Goal: Task Accomplishment & Management: Manage account settings

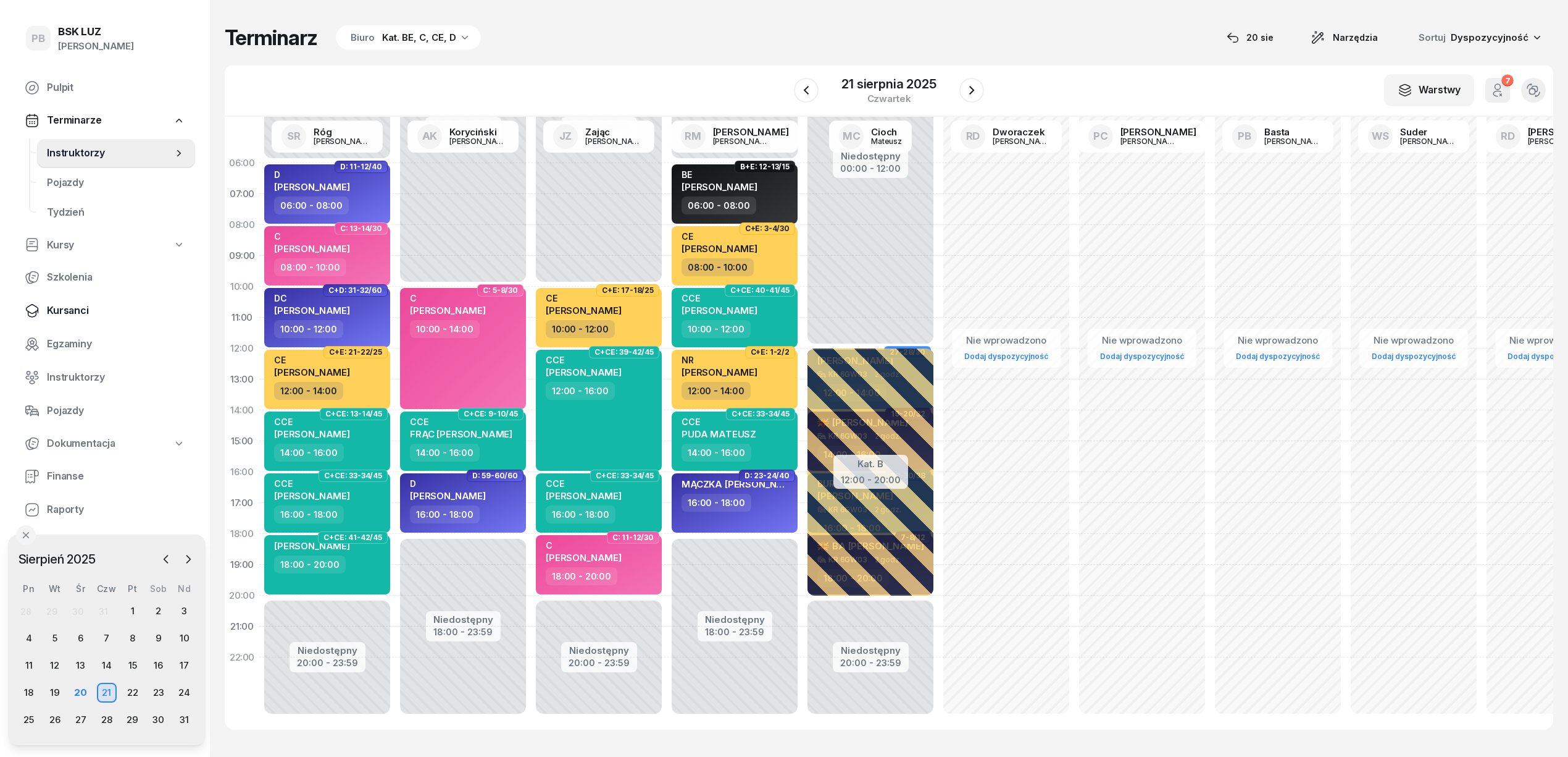
click at [70, 312] on span "Kursanci" at bounding box center [115, 311] width 138 height 16
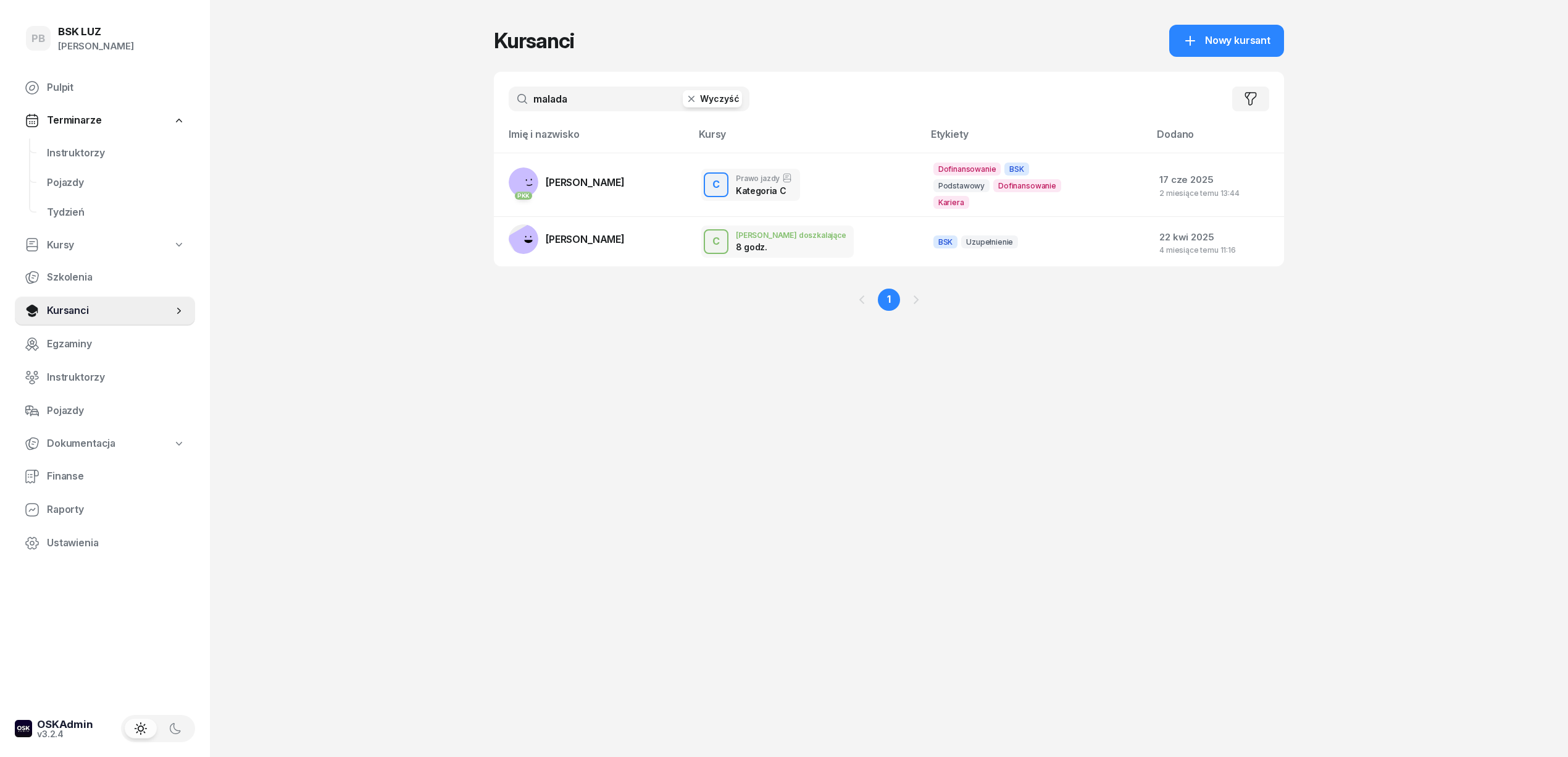
click at [564, 96] on input "malada" at bounding box center [629, 99] width 241 height 25
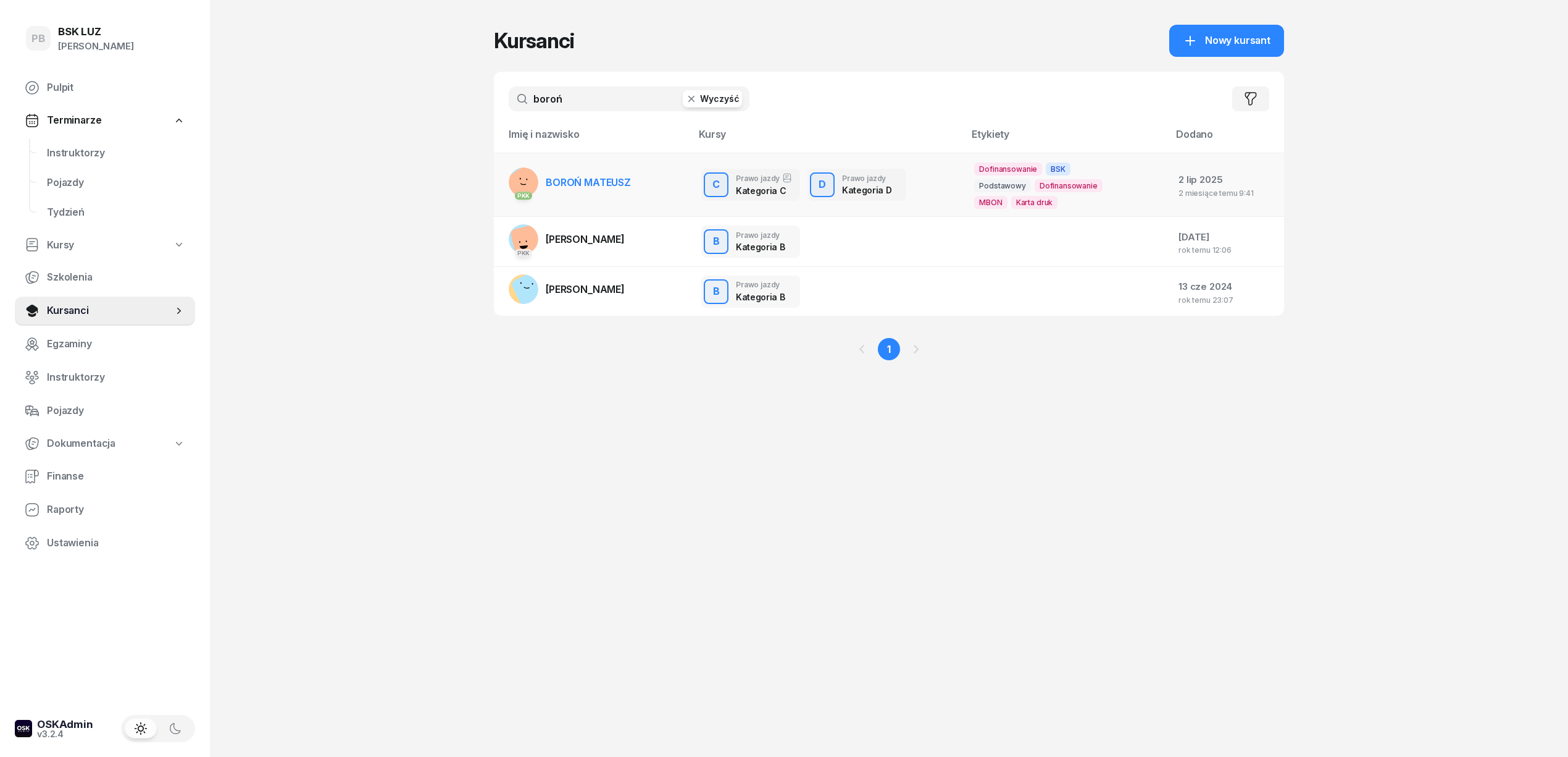
type input "boroń"
click at [579, 177] on span "BOROŃ MATEUSZ" at bounding box center [588, 182] width 85 height 12
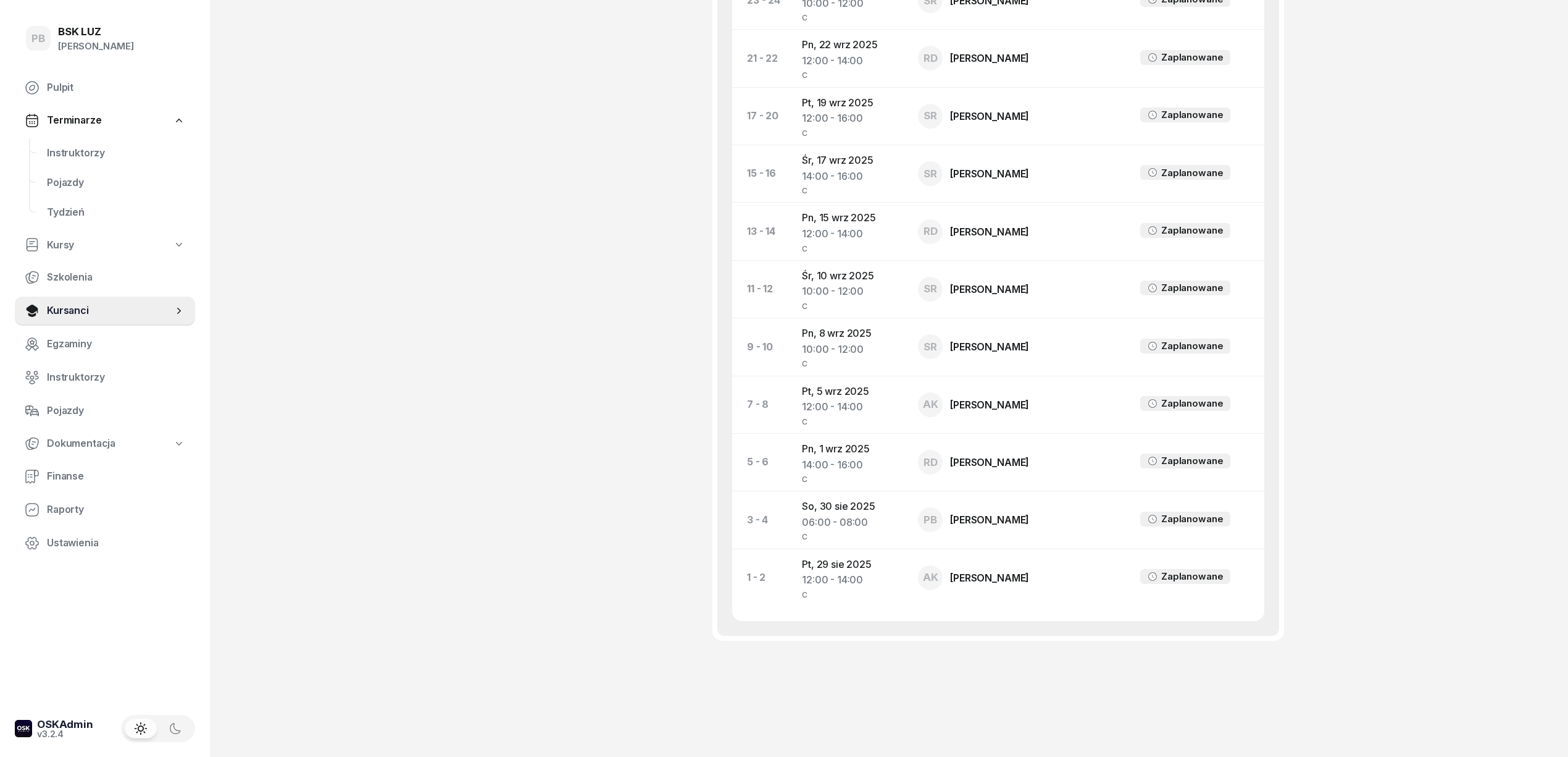
scroll to position [778, 0]
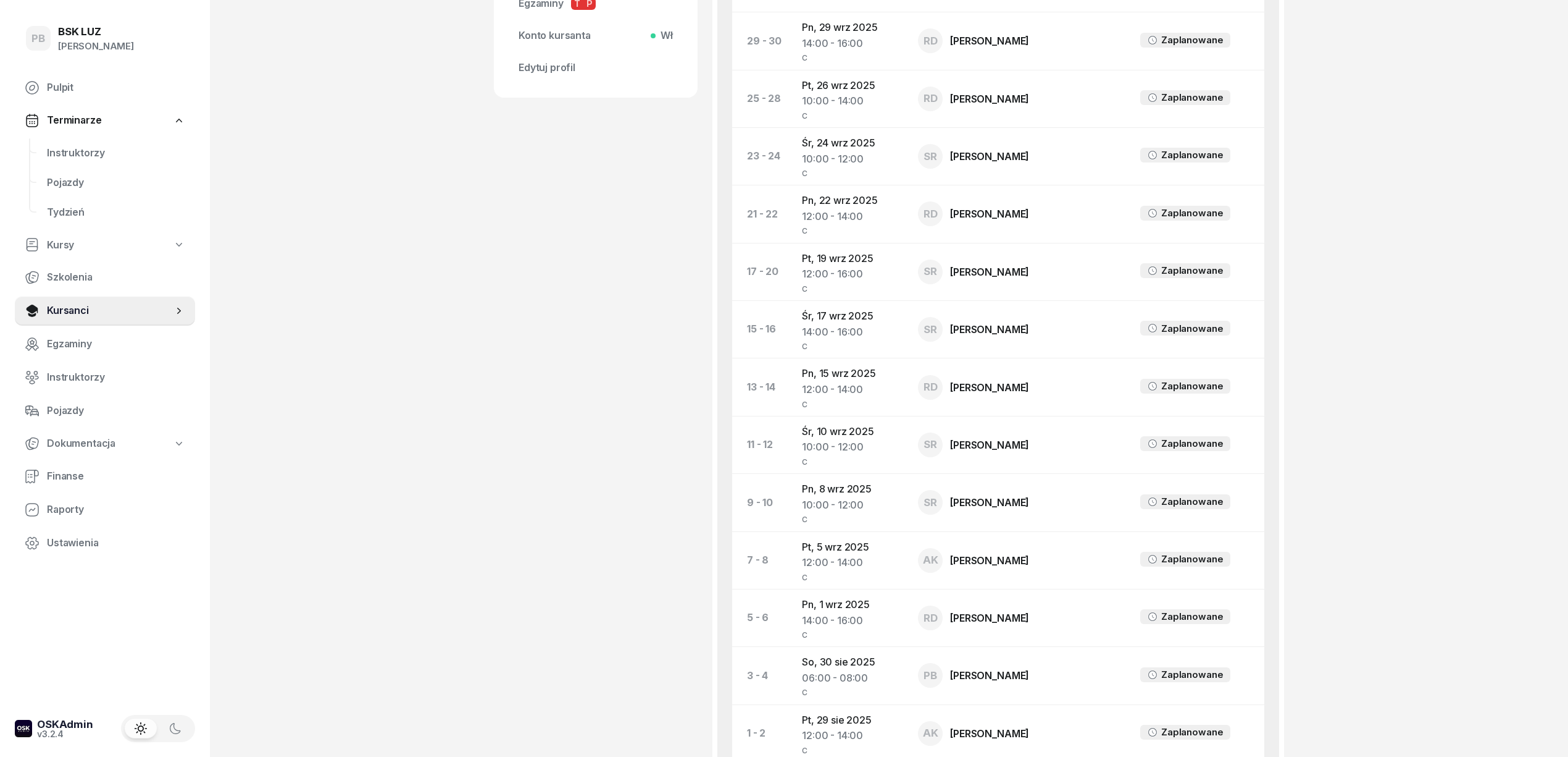
scroll to position [614, 0]
click at [64, 156] on span "Instruktorzy" at bounding box center [115, 153] width 138 height 16
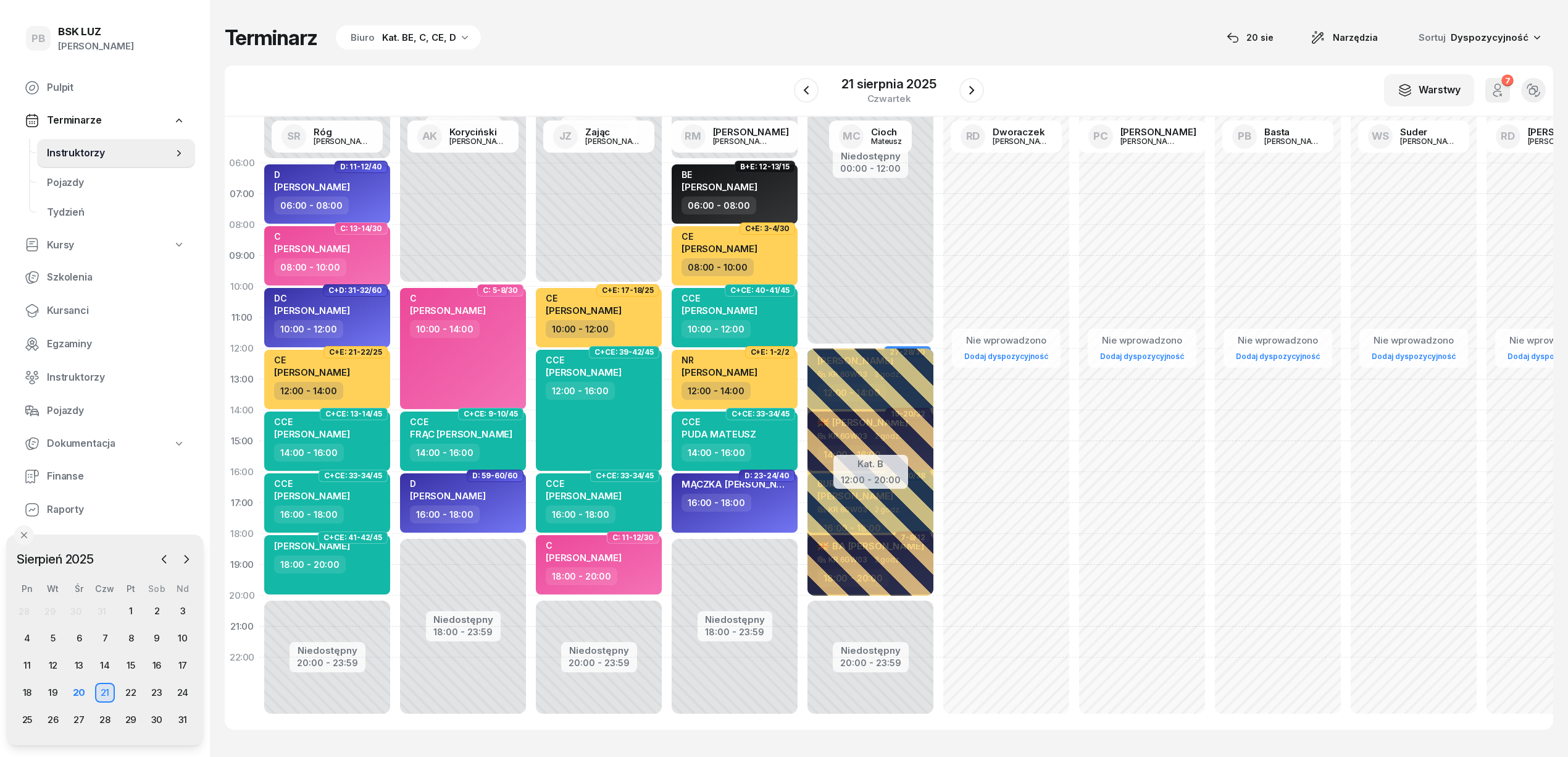
click at [660, 53] on div "Terminarz Biuro Kat. BE, C, CE, D 20 sie Narzędzia Sortuj Dyspozycyjność W Wybi…" at bounding box center [889, 377] width 1329 height 754
click at [72, 301] on link "Kursanci" at bounding box center [105, 311] width 180 height 30
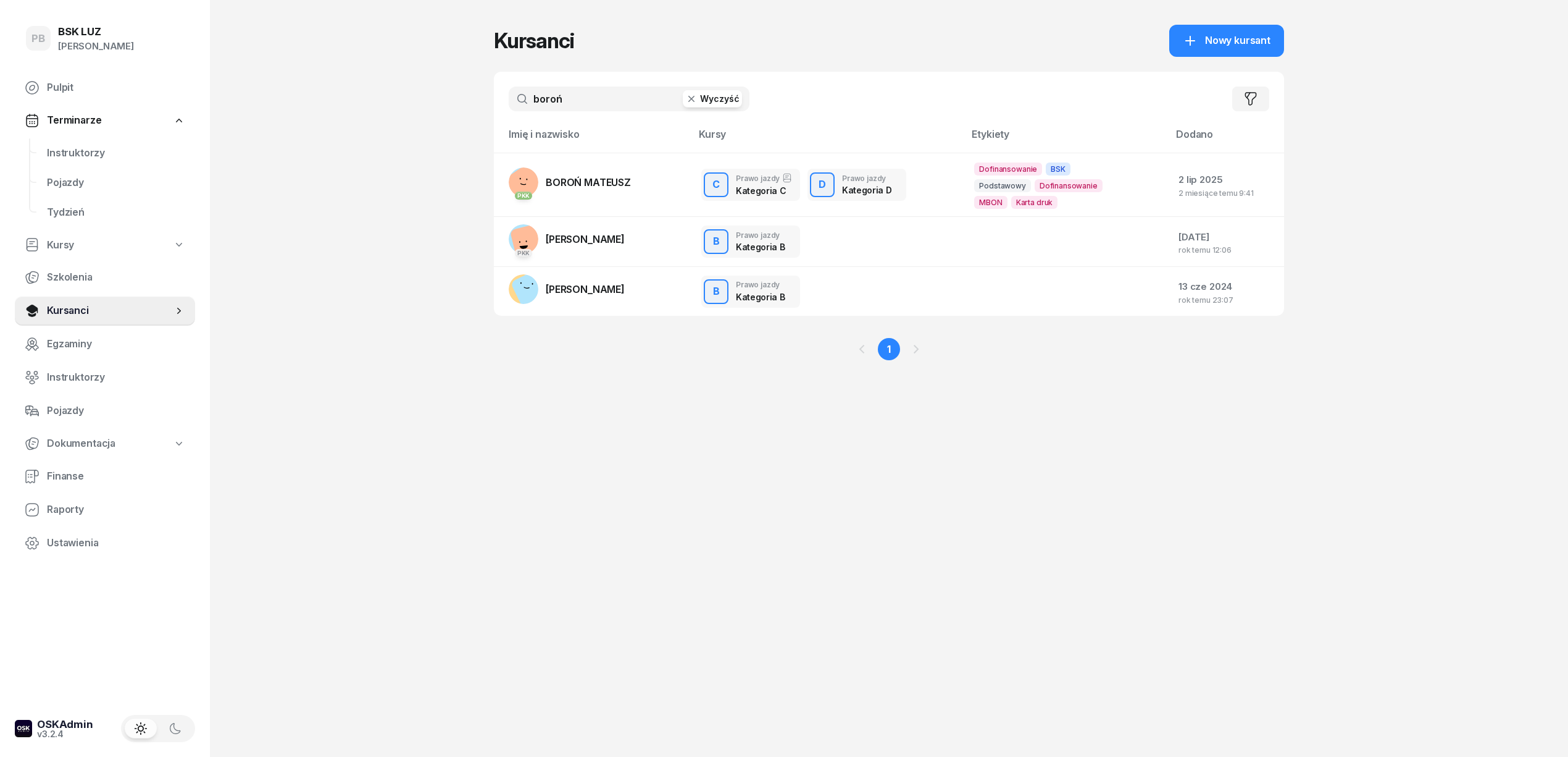
click at [630, 108] on input "boroń" at bounding box center [629, 99] width 241 height 25
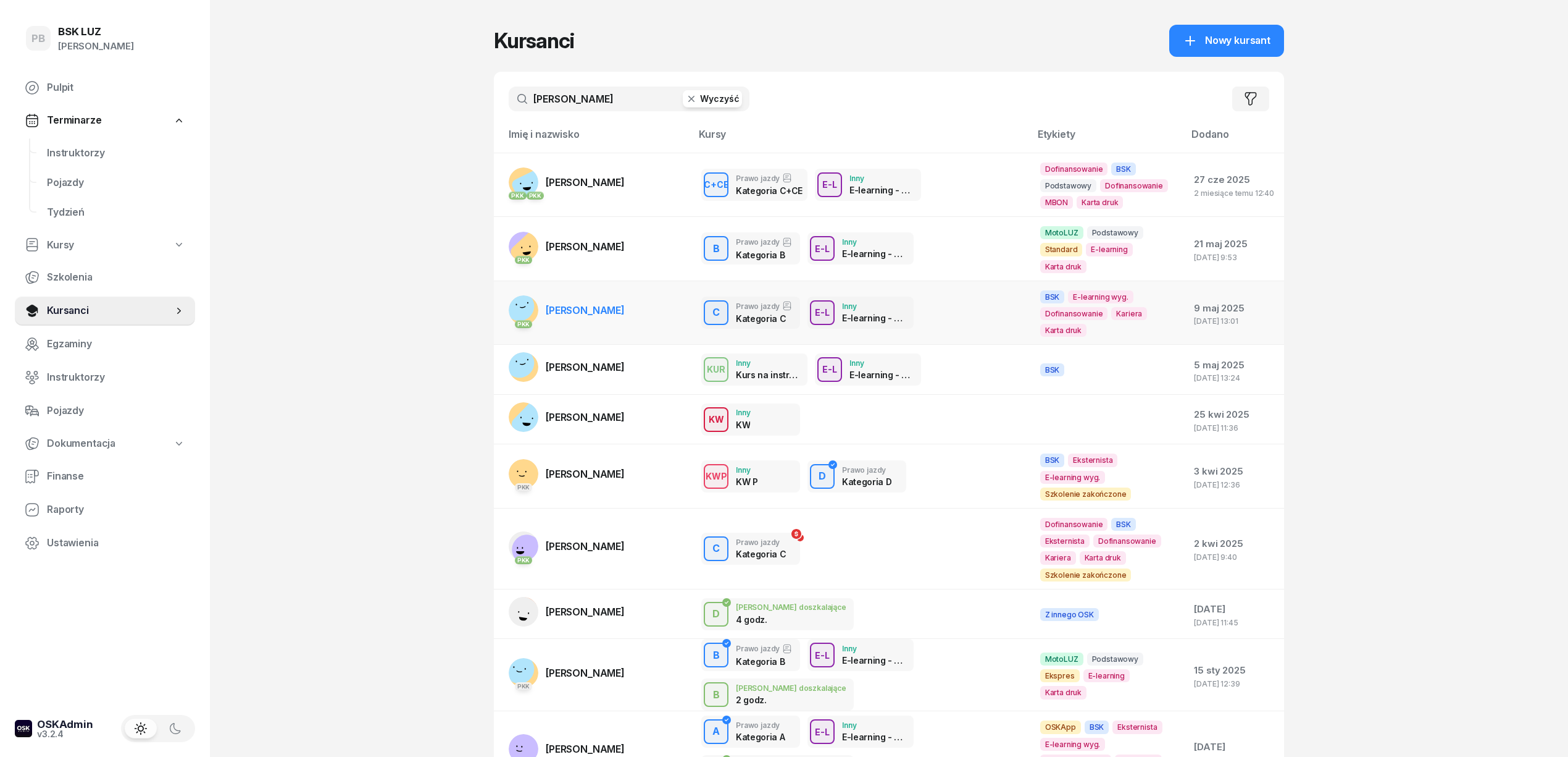
type input "nowaK"
click at [613, 304] on span "NOWAK ADRIAN" at bounding box center [585, 310] width 79 height 12
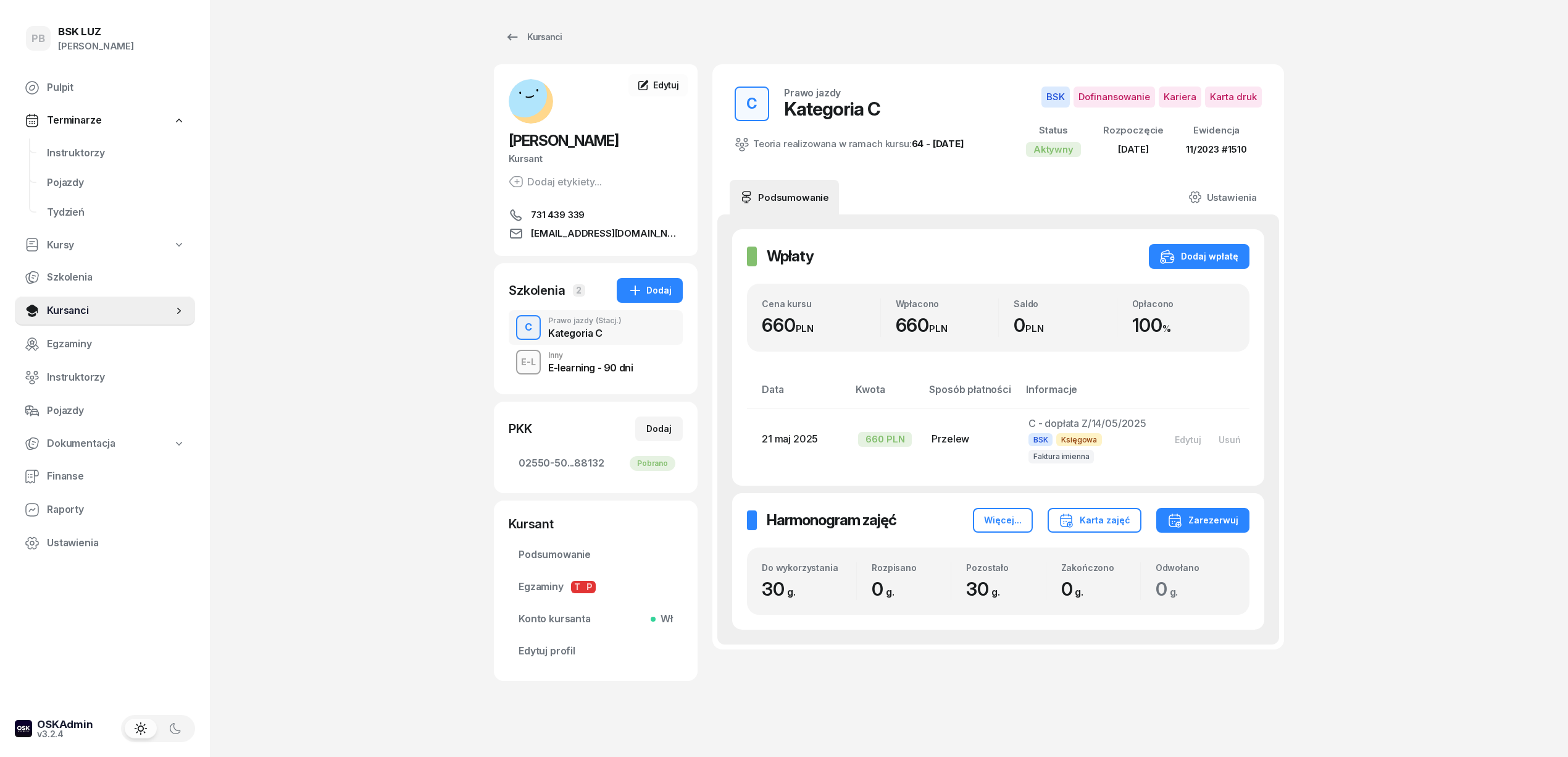
drag, startPoint x: 238, startPoint y: 310, endPoint x: 284, endPoint y: 511, distance: 206.2
click at [238, 312] on div "PB BSK LUZ Patrycja Bogdanowicz Pulpit Terminarze Instruktorzy Pojazdy Tydzień …" at bounding box center [784, 385] width 1568 height 770
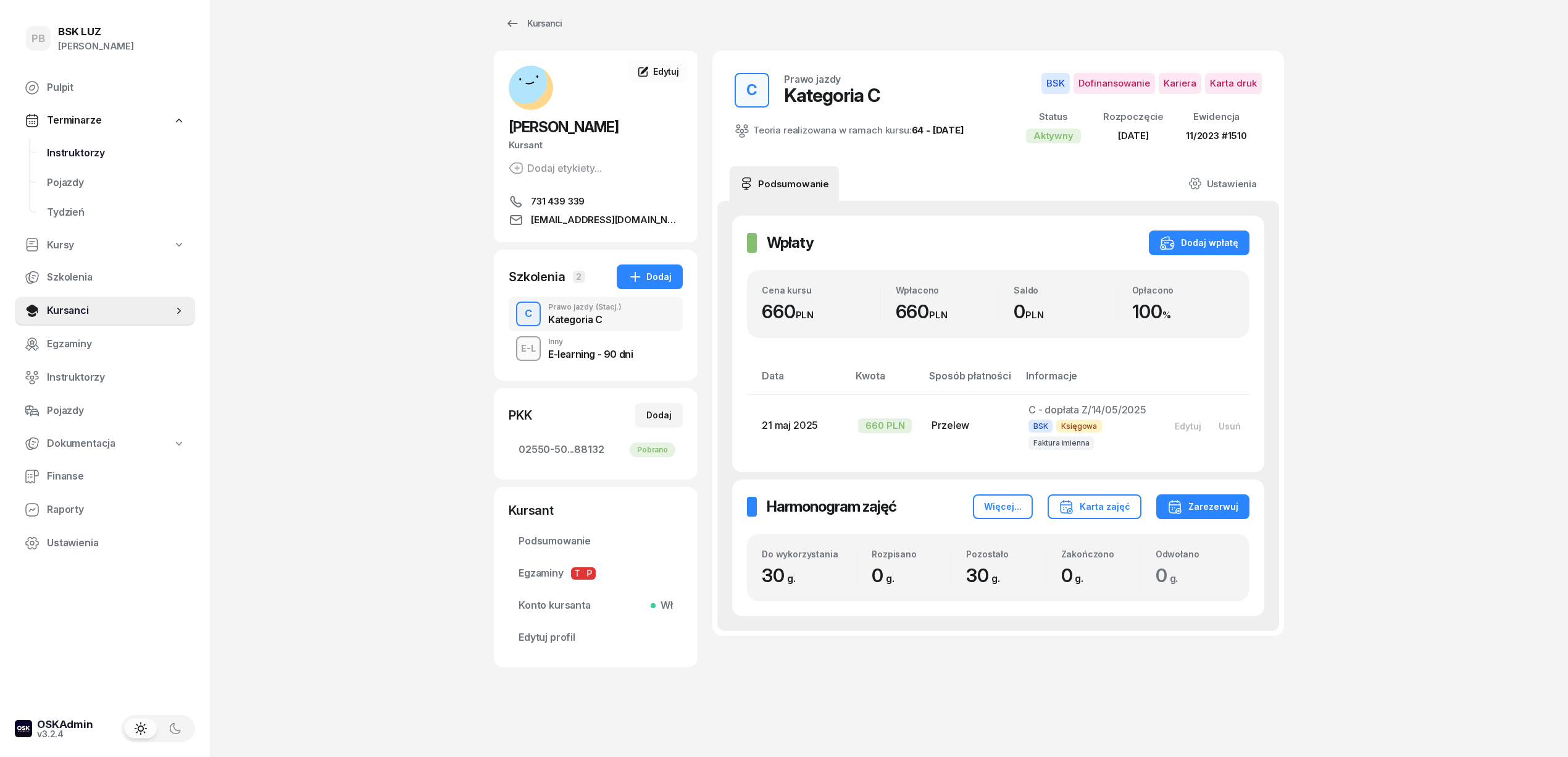
click at [77, 158] on span "Instruktorzy" at bounding box center [115, 153] width 138 height 16
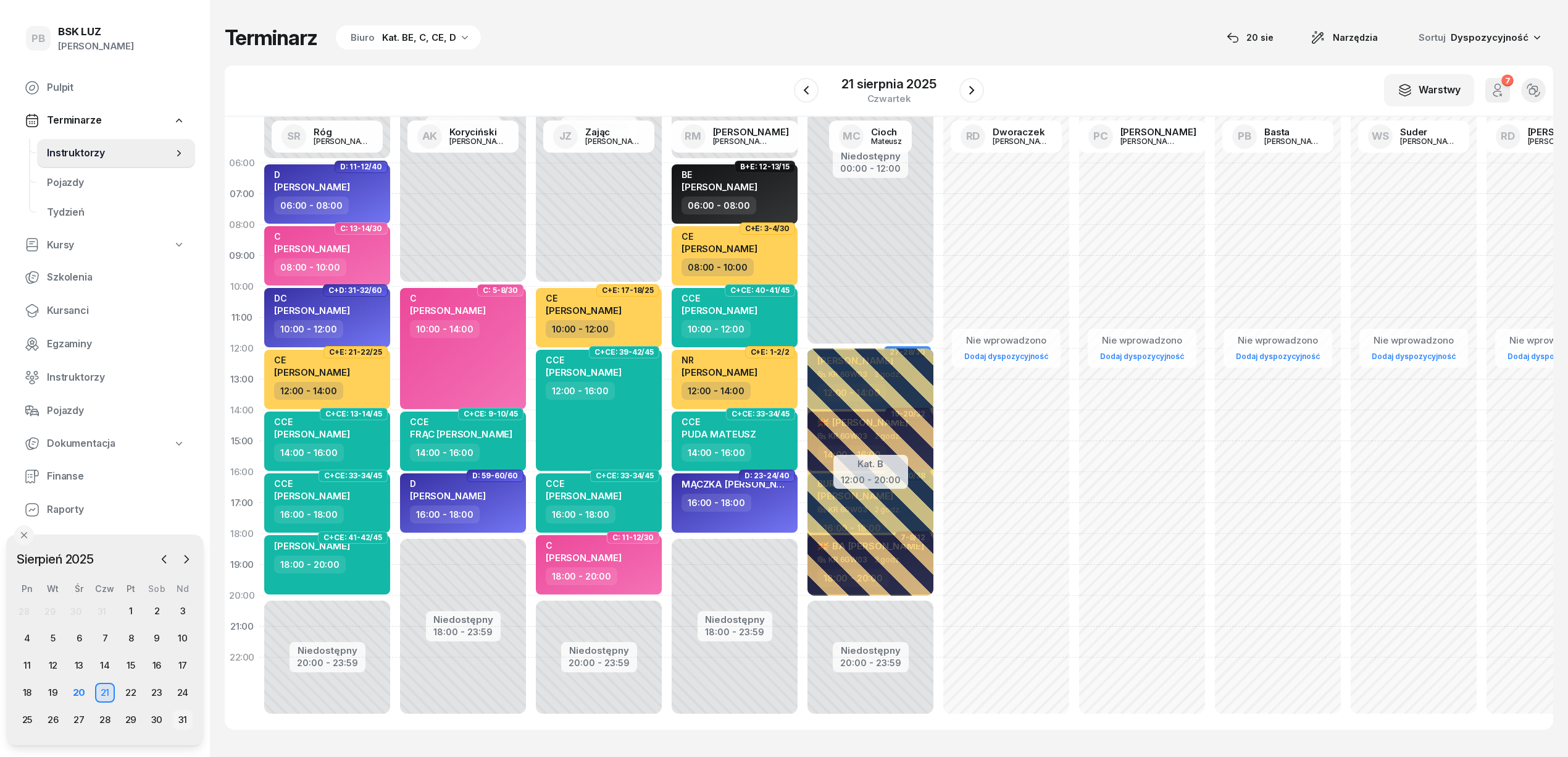
click at [175, 714] on div "31" at bounding box center [182, 719] width 19 height 19
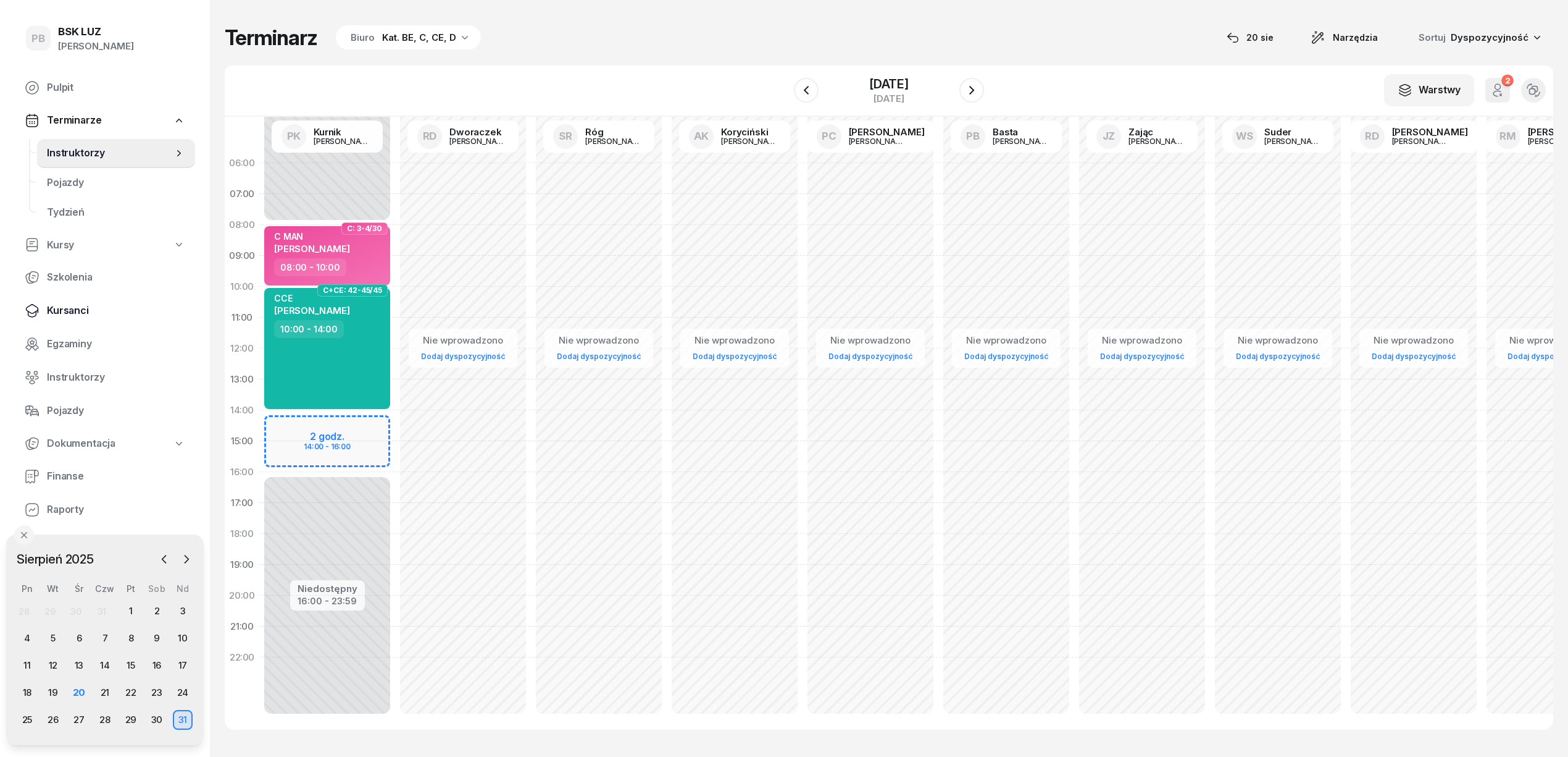
click at [62, 312] on span "Kursanci" at bounding box center [115, 311] width 138 height 16
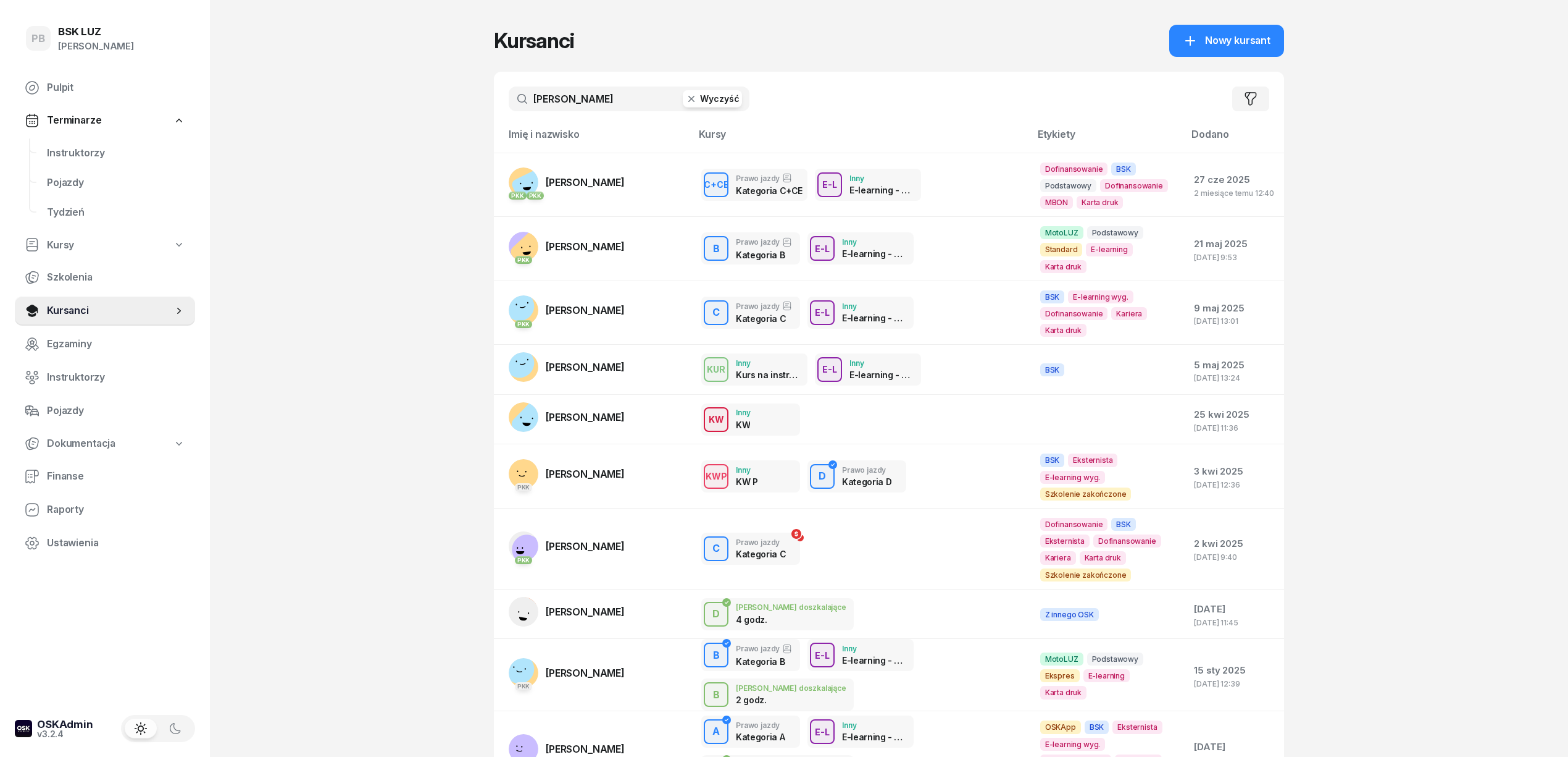
click at [619, 105] on input "nowaK" at bounding box center [629, 99] width 241 height 25
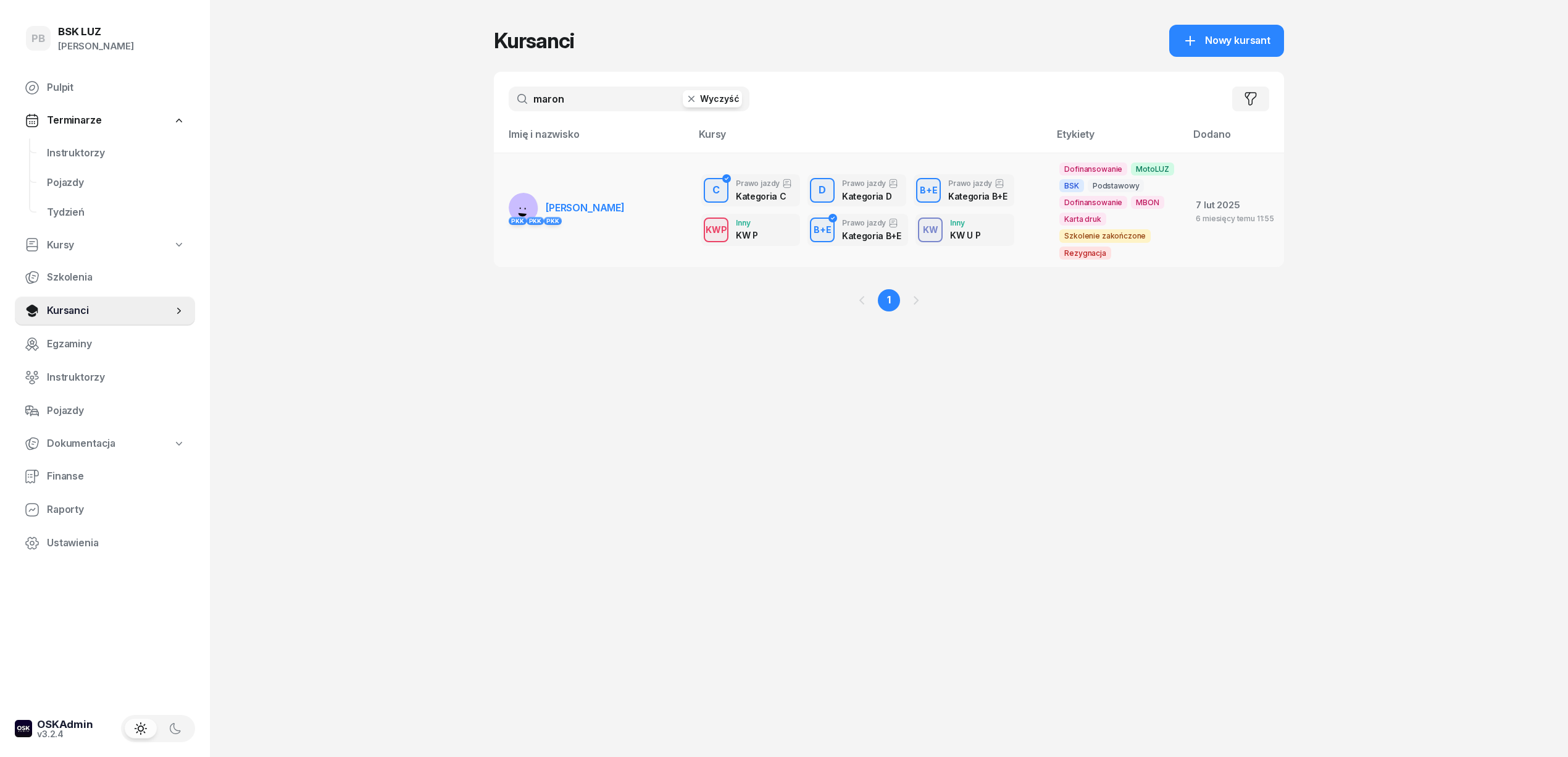
type input "maron"
click at [619, 198] on link "PKK PKK PKK MARONA MIROSŁAW" at bounding box center [567, 208] width 116 height 30
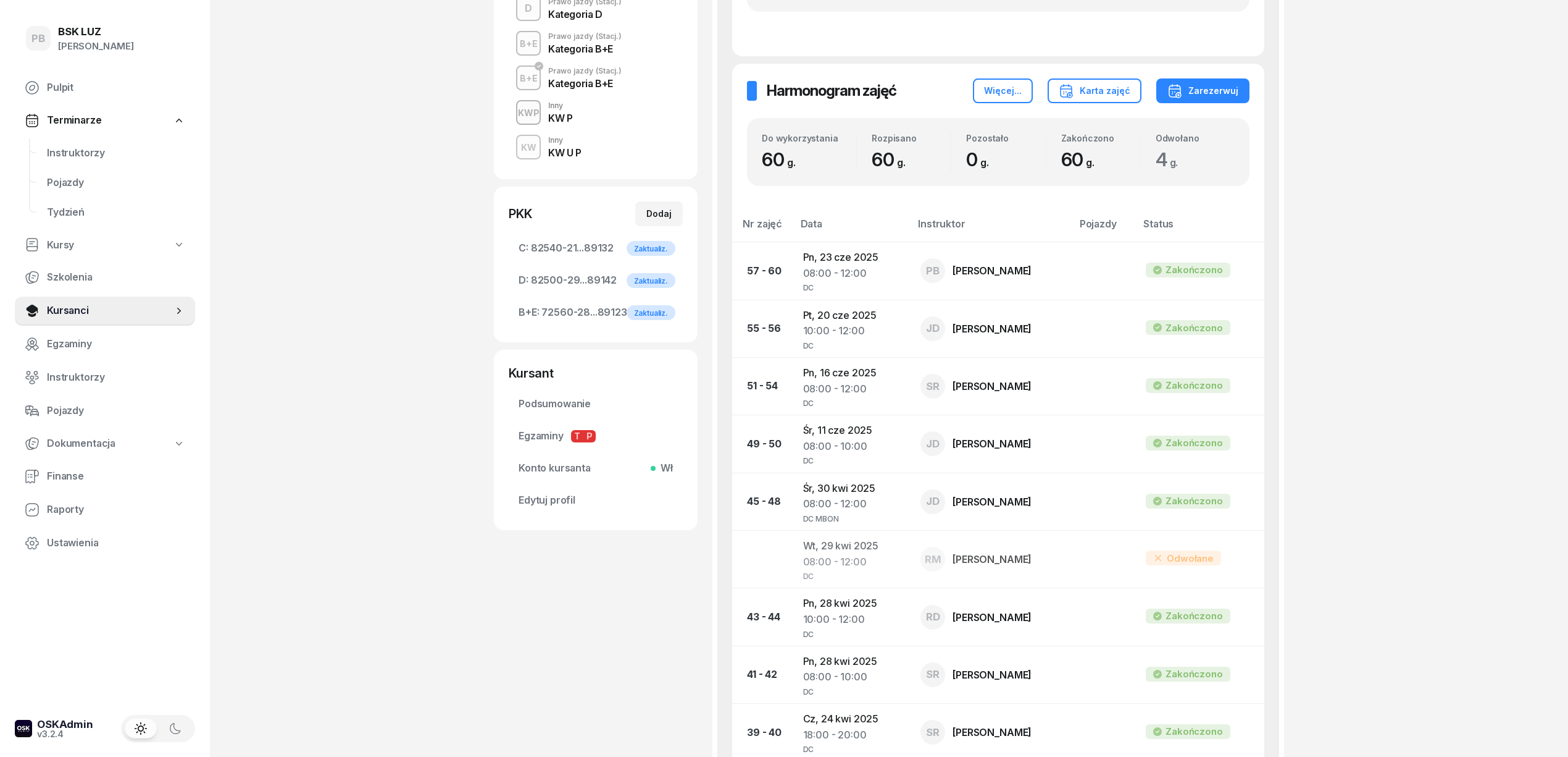
scroll to position [165, 0]
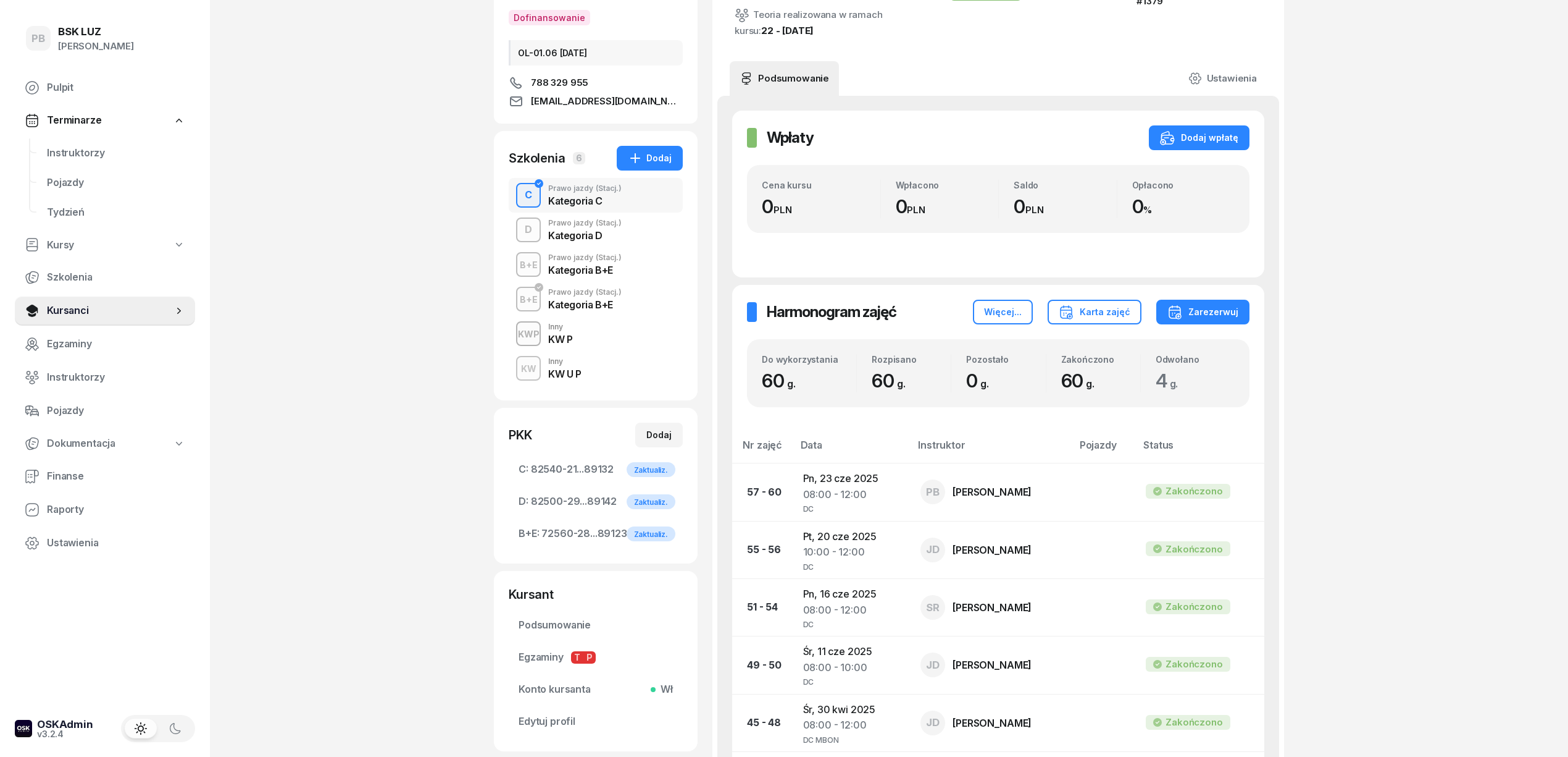
click at [597, 225] on span "(Stacj.)" at bounding box center [608, 223] width 26 height 7
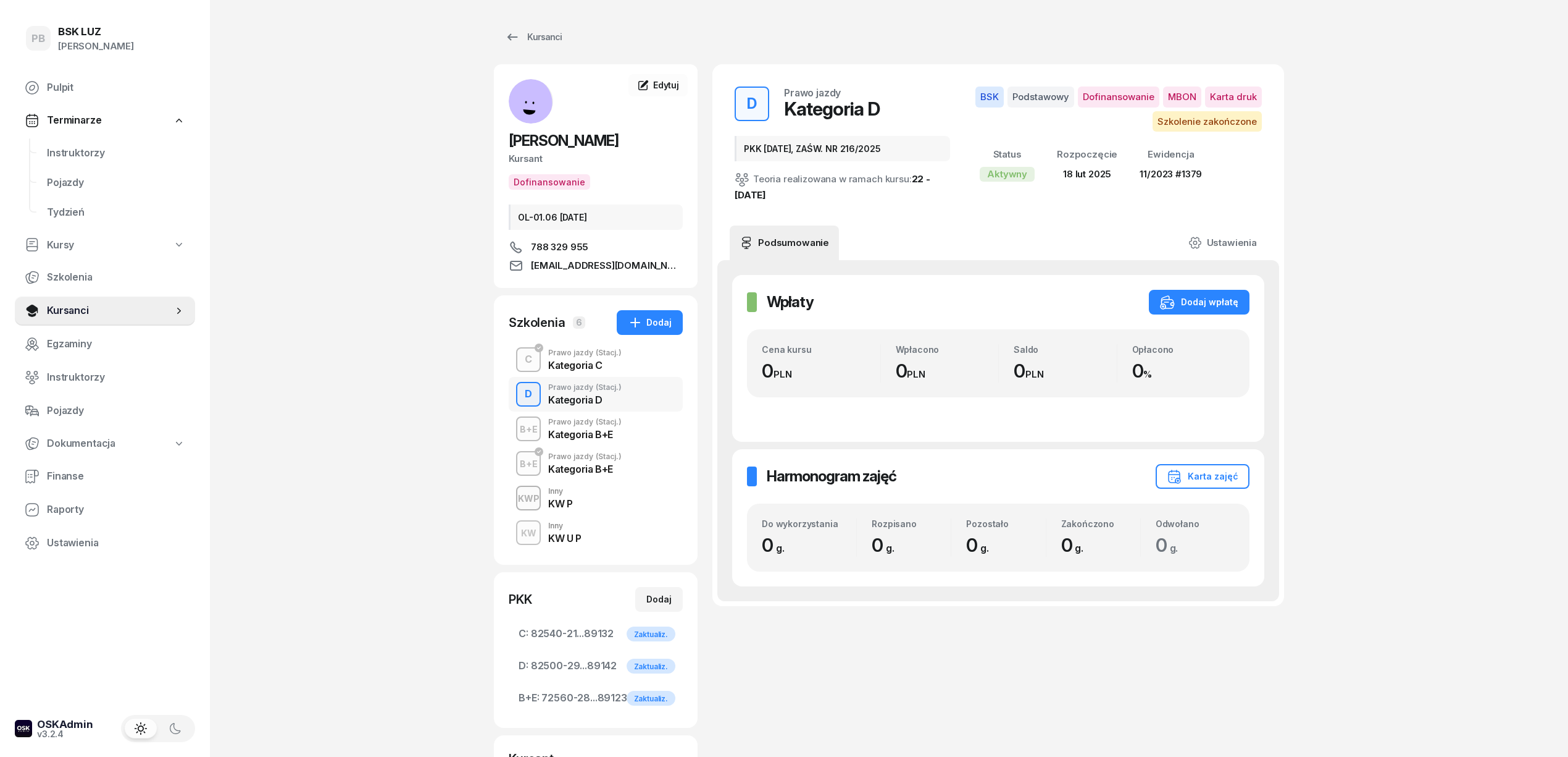
click at [616, 439] on div "Kategoria B+E" at bounding box center [584, 434] width 73 height 10
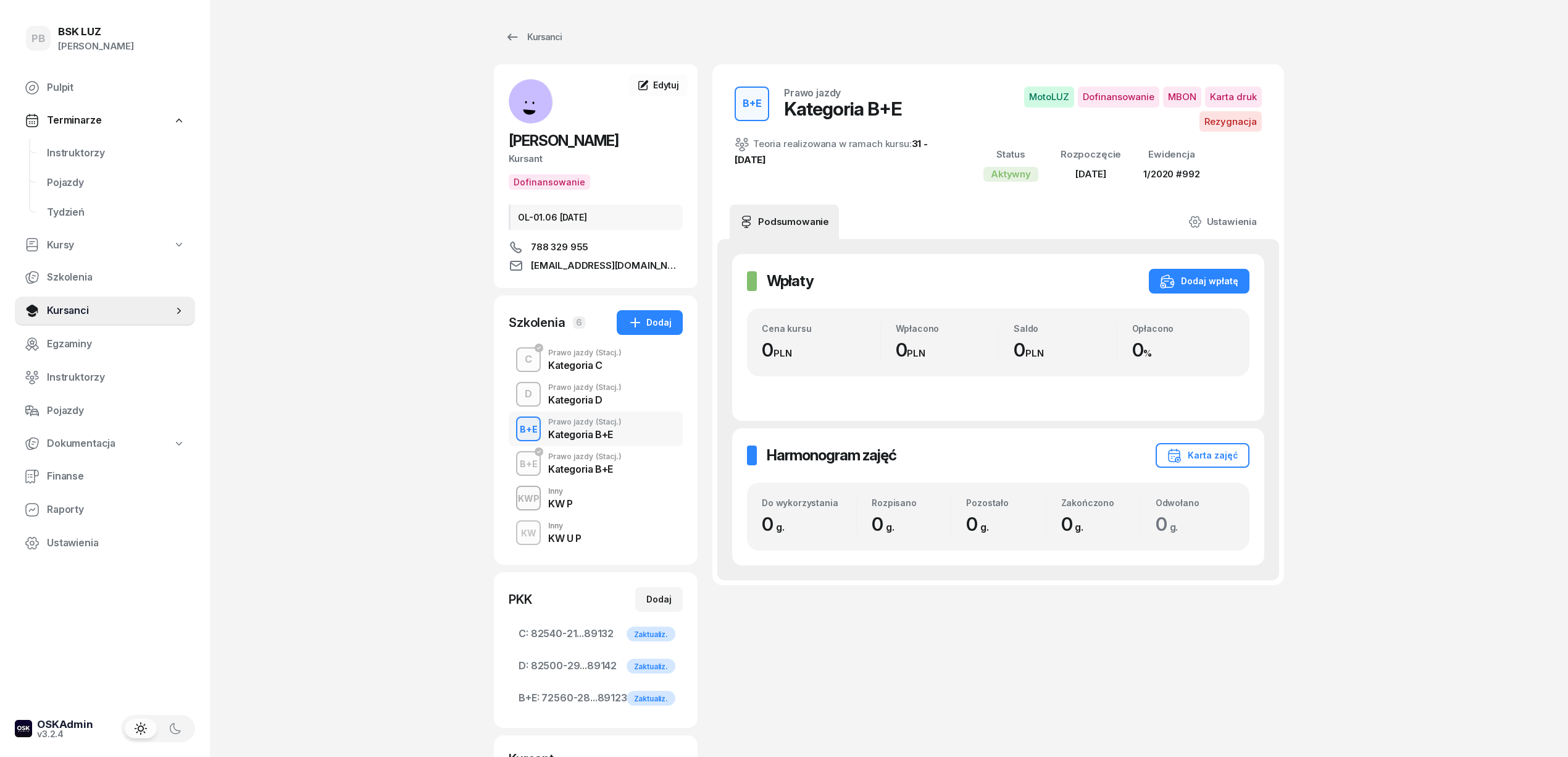
click at [625, 466] on div "B+E Prawo jazdy (Stacj.) Kategoria B+E" at bounding box center [596, 463] width 174 height 34
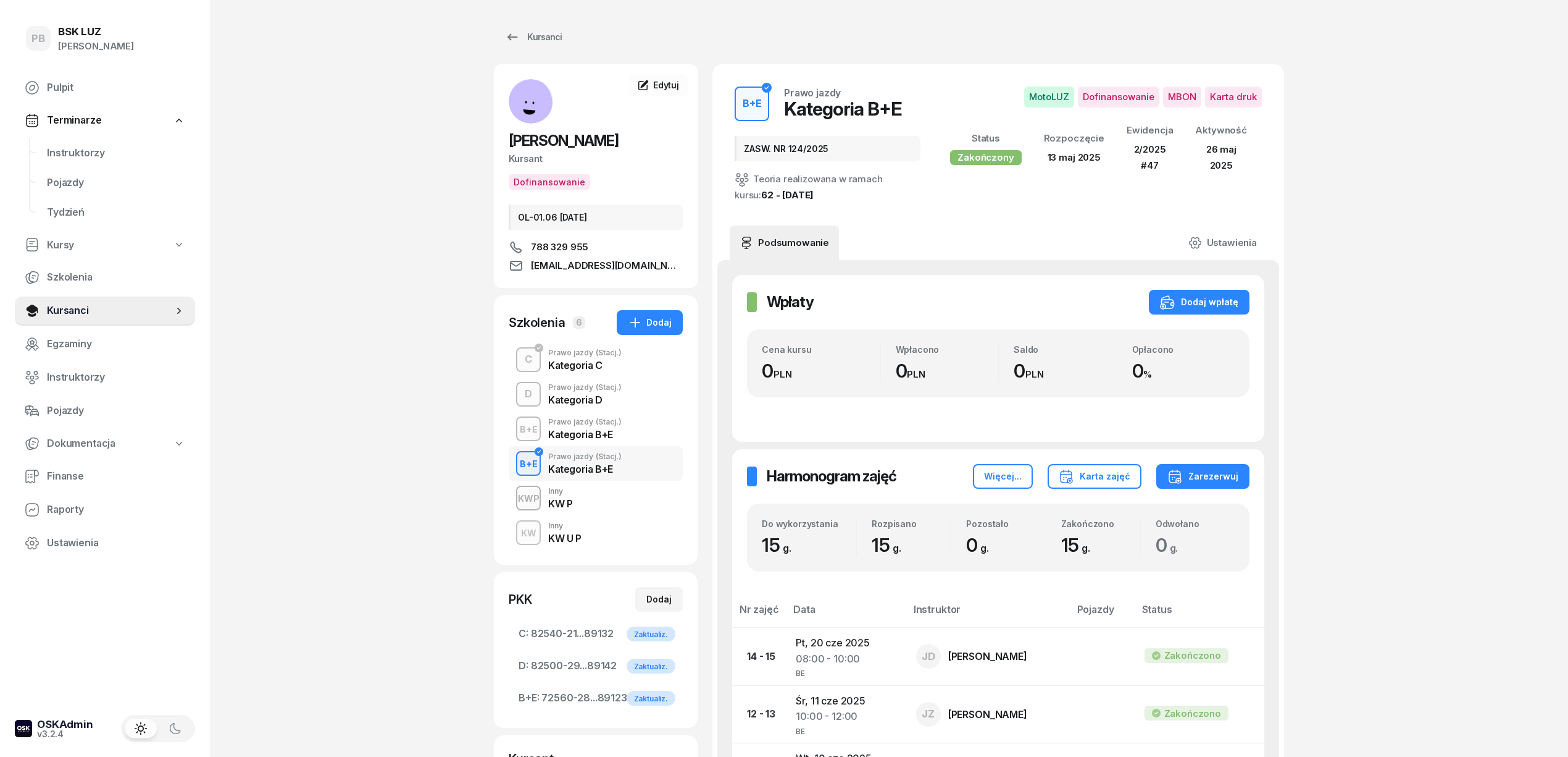
click at [612, 494] on div "KWP Inny KW P" at bounding box center [596, 497] width 174 height 34
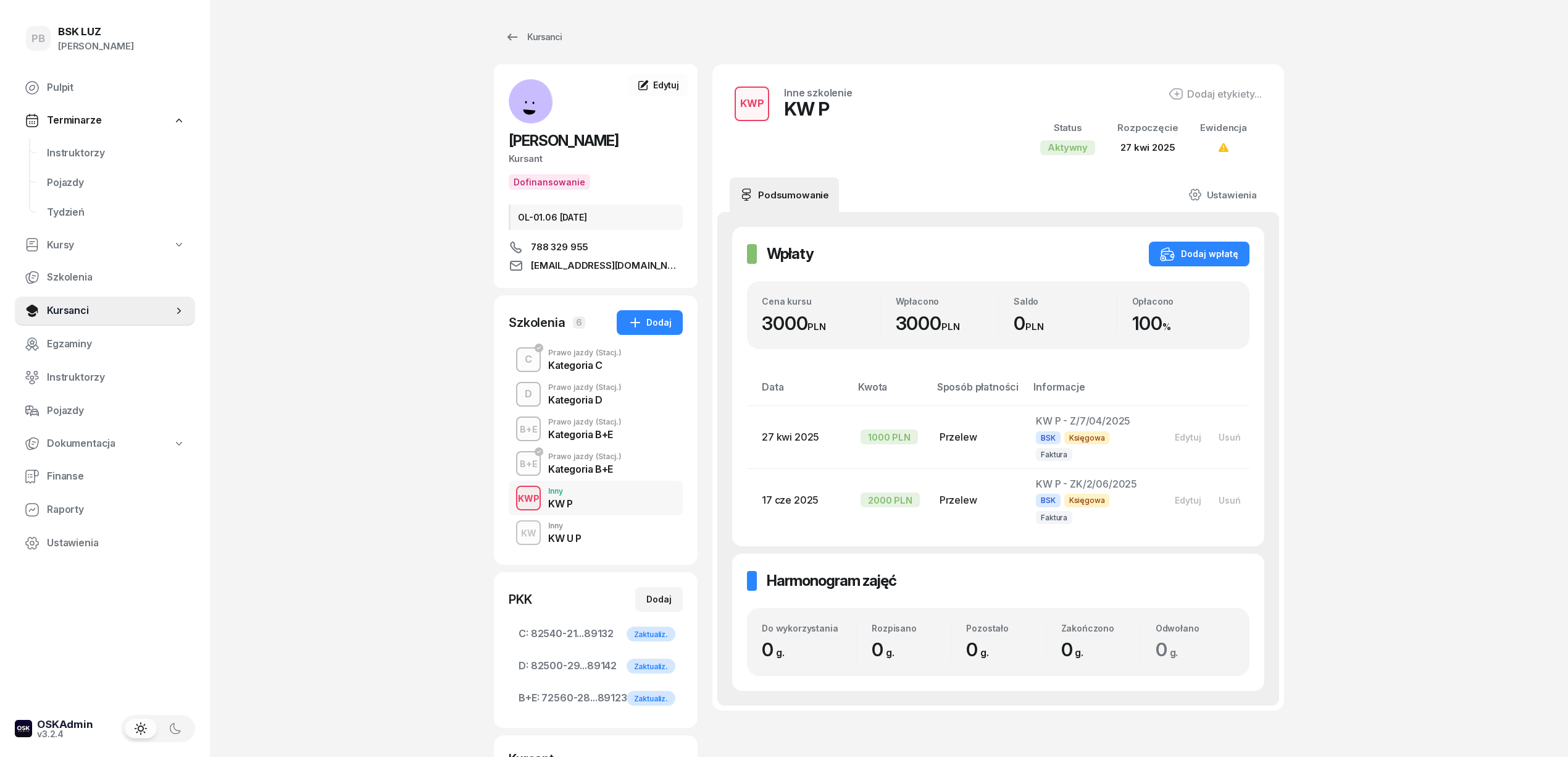
click at [604, 532] on div "KW Inny KW U P" at bounding box center [596, 532] width 174 height 34
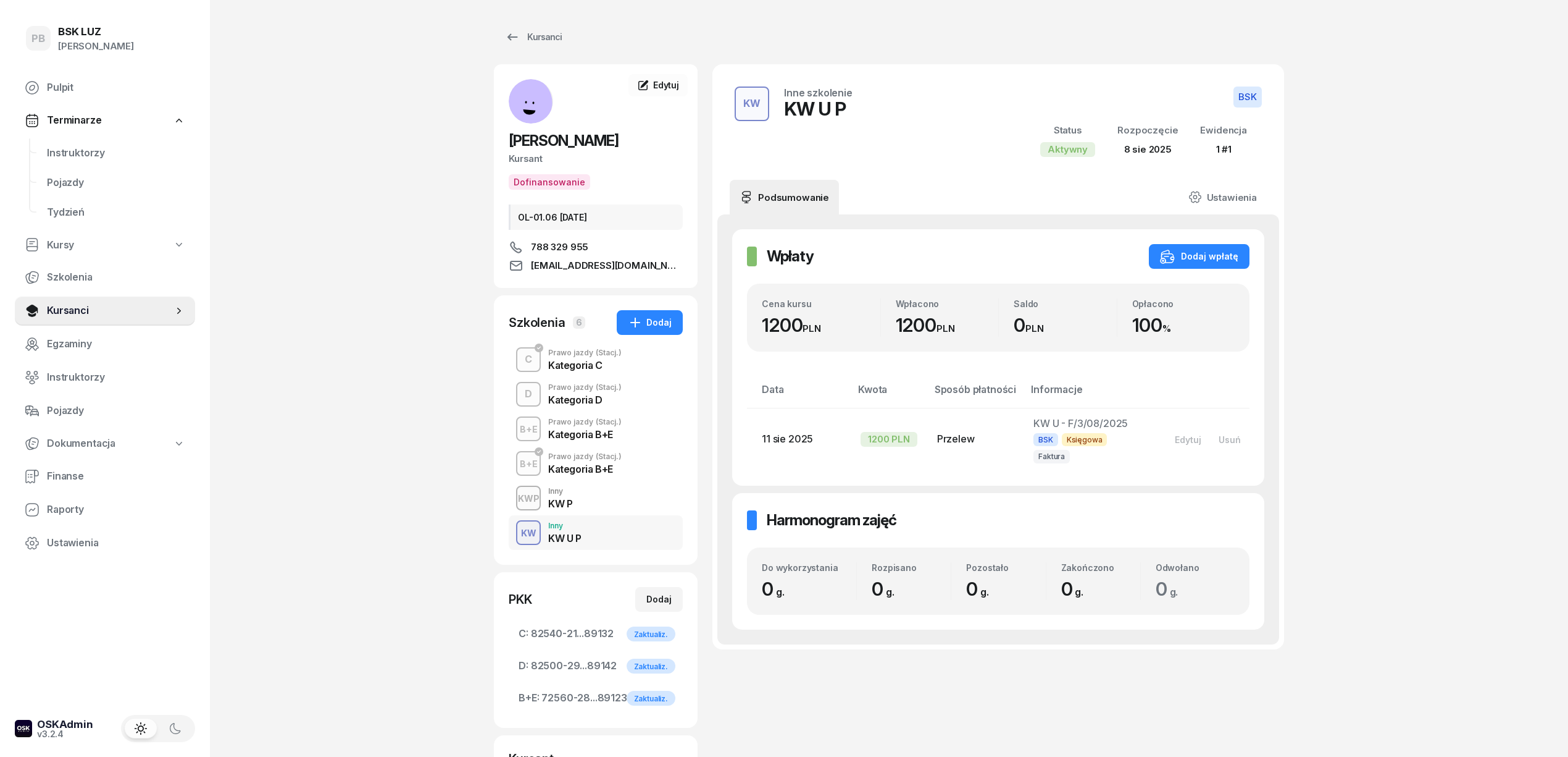
click at [336, 533] on div "PB BSK LUZ Patrycja Bogdanowicz Pulpit Terminarze Instruktorzy Pojazdy Tydzień …" at bounding box center [784, 499] width 1568 height 999
click at [70, 156] on span "Instruktorzy" at bounding box center [115, 153] width 138 height 16
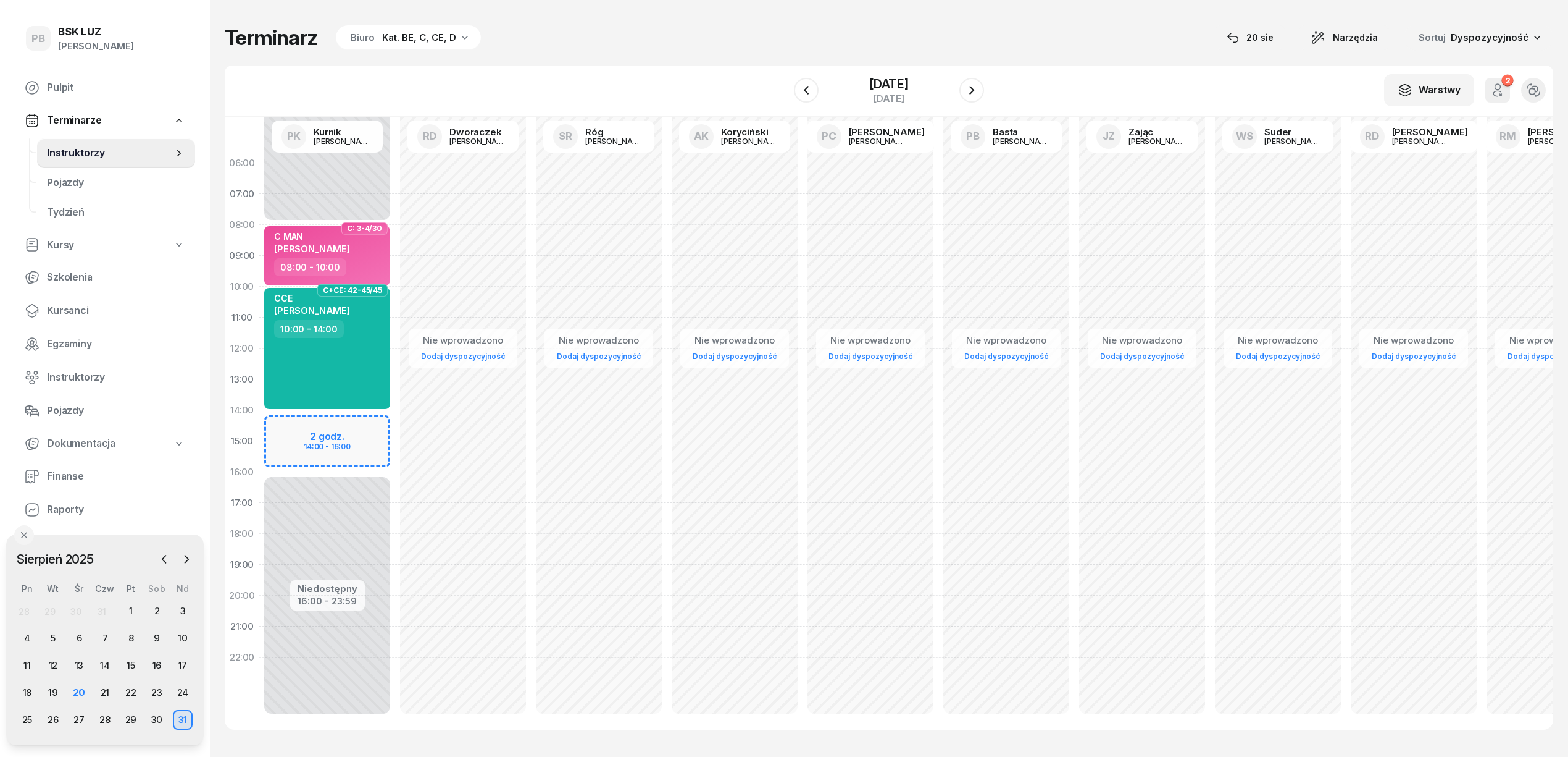
scroll to position [18, 0]
click at [180, 559] on icon "button" at bounding box center [187, 559] width 12 height 12
click at [102, 607] on div "4" at bounding box center [105, 611] width 19 height 19
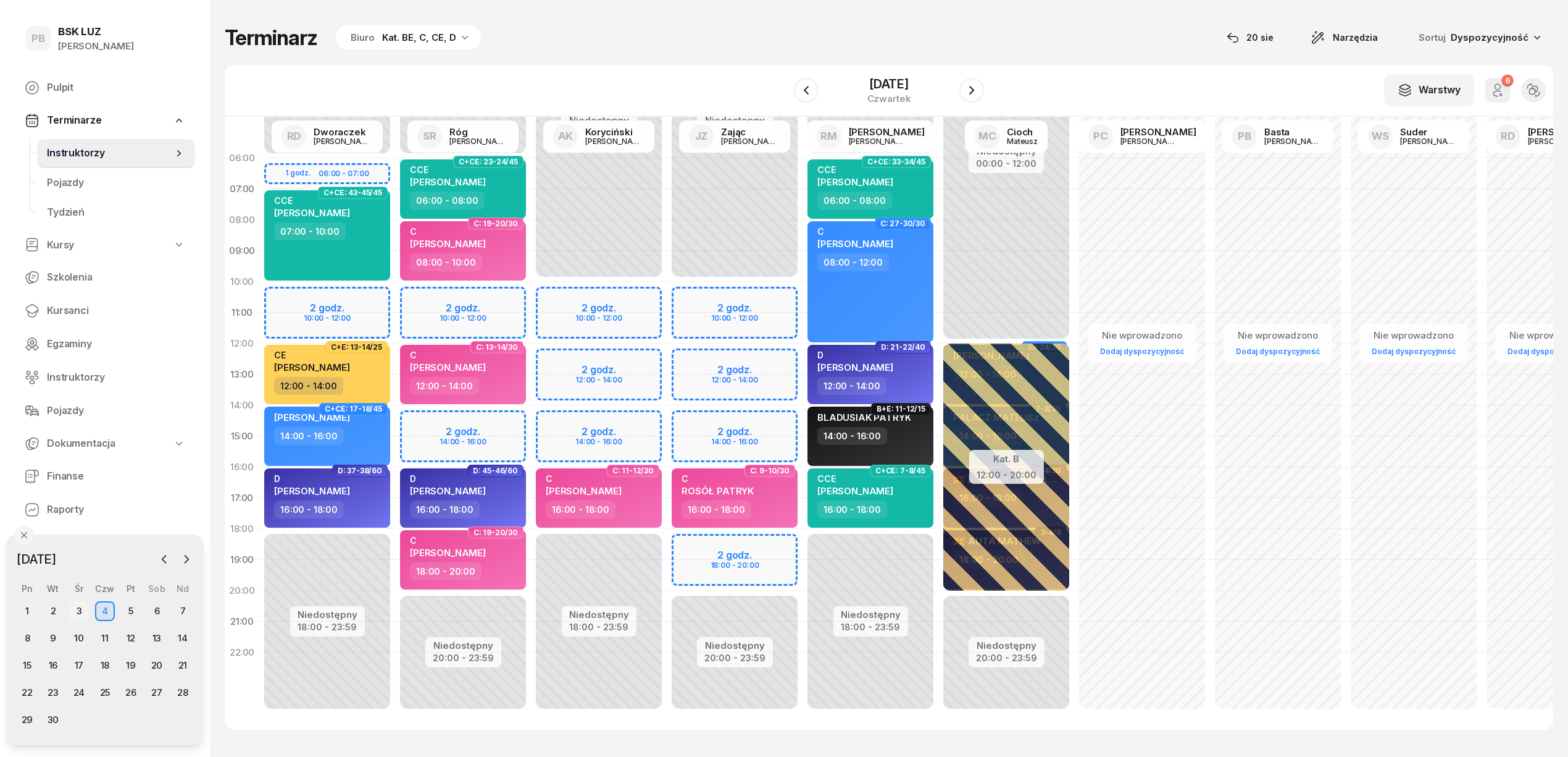
click at [80, 609] on div "3" at bounding box center [79, 611] width 19 height 19
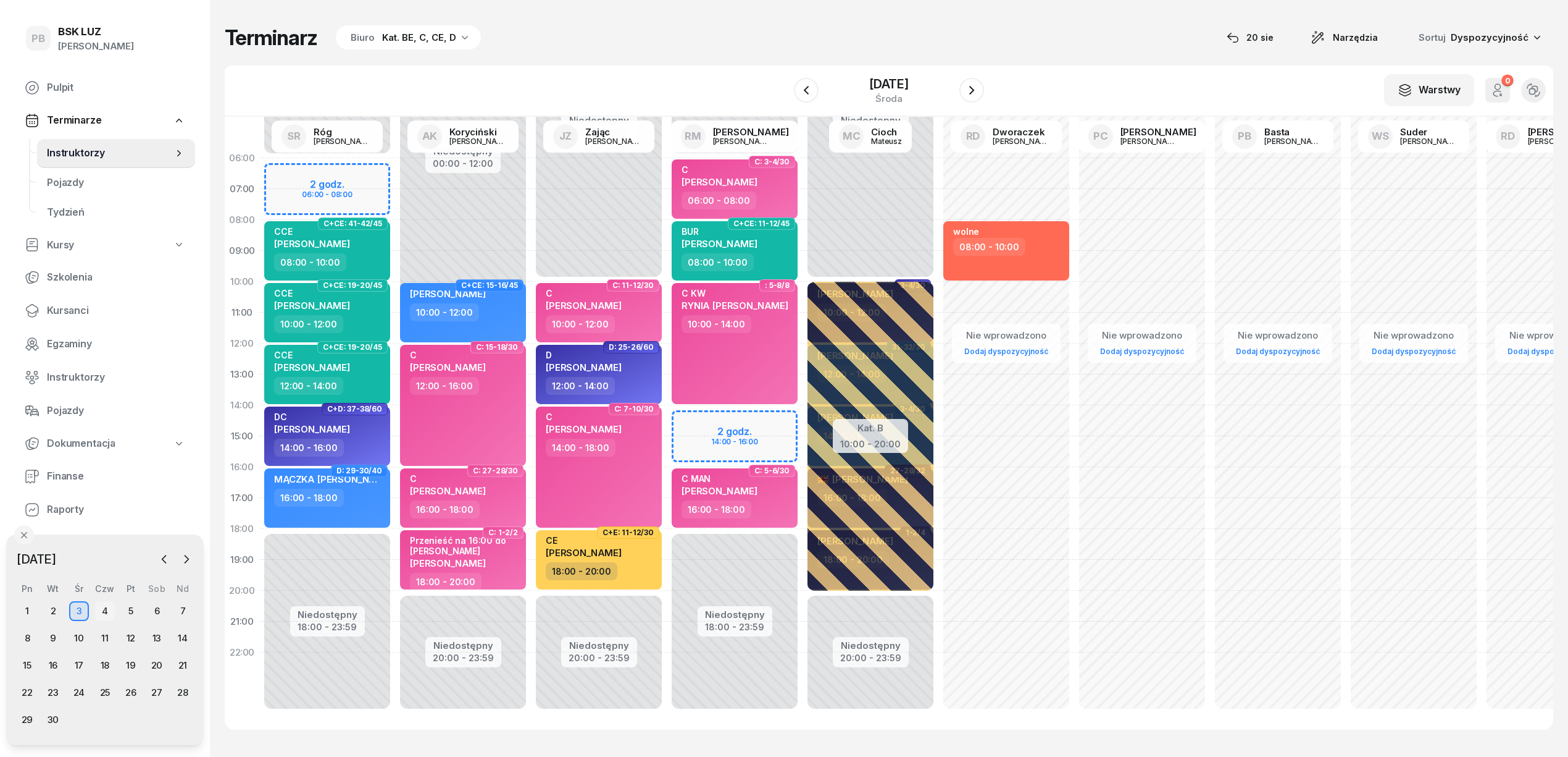
click at [106, 608] on div "4" at bounding box center [105, 611] width 19 height 19
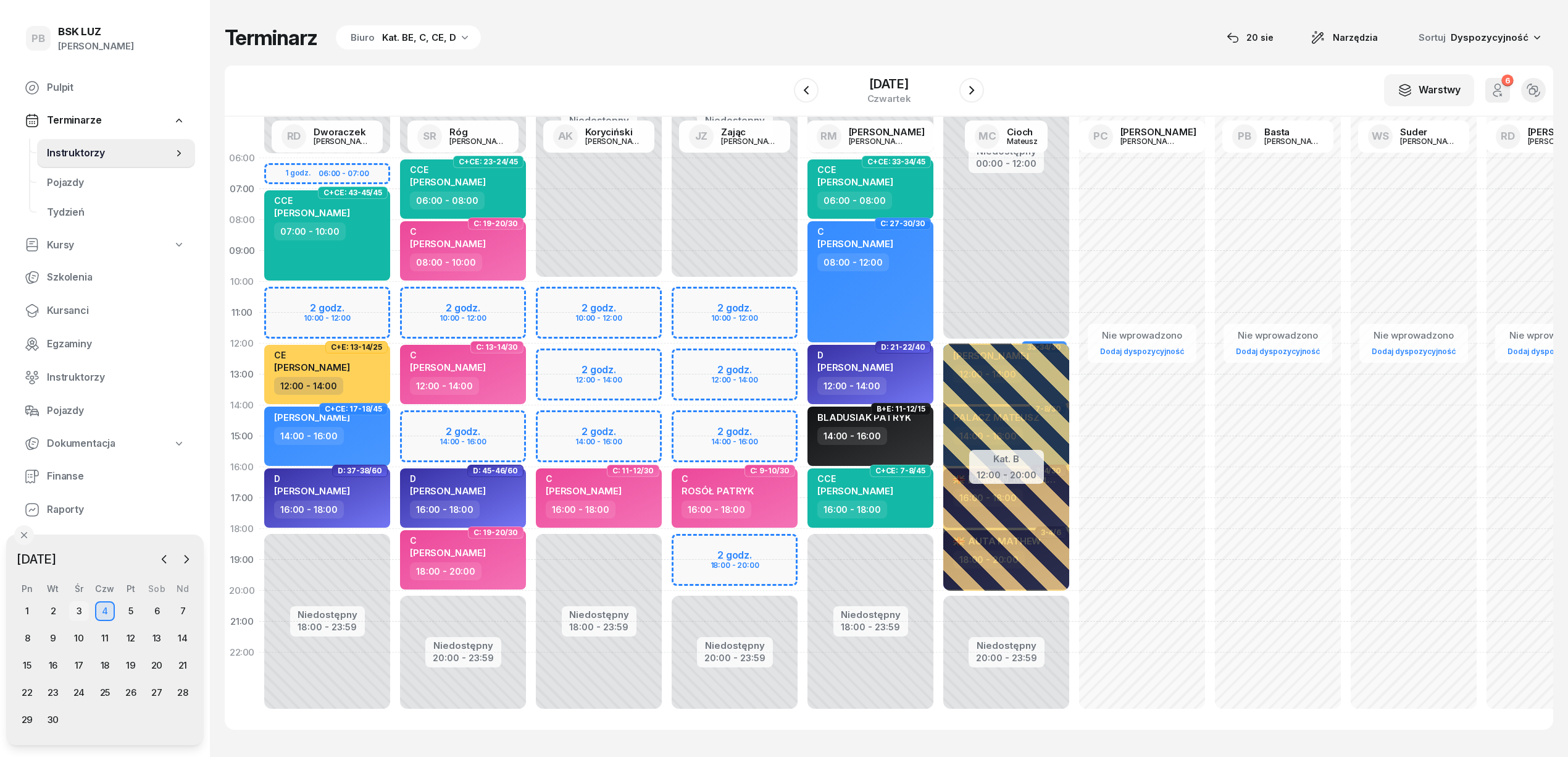
click at [80, 613] on div "3" at bounding box center [79, 611] width 19 height 19
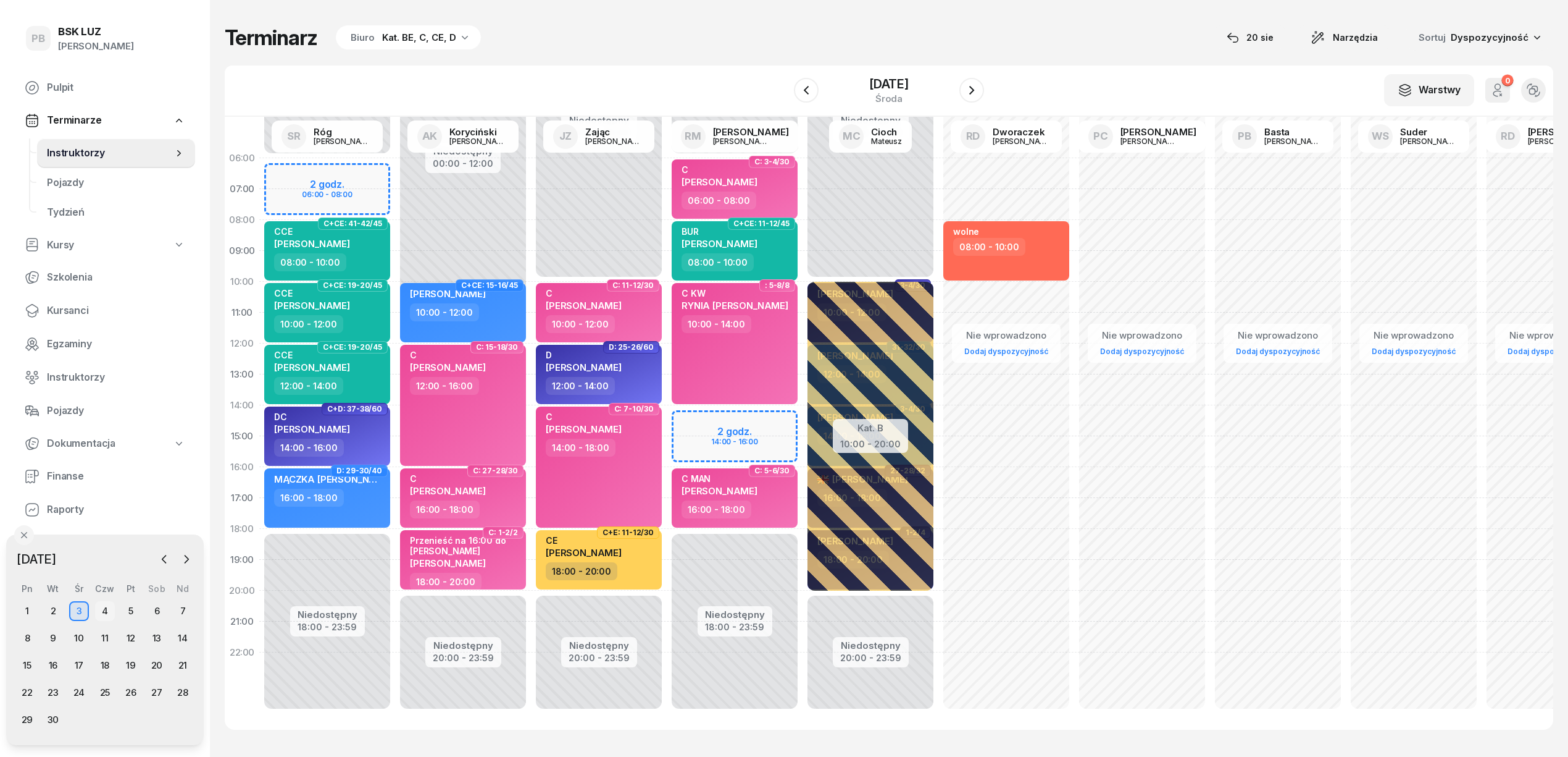
click at [99, 609] on div "4" at bounding box center [105, 611] width 19 height 19
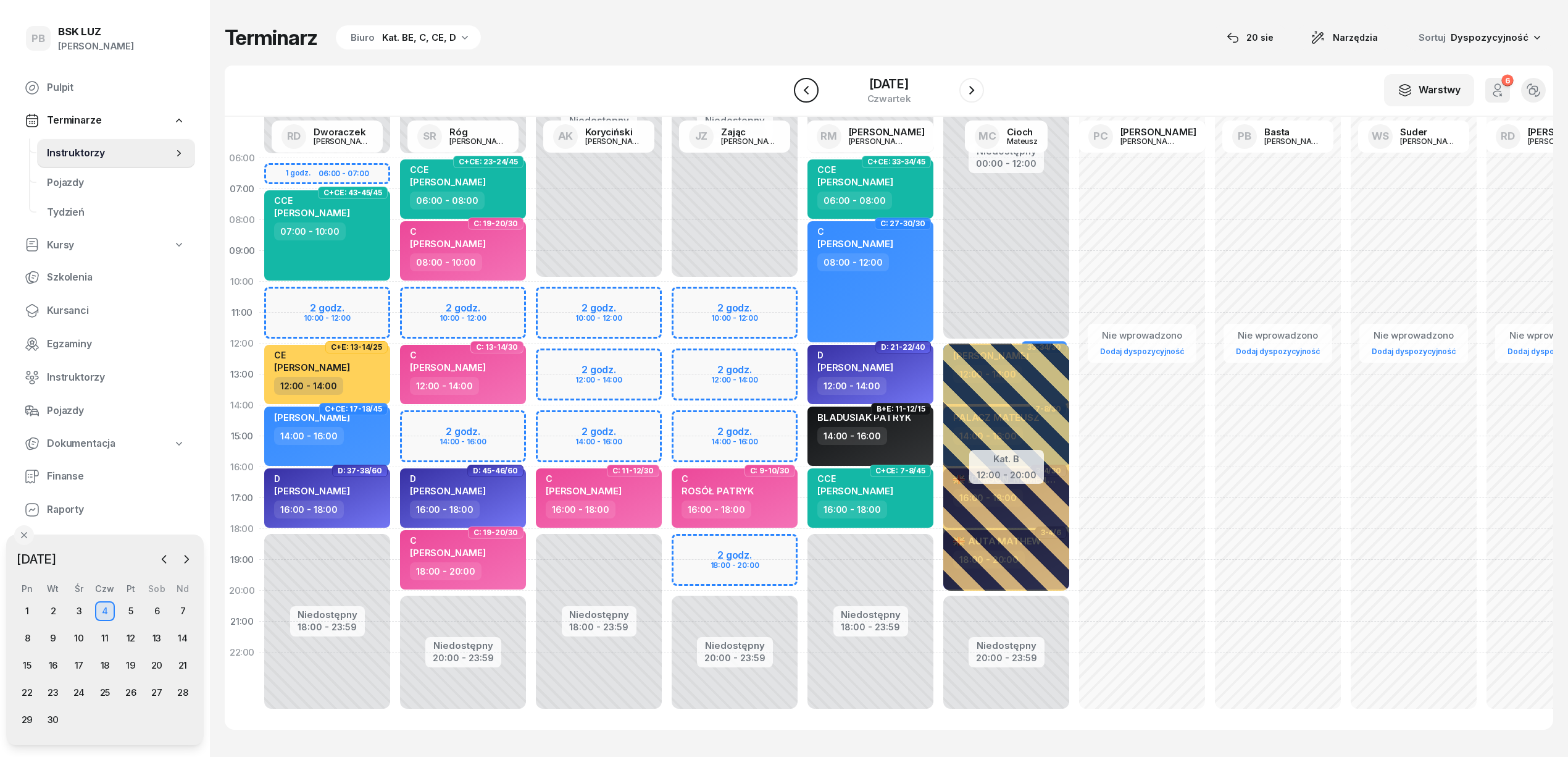
click at [811, 96] on icon "button" at bounding box center [806, 90] width 15 height 15
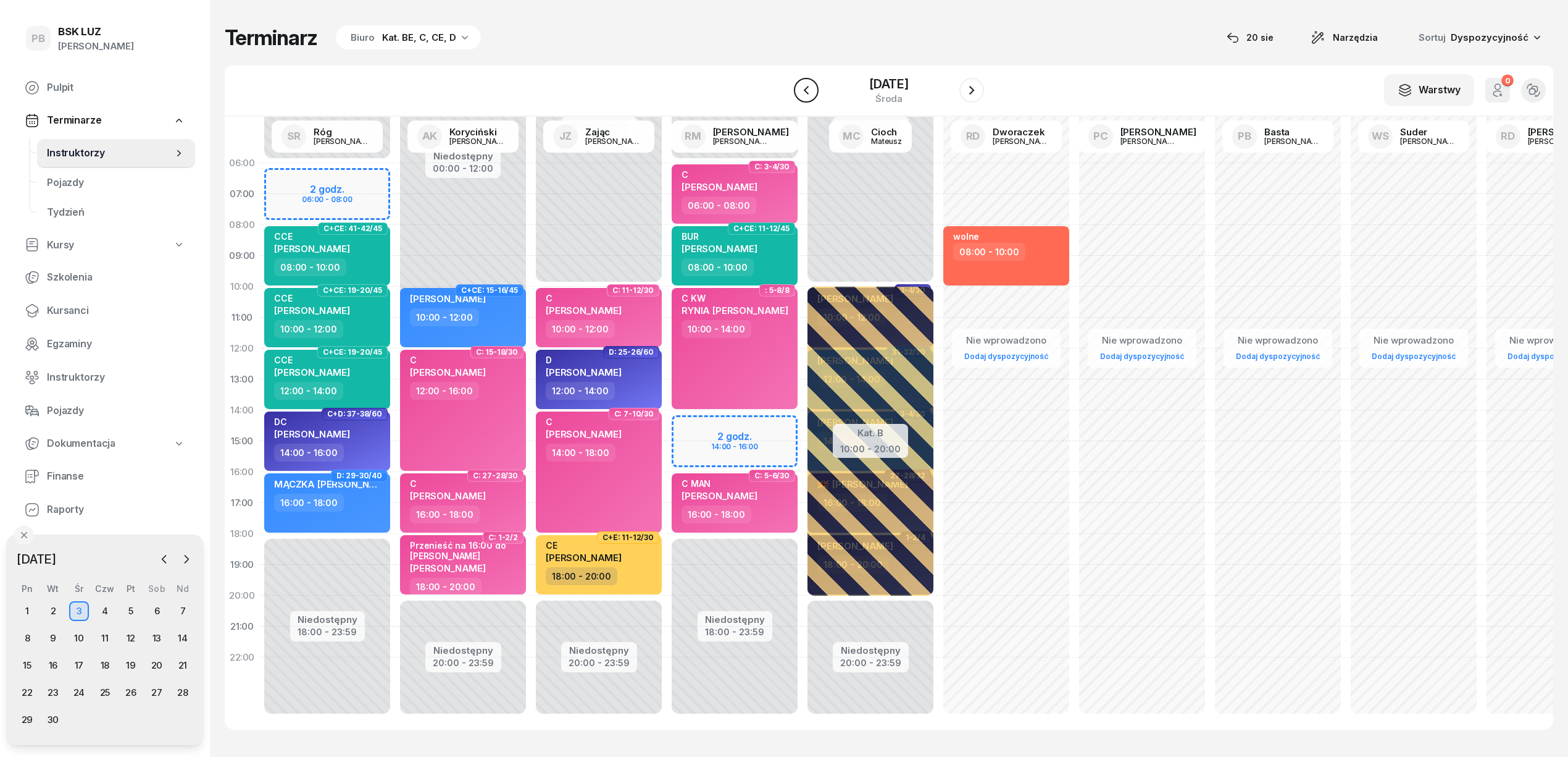
click at [810, 94] on icon "button" at bounding box center [806, 90] width 15 height 15
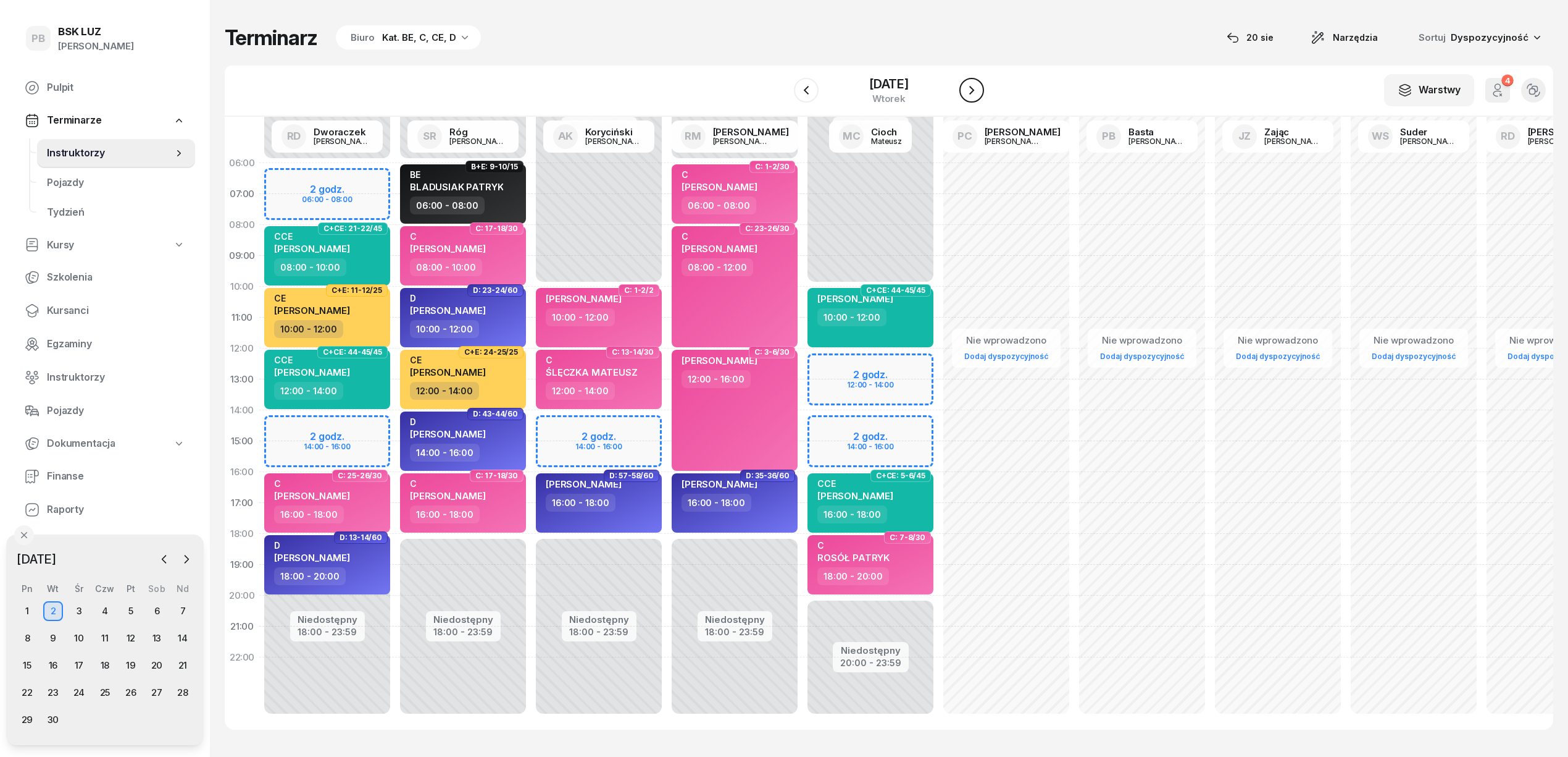
click at [974, 88] on icon "button" at bounding box center [971, 90] width 15 height 15
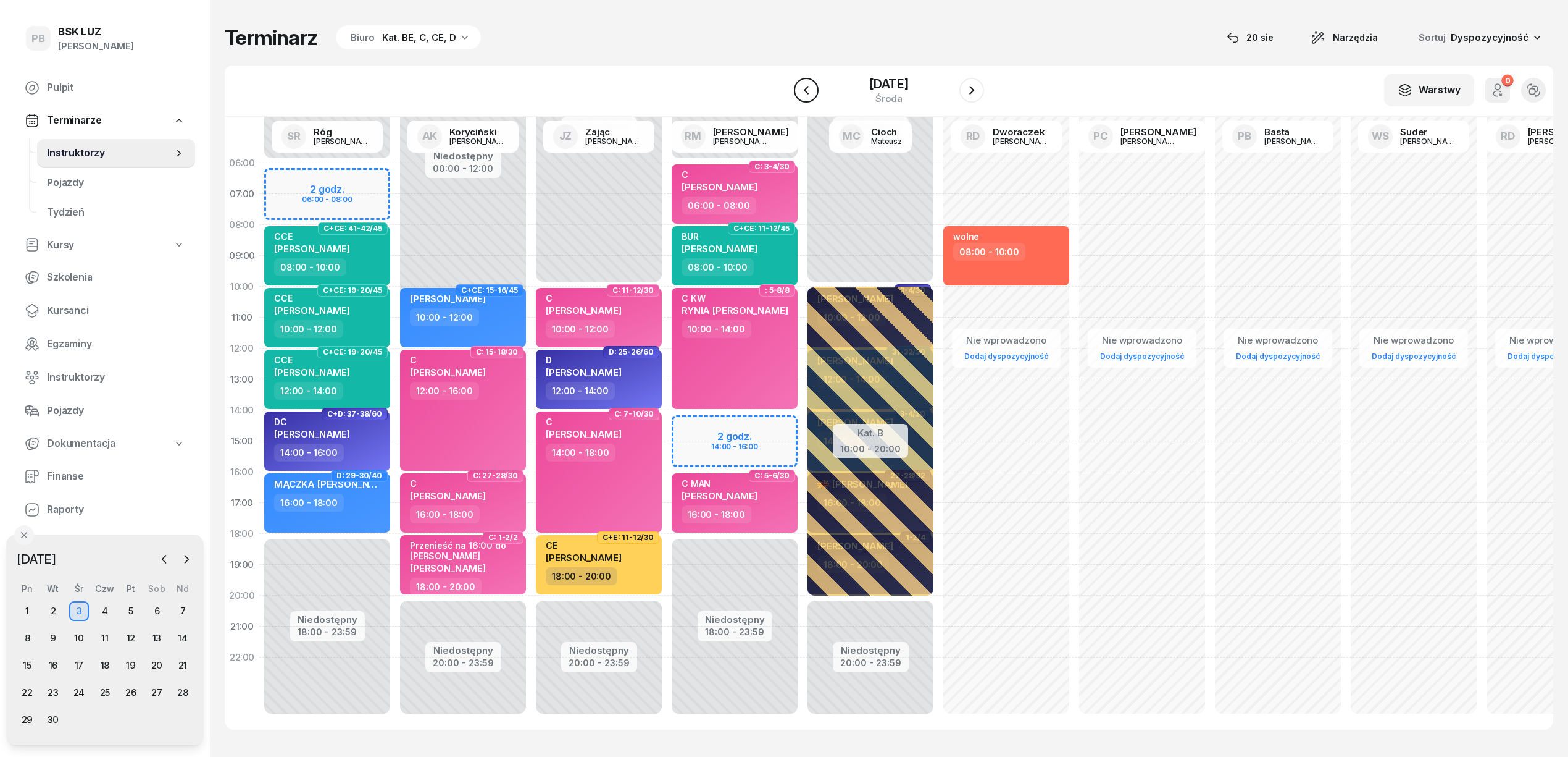
click at [808, 92] on icon "button" at bounding box center [807, 91] width 5 height 9
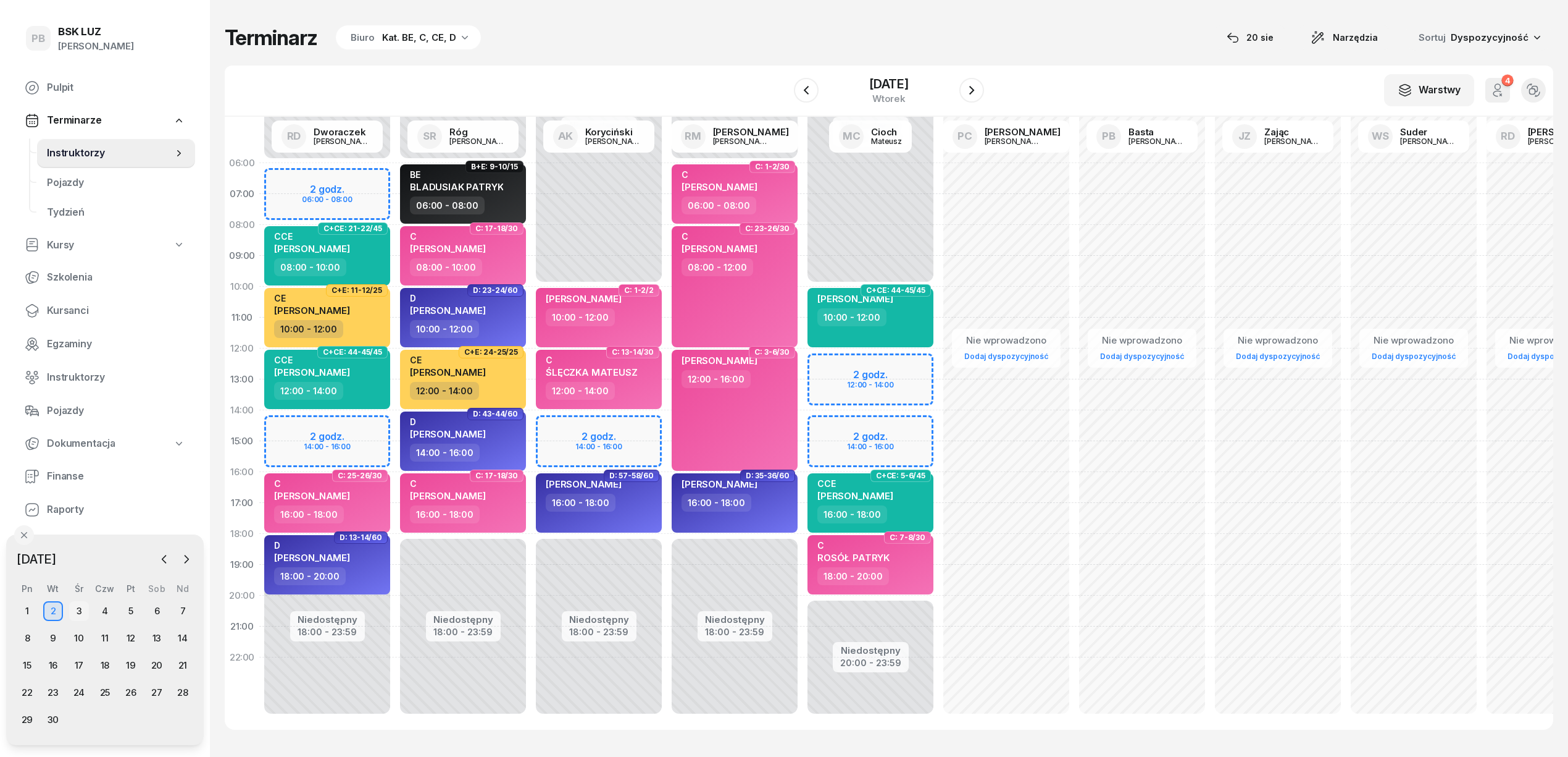
click at [76, 613] on div "3" at bounding box center [79, 611] width 19 height 19
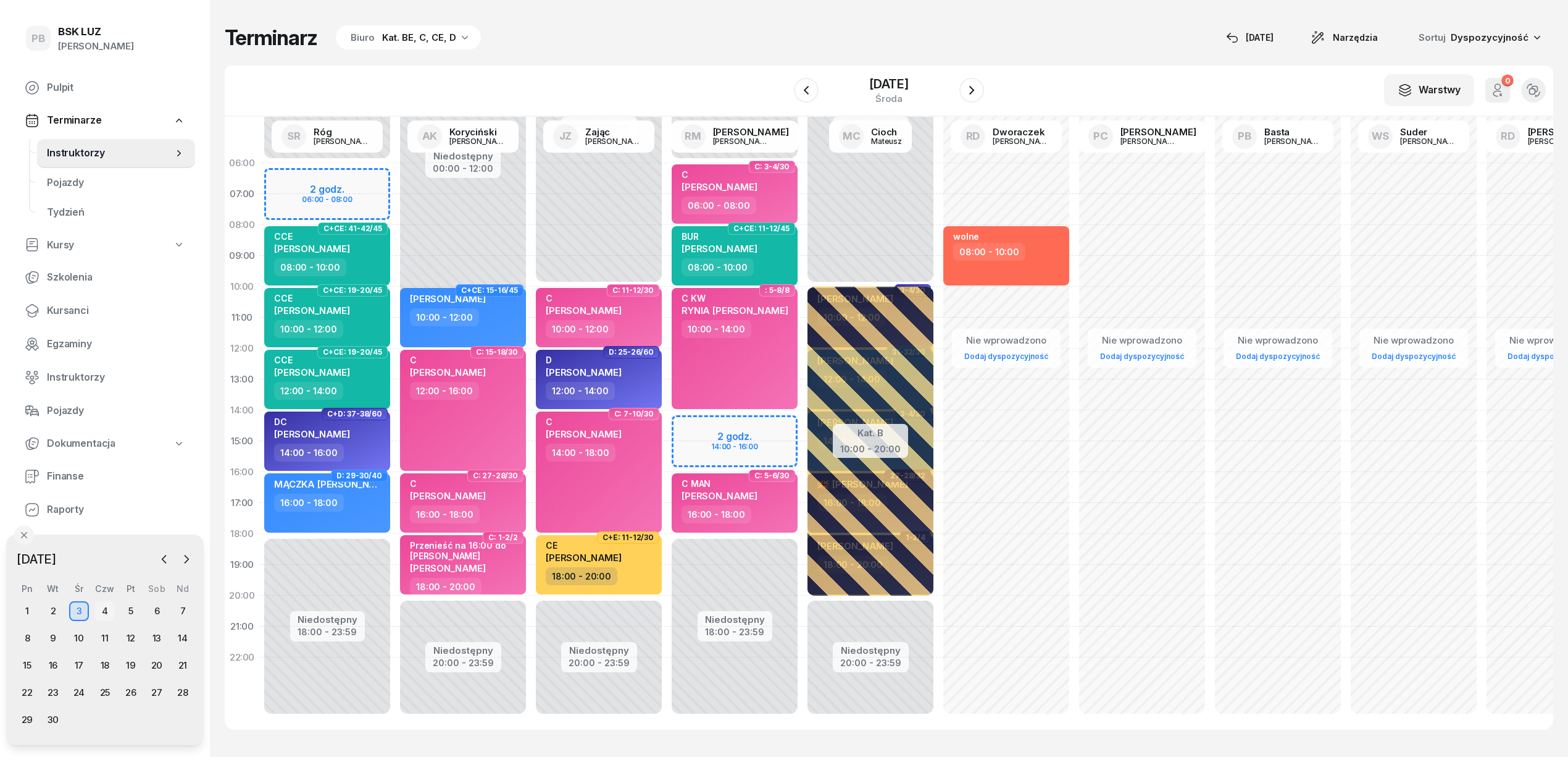
click at [105, 610] on div "4" at bounding box center [105, 611] width 19 height 19
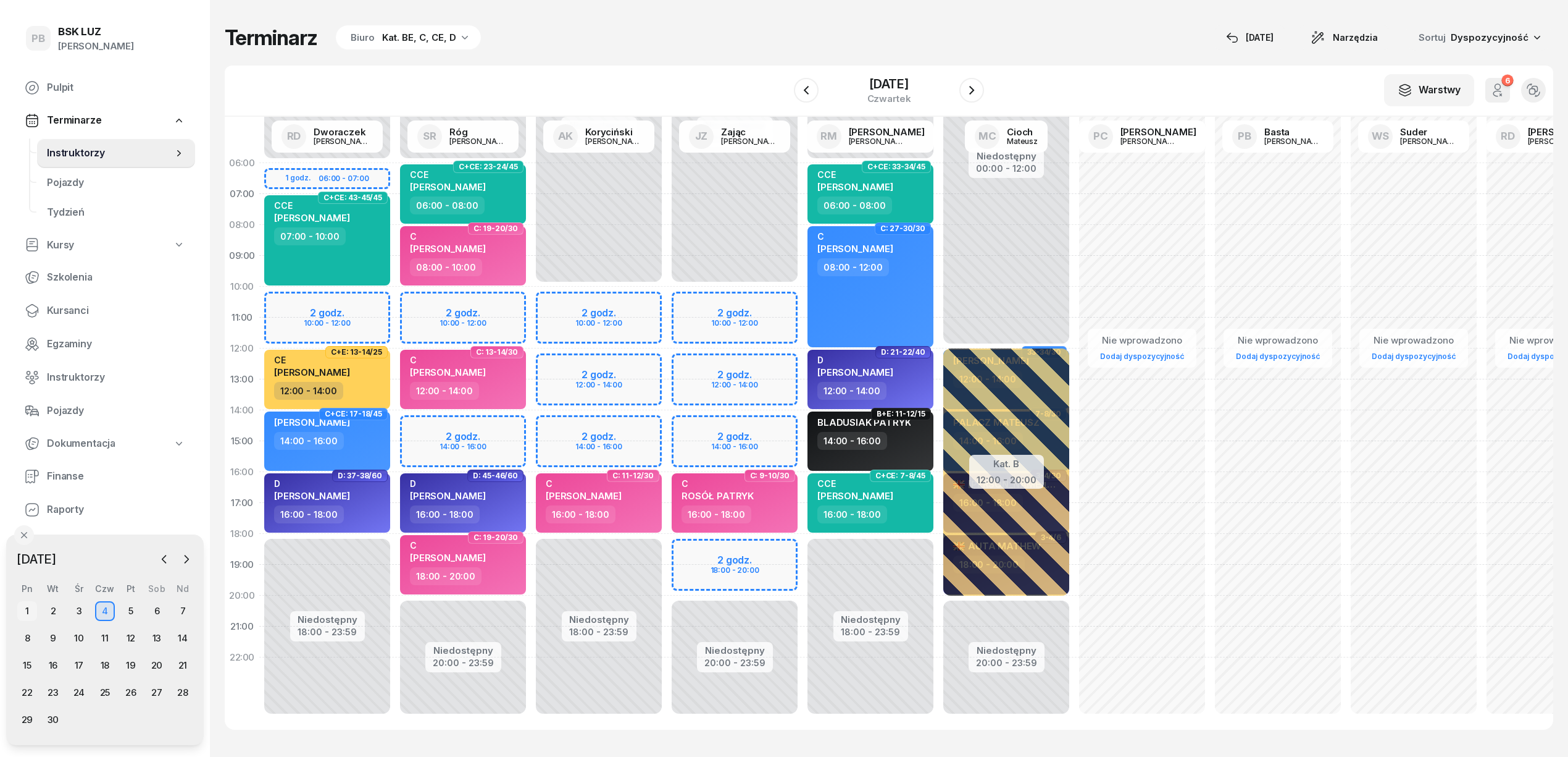
click at [32, 611] on div "1" at bounding box center [27, 611] width 19 height 19
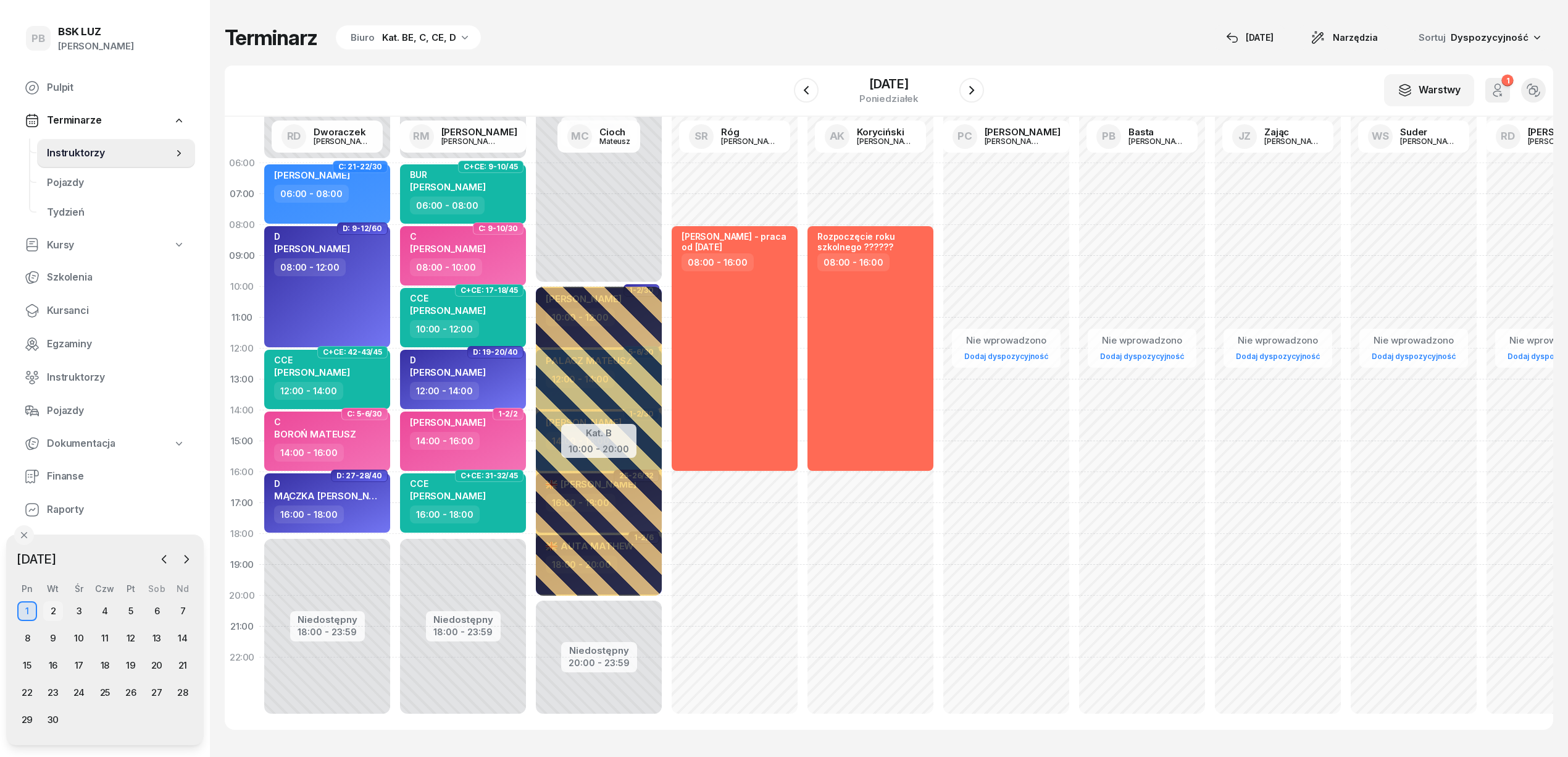
click at [53, 606] on div "2" at bounding box center [53, 611] width 19 height 19
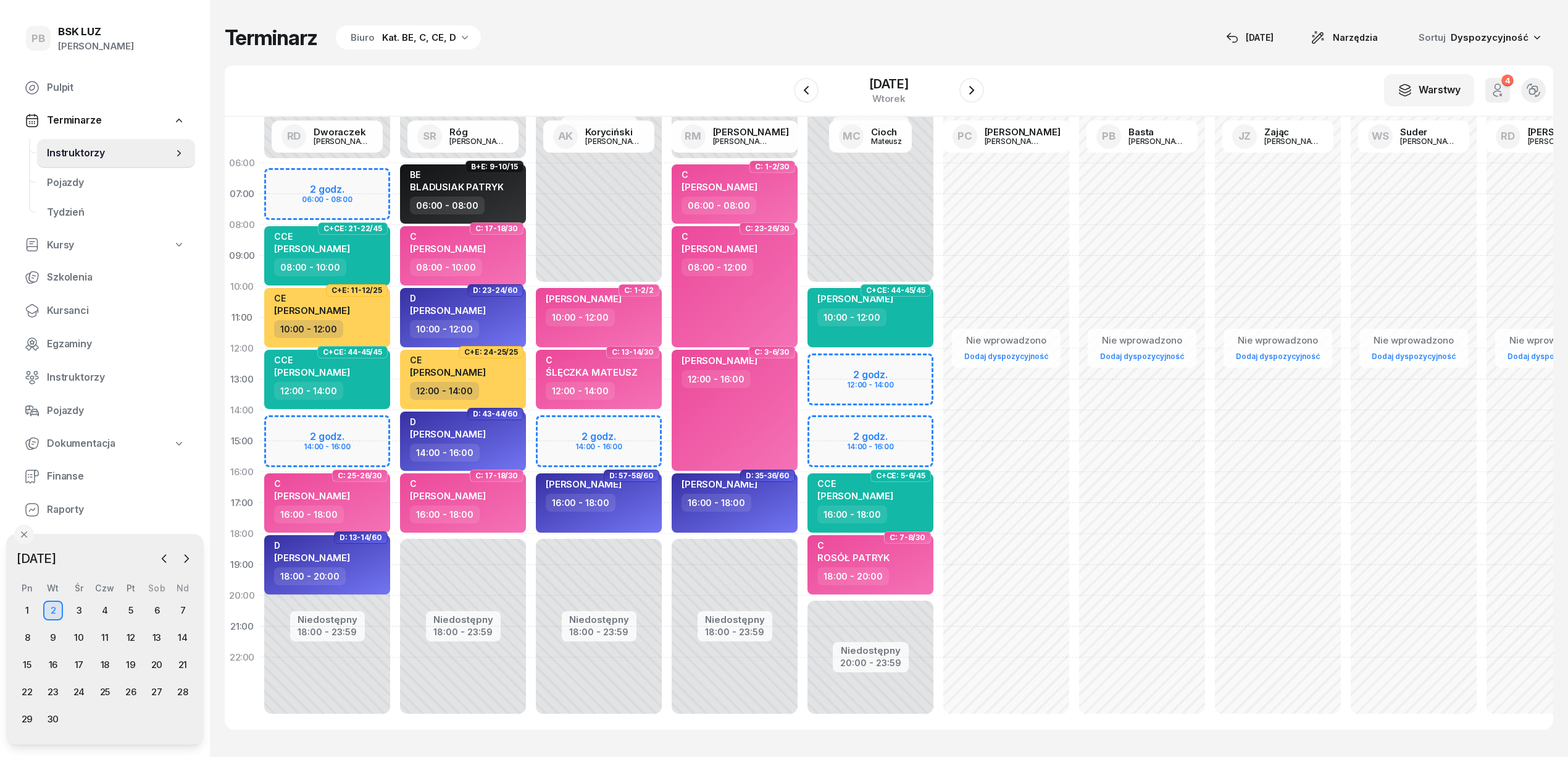
click at [939, 361] on div "Niedostępny 00:00 - 10:00 Niedostępny 20:00 - 23:59 2 godz. 12:00 - 14:00 2 god…" at bounding box center [1007, 441] width 136 height 587
select select "12"
select select "14"
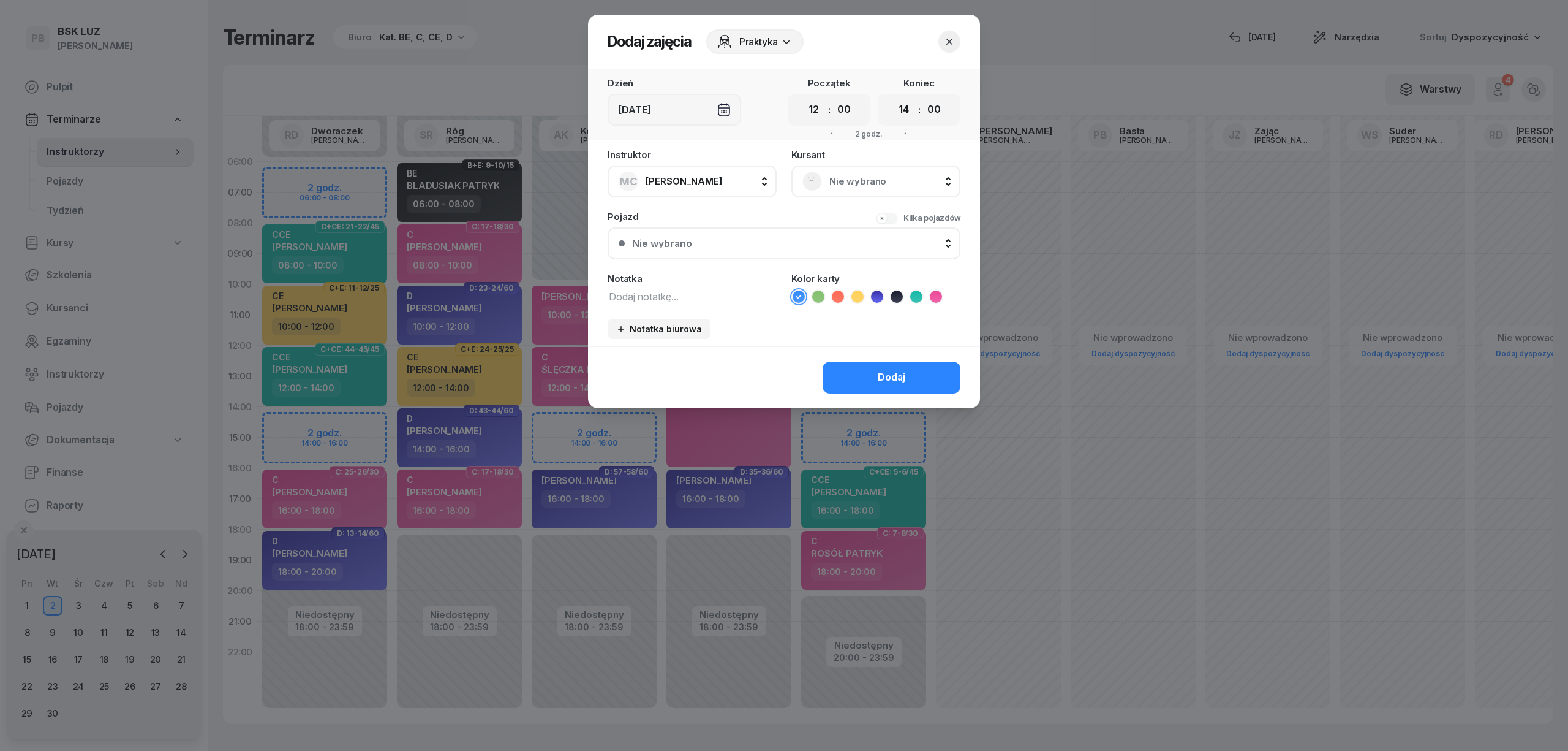
click at [891, 184] on span "Nie wybrano" at bounding box center [890, 182] width 120 height 16
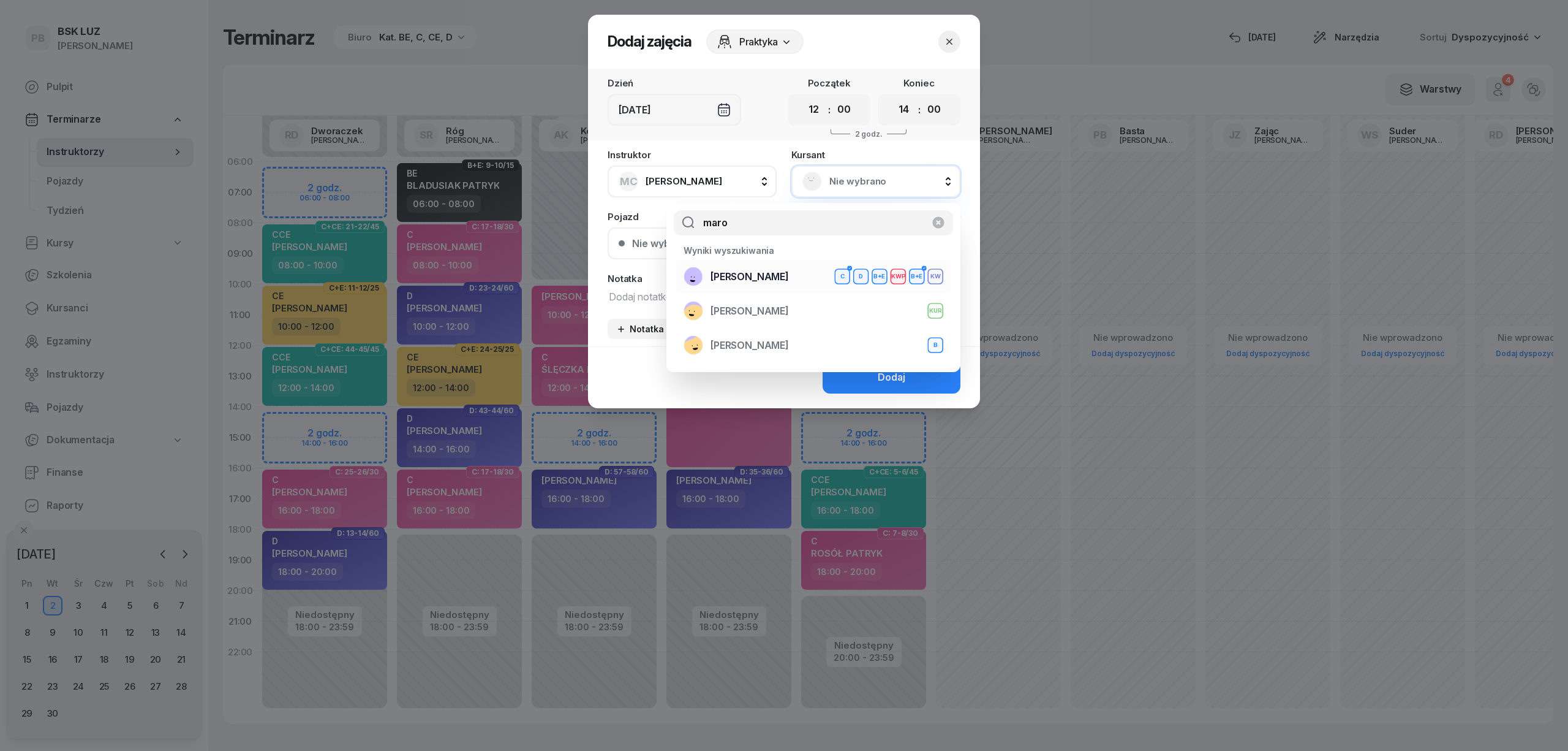
type input "maro"
click at [789, 279] on span "[PERSON_NAME]" at bounding box center [750, 277] width 79 height 16
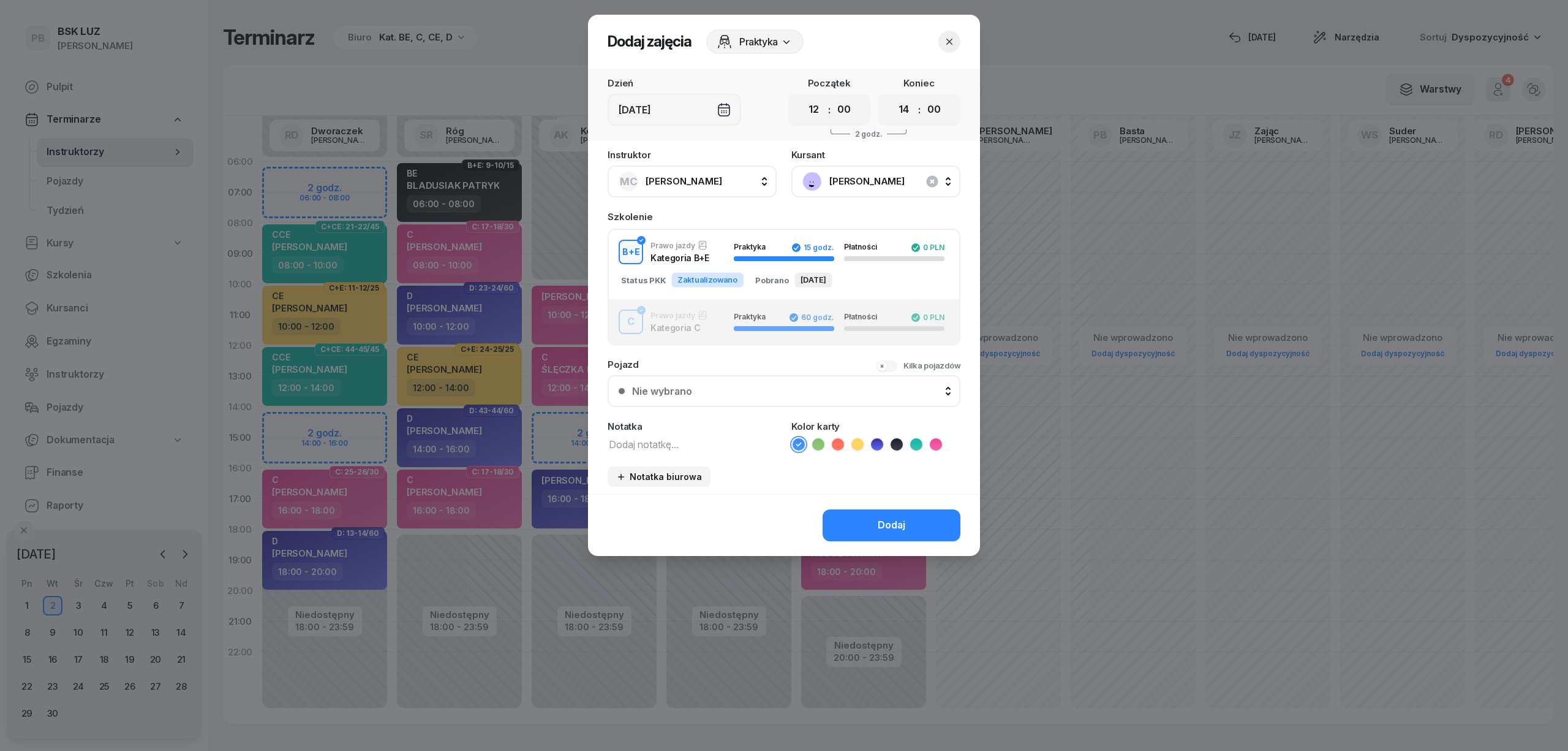
click at [671, 329] on div "C Prawo jazdy Kategoria C Praktyka 60 godz. Płatności 0 PLN" at bounding box center [783, 321] width 350 height 24
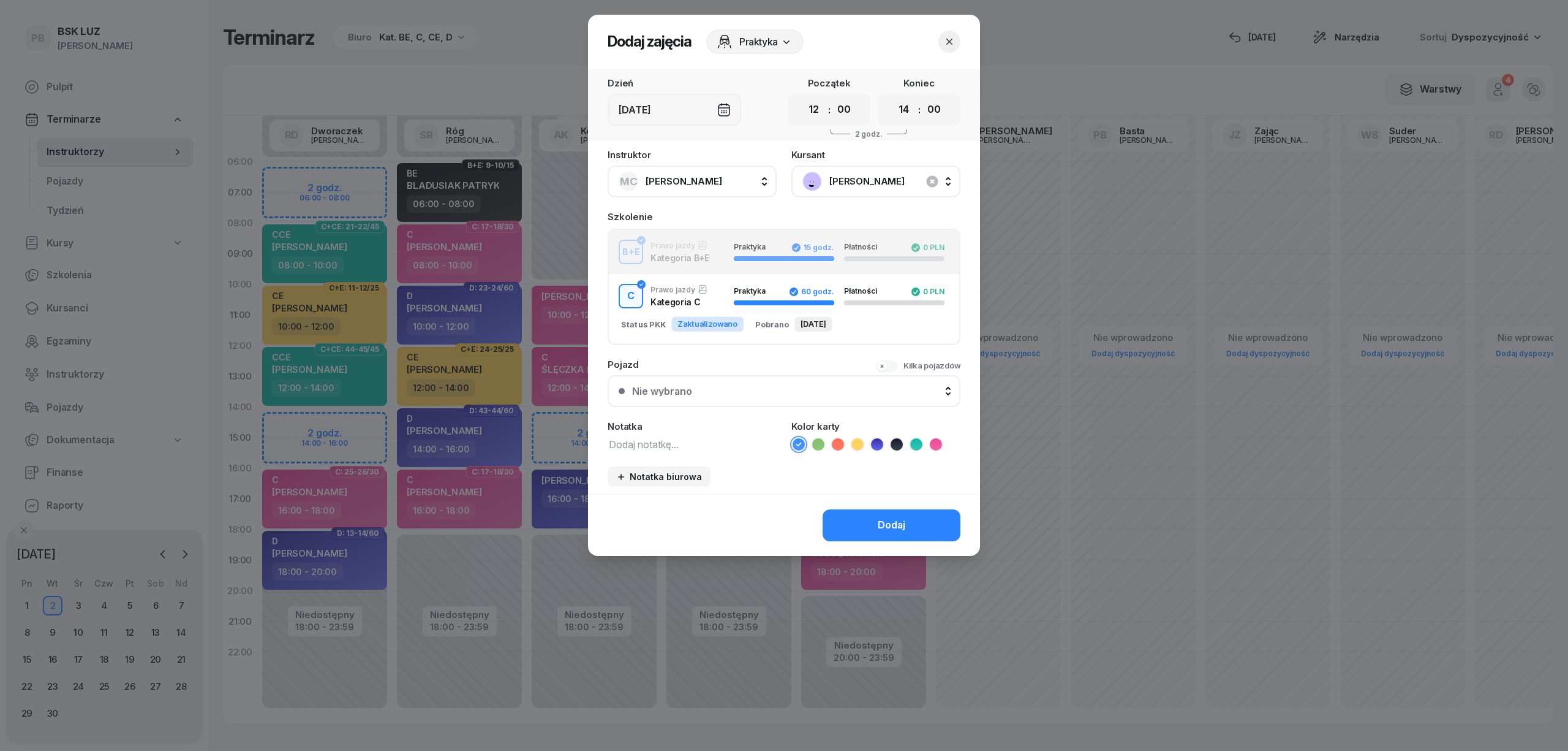
click at [657, 441] on textarea at bounding box center [692, 444] width 169 height 16
type textarea "C"
click at [932, 438] on icon at bounding box center [936, 444] width 12 height 12
click at [905, 106] on select "00 01 02 03 04 05 06 07 08 09 10 11 12 13 14 15 16 17 18 19 20 21 22 23" at bounding box center [904, 109] width 24 height 25
select select "16"
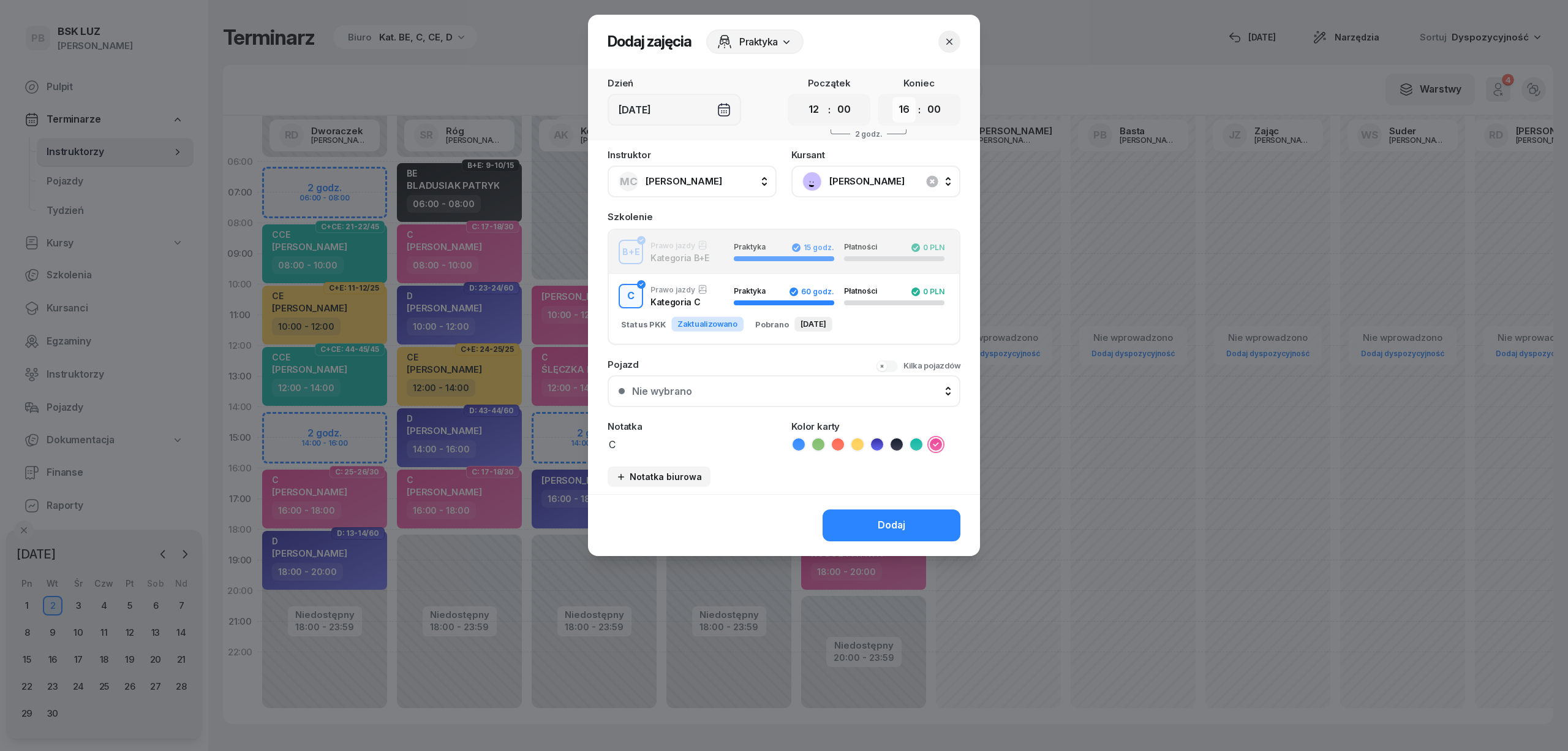
click at [892, 97] on select "00 01 02 03 04 05 06 07 08 09 10 11 12 13 14 15 16 17 18 19 20 21 22 23" at bounding box center [904, 109] width 24 height 25
click at [877, 528] on button "Dodaj" at bounding box center [891, 525] width 138 height 31
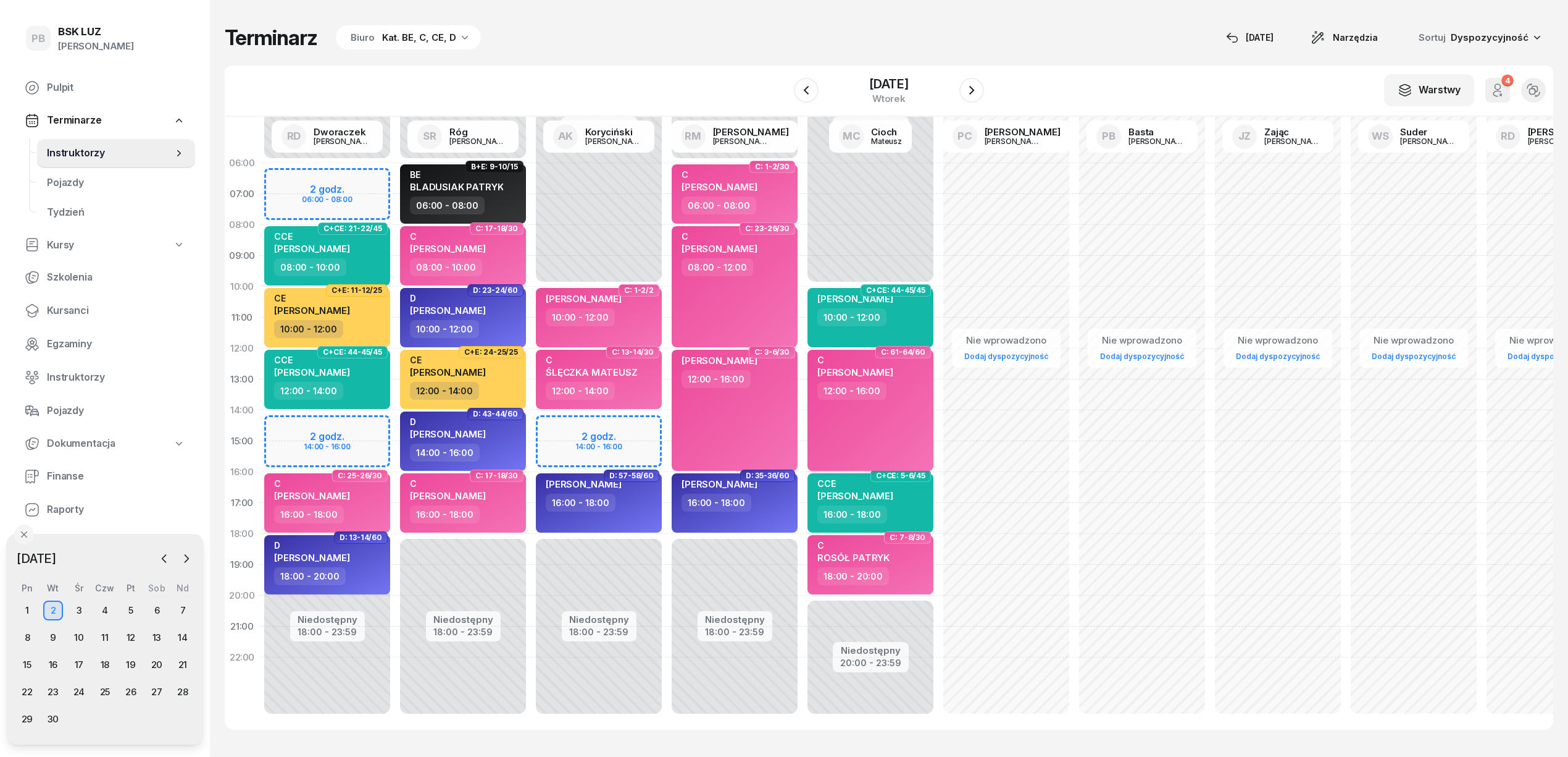
click at [846, 436] on div "C MIROSŁAW MARONA 12:00 - 16:00" at bounding box center [870, 410] width 126 height 121
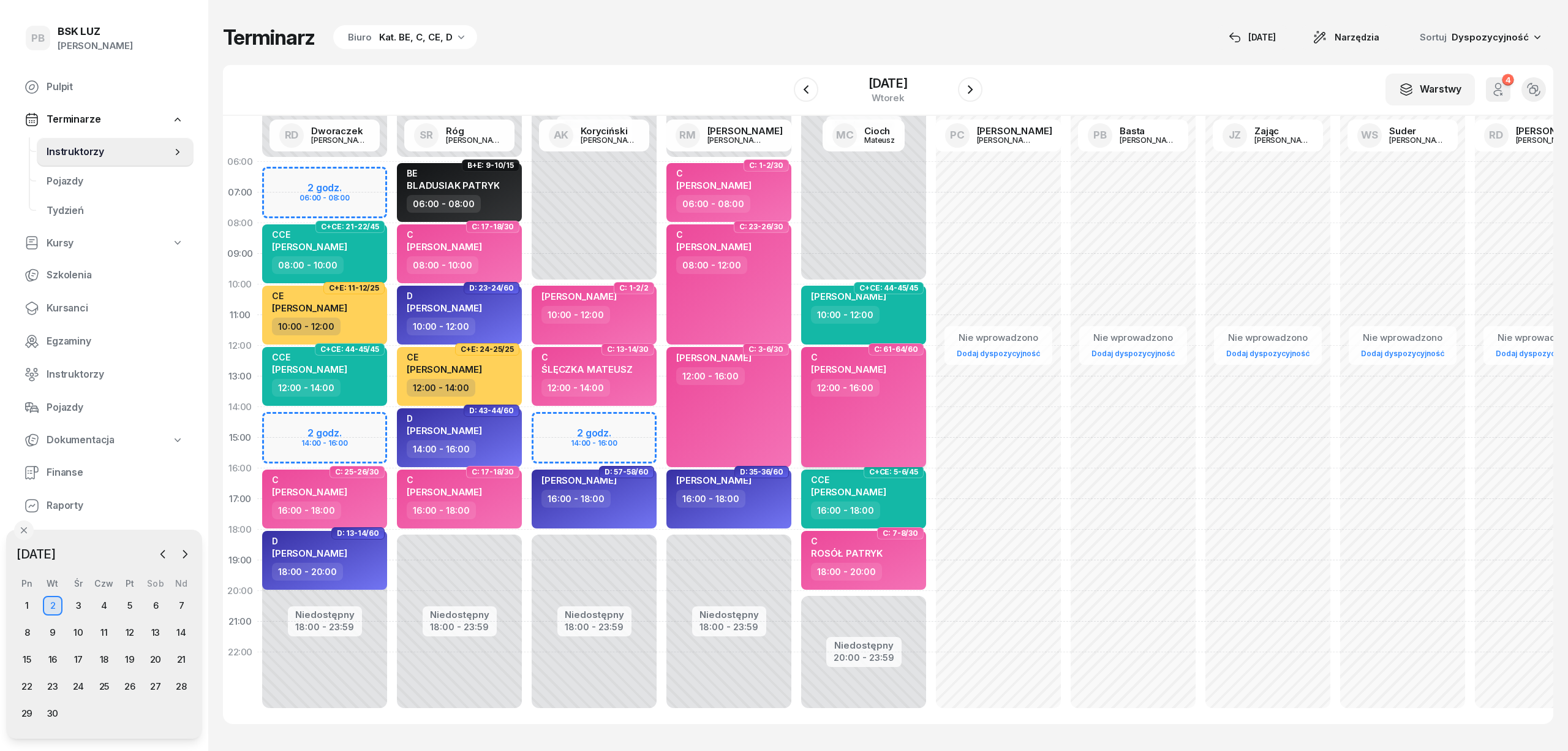
select select "12"
select select "16"
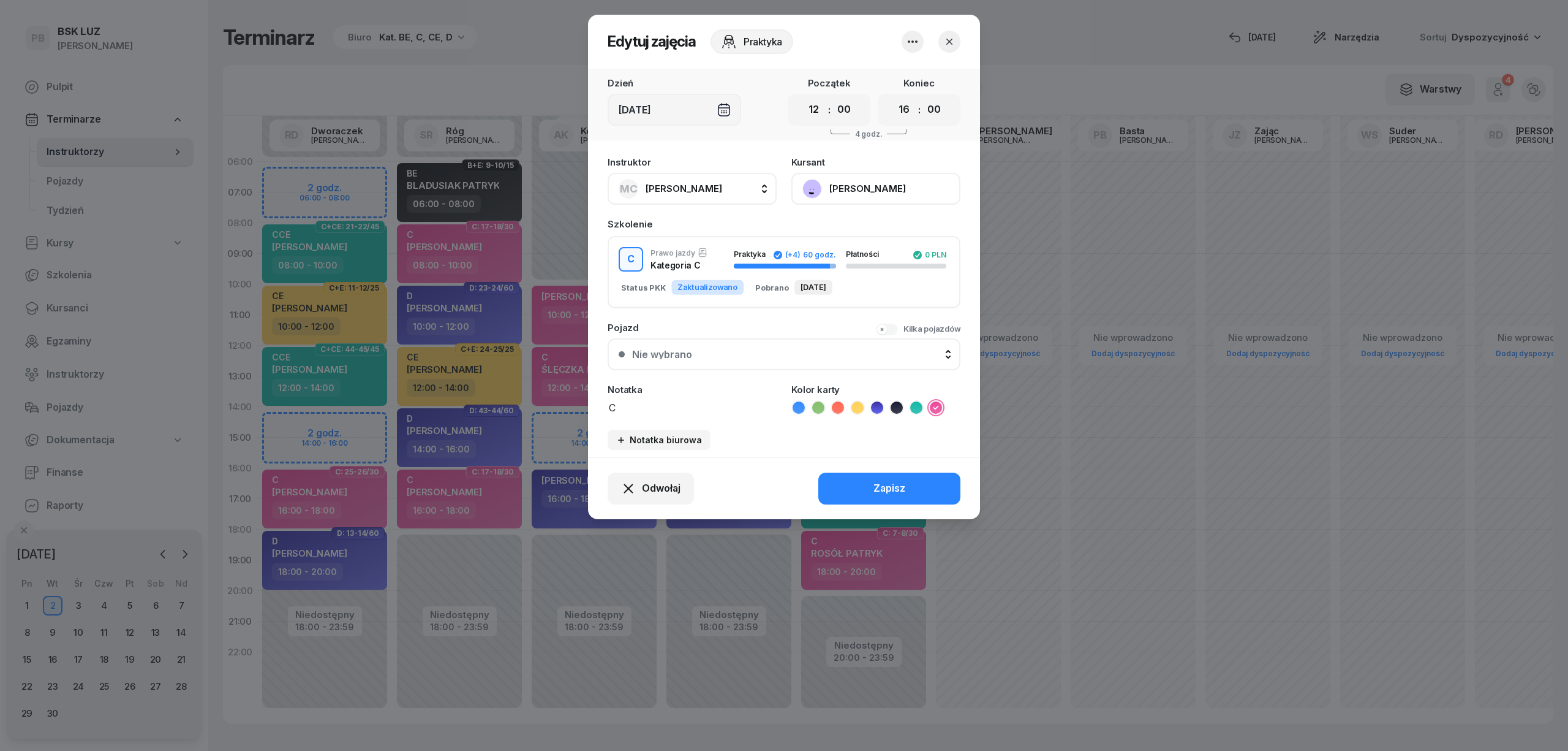
click at [647, 405] on textarea "C" at bounding box center [692, 407] width 169 height 16
type textarea "C z kw"
click at [895, 486] on div "Zapisz" at bounding box center [890, 488] width 31 height 16
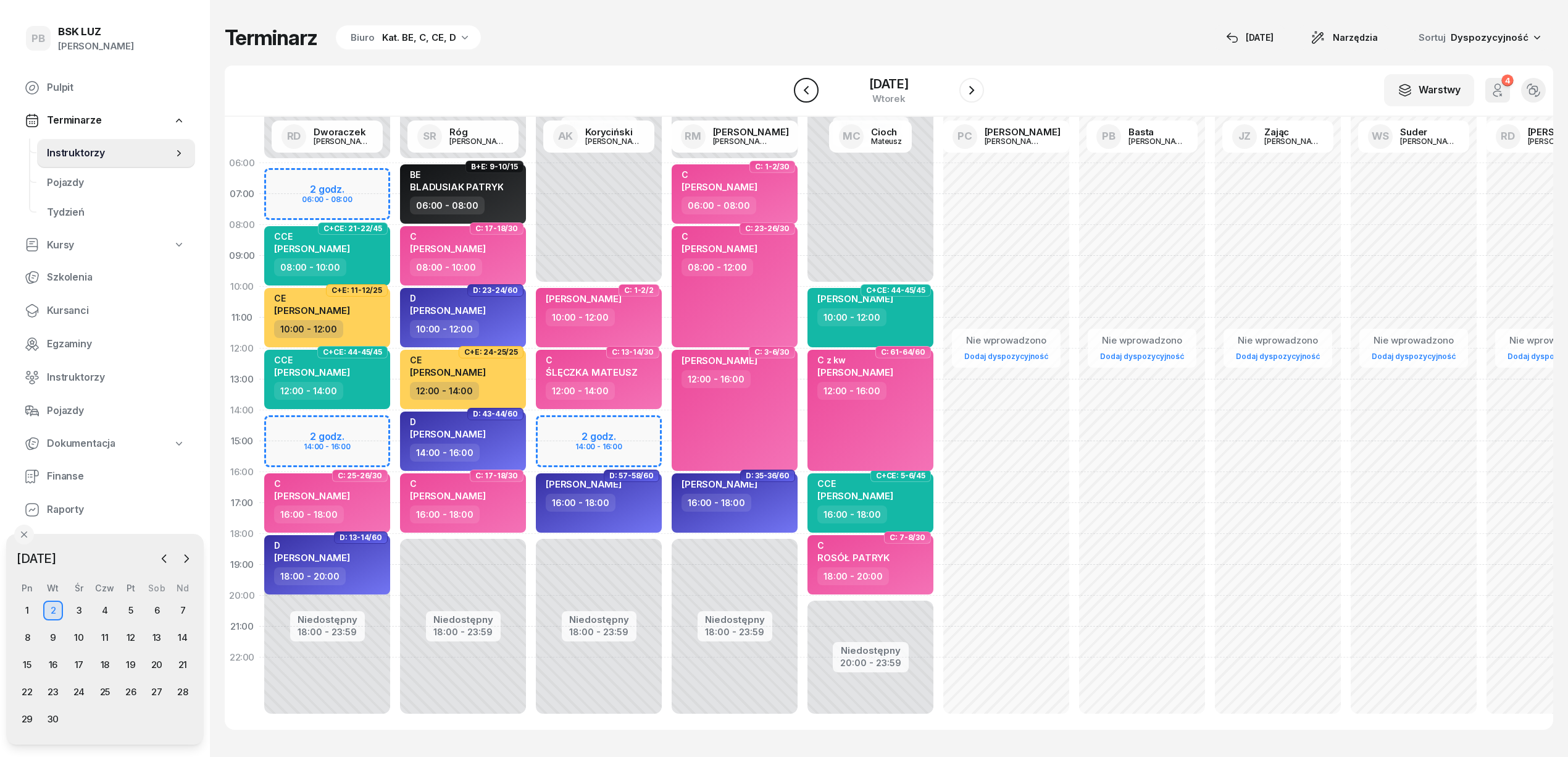
click at [809, 94] on icon "button" at bounding box center [806, 90] width 15 height 15
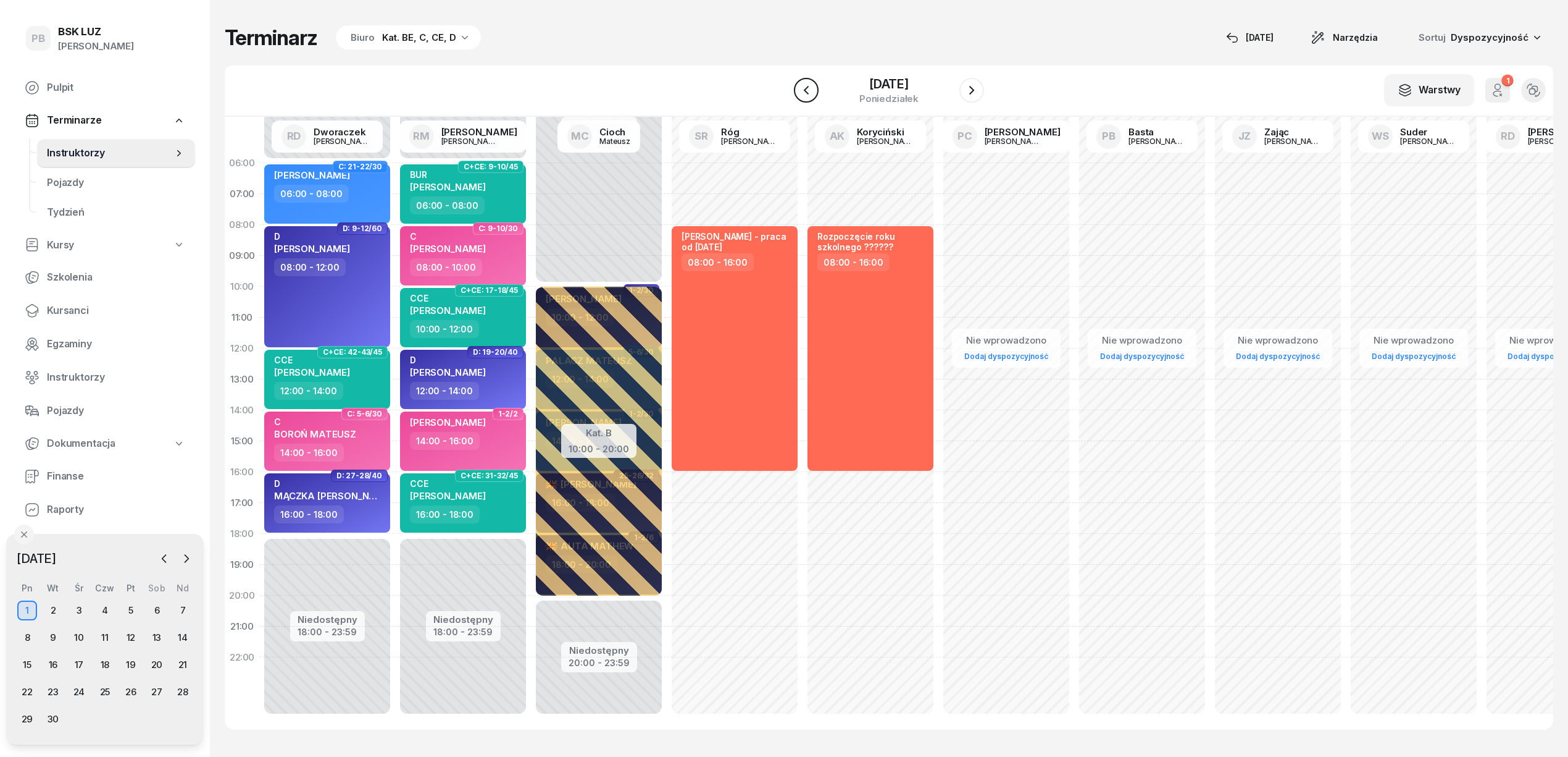
click at [809, 94] on icon "button" at bounding box center [806, 90] width 15 height 15
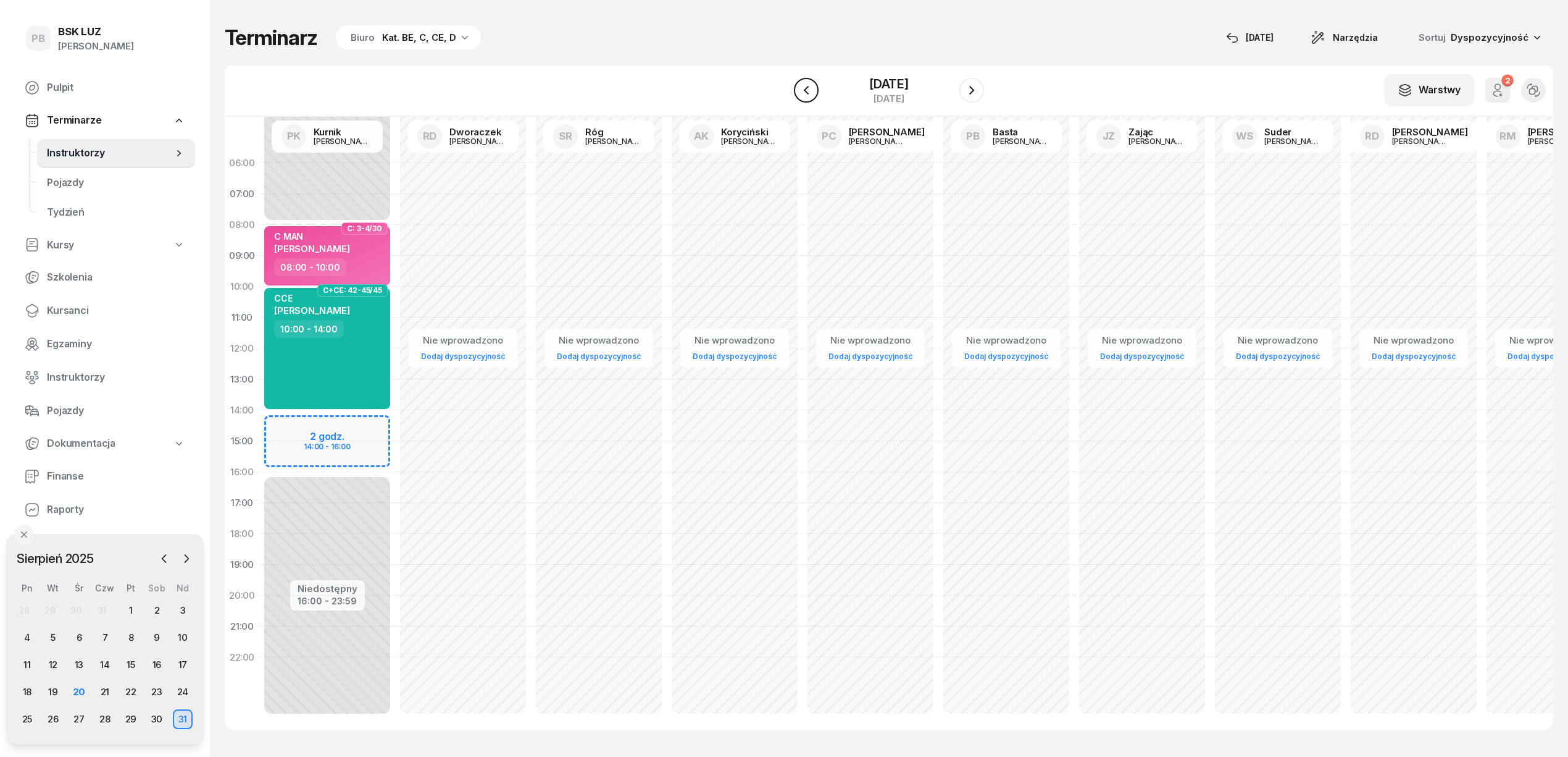
click at [805, 92] on icon "button" at bounding box center [806, 90] width 15 height 15
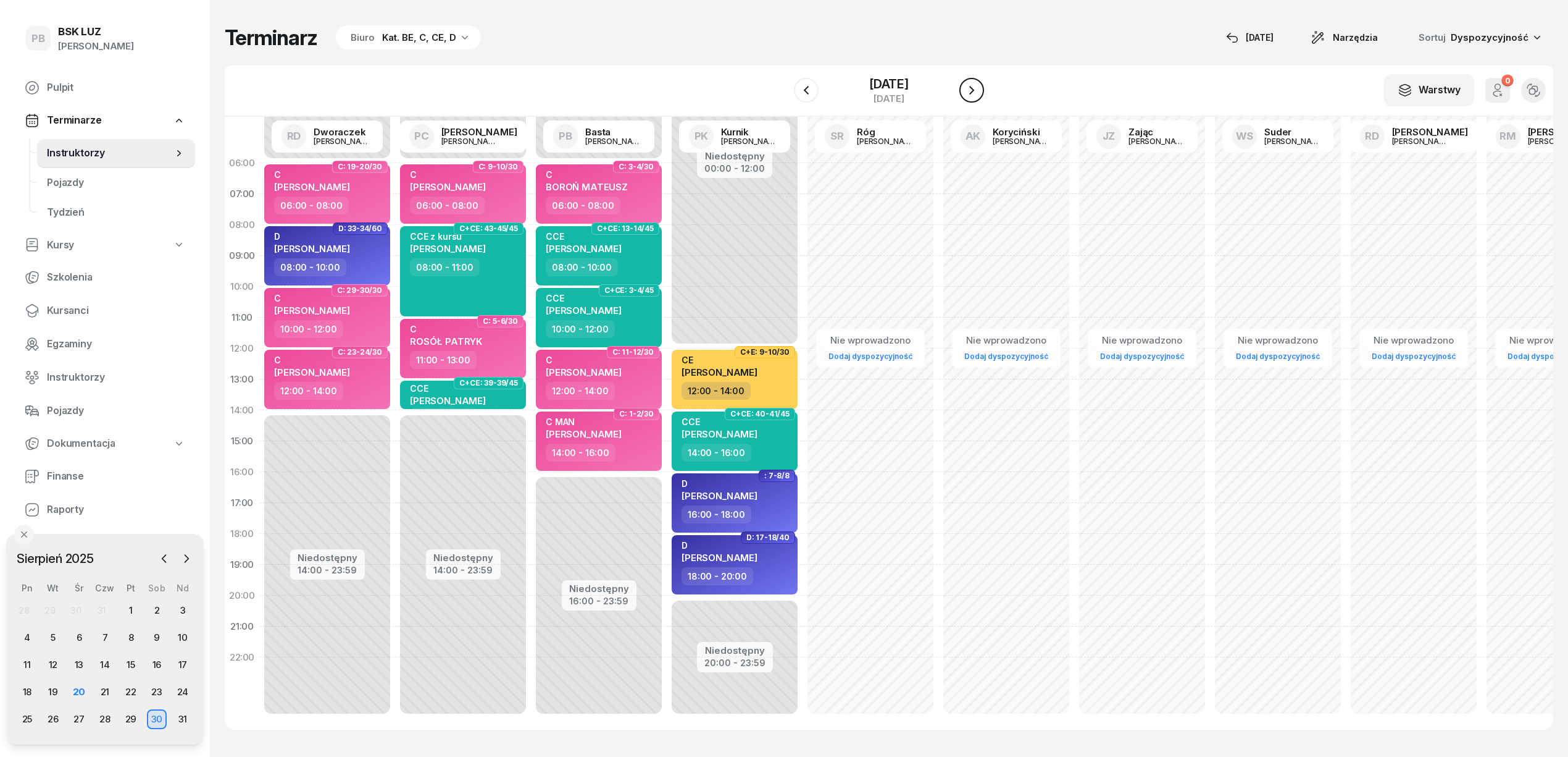
click at [977, 89] on icon "button" at bounding box center [971, 90] width 15 height 15
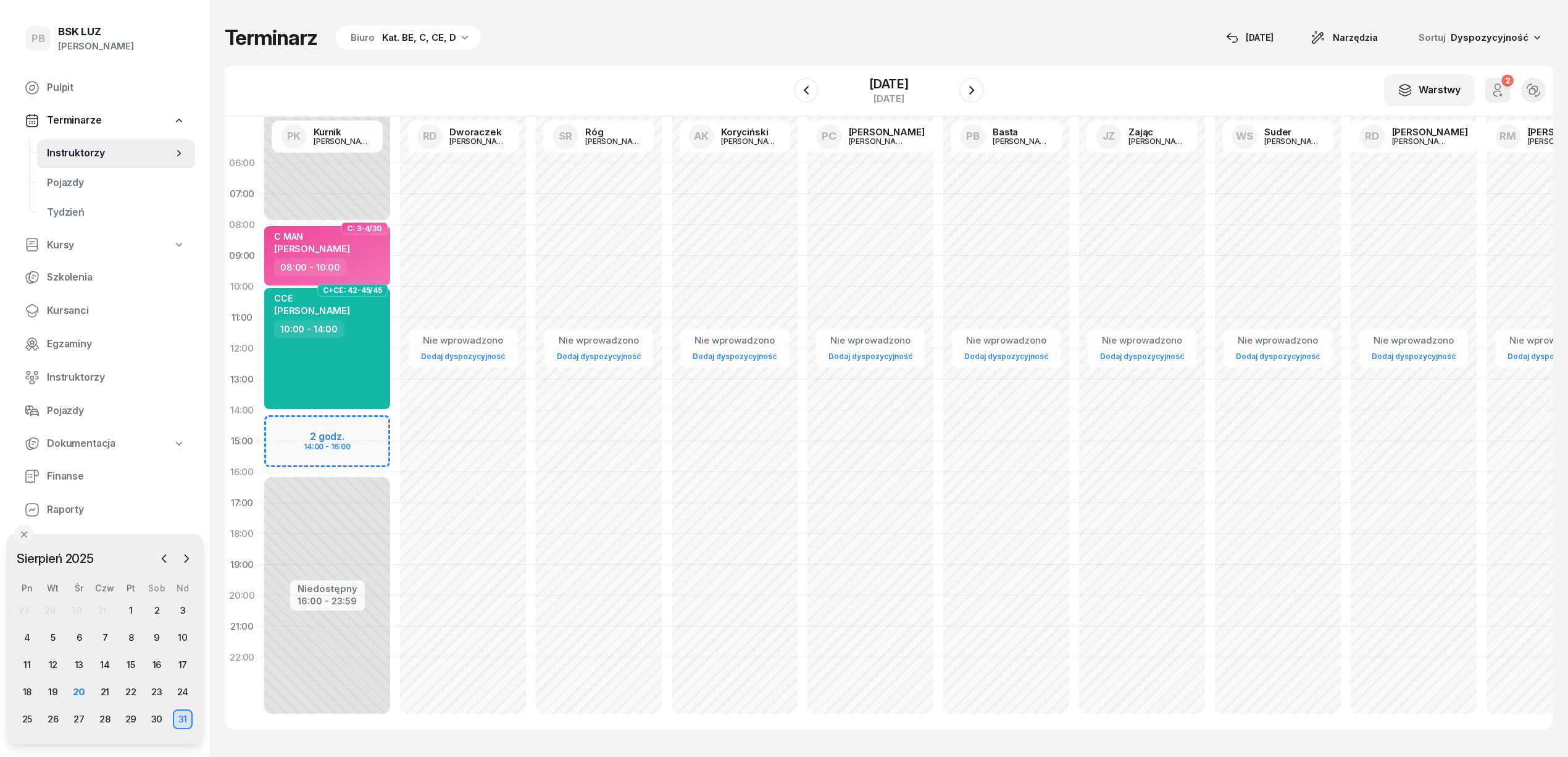
click at [395, 429] on div "Niedostępny 00:00 - 08:00 Niedostępny 16:00 - 23:59 2 godz. 14:00 - 16:00 C: 3-…" at bounding box center [463, 441] width 136 height 587
select select "14"
select select "16"
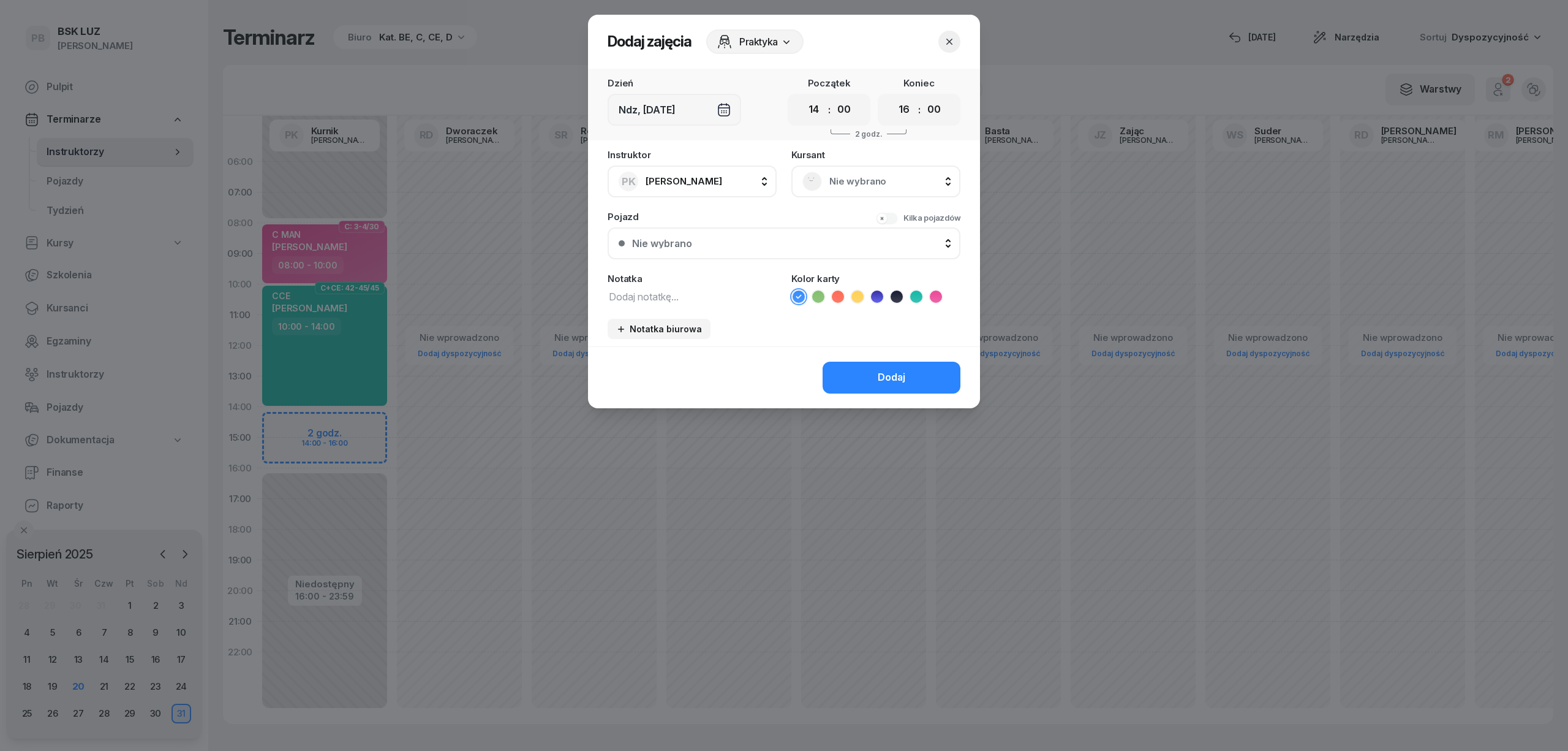
click at [842, 192] on div "Nie wybrano" at bounding box center [877, 181] width 169 height 31
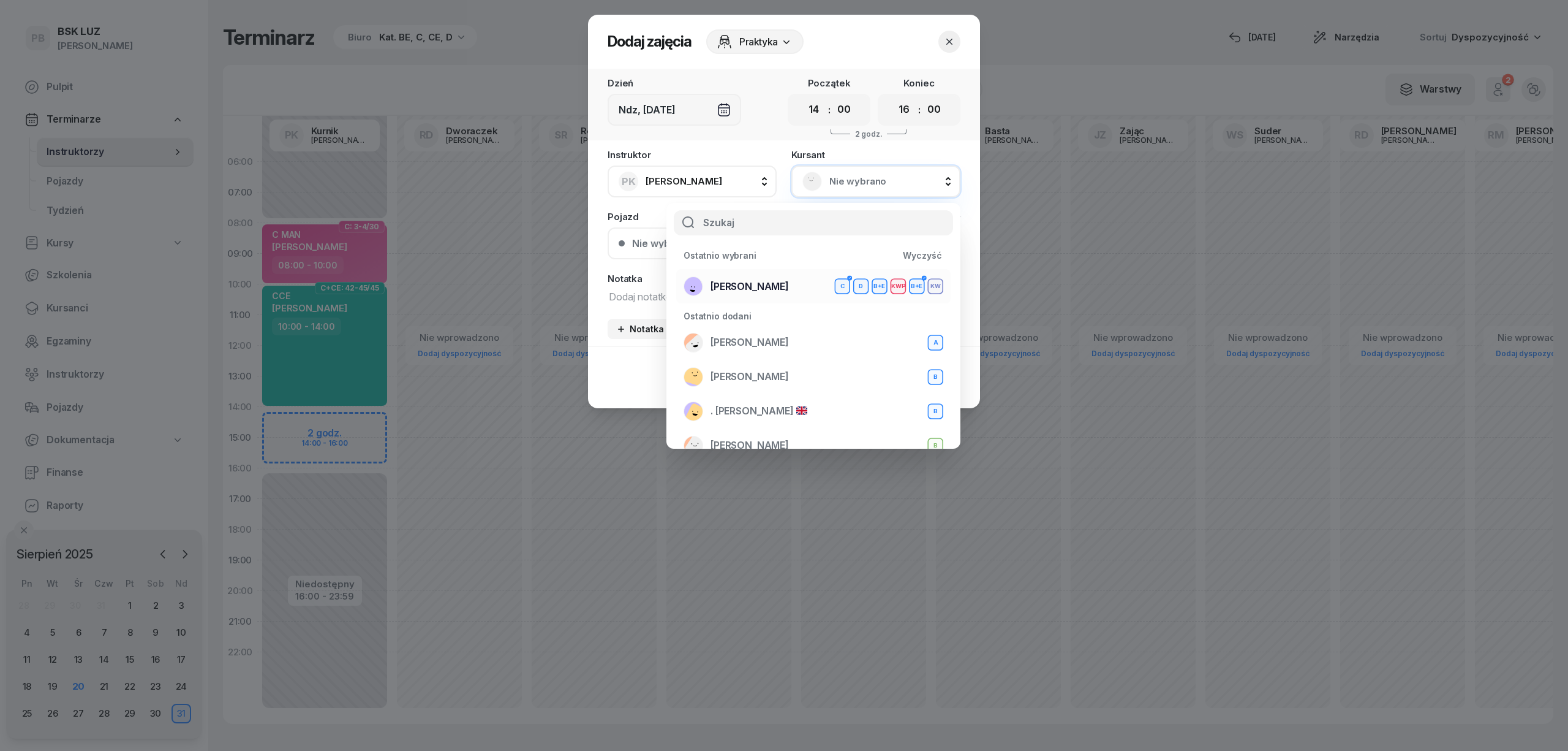
click at [796, 280] on div "MARONA MIROSŁAW C D B+E KWP B+E KW" at bounding box center [814, 286] width 260 height 19
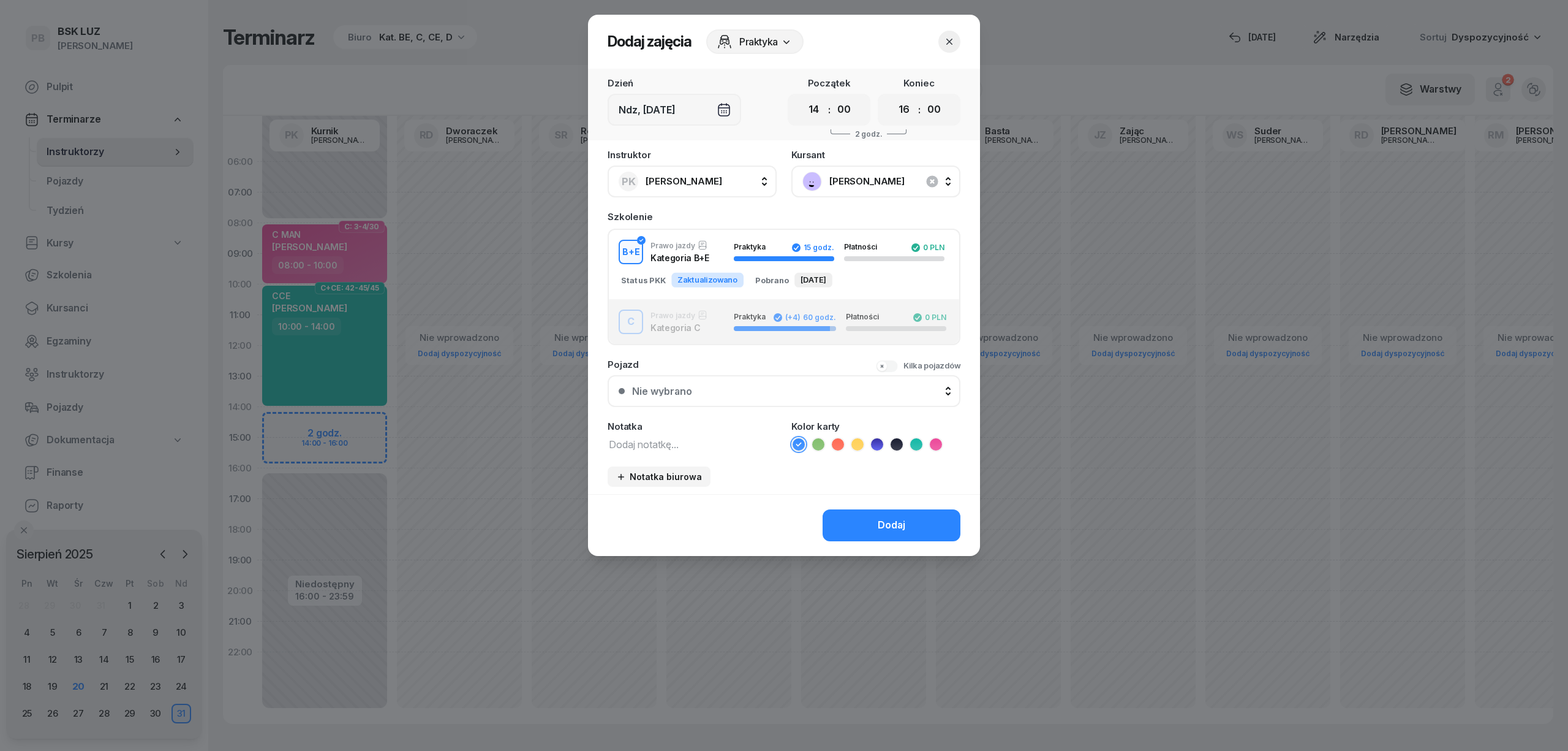
click at [631, 444] on textarea at bounding box center [692, 444] width 169 height 16
type textarea "D kw"
click at [874, 438] on icon at bounding box center [877, 444] width 12 height 12
click at [870, 520] on button "Dodaj" at bounding box center [891, 525] width 138 height 31
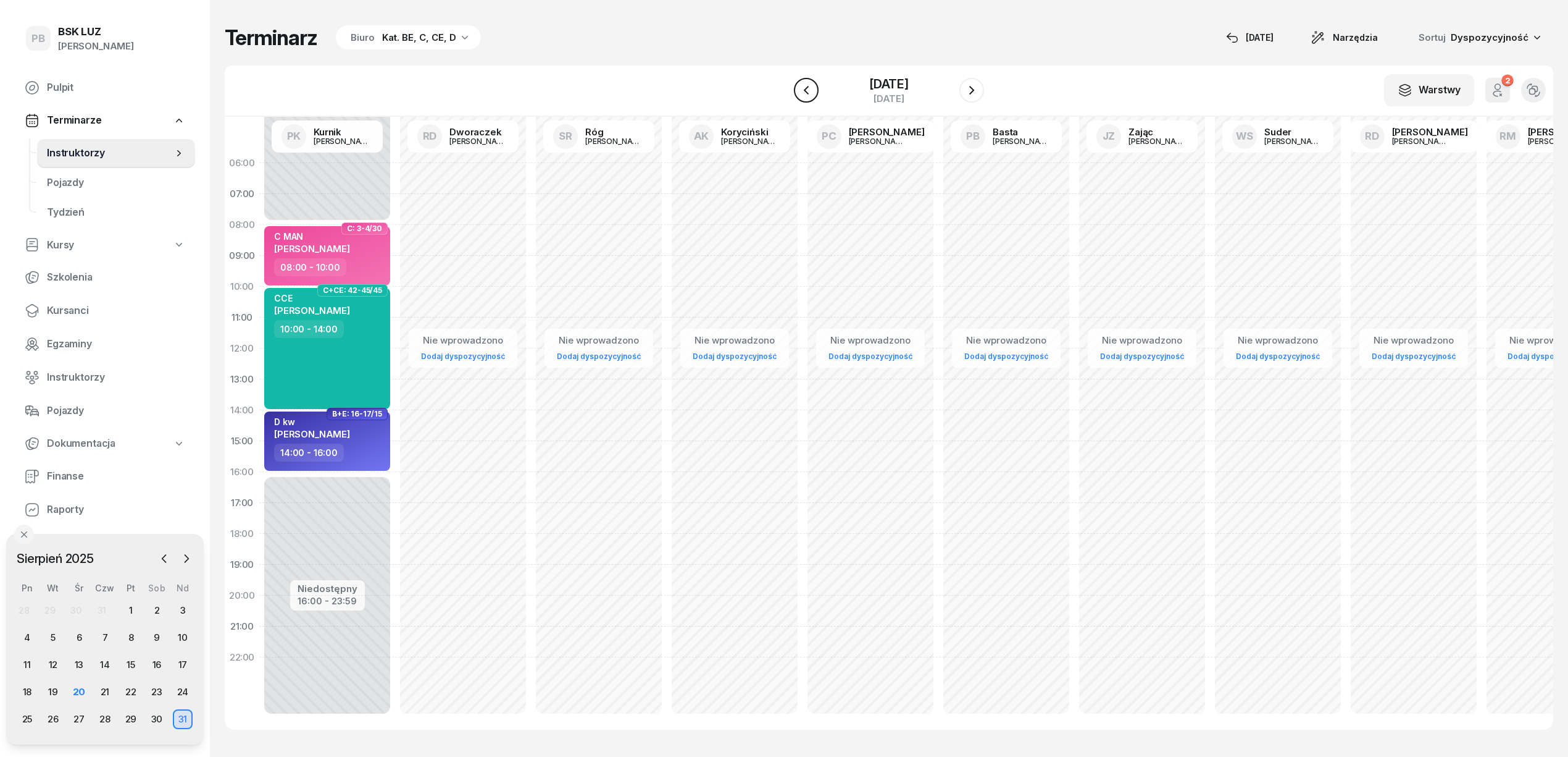
click at [810, 92] on icon "button" at bounding box center [806, 90] width 15 height 15
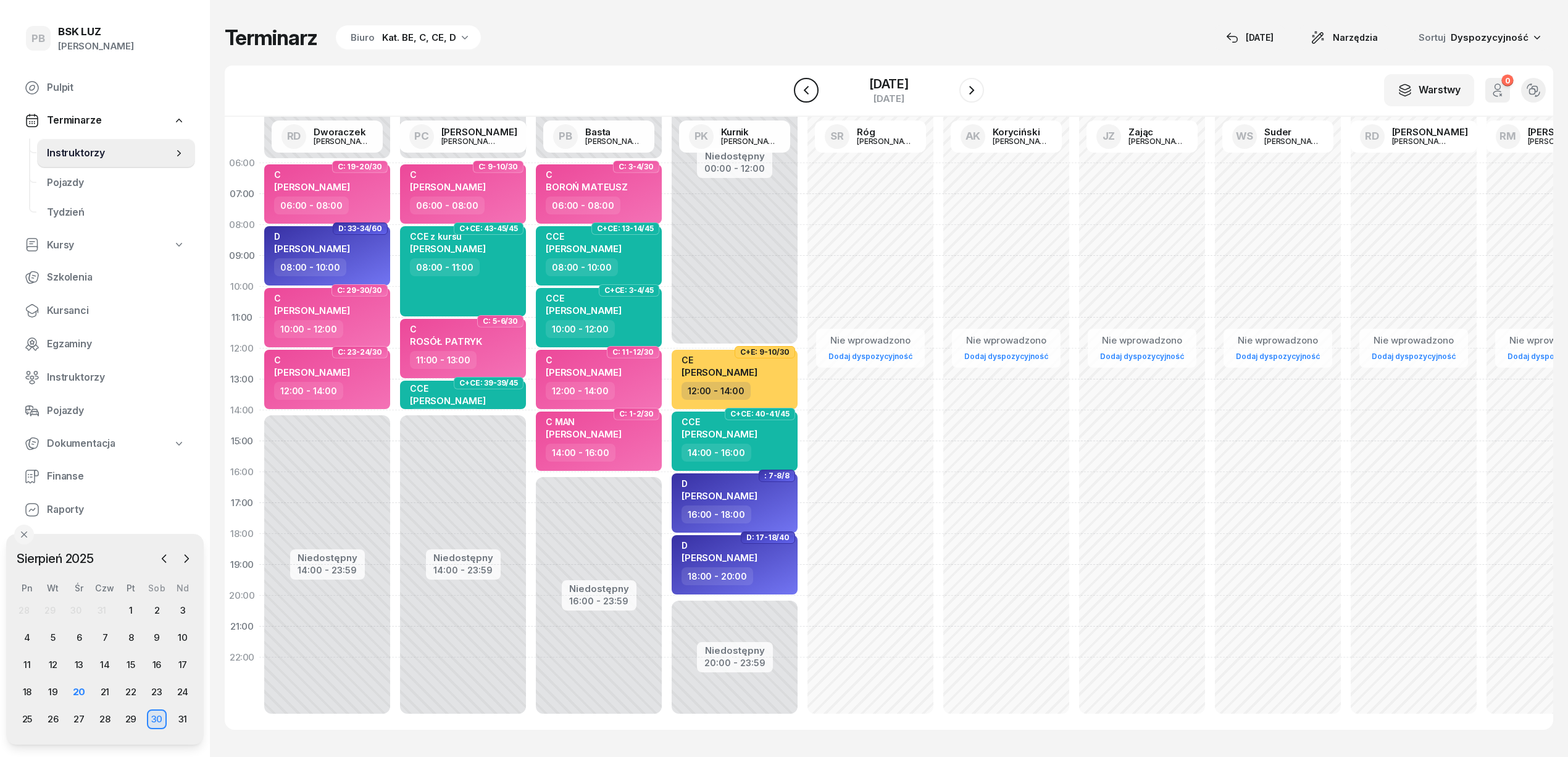
click at [810, 92] on icon "button" at bounding box center [806, 90] width 15 height 15
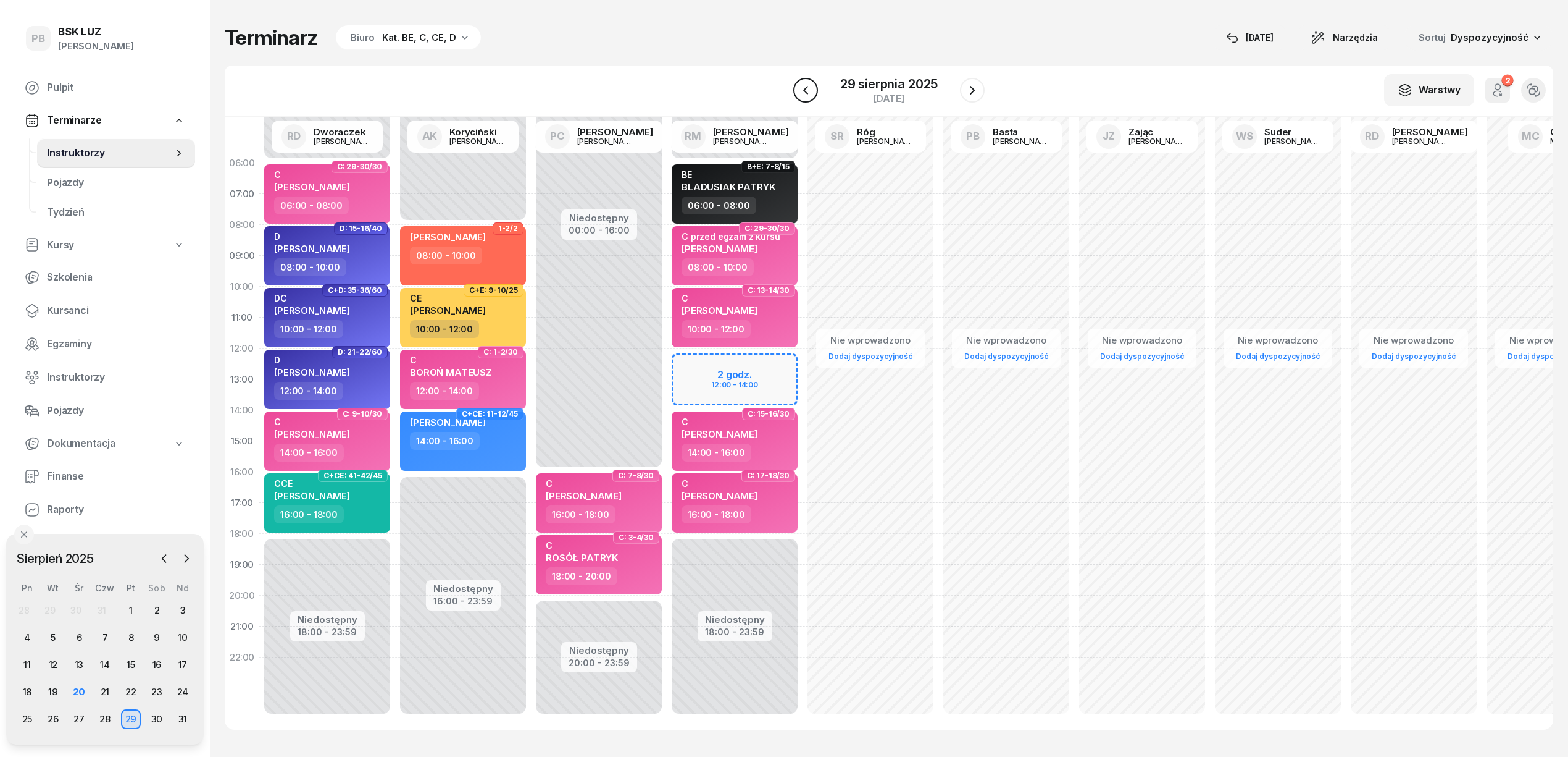
click at [810, 89] on icon "button" at bounding box center [805, 90] width 15 height 15
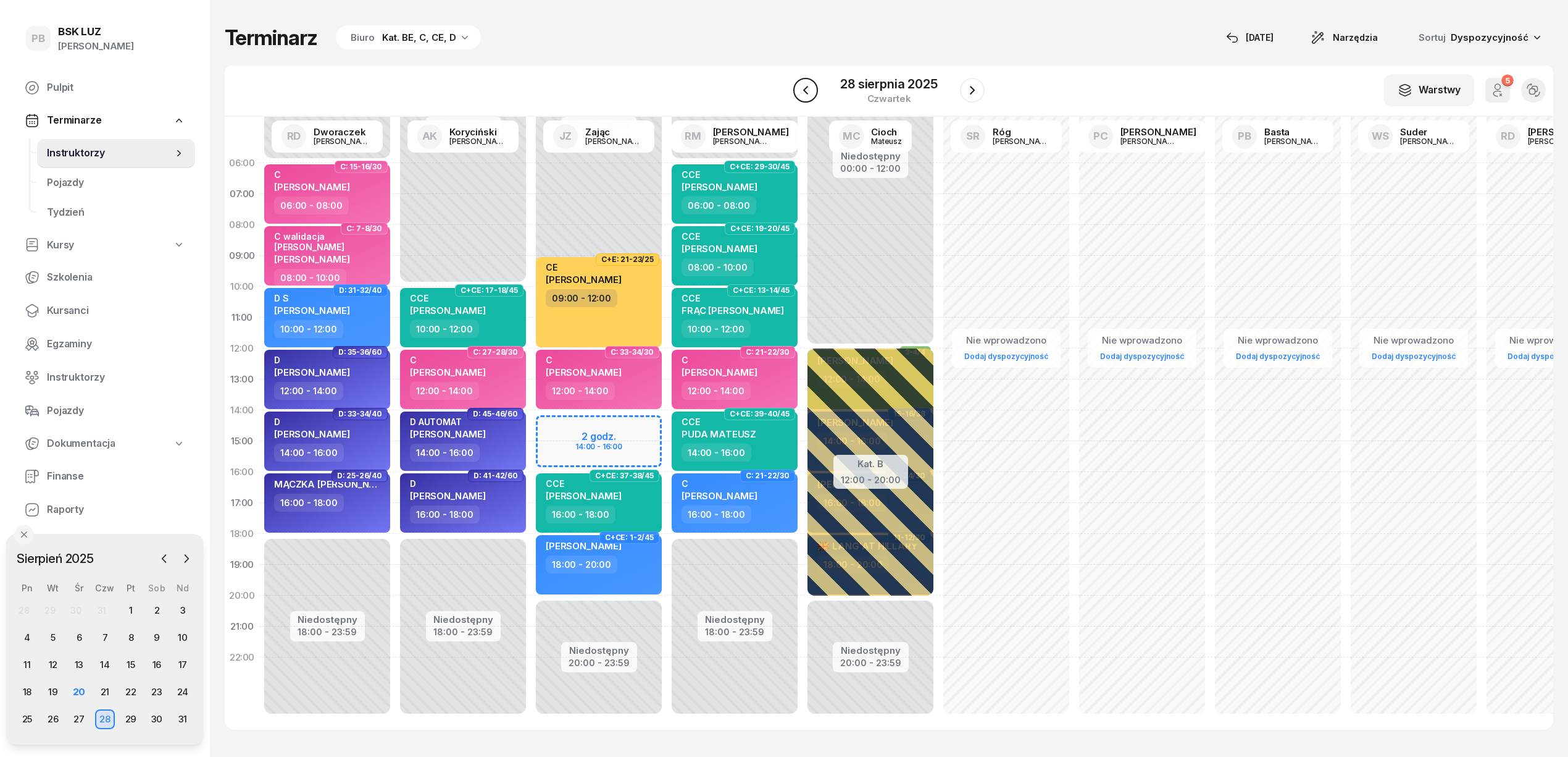
click at [810, 89] on icon "button" at bounding box center [805, 90] width 15 height 15
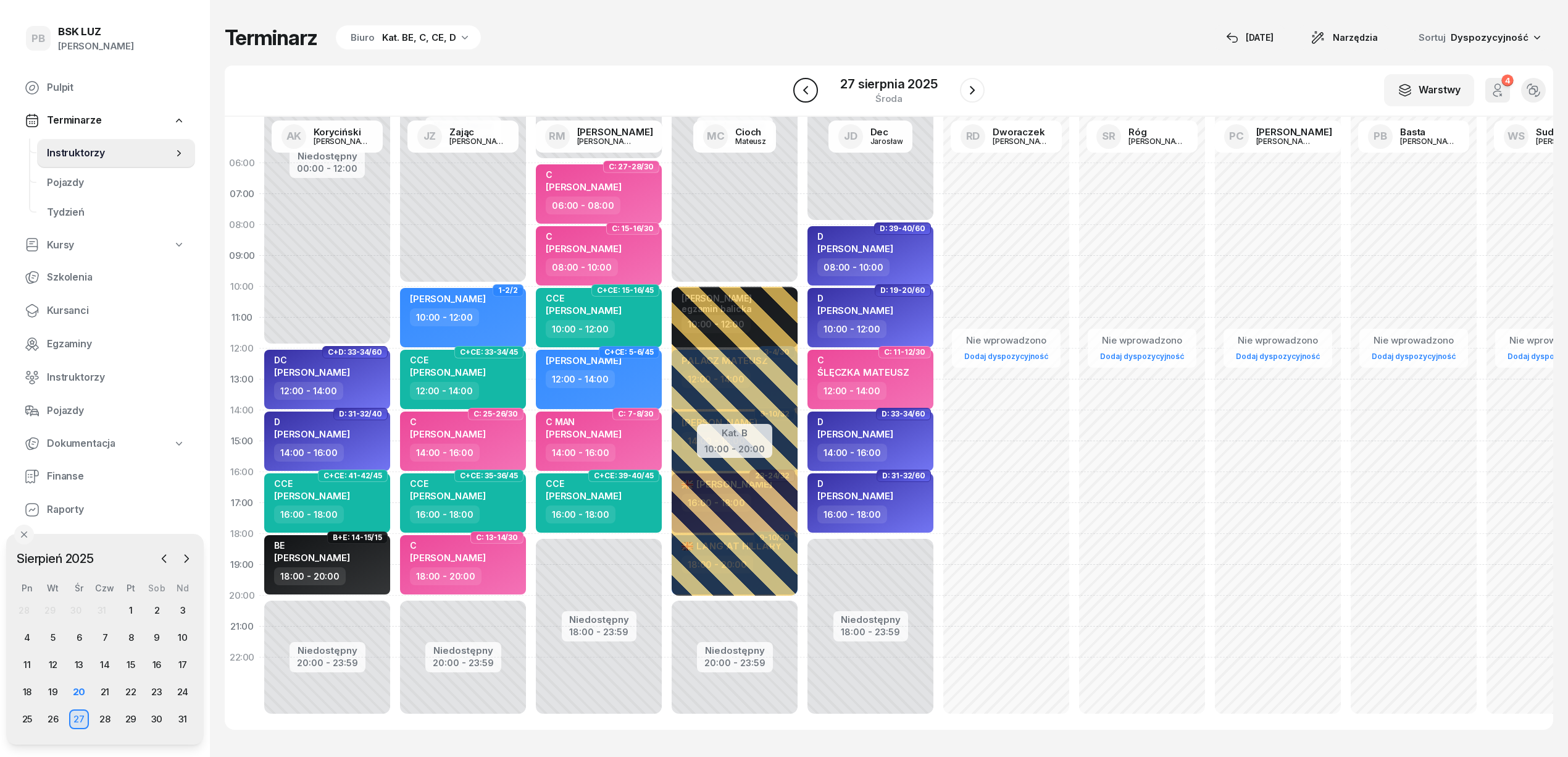
click at [810, 89] on icon "button" at bounding box center [805, 90] width 15 height 15
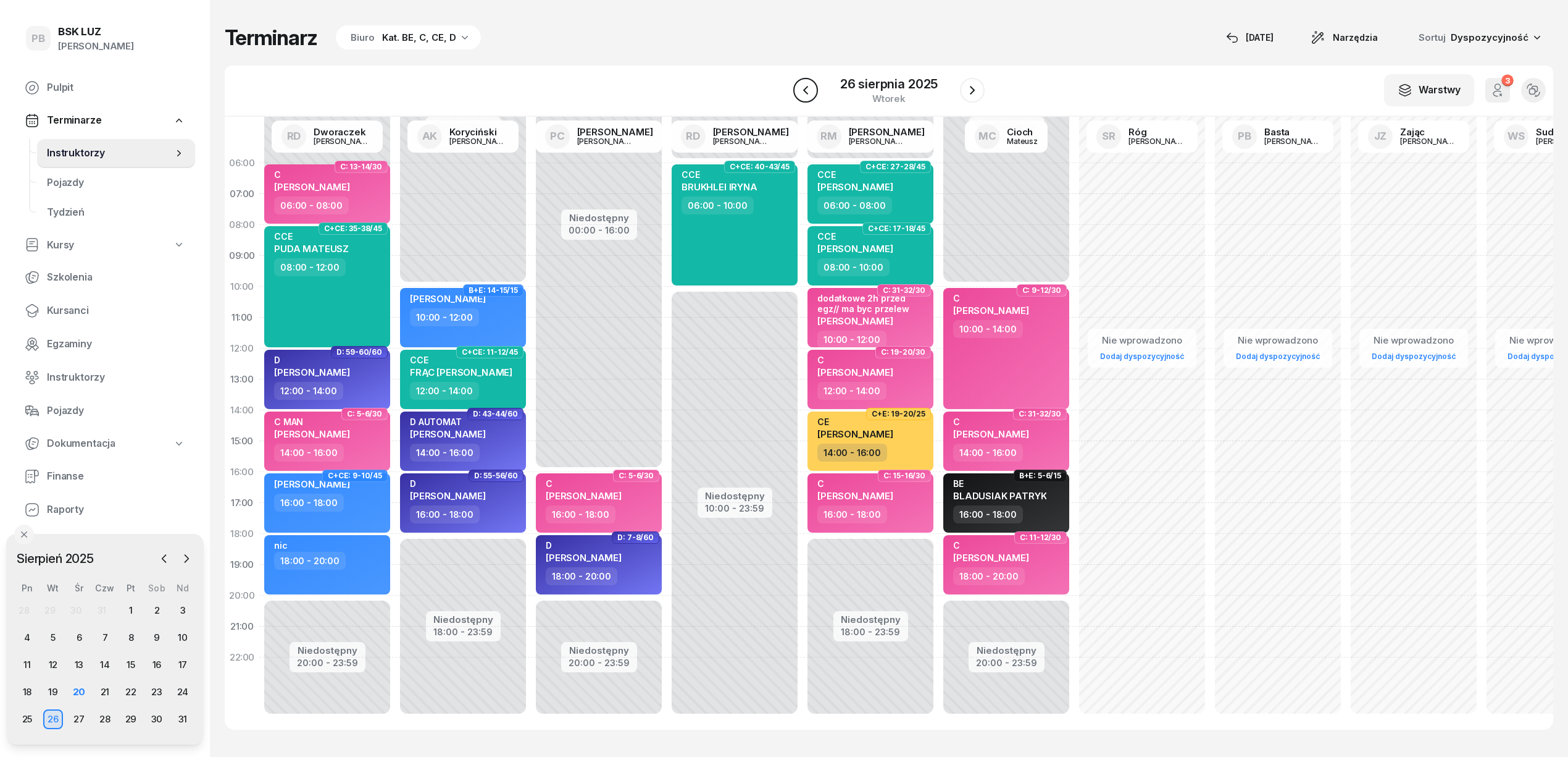
click at [810, 89] on icon "button" at bounding box center [805, 90] width 15 height 15
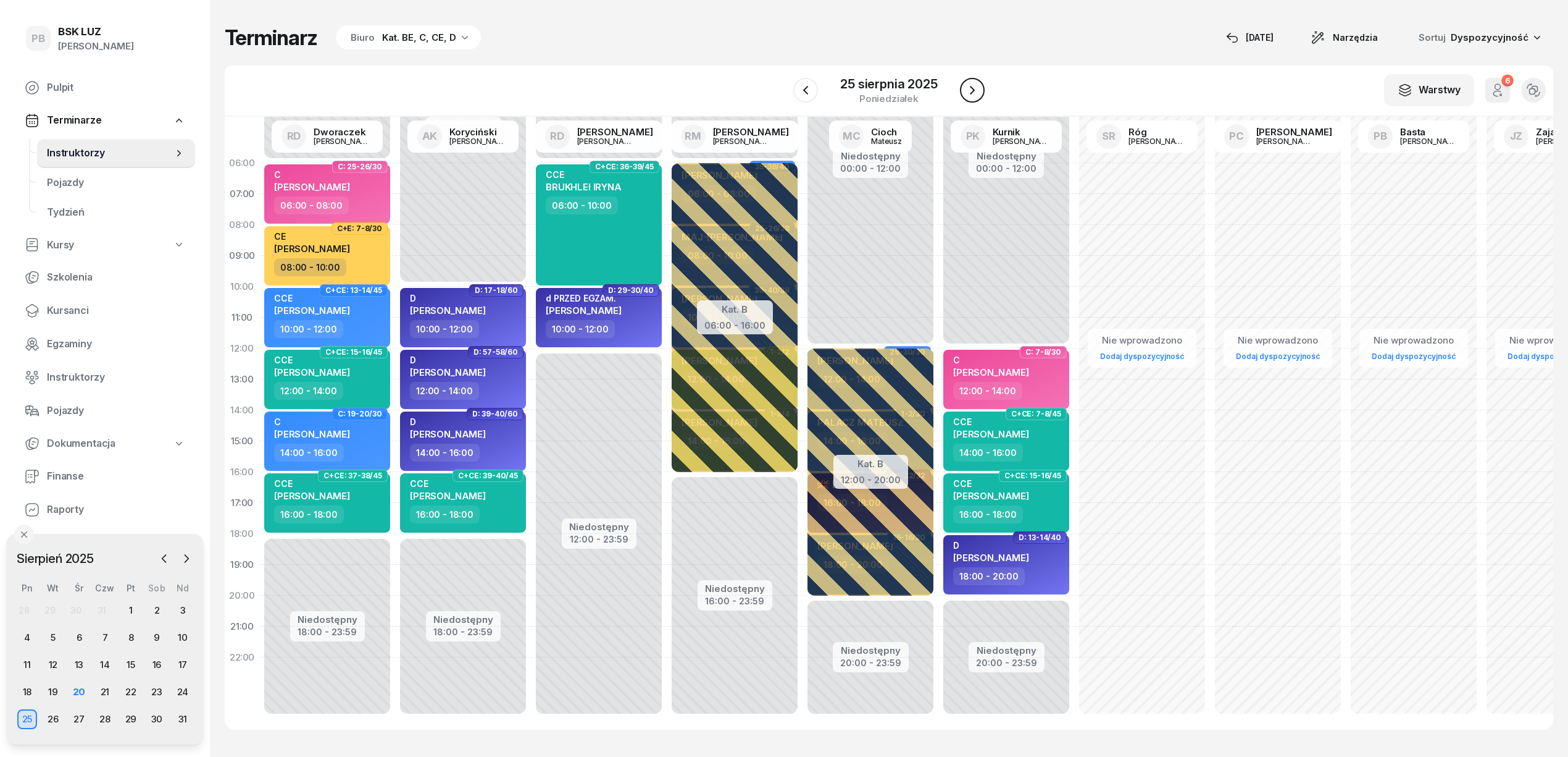
click at [973, 92] on icon "button" at bounding box center [972, 90] width 15 height 15
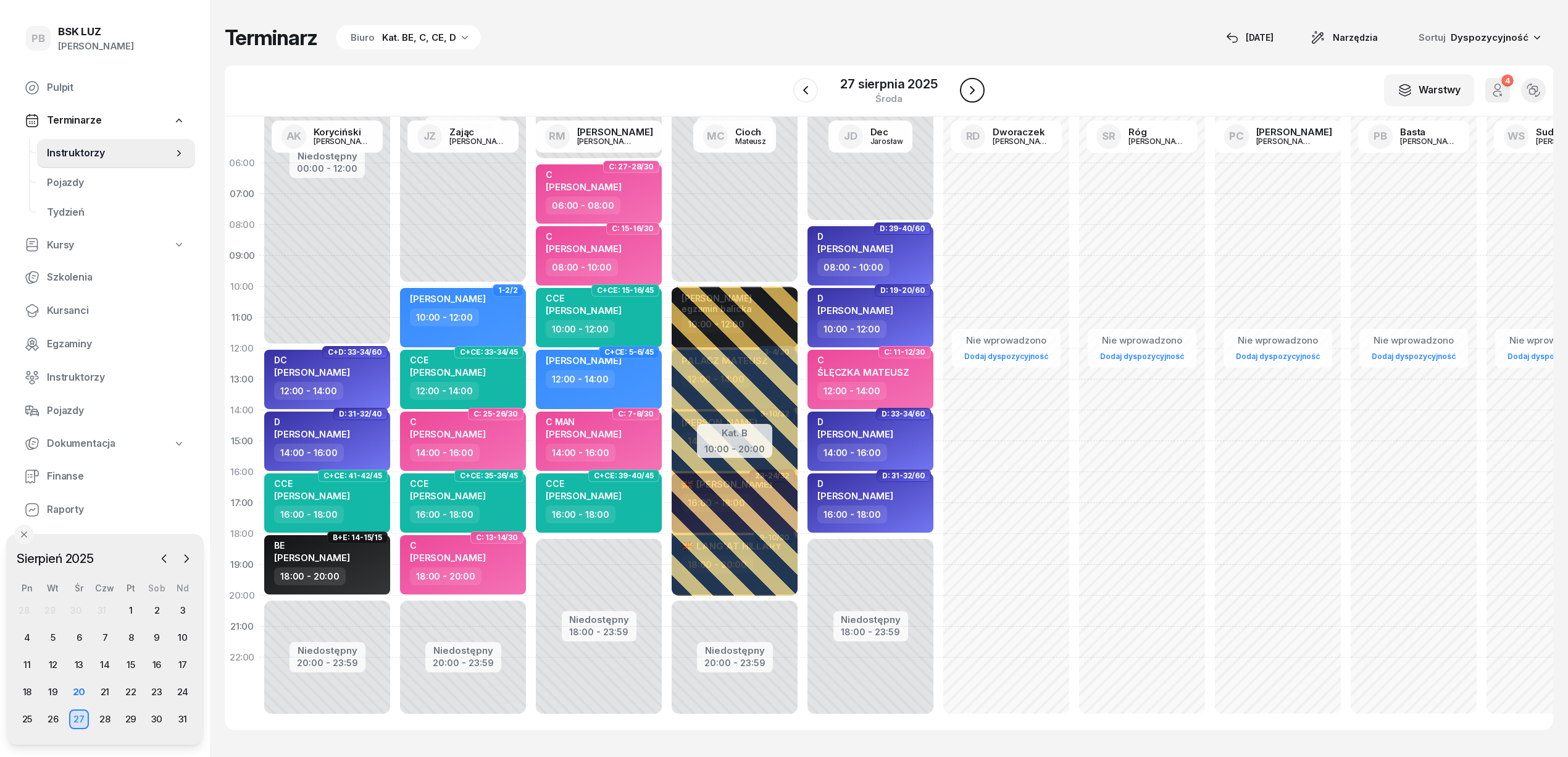
click at [973, 92] on icon "button" at bounding box center [972, 90] width 15 height 15
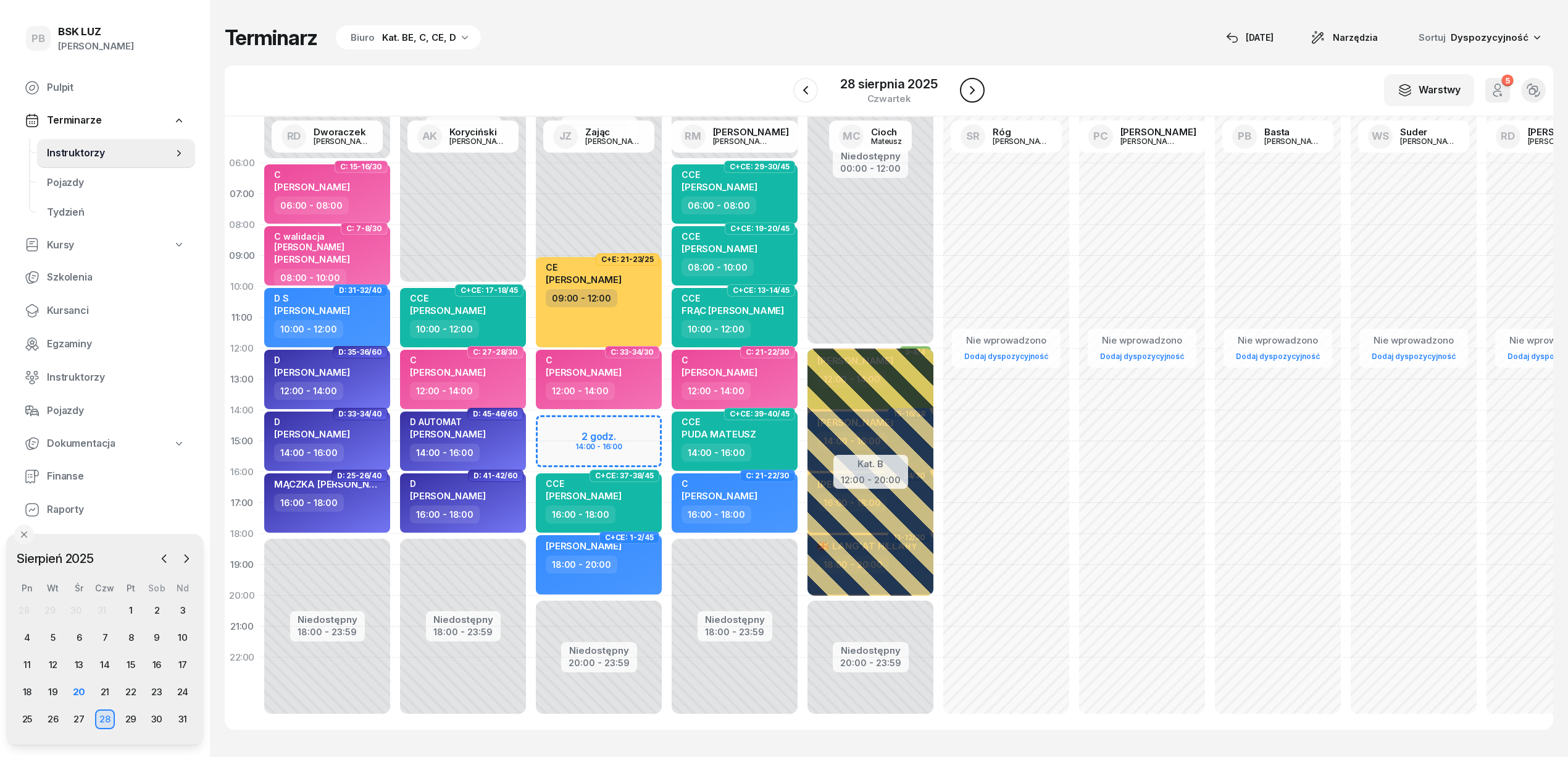
click at [973, 92] on icon "button" at bounding box center [972, 90] width 15 height 15
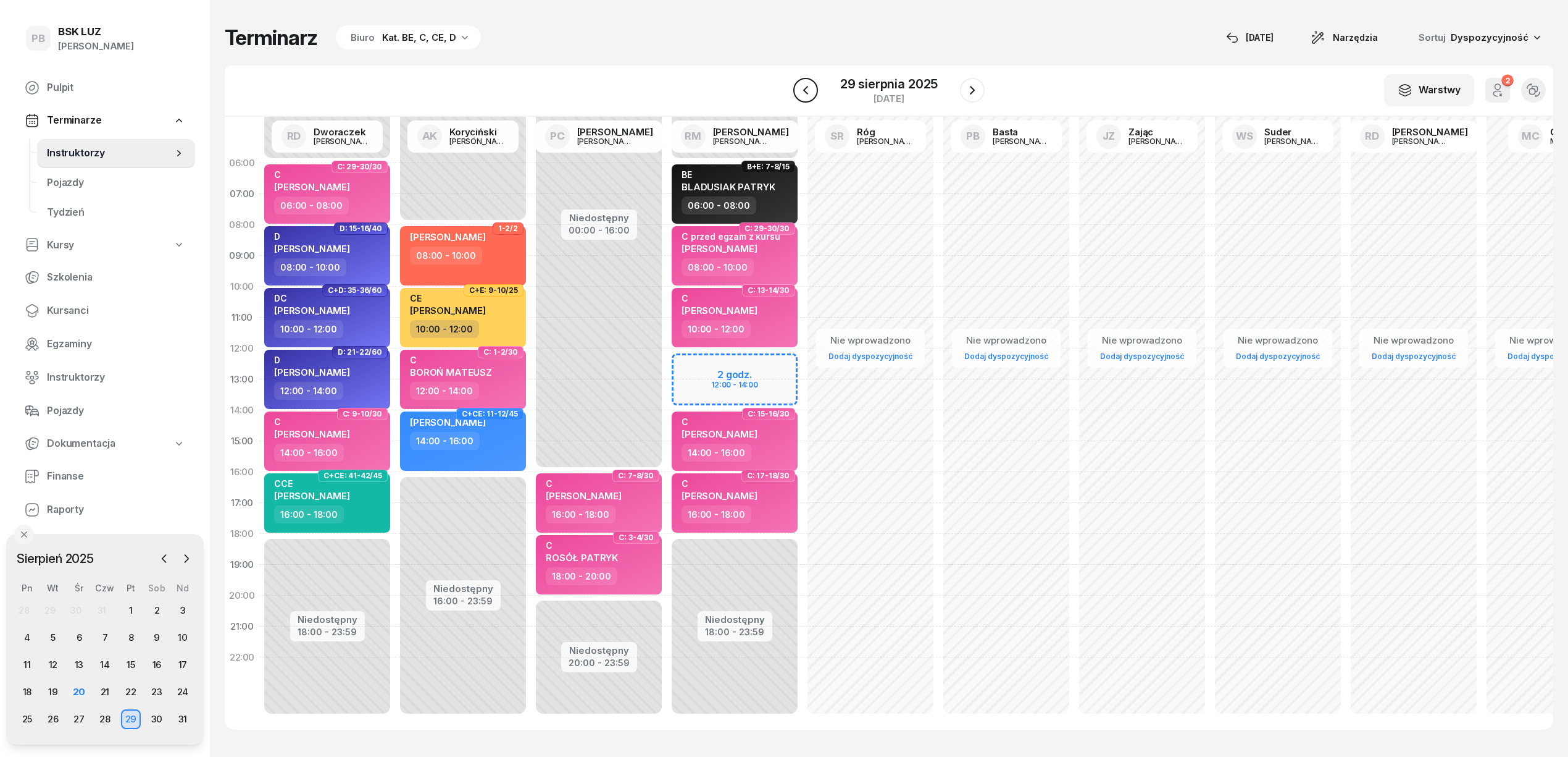
click at [814, 92] on button "button" at bounding box center [806, 90] width 25 height 25
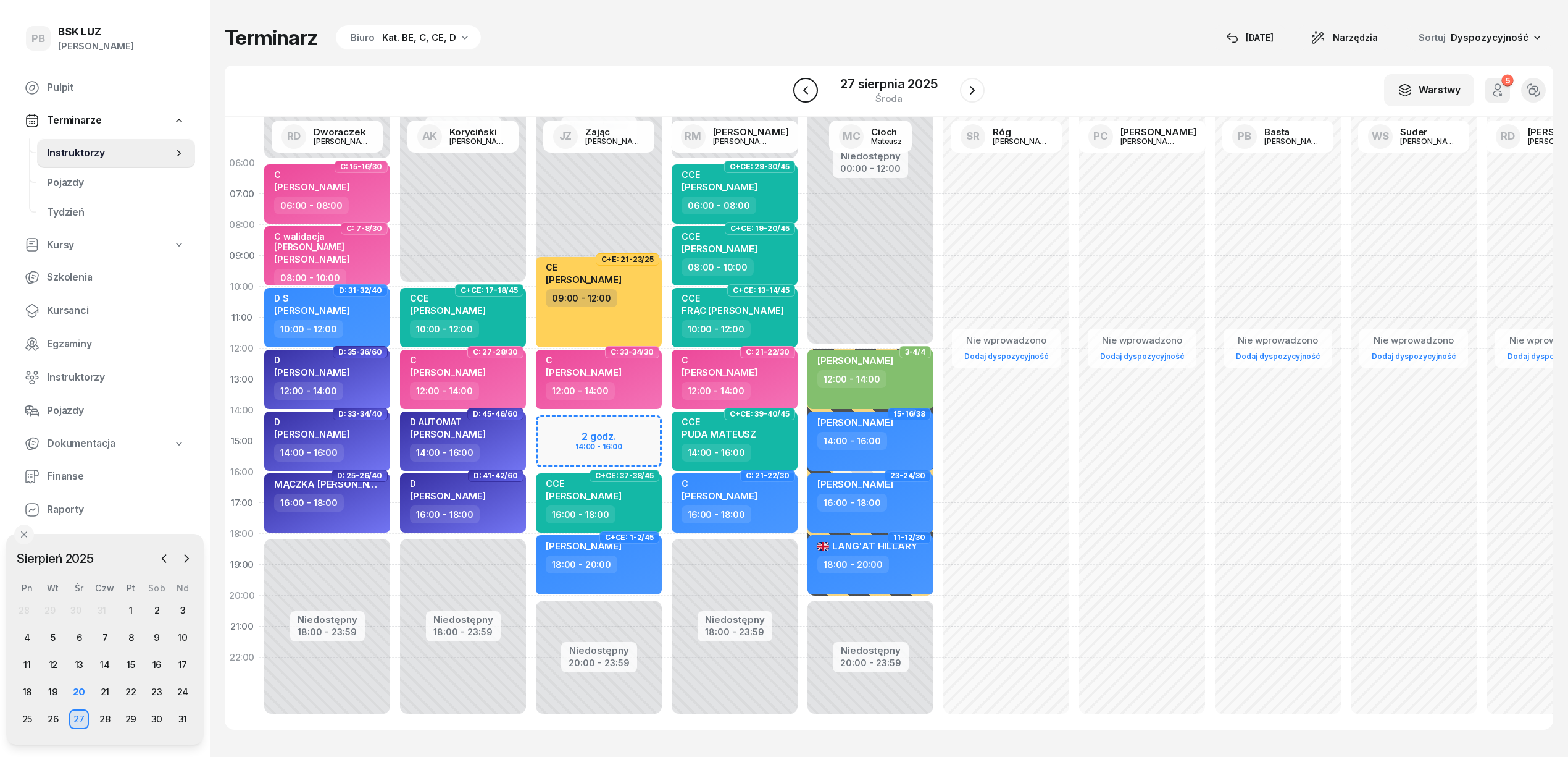
click at [814, 92] on button "button" at bounding box center [806, 90] width 25 height 25
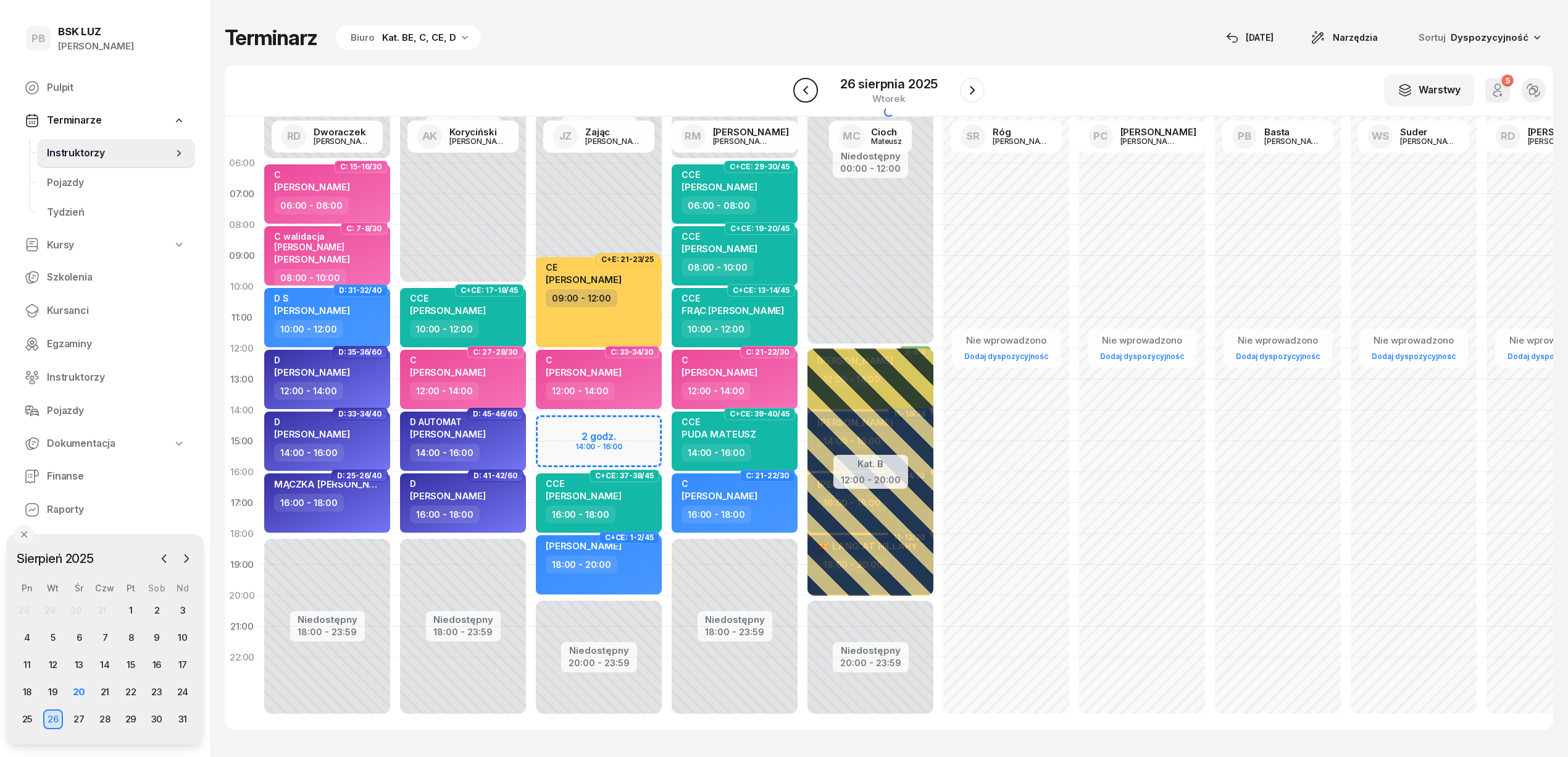
click at [814, 92] on button "button" at bounding box center [806, 90] width 25 height 25
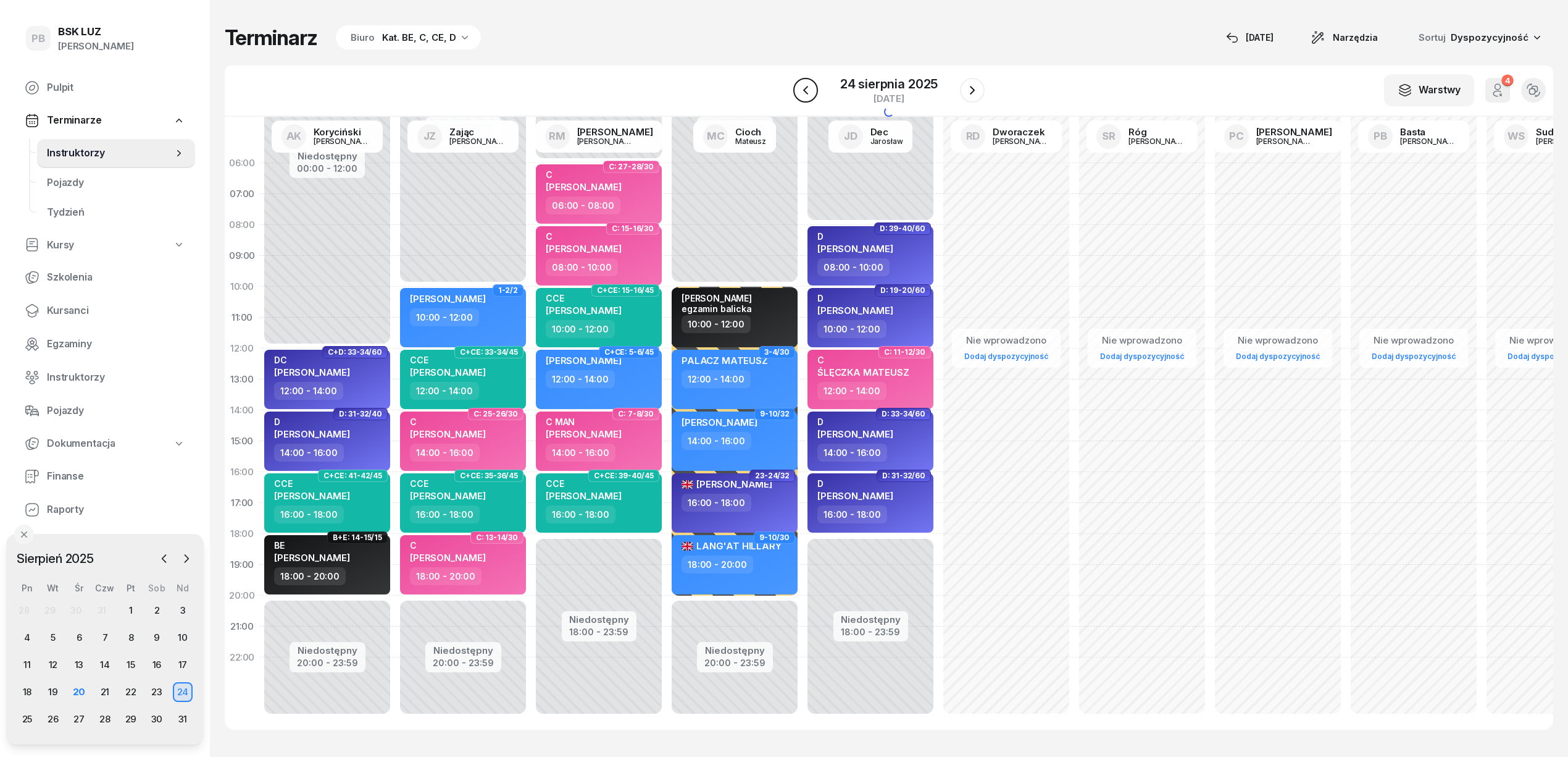
click at [814, 92] on button "button" at bounding box center [806, 90] width 25 height 25
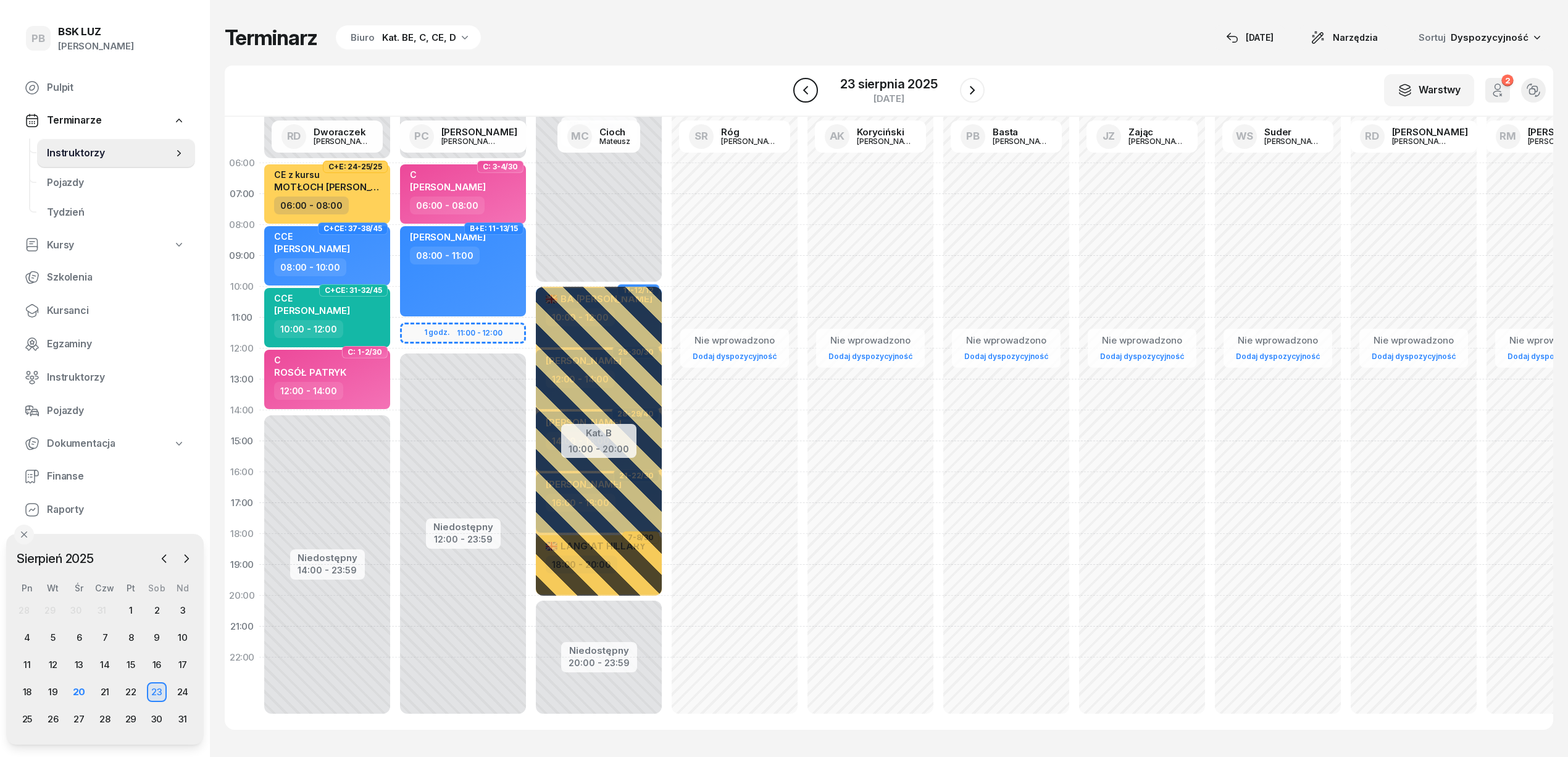
click at [814, 92] on button "button" at bounding box center [806, 90] width 25 height 25
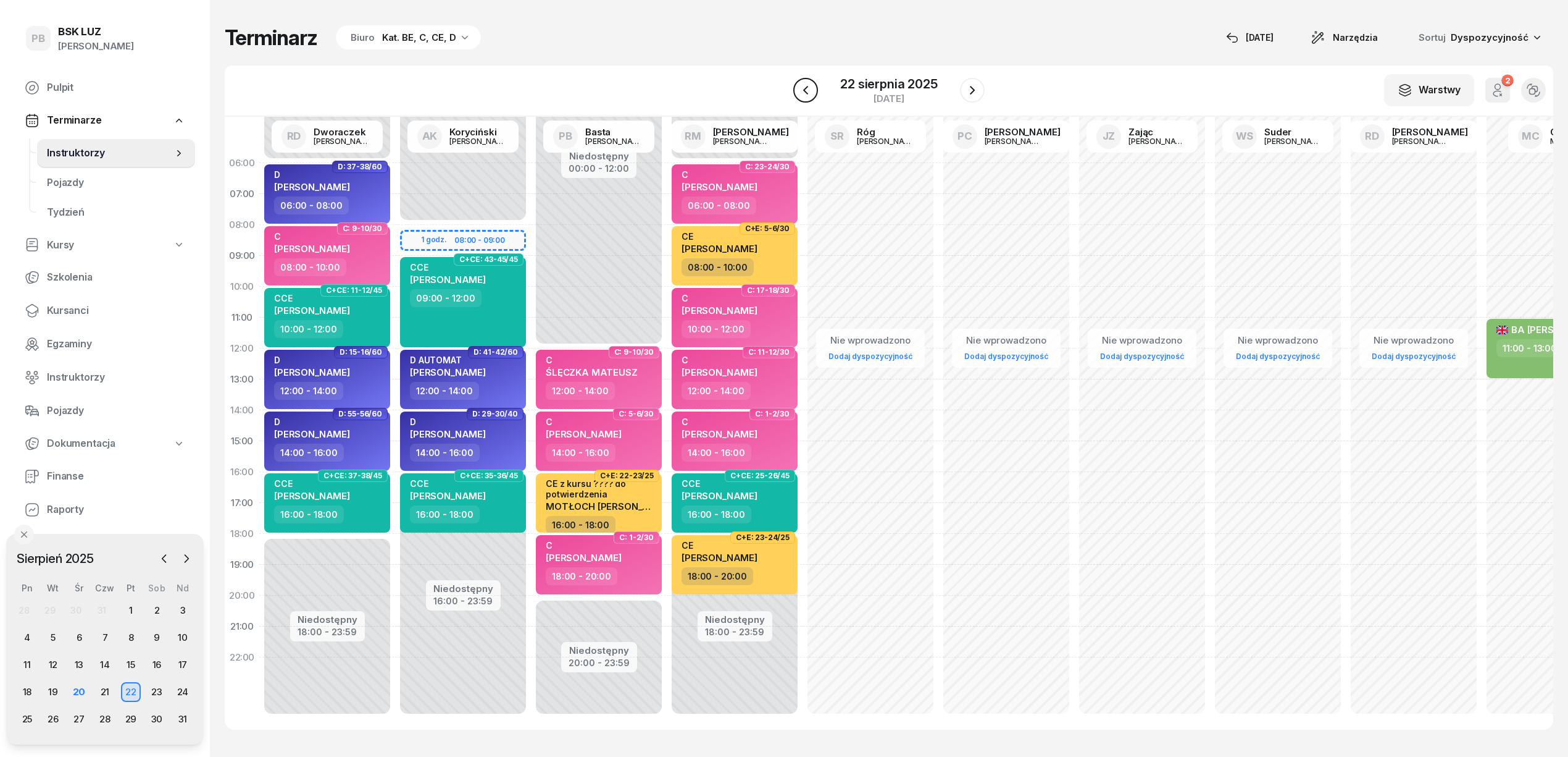
click at [814, 92] on button "button" at bounding box center [806, 90] width 25 height 25
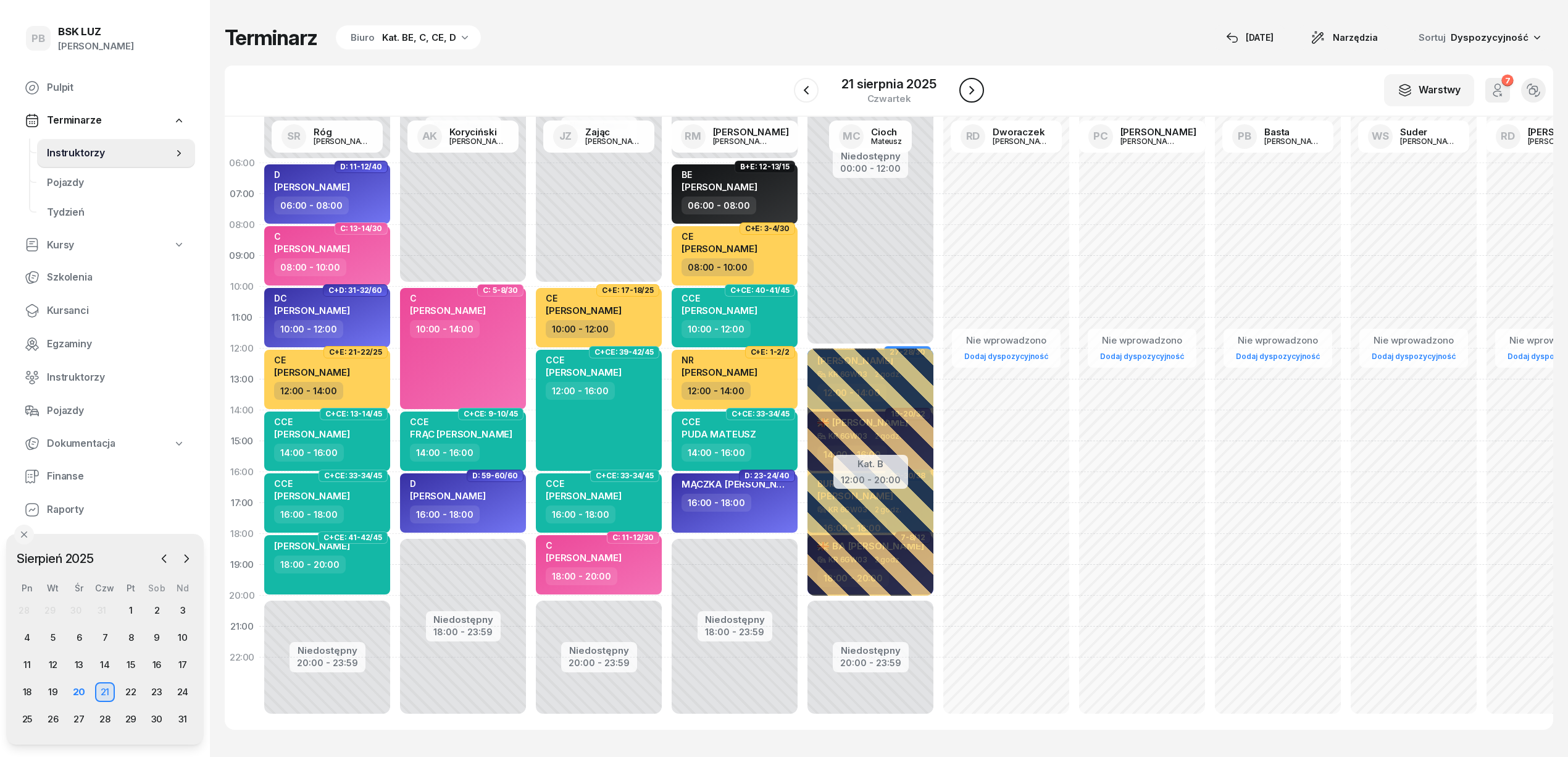
click at [978, 94] on icon "button" at bounding box center [971, 90] width 15 height 15
click at [978, 94] on icon "button" at bounding box center [972, 90] width 15 height 15
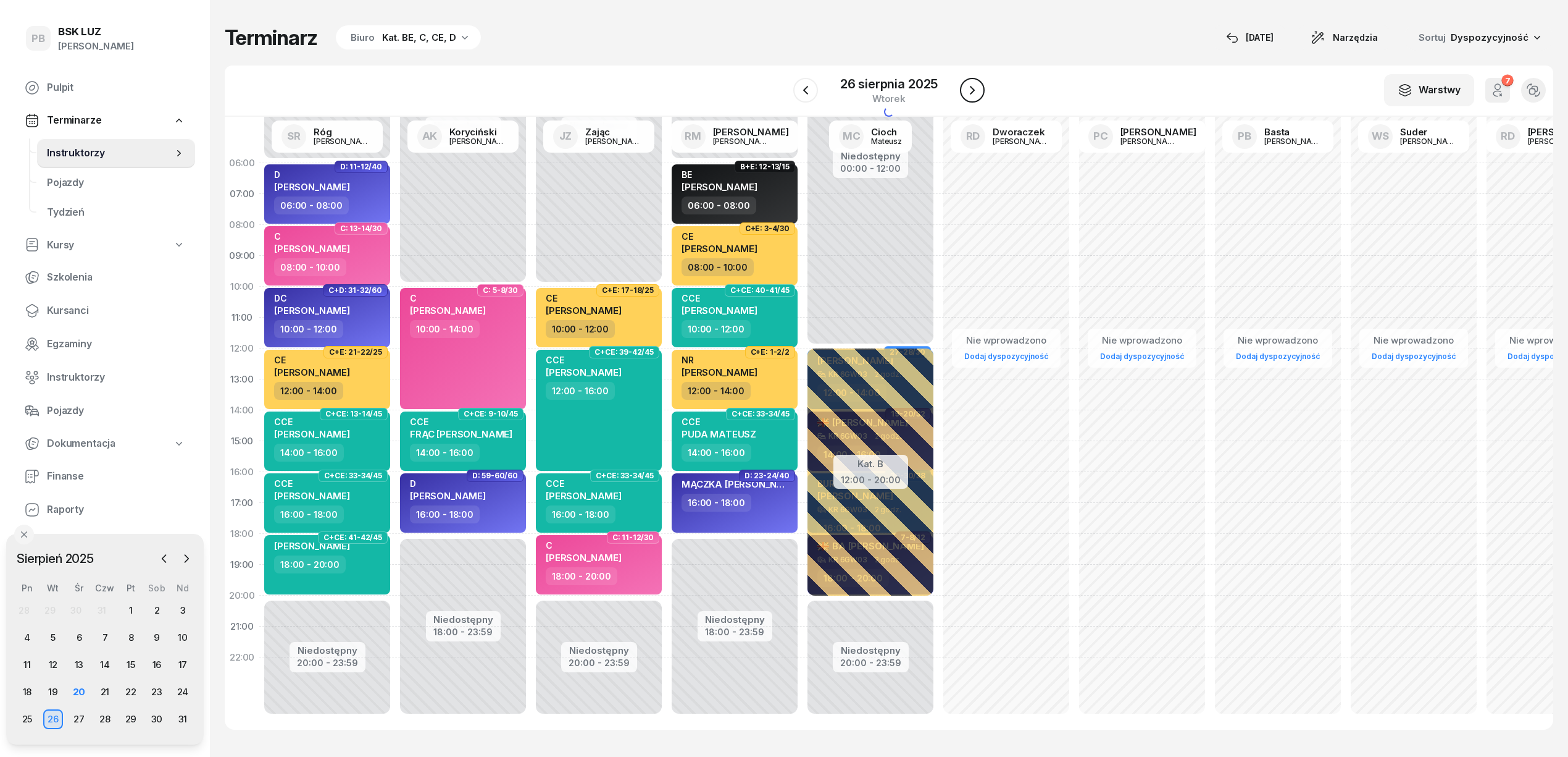
click at [978, 94] on icon "button" at bounding box center [972, 90] width 15 height 15
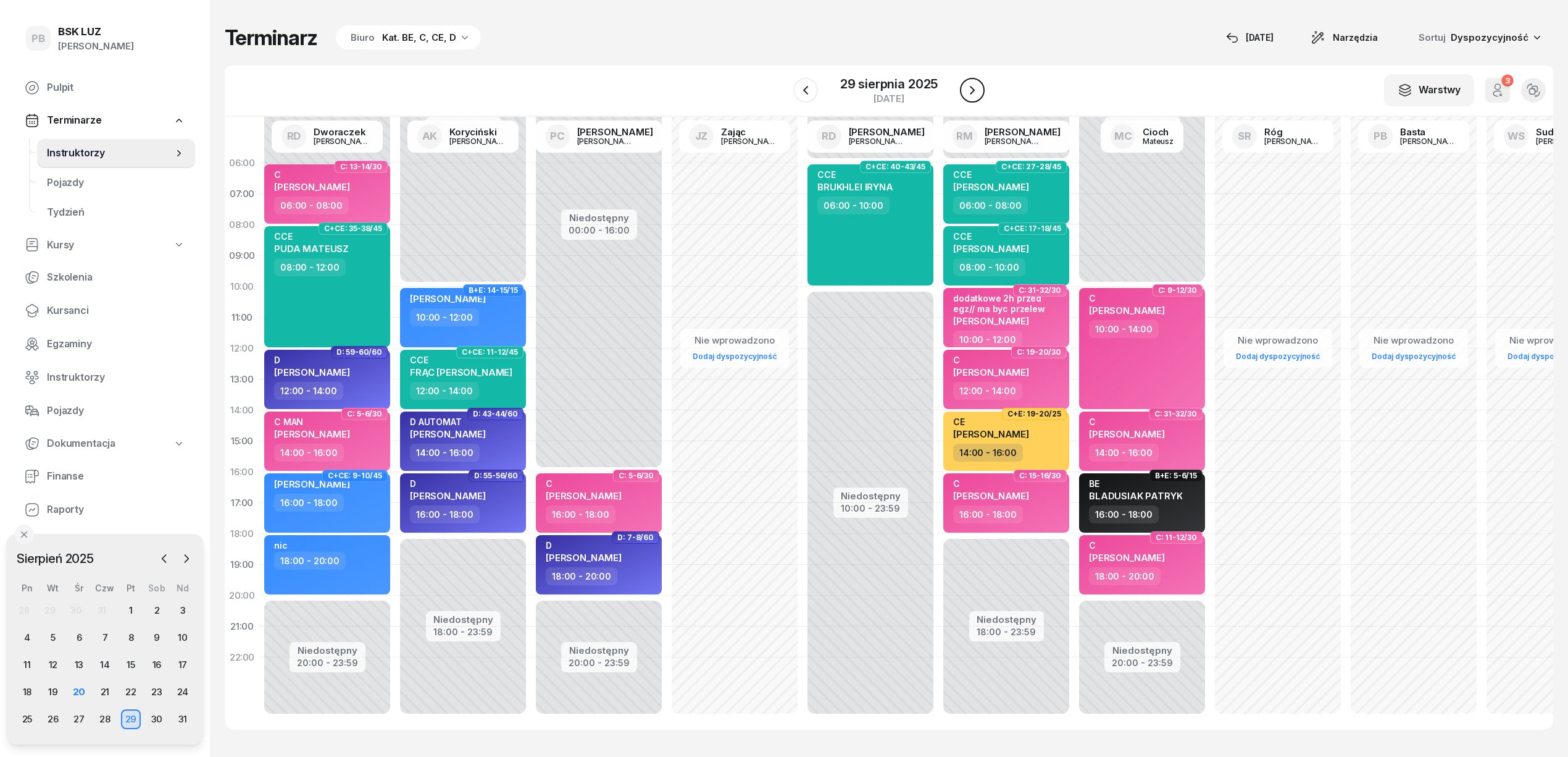
click at [978, 94] on icon "button" at bounding box center [972, 90] width 15 height 15
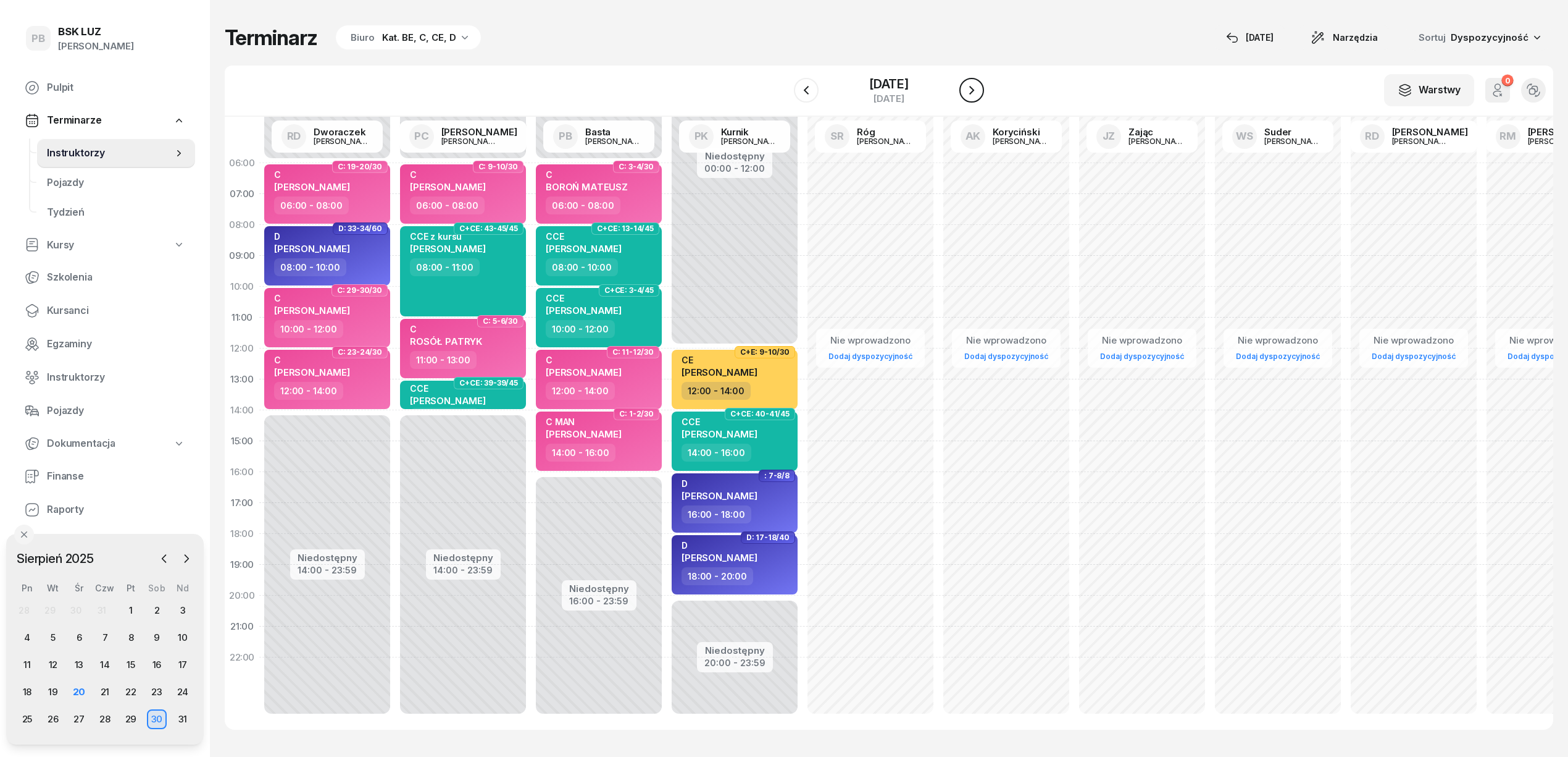
click at [978, 94] on icon "button" at bounding box center [971, 90] width 15 height 15
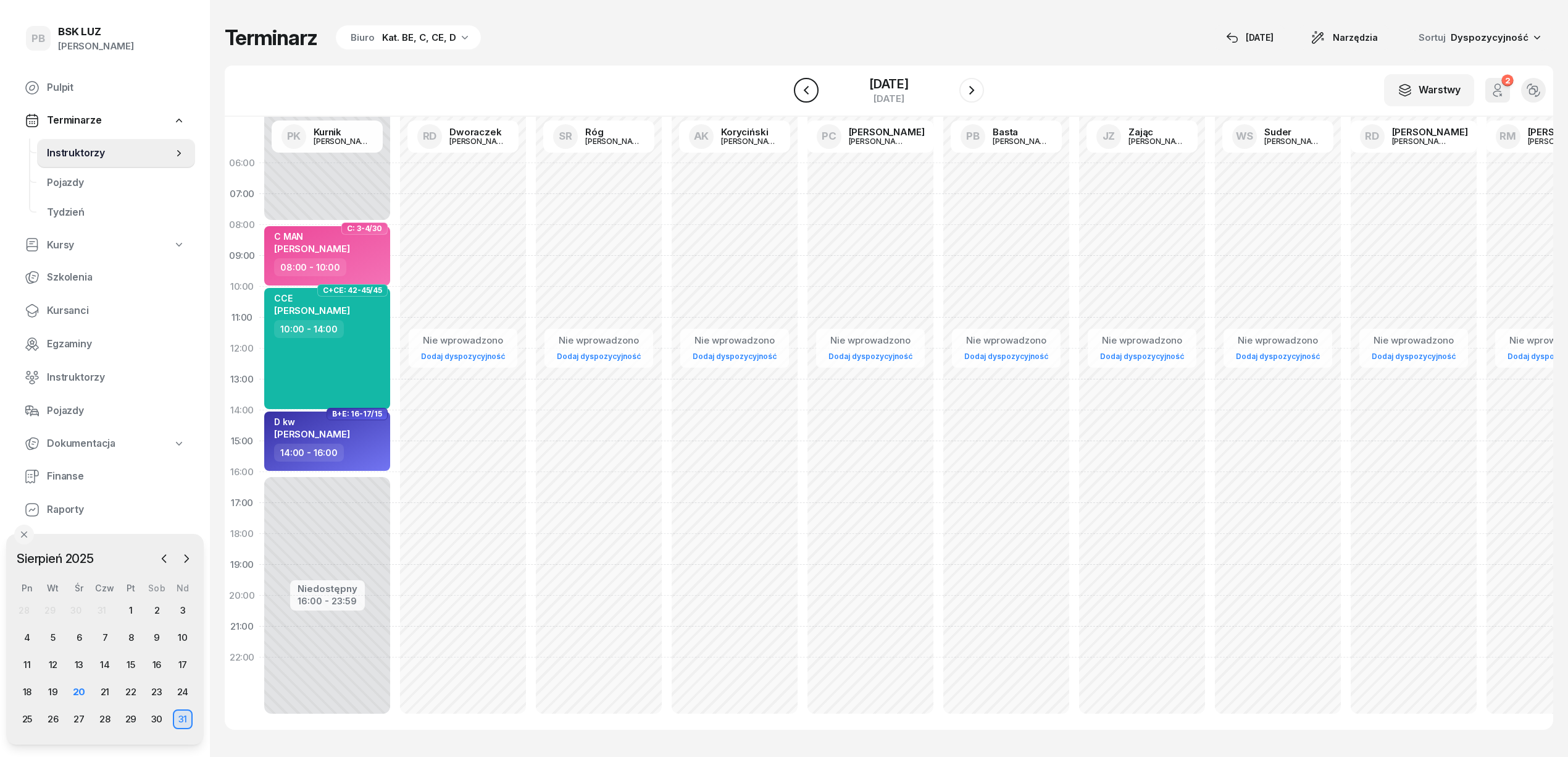
click at [811, 88] on icon "button" at bounding box center [806, 90] width 15 height 15
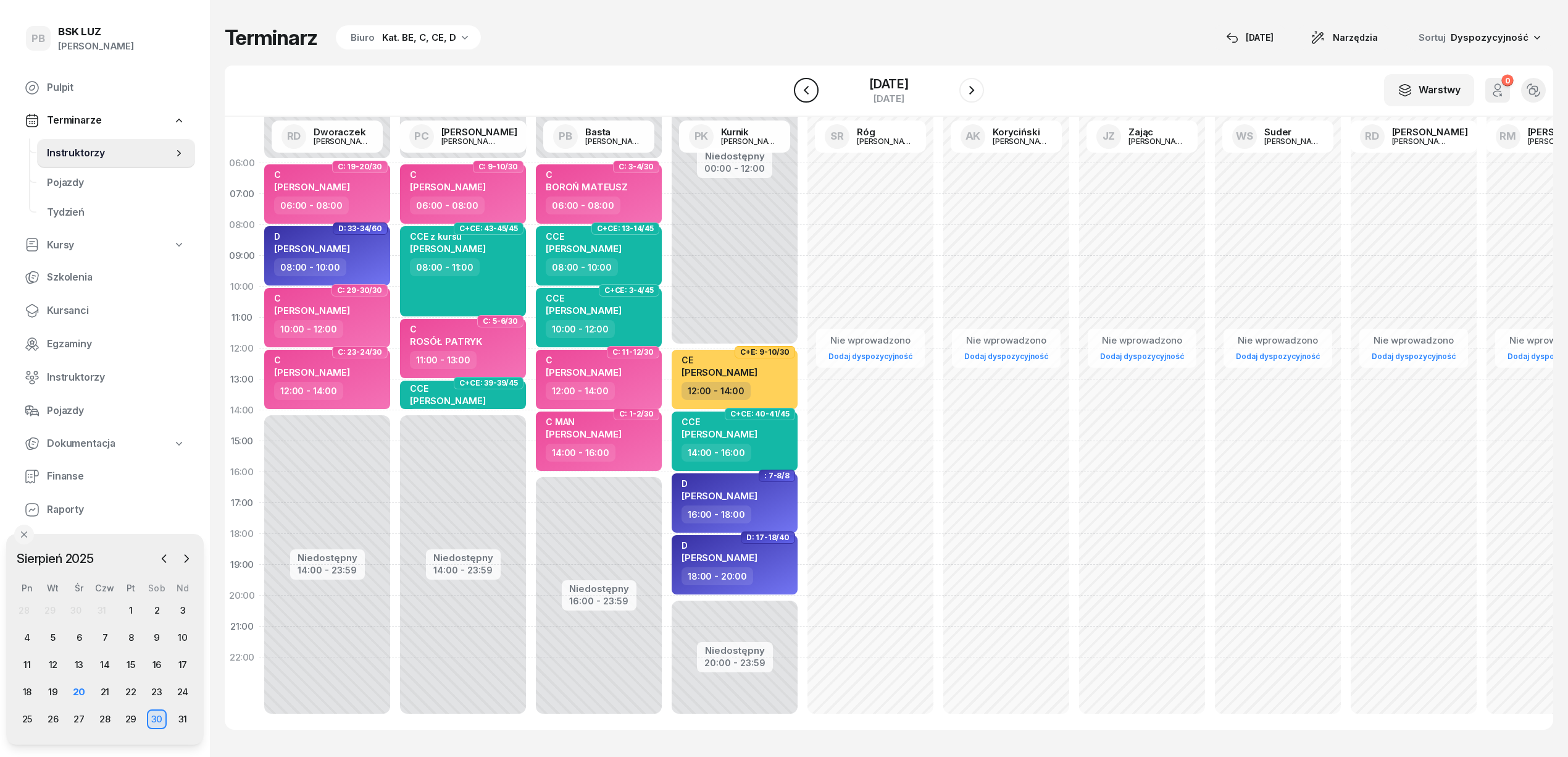
click at [811, 88] on icon "button" at bounding box center [806, 90] width 15 height 15
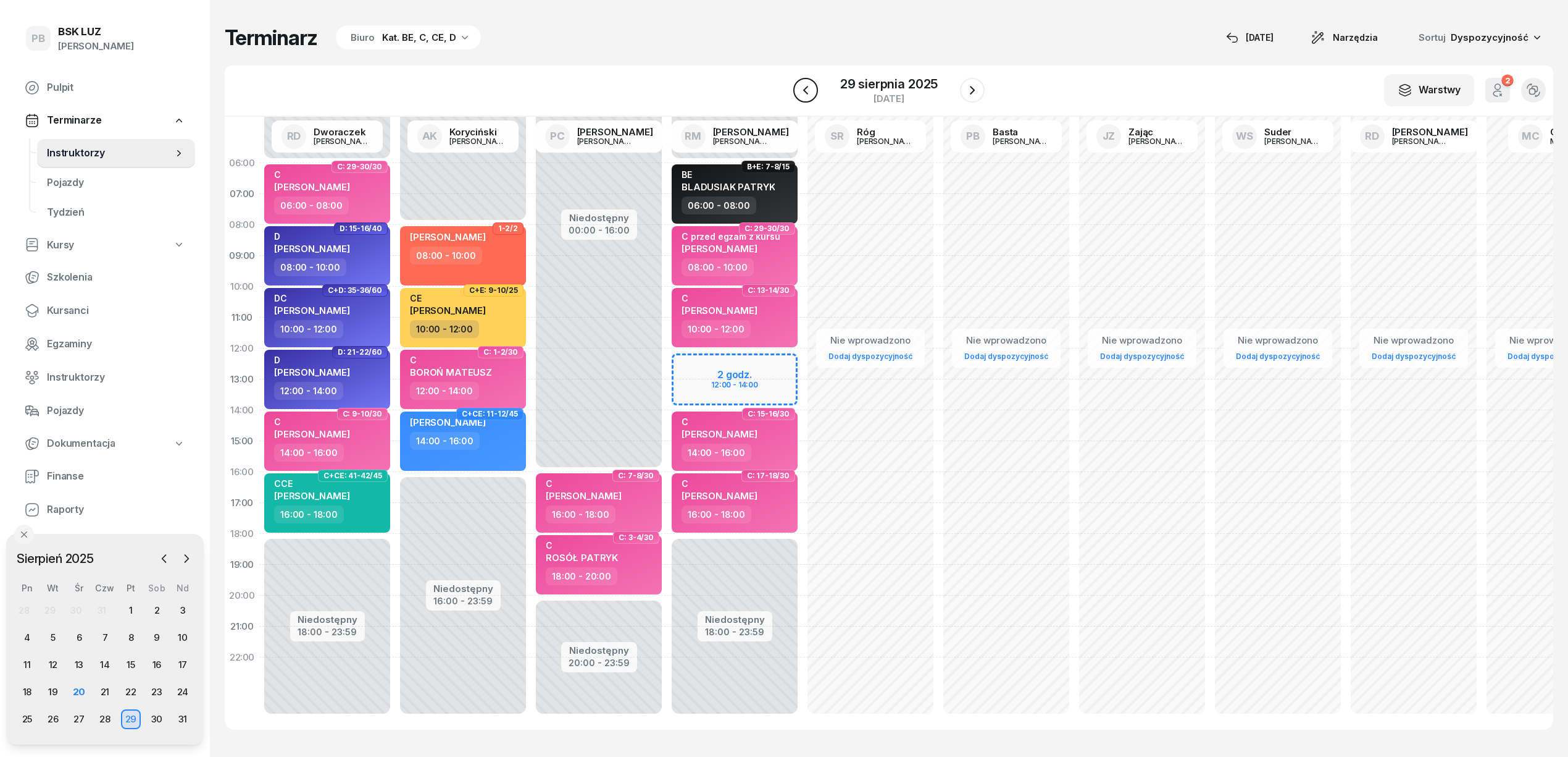
click at [811, 88] on icon "button" at bounding box center [805, 90] width 15 height 15
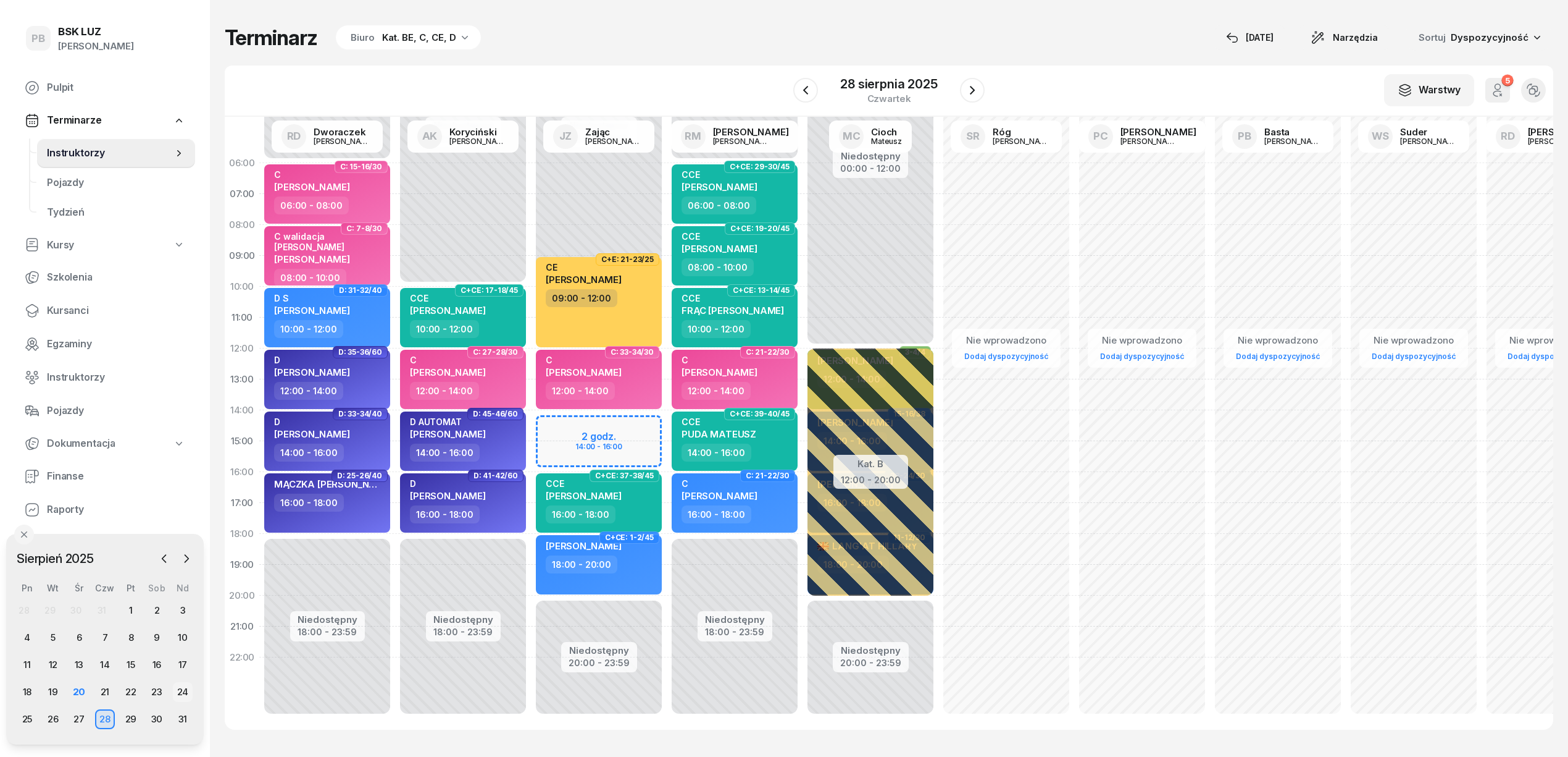
click at [189, 693] on div "24" at bounding box center [182, 692] width 19 height 19
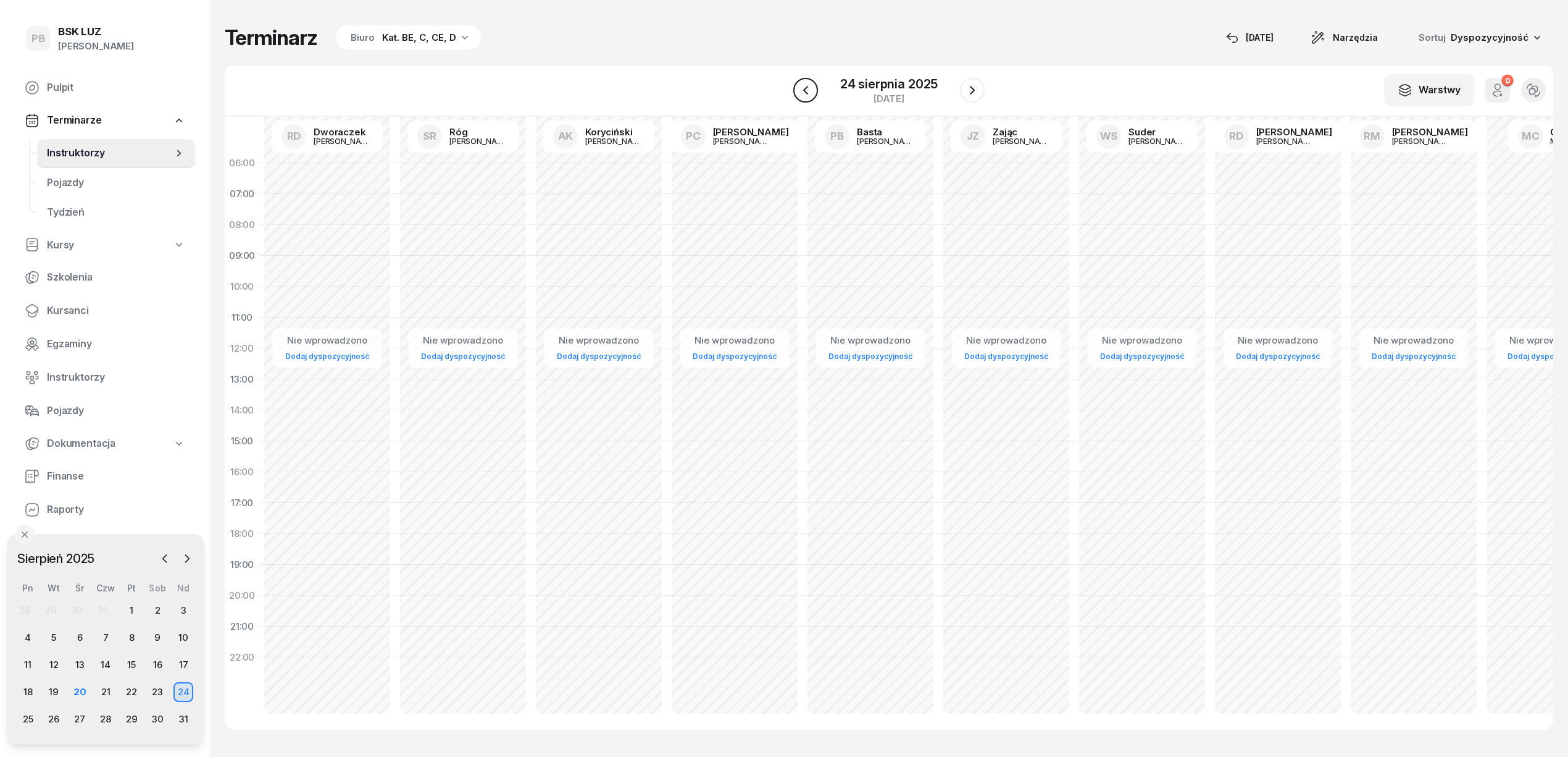
click at [813, 85] on button "button" at bounding box center [806, 90] width 25 height 25
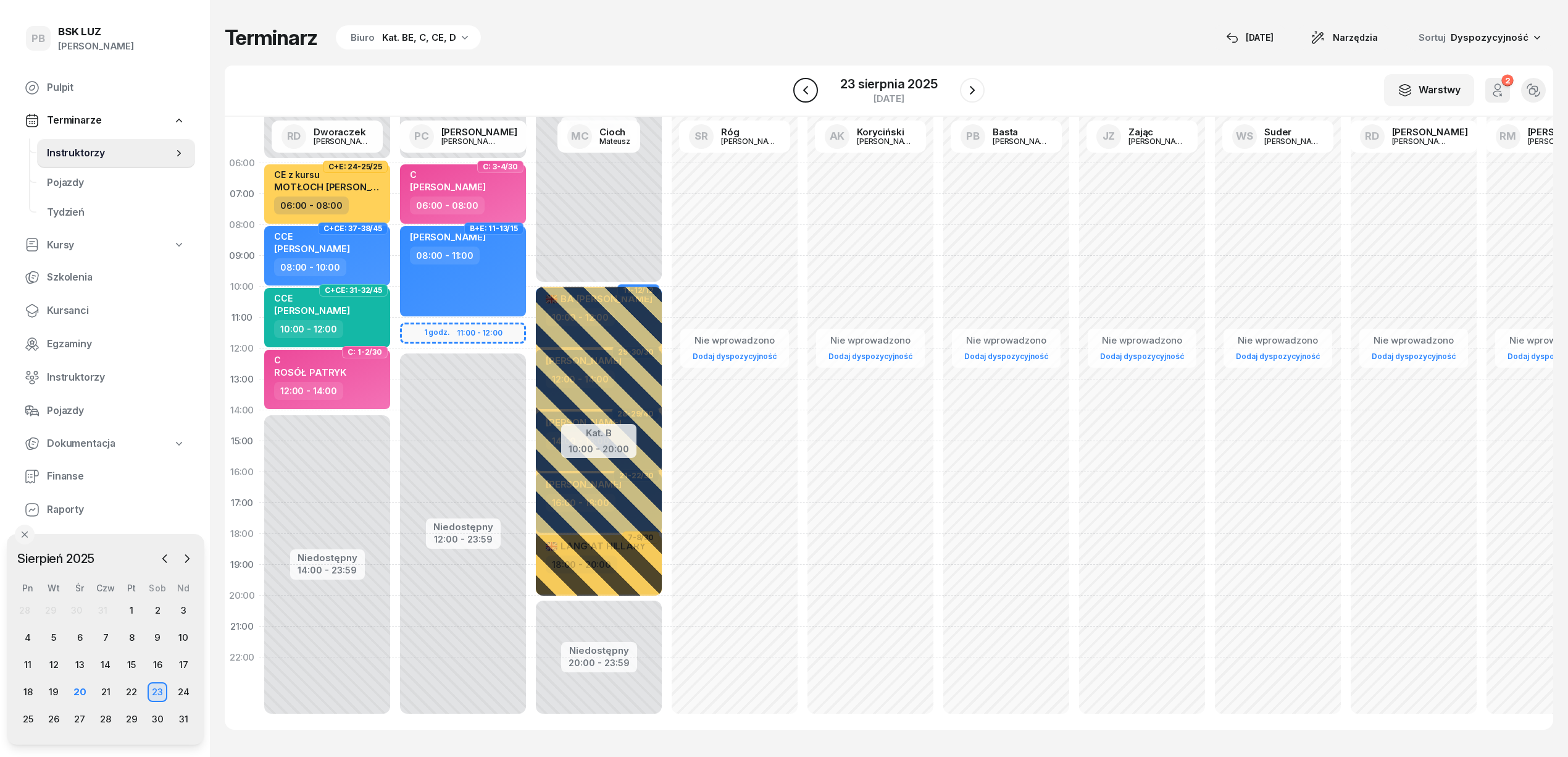
click at [813, 85] on icon "button" at bounding box center [805, 90] width 15 height 15
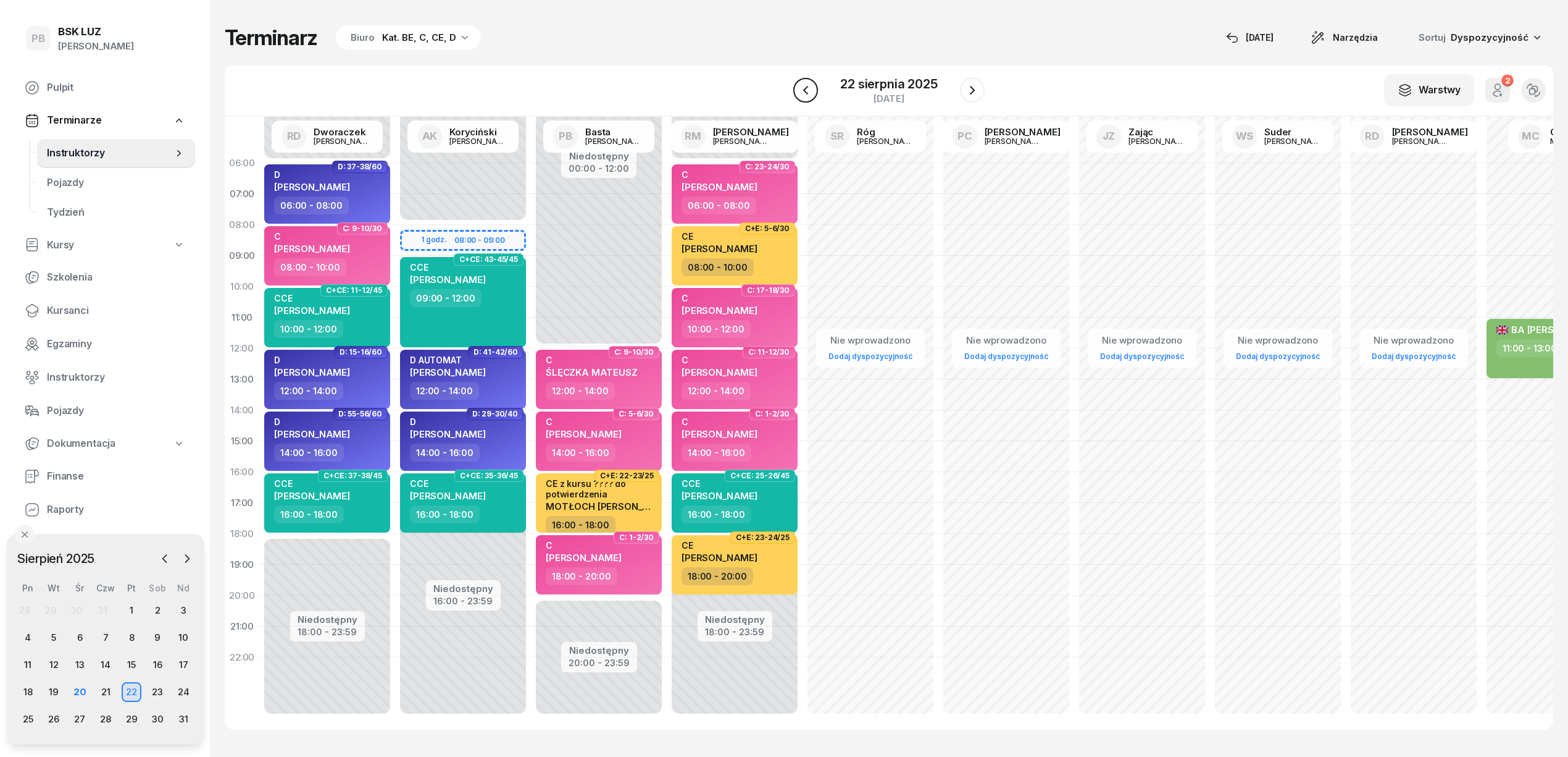
click at [813, 85] on icon "button" at bounding box center [805, 90] width 15 height 15
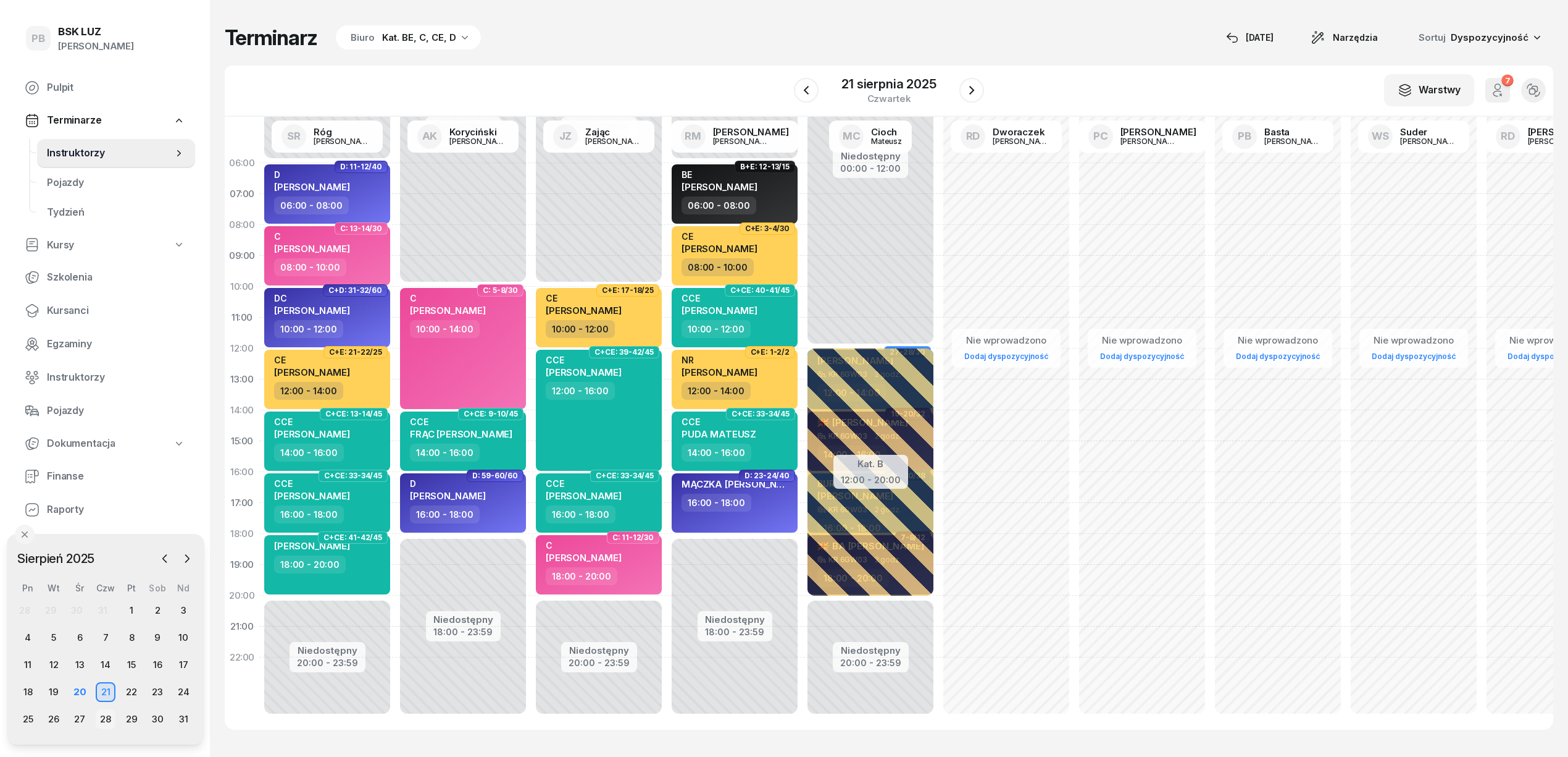
click at [102, 722] on div "28" at bounding box center [106, 719] width 19 height 19
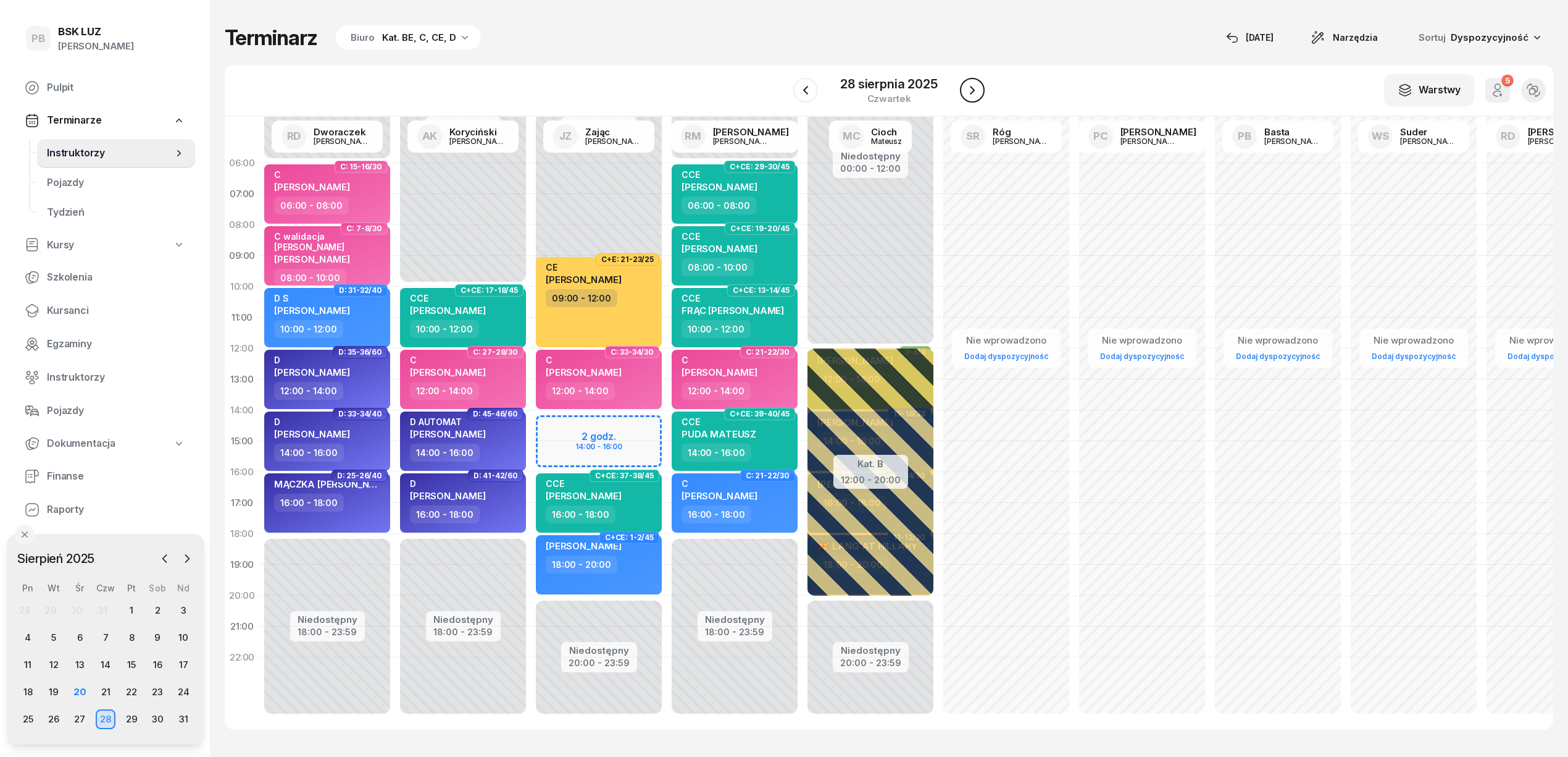
click at [966, 88] on icon "button" at bounding box center [972, 90] width 15 height 15
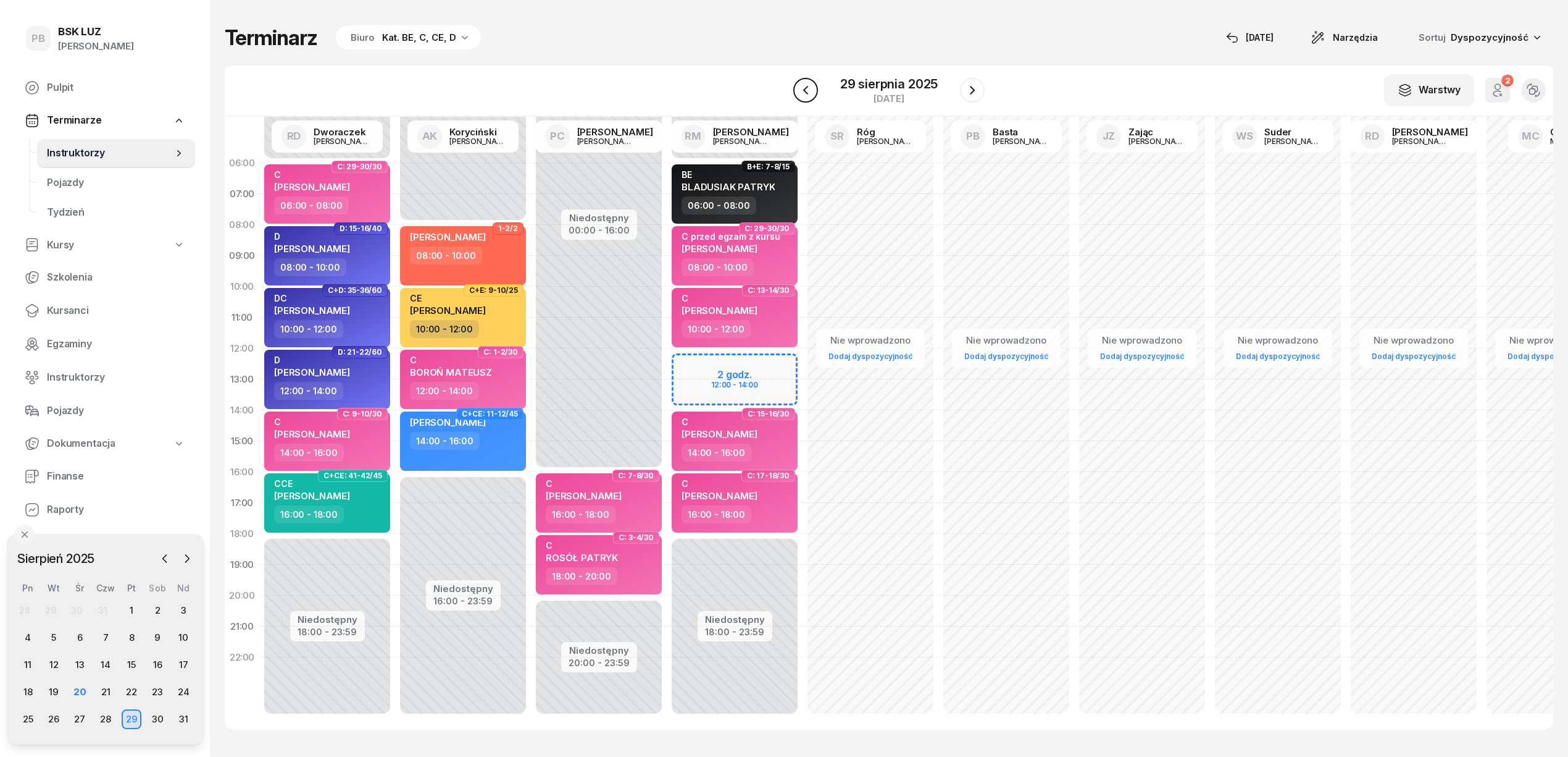
click at [811, 94] on icon "button" at bounding box center [805, 90] width 15 height 15
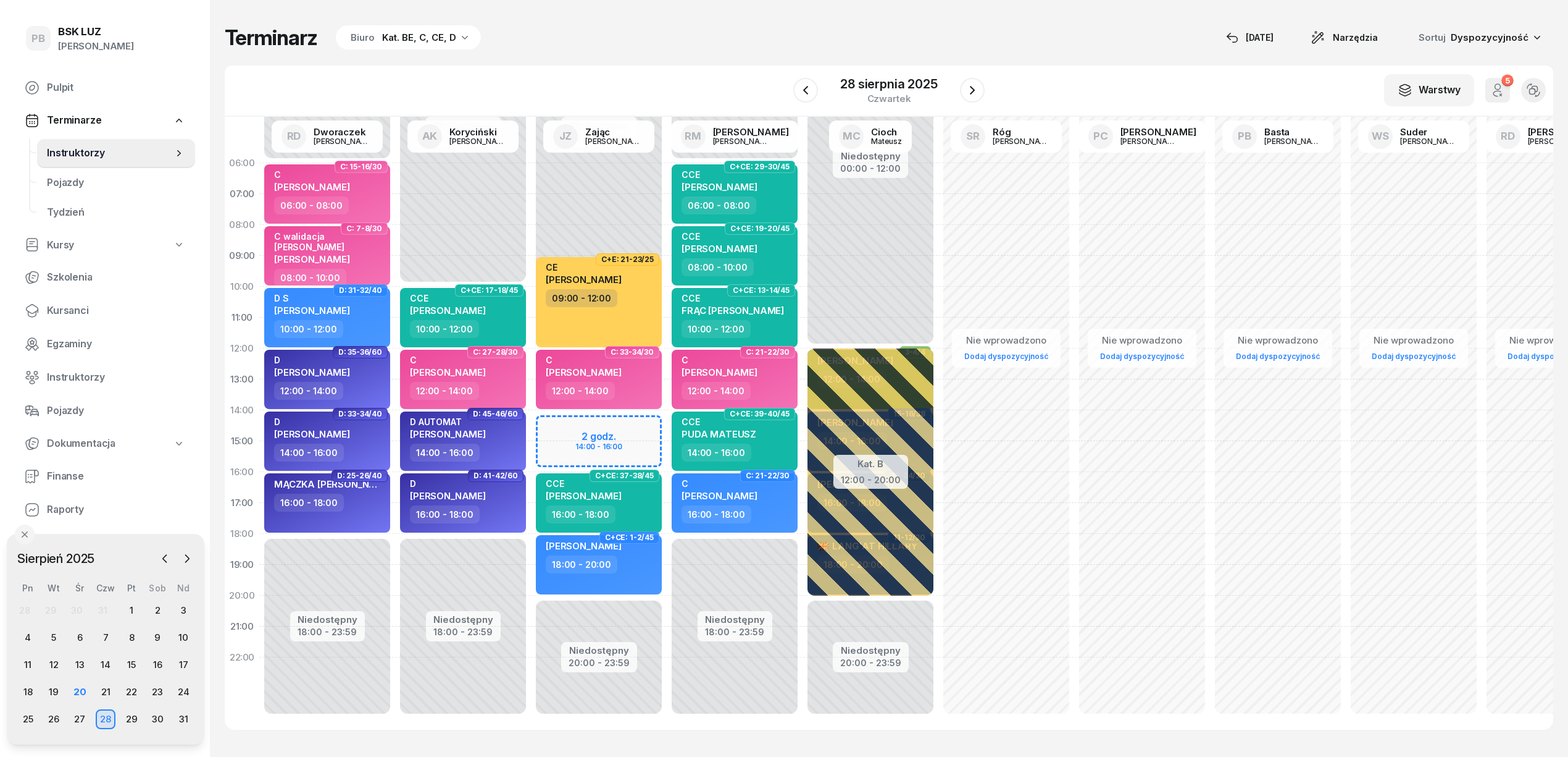
click at [667, 431] on div "Niedostępny 00:00 - 10:00 Niedostępny 20:00 - 23:59 2 godz. 14:00 - 16:00 C+E: …" at bounding box center [735, 441] width 136 height 587
select select "14"
select select "16"
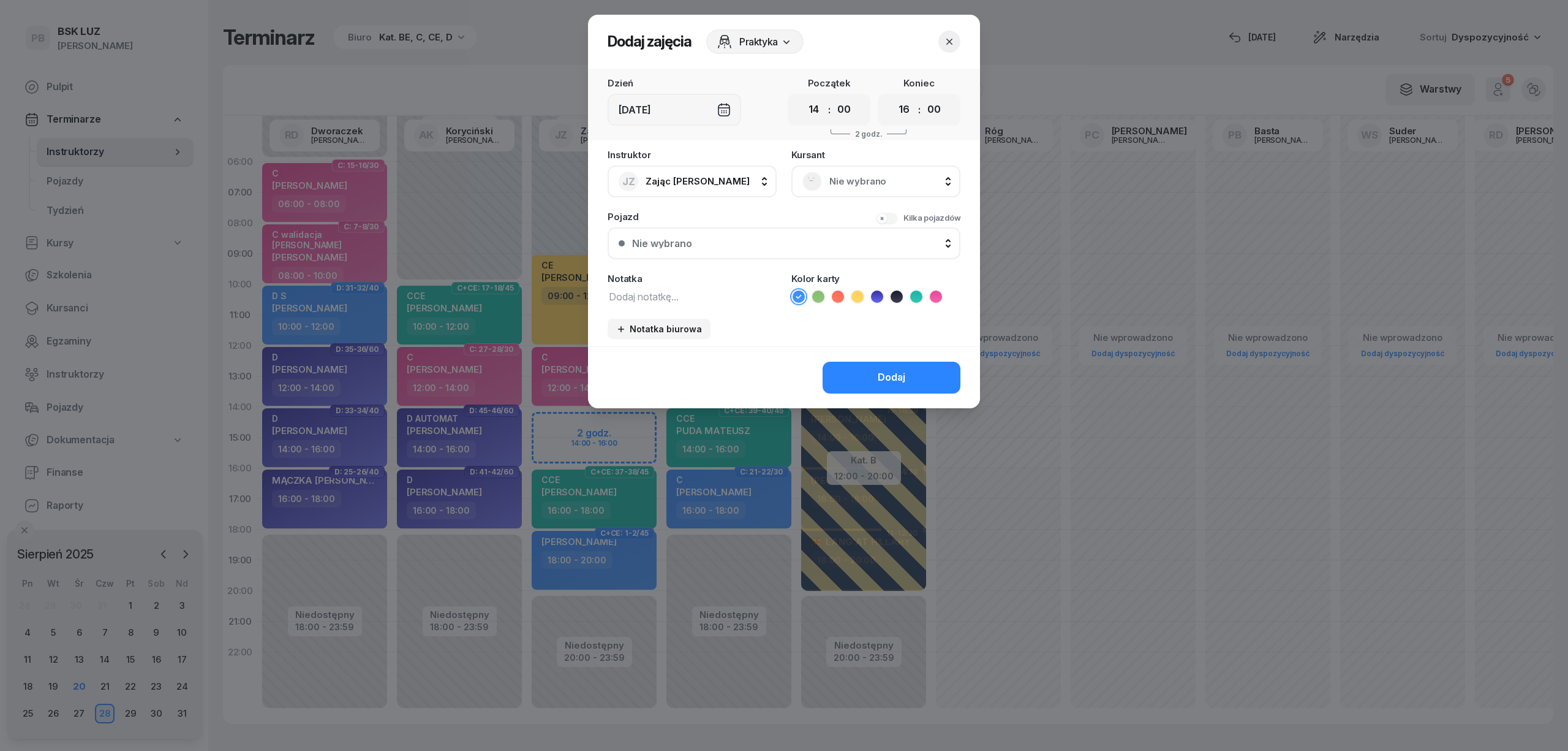
click at [845, 186] on span "Nie wybrano" at bounding box center [890, 182] width 120 height 16
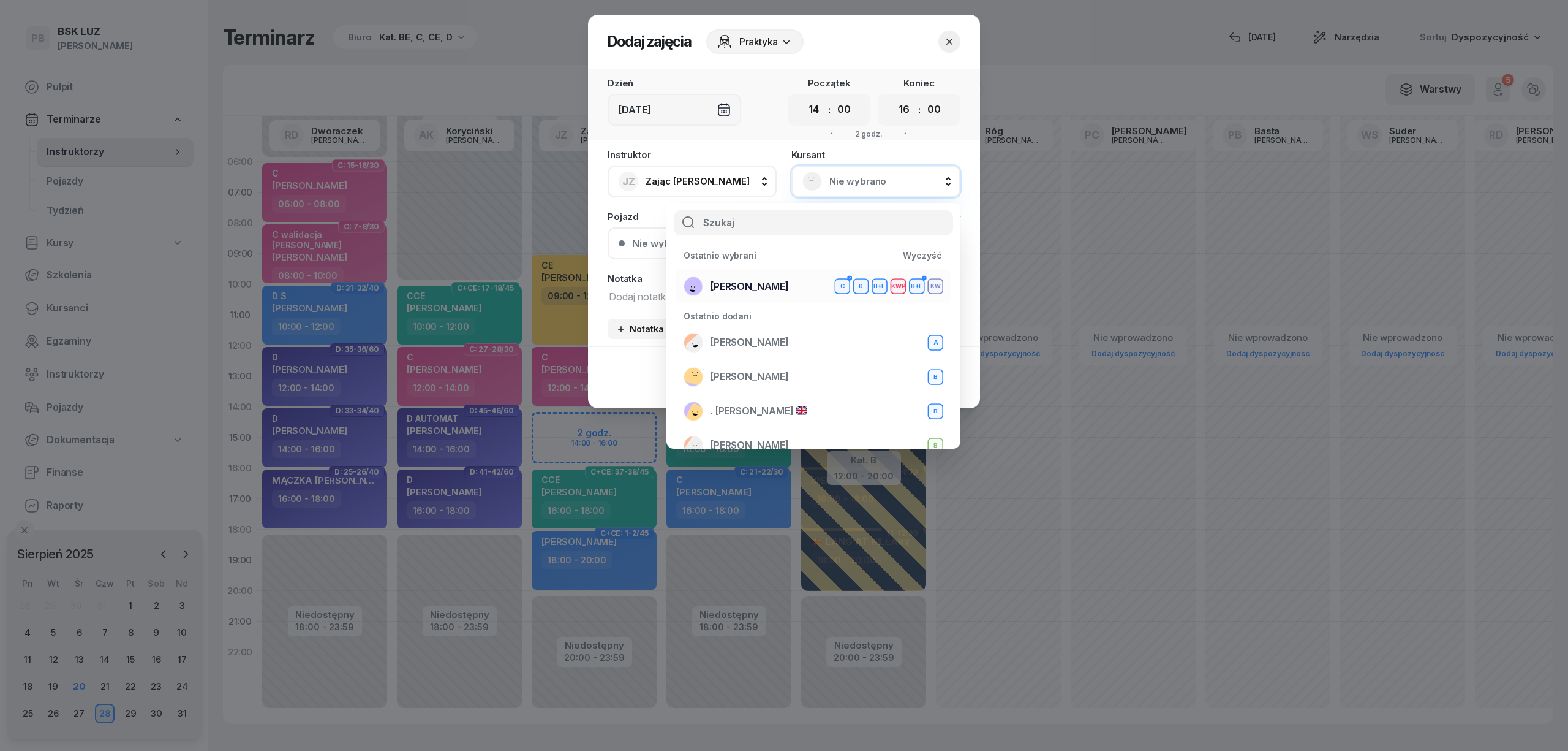
click at [768, 289] on span "[PERSON_NAME]" at bounding box center [750, 286] width 79 height 16
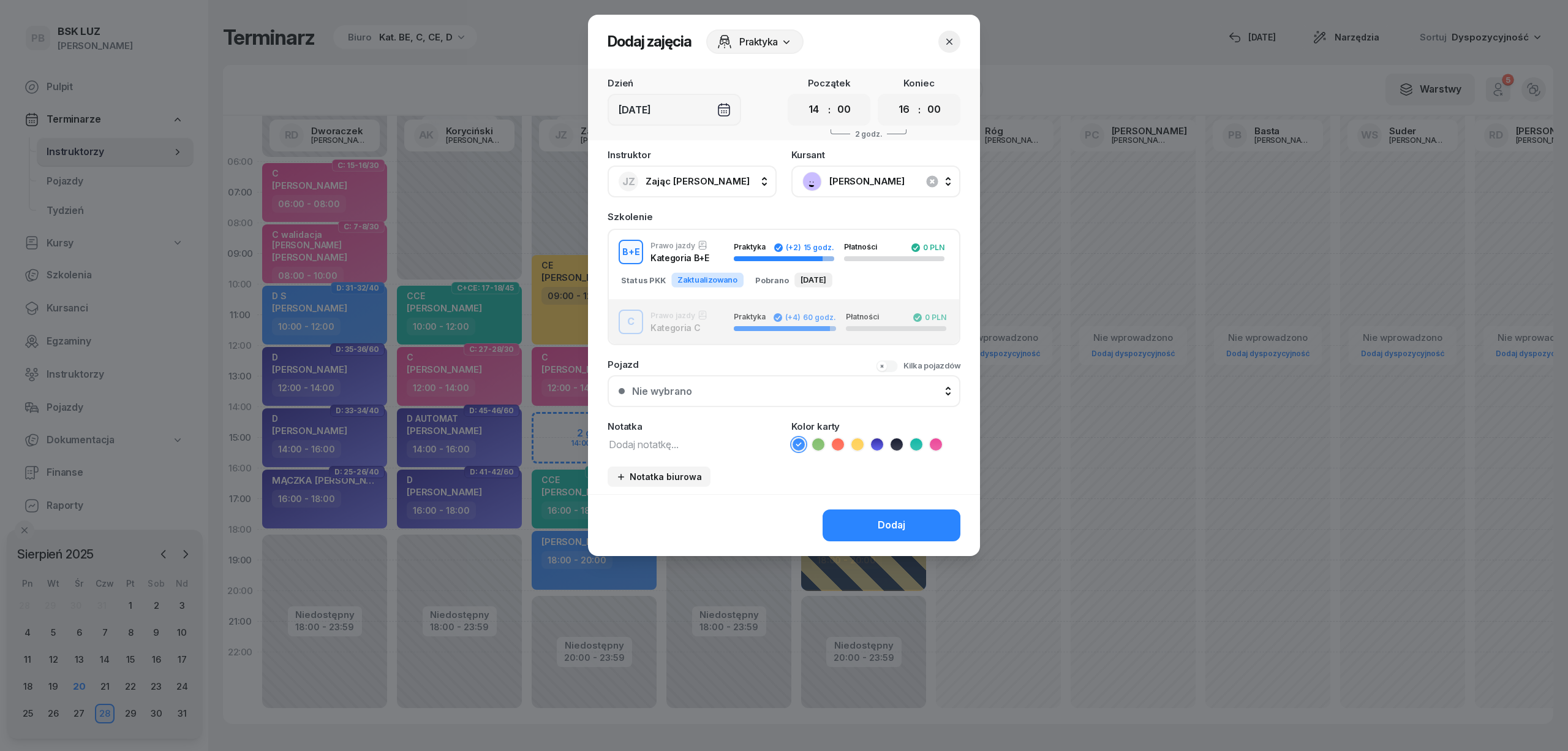
click at [631, 438] on textarea at bounding box center [692, 444] width 169 height 16
type textarea "D kw"
click at [863, 525] on button "Dodaj" at bounding box center [891, 525] width 138 height 31
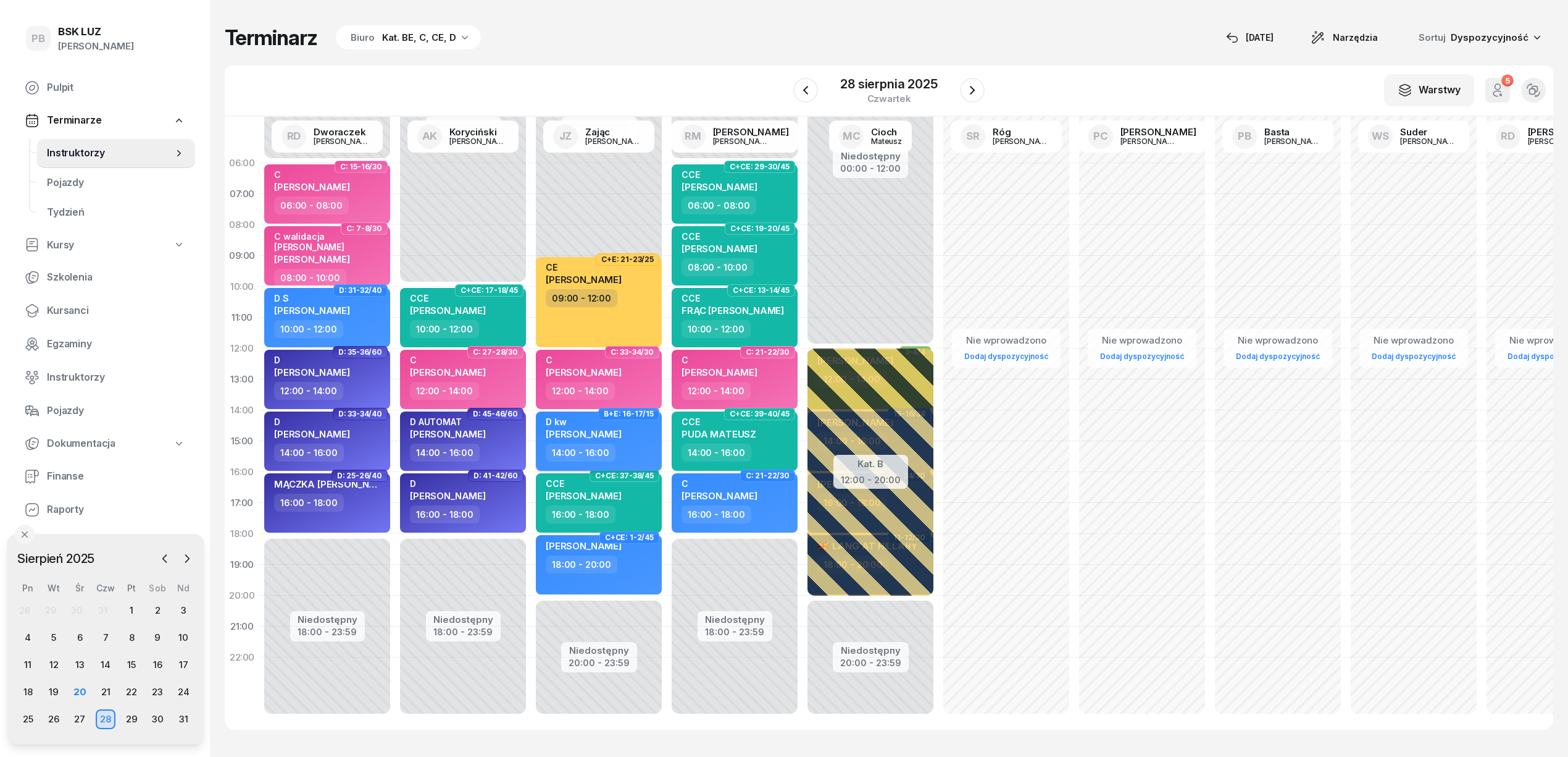
click at [622, 437] on div "D kw MIROSŁAW MARONA" at bounding box center [583, 430] width 76 height 27
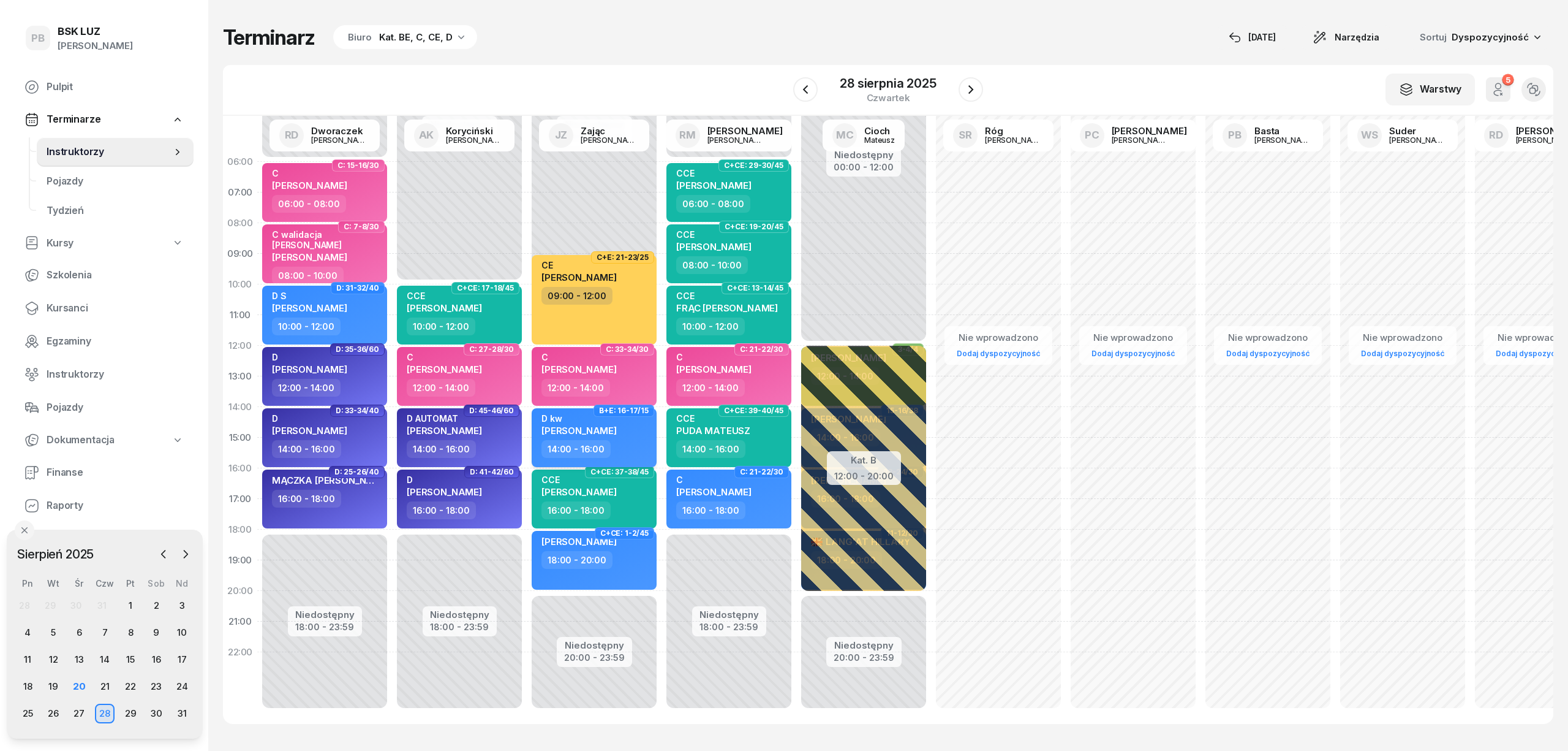
select select "14"
select select "16"
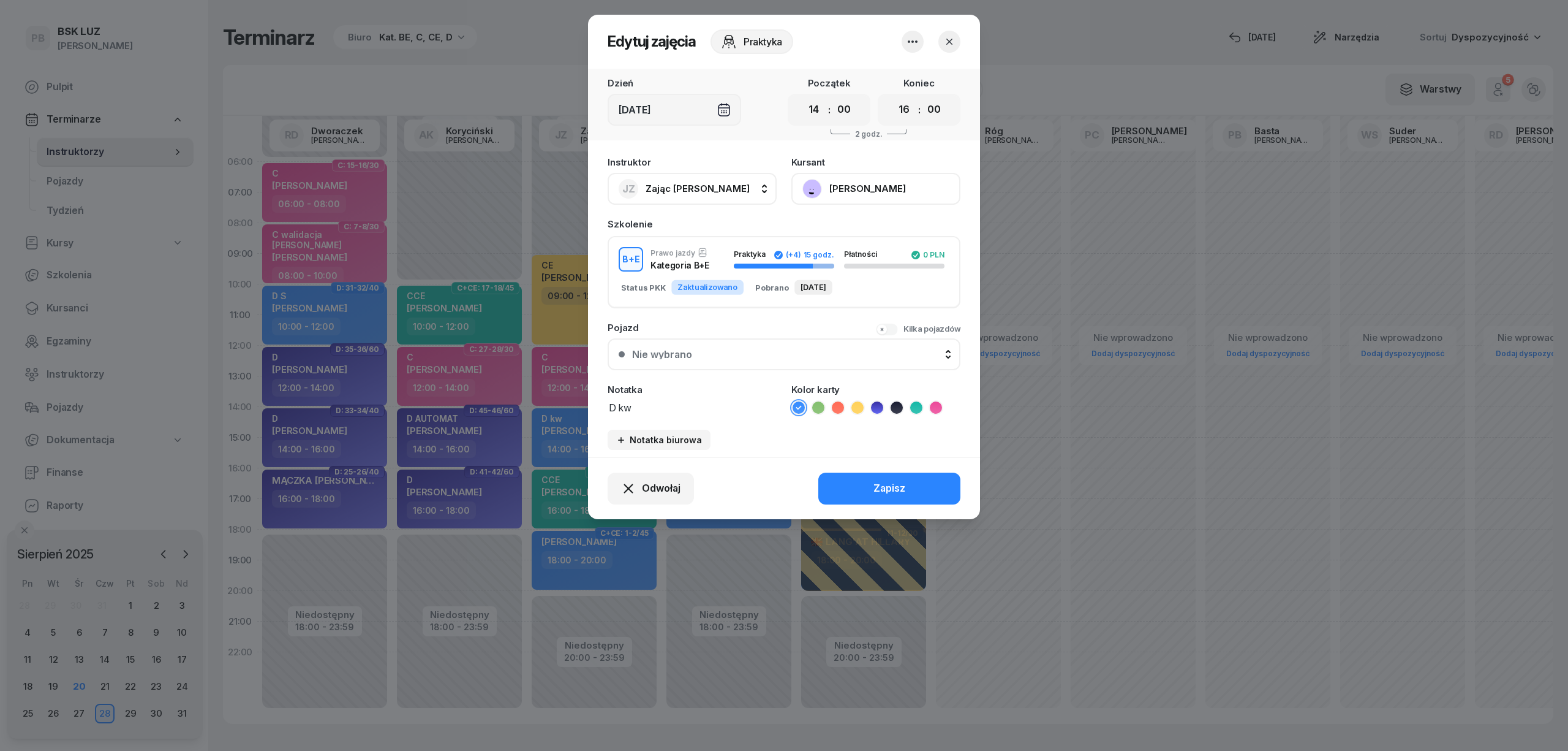
click at [877, 406] on icon at bounding box center [877, 408] width 12 height 12
click at [874, 482] on div "Zapisz" at bounding box center [890, 488] width 31 height 16
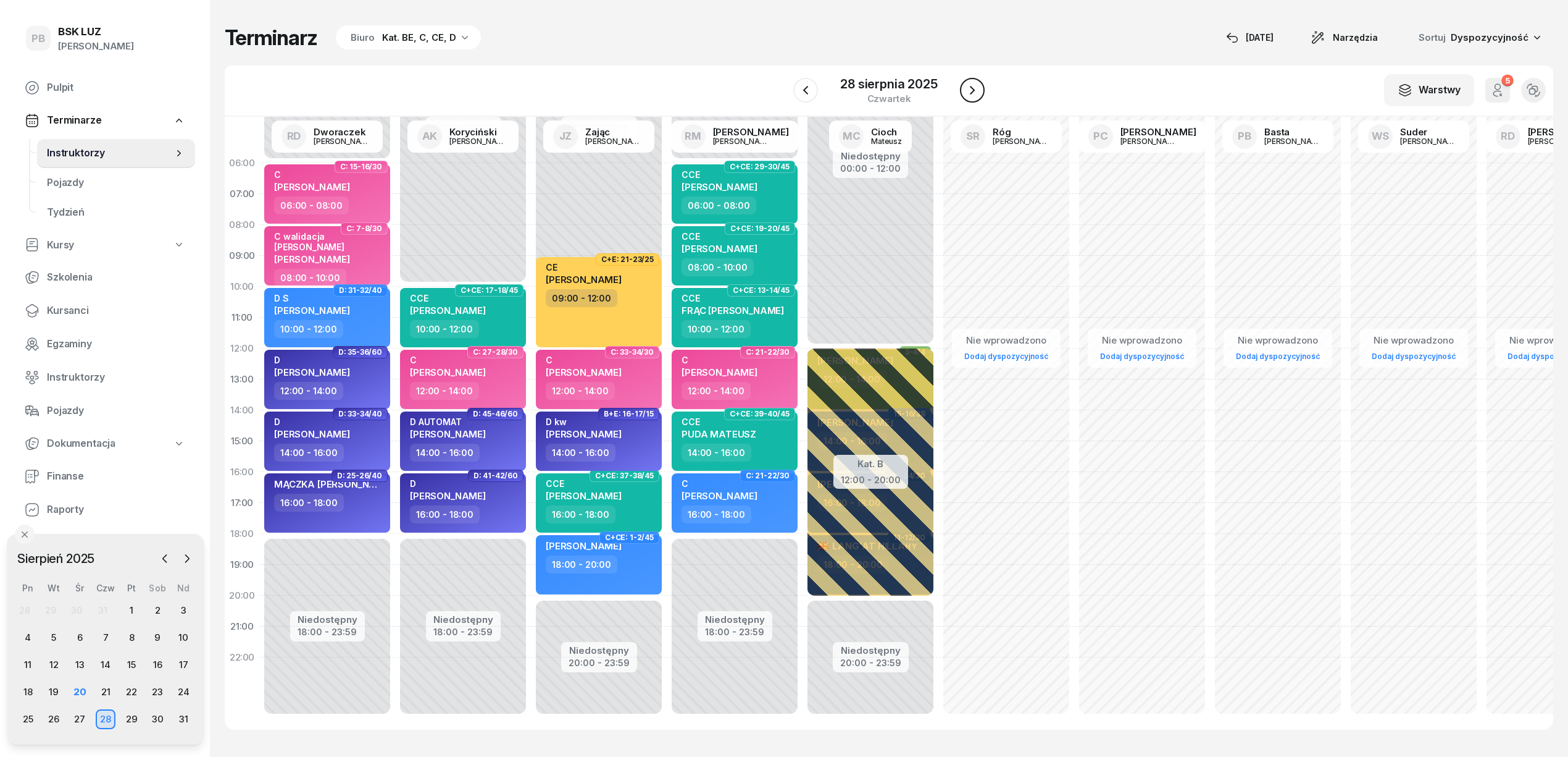
click at [976, 92] on icon "button" at bounding box center [972, 90] width 15 height 15
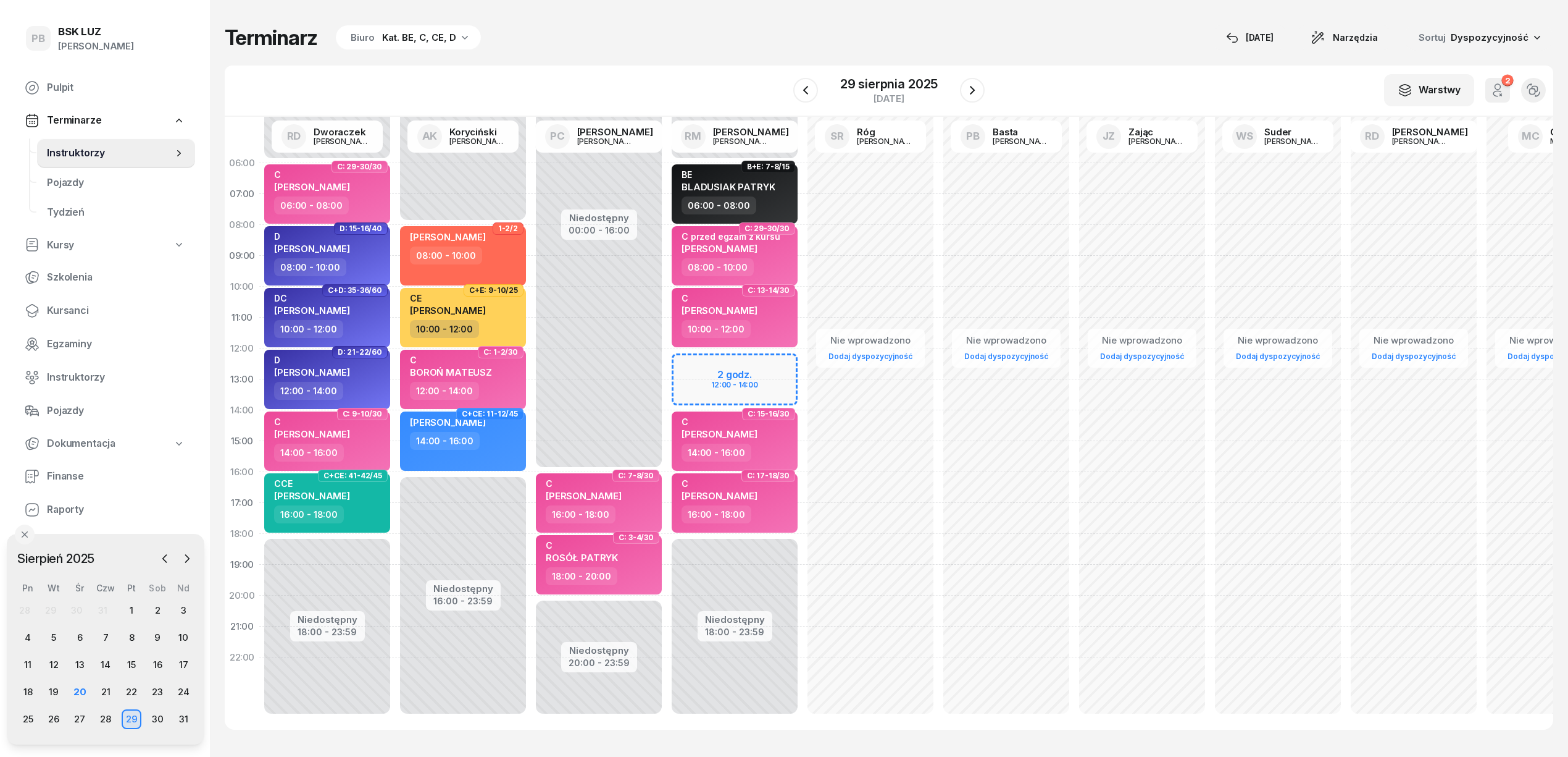
click at [802, 361] on div "Niedostępny 00:00 - 06:00 Niedostępny 18:00 - 23:59 2 godz. 12:00 - 14:00 B+E: …" at bounding box center [870, 441] width 136 height 587
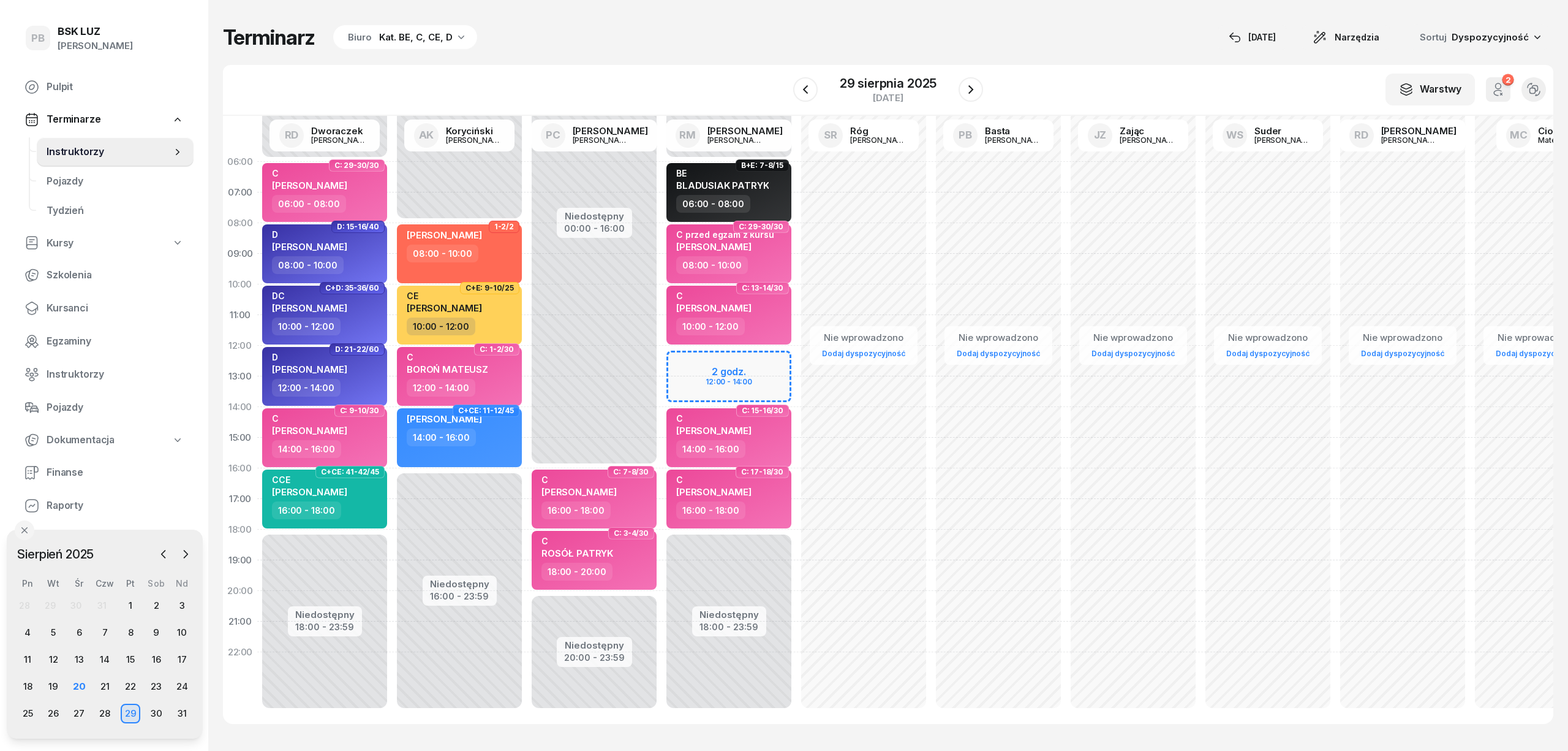
select select "12"
select select "14"
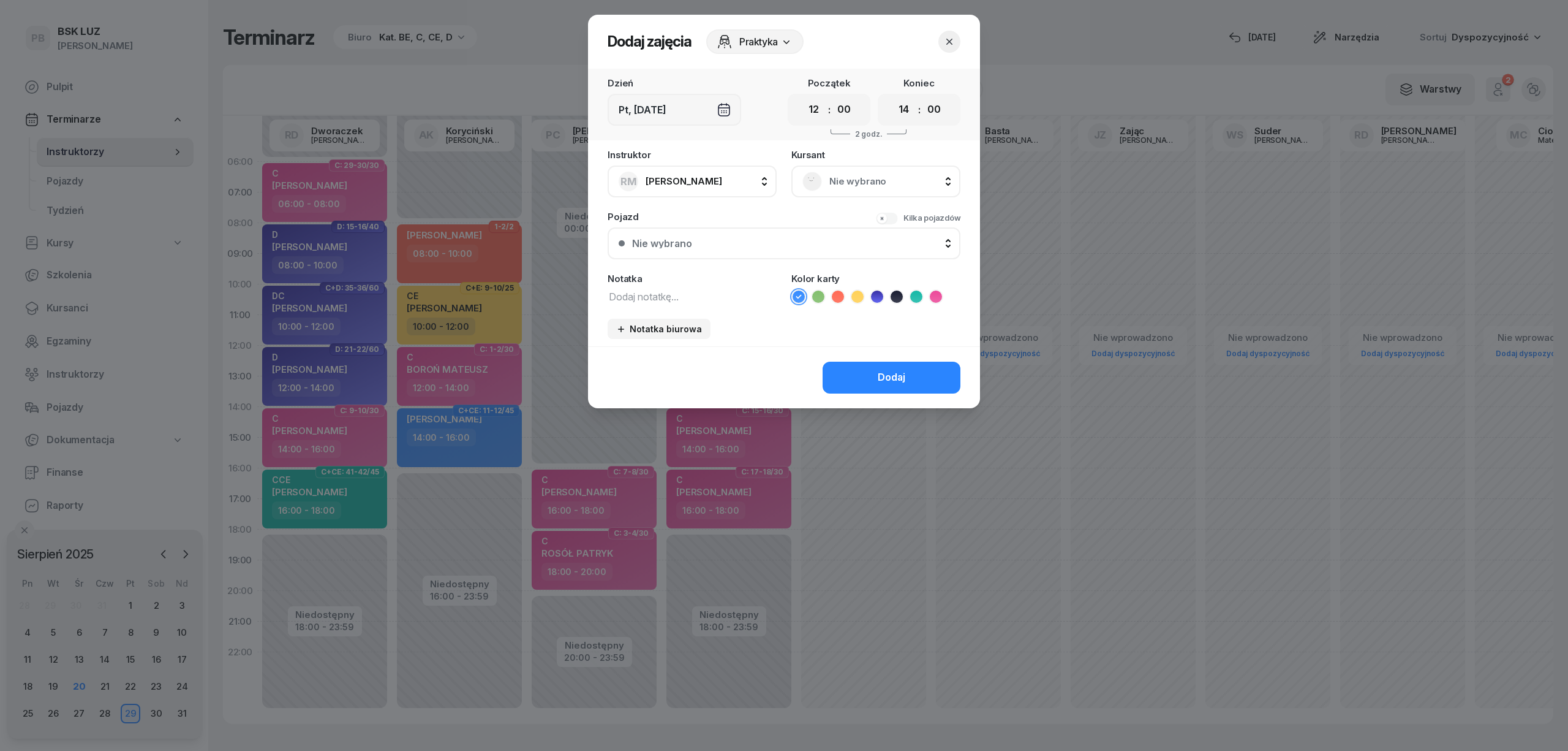
click at [881, 180] on span "Nie wybrano" at bounding box center [890, 182] width 120 height 16
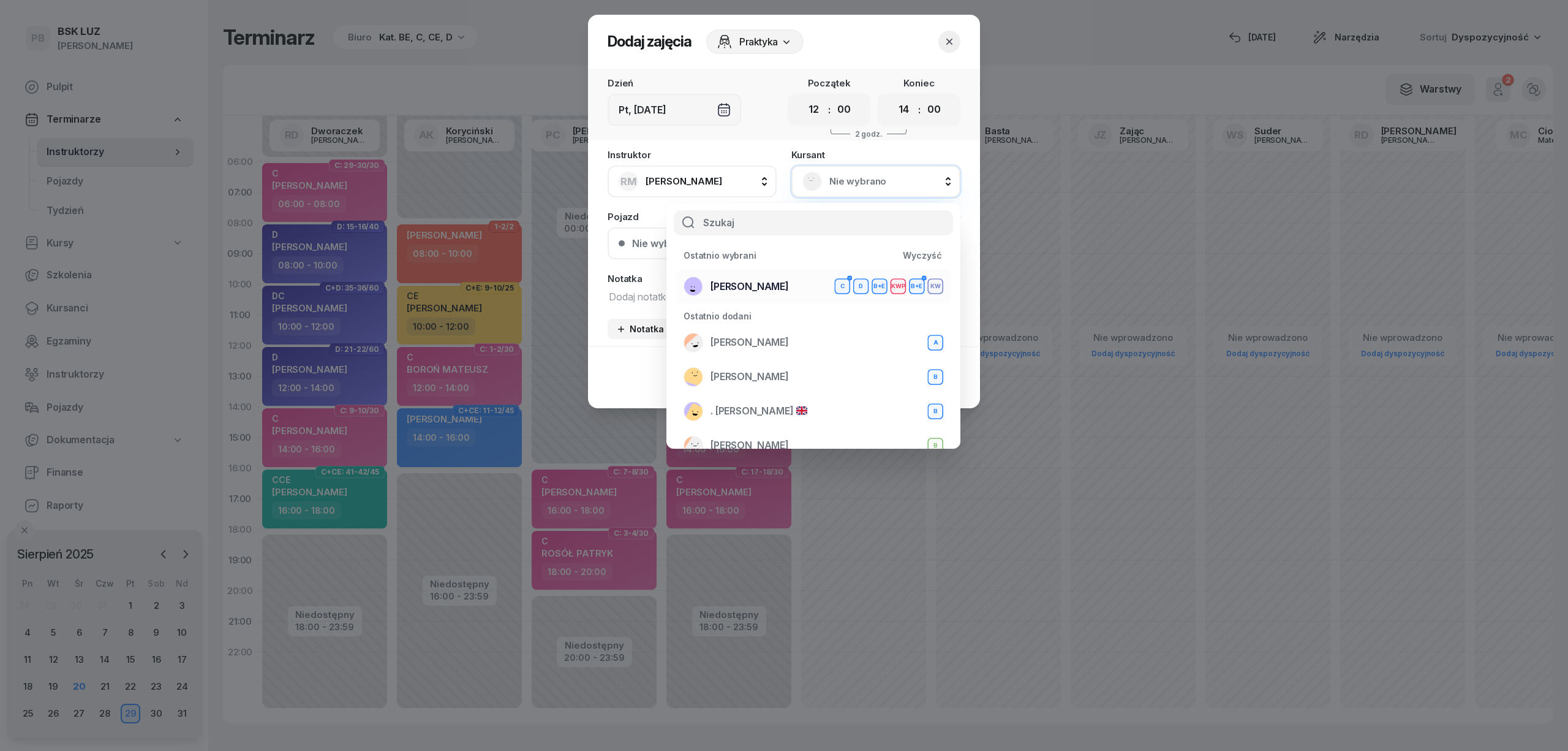
click at [787, 286] on span "[PERSON_NAME]" at bounding box center [750, 286] width 79 height 16
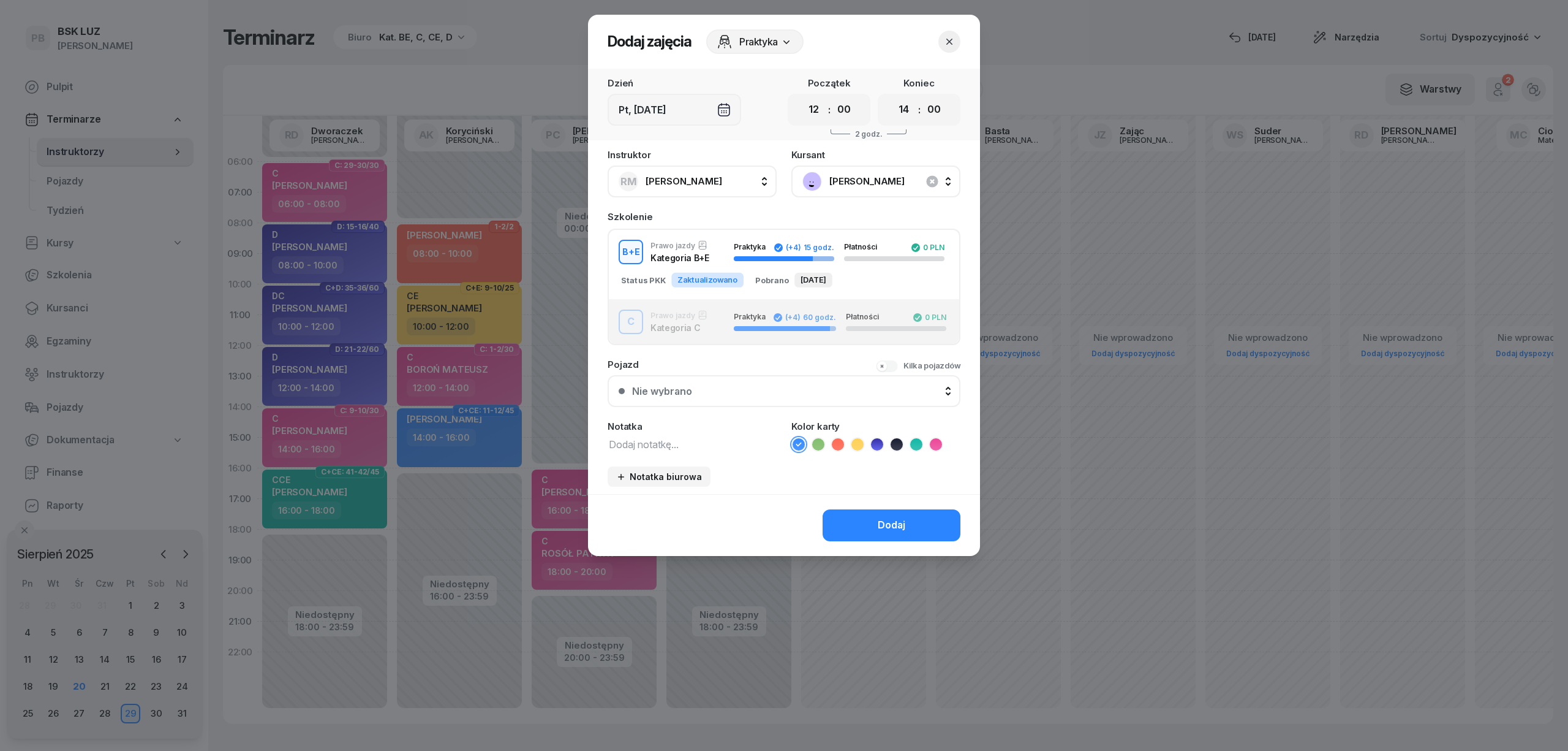
click at [650, 443] on textarea at bounding box center [692, 444] width 169 height 16
type textarea "D kw"
click at [881, 447] on icon at bounding box center [877, 444] width 12 height 12
click at [874, 518] on button "Dodaj" at bounding box center [891, 525] width 138 height 31
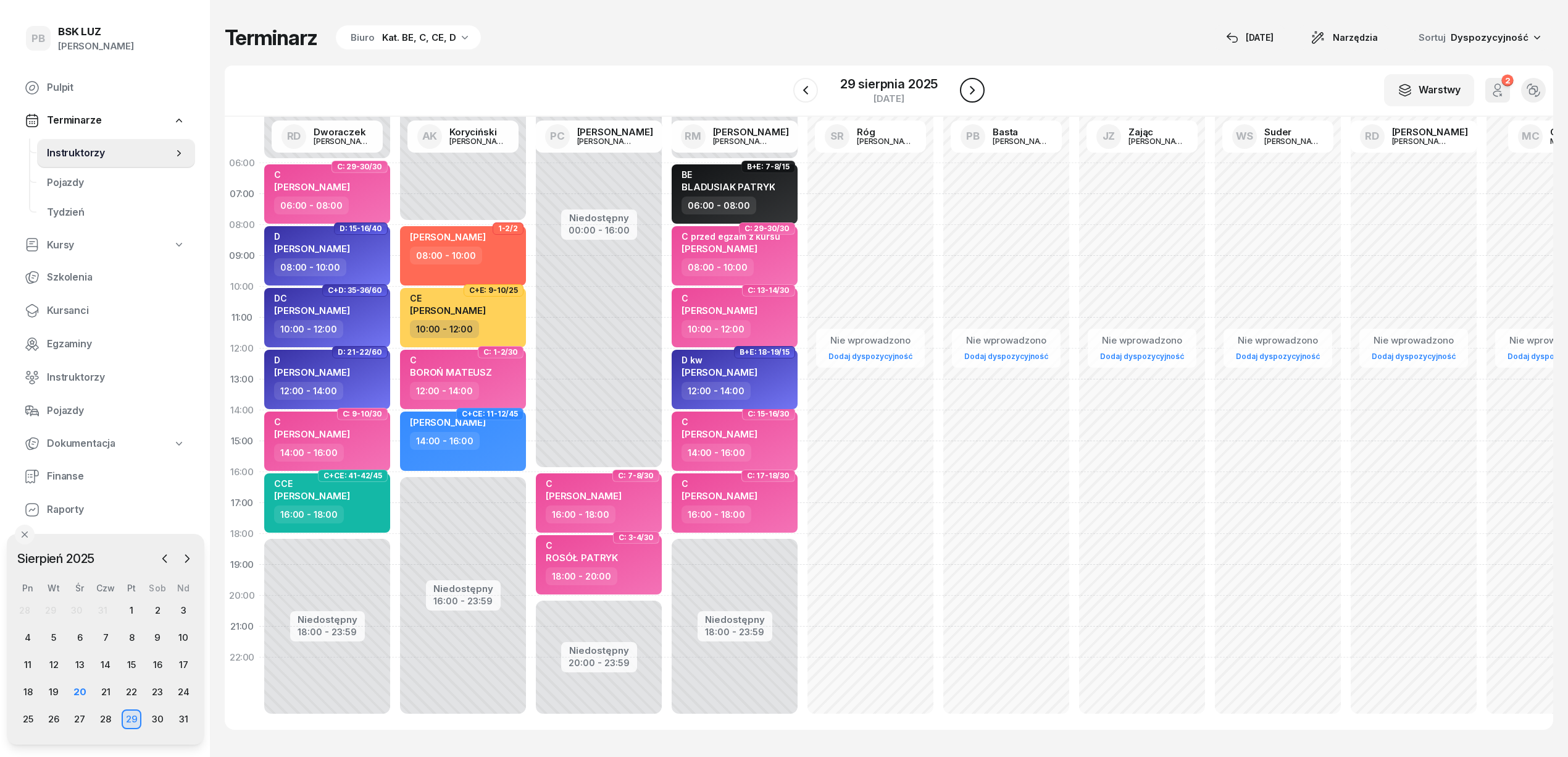
click at [978, 94] on icon "button" at bounding box center [972, 90] width 15 height 15
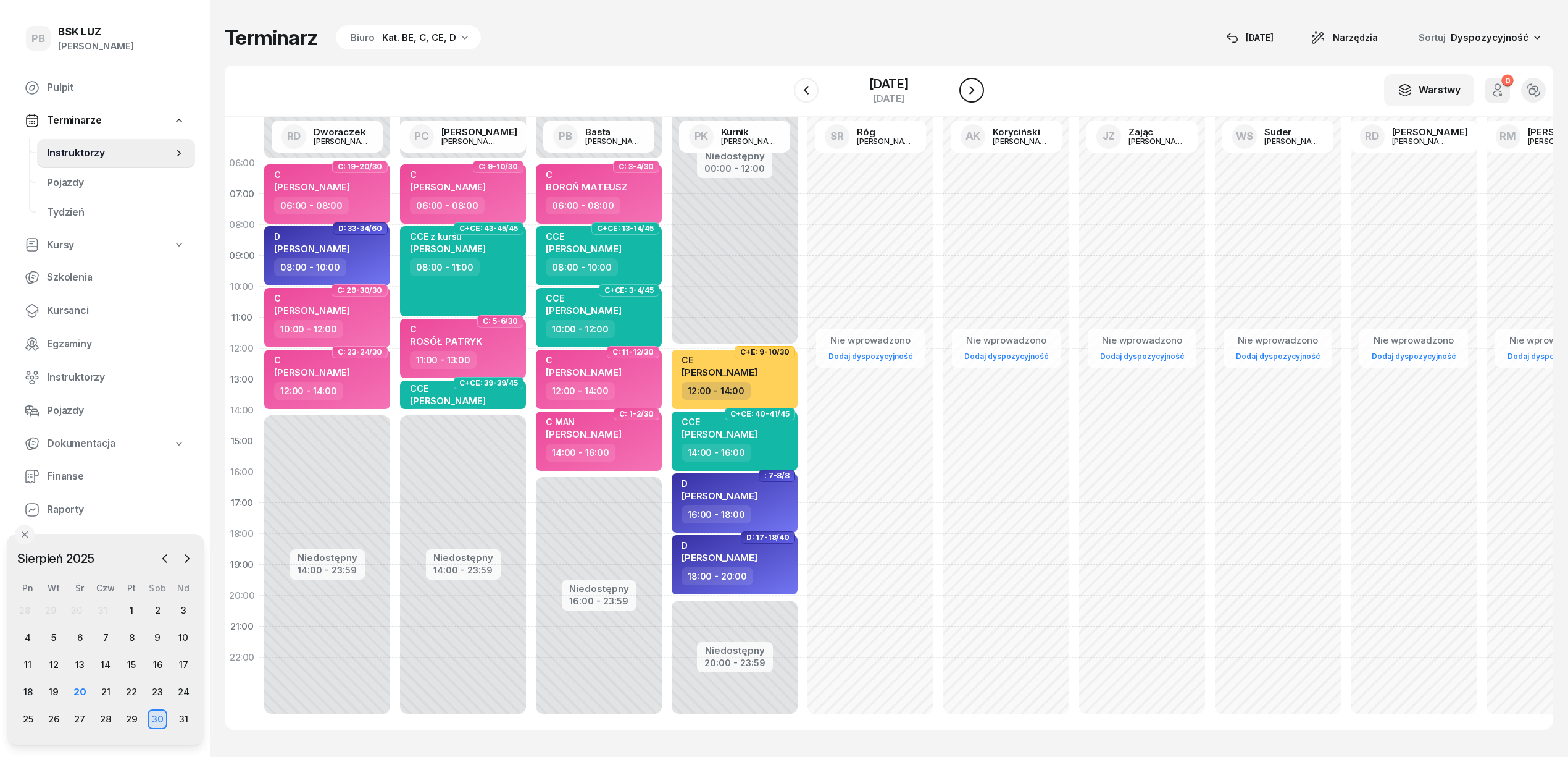
click at [978, 94] on icon "button" at bounding box center [971, 90] width 15 height 15
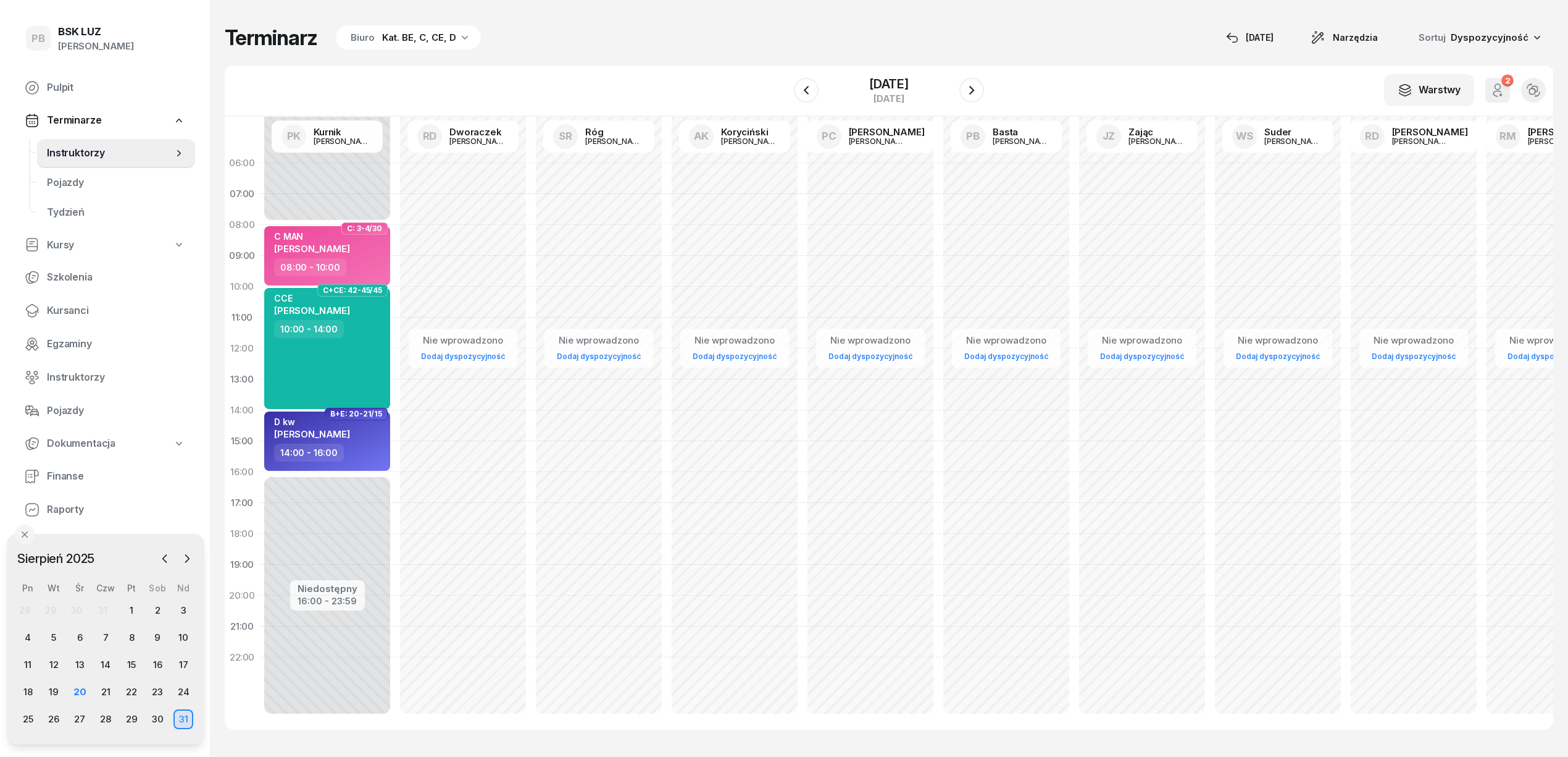
click at [557, 55] on div "Terminarz Biuro Kat. BE, C, CE, D 20 sie Narzędzia Sortuj Dyspozycyjność W Wybi…" at bounding box center [889, 377] width 1329 height 754
click at [134, 722] on div "29" at bounding box center [131, 719] width 19 height 19
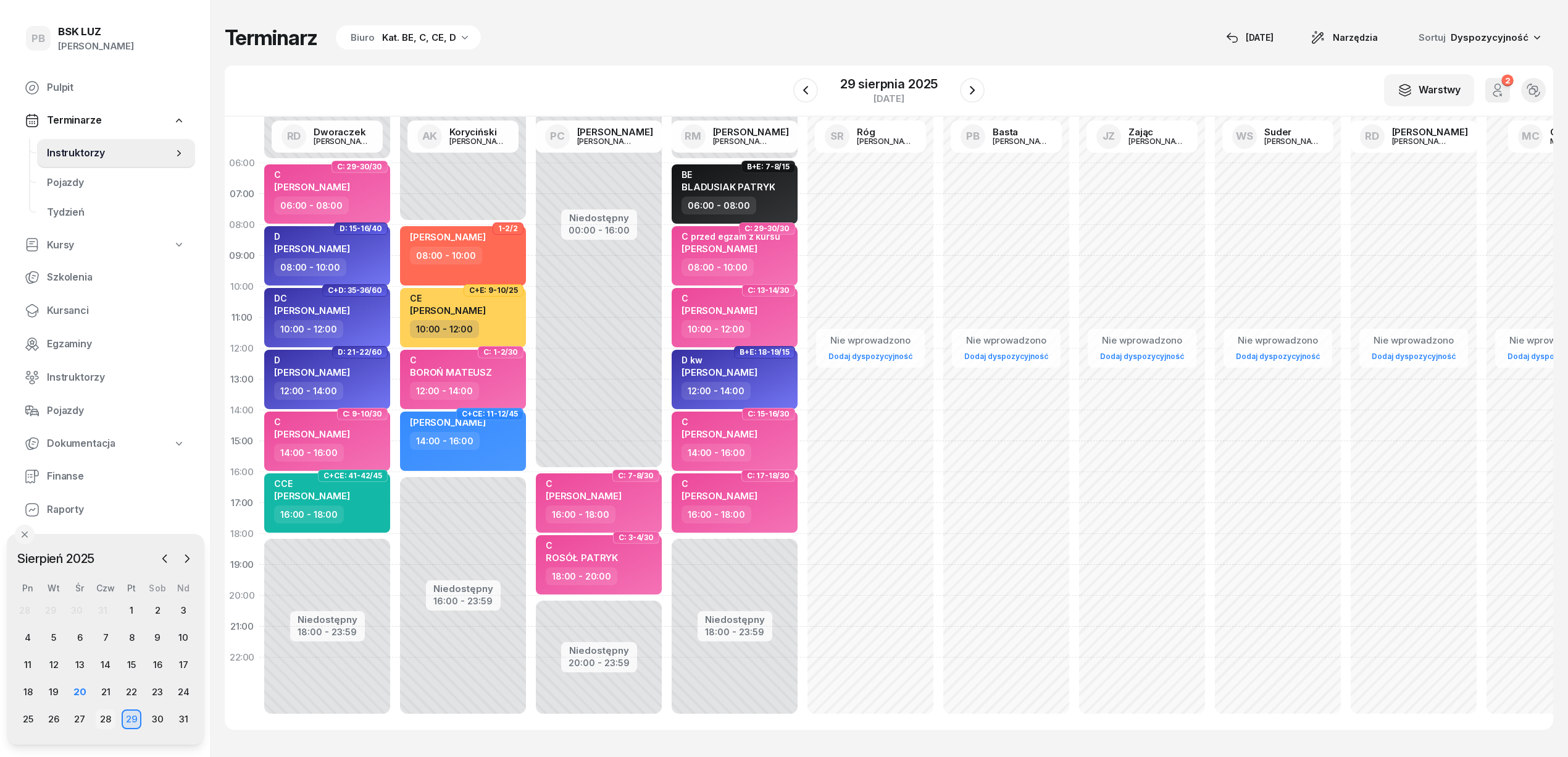
click at [105, 724] on div "28" at bounding box center [106, 719] width 19 height 19
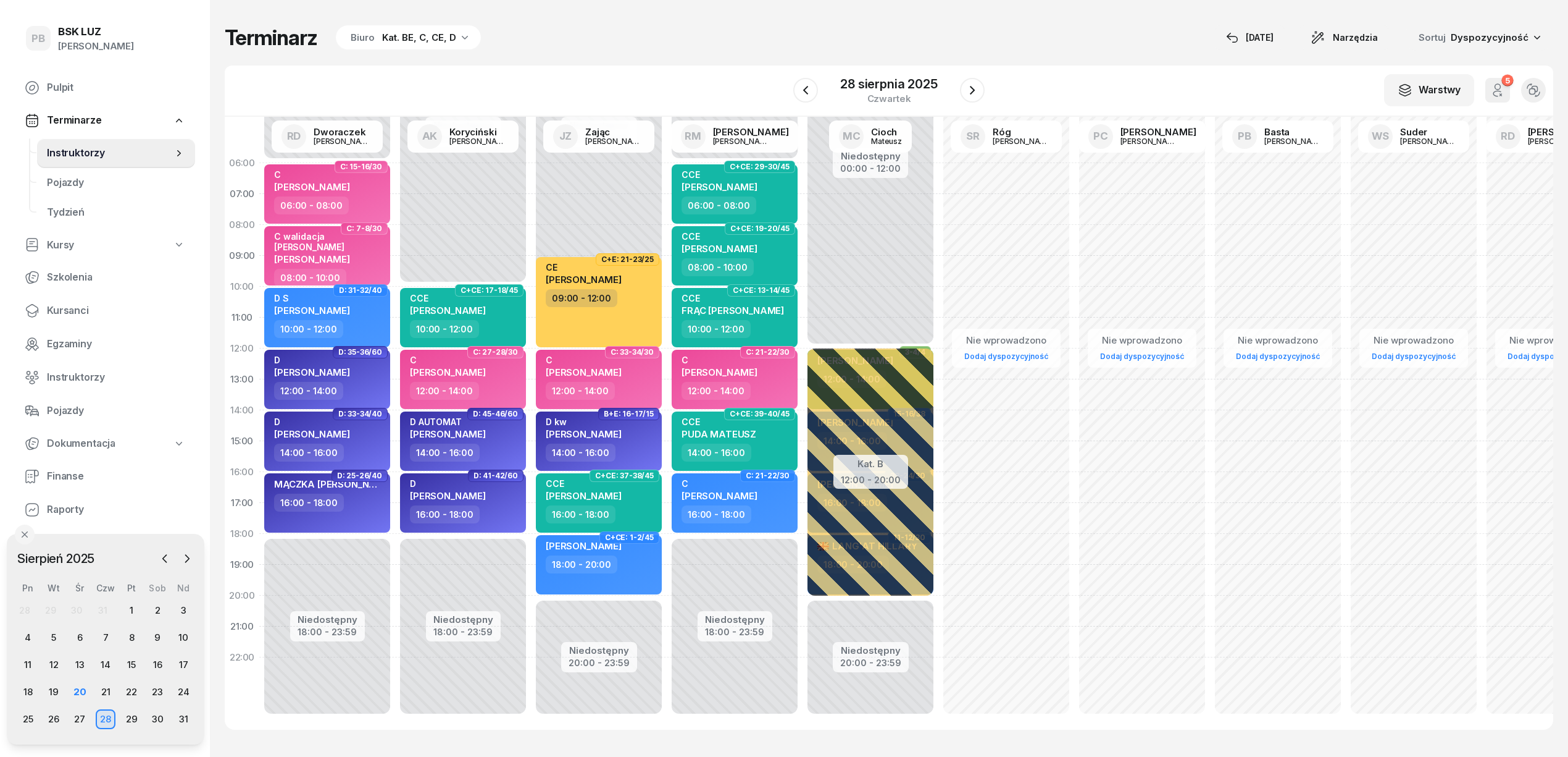
click at [697, 33] on div "Terminarz Biuro Kat. BE, C, CE, D [DATE] Narzędzia Sortuj Dyspozycyjność" at bounding box center [889, 37] width 1329 height 26
click at [601, 23] on div "Terminarz Biuro Kat. BE, C, CE, D 20 sie Narzędzia Sortuj Dyspozycyjność W Wybi…" at bounding box center [889, 377] width 1329 height 754
click at [65, 313] on span "Kursanci" at bounding box center [115, 311] width 138 height 16
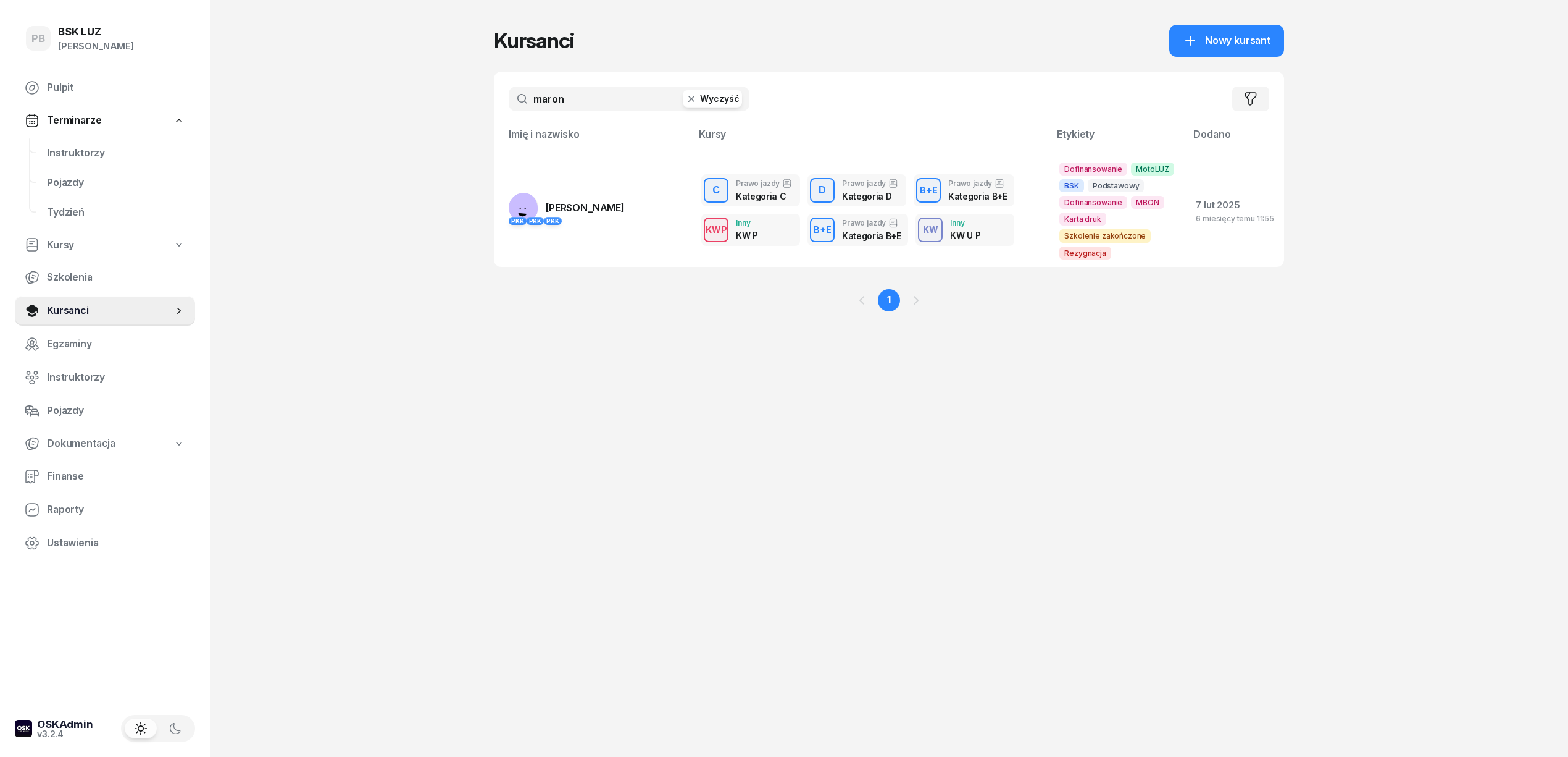
click at [370, 132] on div "PB BSK LUZ Patrycja Bogdanowicz Pulpit Terminarze Instruktorzy Pojazdy Tydzień …" at bounding box center [784, 378] width 1568 height 757
click at [563, 99] on input "maron" at bounding box center [629, 99] width 241 height 25
click at [655, 576] on div "Kursanci Nowy kursant maron Wyczyść Filtruj Imię i nazwisko Kursy Etykiety Doda…" at bounding box center [889, 378] width 790 height 757
click at [714, 104] on button "Wyczyść" at bounding box center [712, 99] width 59 height 18
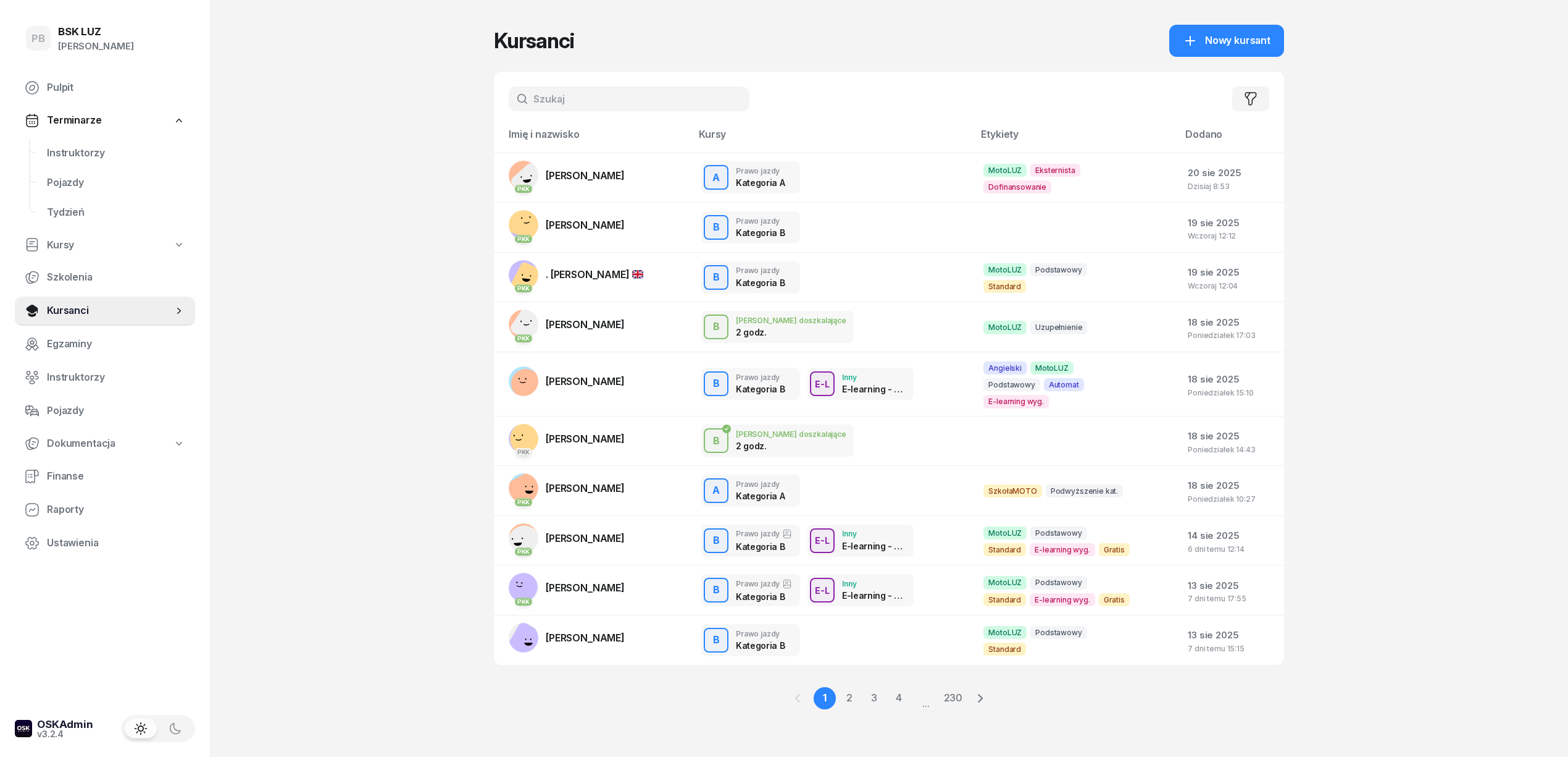
click at [486, 722] on div "PB BSK LUZ Patrycja Bogdanowicz Pulpit Terminarze Instruktorzy Pojazdy Tydzień …" at bounding box center [784, 378] width 1568 height 757
click at [325, 246] on div "PB BSK LUZ Patrycja Bogdanowicz Pulpit Terminarze Instruktorzy Pojazdy Tydzień …" at bounding box center [784, 378] width 1568 height 757
click at [578, 176] on span "[PERSON_NAME]" at bounding box center [585, 175] width 79 height 12
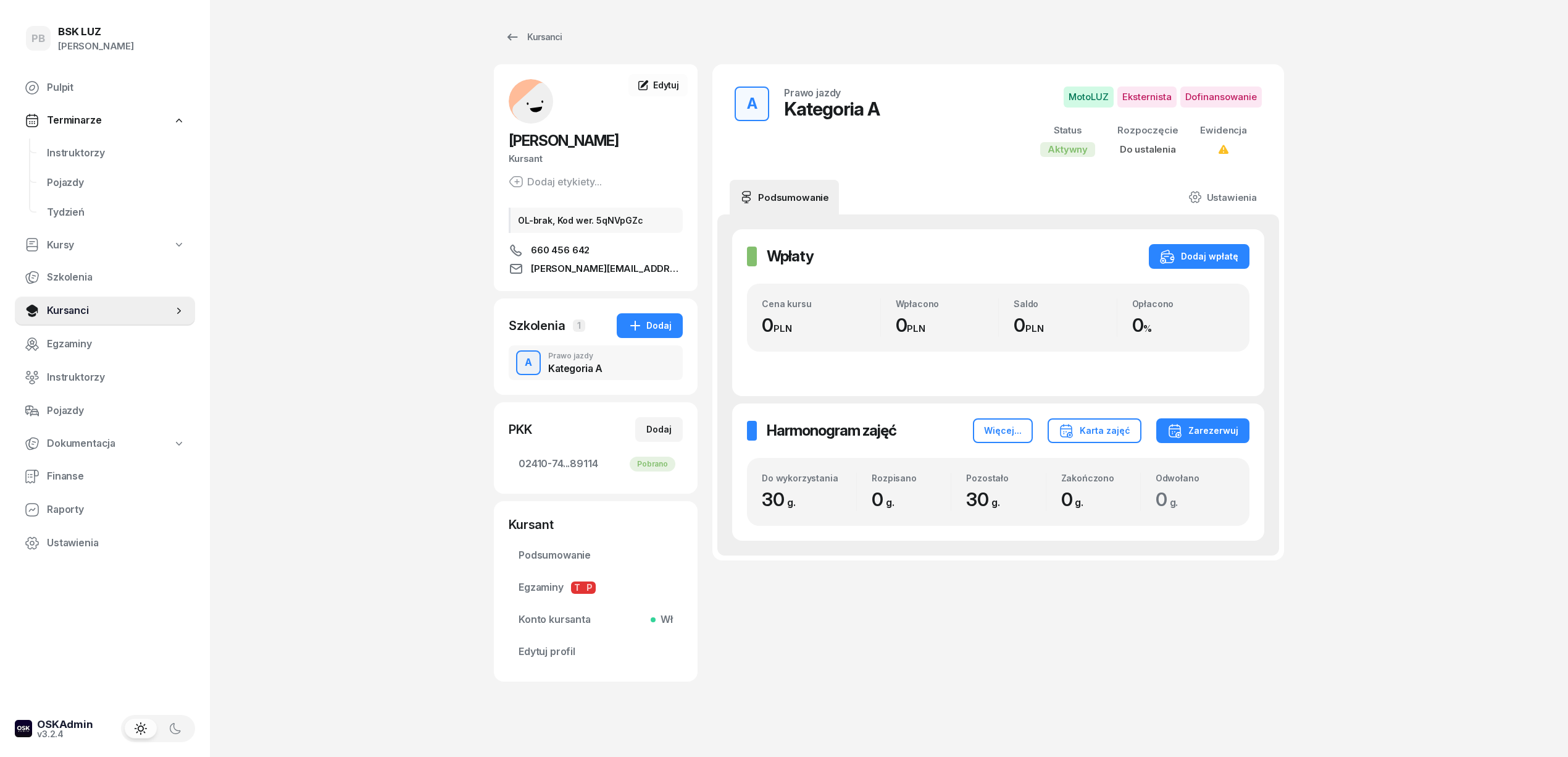
click at [671, 70] on div "MARGOSIAK MAREK Kursant Dodaj etykiety... OL-brak, Kod wer. 5qNVpGZc 660 456 64…" at bounding box center [596, 178] width 204 height 227
click at [671, 80] on span "Edytuj" at bounding box center [665, 85] width 26 height 11
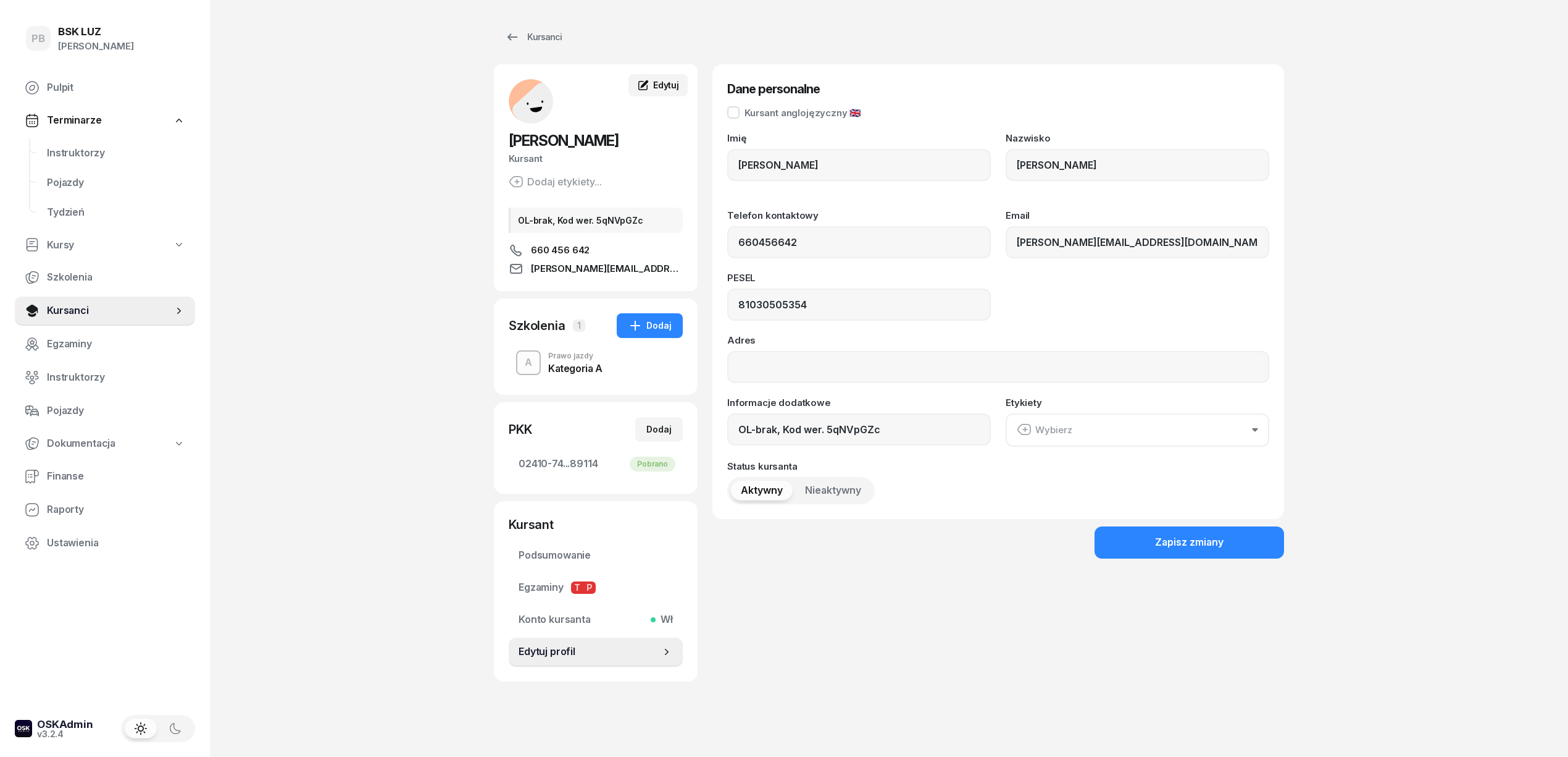
type input "660 456 642"
click at [295, 342] on div "PB BSK LUZ Patrycja Bogdanowicz Pulpit Terminarze Instruktorzy Pojazdy Tydzień …" at bounding box center [784, 382] width 1568 height 765
click at [70, 153] on span "Instruktorzy" at bounding box center [115, 153] width 138 height 16
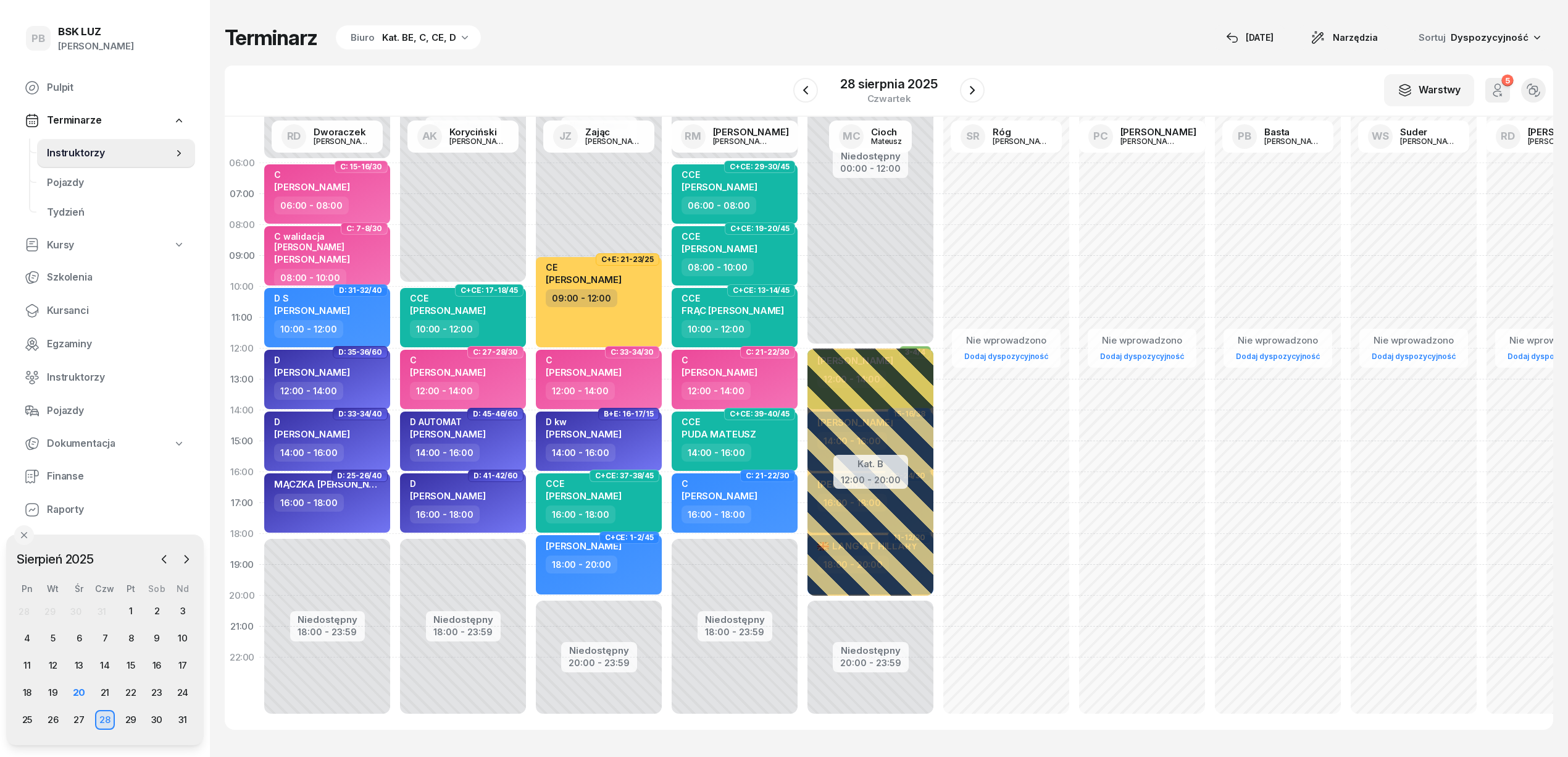
click at [619, 42] on div "Terminarz Biuro Kat. BE, C, CE, D [DATE] Narzędzia Sortuj Dyspozycyjność" at bounding box center [889, 37] width 1329 height 26
click at [106, 690] on div "21" at bounding box center [105, 692] width 19 height 19
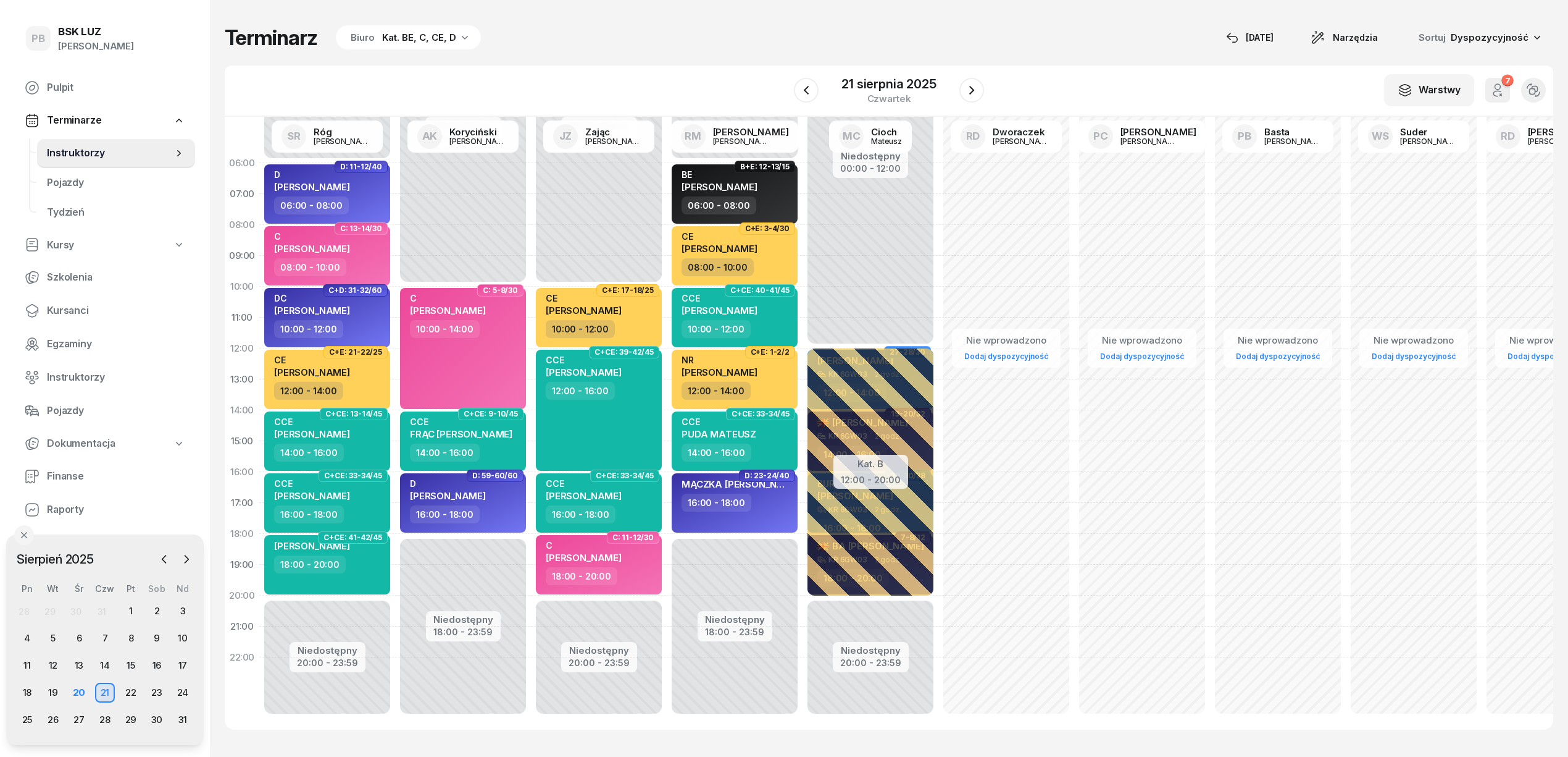
click at [631, 39] on div "Terminarz Biuro Kat. BE, C, CE, D [DATE] Narzędzia Sortuj Dyspozycyjność" at bounding box center [889, 37] width 1329 height 26
click at [712, 34] on div "Terminarz Biuro Kat. BE, C, CE, D [DATE] Narzędzia Sortuj Dyspozycyjność" at bounding box center [889, 37] width 1329 height 26
click at [77, 309] on span "Kursanci" at bounding box center [115, 311] width 138 height 16
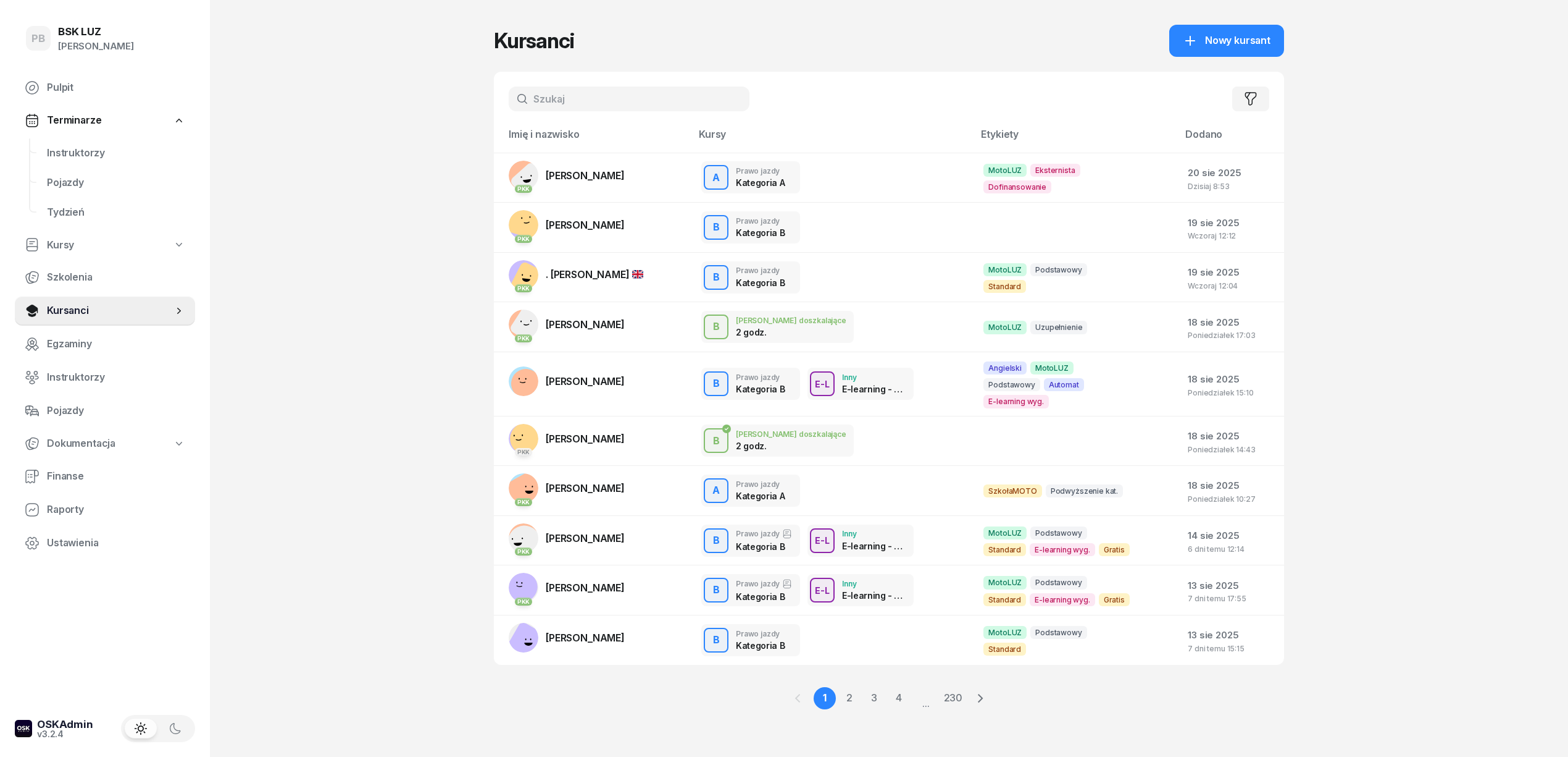
click at [603, 100] on input "text" at bounding box center [629, 99] width 241 height 25
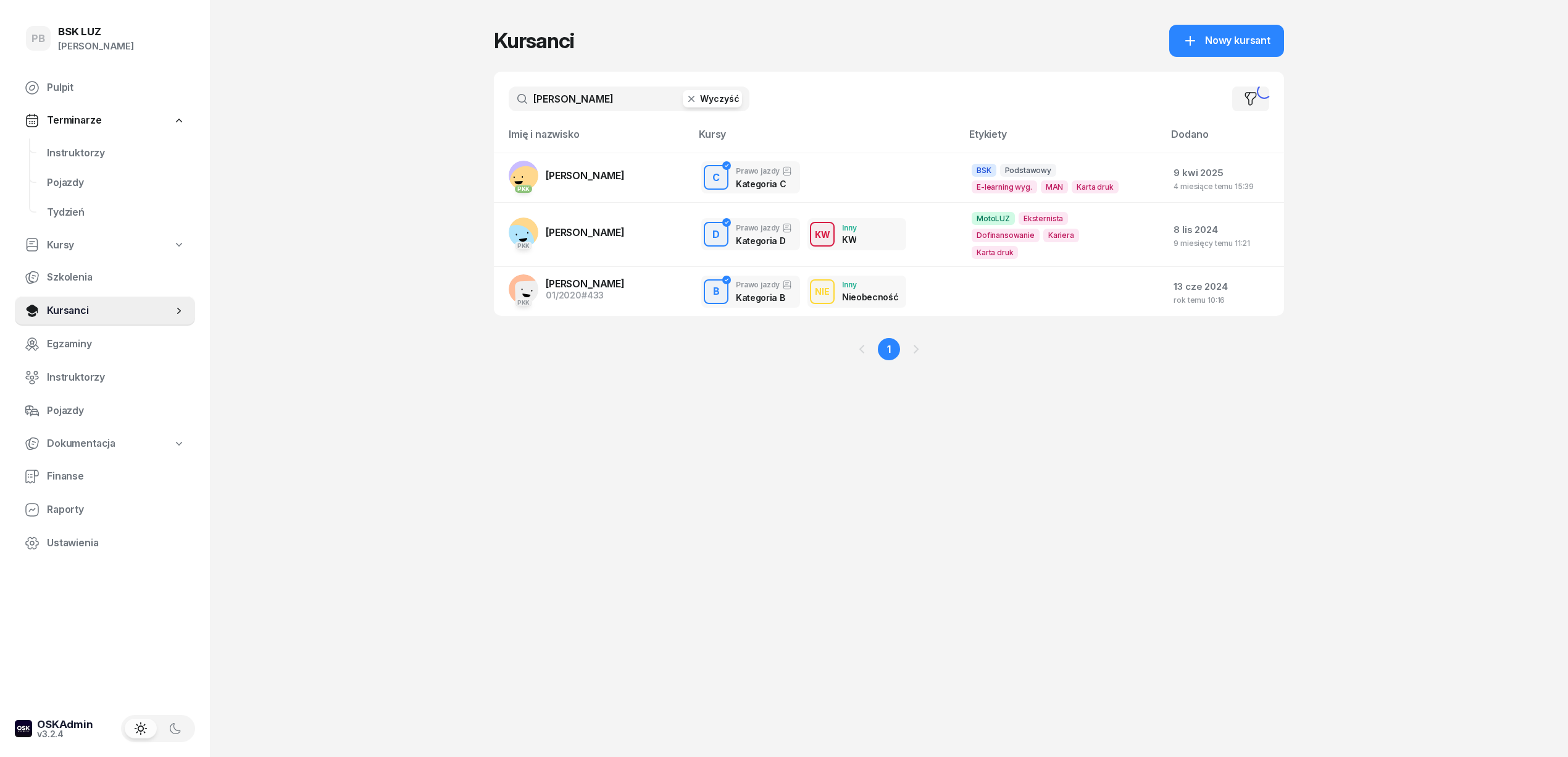
type input "malinowski"
click at [648, 178] on td "PKK MALINOWSKI JACEK" at bounding box center [592, 177] width 198 height 50
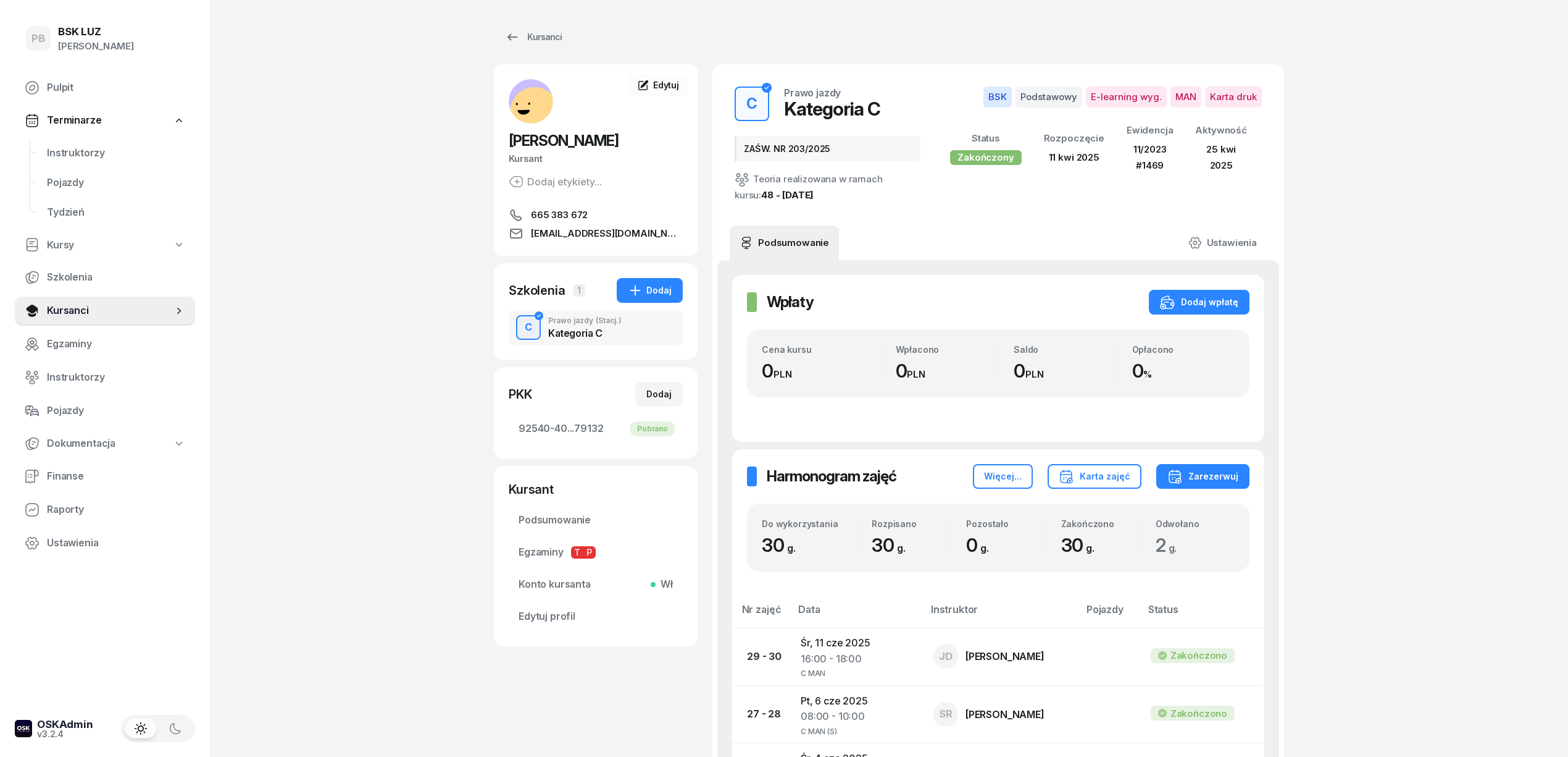
click at [65, 158] on span "Instruktorzy" at bounding box center [115, 153] width 138 height 16
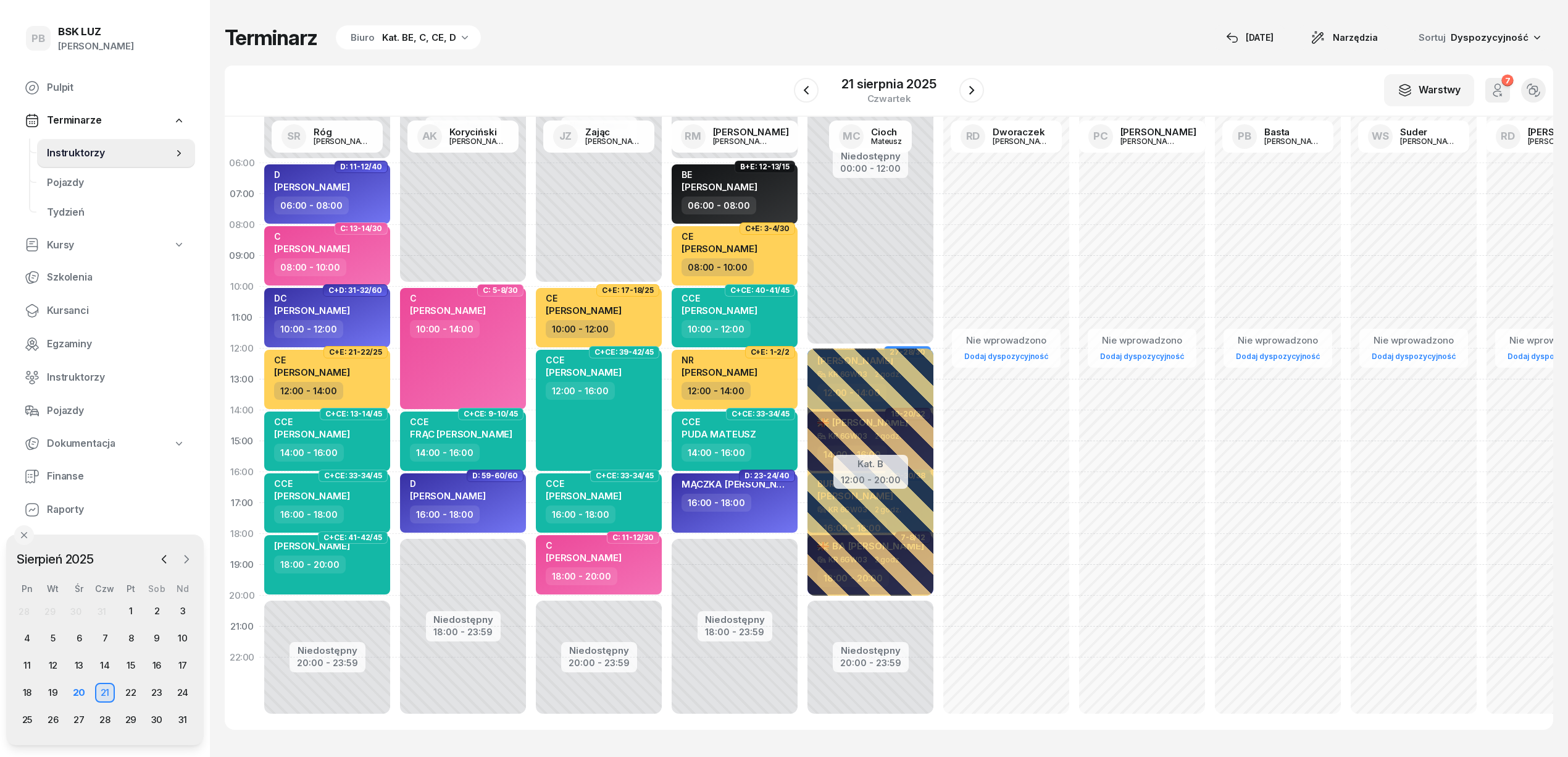
click at [183, 556] on icon "button" at bounding box center [187, 559] width 12 height 12
click at [48, 613] on div "2" at bounding box center [53, 611] width 19 height 19
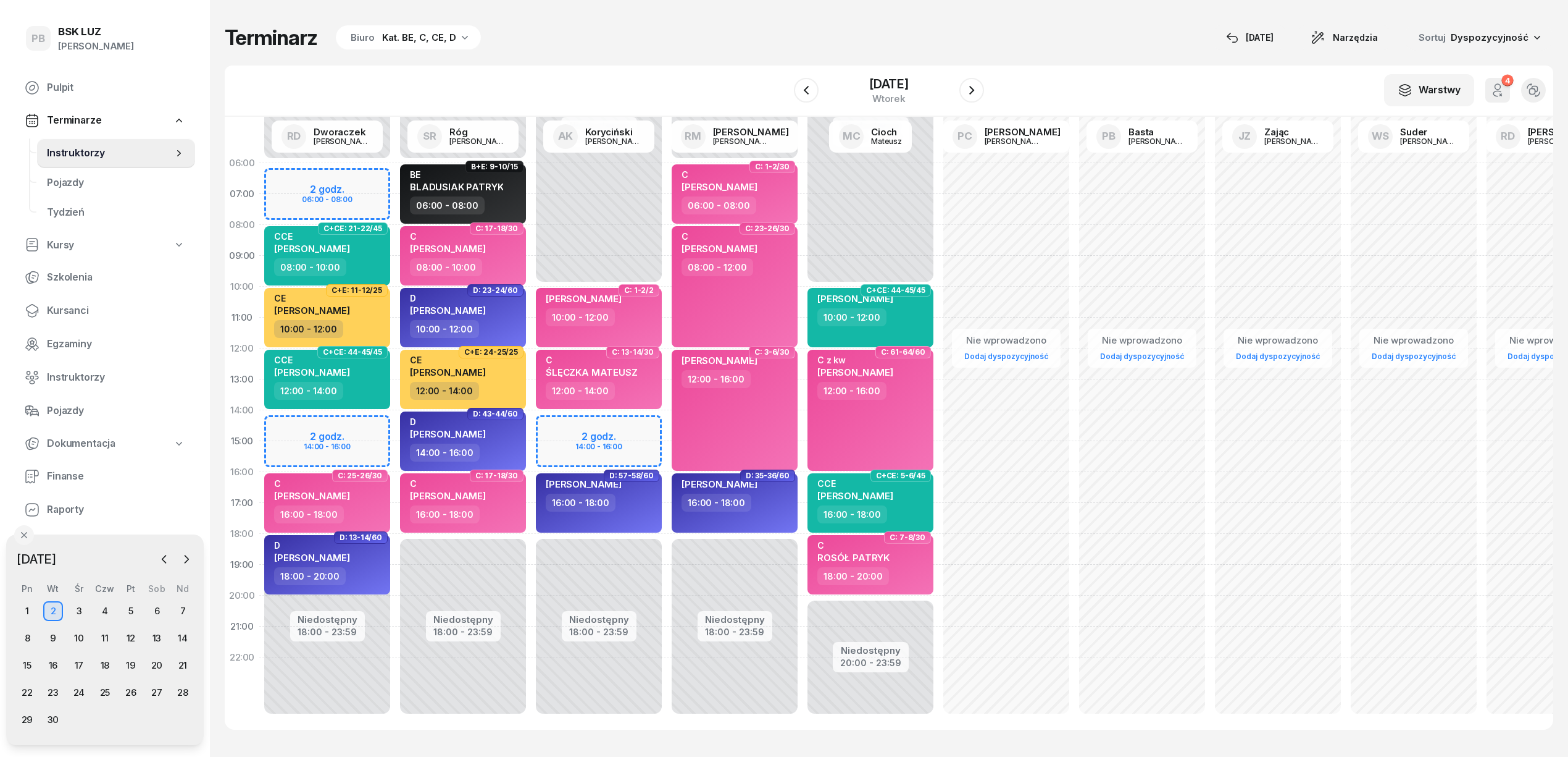
click at [667, 420] on div "Niedostępny 00:00 - 10:00 Niedostępny 18:00 - 23:59 2 godz. 14:00 - 16:00 C: 1-…" at bounding box center [735, 441] width 136 height 587
select select "14"
select select "16"
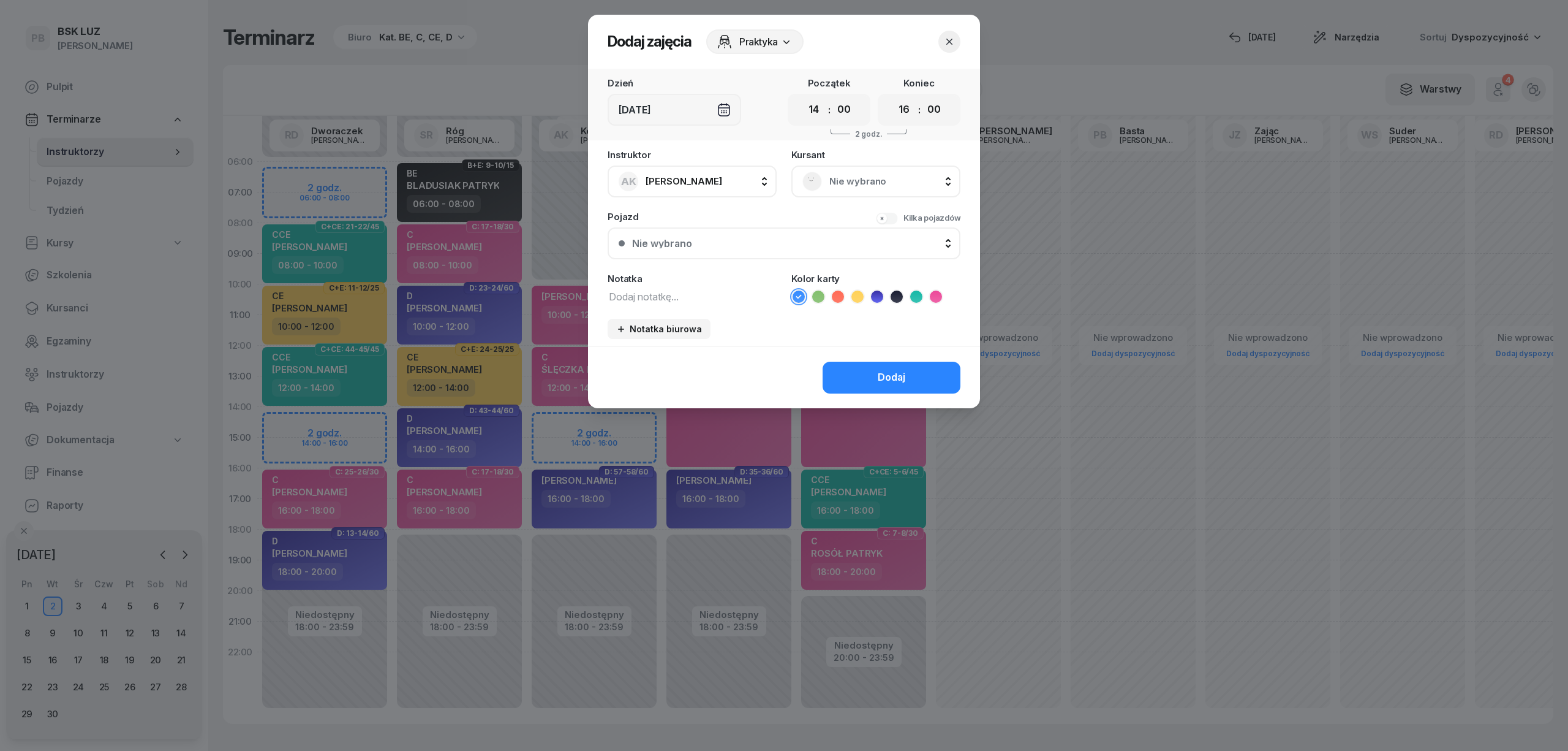
click at [857, 177] on span "Nie wybrano" at bounding box center [890, 182] width 120 height 16
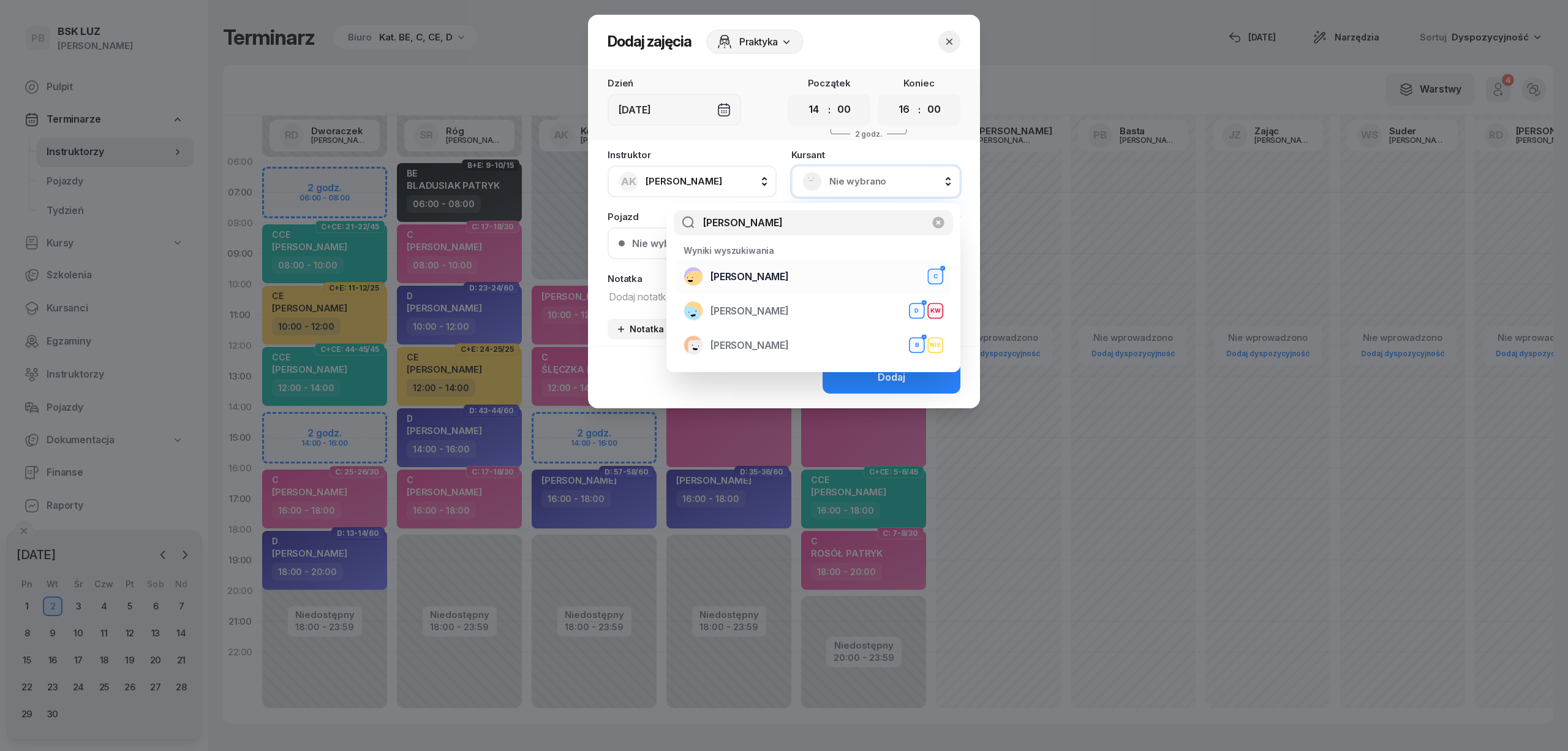
type input "malinowski"
click at [783, 280] on span "[PERSON_NAME]" at bounding box center [750, 277] width 79 height 16
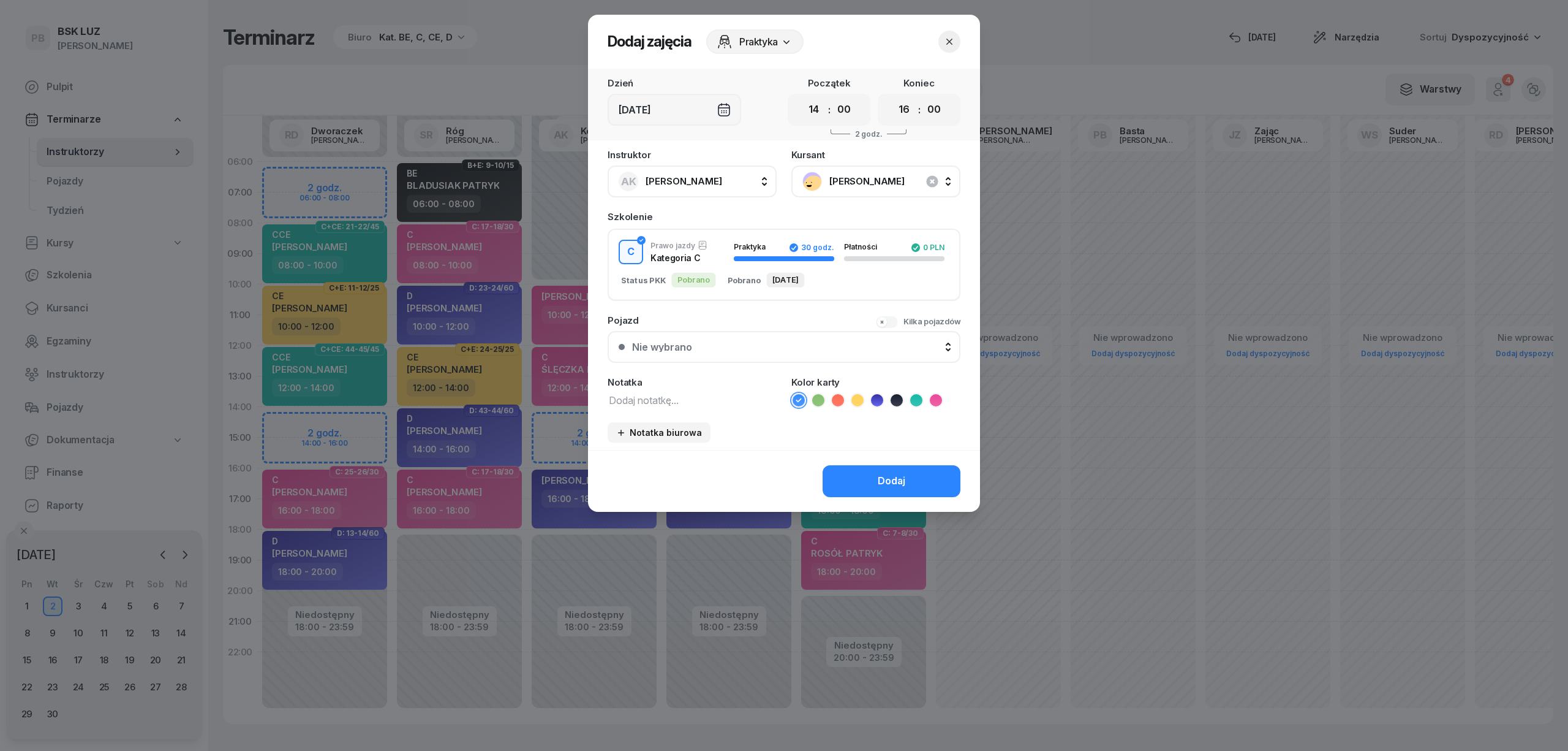
click at [709, 393] on textarea at bounding box center [692, 399] width 169 height 16
type textarea "C przed egzam. ?????"
click at [939, 403] on icon at bounding box center [936, 400] width 12 height 12
click at [907, 473] on button "Dodaj" at bounding box center [891, 481] width 138 height 31
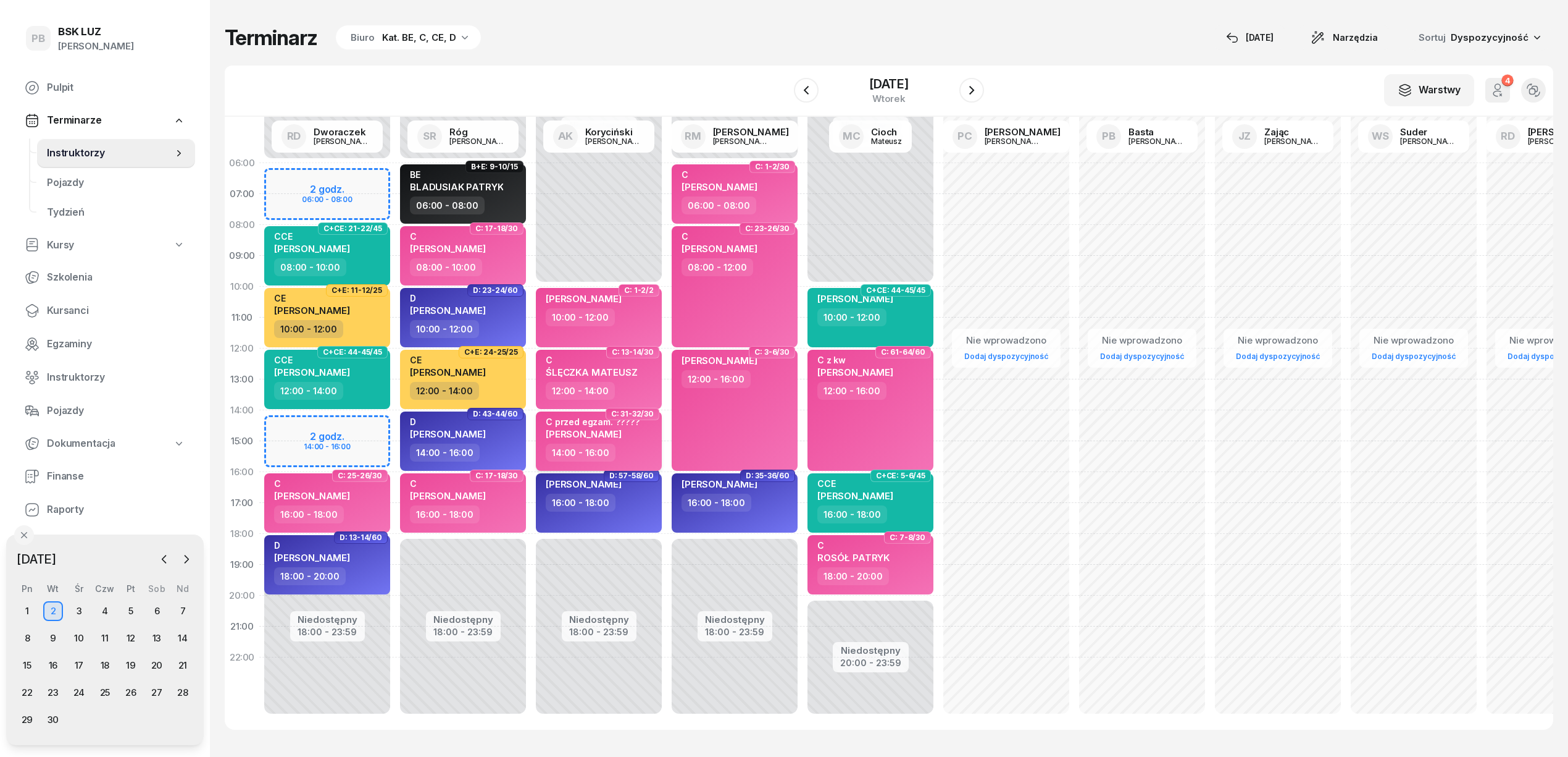
click at [649, 436] on div "C przed egzam. ????? JACEK MALINOWSKI" at bounding box center [599, 430] width 108 height 27
select select "14"
select select "16"
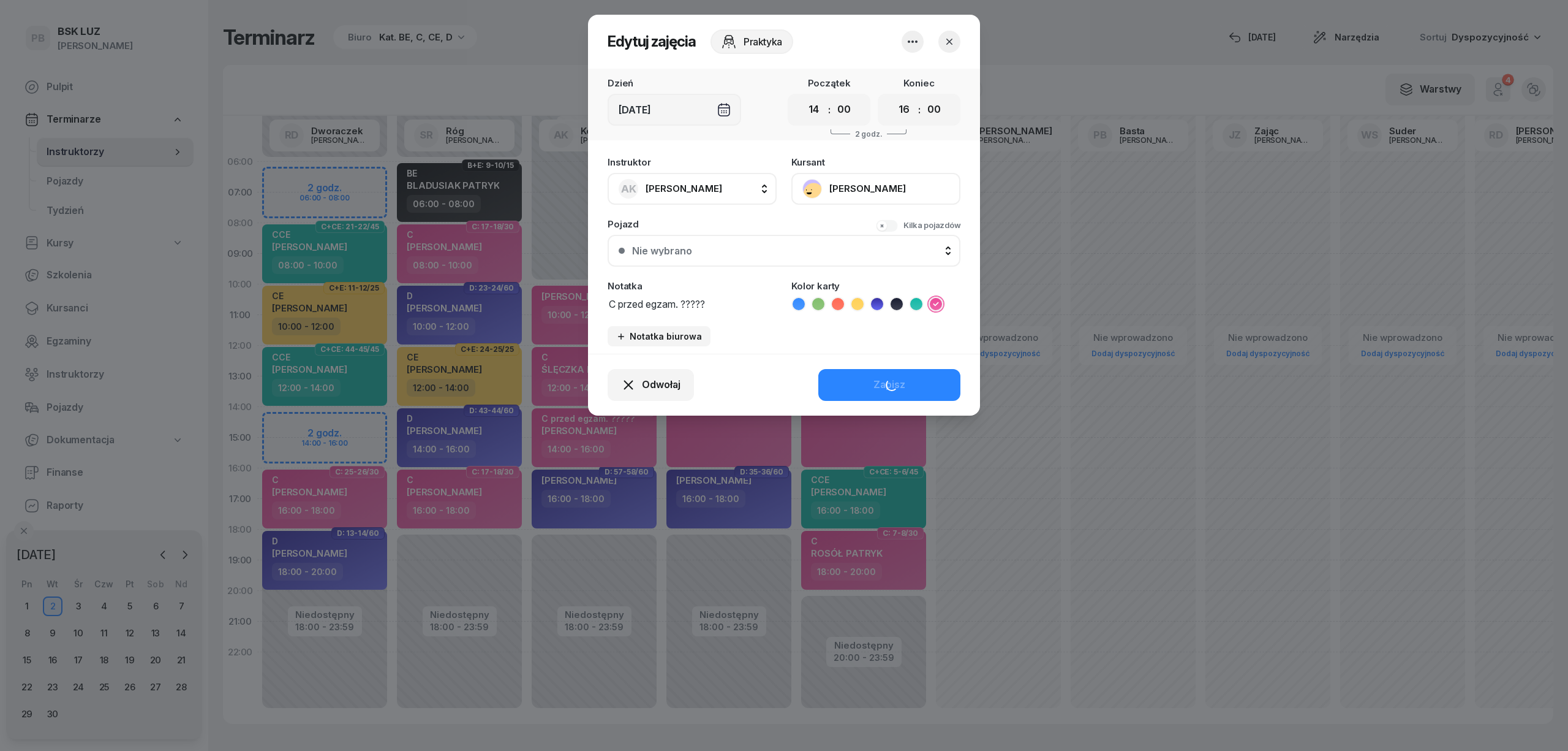
click at [856, 187] on button "[PERSON_NAME]" at bounding box center [877, 189] width 169 height 31
click at [856, 231] on div "Otwórz profil" at bounding box center [831, 231] width 59 height 16
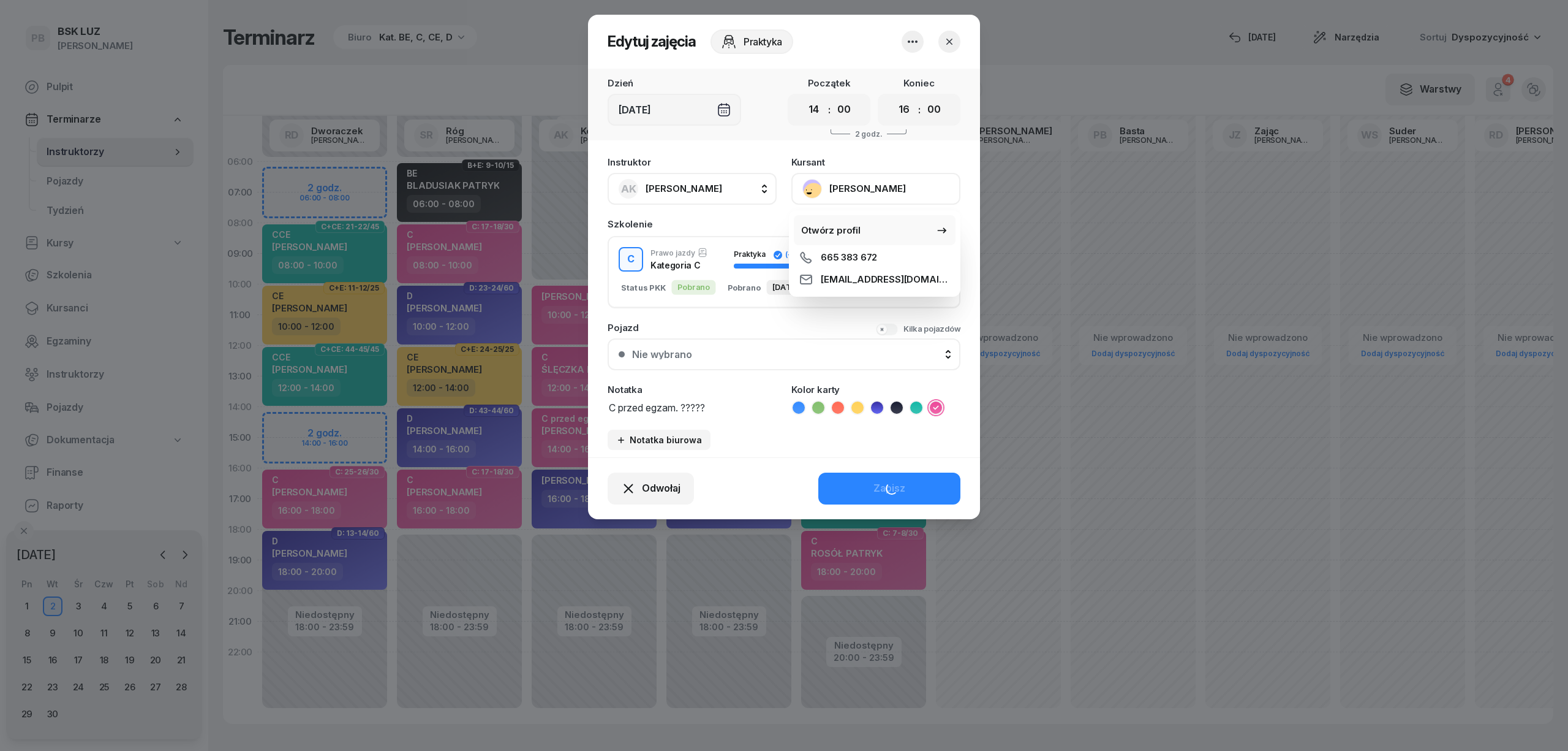
click at [850, 226] on div "Otwórz profil" at bounding box center [831, 231] width 59 height 16
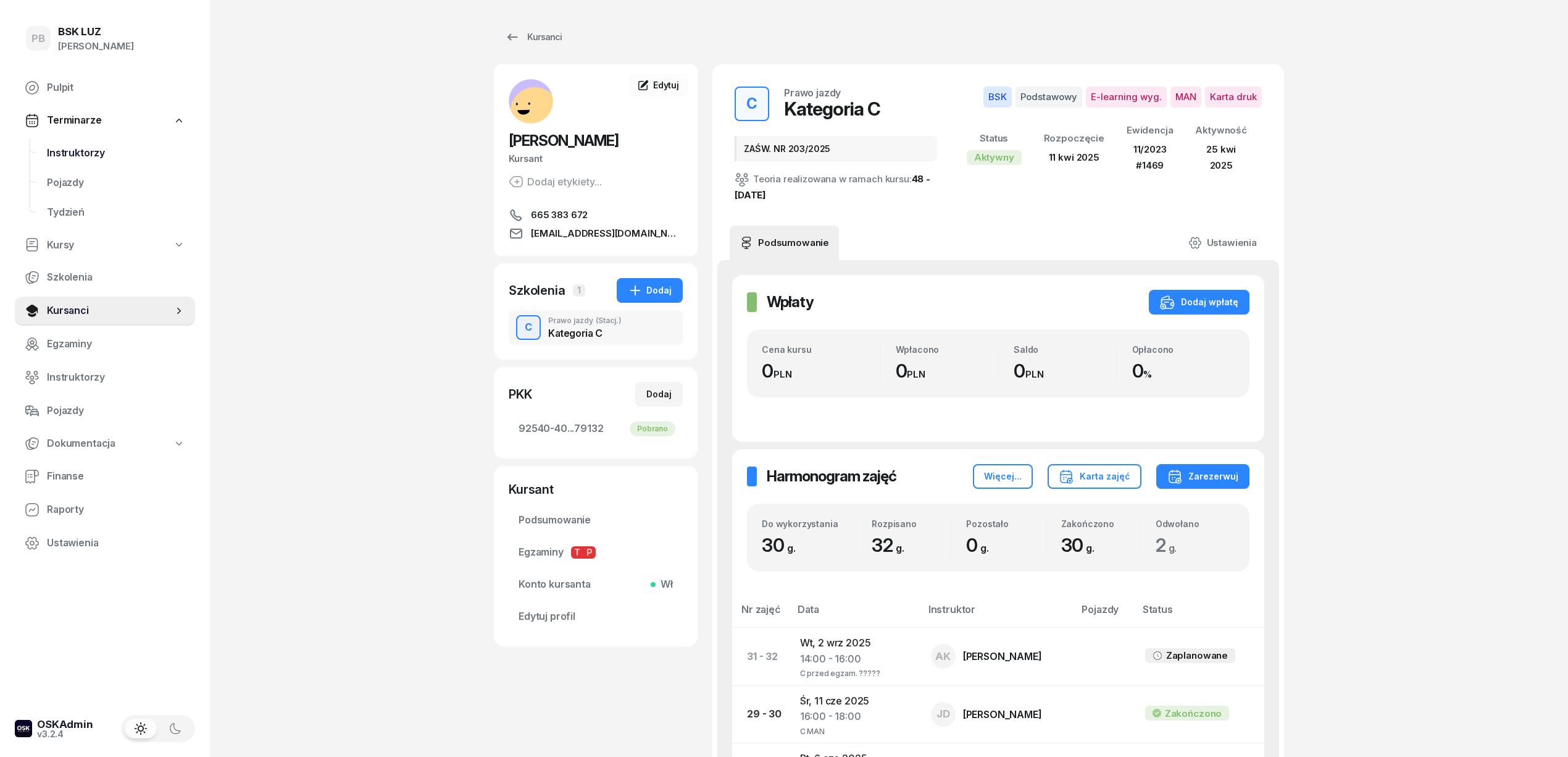
click at [70, 147] on span "Instruktorzy" at bounding box center [115, 153] width 138 height 16
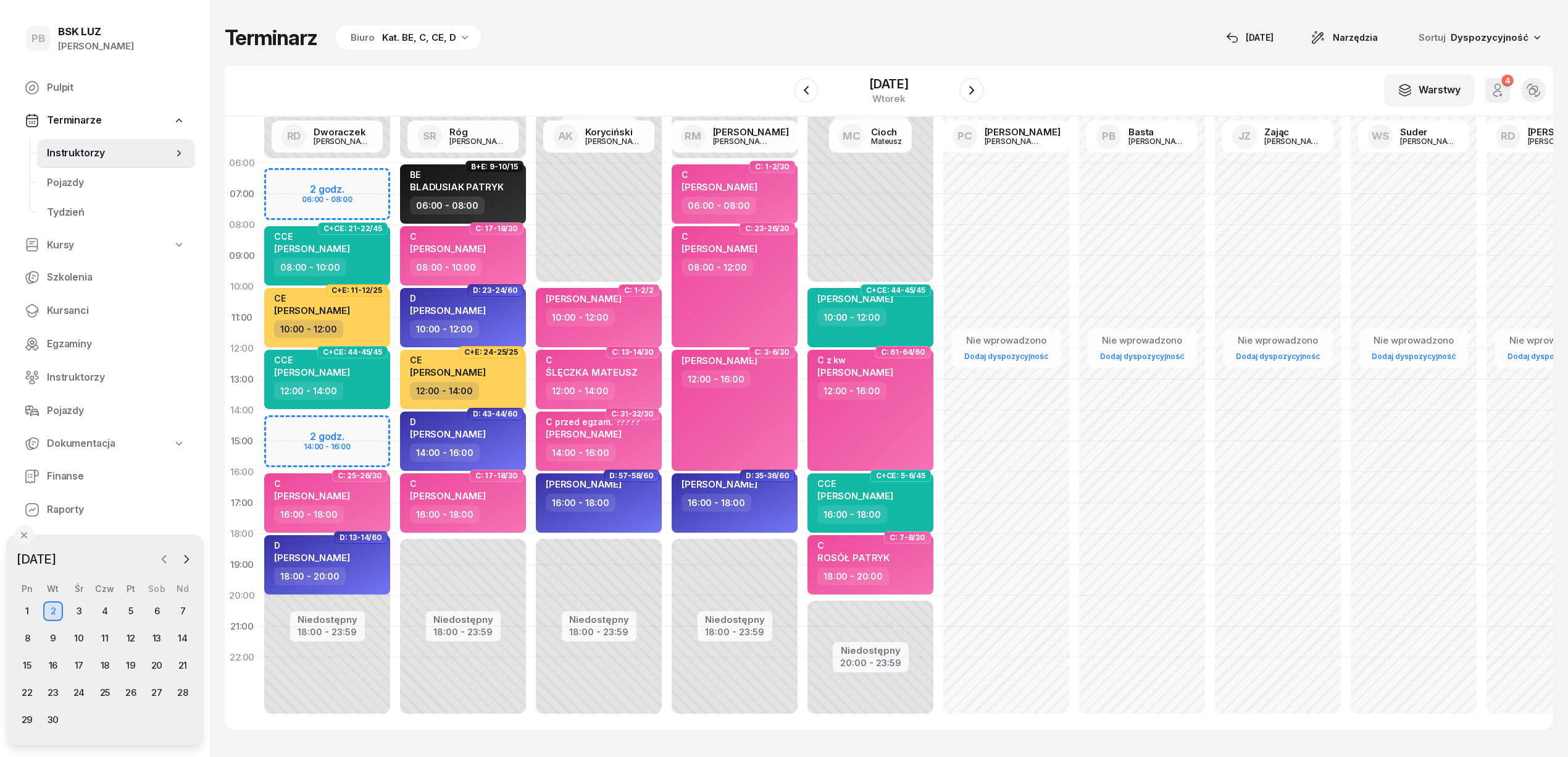
click at [171, 555] on button "button" at bounding box center [164, 558] width 18 height 18
click at [105, 690] on div "21" at bounding box center [105, 692] width 19 height 19
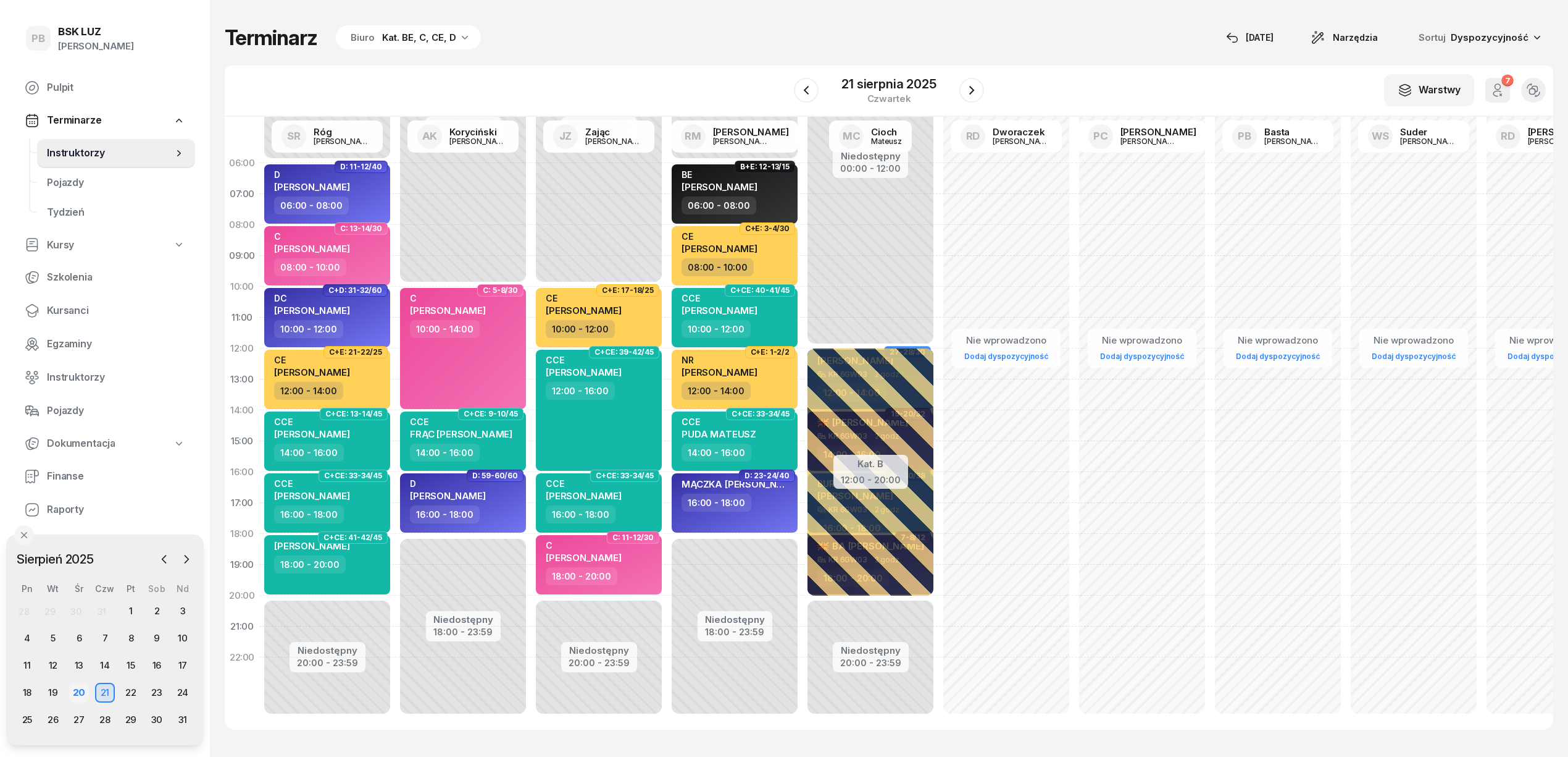
click at [79, 690] on div "20" at bounding box center [79, 692] width 19 height 19
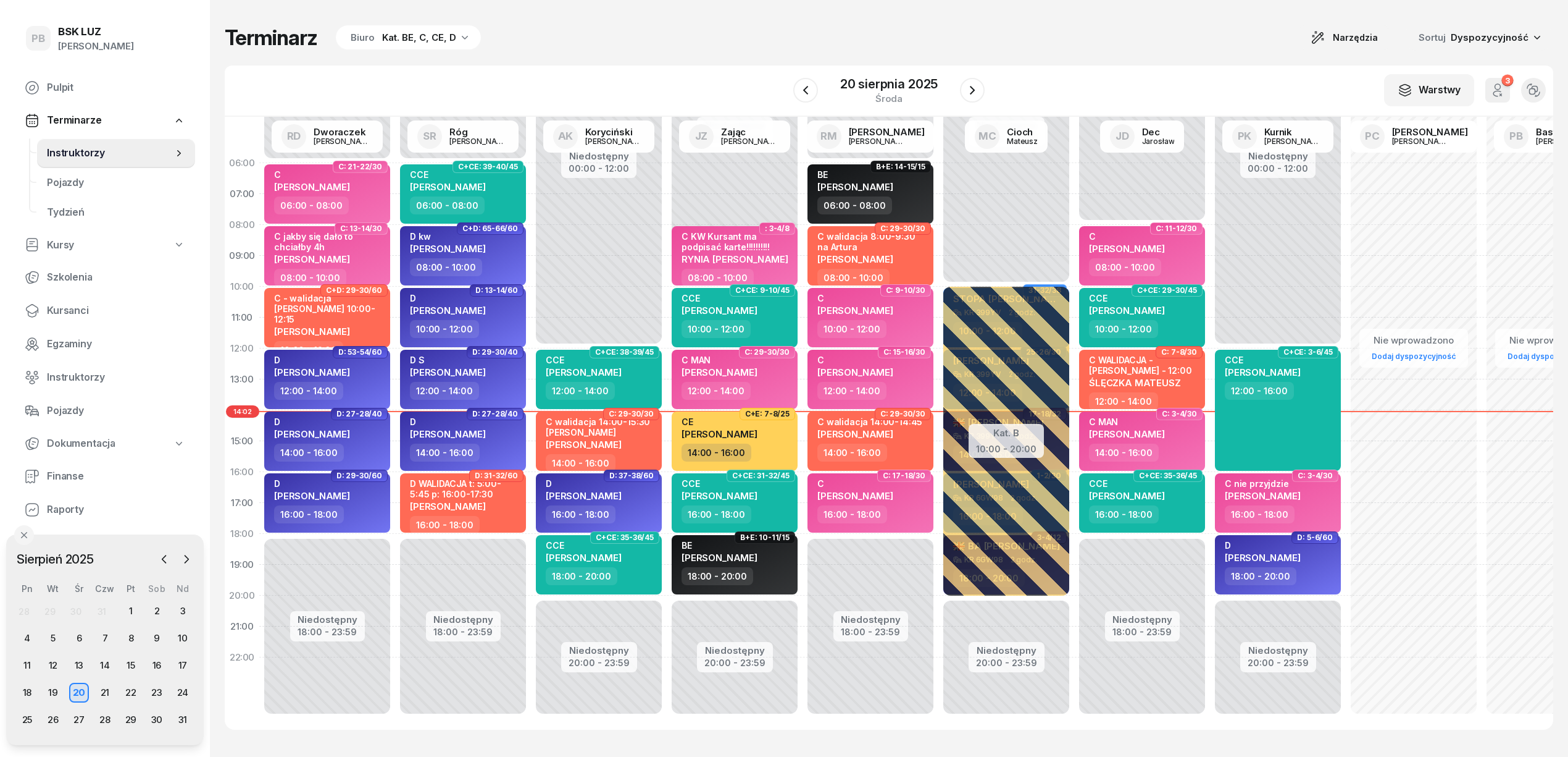
click at [448, 38] on div "Kat. BE, C, CE, D" at bounding box center [419, 37] width 74 height 15
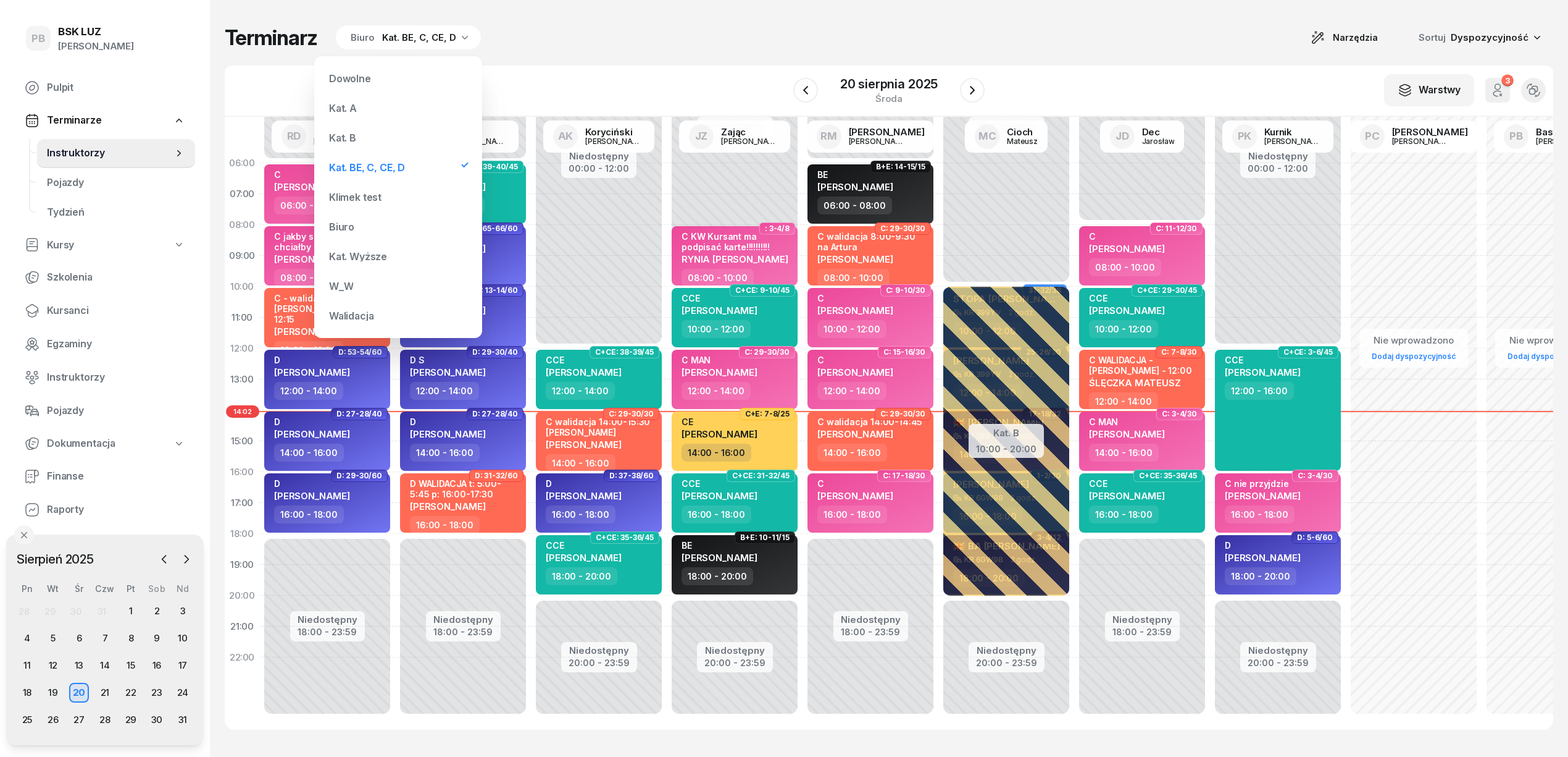
click at [365, 143] on div "Kat. B" at bounding box center [398, 137] width 148 height 25
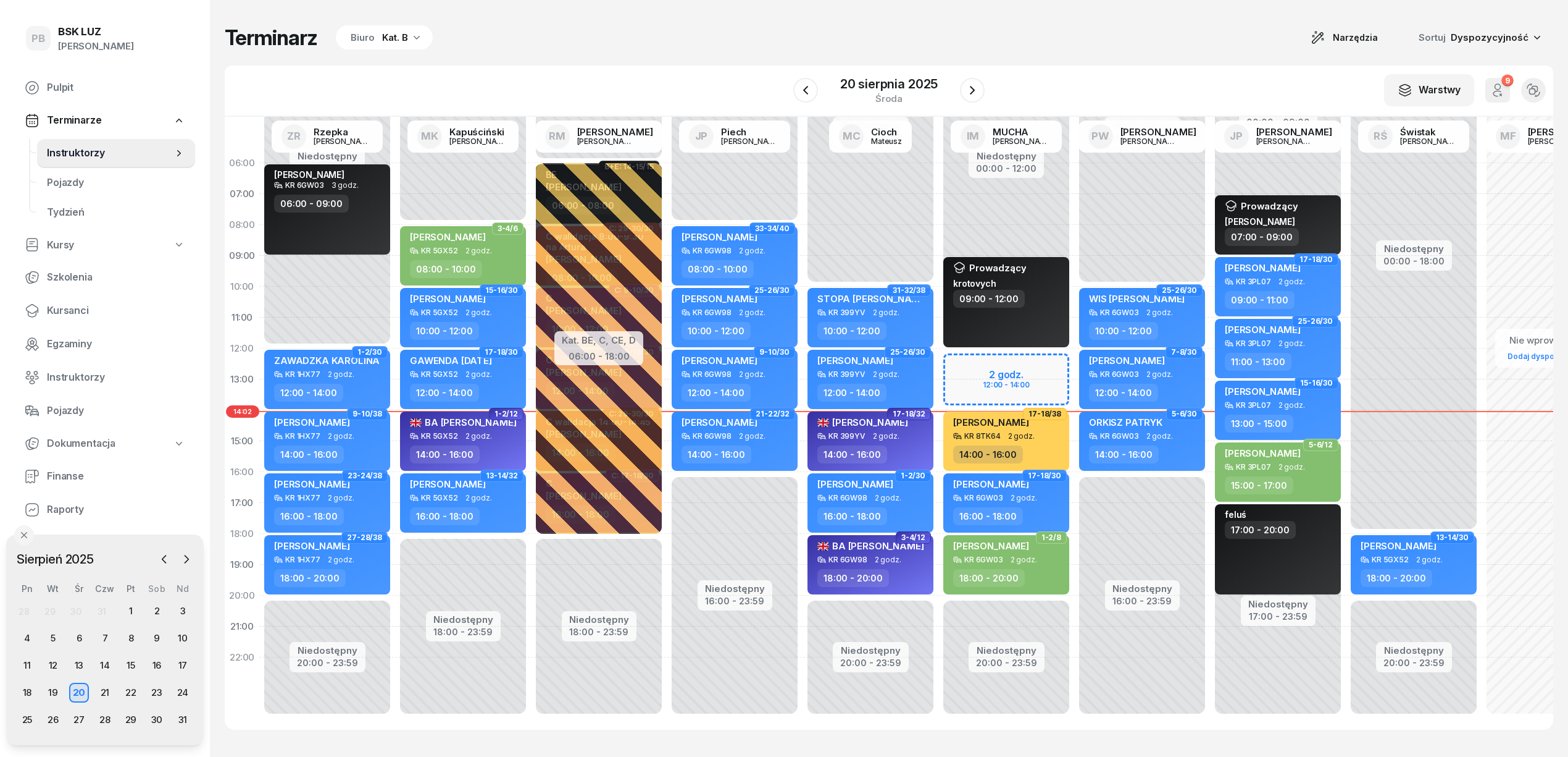
click at [1023, 71] on div "W Wybierz AK [PERSON_NAME] BP [PERSON_NAME] DP [PERSON_NAME] GS [PERSON_NAME] I…" at bounding box center [889, 91] width 1329 height 51
click at [628, 68] on div "W Wybierz AK [PERSON_NAME] BP [PERSON_NAME] DP [PERSON_NAME] GS [PERSON_NAME] I…" at bounding box center [889, 91] width 1329 height 51
click at [741, 12] on div "Terminarz Biuro Kat. B Narzędzia Sortuj Dyspozycyjność W Wybierz AK Koryciński …" at bounding box center [889, 377] width 1329 height 754
click at [88, 305] on span "Kursanci" at bounding box center [115, 311] width 138 height 16
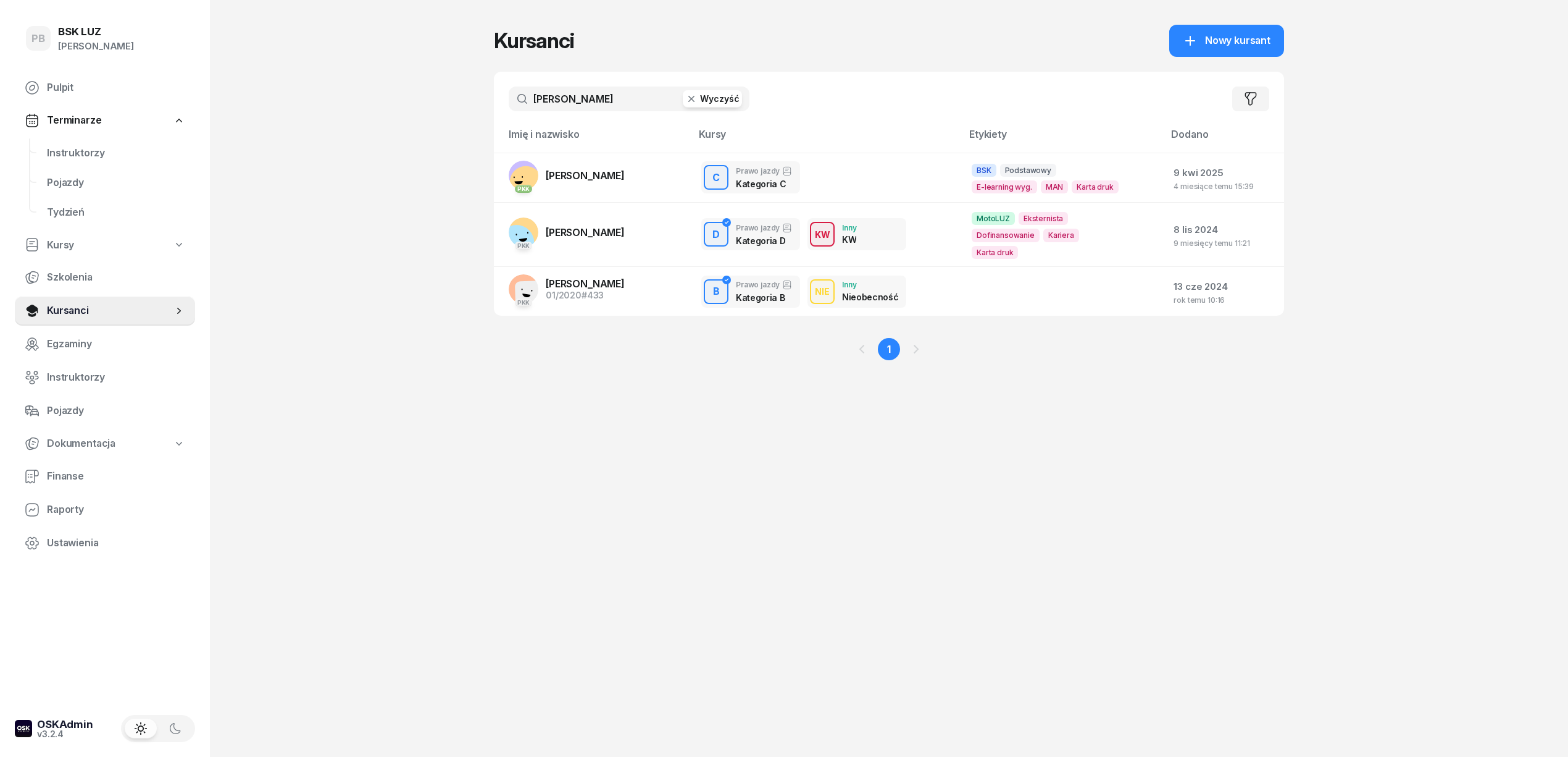
click at [578, 96] on input "malinowski" at bounding box center [629, 99] width 241 height 25
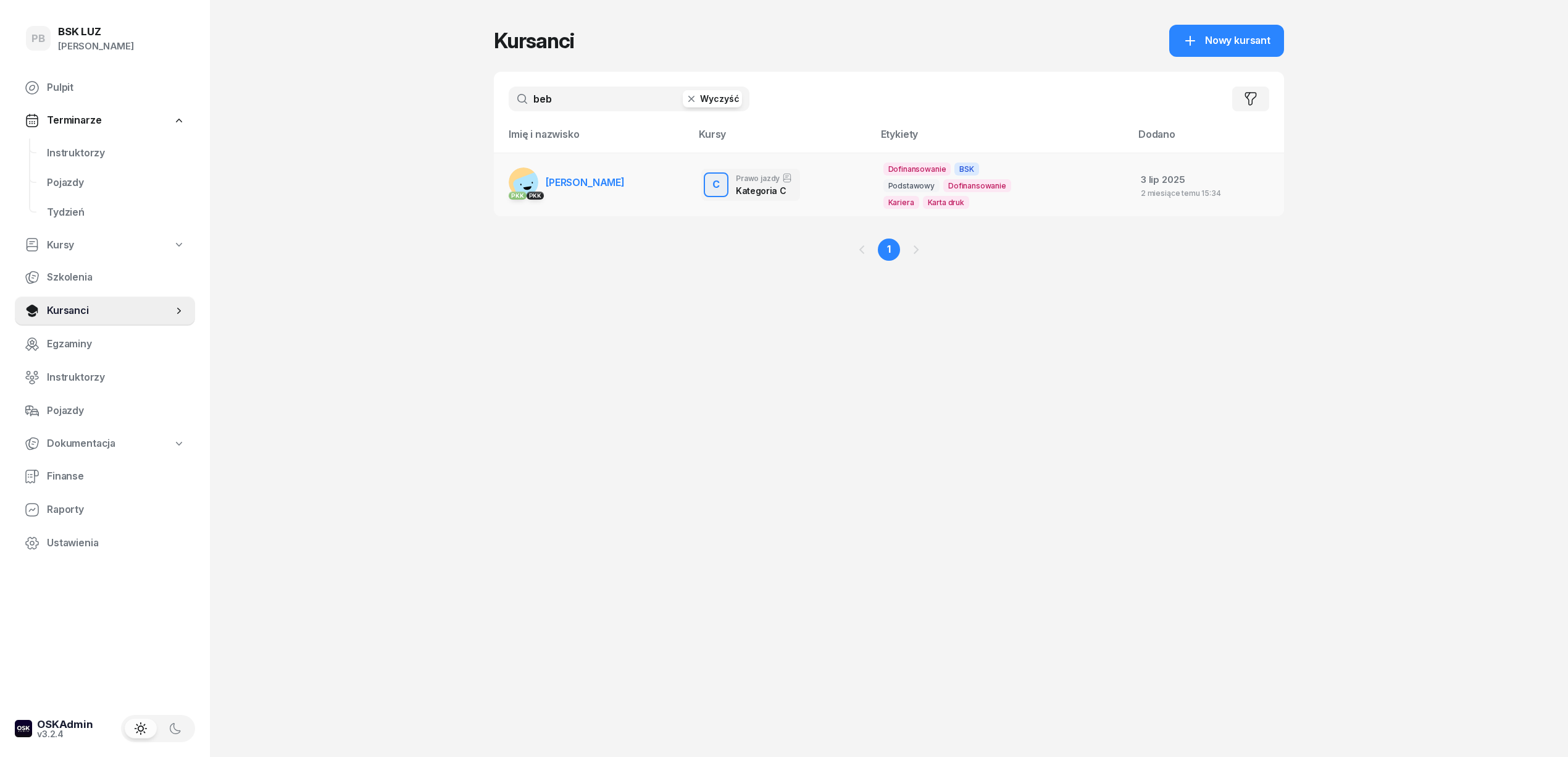
type input "beb"
click at [604, 173] on link "PKK PKK BEBAK MARCIN" at bounding box center [567, 182] width 116 height 30
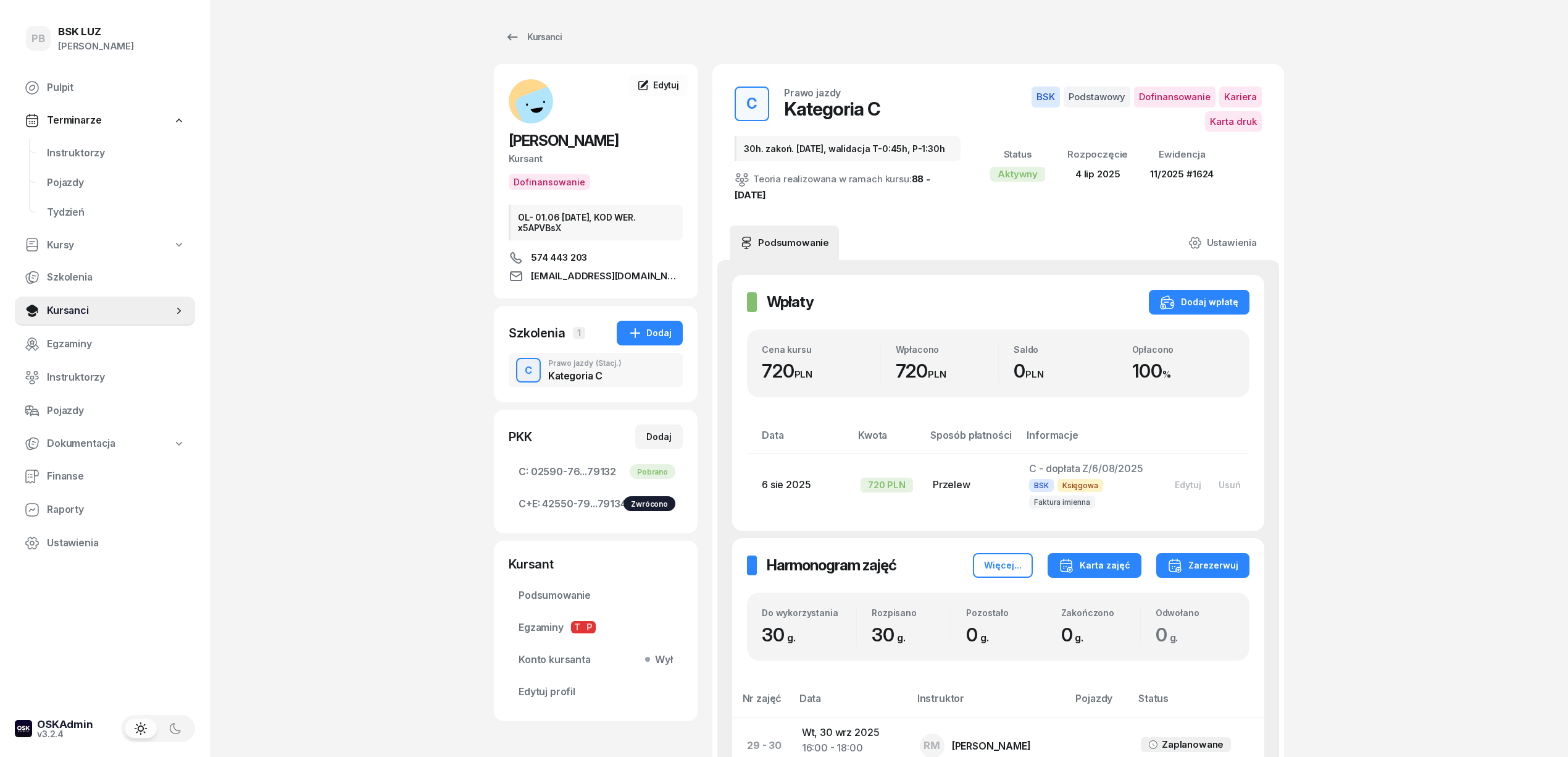
click at [1111, 564] on div "Karta zajęć" at bounding box center [1094, 565] width 71 height 15
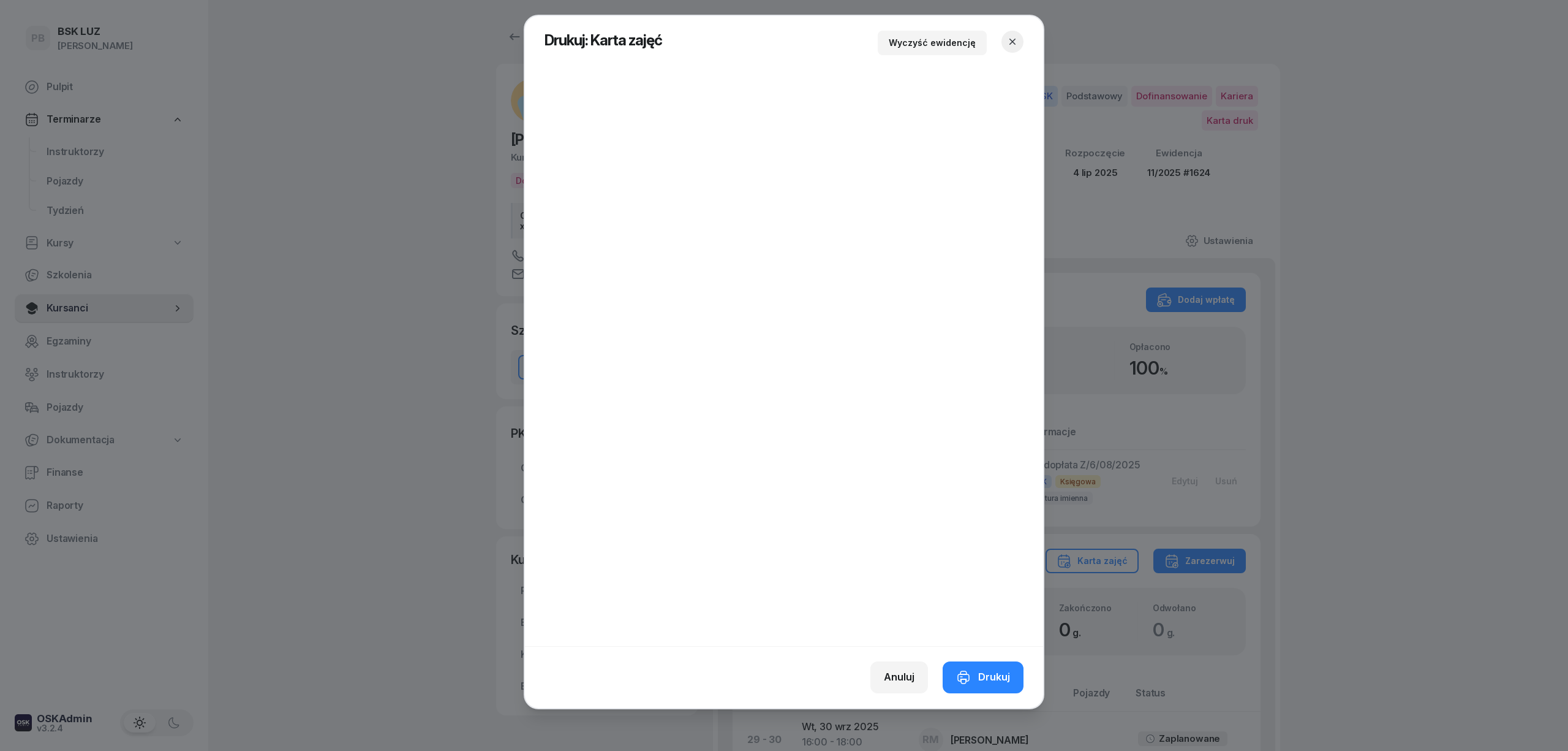
click at [1013, 45] on icon "button" at bounding box center [1013, 42] width 12 height 12
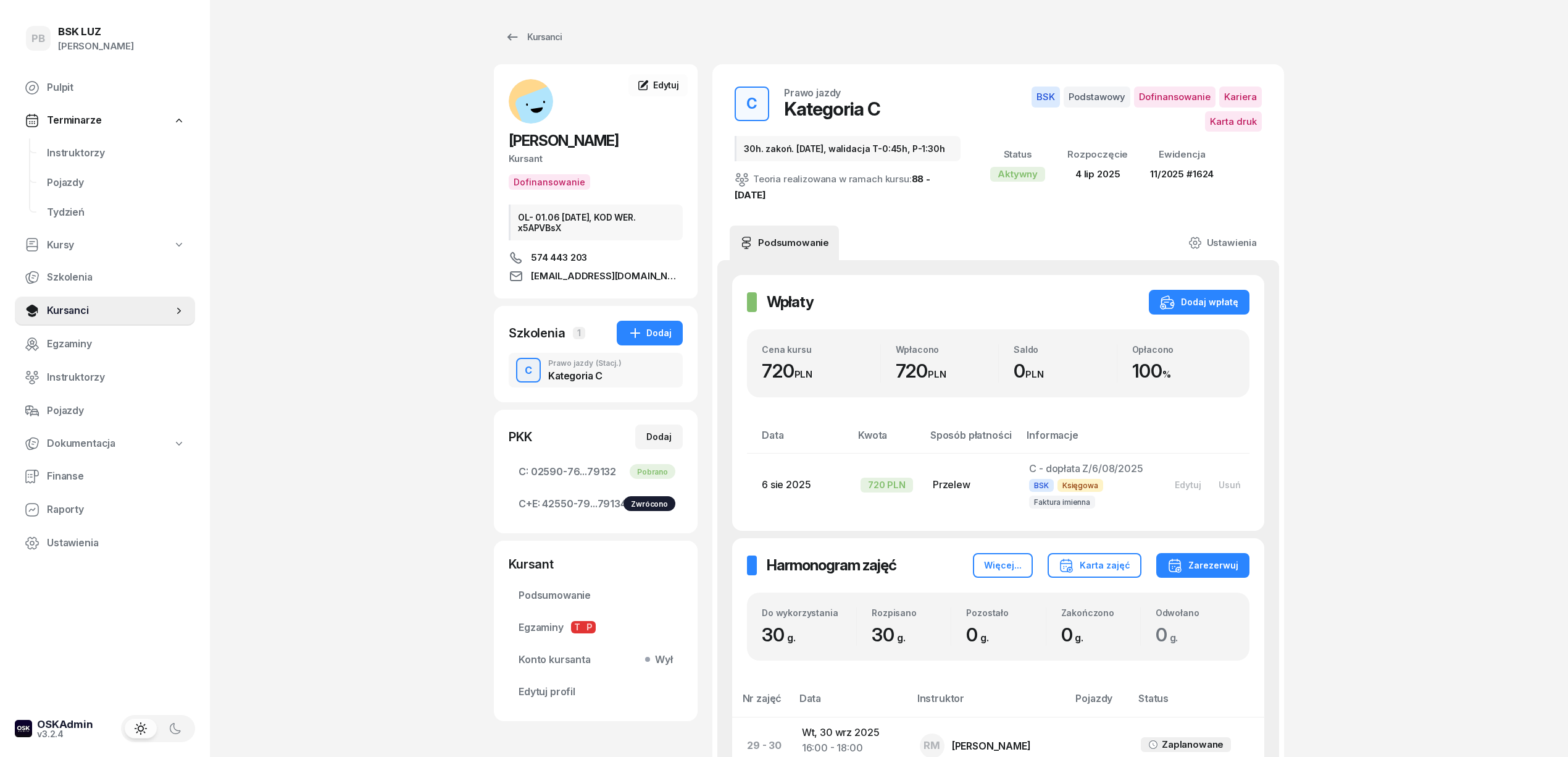
click at [70, 243] on span "Kursy" at bounding box center [60, 245] width 27 height 16
select select
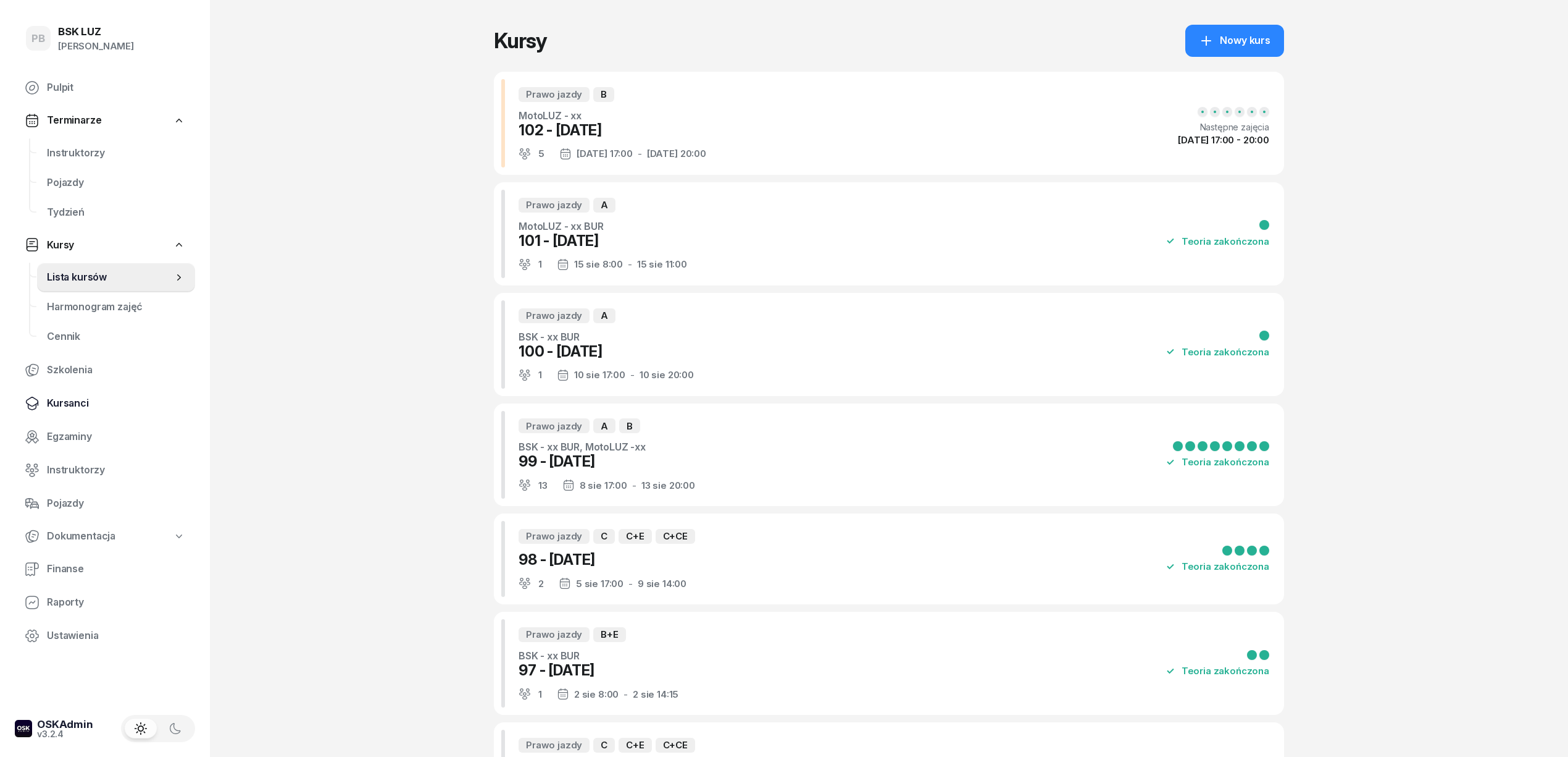
click at [60, 405] on span "Kursanci" at bounding box center [115, 403] width 138 height 16
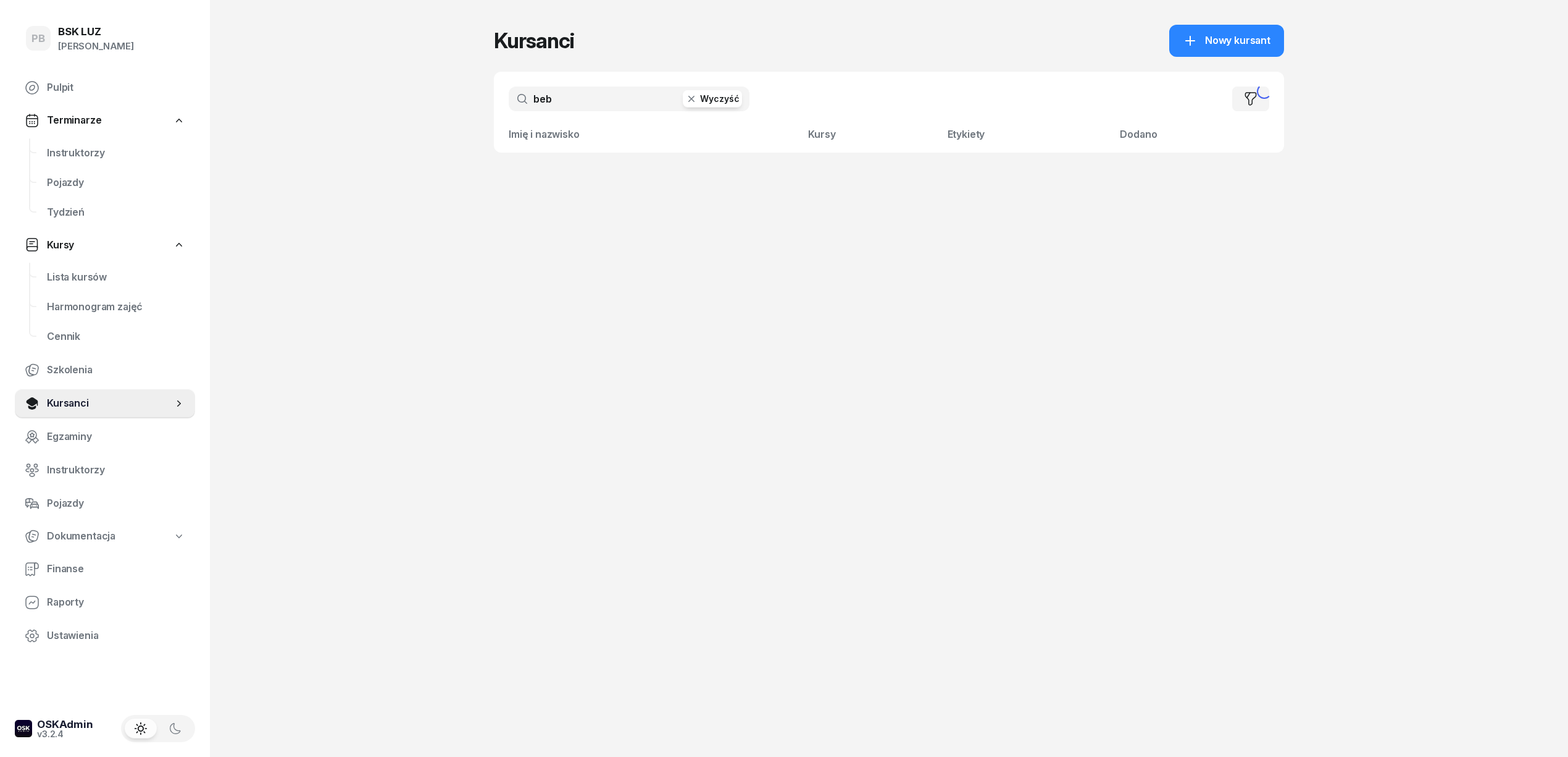
click at [575, 105] on input "beb" at bounding box center [629, 99] width 241 height 25
type input "gałat"
click at [590, 176] on span "[PERSON_NAME]" at bounding box center [585, 182] width 79 height 12
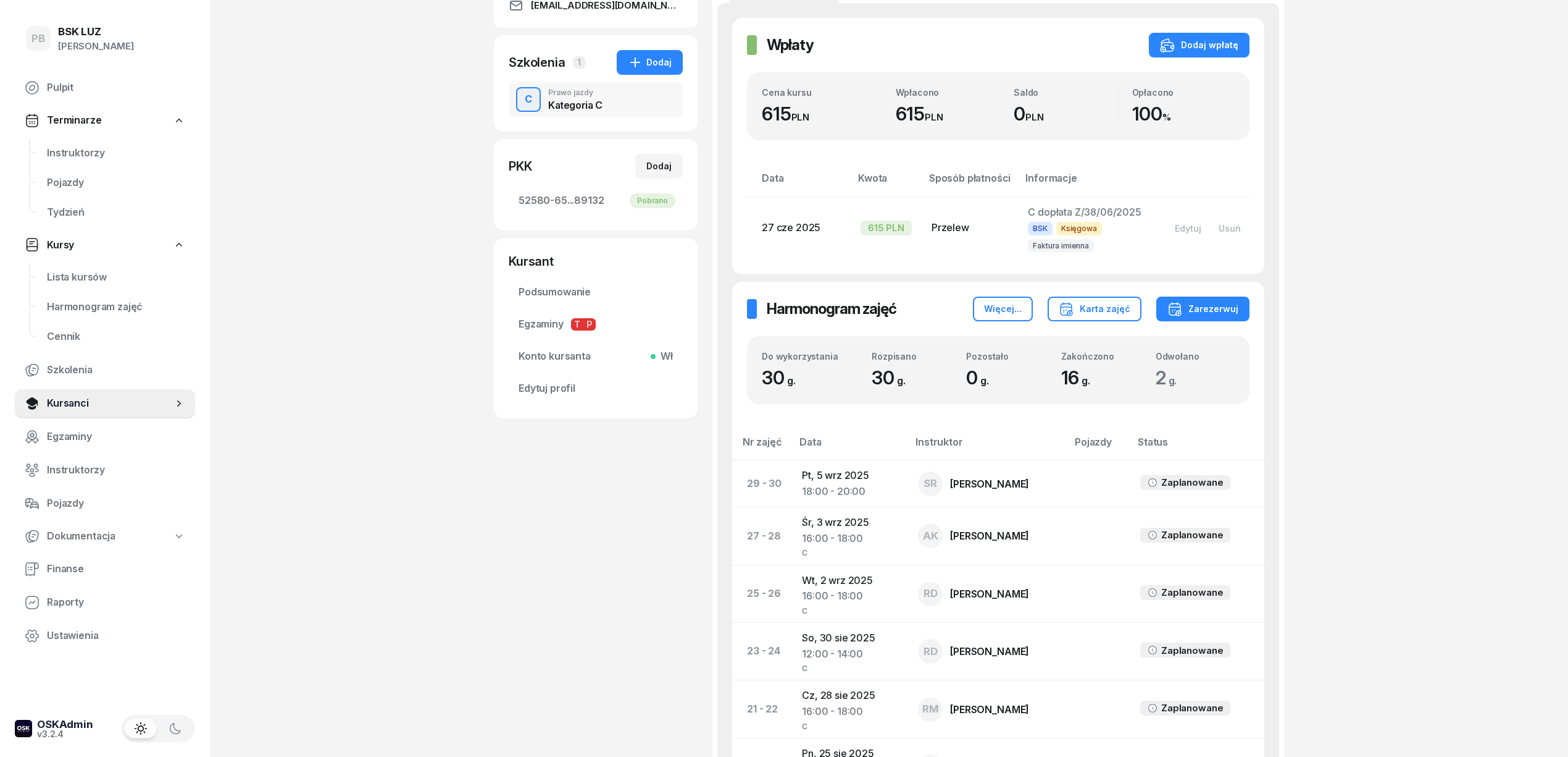
scroll to position [494, 0]
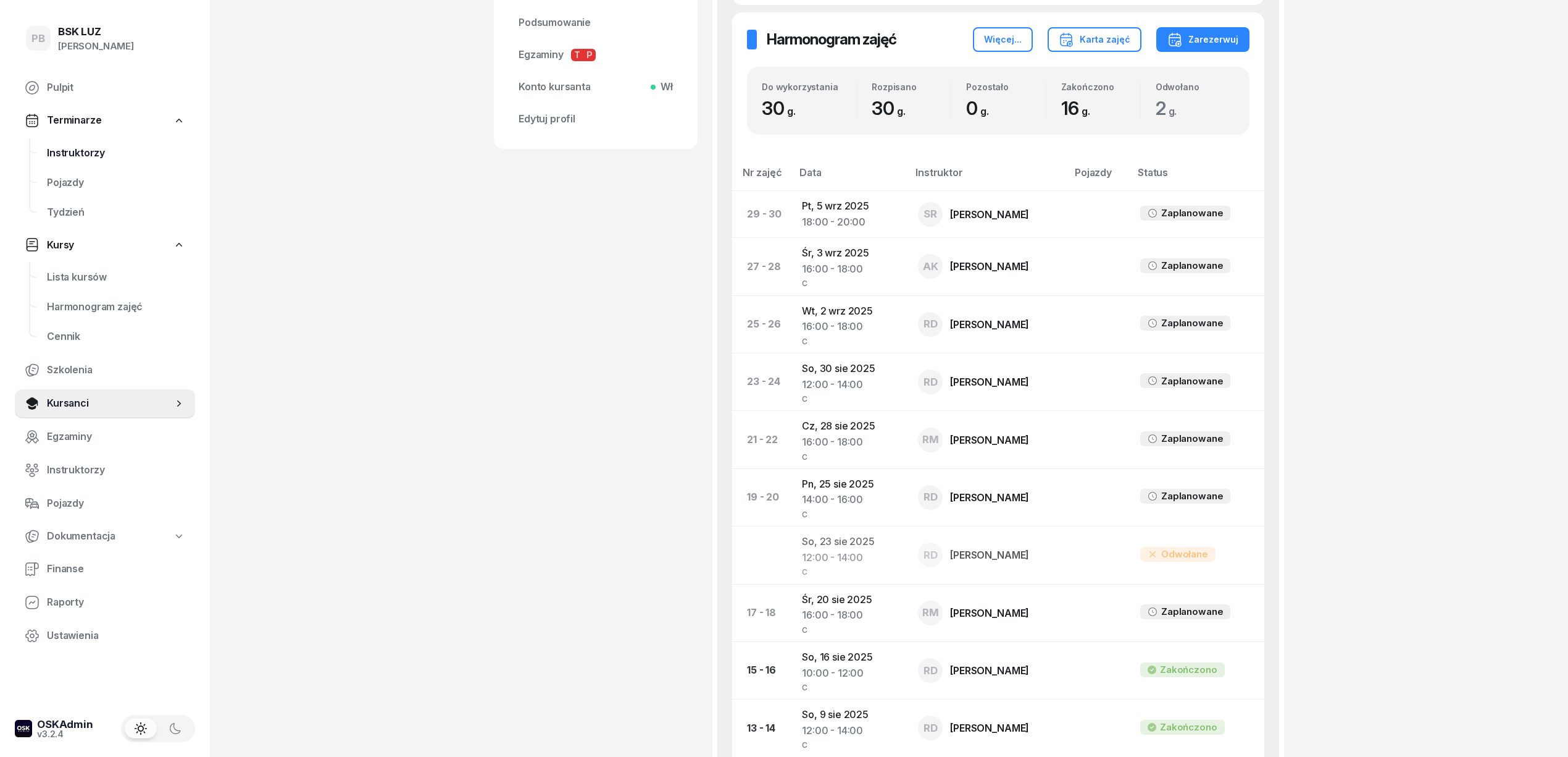
click at [68, 142] on link "Instruktorzy" at bounding box center [116, 153] width 158 height 30
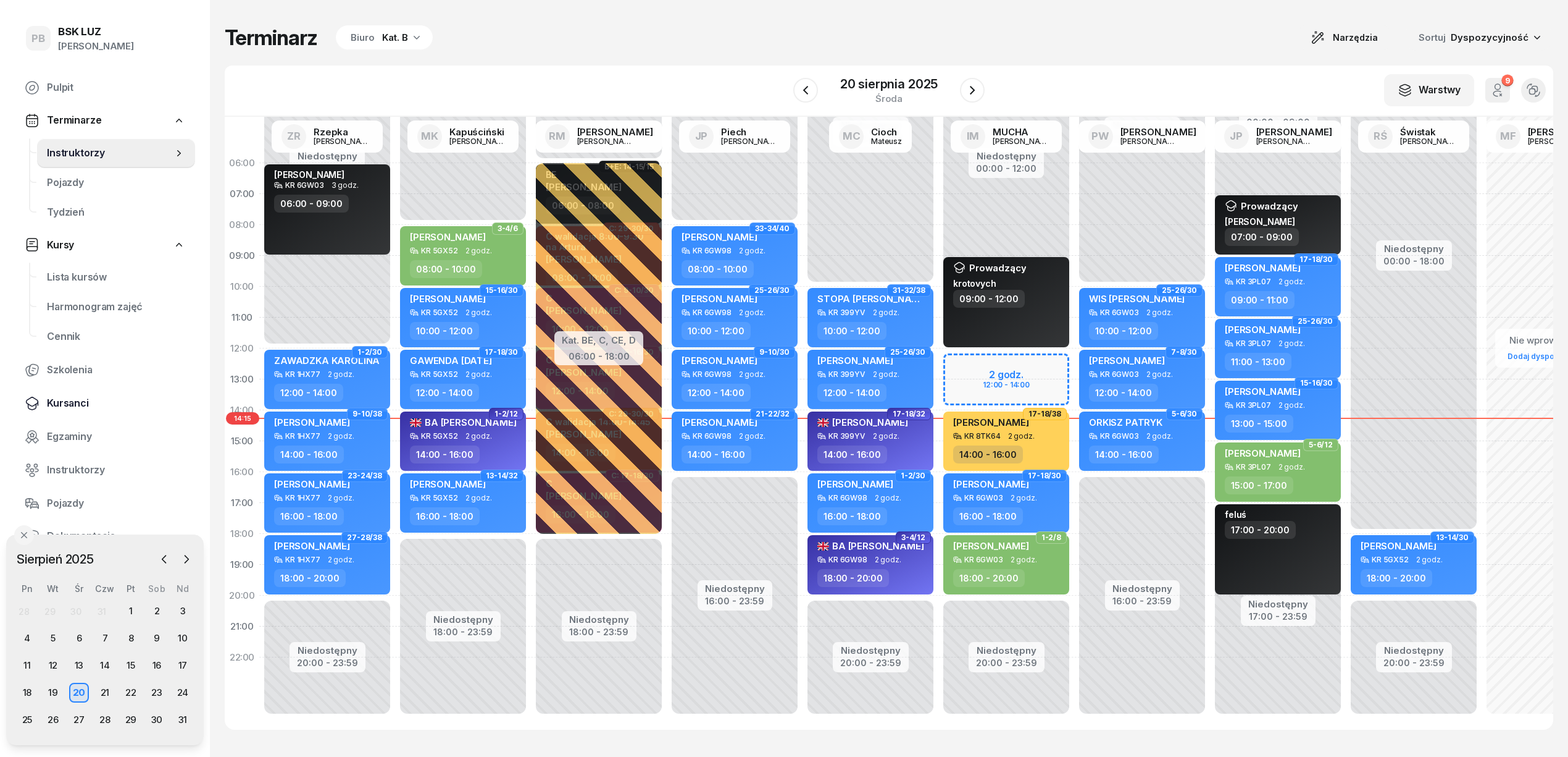
click at [68, 403] on span "Kursanci" at bounding box center [115, 403] width 138 height 16
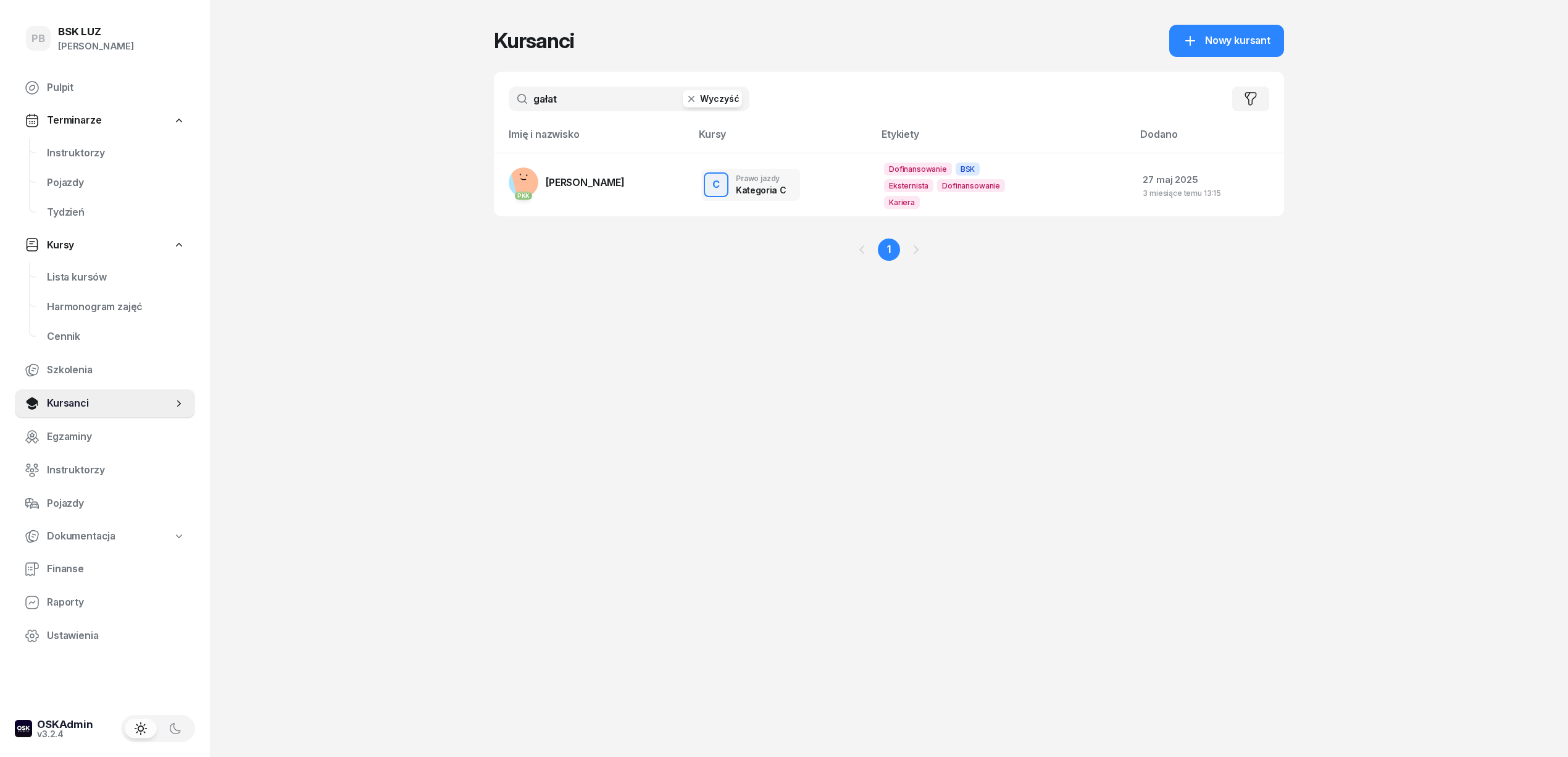
click at [581, 107] on input "gałat" at bounding box center [629, 99] width 241 height 25
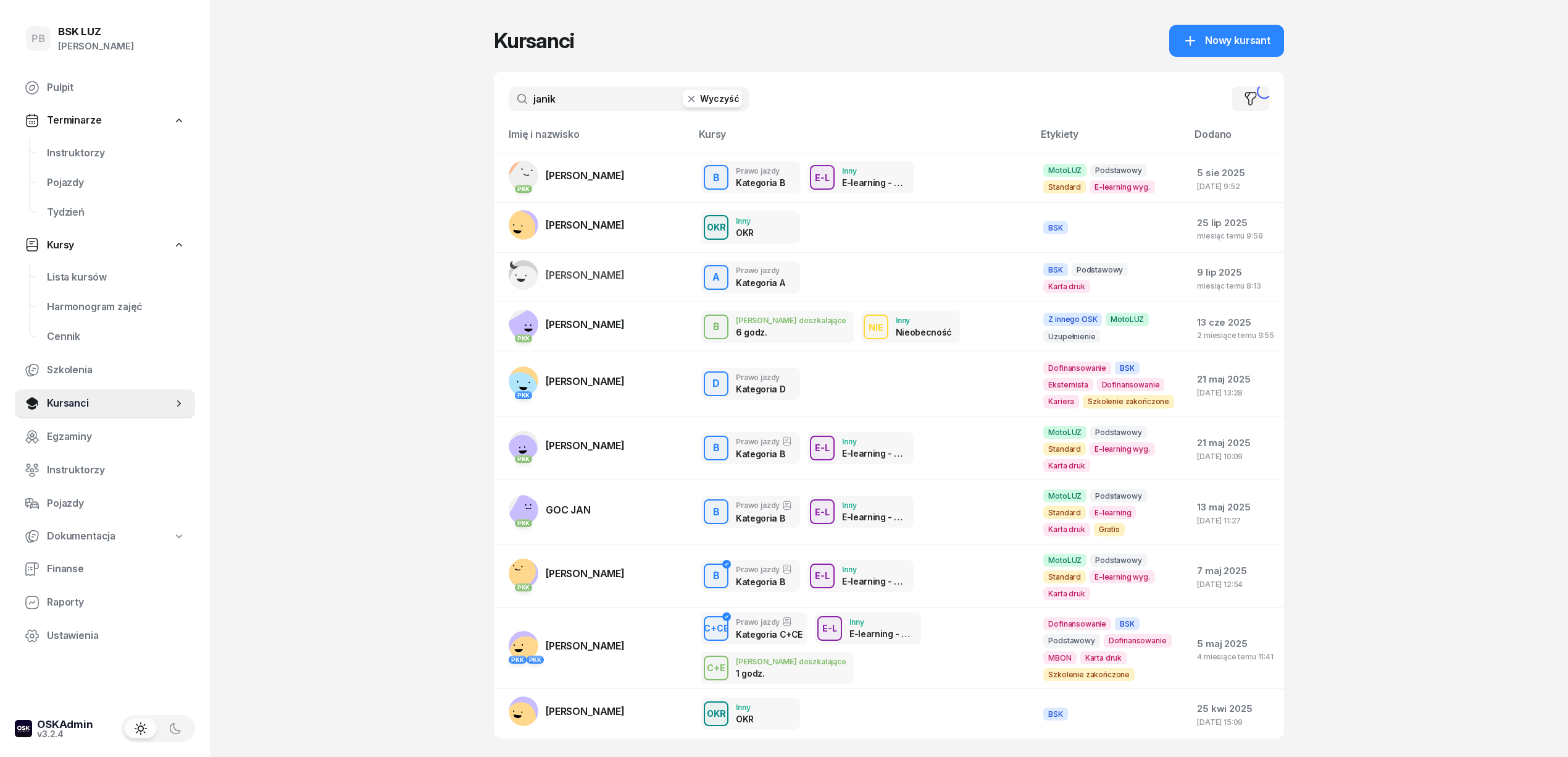
type input "janik"
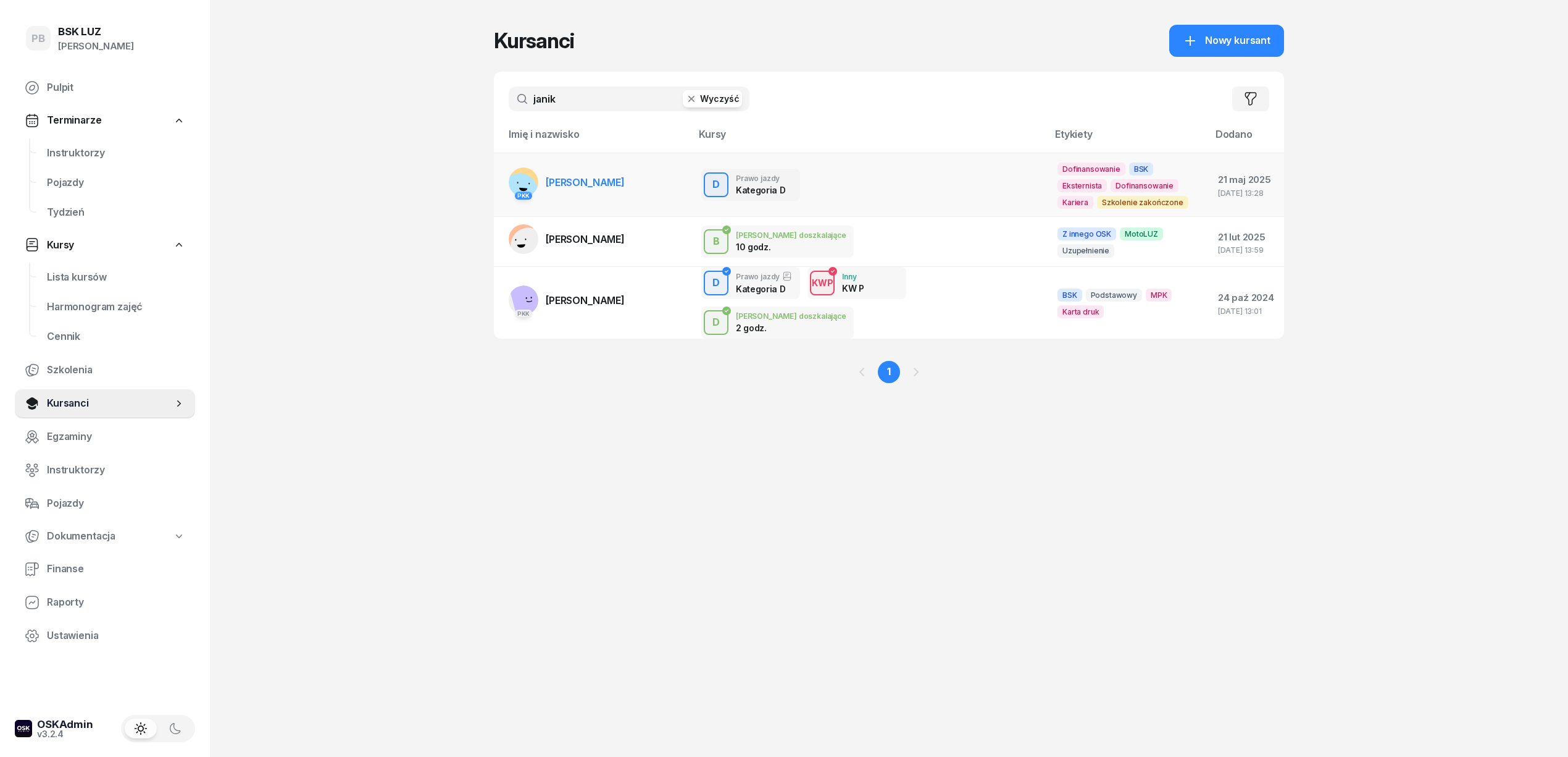
click at [593, 187] on span "[PERSON_NAME]" at bounding box center [585, 182] width 79 height 12
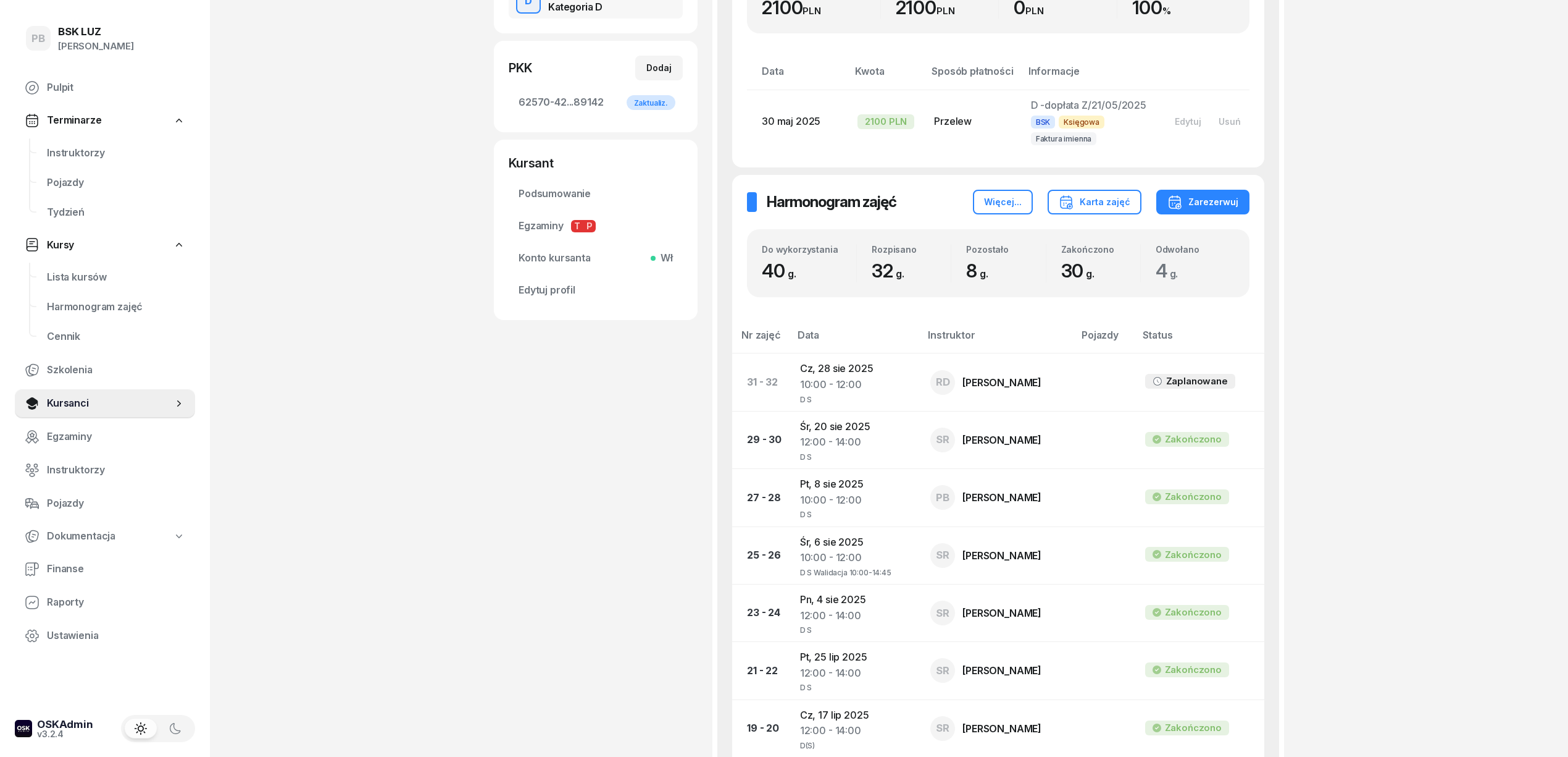
scroll to position [329, 0]
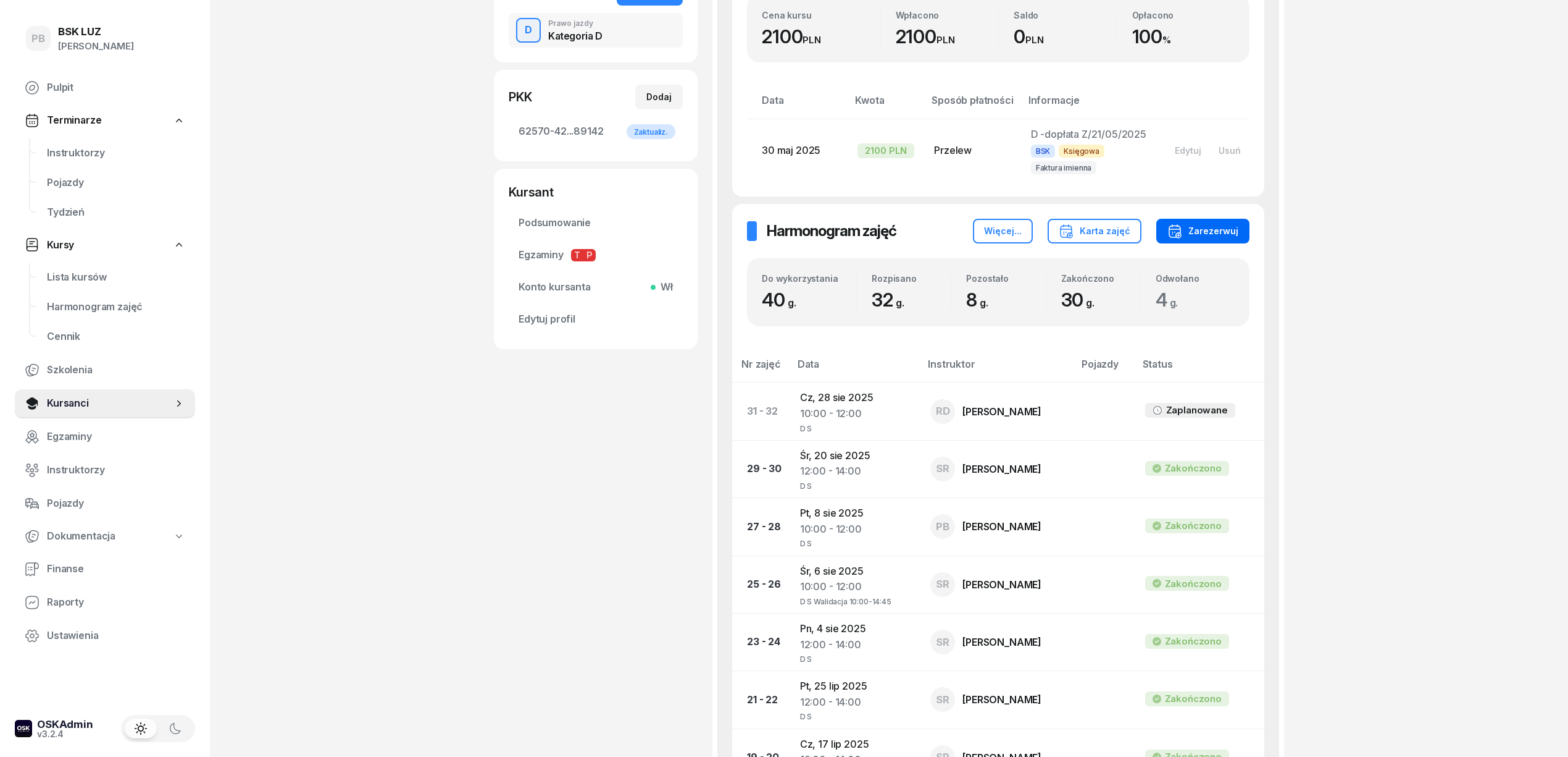
click at [1189, 225] on div "Zarezerwuj" at bounding box center [1203, 231] width 71 height 15
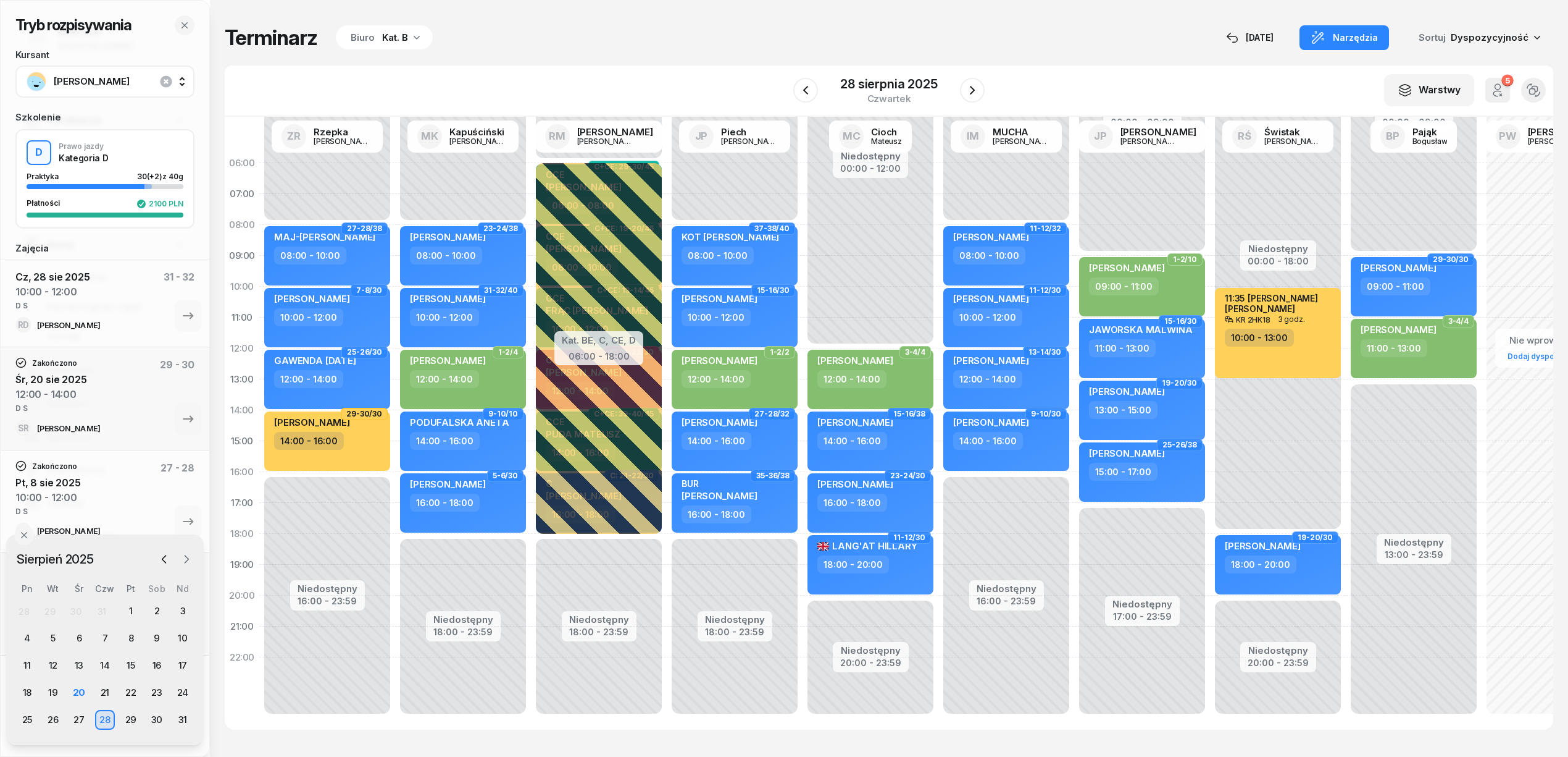
click at [189, 560] on icon "button" at bounding box center [187, 559] width 12 height 12
click at [28, 636] on div "8" at bounding box center [27, 638] width 19 height 19
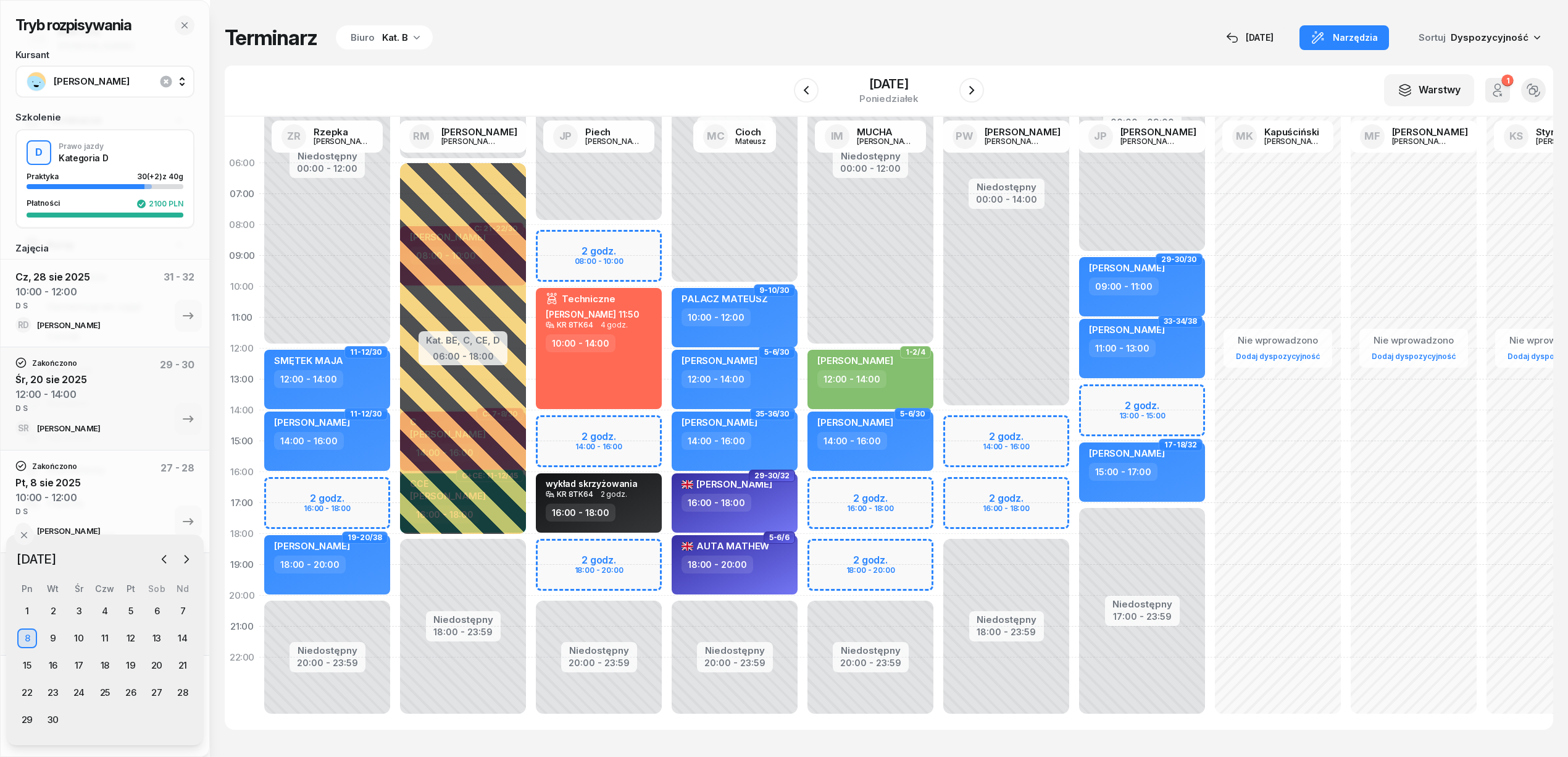
click at [388, 46] on div "Biuro Kat. B" at bounding box center [385, 38] width 97 height 25
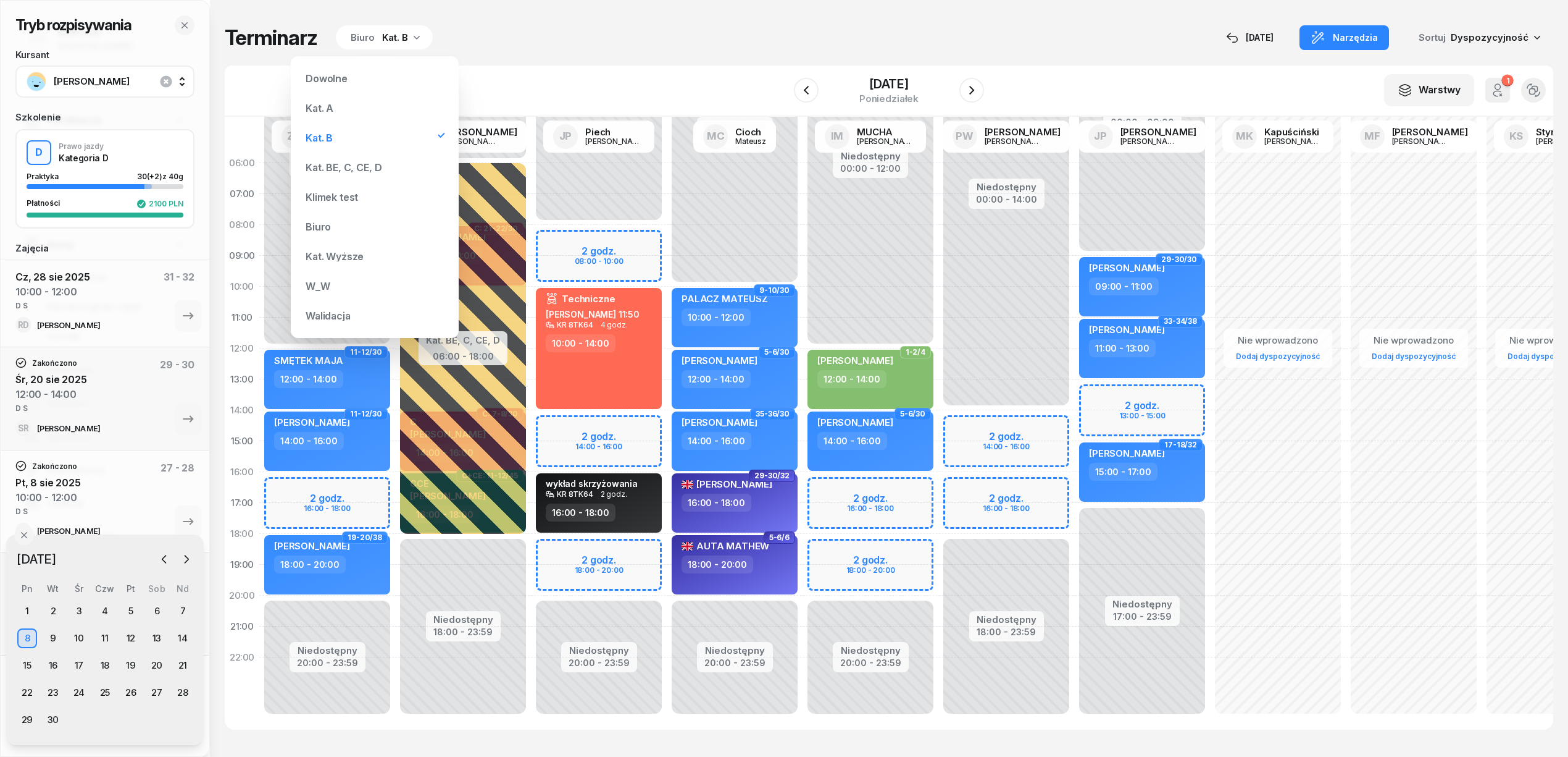
click at [339, 169] on div "Kat. BE, C, CE, D" at bounding box center [343, 167] width 76 height 10
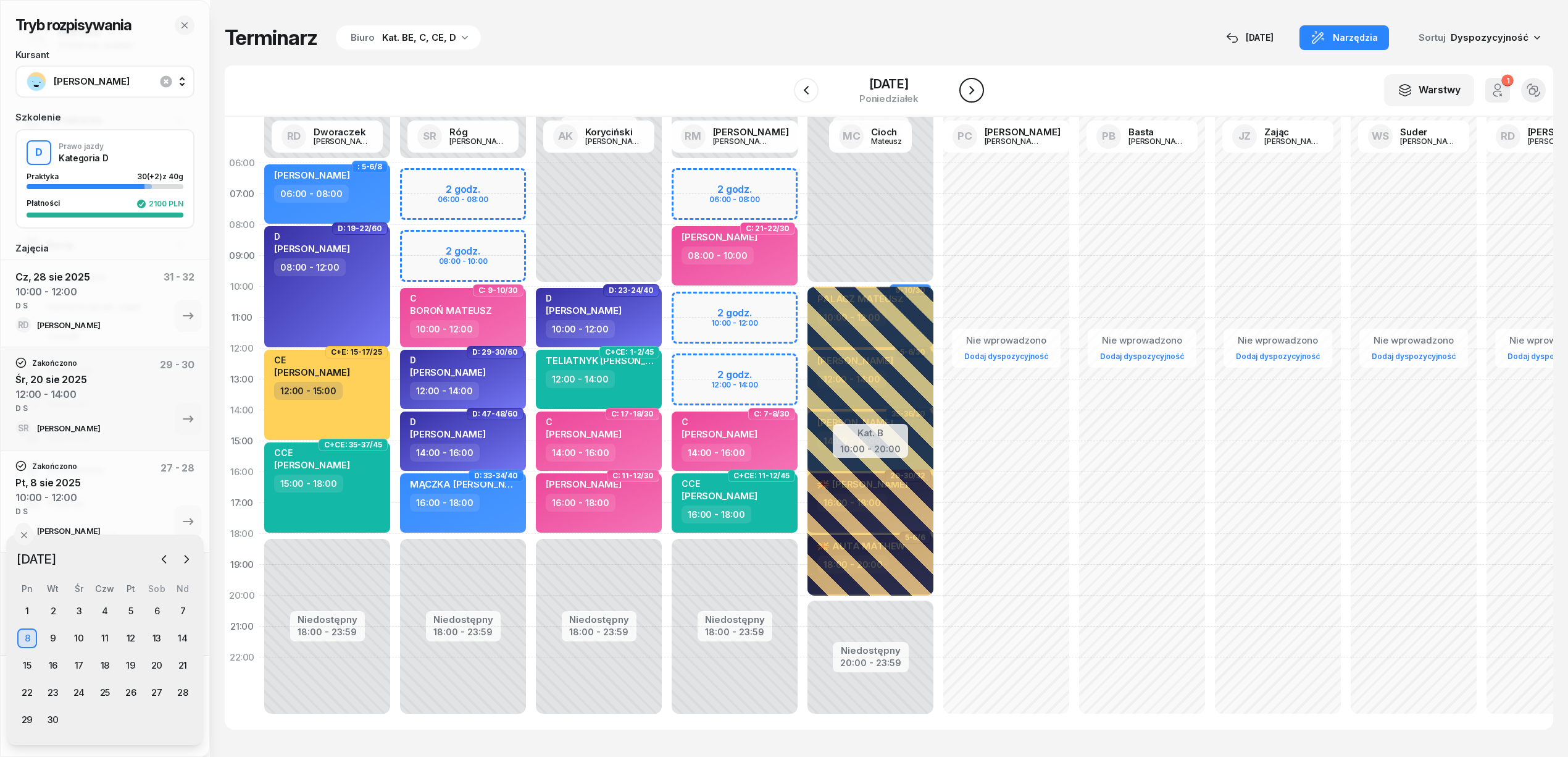
click at [976, 85] on icon "button" at bounding box center [971, 90] width 15 height 15
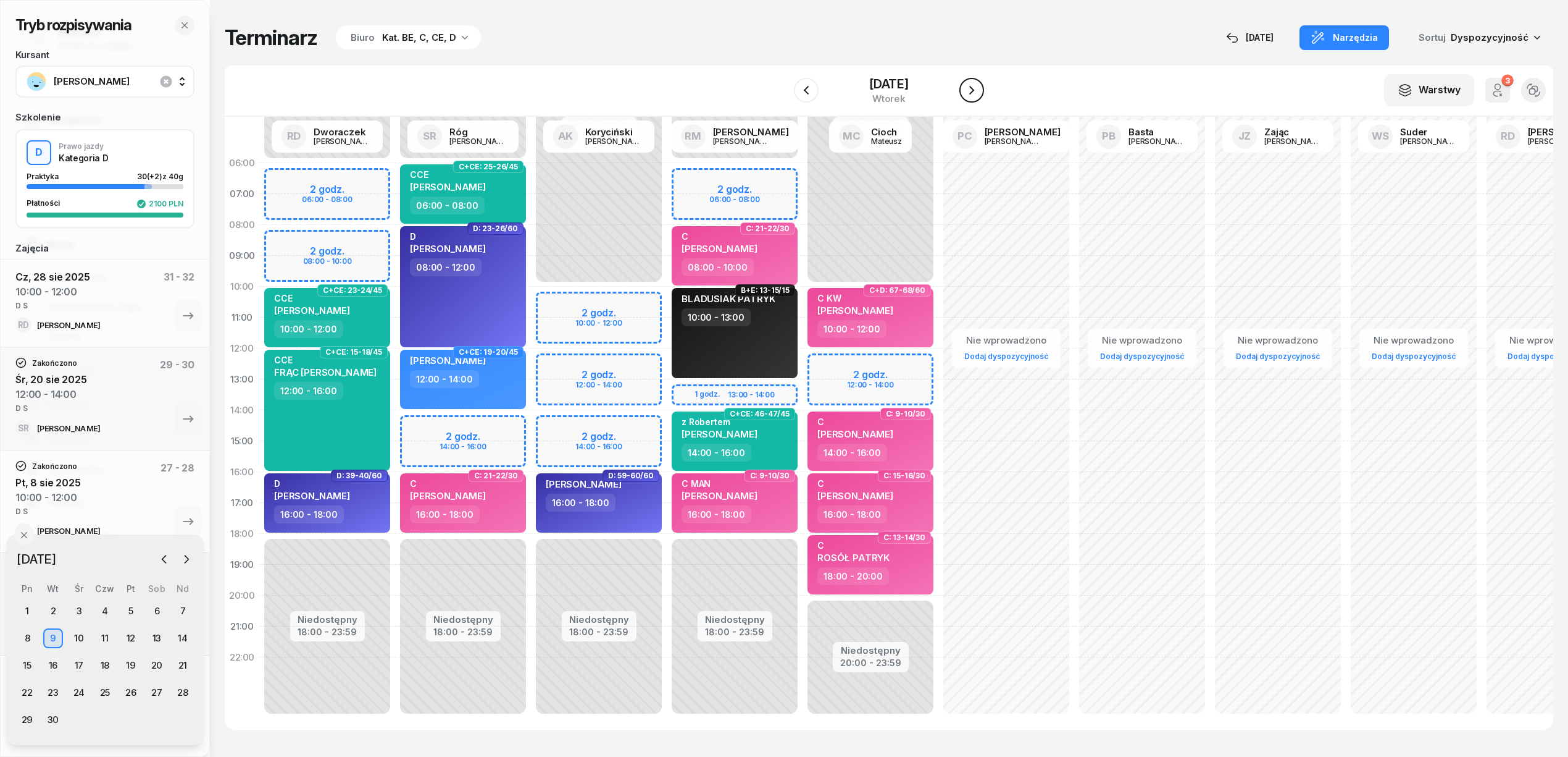
click at [976, 85] on icon "button" at bounding box center [971, 90] width 15 height 15
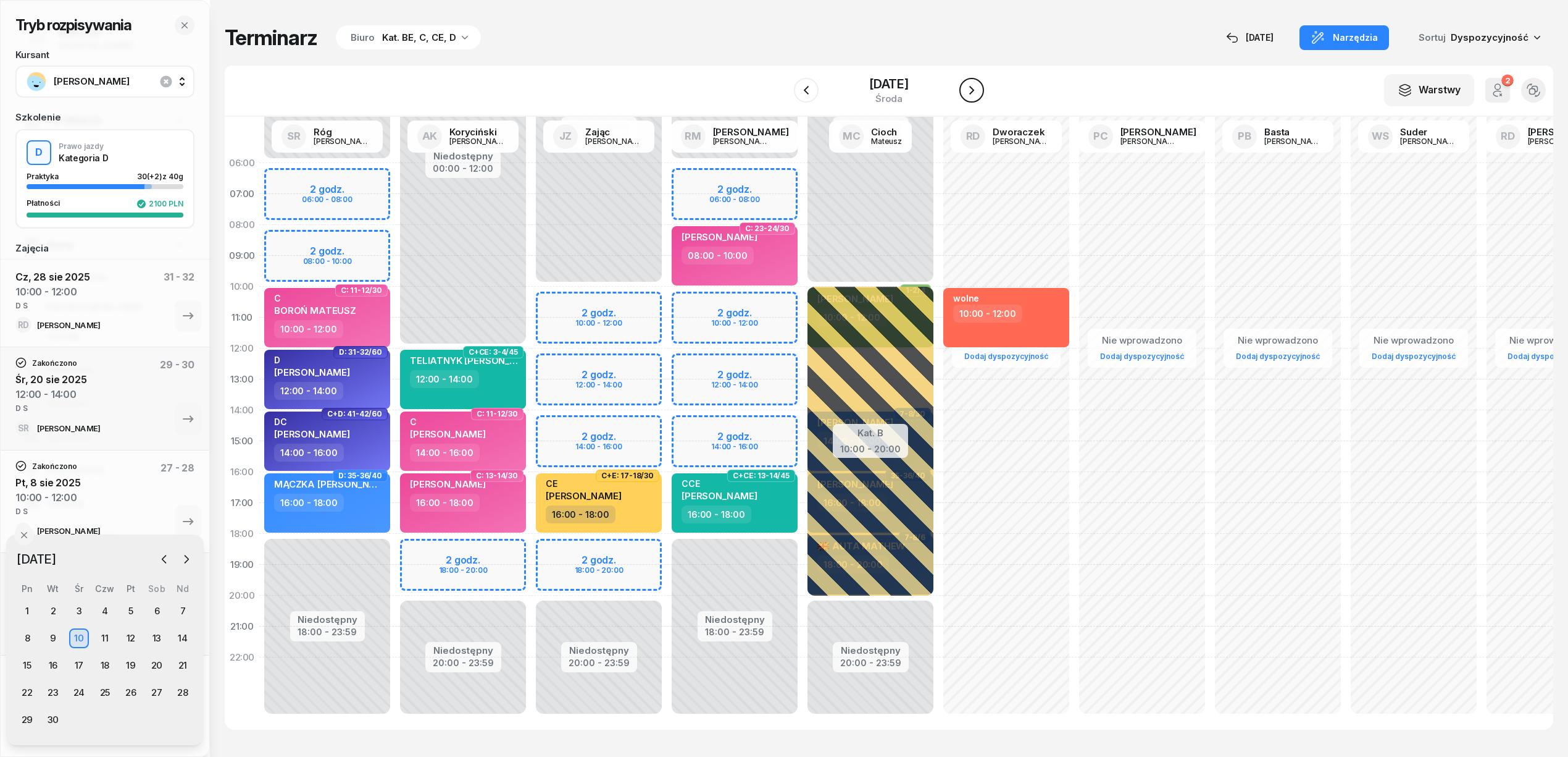
click at [976, 85] on icon "button" at bounding box center [971, 90] width 15 height 15
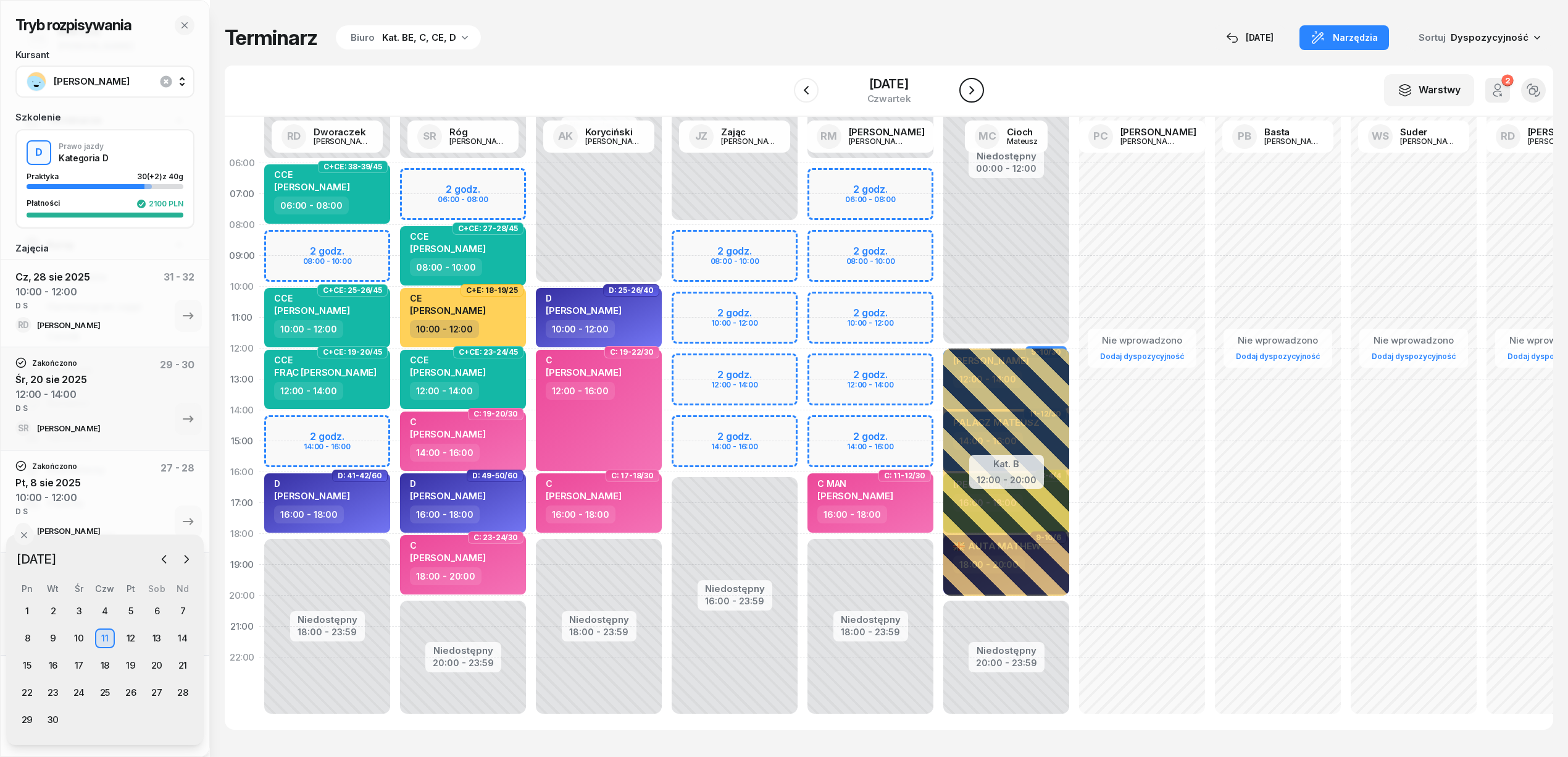
click at [976, 85] on icon "button" at bounding box center [971, 90] width 15 height 15
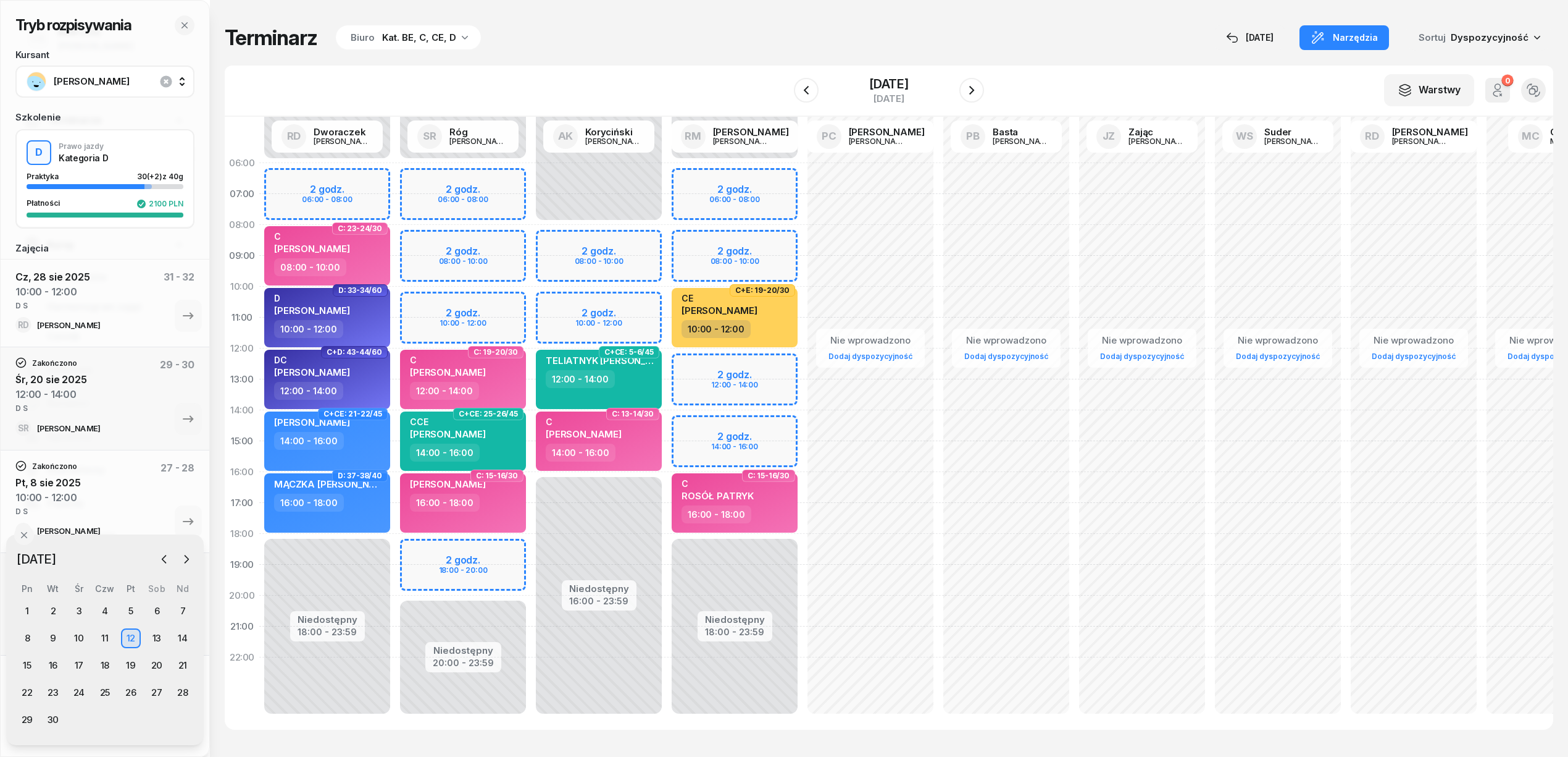
click at [531, 552] on div "Niedostępny 00:00 - 06:00 Niedostępny 20:00 - 23:59 2 godz. 06:00 - 08:00 2 god…" at bounding box center [598, 441] width 136 height 587
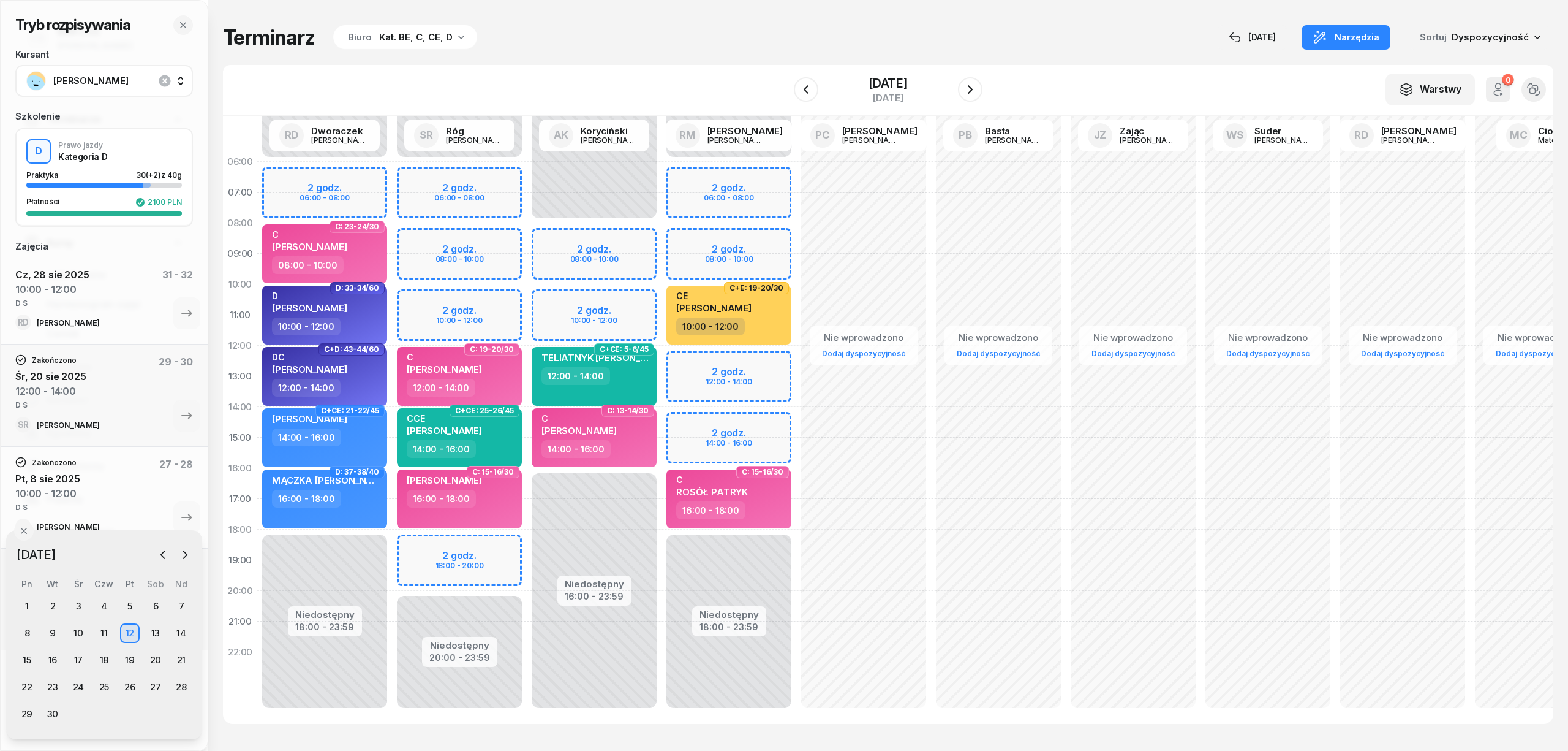
select select "18"
select select "20"
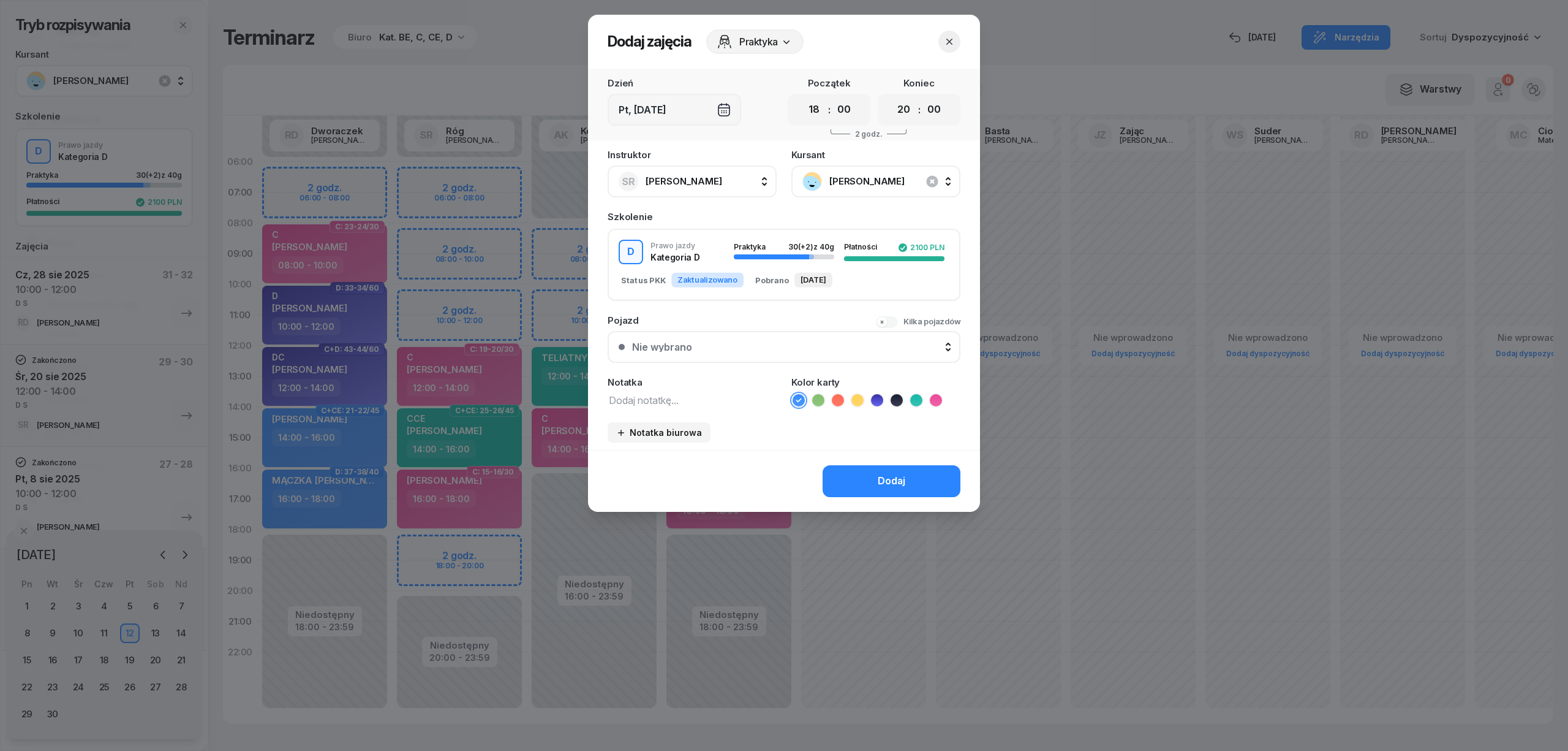
click at [680, 404] on textarea at bounding box center [692, 399] width 169 height 16
type textarea "D S"
click at [876, 396] on icon at bounding box center [877, 400] width 12 height 12
click at [866, 478] on button "Dodaj" at bounding box center [891, 481] width 138 height 31
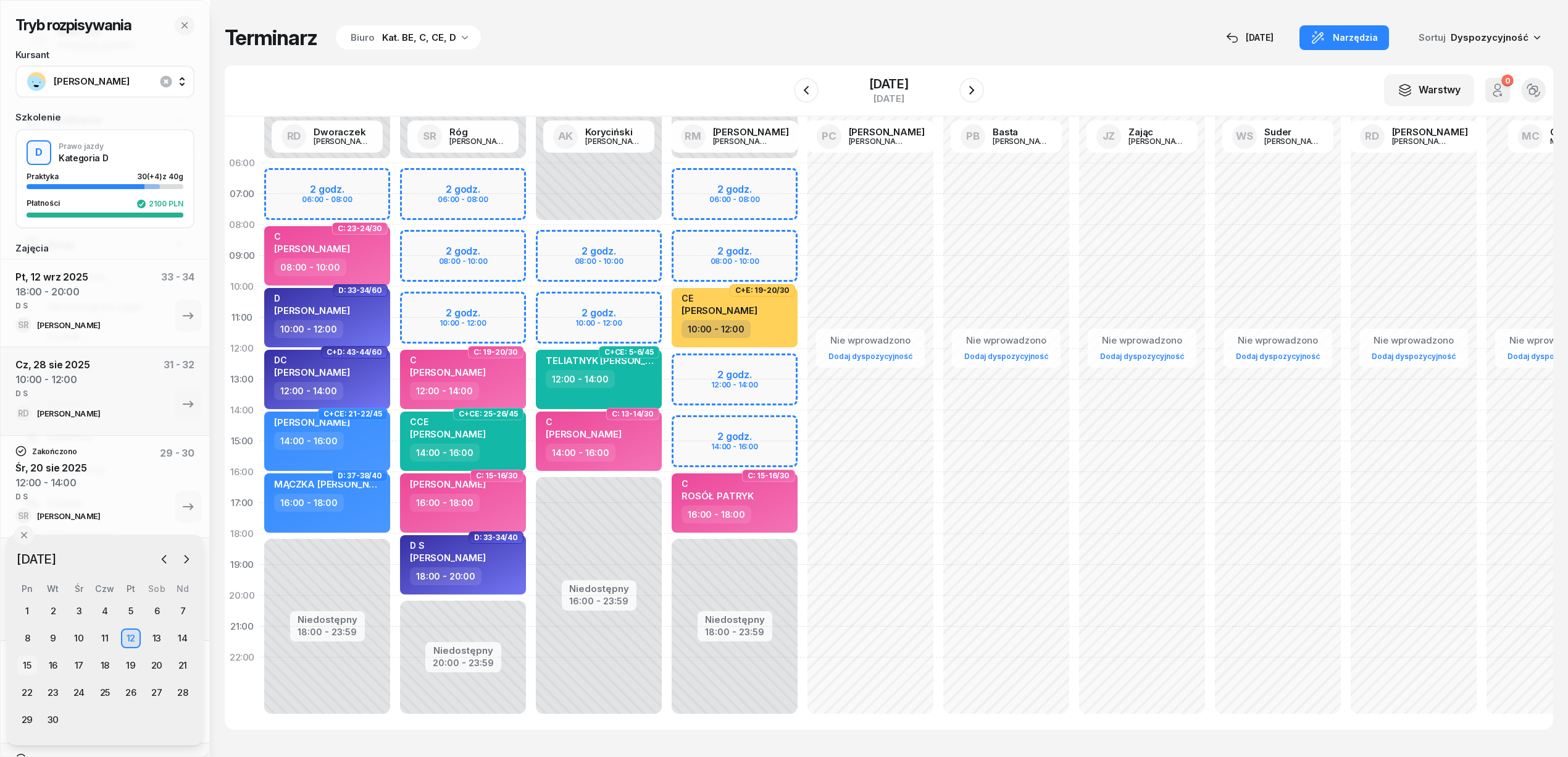
click at [28, 662] on div "15" at bounding box center [27, 665] width 19 height 19
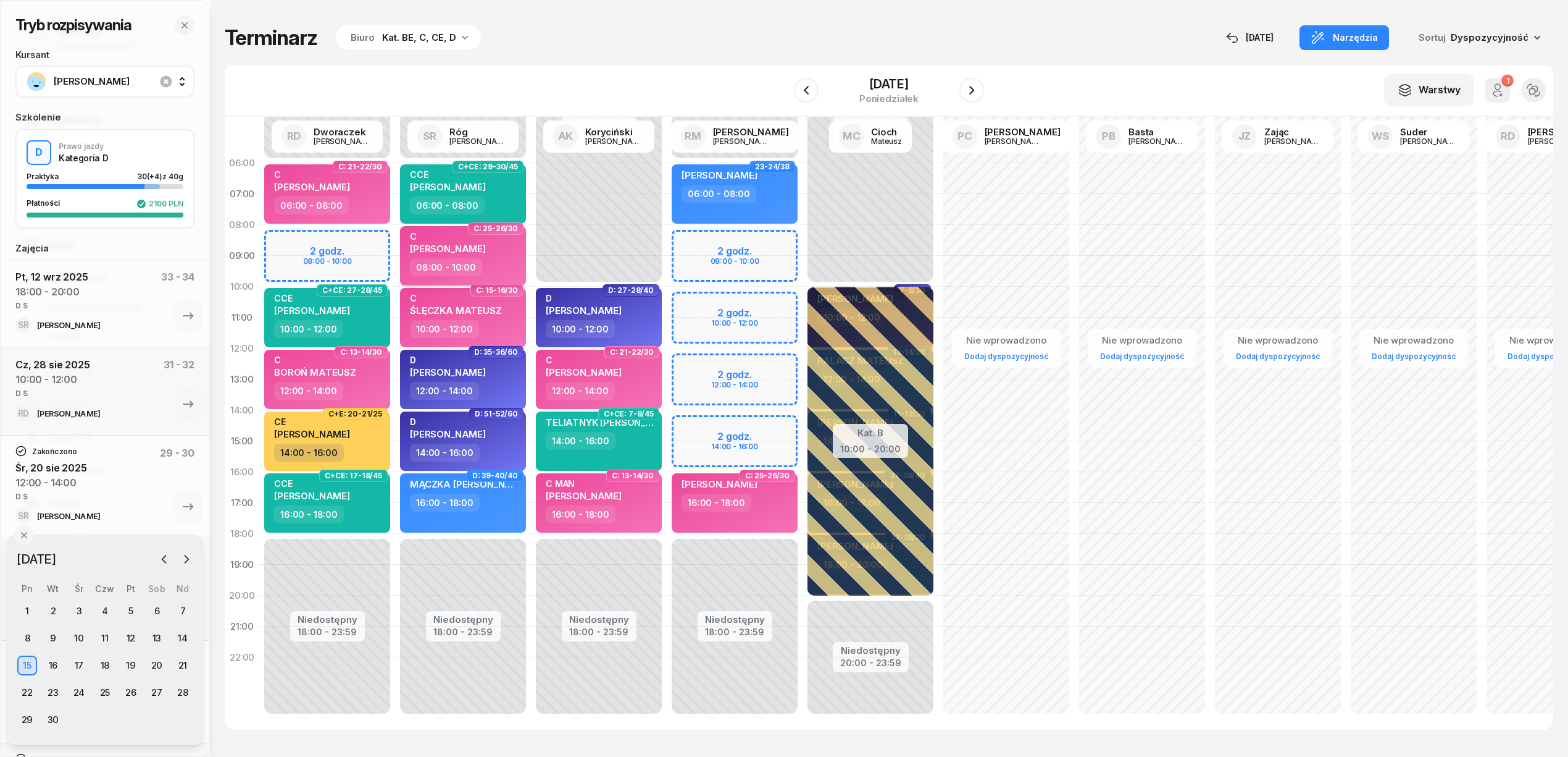
click at [512, 251] on div "C ŻAK ŁUKASZ" at bounding box center [464, 244] width 108 height 27
select select "08"
select select "10"
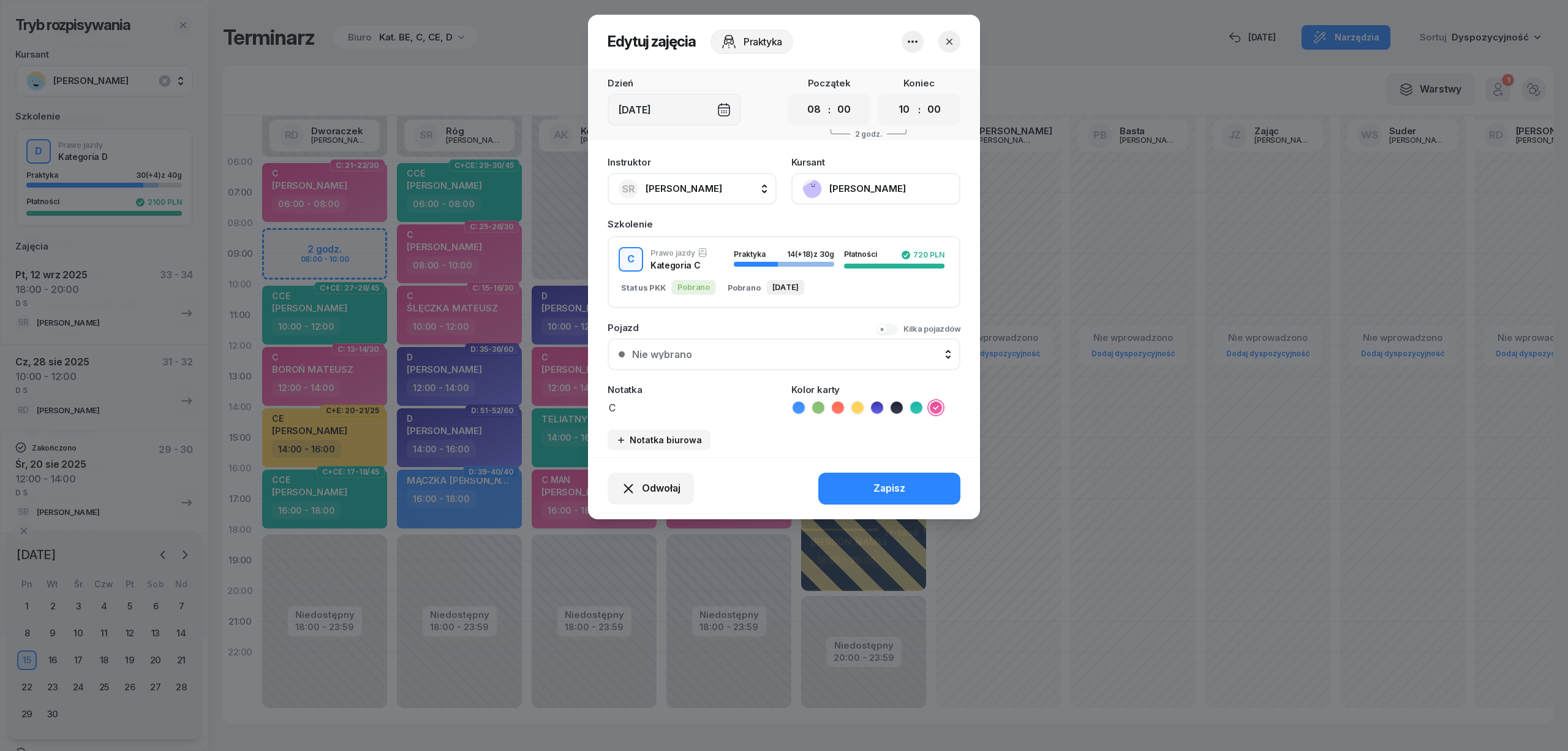
click at [738, 188] on button "SR Róg [PERSON_NAME]" at bounding box center [692, 189] width 169 height 31
type input "mark"
click at [728, 266] on span "[PERSON_NAME]" at bounding box center [690, 270] width 75 height 16
click at [896, 486] on div "Zapisz" at bounding box center [890, 488] width 31 height 16
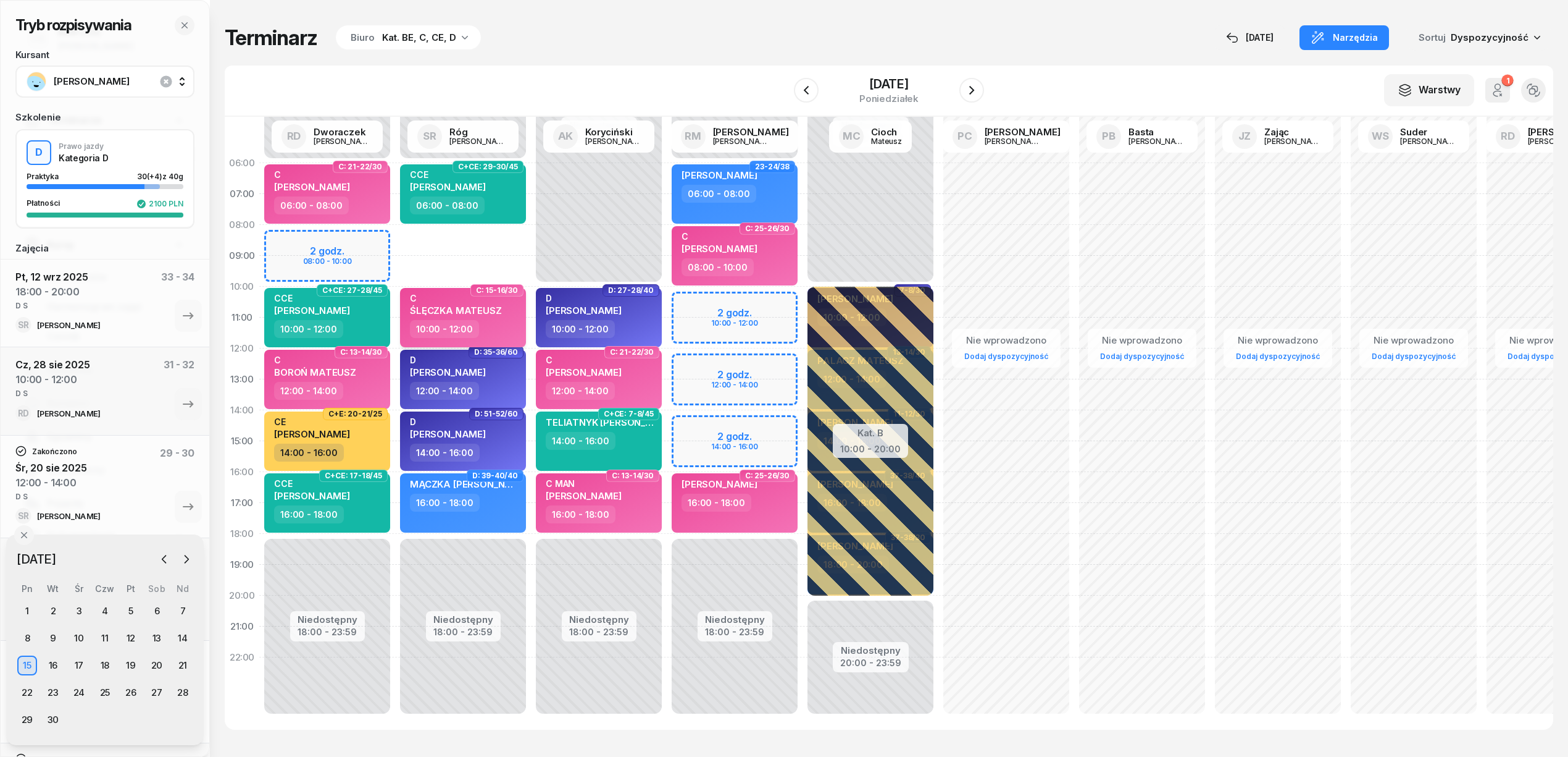
click at [508, 314] on div "C ŚLĘCZKA MATEUSZ" at bounding box center [464, 306] width 108 height 27
select select "10"
select select "12"
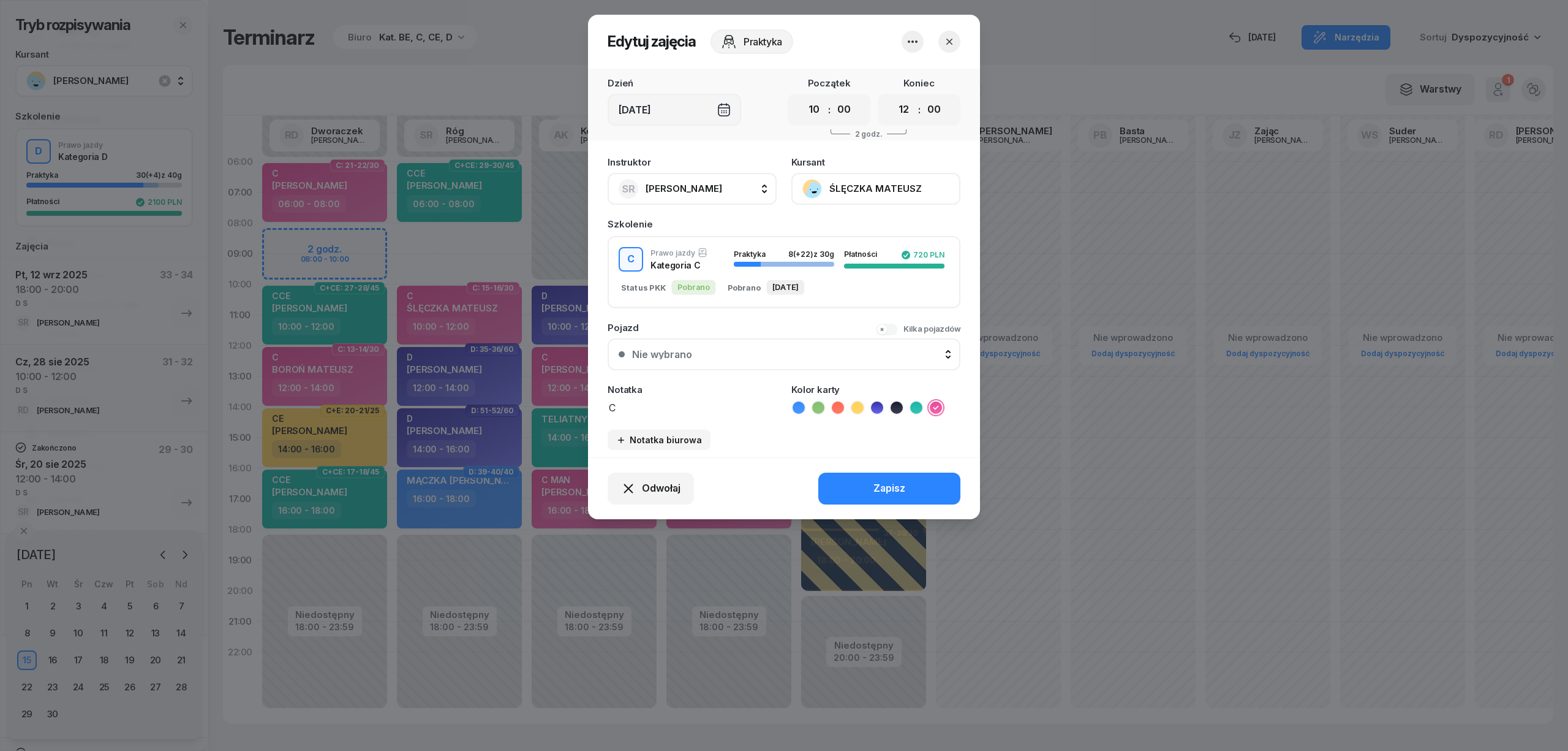
click at [706, 179] on div "SR Róg [PERSON_NAME]" at bounding box center [671, 189] width 104 height 19
type input "mark"
click at [728, 268] on span "[PERSON_NAME]" at bounding box center [690, 270] width 75 height 16
click at [866, 488] on button "Zapisz" at bounding box center [889, 488] width 142 height 31
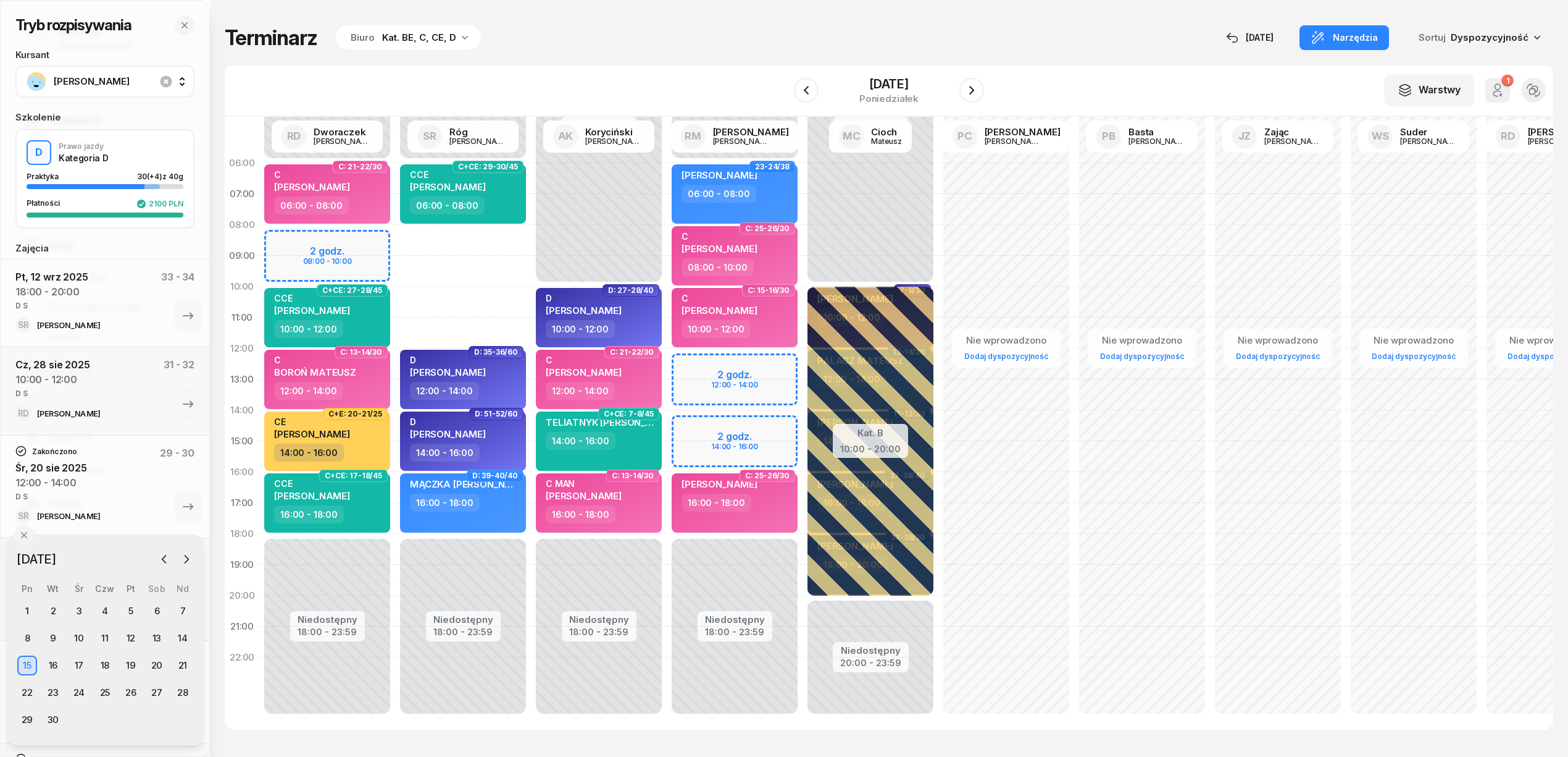
click at [531, 235] on div "Niedostępny 00:00 - 06:00 Niedostępny 18:00 - 23:59 C+CE: 29-30/45 CCE WALCZAK …" at bounding box center [598, 441] width 136 height 587
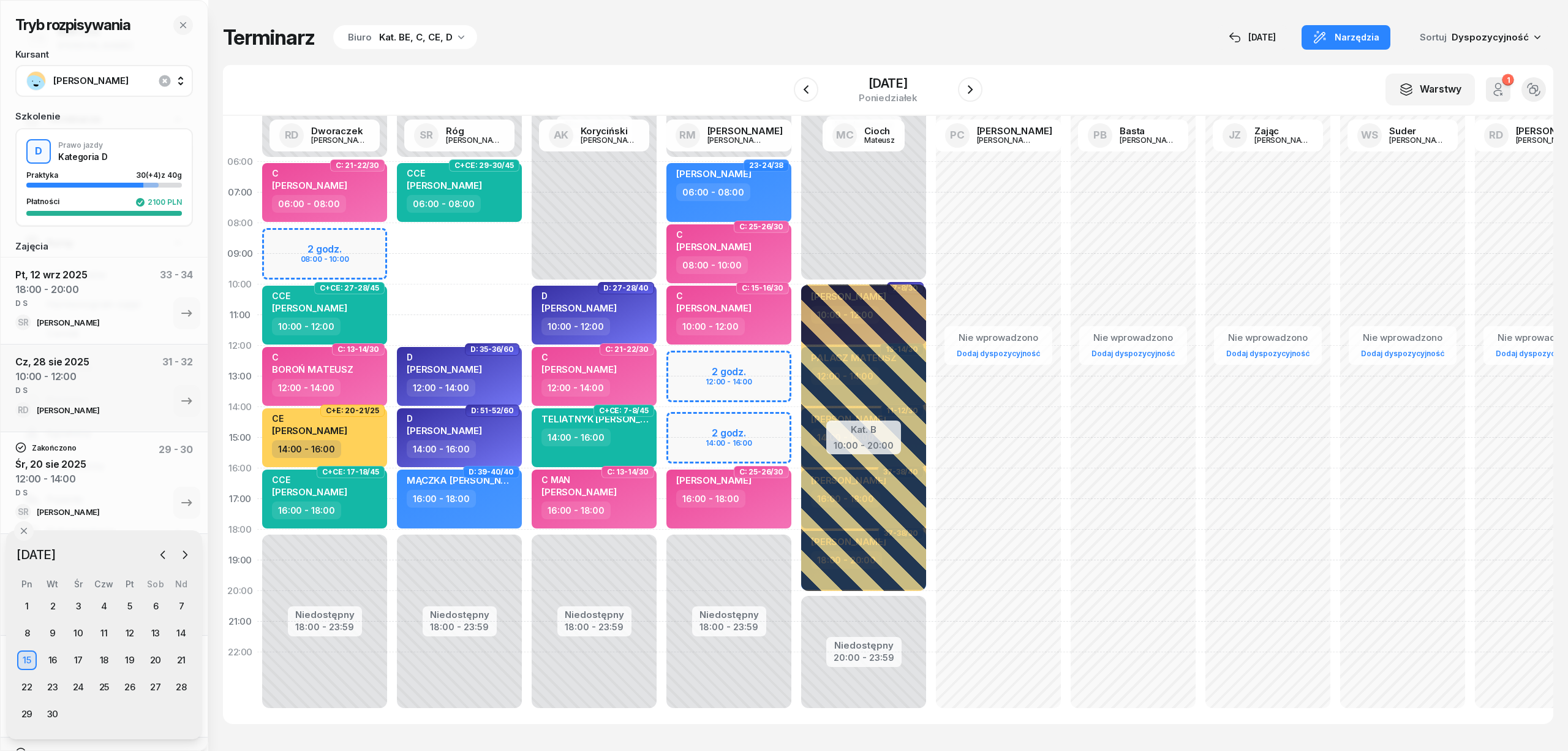
select select "08"
select select "10"
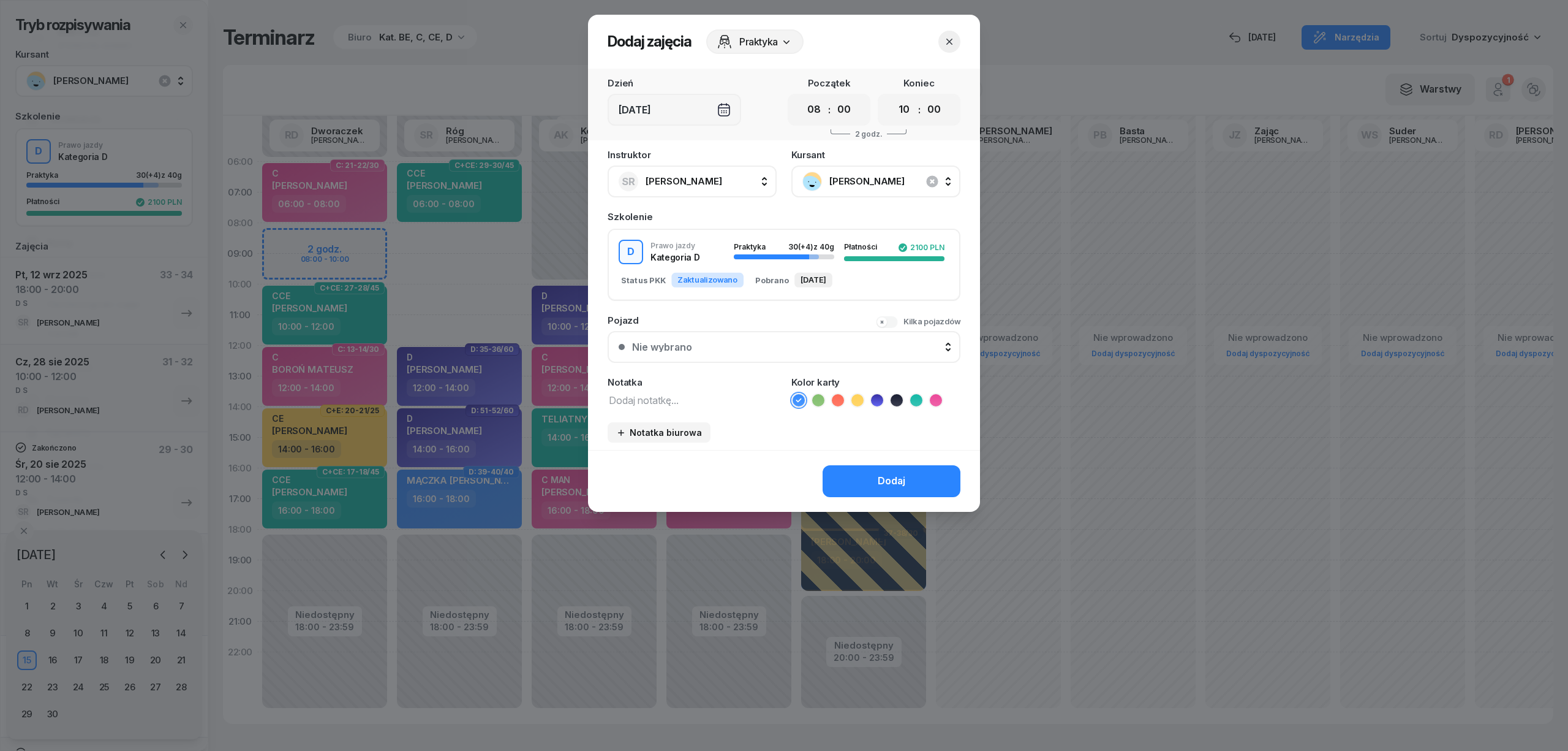
click at [670, 395] on textarea at bounding box center [692, 399] width 169 height 16
type textarea "D S"
click at [876, 397] on icon at bounding box center [877, 400] width 12 height 12
click at [880, 473] on div "Dodaj" at bounding box center [891, 481] width 28 height 16
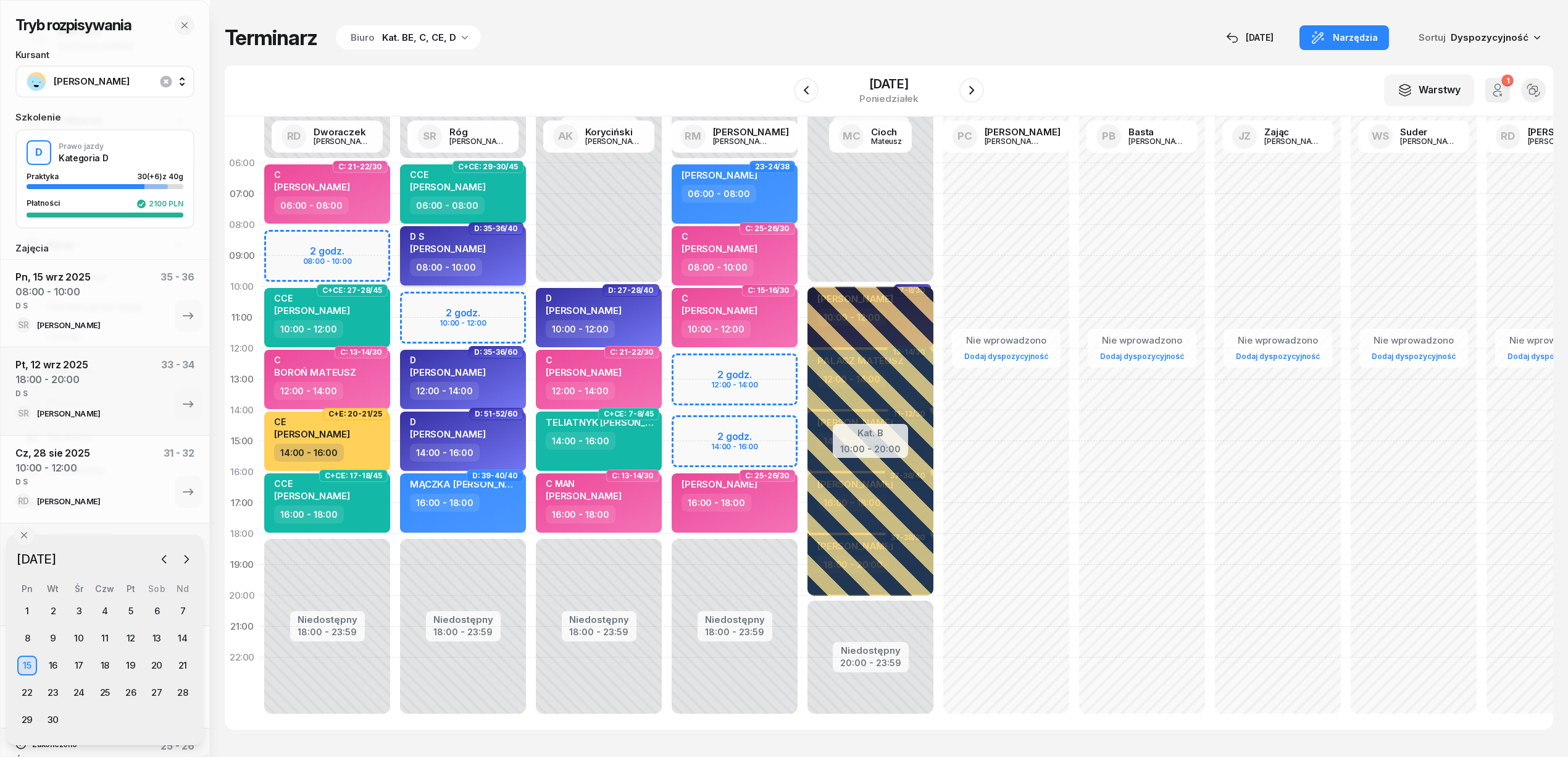
click at [489, 252] on div "D S RAFAŁ JANIK" at bounding box center [464, 244] width 108 height 27
select select "08"
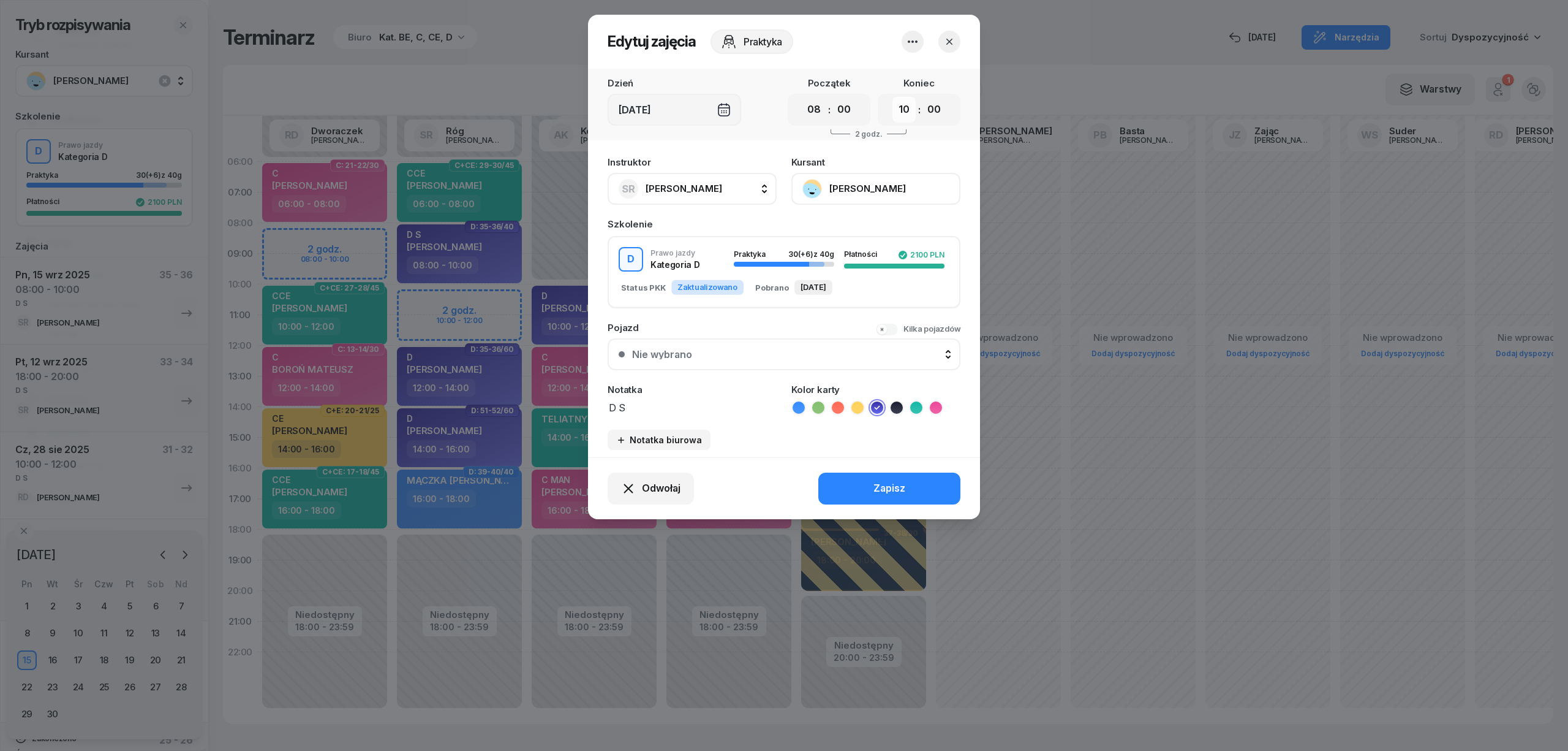
click at [904, 100] on select "00 01 02 03 04 05 06 07 08 09 10 11 12 13 14 15 16 17 18 19 20 21 22 23" at bounding box center [904, 109] width 24 height 25
select select "12"
click at [892, 97] on select "00 01 02 03 04 05 06 07 08 09 10 11 12 13 14 15 16 17 18 19 20 21 22 23" at bounding box center [904, 109] width 24 height 25
click at [887, 486] on div "Zapisz" at bounding box center [890, 488] width 31 height 16
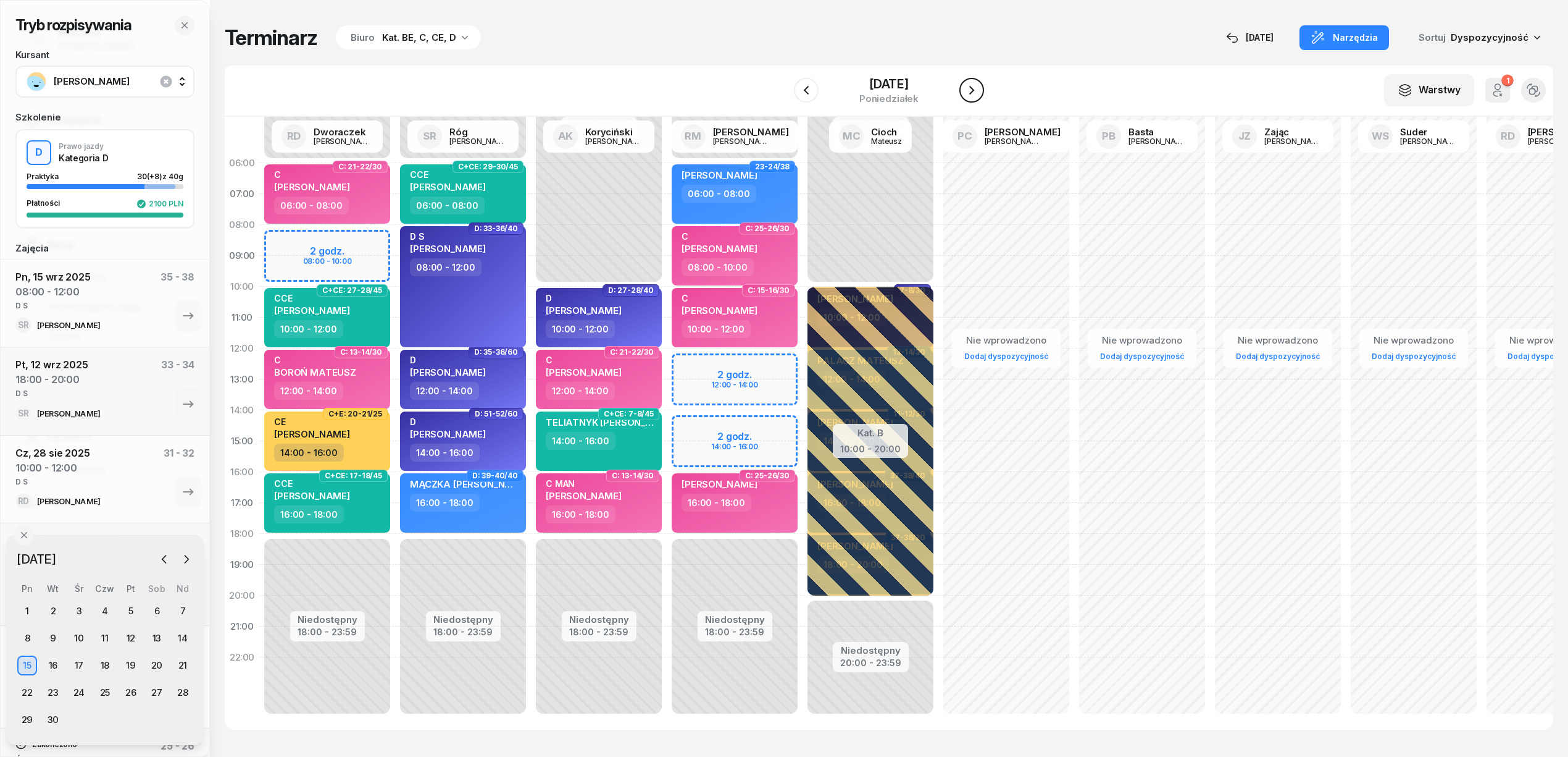
click at [977, 89] on icon "button" at bounding box center [971, 90] width 15 height 15
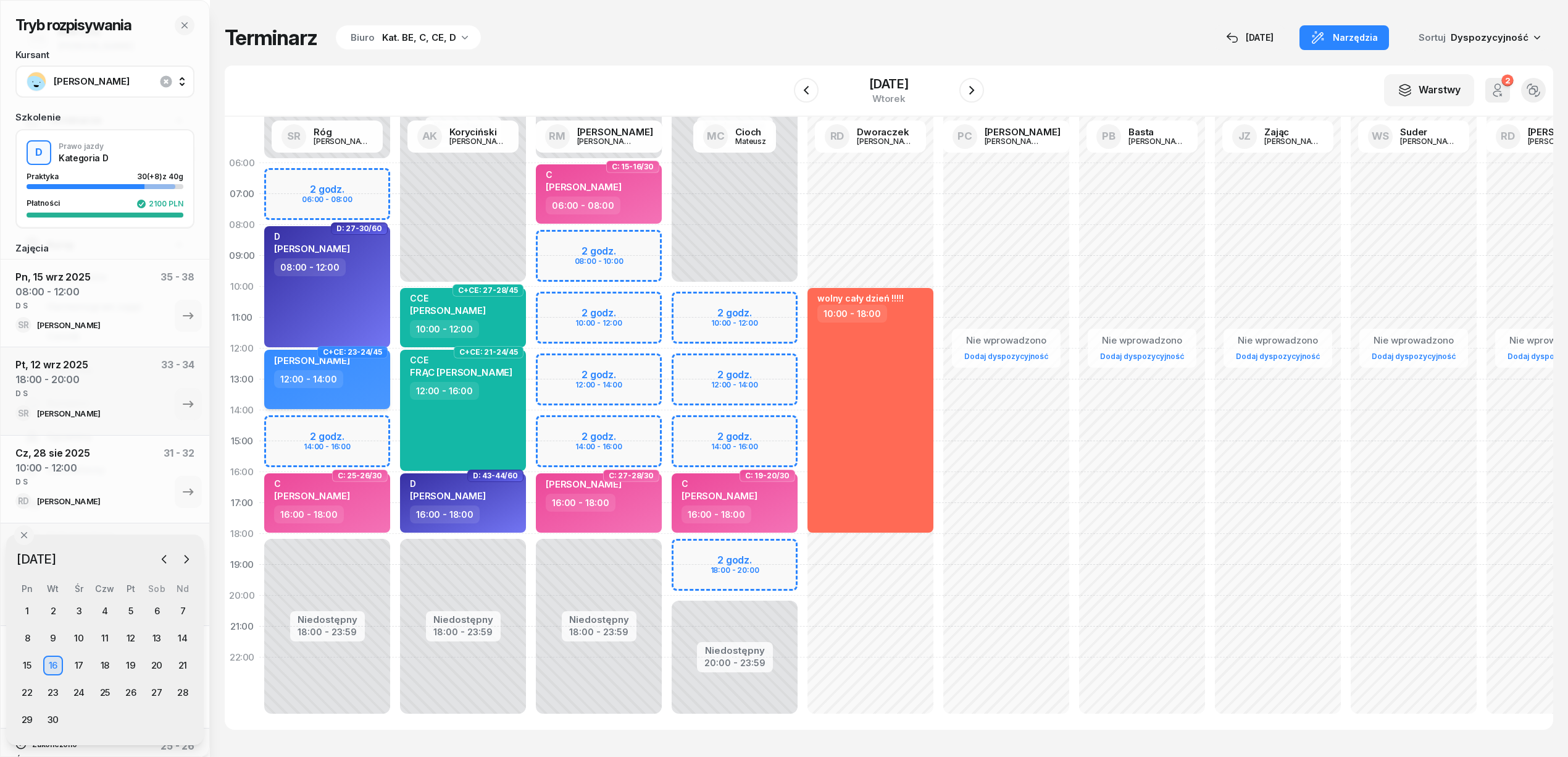
click at [361, 376] on div "12:00 - 14:00" at bounding box center [328, 378] width 108 height 18
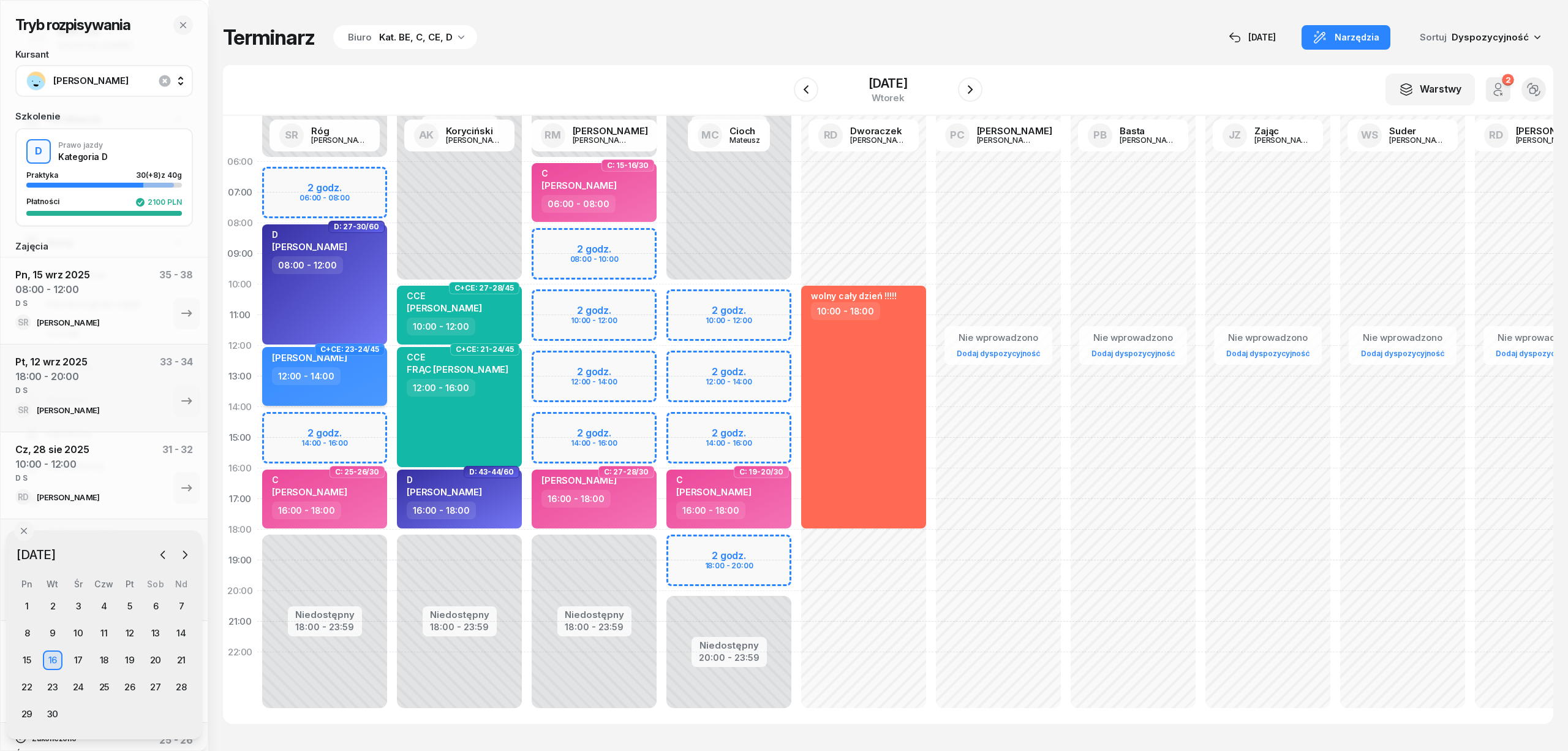
select select "12"
select select "14"
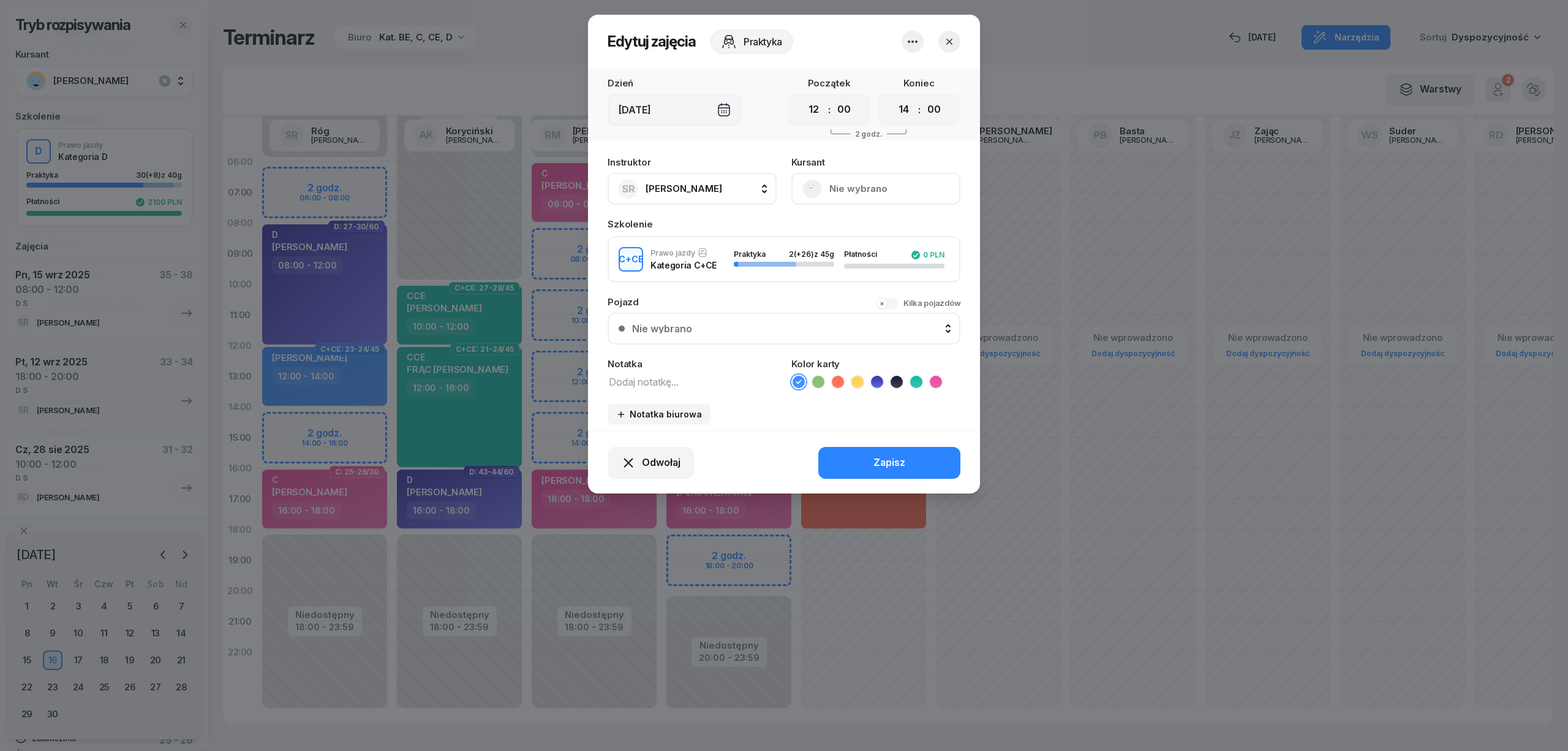
click at [699, 184] on span "[PERSON_NAME]" at bounding box center [684, 188] width 77 height 11
type input "mark"
click at [713, 276] on span "[PERSON_NAME]" at bounding box center [690, 270] width 75 height 16
click at [856, 463] on button "Zapisz" at bounding box center [889, 463] width 142 height 31
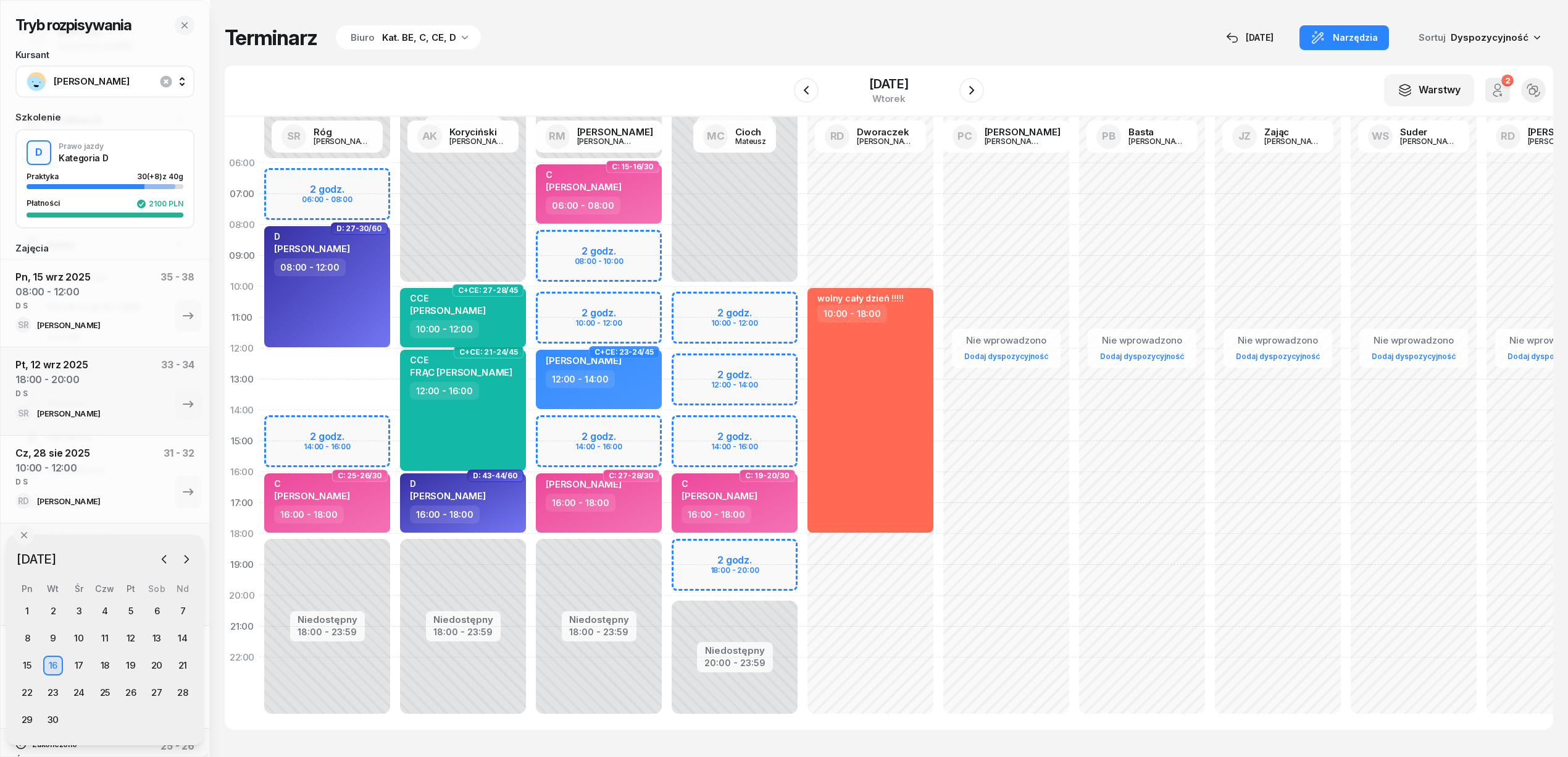
click at [492, 328] on div "10:00 - 12:00" at bounding box center [464, 328] width 108 height 18
select select "10"
select select "12"
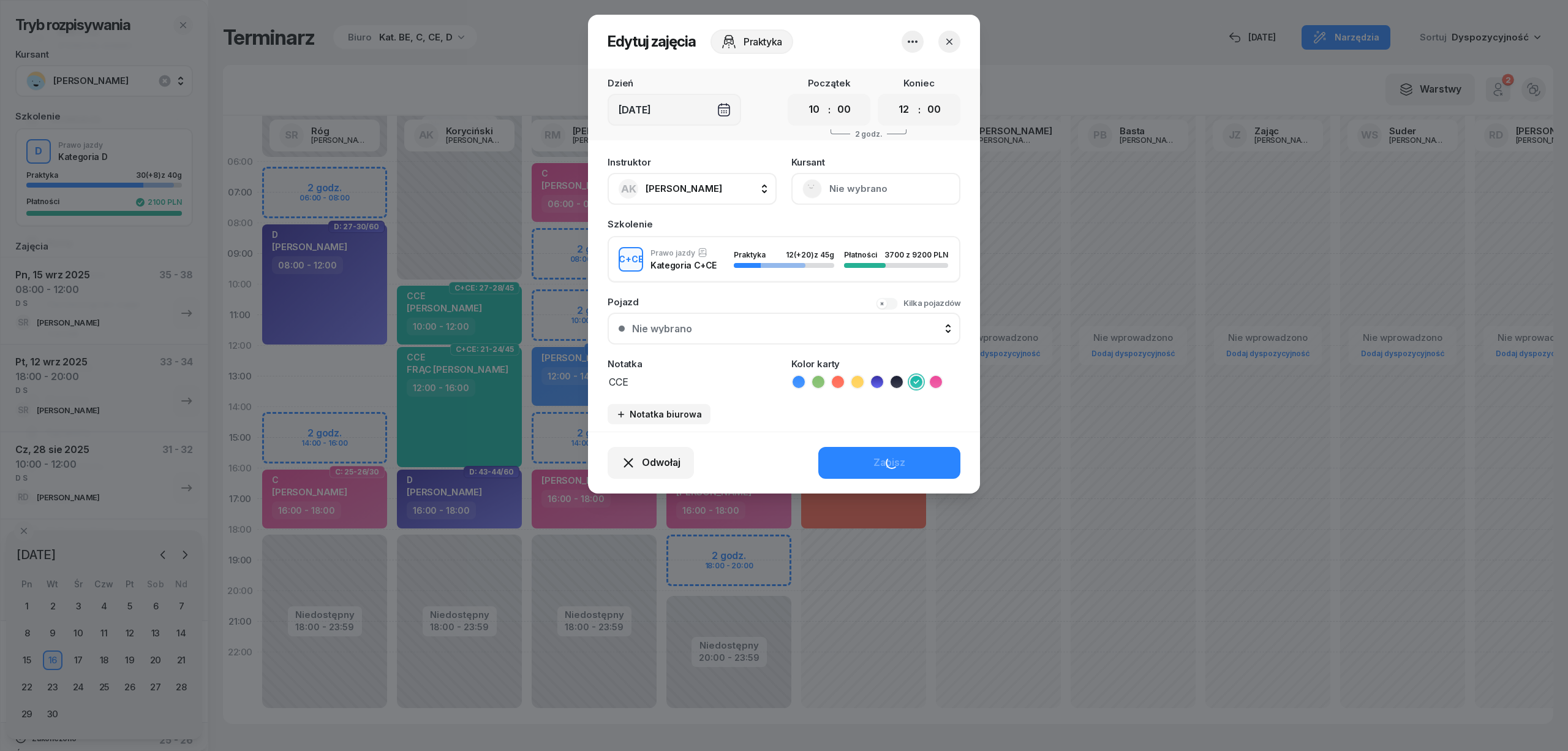
click at [686, 173] on button "AK [PERSON_NAME]" at bounding box center [692, 189] width 169 height 31
type input "mark"
click at [699, 268] on span "[PERSON_NAME]" at bounding box center [690, 270] width 75 height 16
click at [880, 463] on div "Zapisz" at bounding box center [890, 463] width 31 height 16
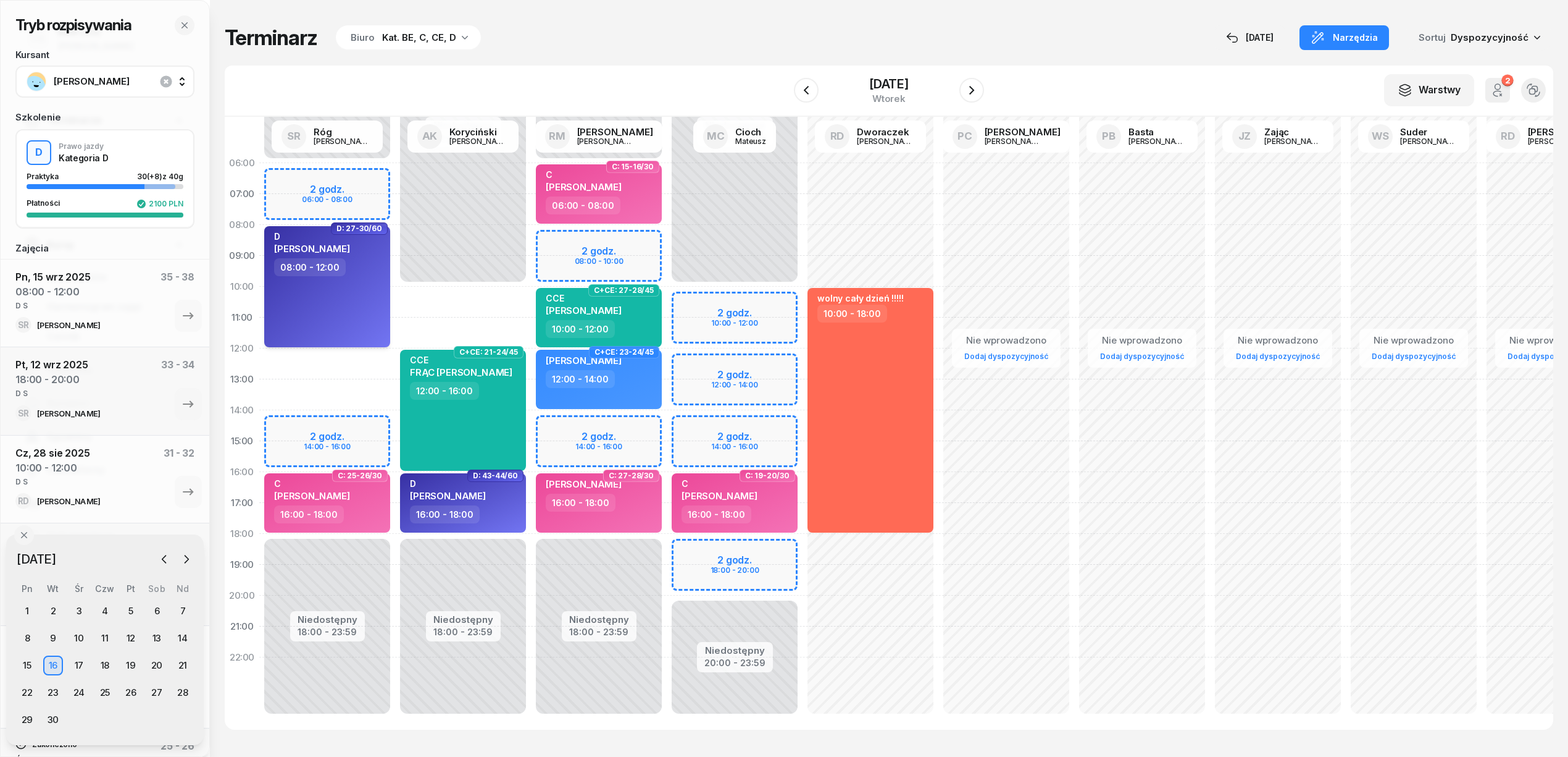
click at [346, 295] on div "D KOWALSKI ERYK 08:00 - 12:00" at bounding box center [326, 287] width 126 height 121
select select "08"
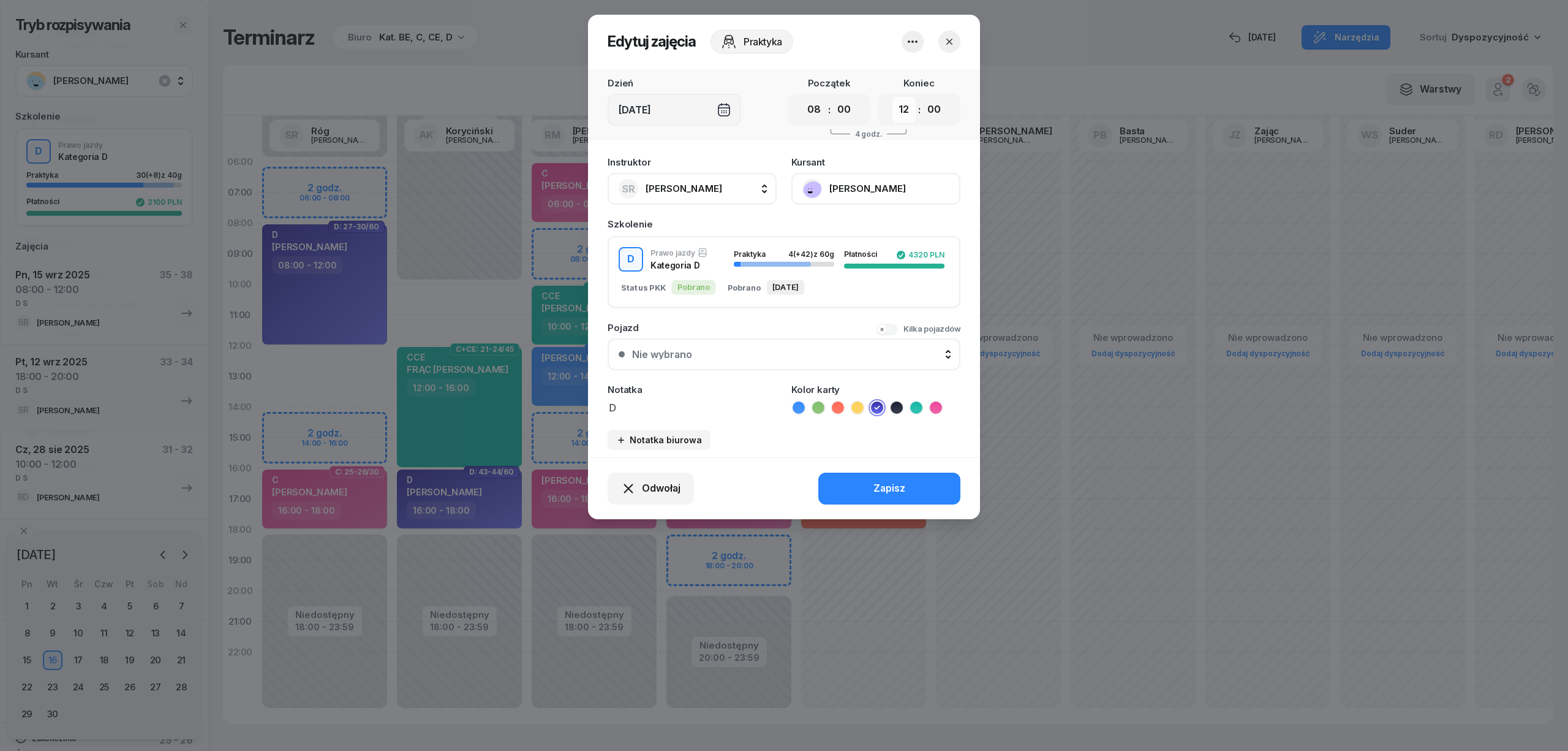
drag, startPoint x: 908, startPoint y: 104, endPoint x: 909, endPoint y: 113, distance: 9.1
click at [908, 104] on select "00 01 02 03 04 05 06 07 08 09 10 11 12 13 14 15 16 17 18 19 20 21 22 23" at bounding box center [904, 109] width 24 height 25
select select "10"
click at [892, 97] on select "00 01 02 03 04 05 06 07 08 09 10 11 12 13 14 15 16 17 18 19 20 21 22 23" at bounding box center [904, 109] width 24 height 25
click at [875, 492] on div "Zapisz" at bounding box center [890, 488] width 31 height 16
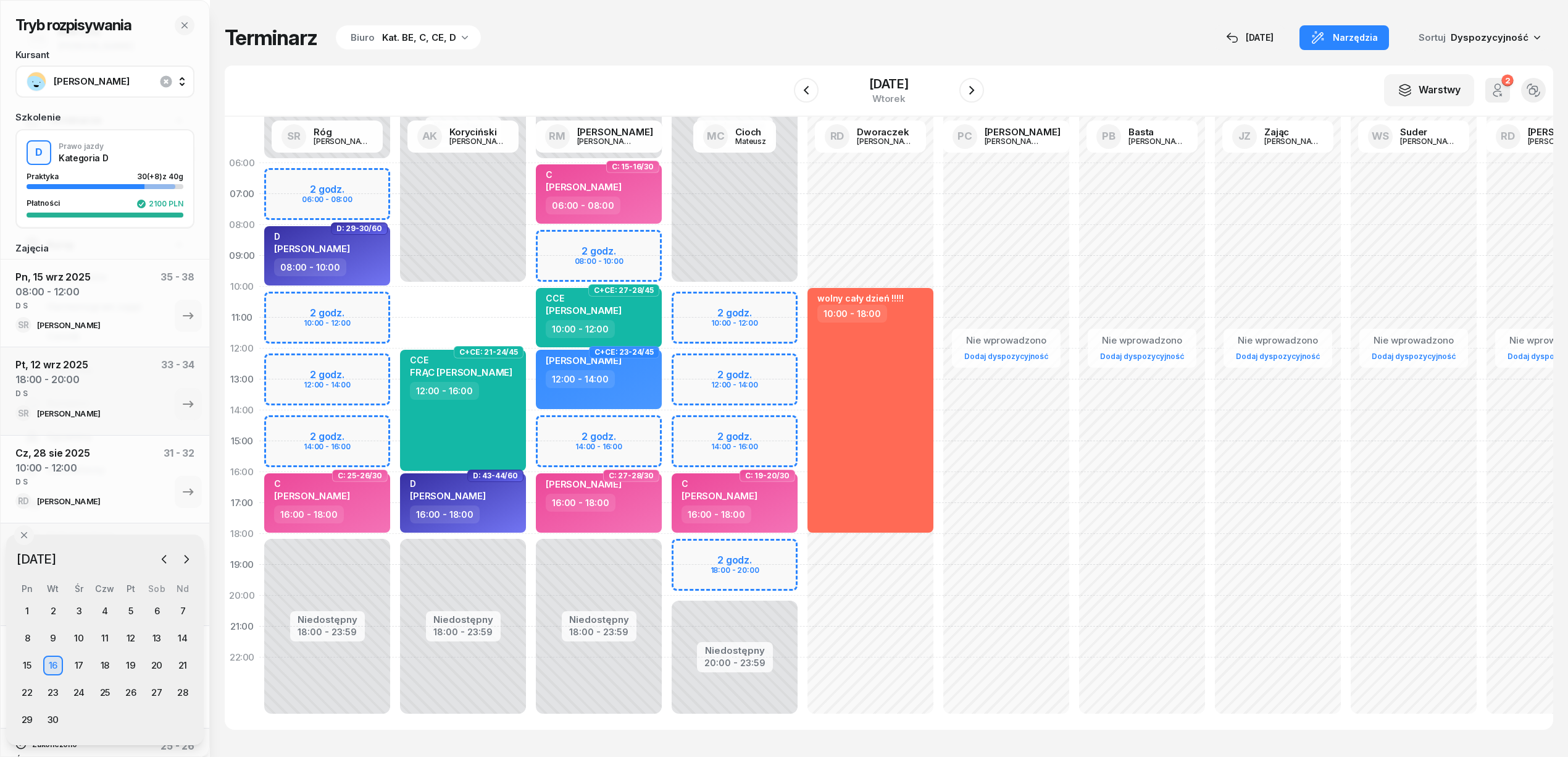
click at [531, 287] on div "Niedostępny 00:00 - 10:00 Niedostępny 18:00 - 23:59 C+CE: 21-24/45 CCE FRĄC DAM…" at bounding box center [598, 441] width 136 height 587
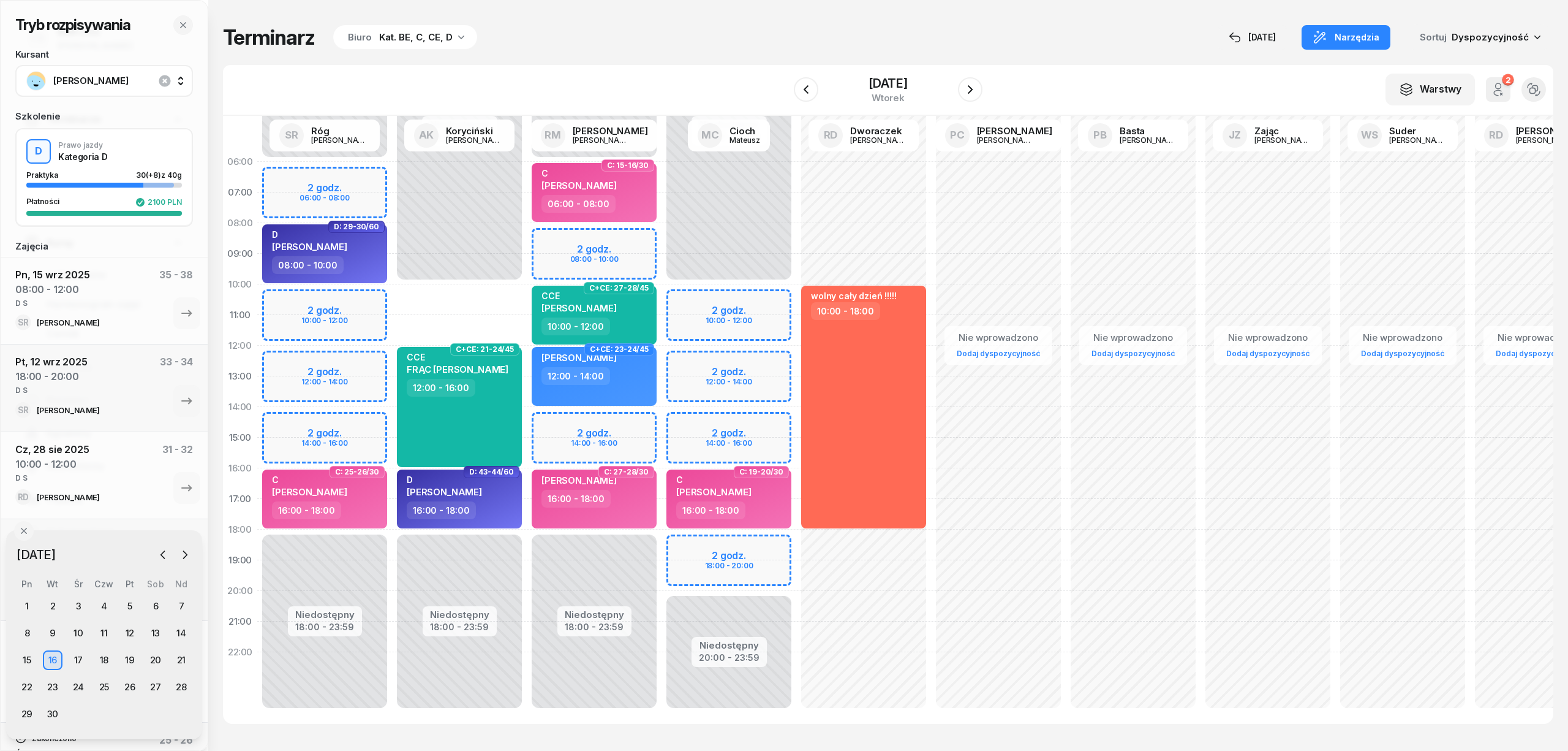
select select "10"
select select "12"
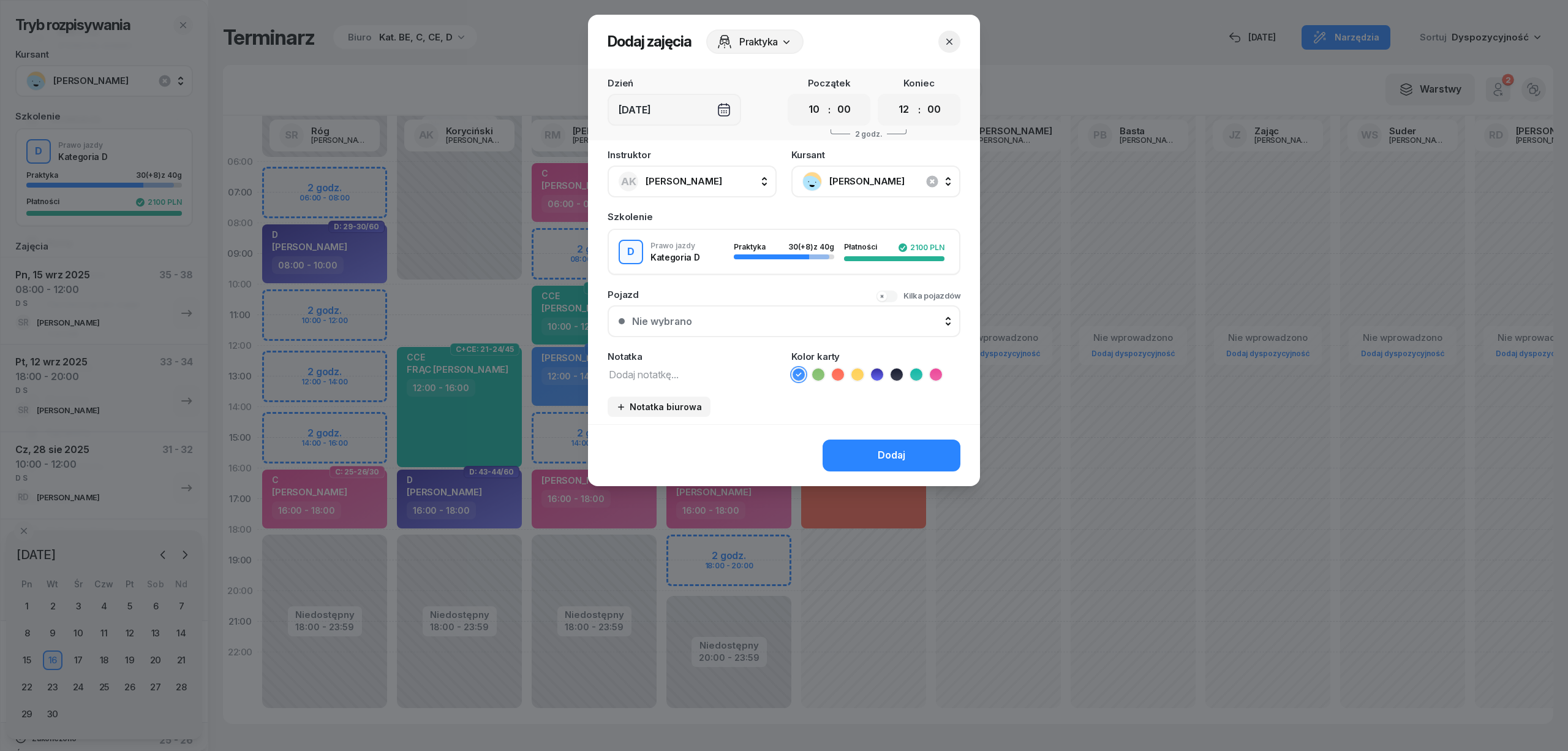
click at [863, 184] on span "[PERSON_NAME]" at bounding box center [890, 182] width 120 height 16
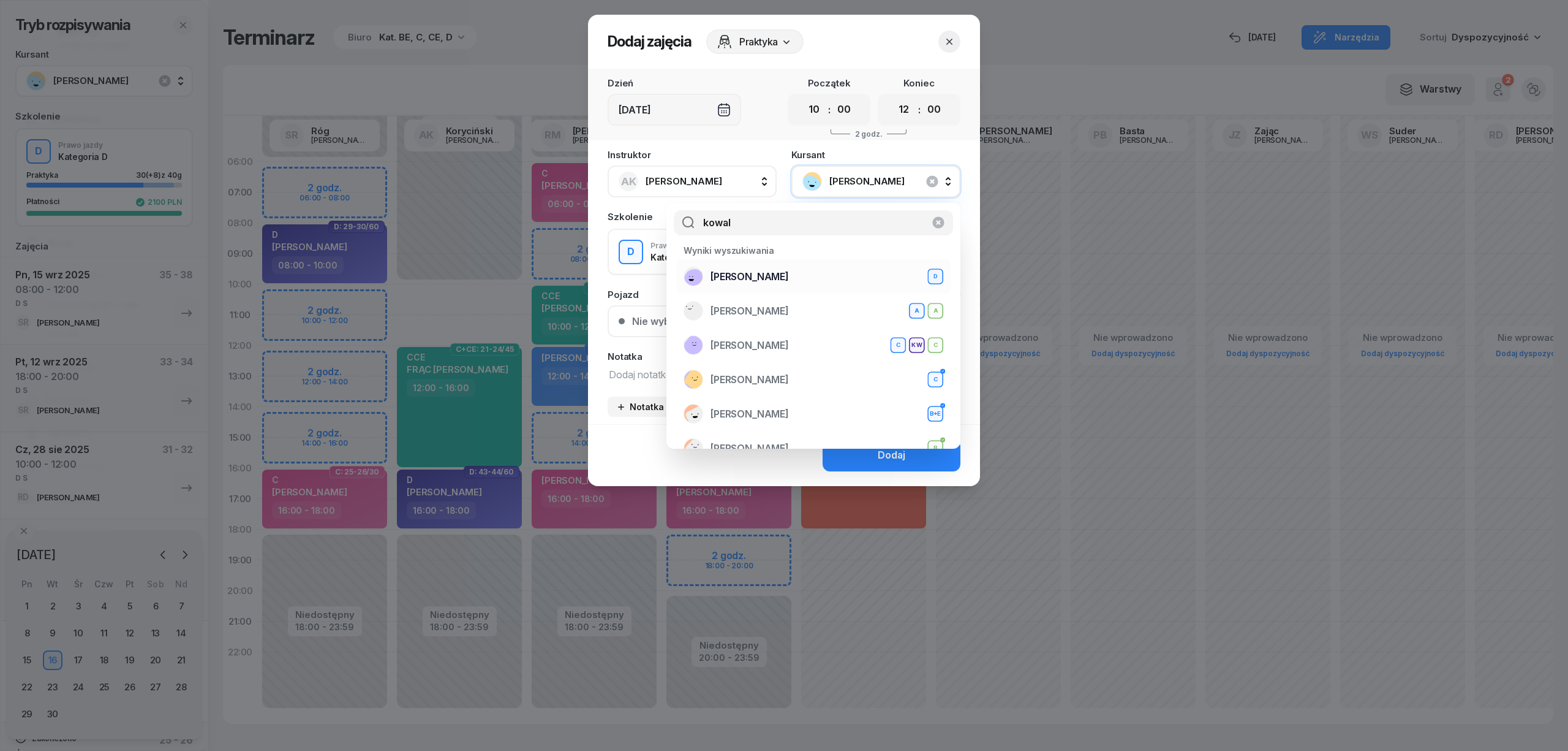
type input "kowal"
click at [786, 271] on span "[PERSON_NAME]" at bounding box center [750, 277] width 79 height 16
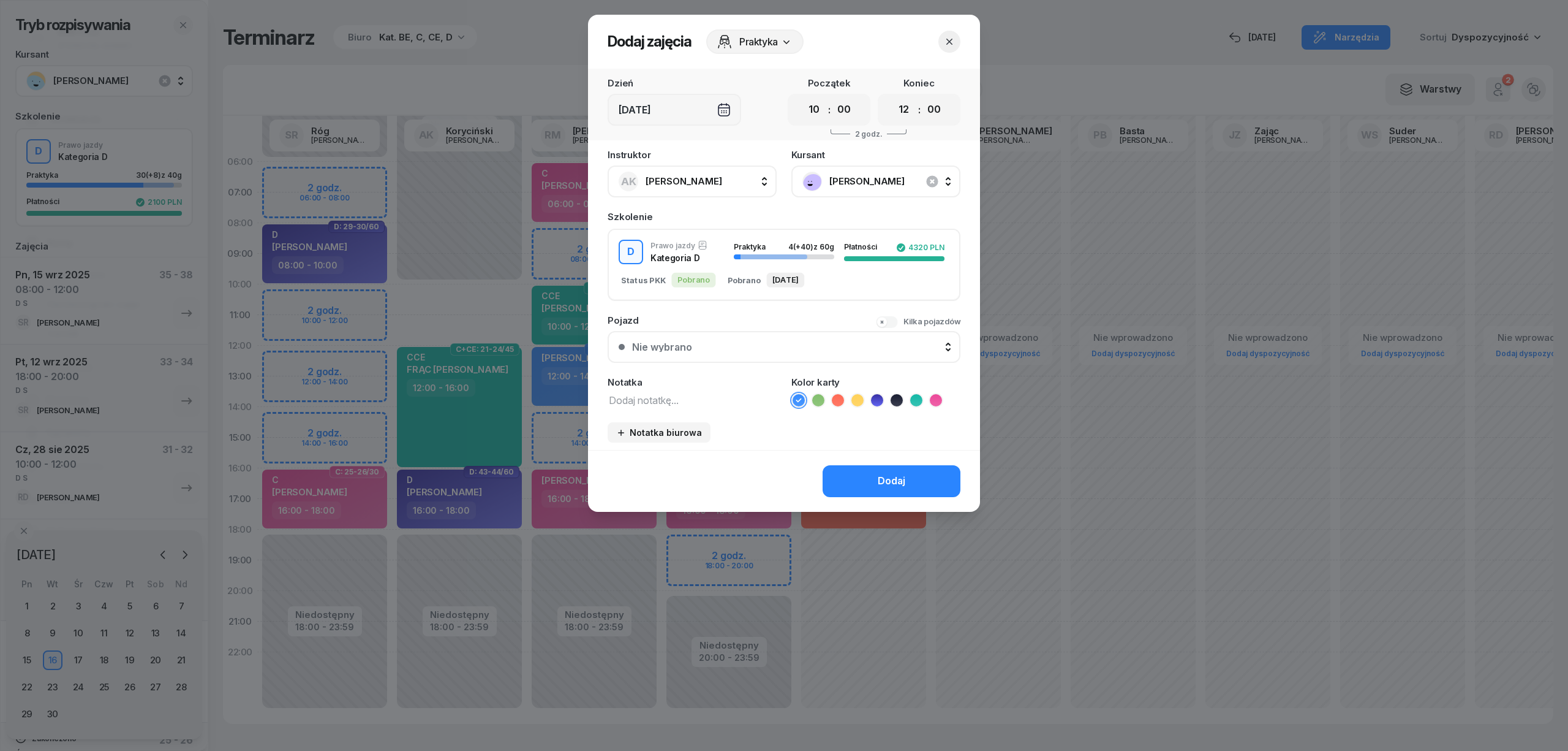
click at [705, 396] on textarea at bounding box center [692, 399] width 169 height 16
type textarea "D"
click at [876, 398] on icon at bounding box center [877, 399] width 5 height 4
click at [865, 479] on button "Dodaj" at bounding box center [891, 481] width 138 height 31
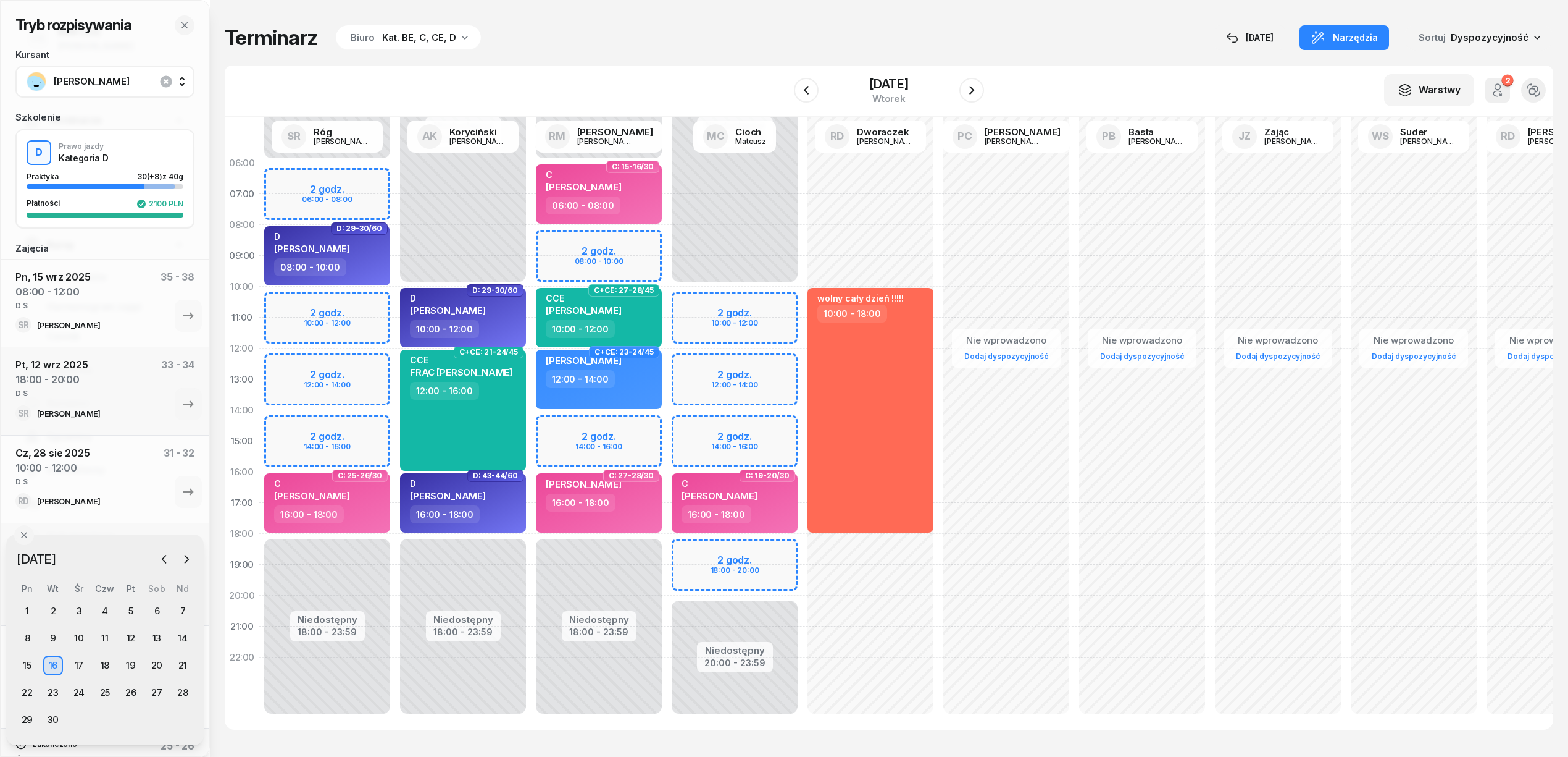
click at [395, 298] on div "Niedostępny 00:00 - 06:00 Niedostępny 18:00 - 23:59 D: 29-30/60 D ERYK KOWALSKI…" at bounding box center [463, 441] width 136 height 587
select select "10"
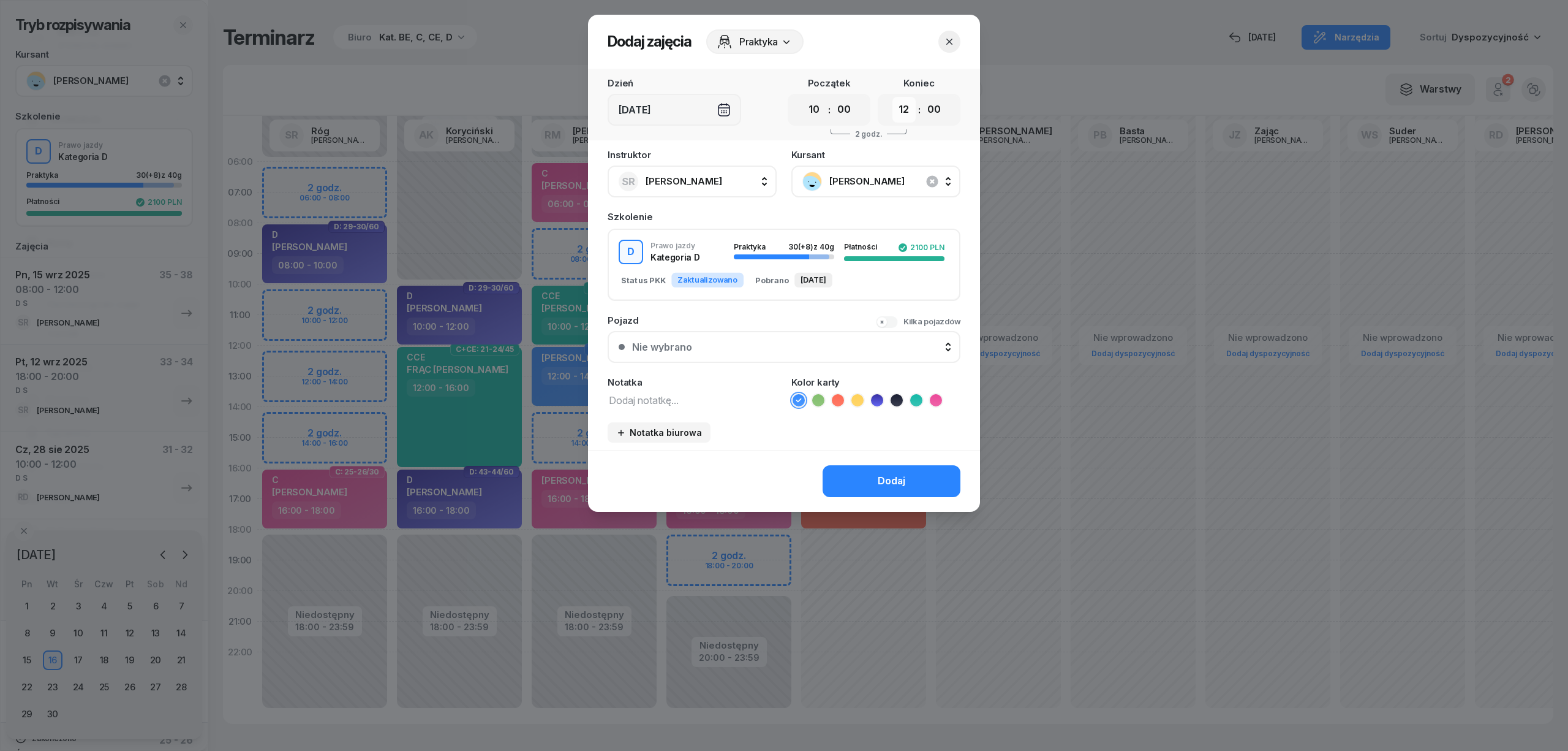
drag, startPoint x: 907, startPoint y: 111, endPoint x: 906, endPoint y: 119, distance: 8.1
click at [907, 111] on select "00 01 02 03 04 05 06 07 08 09 10 11 12 13 14 15 16 17 18 19 20 21 22 23" at bounding box center [904, 109] width 24 height 25
select select "14"
click at [892, 97] on select "00 01 02 03 04 05 06 07 08 09 10 11 12 13 14 15 16 17 18 19 20 21 22 23" at bounding box center [904, 109] width 24 height 25
click at [706, 396] on textarea at bounding box center [692, 399] width 169 height 16
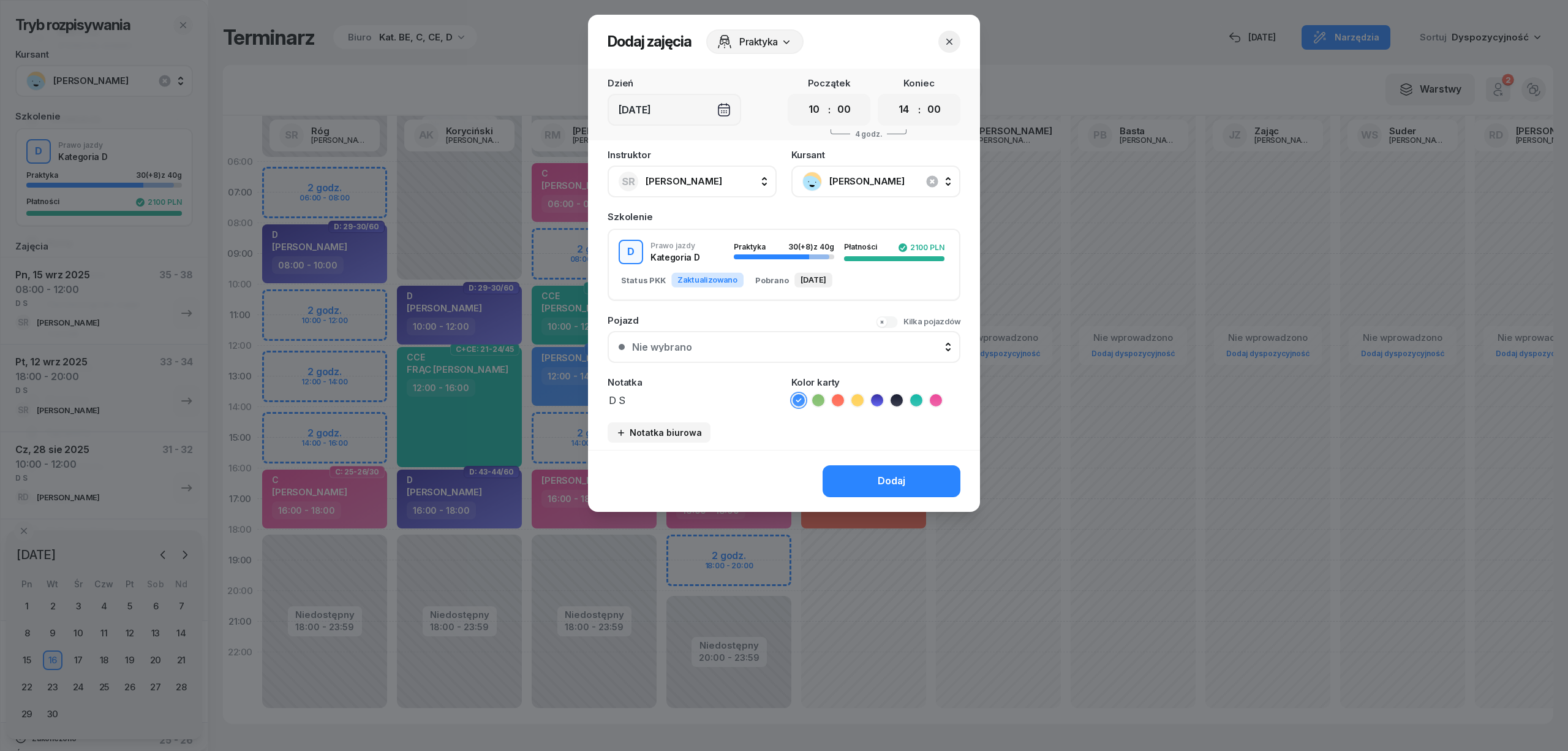
type textarea "D S"
click at [877, 397] on icon at bounding box center [877, 399] width 5 height 4
click at [884, 486] on div "Dodaj" at bounding box center [891, 481] width 28 height 16
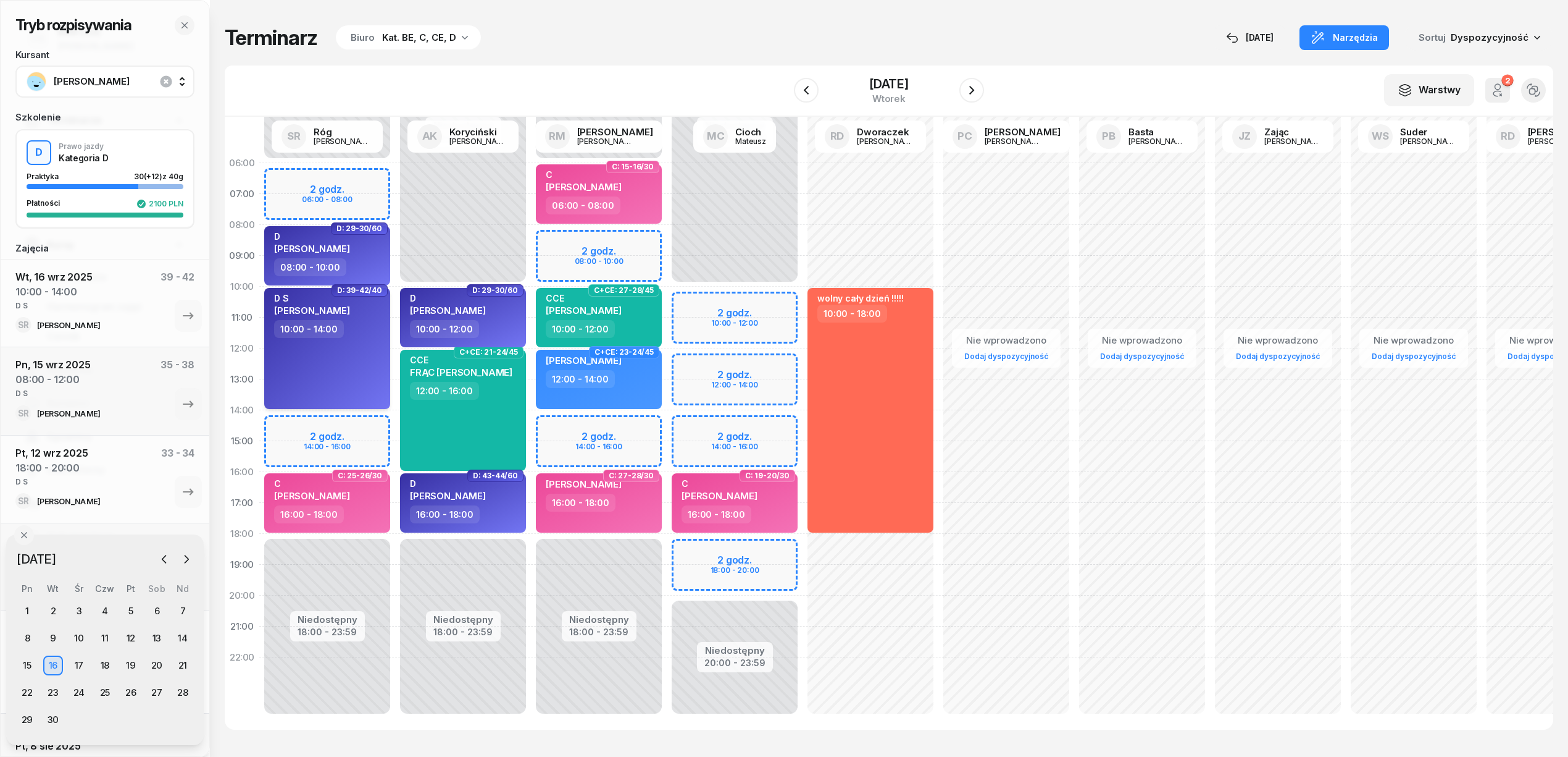
click at [289, 307] on span "RAFAŁ JANIK" at bounding box center [312, 310] width 76 height 11
select select "10"
select select "14"
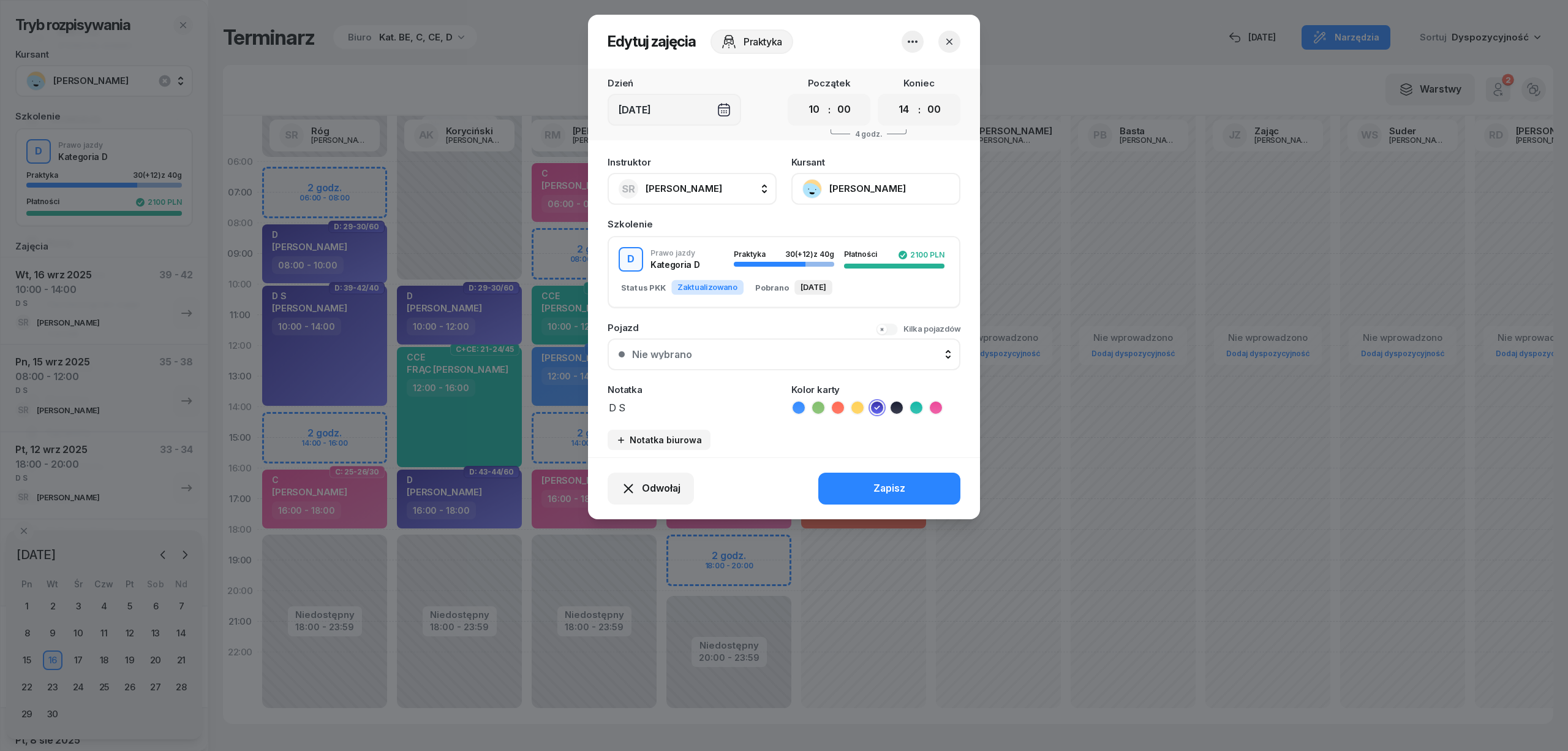
click at [851, 177] on button "[PERSON_NAME]" at bounding box center [877, 189] width 169 height 31
click at [844, 233] on div "Otwórz profil" at bounding box center [831, 231] width 59 height 16
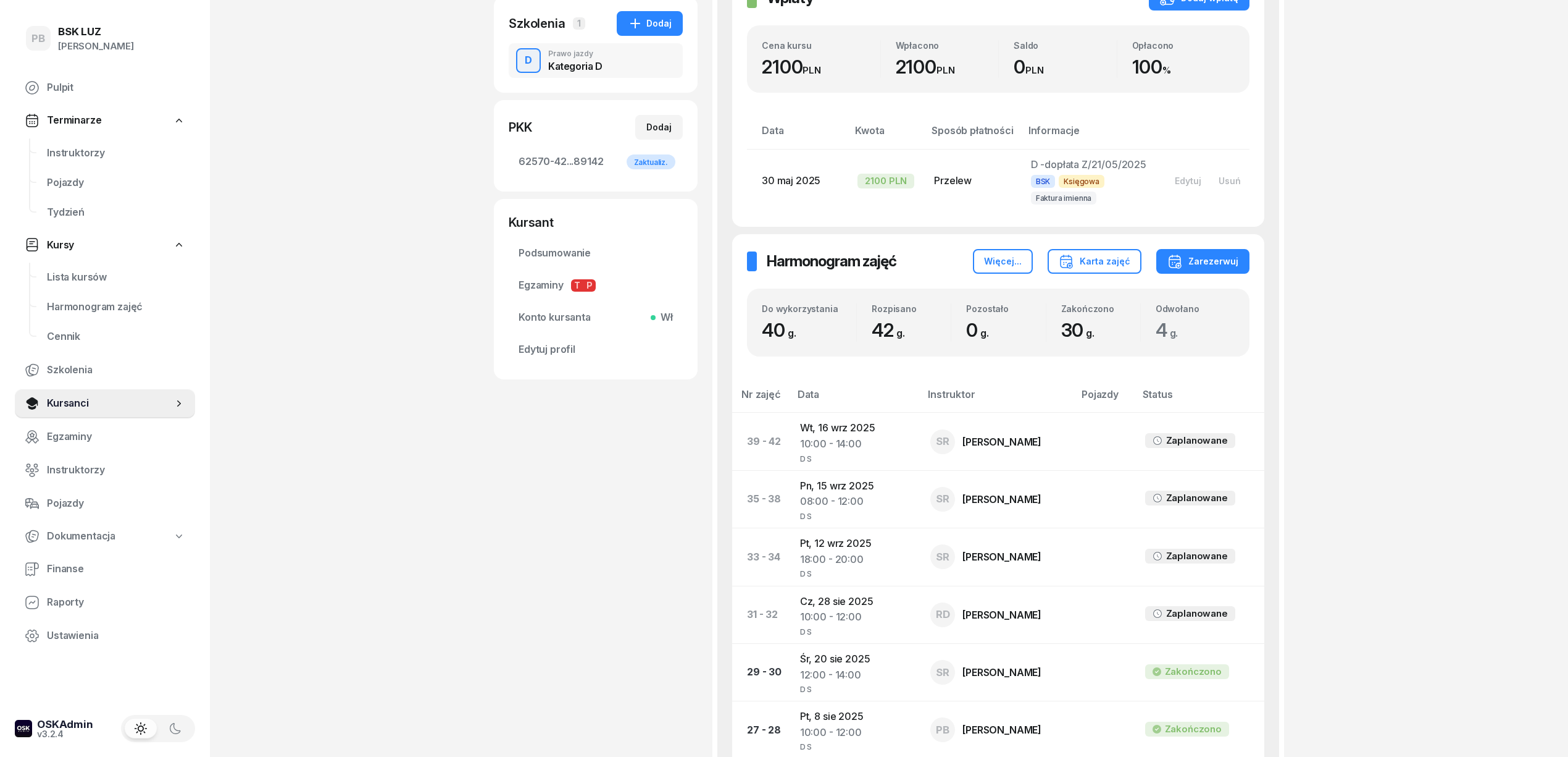
scroll to position [329, 0]
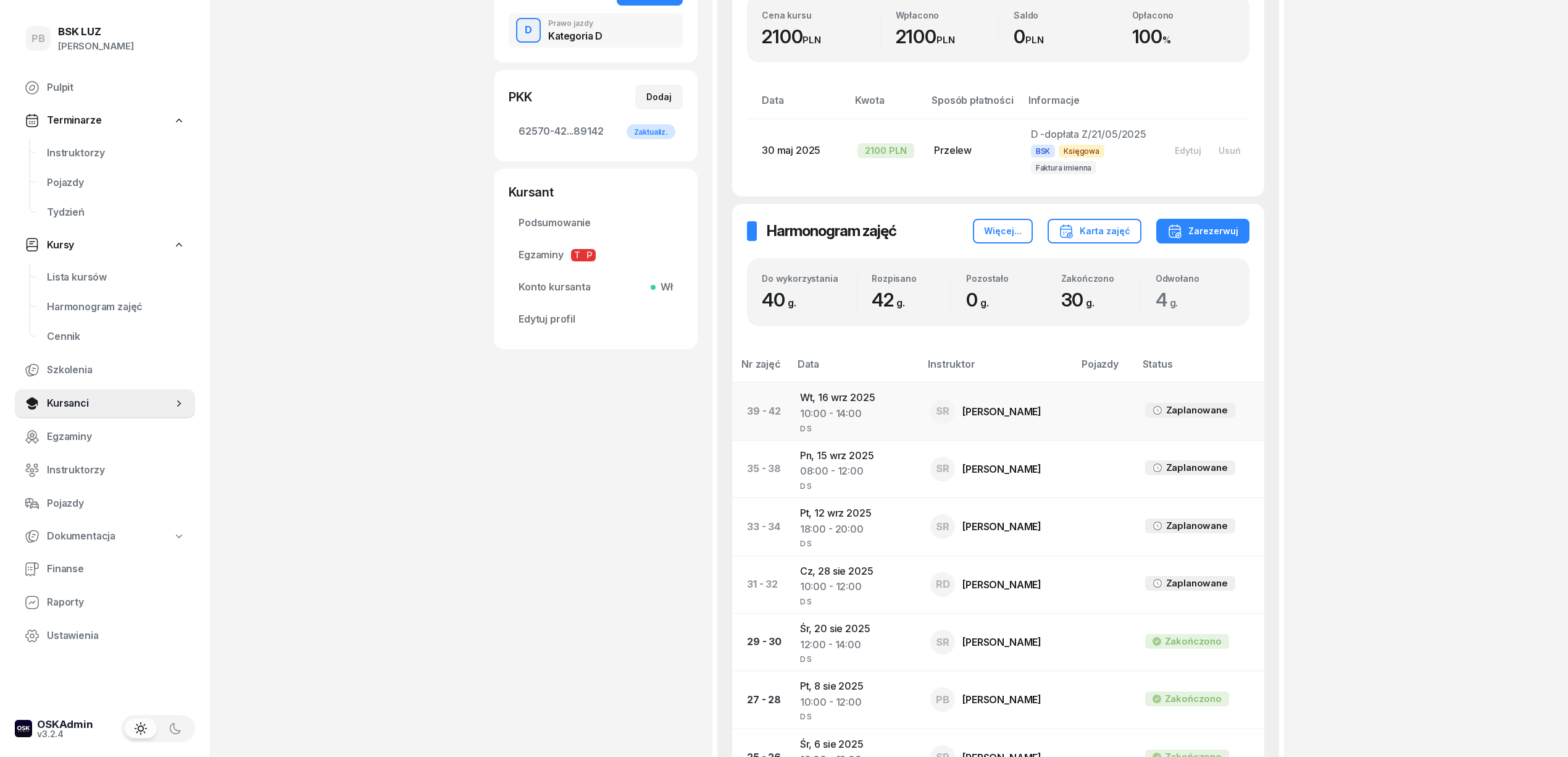
click at [856, 401] on td "Wt, 16 wrz 2025 10:00 - 14:00 D S" at bounding box center [855, 410] width 130 height 57
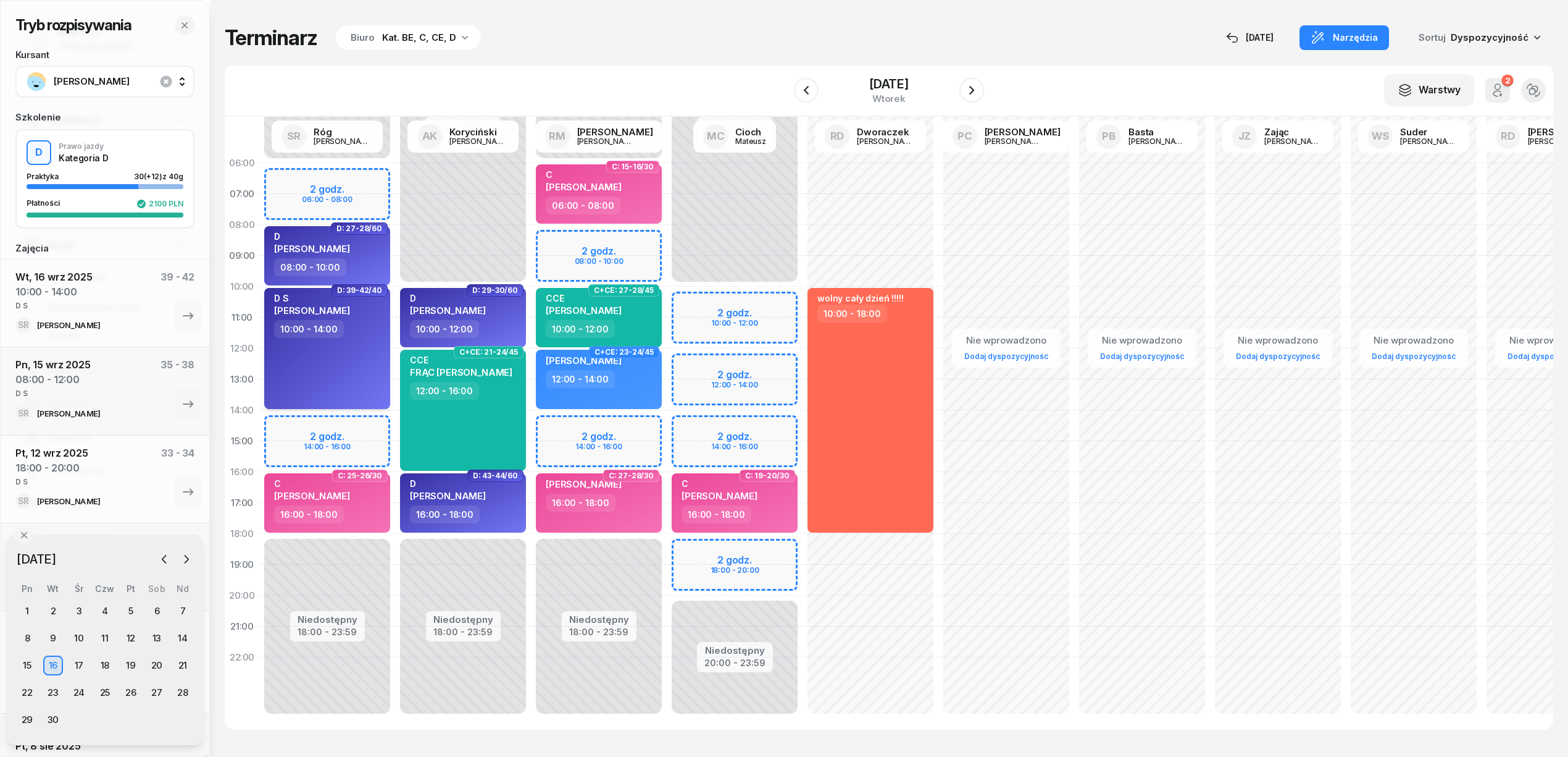
click at [351, 325] on div "10:00 - 14:00" at bounding box center [328, 328] width 108 height 18
select select "10"
select select "14"
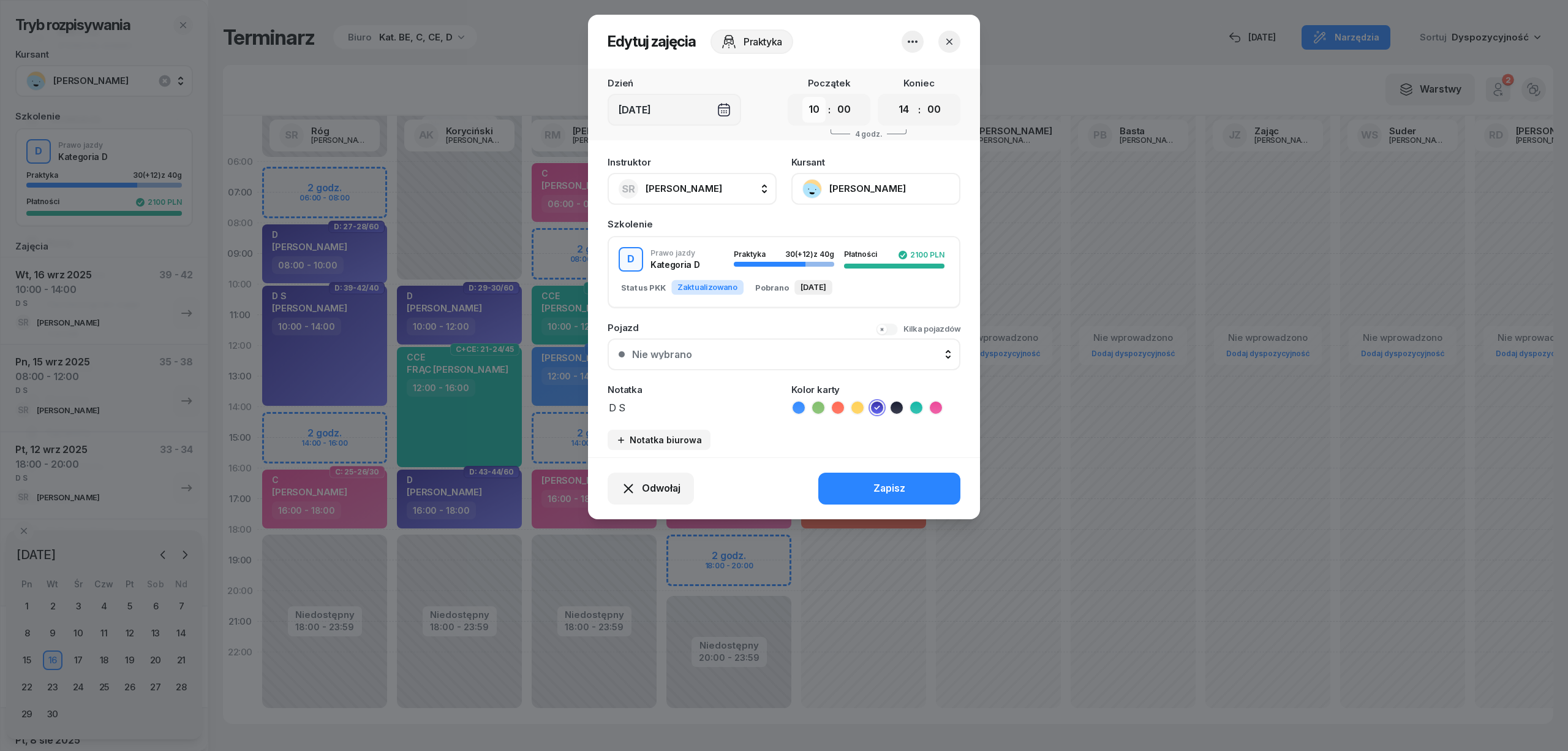
drag, startPoint x: 807, startPoint y: 107, endPoint x: 815, endPoint y: 121, distance: 16.1
click at [807, 107] on select "00 01 02 03 04 05 06 07 08 09 10 11 12 13 14 15 16 17 18 19 20 21 22 23" at bounding box center [814, 109] width 24 height 25
select select "12"
click at [802, 97] on select "00 01 02 03 04 05 06 07 08 09 10 11 12 13 14 15 16 17 18 19 20 21 22 23" at bounding box center [814, 109] width 24 height 25
click at [859, 486] on button "Zapisz" at bounding box center [889, 488] width 142 height 31
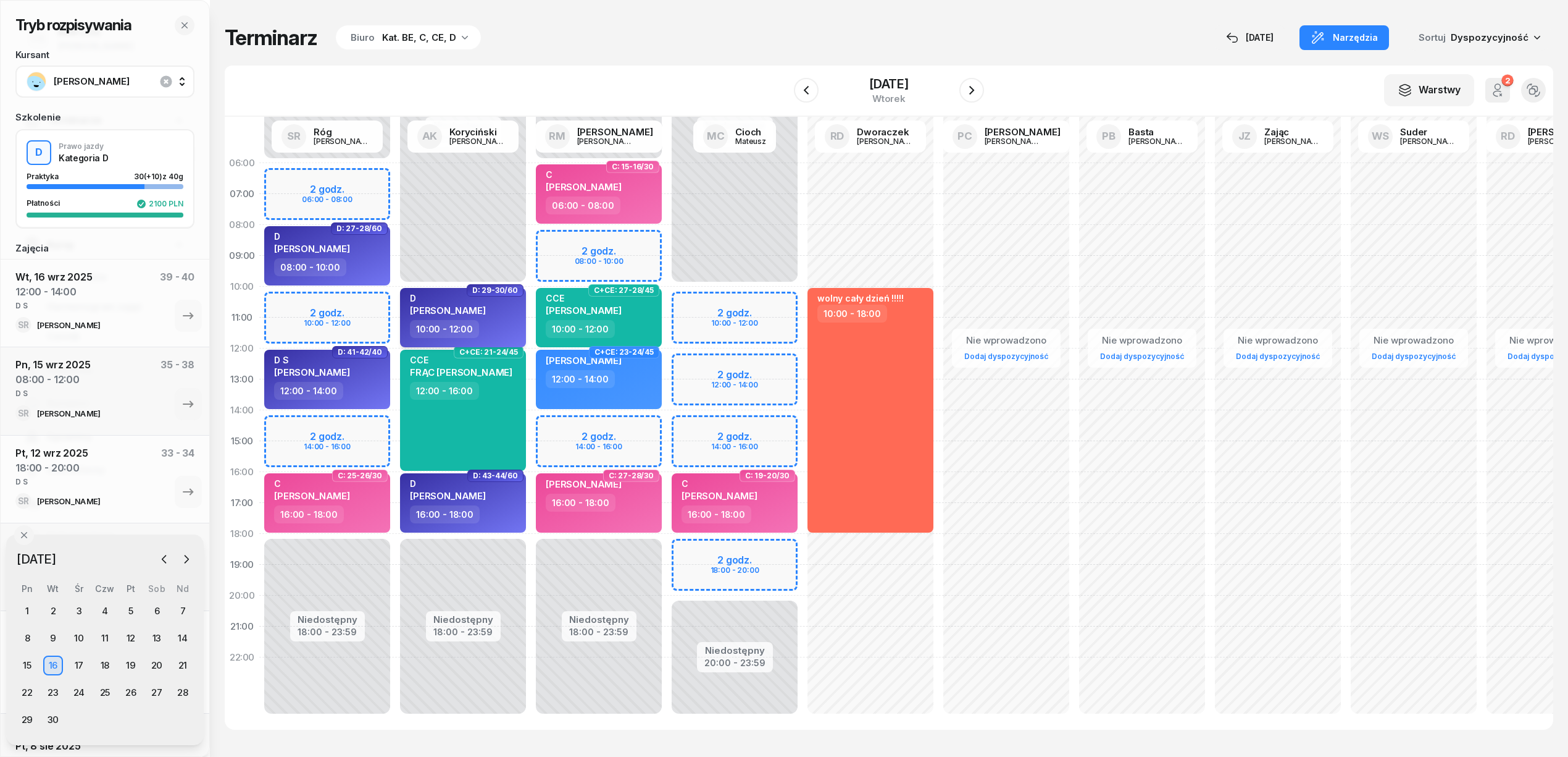
click at [504, 315] on div "D KOWALSKI ERYK" at bounding box center [464, 306] width 108 height 27
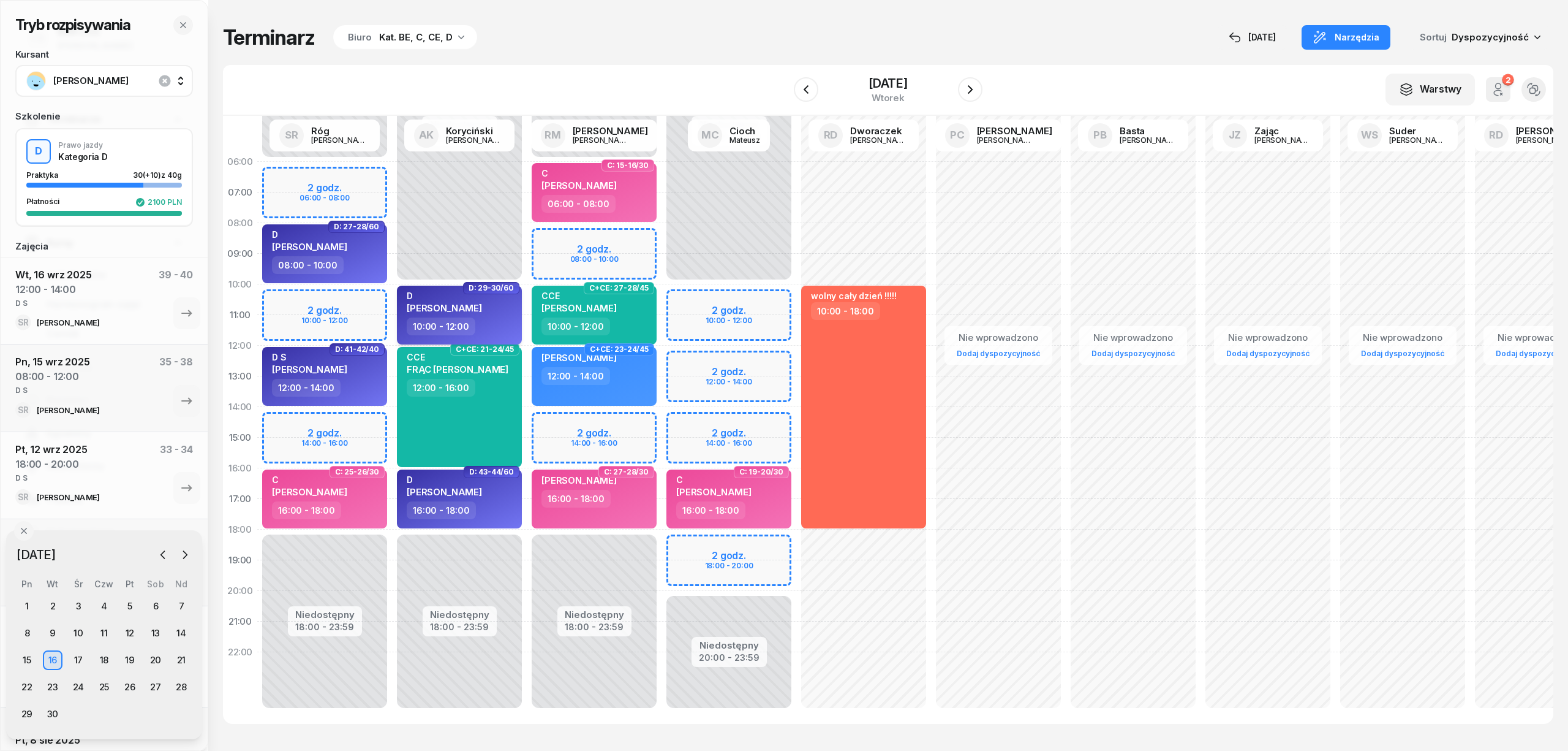
select select "10"
select select "12"
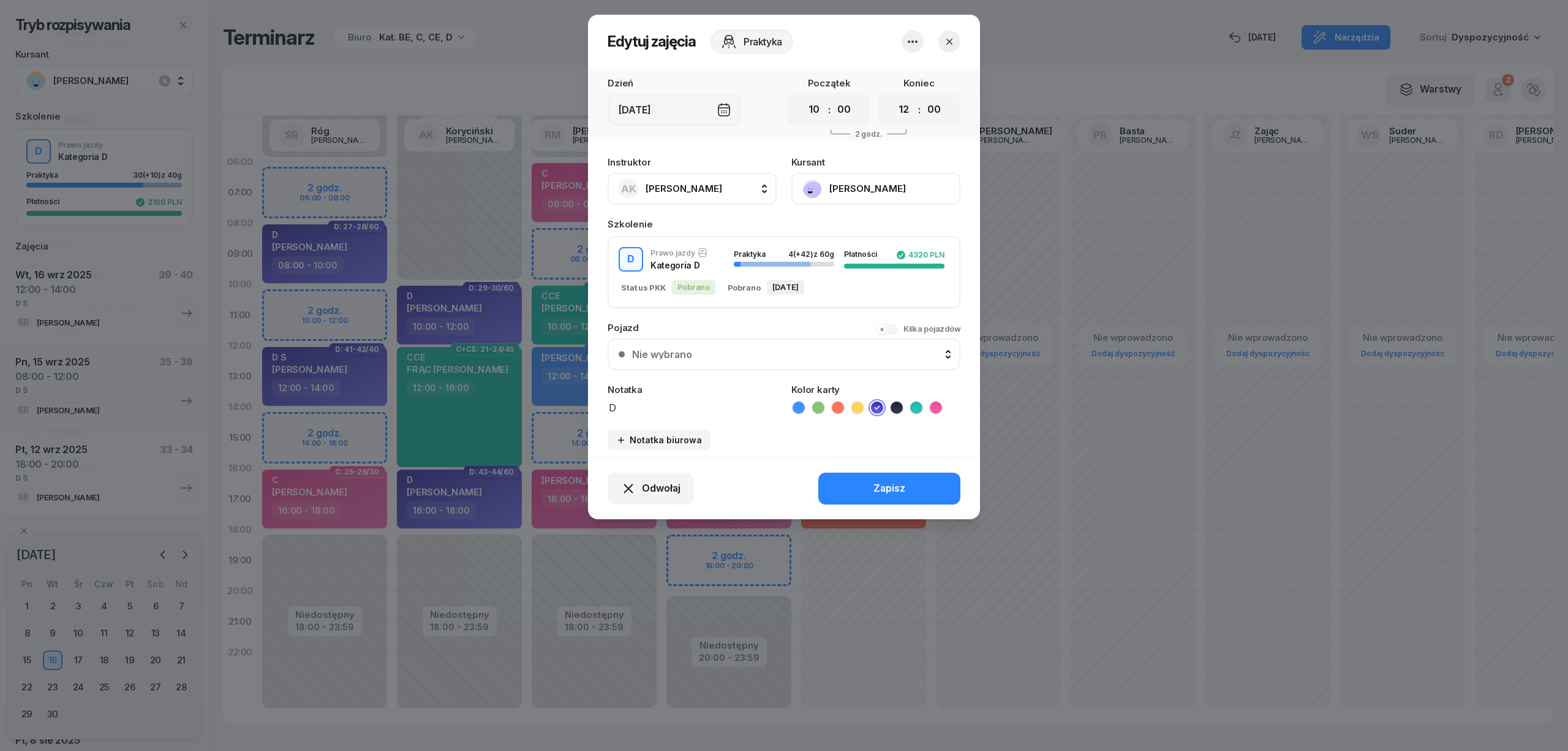
click at [906, 45] on icon "button" at bounding box center [912, 41] width 15 height 15
click at [897, 82] on link "Usuń" at bounding box center [906, 79] width 162 height 31
click at [944, 79] on link "Usuń" at bounding box center [906, 79] width 162 height 31
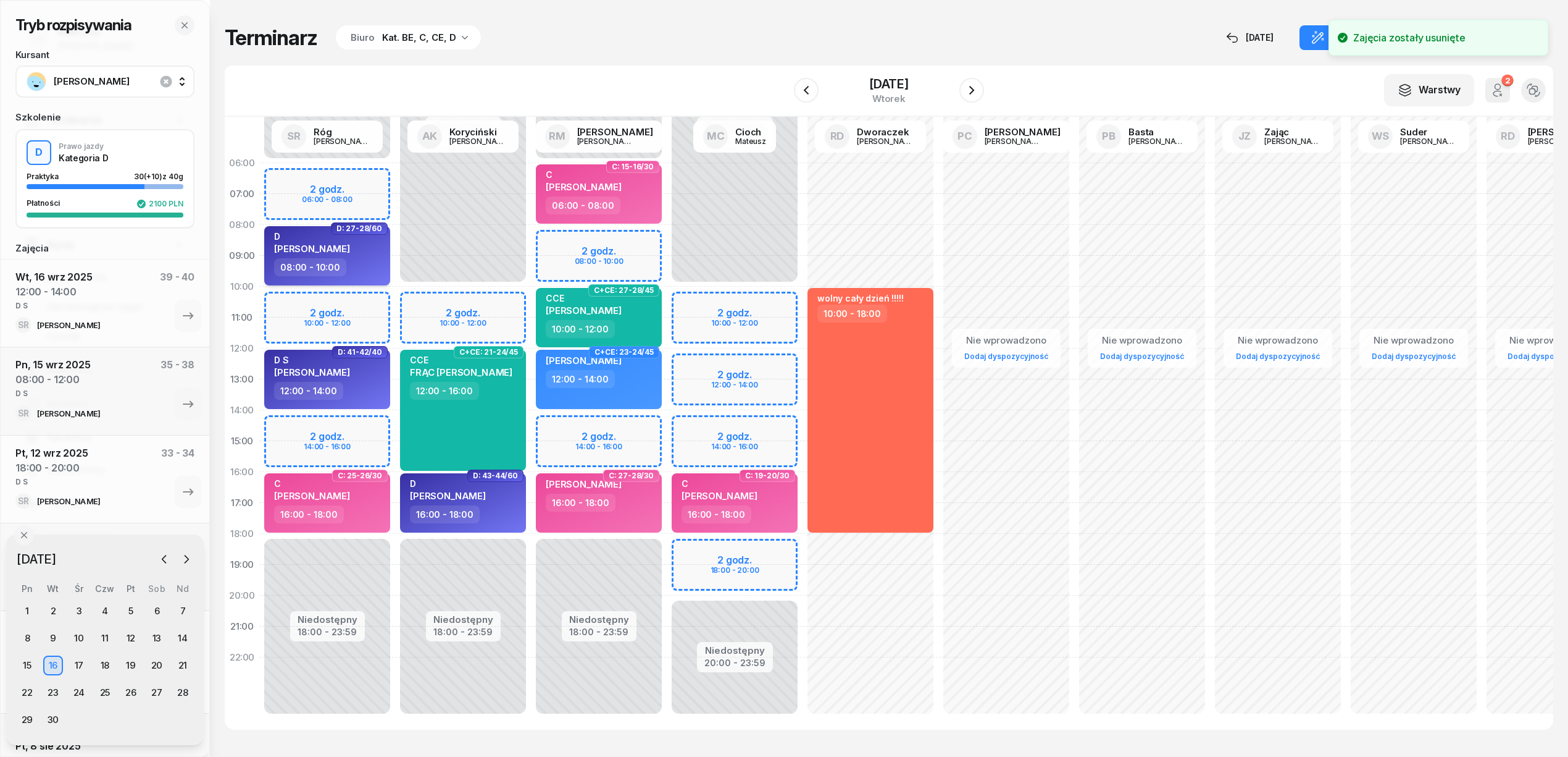
click at [369, 238] on div "D KOWALSKI ERYK" at bounding box center [328, 244] width 108 height 27
click at [357, 251] on div "D KOWALSKI ERYK" at bounding box center [328, 244] width 108 height 27
select select "08"
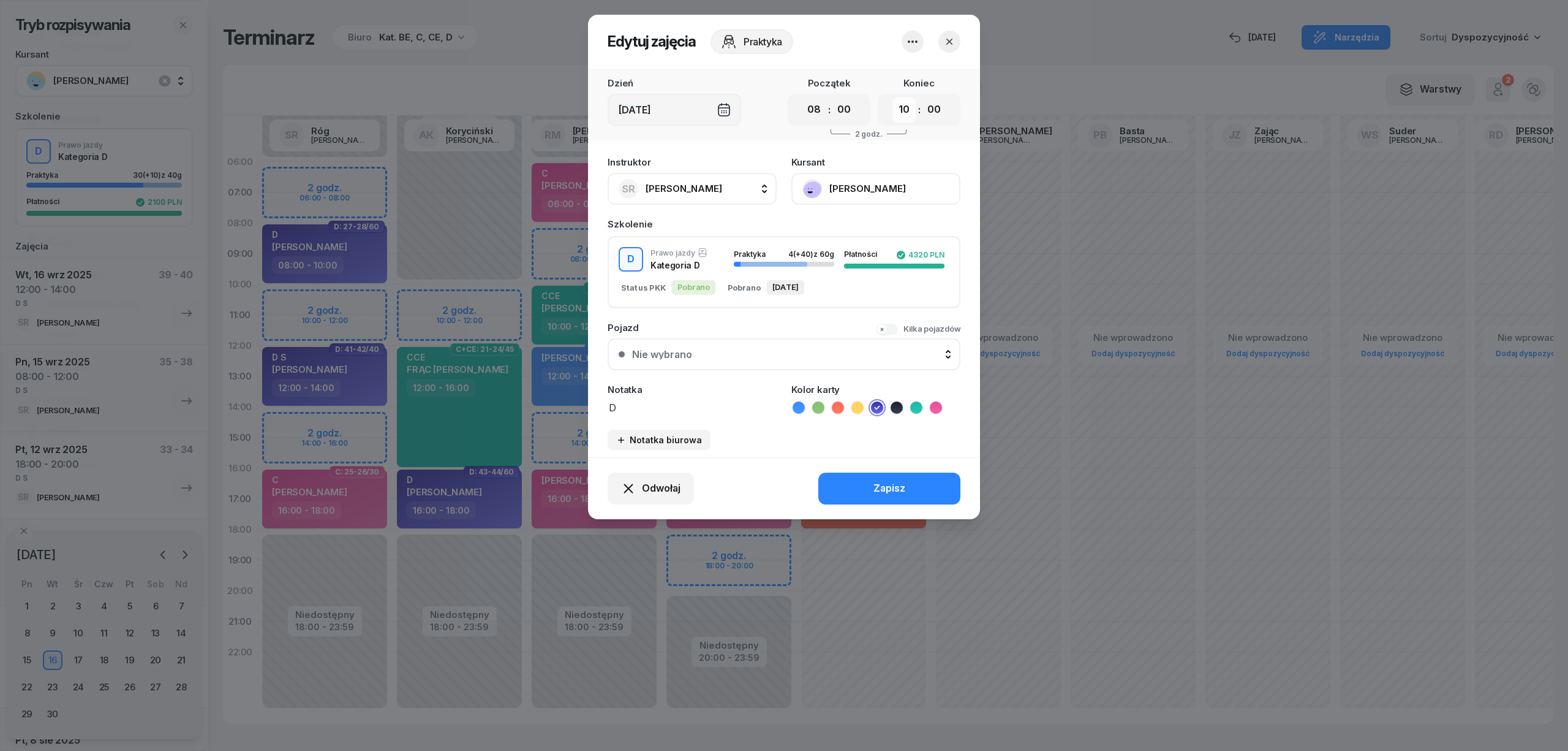
drag, startPoint x: 900, startPoint y: 112, endPoint x: 900, endPoint y: 121, distance: 9.0
click at [900, 112] on select "00 01 02 03 04 05 06 07 08 09 10 11 12 13 14 15 16 17 18 19 20 21 22 23" at bounding box center [904, 109] width 24 height 25
select select "12"
click at [892, 97] on select "00 01 02 03 04 05 06 07 08 09 10 11 12 13 14 15 16 17 18 19 20 21 22 23" at bounding box center [904, 109] width 24 height 25
click at [891, 486] on div "Zapisz" at bounding box center [890, 488] width 31 height 16
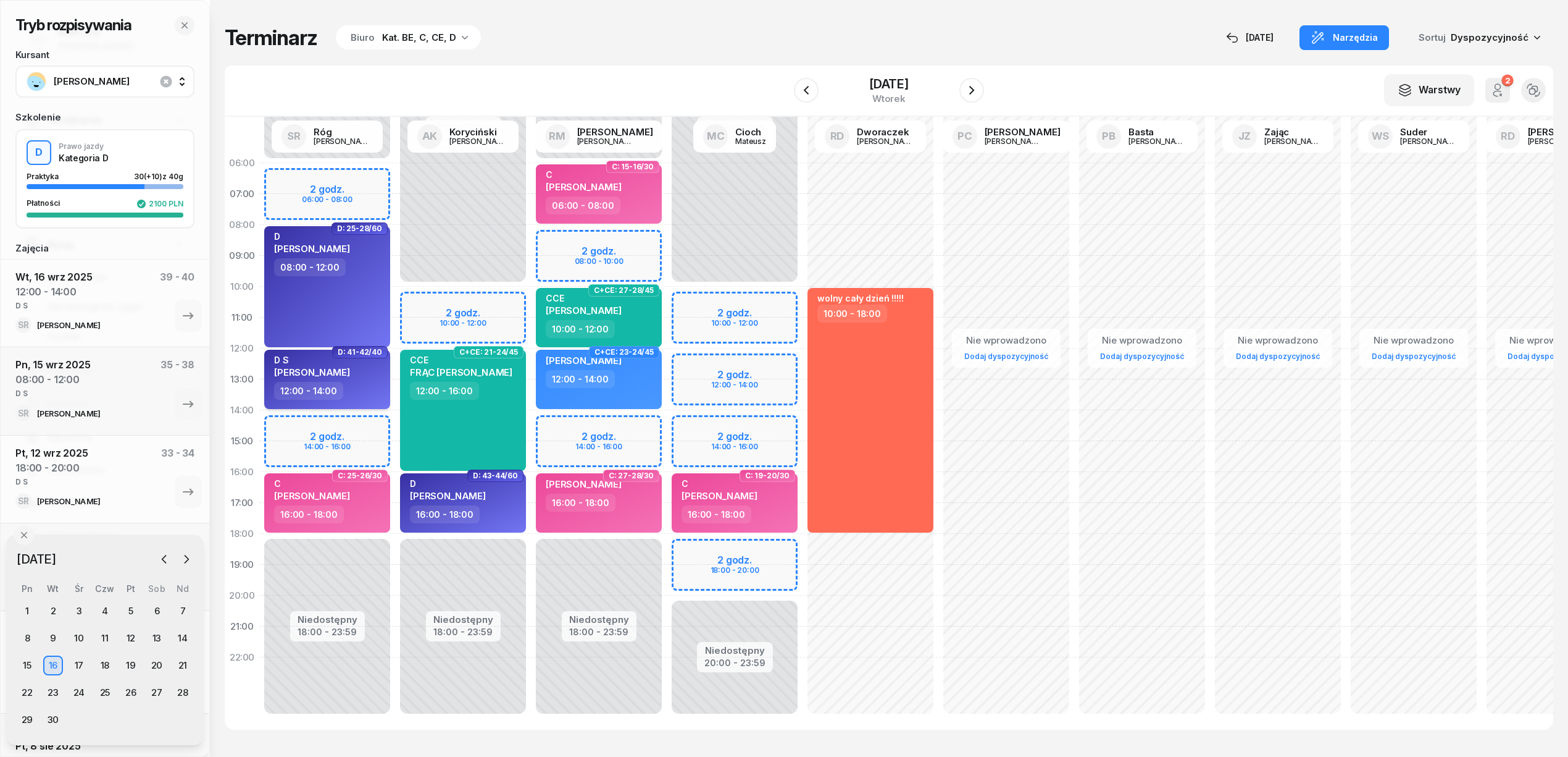
click at [345, 373] on div "D S RAFAŁ JANIK" at bounding box center [328, 368] width 108 height 27
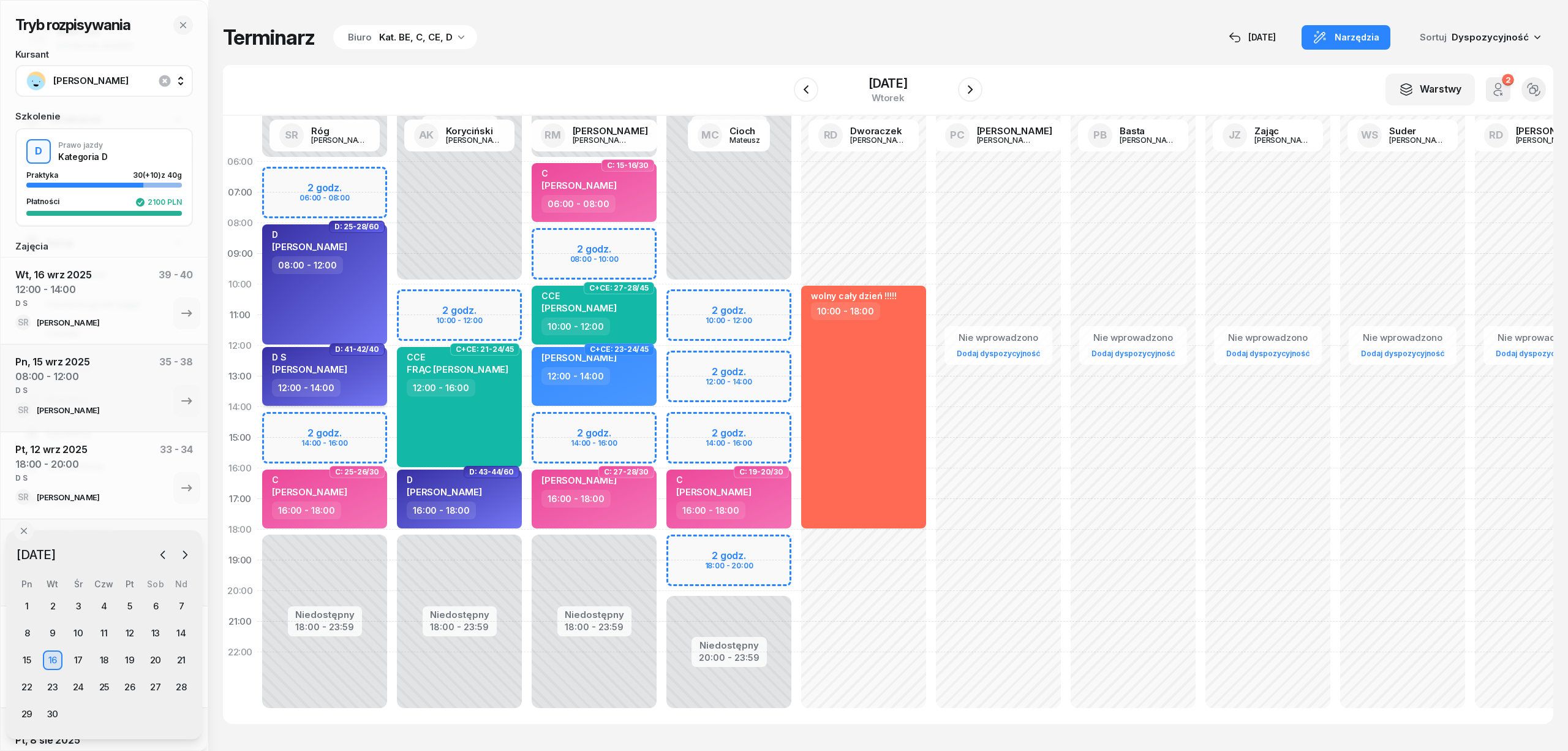
select select "12"
select select "14"
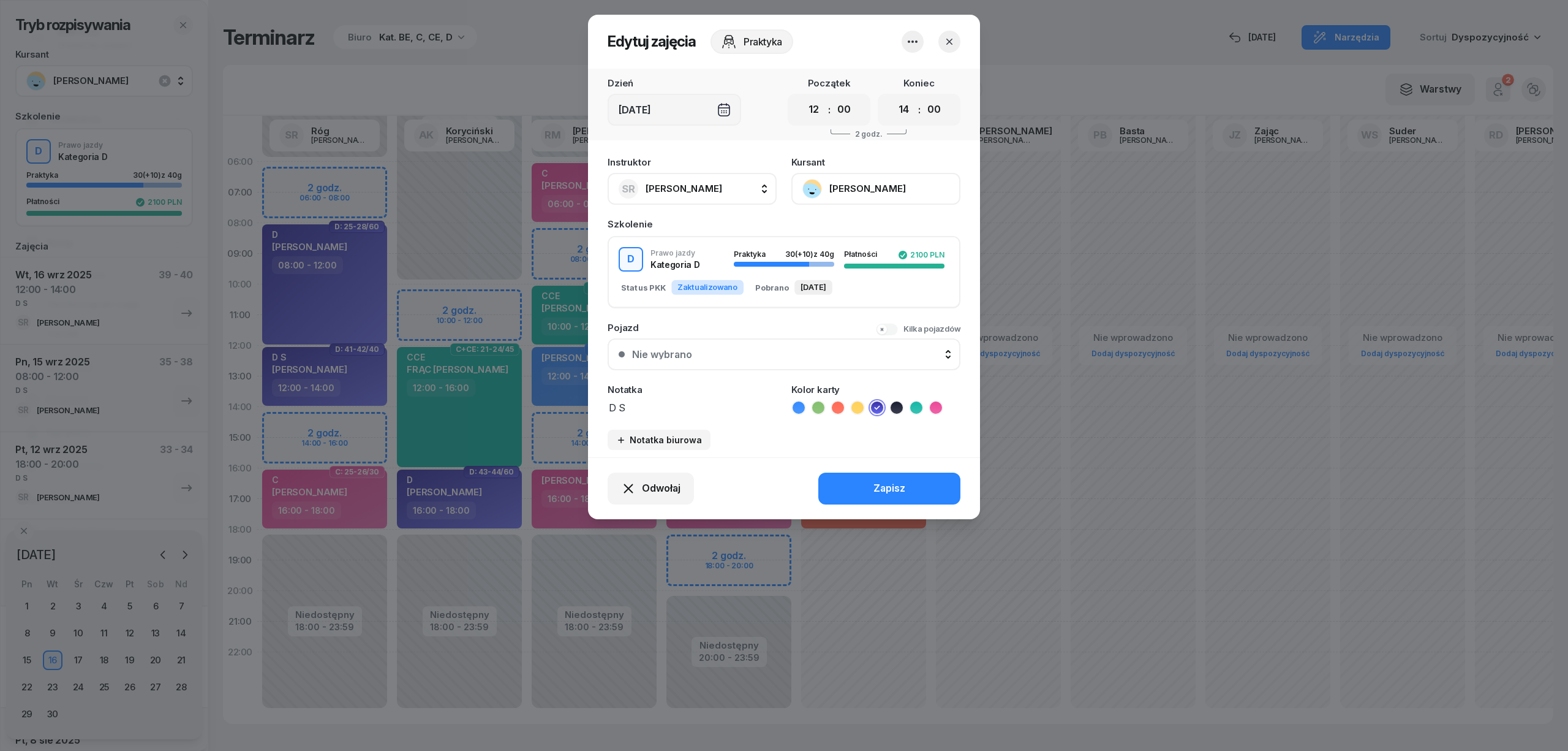
click at [890, 183] on button "[PERSON_NAME]" at bounding box center [877, 189] width 169 height 31
click at [862, 234] on link "Otwórz profil" at bounding box center [874, 230] width 162 height 31
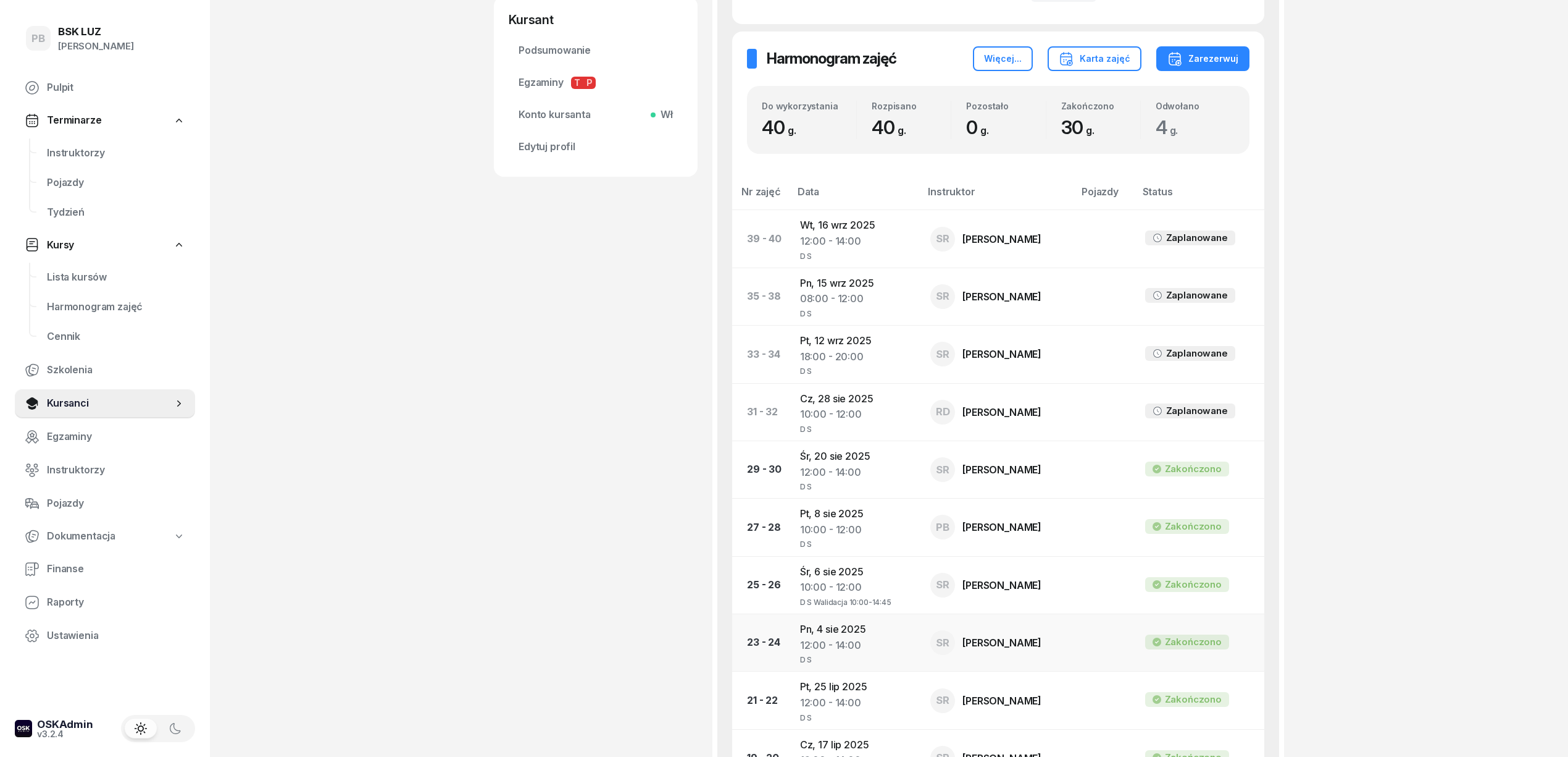
scroll to position [494, 0]
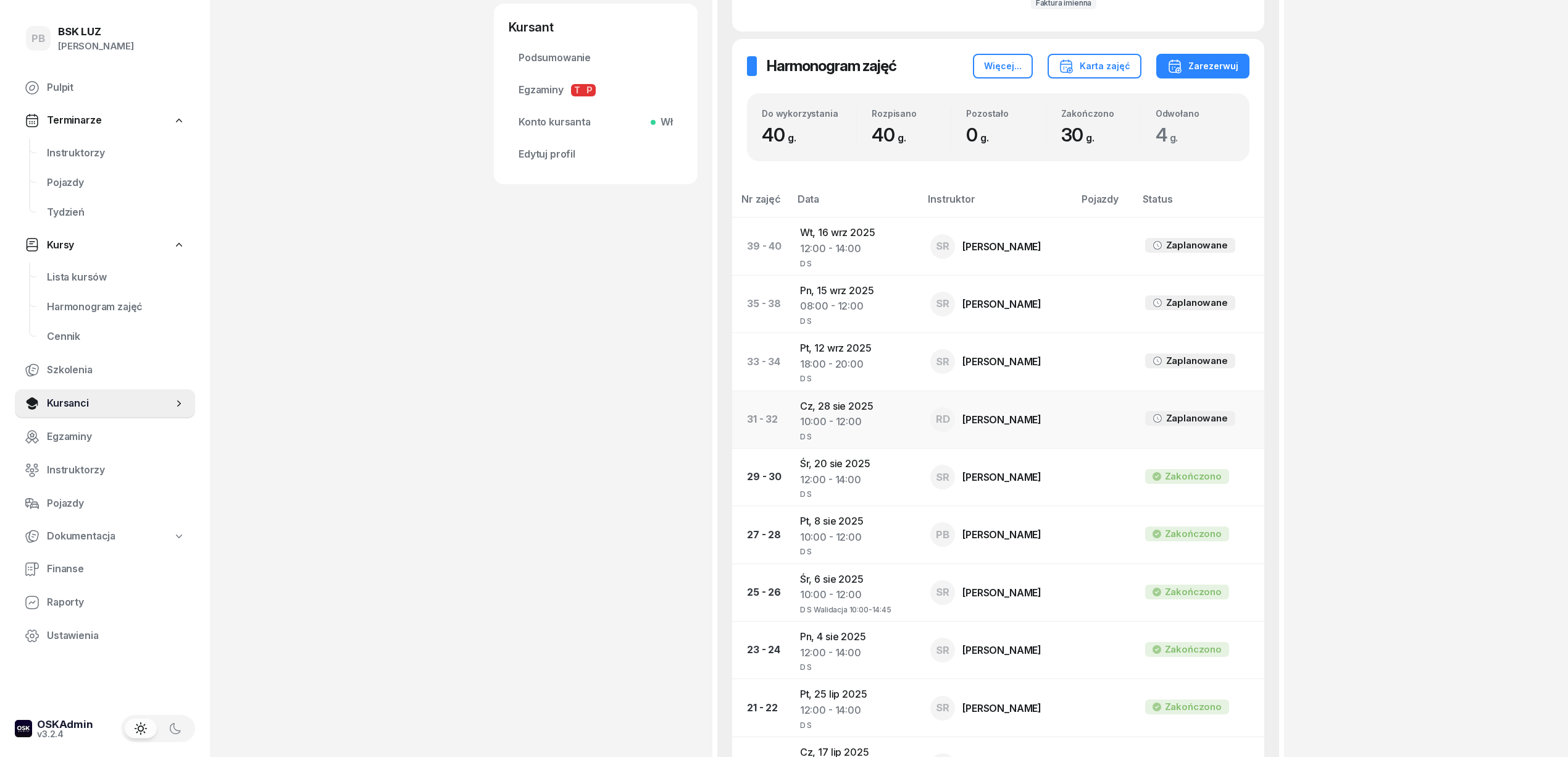
click at [829, 407] on td "Cz, 28 sie 2025 10:00 - 12:00 D S" at bounding box center [855, 418] width 130 height 57
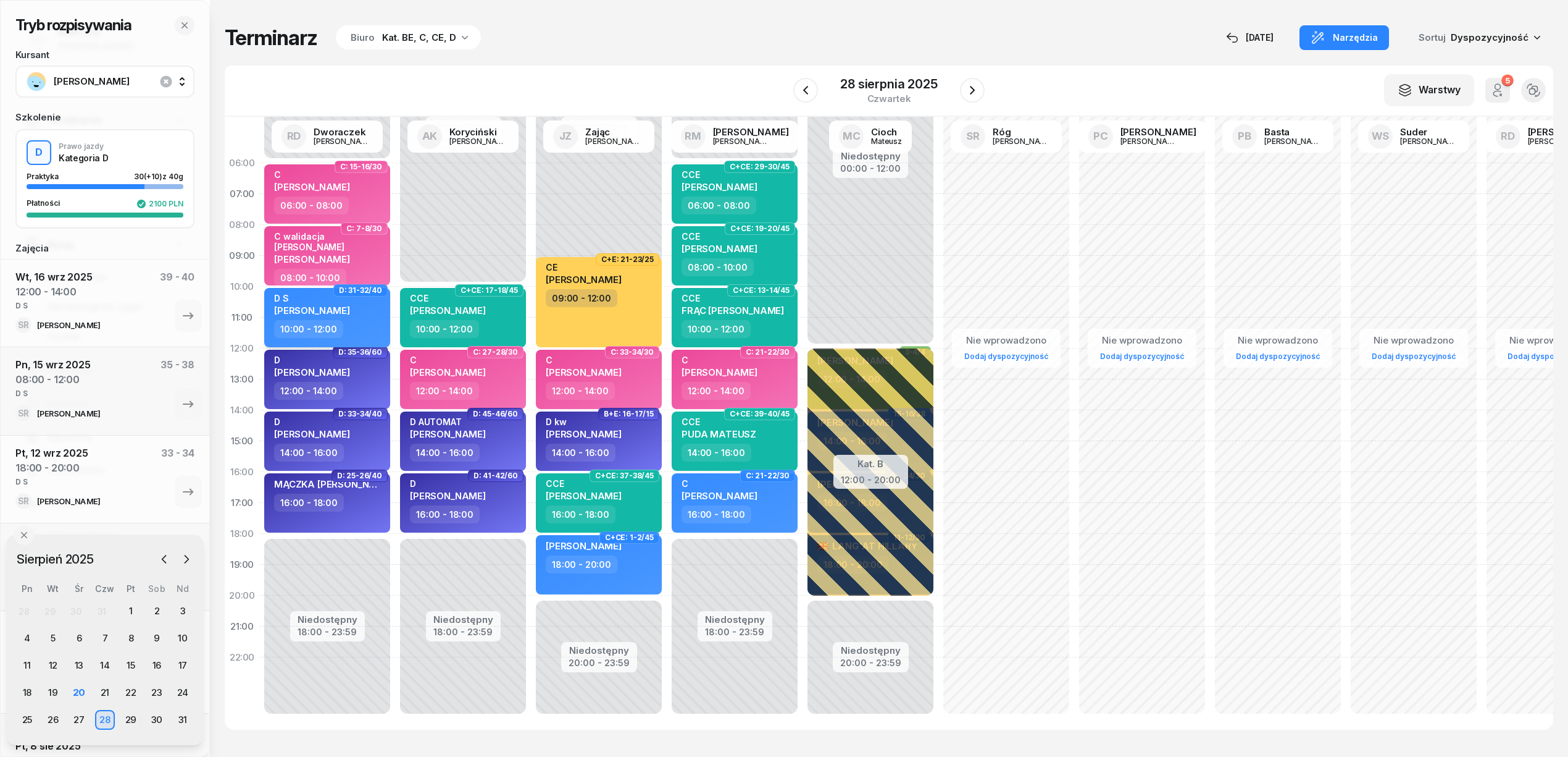
click at [366, 322] on div "10:00 - 12:00" at bounding box center [328, 328] width 108 height 18
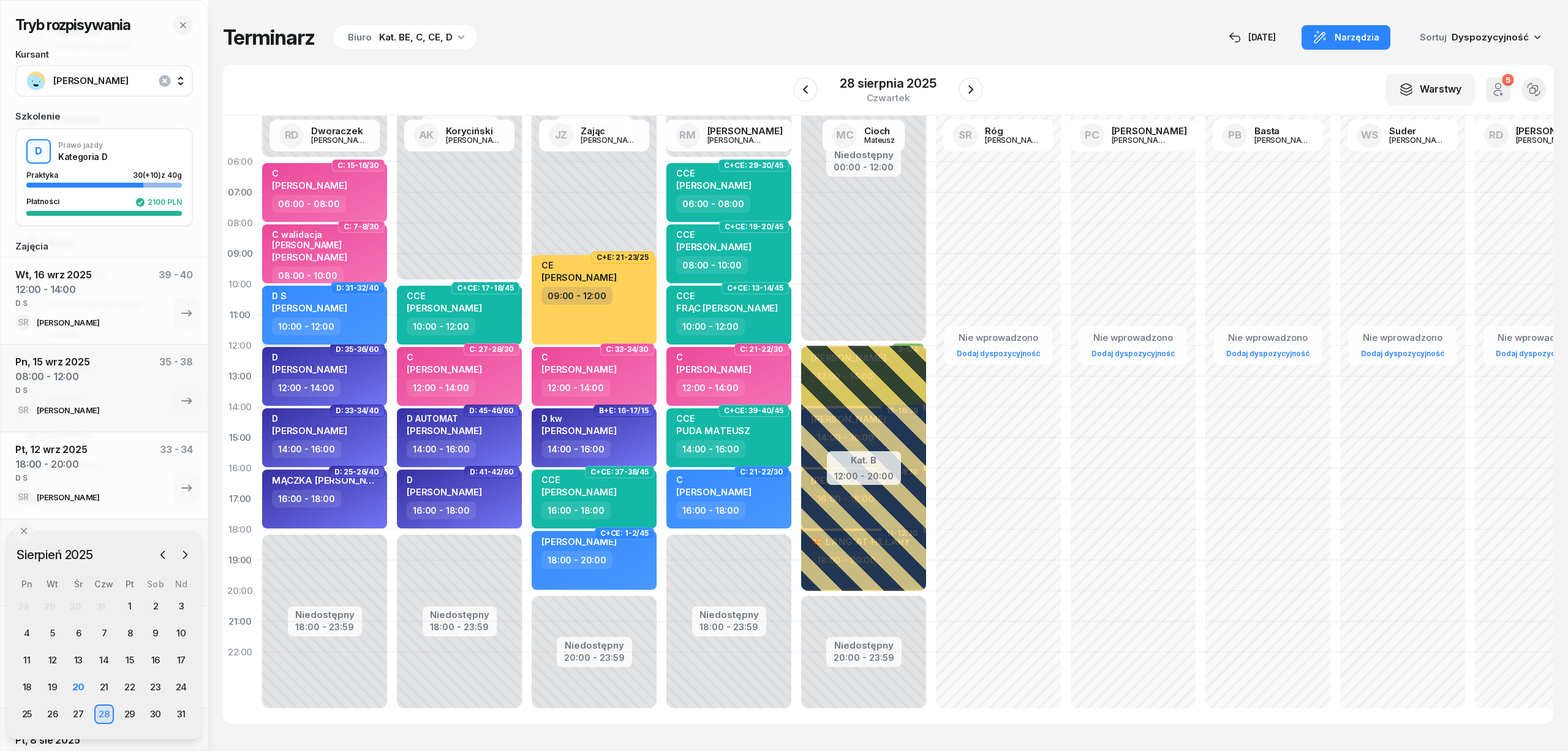
select select "10"
select select "12"
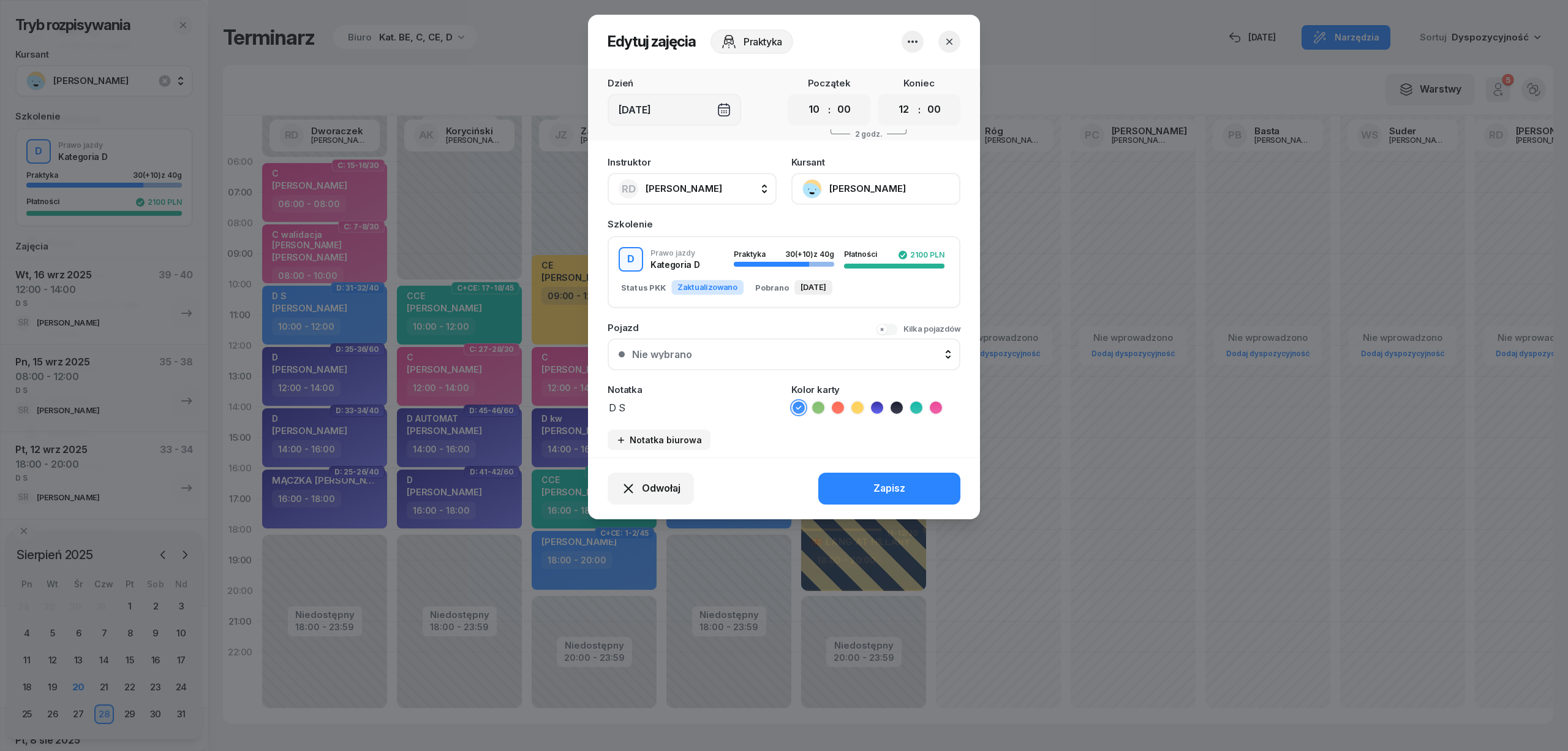
click at [633, 412] on textarea "D S" at bounding box center [692, 407] width 169 height 16
type textarea "D"
click at [880, 404] on icon at bounding box center [877, 408] width 12 height 12
click at [945, 37] on icon "button" at bounding box center [950, 42] width 12 height 12
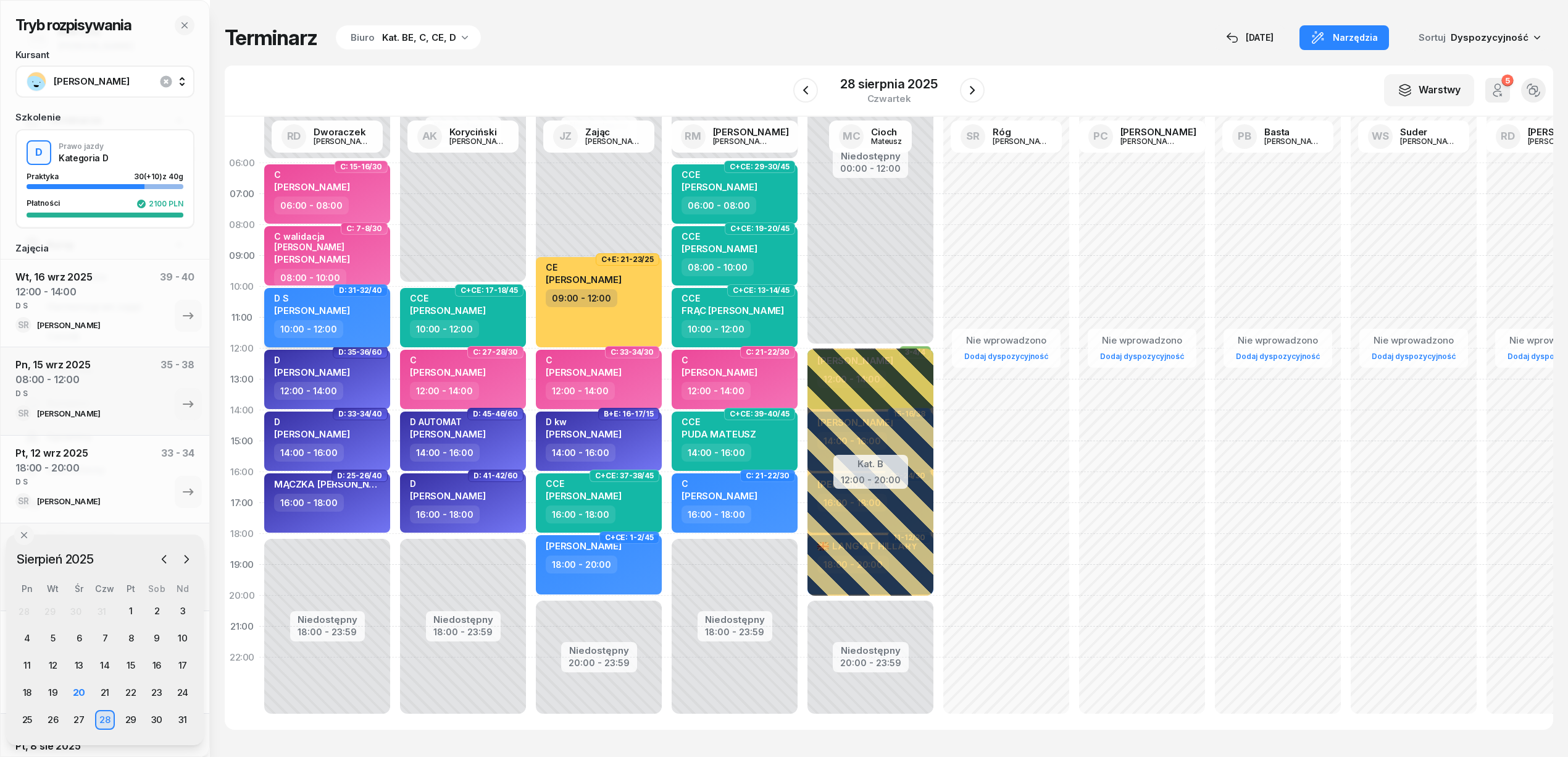
click at [365, 321] on div "10:00 - 12:00" at bounding box center [328, 328] width 108 height 18
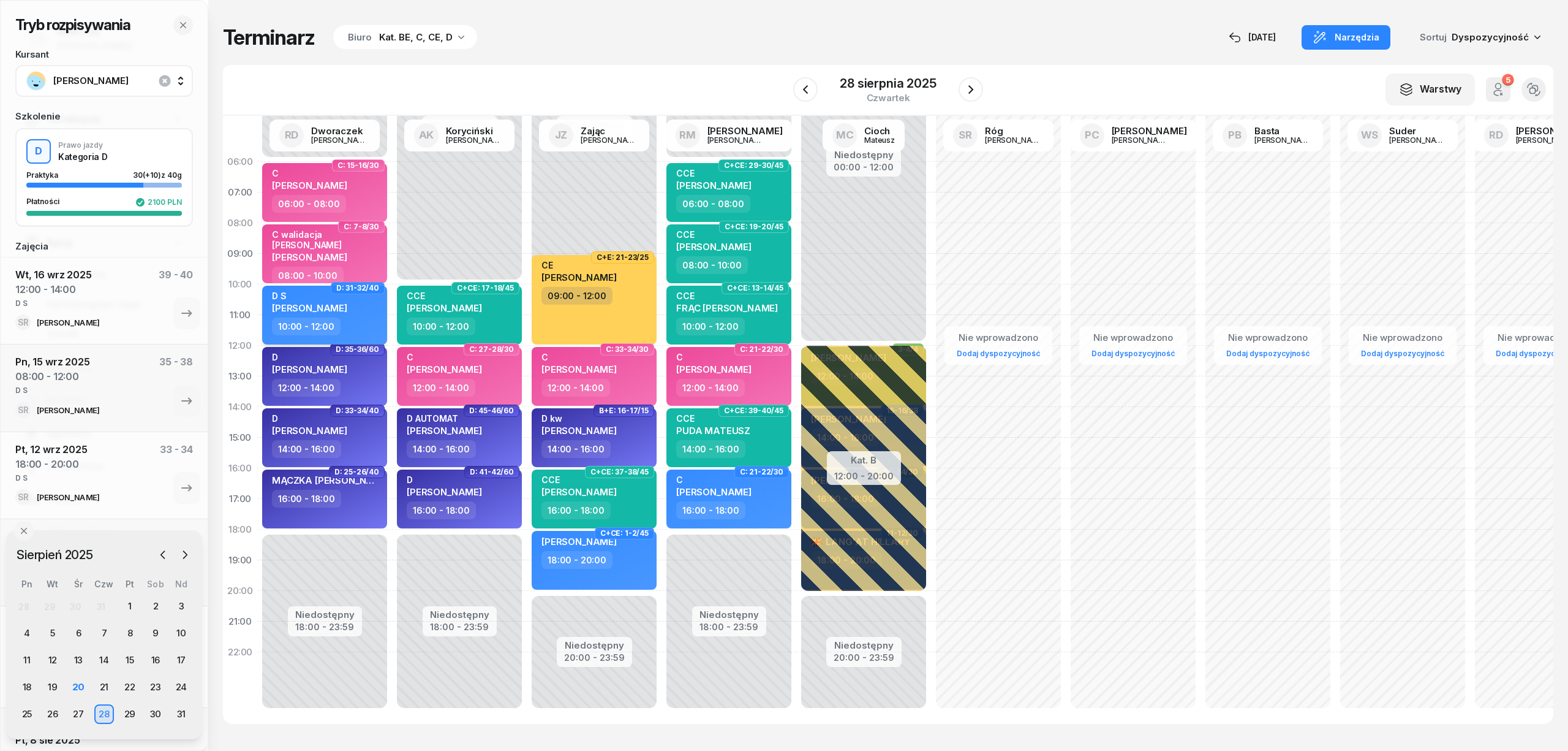
select select "10"
select select "12"
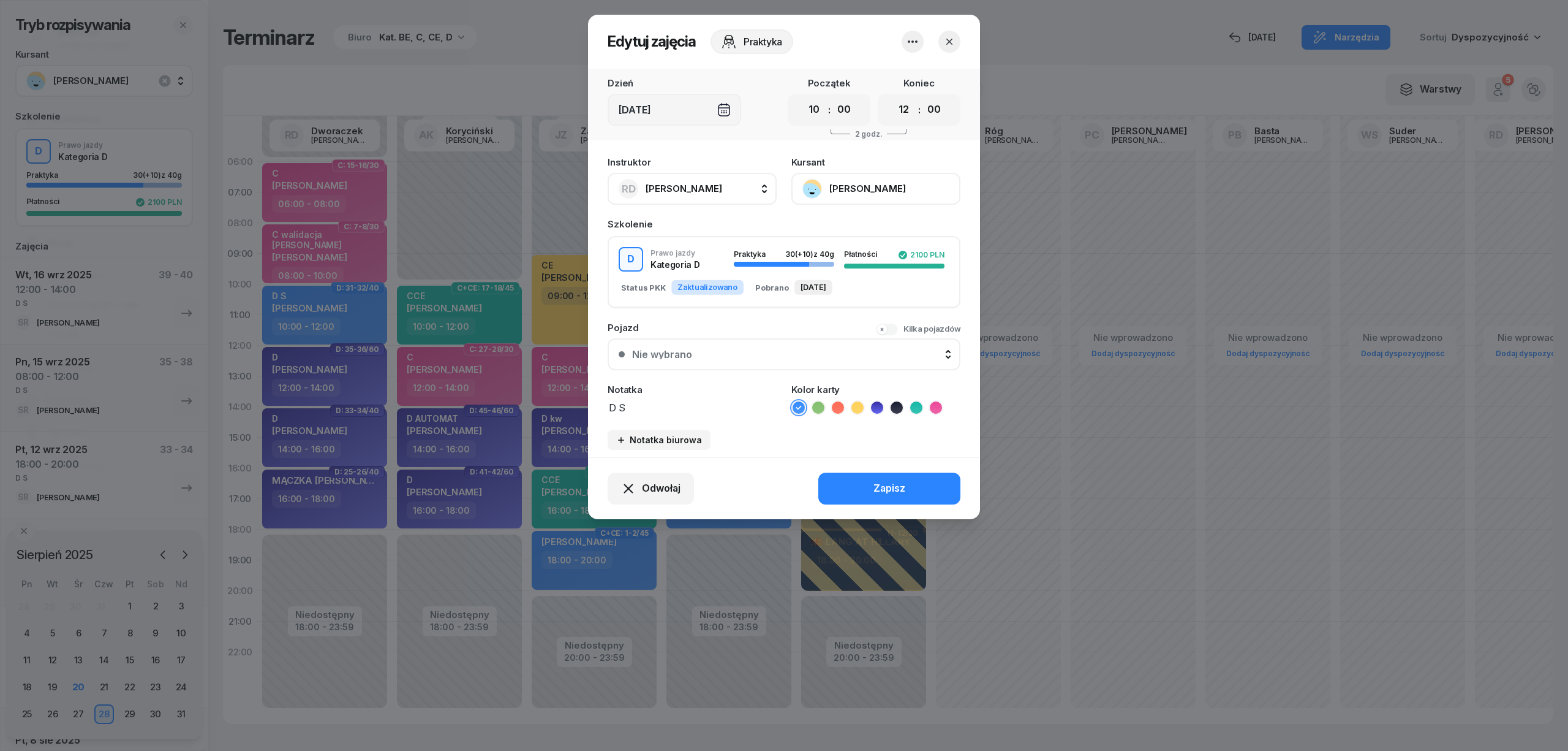
click at [877, 407] on icon at bounding box center [877, 408] width 12 height 12
click at [892, 480] on div "Zapisz" at bounding box center [890, 488] width 31 height 16
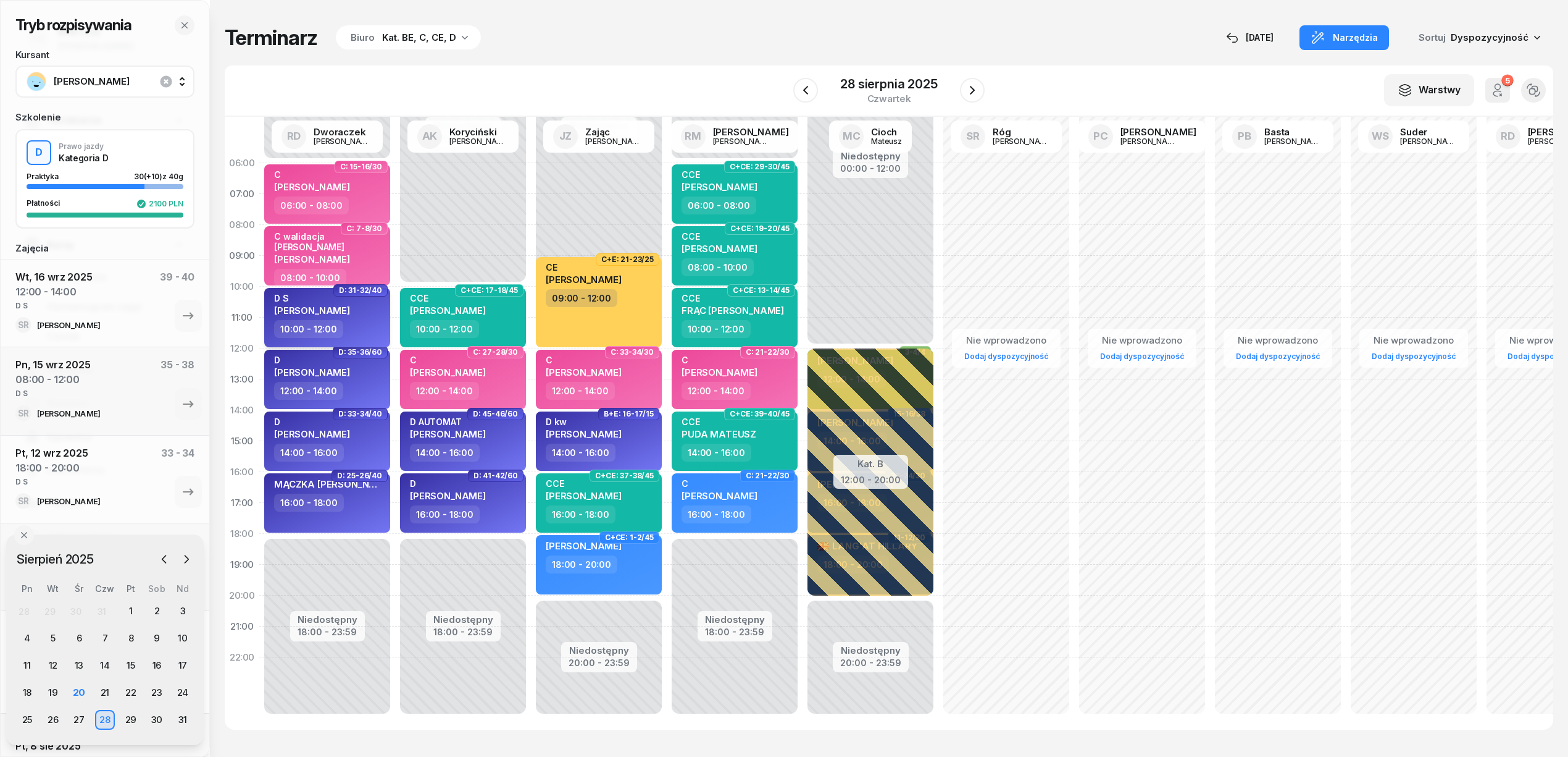
click at [362, 312] on div "D S RAFAŁ JANIK" at bounding box center [328, 306] width 108 height 27
select select "10"
select select "12"
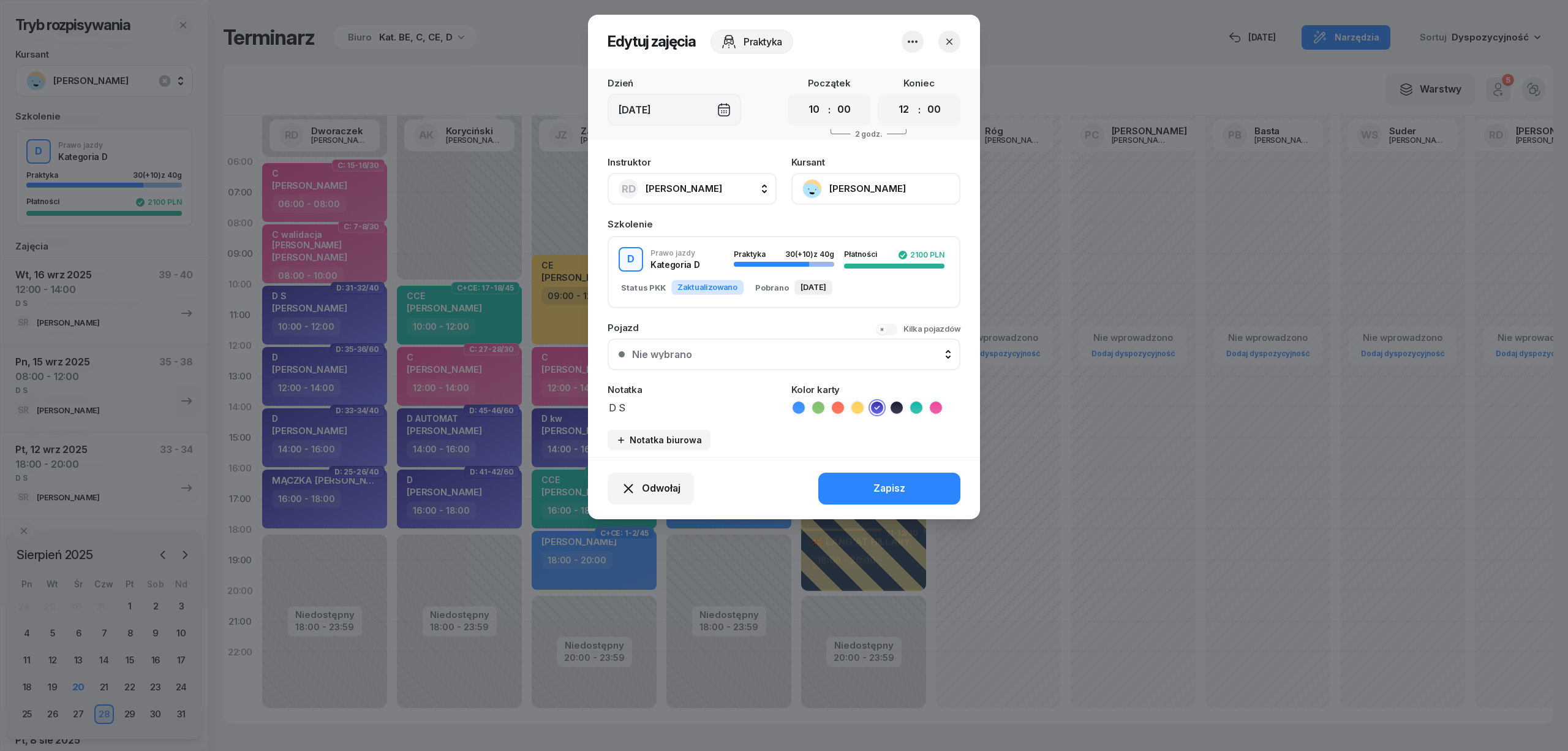
click at [722, 189] on span "[PERSON_NAME]" at bounding box center [684, 188] width 77 height 11
type input "róg"
click at [707, 275] on span "[PERSON_NAME]" at bounding box center [690, 270] width 75 height 16
click at [874, 483] on div "Zapisz" at bounding box center [890, 488] width 31 height 16
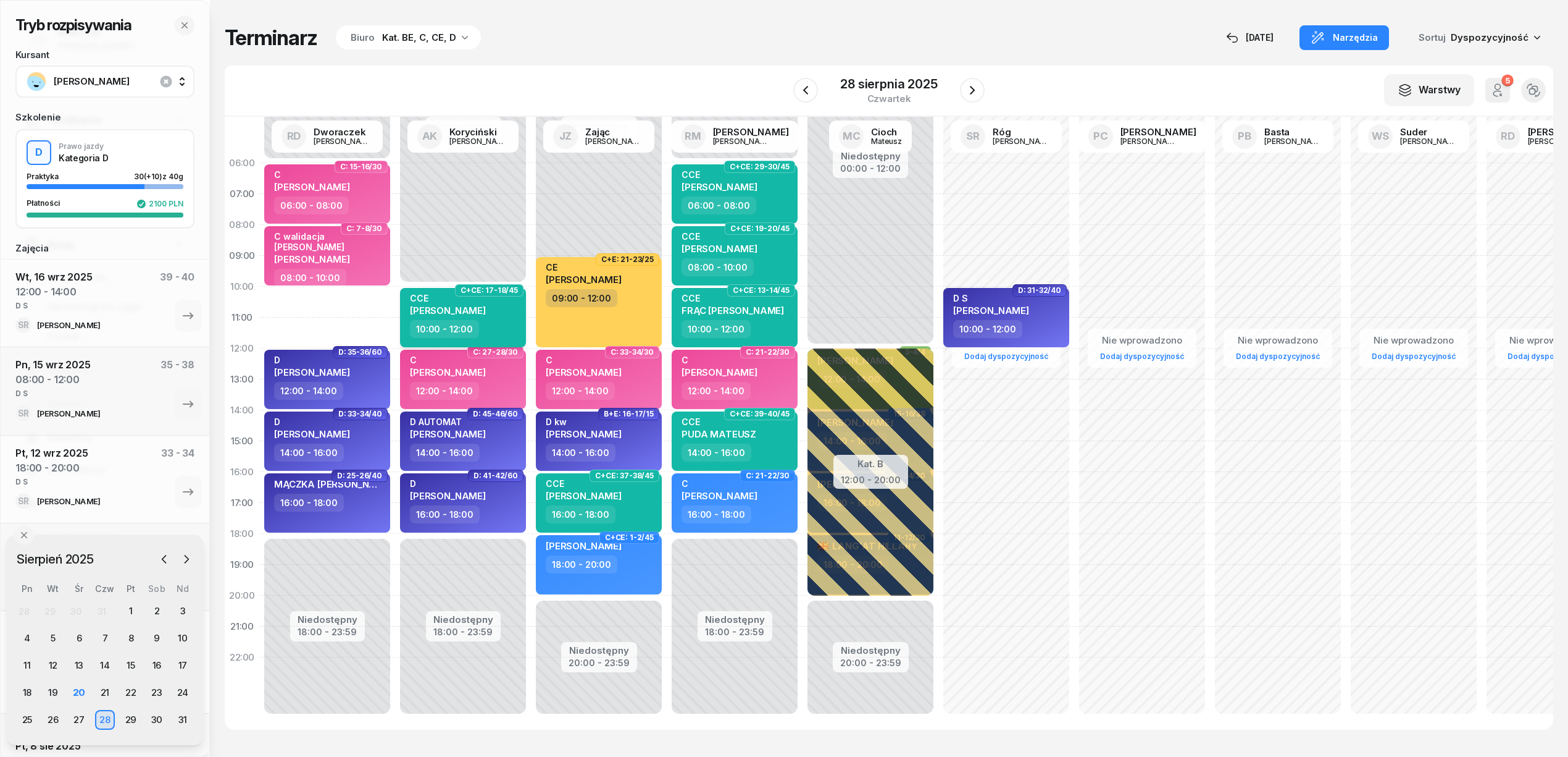
click at [486, 322] on div "10:00 - 12:00" at bounding box center [464, 328] width 108 height 18
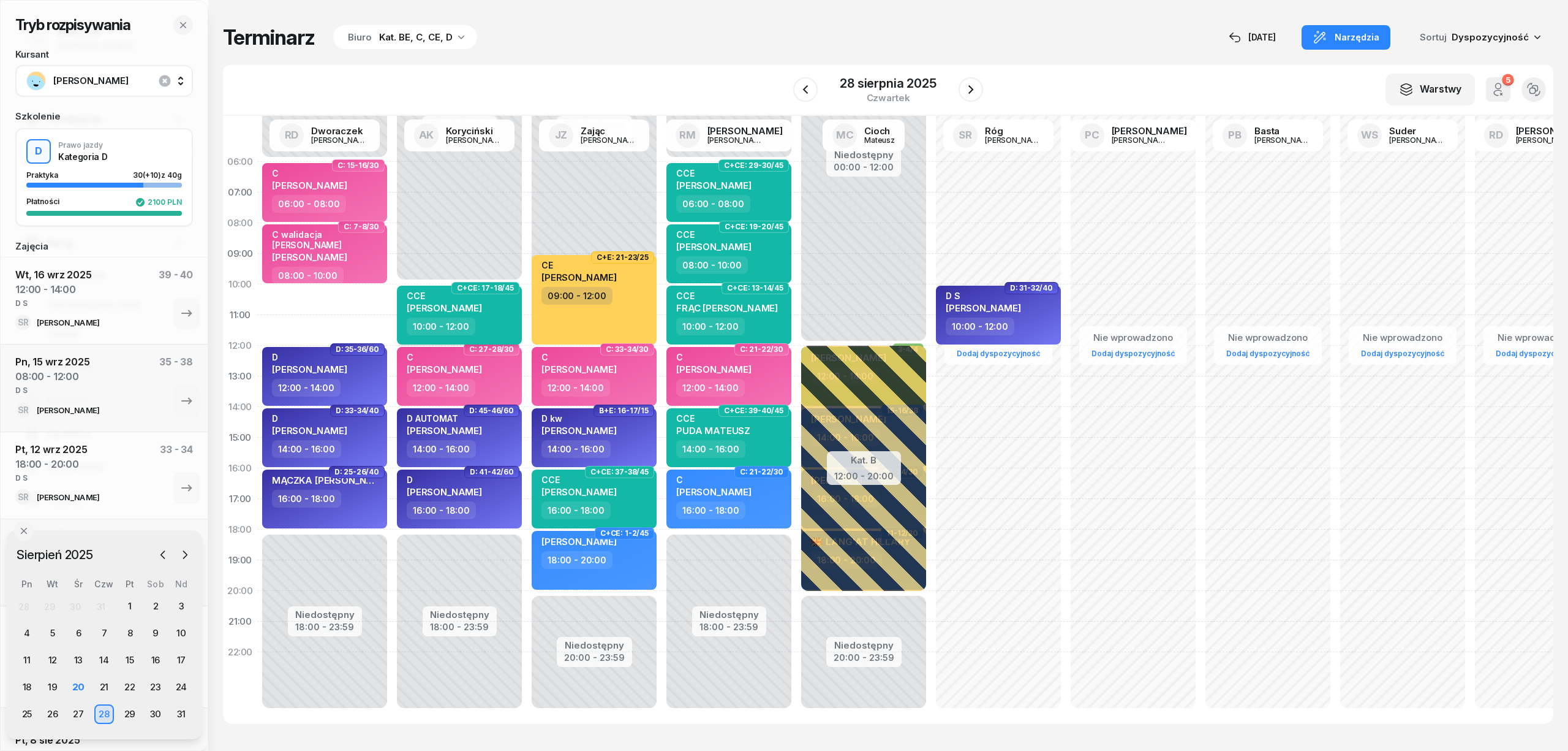
select select "10"
select select "12"
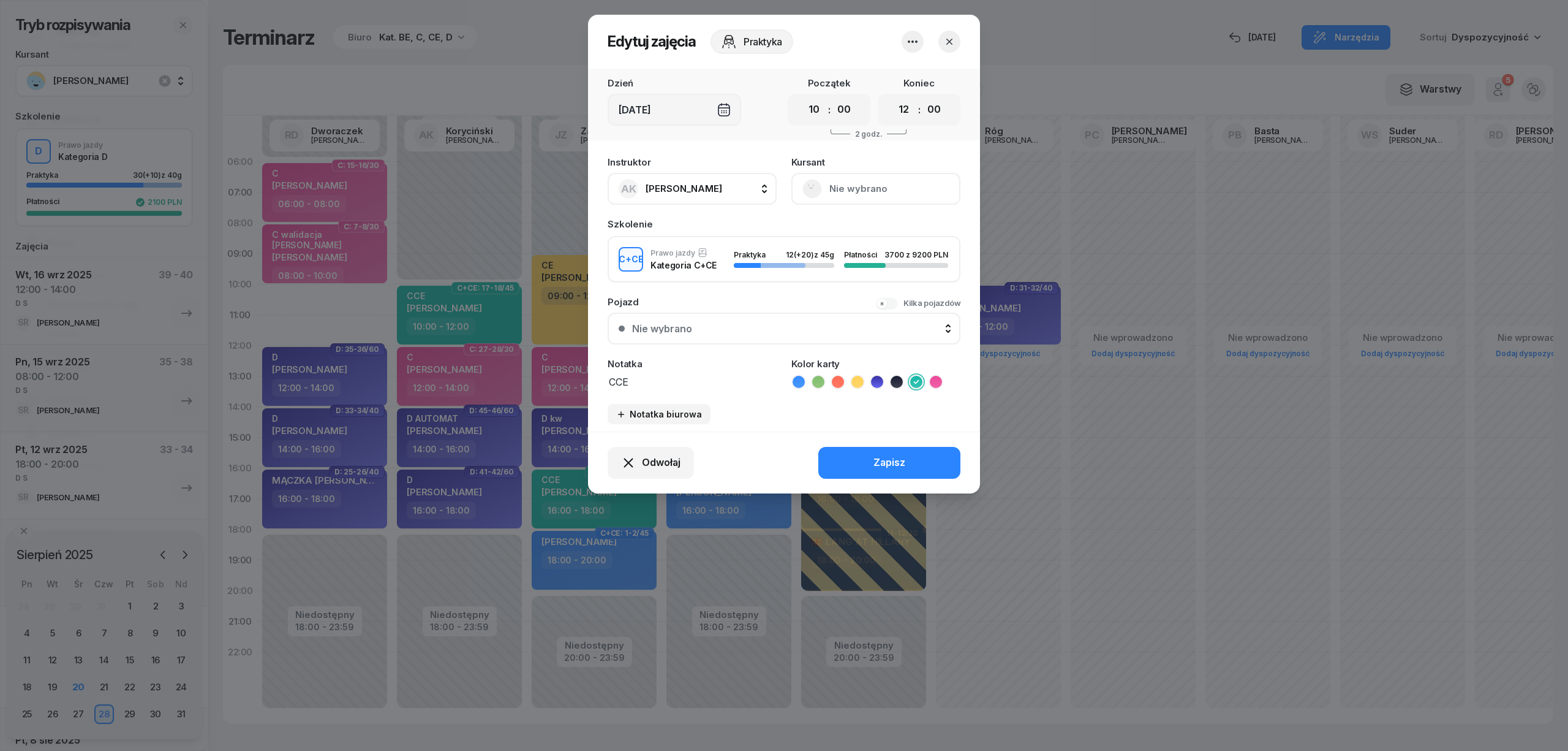
click at [712, 189] on span "[PERSON_NAME]" at bounding box center [684, 188] width 77 height 11
type input "dw"
click at [728, 268] on span "[PERSON_NAME]" at bounding box center [690, 270] width 75 height 16
click at [853, 459] on button "Zapisz" at bounding box center [889, 463] width 142 height 31
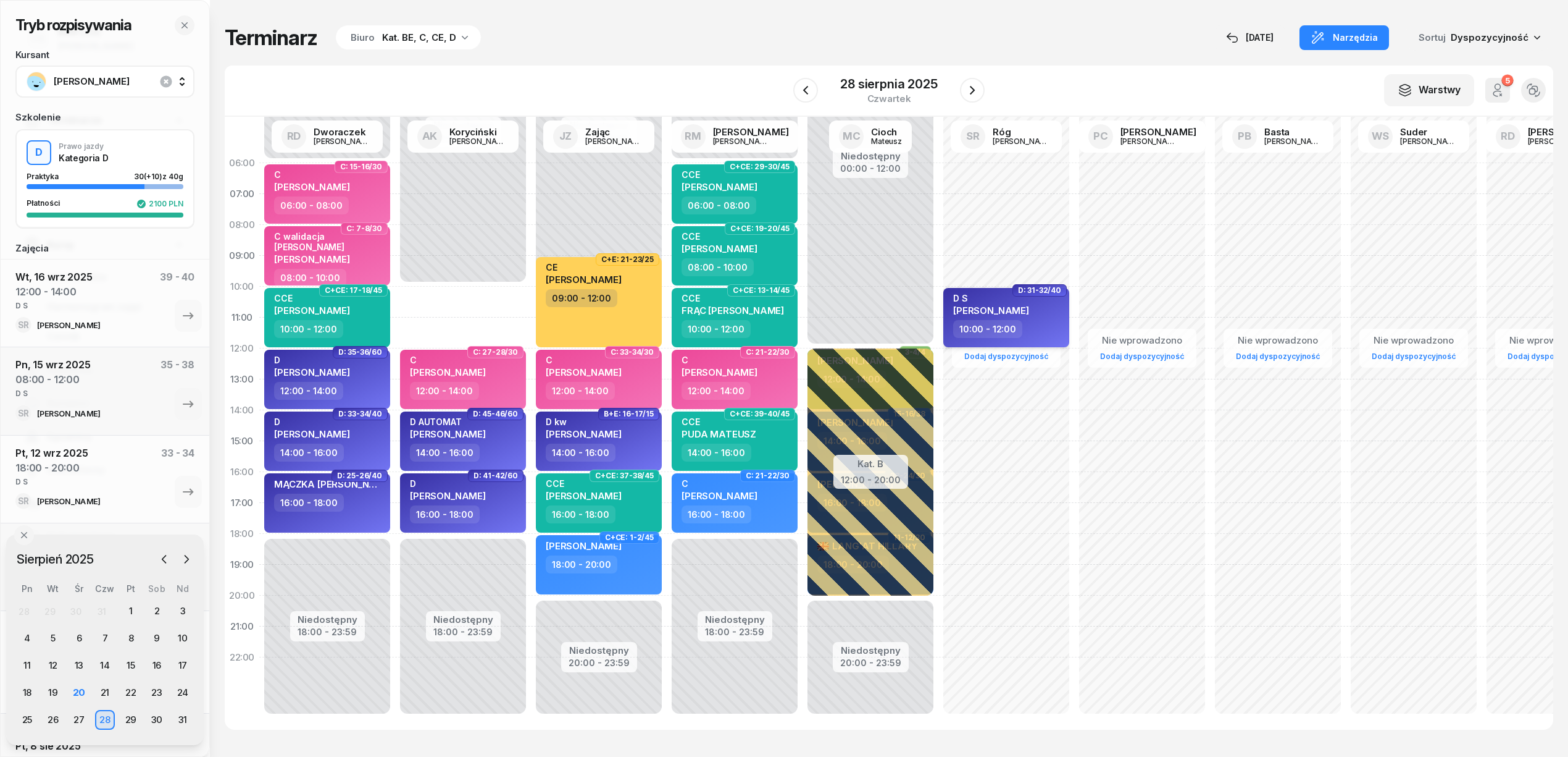
click at [1053, 328] on div "10:00 - 12:00" at bounding box center [1007, 328] width 108 height 18
select select "10"
select select "12"
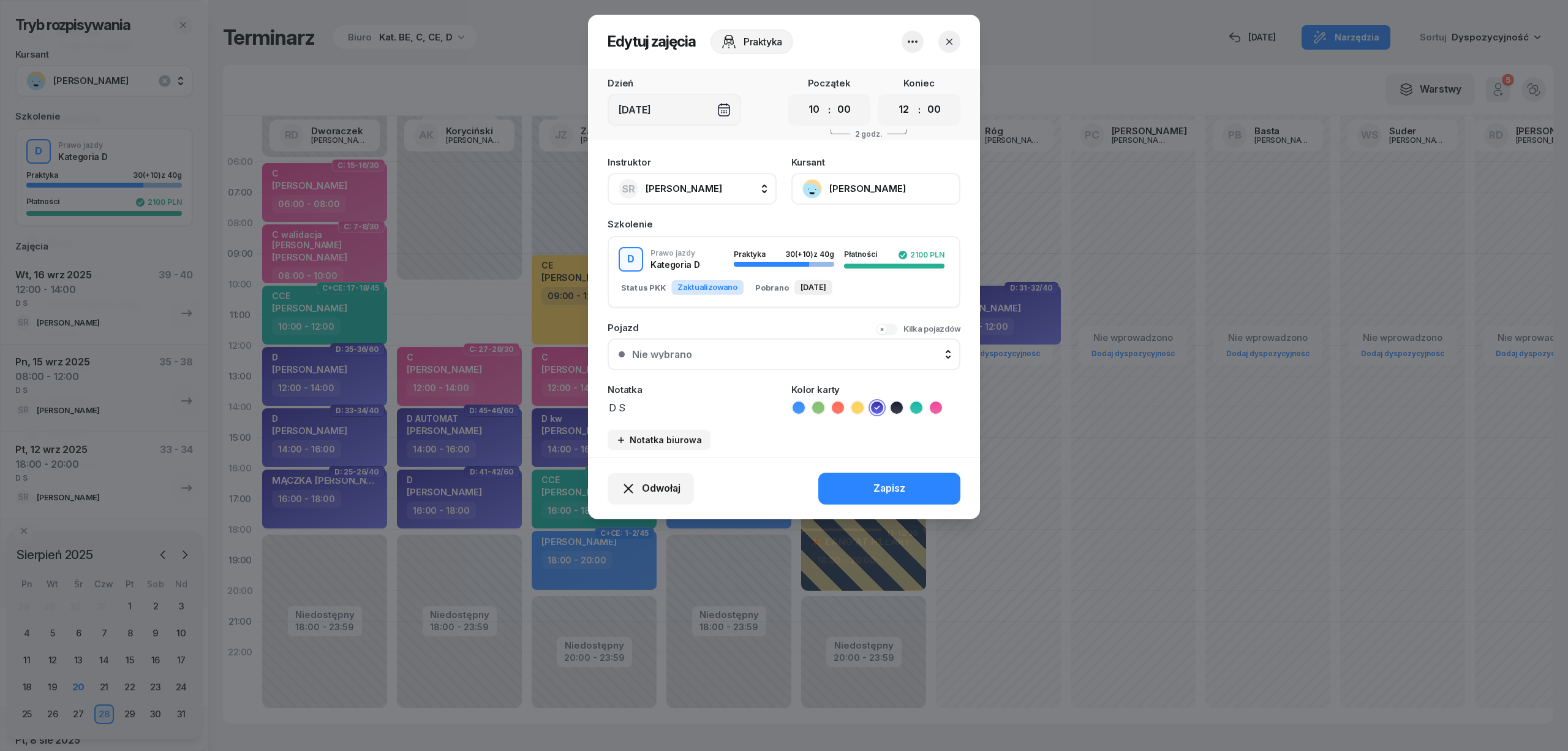
click at [702, 199] on button "SR Róg [PERSON_NAME]" at bounding box center [692, 189] width 169 height 31
type input "kory"
click at [716, 274] on span "[PERSON_NAME]" at bounding box center [690, 270] width 75 height 16
click at [936, 490] on button "Zapisz" at bounding box center [889, 488] width 142 height 31
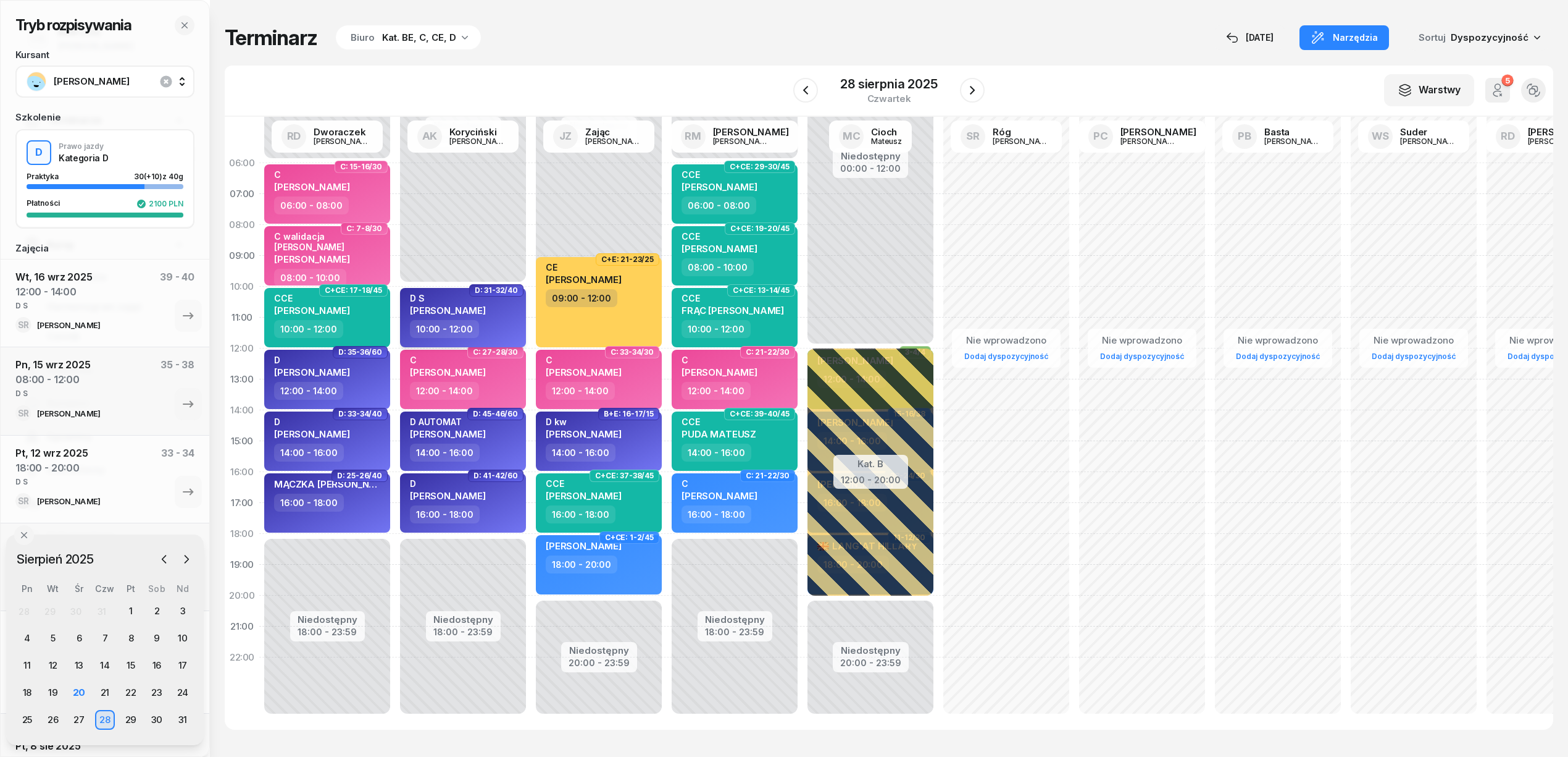
click at [446, 312] on span "RAFAŁ JANIK" at bounding box center [448, 310] width 76 height 11
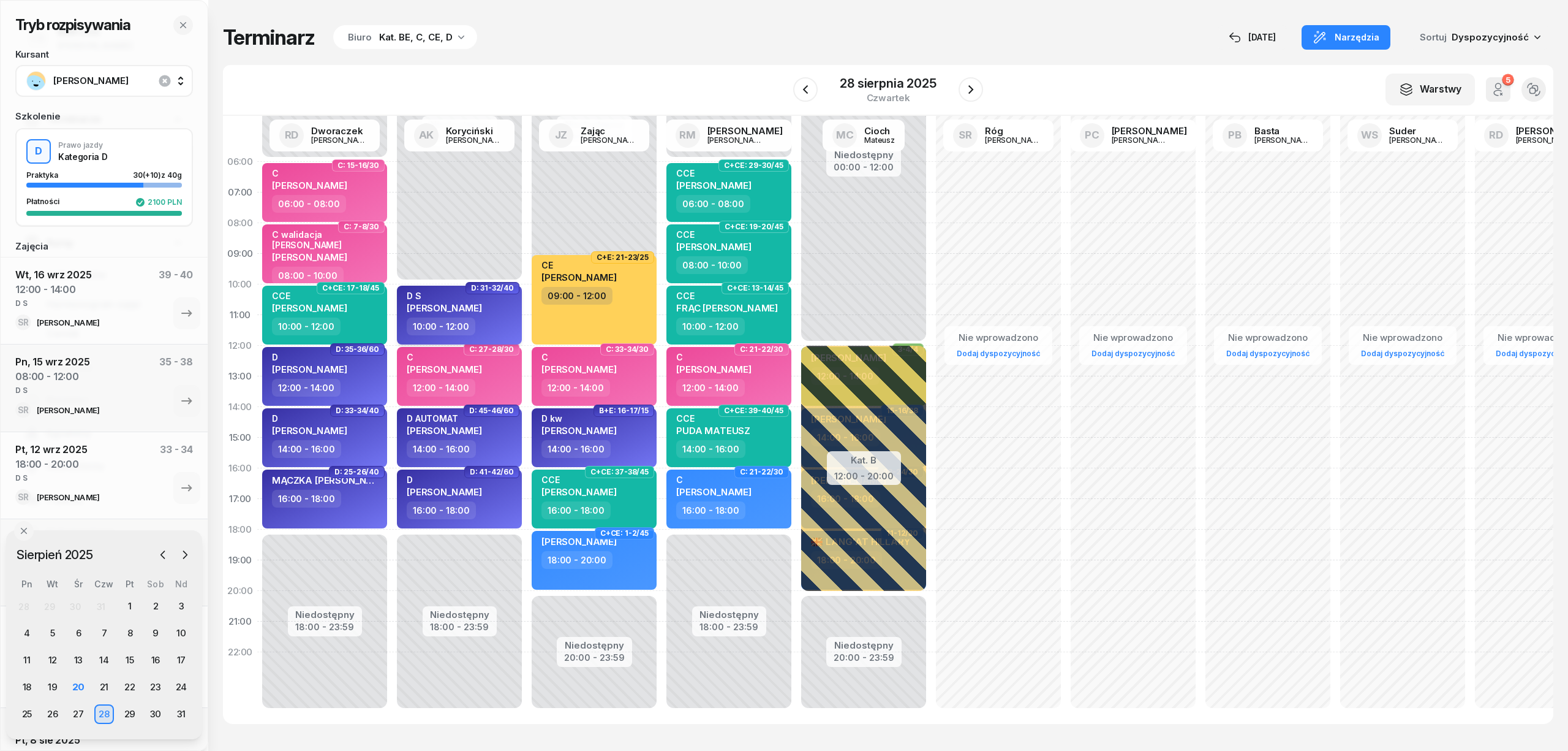
select select "10"
select select "12"
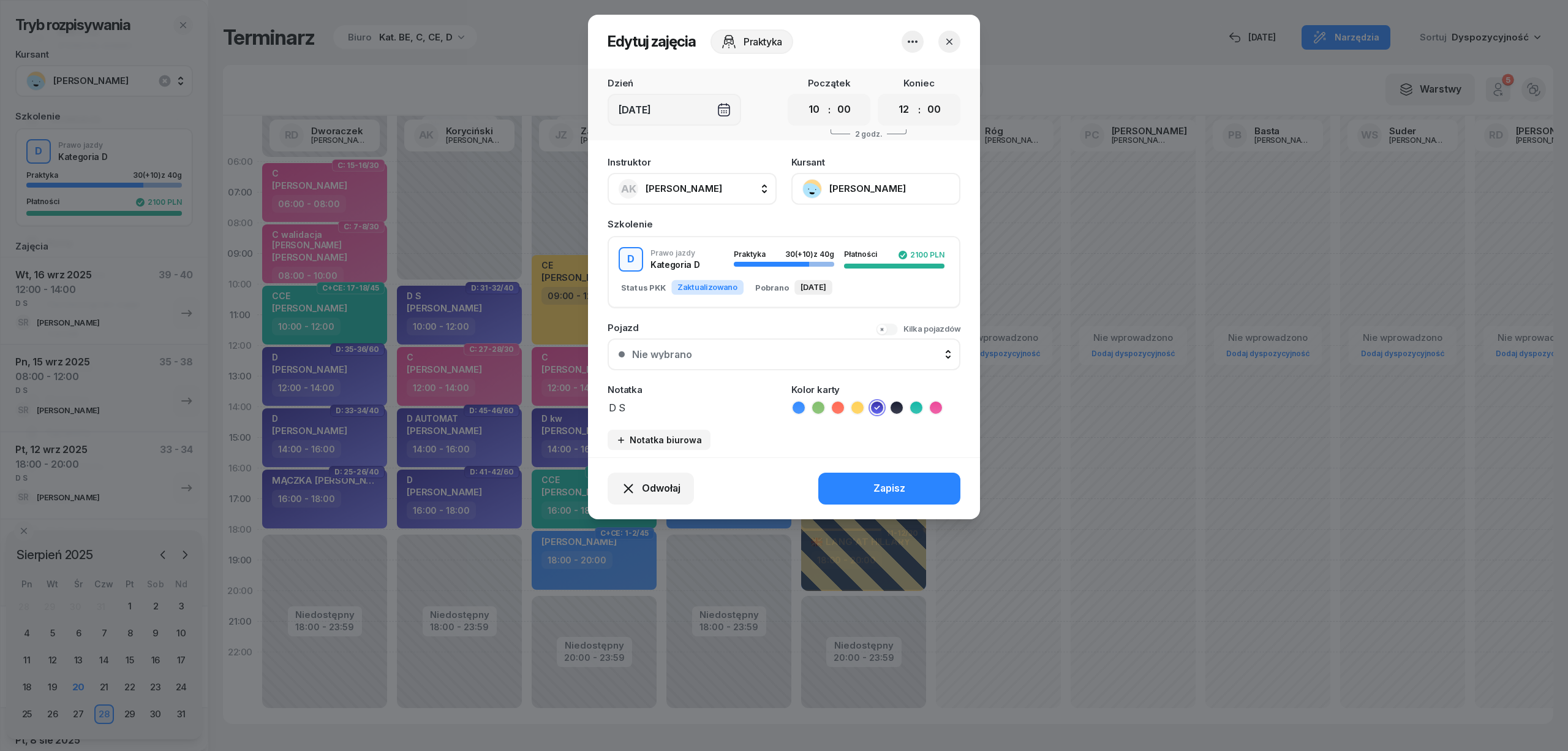
click at [876, 180] on button "[PERSON_NAME]" at bounding box center [877, 189] width 169 height 31
click at [880, 229] on link "Otwórz profil" at bounding box center [874, 230] width 162 height 31
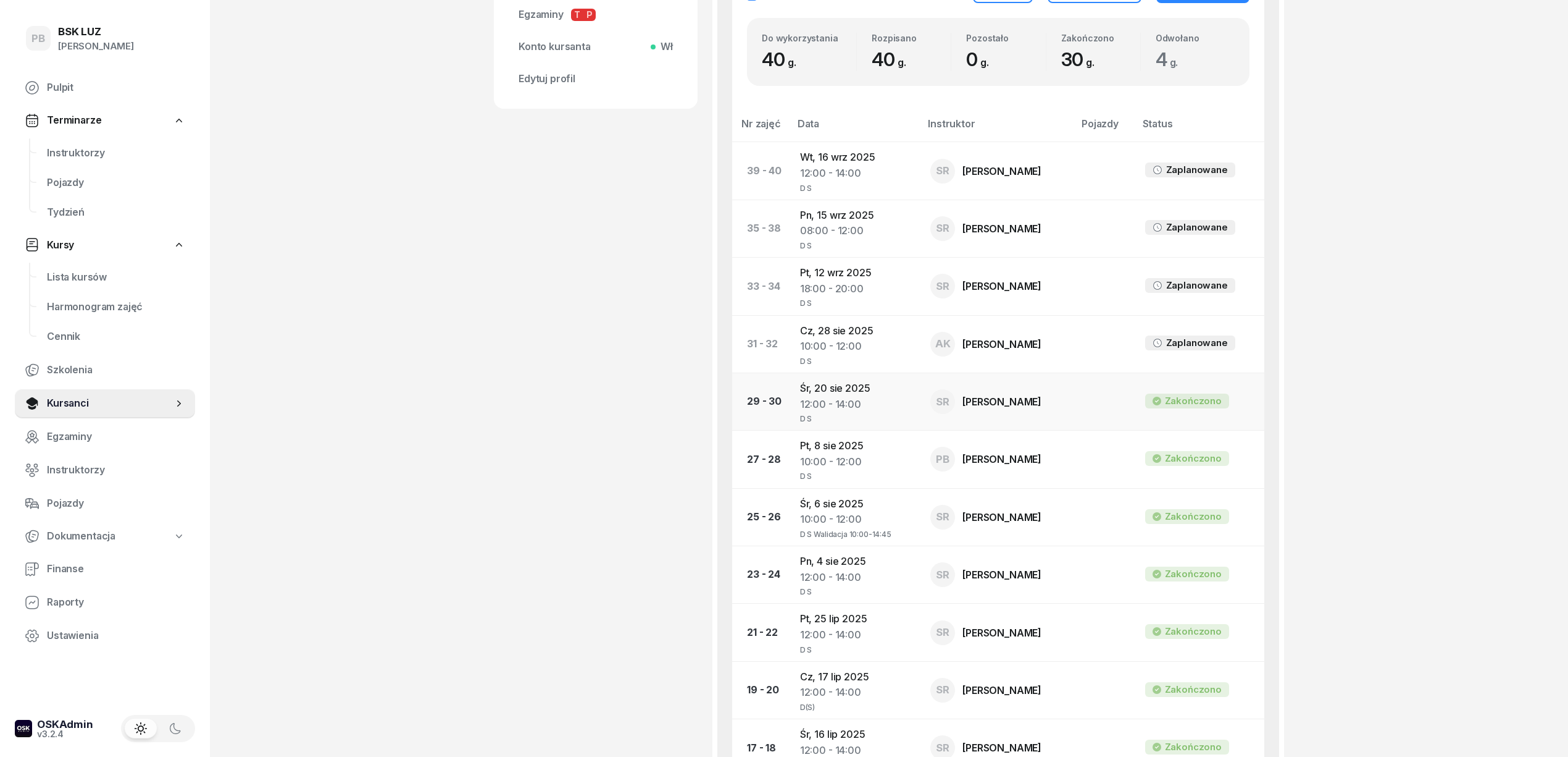
scroll to position [577, 0]
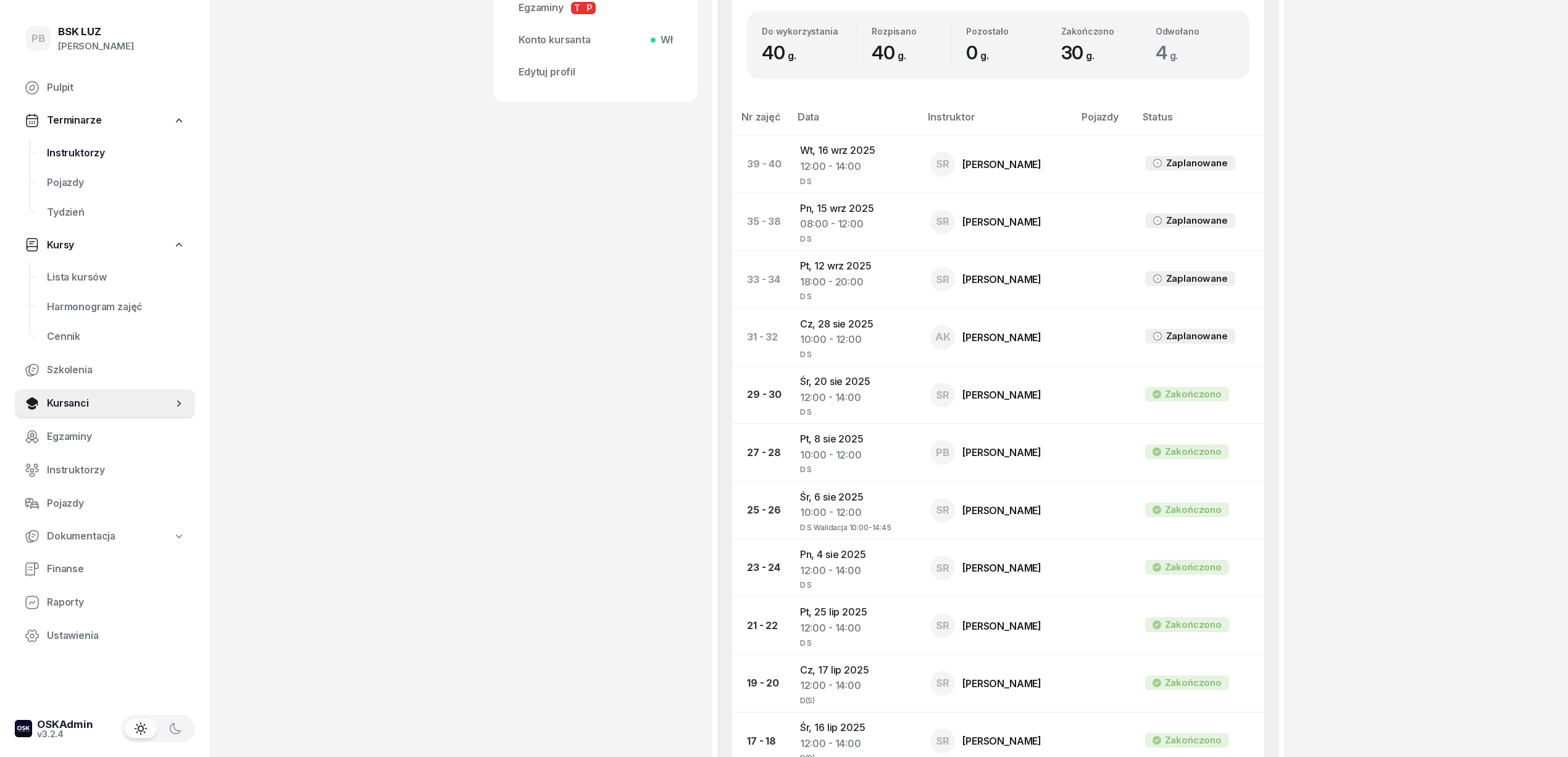
click at [85, 146] on span "Instruktorzy" at bounding box center [115, 153] width 138 height 16
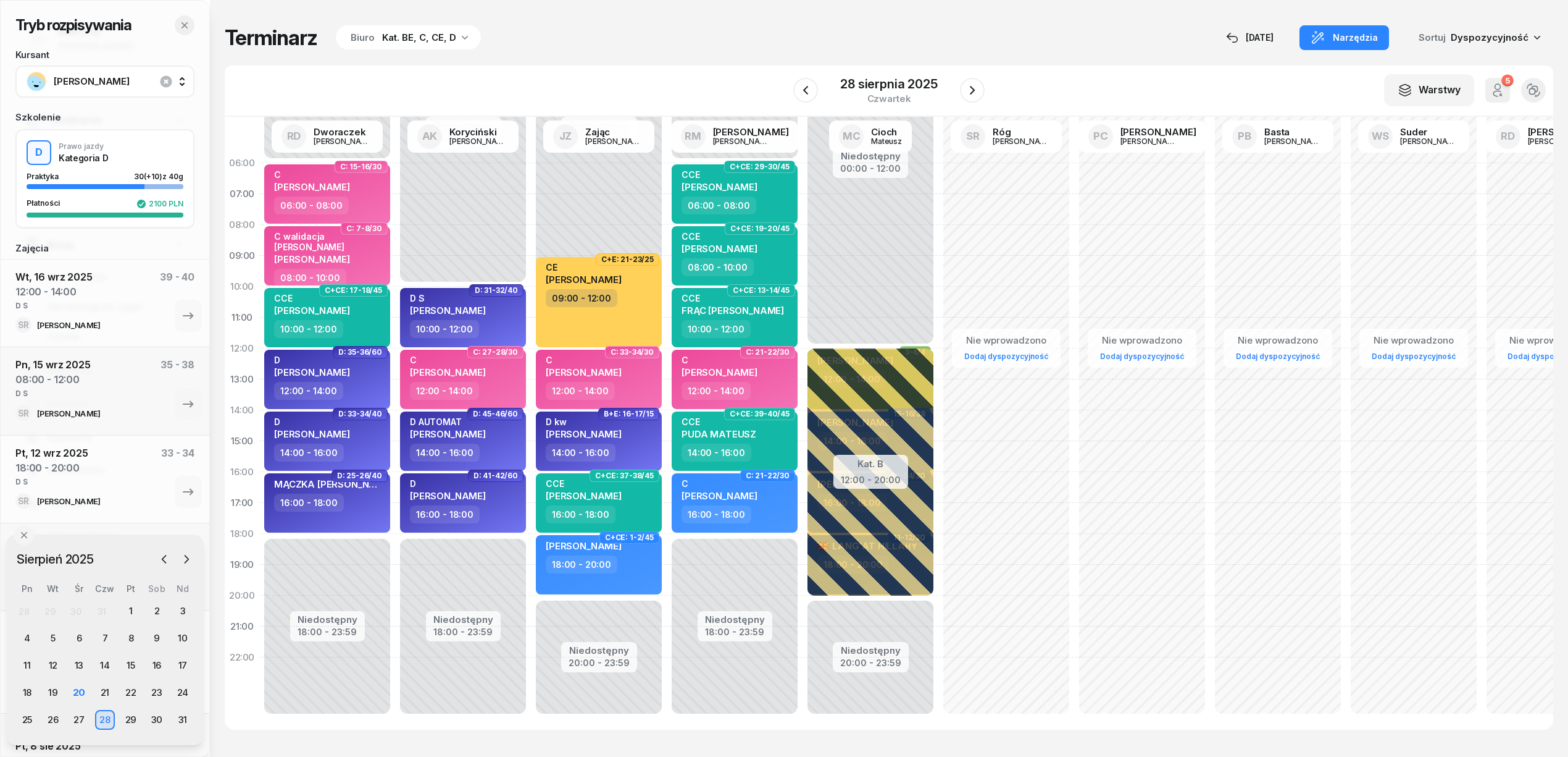
click at [180, 25] on icon "button" at bounding box center [184, 25] width 10 height 10
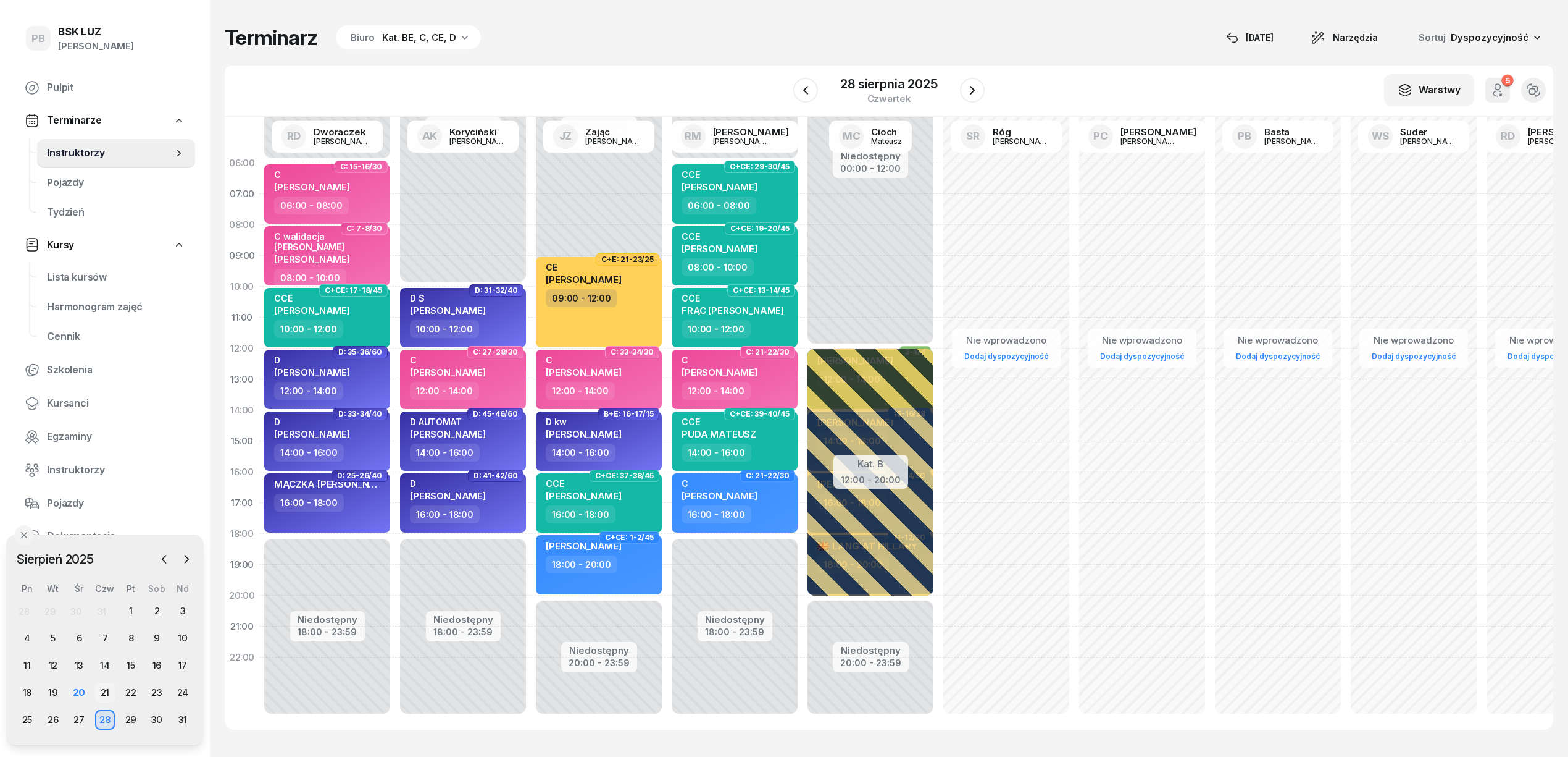
click at [107, 695] on div "21" at bounding box center [105, 692] width 19 height 19
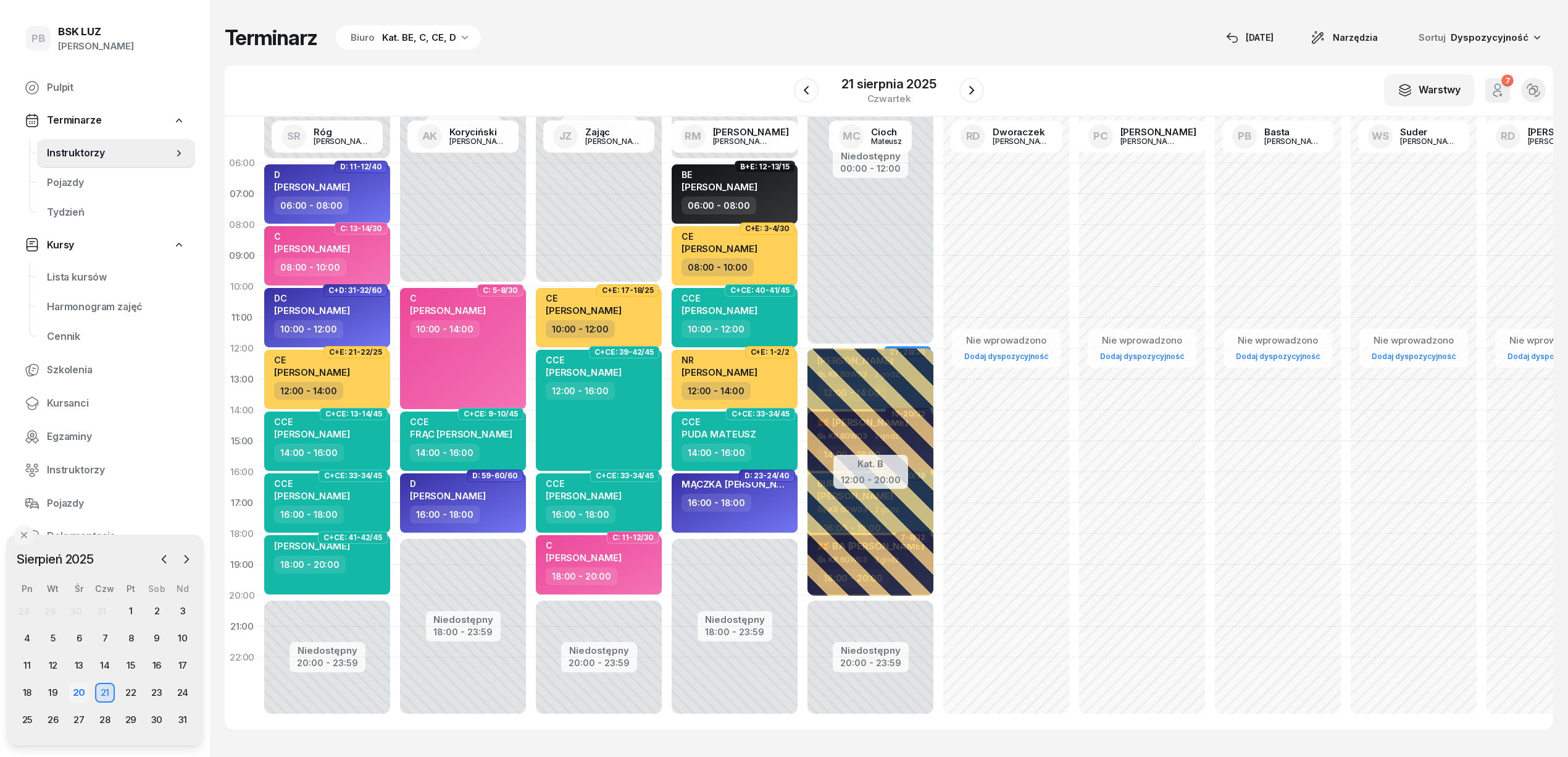
click at [77, 696] on div "20" at bounding box center [79, 692] width 19 height 19
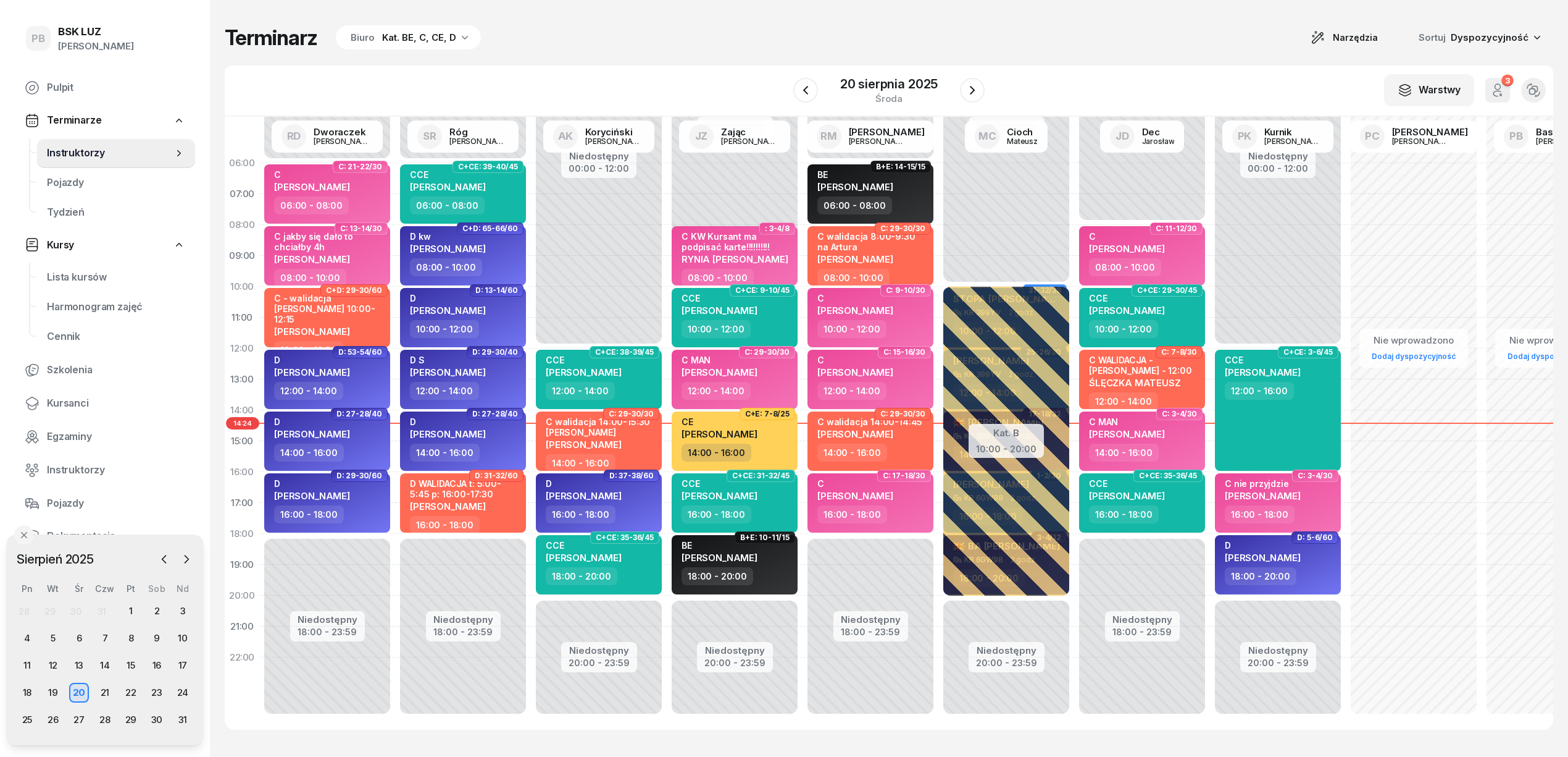
click at [961, 745] on div "Terminarz Biuro Kat. BE, C, CE, D Narzędzia Sortuj Dyspozycyjność W Wybierz AK …" at bounding box center [889, 377] width 1329 height 754
click at [67, 404] on span "Kursanci" at bounding box center [115, 403] width 138 height 16
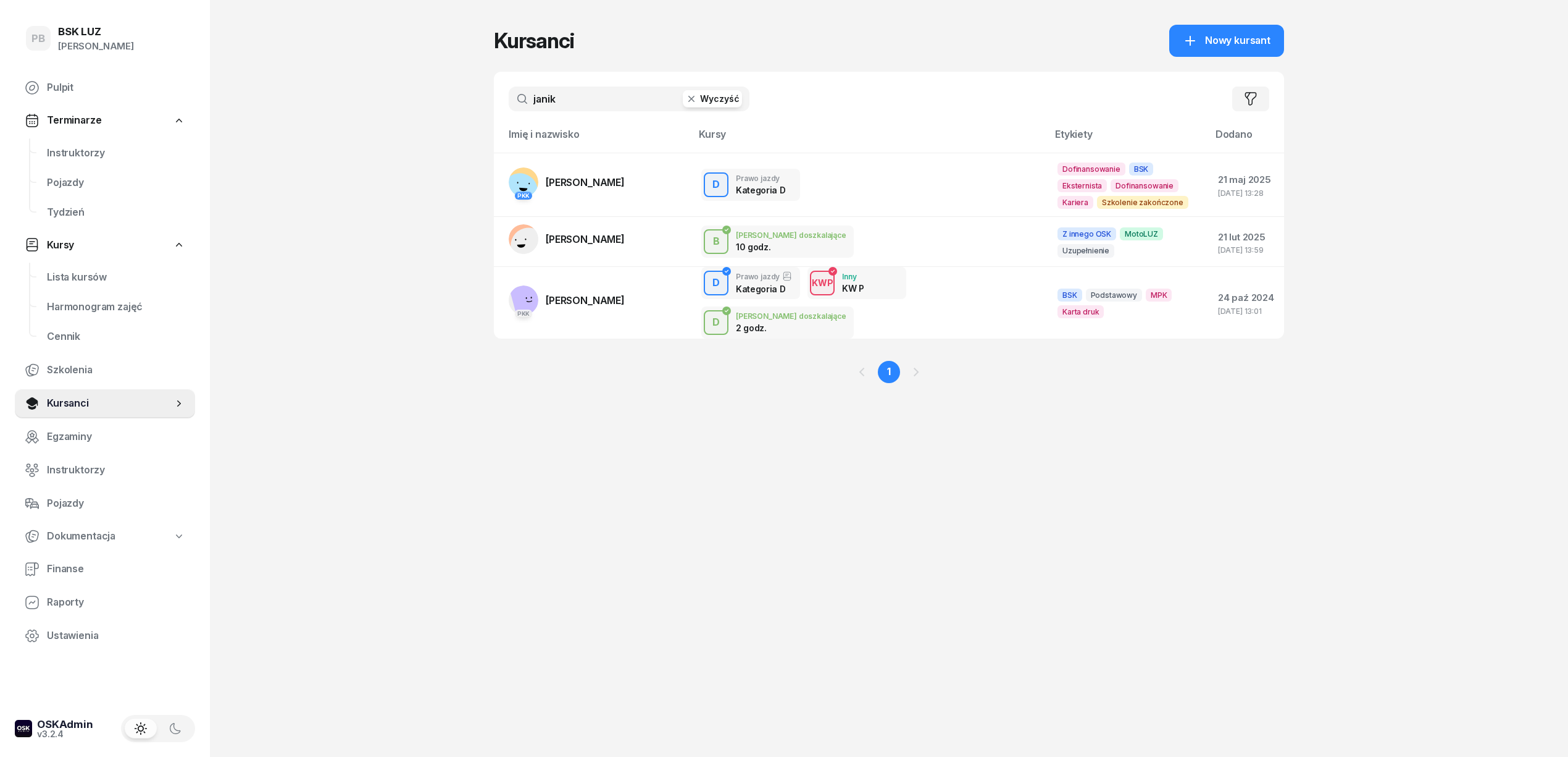
click at [554, 94] on input "janik" at bounding box center [629, 99] width 241 height 25
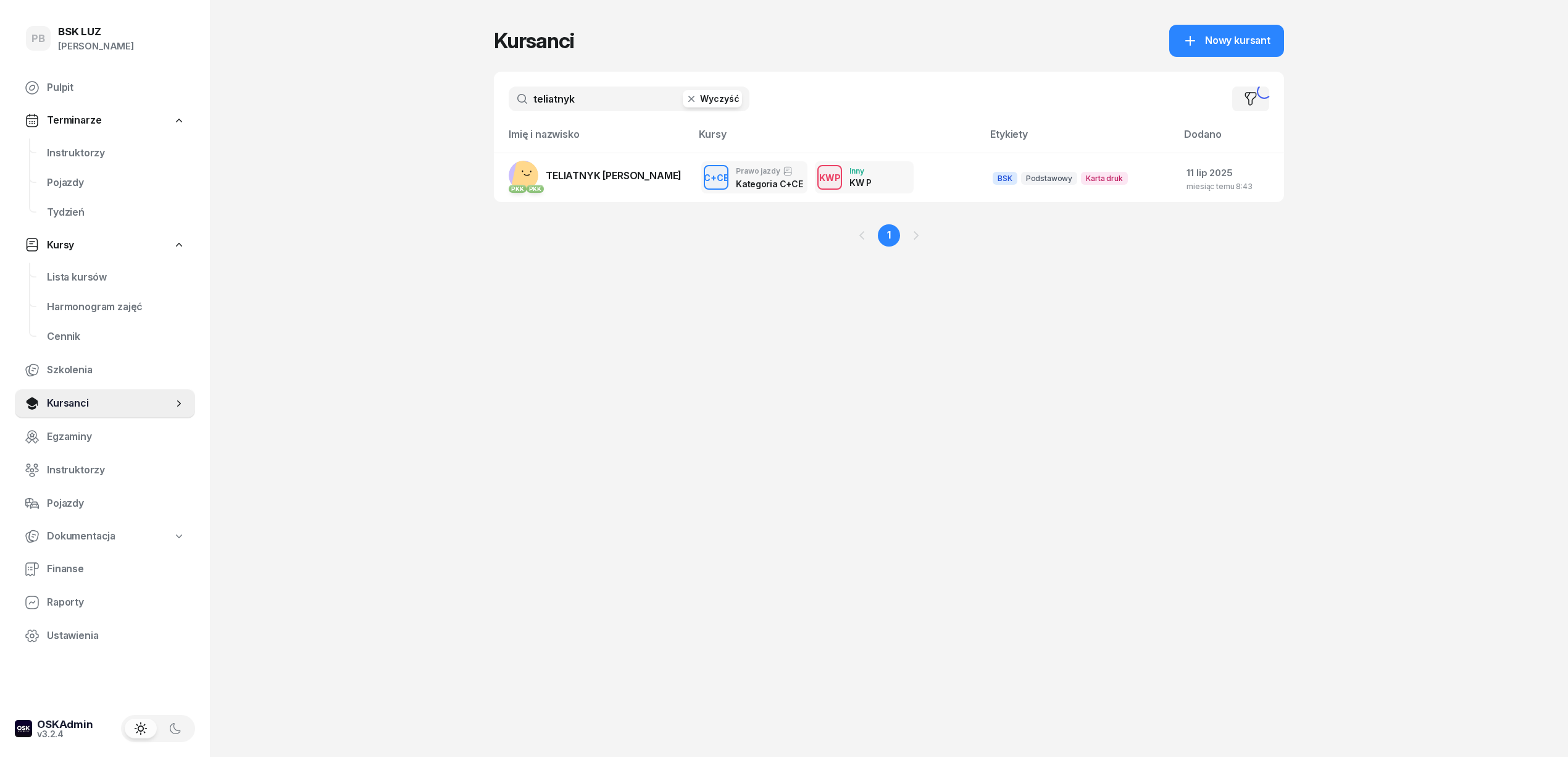
type input "teliatnyk"
click at [660, 175] on span "TELIATNYK [PERSON_NAME]" at bounding box center [613, 175] width 136 height 12
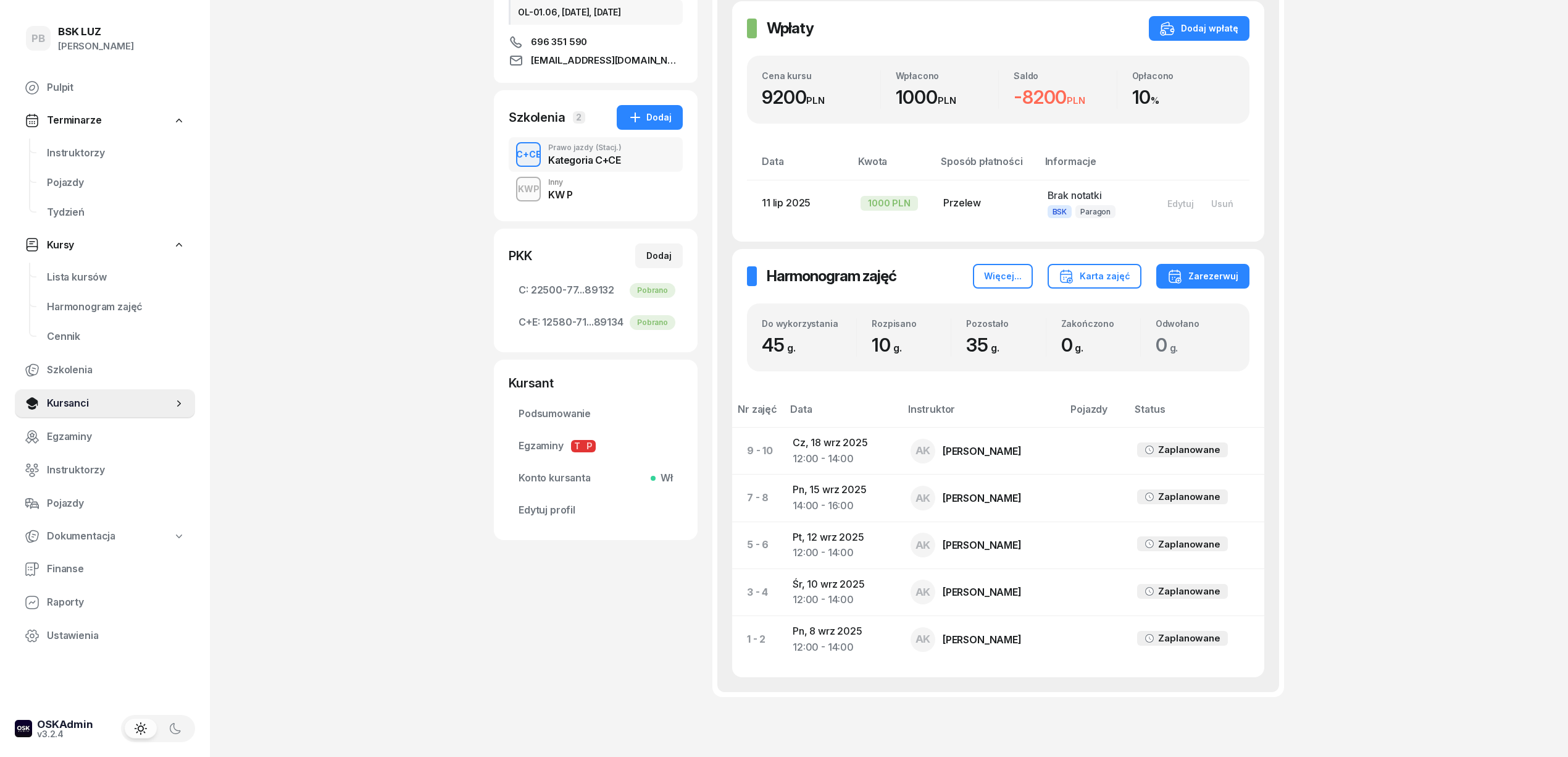
scroll to position [247, 0]
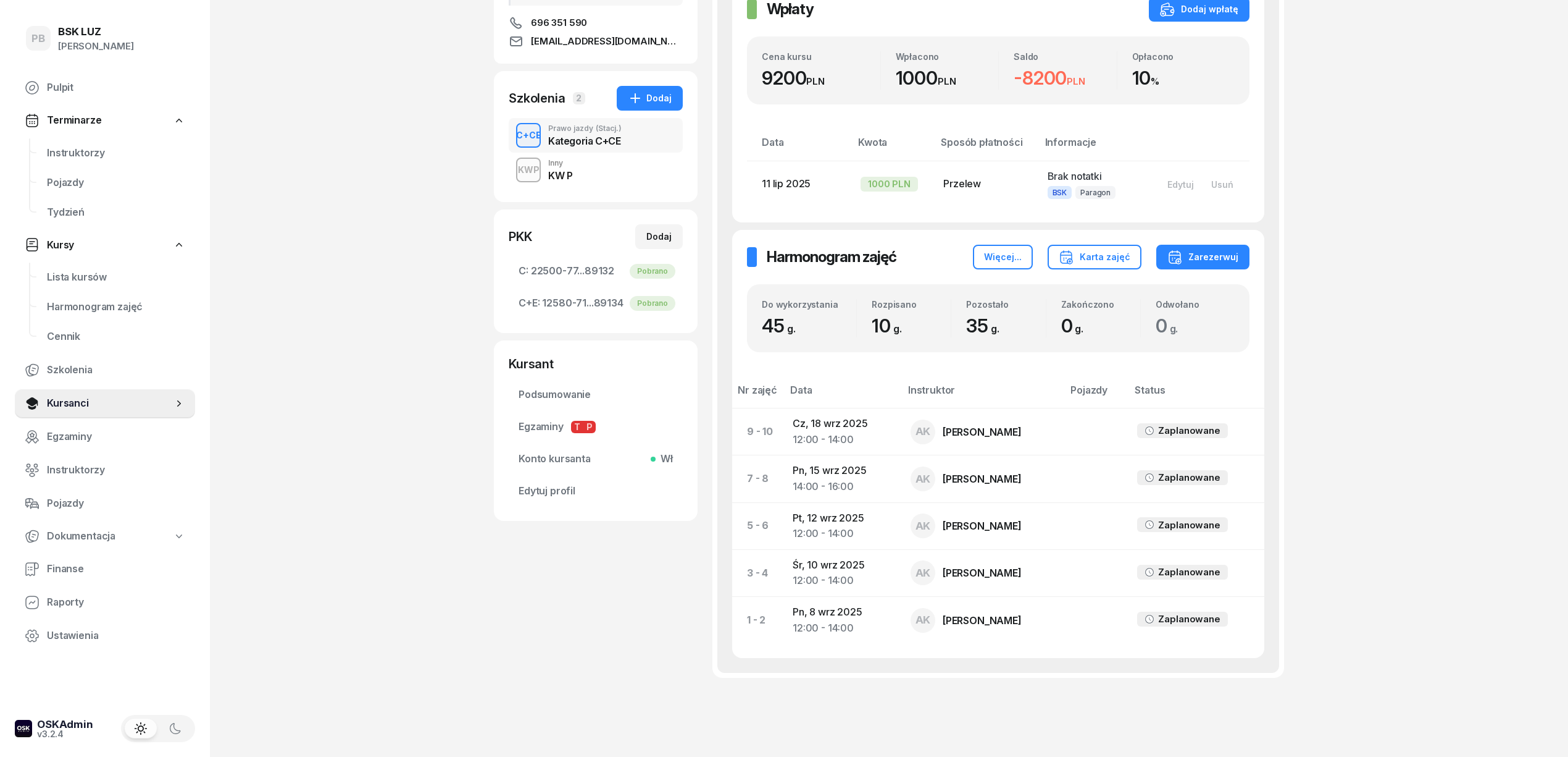
click at [253, 291] on div "PB BSK LUZ Patrycja Bogdanowicz Pulpit Terminarze Instruktorzy Pojazdy Tydzień …" at bounding box center [784, 276] width 1568 height 1046
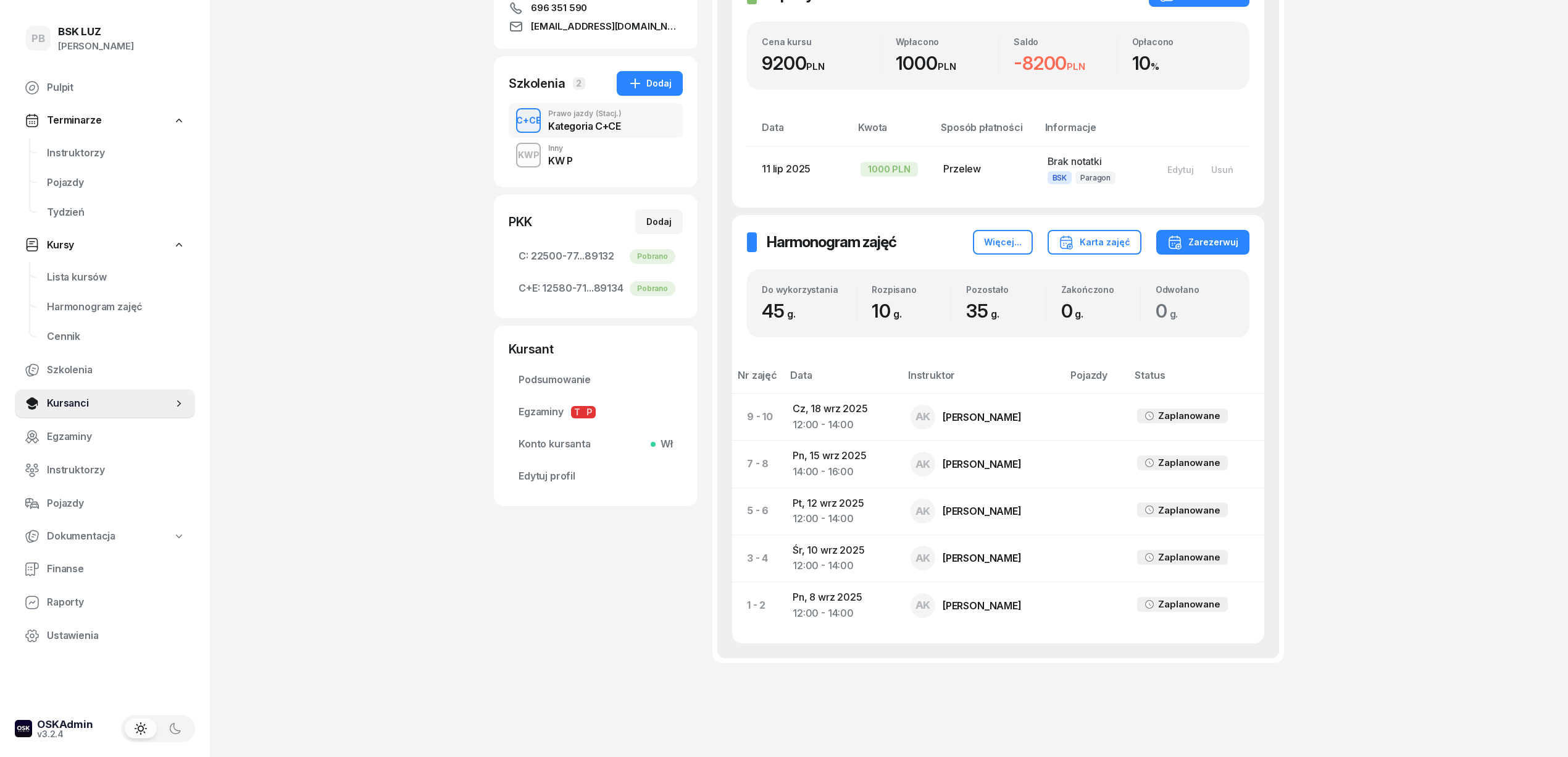
scroll to position [290, 0]
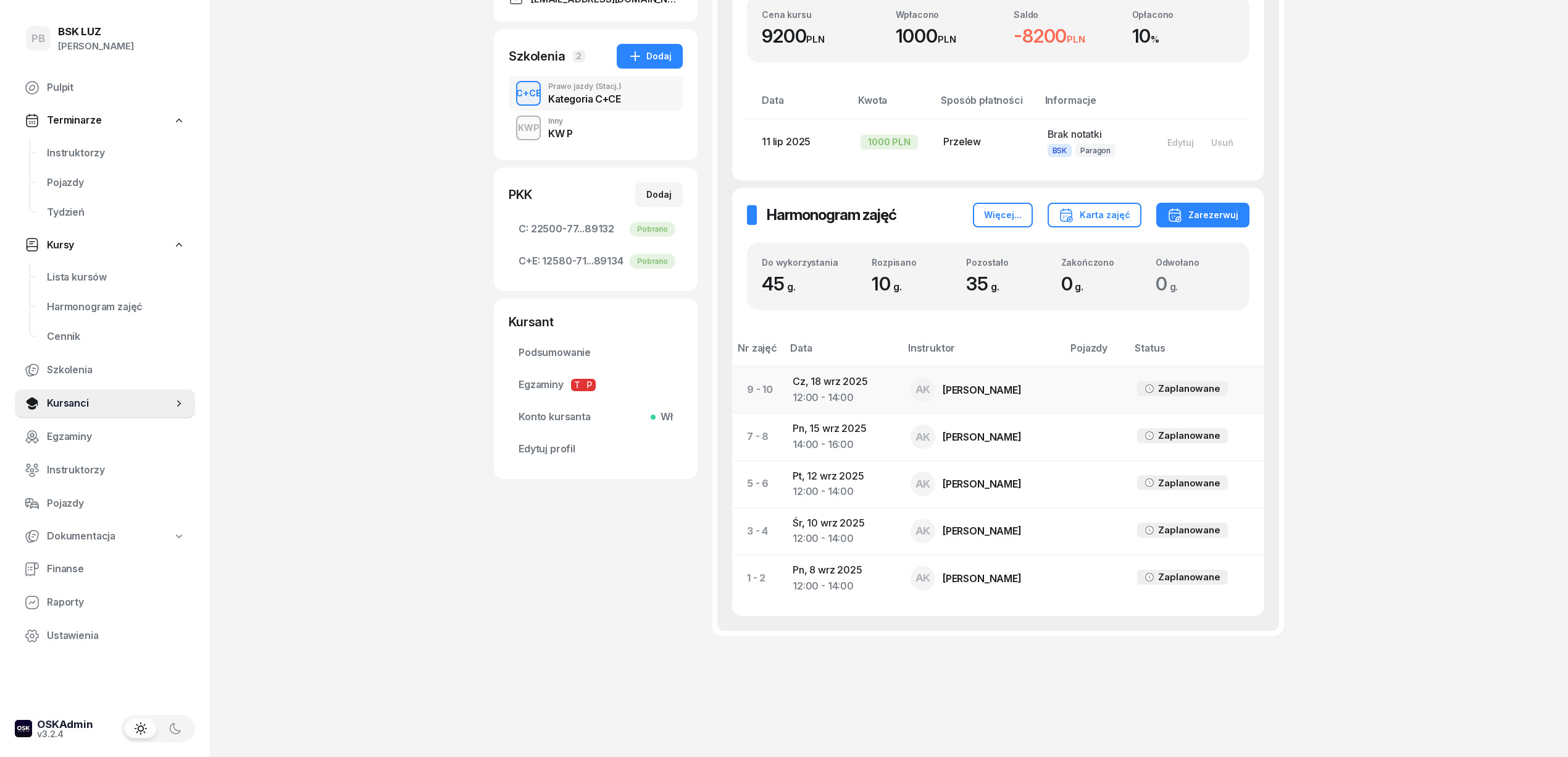
click at [850, 383] on td "[DATE] 12:00 - 14:00" at bounding box center [842, 389] width 118 height 47
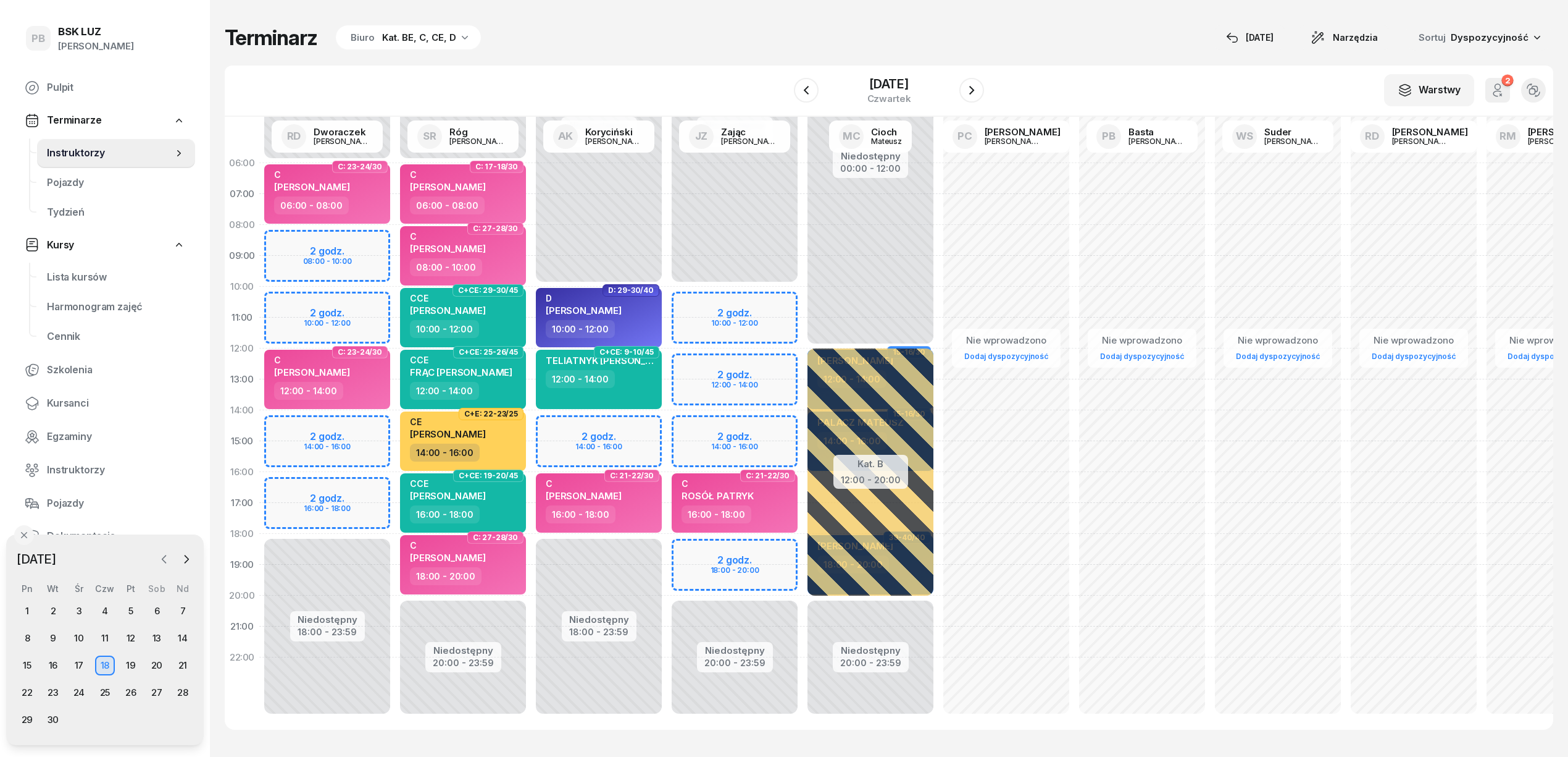
click at [165, 564] on icon "button" at bounding box center [165, 559] width 12 height 12
click at [101, 698] on div "21" at bounding box center [105, 692] width 19 height 19
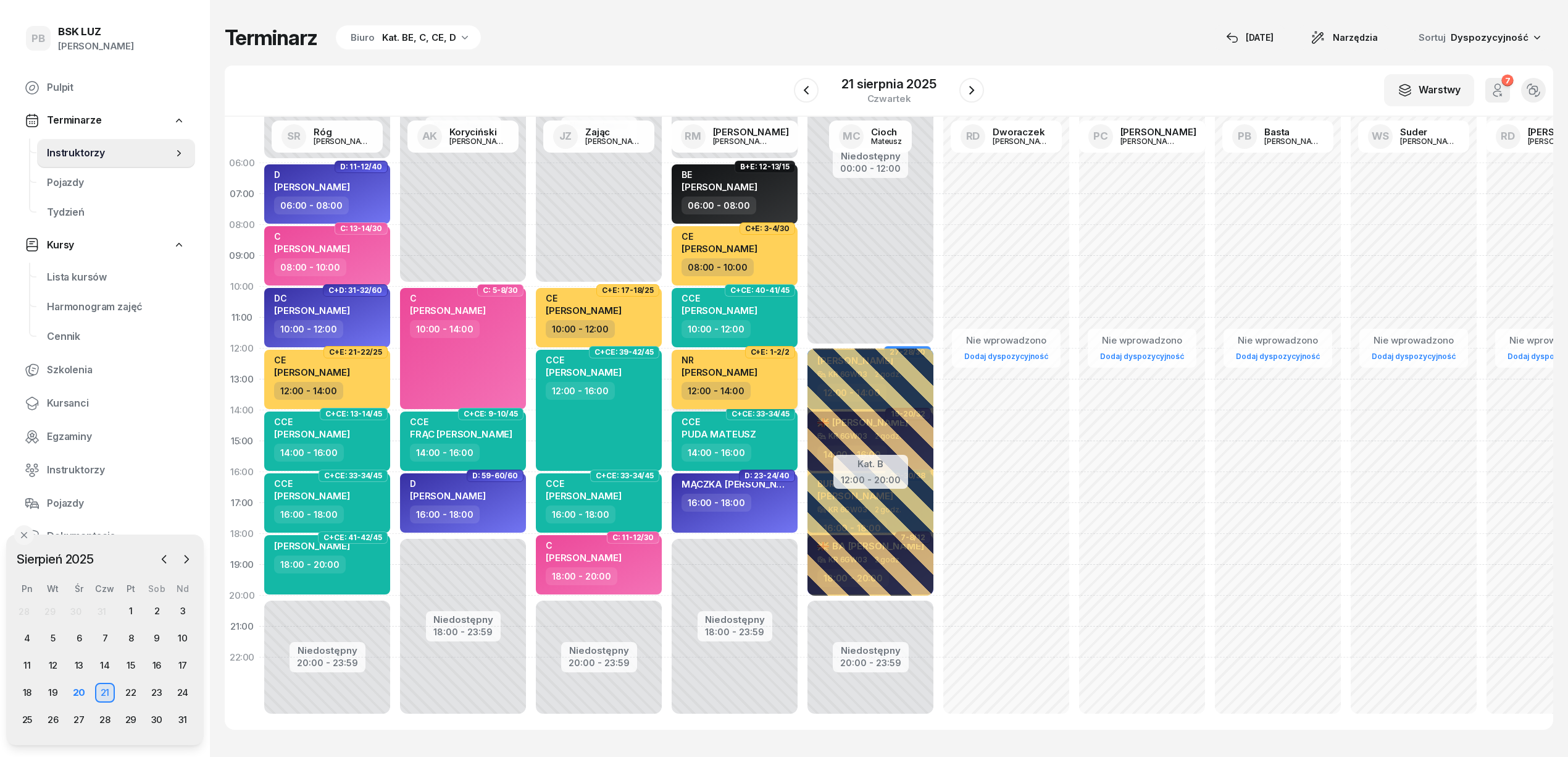
click at [769, 383] on div "12:00 - 14:00" at bounding box center [736, 391] width 108 height 18
select select "12"
select select "14"
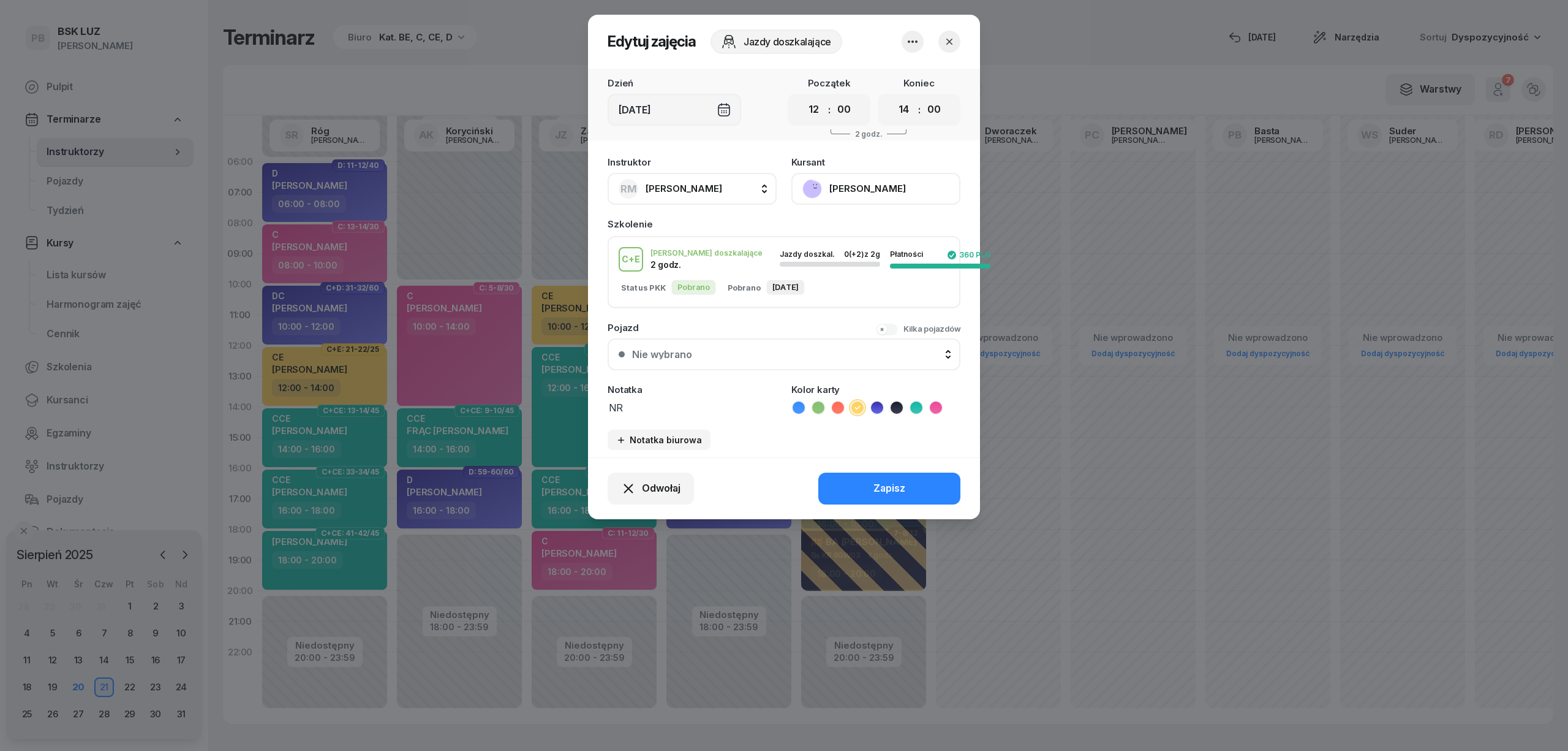
click at [953, 45] on icon "button" at bounding box center [950, 42] width 12 height 12
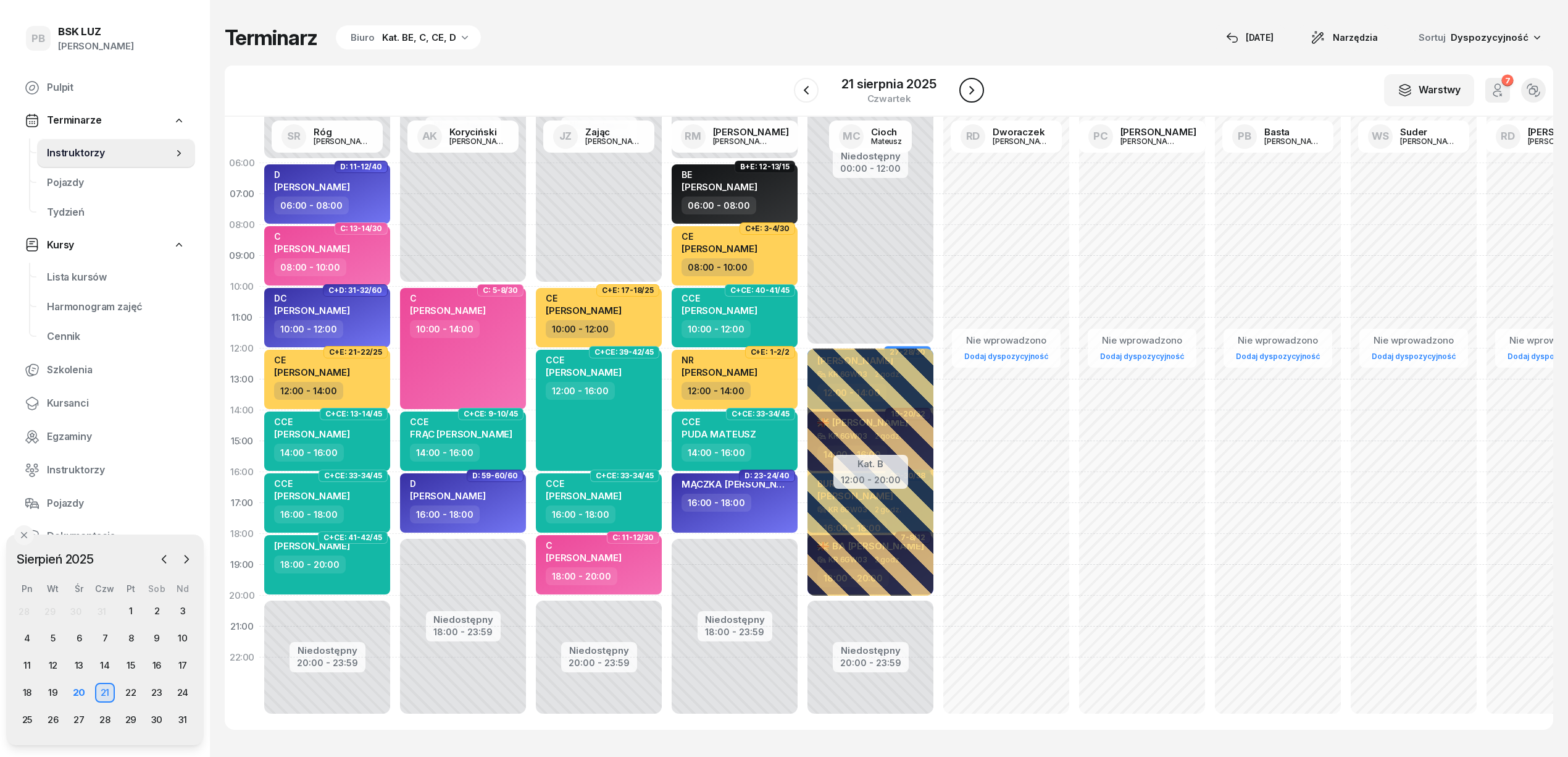
click at [964, 86] on icon "button" at bounding box center [971, 90] width 15 height 15
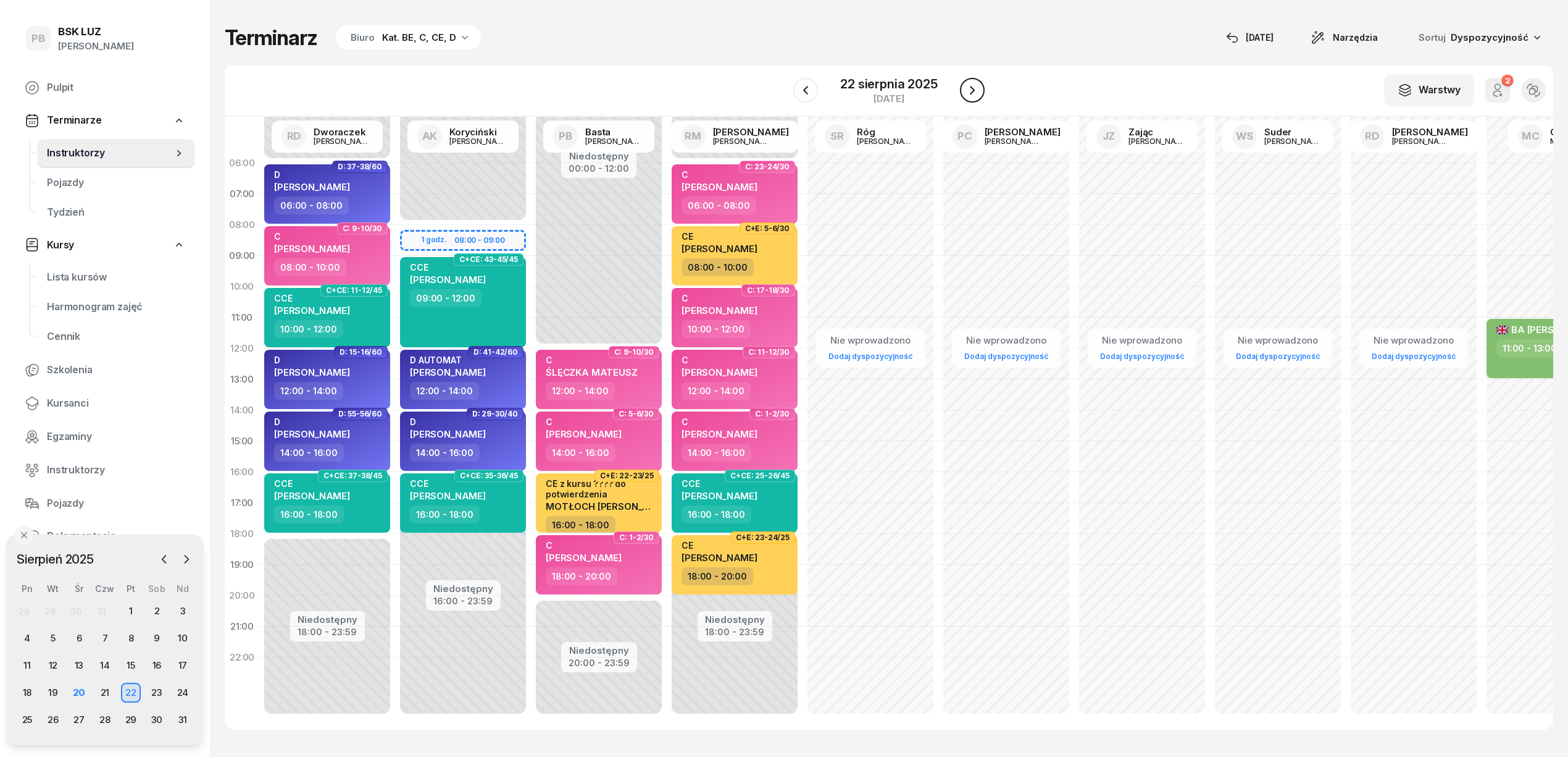
click at [965, 86] on icon "button" at bounding box center [972, 90] width 15 height 15
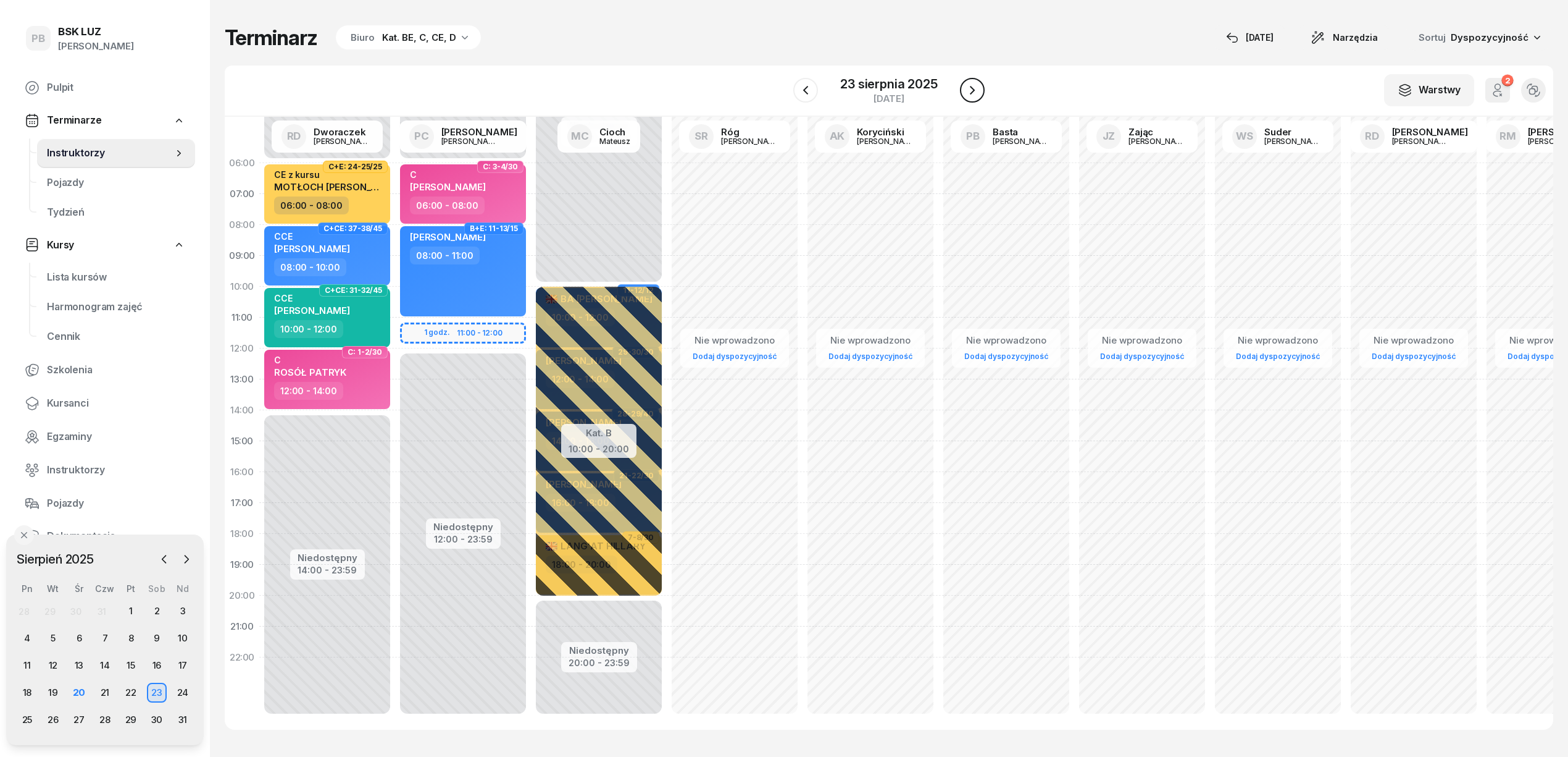
click at [965, 86] on icon "button" at bounding box center [972, 90] width 15 height 15
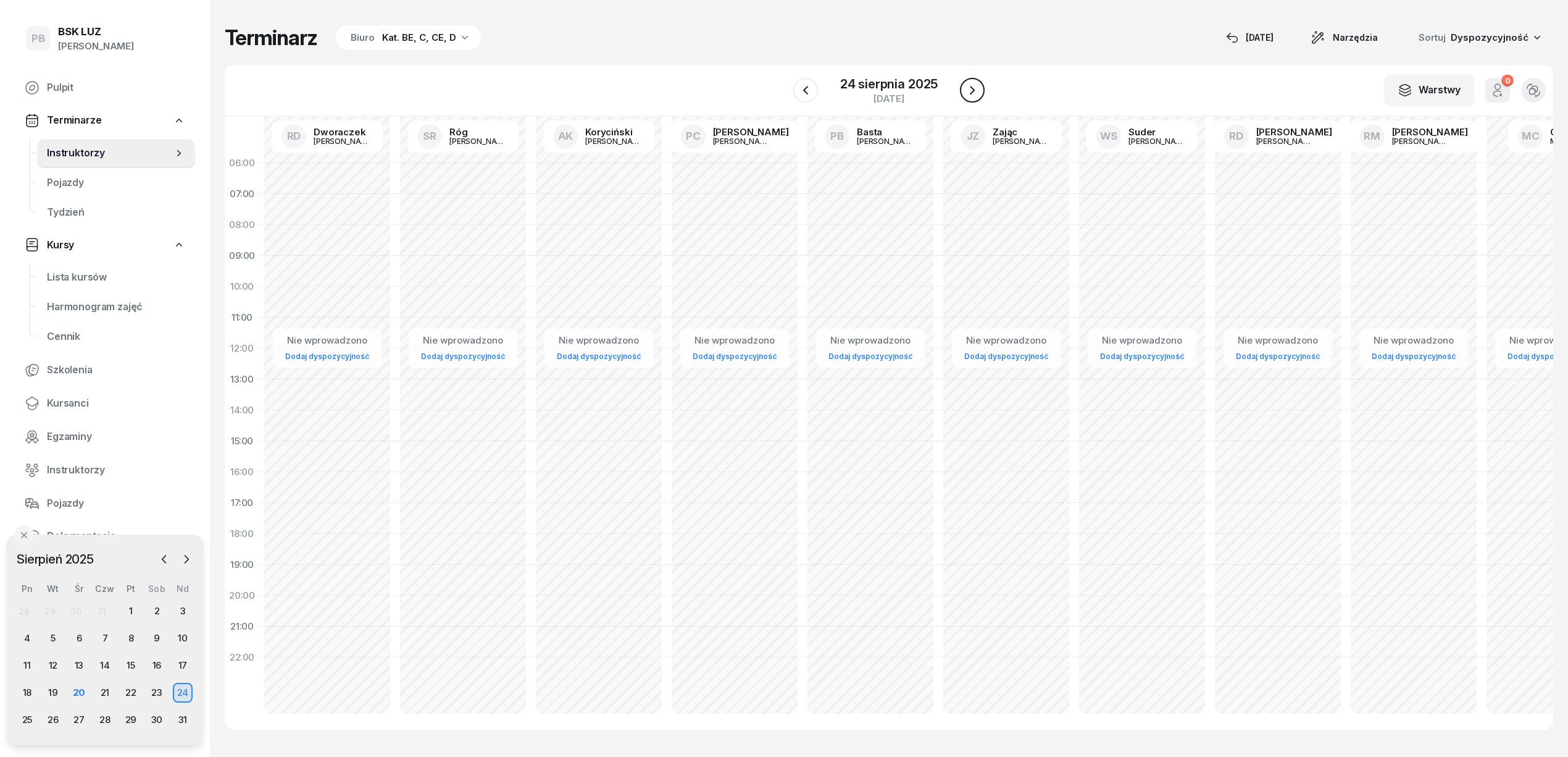
click at [965, 86] on icon "button" at bounding box center [972, 90] width 15 height 15
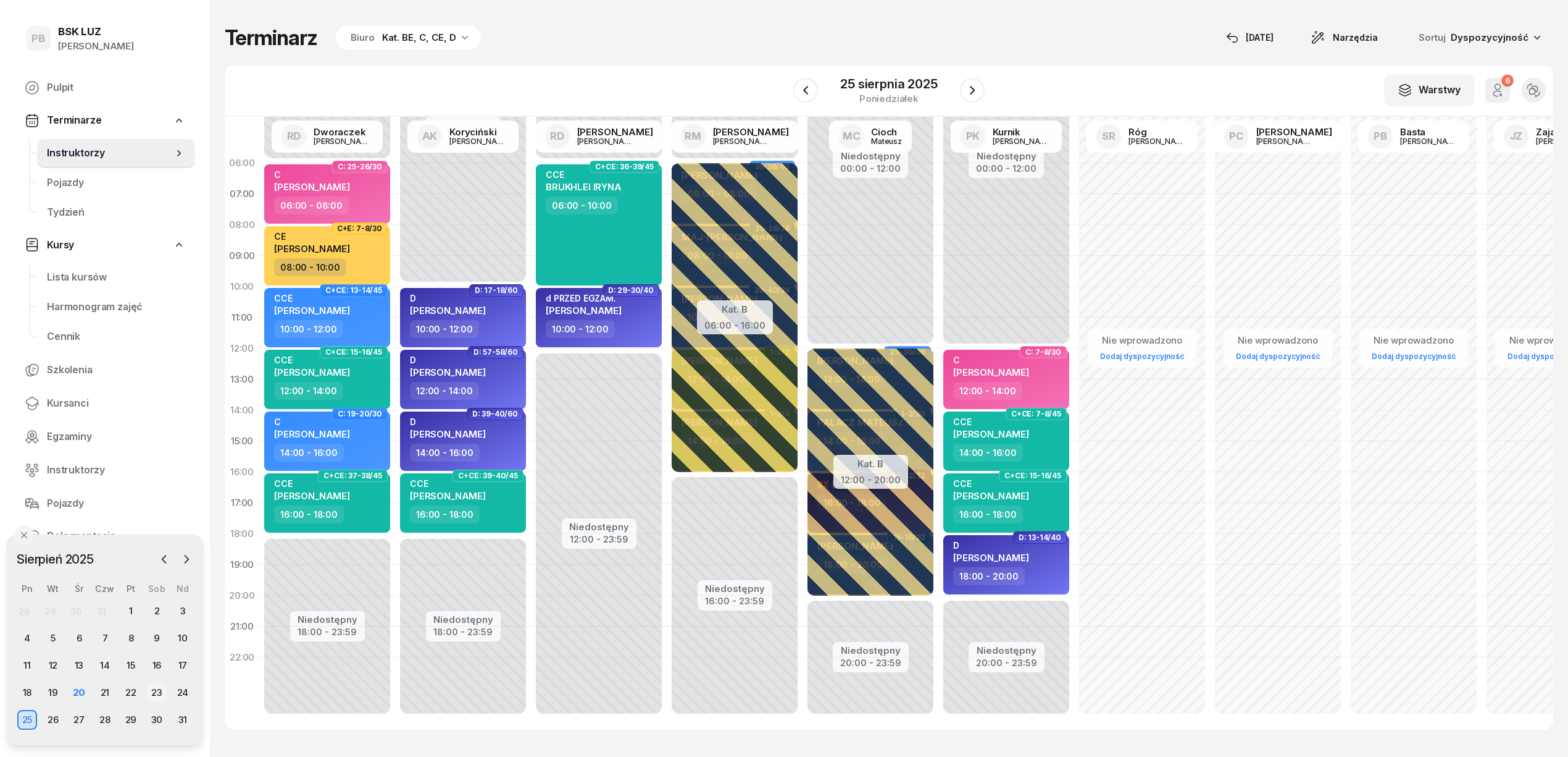
click at [151, 693] on div "23" at bounding box center [157, 692] width 19 height 19
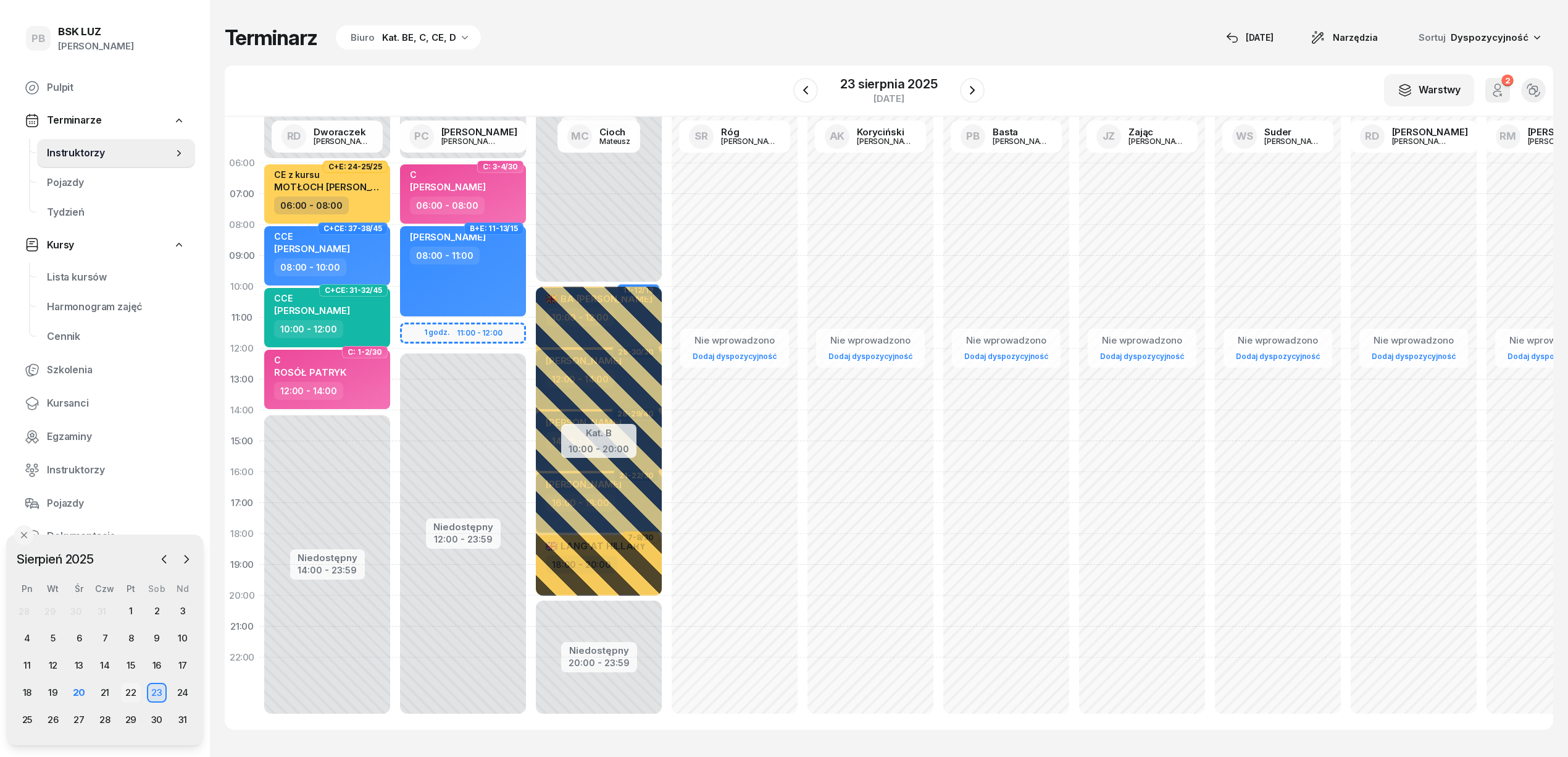
click at [129, 690] on div "22" at bounding box center [131, 692] width 19 height 19
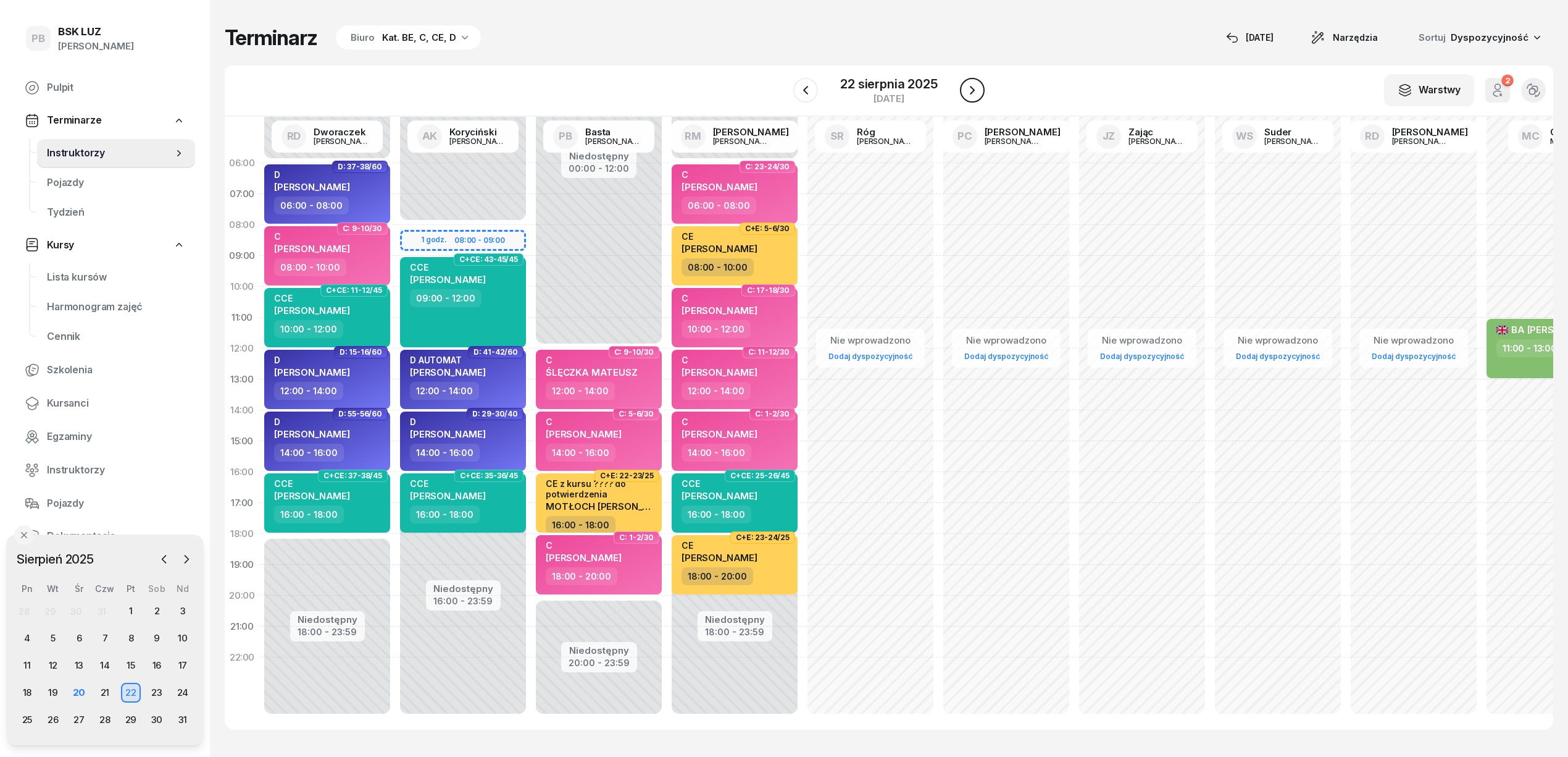
click at [974, 86] on icon "button" at bounding box center [972, 90] width 15 height 15
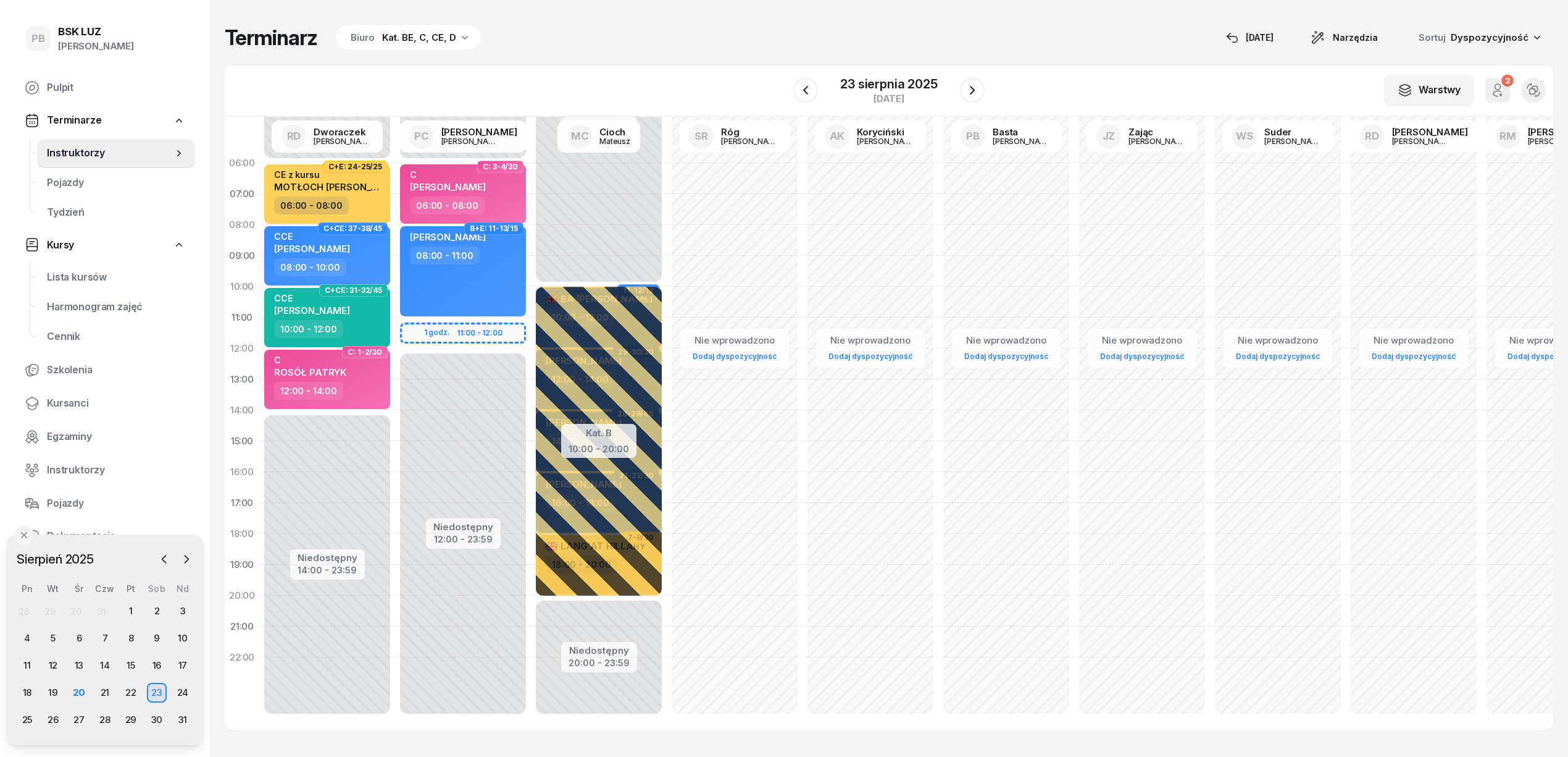
click at [531, 334] on div "Niedostępny 00:00 - 06:00 Niedostępny 12:00 - 23:59 1 godz. 11:00 - 12:00 C: 3-…" at bounding box center [598, 441] width 136 height 587
select select "11"
select select "13"
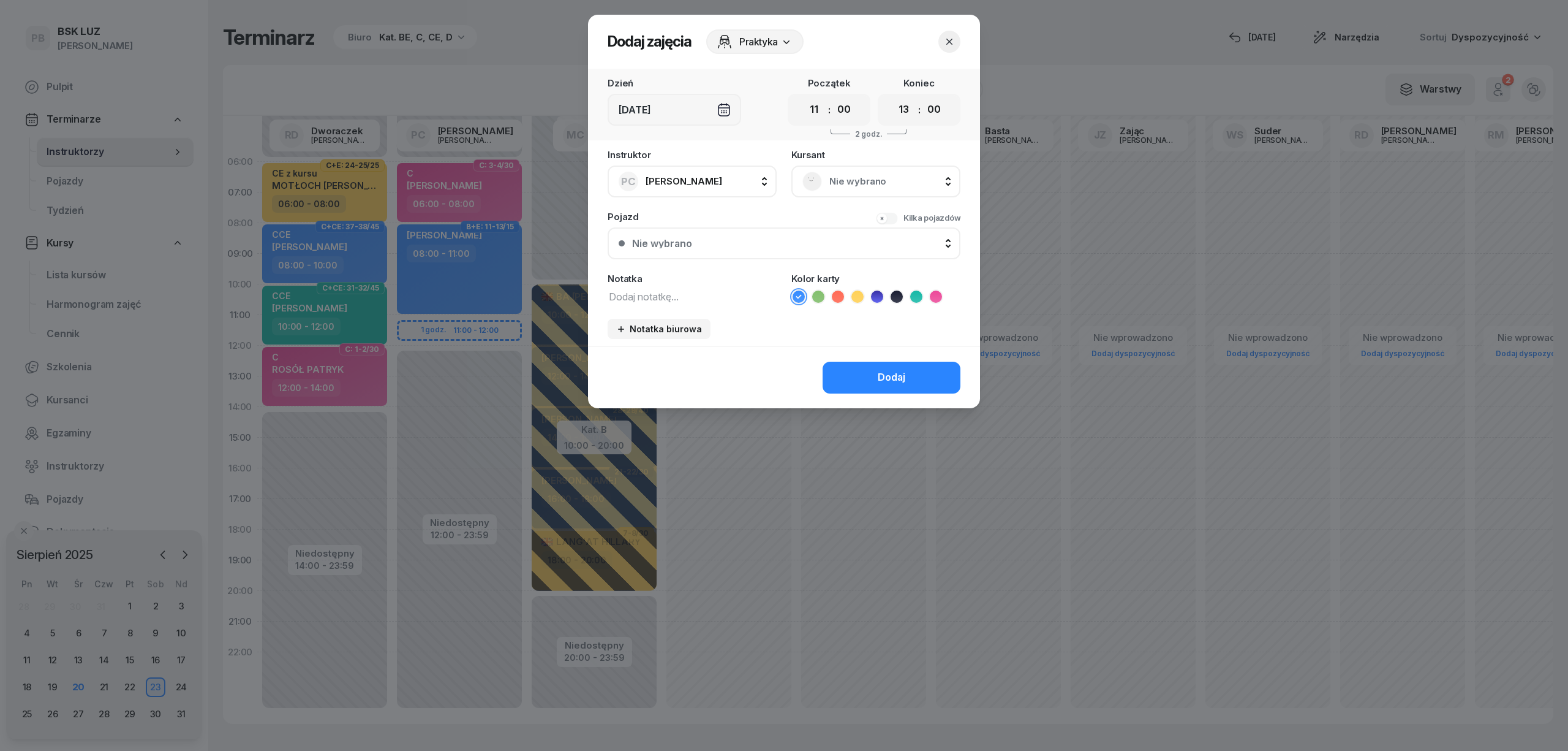
click at [896, 177] on span "Nie wybrano" at bounding box center [890, 182] width 120 height 16
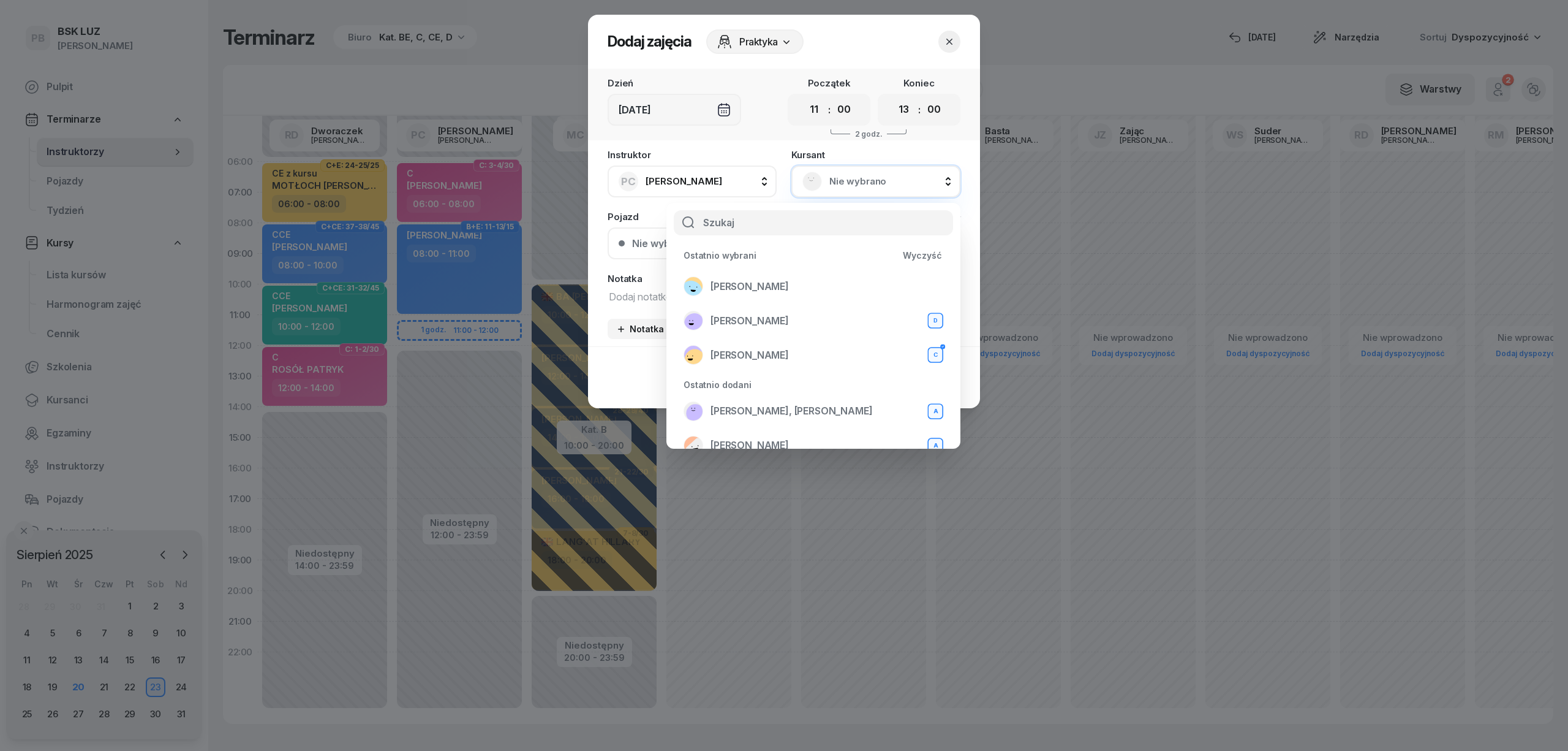
click at [815, 228] on input "text" at bounding box center [814, 223] width 279 height 25
type input "maj"
click at [808, 279] on div "MAJ PIOTR C+E" at bounding box center [814, 276] width 260 height 19
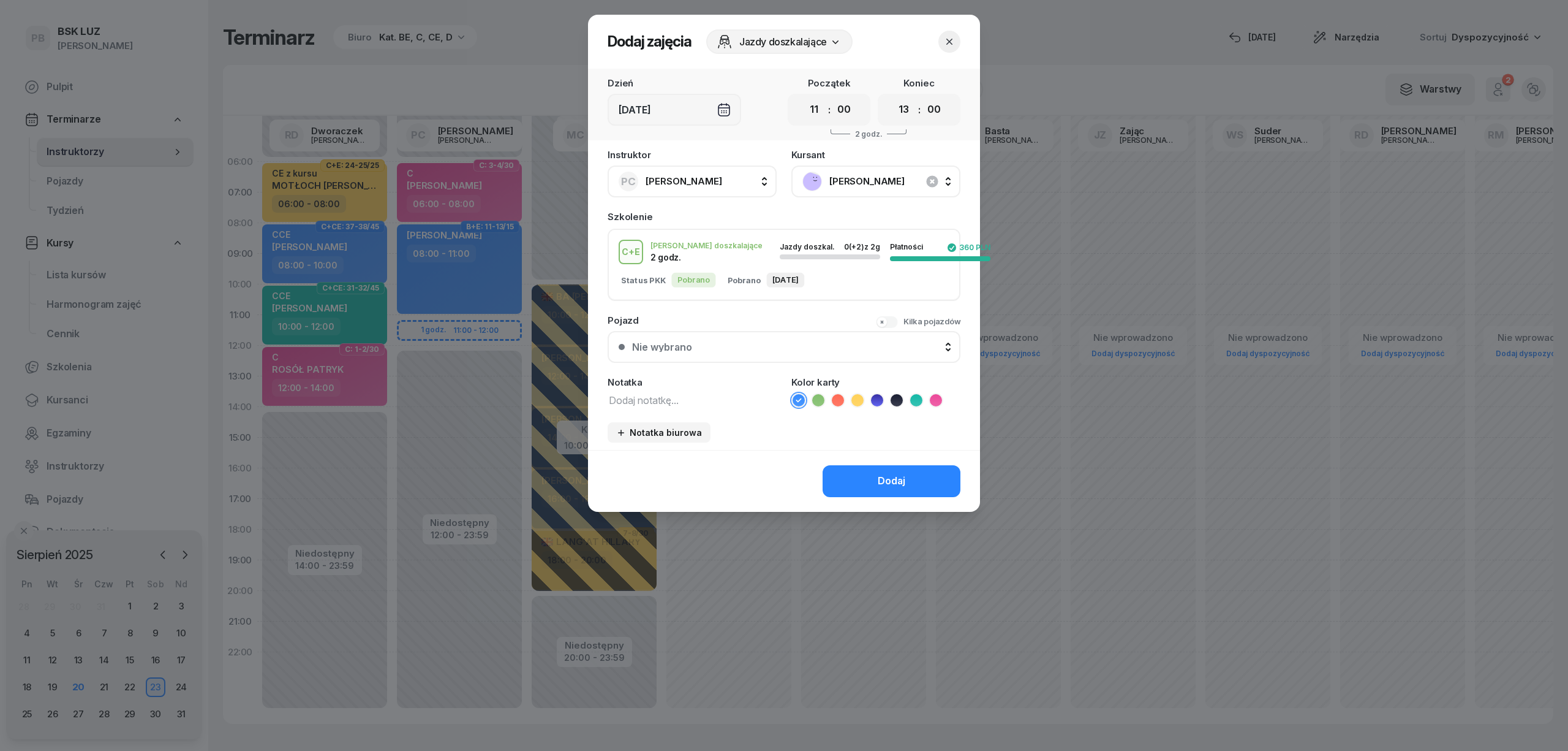
click at [851, 396] on icon at bounding box center [857, 400] width 12 height 12
click at [689, 401] on textarea at bounding box center [692, 399] width 169 height 16
type textarea "CE"
click at [860, 475] on button "Dodaj" at bounding box center [891, 481] width 138 height 31
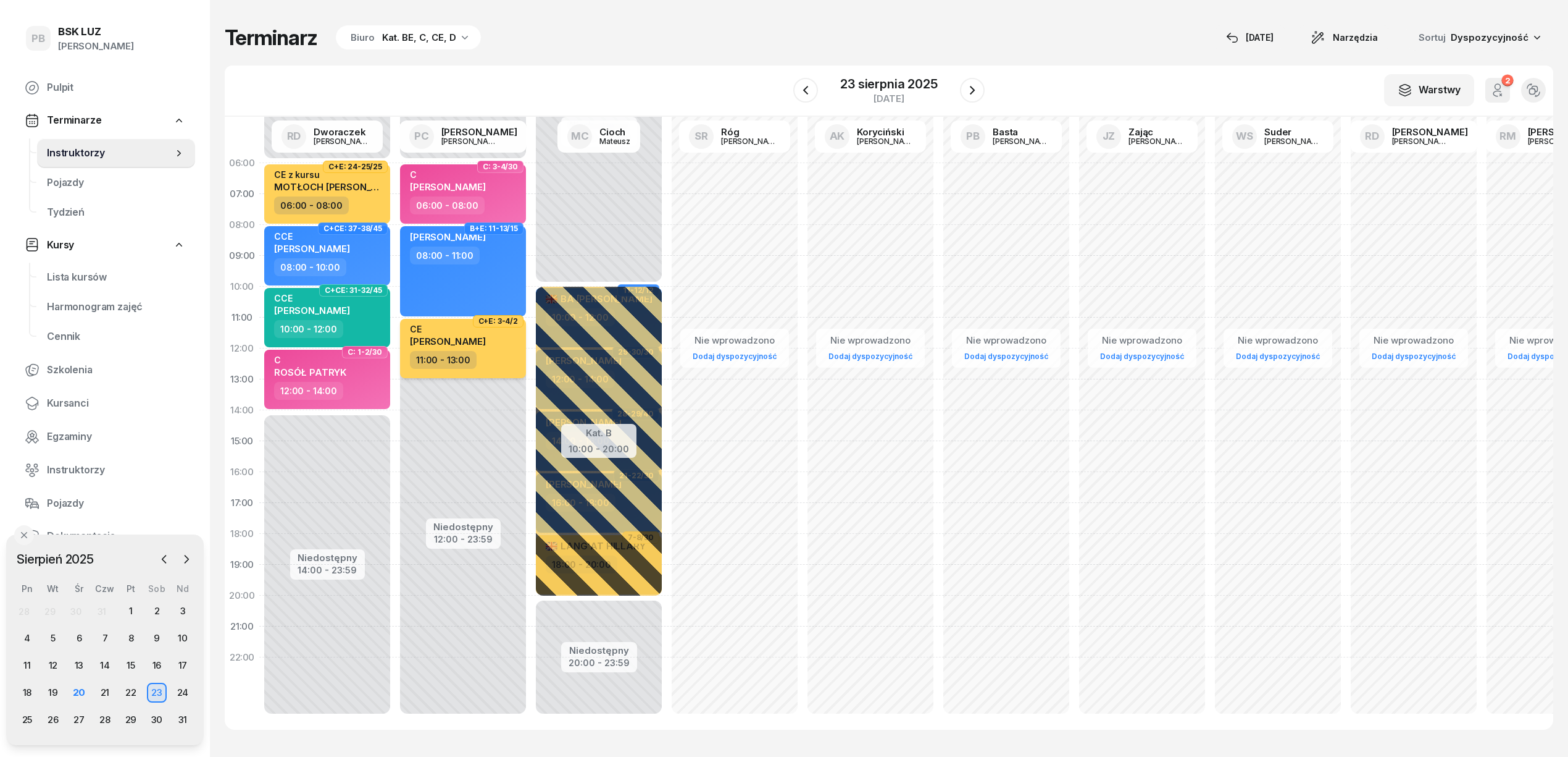
click at [504, 361] on div "11:00 - 13:00" at bounding box center [464, 360] width 108 height 18
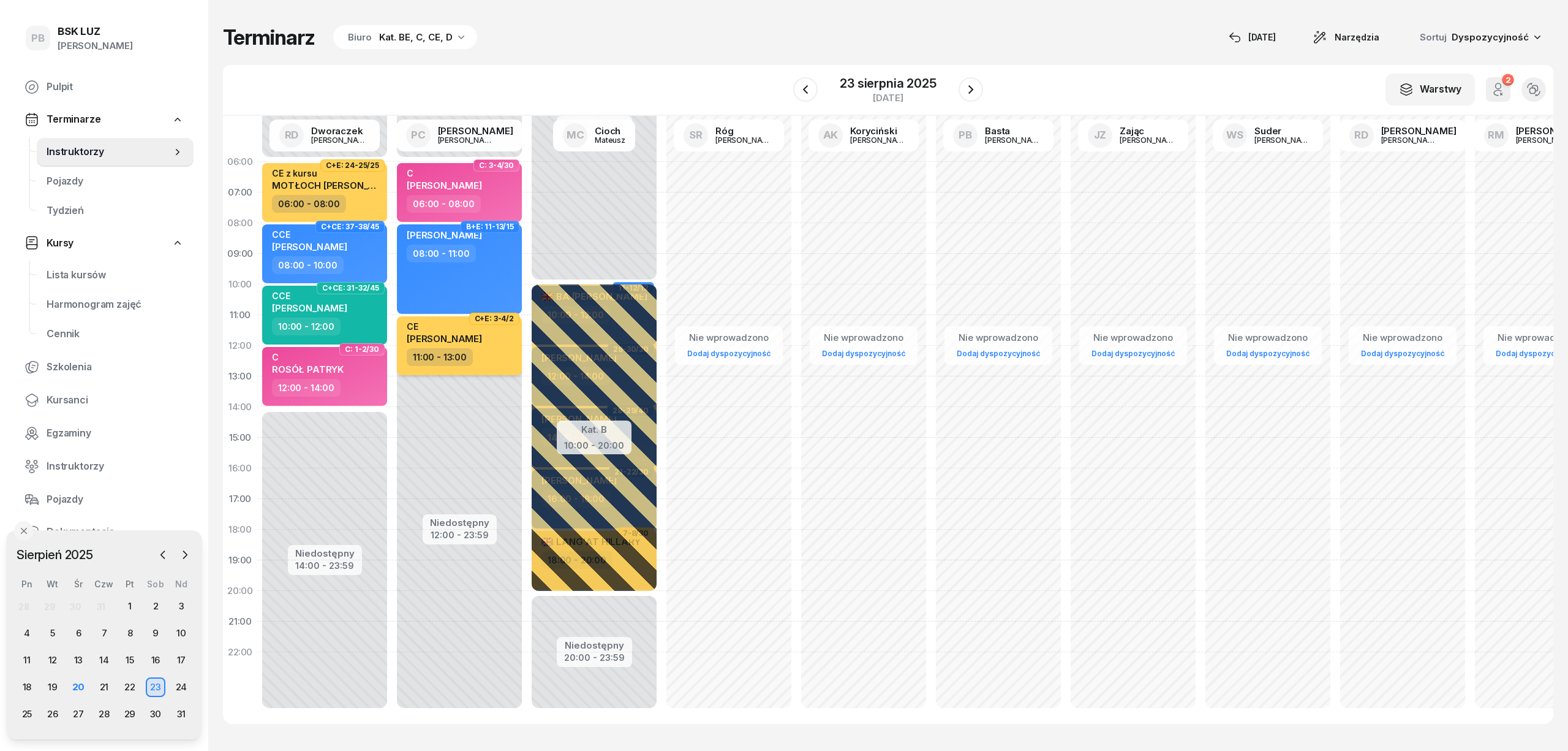
select select "11"
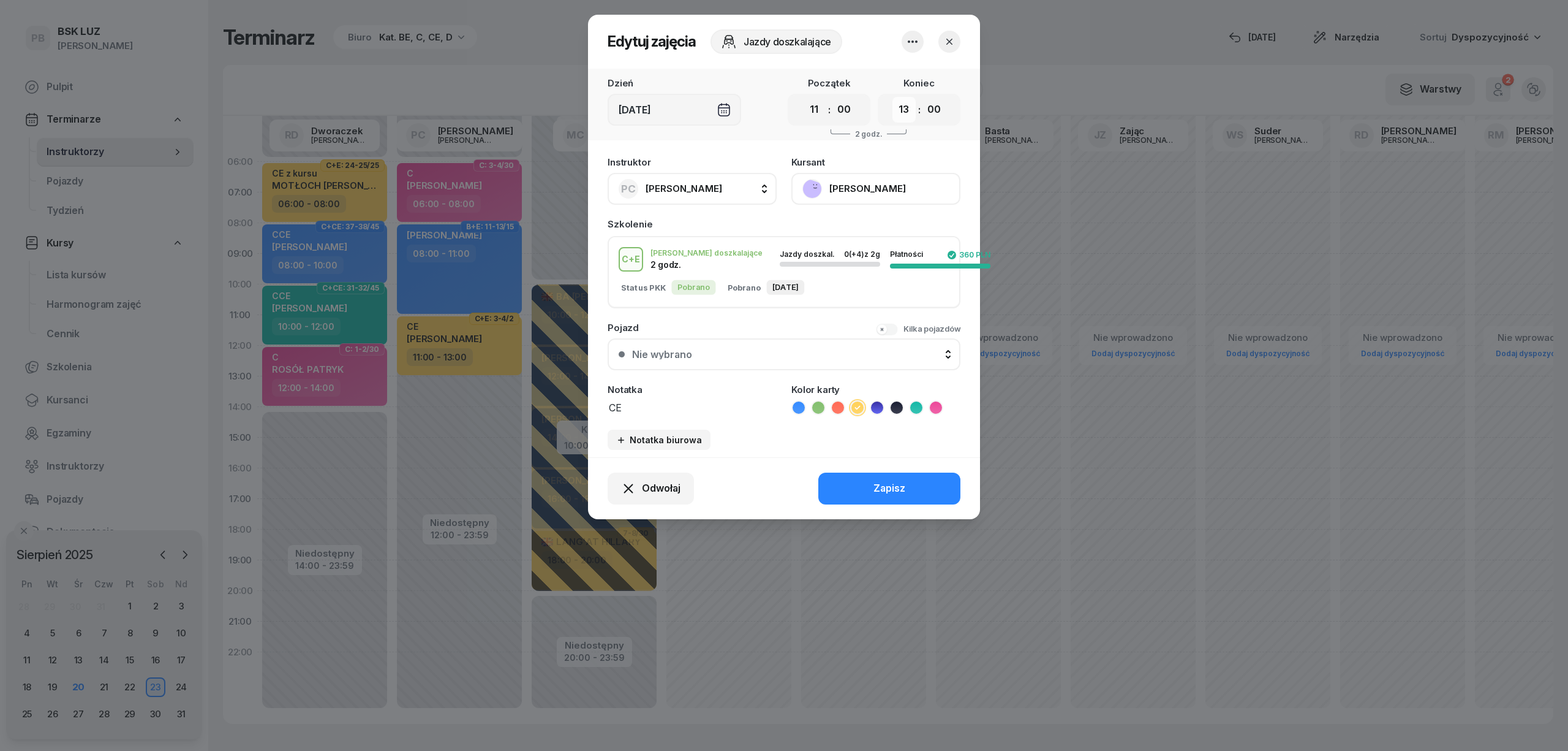
click at [909, 114] on select "00 01 02 03 04 05 06 07 08 09 10 11 12 13 14 15 16 17 18 19 20 21 22 23" at bounding box center [904, 109] width 24 height 25
select select "12"
click at [892, 97] on select "00 01 02 03 04 05 06 07 08 09 10 11 12 13 14 15 16 17 18 19 20 21 22 23" at bounding box center [904, 109] width 24 height 25
click at [873, 478] on button "Zapisz" at bounding box center [889, 488] width 142 height 31
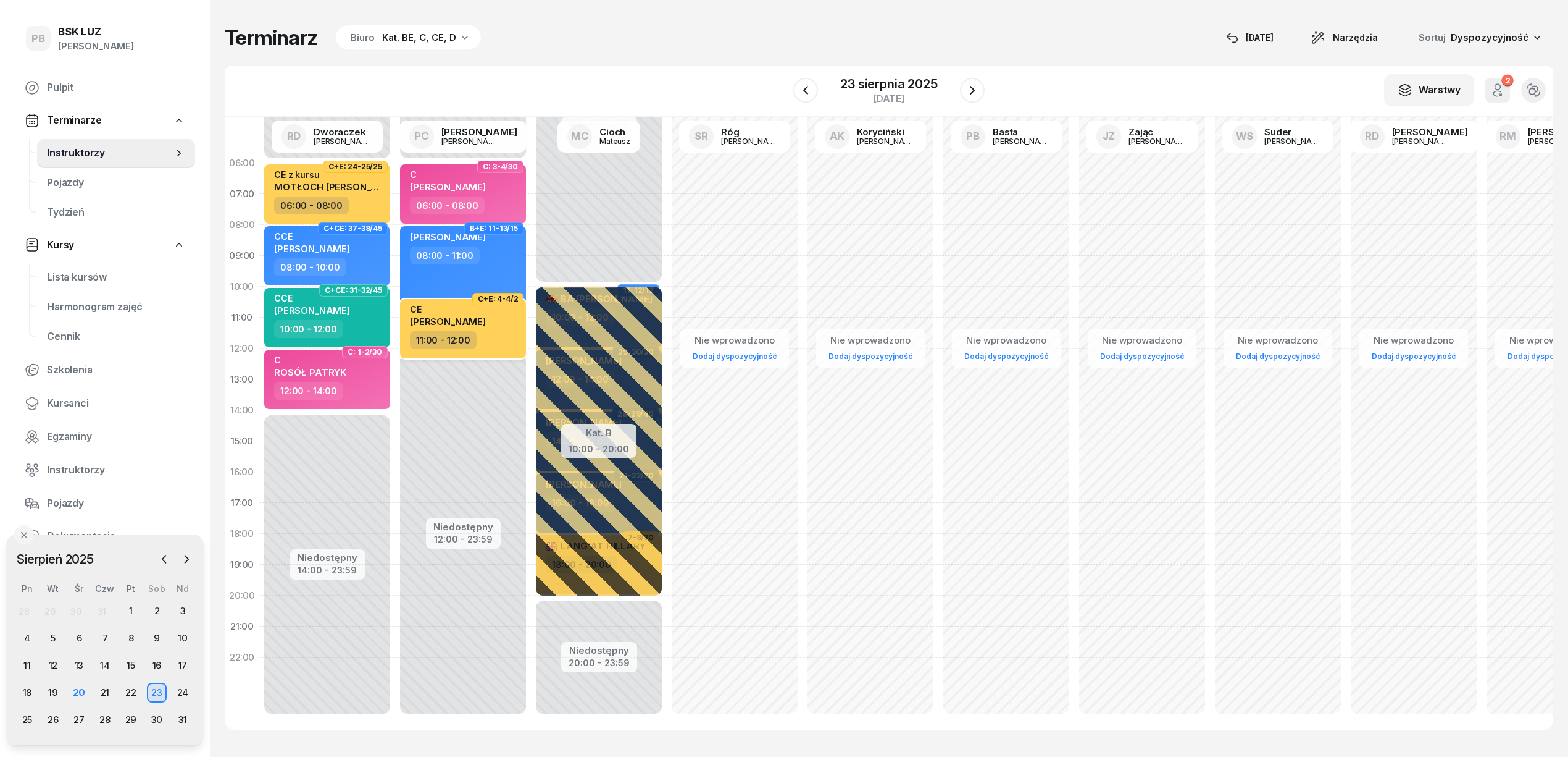
click at [460, 321] on div "CE PIOTR MAJ" at bounding box center [464, 317] width 108 height 27
select select "11"
select select "12"
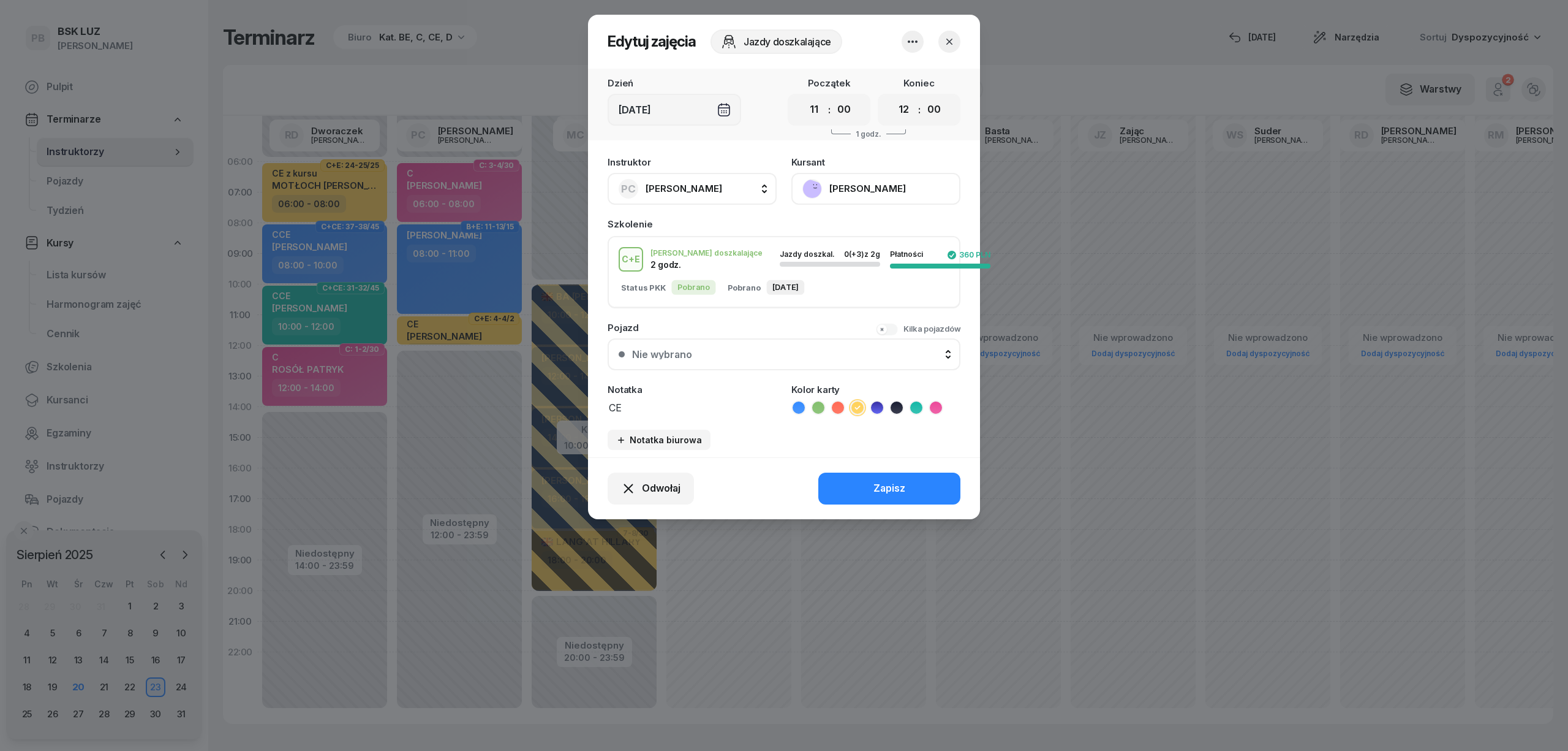
click at [652, 410] on textarea "CE" at bounding box center [692, 407] width 169 height 16
type textarea "CE przed egzam."
click at [894, 498] on button "Zapisz" at bounding box center [889, 488] width 142 height 31
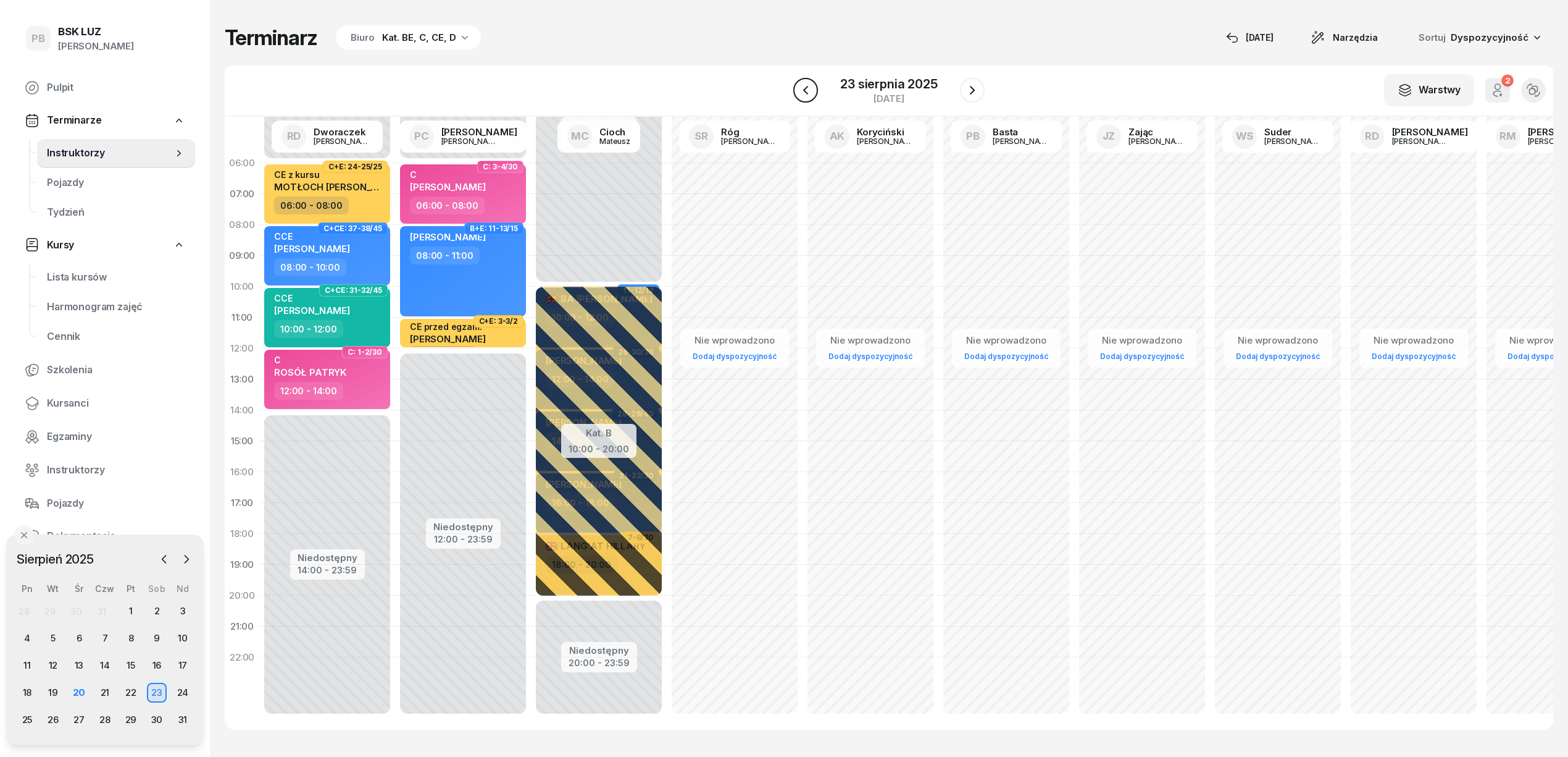
click at [806, 87] on icon "button" at bounding box center [806, 91] width 5 height 9
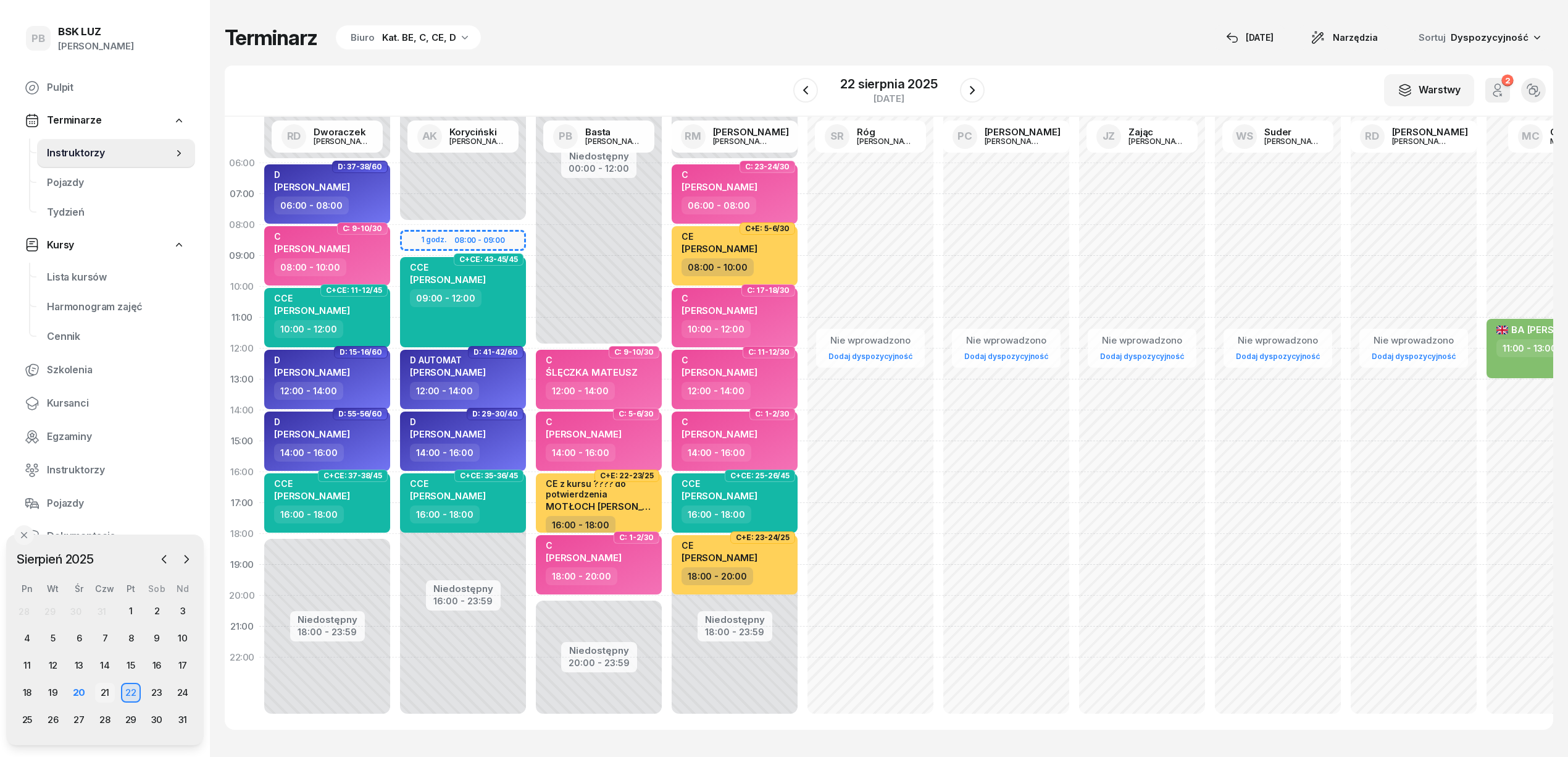
click at [107, 692] on div "21" at bounding box center [105, 692] width 19 height 19
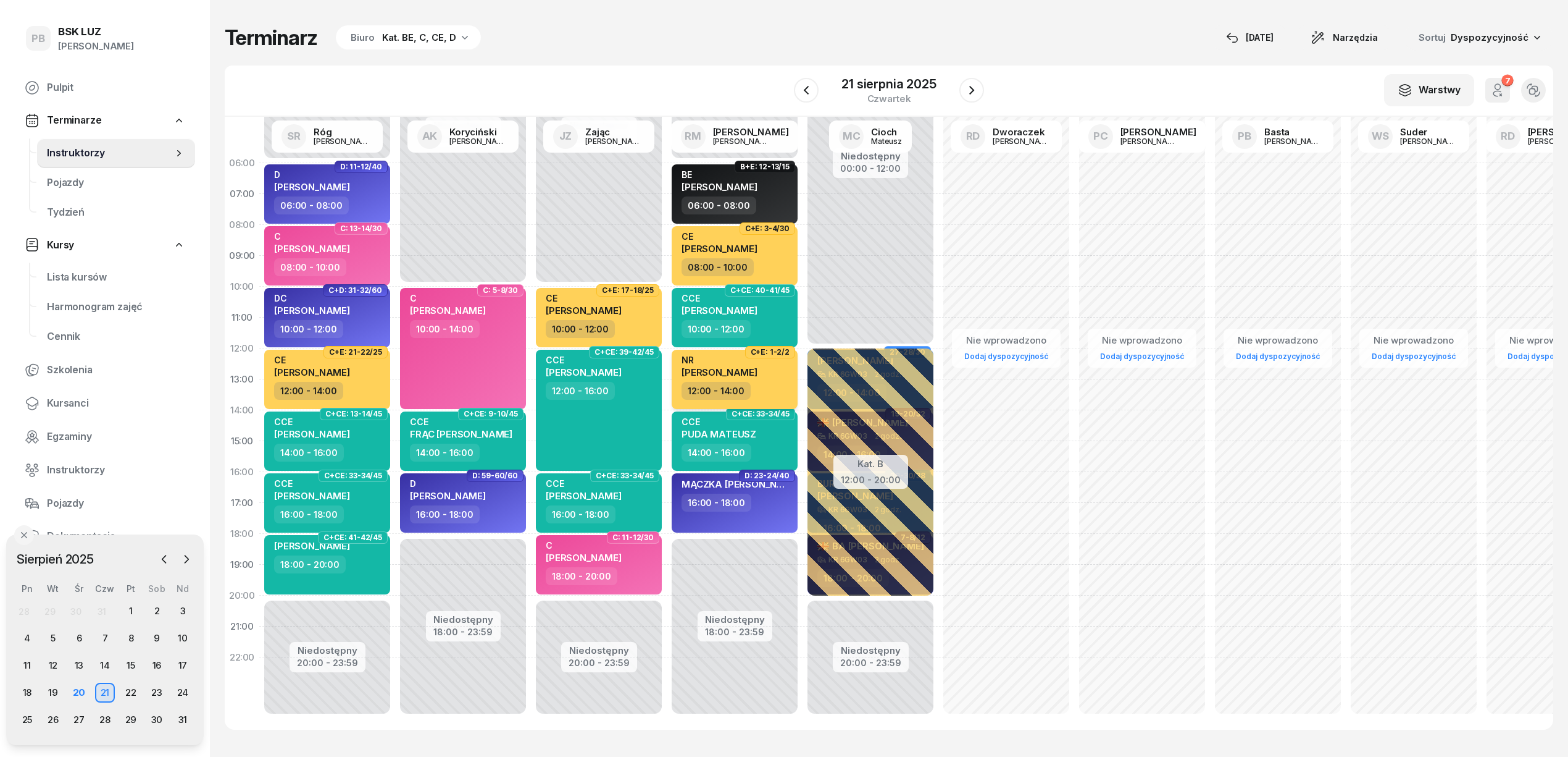
click at [759, 384] on div "12:00 - 14:00" at bounding box center [736, 391] width 108 height 18
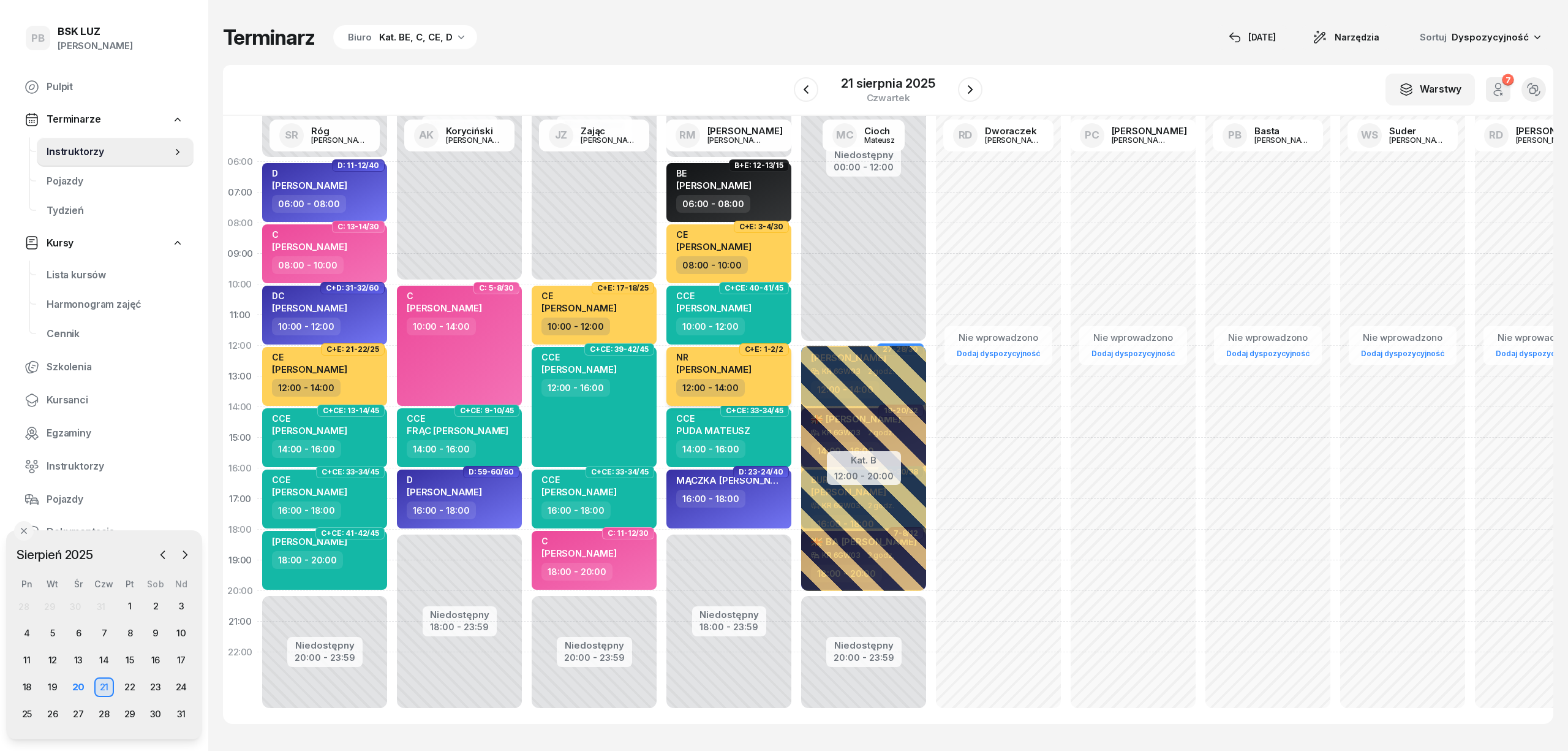
select select "12"
select select "14"
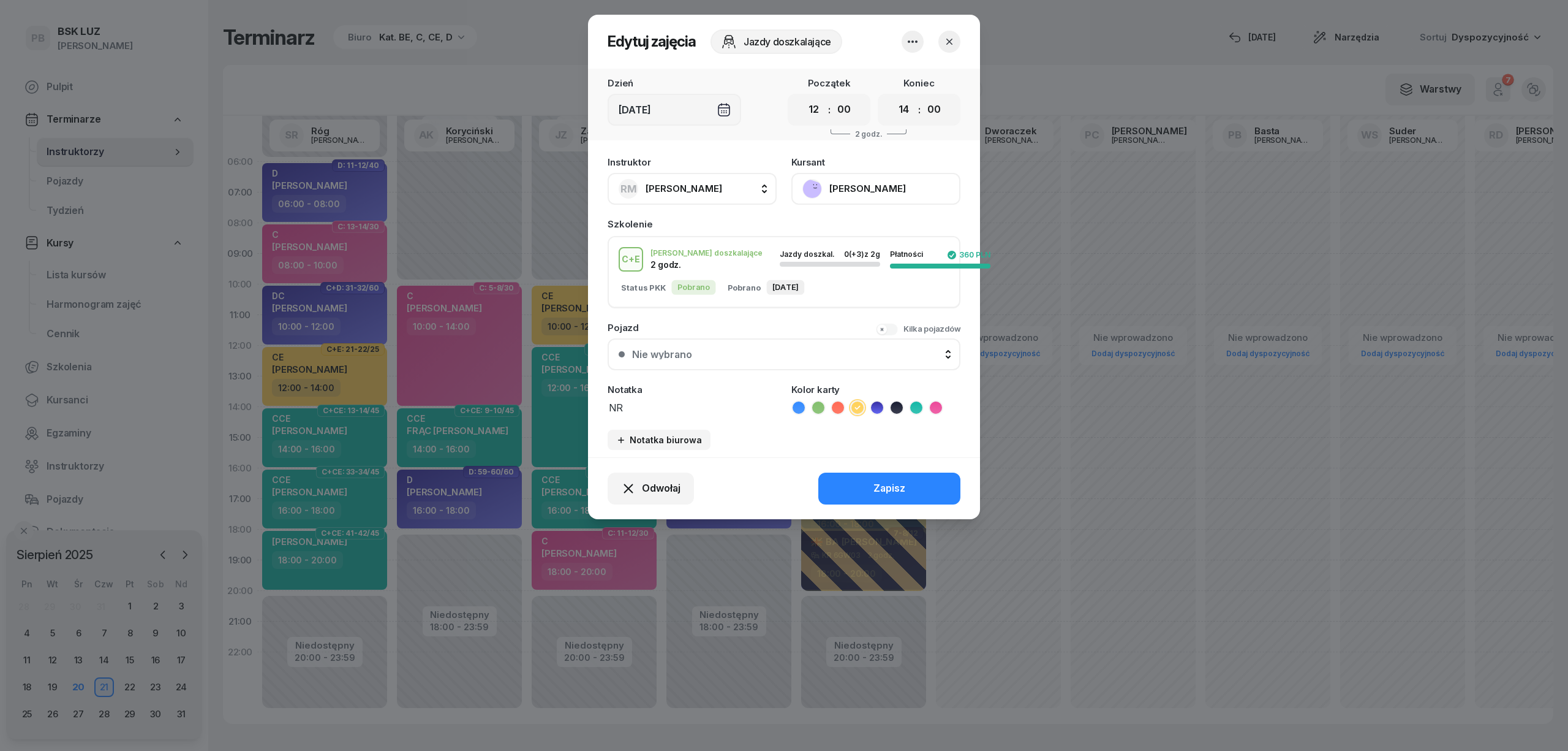
drag, startPoint x: 720, startPoint y: 410, endPoint x: 578, endPoint y: 397, distance: 142.6
click at [578, 397] on div "Edytuj zajęcia Jazdy doszkalające Dzień Czw, 21 sie Początek 00 01 02 03 04 05 …" at bounding box center [784, 376] width 1568 height 751
type textarea "CE przed egzam."
click at [891, 488] on div "Zapisz" at bounding box center [890, 488] width 31 height 16
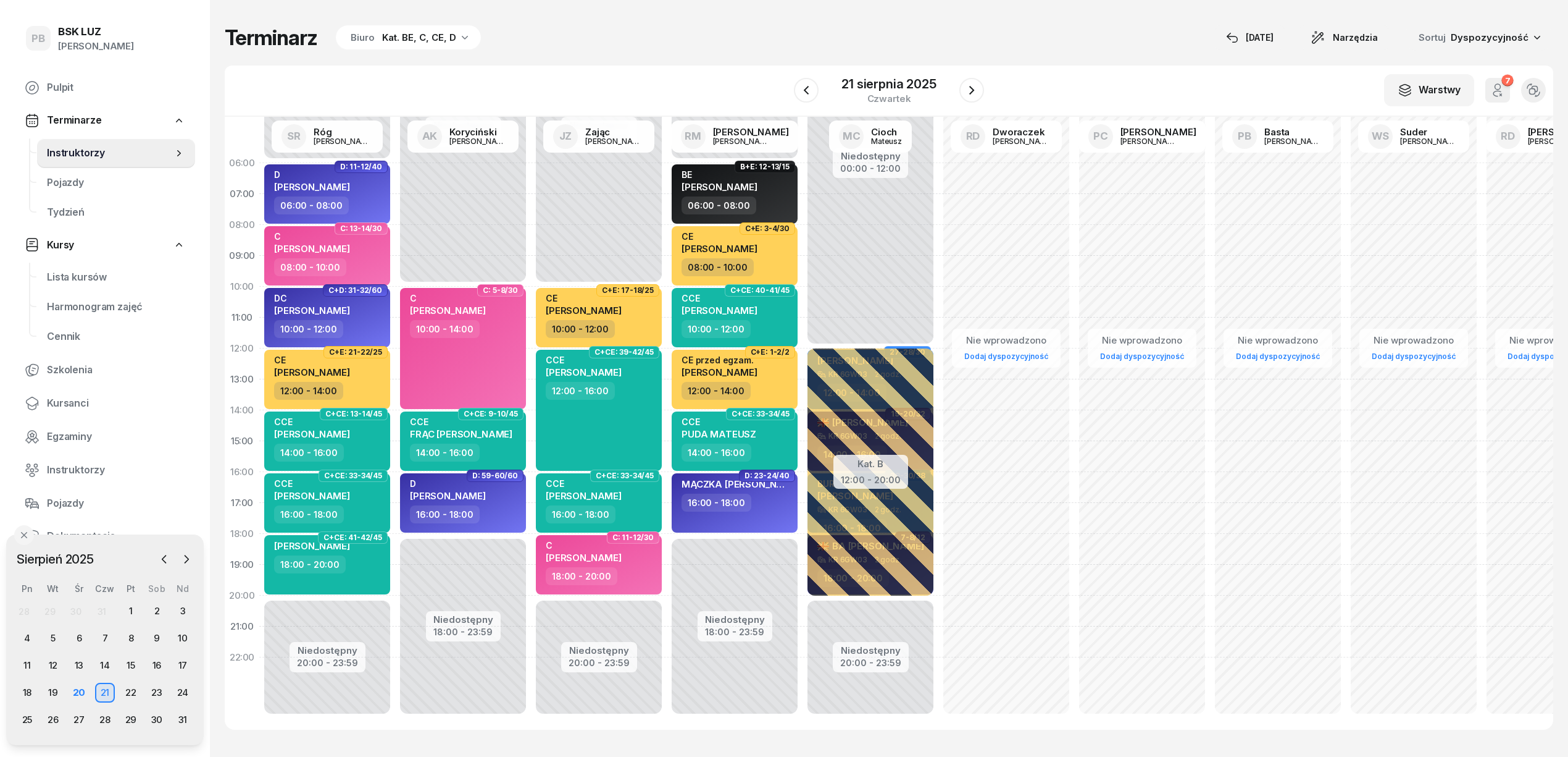
click at [636, 39] on div "Terminarz Biuro Kat. BE, C, CE, D [DATE] Narzędzia Sortuj Dyspozycyjność" at bounding box center [889, 37] width 1329 height 26
click at [694, 55] on div "Terminarz Biuro Kat. BE, C, CE, D 20 sie Narzędzia Sortuj Dyspozycyjność W Wybi…" at bounding box center [889, 377] width 1329 height 754
click at [729, 37] on div "Terminarz Biuro Kat. BE, C, CE, D [DATE] Narzędzia Sortuj Dyspozycyjność" at bounding box center [889, 37] width 1329 height 26
click at [1125, 74] on div "W Wybierz AK Koryciński Artur BP Pająk Bogusław DA Arendarczyk Damian DP Pawłow…" at bounding box center [889, 91] width 1329 height 51
click at [668, 24] on div "Terminarz Biuro Kat. BE, C, CE, D 20 sie Narzędzia Sortuj Dyspozycyjność W Wybi…" at bounding box center [889, 377] width 1329 height 754
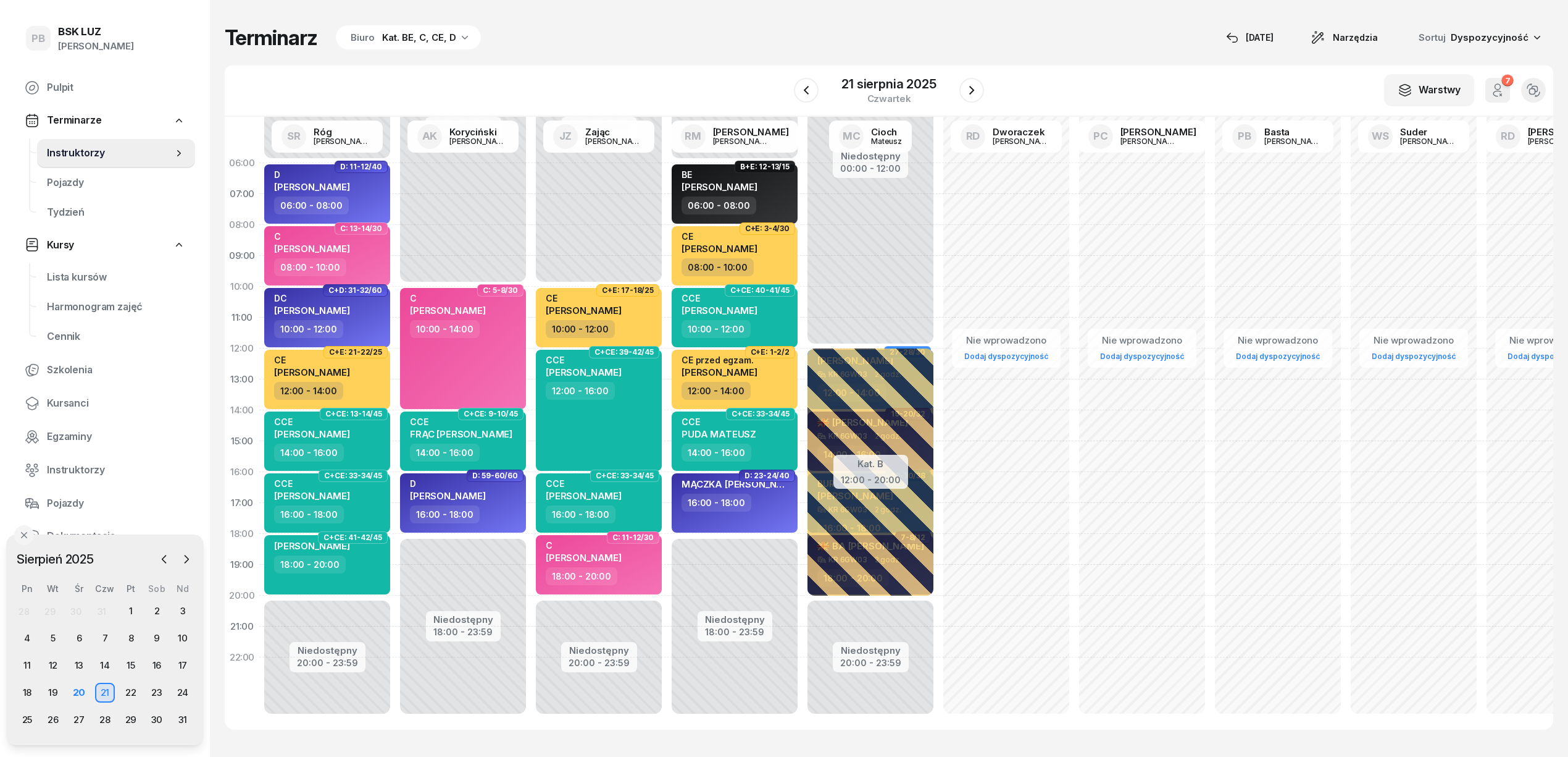
click at [707, 62] on div "Terminarz Biuro Kat. BE, C, CE, D 20 sie Narzędzia Sortuj Dyspozycyjność W Wybi…" at bounding box center [889, 377] width 1329 height 754
click at [653, 53] on div "Terminarz Biuro Kat. BE, C, CE, D 20 sie Narzędzia Sortuj Dyspozycyjność W Wybi…" at bounding box center [889, 377] width 1329 height 754
click at [601, 58] on div "Terminarz Biuro Kat. BE, C, CE, D 20 sie Narzędzia Sortuj Dyspozycyjność W Wybi…" at bounding box center [889, 377] width 1329 height 754
click at [792, 9] on div "Terminarz Biuro Kat. BE, C, CE, D 20 sie Narzędzia Sortuj Dyspozycyjność W Wybi…" at bounding box center [889, 377] width 1329 height 754
click at [775, 21] on div "Terminarz Biuro Kat. BE, C, CE, D 20 sie Narzędzia Sortuj Dyspozycyjność W Wybi…" at bounding box center [889, 377] width 1329 height 754
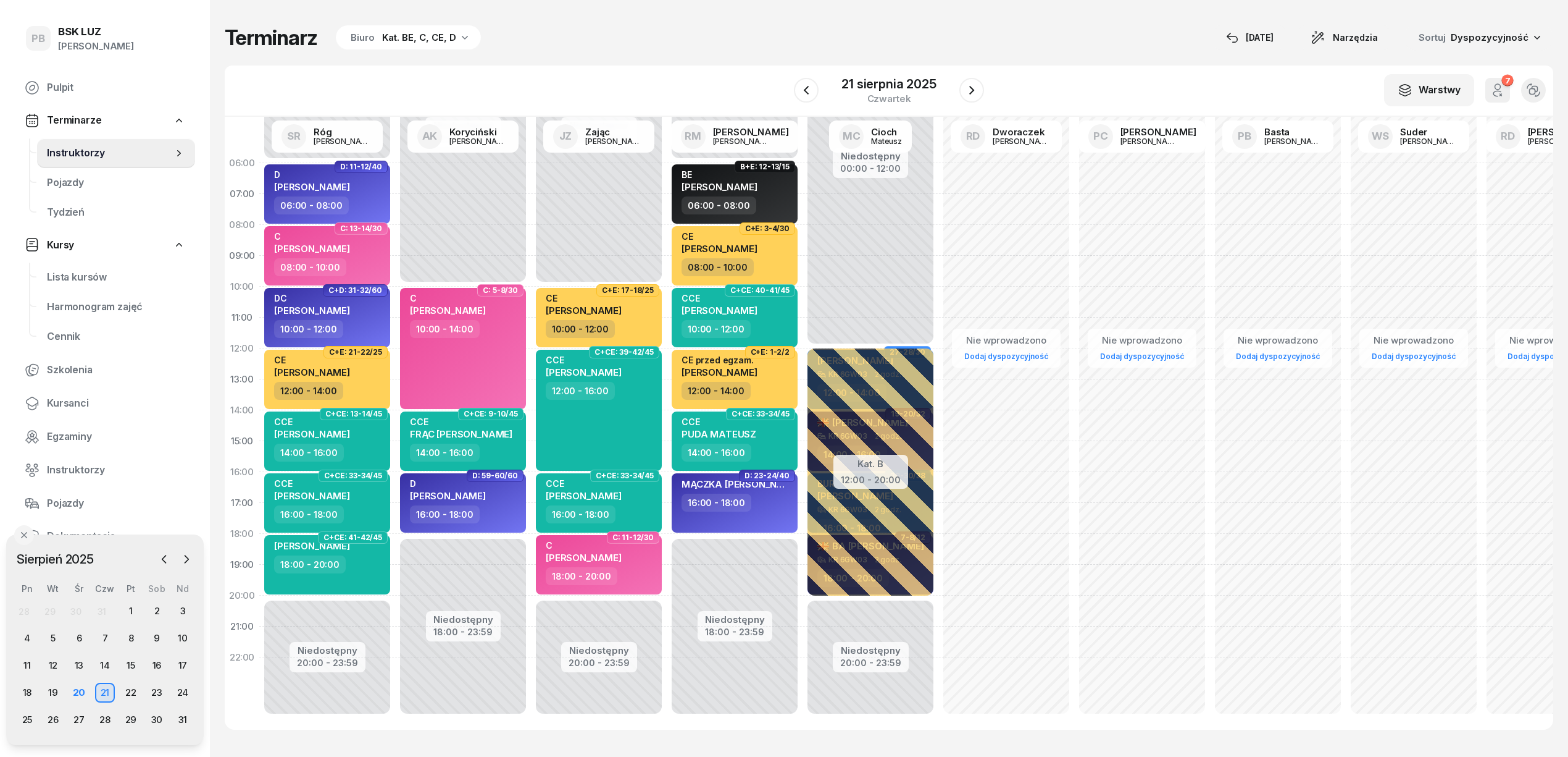
click at [726, 61] on div "Terminarz Biuro Kat. BE, C, CE, D 20 sie Narzędzia Sortuj Dyspozycyjność W Wybi…" at bounding box center [889, 377] width 1329 height 754
click at [786, 199] on div "06:00 - 08:00" at bounding box center [736, 205] width 108 height 18
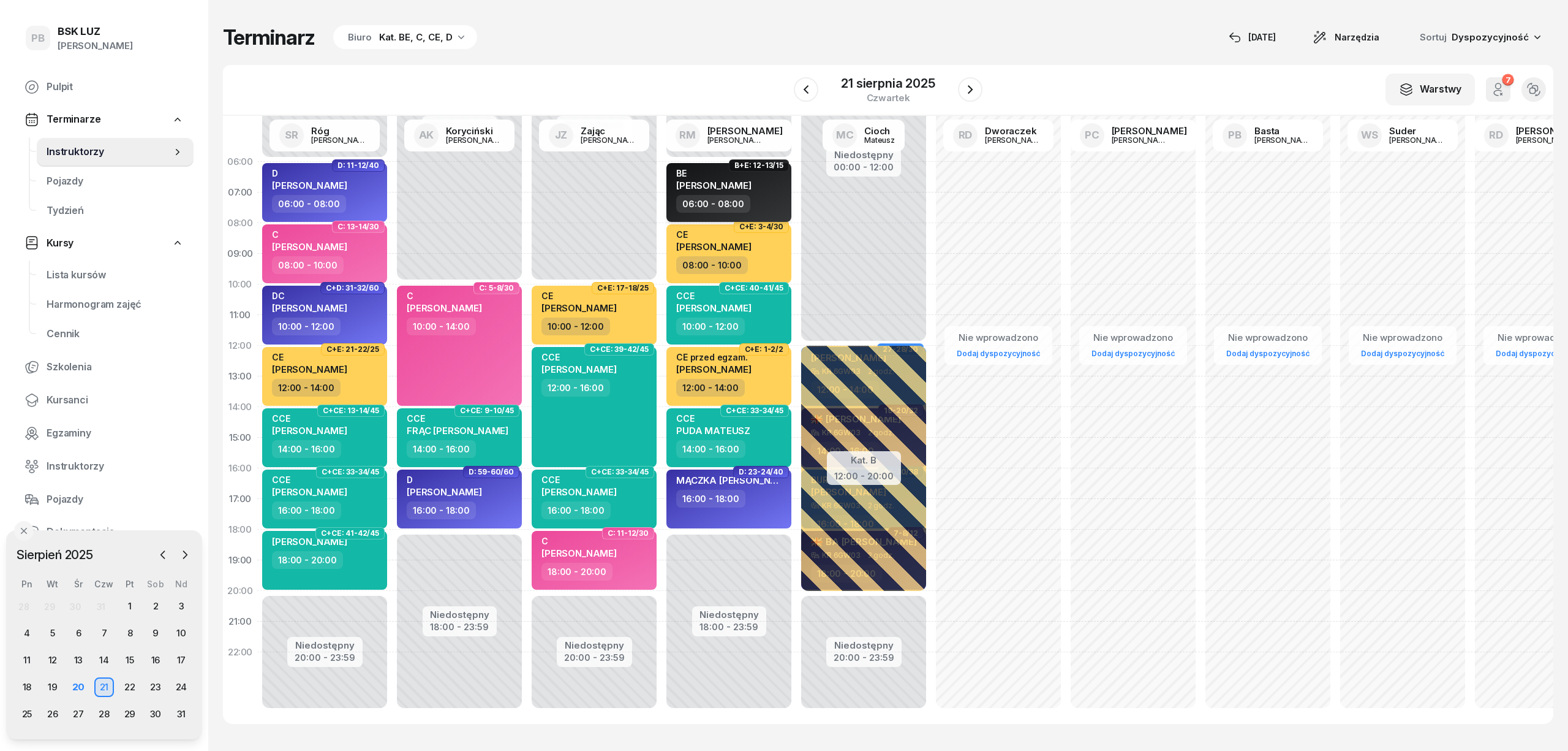
select select "06"
select select "08"
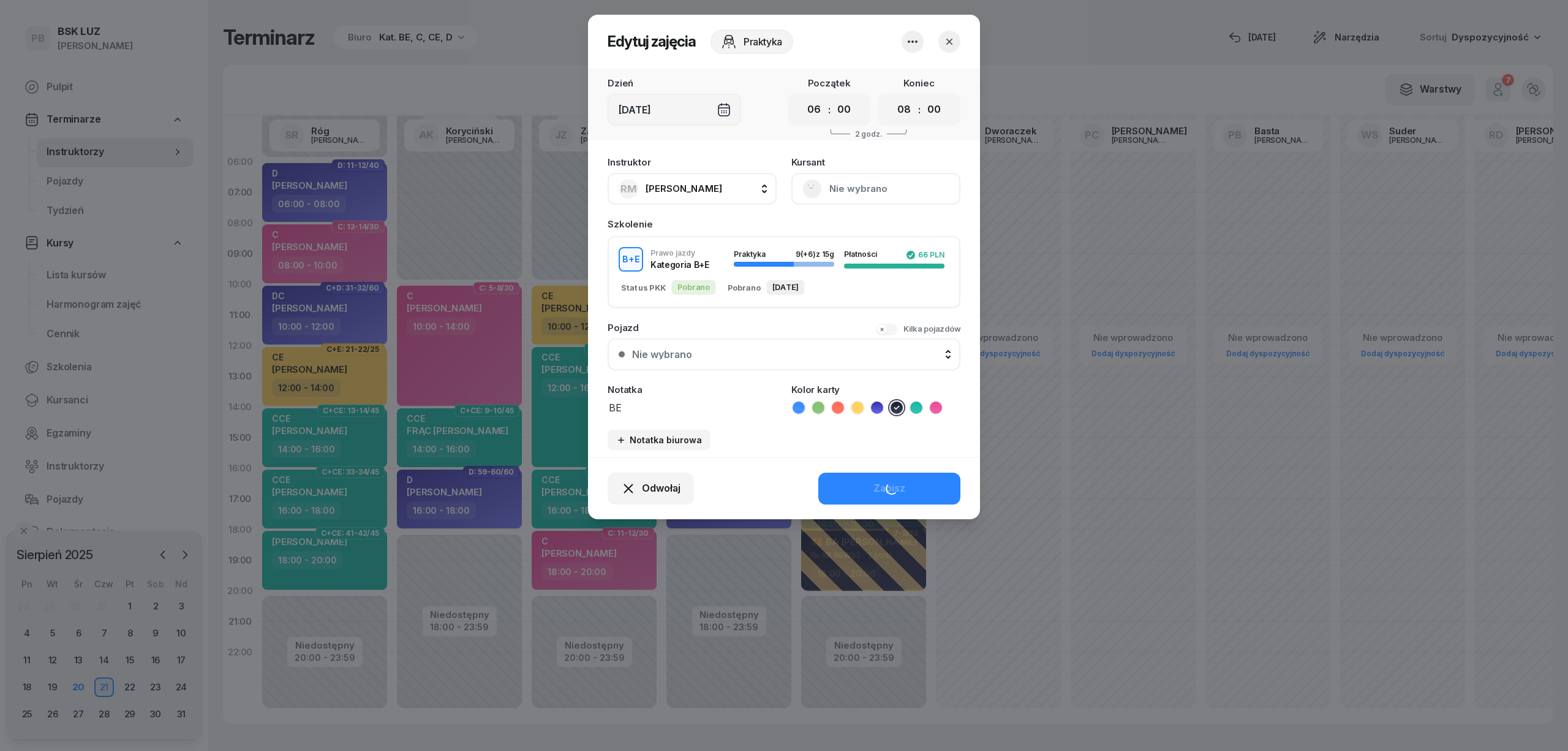
click at [663, 303] on div "B+E Prawo jazdy Kategoria B+E Praktyka 9 (+6) z 15g Płatności 66 PLN Status PKK…" at bounding box center [784, 272] width 353 height 72
click at [653, 410] on textarea "BE" at bounding box center [692, 407] width 169 height 16
type textarea "BE walidacja 6:00-7:30"
click at [838, 402] on icon at bounding box center [838, 408] width 12 height 12
drag, startPoint x: 848, startPoint y: 479, endPoint x: 836, endPoint y: 474, distance: 13.0
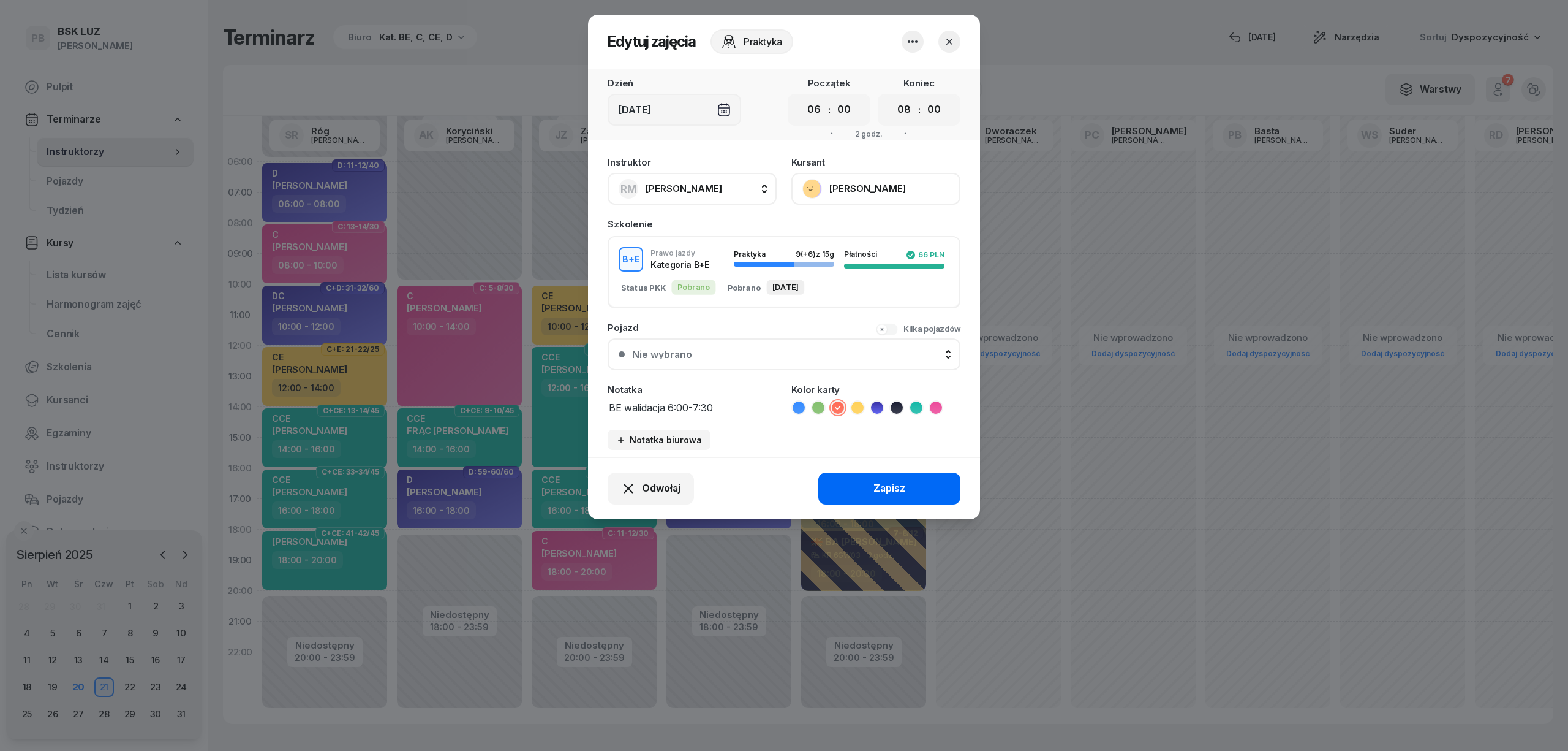
click at [847, 479] on button "Zapisz" at bounding box center [889, 488] width 142 height 31
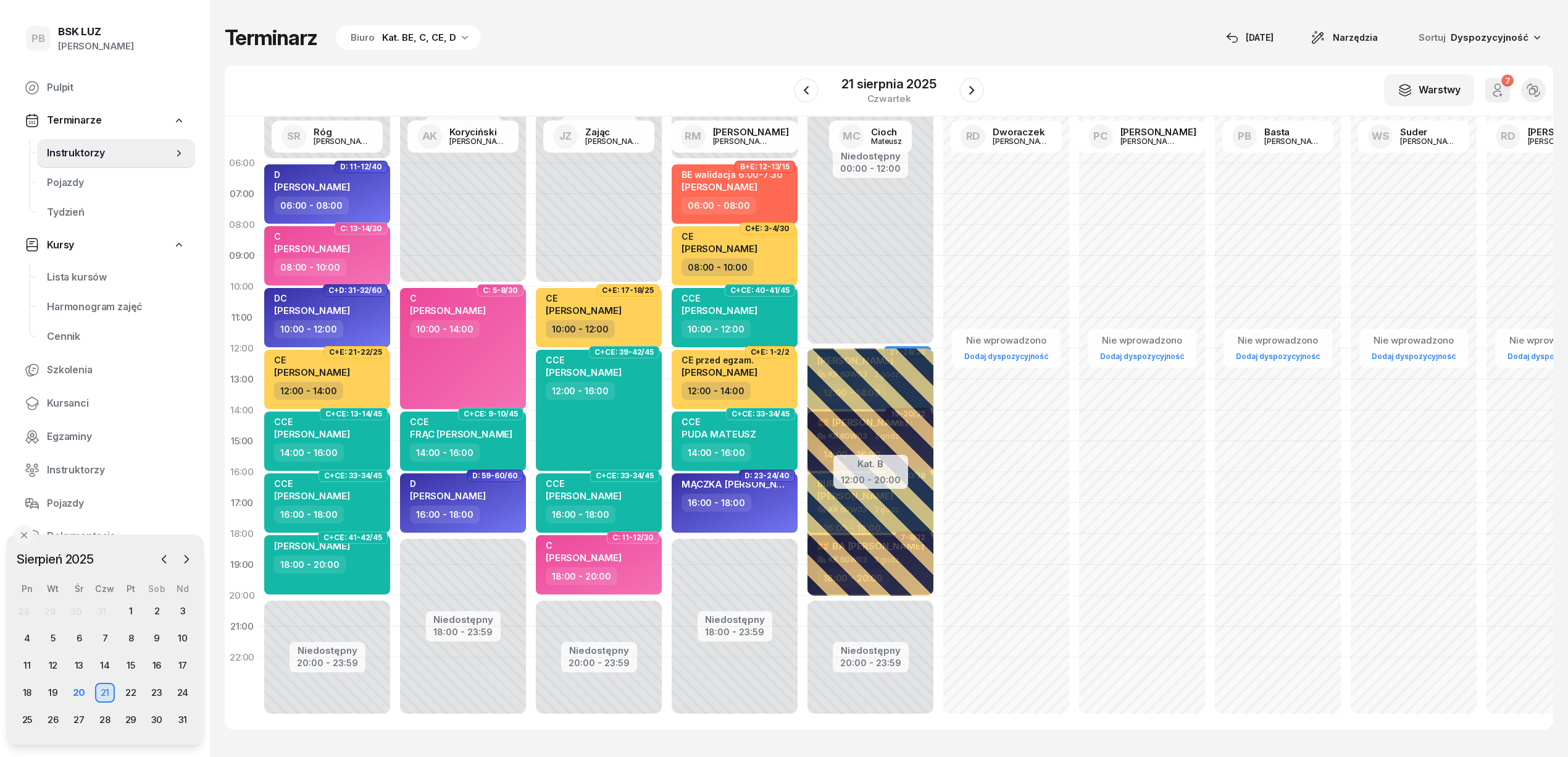
click at [494, 48] on div "Terminarz Biuro Kat. BE, C, CE, D [DATE] Narzędzia Sortuj Dyspozycyjność" at bounding box center [889, 37] width 1329 height 26
click at [351, 192] on div "D HRYNIUKA IVAN" at bounding box center [328, 182] width 108 height 27
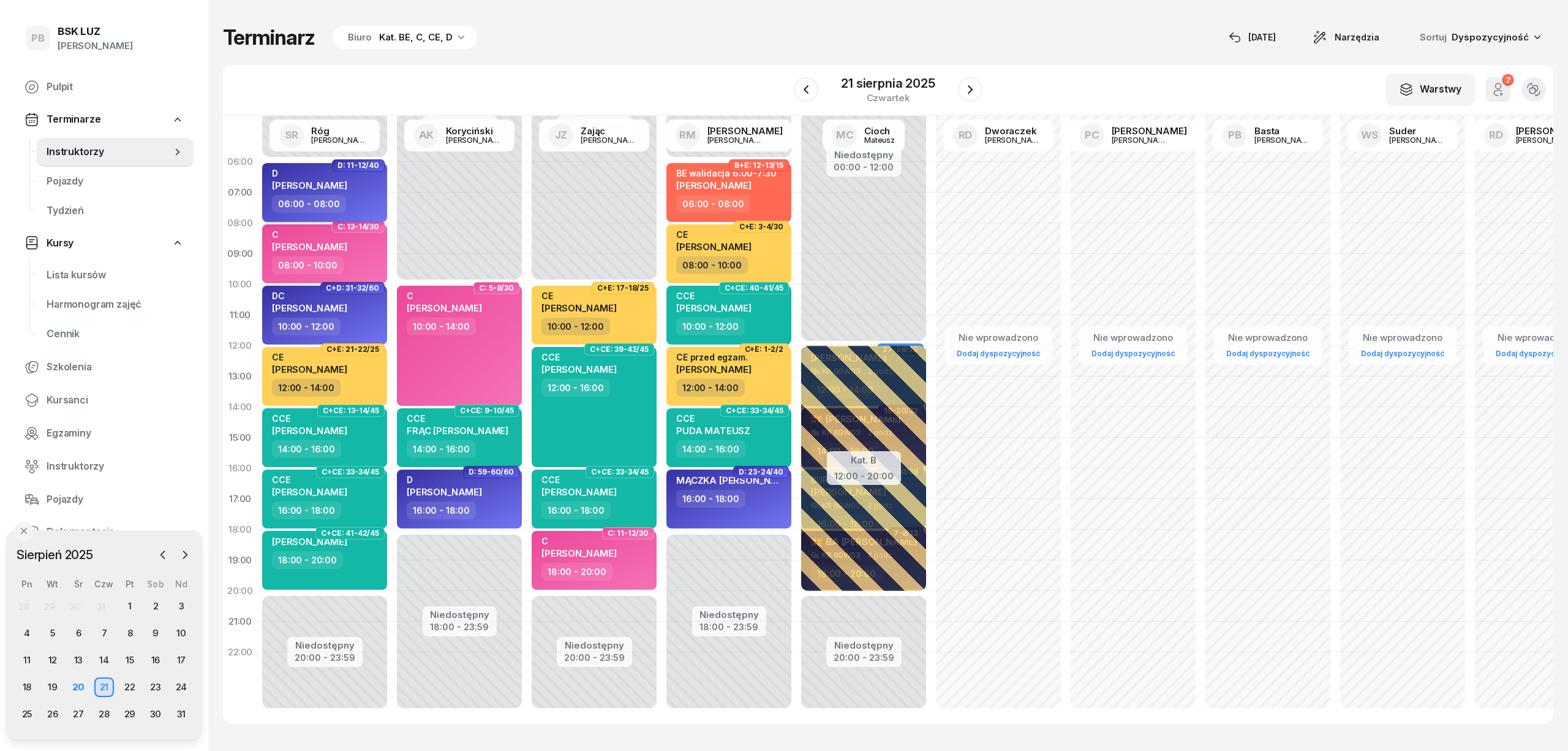
select select "06"
select select "08"
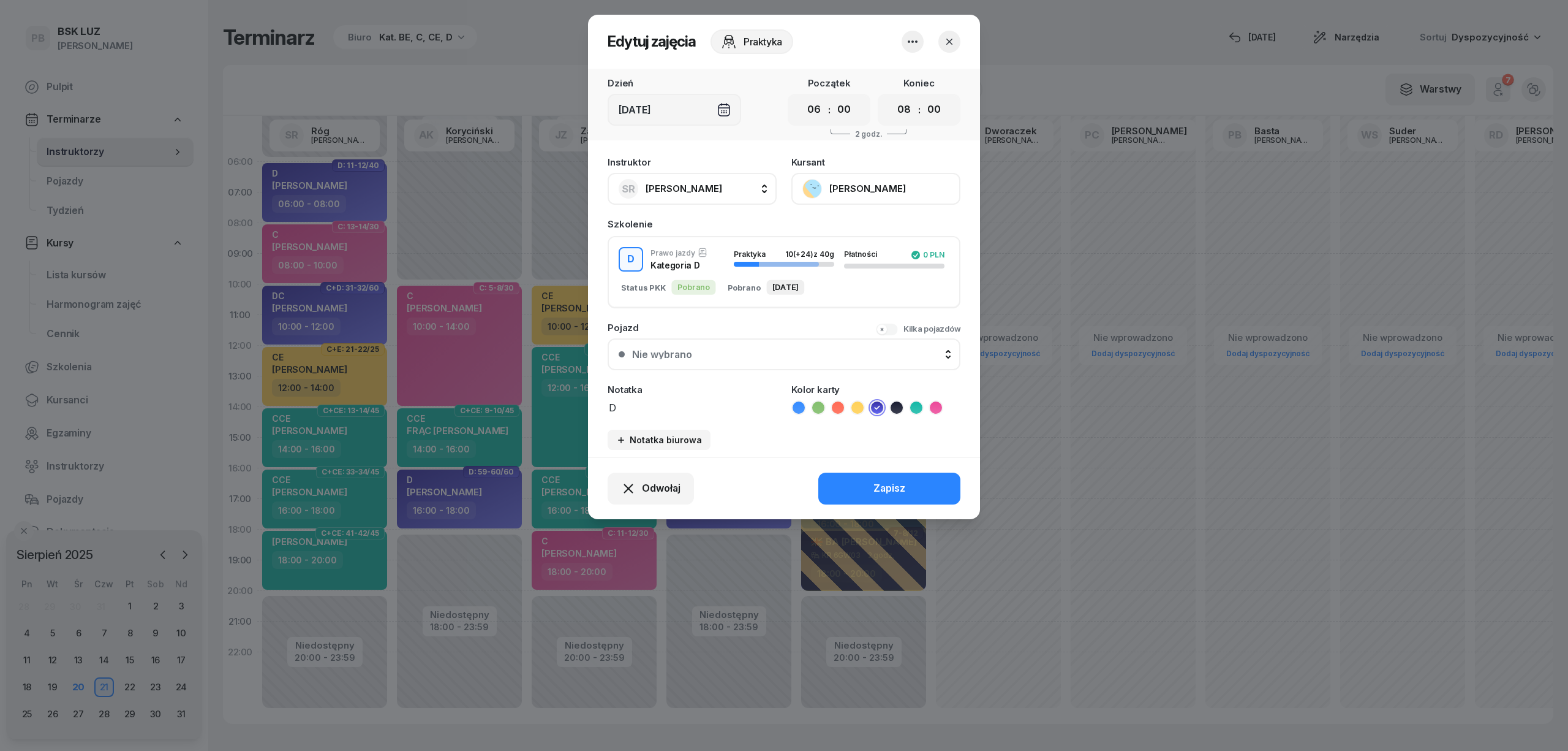
click at [841, 405] on icon at bounding box center [838, 408] width 12 height 12
click at [708, 400] on textarea "D" at bounding box center [692, 407] width 169 height 16
type textarea "D walidacja 6:30-8:00"
click at [844, 495] on button "Zapisz" at bounding box center [889, 488] width 142 height 31
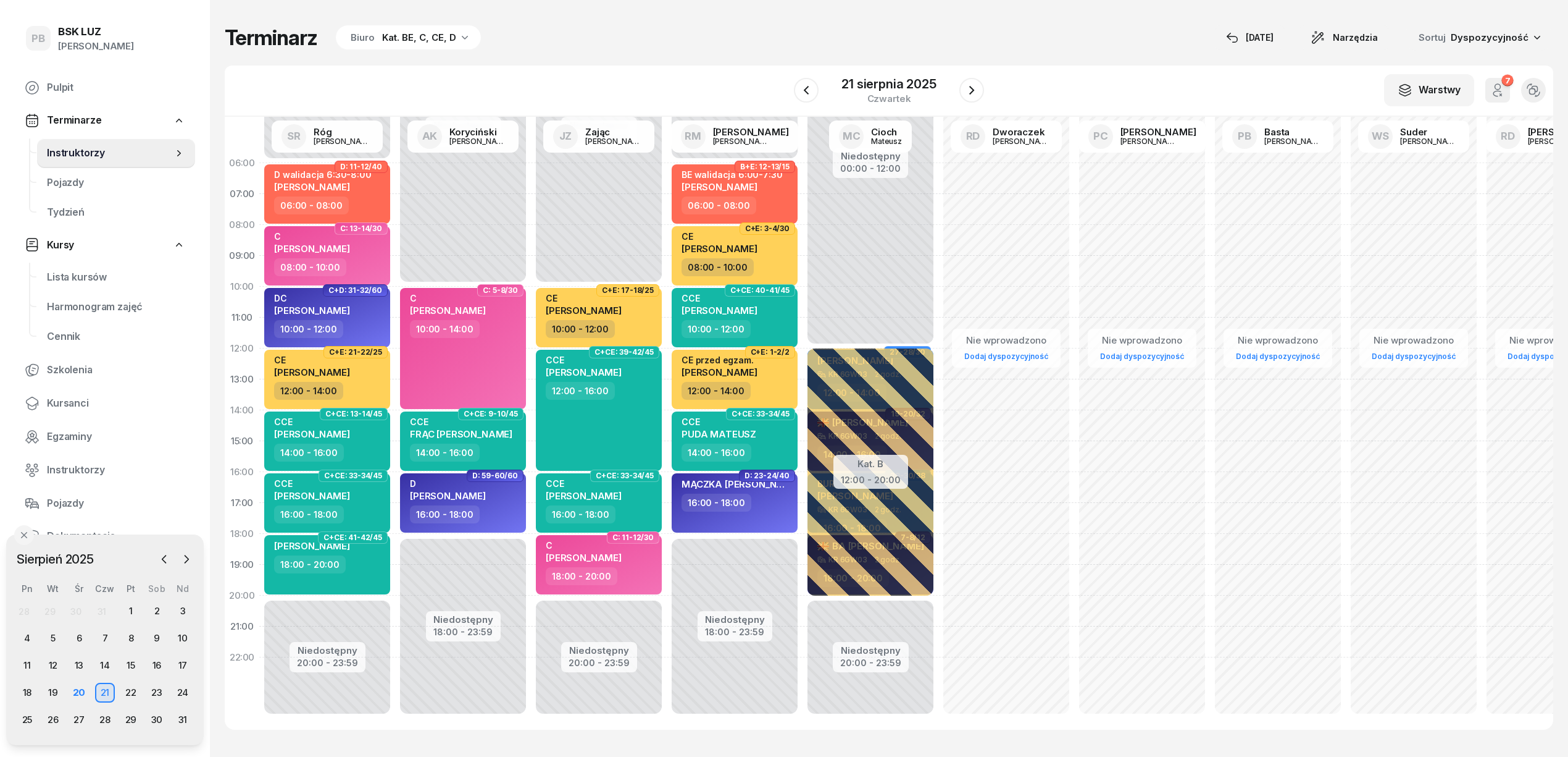
click at [533, 62] on div "Terminarz Biuro Kat. BE, C, CE, D 20 sie Narzędzia Sortuj Dyspozycyjność W Wybi…" at bounding box center [889, 377] width 1329 height 754
click at [420, 26] on div "Biuro Kat. BE, C, CE, D" at bounding box center [408, 38] width 145 height 25
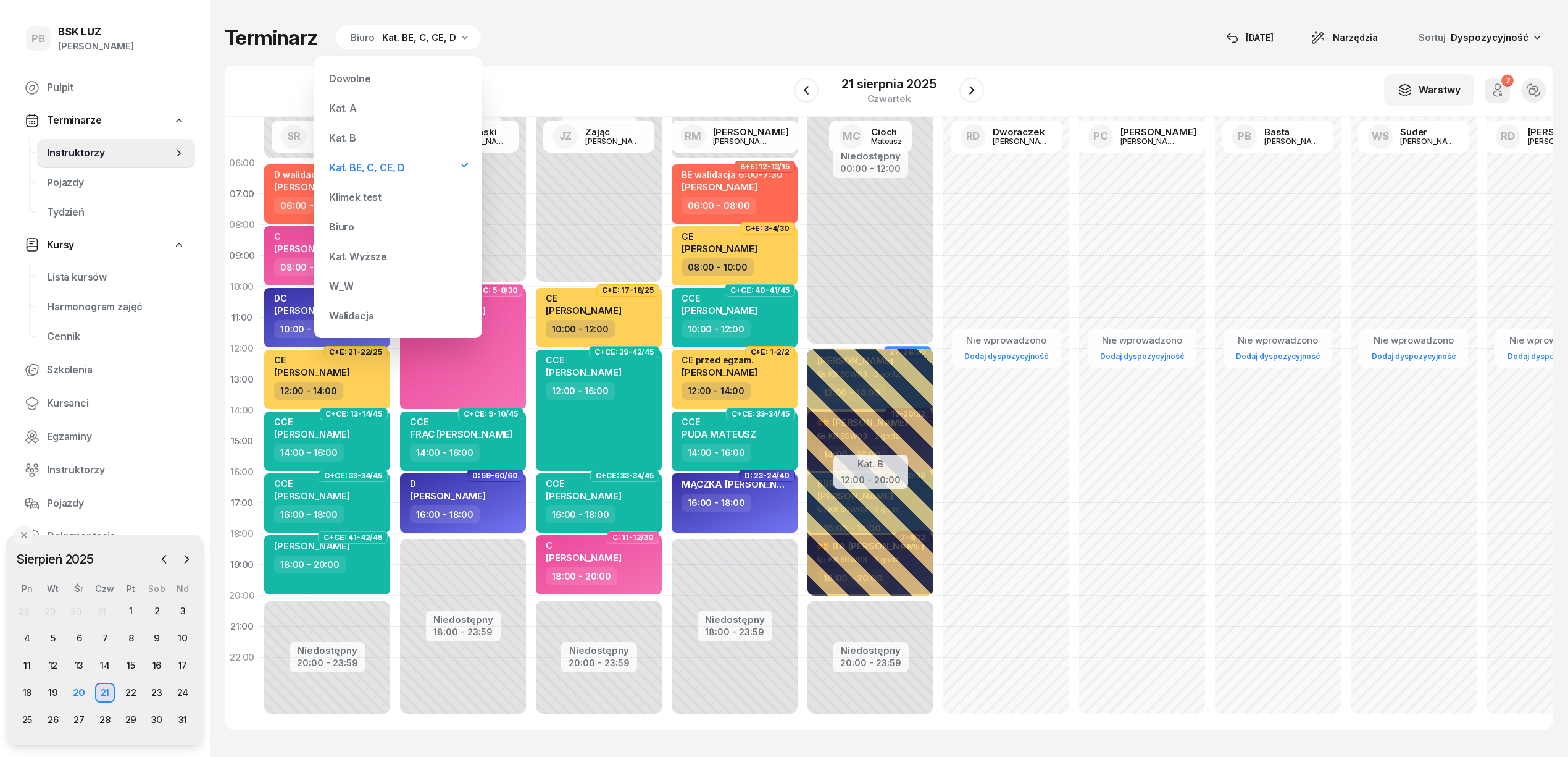
click at [367, 140] on div "Kat. B" at bounding box center [398, 137] width 148 height 25
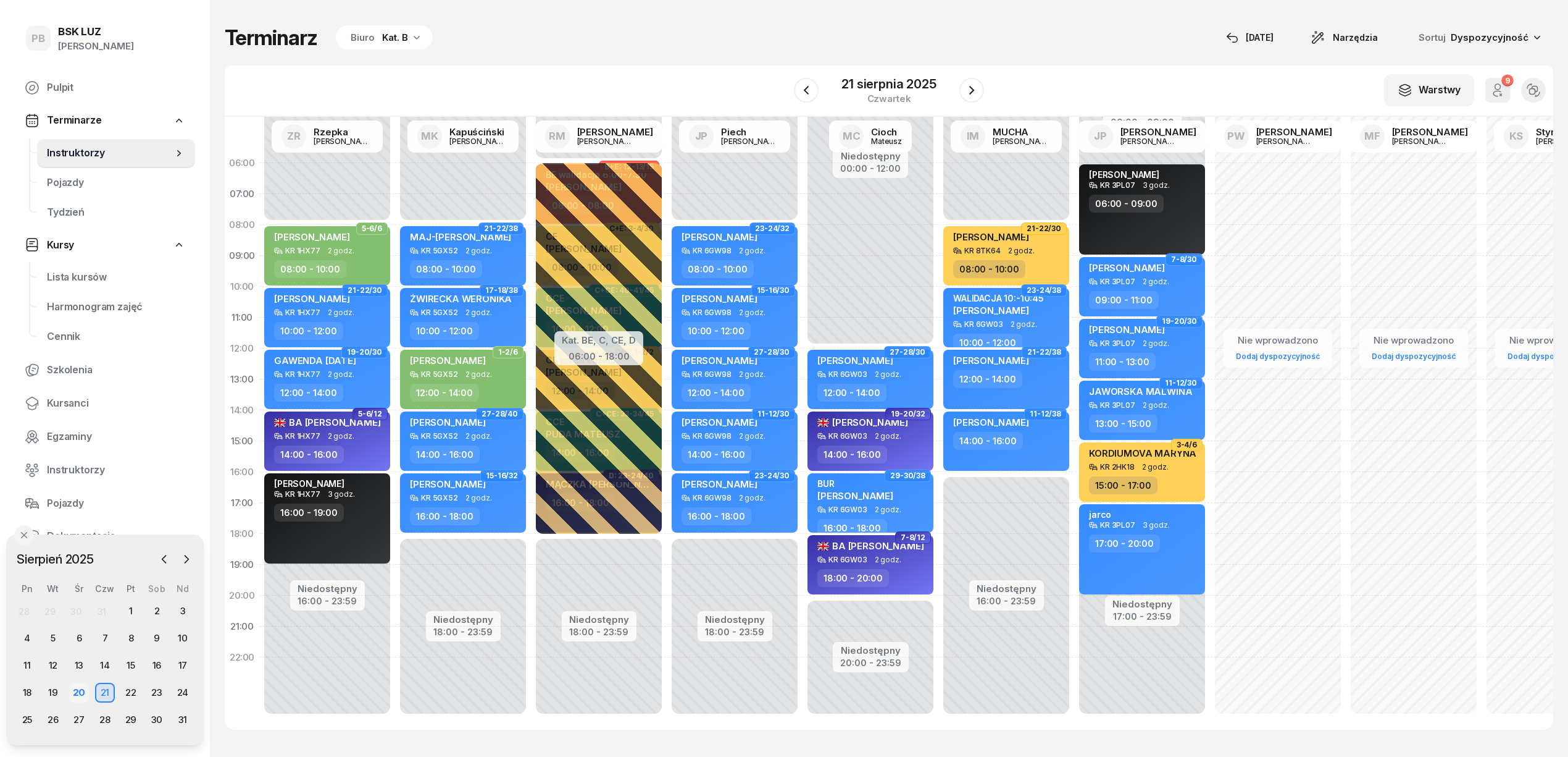
click at [72, 690] on div "20" at bounding box center [79, 692] width 19 height 19
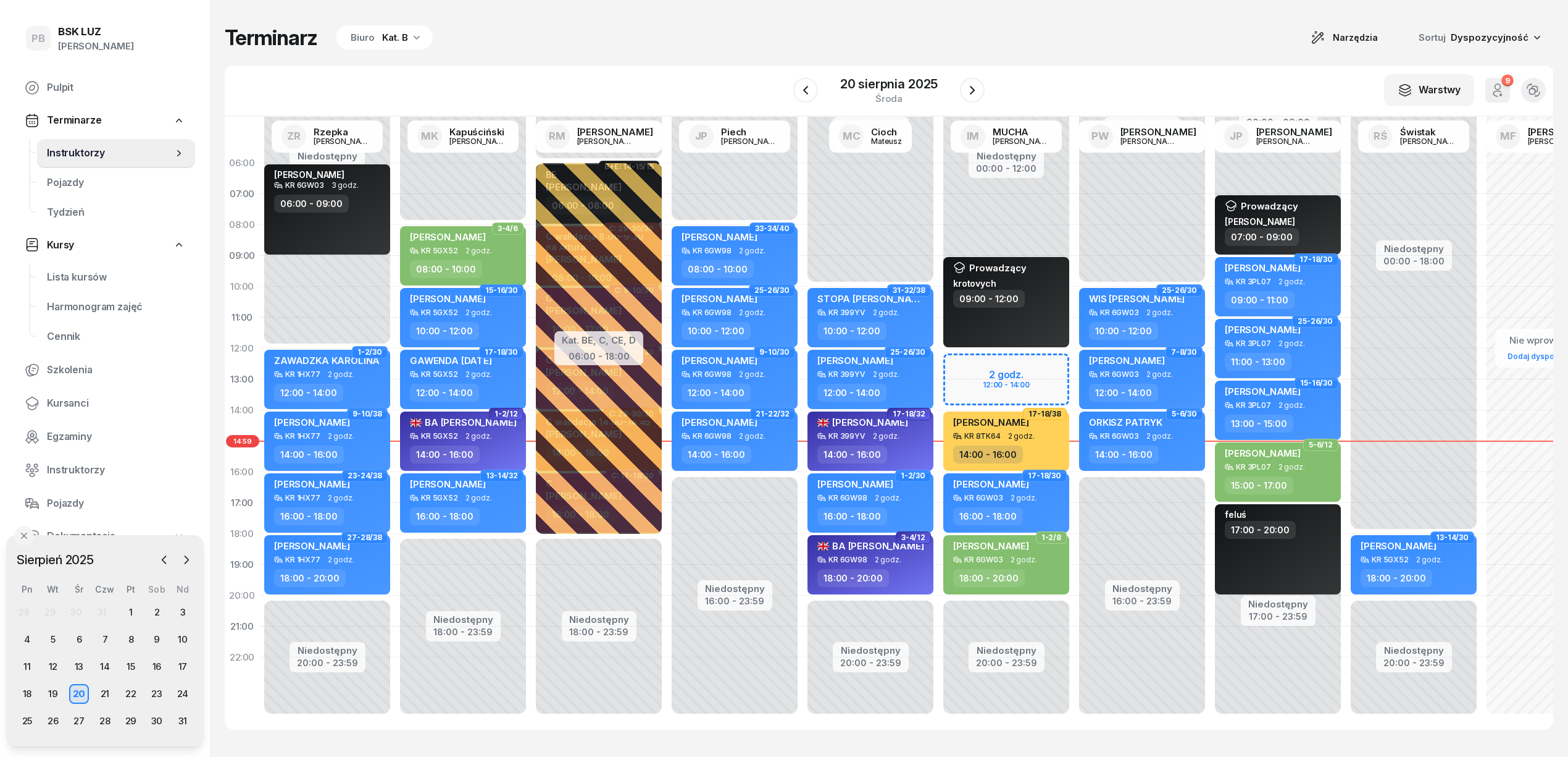
click at [731, 28] on div "Terminarz Biuro Kat. B Narzędzia Sortuj Dyspozycyjność" at bounding box center [889, 37] width 1329 height 26
click at [396, 40] on div "Kat. B" at bounding box center [394, 37] width 26 height 15
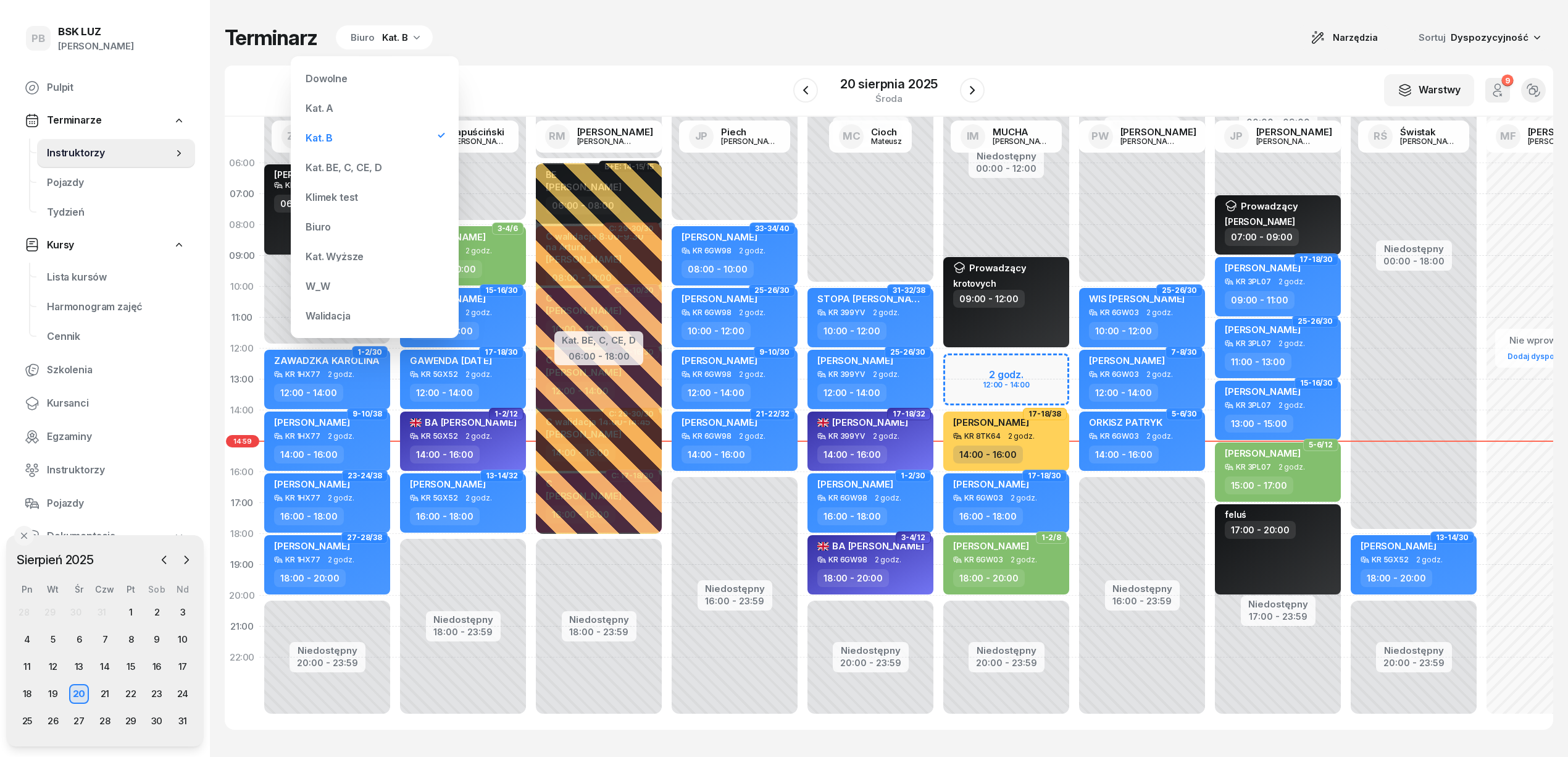
click at [356, 173] on div "Kat. BE, C, CE, D" at bounding box center [375, 167] width 148 height 25
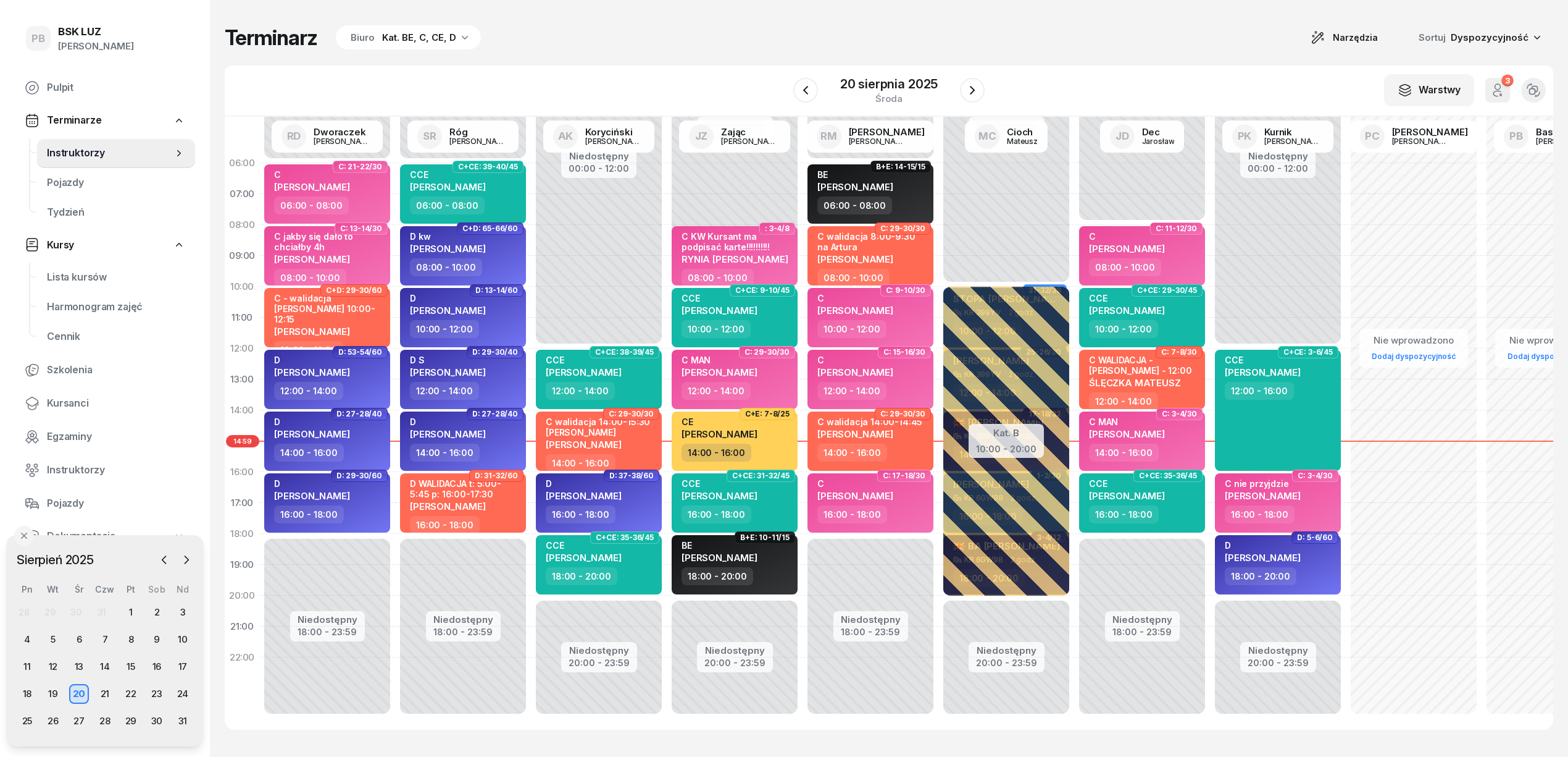
click at [588, 53] on div "Terminarz Biuro Kat. BE, C, CE, D Narzędzia Sortuj Dyspozycyjność W Wybierz AK …" at bounding box center [889, 377] width 1329 height 754
click at [1089, 55] on div "Terminarz Biuro Kat. BE, C, CE, D Narzędzia Sortuj Dyspozycyjność W Wybierz AK …" at bounding box center [889, 377] width 1329 height 754
click at [1132, 77] on div "W Wybierz AK [PERSON_NAME] BP [PERSON_NAME] DP [PERSON_NAME] GS [PERSON_NAME] I…" at bounding box center [889, 91] width 1329 height 51
click at [1090, 55] on div "Terminarz Biuro Kat. BE, C, CE, D Narzędzia Sortuj Dyspozycyjność W Wybierz AK …" at bounding box center [889, 377] width 1329 height 754
click at [425, 26] on div "Biuro Kat. BE, C, CE, D" at bounding box center [408, 38] width 145 height 25
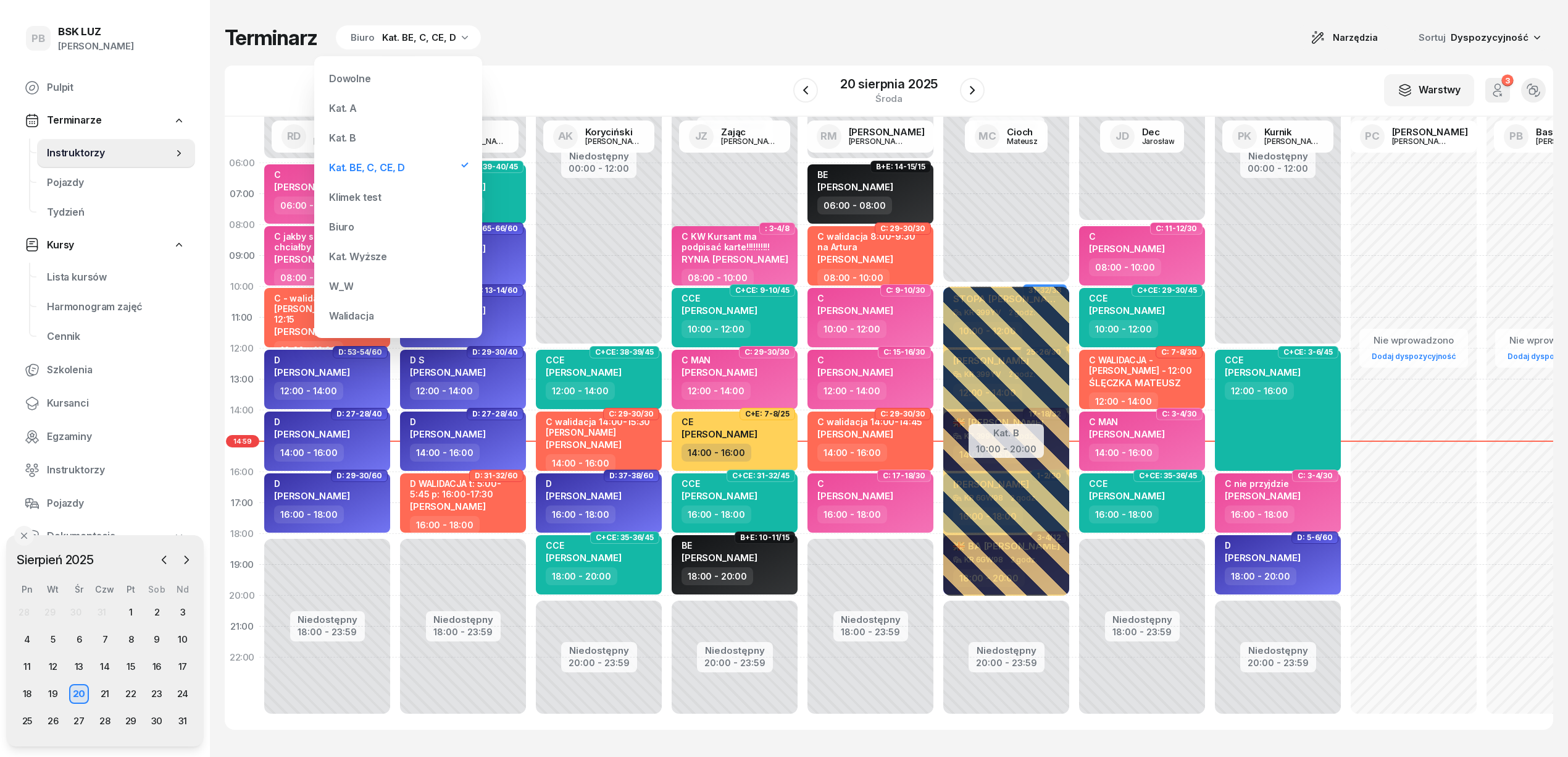
click at [400, 134] on div "Kat. B" at bounding box center [398, 137] width 148 height 25
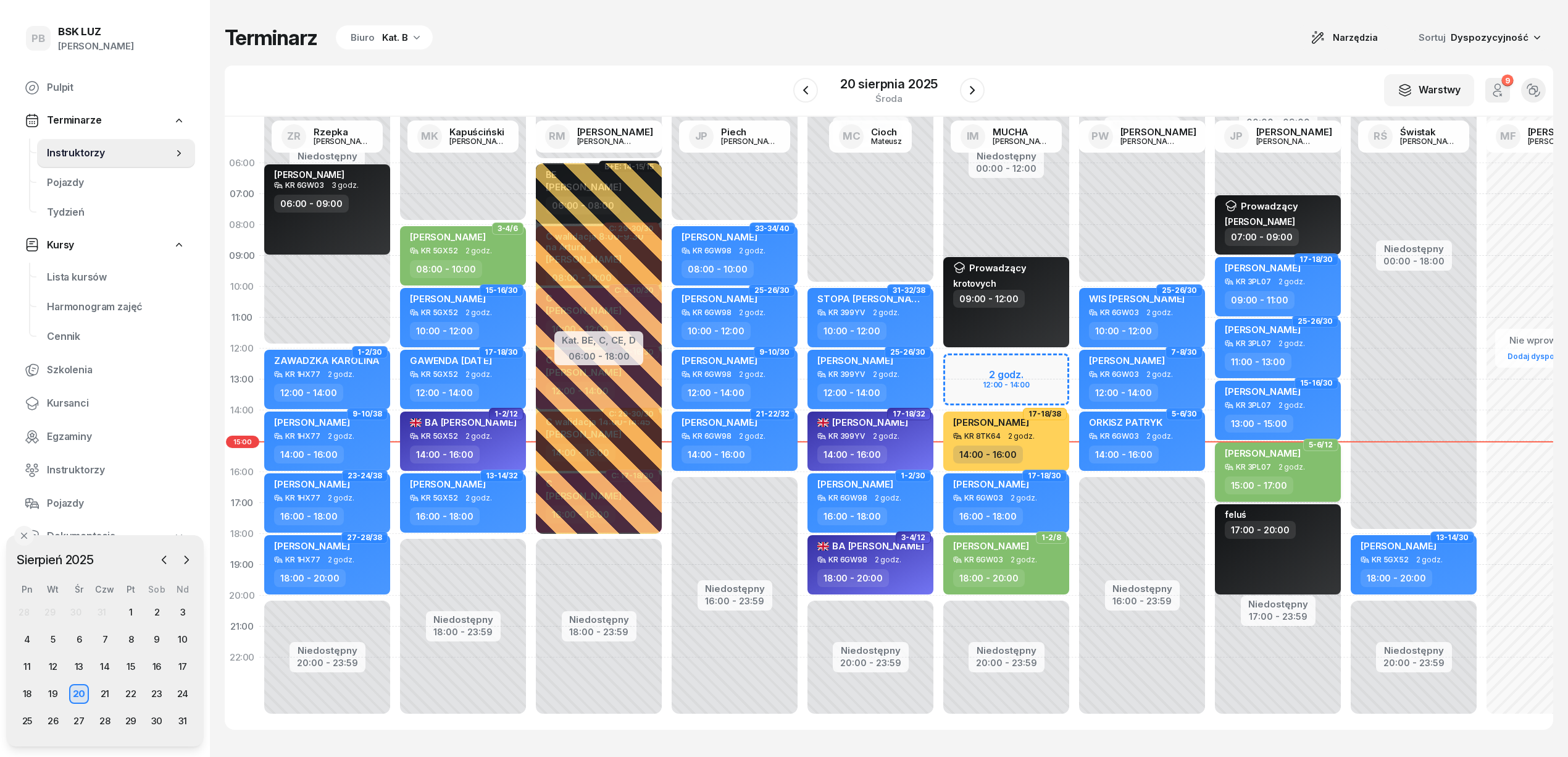
click at [1241, 476] on div "15:00 - 17:00" at bounding box center [1259, 485] width 69 height 18
select select "15"
select select "17"
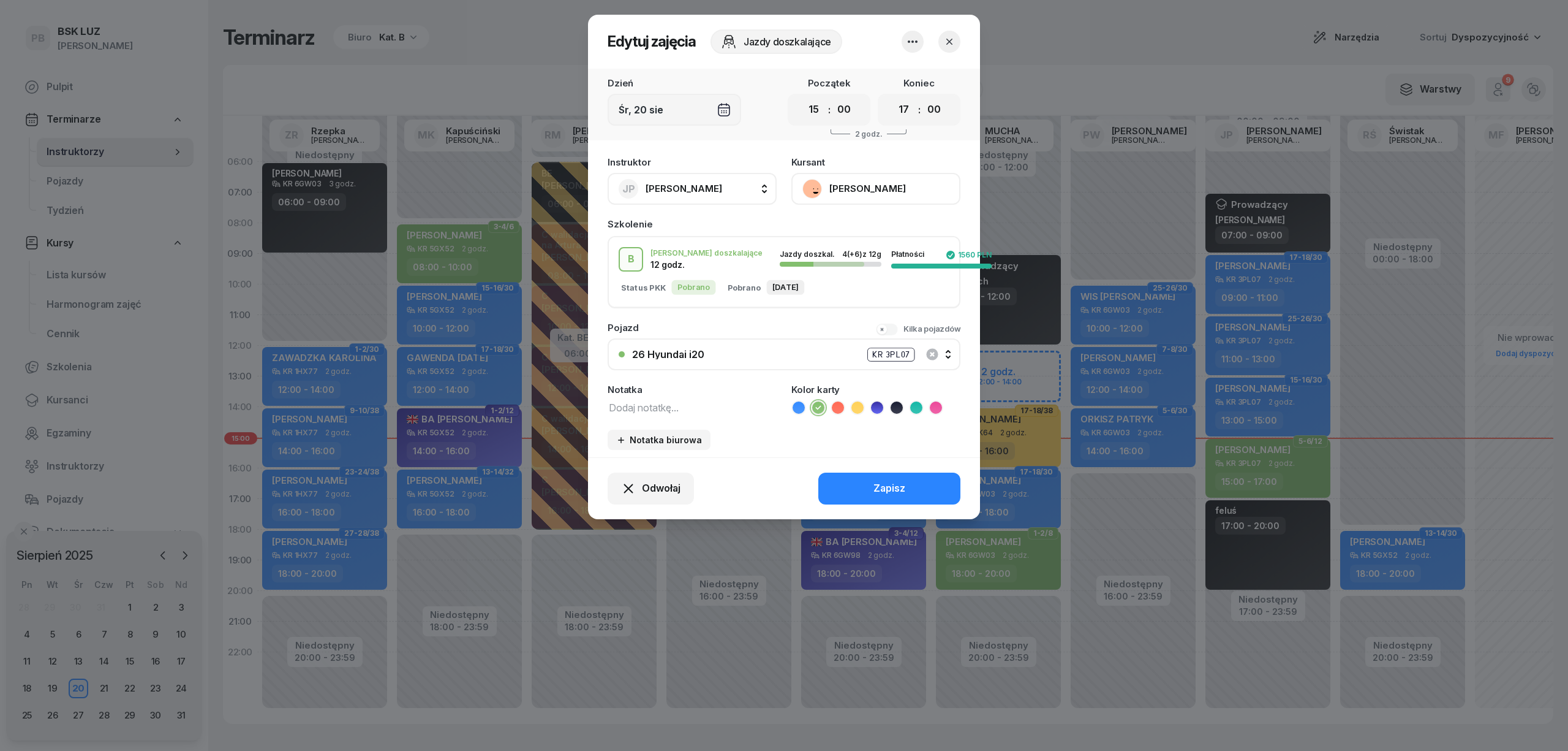
click at [853, 182] on button "[PERSON_NAME]" at bounding box center [877, 189] width 169 height 31
click at [863, 233] on link "Otwórz profil" at bounding box center [874, 230] width 162 height 31
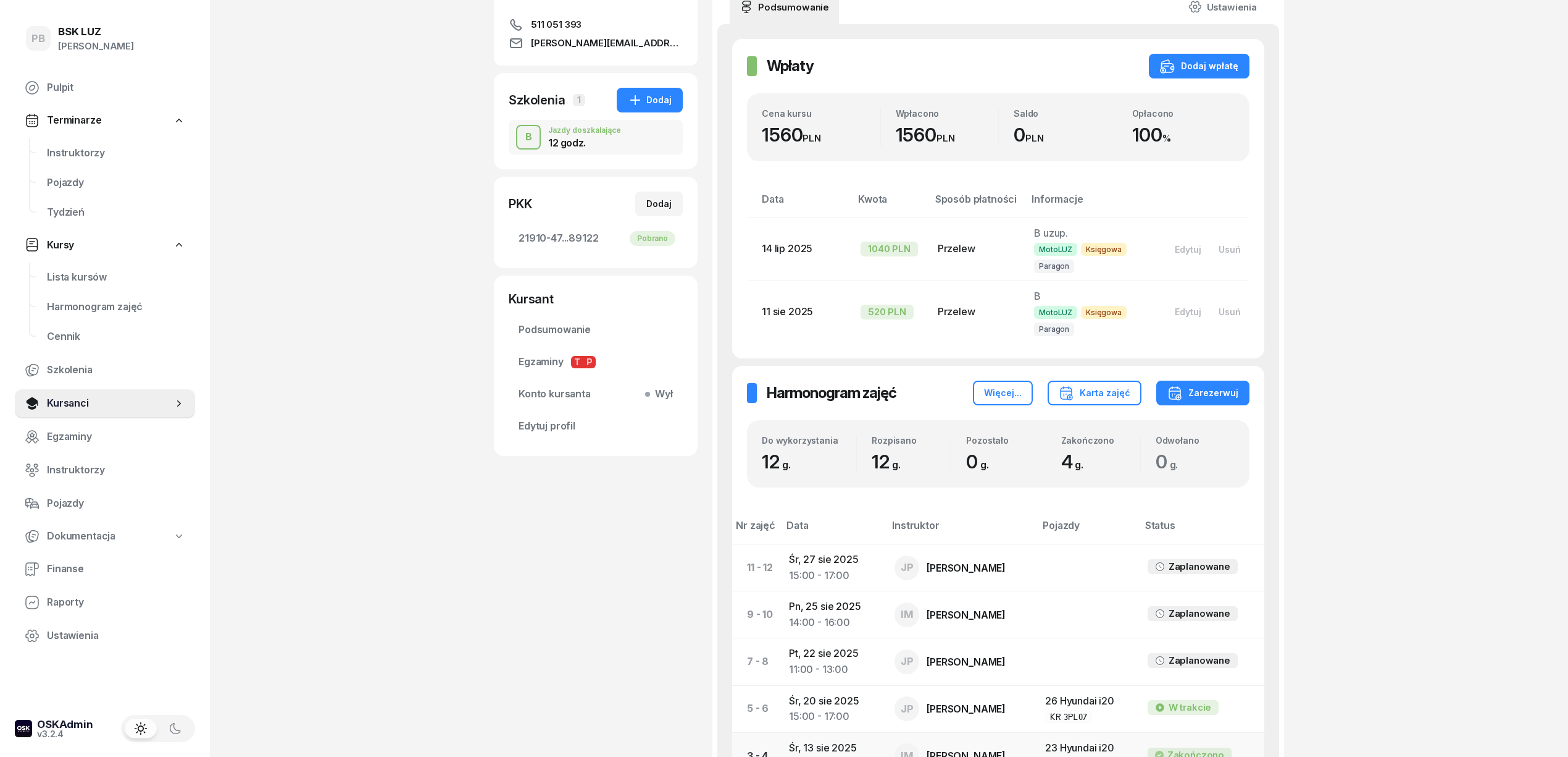
scroll to position [418, 0]
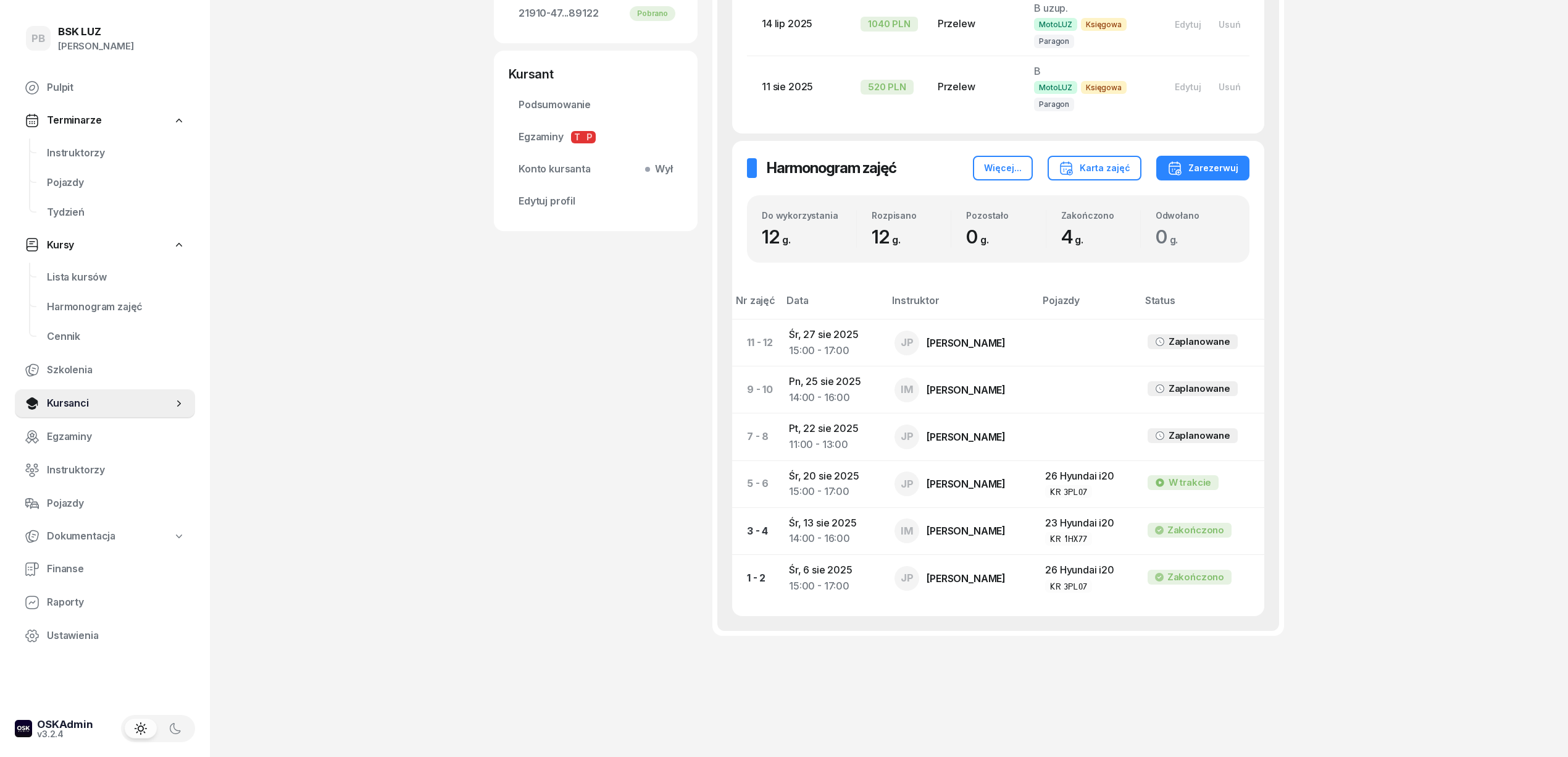
click at [615, 636] on div "MARIA ZALESKA Kursant Dodaj etykiety... 511 051 393 maria.aleksandra.zaleska@gm…" at bounding box center [596, 160] width 204 height 1024
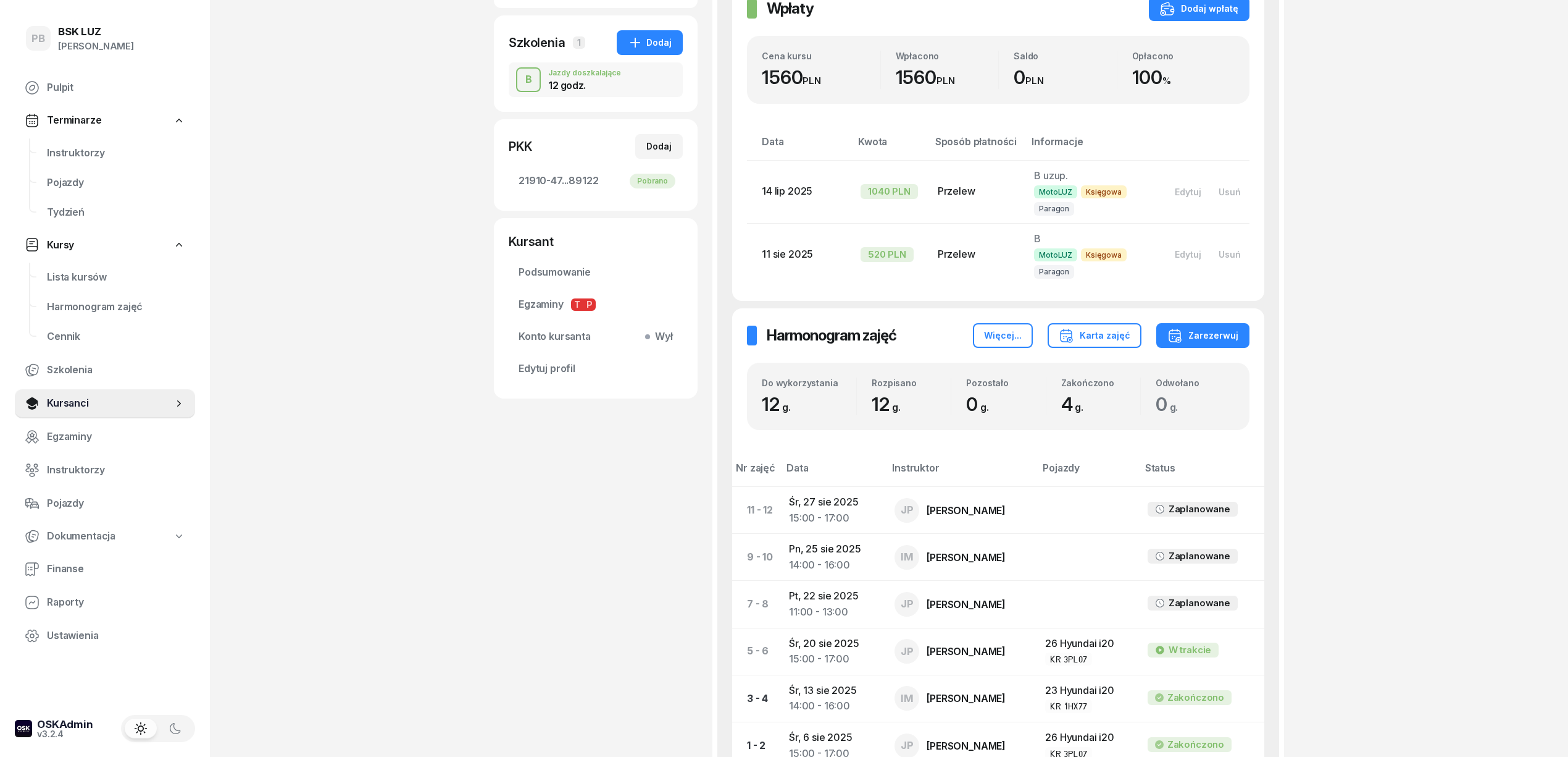
scroll to position [89, 0]
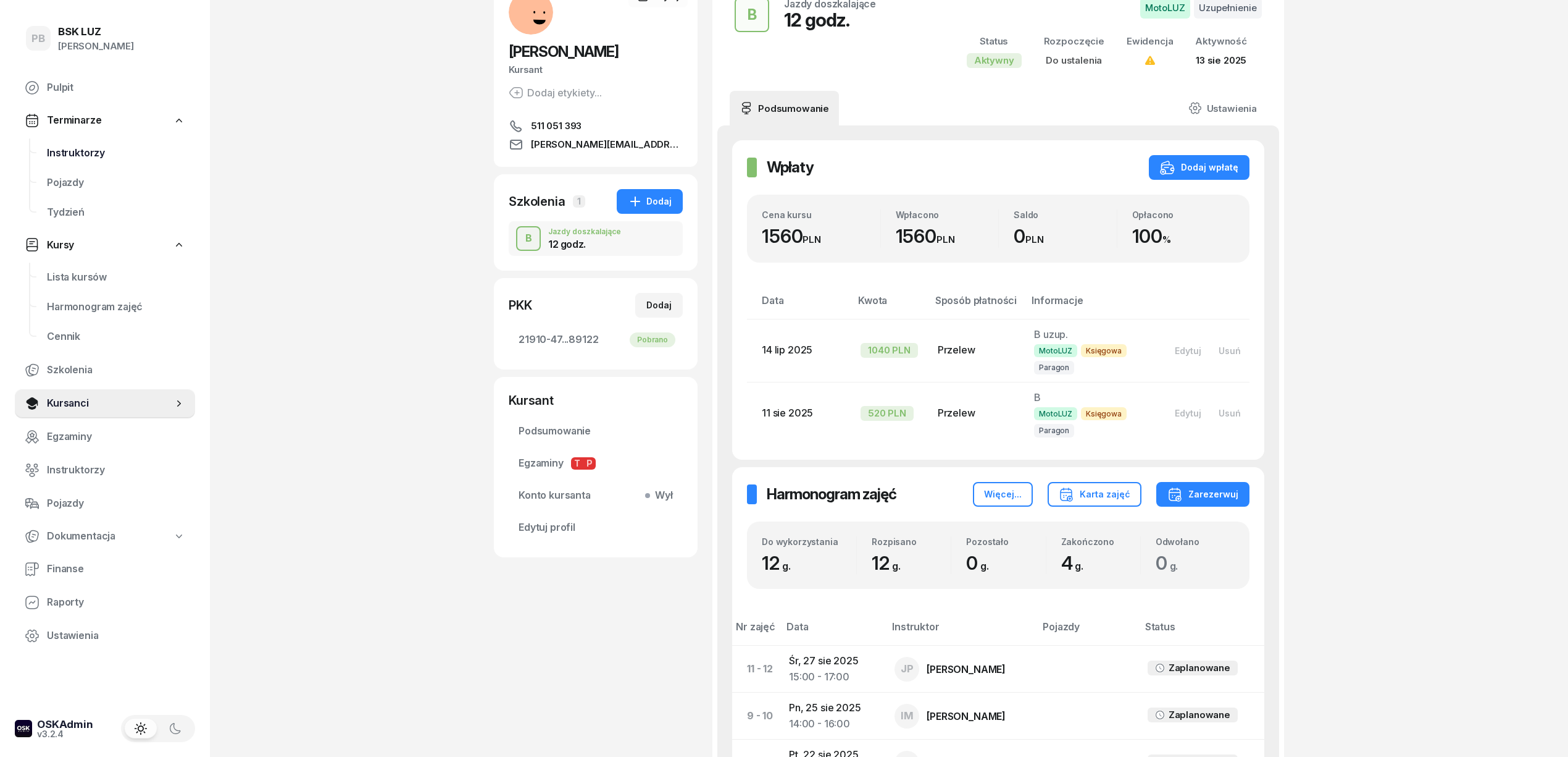
click at [94, 158] on span "Instruktorzy" at bounding box center [115, 153] width 138 height 16
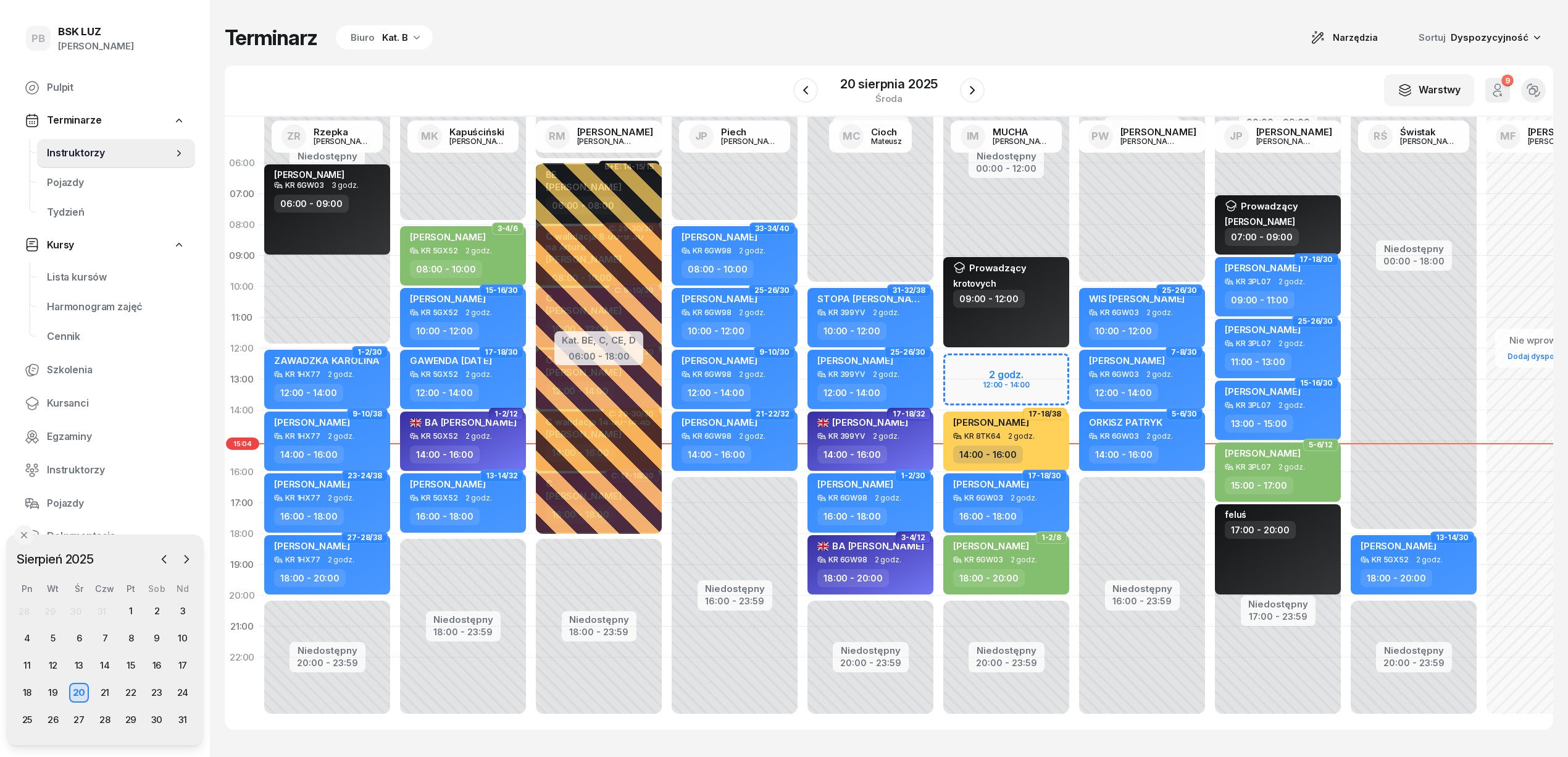
click at [709, 35] on div "Terminarz Biuro Kat. B Narzędzia Sortuj Dyspozycyjność" at bounding box center [889, 37] width 1329 height 26
click at [392, 40] on div "Kat. B" at bounding box center [394, 37] width 26 height 15
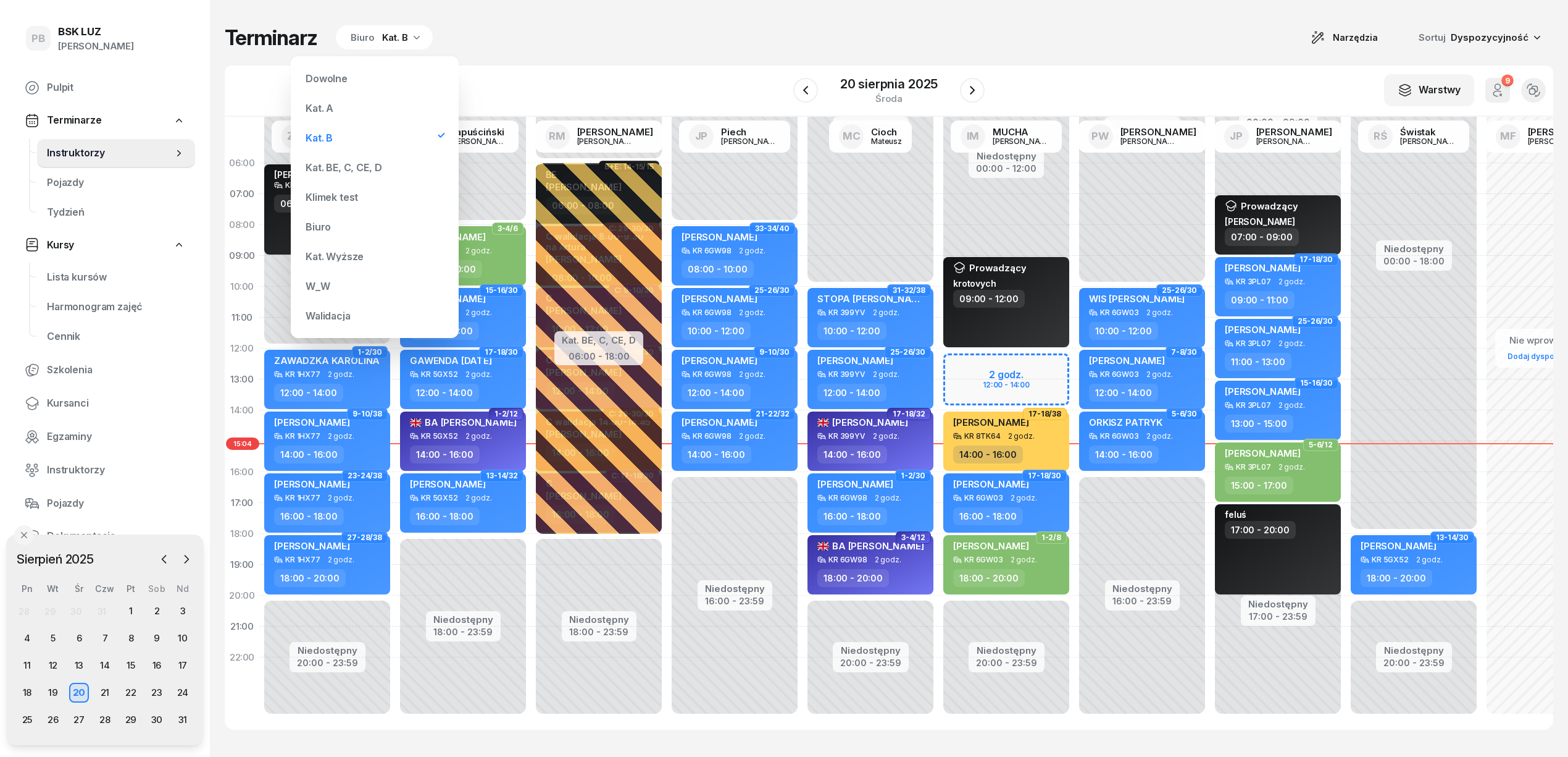
click at [371, 168] on div "Kat. BE, C, CE, D" at bounding box center [343, 167] width 76 height 10
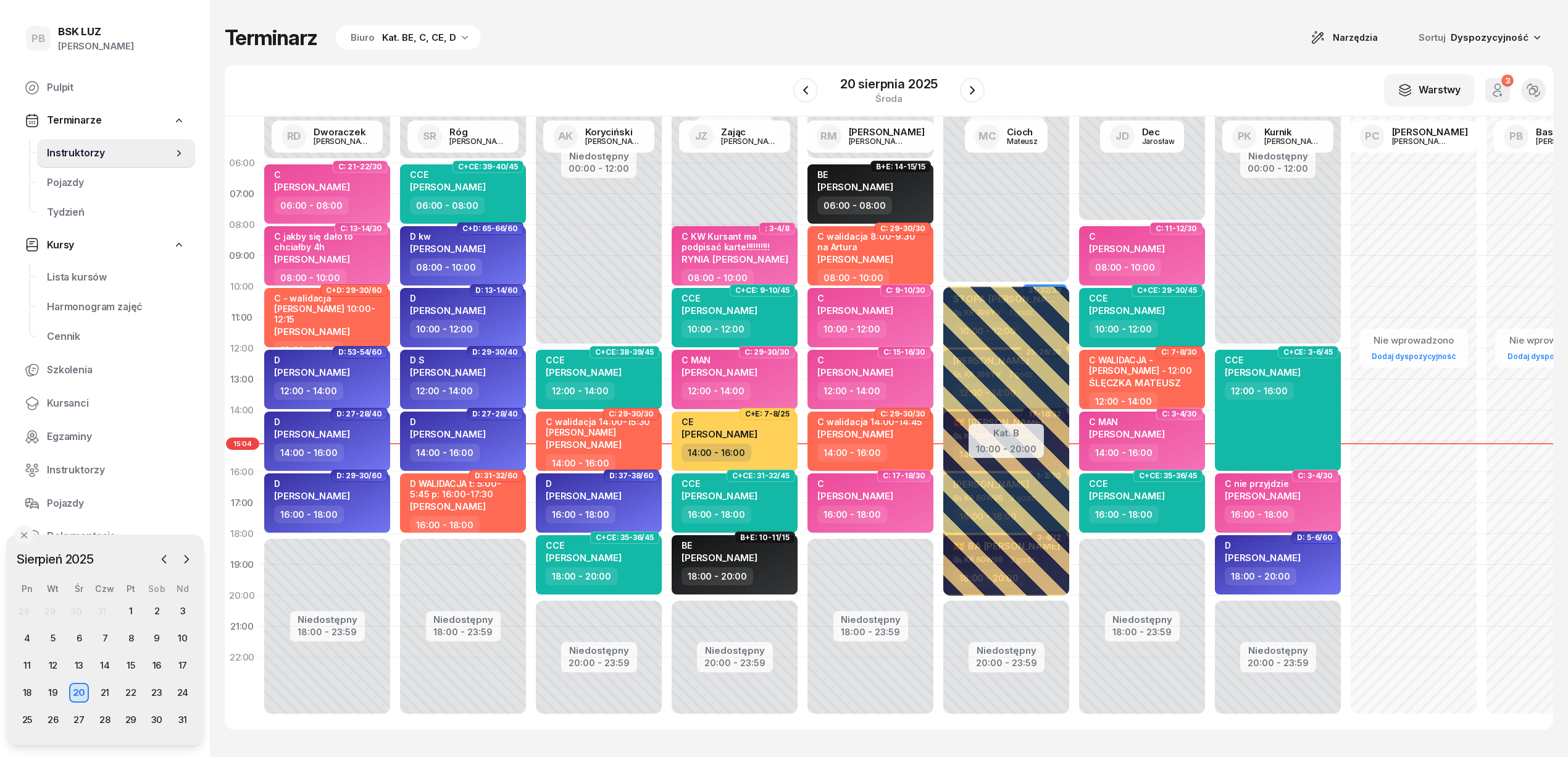
click at [566, 67] on div "W Wybierz AK [PERSON_NAME] BP [PERSON_NAME] DP [PERSON_NAME] GS [PERSON_NAME] I…" at bounding box center [889, 91] width 1329 height 51
click at [978, 92] on icon "button" at bounding box center [972, 90] width 15 height 15
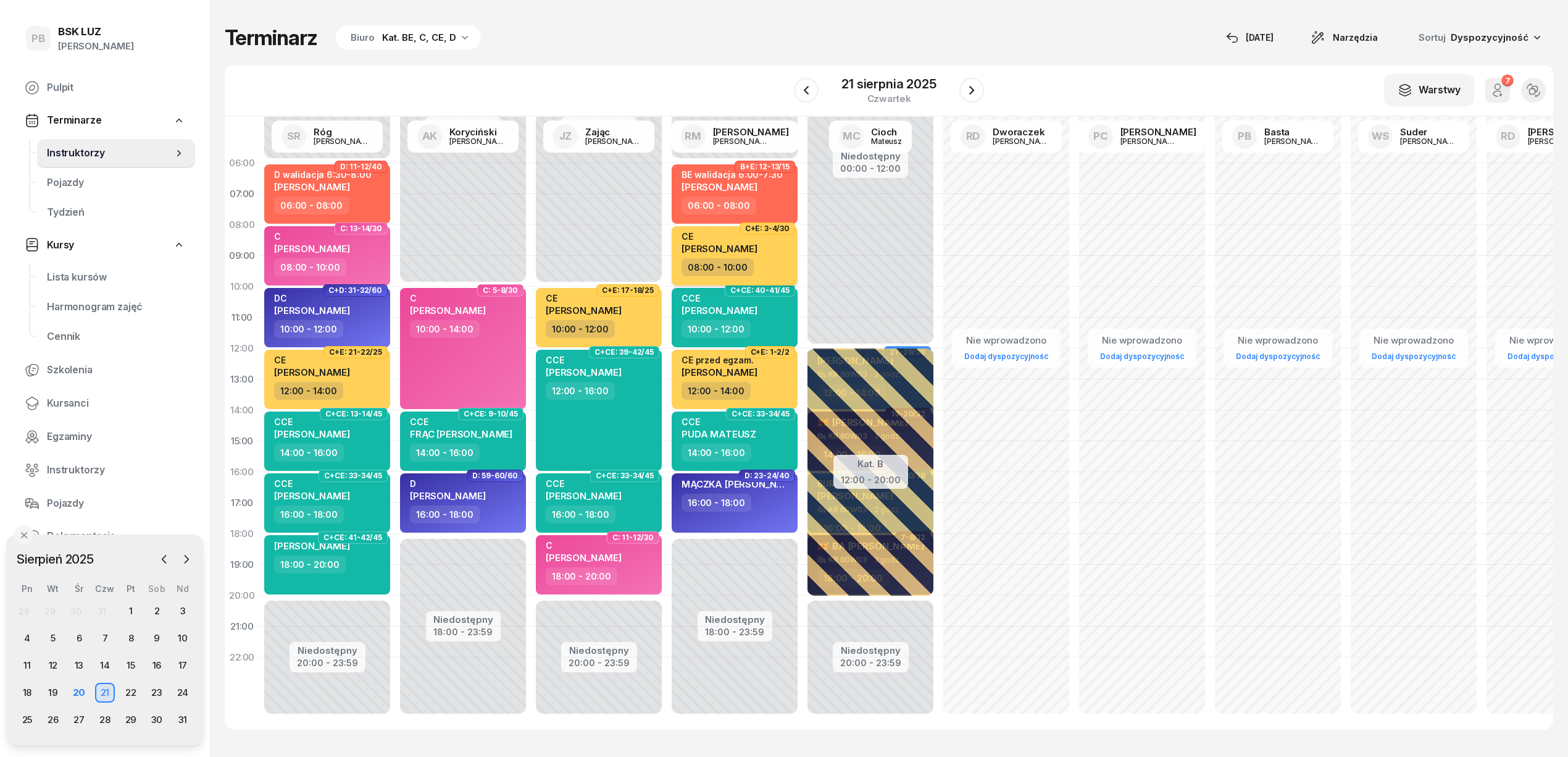
click at [780, 258] on div "08:00 - 10:00" at bounding box center [736, 267] width 108 height 18
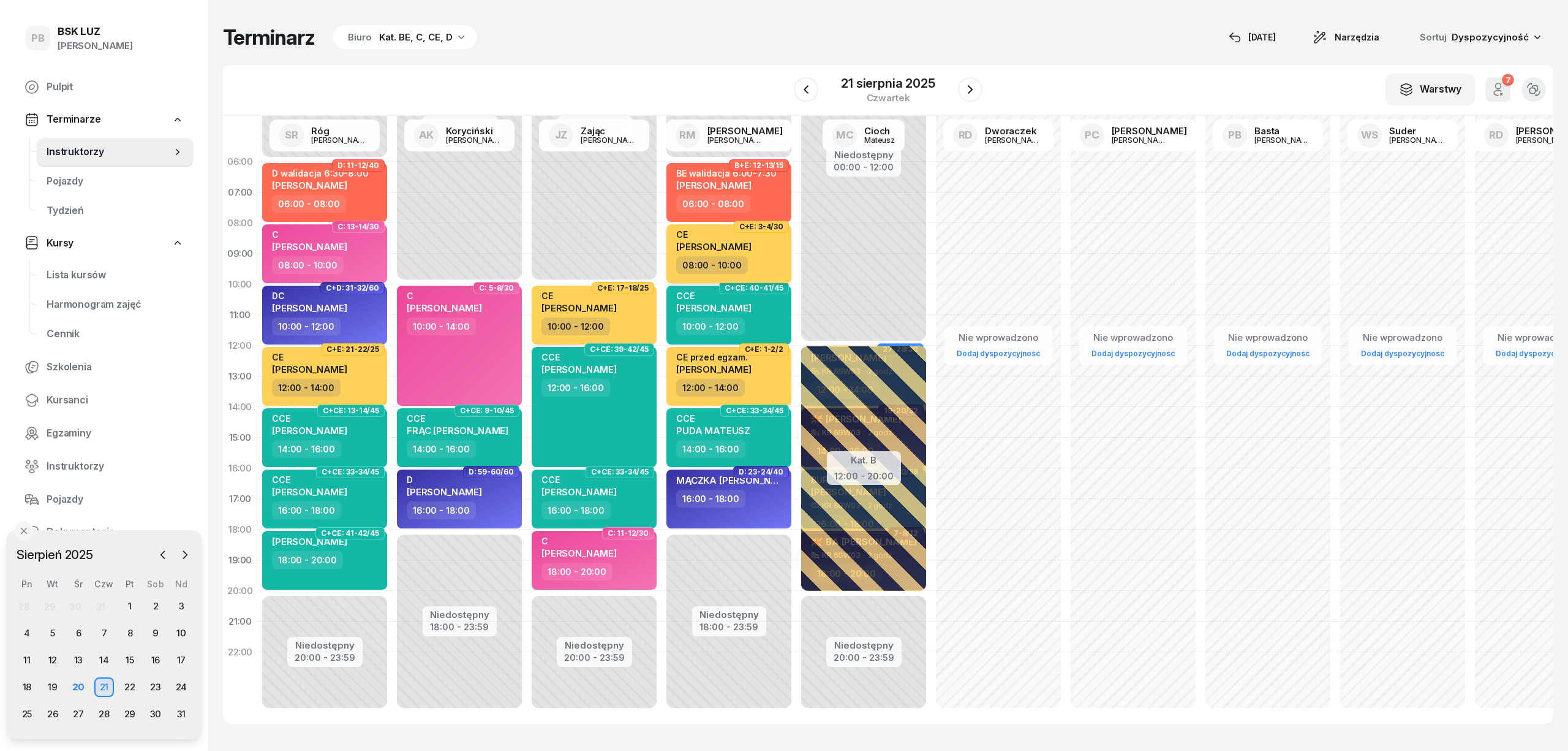
select select "08"
select select "10"
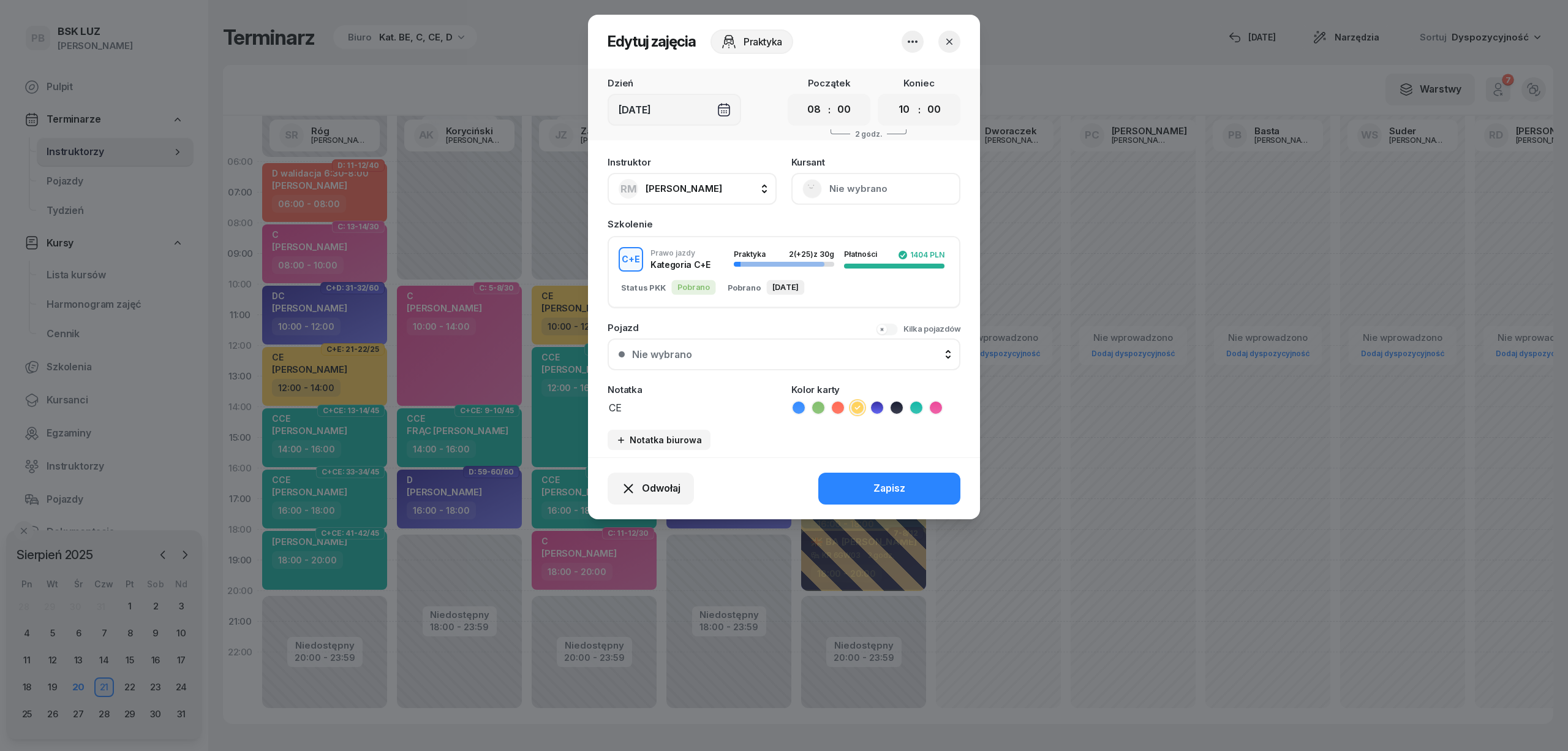
click at [863, 191] on button "Nie wybrano" at bounding box center [877, 189] width 169 height 31
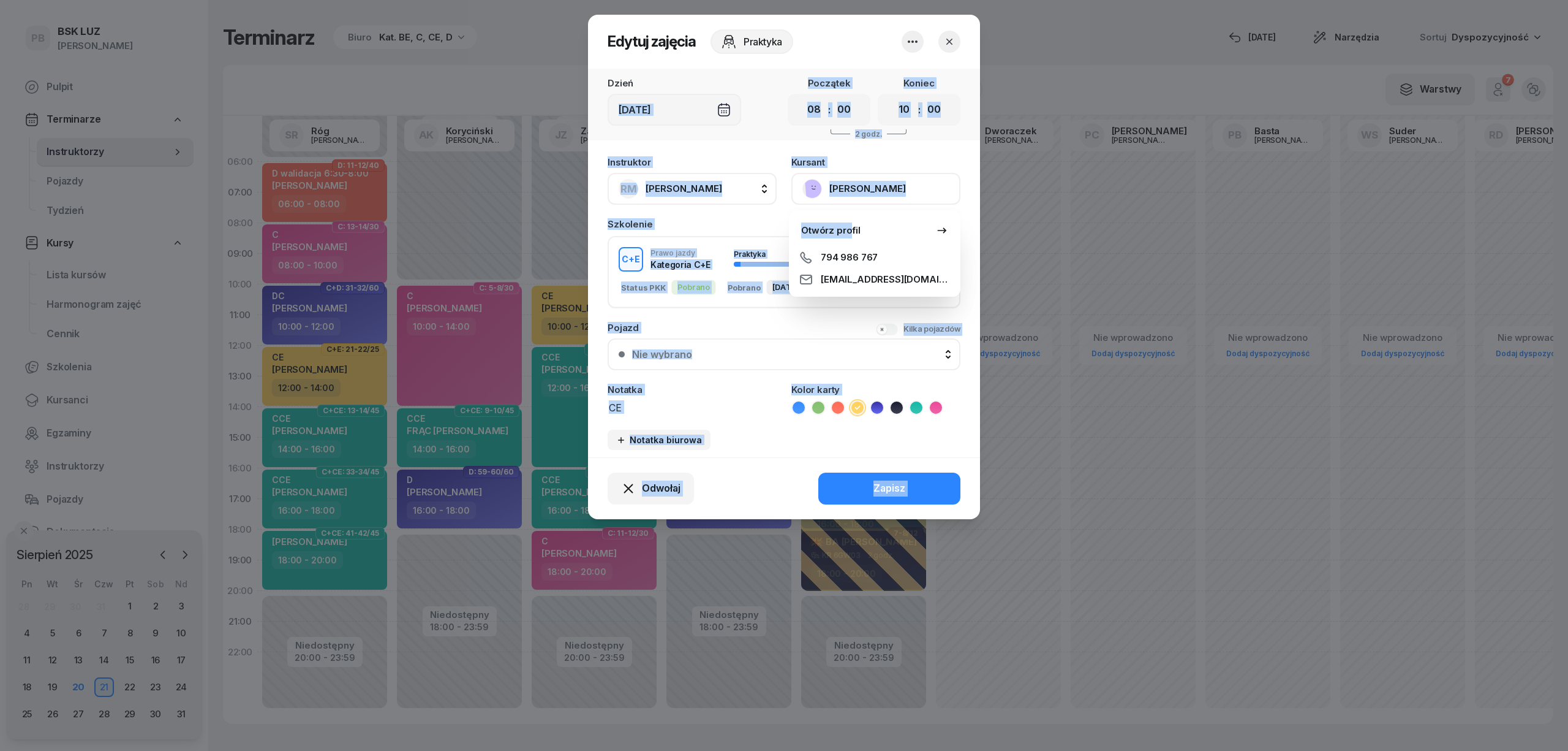
drag, startPoint x: 850, startPoint y: 226, endPoint x: 780, endPoint y: 130, distance: 118.8
click at [780, 130] on body "PB Patrycja PB BSK LUZ Patrycja Bogdanowicz Pulpit Terminarze Instruktorzy Poja…" at bounding box center [784, 376] width 1568 height 751
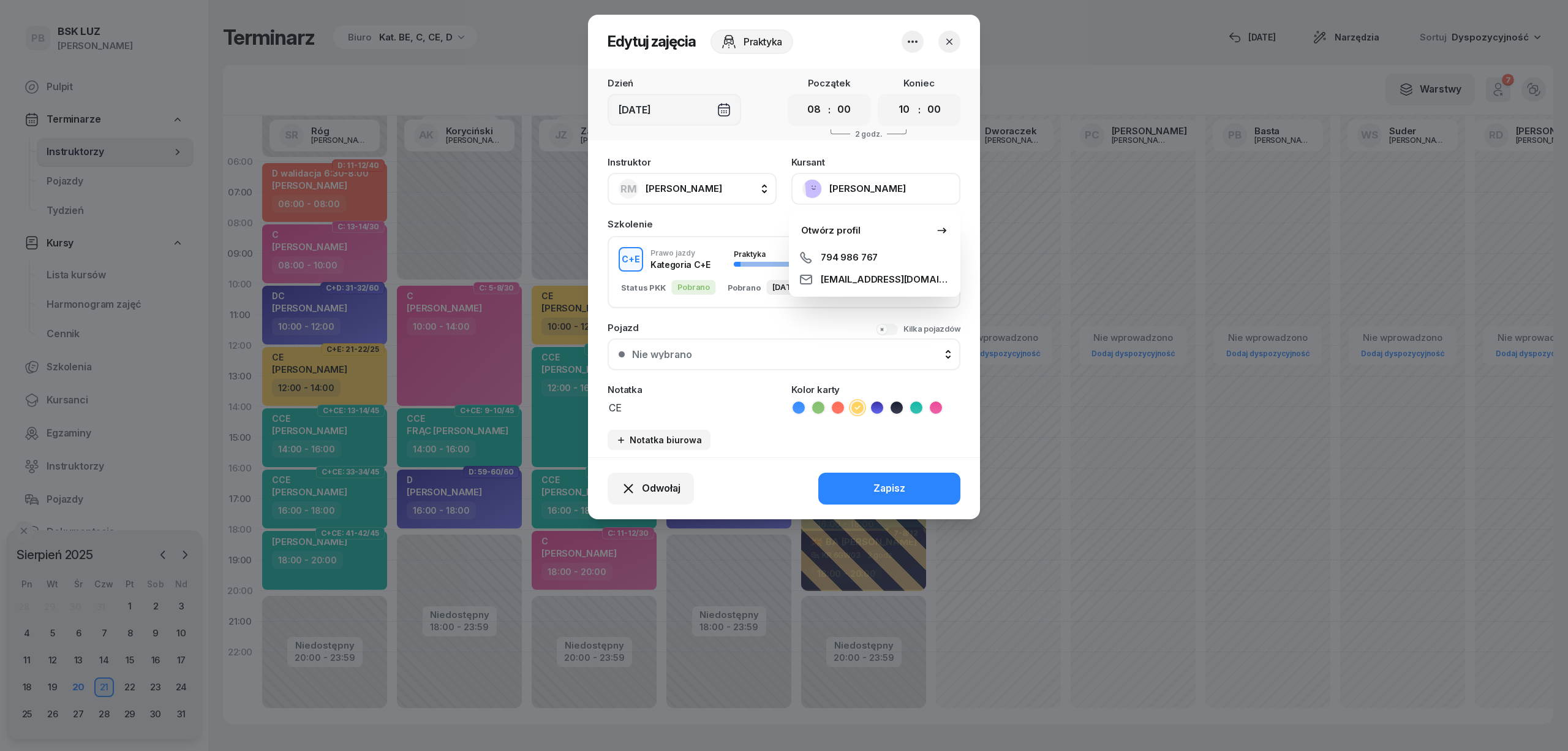
click at [780, 130] on div "Dzień Czw, 21 sie Początek 00 01 02 03 04 05 06 07 08 09 10 11 12 13 14 15 16 1…" at bounding box center [784, 105] width 392 height 72
click at [856, 186] on button "[PERSON_NAME]" at bounding box center [877, 189] width 169 height 31
click at [952, 43] on icon "button" at bounding box center [949, 41] width 6 height 6
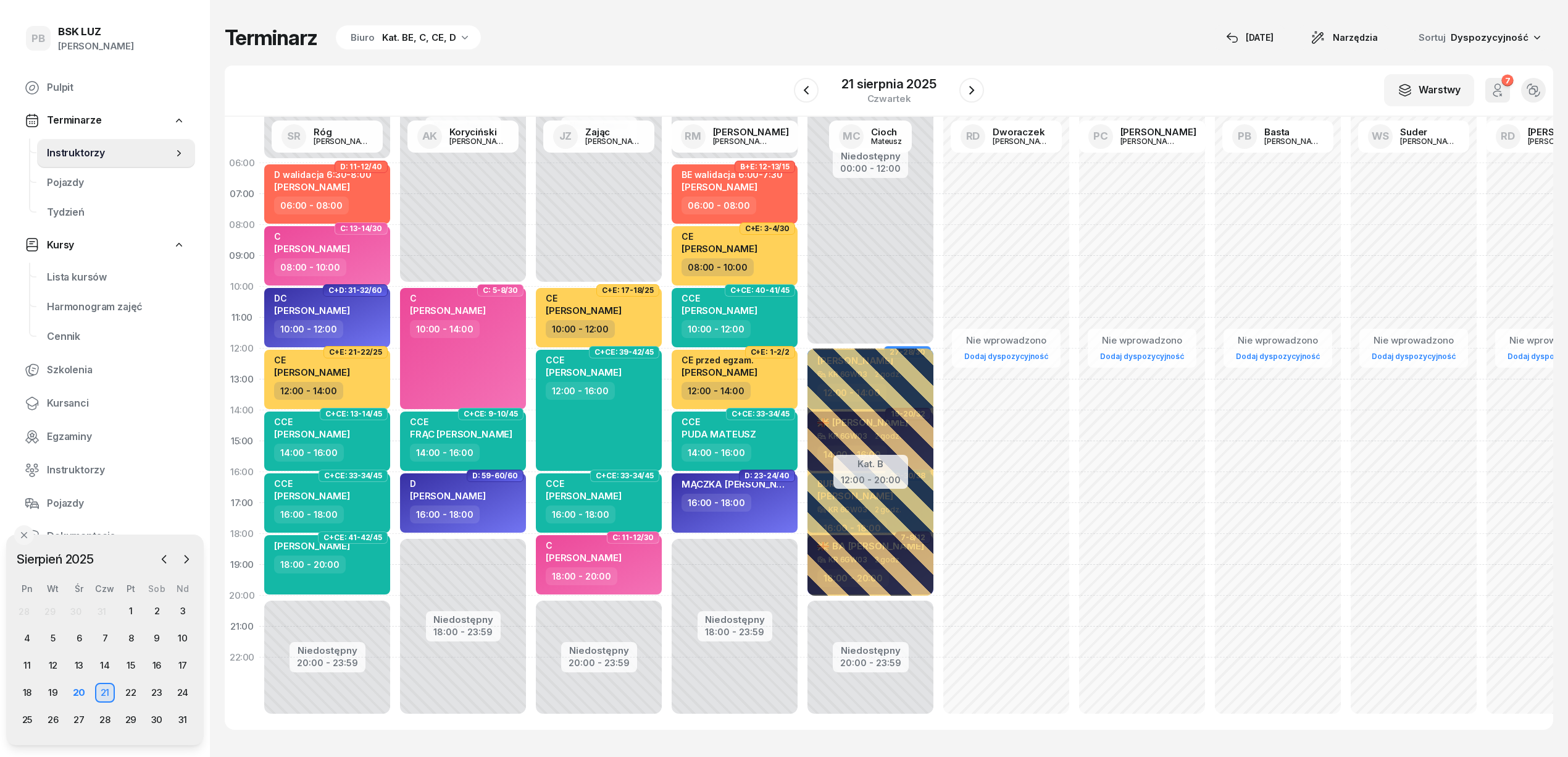
drag, startPoint x: 62, startPoint y: 399, endPoint x: 400, endPoint y: 233, distance: 376.6
click at [62, 399] on span "Kursanci" at bounding box center [115, 403] width 138 height 16
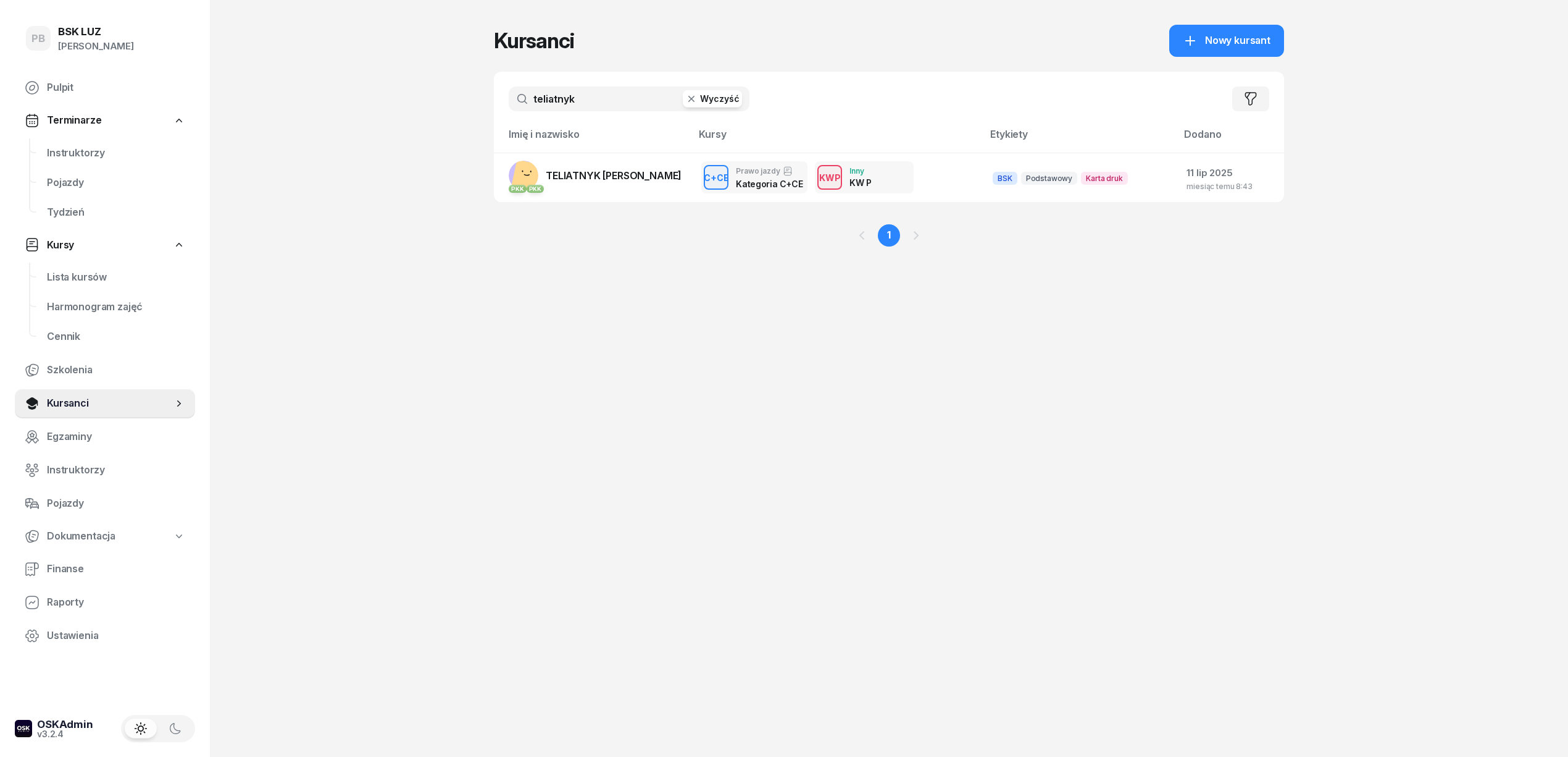
click at [584, 107] on input "teliatnyk" at bounding box center [629, 99] width 241 height 25
type input "wolny"
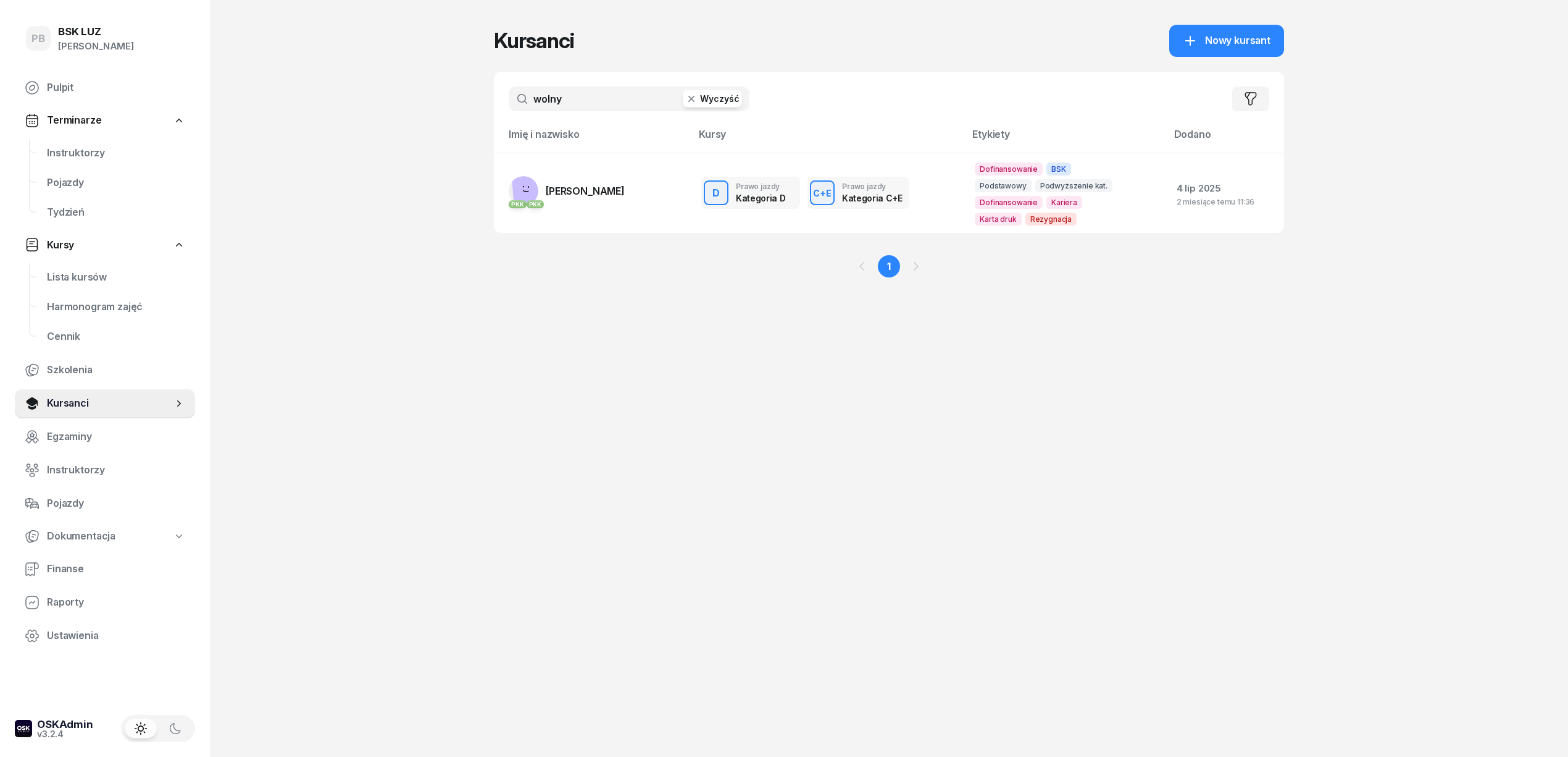
click at [612, 181] on link "PKK PKK WOLNY PIOTR" at bounding box center [567, 191] width 116 height 30
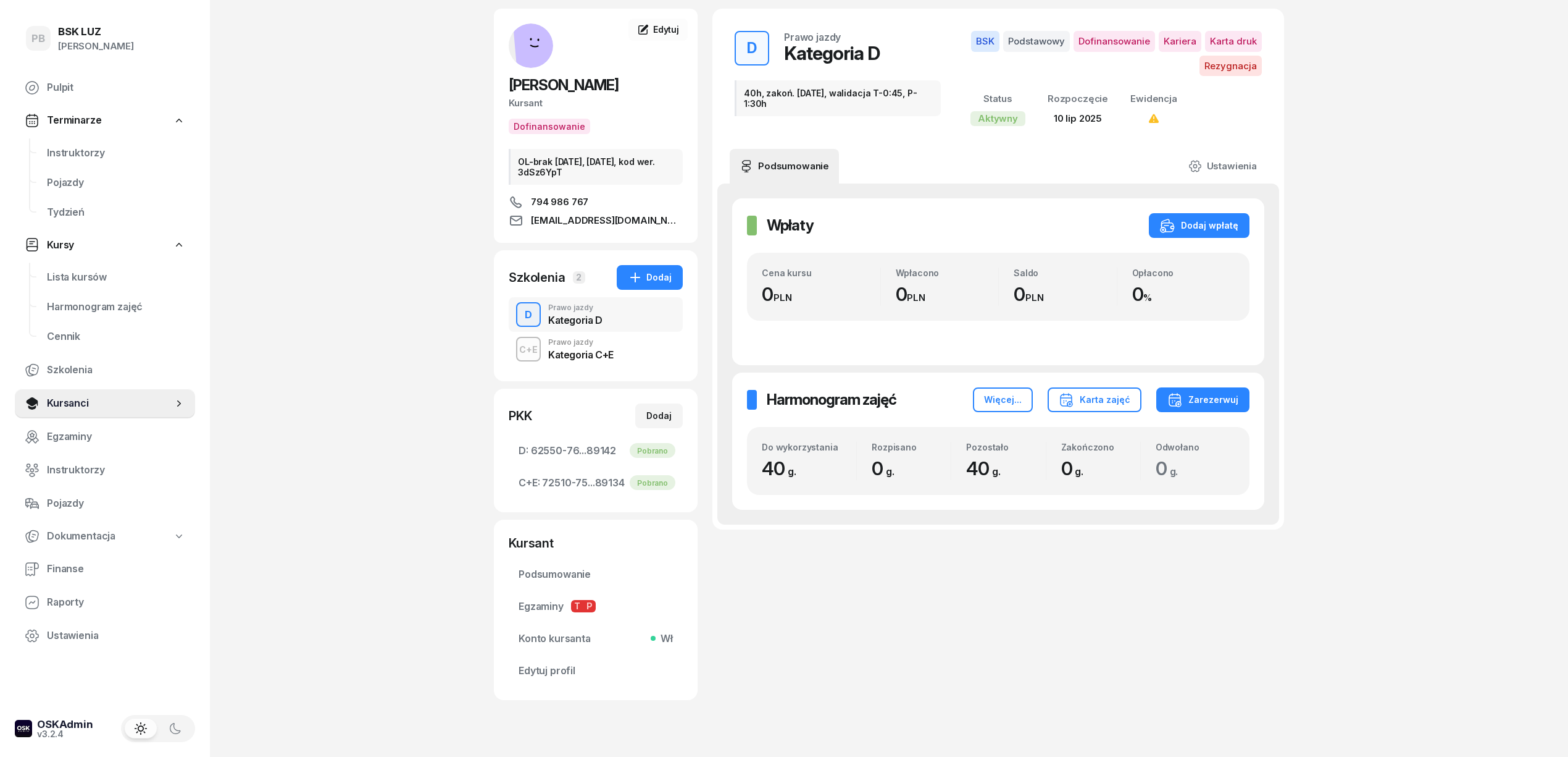
scroll to position [82, 0]
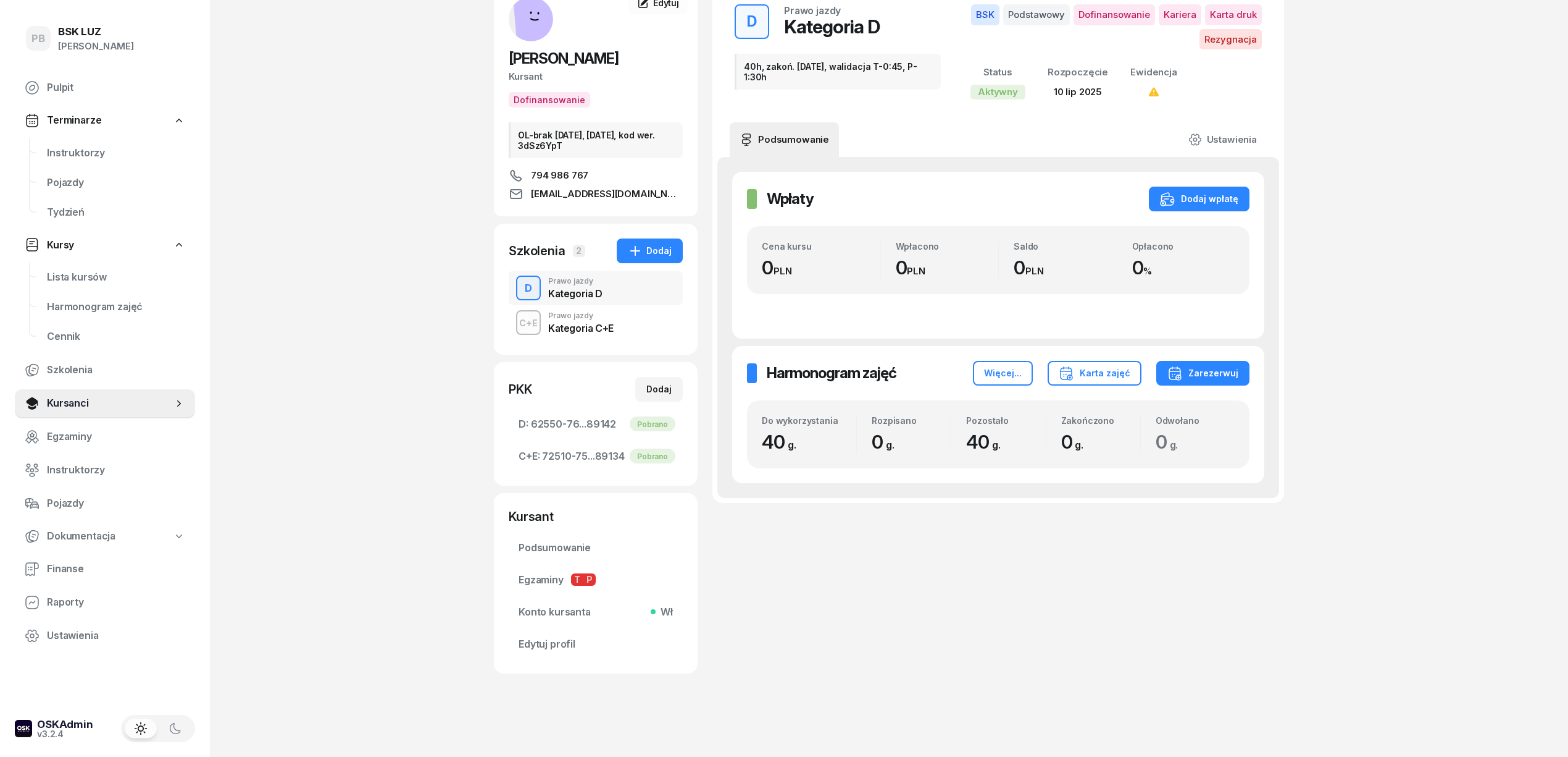
click at [604, 324] on div "Kategoria C+E" at bounding box center [581, 327] width 65 height 10
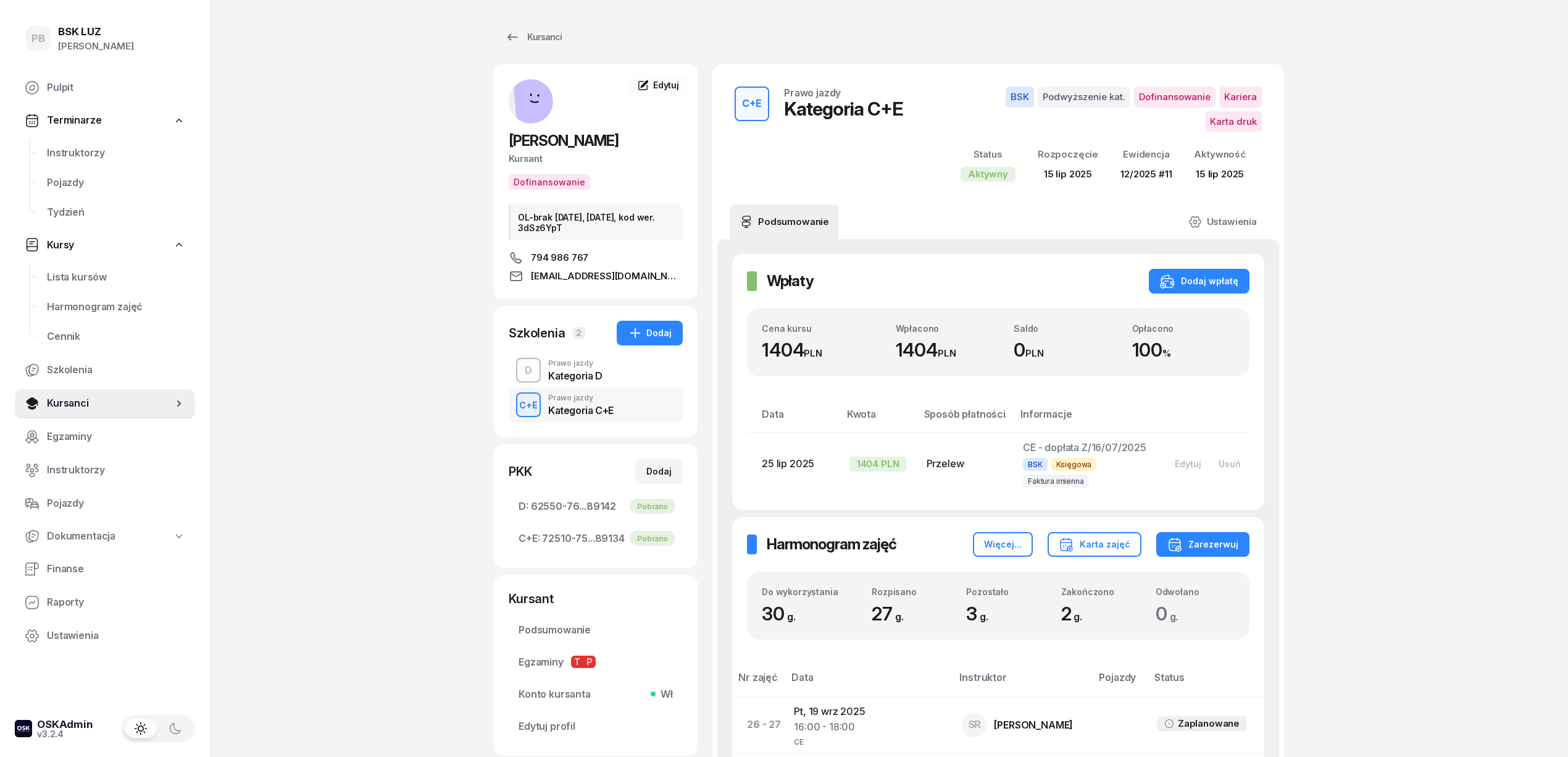
click at [610, 371] on div "D Prawo jazdy Kategoria D" at bounding box center [596, 370] width 174 height 34
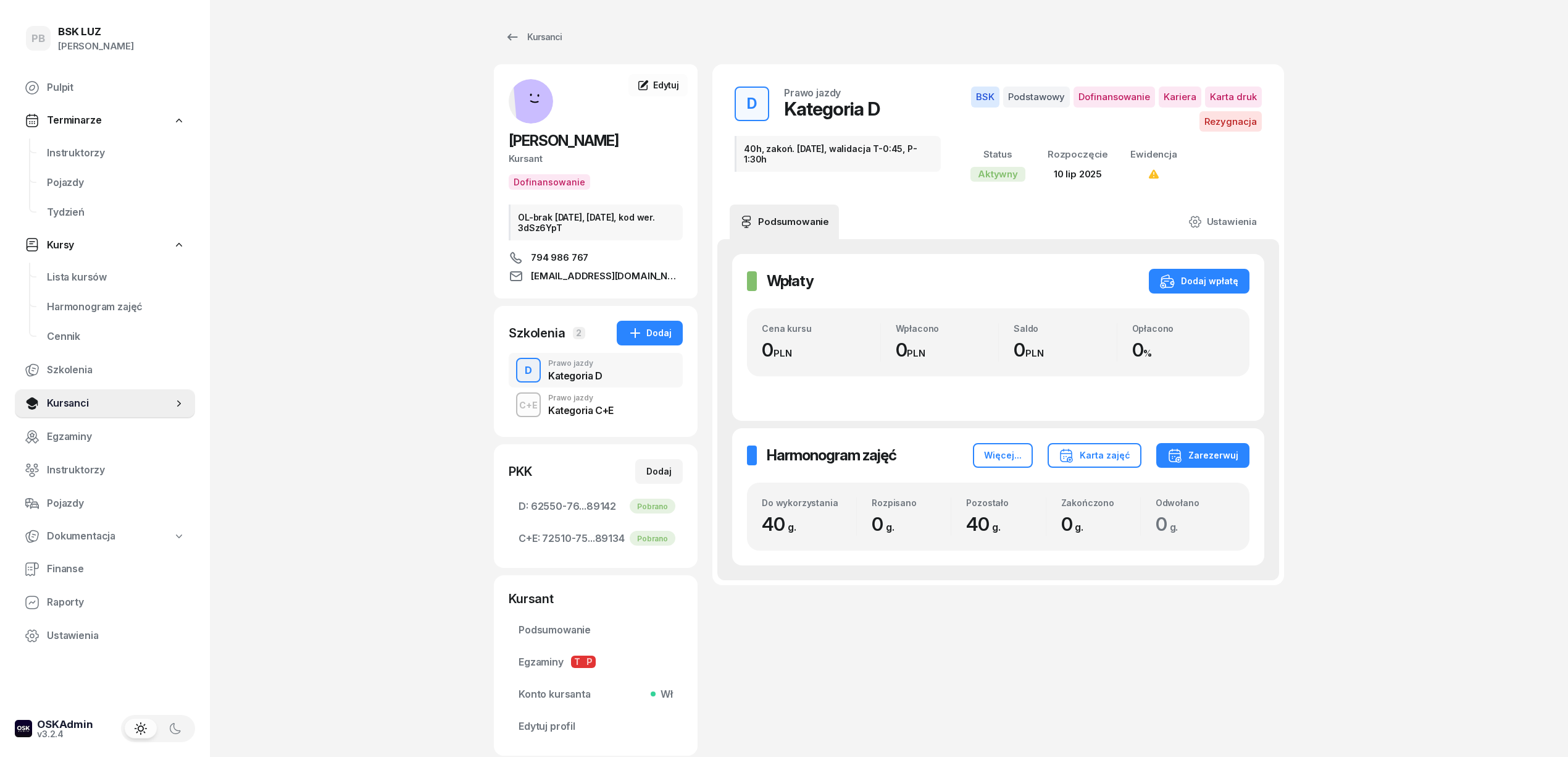
click at [598, 409] on div "Kategoria C+E" at bounding box center [581, 409] width 65 height 10
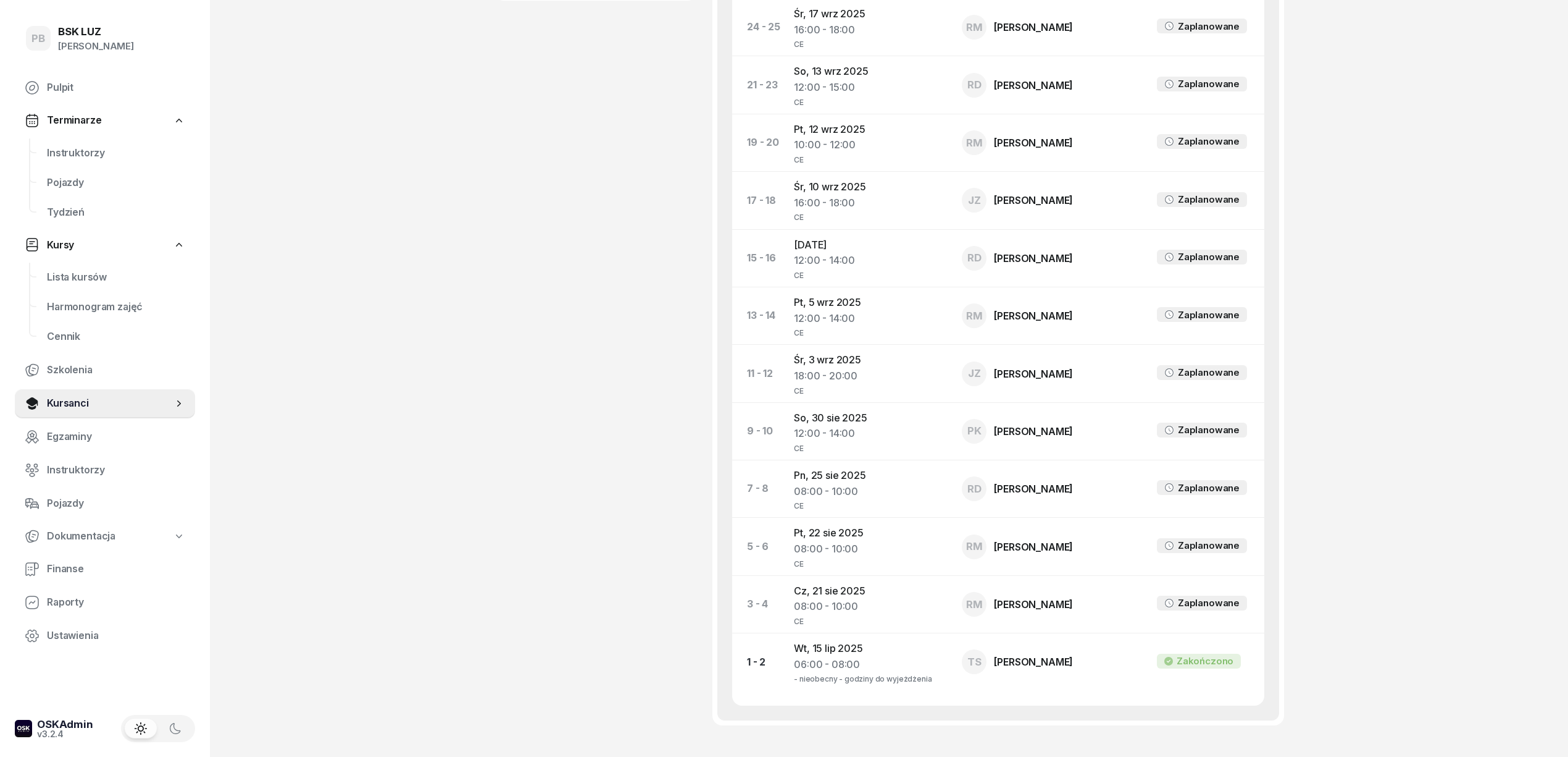
scroll to position [823, 0]
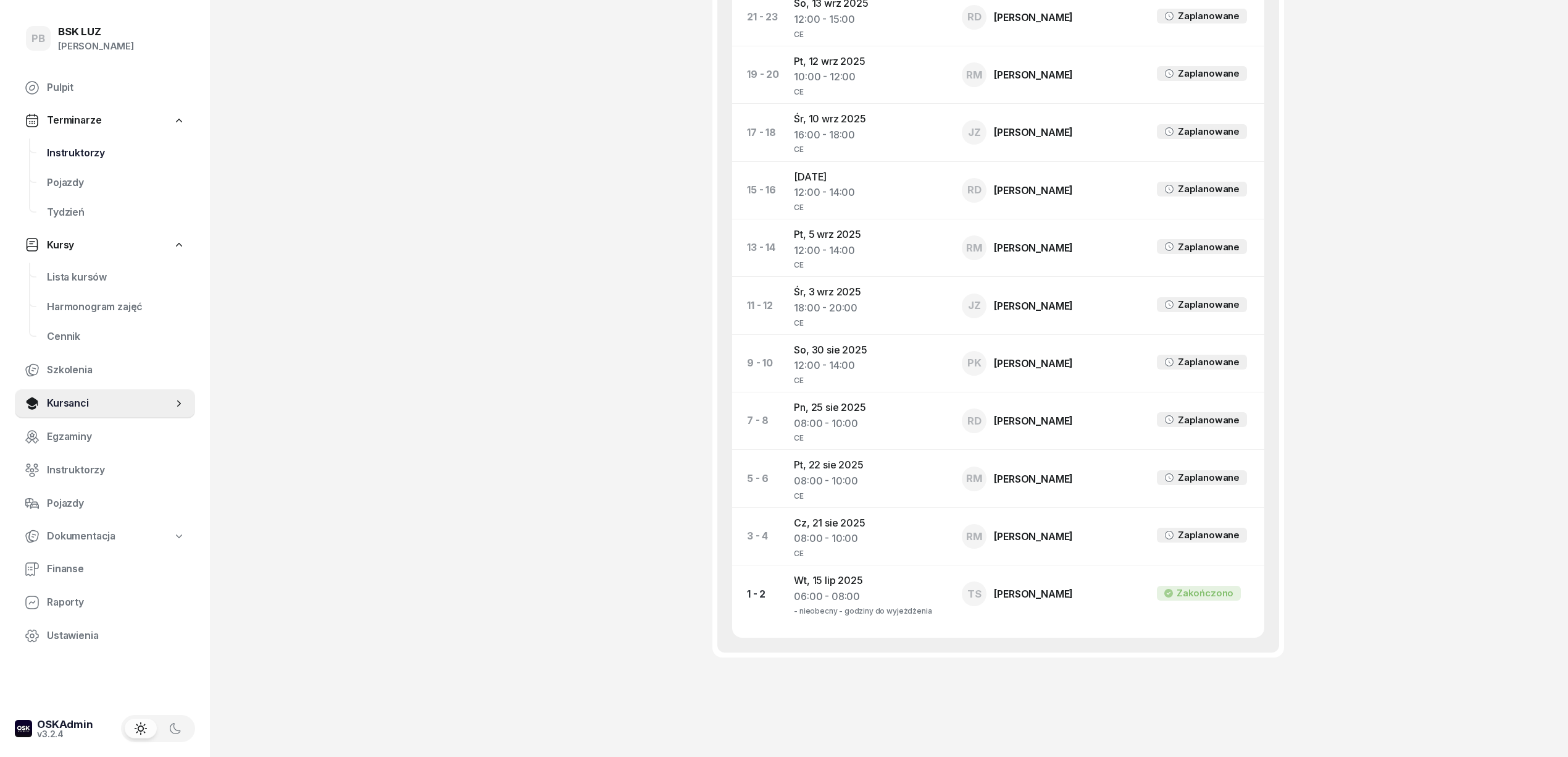
click at [82, 154] on span "Instruktorzy" at bounding box center [115, 153] width 138 height 16
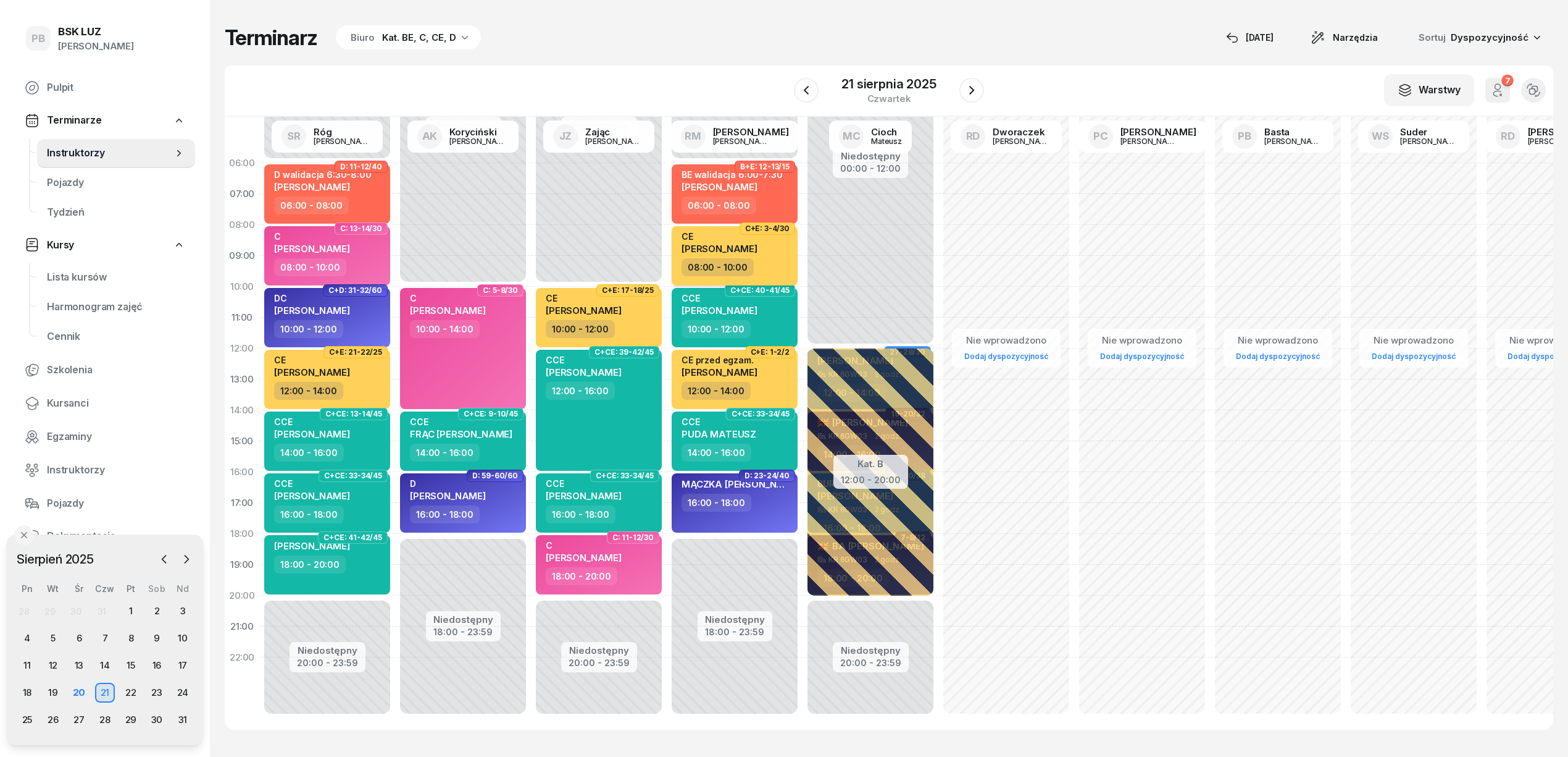
click at [768, 261] on div "08:00 - 10:00" at bounding box center [736, 267] width 108 height 18
select select "08"
select select "10"
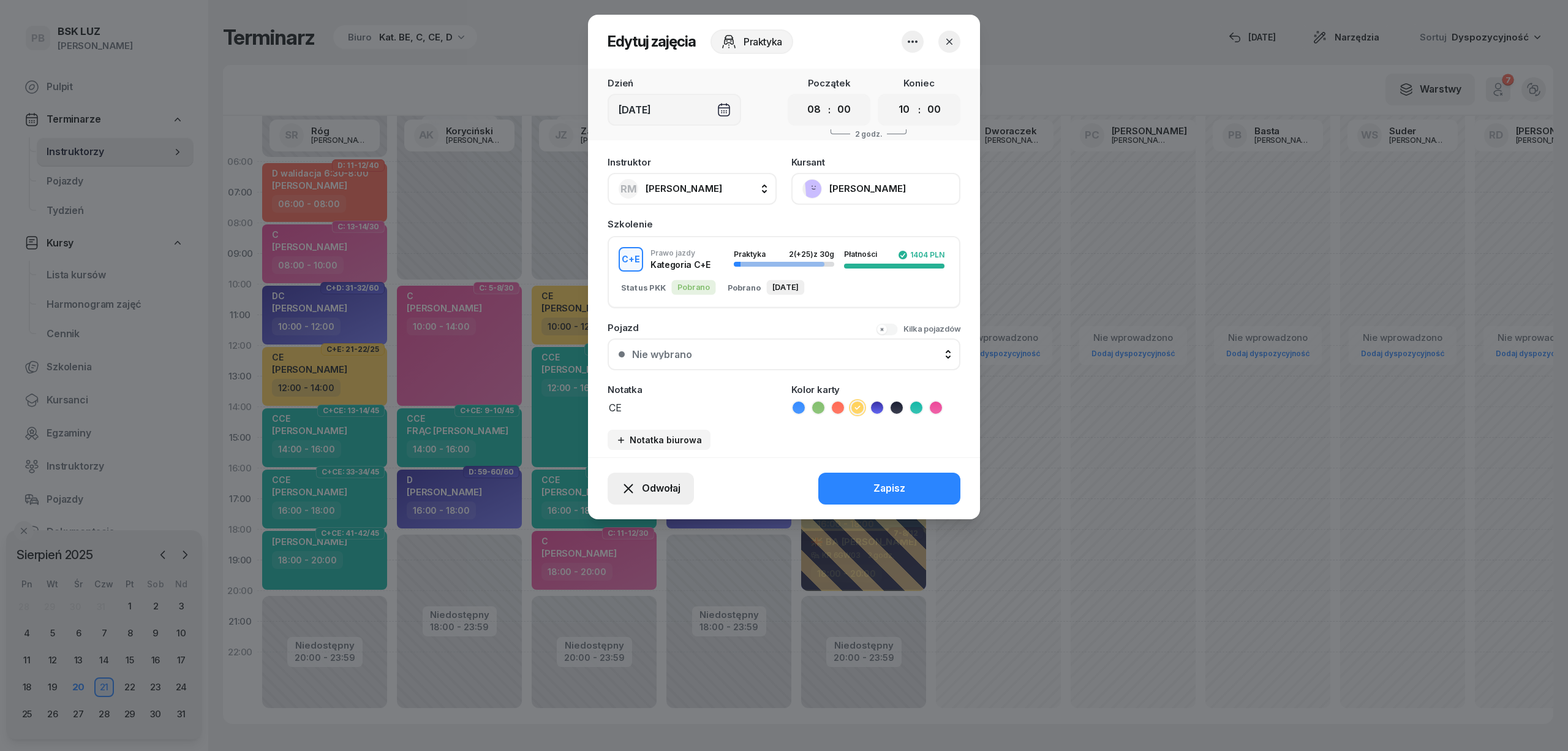
click at [665, 483] on span "Odwołaj" at bounding box center [661, 488] width 38 height 16
click at [667, 413] on link "Kursant odwołał" at bounding box center [644, 413] width 162 height 31
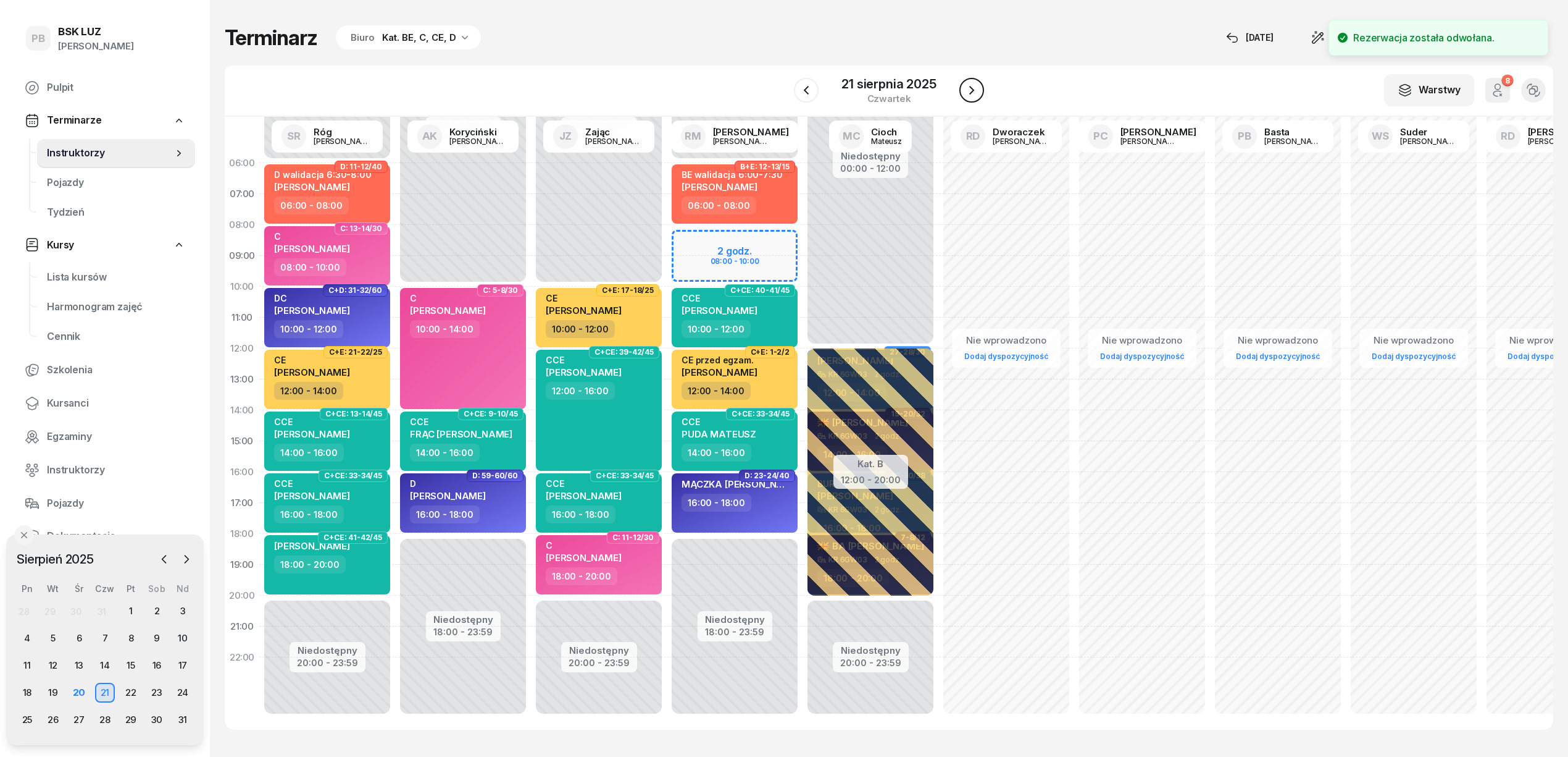
click at [974, 86] on icon "button" at bounding box center [971, 90] width 15 height 15
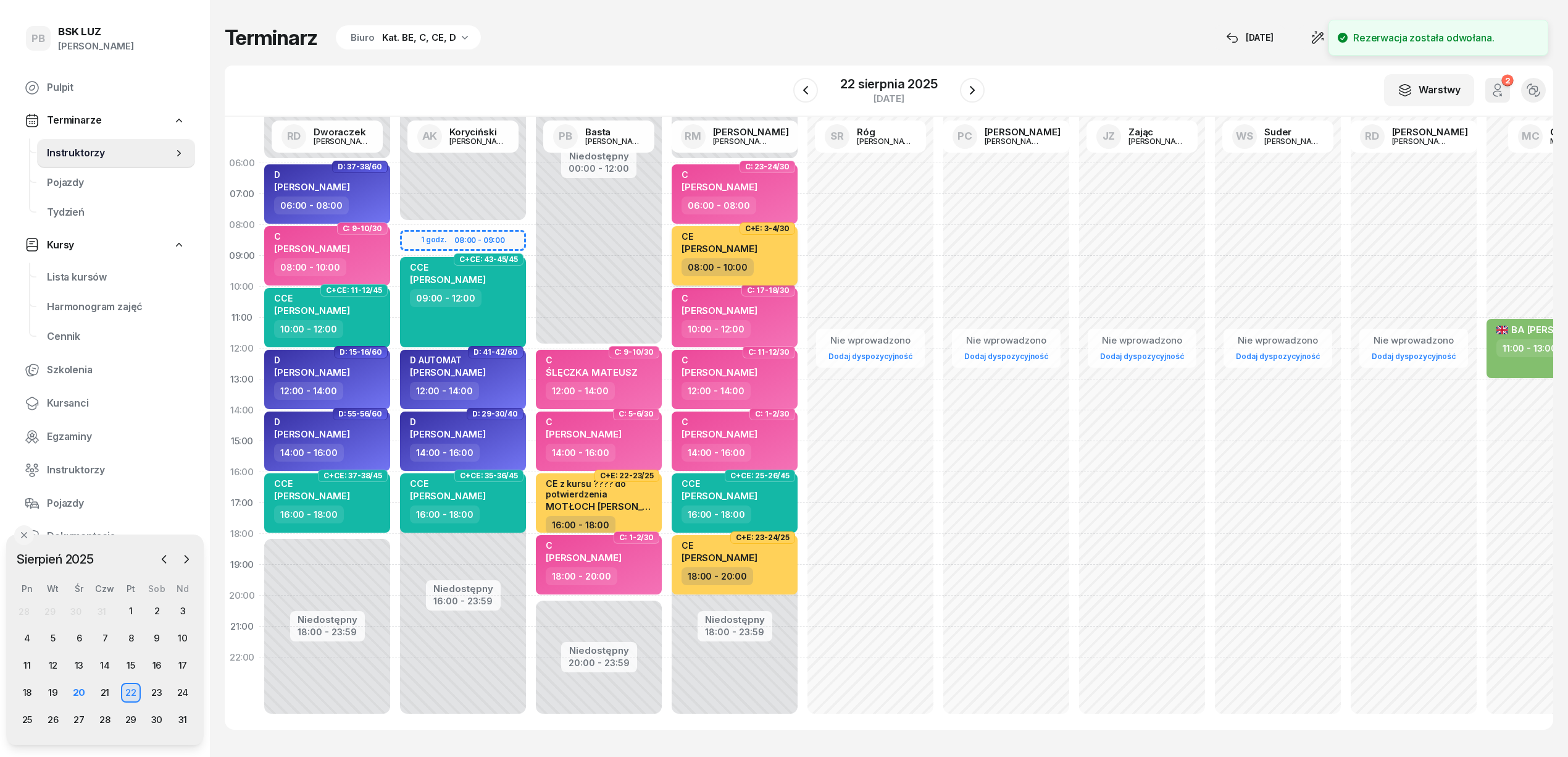
click at [772, 254] on div "CE WOLNY PIOTR" at bounding box center [736, 244] width 108 height 27
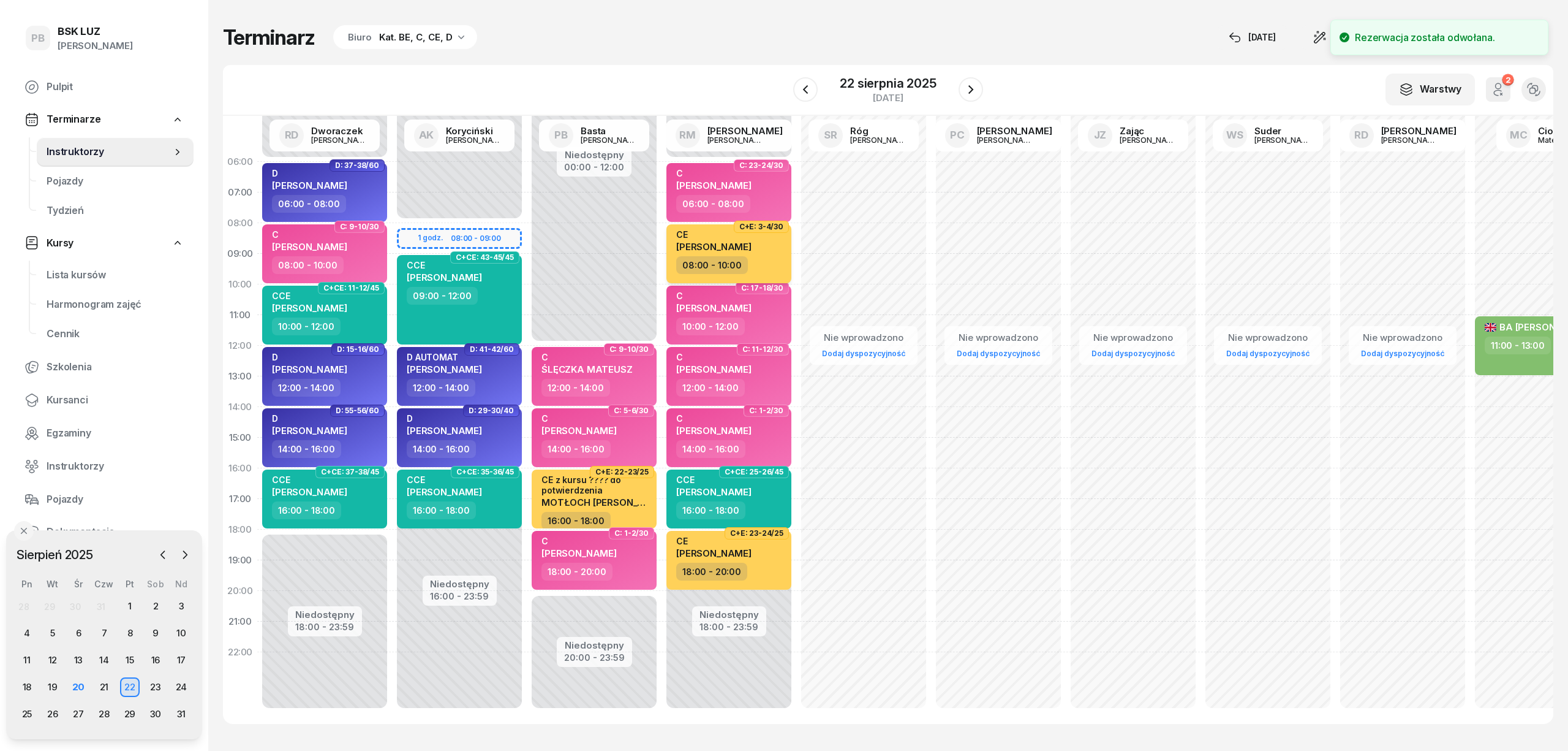
select select "08"
select select "10"
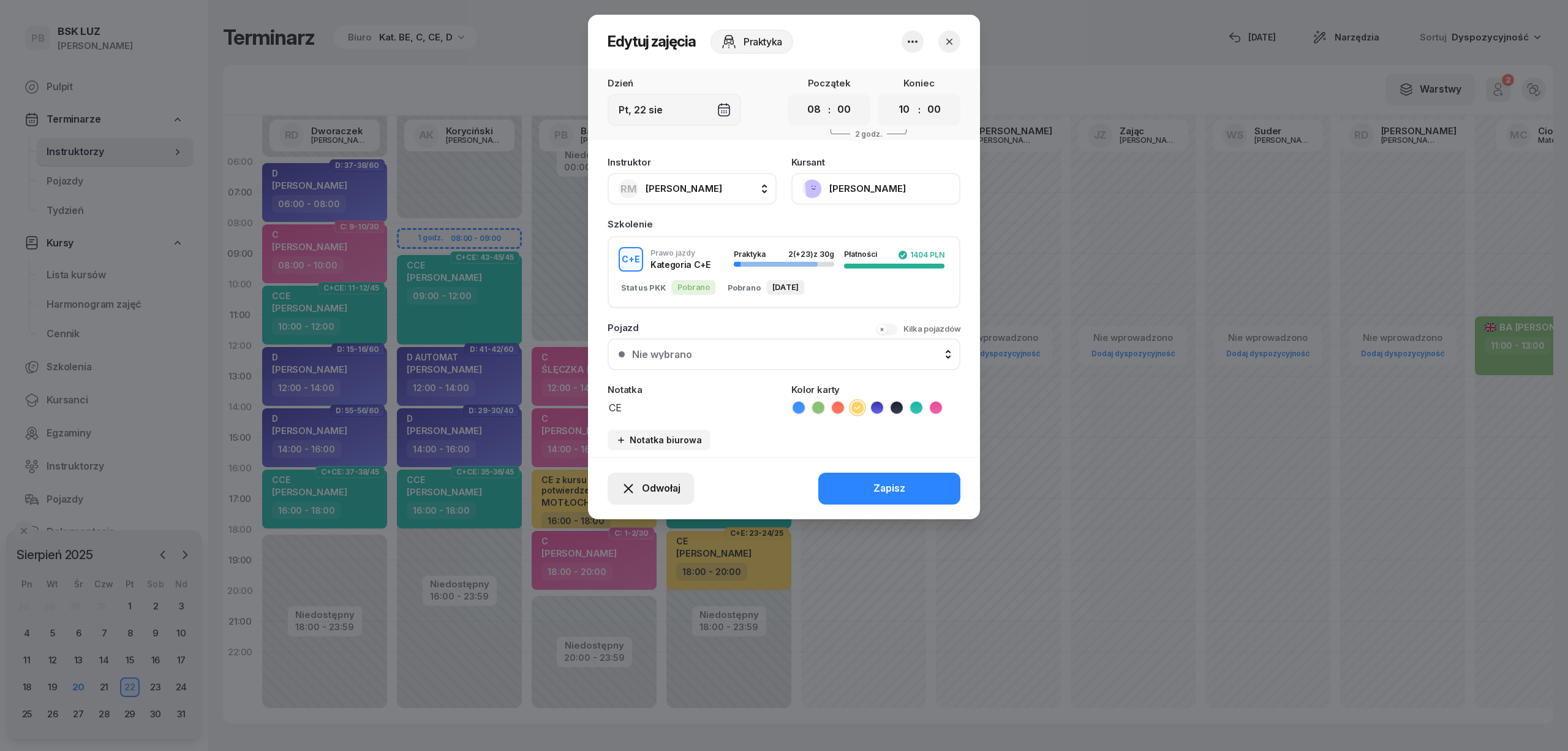
click at [654, 486] on span "Odwołaj" at bounding box center [661, 488] width 38 height 16
click at [640, 412] on div "Kursant odwołał" at bounding box center [629, 414] width 72 height 16
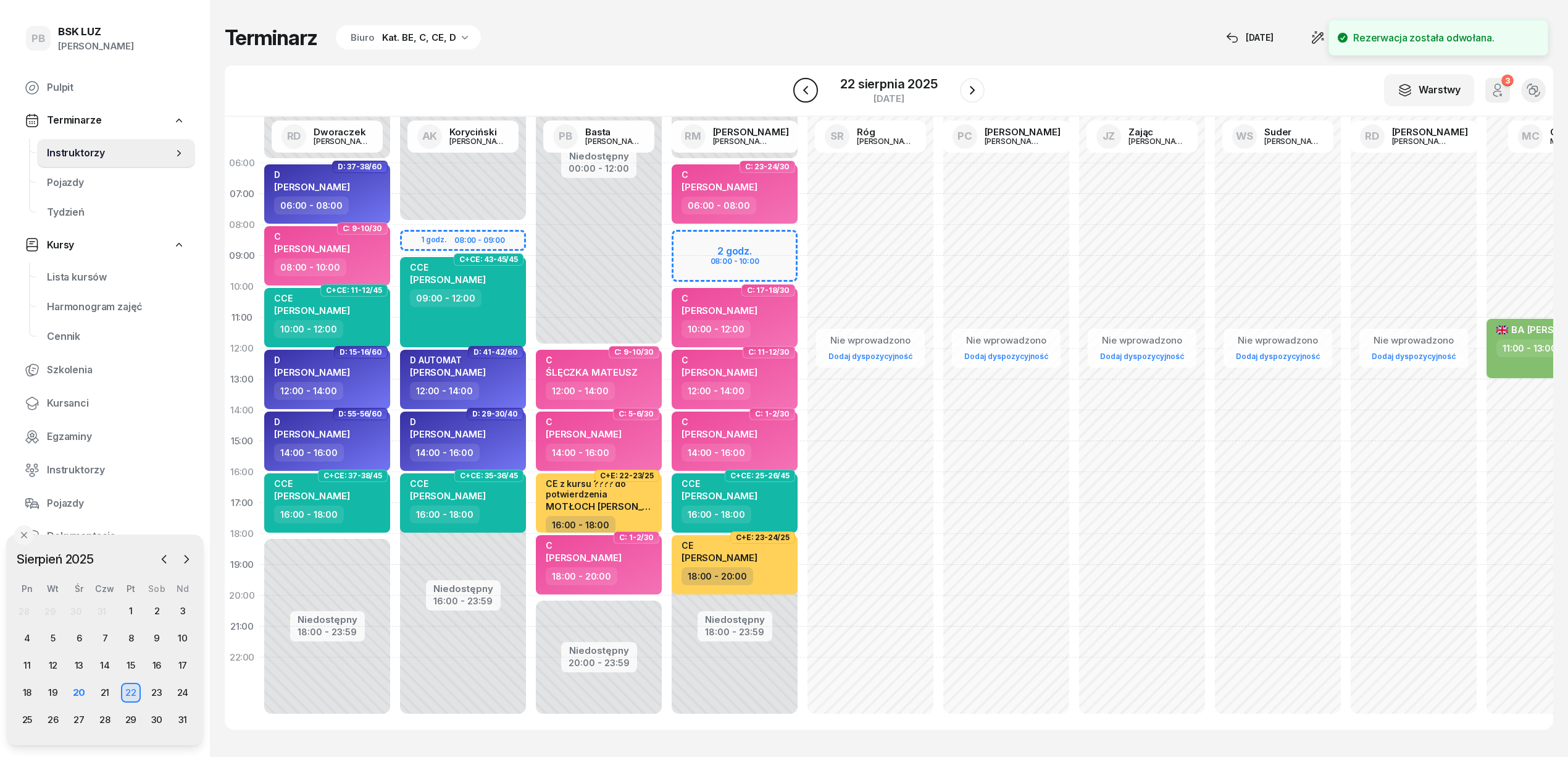
click at [811, 85] on icon "button" at bounding box center [805, 90] width 15 height 15
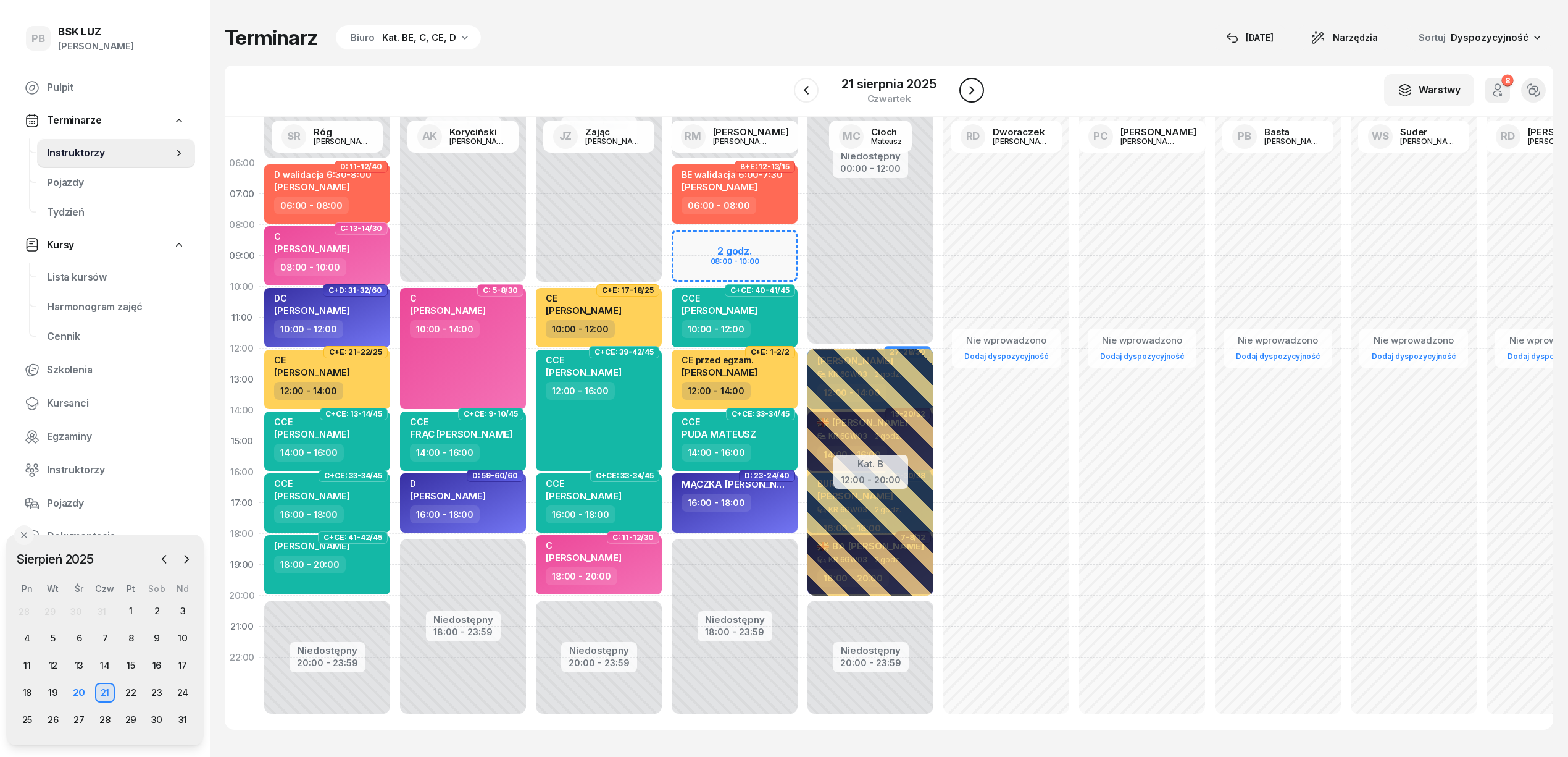
click at [966, 87] on icon "button" at bounding box center [971, 90] width 15 height 15
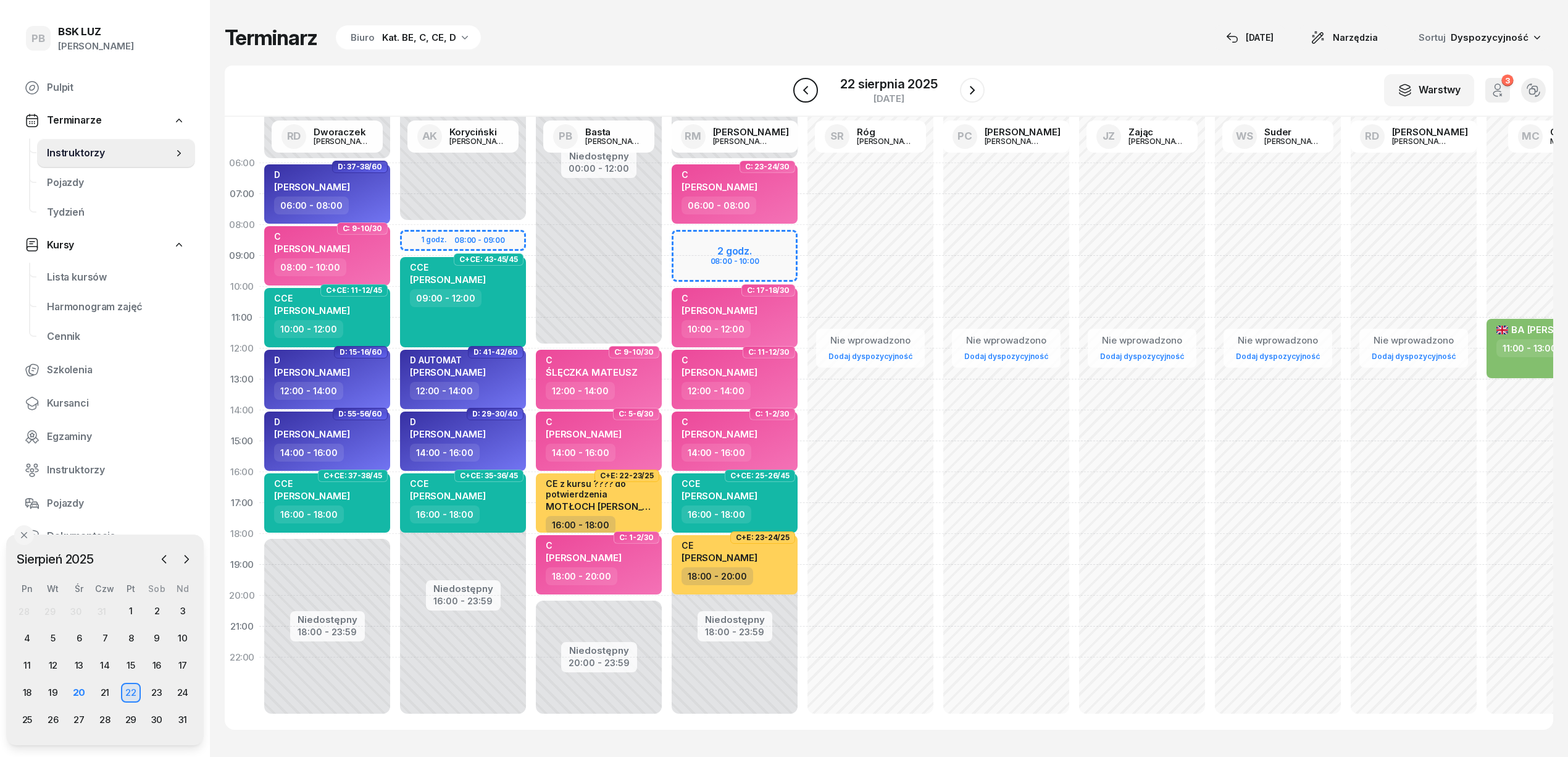
click at [805, 95] on icon "button" at bounding box center [805, 90] width 15 height 15
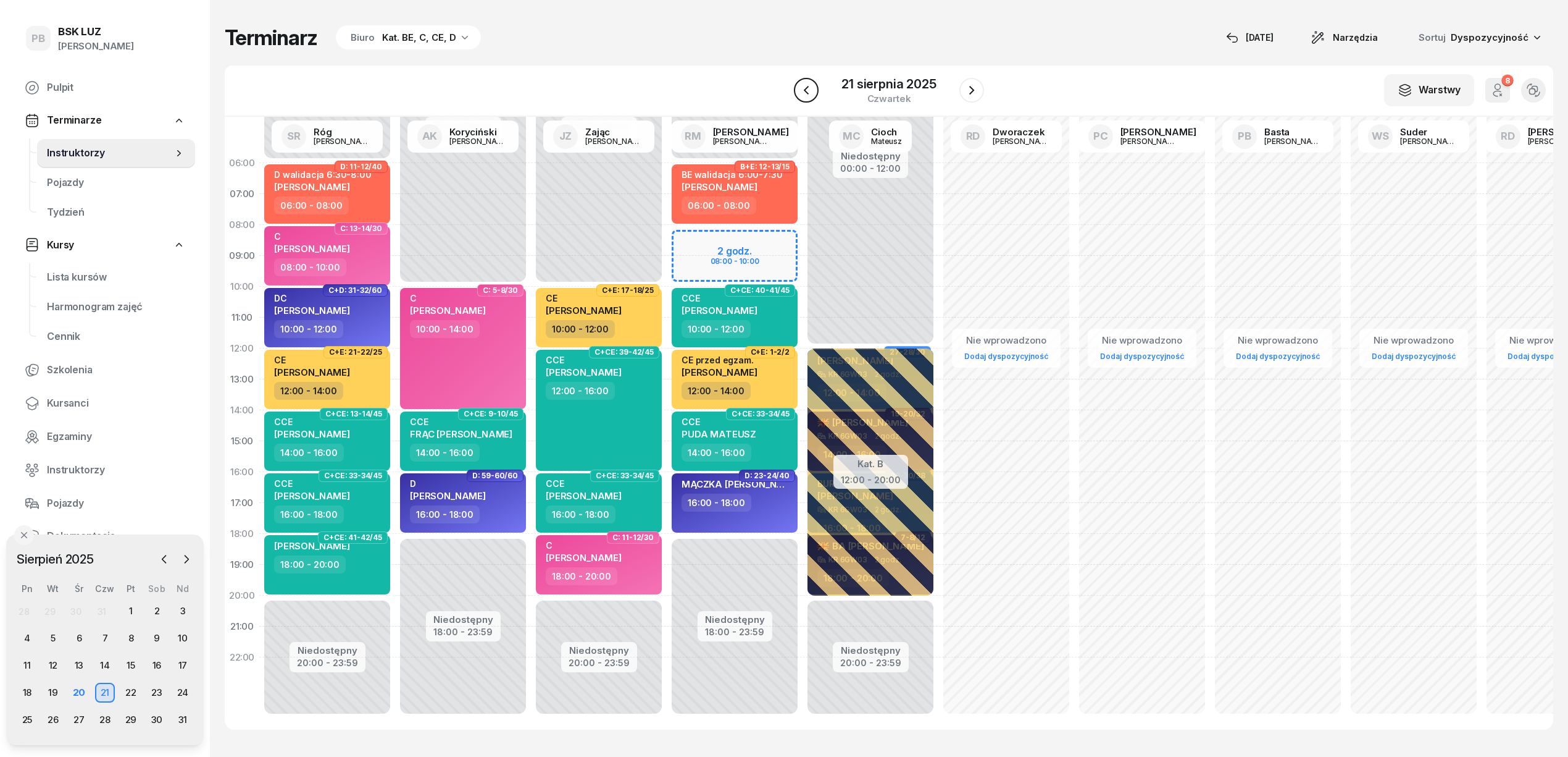
click at [805, 95] on icon "button" at bounding box center [806, 90] width 15 height 15
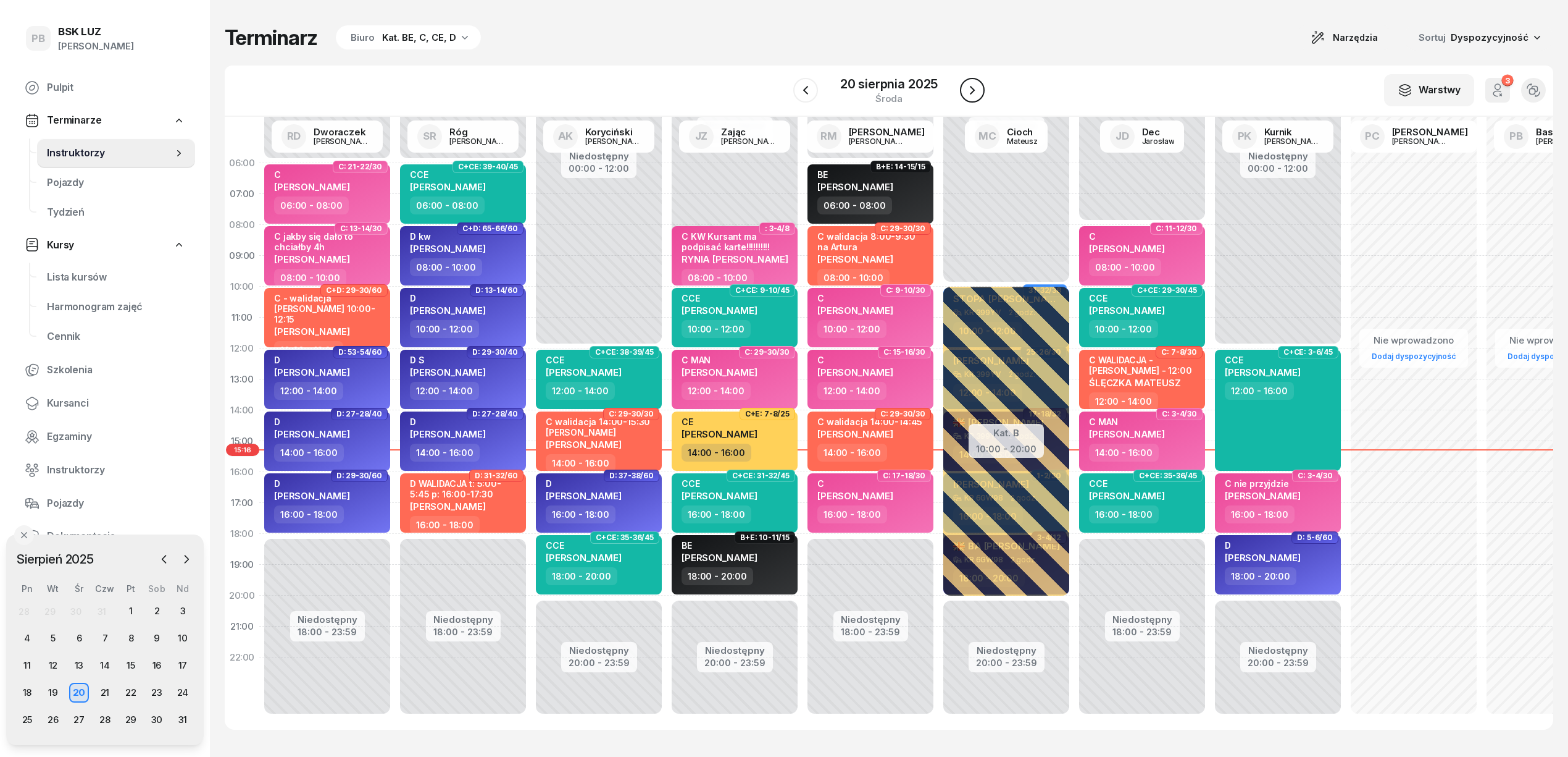
click at [977, 85] on icon "button" at bounding box center [972, 90] width 15 height 15
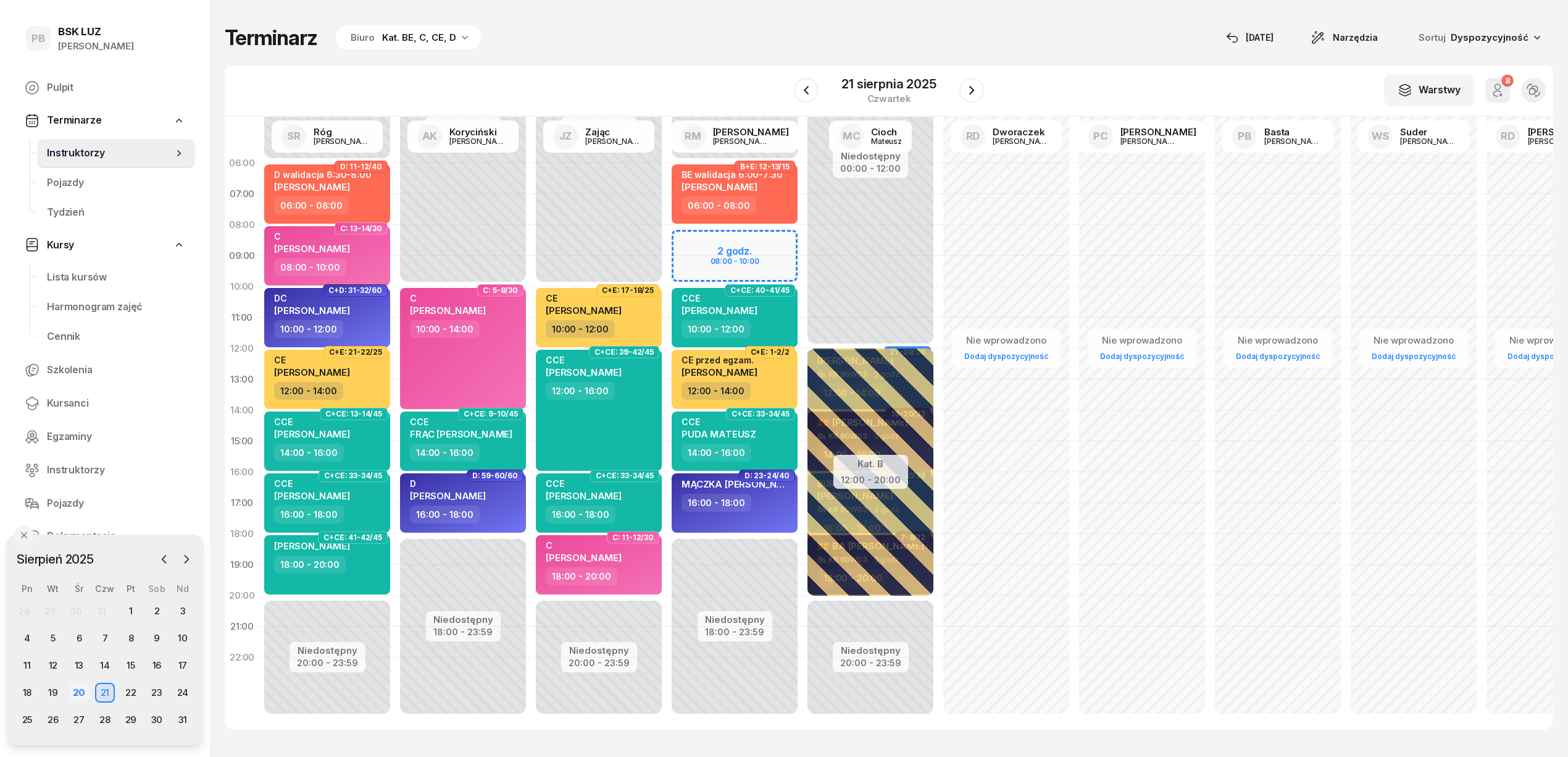
click at [82, 693] on div "20" at bounding box center [79, 692] width 19 height 19
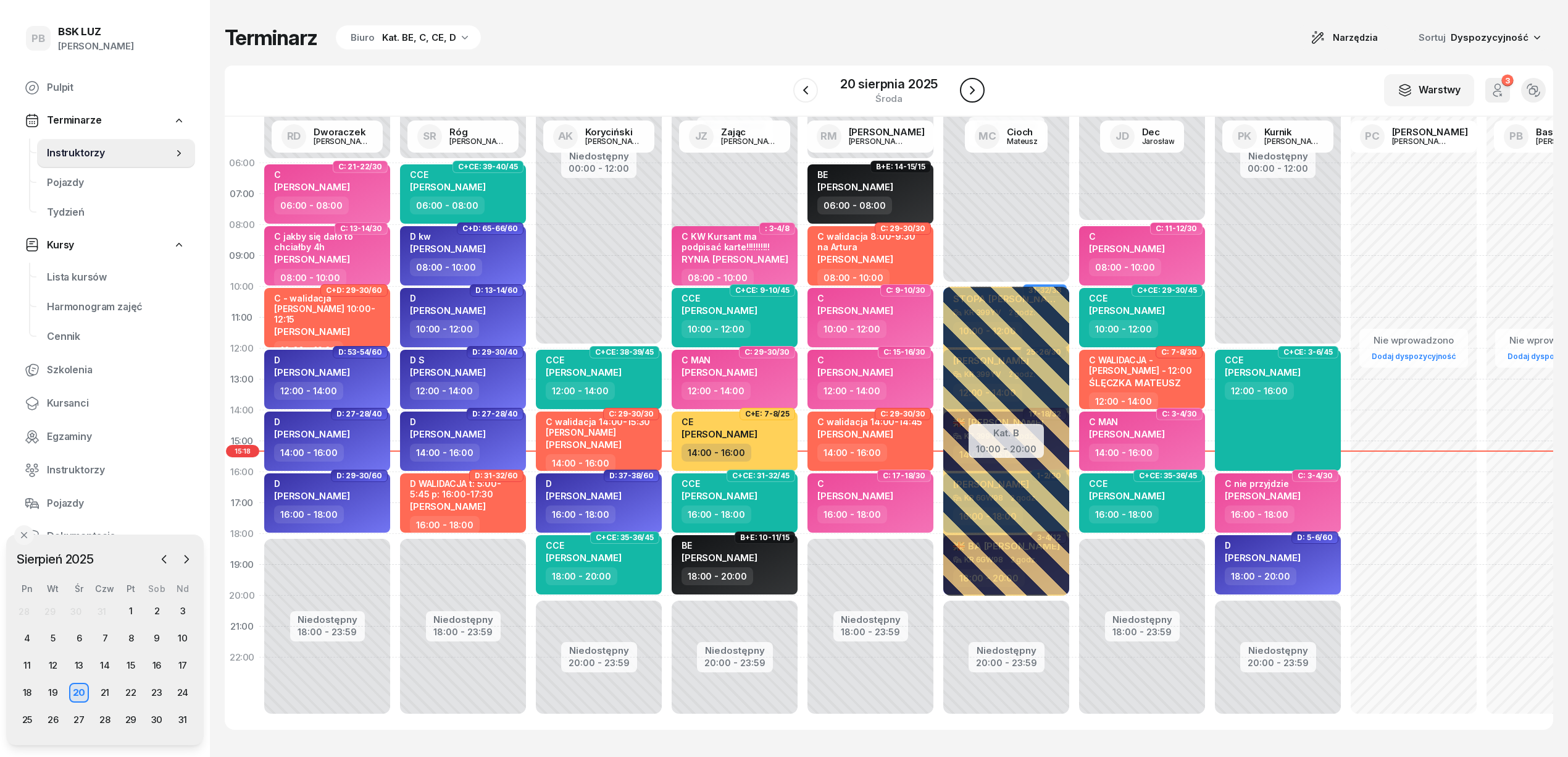
click at [977, 90] on icon "button" at bounding box center [972, 90] width 15 height 15
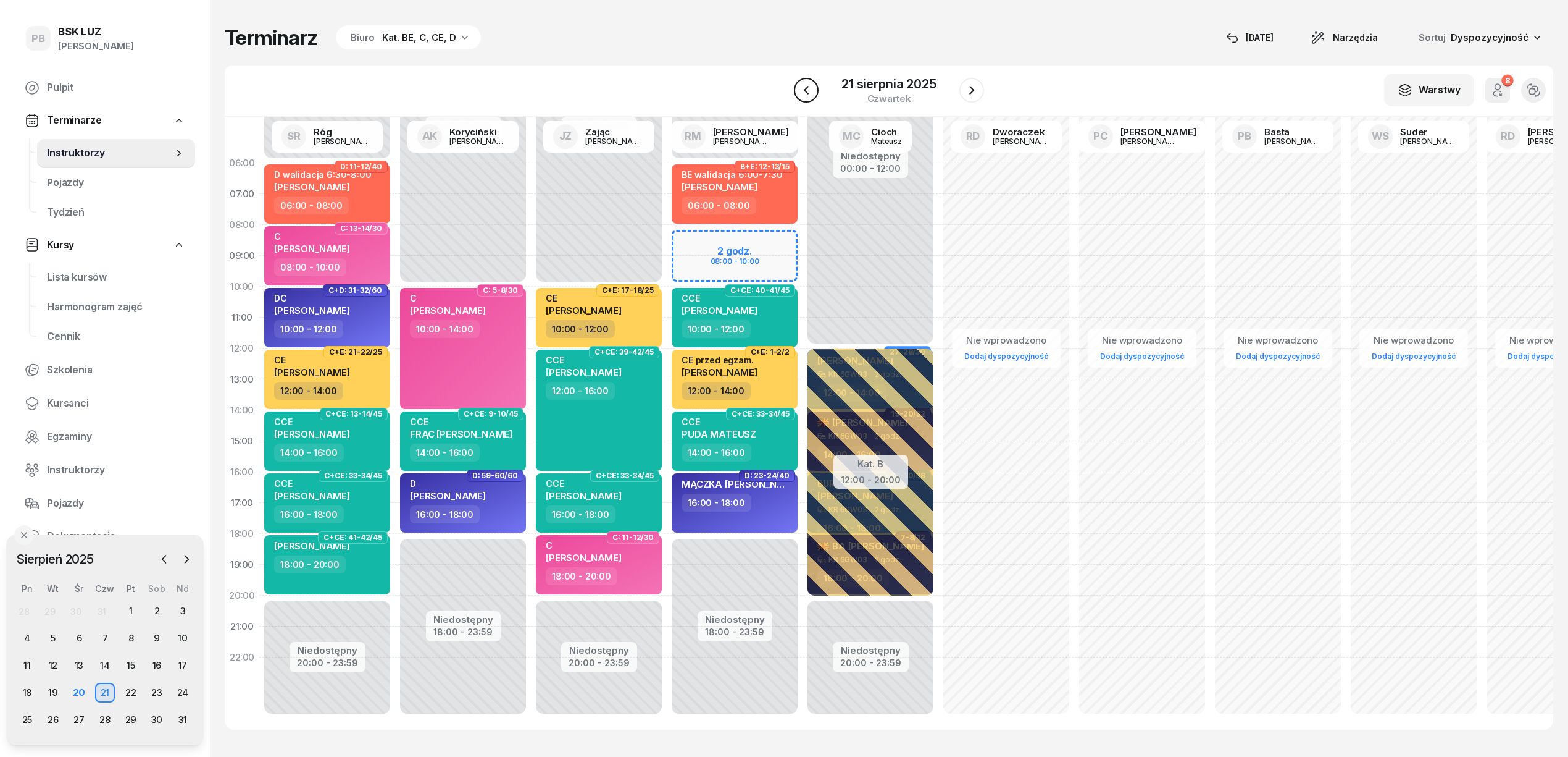
click at [799, 86] on icon "button" at bounding box center [806, 90] width 15 height 15
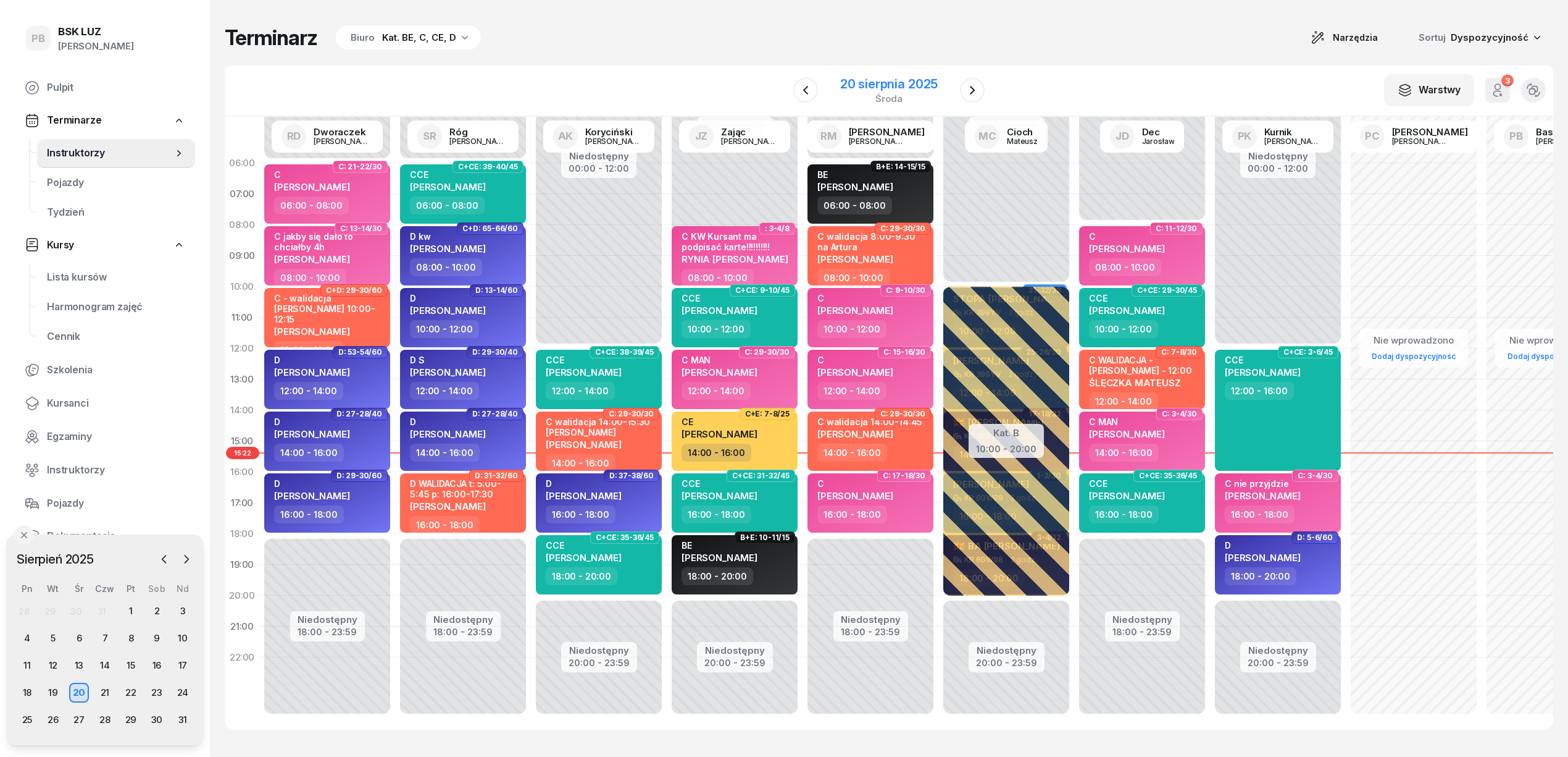
click at [974, 92] on icon "button" at bounding box center [972, 90] width 15 height 15
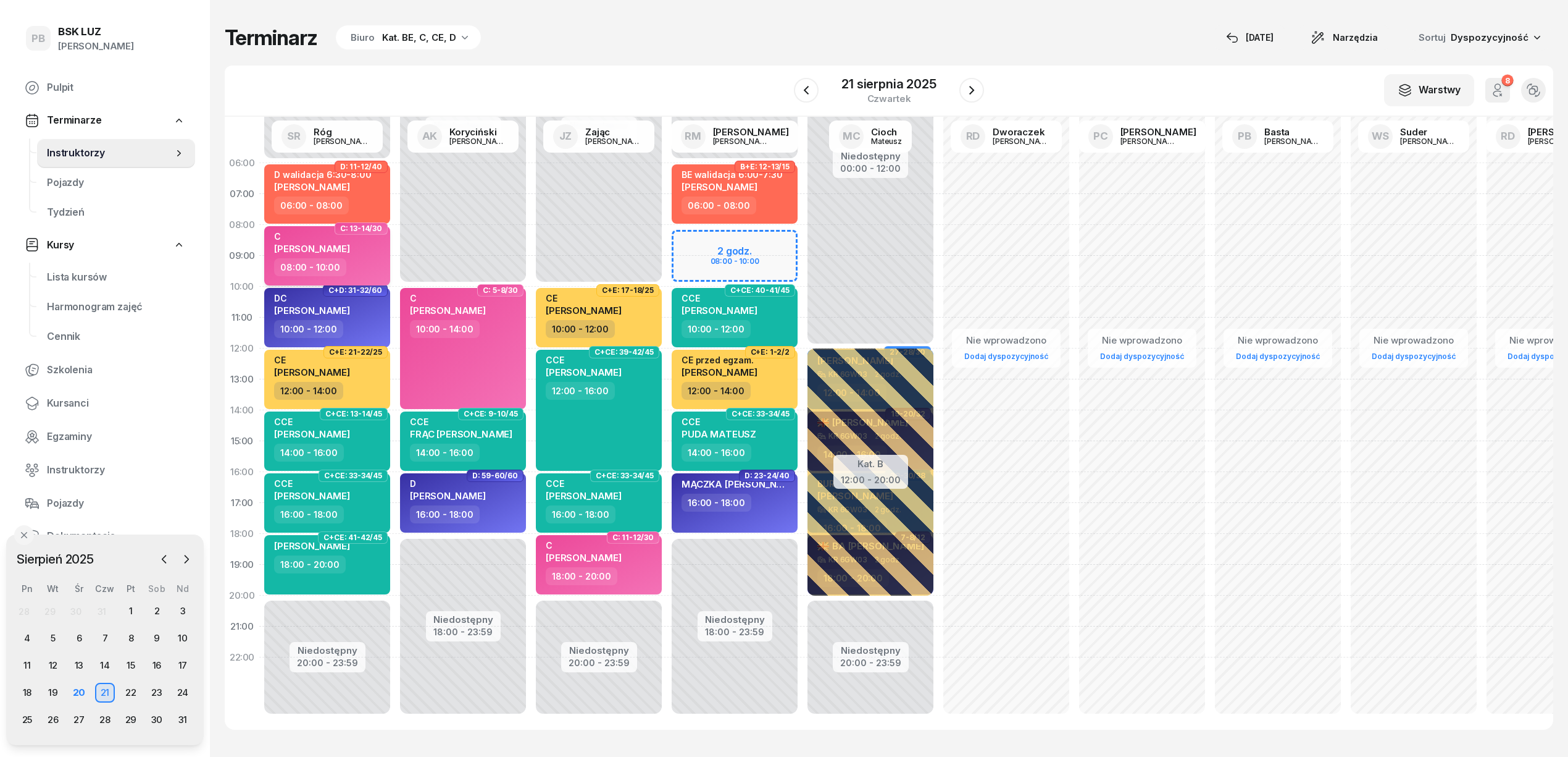
click at [378, 262] on div "08:00 - 10:00" at bounding box center [328, 267] width 108 height 18
select select "08"
select select "10"
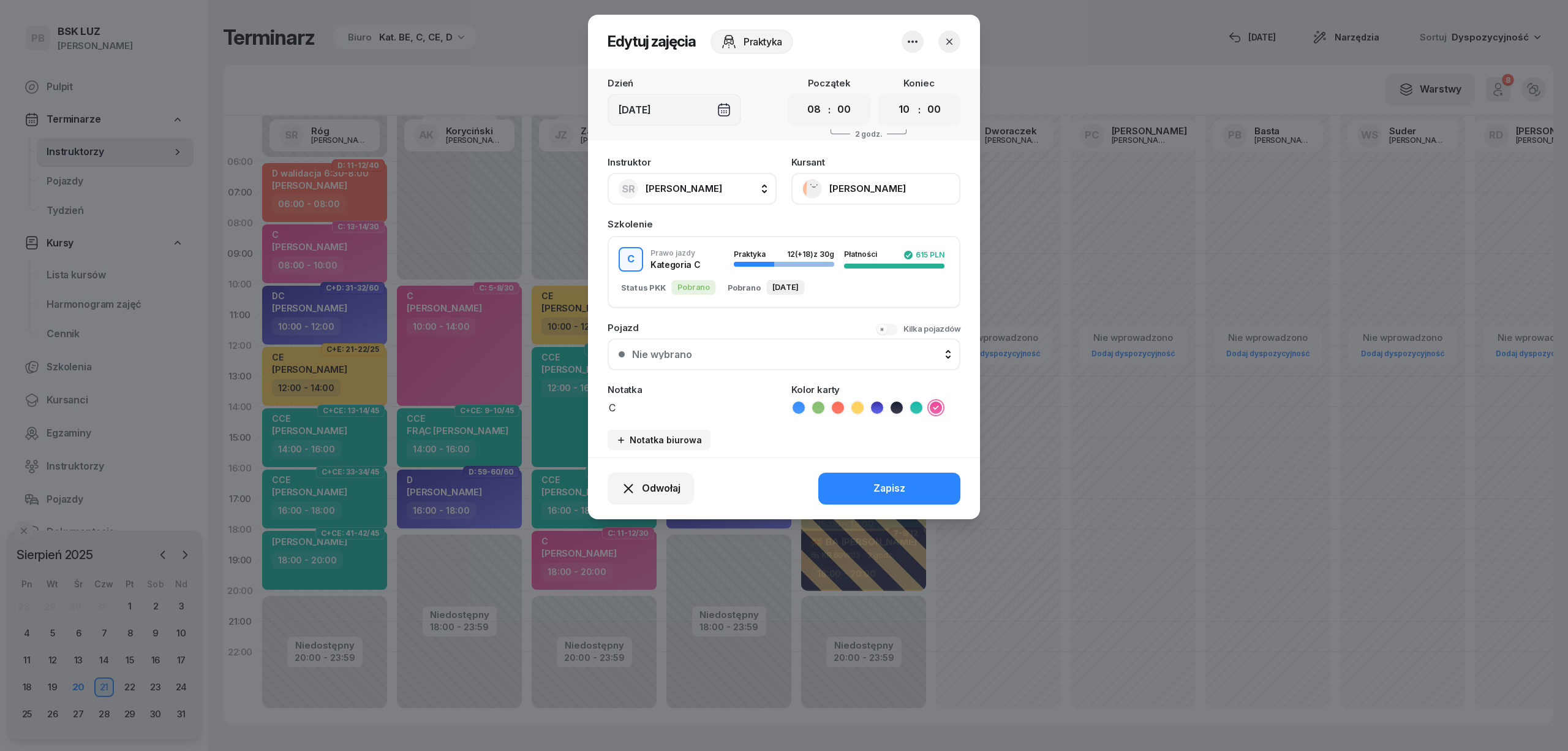
click at [691, 189] on span "[PERSON_NAME]" at bounding box center [684, 188] width 77 height 11
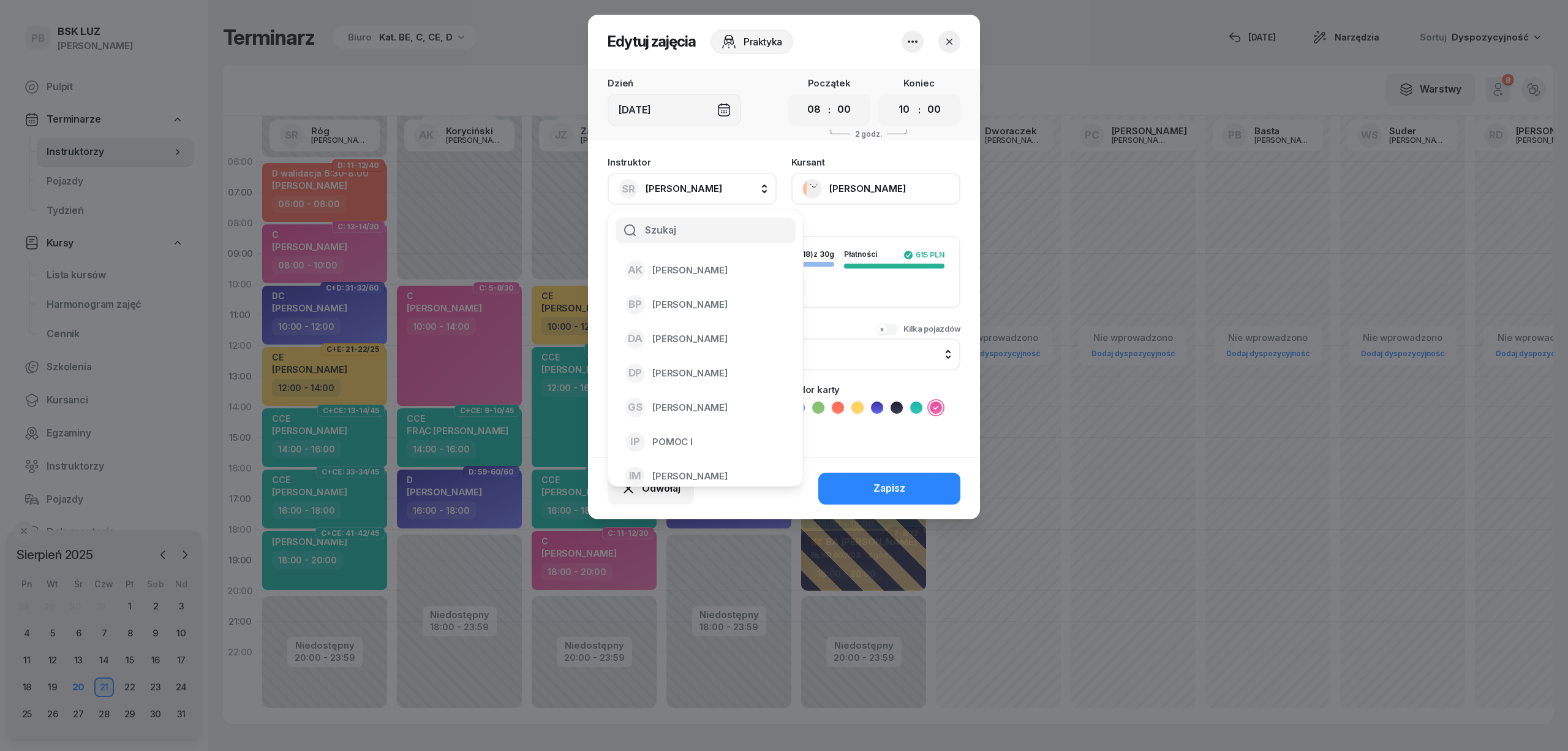
click at [694, 190] on span "[PERSON_NAME]" at bounding box center [684, 188] width 77 height 11
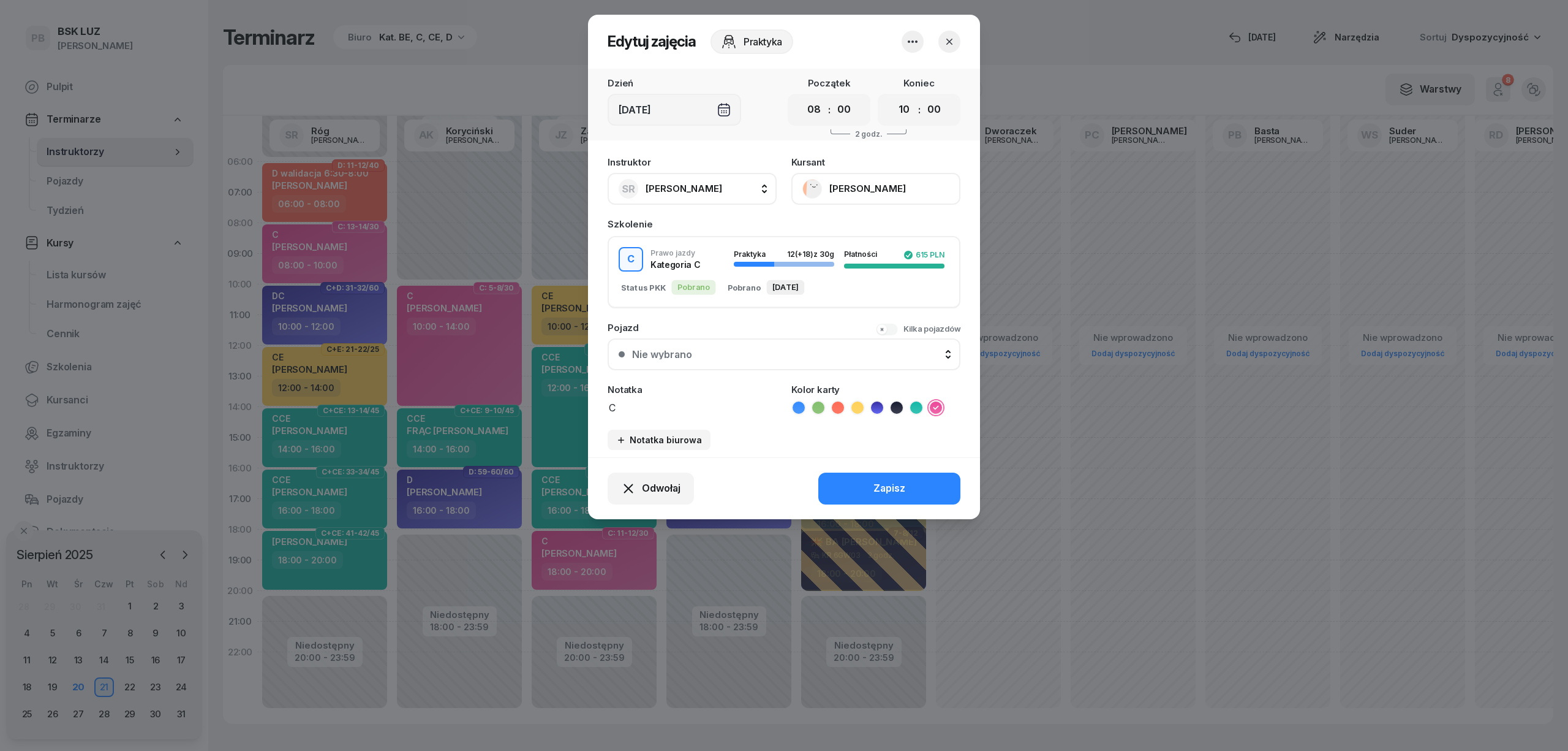
click at [694, 190] on span "[PERSON_NAME]" at bounding box center [684, 188] width 77 height 11
type input "mark"
click at [721, 287] on li "[PERSON_NAME]" at bounding box center [705, 304] width 175 height 34
click at [857, 483] on button "Zapisz" at bounding box center [889, 488] width 142 height 31
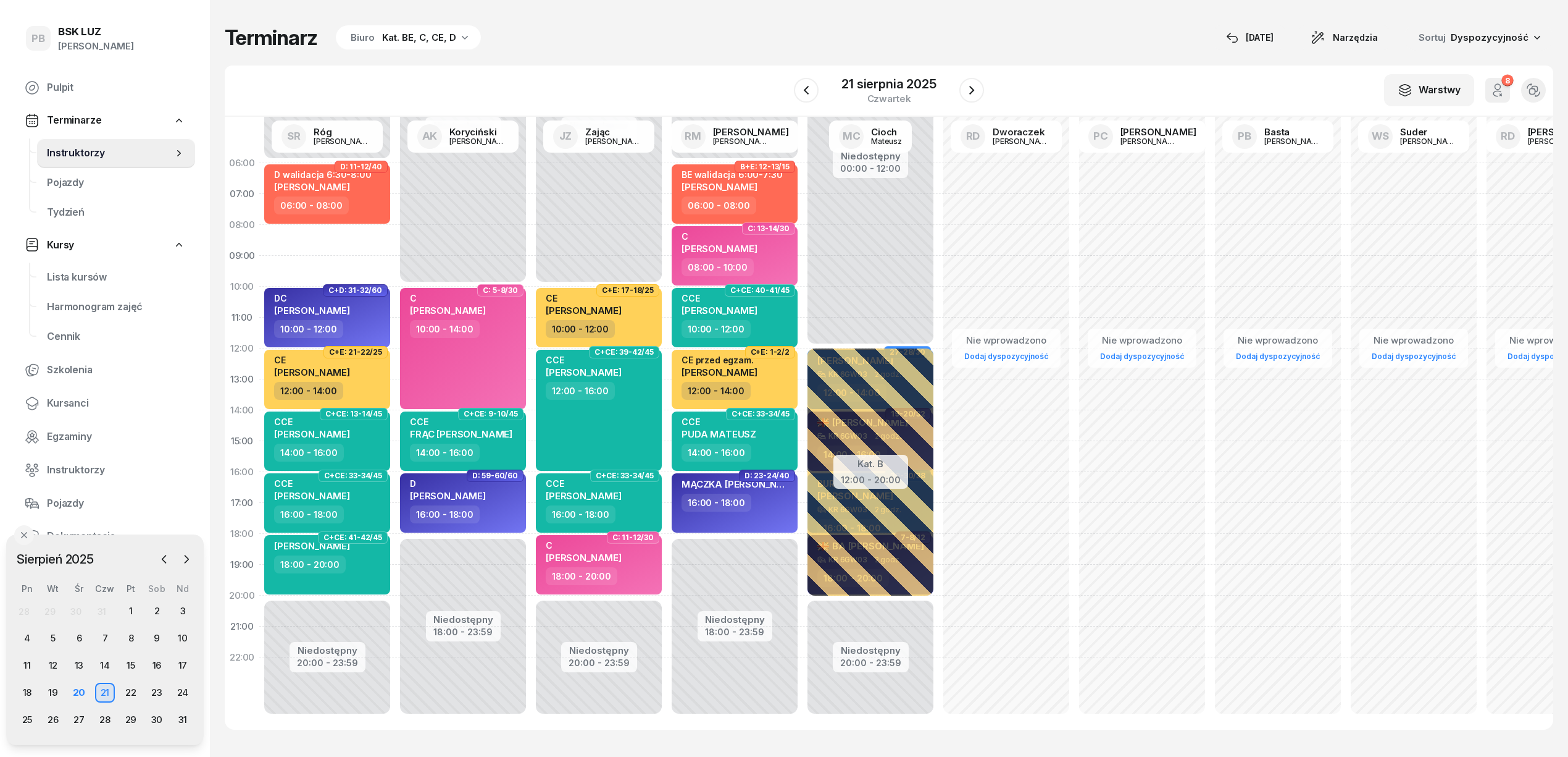
click at [395, 236] on div "Niedostępny 00:00 - 06:00 Niedostępny 20:00 - 23:59 D: 11-12/40 D walidacja 6:3…" at bounding box center [463, 441] width 136 height 587
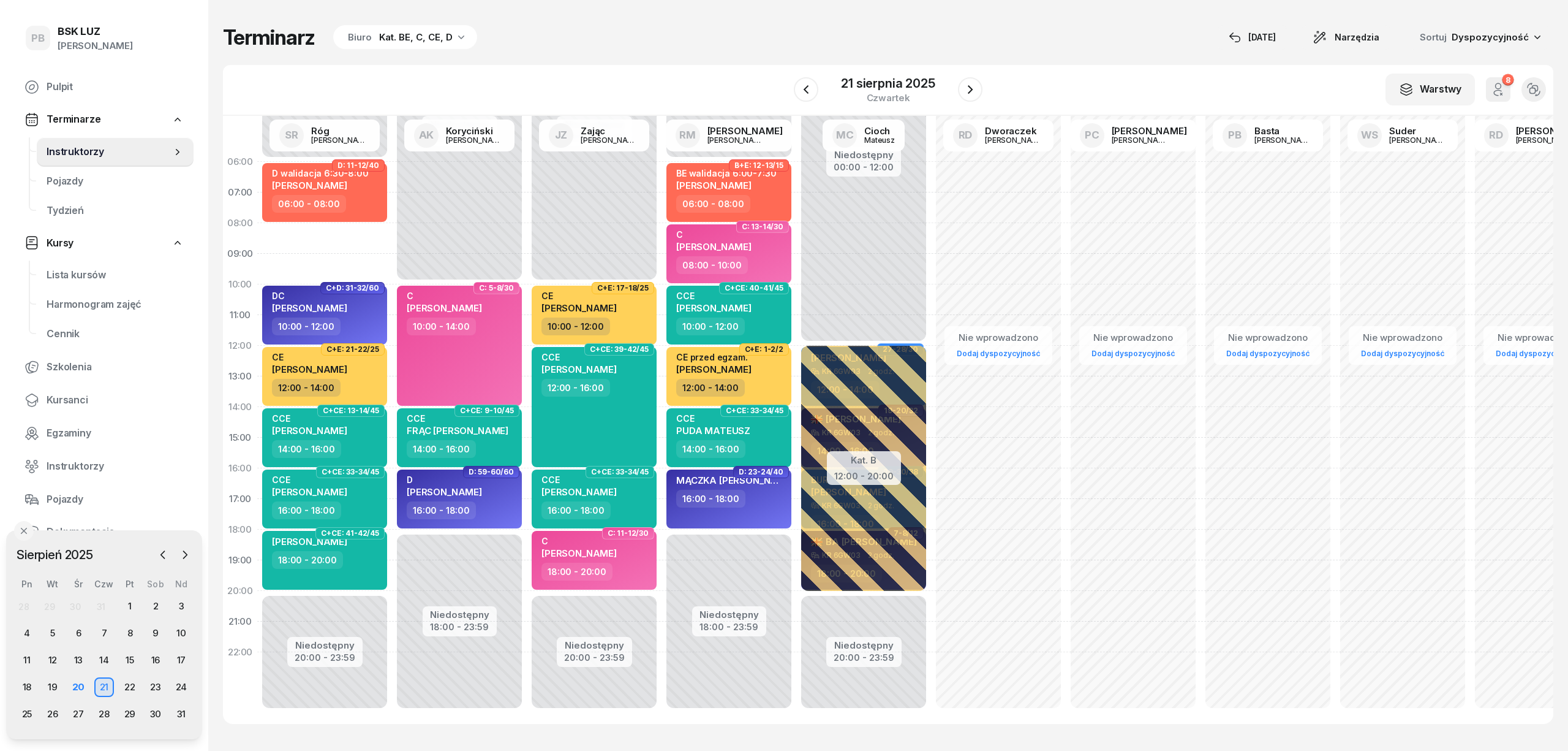
select select "08"
select select "10"
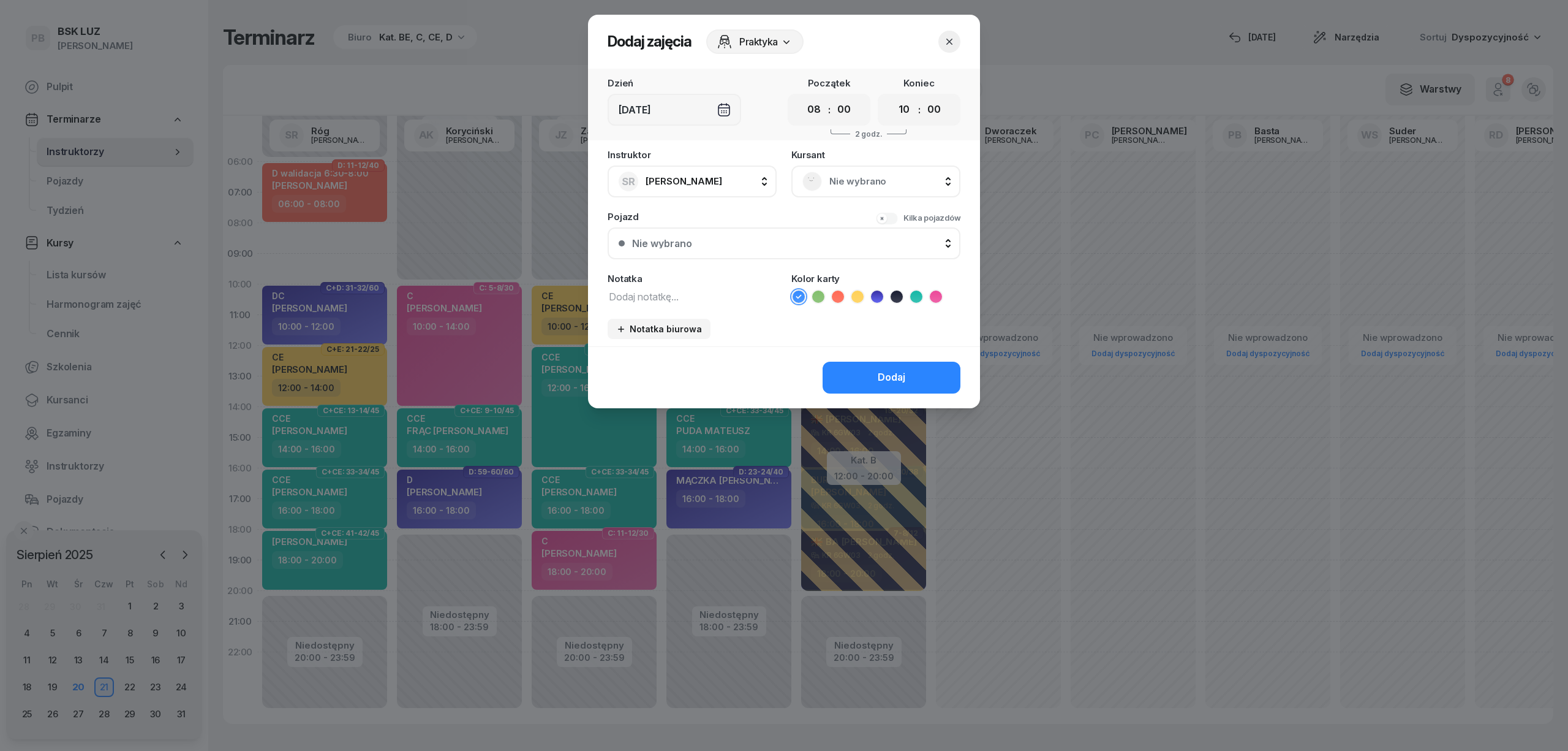
click at [863, 177] on span "Nie wybrano" at bounding box center [890, 182] width 120 height 16
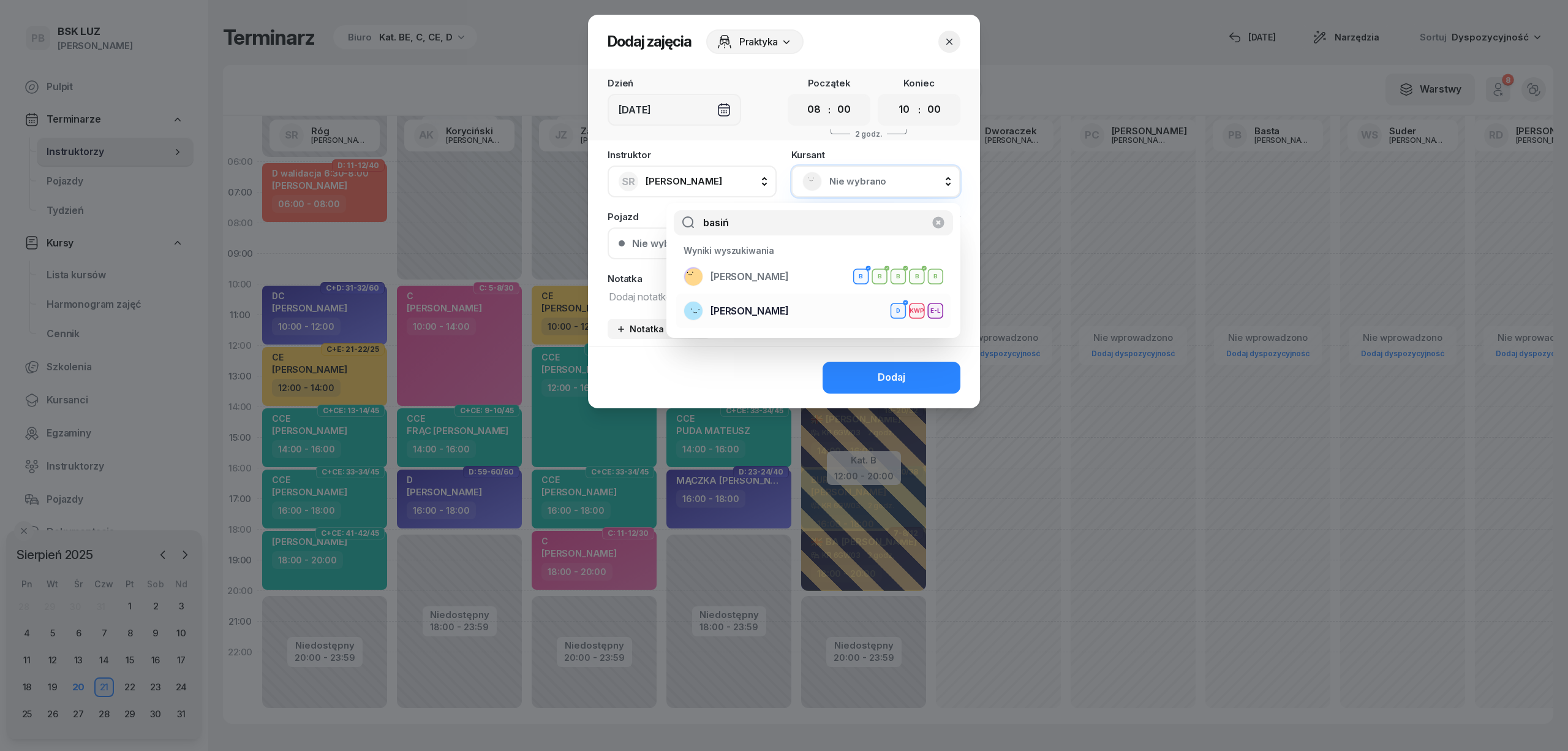
type input "basiń"
click at [780, 316] on span "[PERSON_NAME]" at bounding box center [750, 311] width 79 height 16
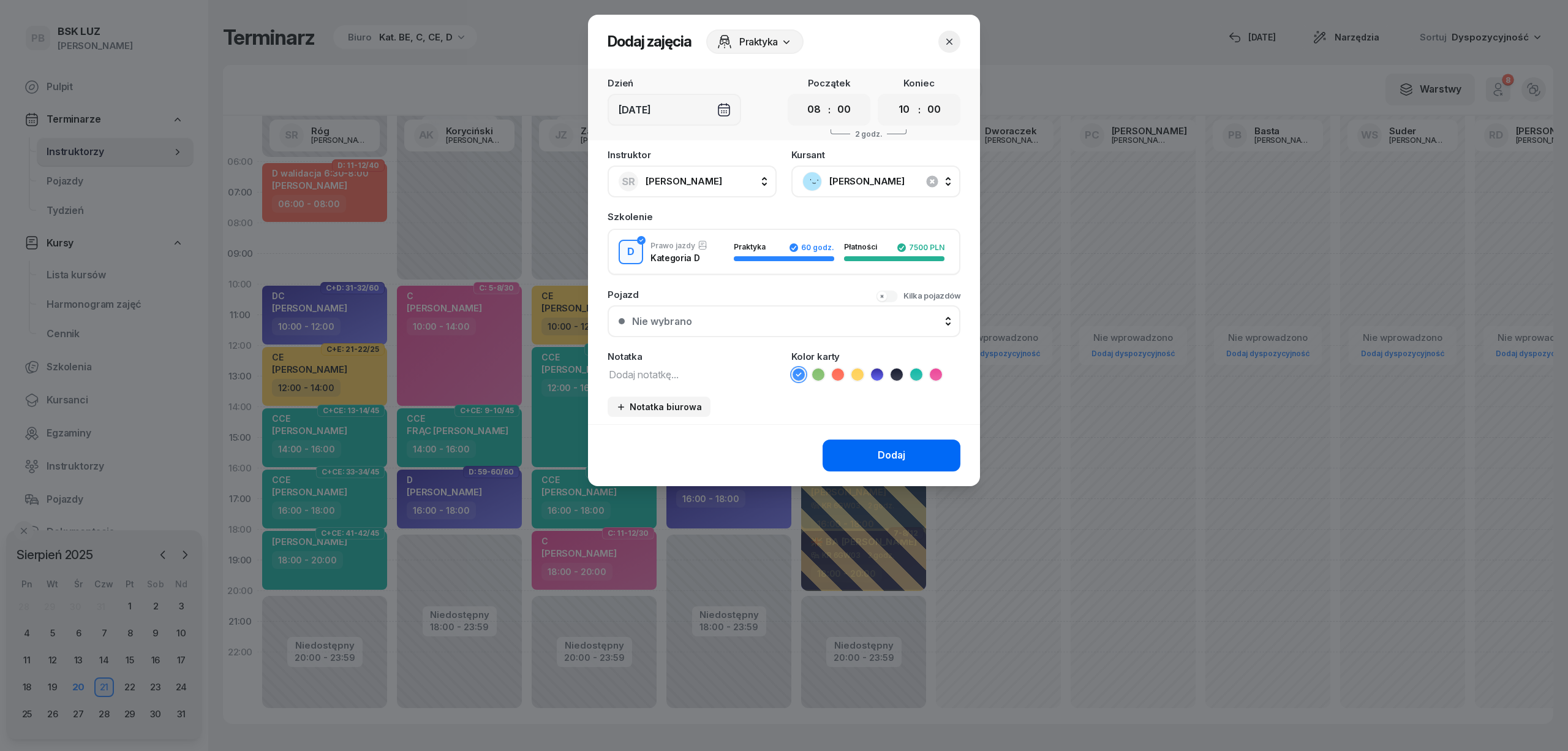
click at [862, 449] on button "Dodaj" at bounding box center [891, 455] width 138 height 31
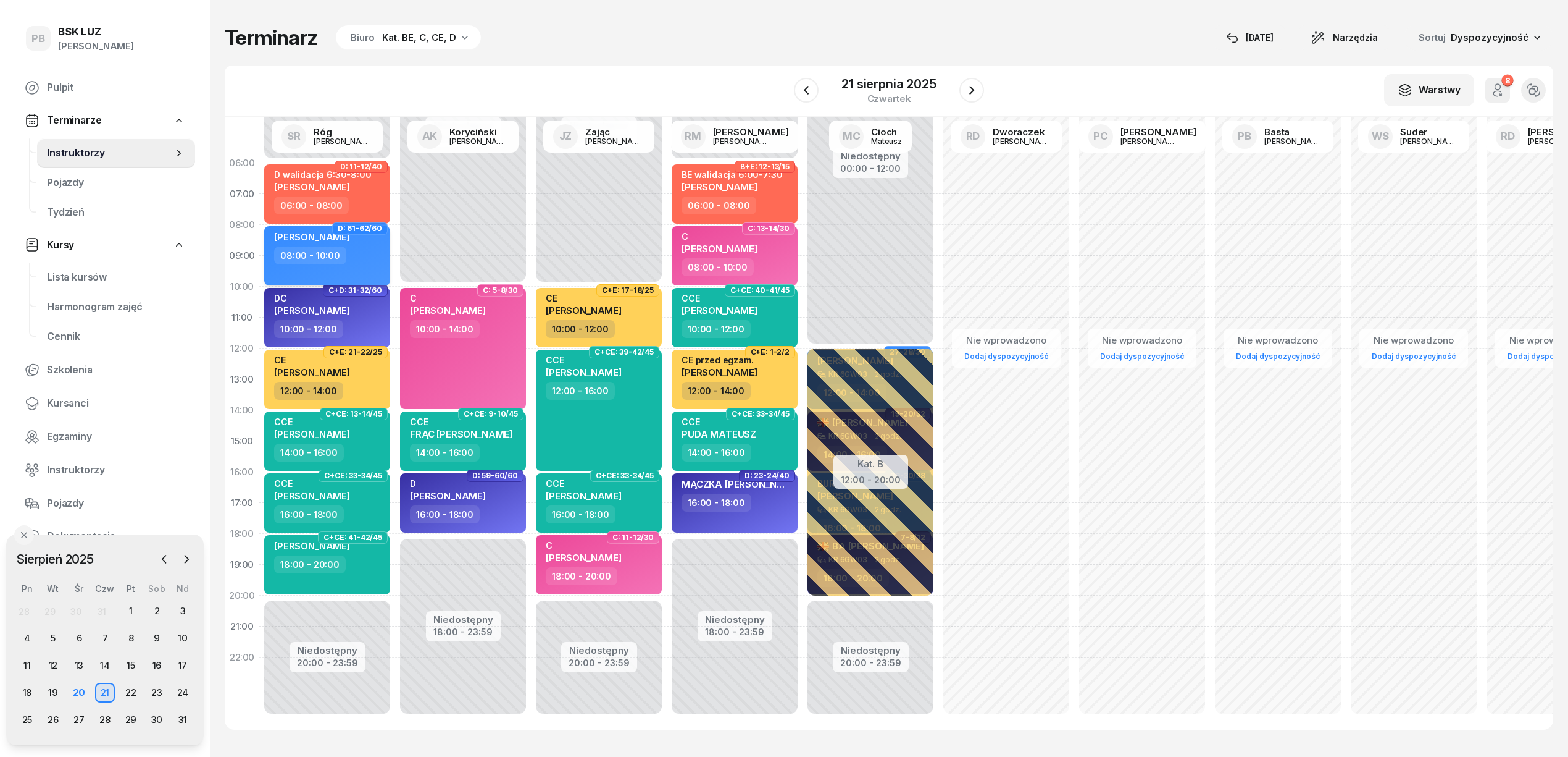
click at [374, 245] on div "KAROL BASIŃSKI" at bounding box center [328, 239] width 108 height 16
select select "08"
select select "10"
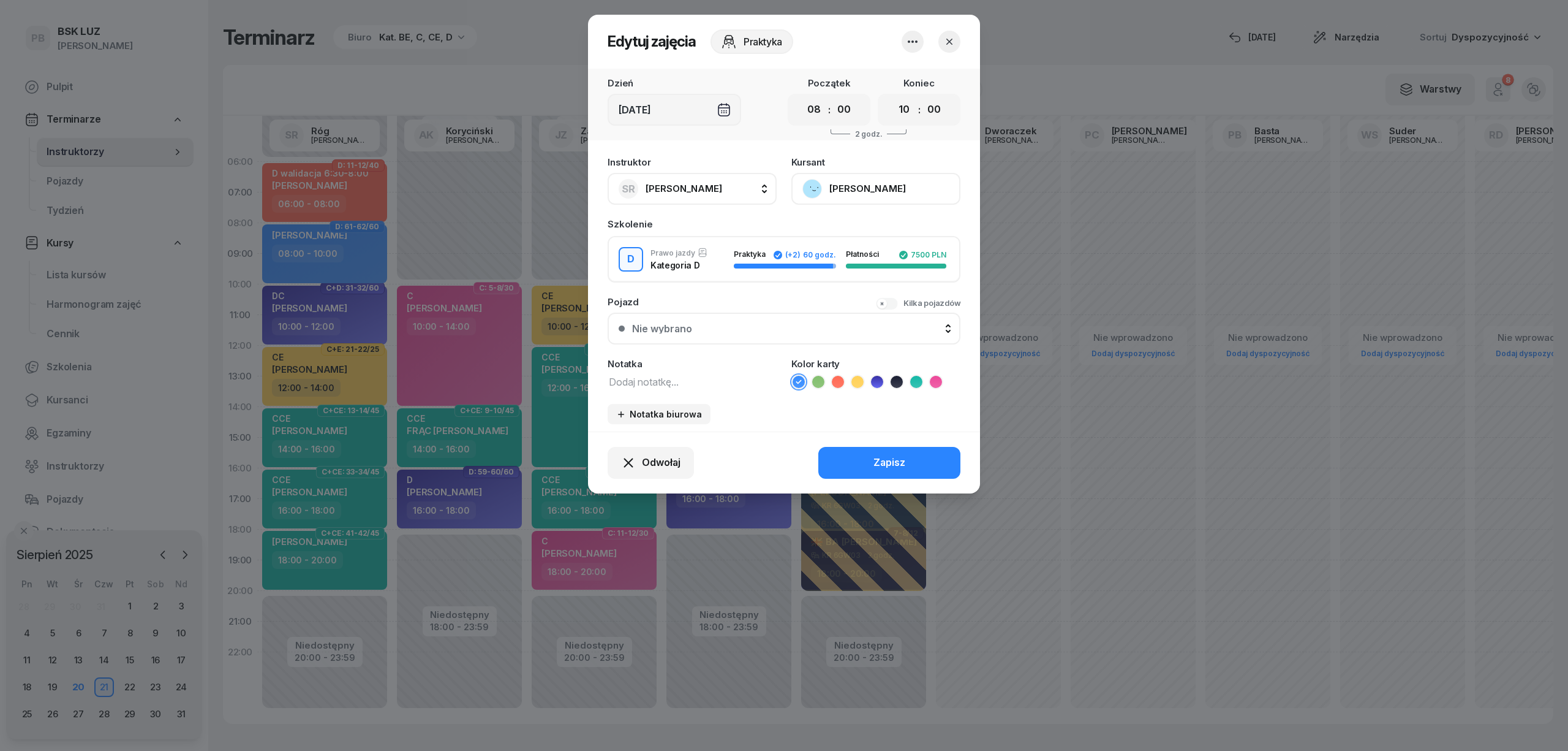
click at [900, 189] on button "[PERSON_NAME]" at bounding box center [877, 189] width 169 height 31
click at [841, 237] on div "Otwórz profil" at bounding box center [831, 231] width 59 height 16
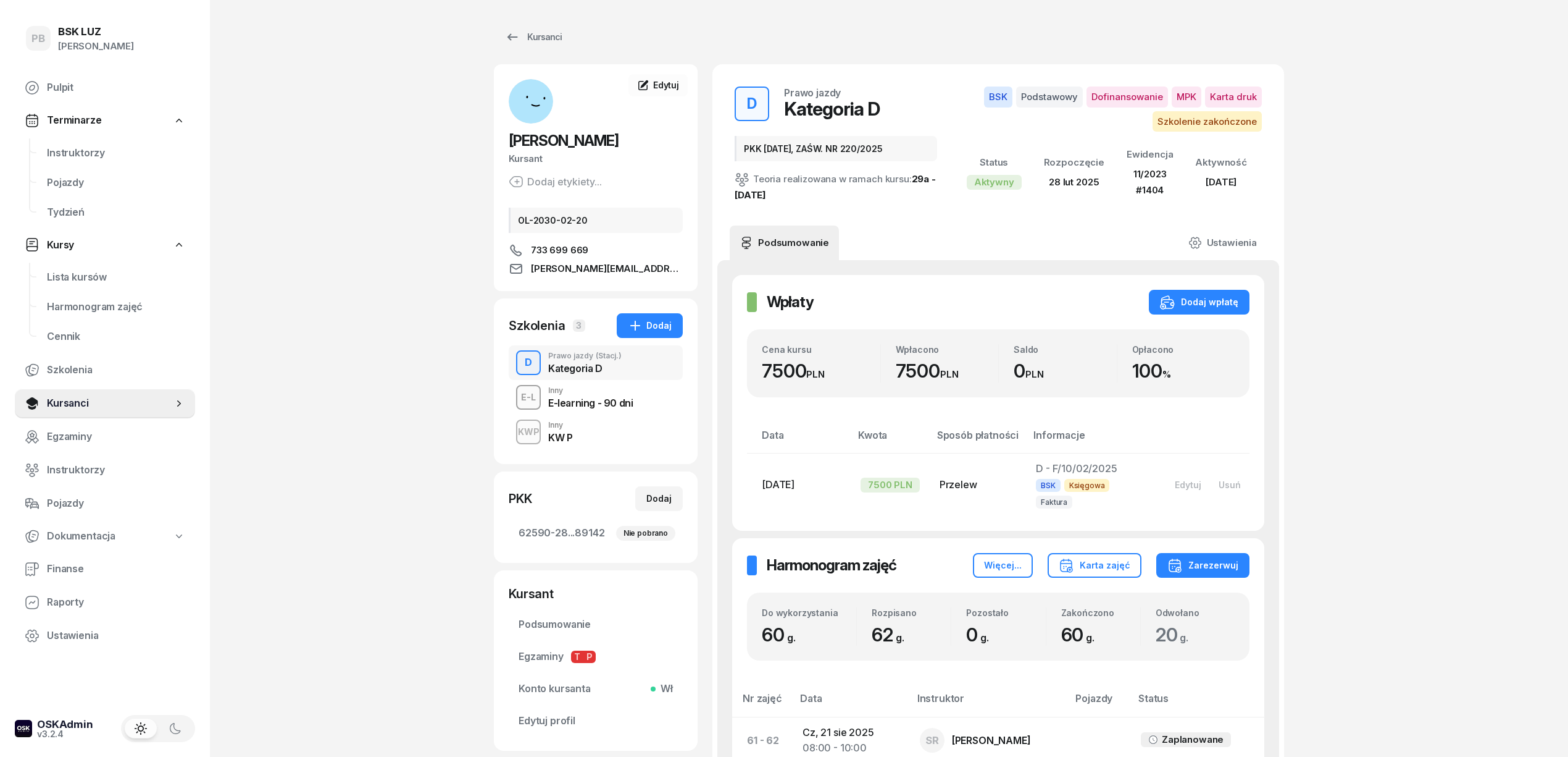
click at [628, 428] on div "KWP Inny KW P" at bounding box center [596, 431] width 174 height 34
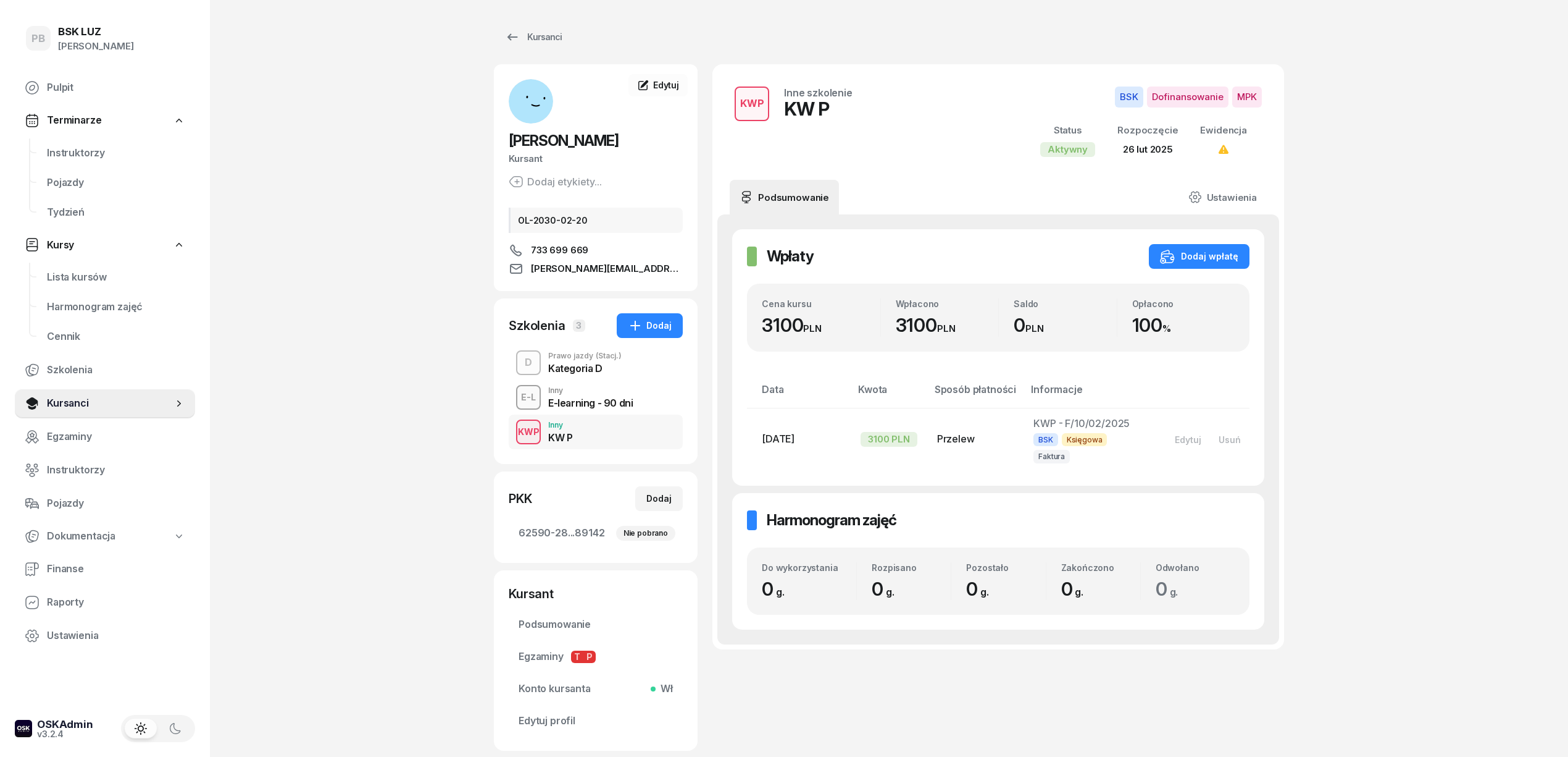
click at [616, 359] on span "(Stacj.)" at bounding box center [608, 356] width 26 height 7
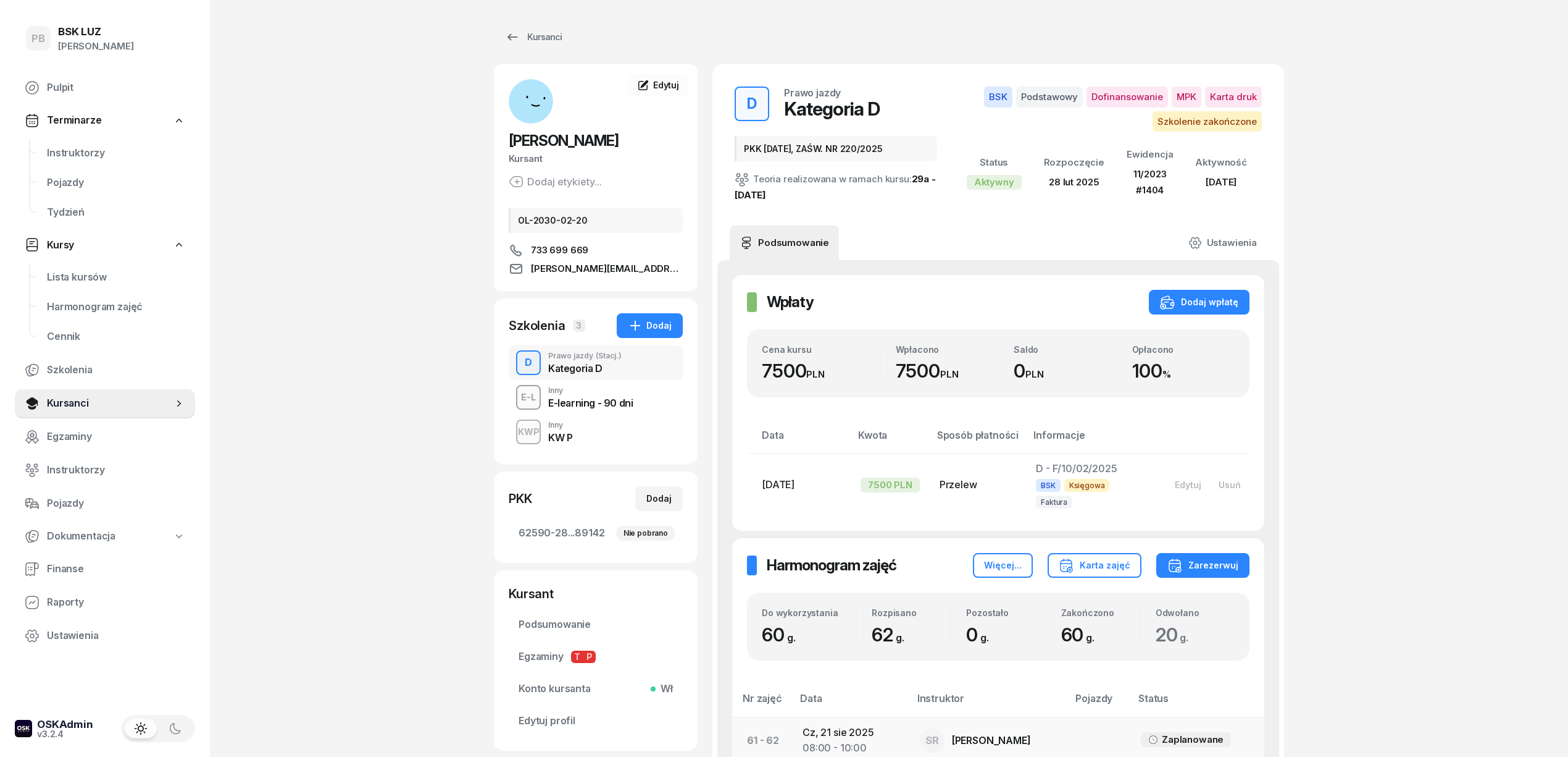
click at [838, 719] on td "Cz, 21 sie 2025 08:00 - 10:00" at bounding box center [851, 739] width 117 height 47
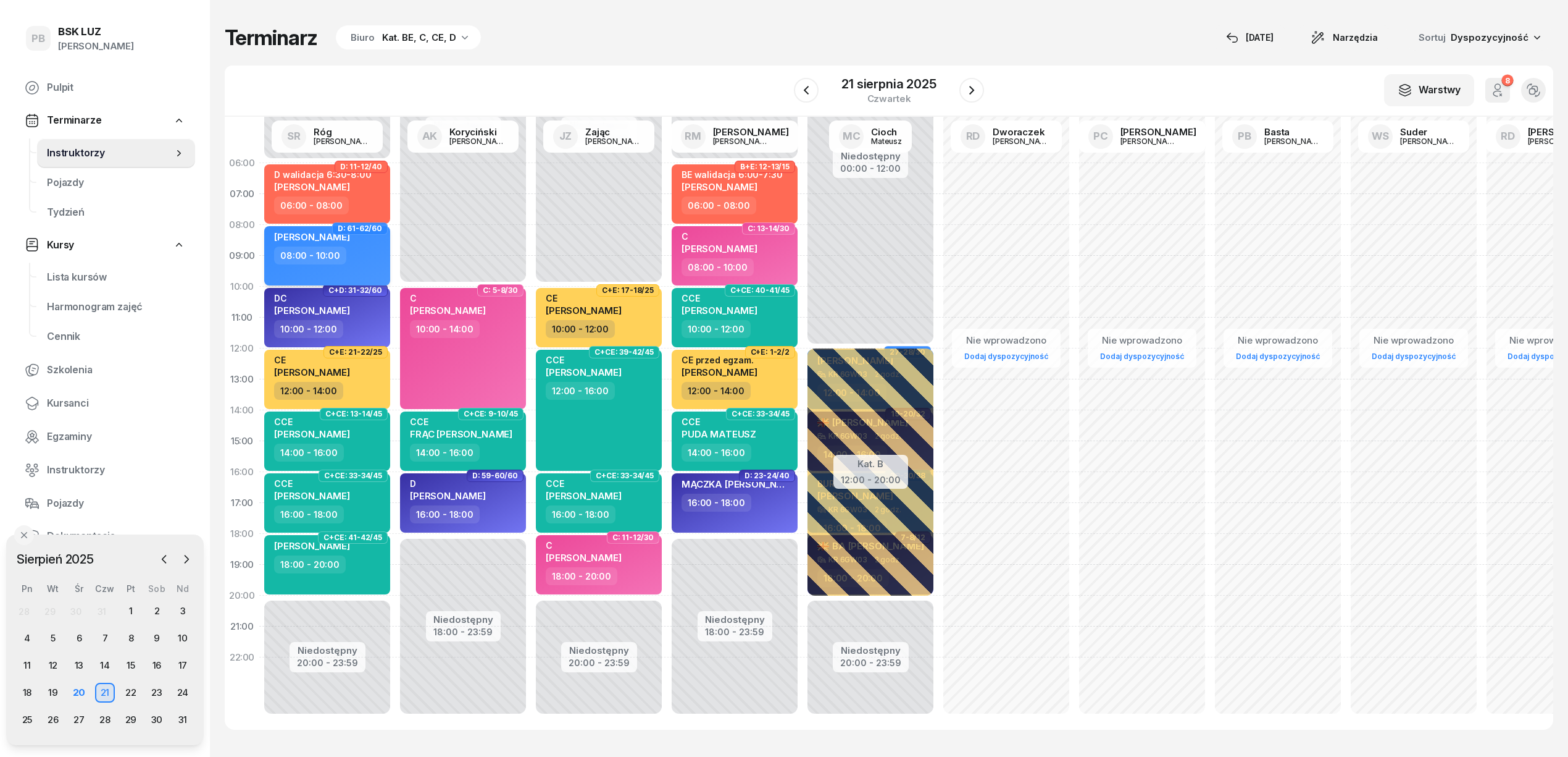
click at [358, 252] on div "08:00 - 10:00" at bounding box center [328, 255] width 108 height 18
select select "08"
select select "10"
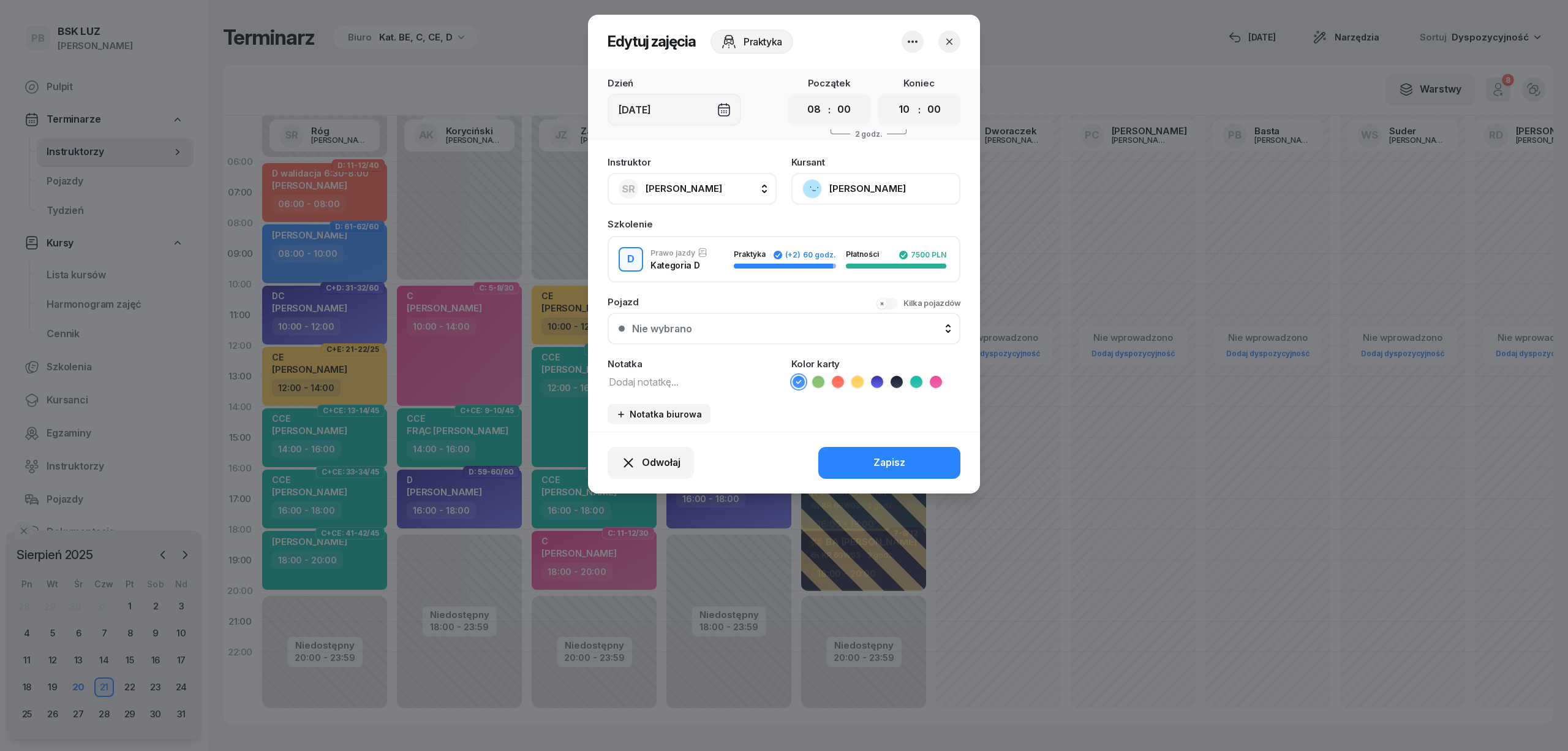
drag, startPoint x: 653, startPoint y: 376, endPoint x: 662, endPoint y: 378, distance: 9.2
click at [653, 376] on textarea at bounding box center [692, 381] width 169 height 16
type textarea "D z KW"
click at [873, 378] on icon at bounding box center [877, 382] width 12 height 12
click at [876, 455] on div "Zapisz" at bounding box center [890, 463] width 31 height 16
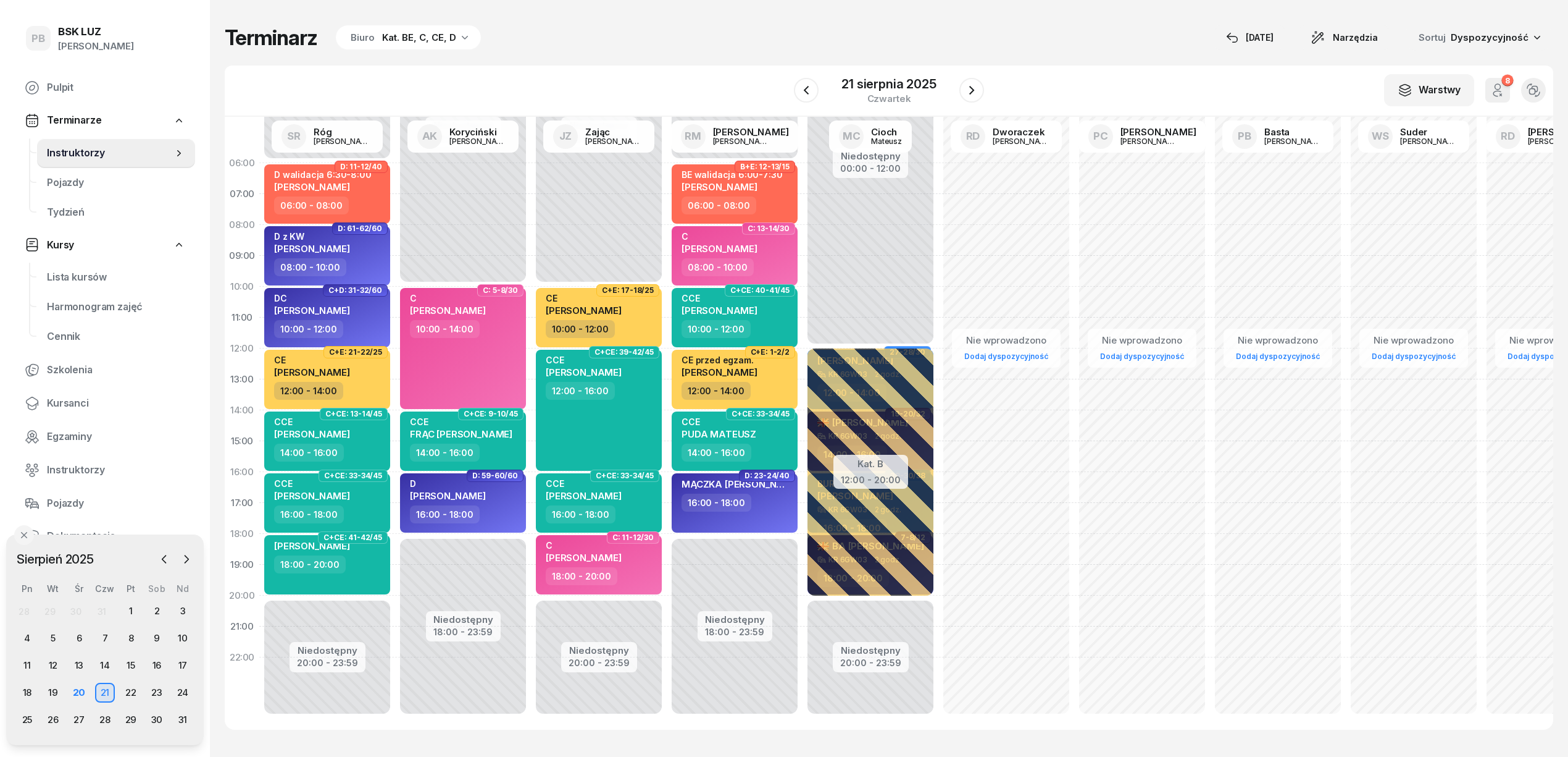
click at [699, 55] on div "Terminarz Biuro Kat. BE, C, CE, D [DATE] Narzędzia Sortuj Dyspozycyjność W Wybi…" at bounding box center [889, 377] width 1329 height 754
click at [809, 28] on div "Terminarz Biuro Kat. BE, C, CE, D [DATE] Narzędzia Sortuj Dyspozycyjność" at bounding box center [889, 37] width 1329 height 26
click at [802, 89] on icon "button" at bounding box center [806, 90] width 15 height 15
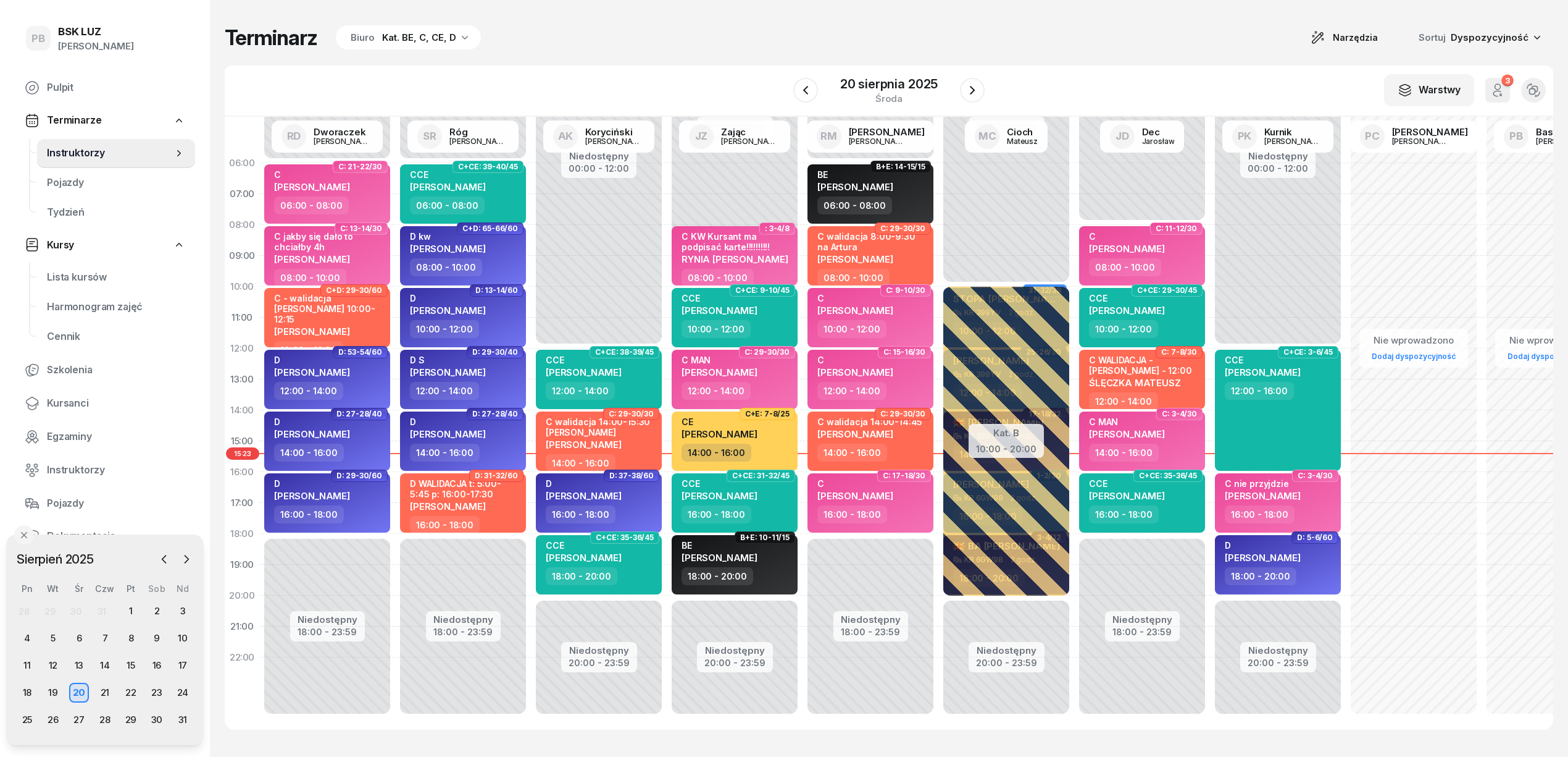
click at [737, 70] on div "W Wybierz AK [PERSON_NAME] BP [PERSON_NAME] DP [PERSON_NAME] GS [PERSON_NAME] I…" at bounding box center [889, 91] width 1329 height 51
click at [970, 87] on icon "button" at bounding box center [972, 90] width 15 height 15
click at [966, 40] on div "Terminarz Biuro Kat. BE, C, CE, D [DATE] Narzędzia Sortuj Dyspozycyjność" at bounding box center [889, 37] width 1329 height 26
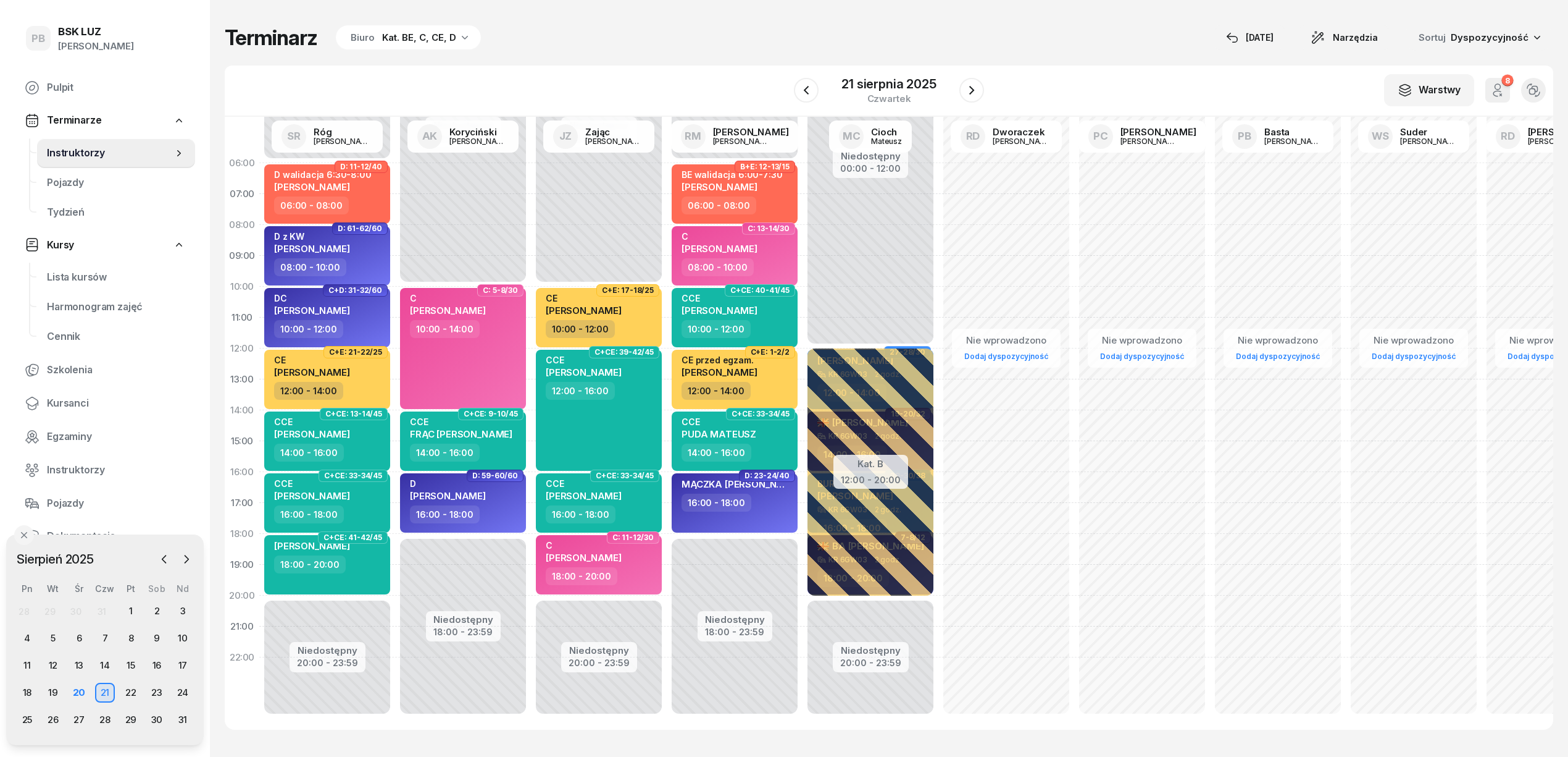
click at [699, 38] on div "Terminarz Biuro Kat. BE, C, CE, D [DATE] Narzędzia Sortuj Dyspozycyjność" at bounding box center [889, 37] width 1329 height 26
click at [991, 15] on div "Terminarz Biuro Kat. BE, C, CE, D [DATE] Narzędzia Sortuj Dyspozycyjność W Wybi…" at bounding box center [889, 377] width 1329 height 754
click at [75, 690] on div "20" at bounding box center [79, 692] width 19 height 19
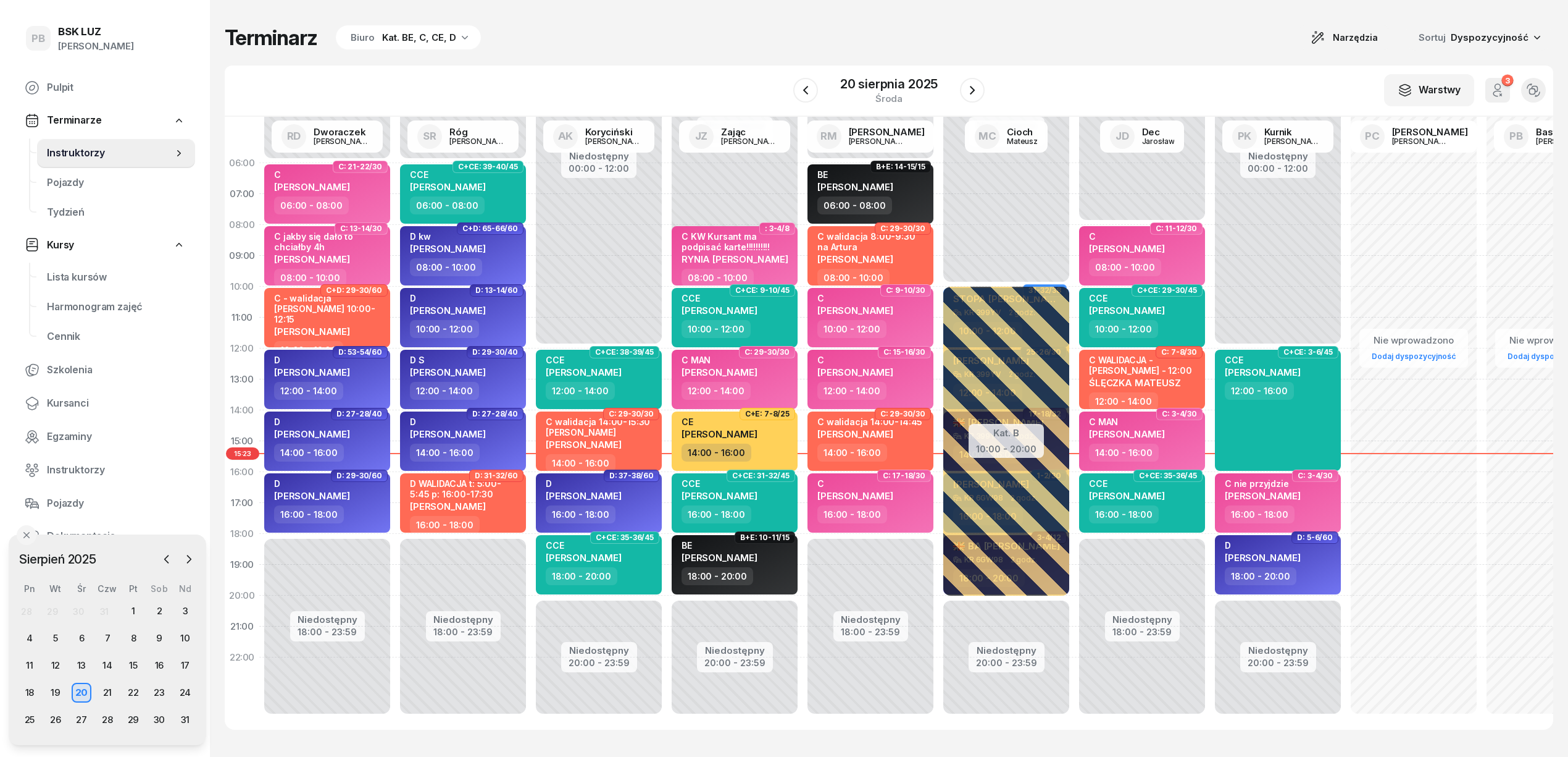
click at [595, 47] on div "Terminarz Biuro Kat. BE, C, CE, D Narzędzia Sortuj Dyspozycyjność" at bounding box center [889, 37] width 1329 height 26
click at [962, 92] on button "button" at bounding box center [972, 90] width 25 height 25
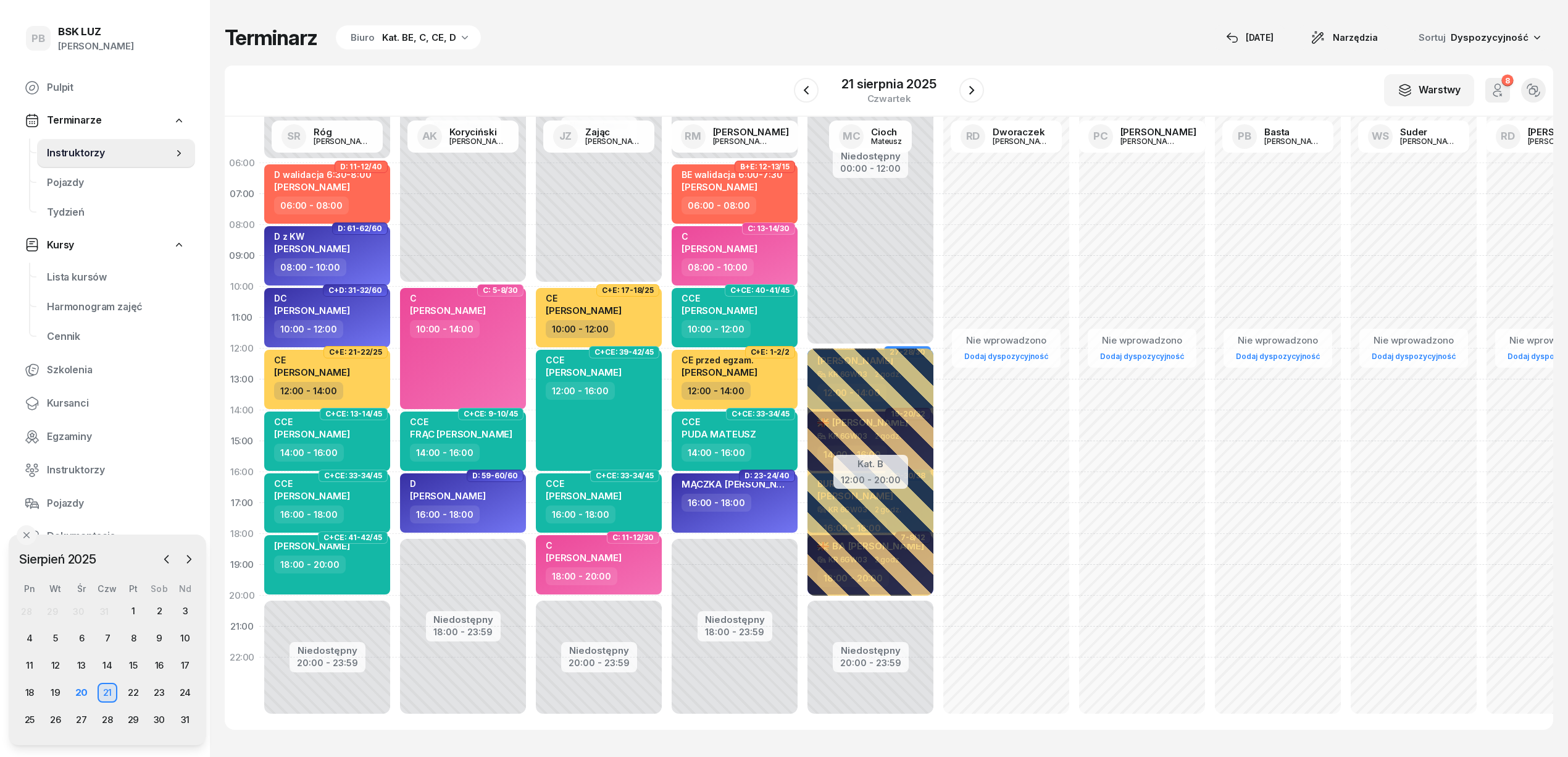
click at [786, 11] on div "Terminarz Biuro Kat. BE, C, CE, D [DATE] Narzędzia Sortuj Dyspozycyjność W Wybi…" at bounding box center [889, 377] width 1329 height 754
click at [810, 90] on icon "button" at bounding box center [806, 90] width 15 height 15
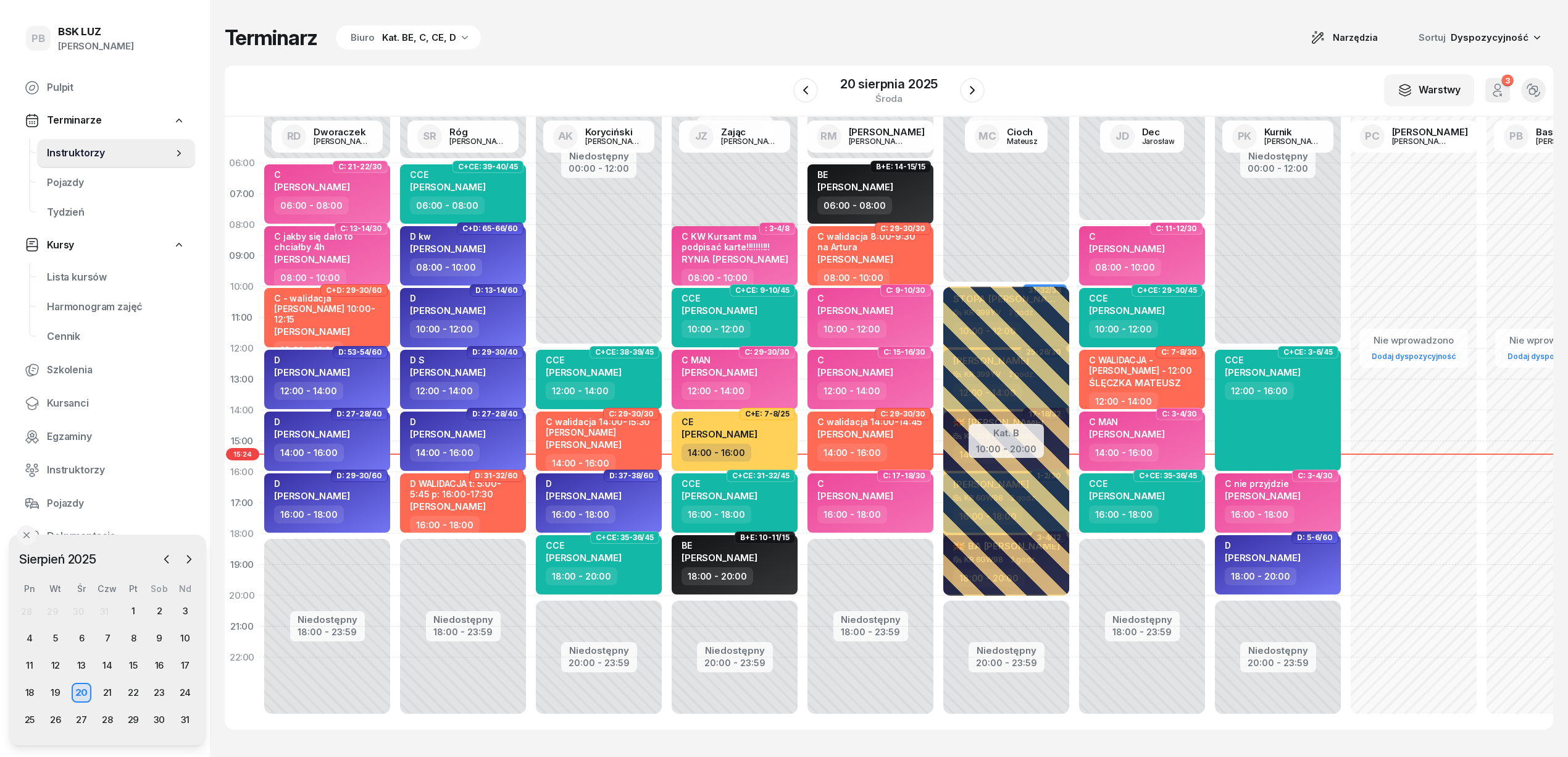
click at [1020, 62] on div "Terminarz Biuro Kat. BE, C, CE, D Narzędzia Sortuj Dyspozycyjność W Wybierz AK …" at bounding box center [889, 377] width 1329 height 754
click at [1161, 52] on div "Terminarz Biuro Kat. BE, C, CE, D Narzędzia Sortuj Dyspozycyjność W Wybierz AK …" at bounding box center [889, 377] width 1329 height 754
click at [1270, 34] on div "Terminarz Biuro Kat. BE, C, CE, D Narzędzia Sortuj Dyspozycyjność" at bounding box center [889, 37] width 1329 height 26
click at [1183, 55] on div "Terminarz Biuro Kat. BE, C, CE, D Narzędzia Sortuj Dyspozycyjność W Wybierz AK …" at bounding box center [889, 377] width 1329 height 754
click at [1203, 49] on div "Terminarz Biuro Kat. BE, C, CE, D Narzędzia Sortuj Dyspozycyjność" at bounding box center [889, 37] width 1329 height 26
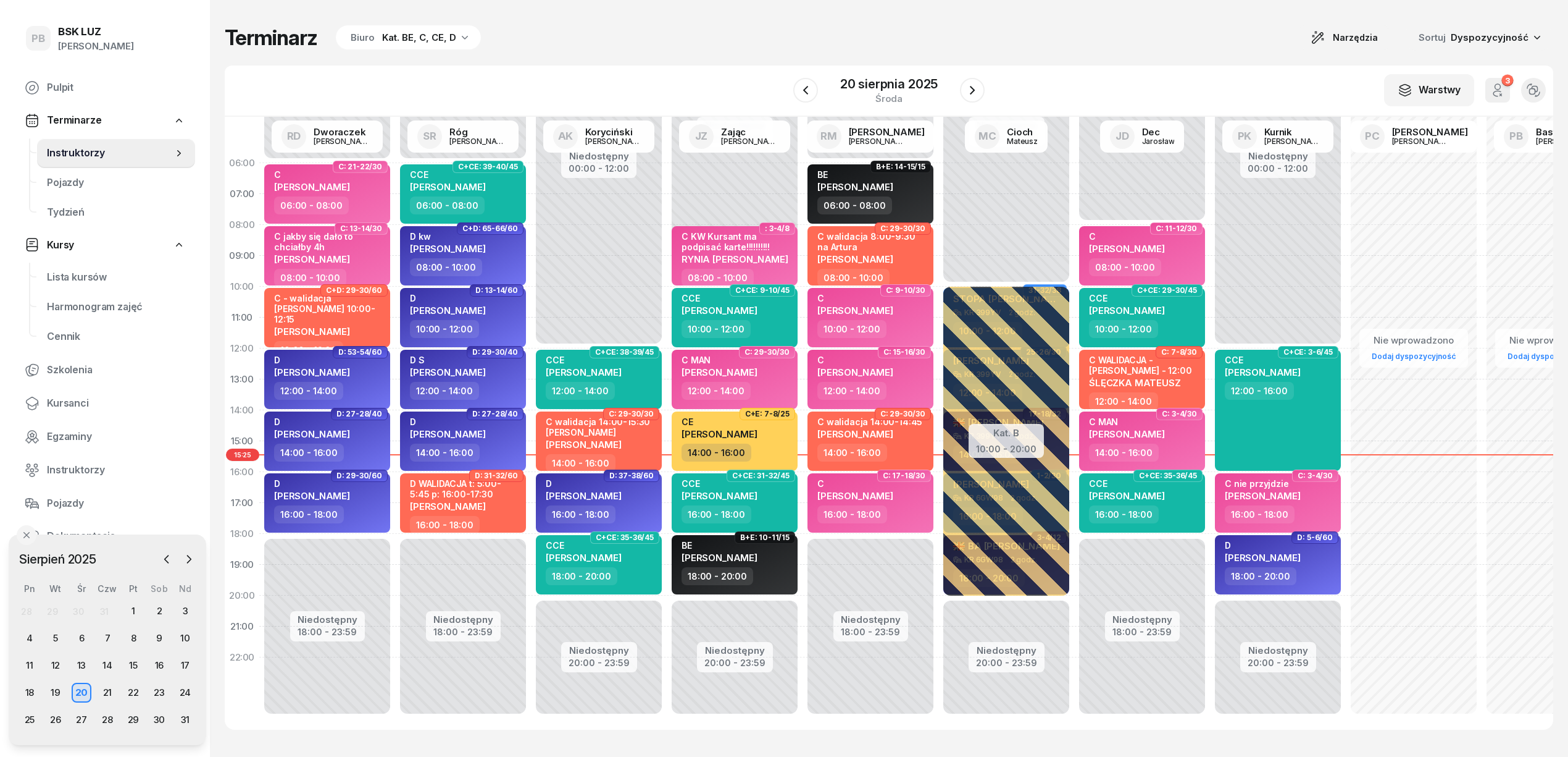
click at [1092, 47] on div "Terminarz Biuro Kat. BE, C, CE, D Narzędzia Sortuj Dyspozycyjność" at bounding box center [889, 37] width 1329 height 26
click at [1253, 555] on span "[PERSON_NAME]" at bounding box center [1263, 557] width 76 height 11
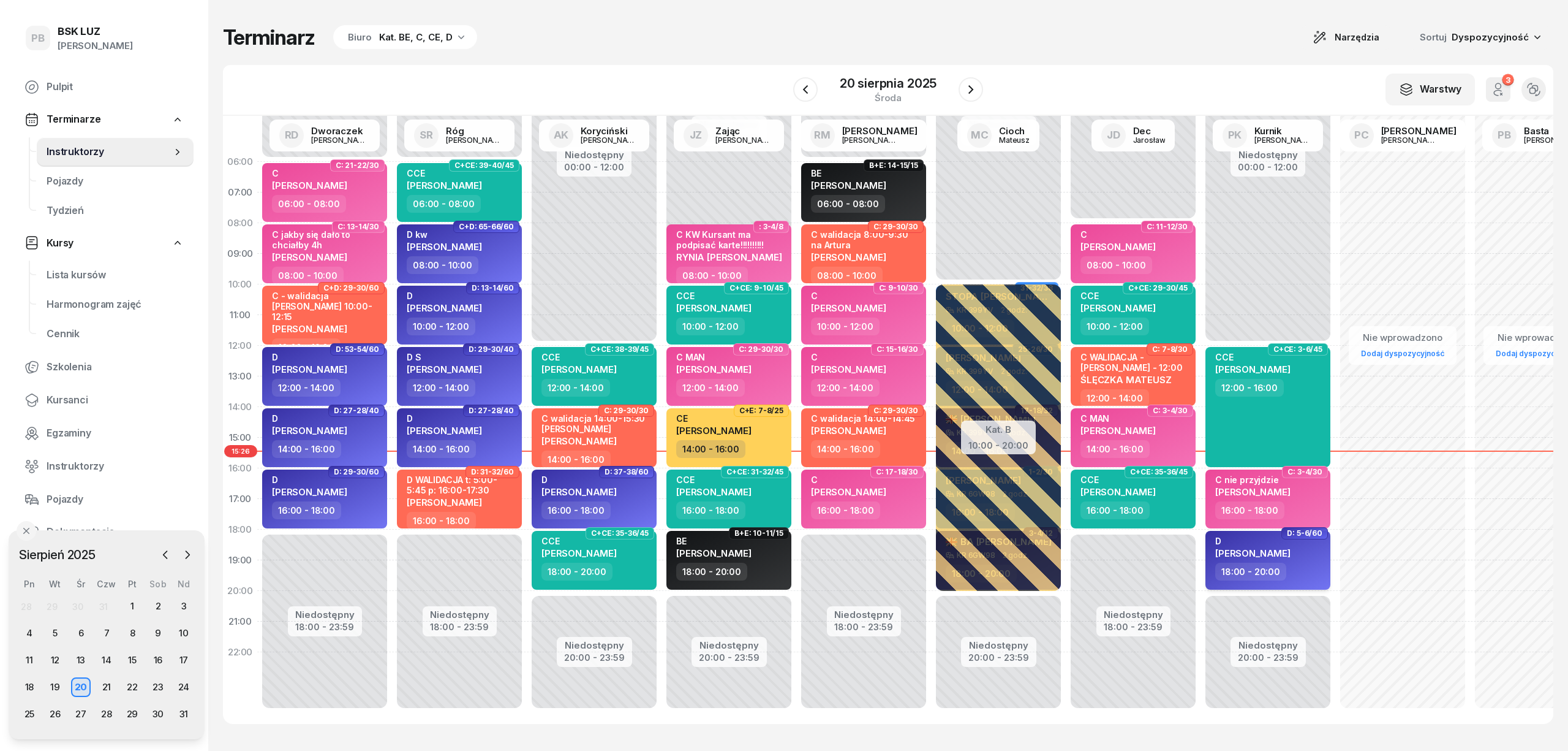
select select "18"
select select "20"
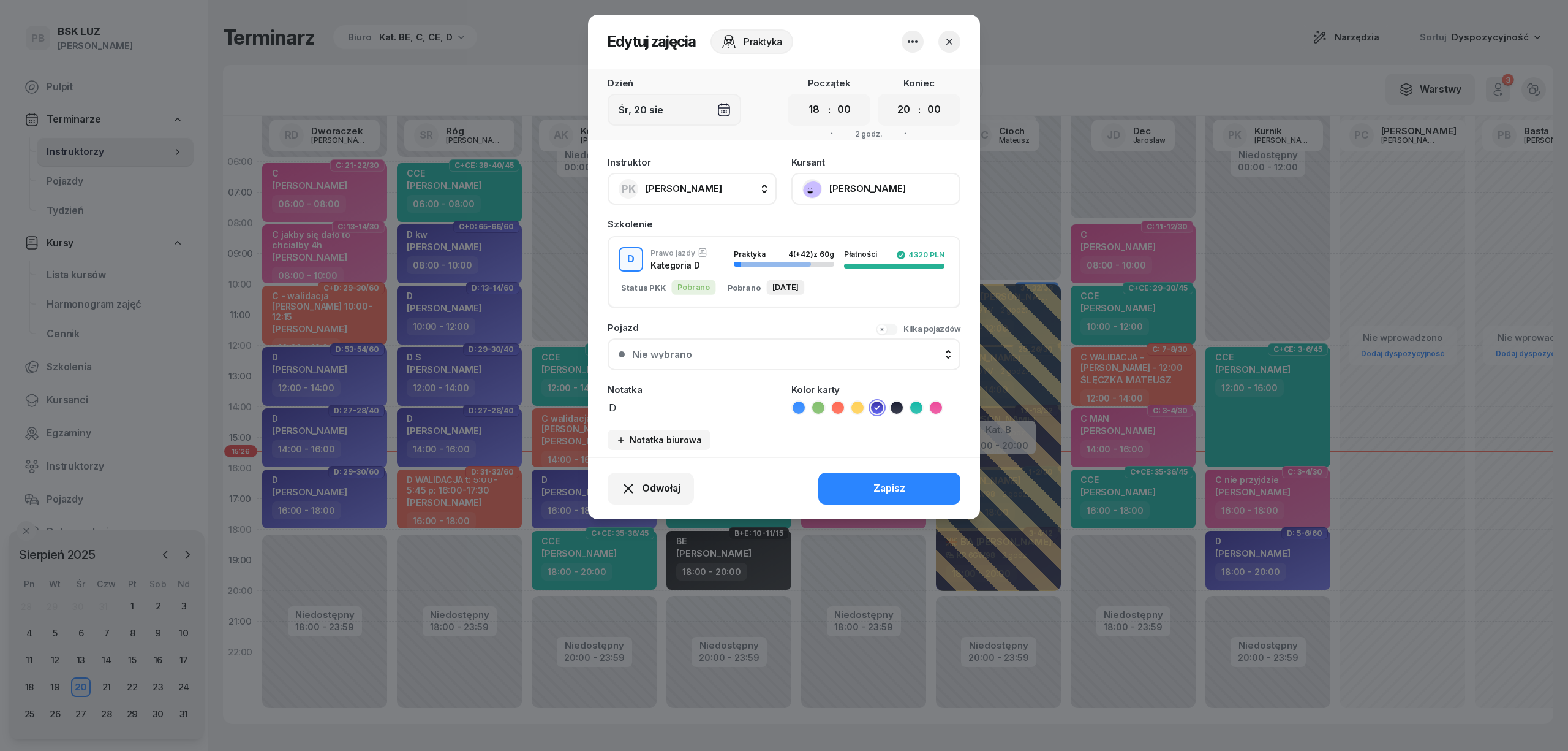
click at [865, 184] on button "[PERSON_NAME]" at bounding box center [877, 189] width 169 height 31
click at [861, 226] on link "Otwórz profil" at bounding box center [874, 230] width 162 height 31
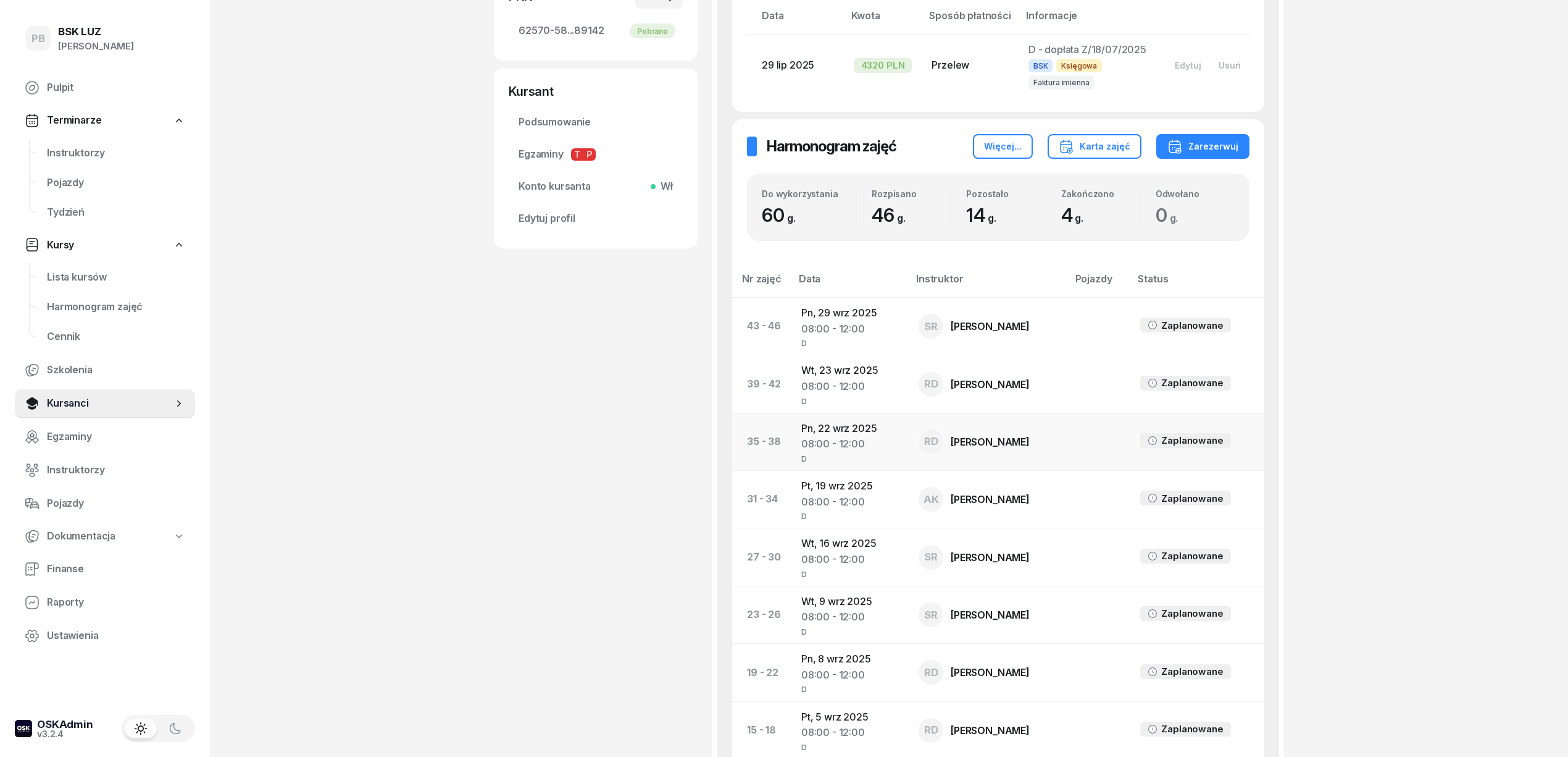
scroll to position [411, 0]
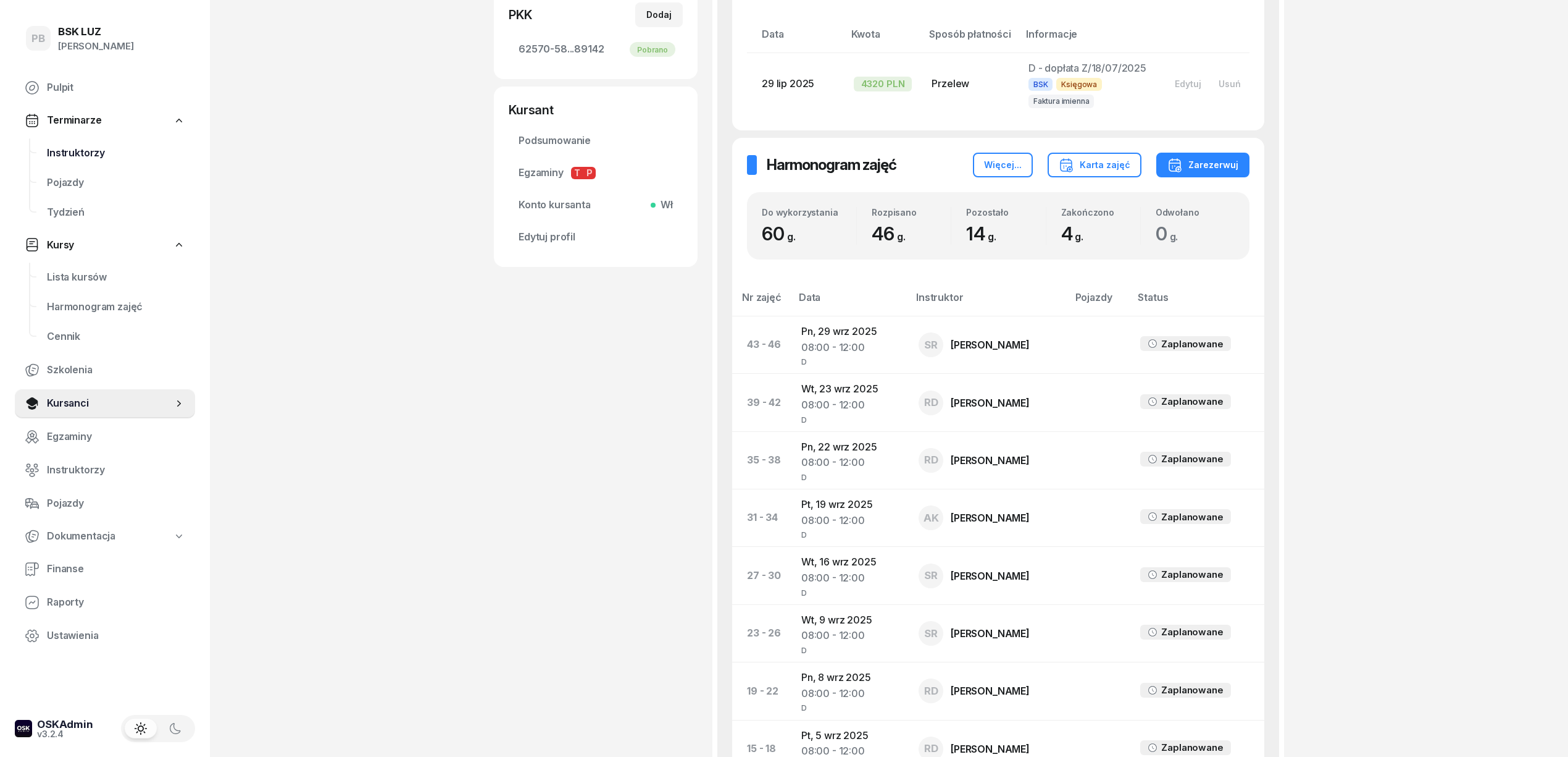
click at [67, 154] on span "Instruktorzy" at bounding box center [115, 153] width 138 height 16
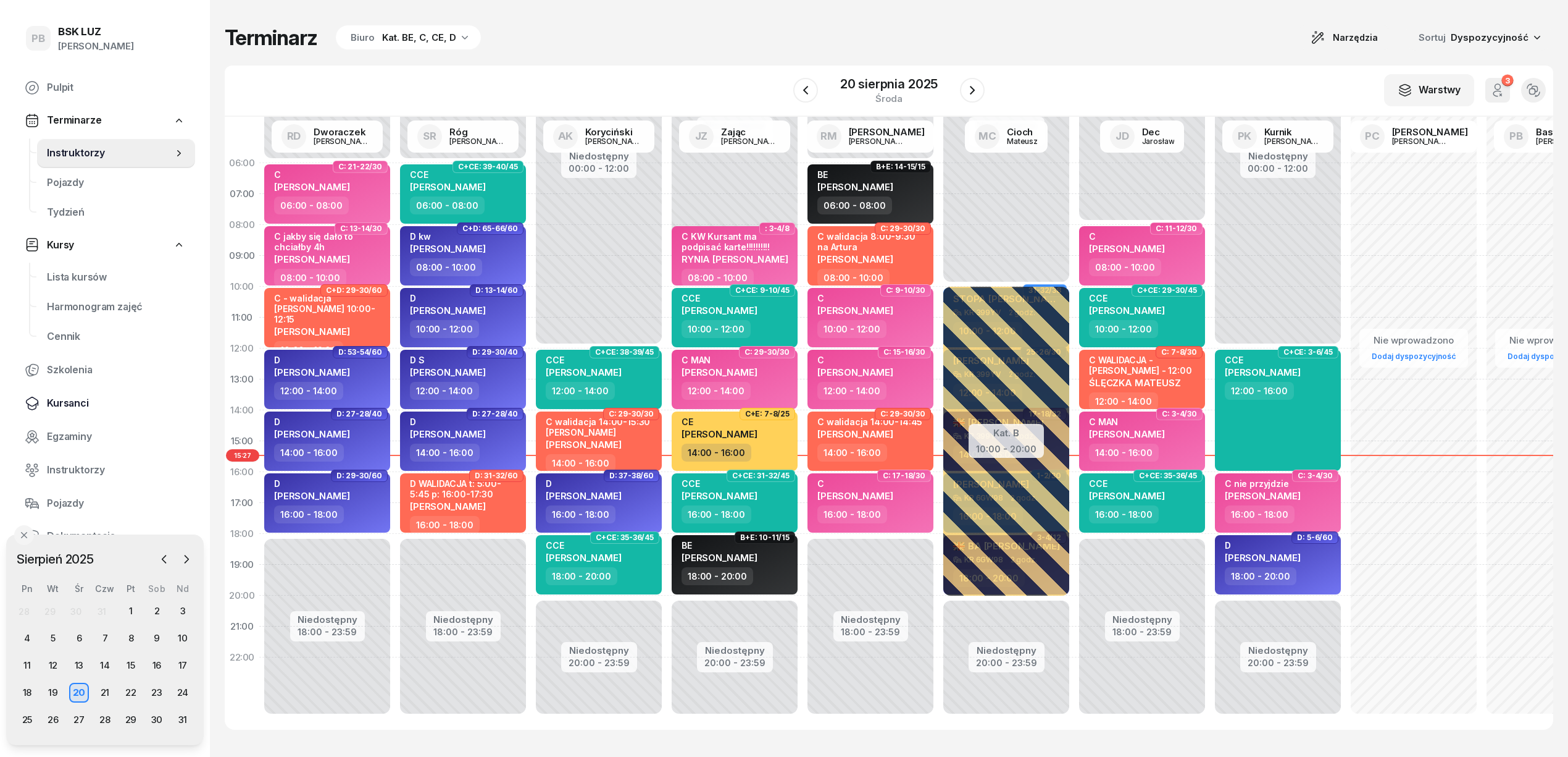
click at [65, 403] on span "Kursanci" at bounding box center [115, 403] width 138 height 16
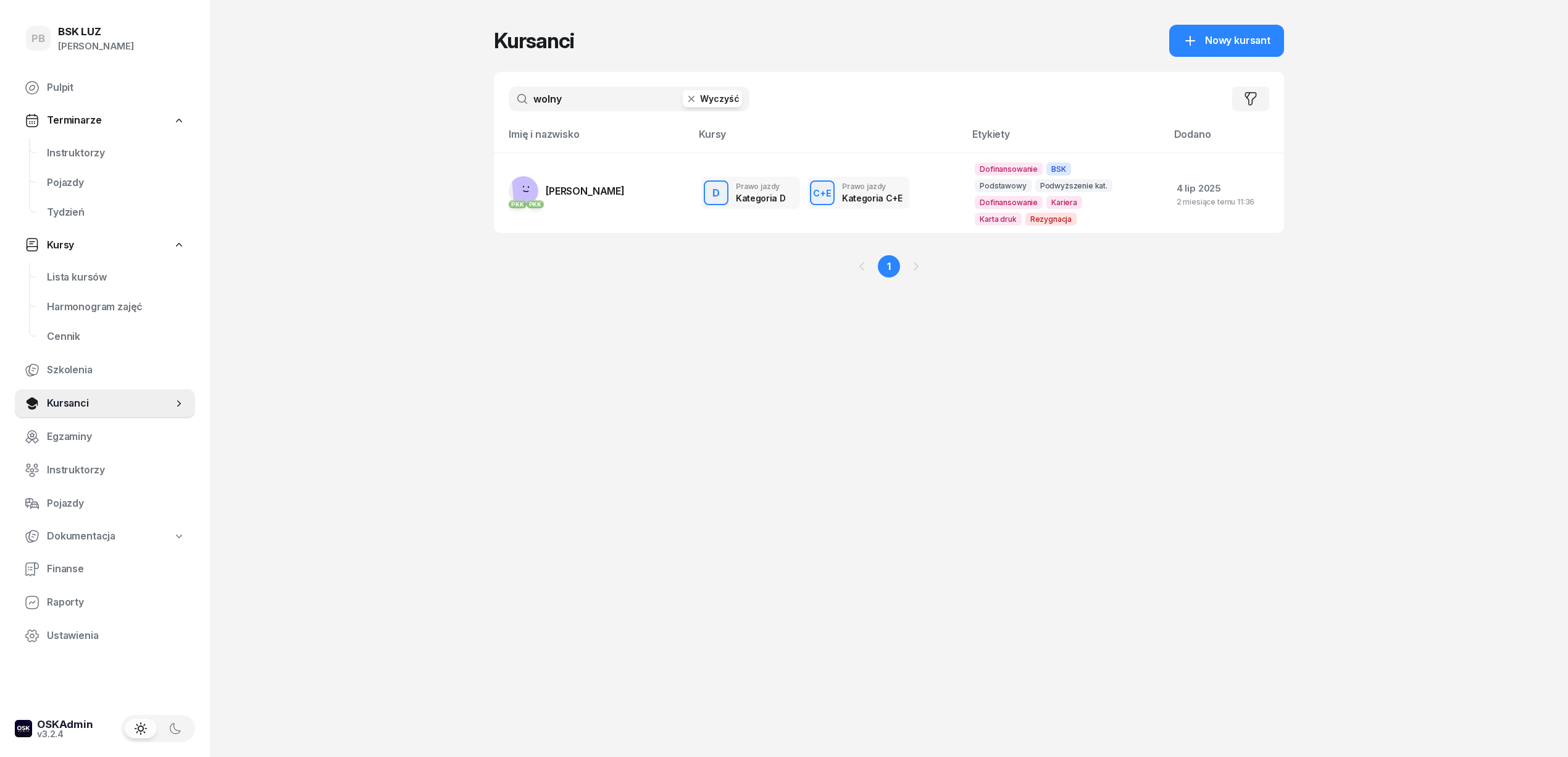
click at [599, 113] on div "wolny Wyczyść Filtruj" at bounding box center [889, 99] width 790 height 55
click at [597, 108] on input "wolny" at bounding box center [629, 99] width 241 height 25
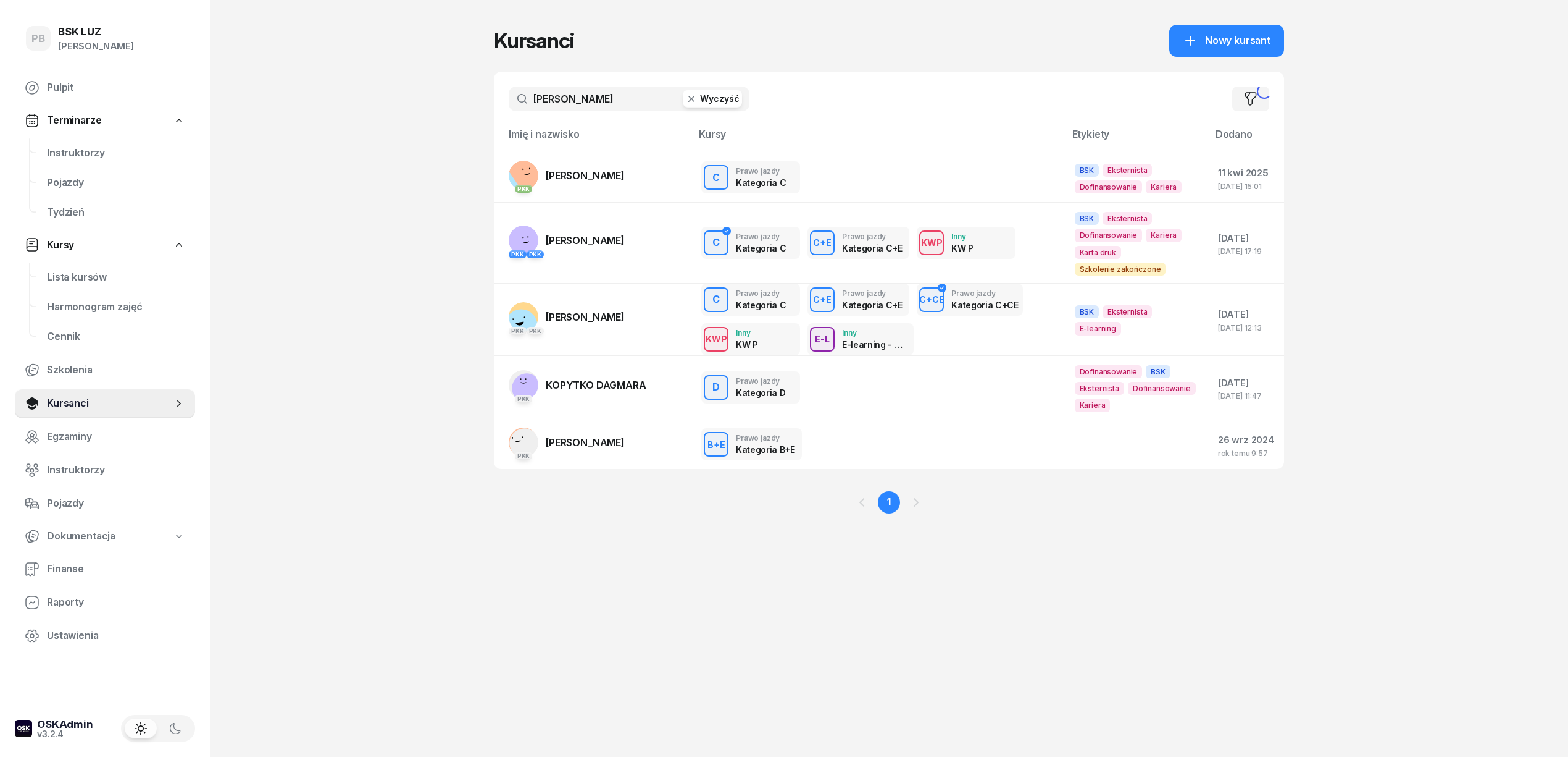
type input "pytlowski"
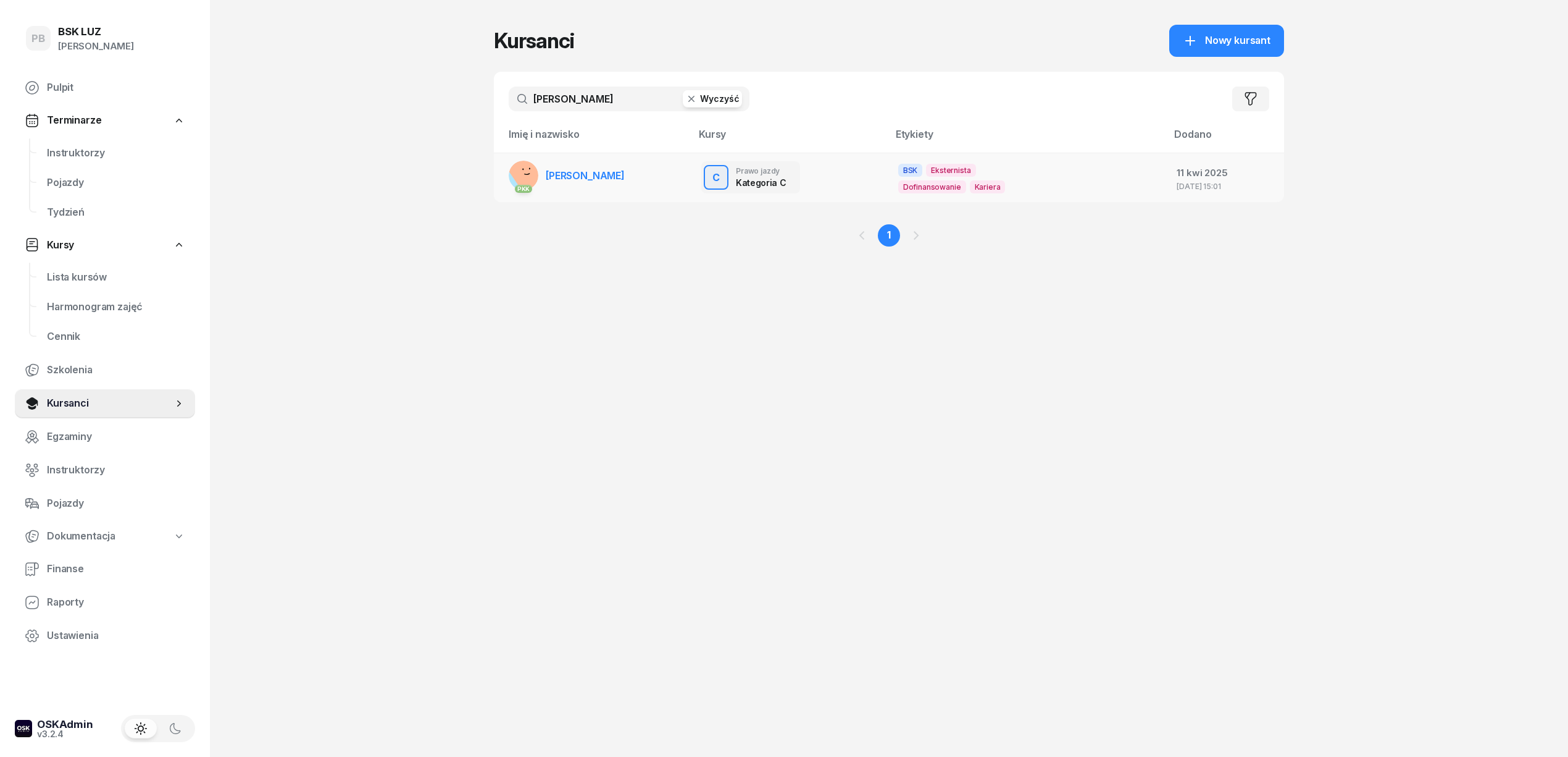
click at [620, 169] on span "PYTLOWSKI PIOTR" at bounding box center [585, 175] width 79 height 12
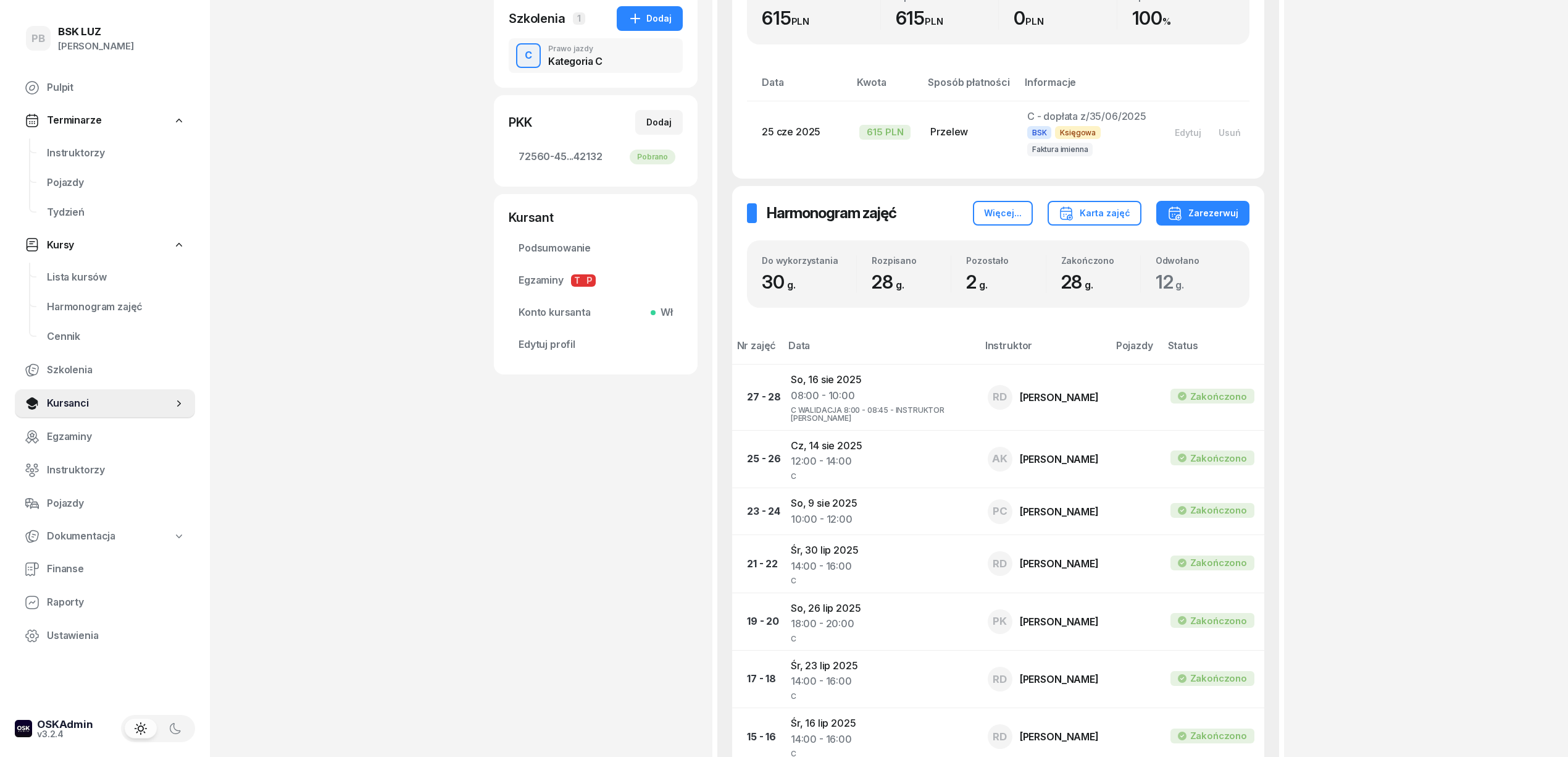
scroll to position [329, 0]
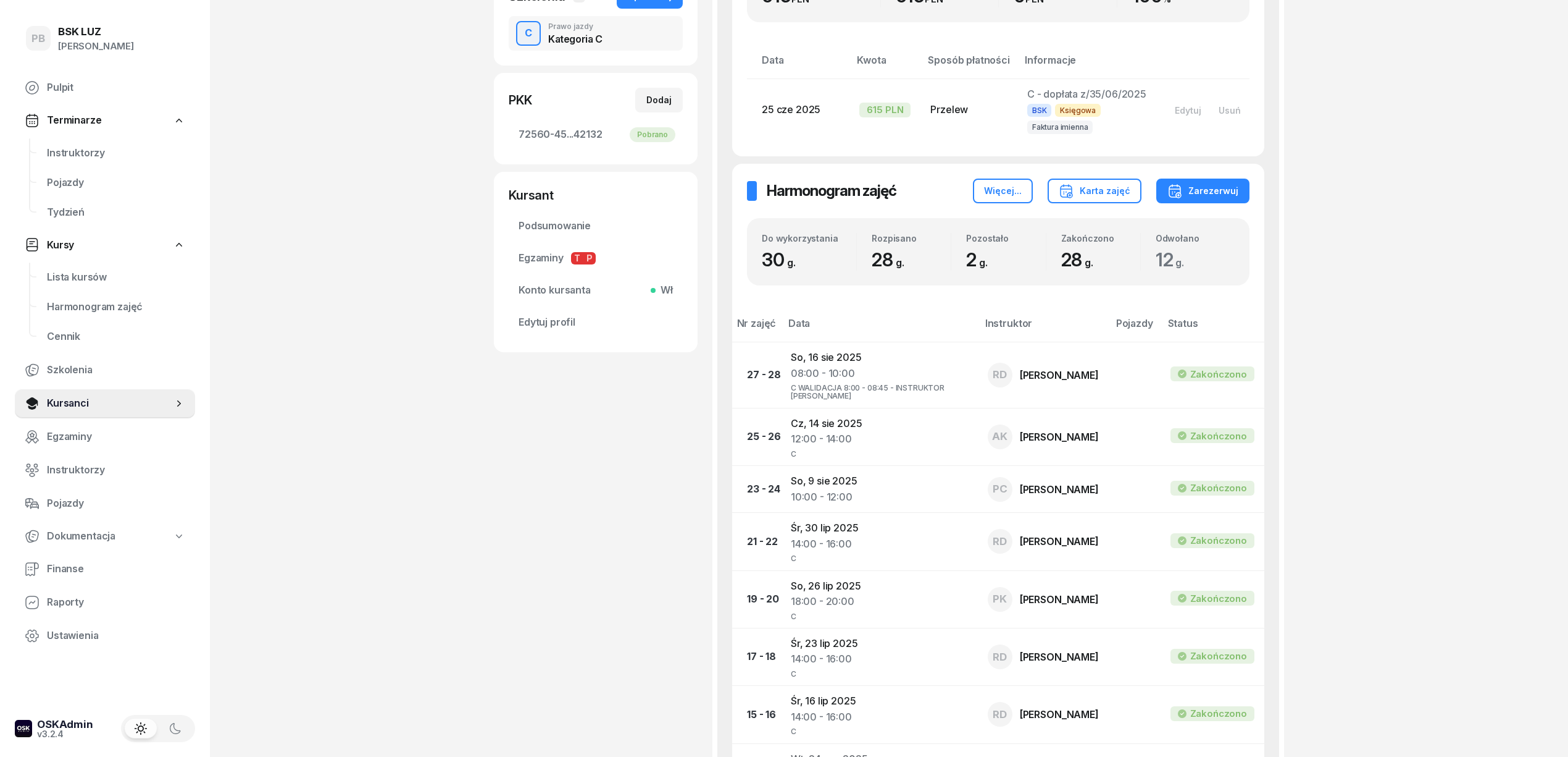
click at [546, 485] on div "PYTLOWSKI PIOTR Kursant Dodaj etykiety... OL-brak 2030-04-07 726 303 163 p.pytl…" at bounding box center [596, 534] width 204 height 1599
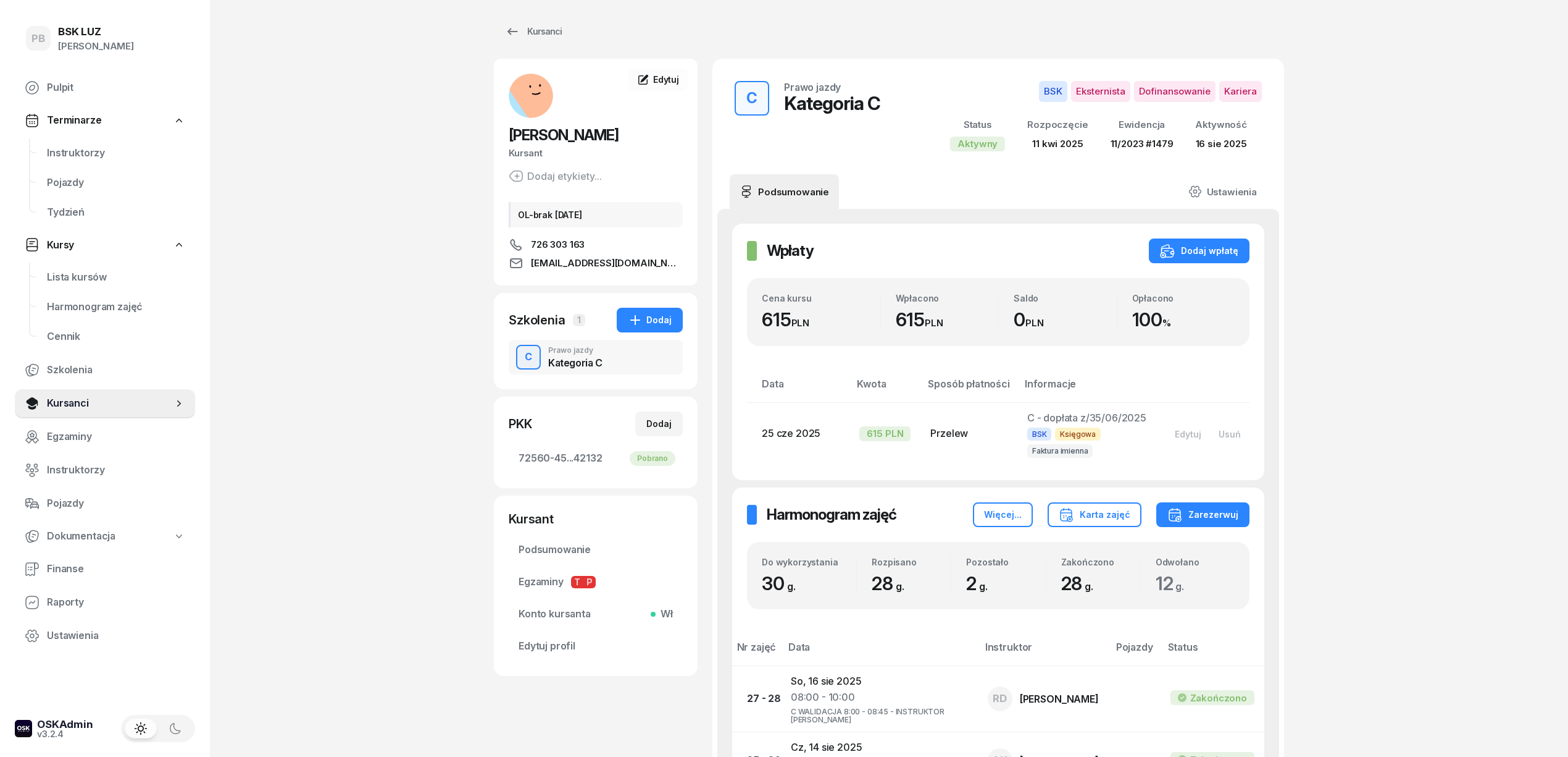
scroll to position [0, 0]
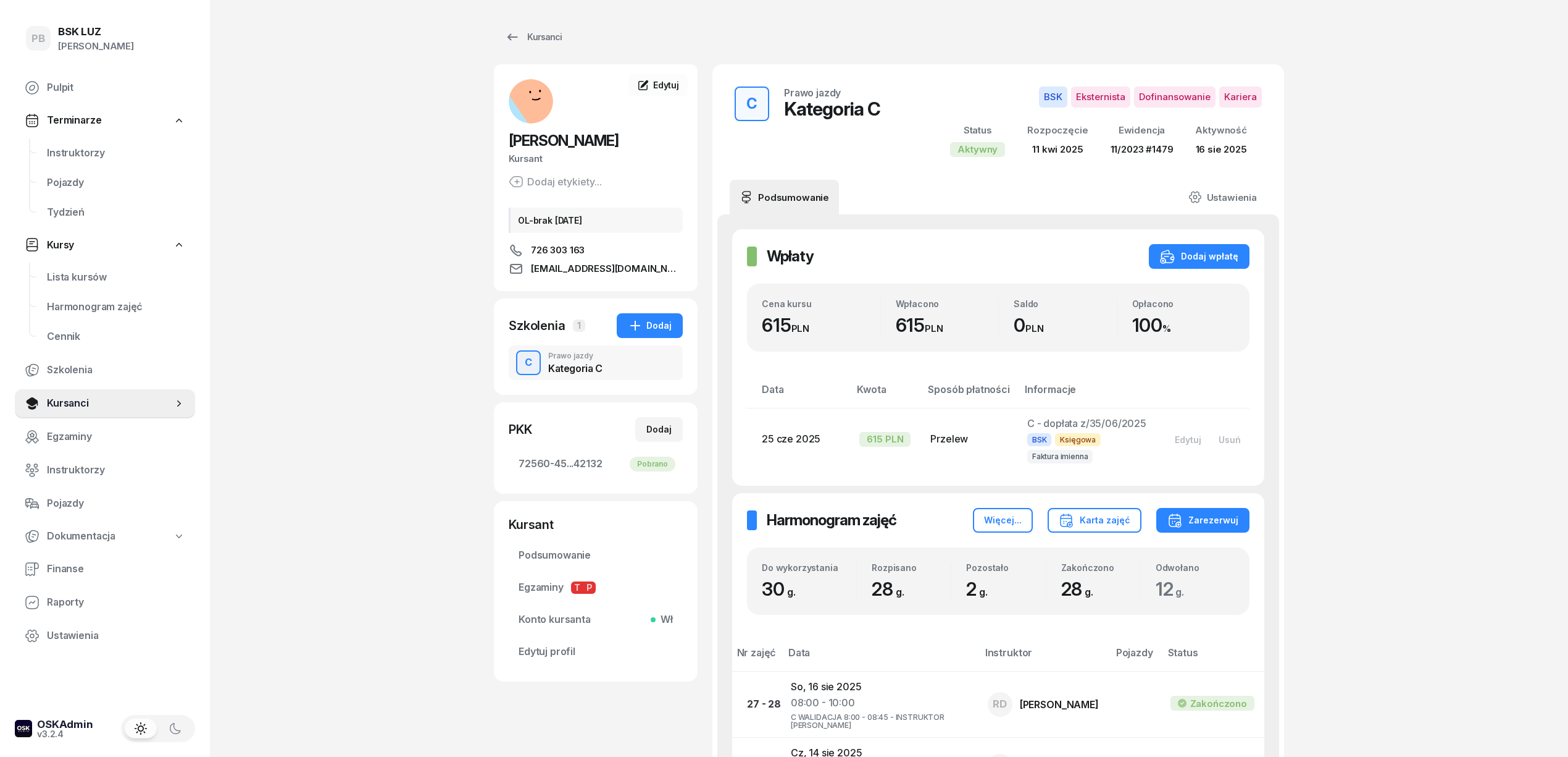
click at [74, 152] on span "Instruktorzy" at bounding box center [115, 153] width 138 height 16
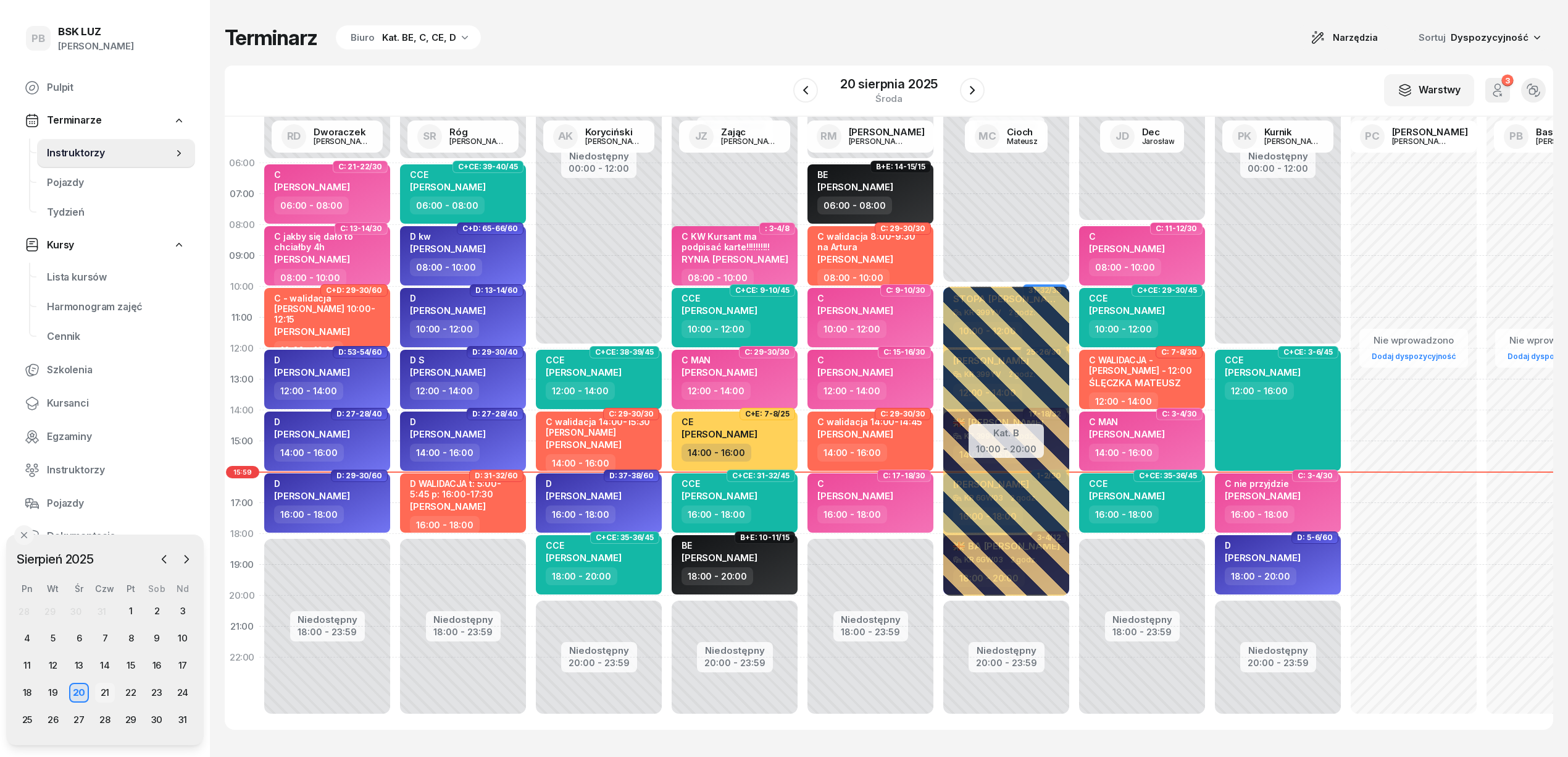
click at [100, 689] on div "21" at bounding box center [105, 692] width 19 height 19
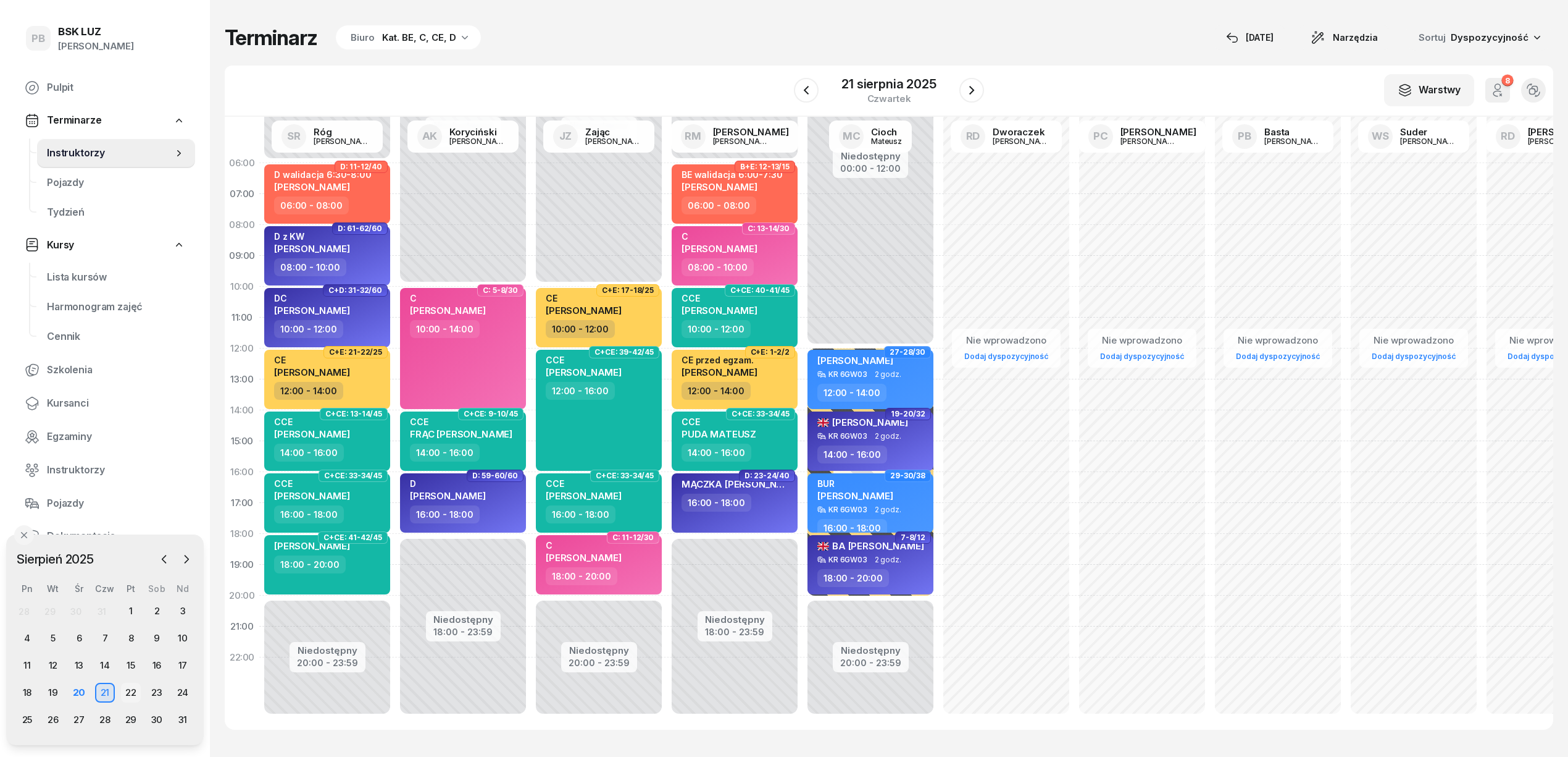
click at [127, 689] on div "22" at bounding box center [131, 692] width 19 height 19
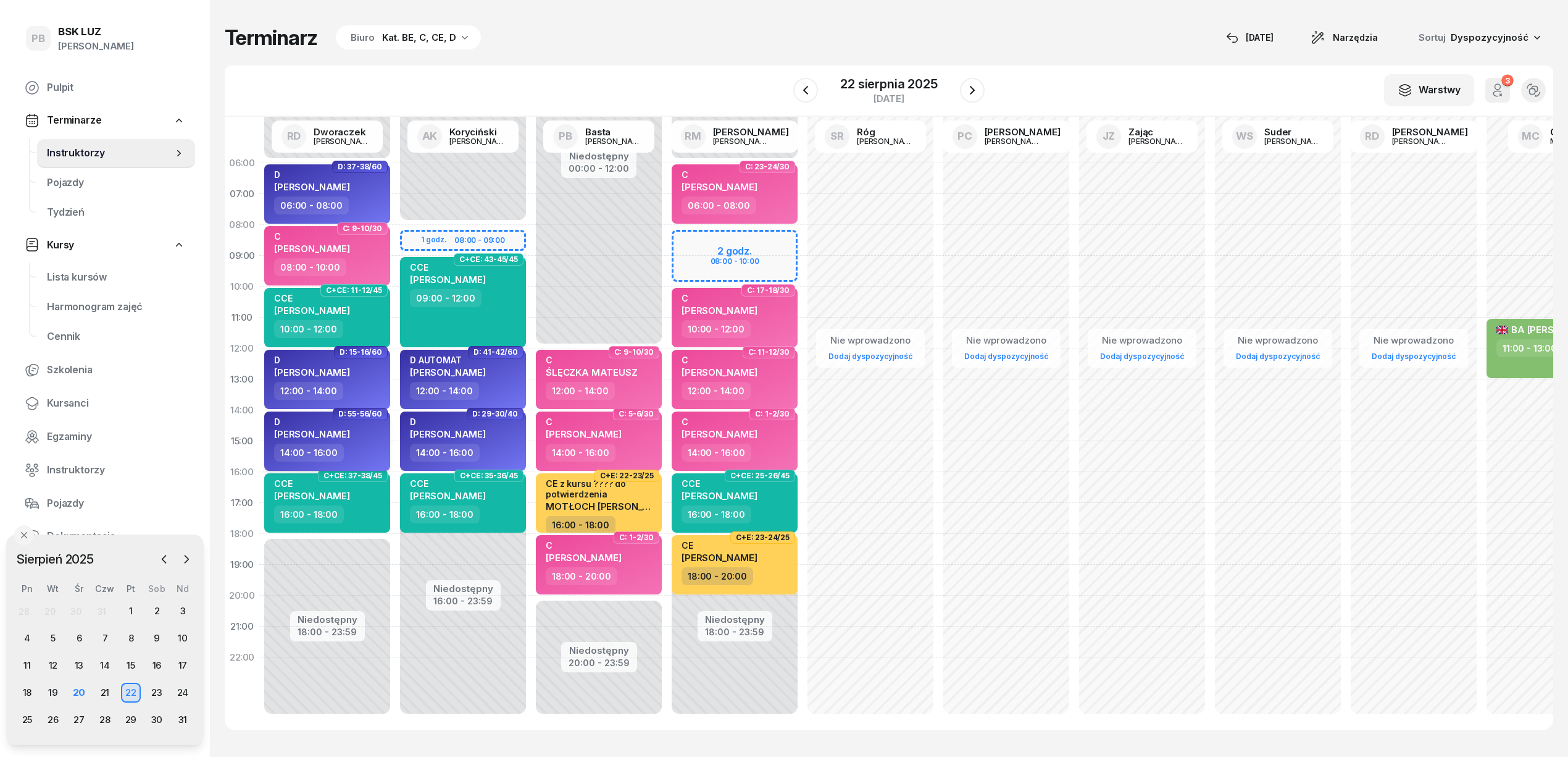
click at [356, 452] on div "14:00 - 16:00" at bounding box center [328, 452] width 108 height 18
select select "14"
select select "16"
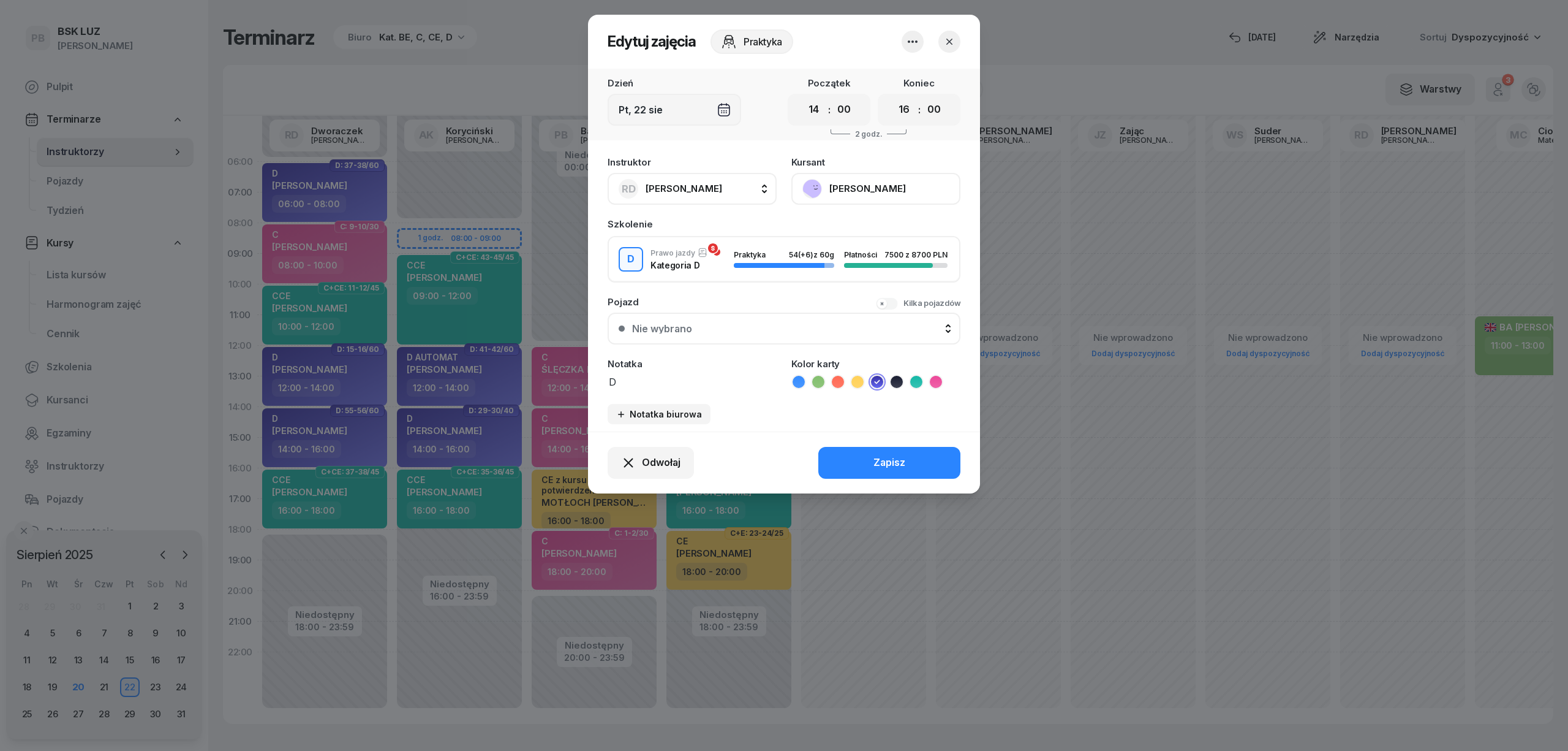
click at [708, 189] on span "[PERSON_NAME]" at bounding box center [684, 188] width 77 height 11
type input "róg"
click at [726, 268] on div "SR Róg [PERSON_NAME]" at bounding box center [698, 270] width 146 height 19
click at [891, 464] on div "Zapisz" at bounding box center [890, 463] width 31 height 16
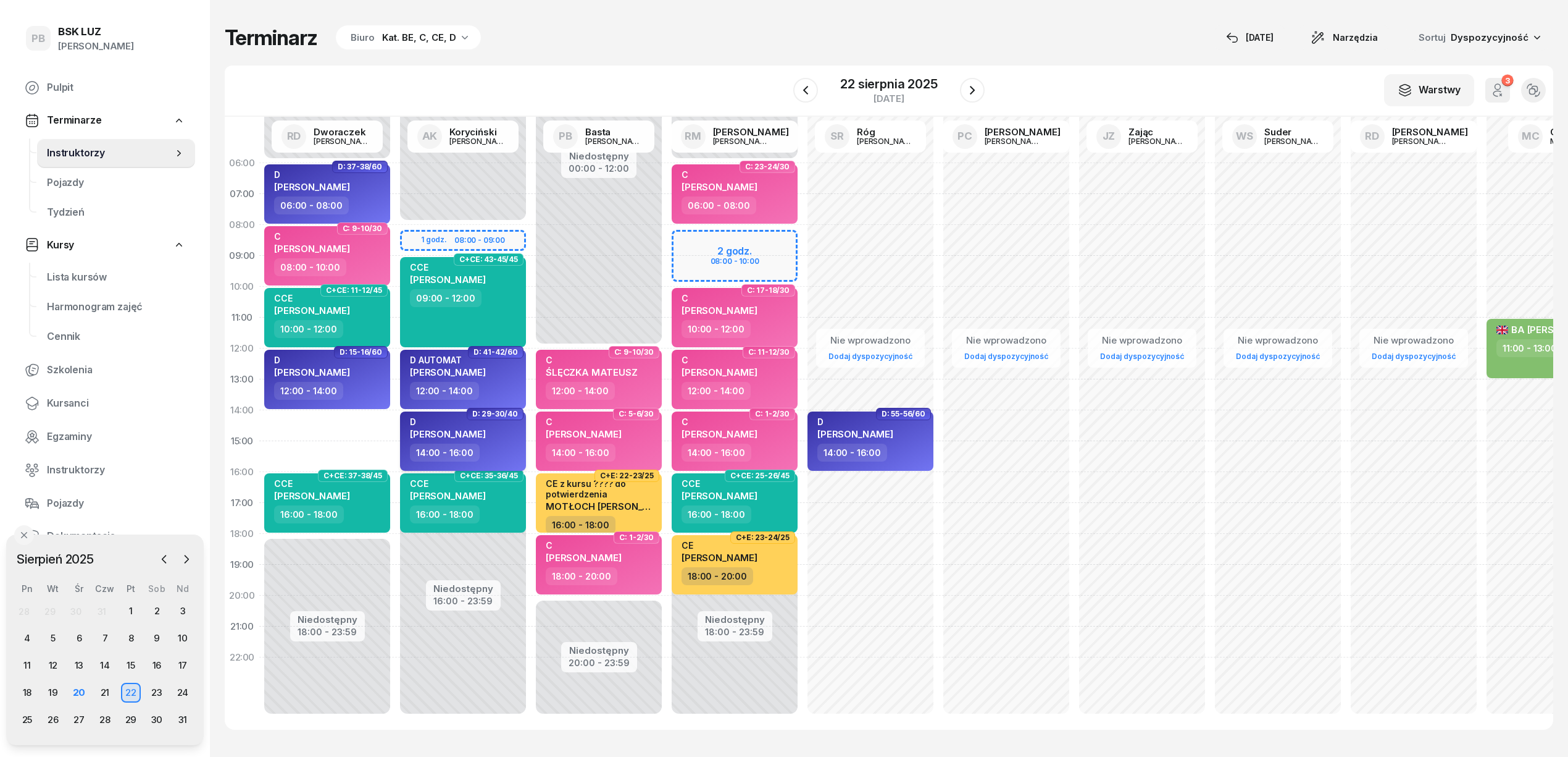
click at [486, 441] on div "D KWIECIEŃ KRYSTIAN" at bounding box center [448, 430] width 76 height 27
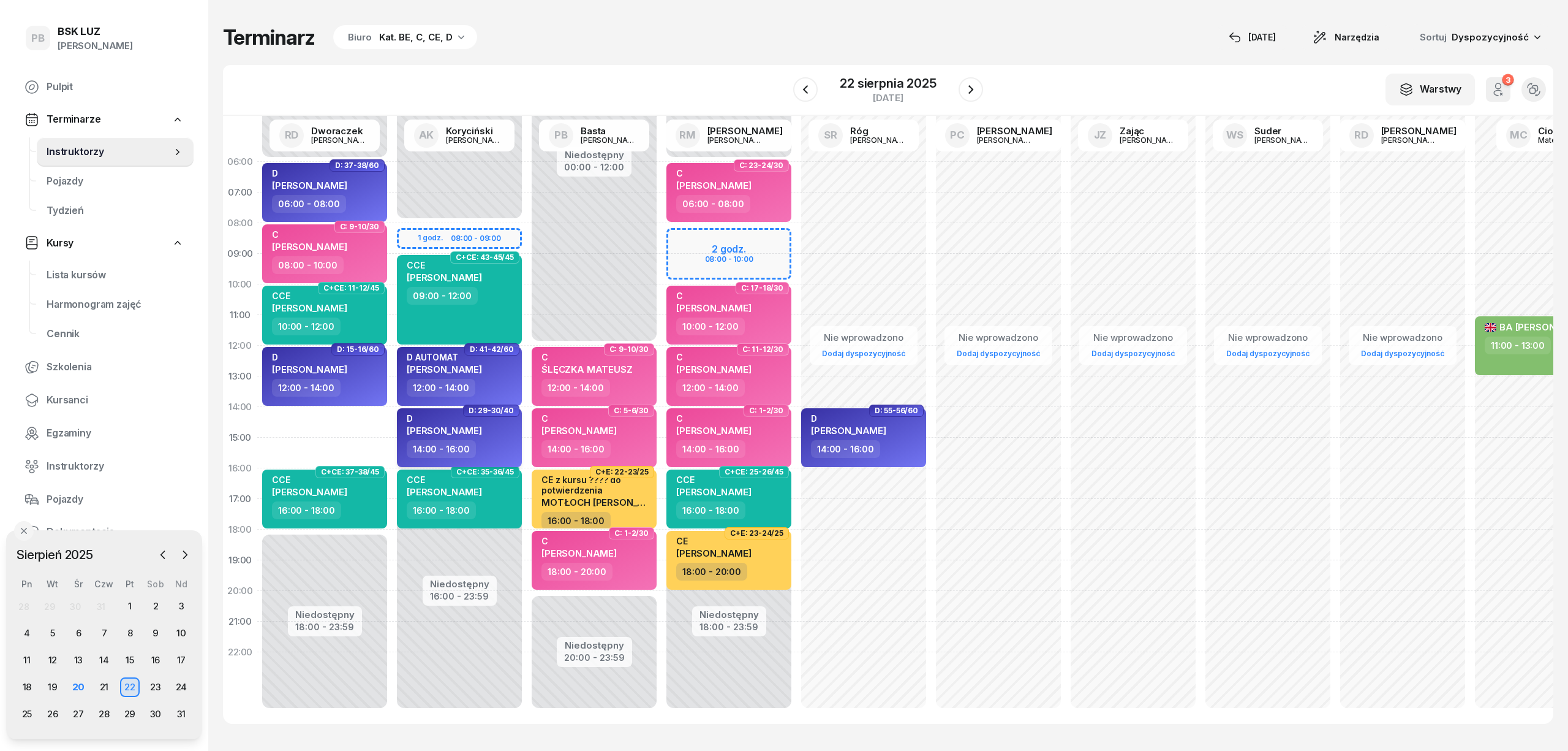
select select "14"
select select "16"
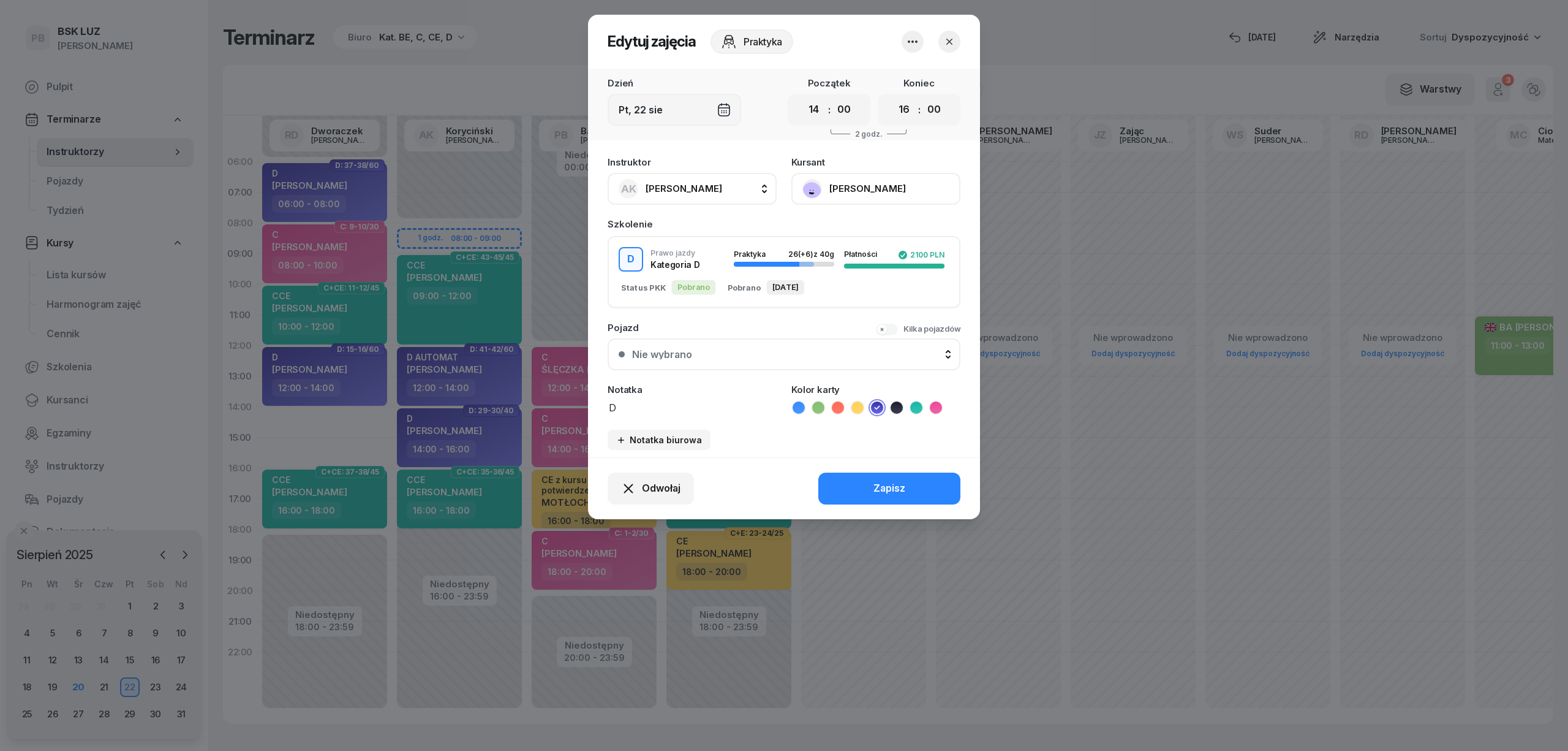
click at [704, 189] on span "[PERSON_NAME]" at bounding box center [684, 188] width 77 height 11
type input "dw"
click at [728, 267] on span "[PERSON_NAME]" at bounding box center [690, 270] width 75 height 16
click at [848, 483] on button "Zapisz" at bounding box center [889, 488] width 142 height 31
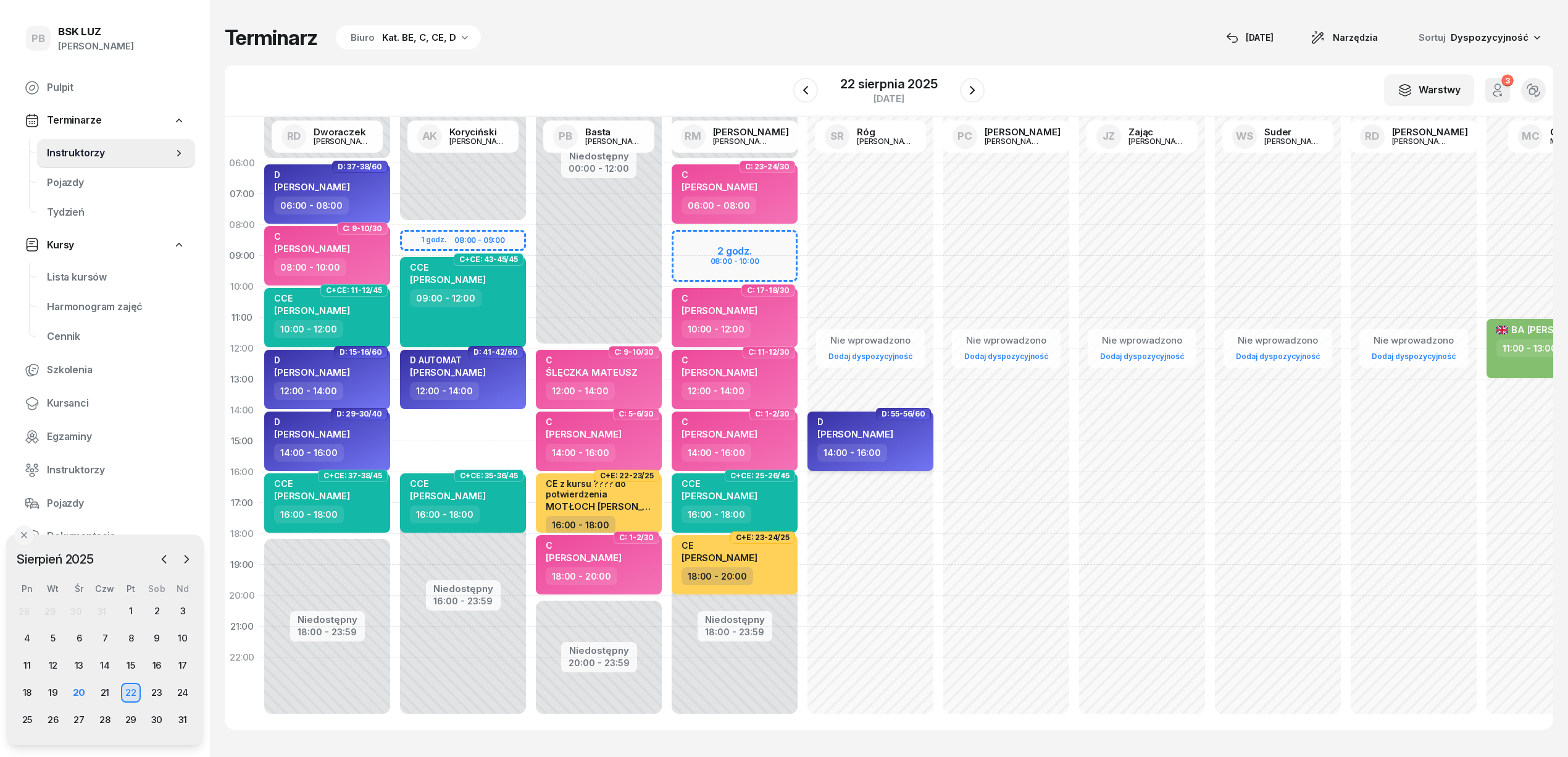
click at [912, 452] on div "14:00 - 16:00" at bounding box center [871, 452] width 108 height 18
select select "14"
select select "16"
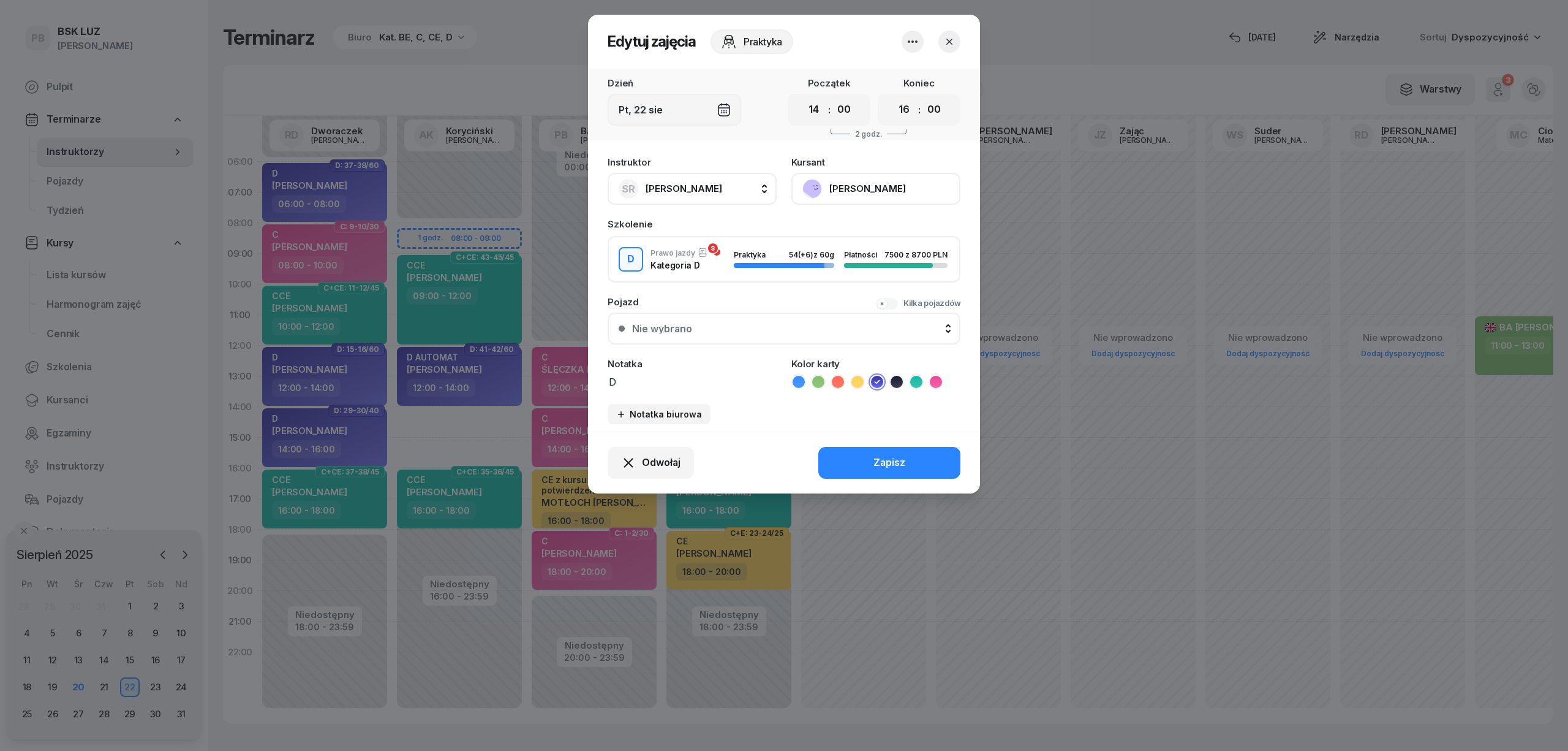
click at [675, 176] on button "SR Róg [PERSON_NAME]" at bounding box center [692, 189] width 169 height 31
type input "kory"
click at [657, 268] on span "[PERSON_NAME]" at bounding box center [690, 270] width 75 height 16
click at [836, 454] on button "Zapisz" at bounding box center [889, 463] width 142 height 31
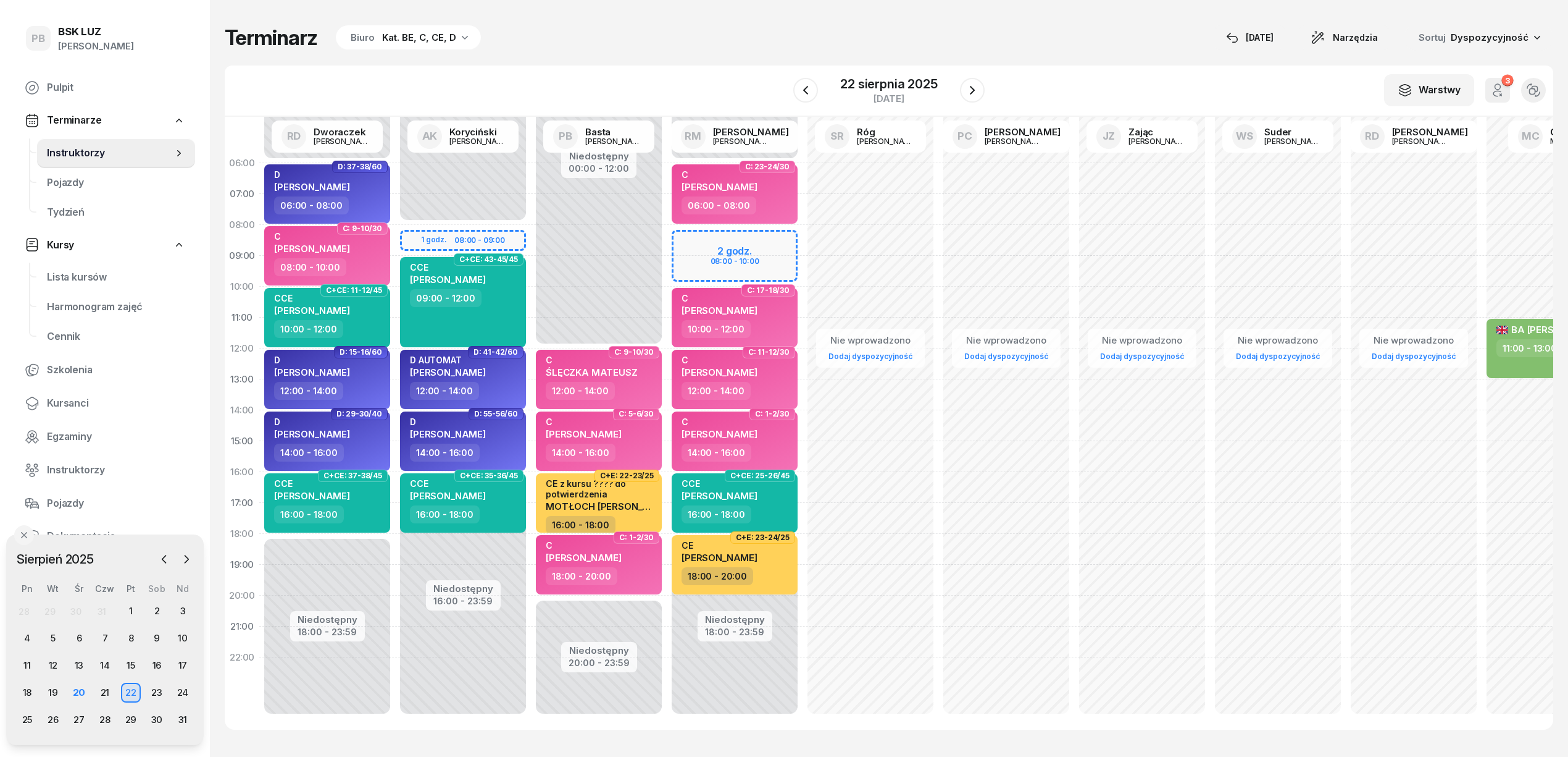
click at [570, 55] on div "Terminarz Biuro Kat. BE, C, CE, D 20 sie Narzędzia Sortuj Dyspozycyjność W Wybi…" at bounding box center [889, 377] width 1329 height 754
click at [77, 695] on div "20" at bounding box center [79, 692] width 19 height 19
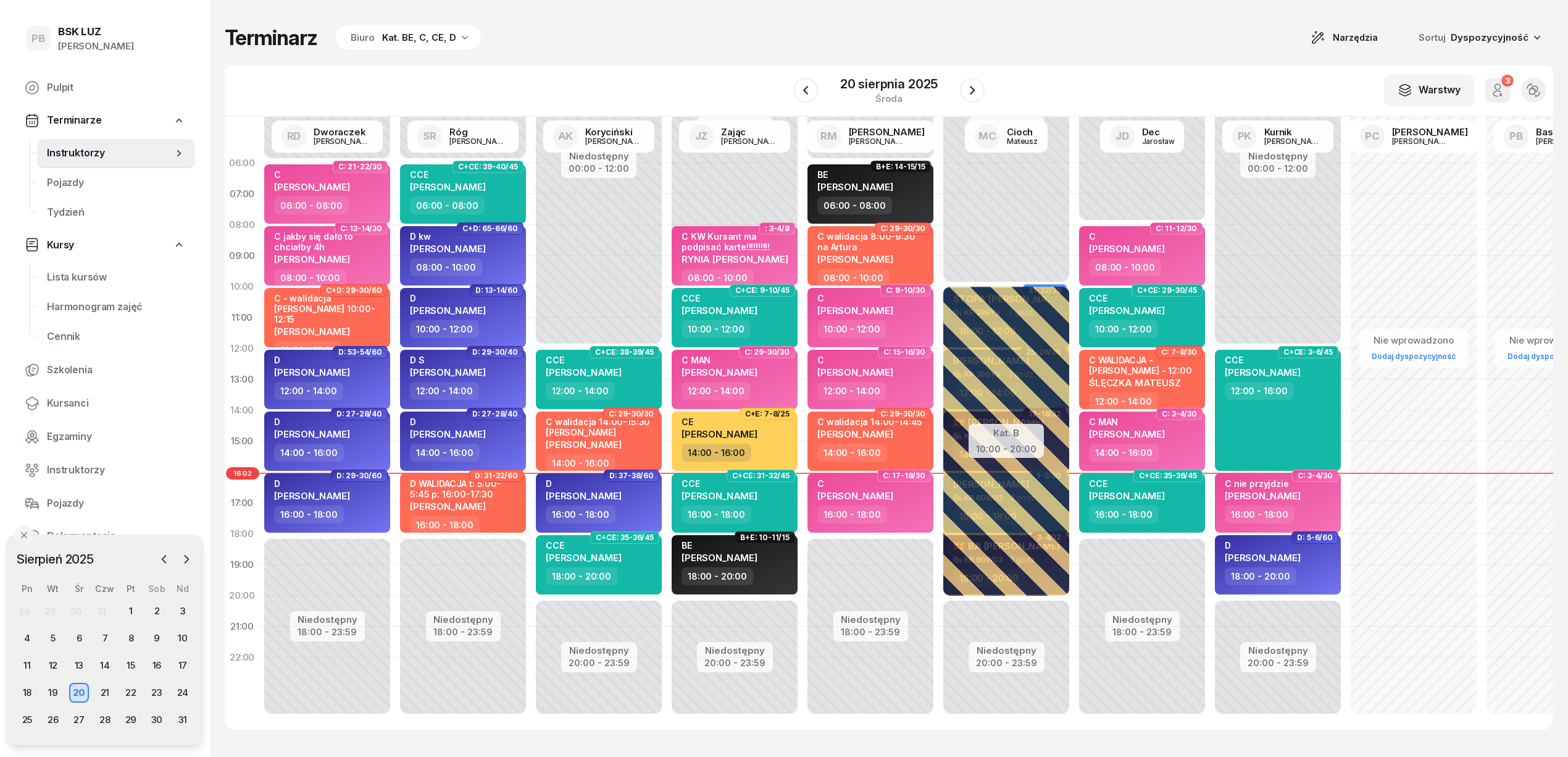
click at [523, 82] on div "W Wybierz AK [PERSON_NAME] BP [PERSON_NAME] DP [PERSON_NAME] GS [PERSON_NAME] I…" at bounding box center [889, 91] width 1329 height 51
click at [791, 18] on div "Terminarz Biuro Kat. BE, C, CE, D Narzędzia Sortuj Dyspozycyjność W Wybierz AK …" at bounding box center [889, 377] width 1329 height 754
click at [79, 398] on span "Kursanci" at bounding box center [115, 403] width 138 height 16
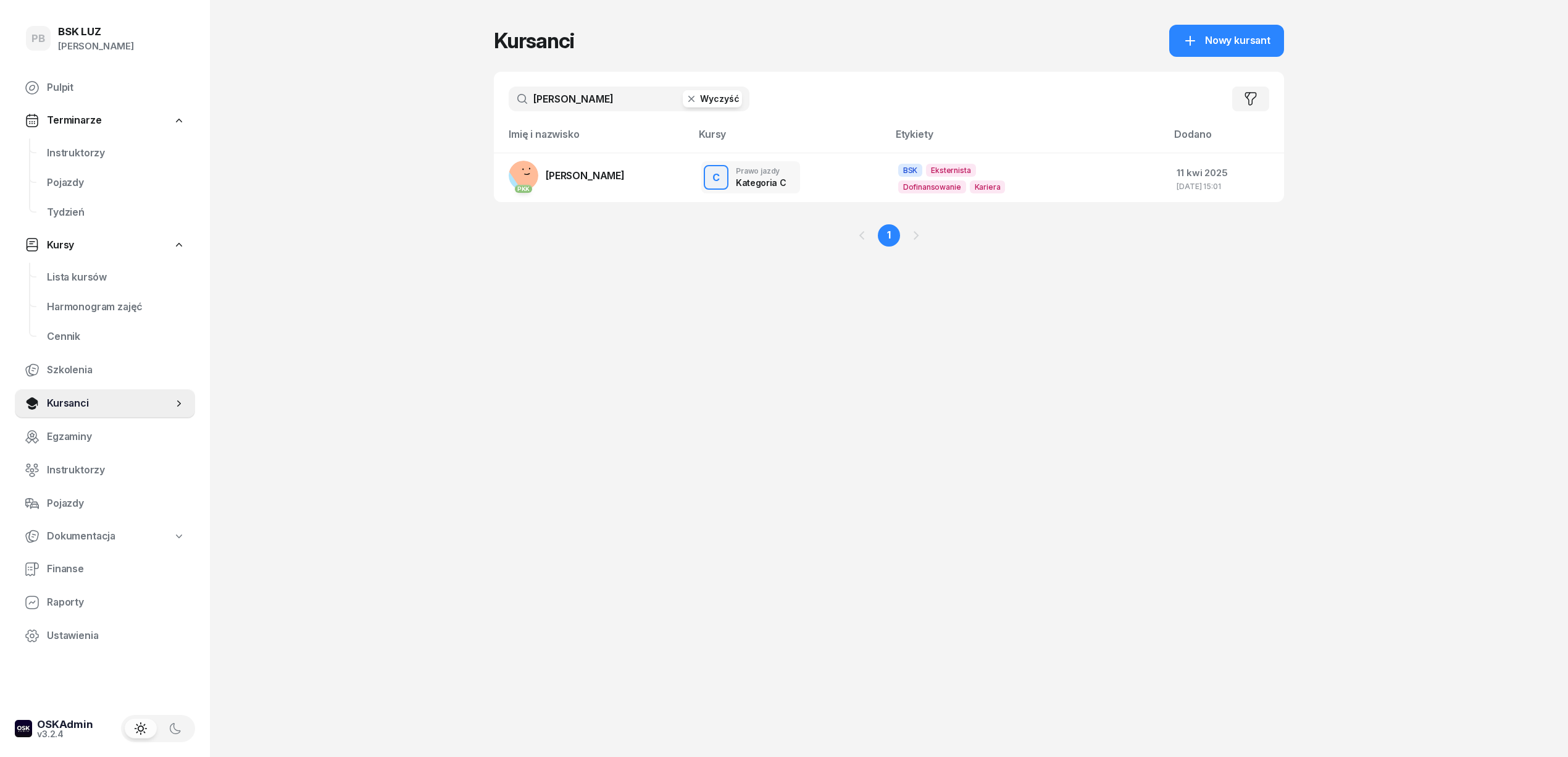
click at [581, 107] on input "pytlowski" at bounding box center [629, 99] width 241 height 25
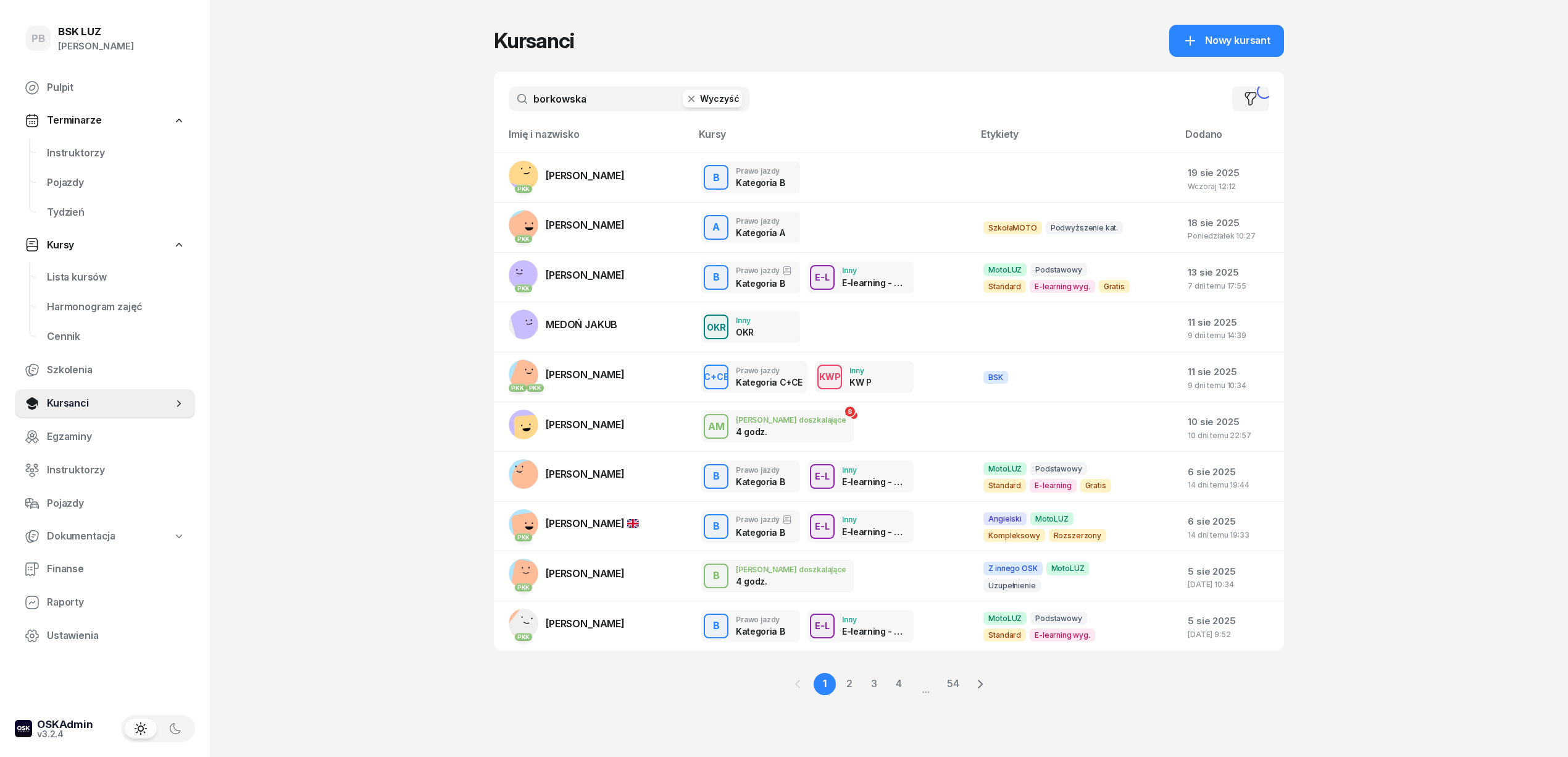
type input "borkowska"
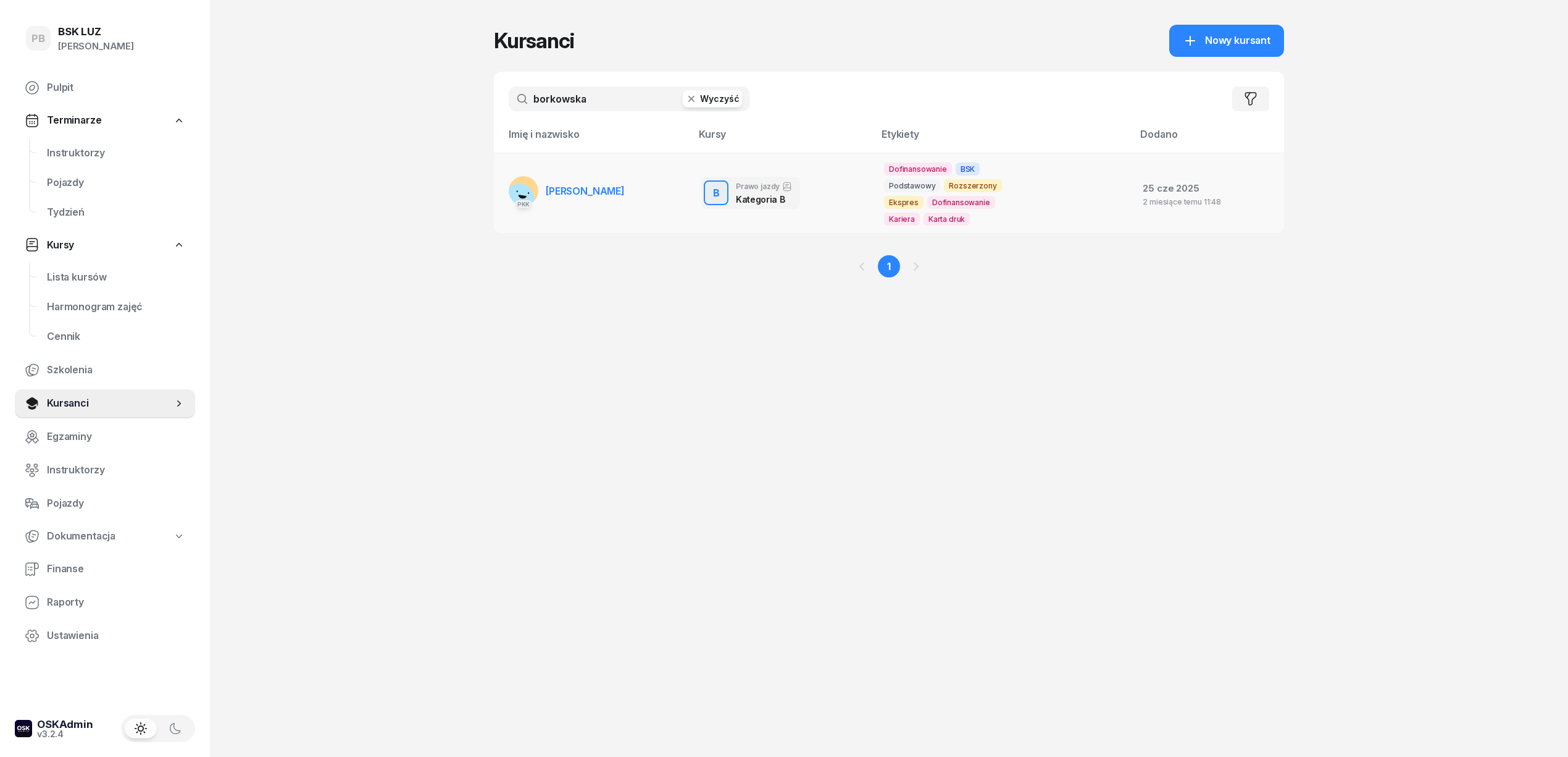
click at [595, 192] on span "[PERSON_NAME]" at bounding box center [585, 191] width 79 height 12
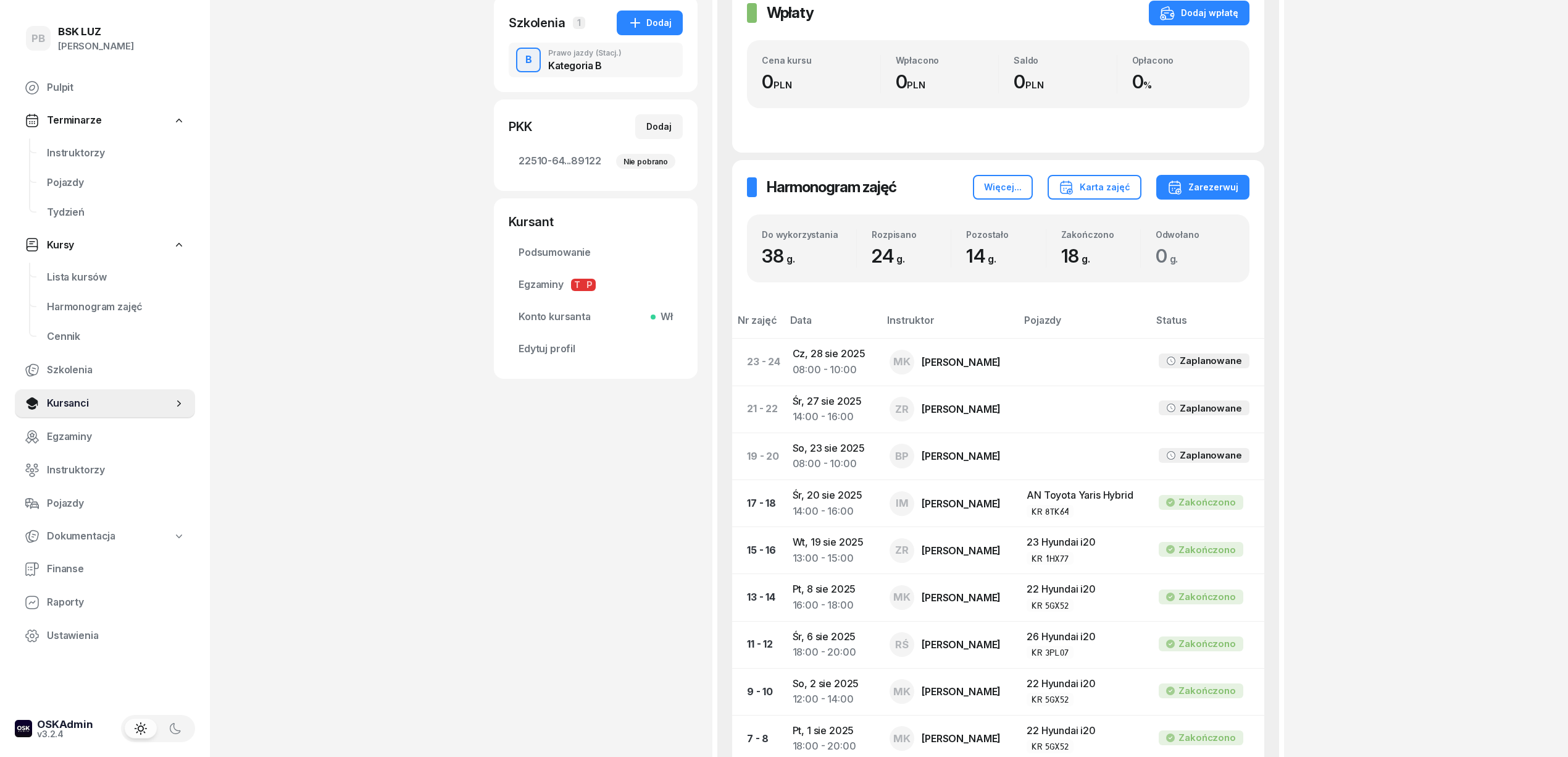
scroll to position [329, 0]
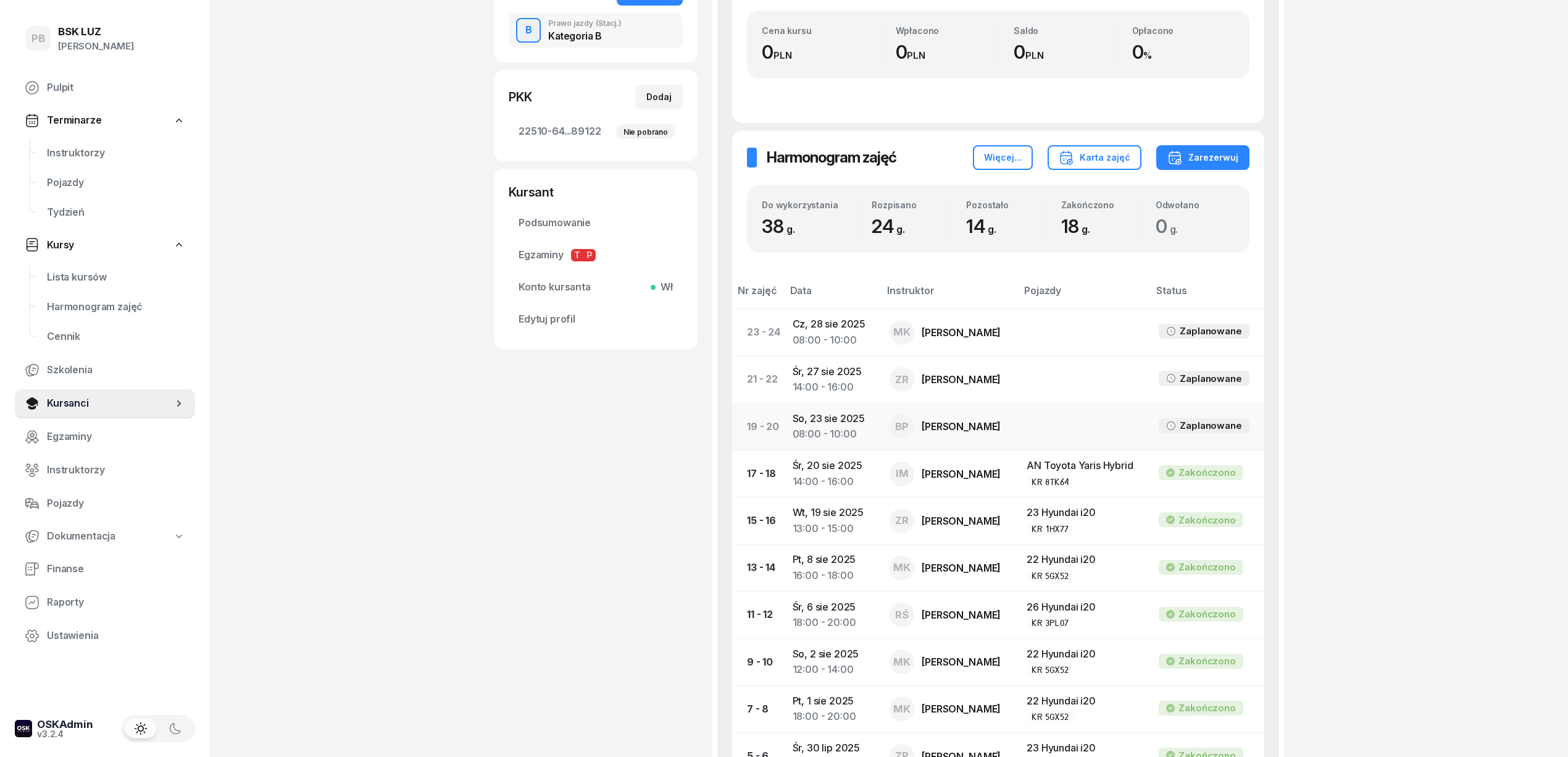
click at [842, 423] on td "So, 23 sie 2025 08:00 - 10:00" at bounding box center [832, 425] width 98 height 47
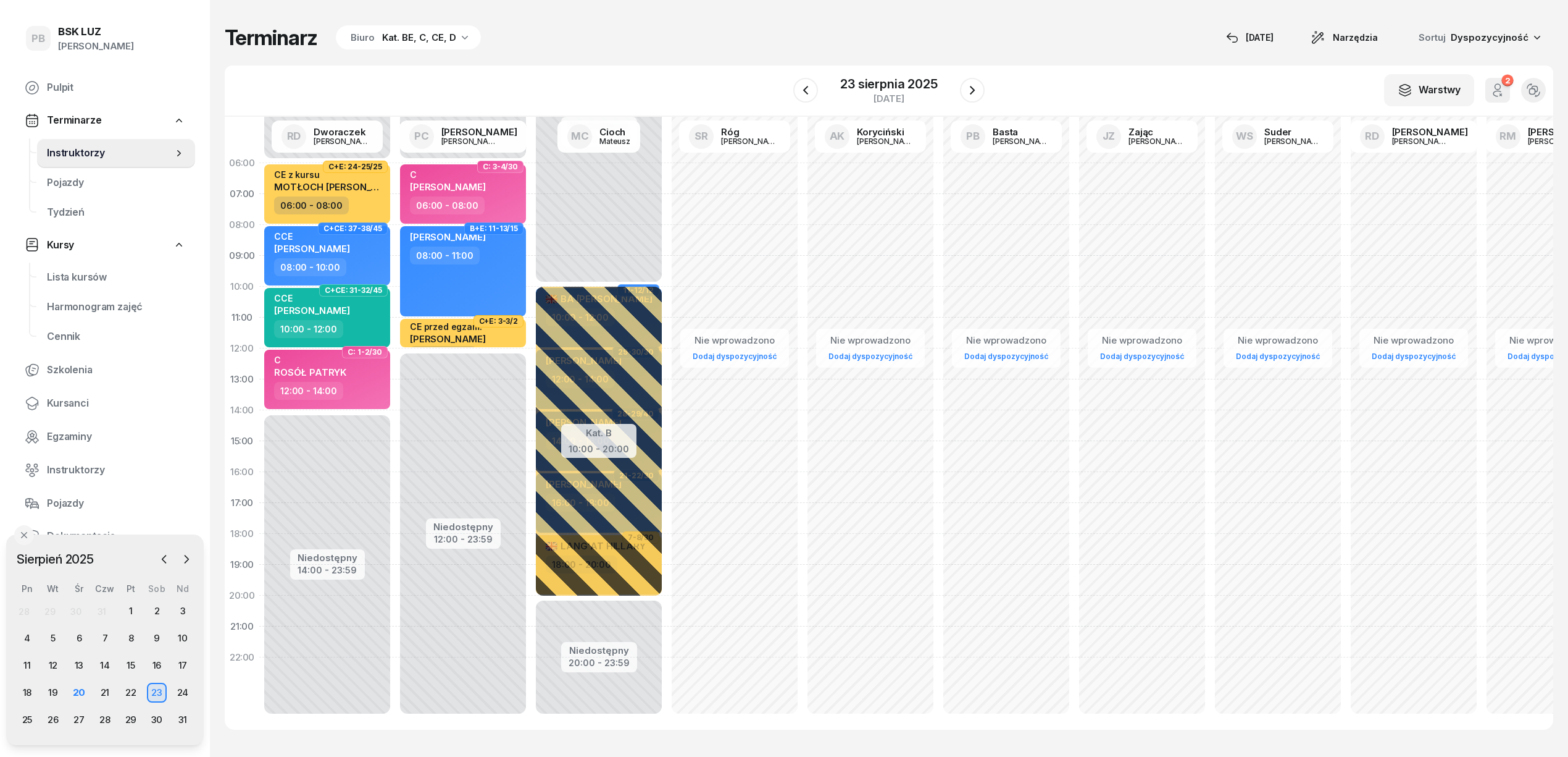
click at [425, 34] on div "Kat. BE, C, CE, D" at bounding box center [419, 37] width 74 height 15
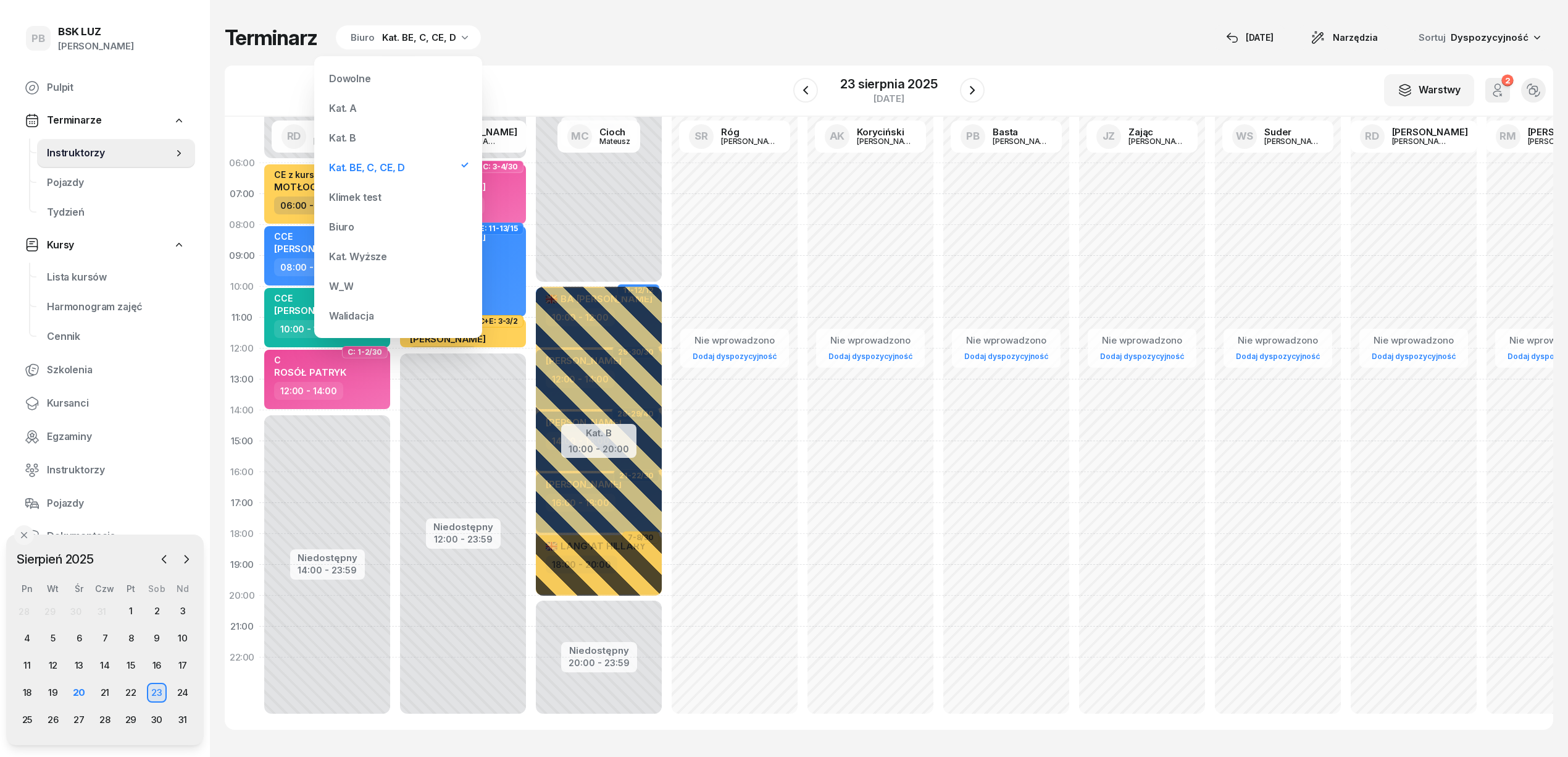
click at [371, 141] on div "Kat. B" at bounding box center [398, 137] width 148 height 25
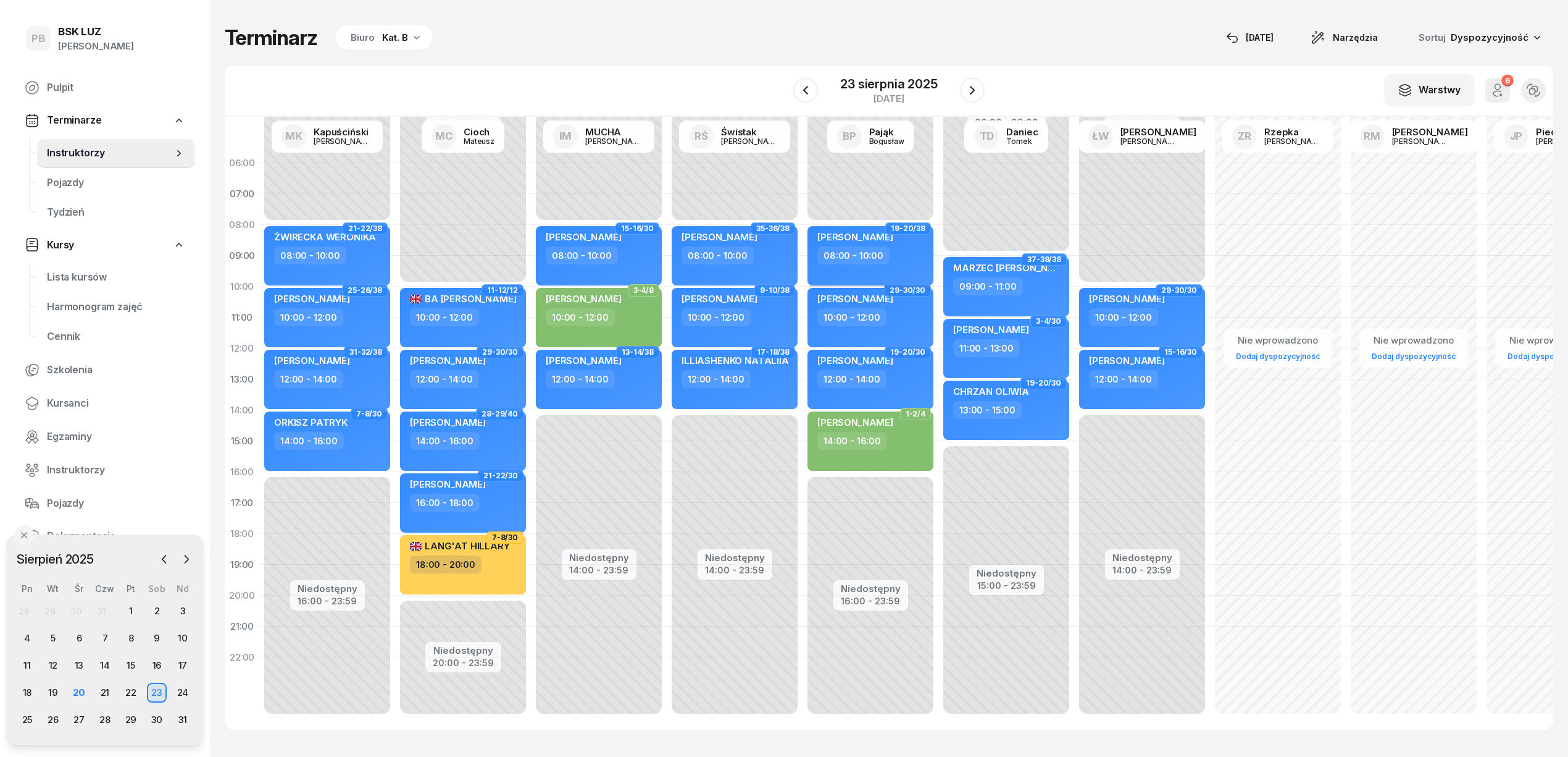
click at [920, 255] on div "08:00 - 10:00" at bounding box center [871, 255] width 108 height 18
select select "08"
select select "10"
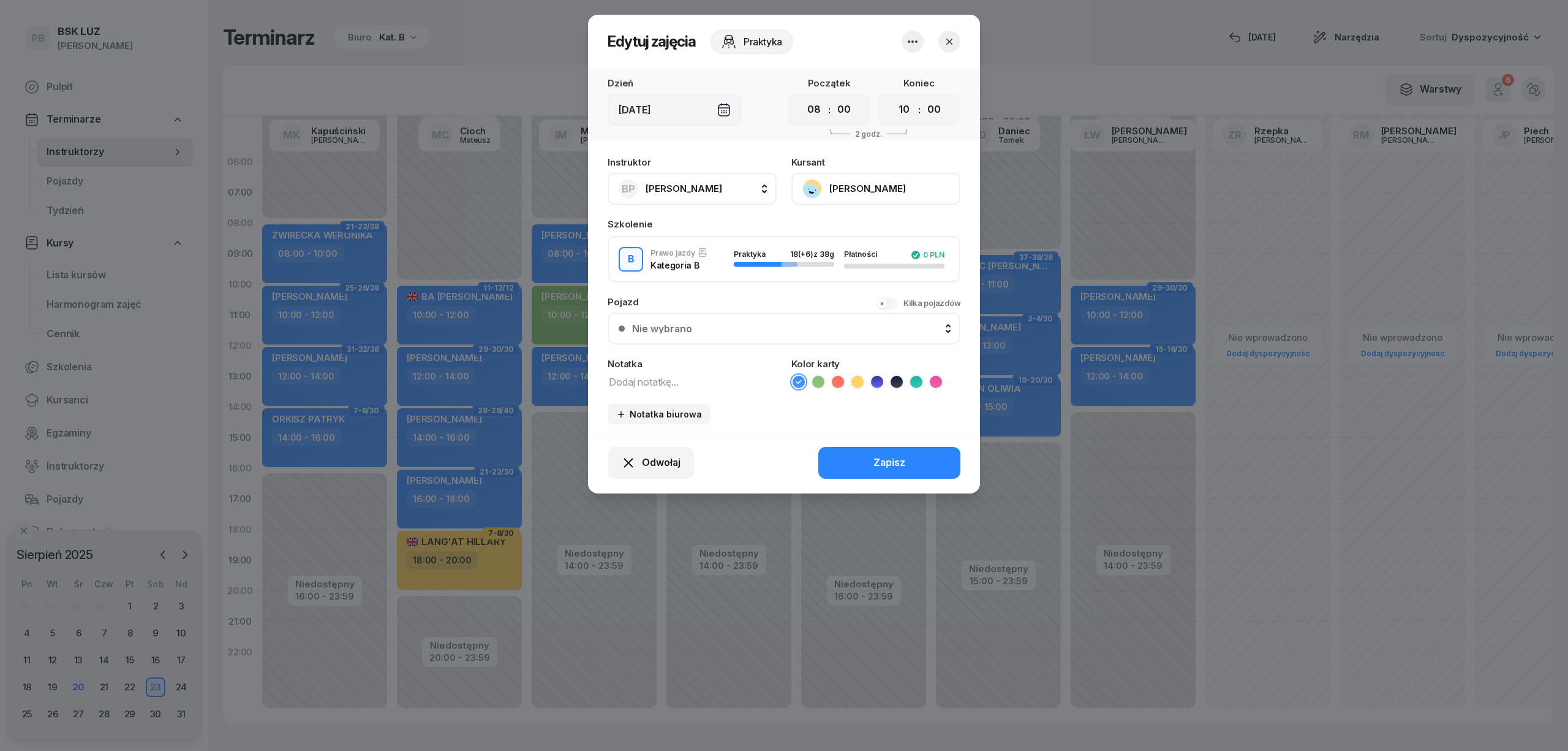
click at [677, 379] on textarea at bounding box center [692, 381] width 169 height 16
drag, startPoint x: 691, startPoint y: 380, endPoint x: 574, endPoint y: 369, distance: 117.5
click at [574, 369] on div "Edytuj zajęcia Praktyka Dzień Sob, 23 sie Początek 00 01 02 03 04 05 06 07 08 0…" at bounding box center [784, 376] width 1568 height 751
type textarea "NOWOHUCKA !"
click at [891, 455] on div "Zapisz" at bounding box center [890, 463] width 31 height 16
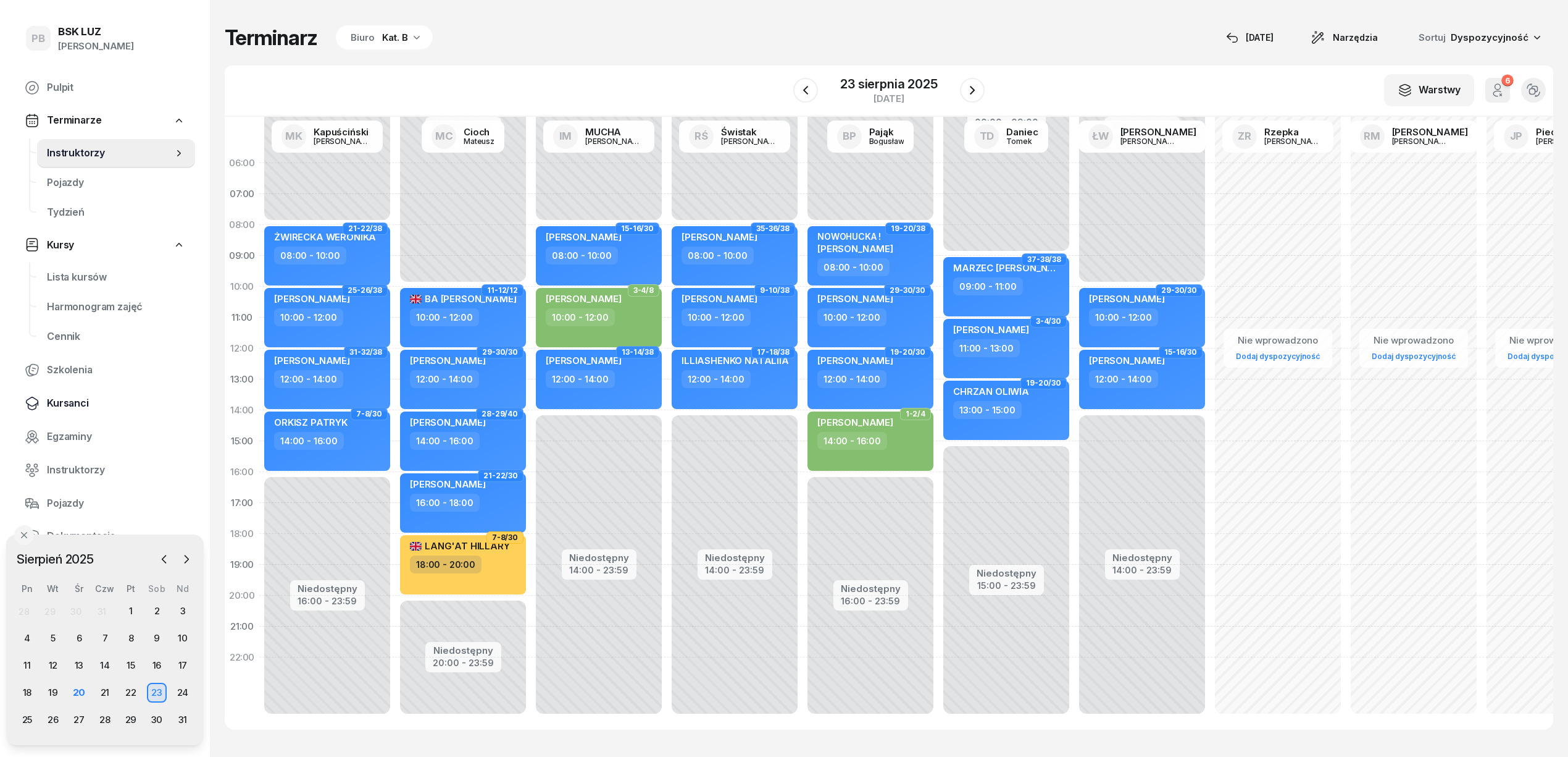
click at [82, 399] on span "Kursanci" at bounding box center [115, 403] width 138 height 16
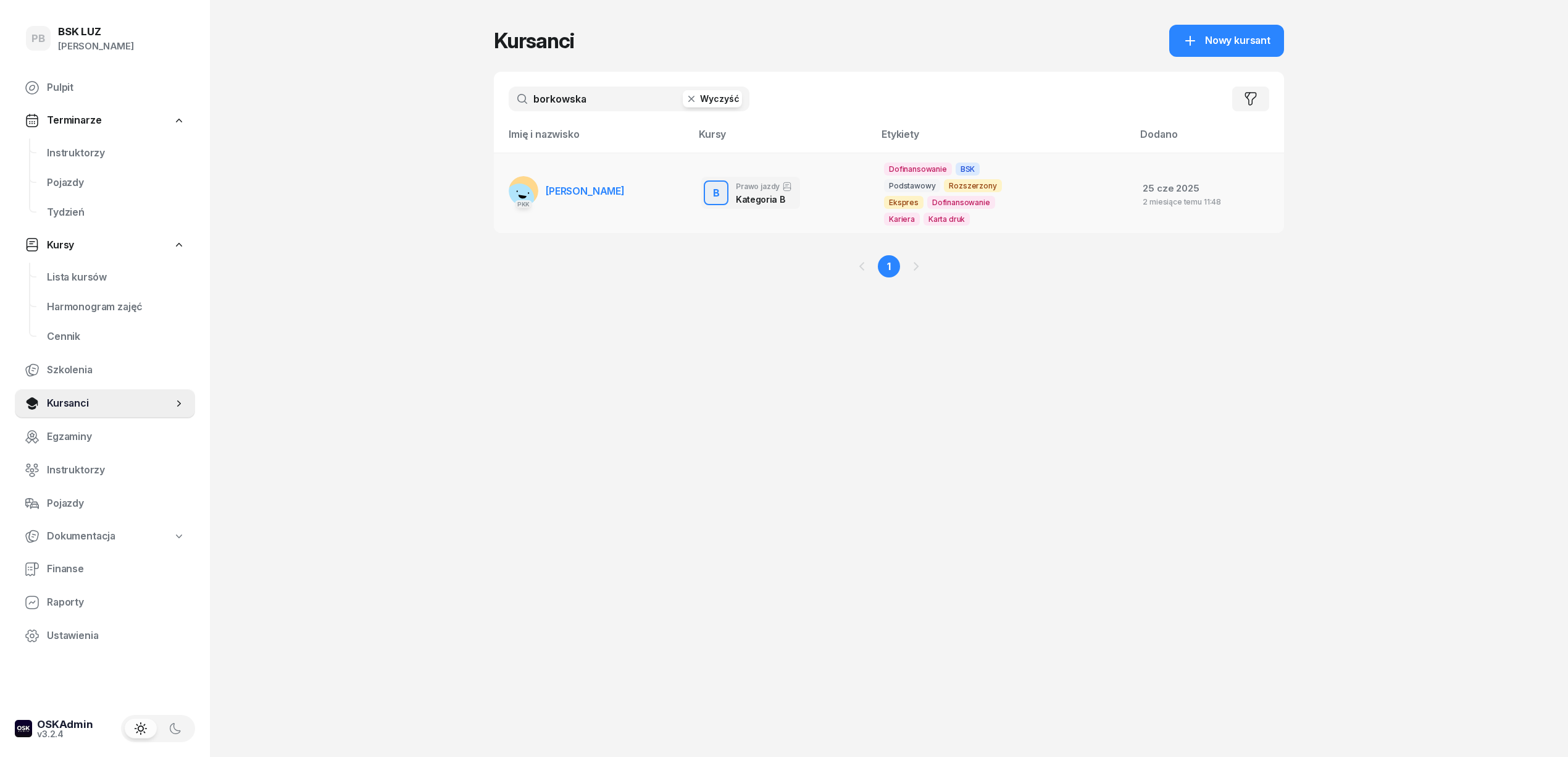
click at [616, 183] on link "PKK BORKOWSKA NATALIA" at bounding box center [567, 191] width 116 height 30
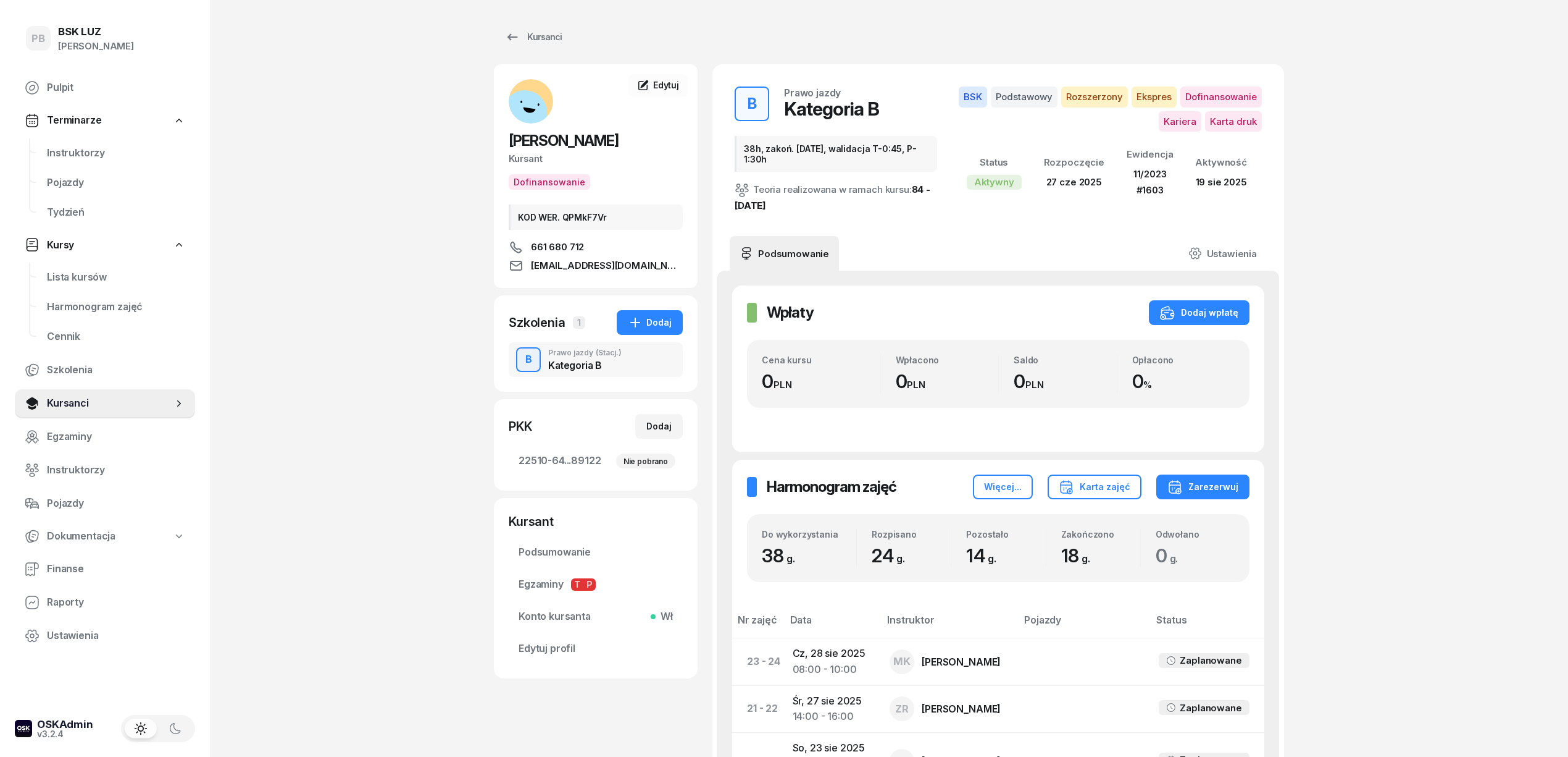
scroll to position [165, 0]
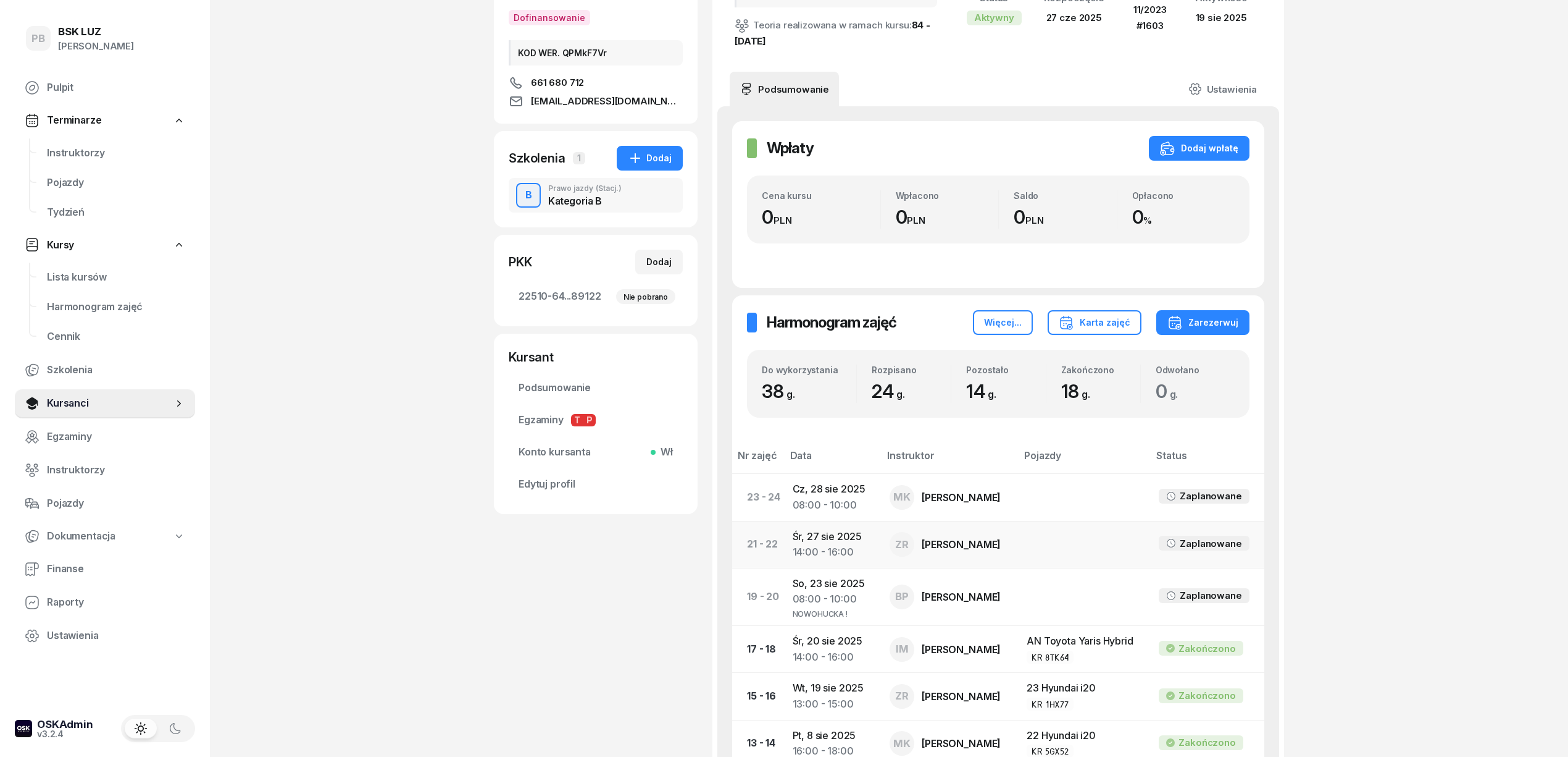
click at [803, 540] on td "Śr, 27 sie 2025 14:00 - 16:00" at bounding box center [832, 544] width 98 height 47
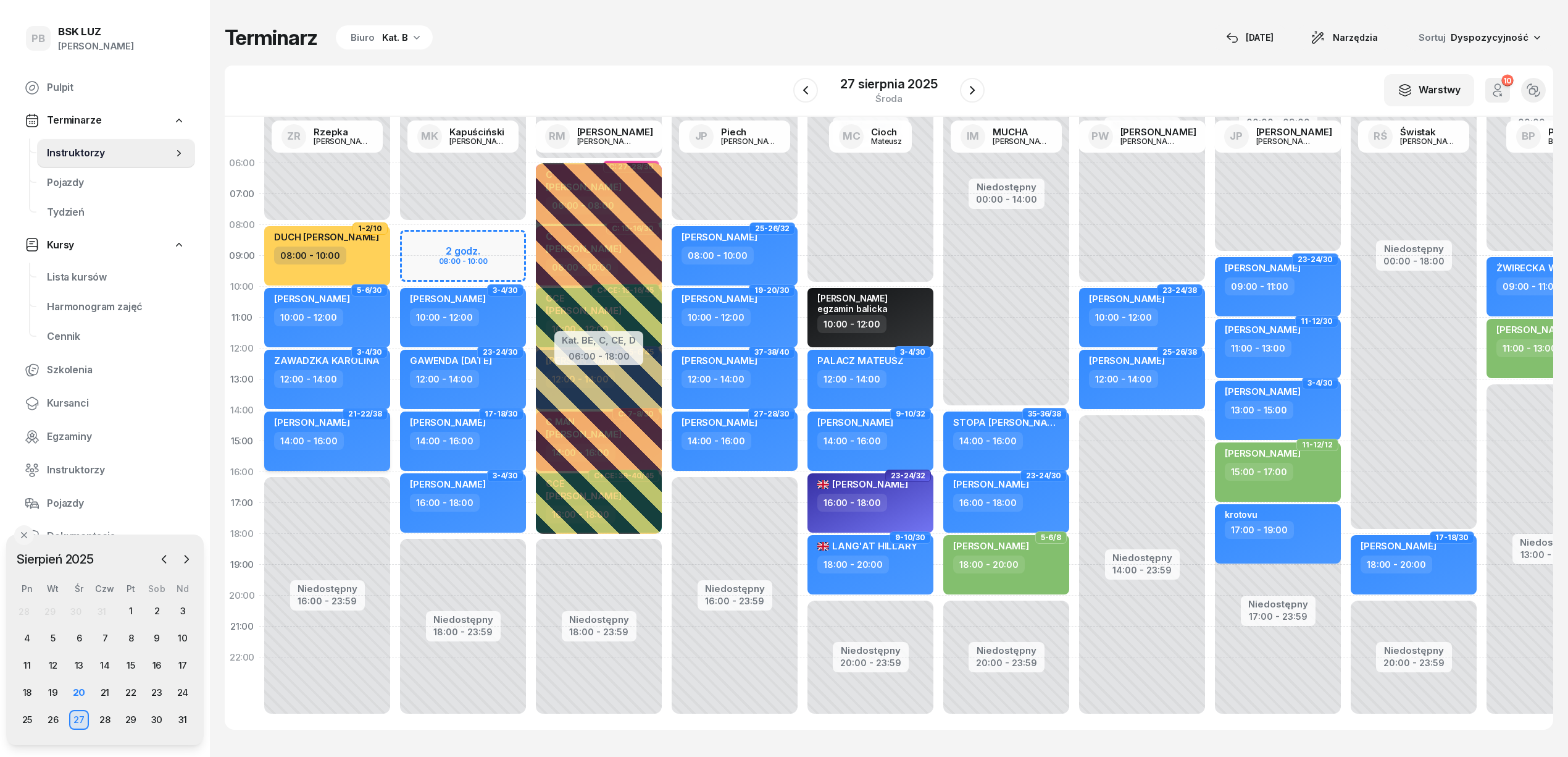
click at [345, 428] on div "[PERSON_NAME]" at bounding box center [312, 424] width 76 height 16
select select "14"
select select "16"
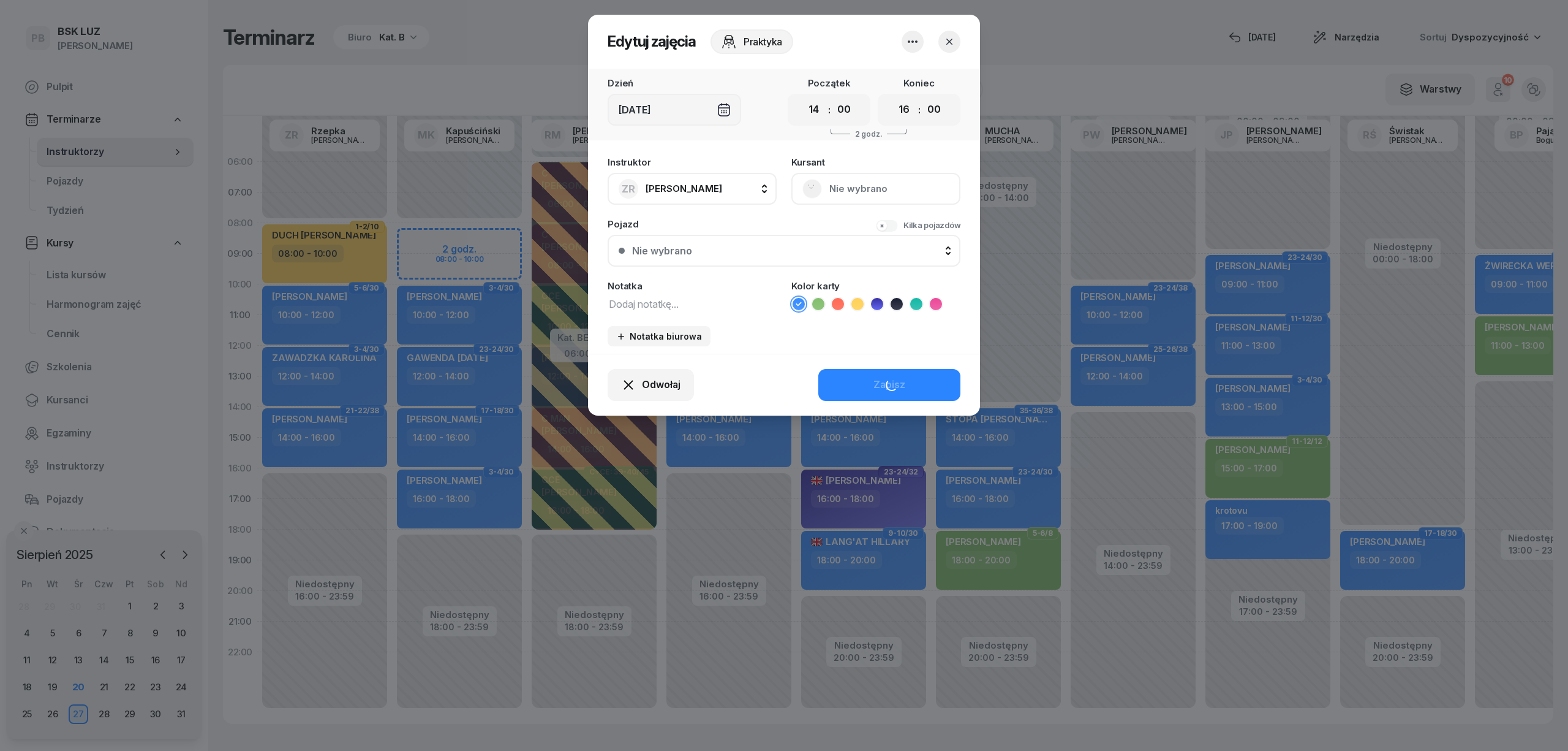
click at [636, 305] on textarea at bounding box center [692, 303] width 169 height 16
paste textarea "NOWOHUCKA !"
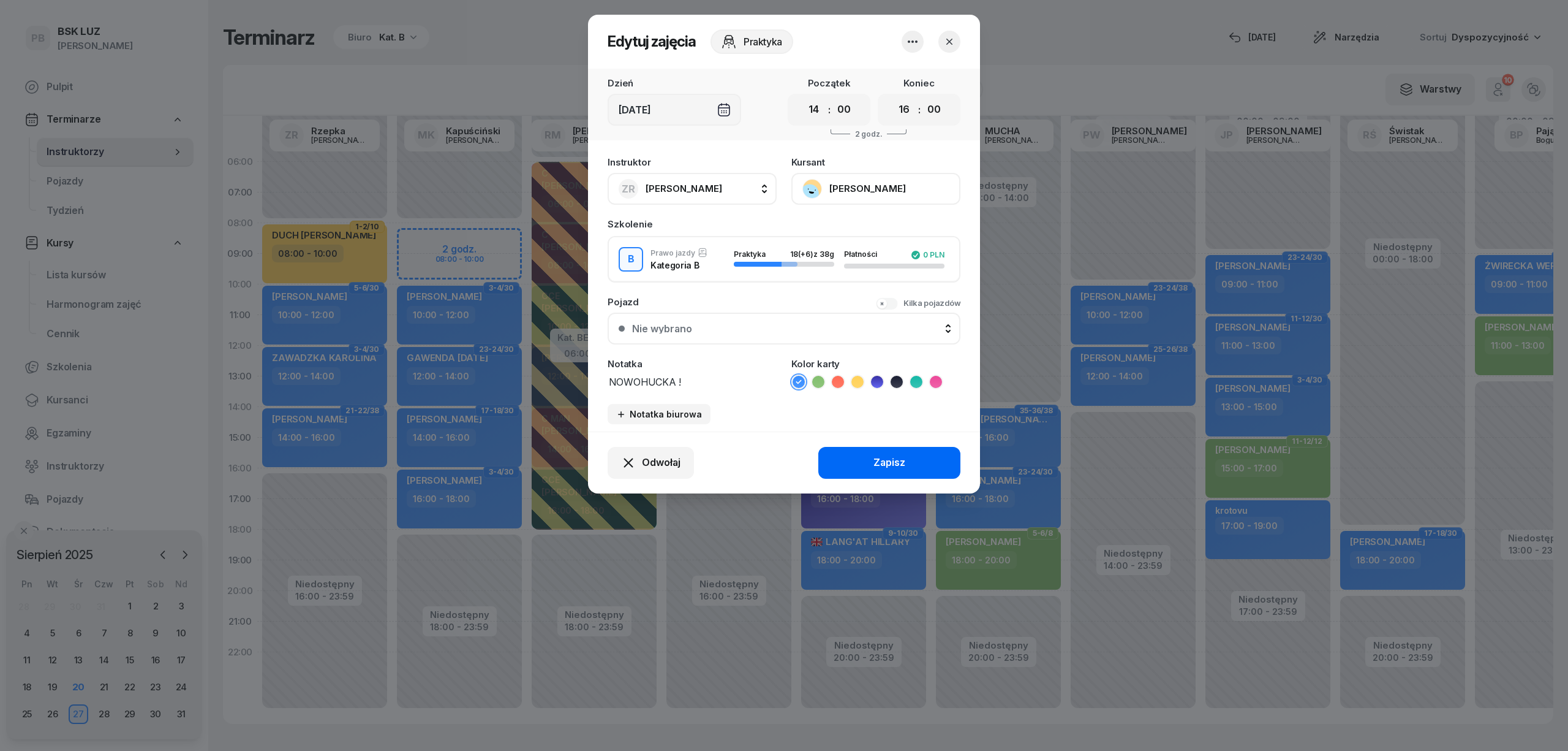
type textarea "NOWOHUCKA !"
click at [856, 461] on button "Zapisz" at bounding box center [889, 463] width 142 height 31
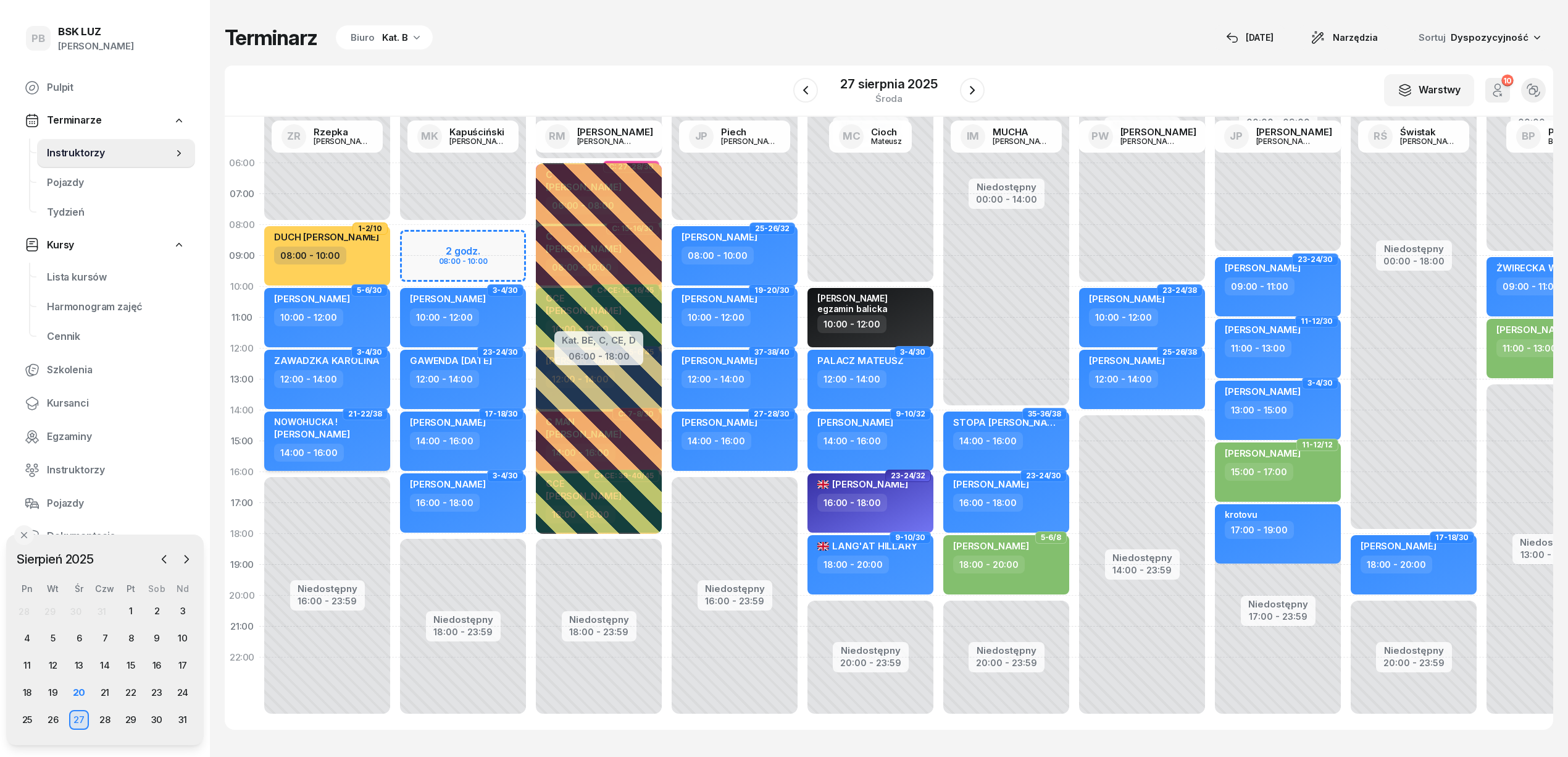
click at [324, 416] on div "NOWOHUCKA !" at bounding box center [312, 422] width 76 height 11
select select "14"
select select "16"
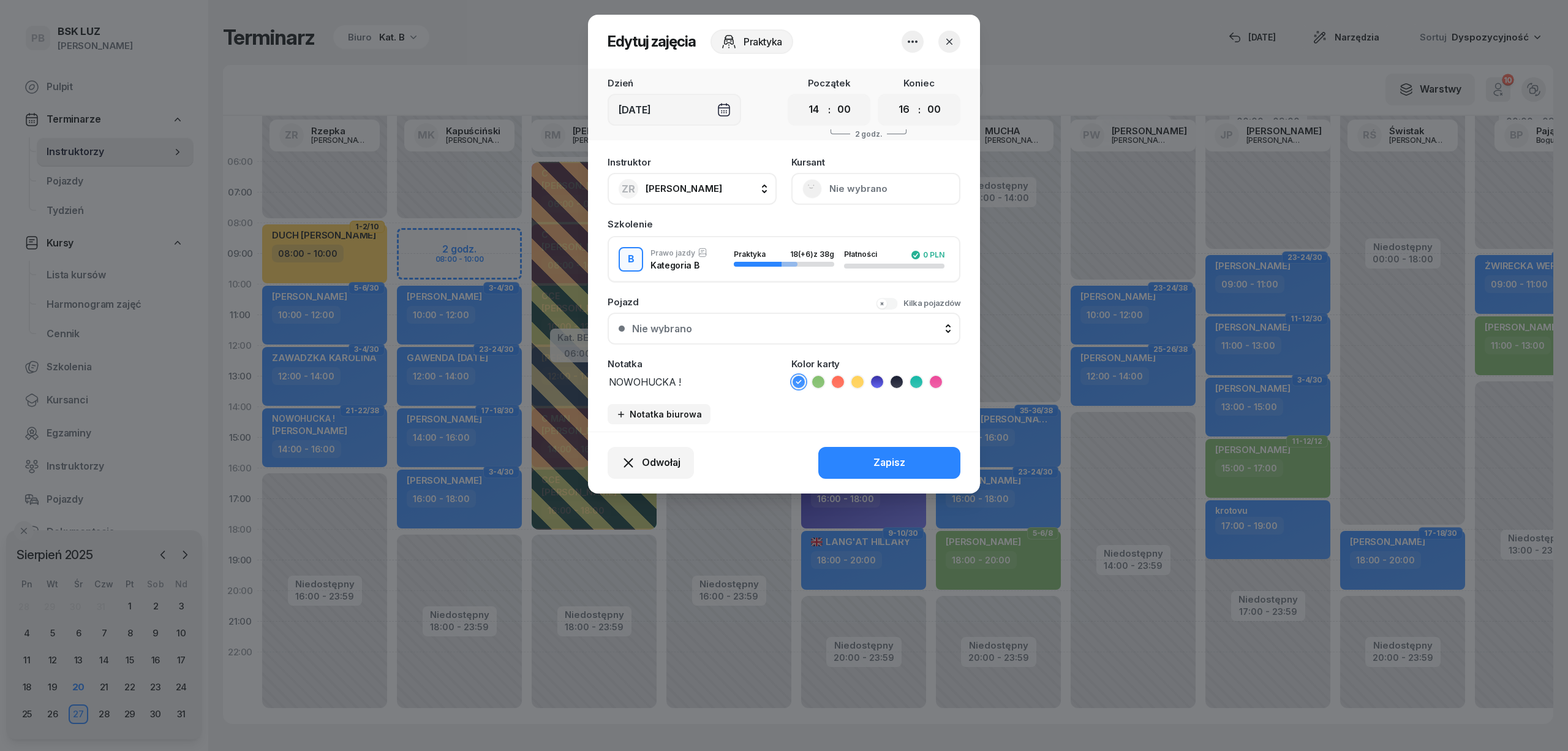
click at [863, 189] on button "Nie wybrano" at bounding box center [877, 189] width 169 height 31
click at [860, 189] on button "[PERSON_NAME]" at bounding box center [877, 189] width 169 height 31
click at [848, 190] on button "[PERSON_NAME]" at bounding box center [877, 189] width 169 height 31
click at [839, 235] on div "Otwórz profil" at bounding box center [831, 231] width 59 height 16
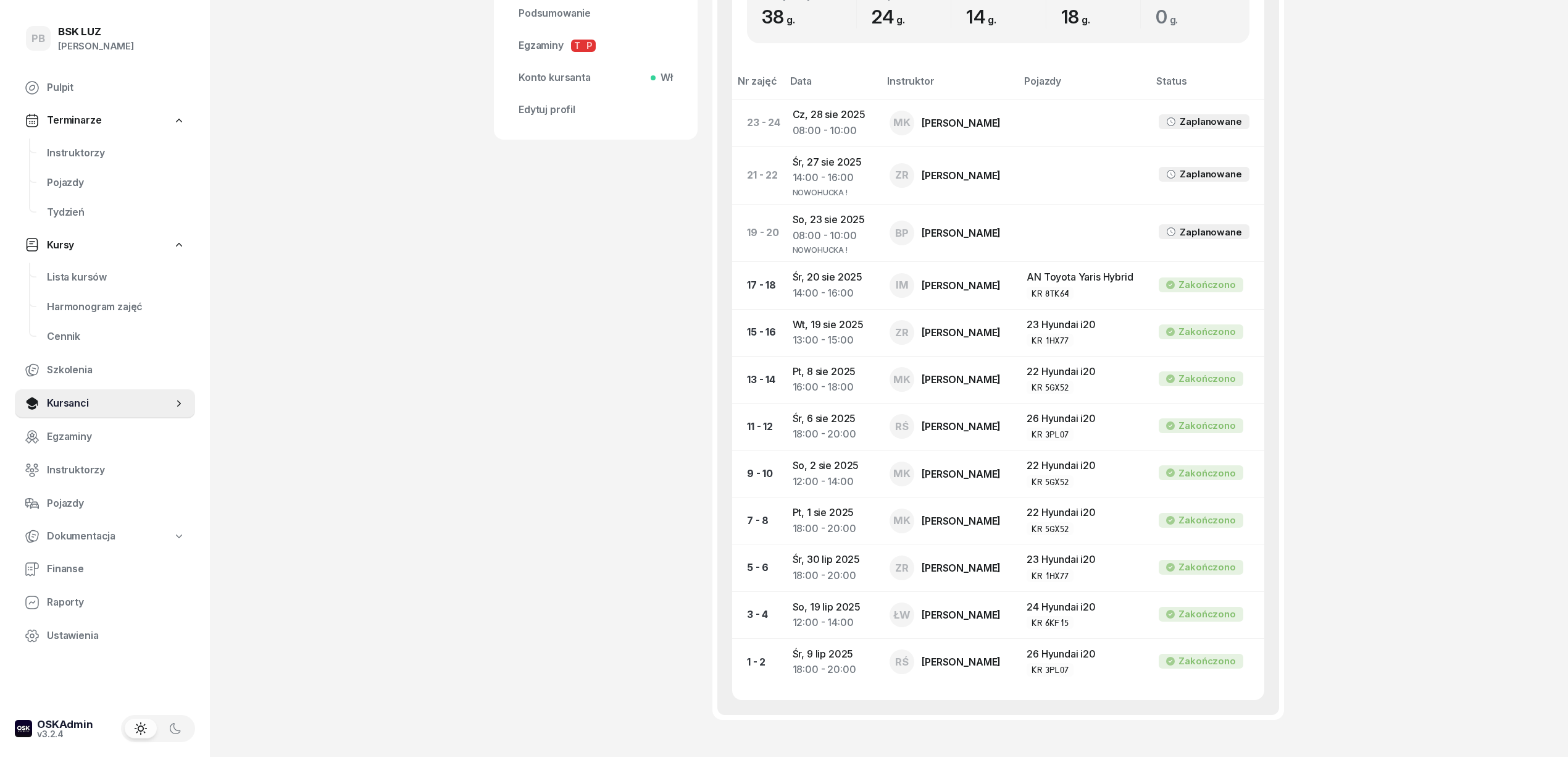
scroll to position [445, 0]
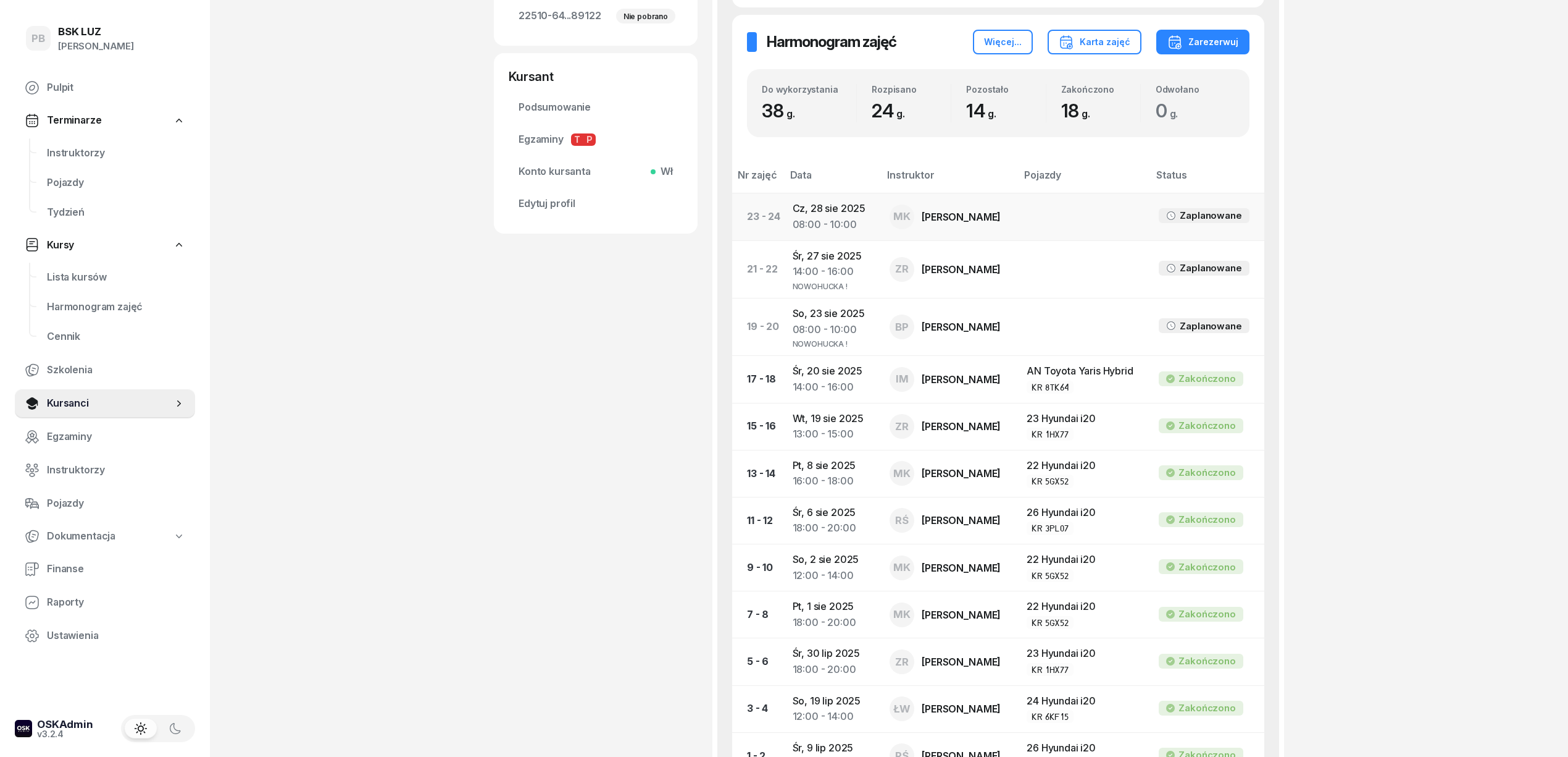
click at [823, 217] on div "08:00 - 10:00" at bounding box center [832, 224] width 77 height 16
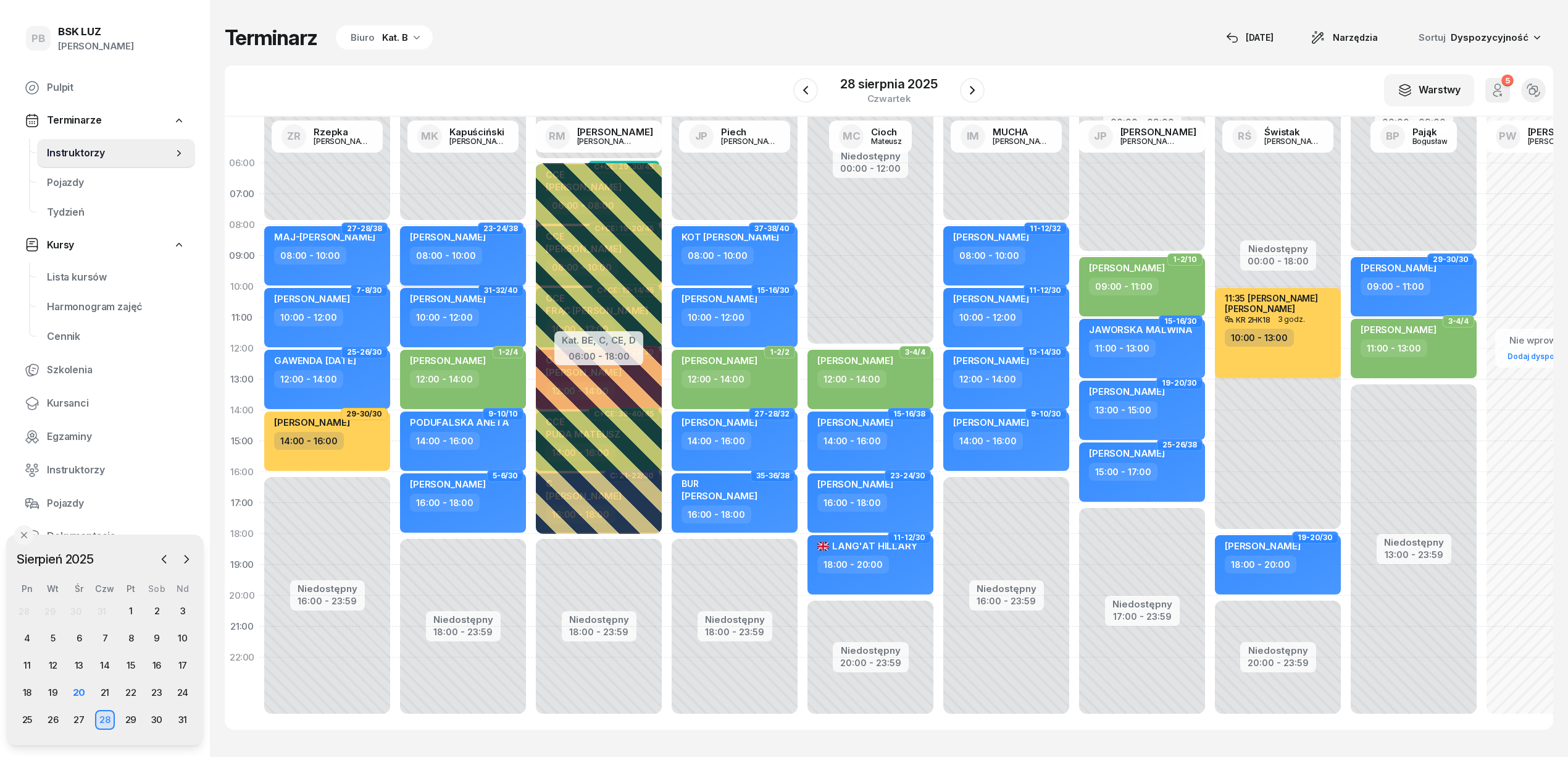
click at [482, 251] on div "08:00 - 10:00" at bounding box center [464, 255] width 108 height 18
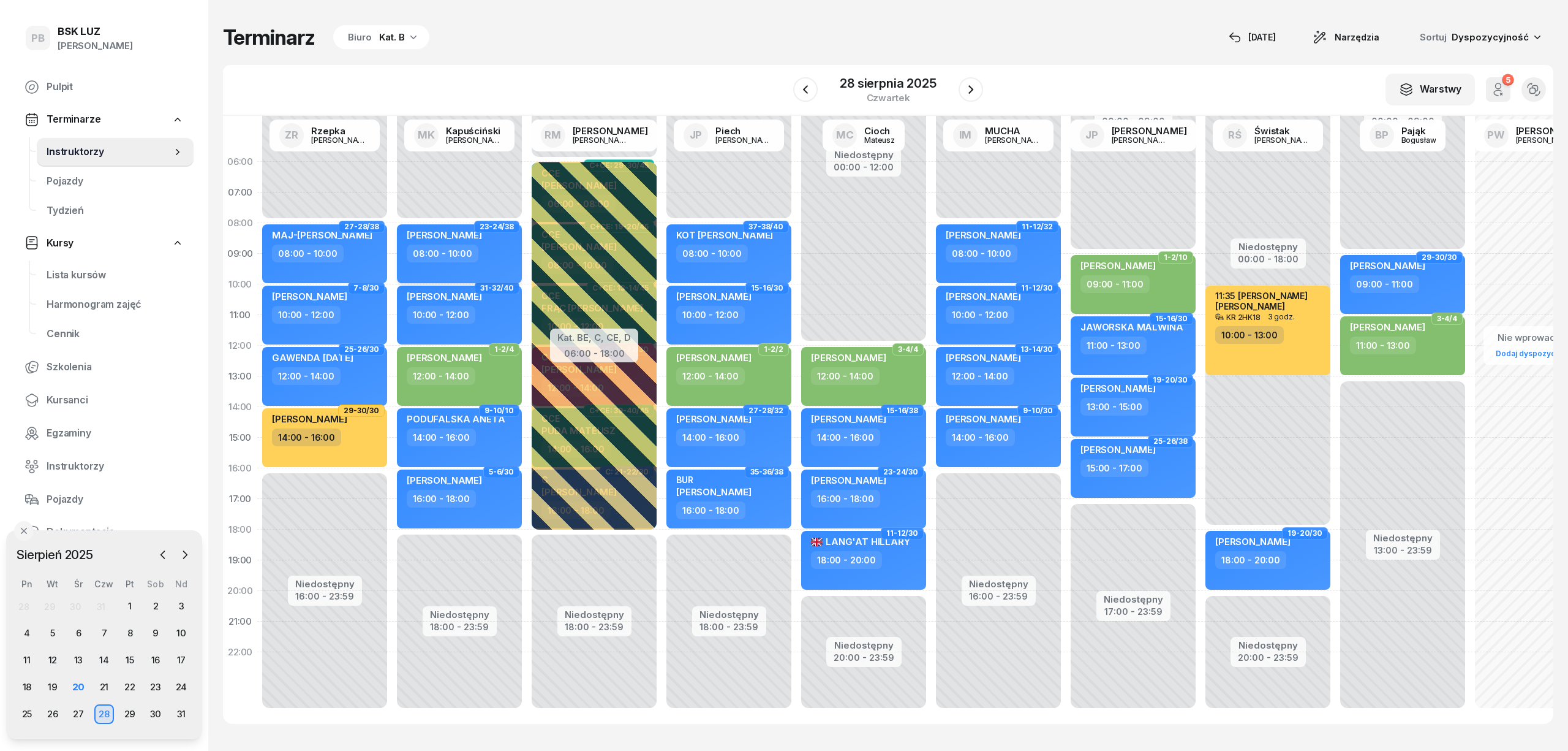
select select "08"
select select "10"
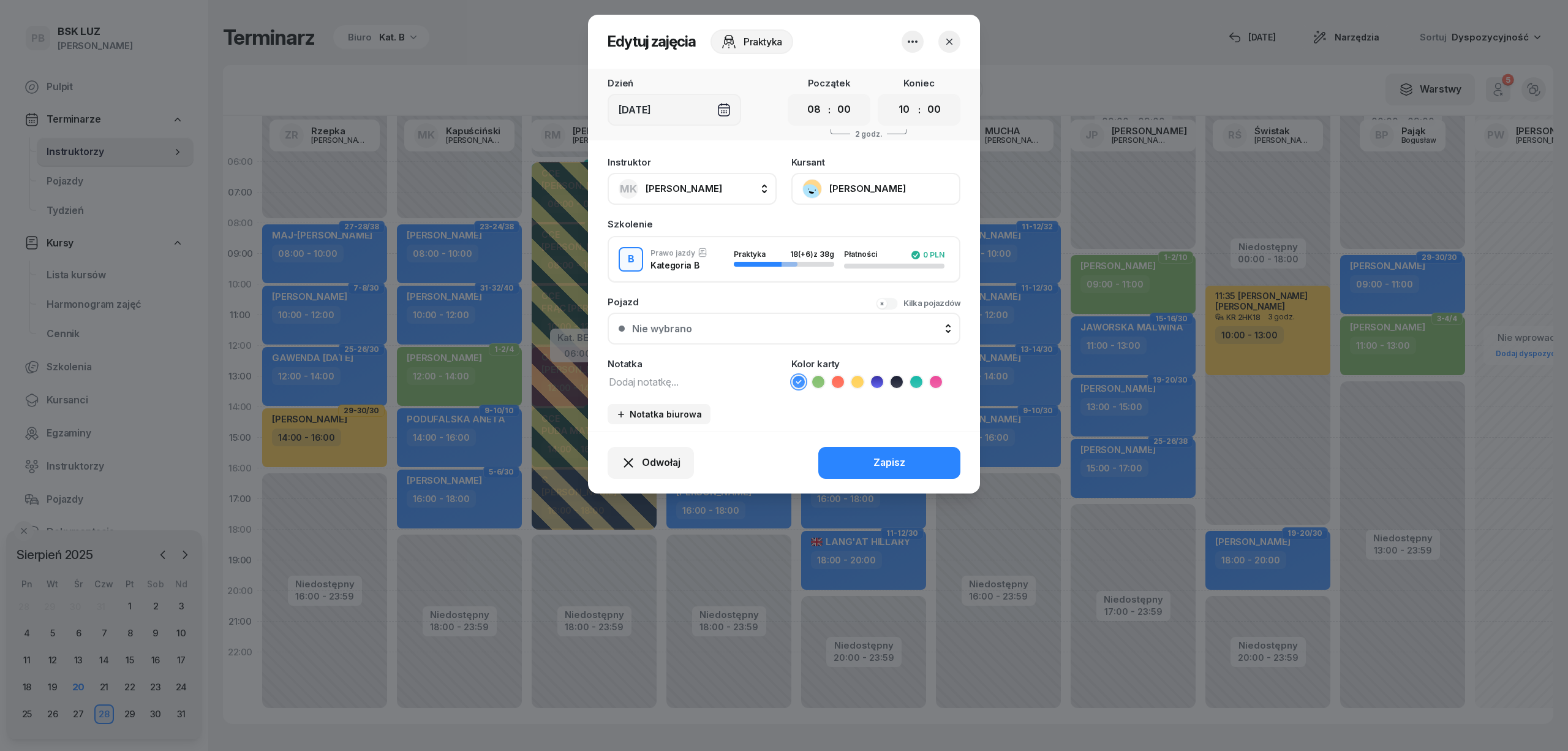
click at [645, 307] on div "Pojazd Kilka pojazdów Nie wybrano Nie wybrano Ford Galaxy B+E KR 2WC80 W_W STIL…" at bounding box center [784, 320] width 353 height 47
click at [617, 386] on textarea at bounding box center [692, 381] width 169 height 16
paste textarea "NOWOHUCKA !"
type textarea "NOWOHUCKA !"
click at [892, 457] on div "Zapisz" at bounding box center [890, 463] width 31 height 16
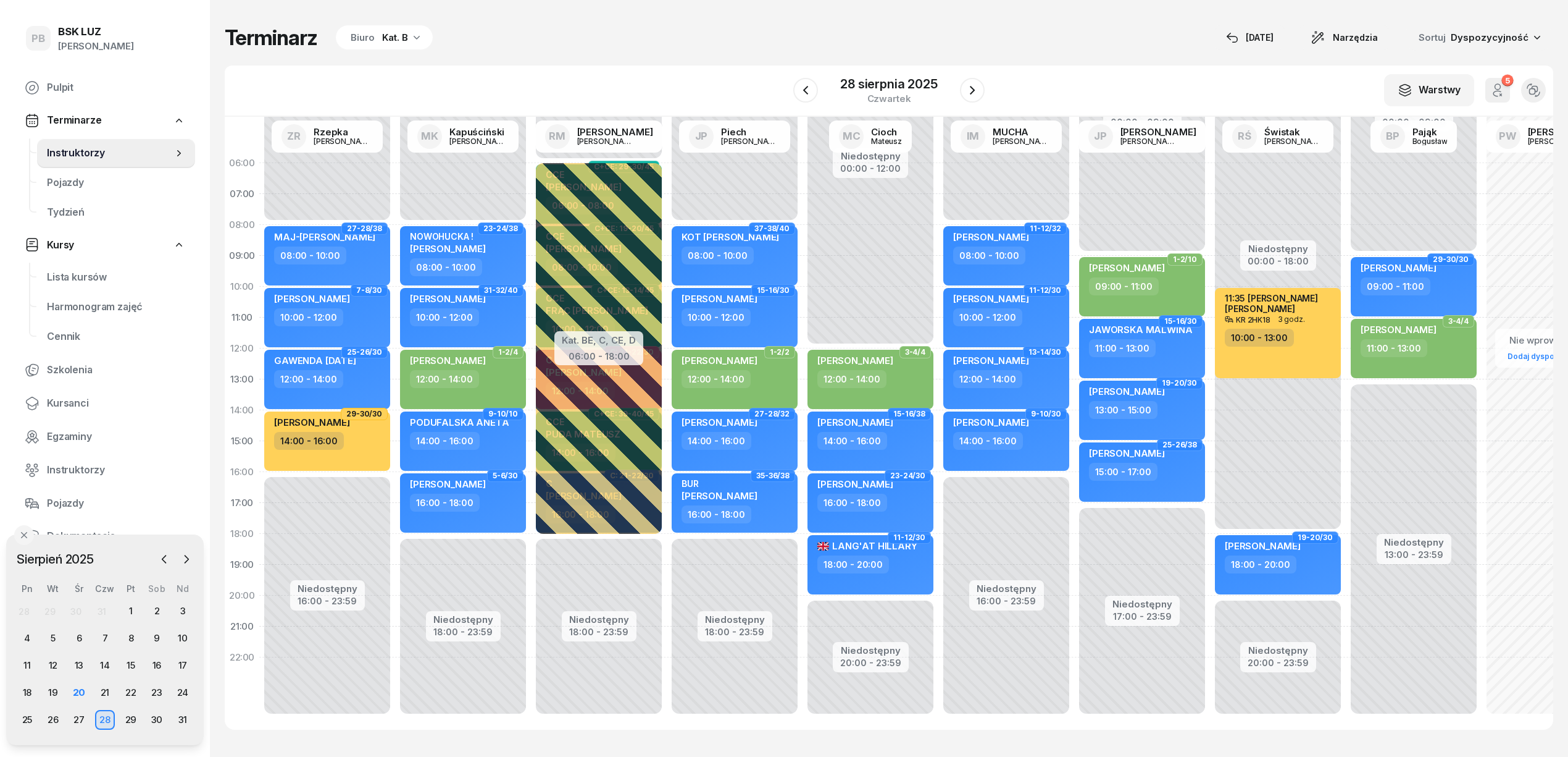
click at [763, 42] on div "Terminarz Biuro Kat. B 20 sie Narzędzia Sortuj Dyspozycyjność W Wybierz AK Kory…" at bounding box center [889, 377] width 1329 height 754
click at [771, 28] on div "Terminarz Biuro Kat. B [DATE] Narzędzia Sortuj Dyspozycyjność" at bounding box center [889, 37] width 1329 height 26
click at [944, 48] on div "Terminarz Biuro Kat. B [DATE] Narzędzia Sortuj Dyspozycyjność" at bounding box center [889, 37] width 1329 height 26
click at [748, 62] on div "Terminarz Biuro Kat. B 20 sie Narzędzia Sortuj Dyspozycyjność W Wybierz AK Kory…" at bounding box center [889, 377] width 1329 height 754
click at [814, 48] on div "Terminarz Biuro Kat. B [DATE] Narzędzia Sortuj Dyspozycyjność" at bounding box center [889, 37] width 1329 height 26
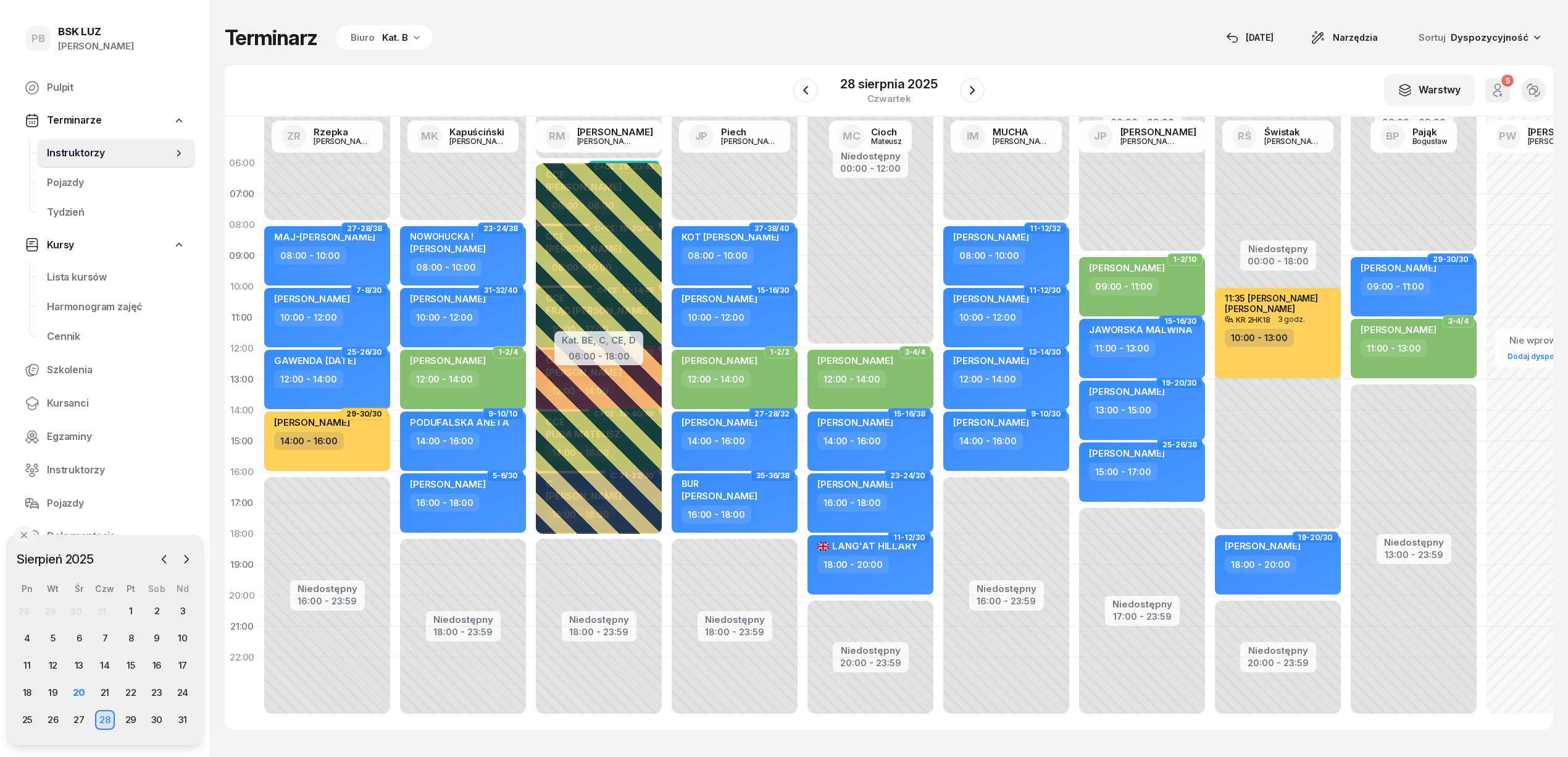
click at [511, 30] on div "Terminarz Biuro Kat. B [DATE] Narzędzia Sortuj Dyspozycyjność" at bounding box center [889, 37] width 1329 height 26
click at [551, 70] on div "W Wybierz AK Koryciński Artur BP Pająk Bogusław DA Arendarczyk Damian DP Pawłow…" at bounding box center [889, 91] width 1329 height 51
click at [642, 736] on div "Terminarz Biuro Kat. B 20 sie Narzędzia Sortuj Dyspozycyjność W Wybierz AK Kory…" at bounding box center [889, 377] width 1329 height 754
click at [934, 748] on div "Terminarz Biuro Kat. B 20 sie Narzędzia Sortuj Dyspozycyjność W Wybierz AK Kory…" at bounding box center [889, 377] width 1329 height 754
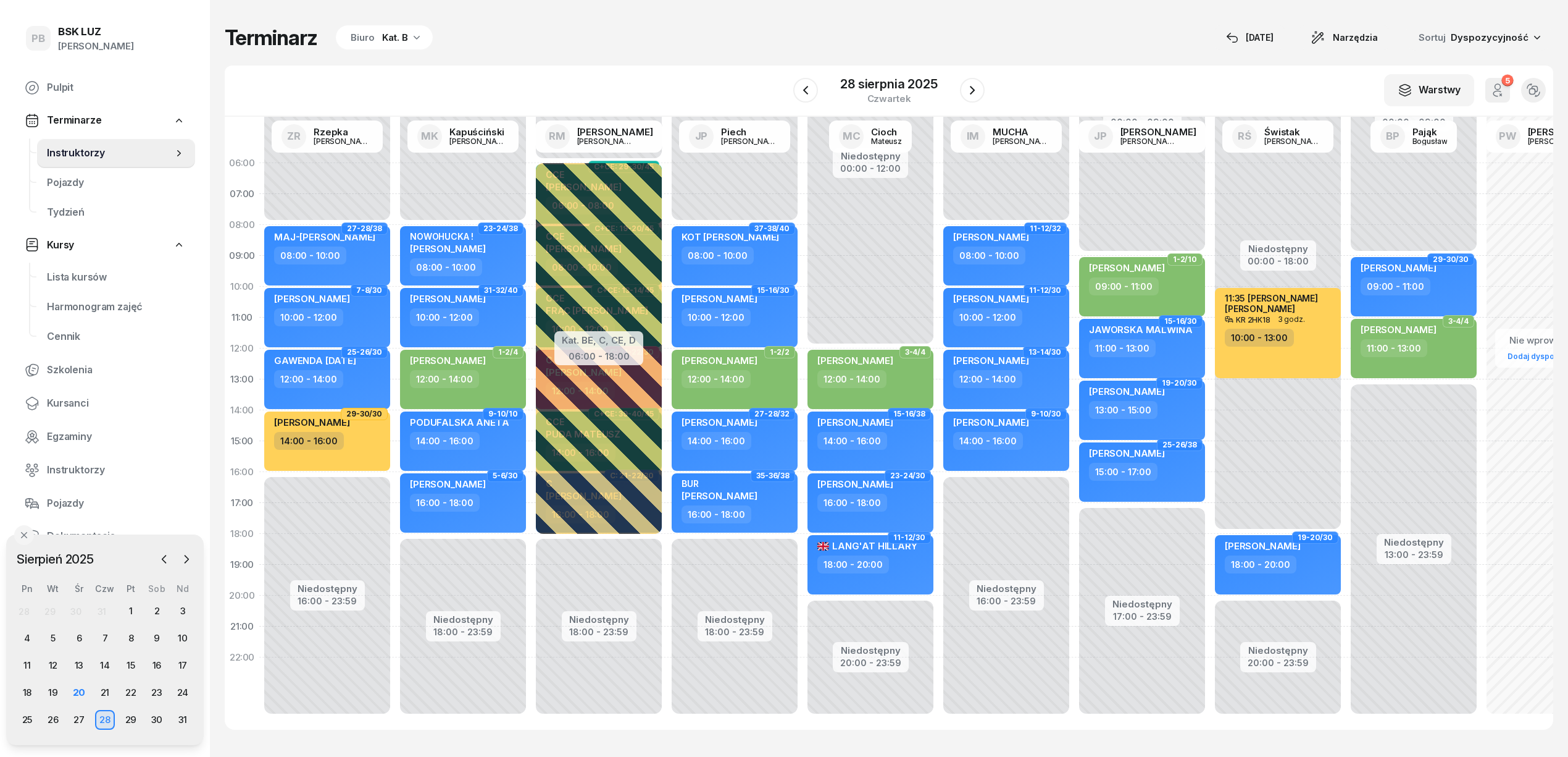
drag, startPoint x: 988, startPoint y: 6, endPoint x: 663, endPoint y: 39, distance: 326.7
click at [988, 6] on div "Terminarz Biuro Kat. B 20 sie Narzędzia Sortuj Dyspozycyjność W Wybierz AK Kory…" at bounding box center [889, 377] width 1329 height 754
click at [363, 33] on div "Biuro" at bounding box center [363, 37] width 24 height 15
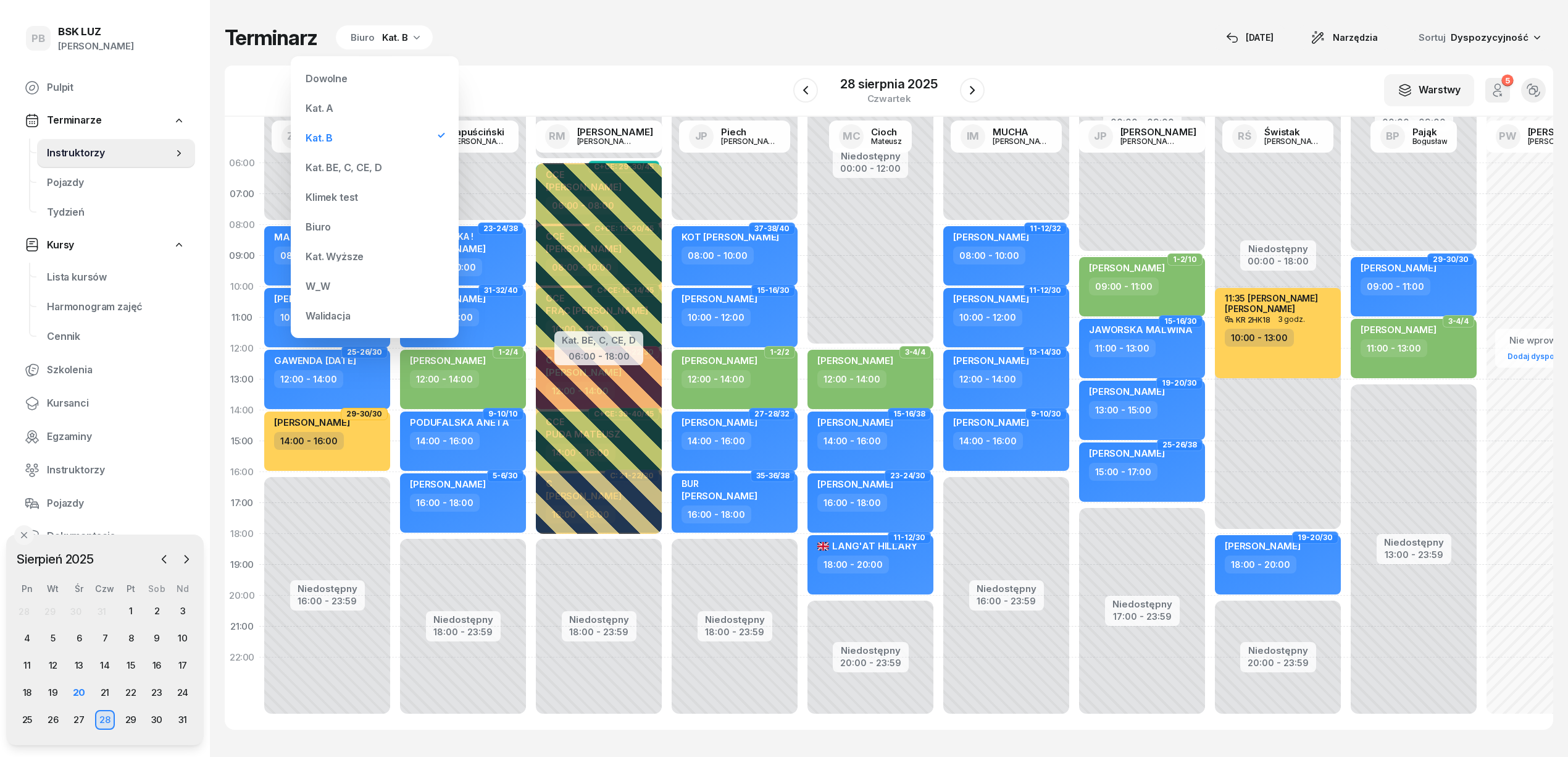
click at [363, 161] on div "Kat. BE, C, CE, D" at bounding box center [375, 167] width 148 height 25
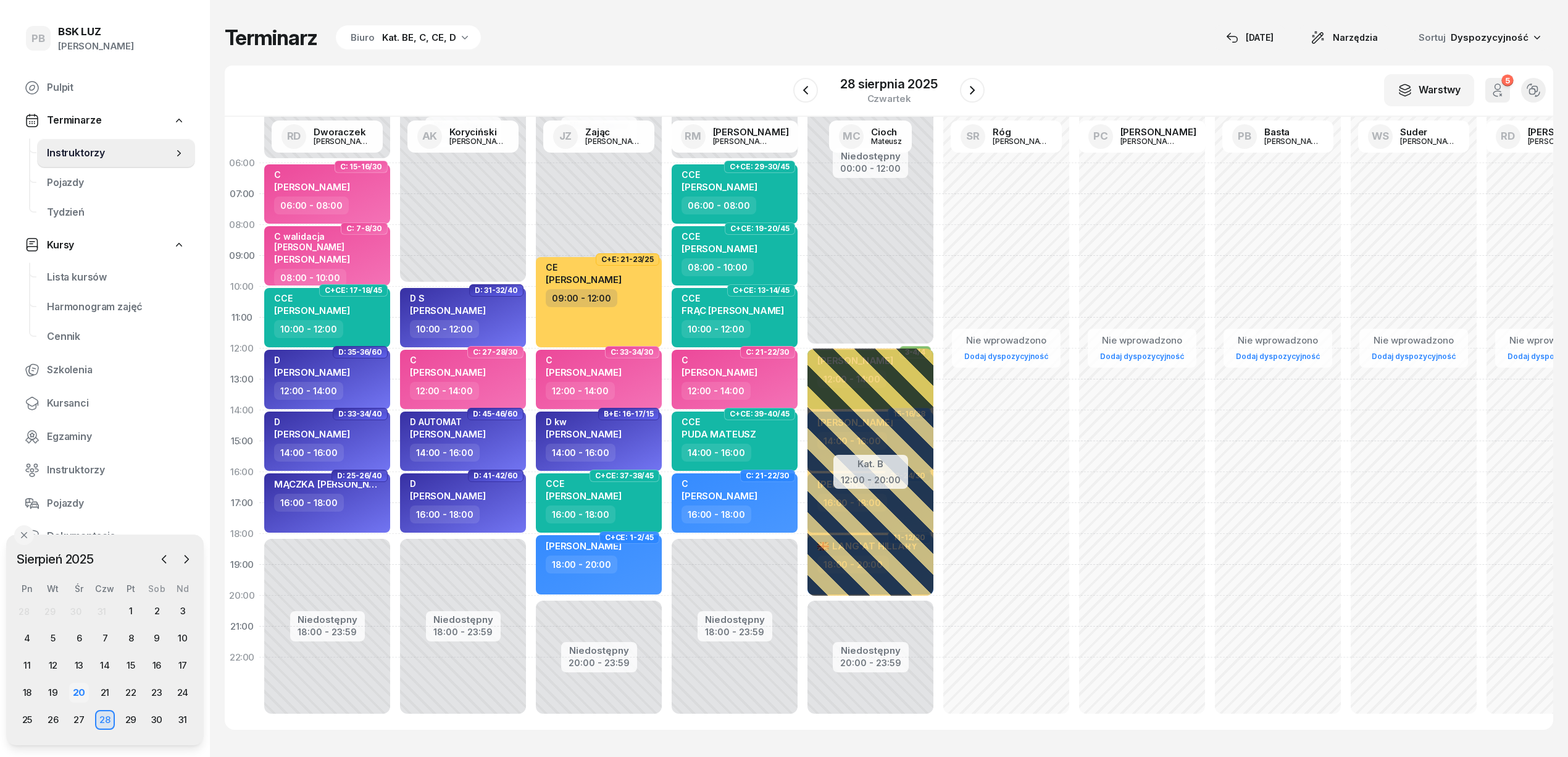
click at [82, 692] on div "20" at bounding box center [79, 692] width 19 height 19
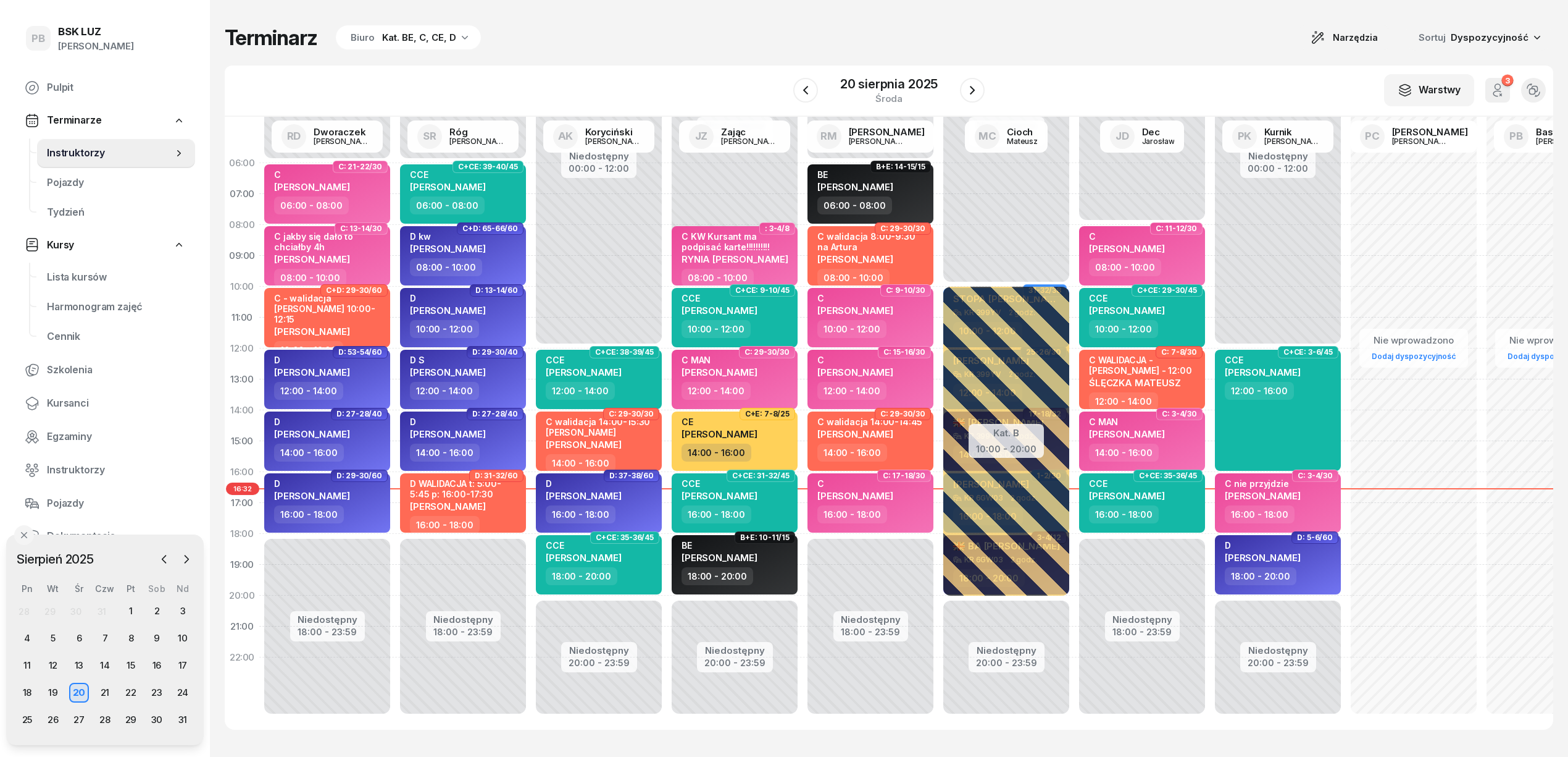
click at [616, 51] on div "Terminarz Biuro Kat. BE, C, CE, D Narzędzia Sortuj Dyspozycyjność W Wybierz AK …" at bounding box center [889, 377] width 1329 height 754
click at [652, 79] on div "W Wybierz AK [PERSON_NAME] BP [PERSON_NAME] DP [PERSON_NAME] GS [PERSON_NAME] I…" at bounding box center [889, 91] width 1329 height 51
click at [187, 562] on icon "button" at bounding box center [187, 559] width 12 height 12
click at [47, 608] on div "2" at bounding box center [53, 611] width 19 height 19
click at [51, 610] on div "2" at bounding box center [53, 611] width 19 height 19
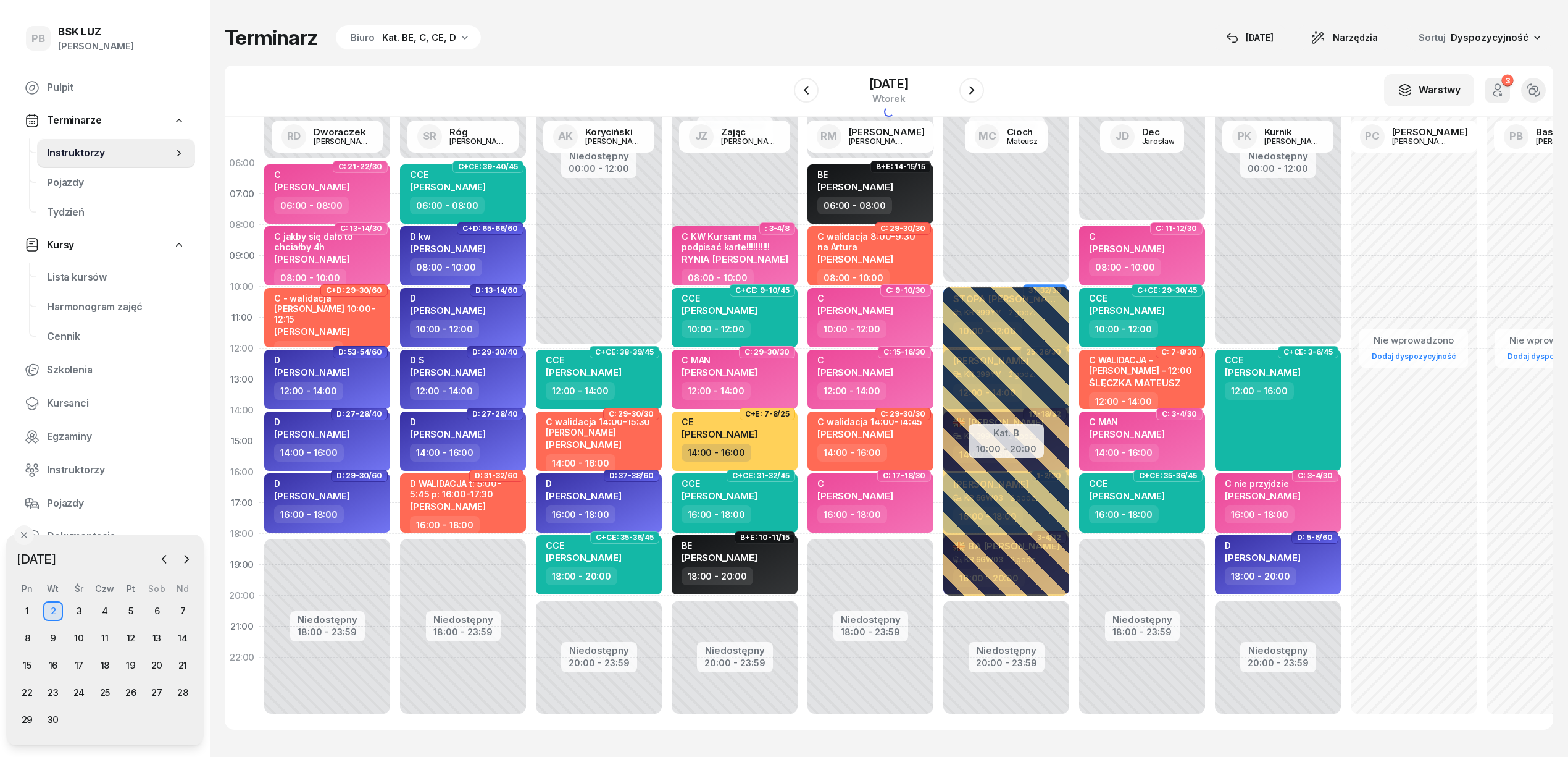
click at [55, 609] on div "2" at bounding box center [53, 611] width 19 height 19
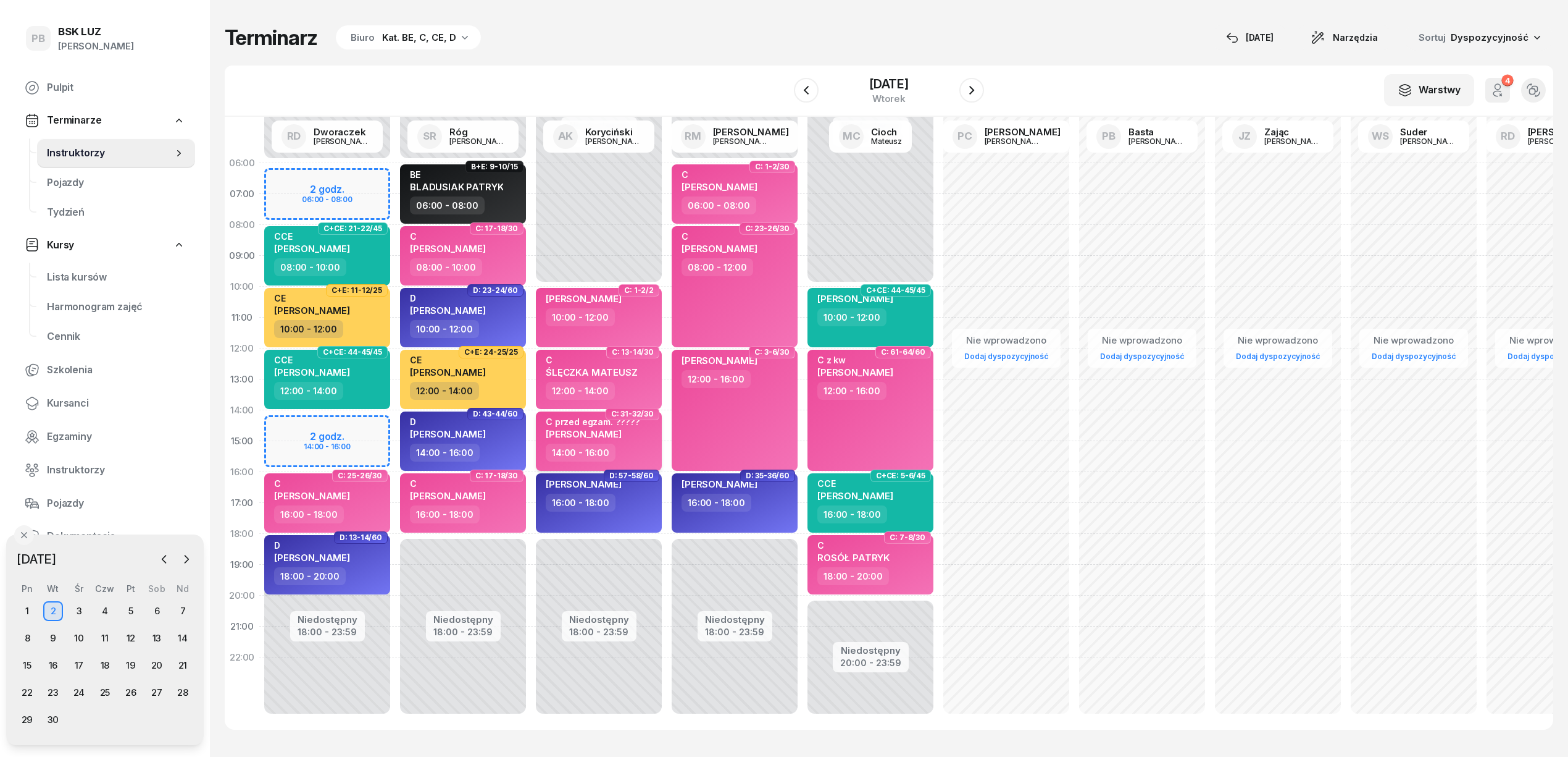
click at [630, 452] on div "14:00 - 16:00" at bounding box center [599, 452] width 108 height 18
select select "14"
select select "16"
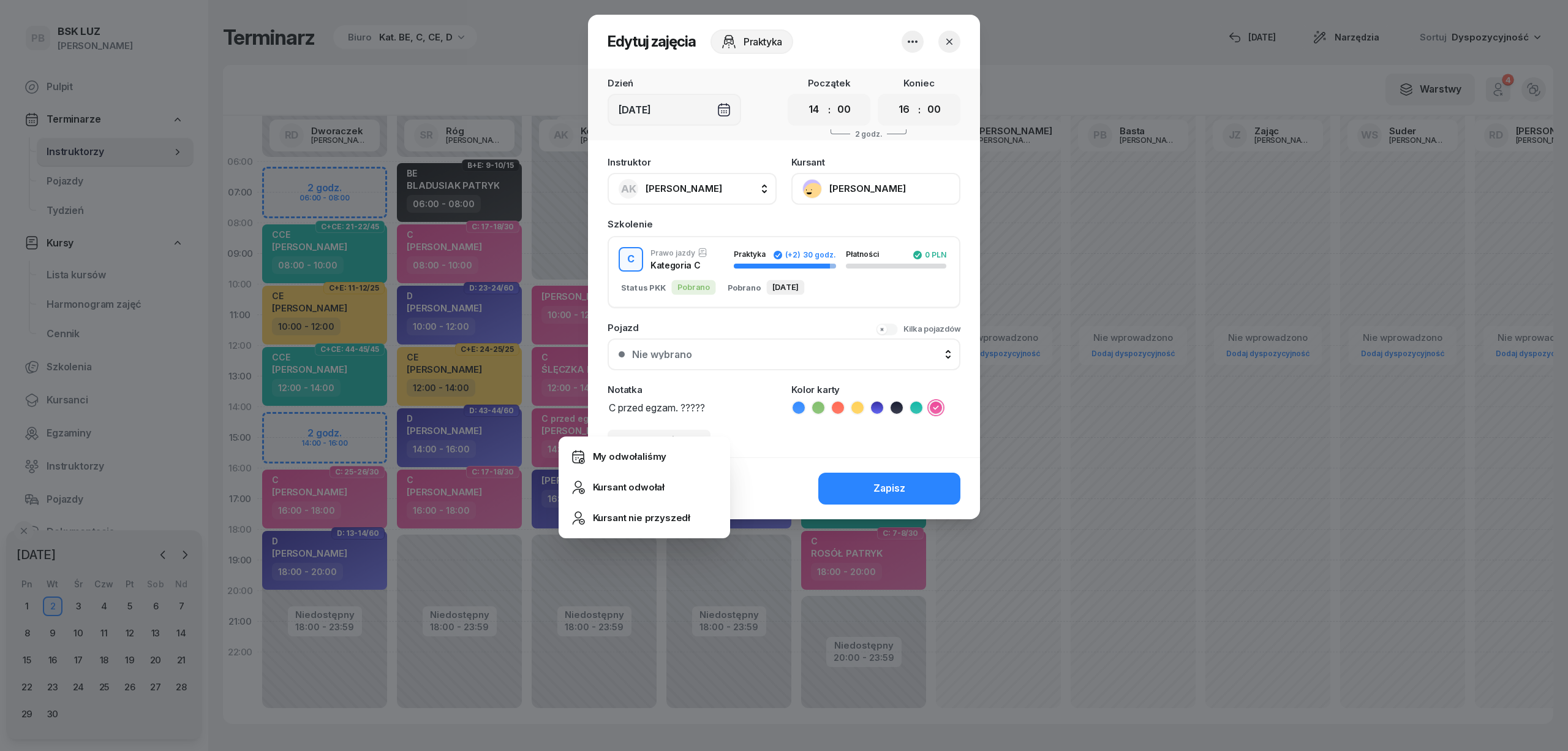
click at [658, 191] on span "[PERSON_NAME]" at bounding box center [684, 188] width 77 height 11
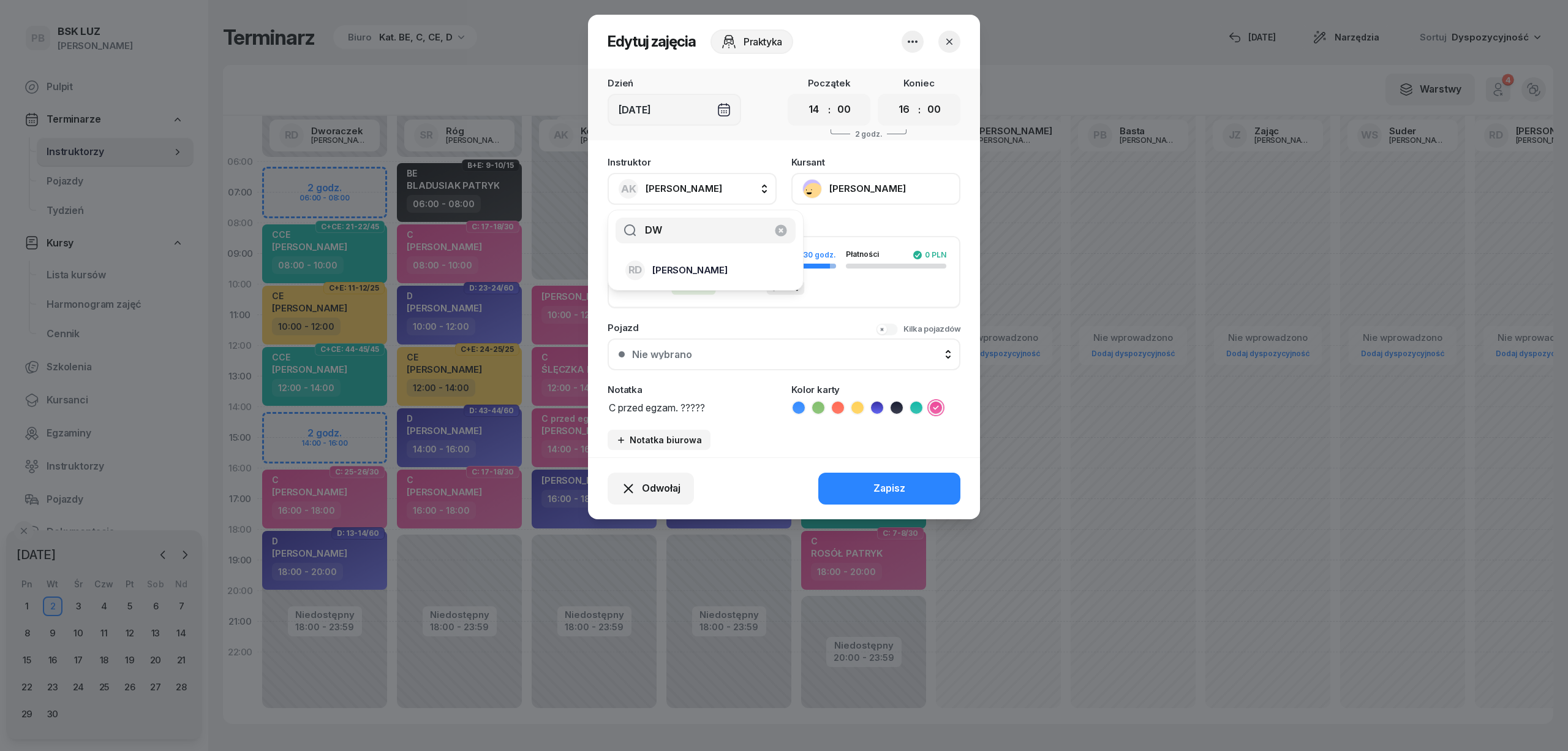
type input "DW"
click at [696, 276] on span "[PERSON_NAME]" at bounding box center [690, 270] width 75 height 16
click at [815, 110] on select "00 01 02 03 04 05 06 07 08 09 10 11 12 13 14 15 16 17 18 19 20 21 22 23" at bounding box center [814, 109] width 24 height 25
select select "06"
click at [802, 97] on select "00 01 02 03 04 05 06 07 08 09 10 11 12 13 14 15 16 17 18 19 20 21 22 23" at bounding box center [814, 109] width 24 height 25
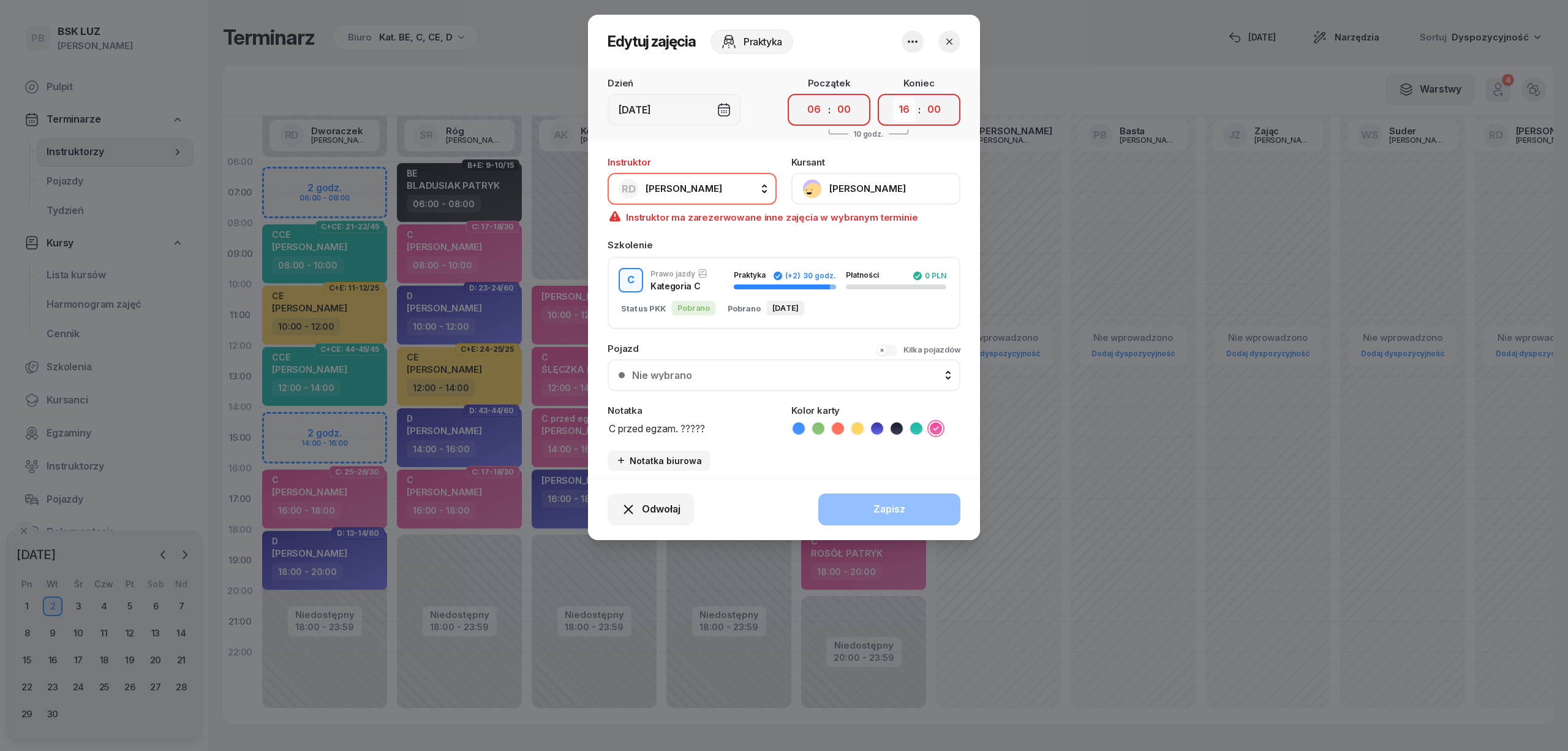
click at [904, 101] on select "00 01 02 03 04 05 06 07 08 09 10 11 12 13 14 15 16 17 18 19 20 21 22 23" at bounding box center [904, 109] width 24 height 25
select select "08"
click at [892, 97] on select "00 01 02 03 04 05 06 07 08 09 10 11 12 13 14 15 16 17 18 19 20 21 22 23" at bounding box center [904, 109] width 24 height 25
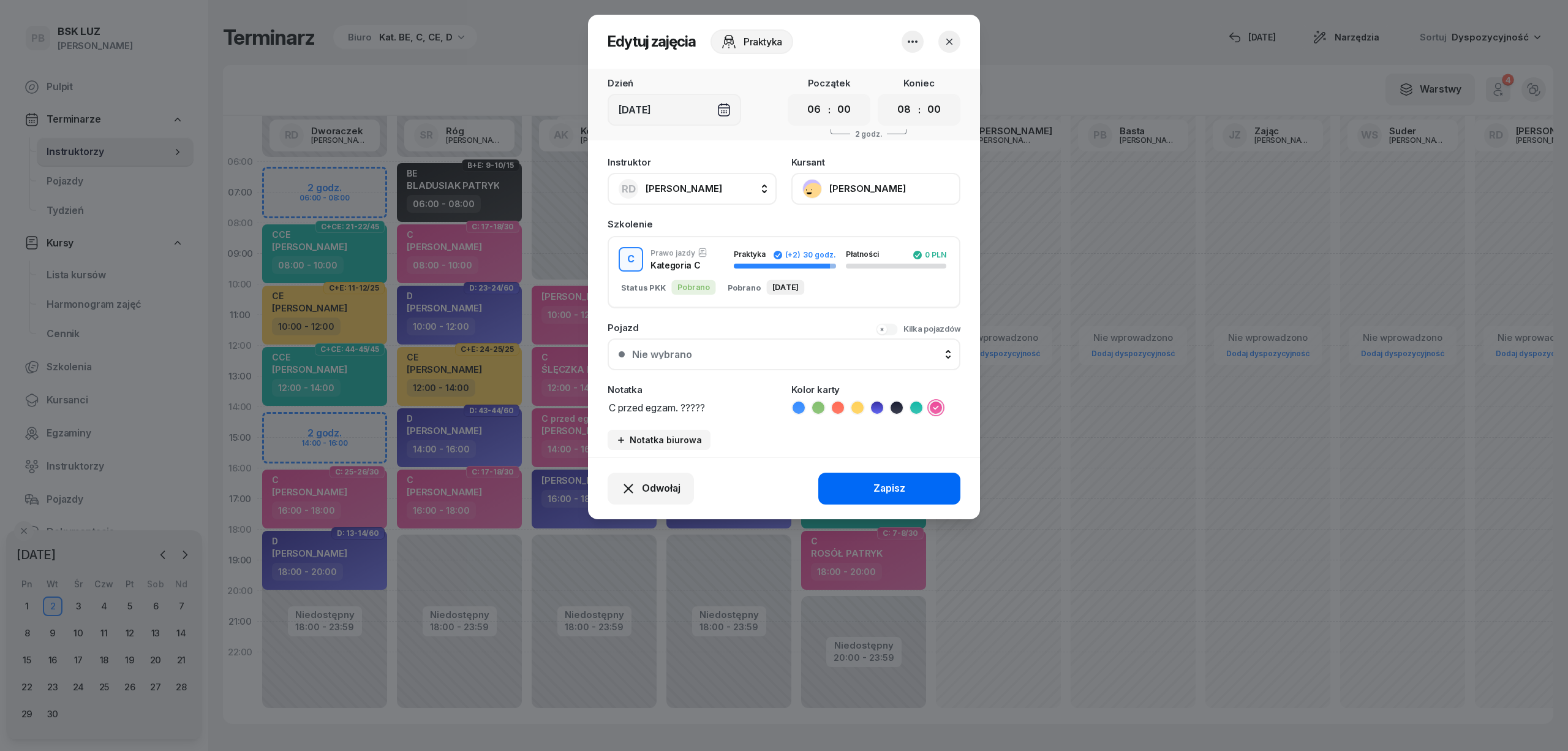
click at [880, 498] on button "Zapisz" at bounding box center [889, 488] width 142 height 31
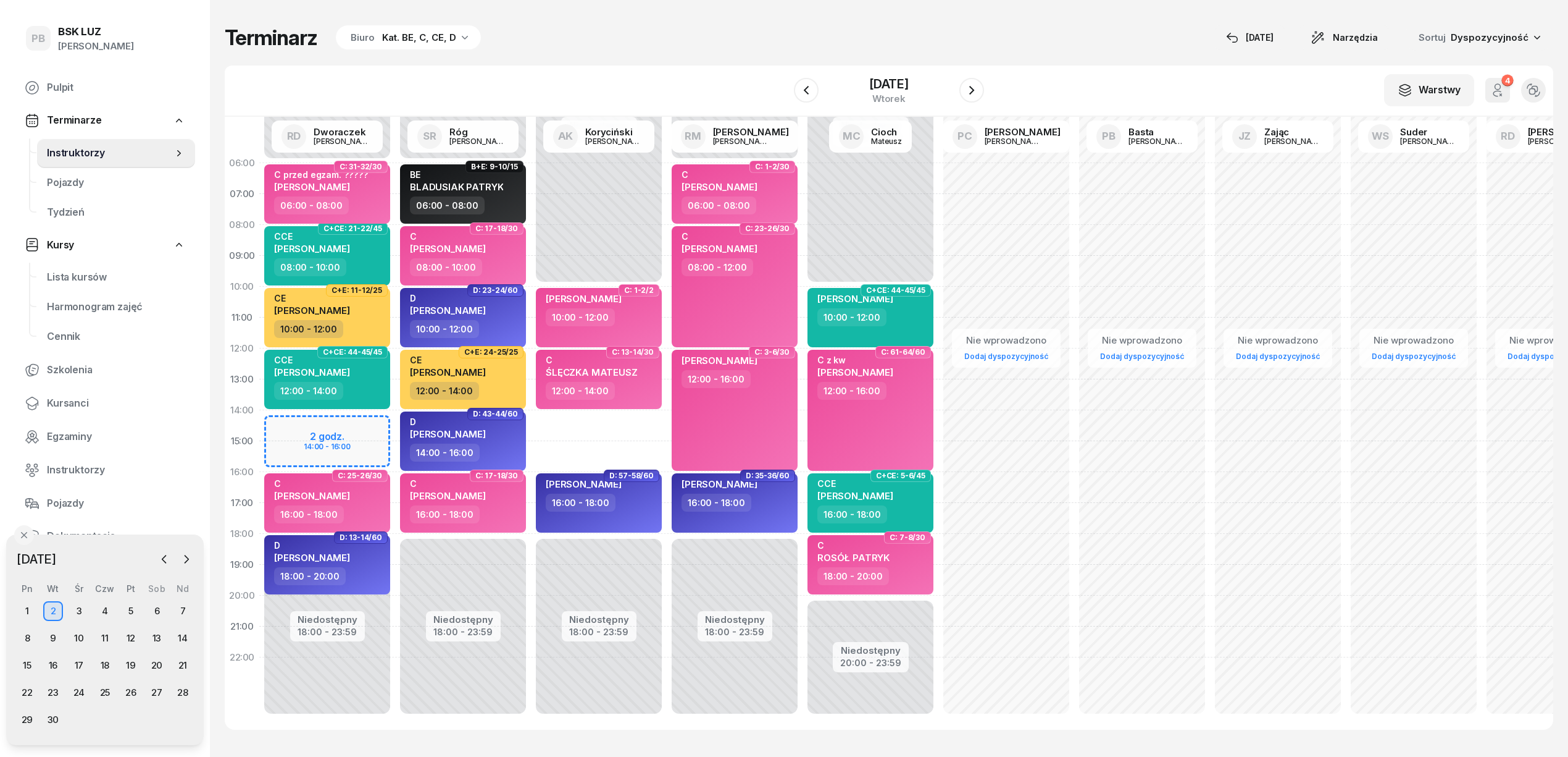
drag, startPoint x: 660, startPoint y: 53, endPoint x: 258, endPoint y: 298, distance: 470.8
click at [660, 53] on div "Terminarz Biuro Kat. BE, C, CE, D [DATE] Narzędzia Sortuj Dyspozycyjność W Wybi…" at bounding box center [889, 377] width 1329 height 754
click at [158, 554] on icon "button" at bounding box center [165, 559] width 12 height 12
click at [83, 695] on div "20" at bounding box center [79, 692] width 19 height 19
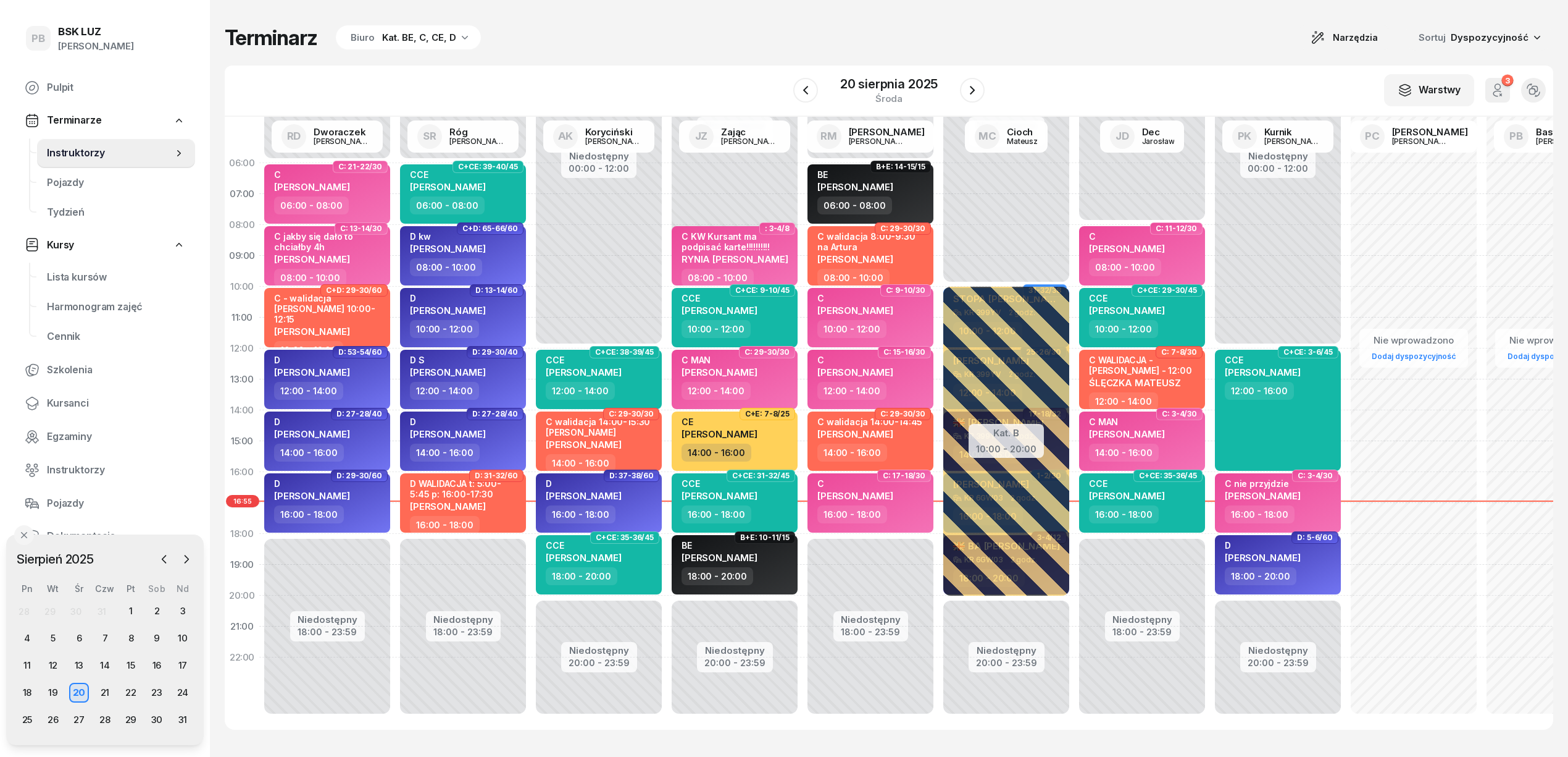
click at [609, 26] on div "Terminarz Biuro Kat. BE, C, CE, D Narzędzia Sortuj Dyspozycyjność" at bounding box center [889, 37] width 1329 height 26
click at [965, 85] on icon "button" at bounding box center [972, 90] width 15 height 15
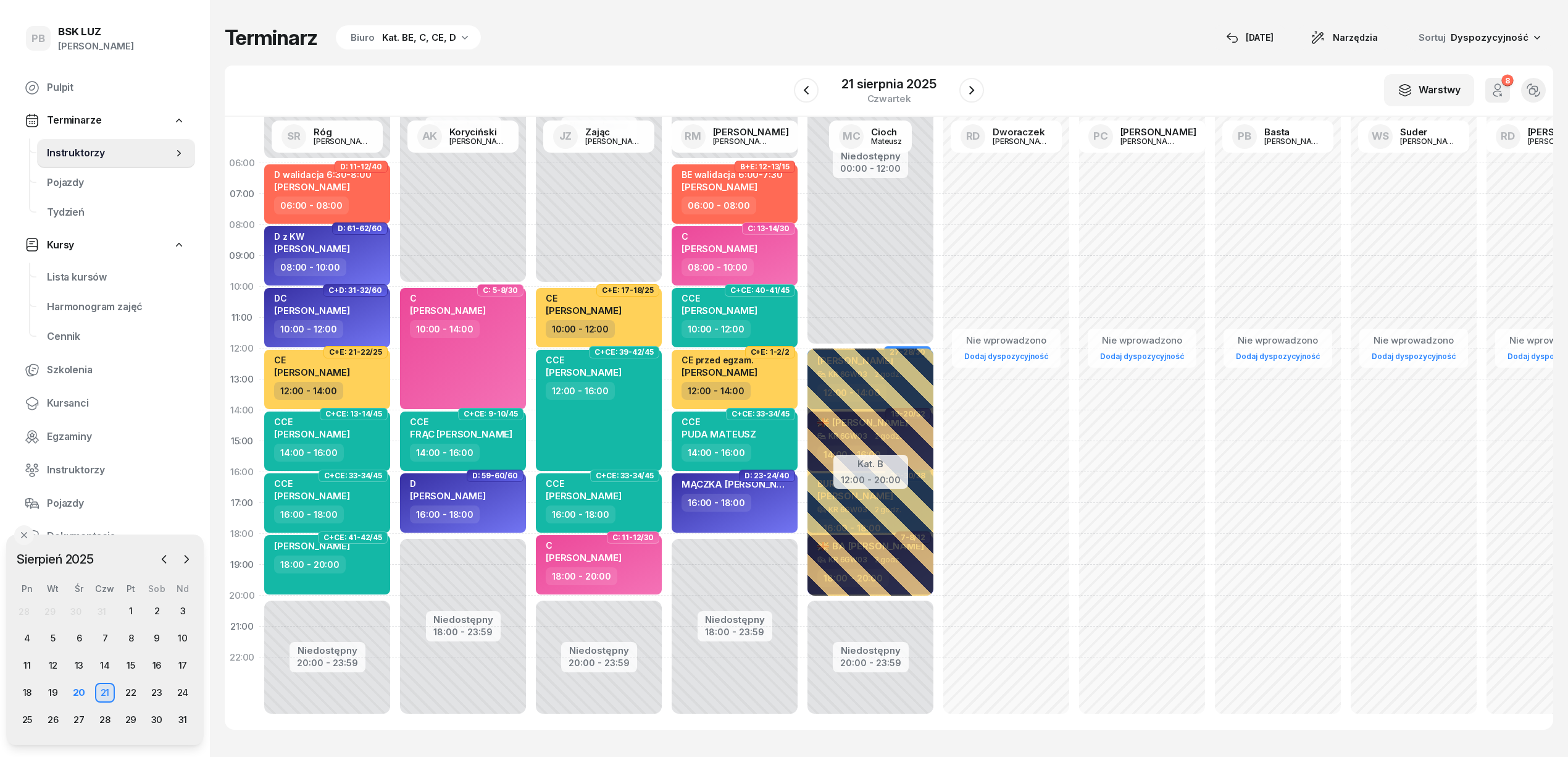
click at [552, 28] on div "Terminarz Biuro Kat. BE, C, CE, D [DATE] Narzędzia Sortuj Dyspozycyjność" at bounding box center [889, 37] width 1329 height 26
click at [595, 63] on div "Terminarz Biuro Kat. BE, C, CE, D [DATE] Narzędzia Sortuj Dyspozycyjność W Wybi…" at bounding box center [889, 377] width 1329 height 754
click at [702, 15] on div "Terminarz Biuro Kat. BE, C, CE, D [DATE] Narzędzia Sortuj Dyspozycyjność W Wybi…" at bounding box center [889, 377] width 1329 height 754
click at [583, 55] on div "Terminarz Biuro Kat. BE, C, CE, D [DATE] Narzędzia Sortuj Dyspozycyjność W Wybi…" at bounding box center [889, 377] width 1329 height 754
click at [583, 62] on div "Terminarz Biuro Kat. BE, C, CE, D [DATE] Narzędzia Sortuj Dyspozycyjność W Wybi…" at bounding box center [889, 377] width 1329 height 754
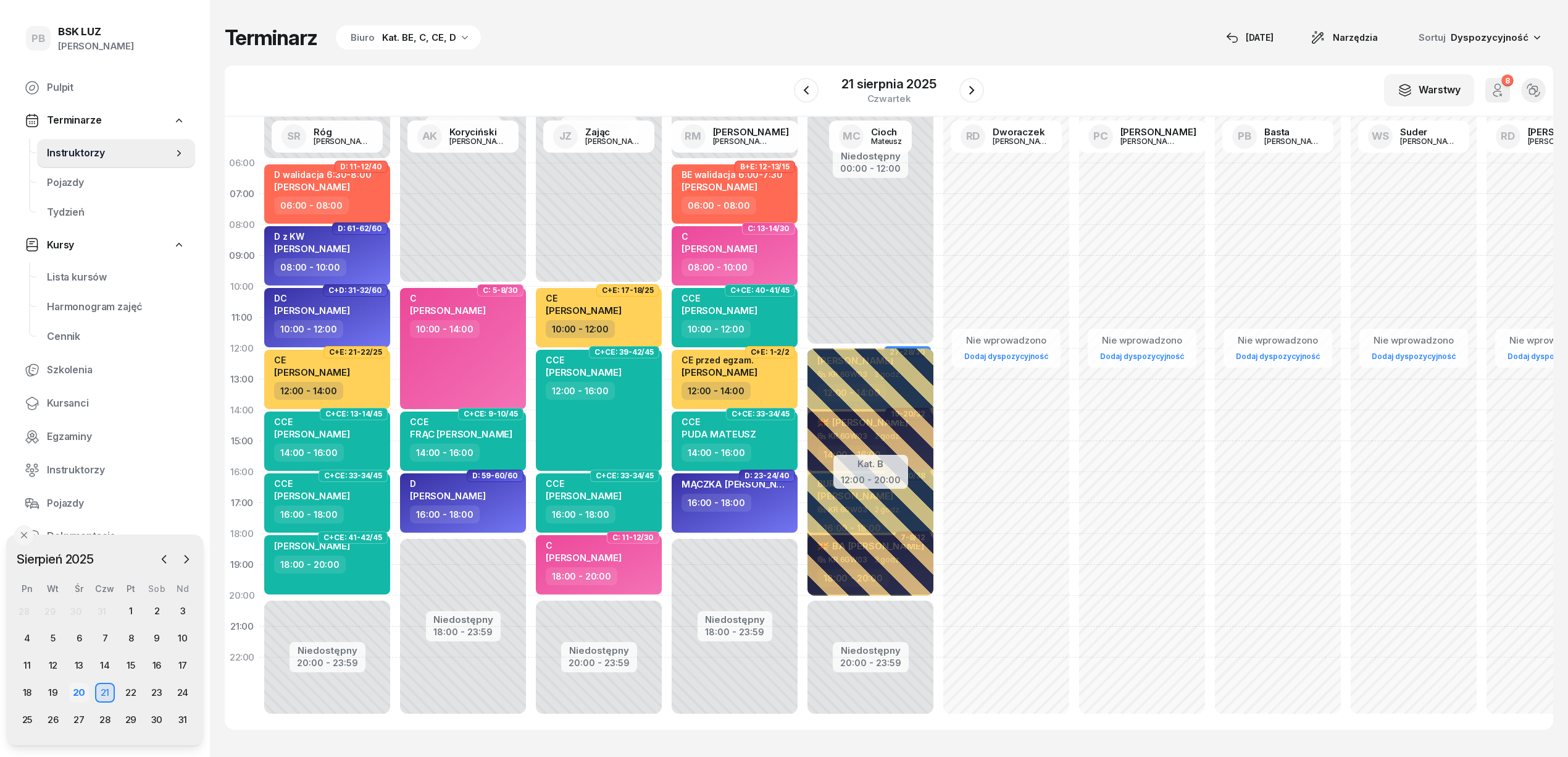
click at [77, 690] on div "20" at bounding box center [79, 692] width 19 height 19
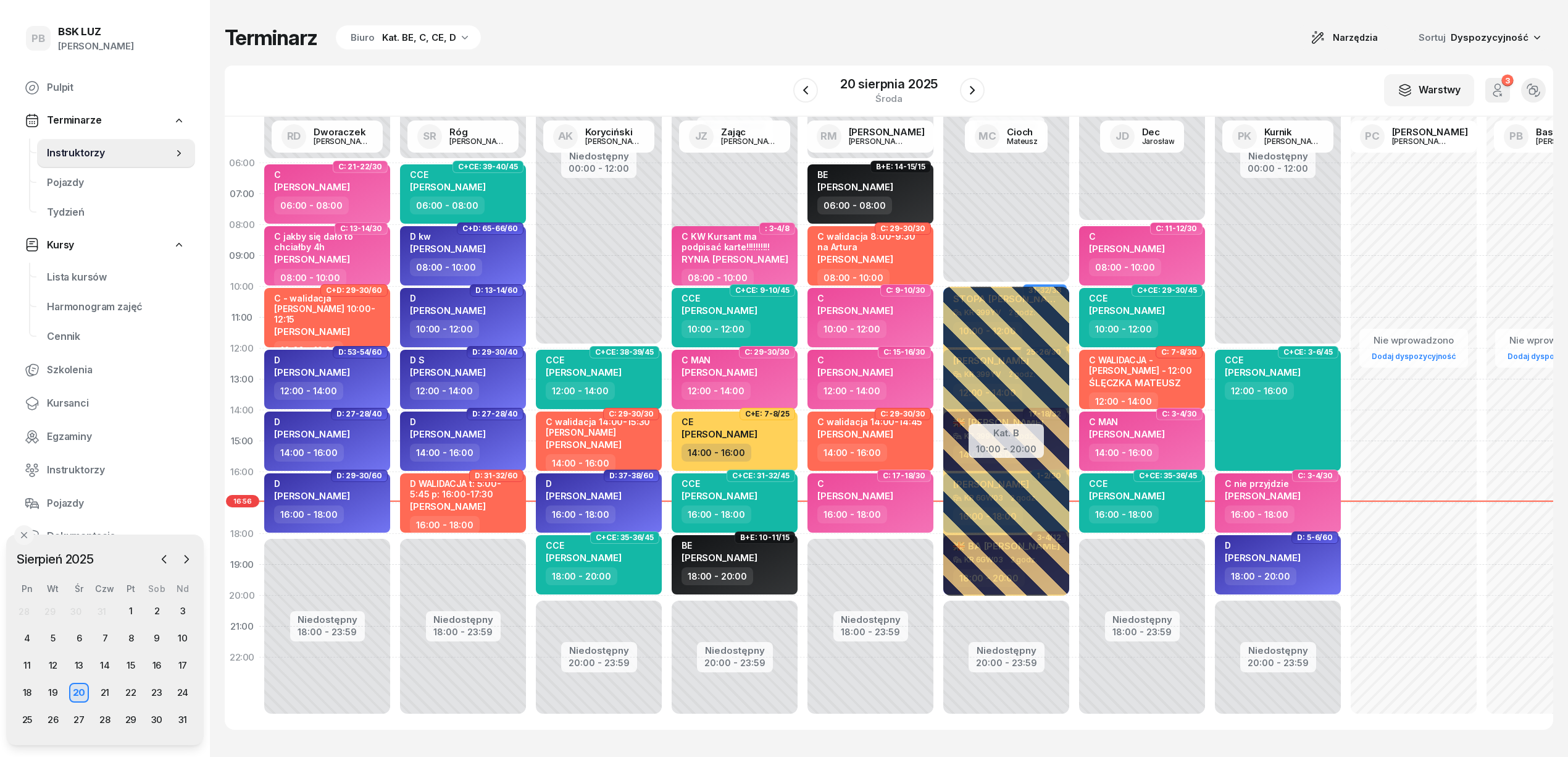
click at [772, 30] on div "Terminarz Biuro Kat. BE, C, CE, D Narzędzia Sortuj Dyspozycyjność" at bounding box center [889, 37] width 1329 height 26
click at [705, 48] on div "Terminarz Biuro Kat. BE, C, CE, D Narzędzia Sortuj Dyspozycyjność" at bounding box center [889, 37] width 1329 height 26
click at [701, 45] on div "Terminarz Biuro Kat. BE, C, CE, D Narzędzia Sortuj Dyspozycyjność" at bounding box center [889, 37] width 1329 height 26
click at [114, 687] on div "21" at bounding box center [105, 692] width 19 height 19
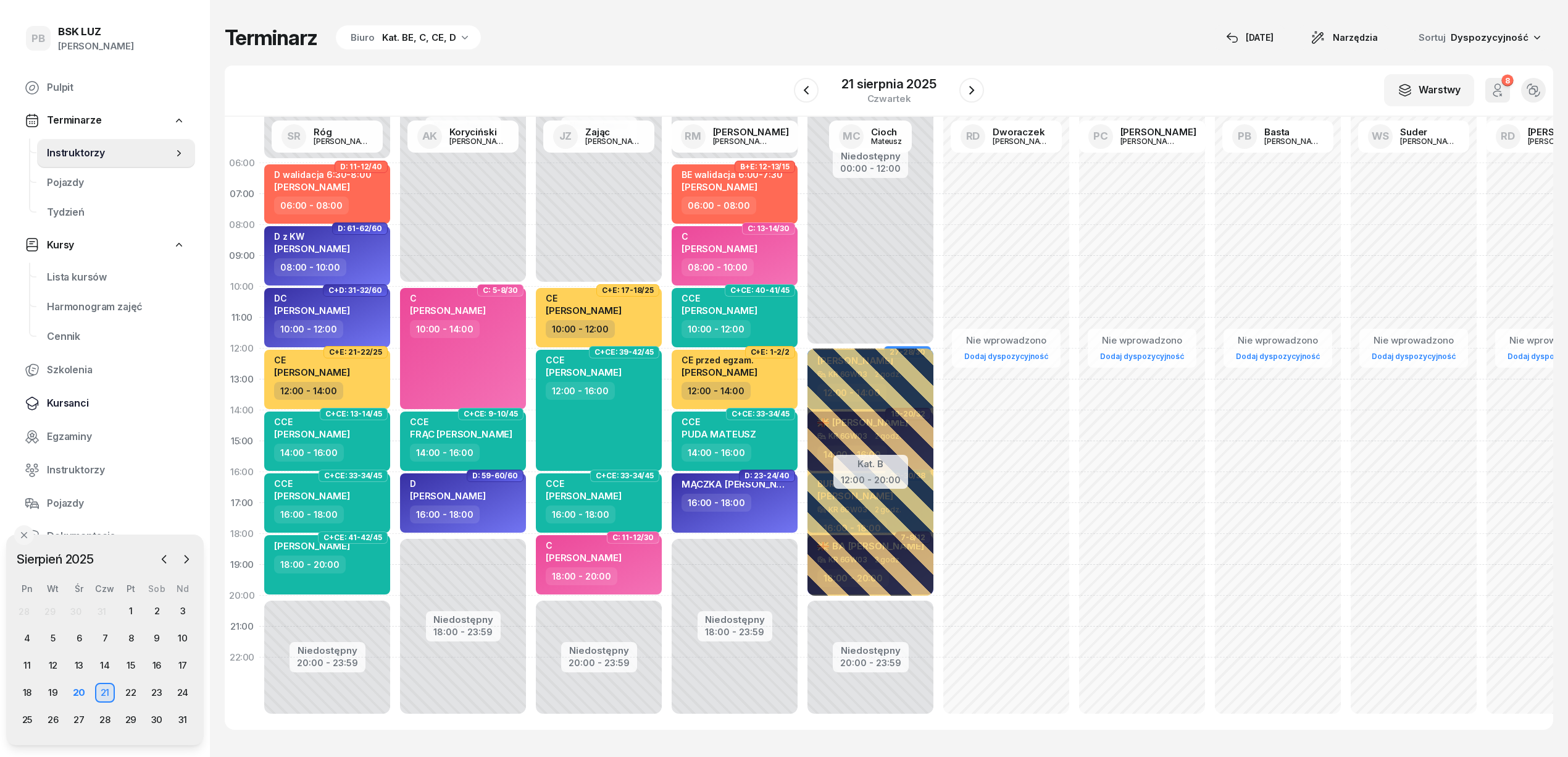
click at [72, 411] on link "Kursanci" at bounding box center [105, 403] width 180 height 30
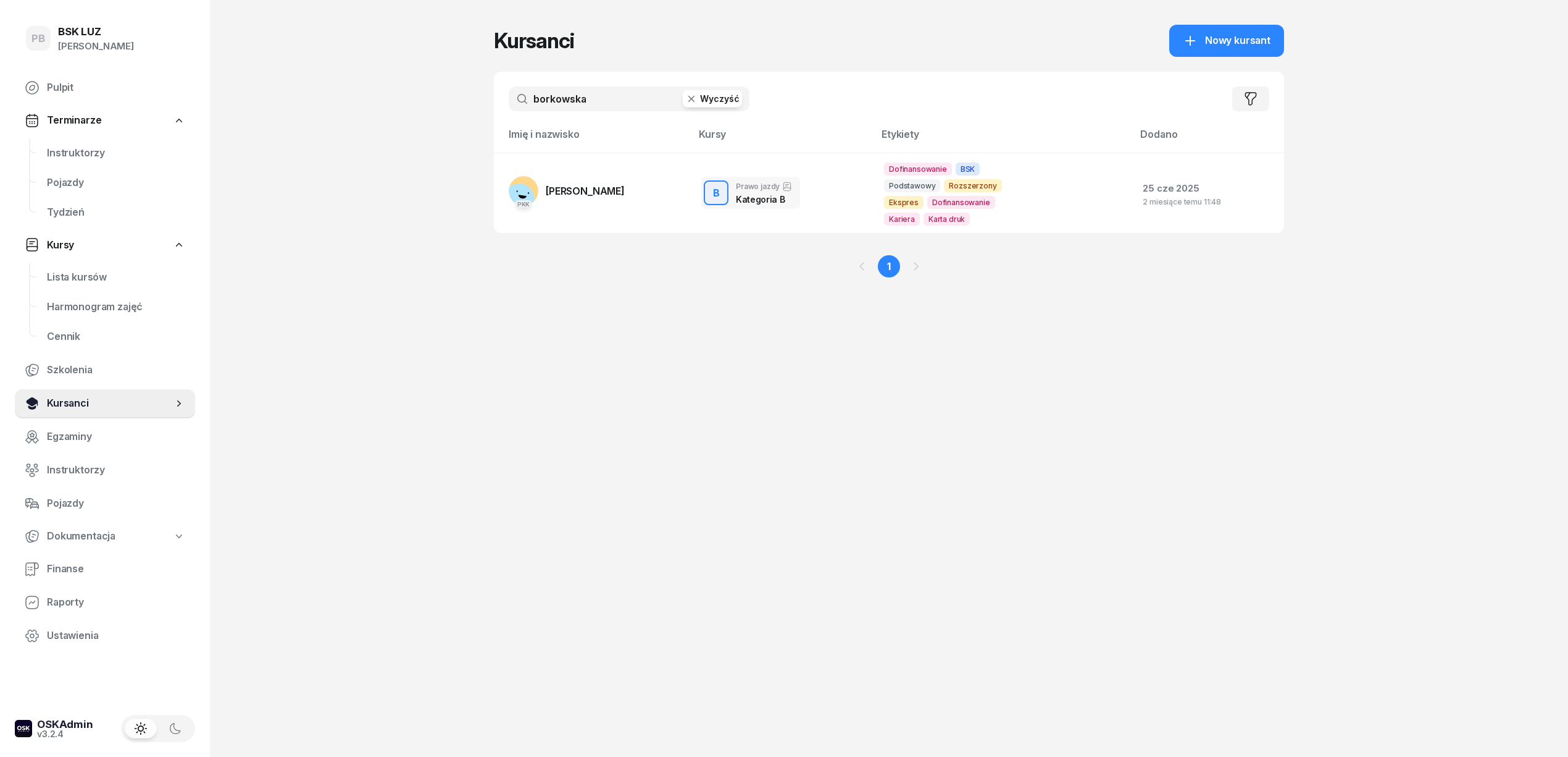
click at [72, 403] on span "Kursanci" at bounding box center [109, 403] width 126 height 16
click at [589, 101] on input "borkowska" at bounding box center [629, 99] width 241 height 25
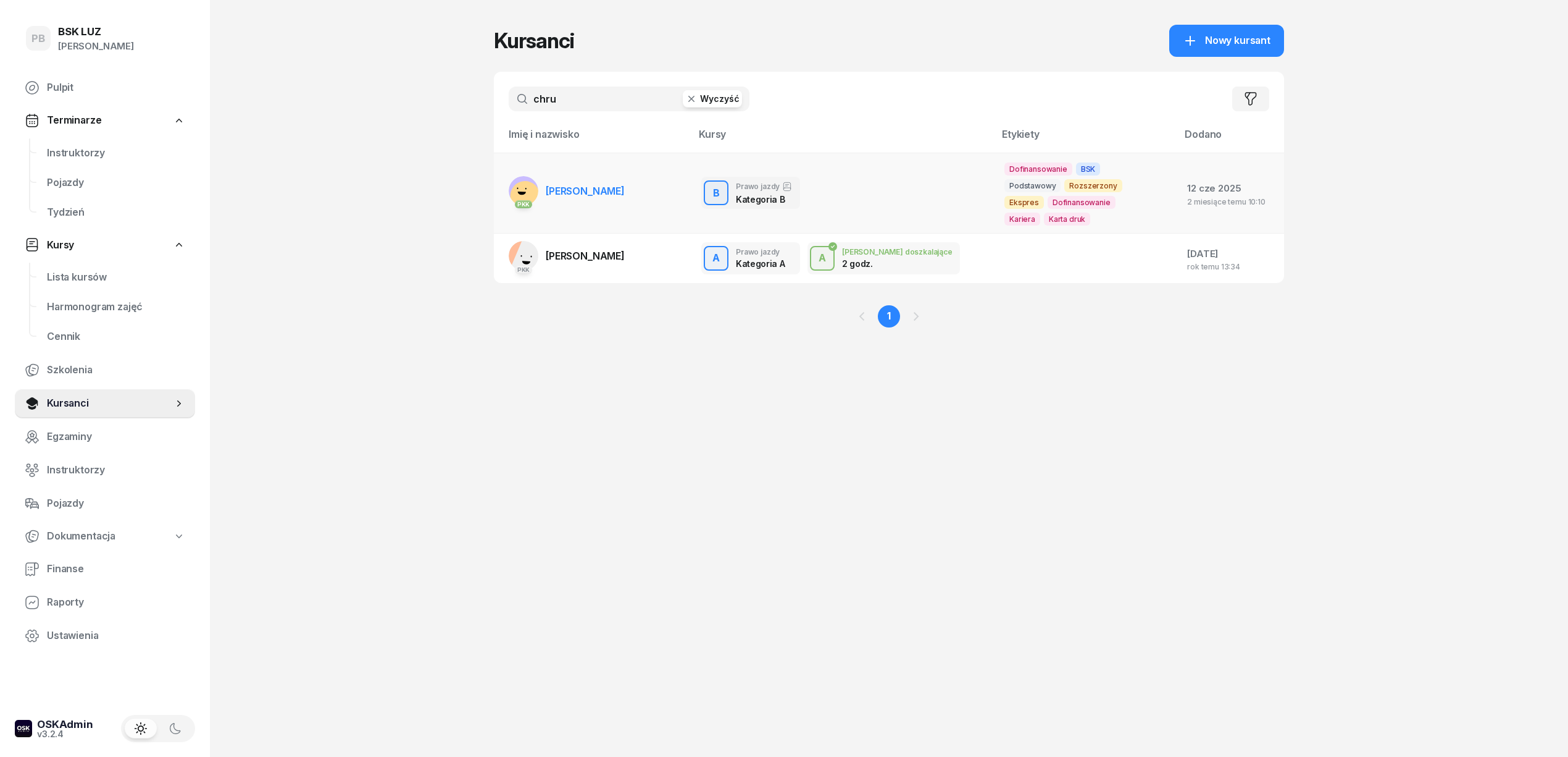
type input "chru"
click at [585, 187] on span "[PERSON_NAME]" at bounding box center [585, 191] width 79 height 12
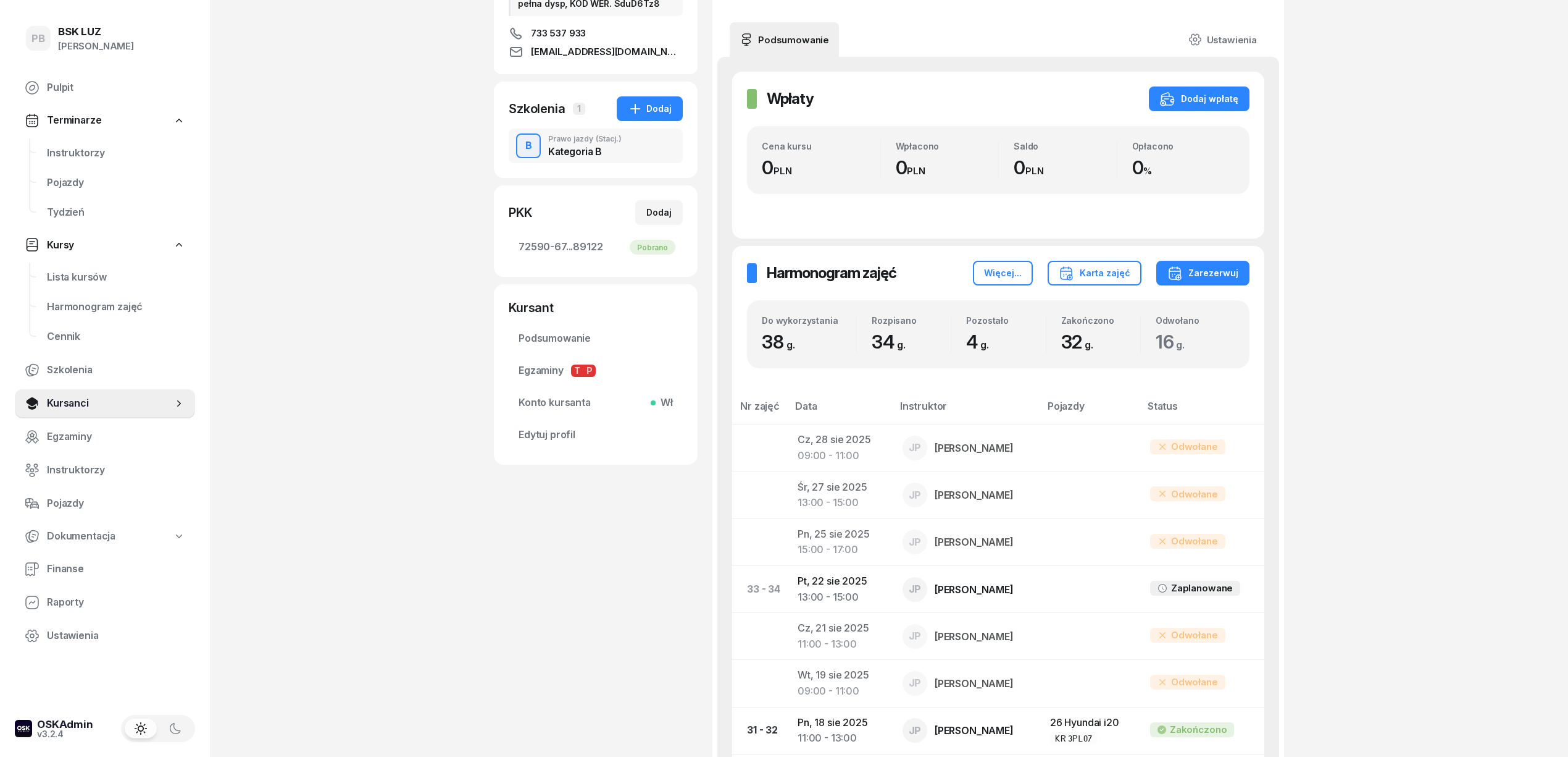
scroll to position [329, 0]
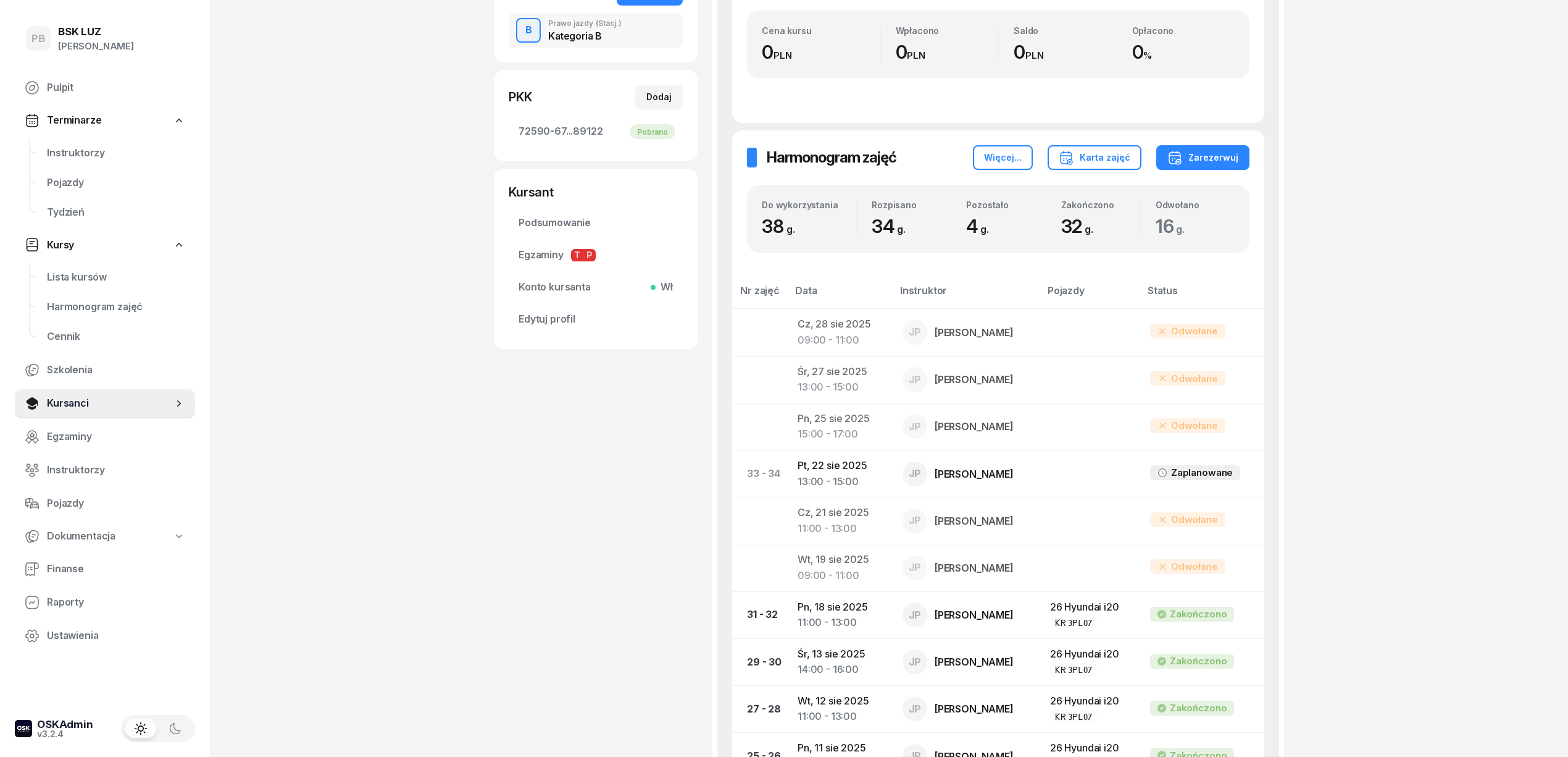
click at [1475, 341] on div "PB BSK [PERSON_NAME] Pulpit Terminarze Instruktorzy Pojazdy Tydzień Kursy Lista…" at bounding box center [784, 661] width 1568 height 1981
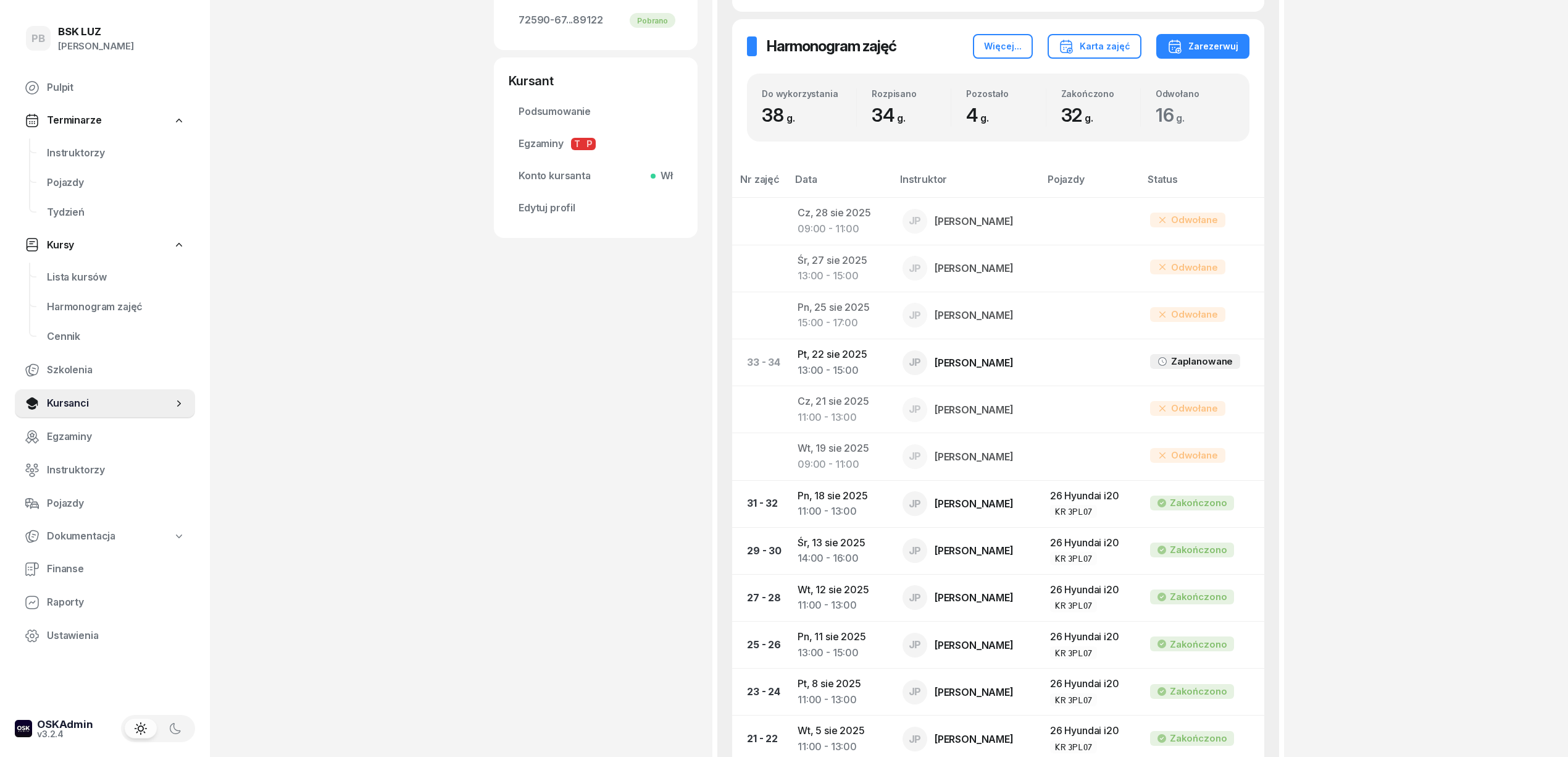
scroll to position [411, 0]
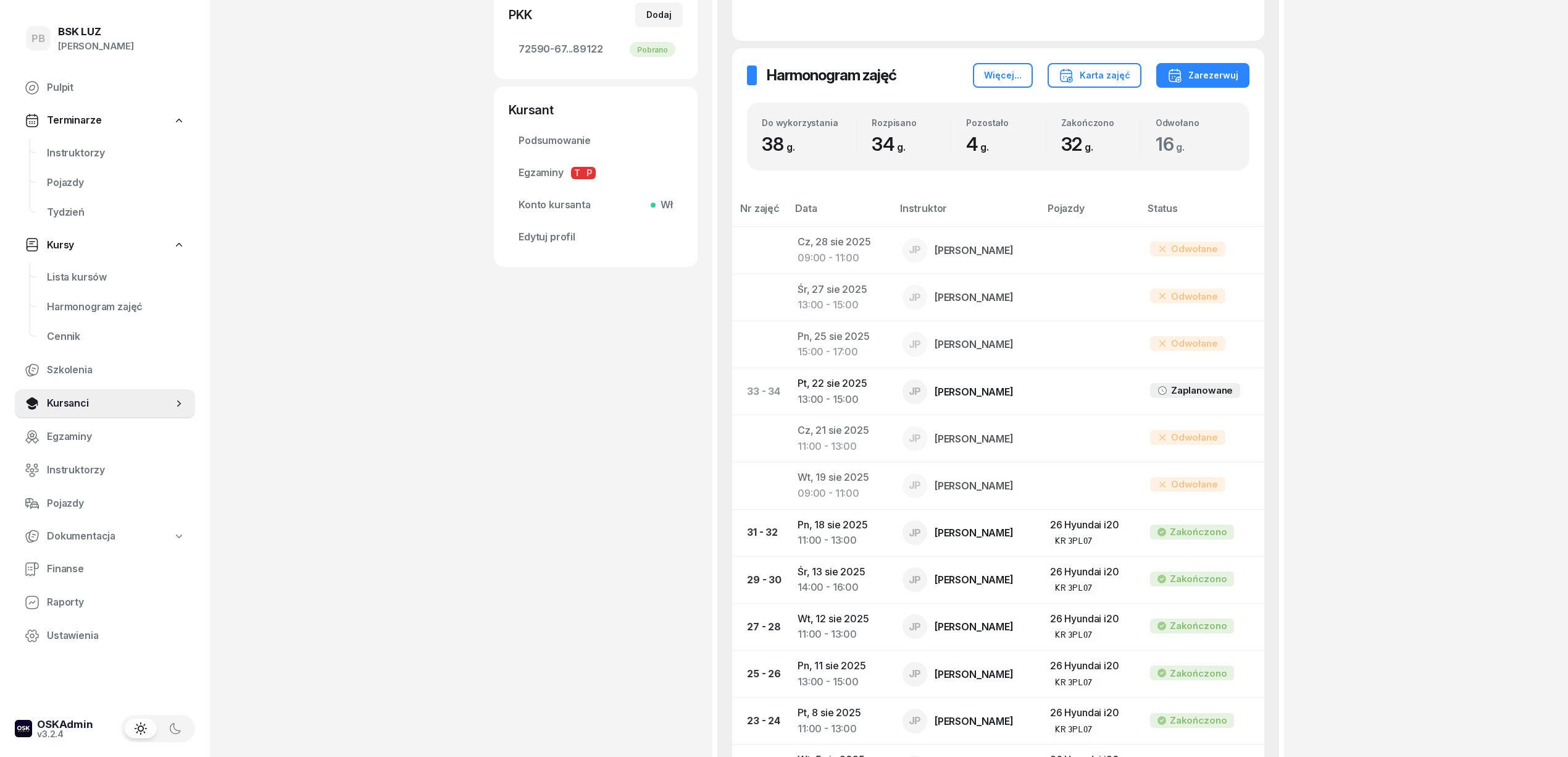
click at [1510, 405] on div "PB BSK [PERSON_NAME] Pulpit Terminarze Instruktorzy Pojazdy Tydzień Kursy Lista…" at bounding box center [784, 579] width 1568 height 1981
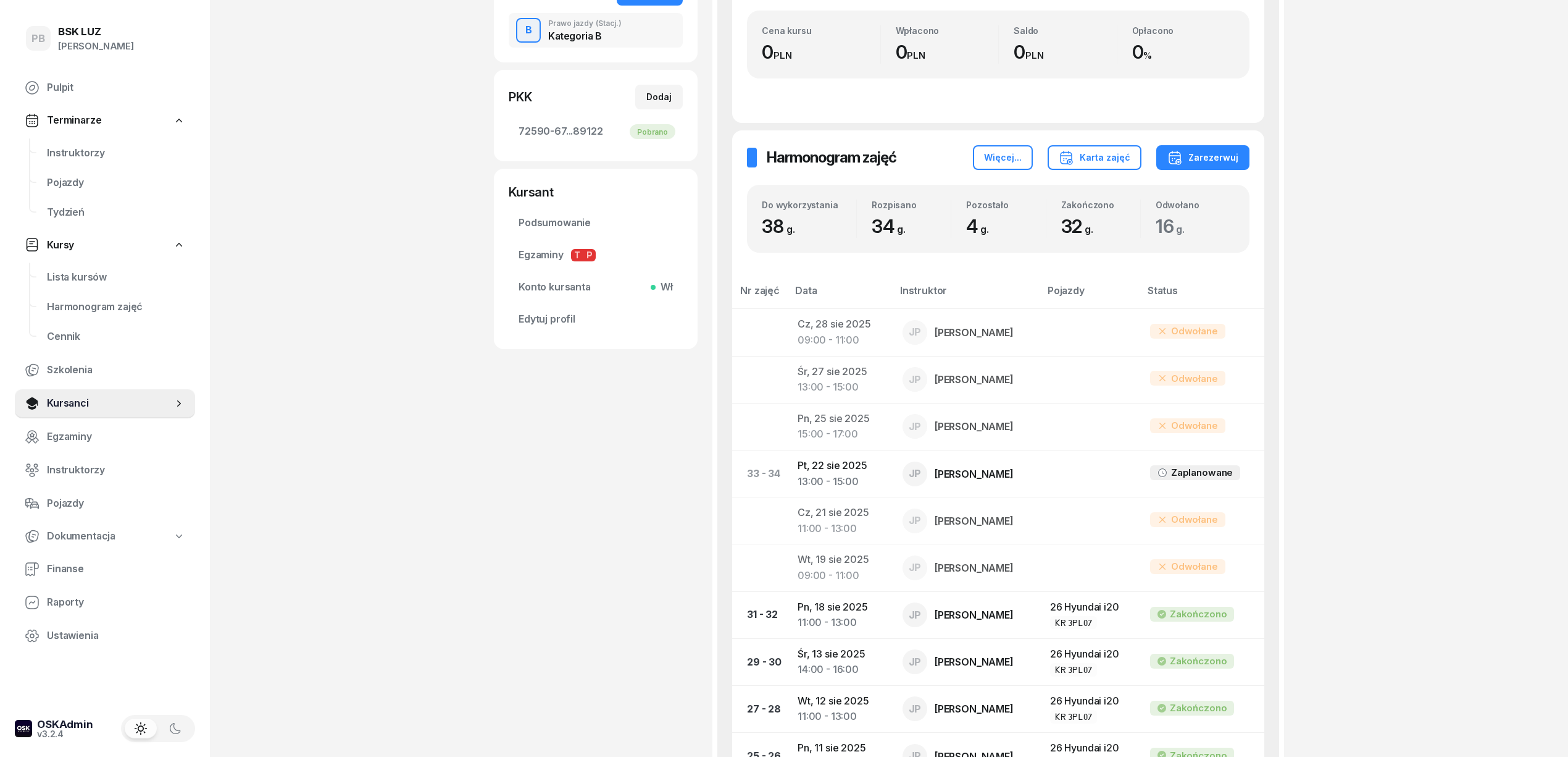
click at [1510, 322] on div "PB BSK [PERSON_NAME] Pulpit Terminarze Instruktorzy Pojazdy Tydzień Kursy Lista…" at bounding box center [784, 661] width 1568 height 1981
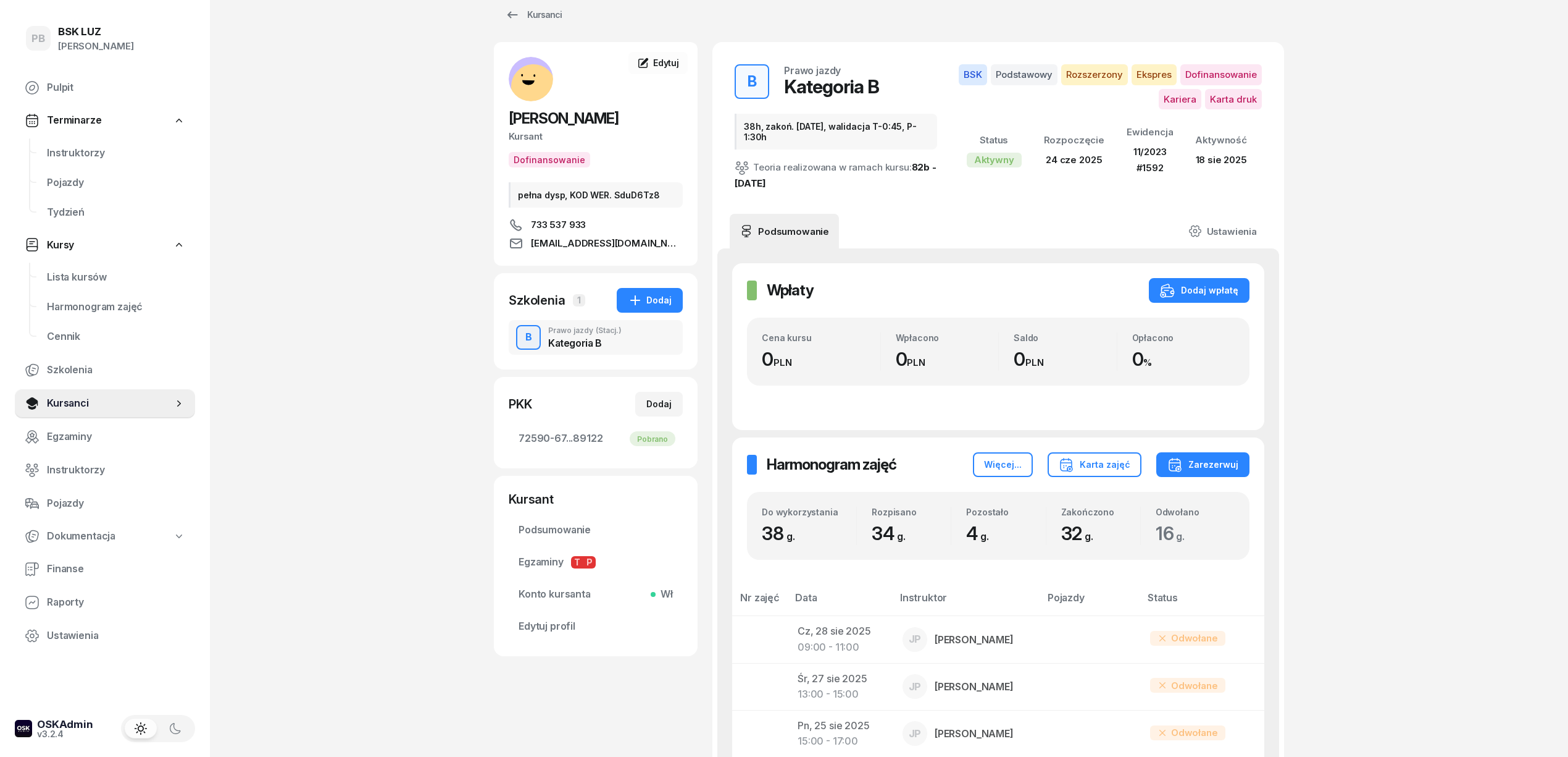
scroll to position [0, 0]
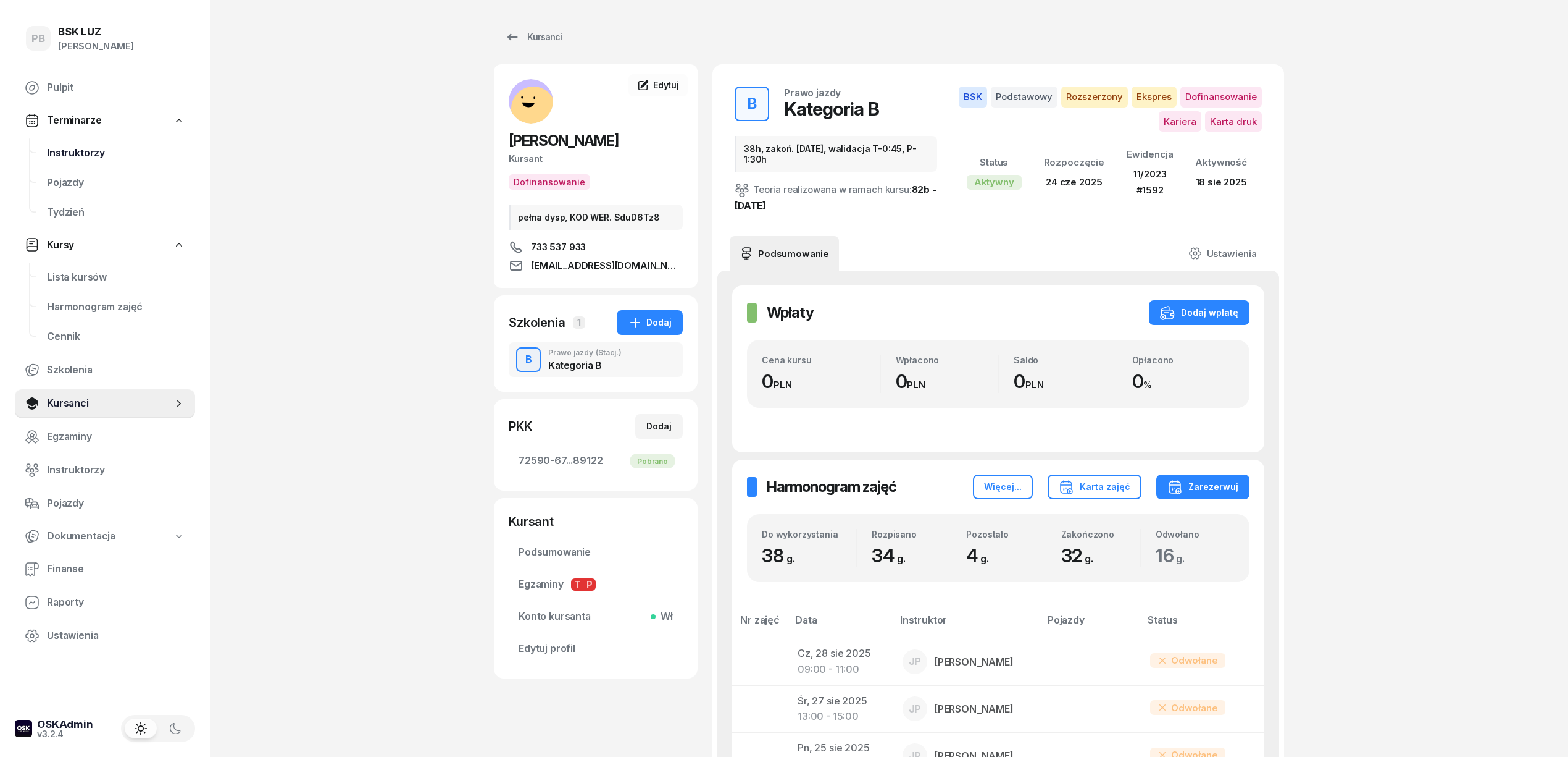
click at [82, 158] on span "Instruktorzy" at bounding box center [115, 153] width 138 height 16
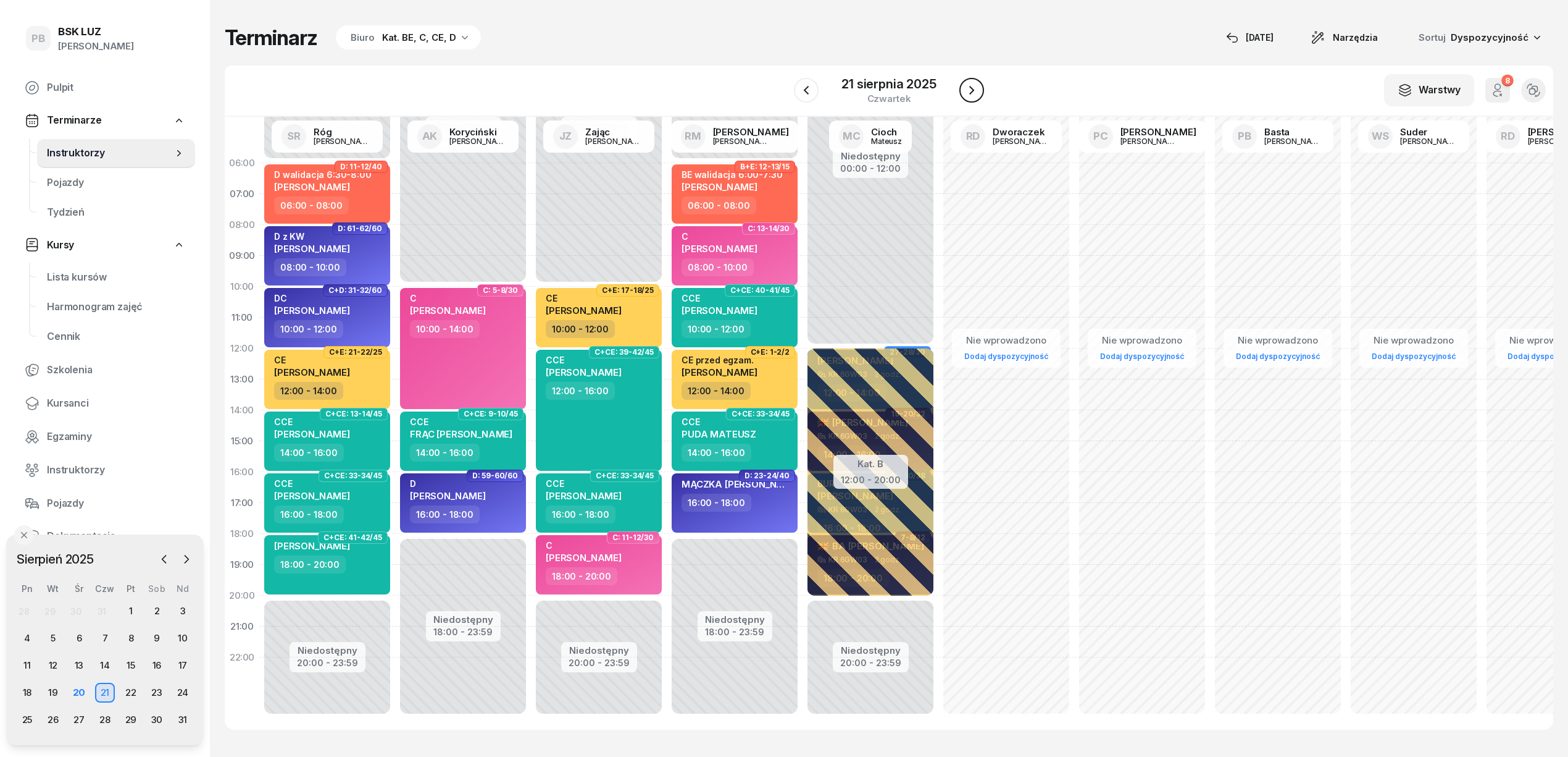
click at [970, 92] on icon "button" at bounding box center [971, 90] width 15 height 15
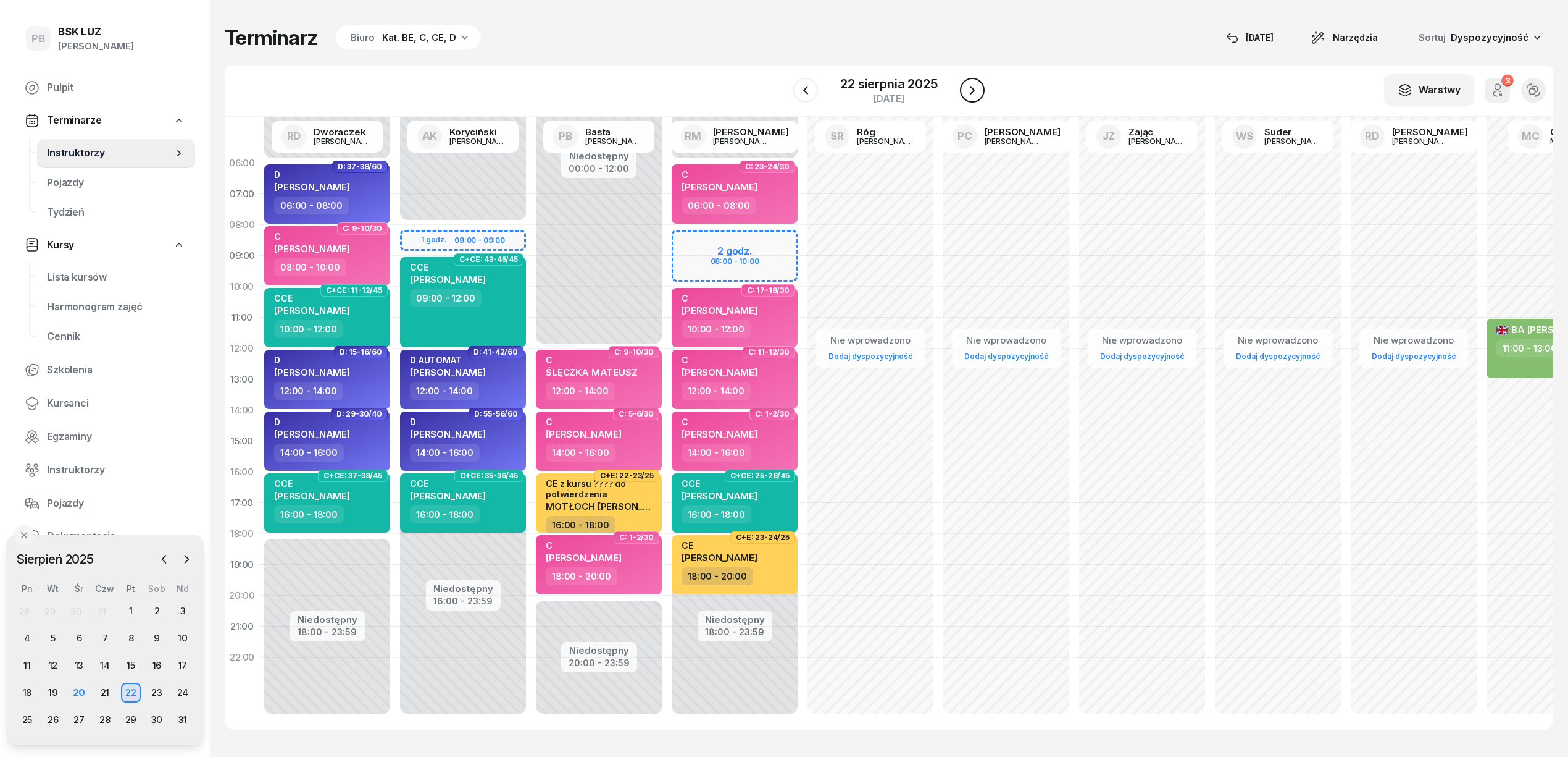
click at [970, 92] on icon "button" at bounding box center [972, 90] width 15 height 15
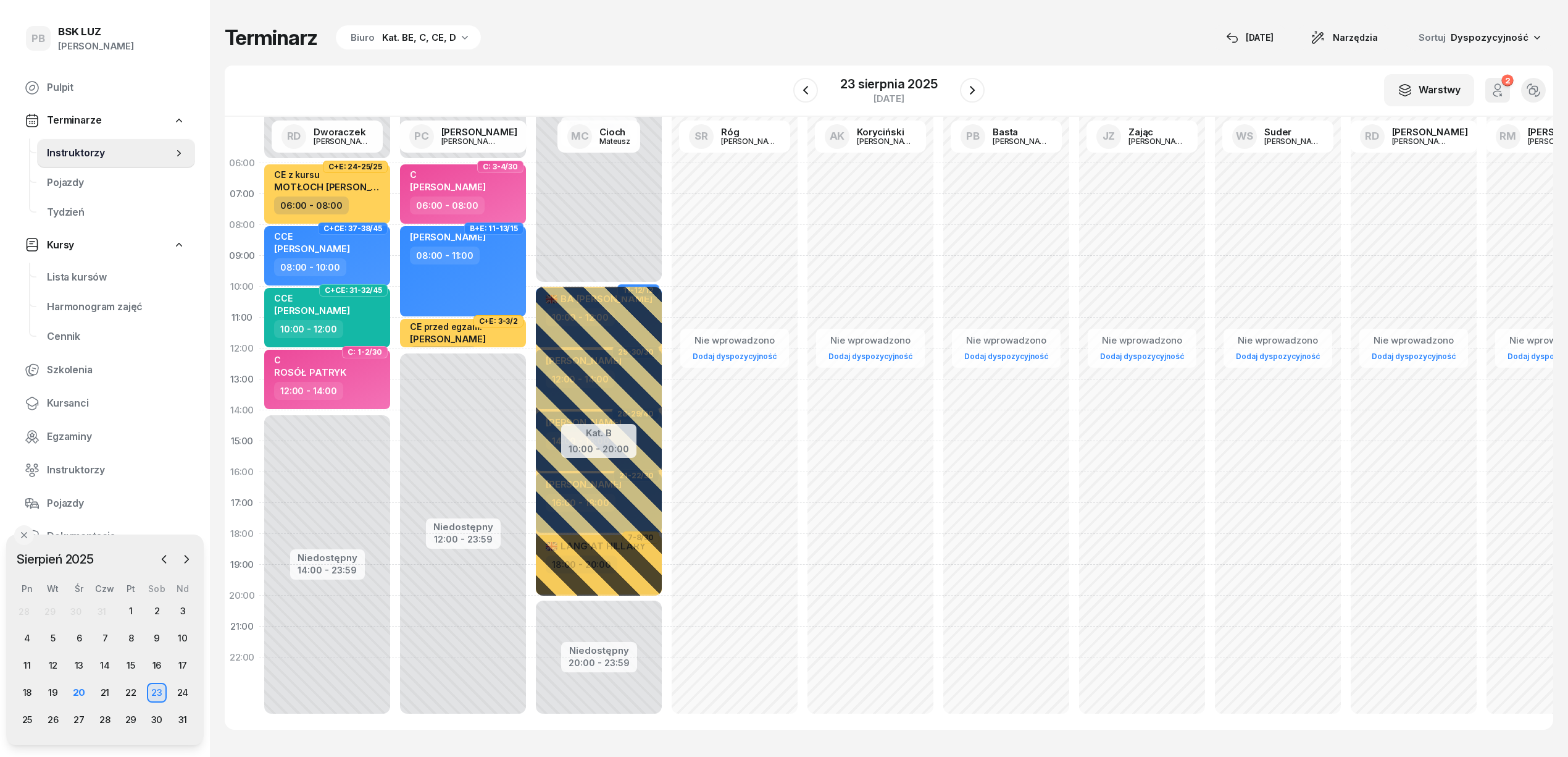
click at [613, 37] on div "Terminarz Biuro Kat. BE, C, CE, D [DATE] Narzędzia Sortuj Dyspozycyjność" at bounding box center [889, 37] width 1329 height 26
click at [741, 45] on div "Terminarz Biuro Kat. BE, C, CE, D [DATE] Narzędzia Sortuj Dyspozycyjność" at bounding box center [889, 37] width 1329 height 26
click at [719, 67] on div "W Wybierz AK [PERSON_NAME] BP [PERSON_NAME] DP [PERSON_NAME] GS [PERSON_NAME] I…" at bounding box center [889, 91] width 1329 height 51
click at [76, 687] on div "20" at bounding box center [79, 692] width 19 height 19
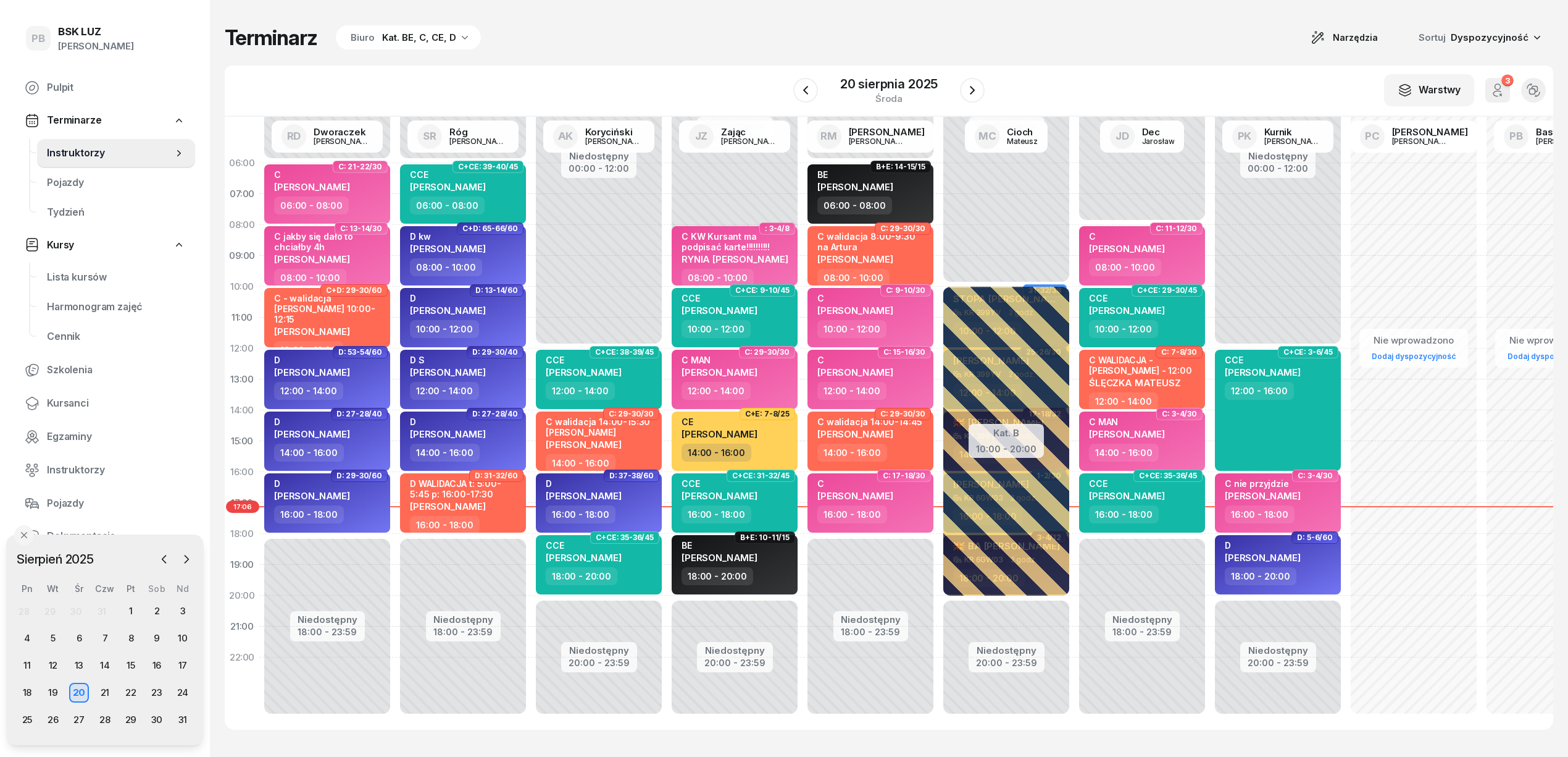
click at [672, 40] on div "Terminarz Biuro Kat. BE, C, CE, D Narzędzia Sortuj Dyspozycyjność" at bounding box center [889, 37] width 1329 height 26
click at [62, 396] on span "Kursanci" at bounding box center [115, 403] width 138 height 16
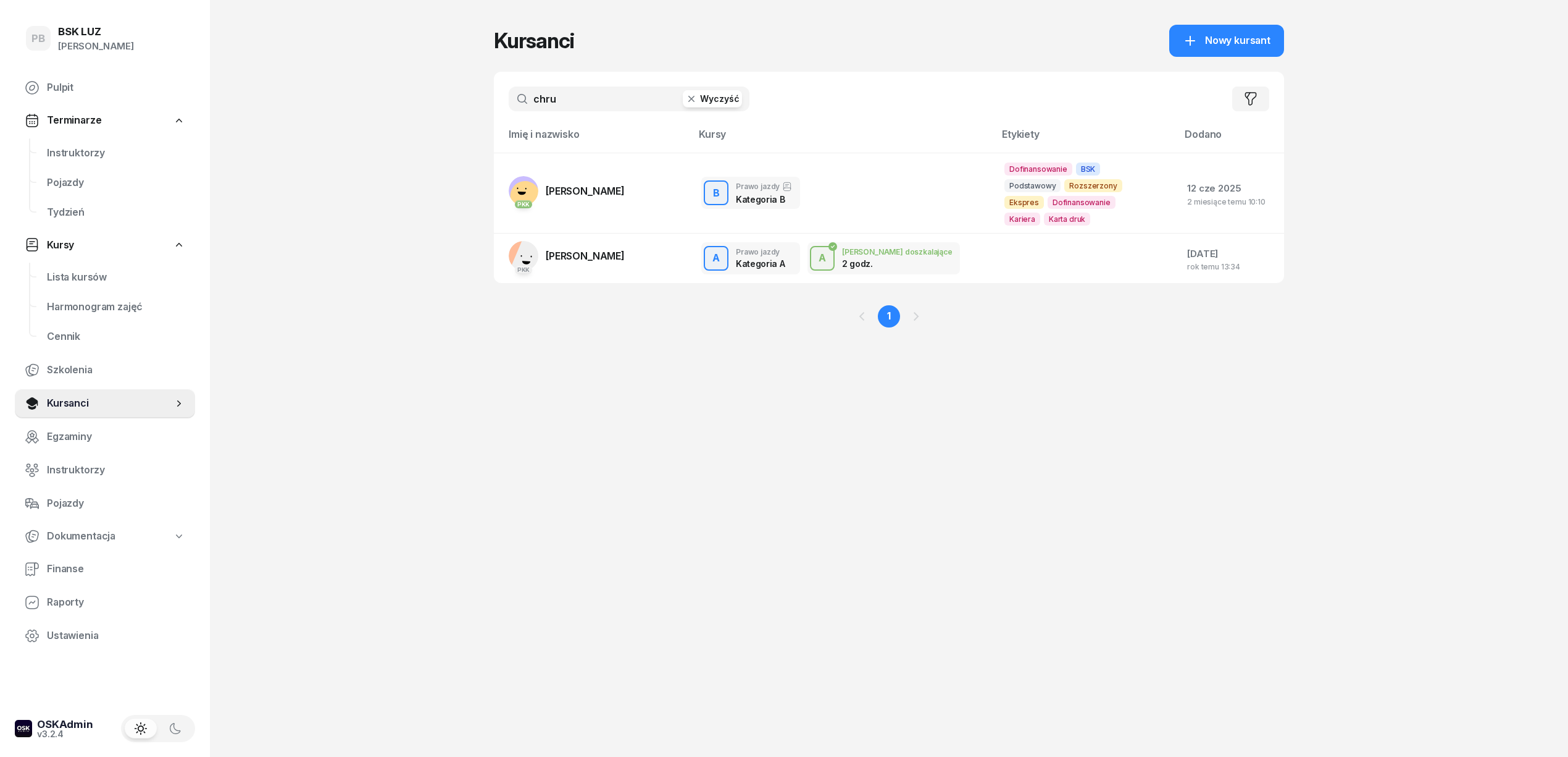
click at [537, 100] on input "chru" at bounding box center [629, 99] width 241 height 25
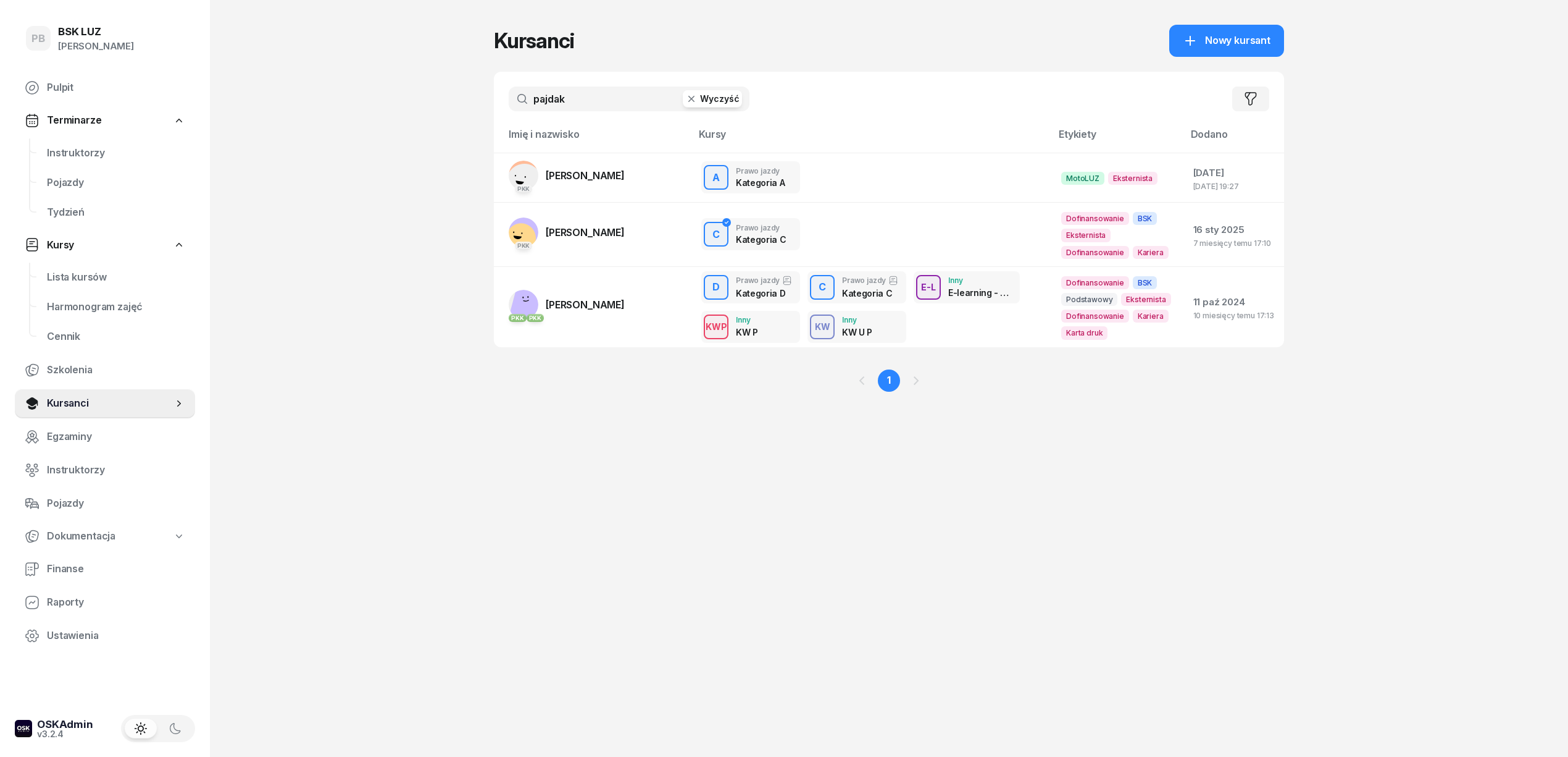
type input "pajdak"
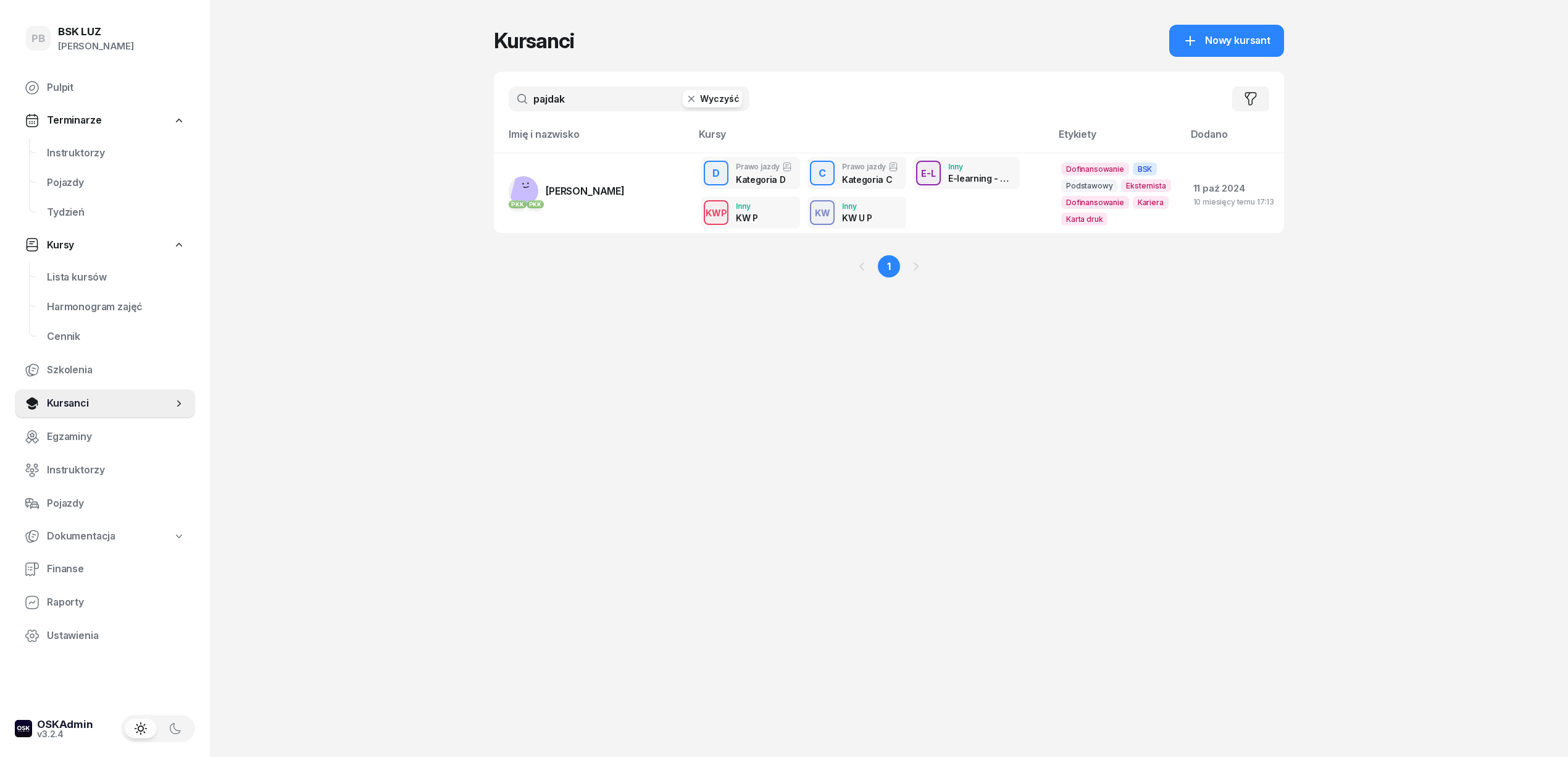
click at [561, 188] on span "[PERSON_NAME]" at bounding box center [585, 191] width 79 height 12
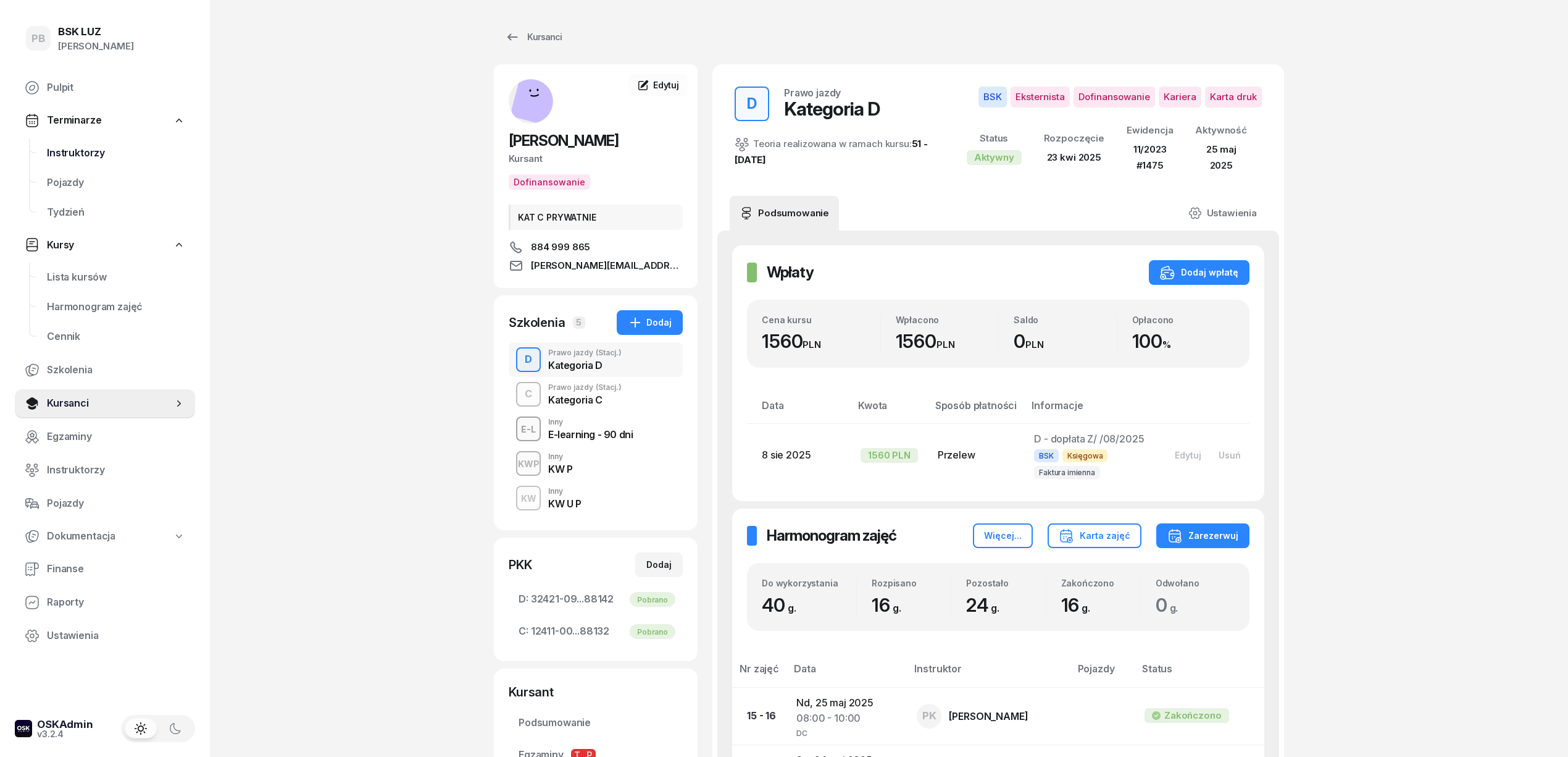
click at [90, 164] on link "Instruktorzy" at bounding box center [116, 153] width 158 height 30
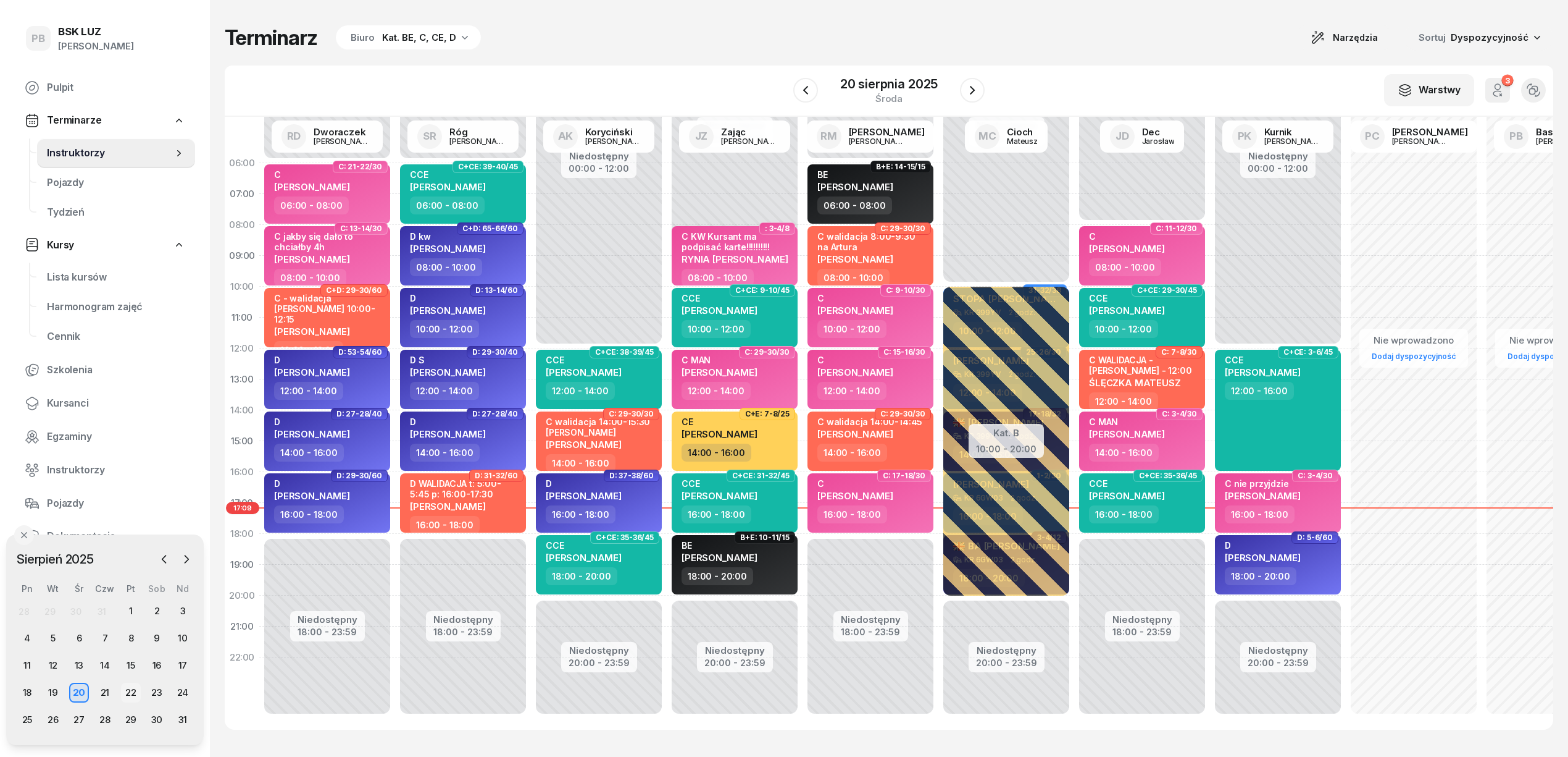
click at [128, 692] on div "22" at bounding box center [131, 692] width 19 height 19
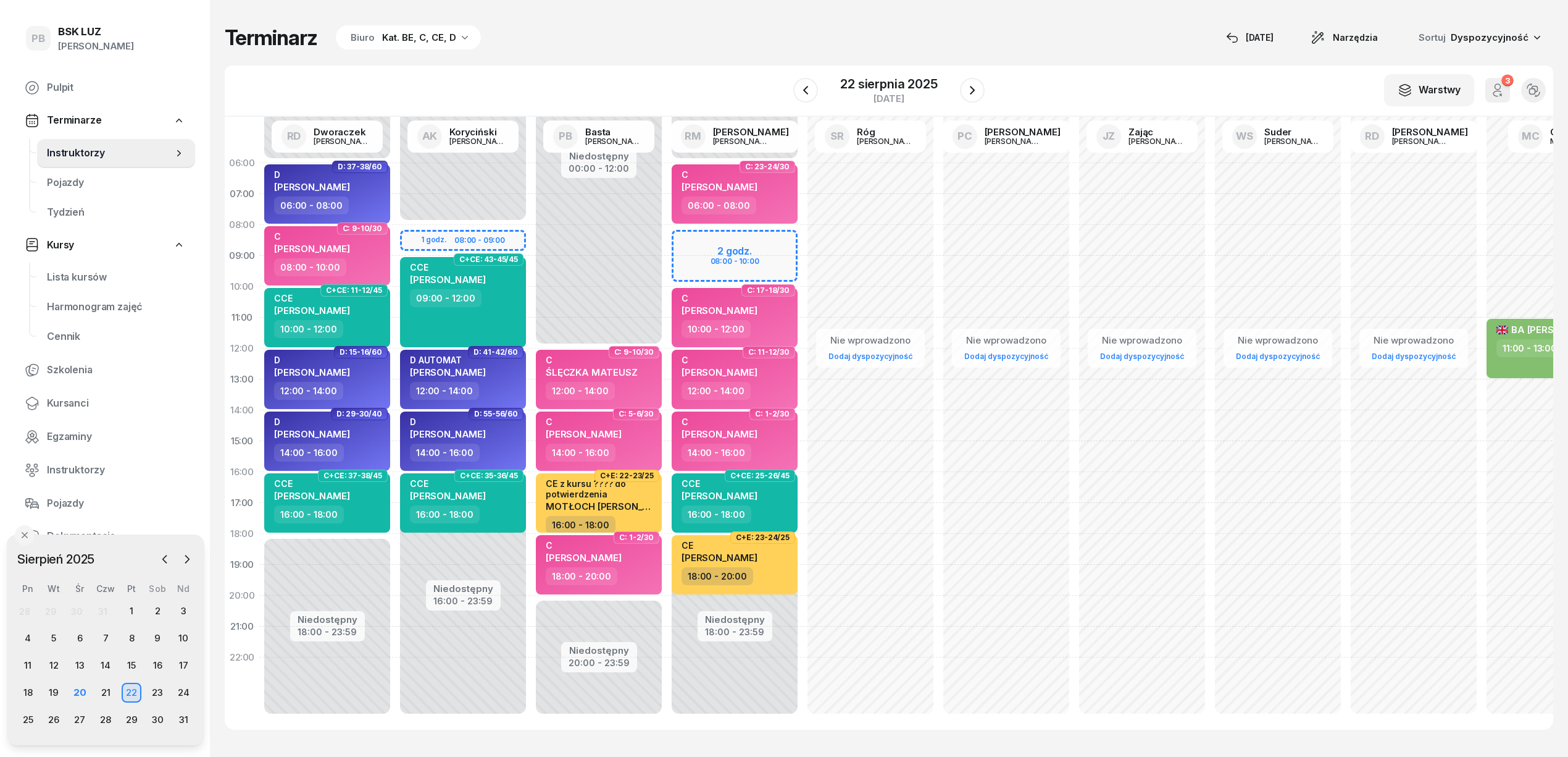
click at [435, 33] on div "Kat. BE, C, CE, D" at bounding box center [419, 37] width 74 height 15
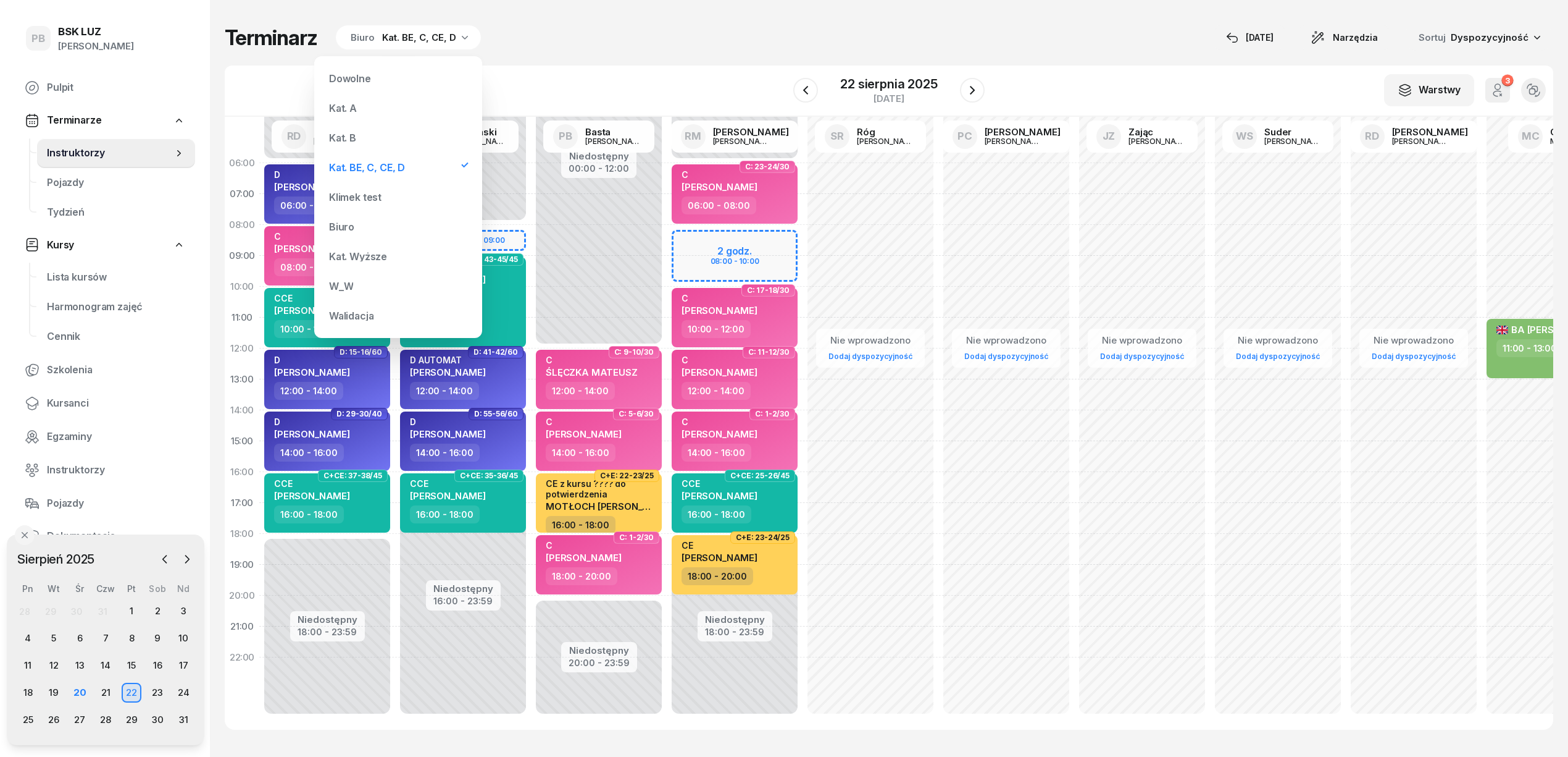
click at [385, 134] on div "Kat. B" at bounding box center [398, 137] width 148 height 25
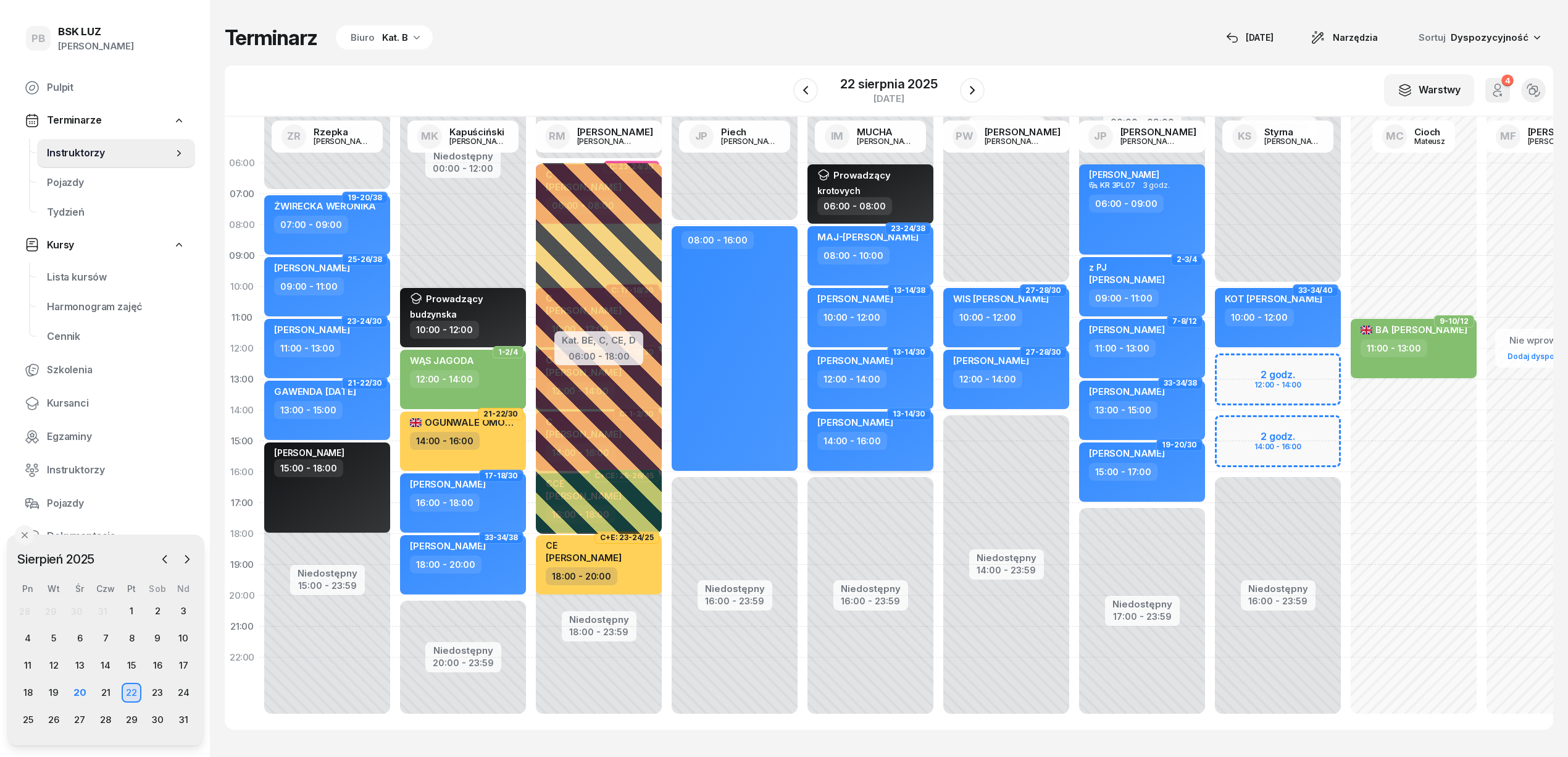
click at [897, 445] on div "14:00 - 16:00" at bounding box center [871, 440] width 108 height 18
select select "14"
select select "16"
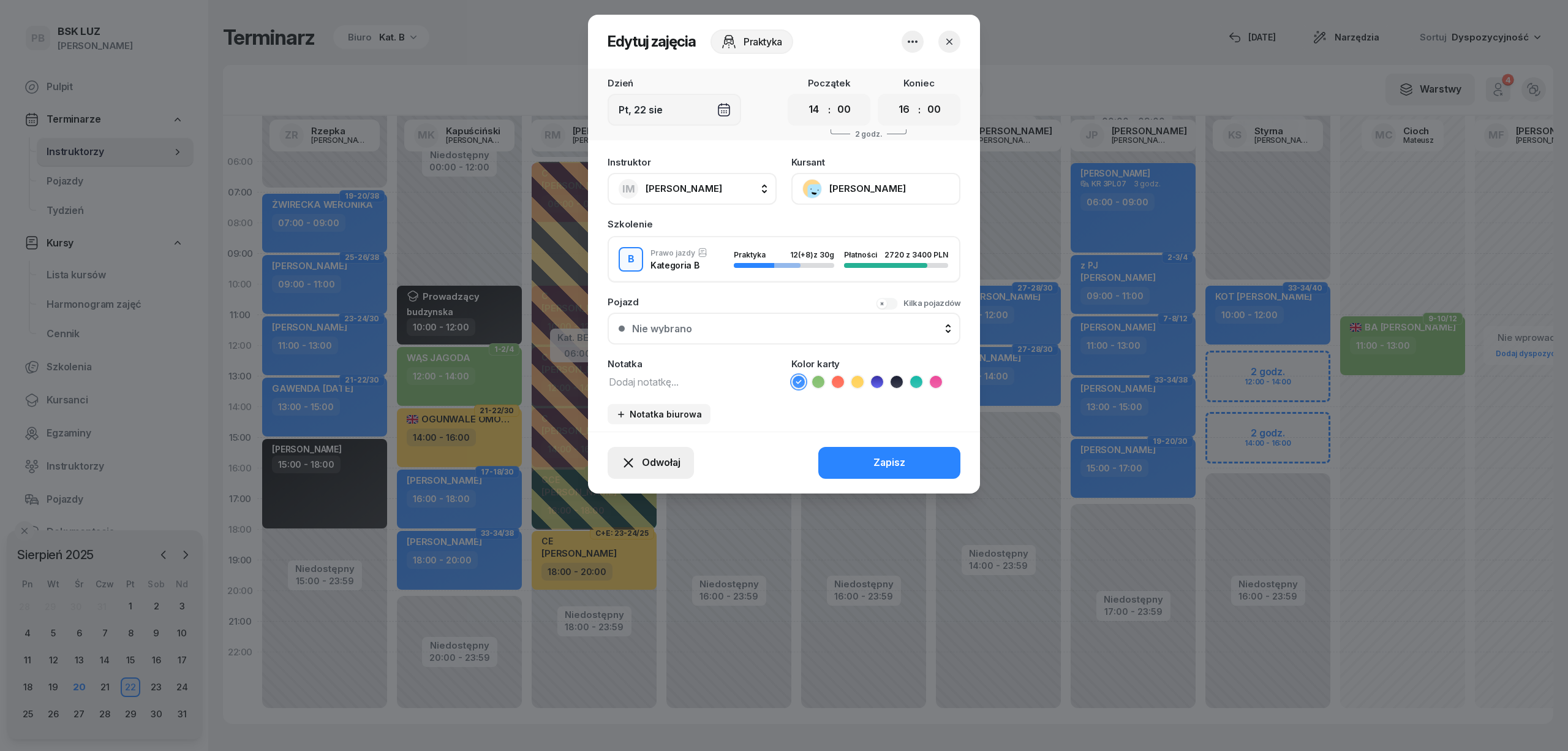
click at [657, 459] on span "Odwołaj" at bounding box center [661, 463] width 38 height 16
click at [636, 391] on div "Kursant odwołał" at bounding box center [629, 388] width 72 height 16
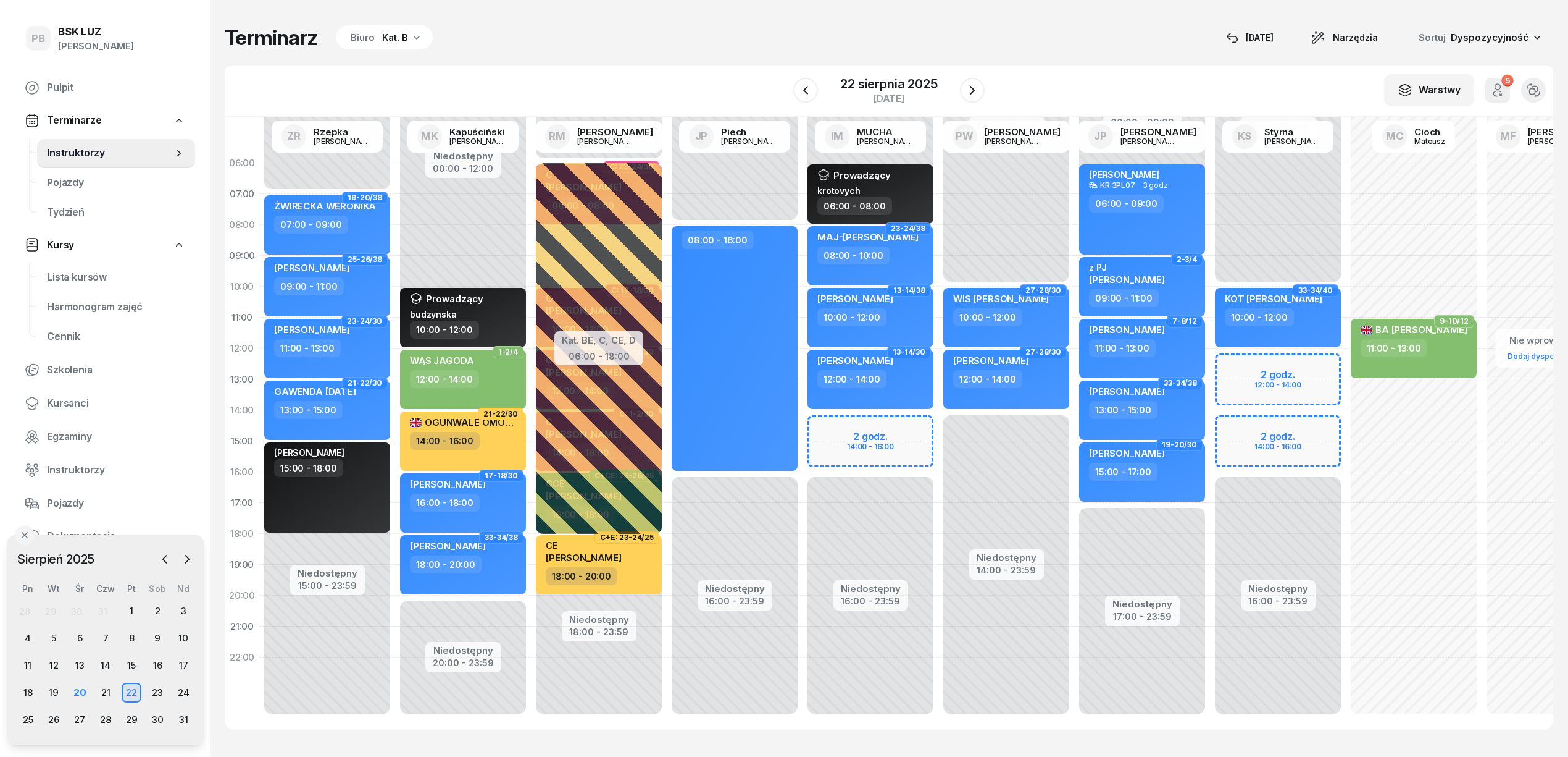
click at [646, 87] on div "W Wybierz AK [PERSON_NAME] BP [PERSON_NAME] DP [PERSON_NAME] GS [PERSON_NAME] I…" at bounding box center [889, 91] width 1329 height 51
click at [939, 19] on div "Terminarz Biuro Kat. B [DATE] Narzędzia Sortuj Dyspozycyjność W Wybierz AK [PER…" at bounding box center [889, 377] width 1329 height 754
click at [776, 31] on div "Terminarz Biuro Kat. B [DATE] Narzędzia Sortuj Dyspozycyjność" at bounding box center [889, 37] width 1329 height 26
click at [787, 33] on div "Terminarz Biuro Kat. B [DATE] Narzędzia Sortuj Dyspozycyjność" at bounding box center [889, 37] width 1329 height 26
click at [106, 688] on div "21" at bounding box center [106, 692] width 19 height 19
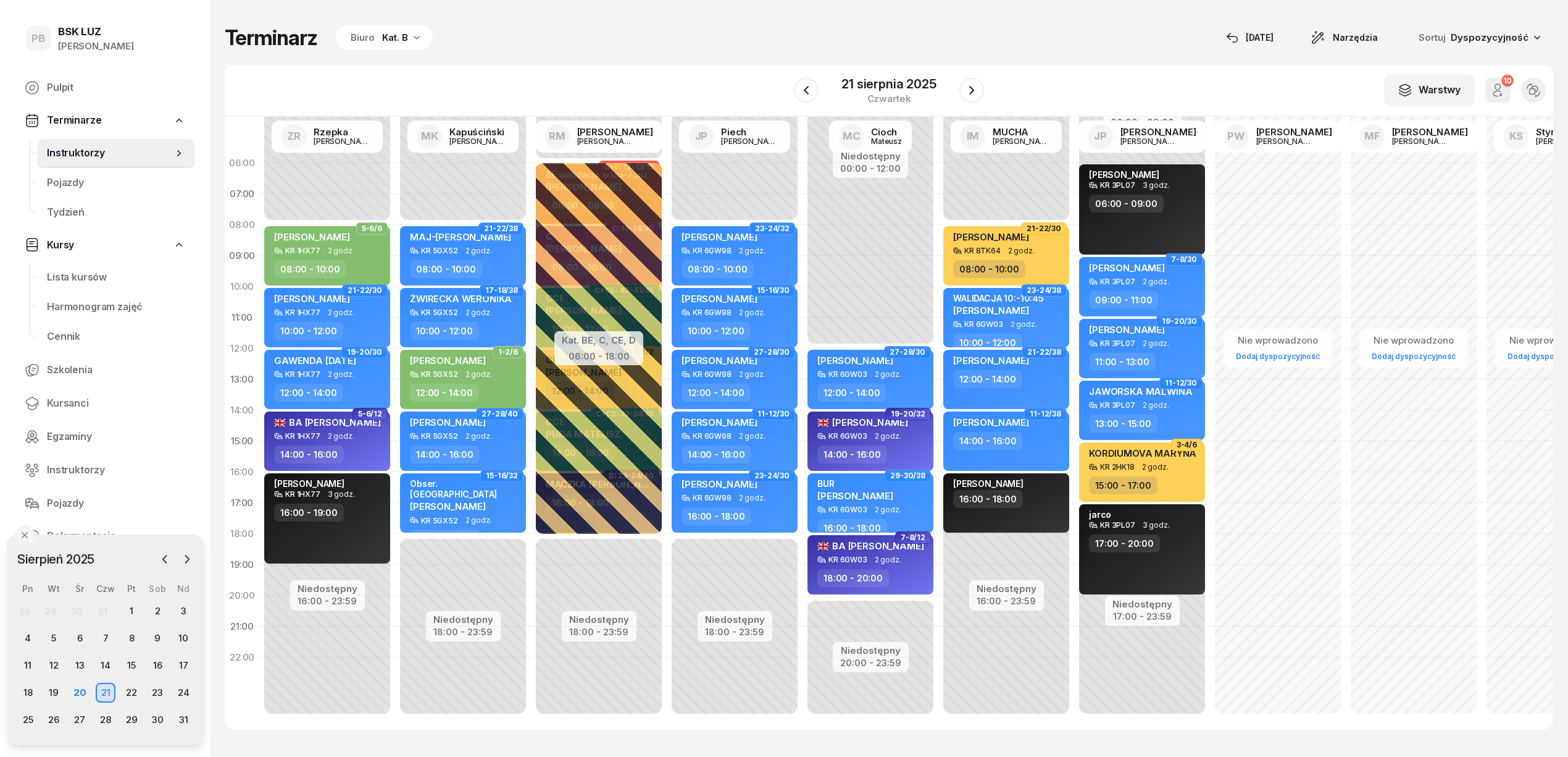
click at [395, 28] on div "Biuro Kat. B" at bounding box center [385, 38] width 97 height 25
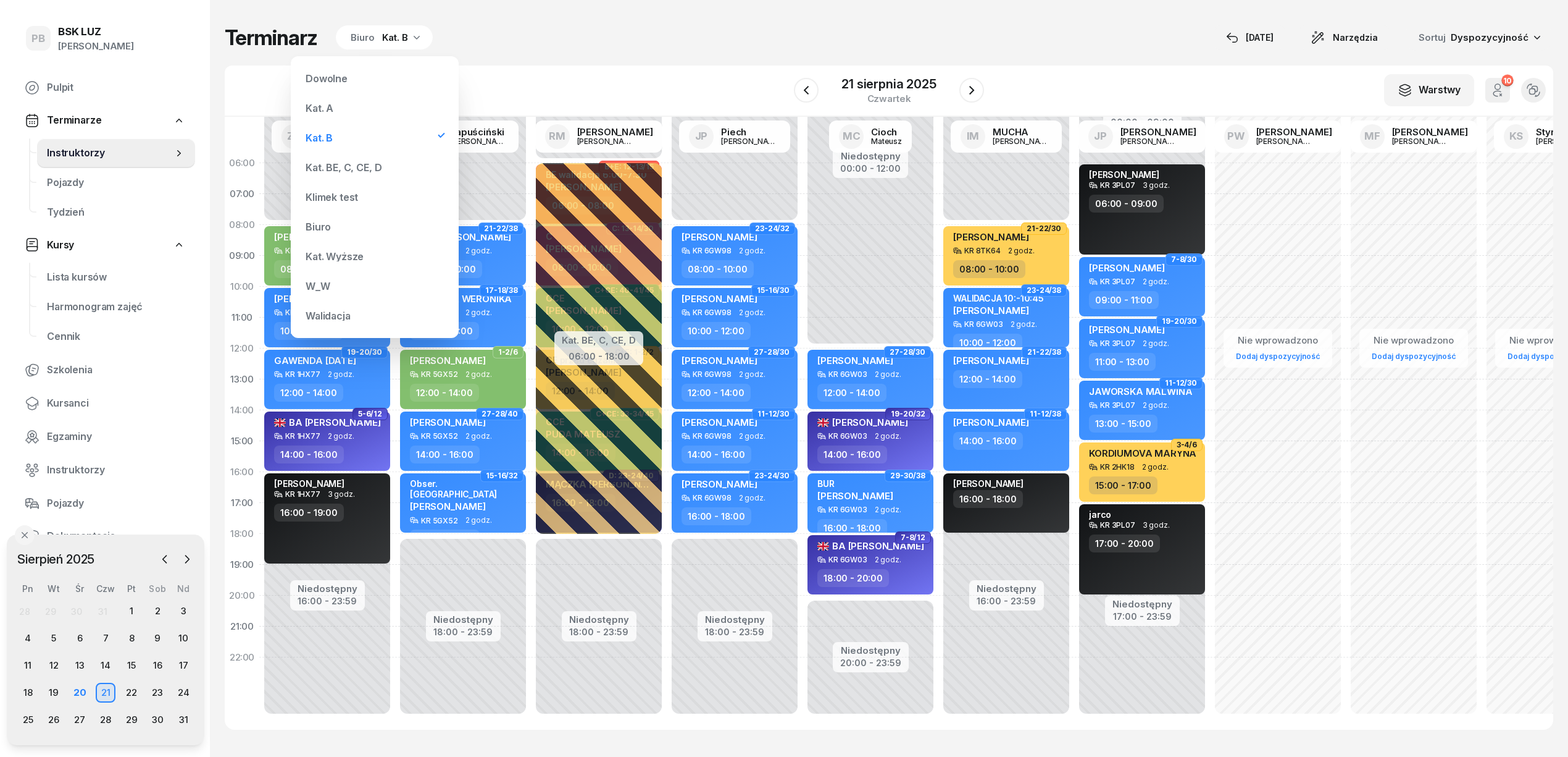
click at [337, 171] on div "Kat. BE, C, CE, D" at bounding box center [343, 167] width 76 height 10
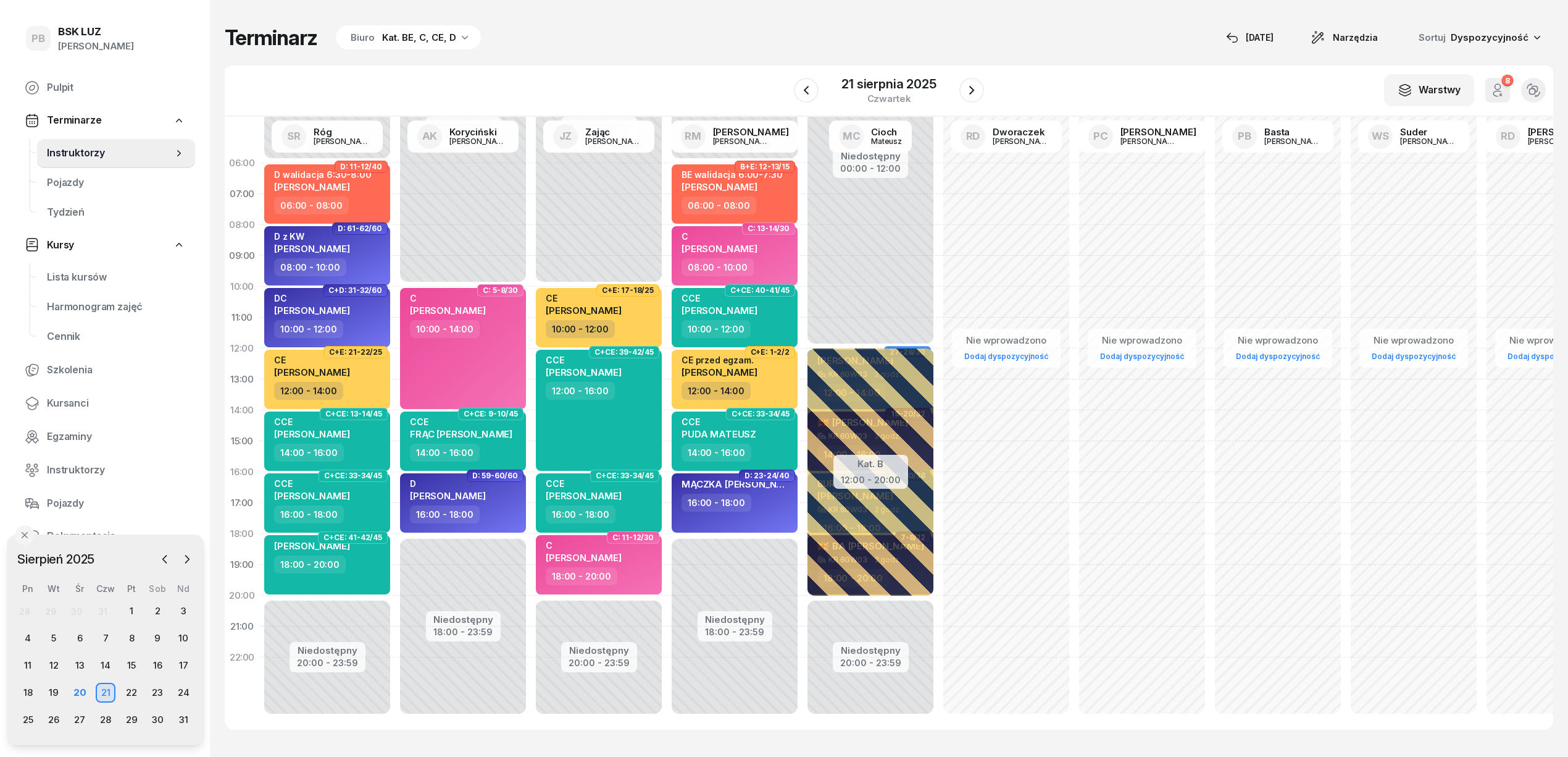
click at [976, 19] on div "Terminarz Biuro Kat. BE, C, CE, D [DATE] Narzędzia Sortuj Dyspozycyjność W Wybi…" at bounding box center [889, 377] width 1329 height 754
drag, startPoint x: 1066, startPoint y: 57, endPoint x: 854, endPoint y: 317, distance: 335.5
click at [1066, 57] on div "Terminarz Biuro Kat. BE, C, CE, D [DATE] Narzędzia Sortuj Dyspozycyjność W Wybi…" at bounding box center [889, 377] width 1329 height 754
click at [363, 507] on div "16:00 - 18:00" at bounding box center [328, 514] width 108 height 18
select select "16"
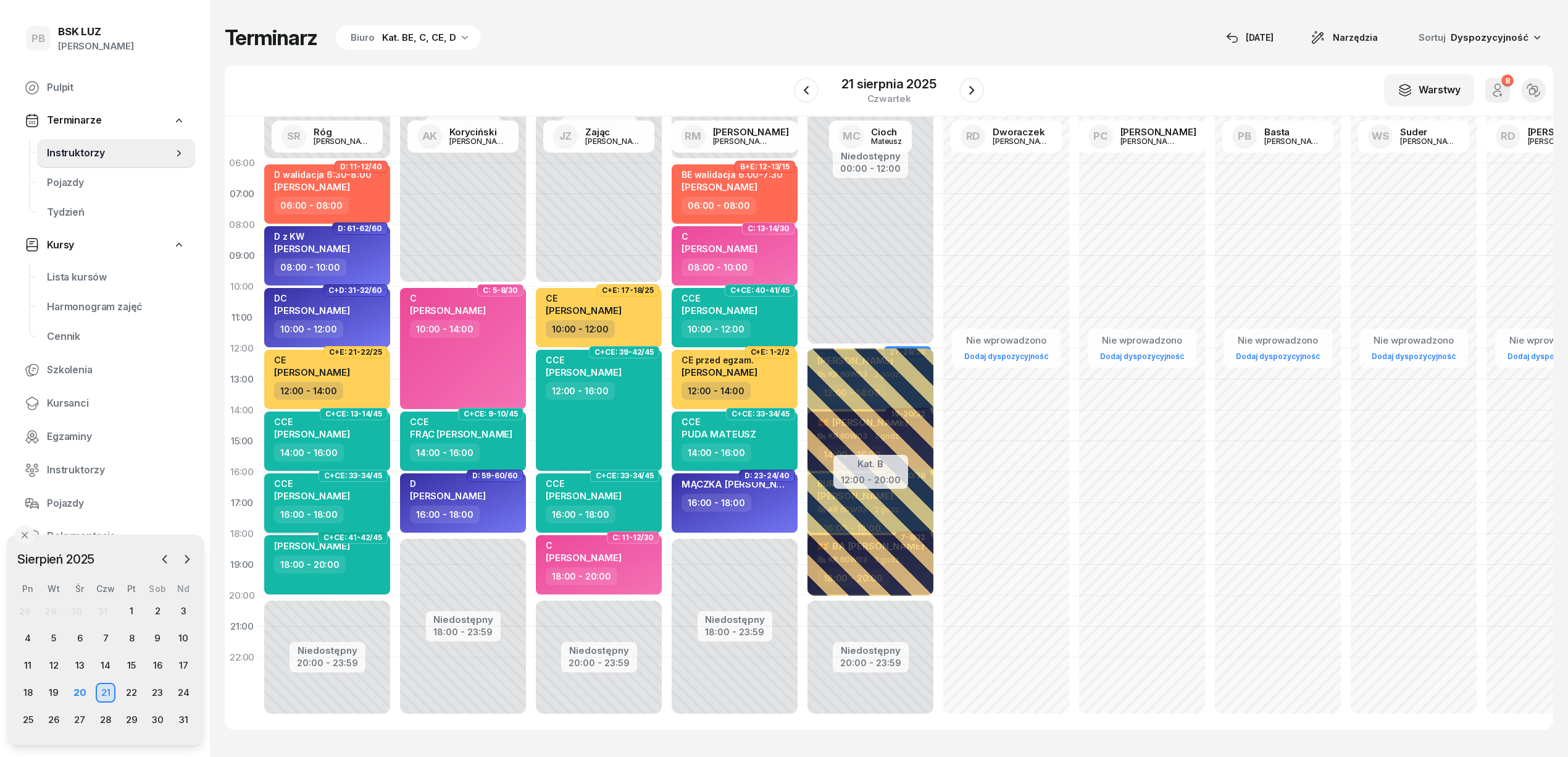
select select "18"
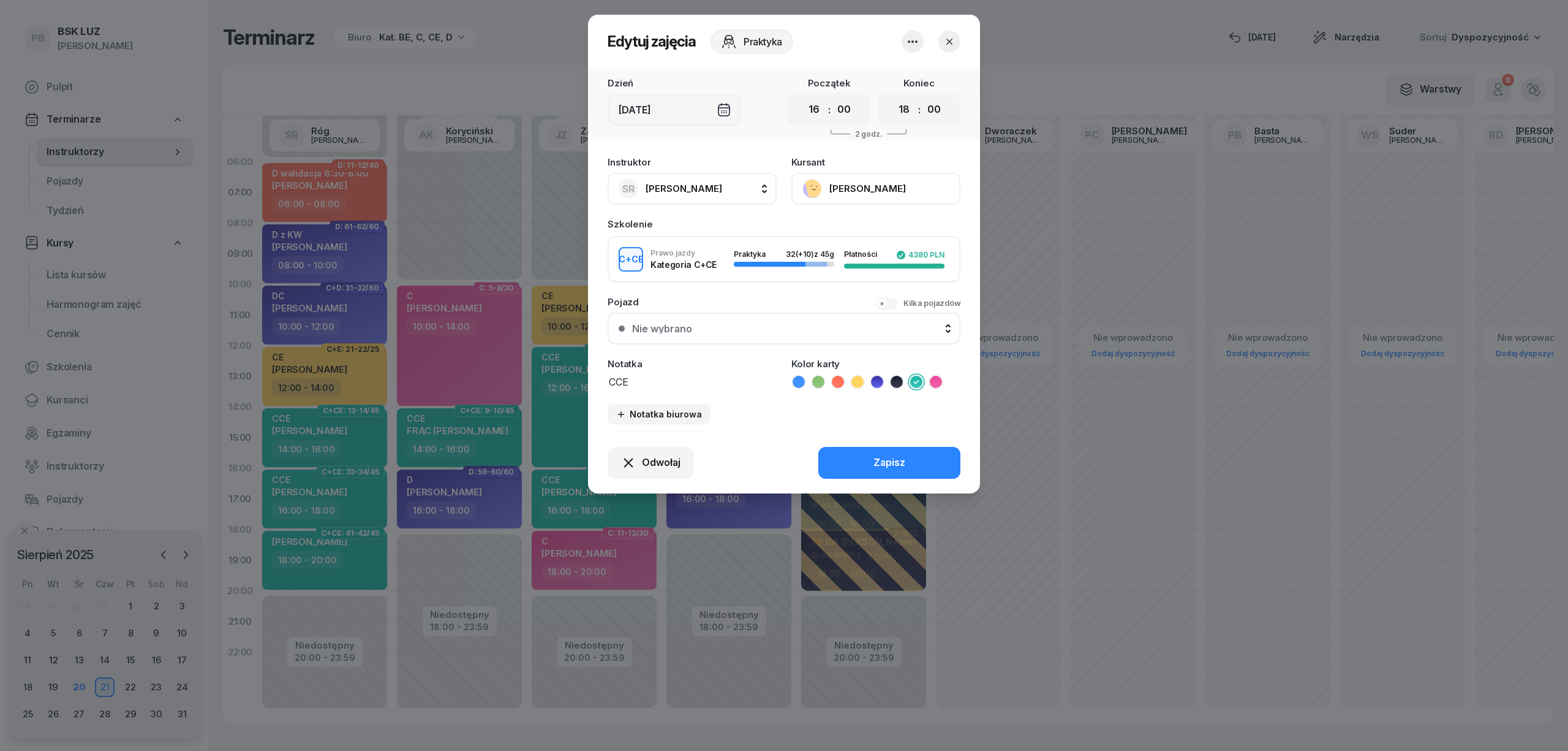
click at [726, 188] on button "SR Róg [PERSON_NAME]" at bounding box center [692, 189] width 169 height 31
type input "dw"
click at [742, 265] on div "RD [PERSON_NAME]" at bounding box center [698, 270] width 146 height 19
click at [856, 456] on button "Zapisz" at bounding box center [889, 463] width 142 height 31
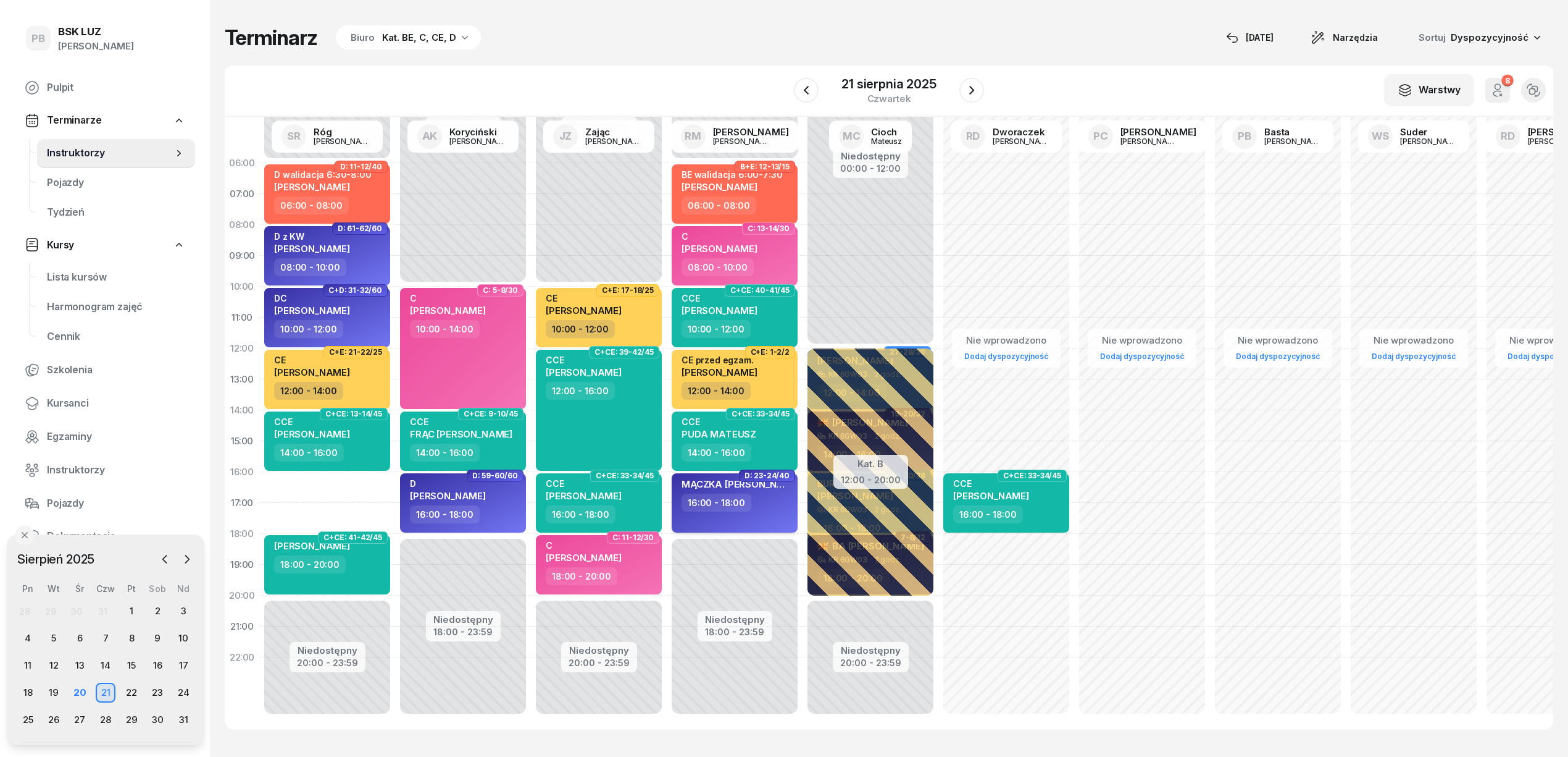
click at [766, 508] on div "16:00 - 18:00" at bounding box center [736, 503] width 108 height 18
select select "16"
select select "18"
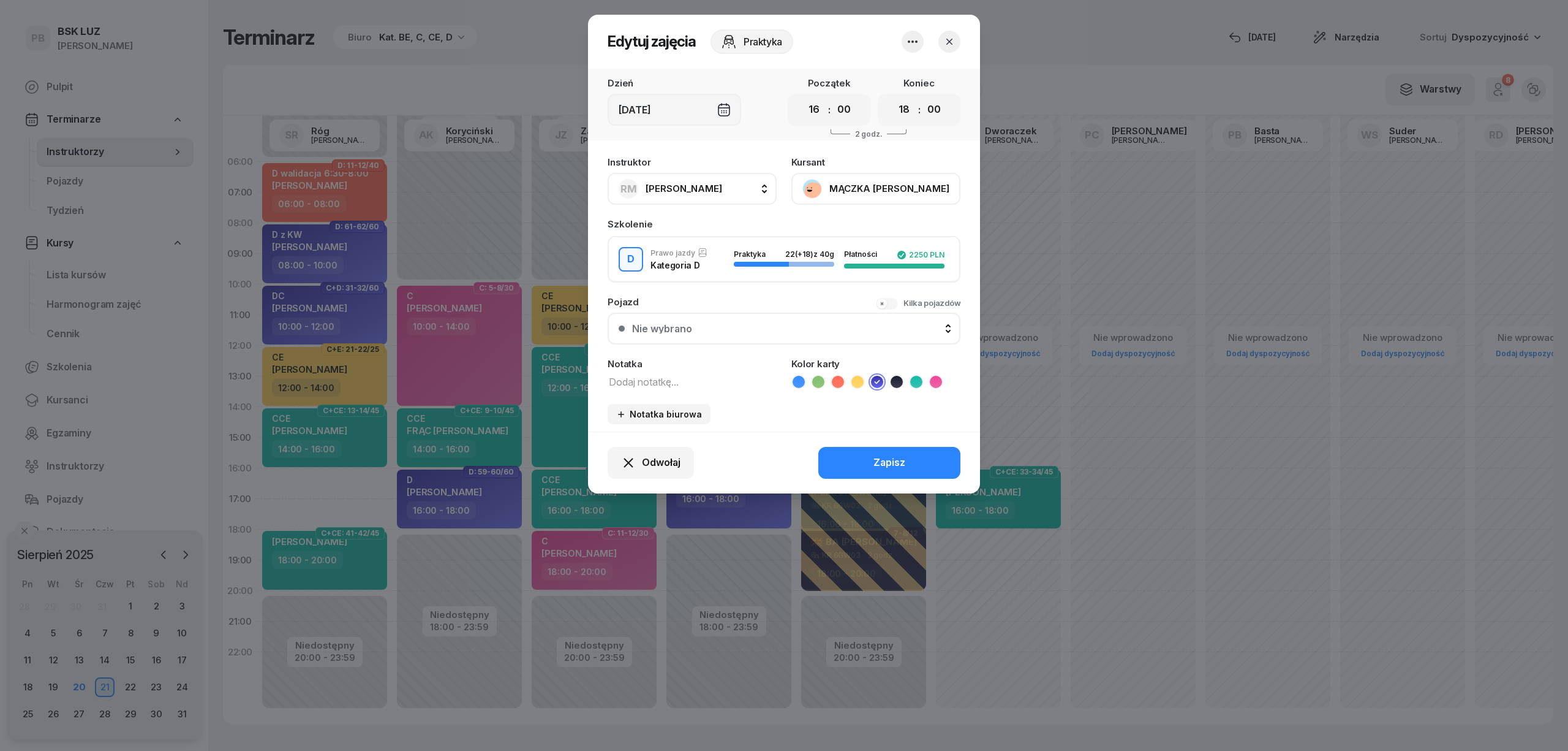
click at [653, 176] on button "[PERSON_NAME]" at bounding box center [692, 189] width 169 height 31
type input "róg"
click at [726, 260] on div "SR Róg [PERSON_NAME]" at bounding box center [698, 270] width 146 height 19
click at [865, 452] on button "Zapisz" at bounding box center [889, 463] width 142 height 31
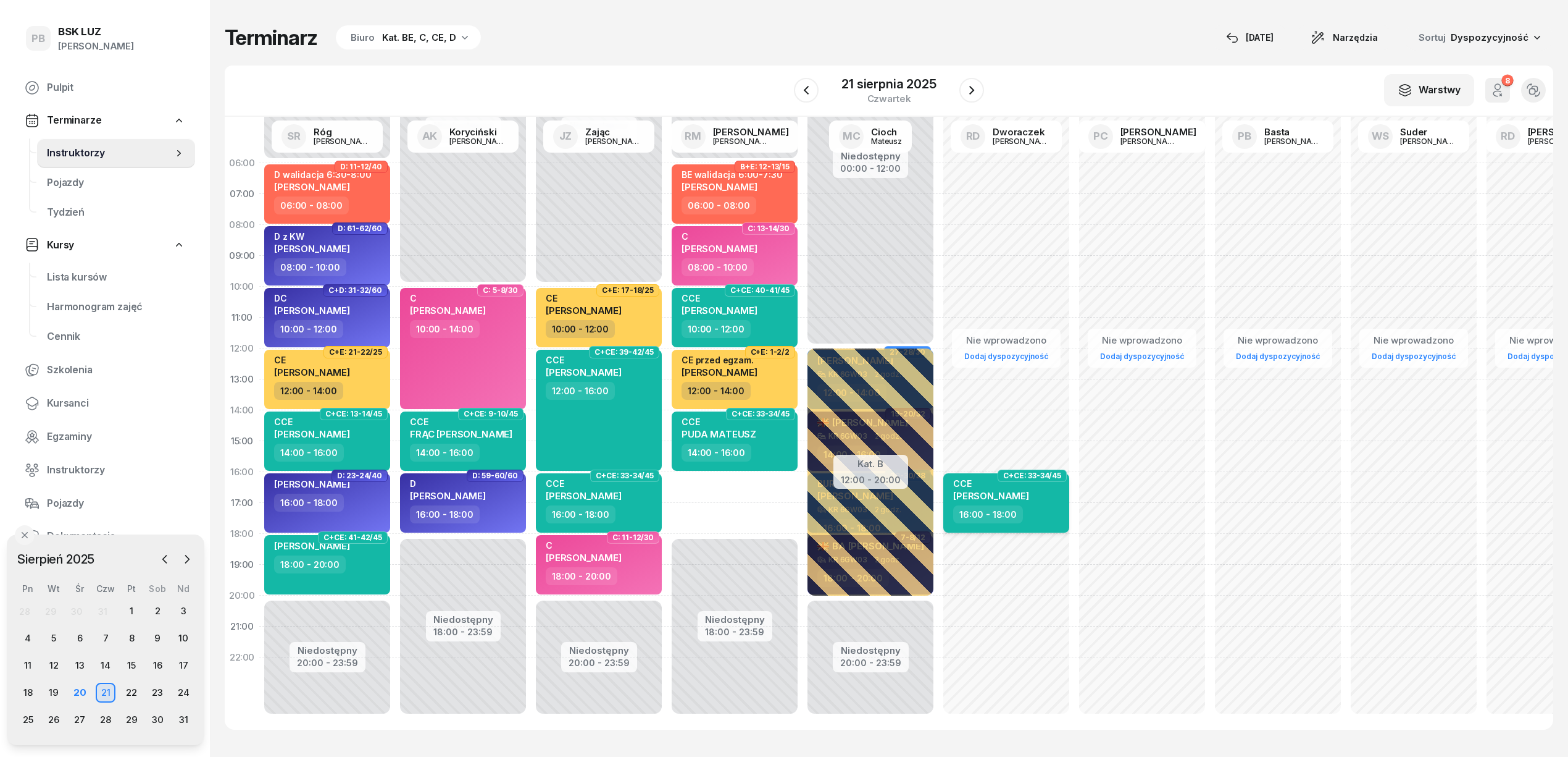
click at [1025, 497] on span "[PERSON_NAME]" at bounding box center [991, 495] width 76 height 11
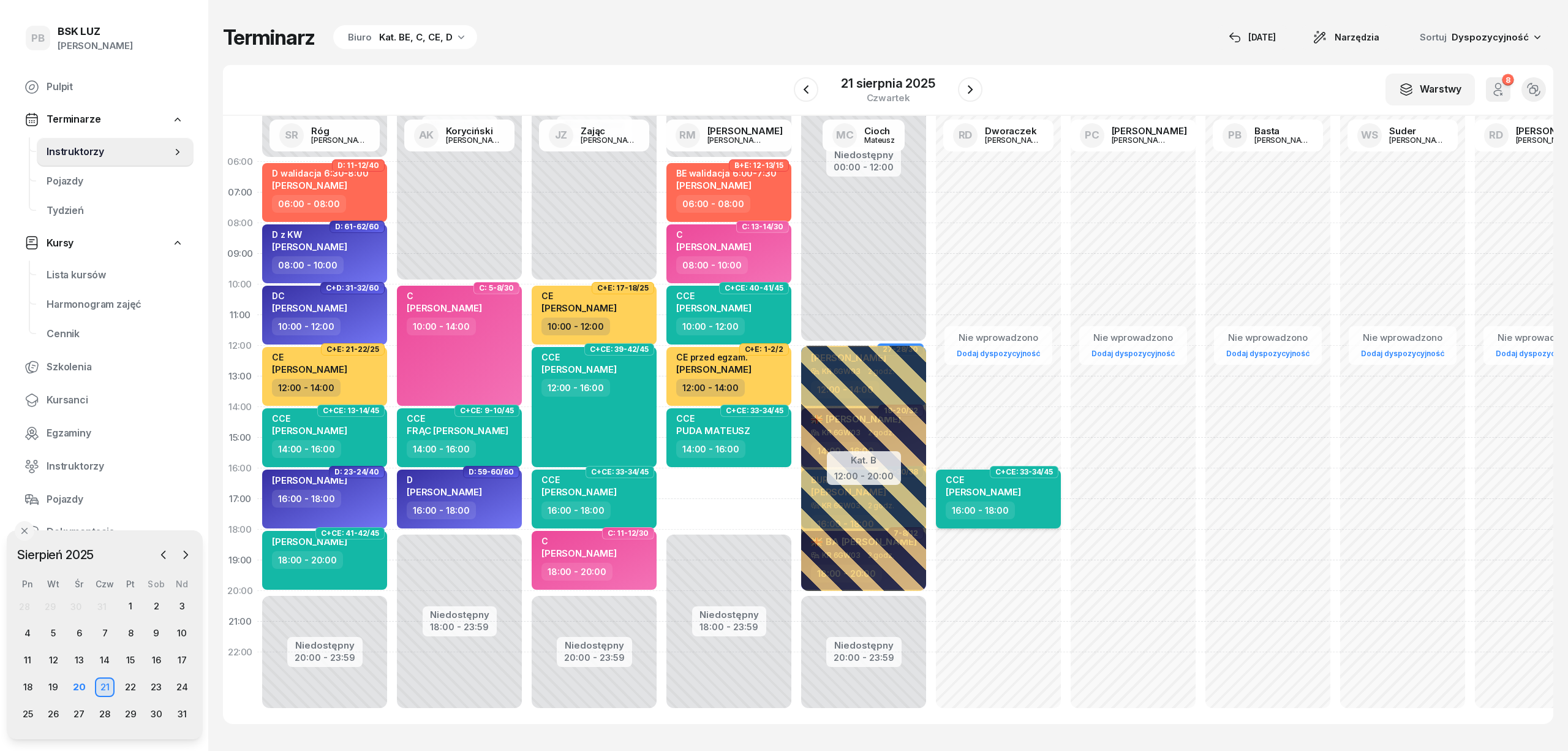
select select "16"
select select "18"
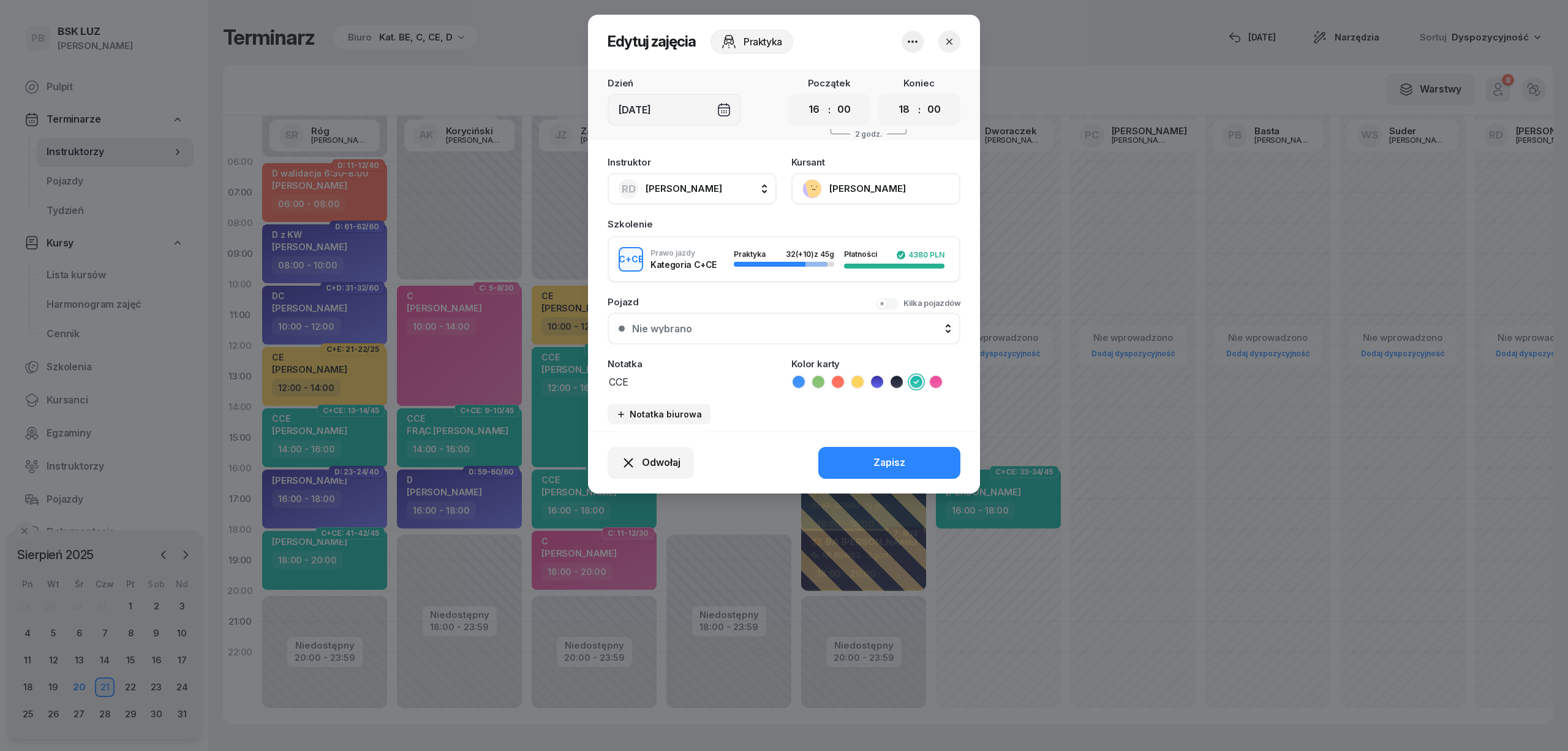
click at [672, 183] on span "[PERSON_NAME]" at bounding box center [684, 188] width 77 height 11
type input "mark"
click at [678, 264] on span "[PERSON_NAME]" at bounding box center [690, 270] width 75 height 16
click at [903, 463] on div "Zapisz" at bounding box center [890, 463] width 31 height 16
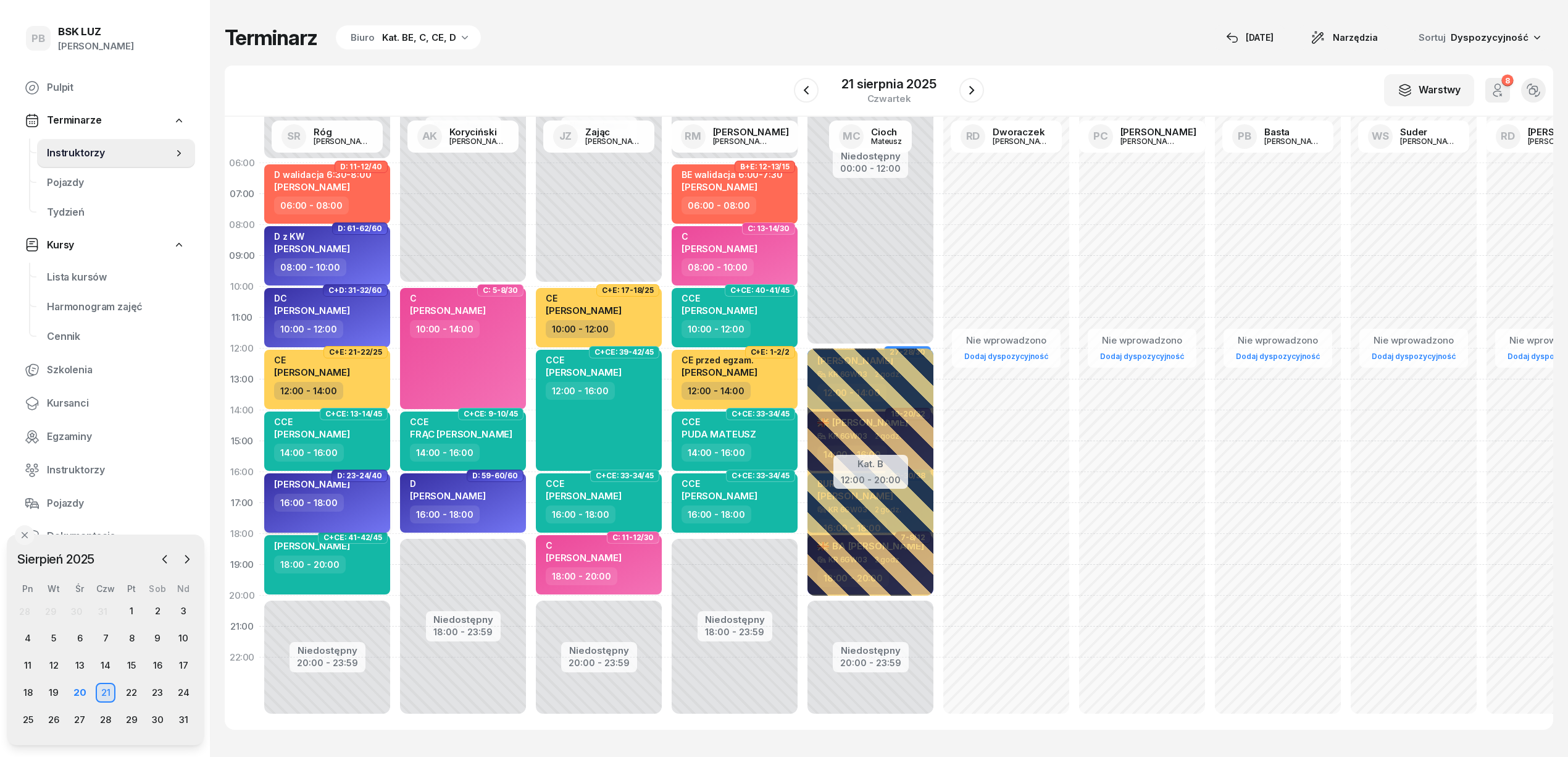
click at [371, 496] on div "16:00 - 18:00" at bounding box center [328, 503] width 108 height 18
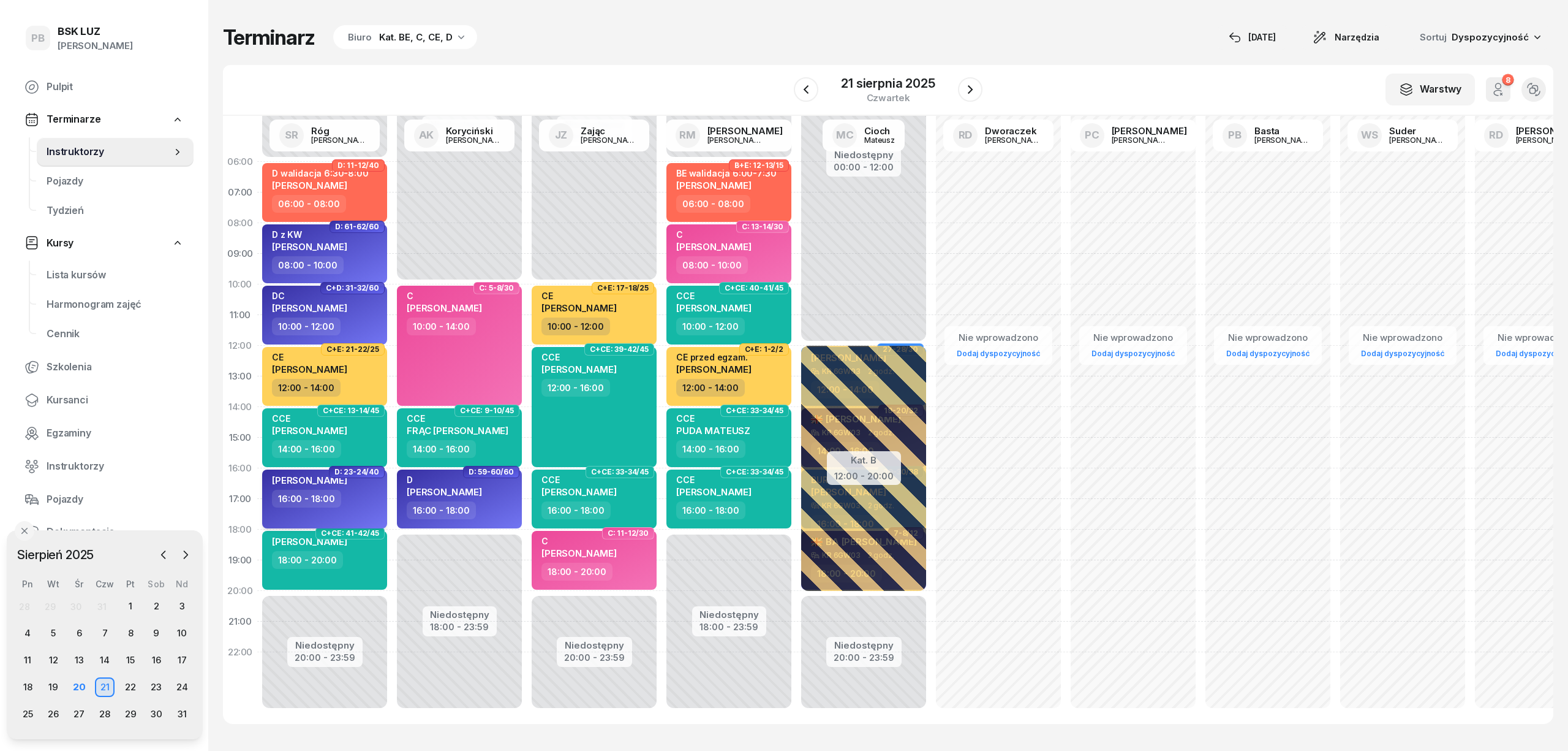
select select "16"
select select "18"
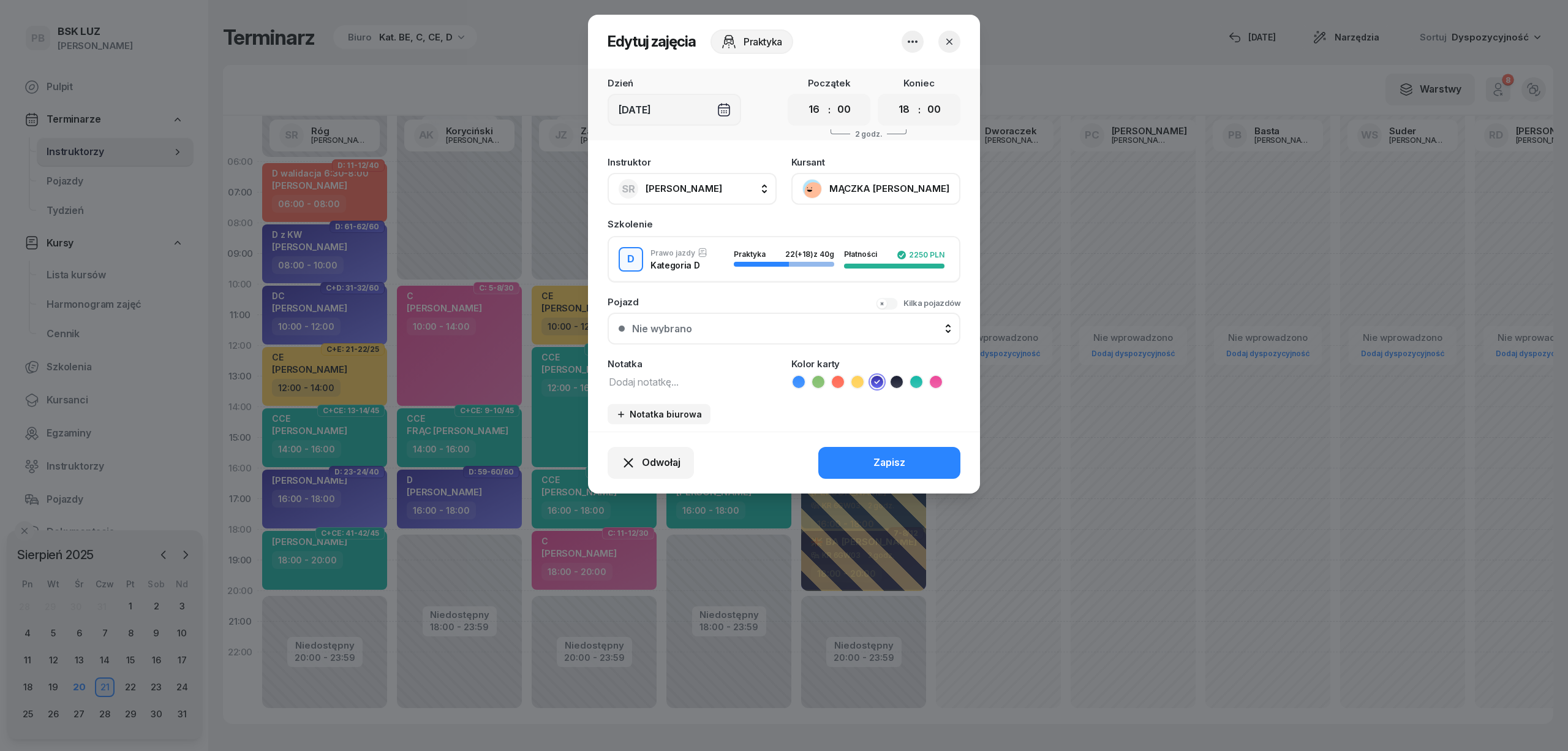
click at [616, 381] on textarea at bounding box center [692, 381] width 169 height 16
type textarea "D"
click at [853, 449] on button "Zapisz" at bounding box center [889, 463] width 142 height 31
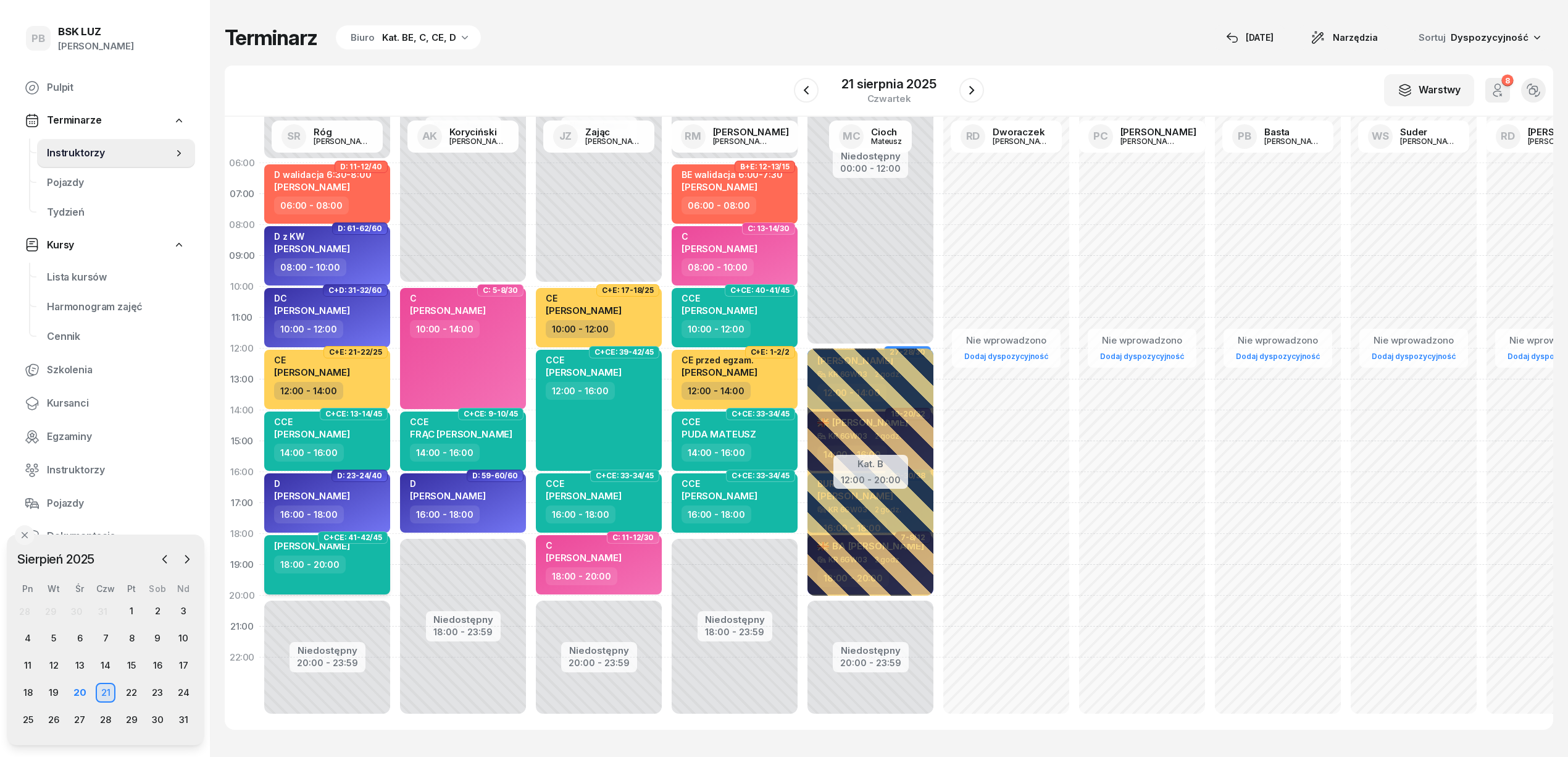
click at [361, 574] on div "[PERSON_NAME] 18:00 - 20:00" at bounding box center [326, 564] width 126 height 59
select select "18"
select select "20"
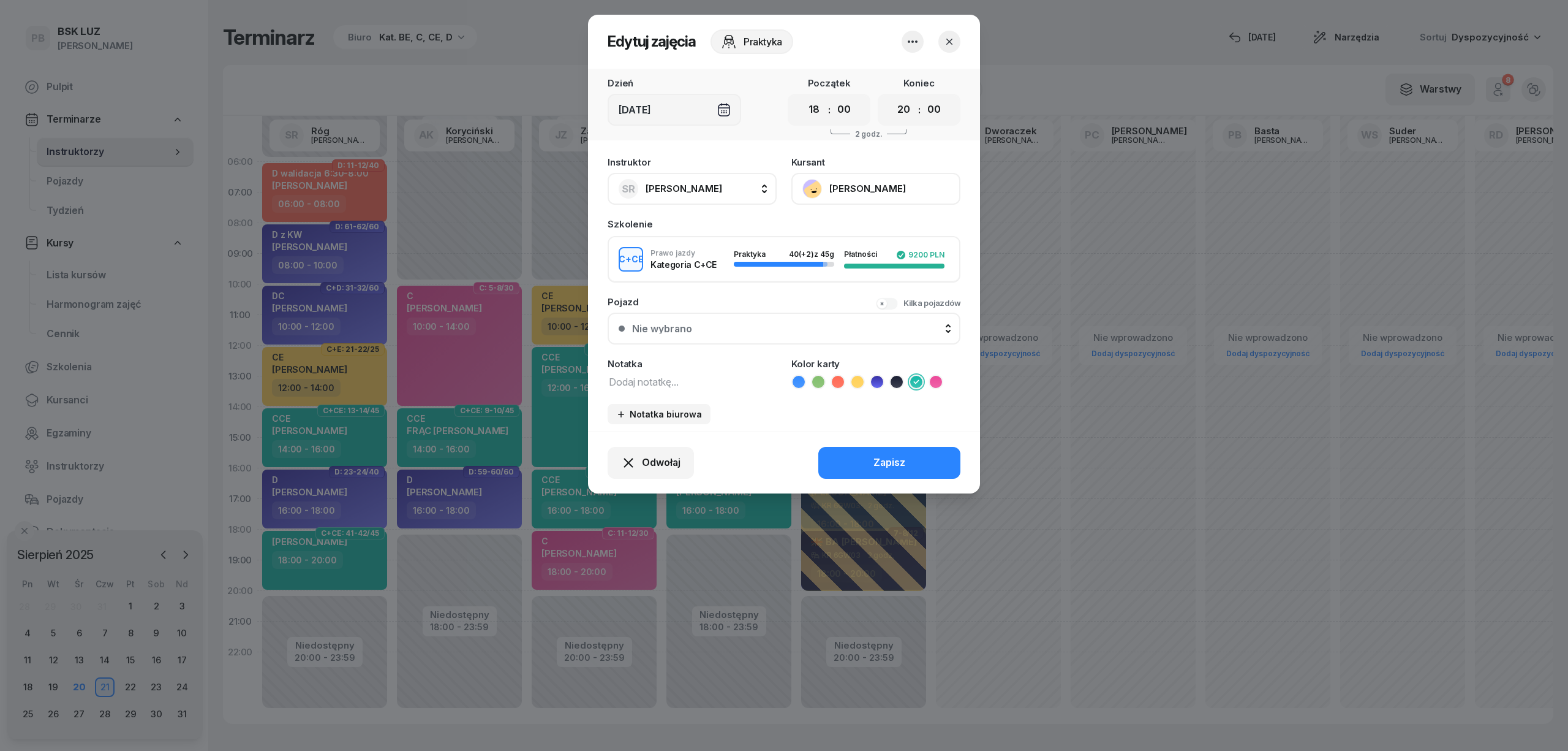
click at [620, 381] on textarea at bounding box center [692, 381] width 169 height 16
type textarea "CCE"
click at [878, 467] on div "Zapisz" at bounding box center [890, 463] width 31 height 16
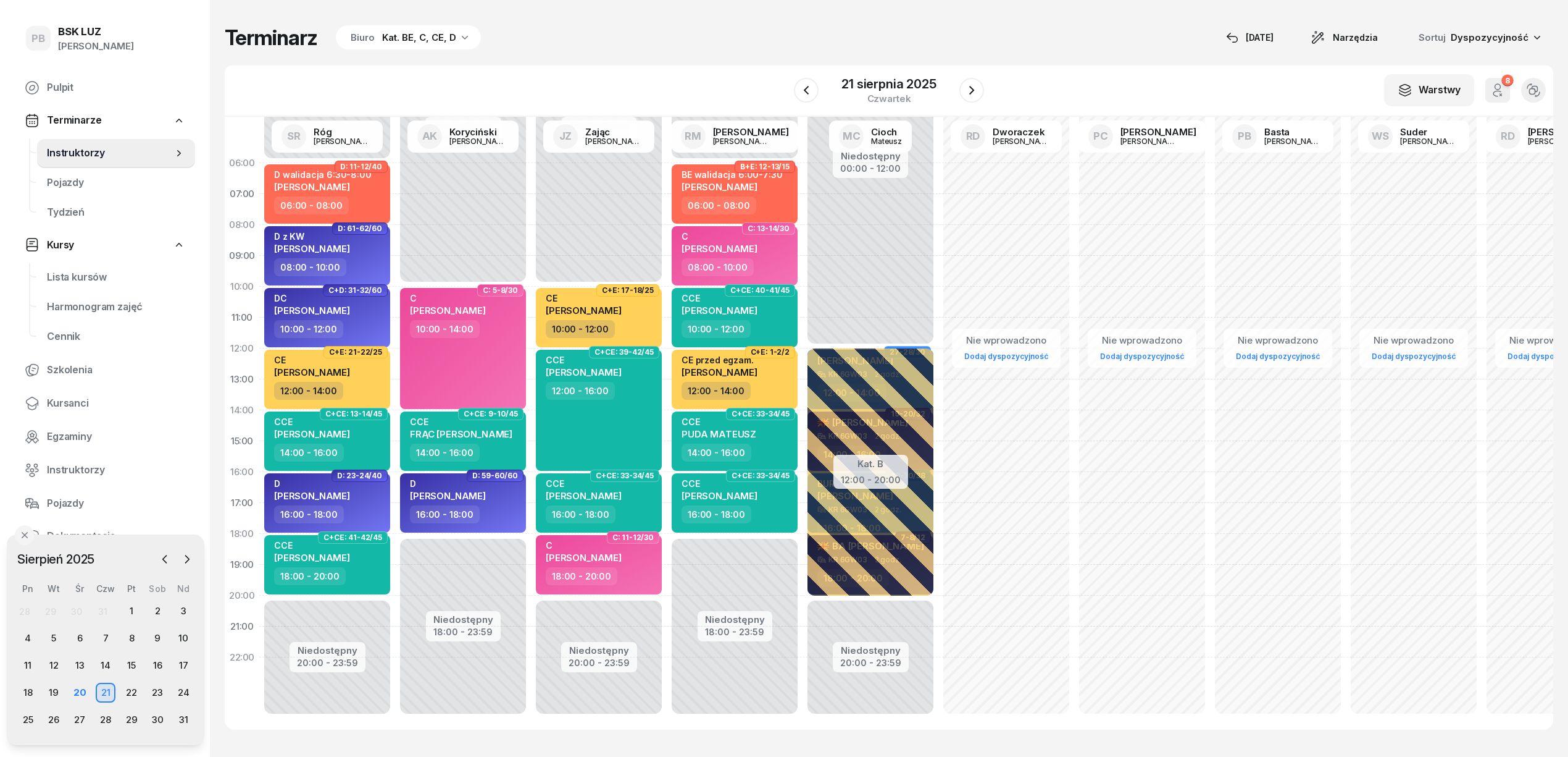
click at [978, 42] on div "Terminarz Biuro Kat. BE, C, CE, D [DATE] Narzędzia Sortuj Dyspozycyjność" at bounding box center [889, 37] width 1329 height 26
click at [1010, 77] on div "W Wybierz AK [PERSON_NAME] BP [PERSON_NAME] DP [PERSON_NAME] GS [PERSON_NAME] I…" at bounding box center [889, 91] width 1329 height 51
click at [974, 89] on icon "button" at bounding box center [971, 90] width 15 height 15
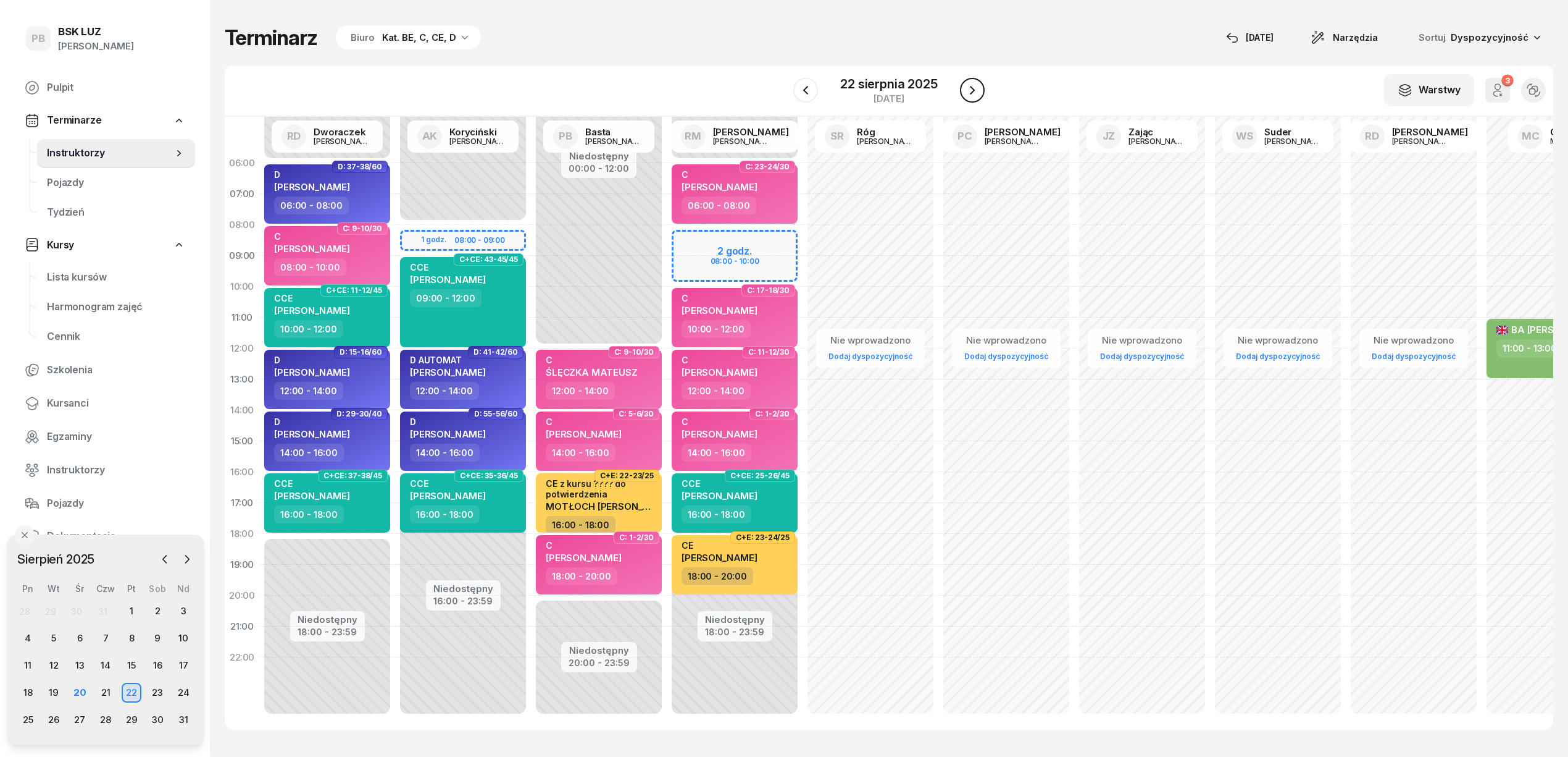
click at [974, 89] on icon "button" at bounding box center [972, 90] width 15 height 15
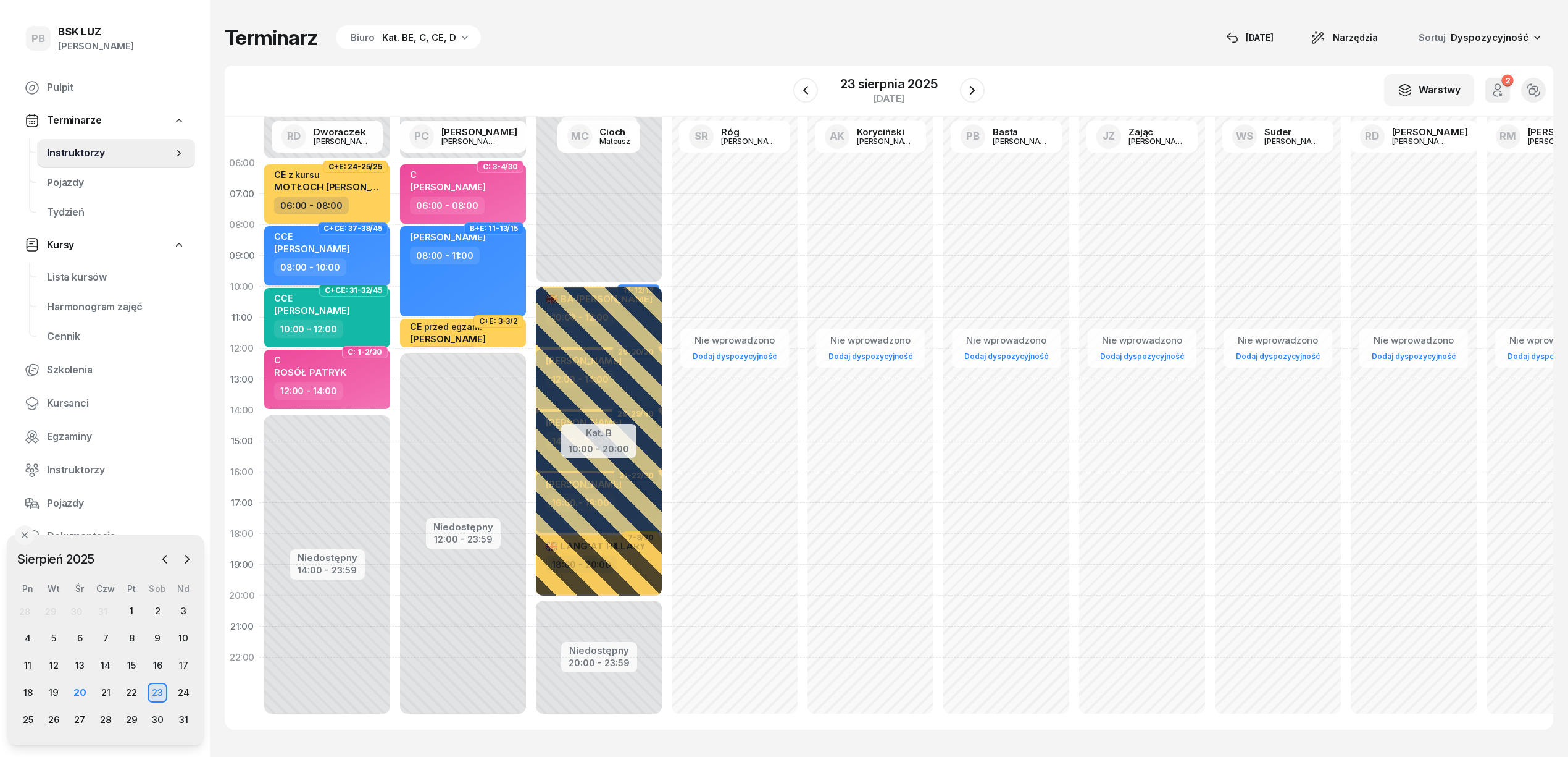
click at [351, 236] on div "CCE [PERSON_NAME]" at bounding box center [328, 244] width 108 height 27
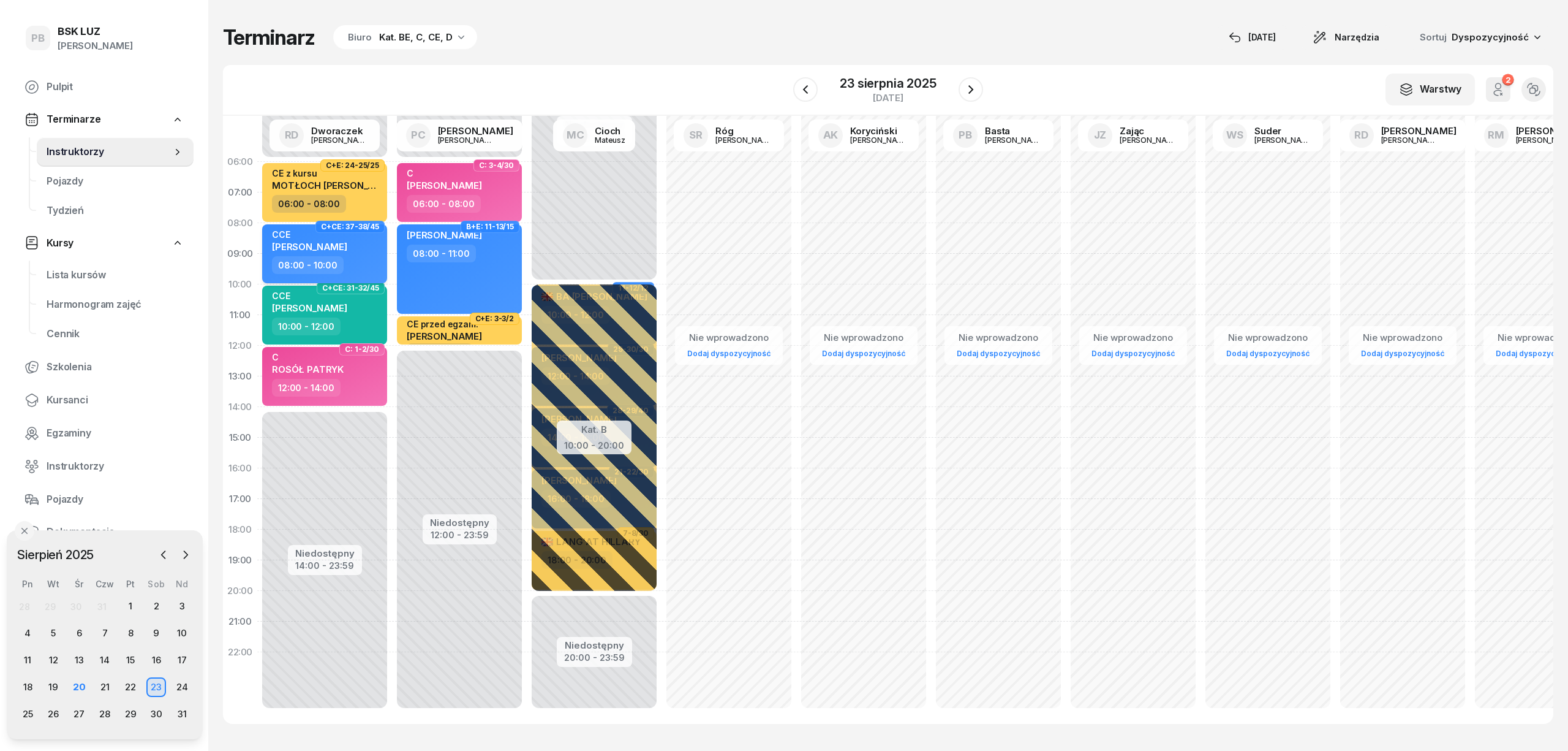
select select "08"
select select "10"
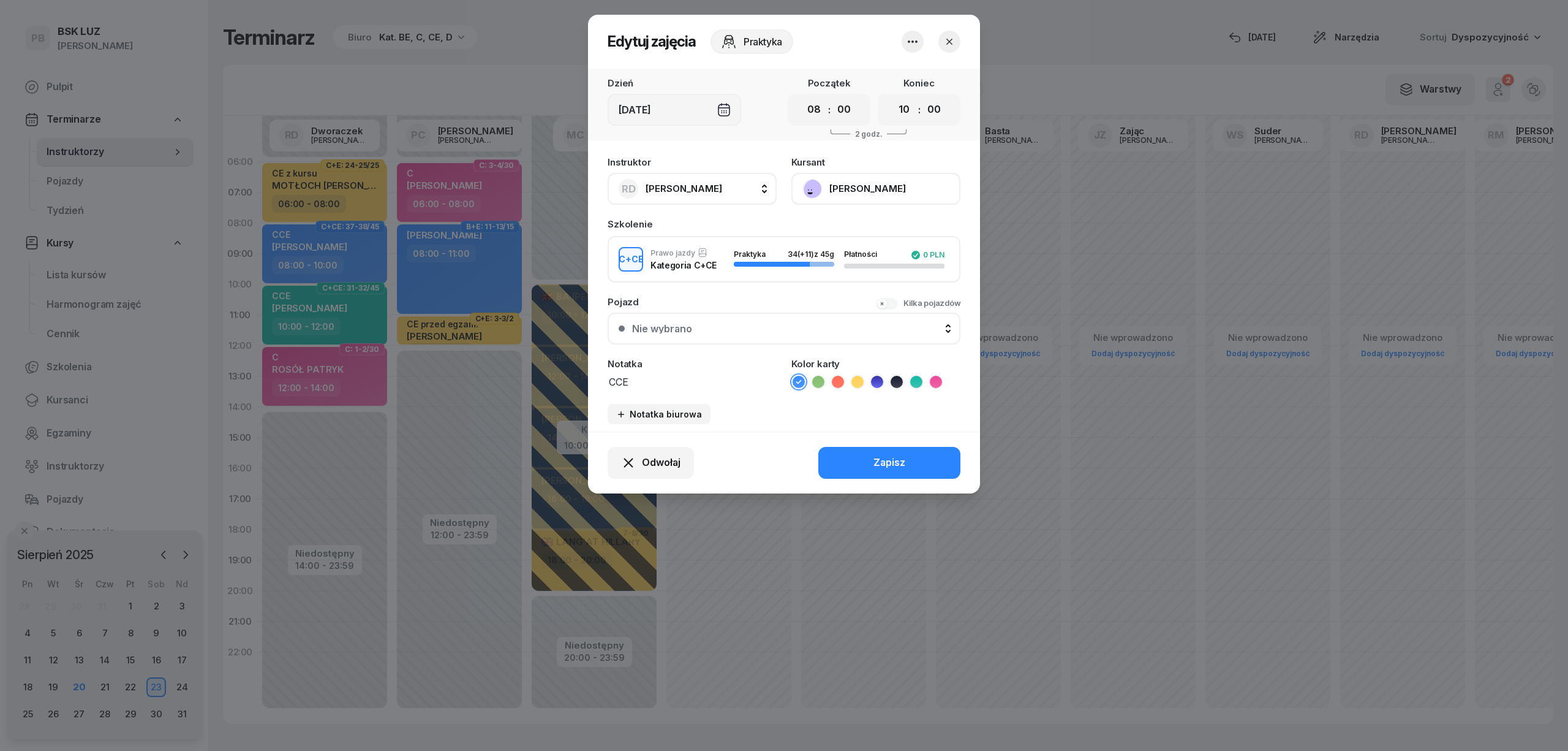
click at [917, 382] on icon at bounding box center [917, 382] width 12 height 12
click at [906, 457] on button "Zapisz" at bounding box center [889, 463] width 142 height 31
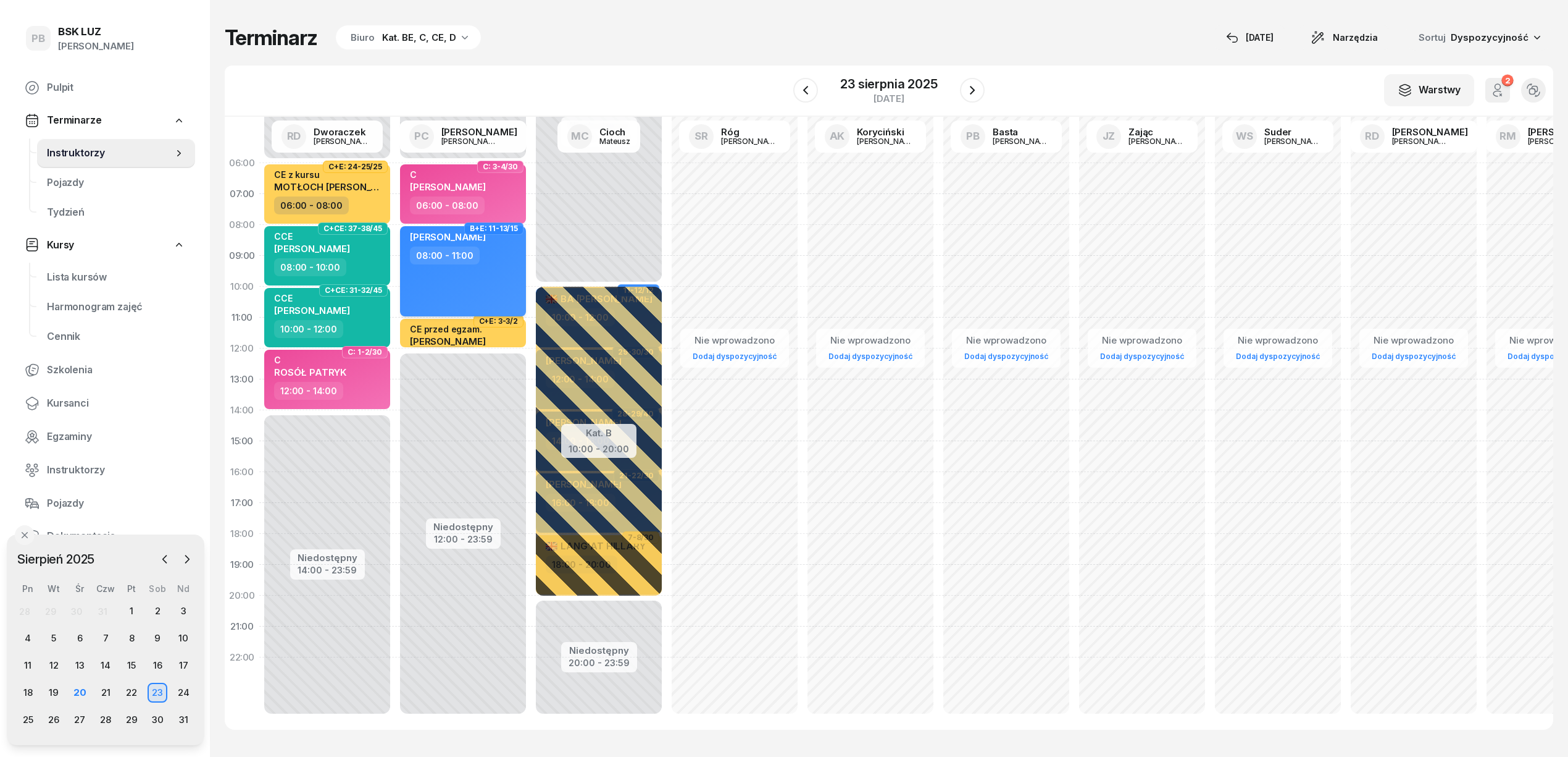
click at [509, 284] on div "[PERSON_NAME] 08:00 - 11:00" at bounding box center [463, 271] width 126 height 90
select select "08"
select select "11"
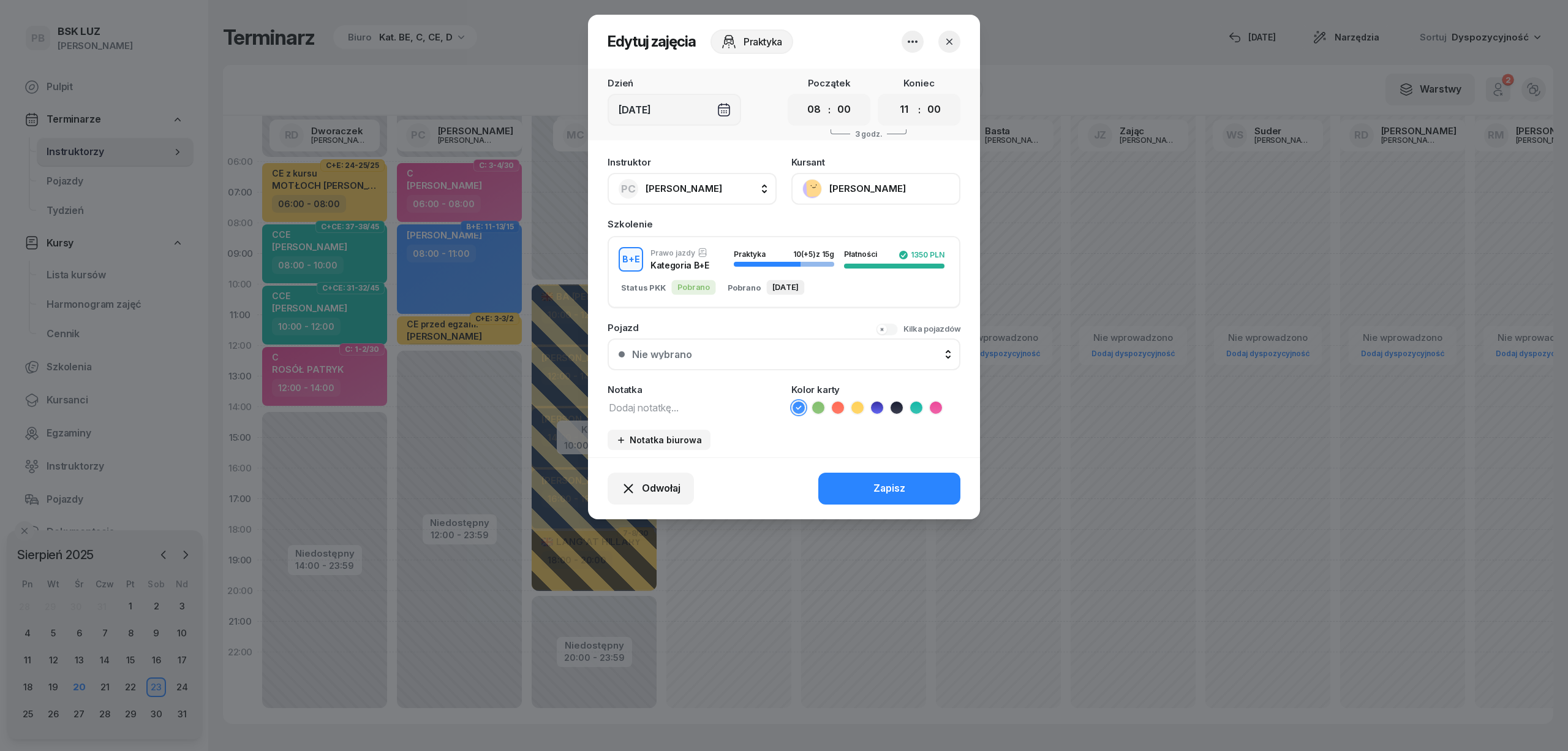
click at [642, 408] on textarea at bounding box center [692, 407] width 169 height 16
type textarea "BE"
click at [903, 403] on li at bounding box center [897, 407] width 15 height 15
click at [886, 489] on div "Zapisz" at bounding box center [890, 488] width 31 height 16
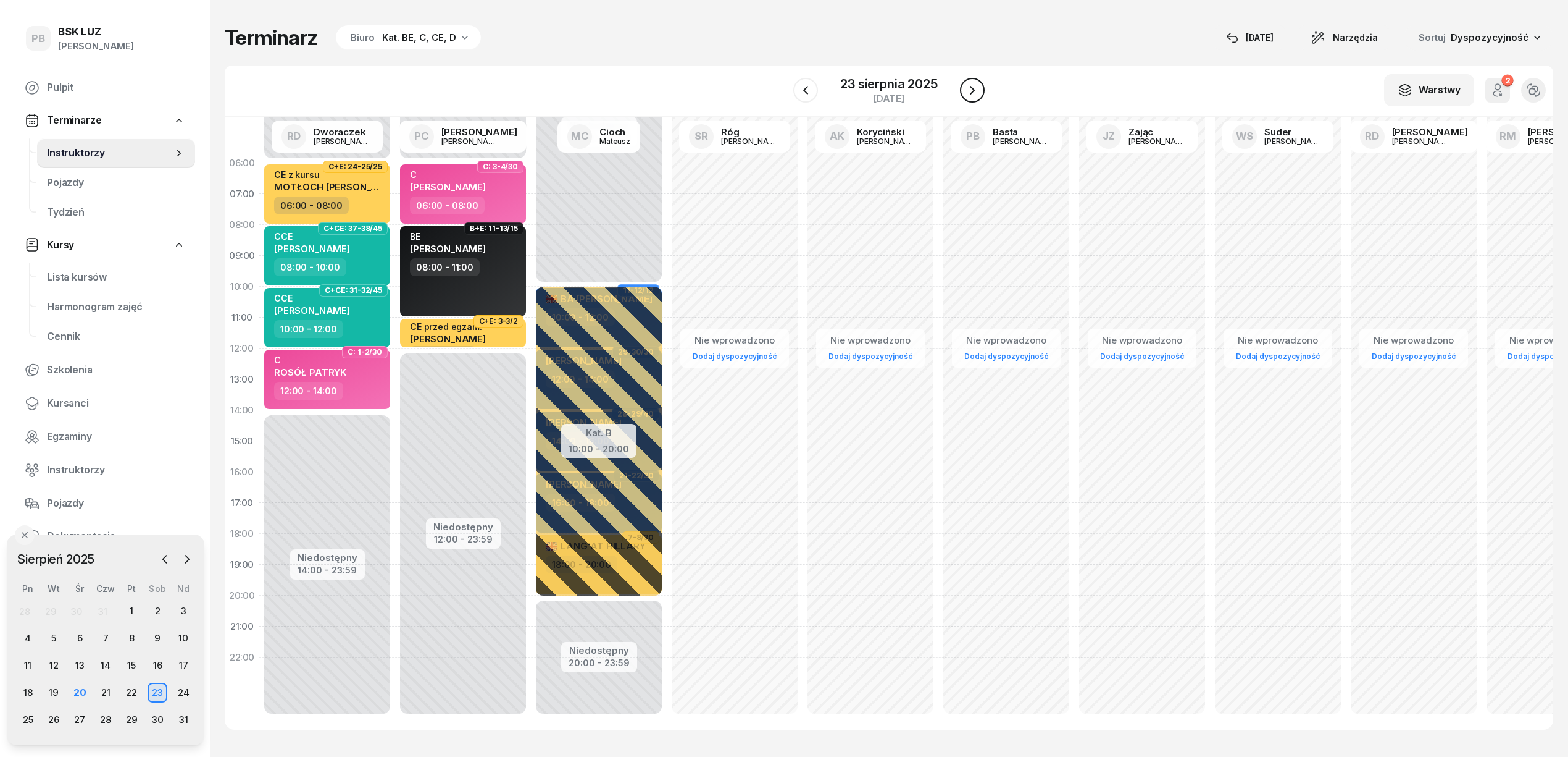
click at [976, 92] on icon "button" at bounding box center [972, 90] width 15 height 15
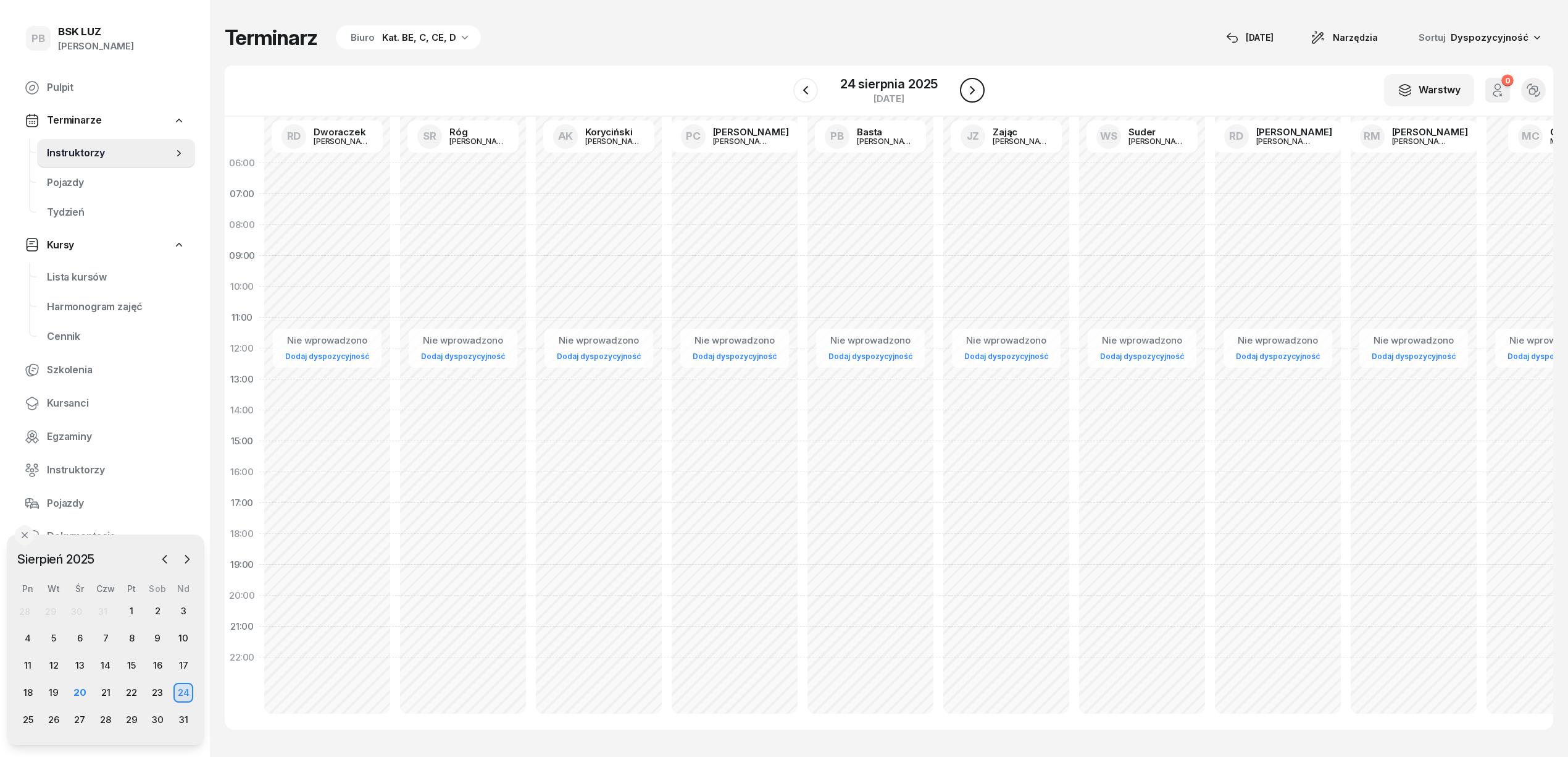
click at [976, 92] on icon "button" at bounding box center [972, 90] width 15 height 15
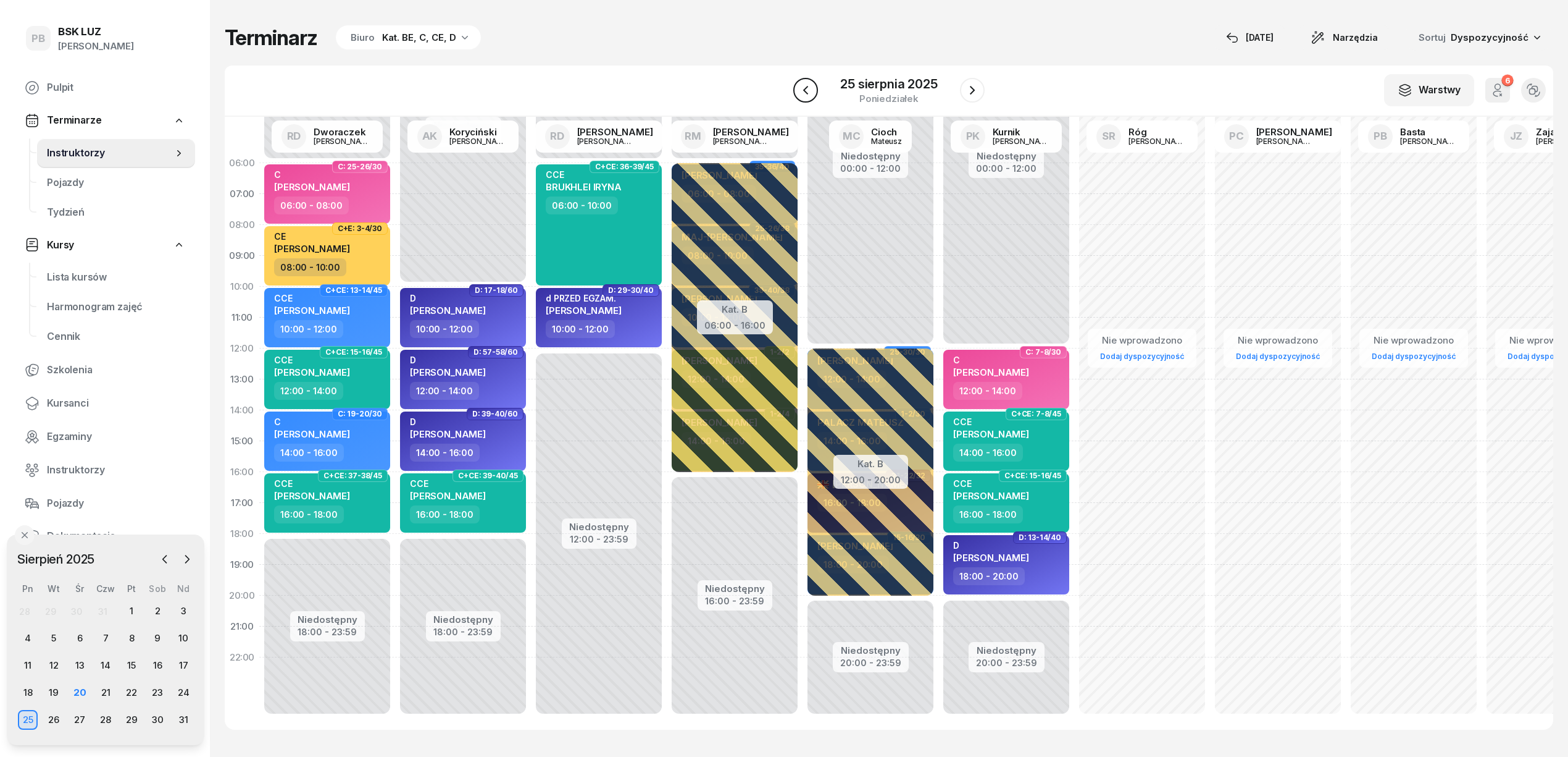
click at [806, 83] on icon "button" at bounding box center [805, 90] width 15 height 15
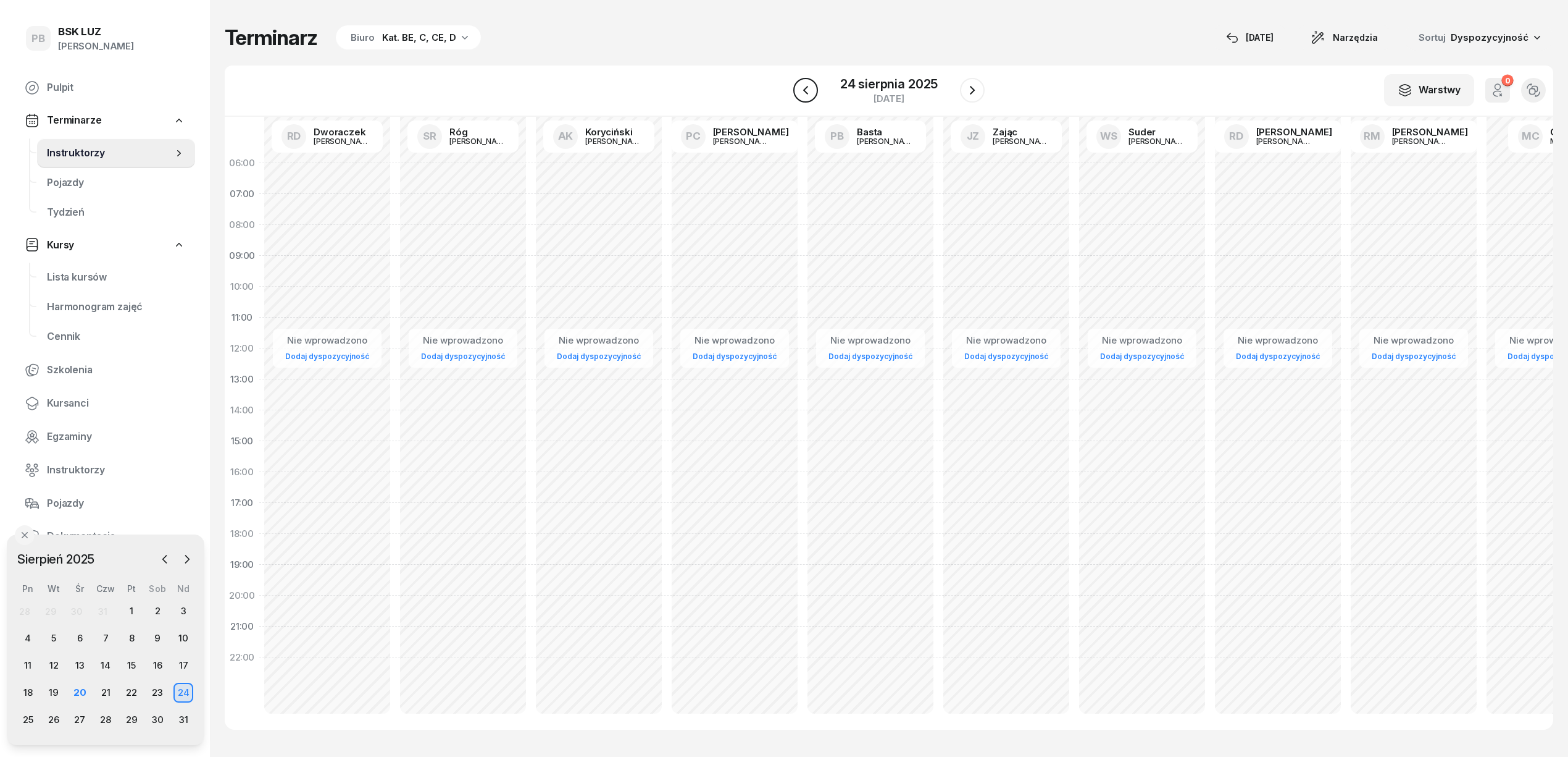
click at [806, 88] on icon "button" at bounding box center [806, 91] width 5 height 9
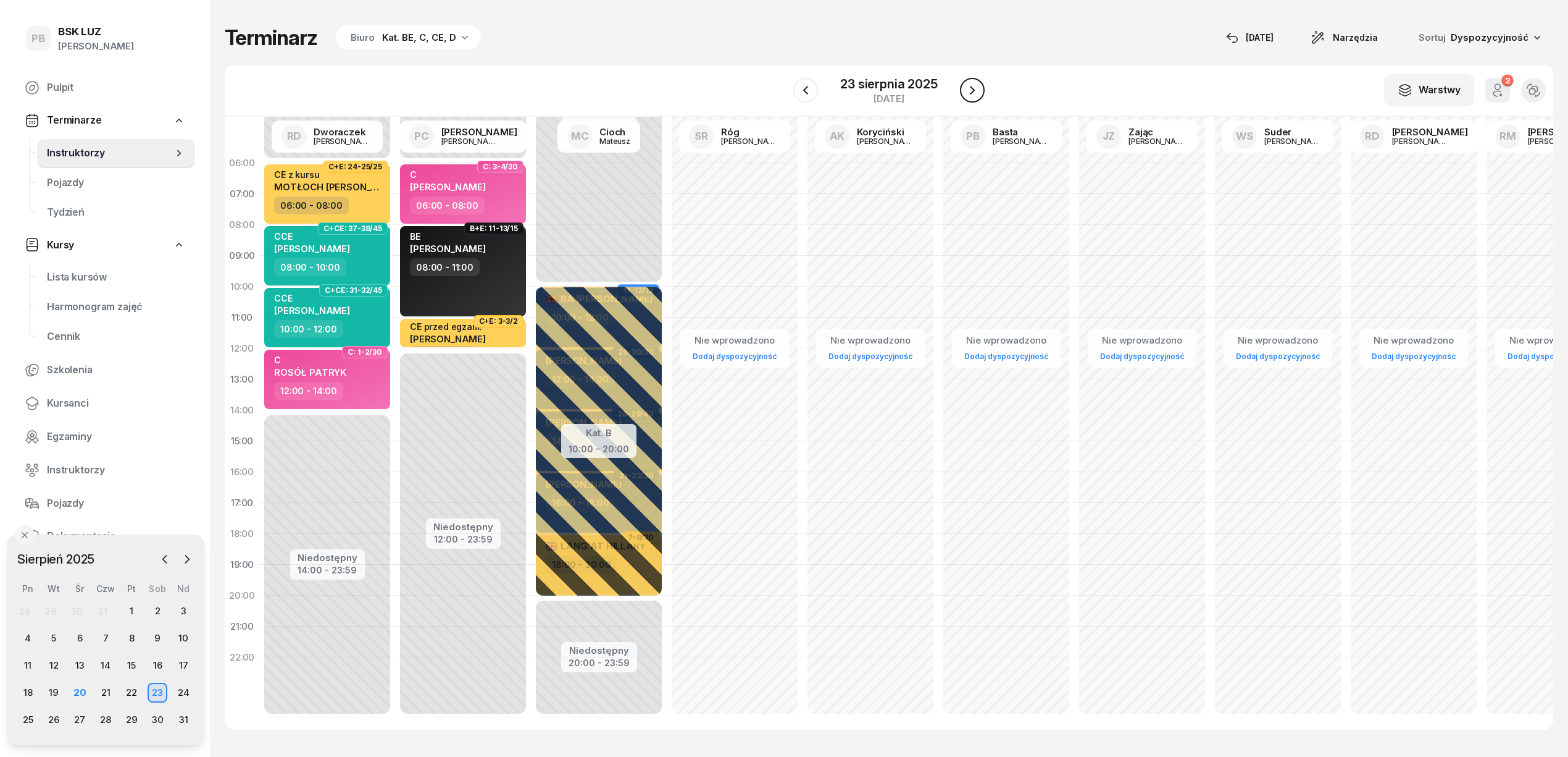
click at [971, 87] on icon "button" at bounding box center [972, 90] width 15 height 15
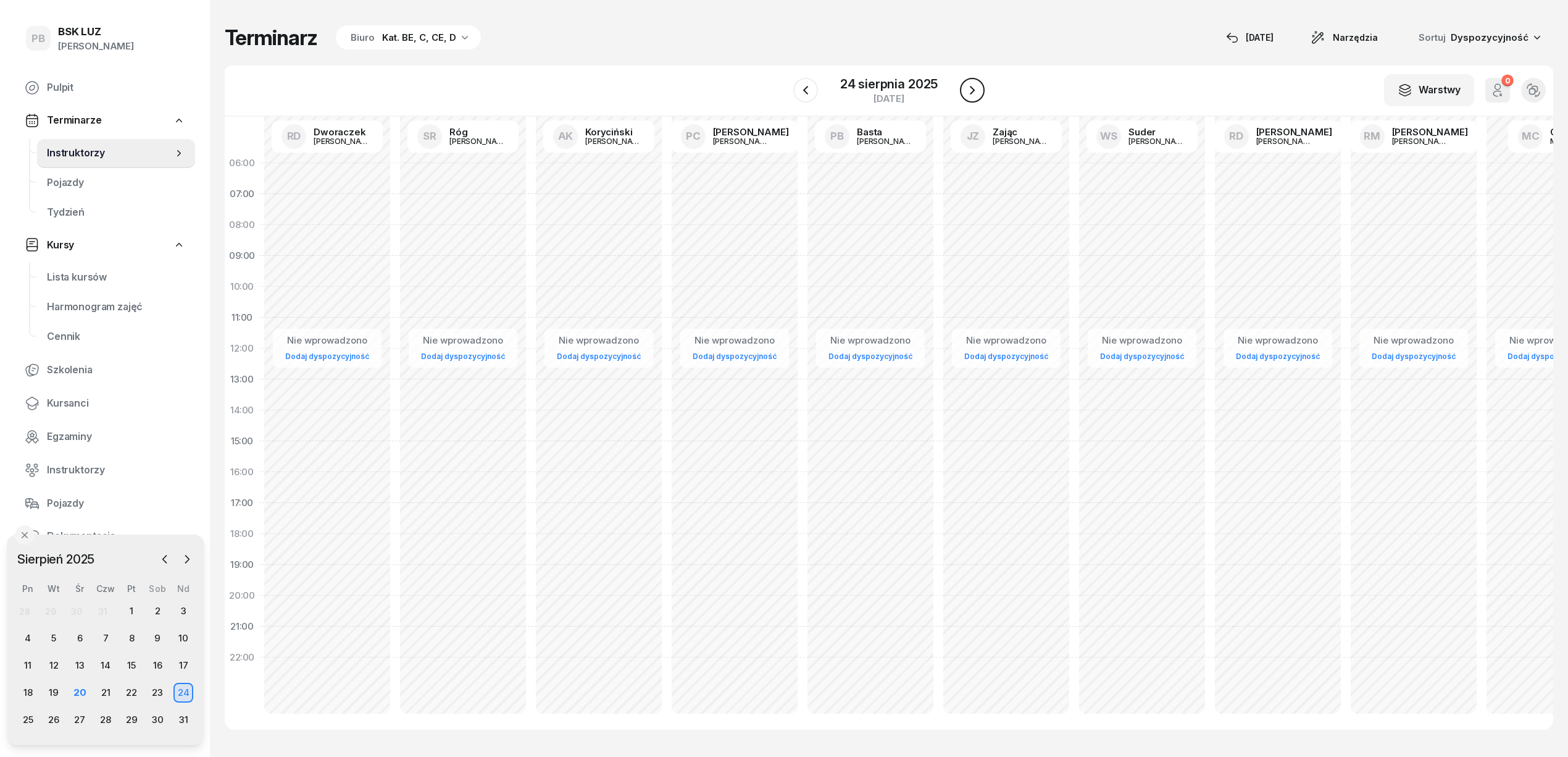
click at [971, 87] on icon "button" at bounding box center [972, 90] width 15 height 15
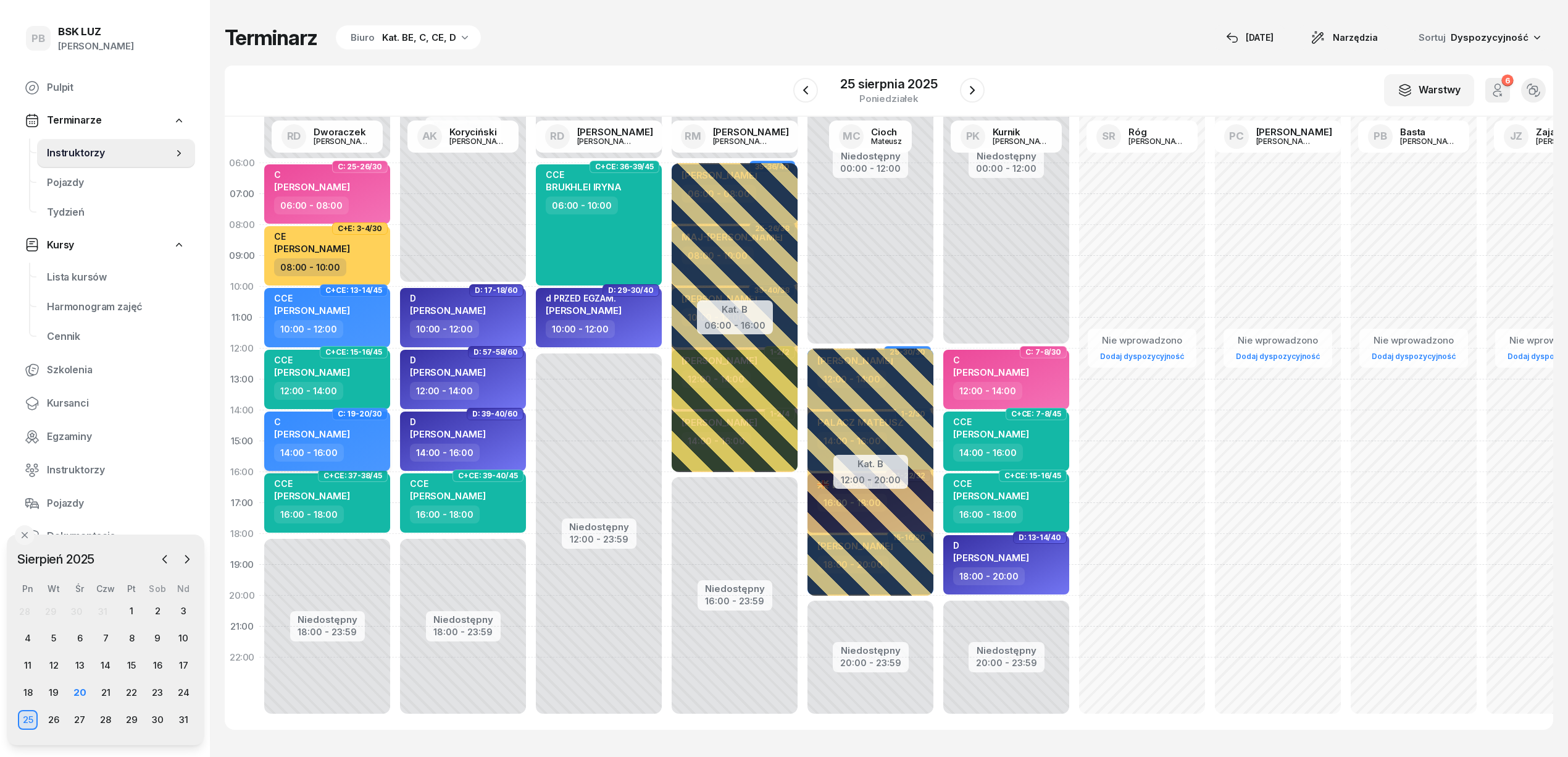
click at [378, 436] on div "C [PERSON_NAME]" at bounding box center [328, 430] width 108 height 27
select select "14"
select select "16"
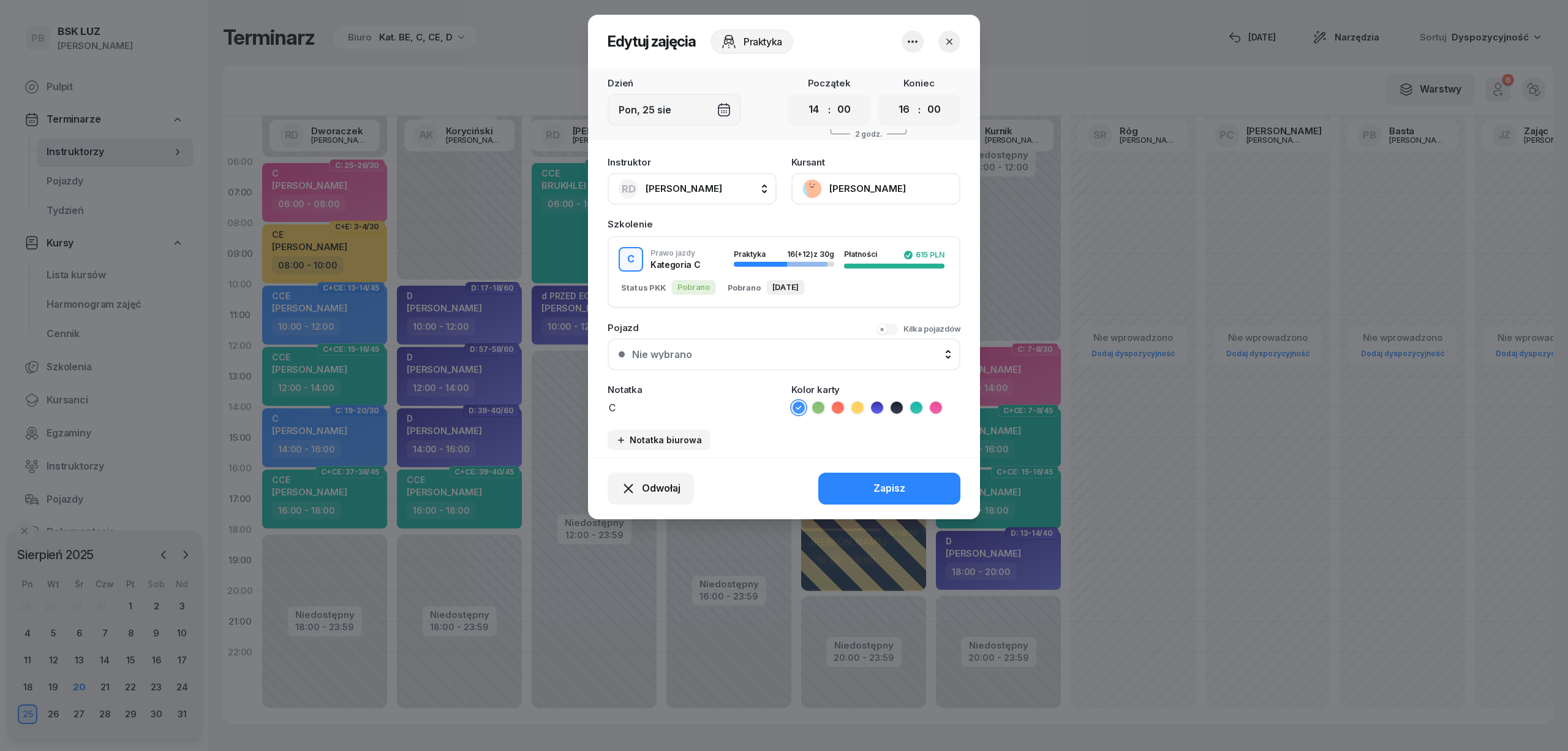
click at [934, 408] on icon at bounding box center [936, 408] width 12 height 12
click at [914, 480] on button "Zapisz" at bounding box center [889, 488] width 142 height 31
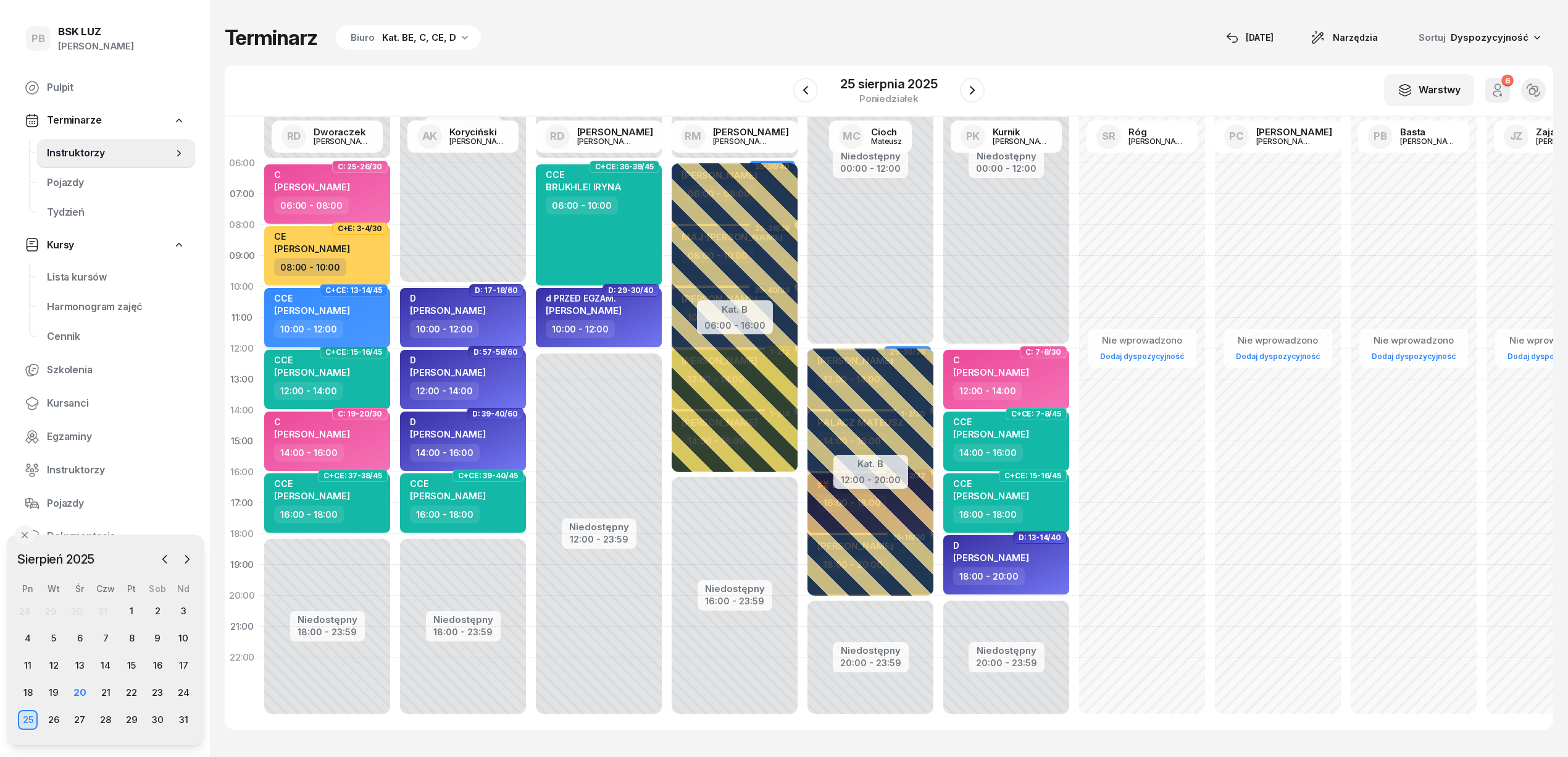
click at [365, 326] on div "10:00 - 12:00" at bounding box center [328, 328] width 108 height 18
select select "10"
select select "12"
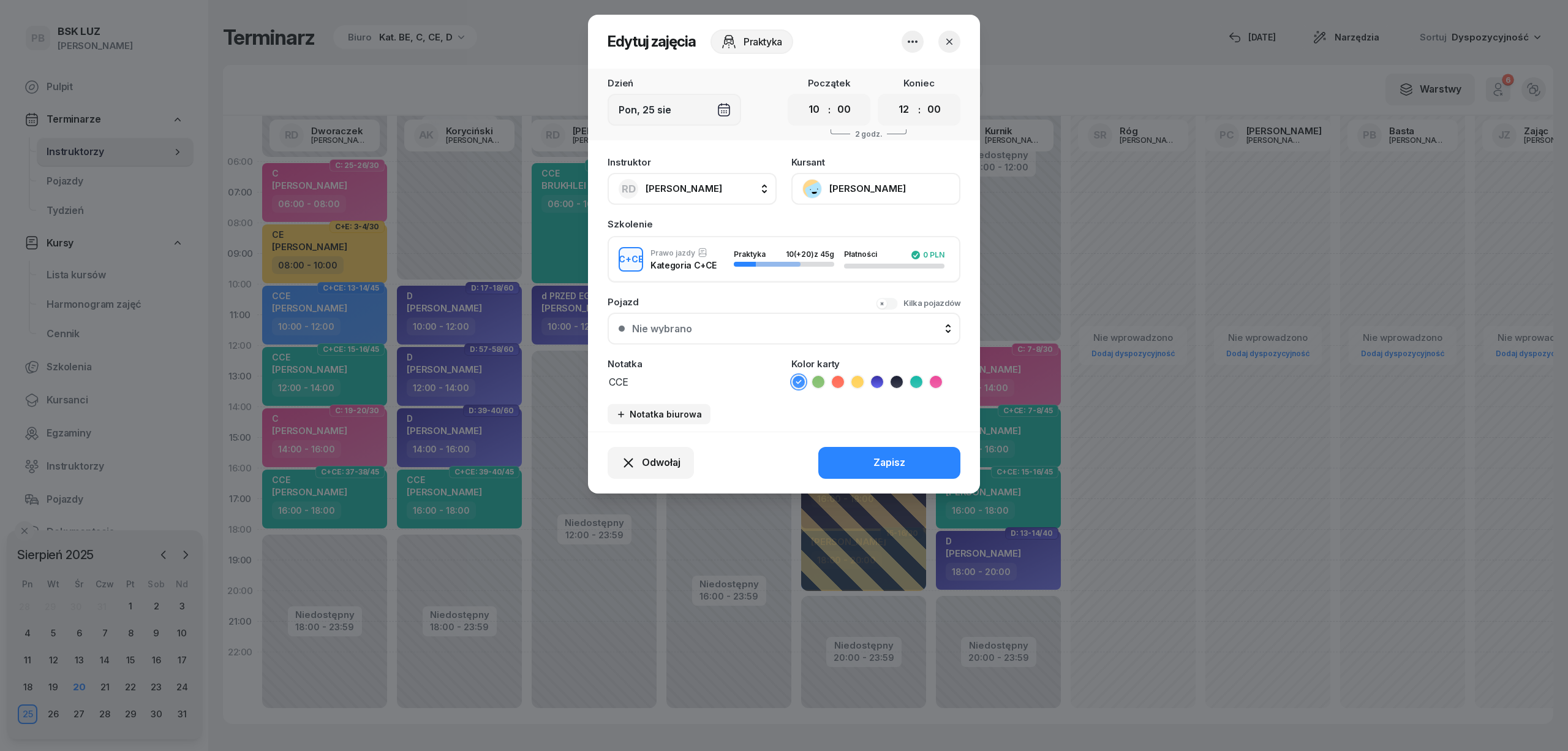
click at [915, 385] on icon at bounding box center [917, 382] width 12 height 12
click at [900, 451] on button "Zapisz" at bounding box center [889, 463] width 142 height 31
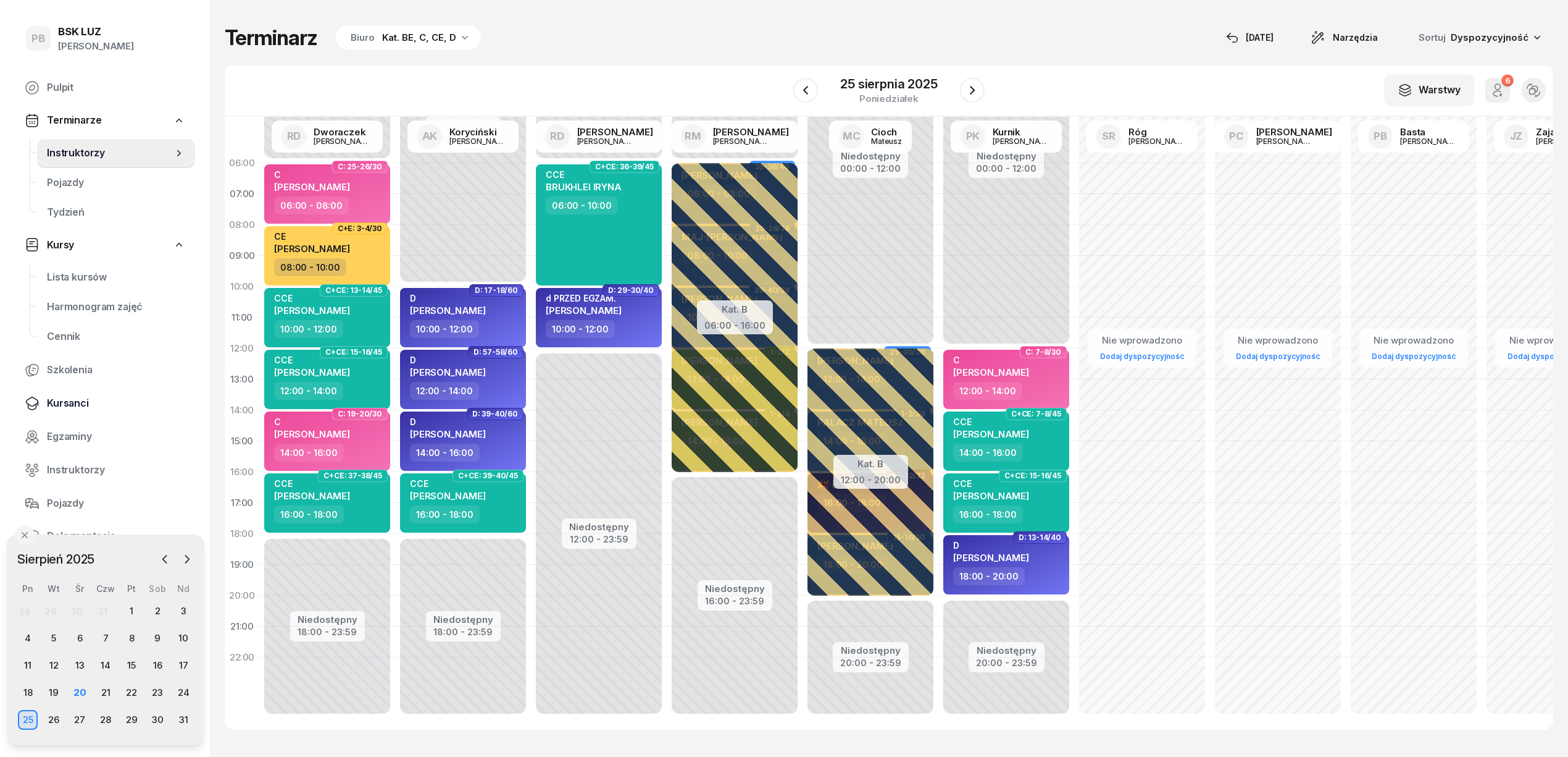
click at [70, 408] on span "Kursanci" at bounding box center [115, 403] width 138 height 16
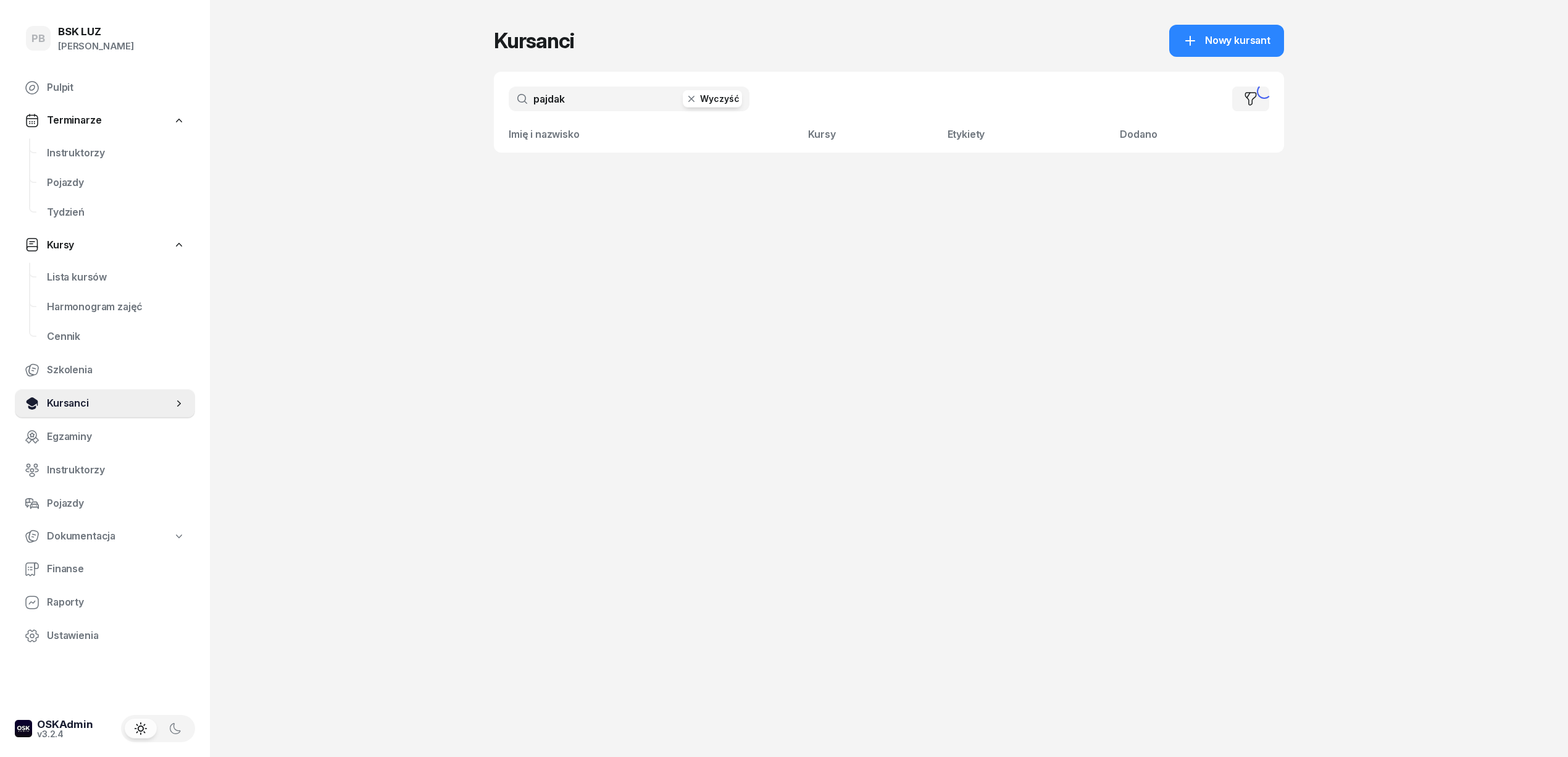
click at [76, 401] on span "Kursanci" at bounding box center [109, 403] width 126 height 16
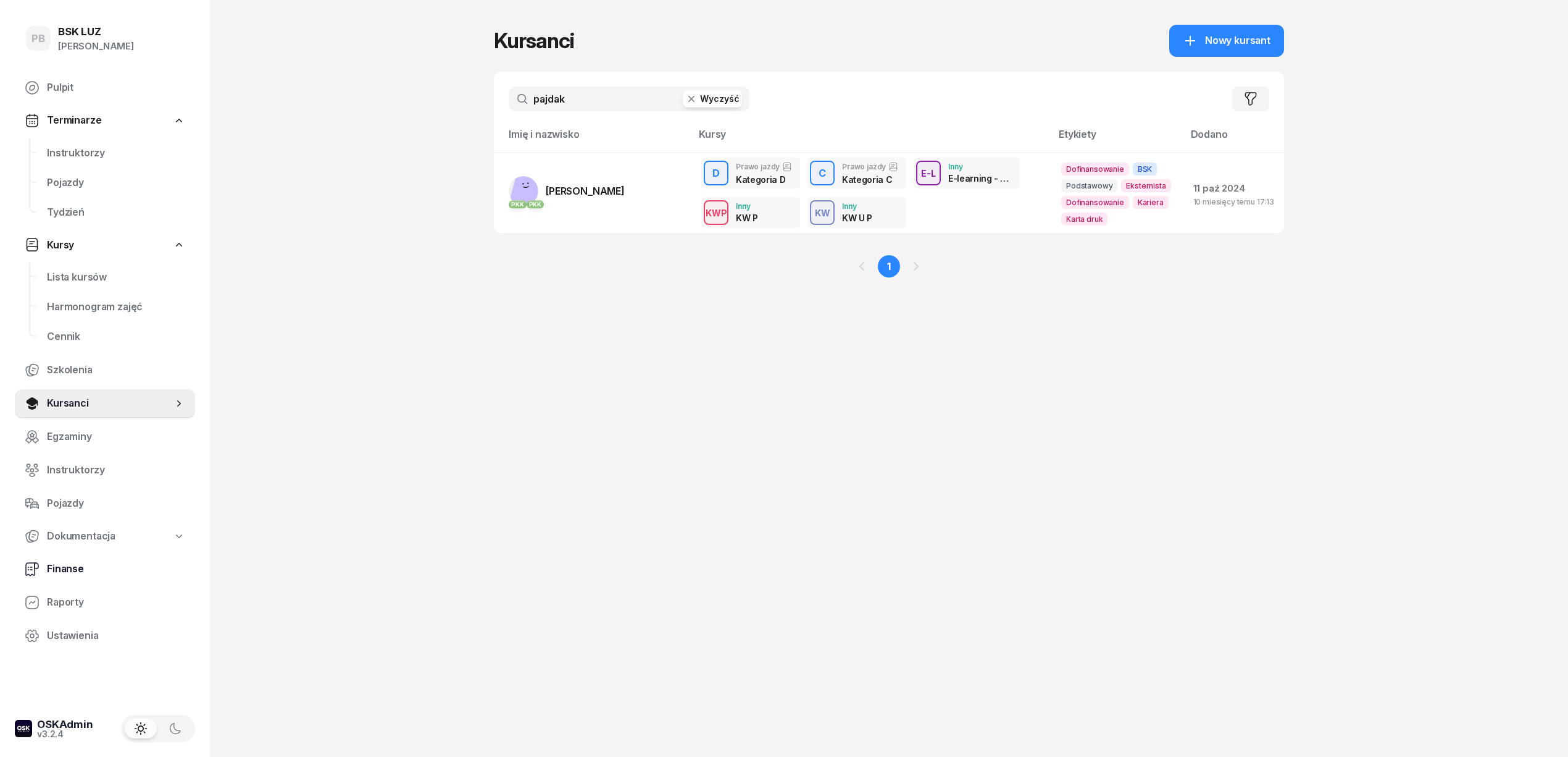
click at [62, 563] on span "Finanse" at bounding box center [115, 569] width 138 height 16
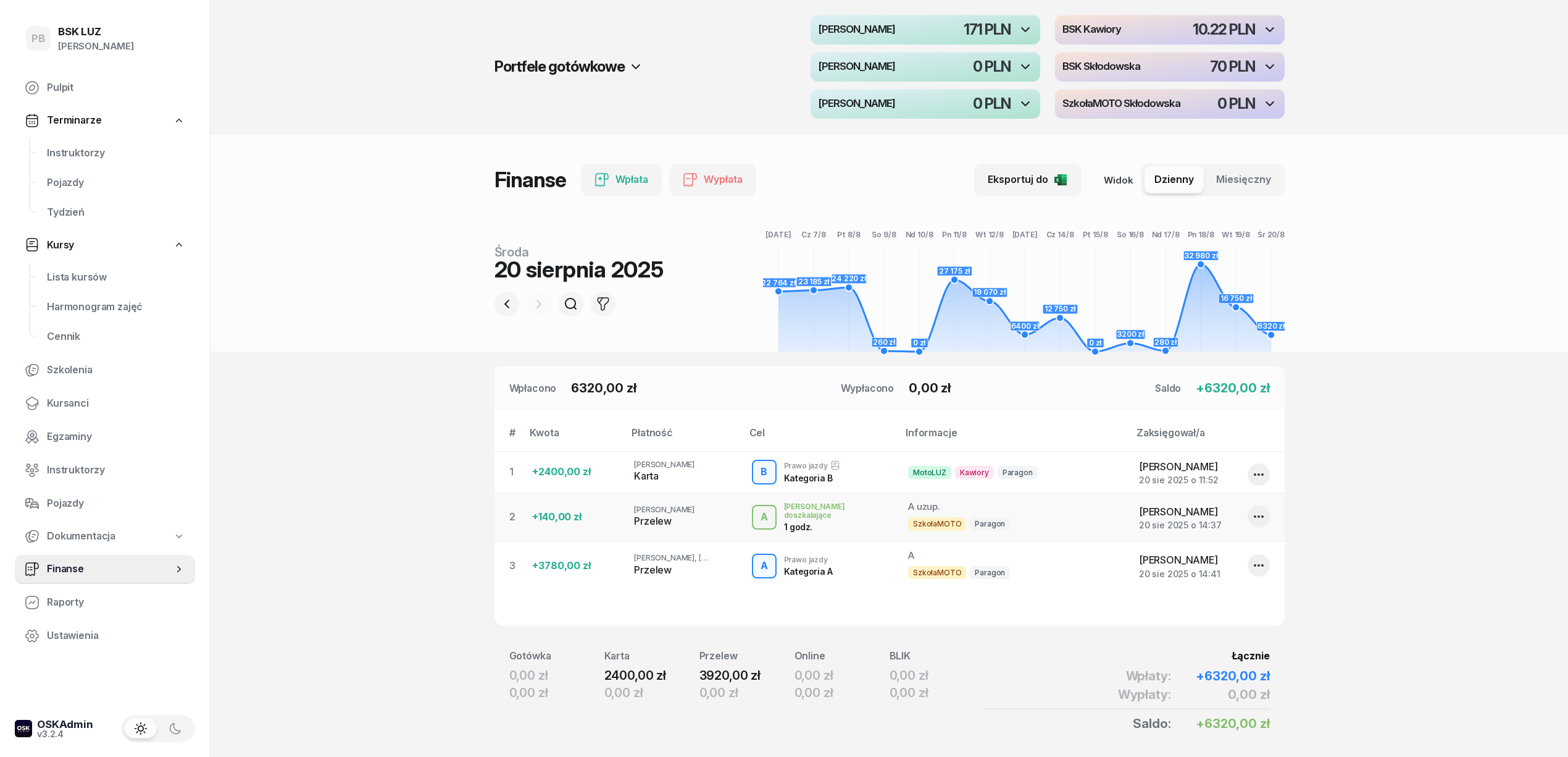
click at [345, 61] on div "Portfele gotówkowe MotoLUZ Kawiory 171 PLN BSK Kawiory 10.22 PLN MotoLUZ Skłodo…" at bounding box center [889, 67] width 1358 height 134
click at [72, 146] on span "Instruktorzy" at bounding box center [115, 153] width 138 height 16
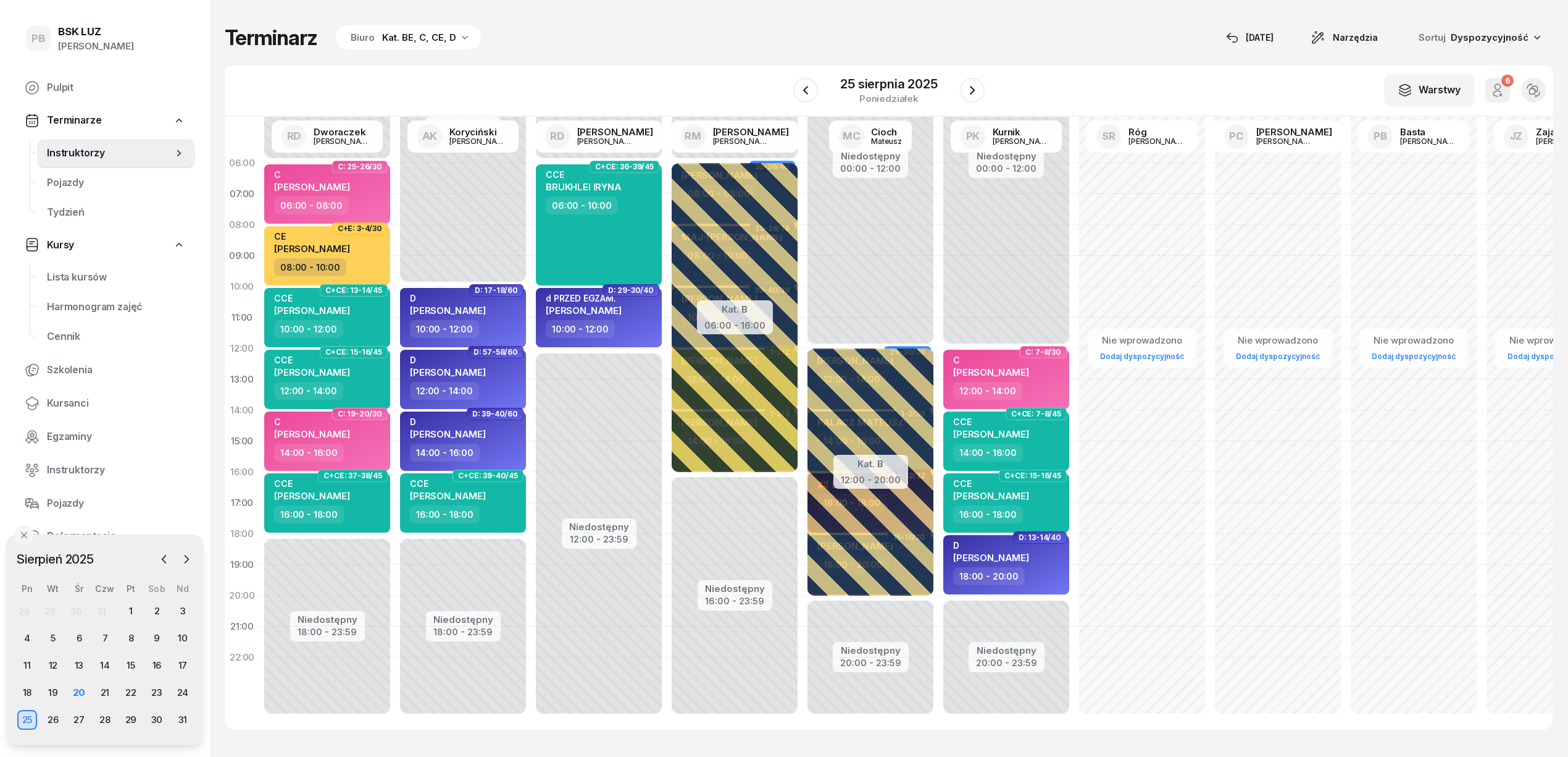
click at [539, 45] on div "Terminarz Biuro Kat. BE, C, CE, D [DATE] Narzędzia Sortuj Dyspozycyjność" at bounding box center [889, 37] width 1329 height 26
click at [553, 50] on div "Terminarz Biuro Kat. BE, C, CE, D [DATE] Narzędzia Sortuj Dyspozycyjność" at bounding box center [889, 37] width 1329 height 26
click at [650, 58] on div "Terminarz Biuro Kat. BE, C, CE, D [DATE] Narzędzia Sortuj Dyspozycyjność W Wybi…" at bounding box center [889, 377] width 1329 height 754
click at [783, 28] on div "Terminarz Biuro Kat. BE, C, CE, D [DATE] Narzędzia Sortuj Dyspozycyjność" at bounding box center [889, 37] width 1329 height 26
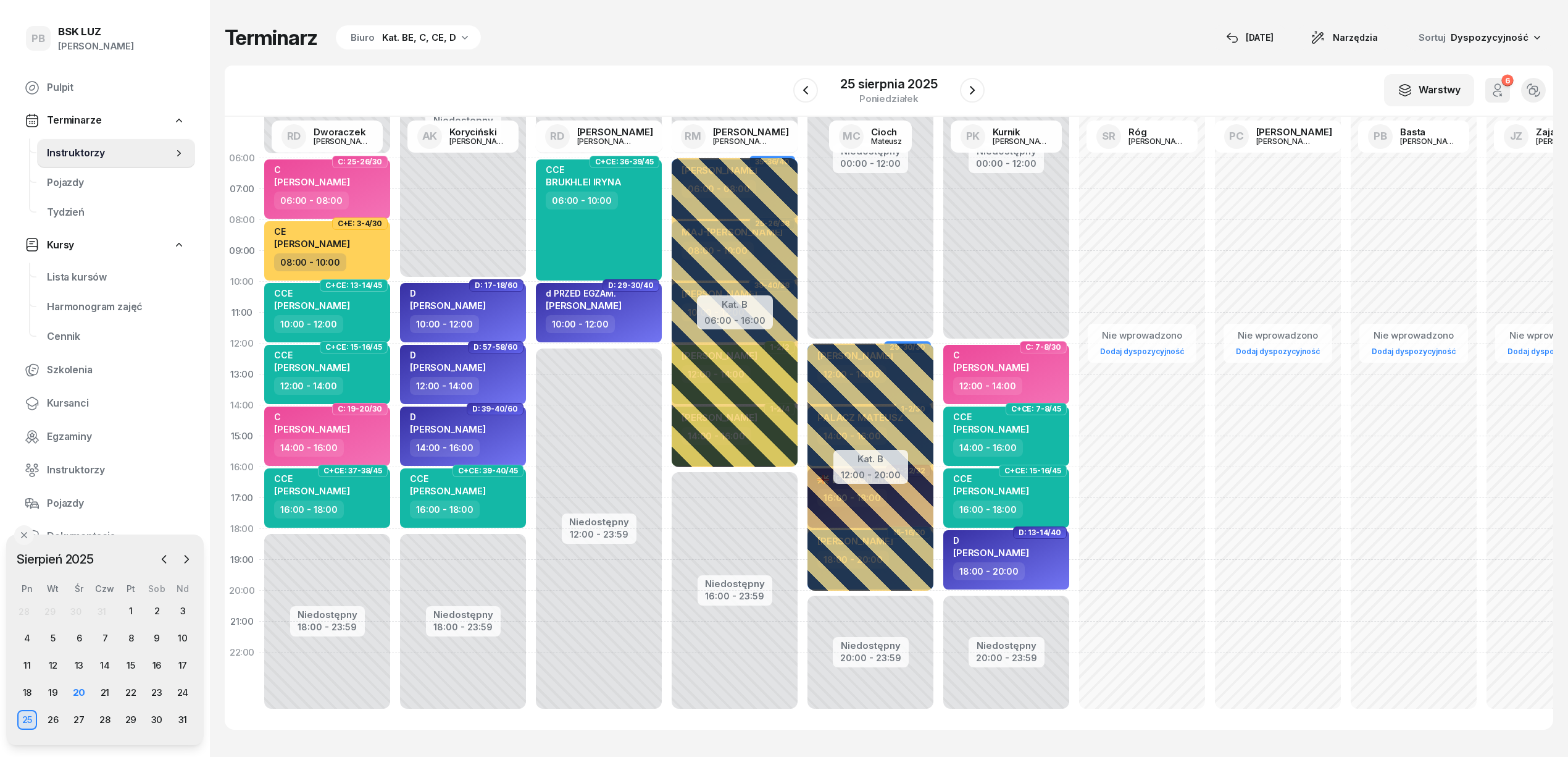
scroll to position [18, 0]
drag, startPoint x: 734, startPoint y: 19, endPoint x: 829, endPoint y: 16, distance: 95.0
click at [734, 19] on div "Terminarz Biuro Kat. BE, C, CE, D [DATE] Narzędzia Sortuj Dyspozycyjność W Wybi…" at bounding box center [889, 377] width 1329 height 754
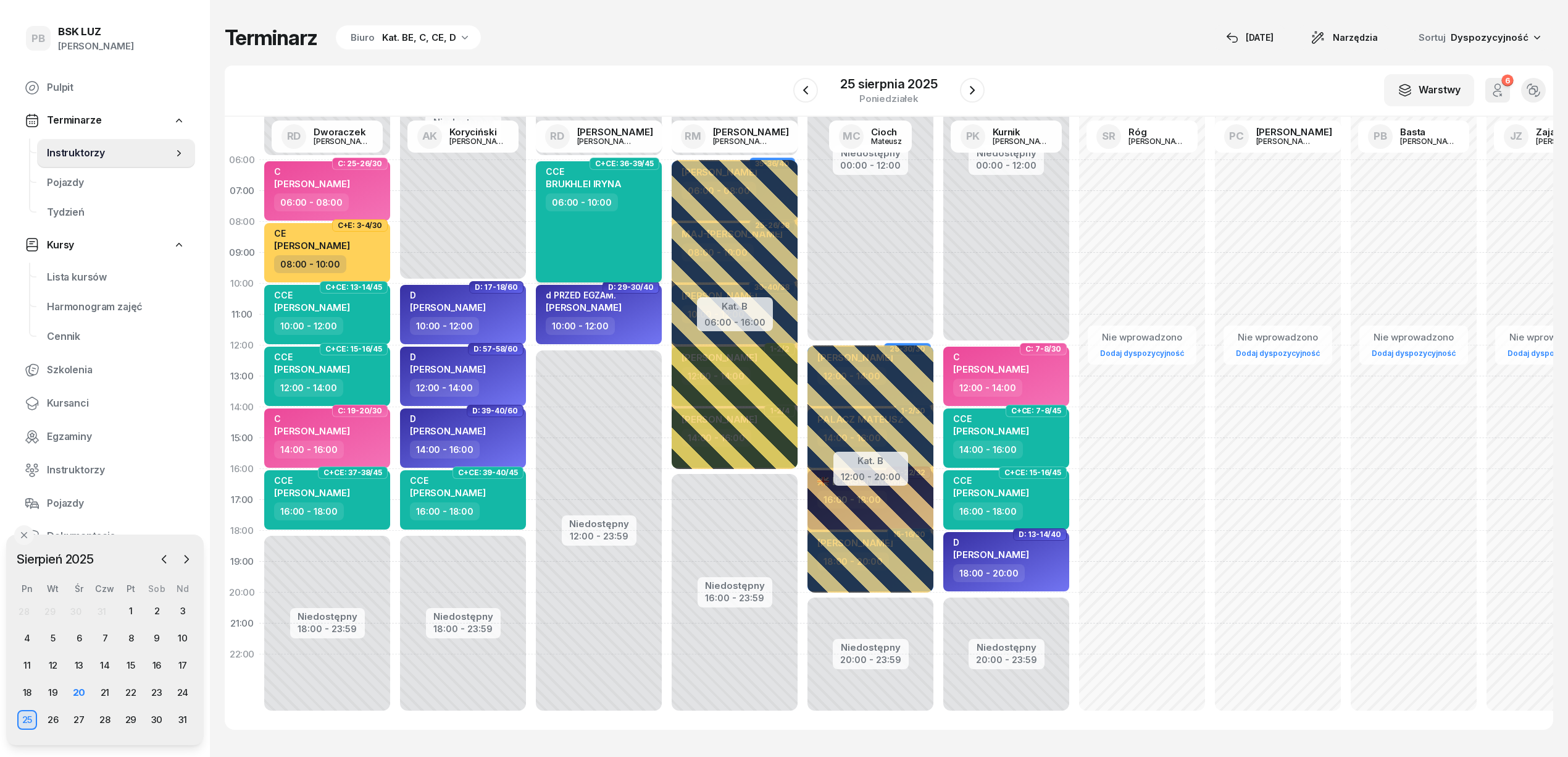
scroll to position [0, 0]
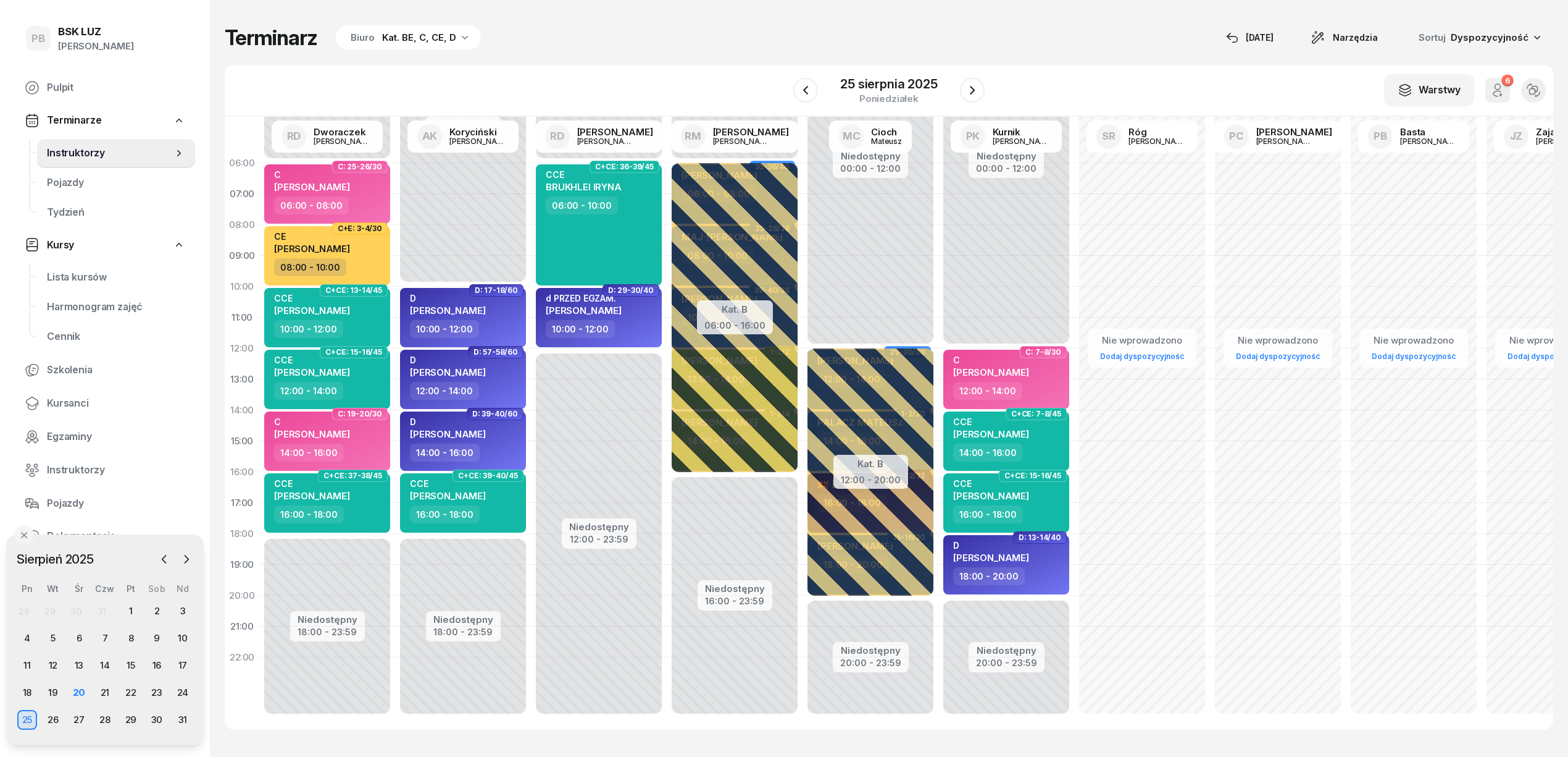
click at [648, 61] on div "Terminarz Biuro Kat. BE, C, CE, D [DATE] Narzędzia Sortuj Dyspozycyjność W Wybi…" at bounding box center [889, 377] width 1329 height 754
click at [707, 75] on div "W Wybierz AK [PERSON_NAME] BP [PERSON_NAME] DP [PERSON_NAME] GS [PERSON_NAME] I…" at bounding box center [889, 91] width 1329 height 51
click at [717, 70] on div "W Wybierz AK [PERSON_NAME] BP [PERSON_NAME] DP [PERSON_NAME] GS [PERSON_NAME] I…" at bounding box center [889, 91] width 1329 height 51
click at [725, 73] on div "W Wybierz AK [PERSON_NAME] BP [PERSON_NAME] DP [PERSON_NAME] GS [PERSON_NAME] I…" at bounding box center [889, 91] width 1329 height 51
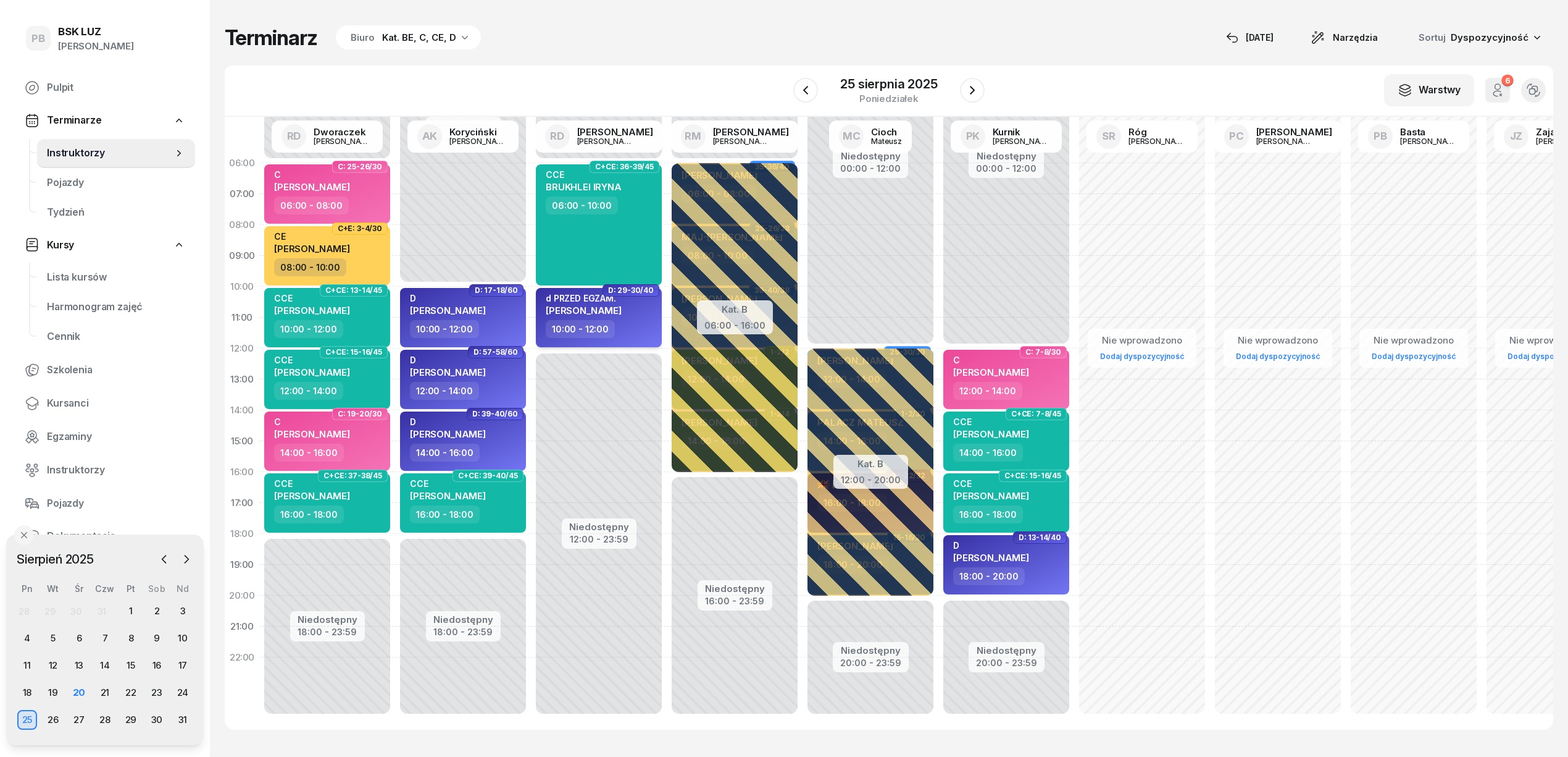
click at [566, 298] on div "d PRZED EGZAM." at bounding box center [583, 298] width 76 height 11
select select "10"
select select "12"
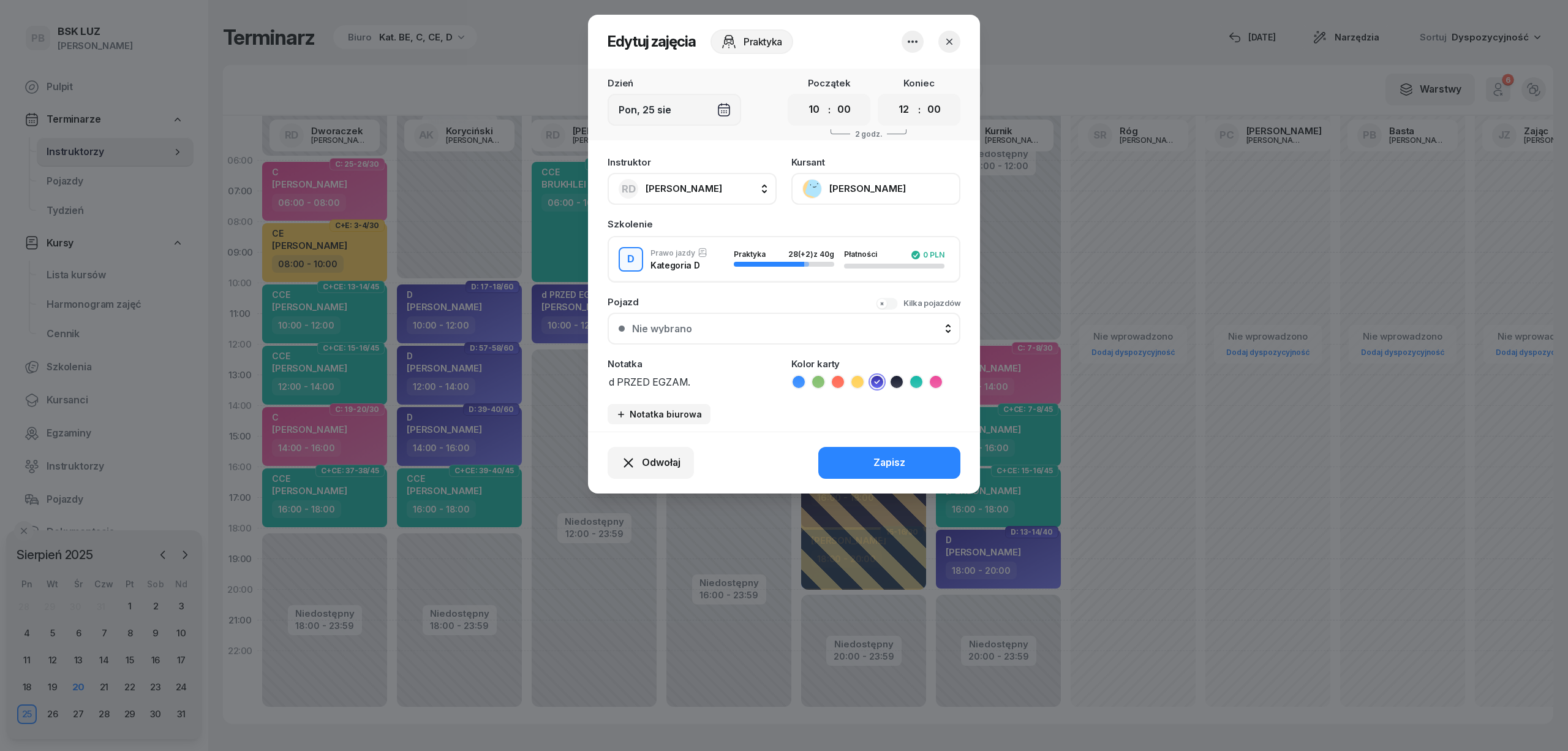
drag, startPoint x: 614, startPoint y: 381, endPoint x: 580, endPoint y: 371, distance: 35.4
click at [580, 371] on div "Edytuj zajęcia Praktyka Dzień [DATE] Początek 00 01 02 03 04 05 06 07 08 09 10 …" at bounding box center [784, 376] width 1568 height 751
type textarea "D PRZED EGZAM."
click at [853, 447] on button "Zapisz" at bounding box center [889, 463] width 142 height 31
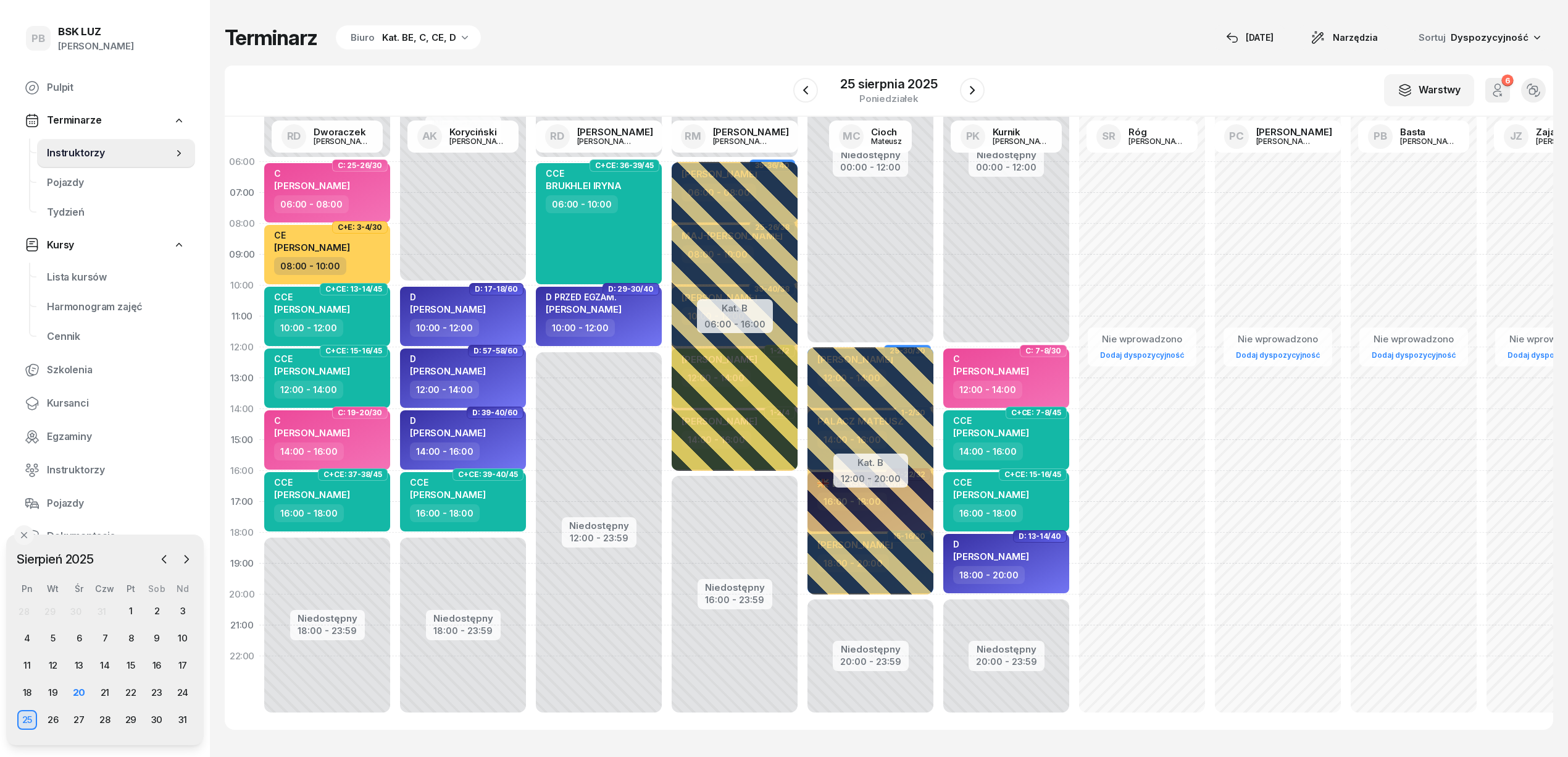
click at [566, 70] on div "W Wybierz AK [PERSON_NAME] BP [PERSON_NAME] DP [PERSON_NAME] GS [PERSON_NAME] I…" at bounding box center [889, 91] width 1329 height 51
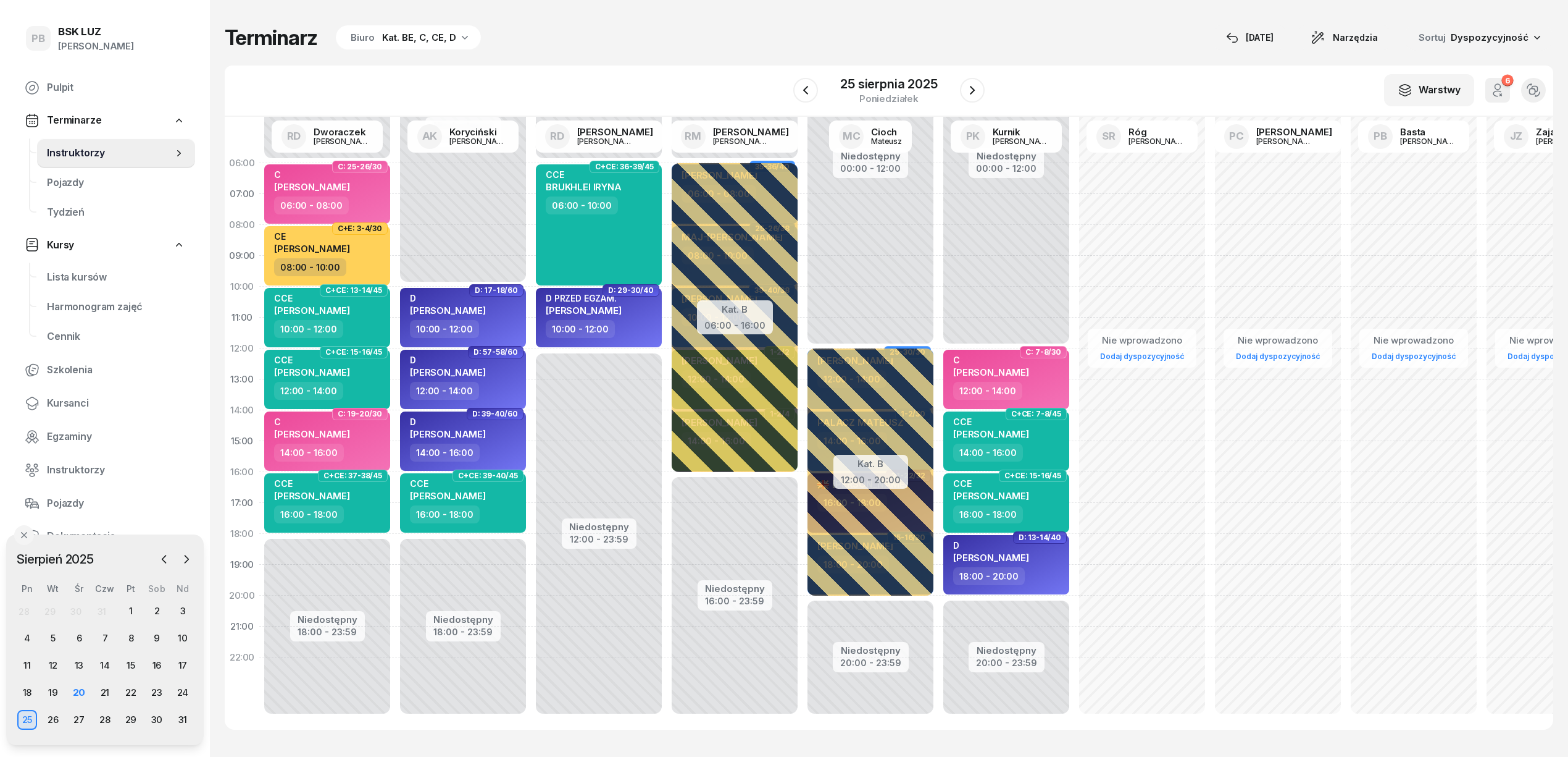
click at [634, 39] on div "Terminarz Biuro Kat. BE, C, CE, D [DATE] Narzędzia Sortuj Dyspozycyjność" at bounding box center [889, 37] width 1329 height 26
click at [651, 37] on div "Terminarz Biuro Kat. BE, C, CE, D [DATE] Narzędzia Sortuj Dyspozycyjność" at bounding box center [889, 37] width 1329 height 26
click at [561, 77] on div "W Wybierz AK [PERSON_NAME] BP [PERSON_NAME] DP [PERSON_NAME] GS [PERSON_NAME] I…" at bounding box center [889, 91] width 1329 height 51
click at [905, 30] on div "Terminarz Biuro Kat. BE, C, CE, D [DATE] Narzędzia Sortuj Dyspozycyjność" at bounding box center [889, 37] width 1329 height 26
click at [72, 405] on span "Kursanci" at bounding box center [115, 403] width 138 height 16
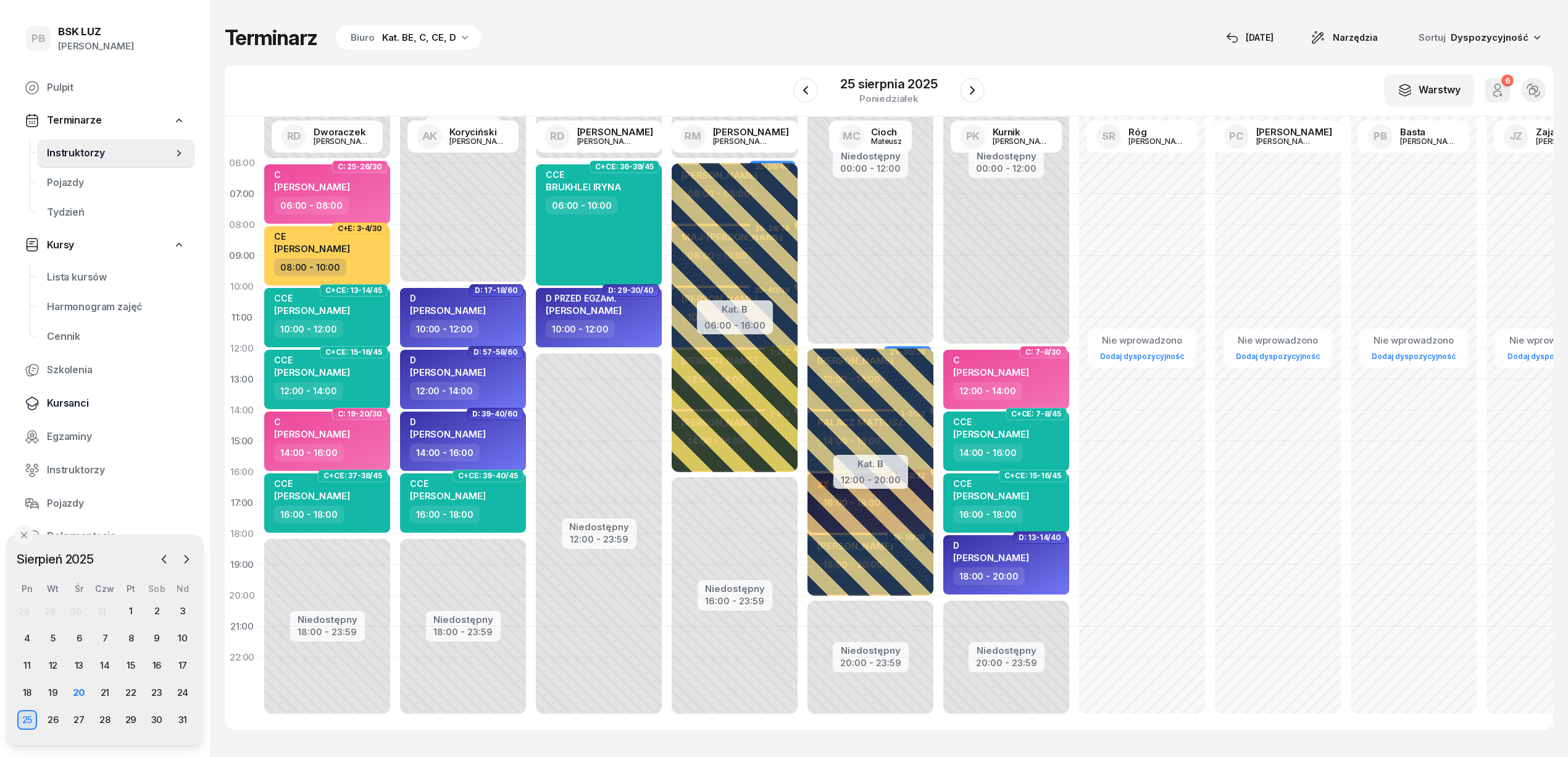
click at [77, 406] on span "Kursanci" at bounding box center [115, 403] width 138 height 16
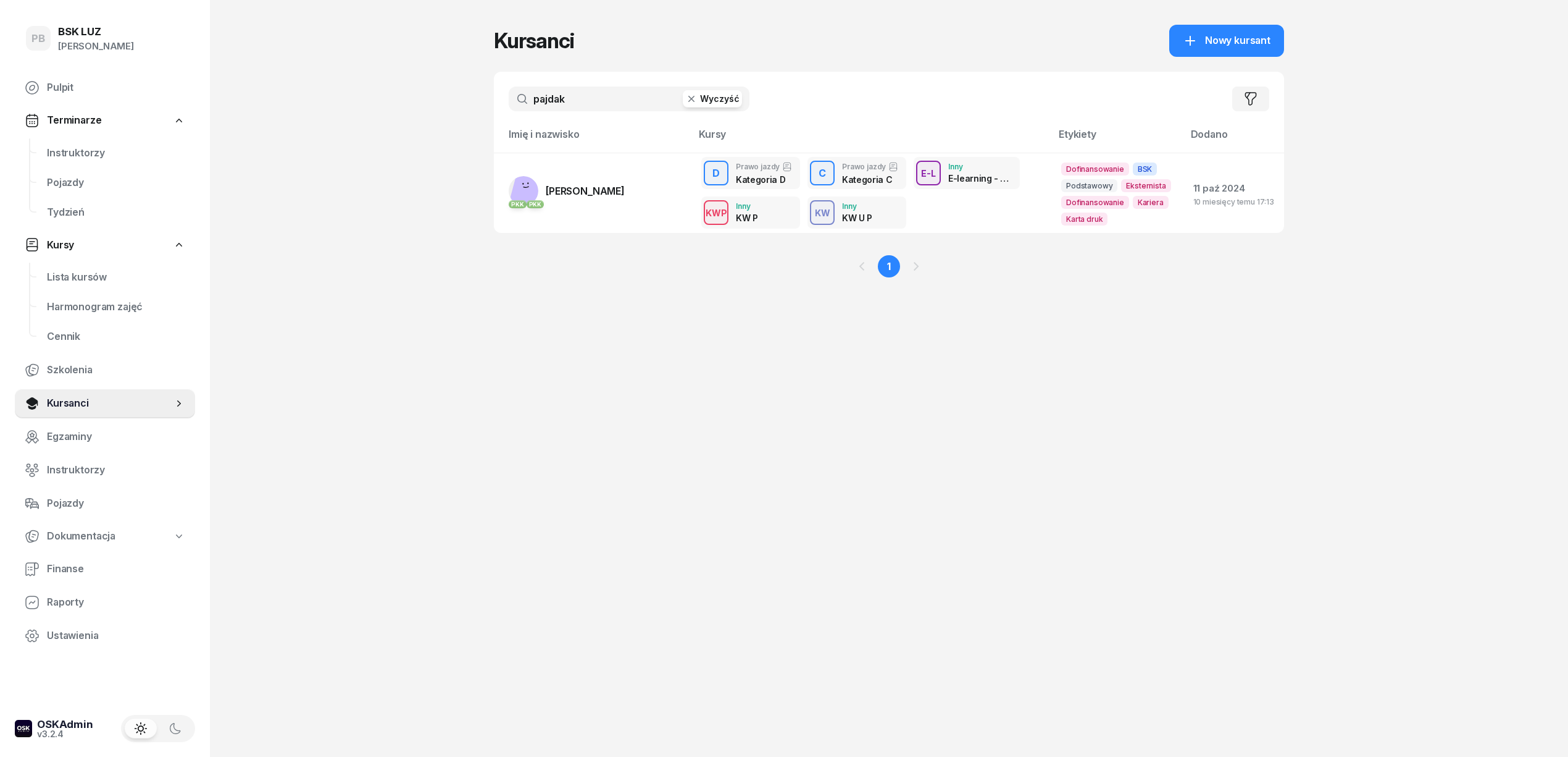
click at [569, 102] on input "pajdak" at bounding box center [629, 99] width 241 height 25
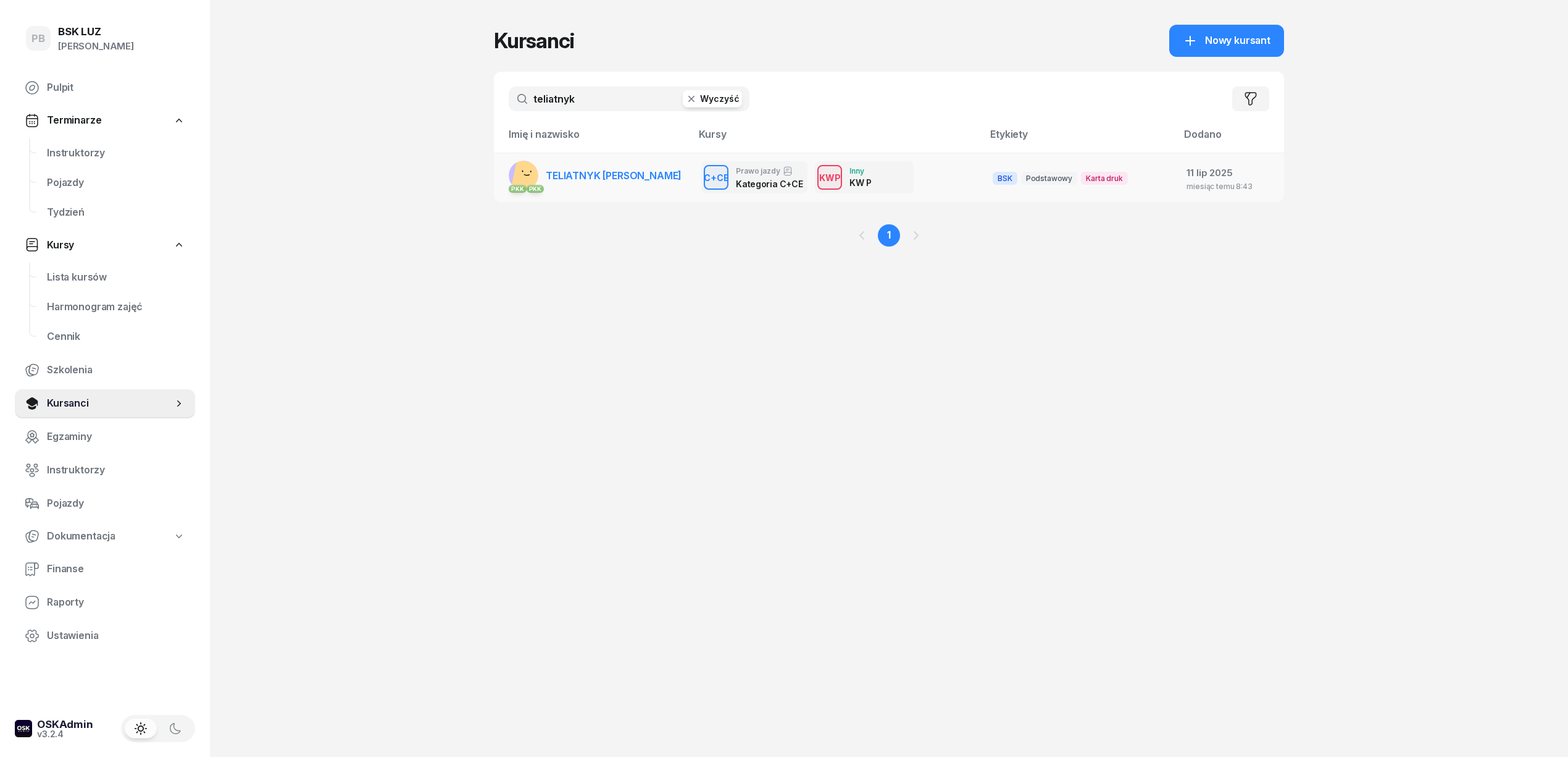
type input "teliatnyk"
click at [590, 179] on span "TELIATNYK [PERSON_NAME]" at bounding box center [613, 175] width 136 height 12
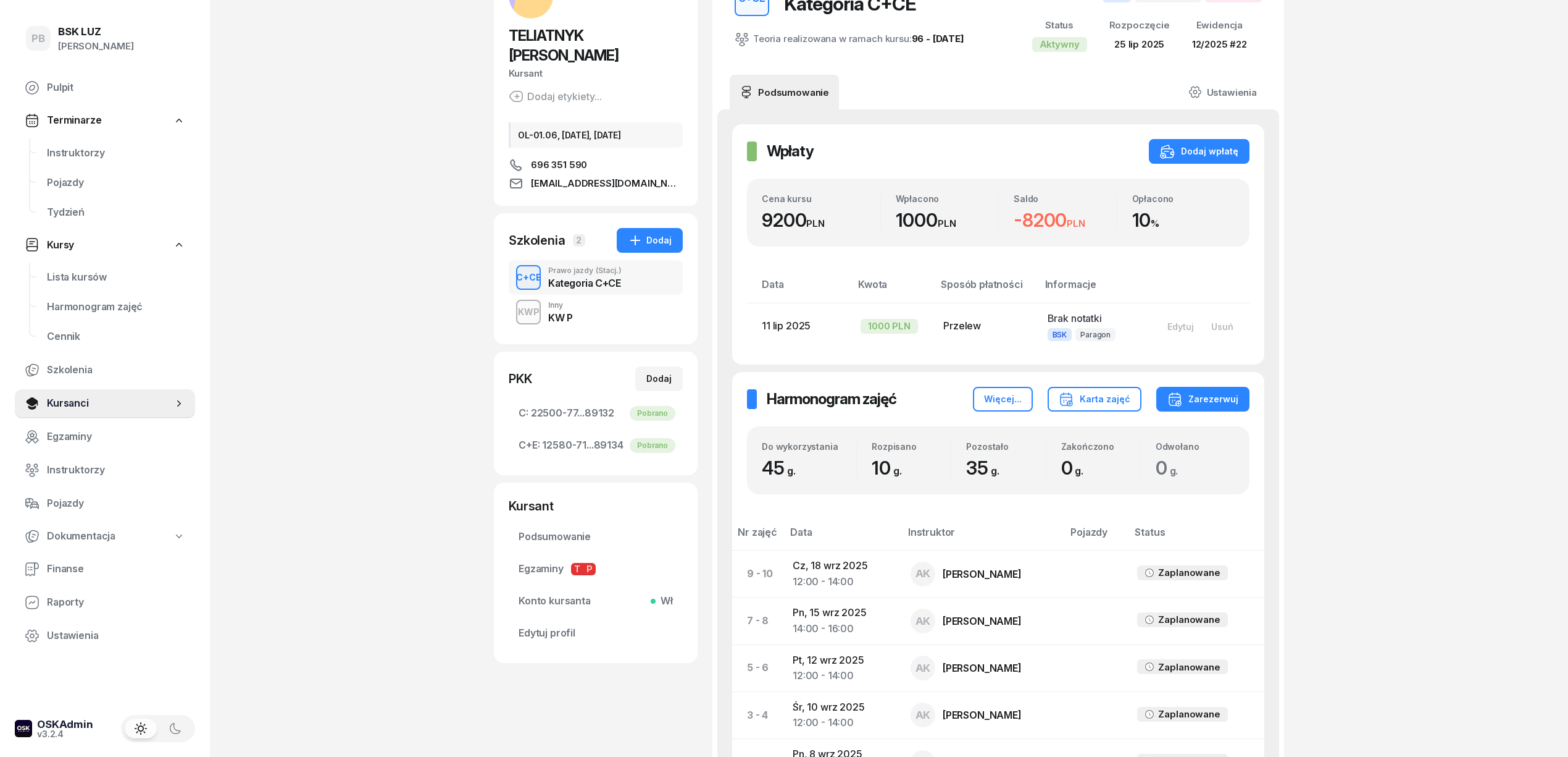
scroll to position [43, 0]
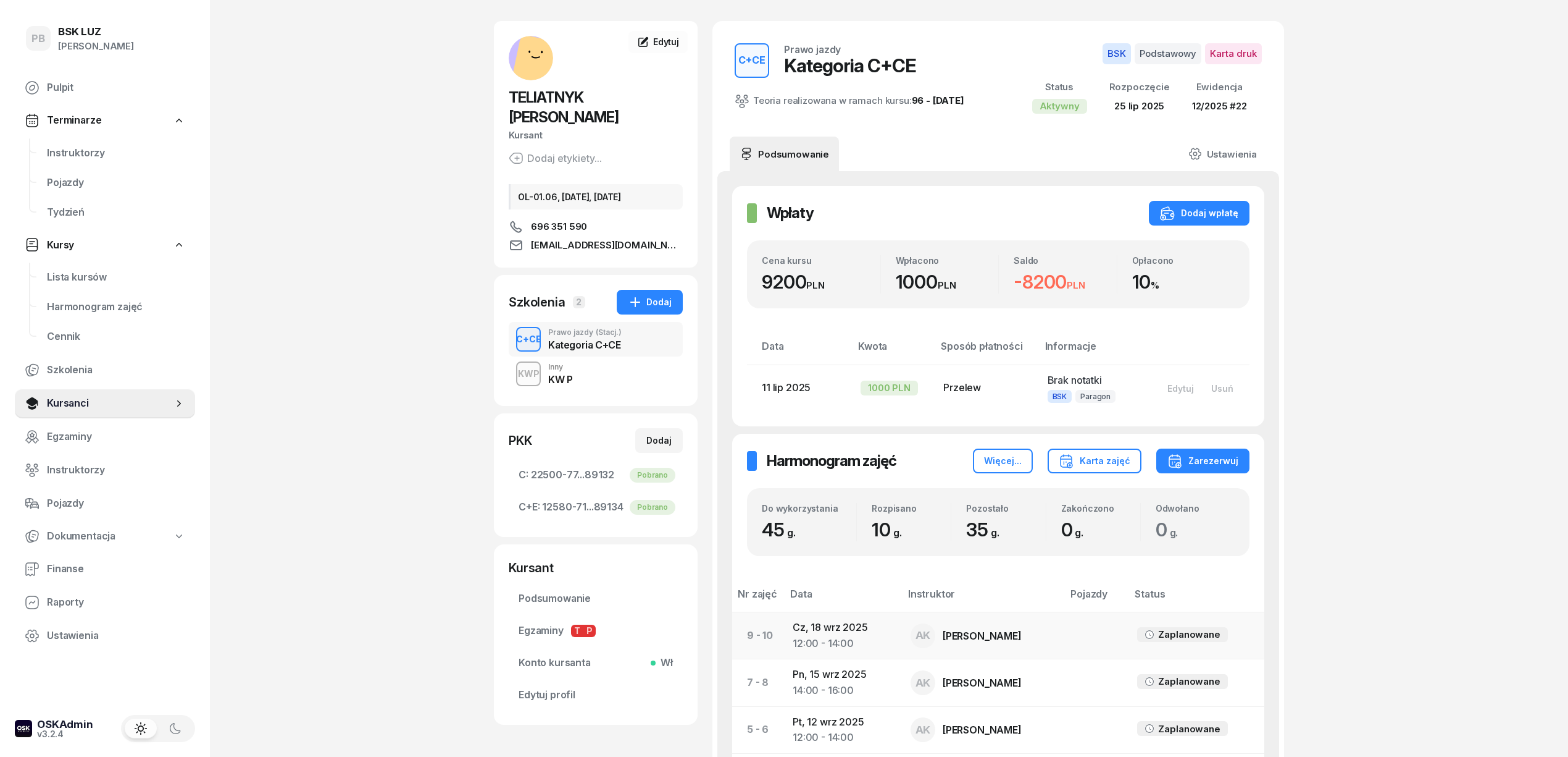
click at [849, 628] on td "[DATE] 12:00 - 14:00" at bounding box center [842, 635] width 118 height 47
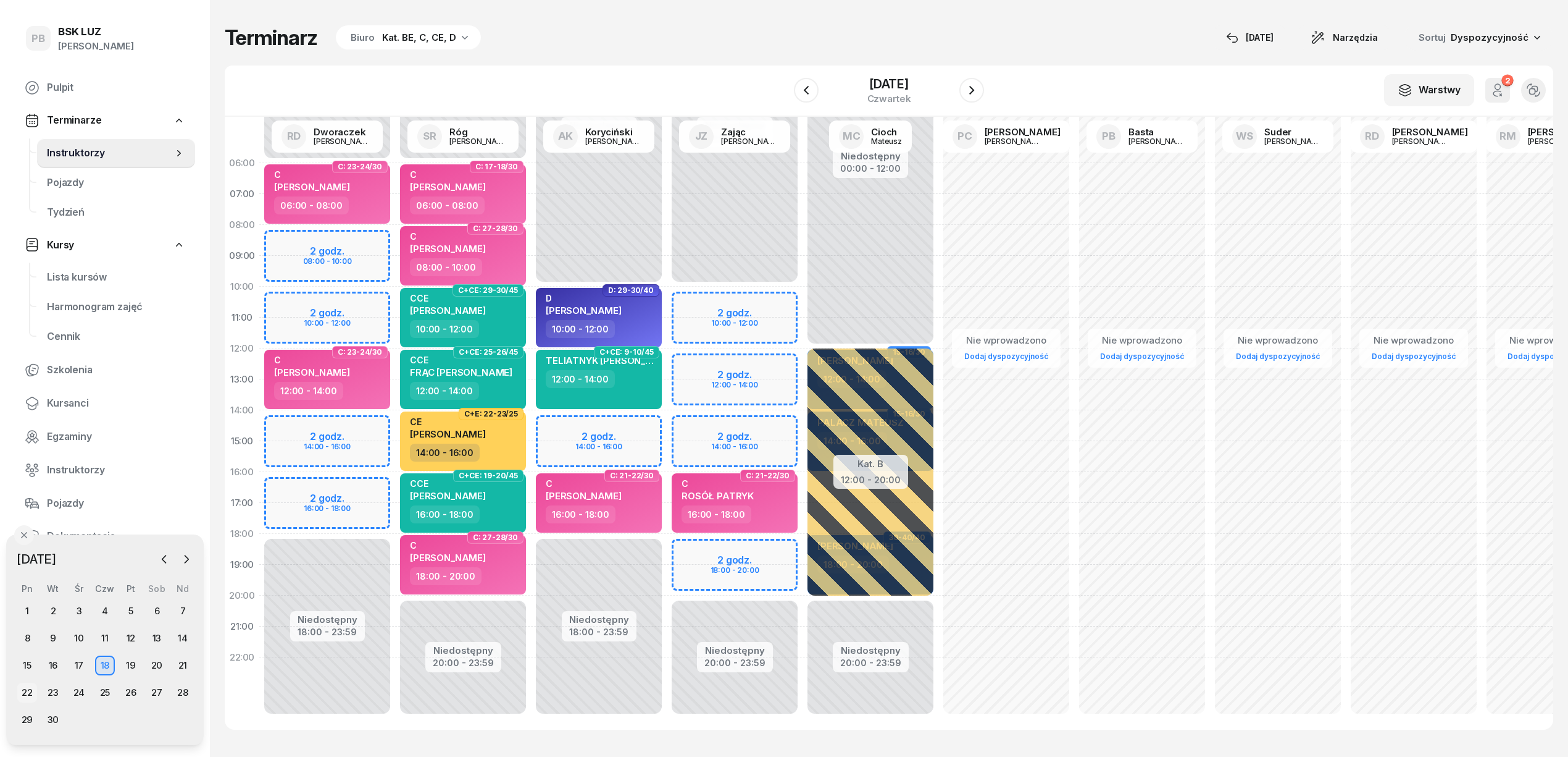
click at [25, 695] on div "22" at bounding box center [27, 692] width 19 height 19
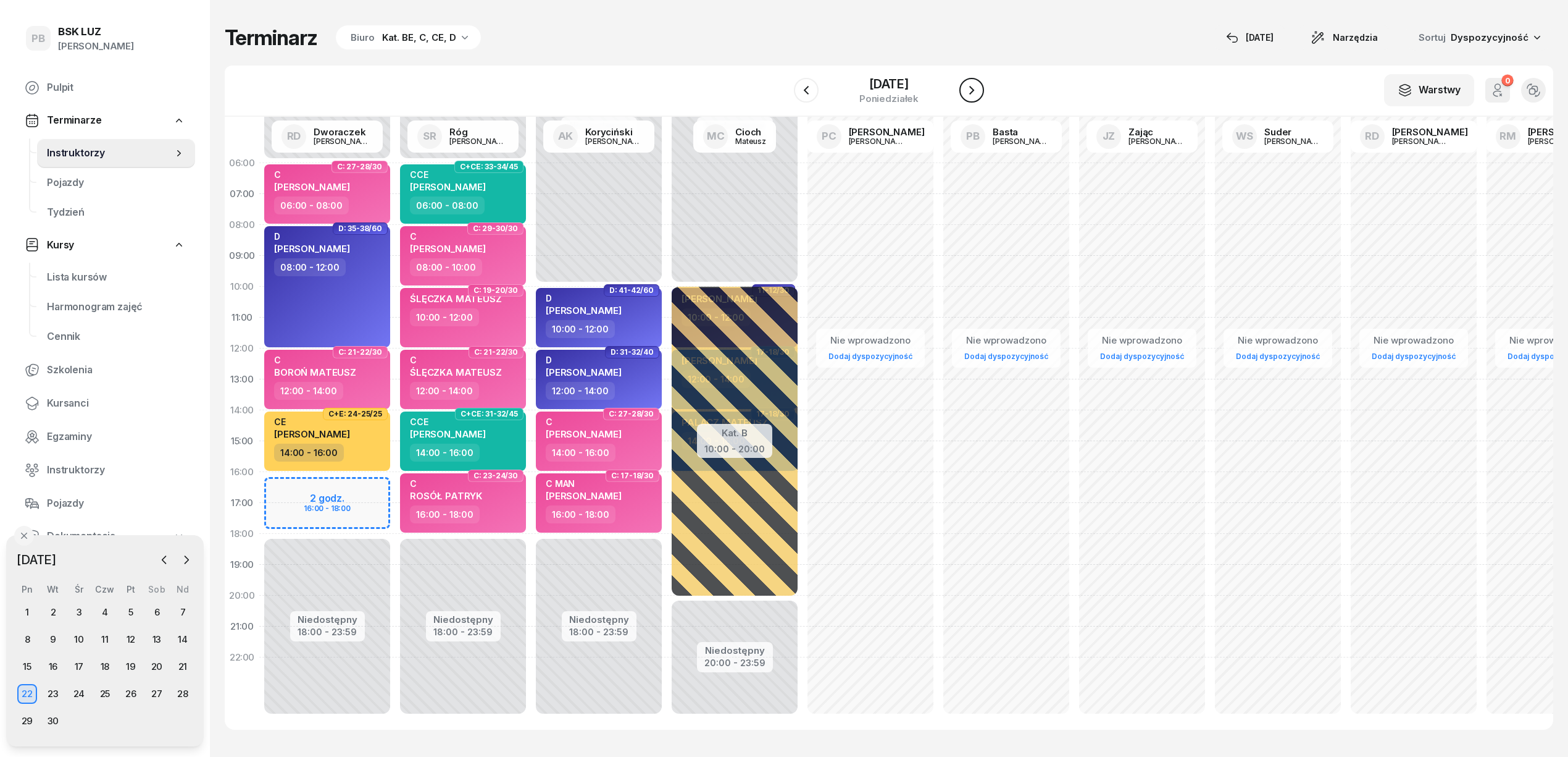
click at [973, 92] on icon "button" at bounding box center [971, 90] width 15 height 15
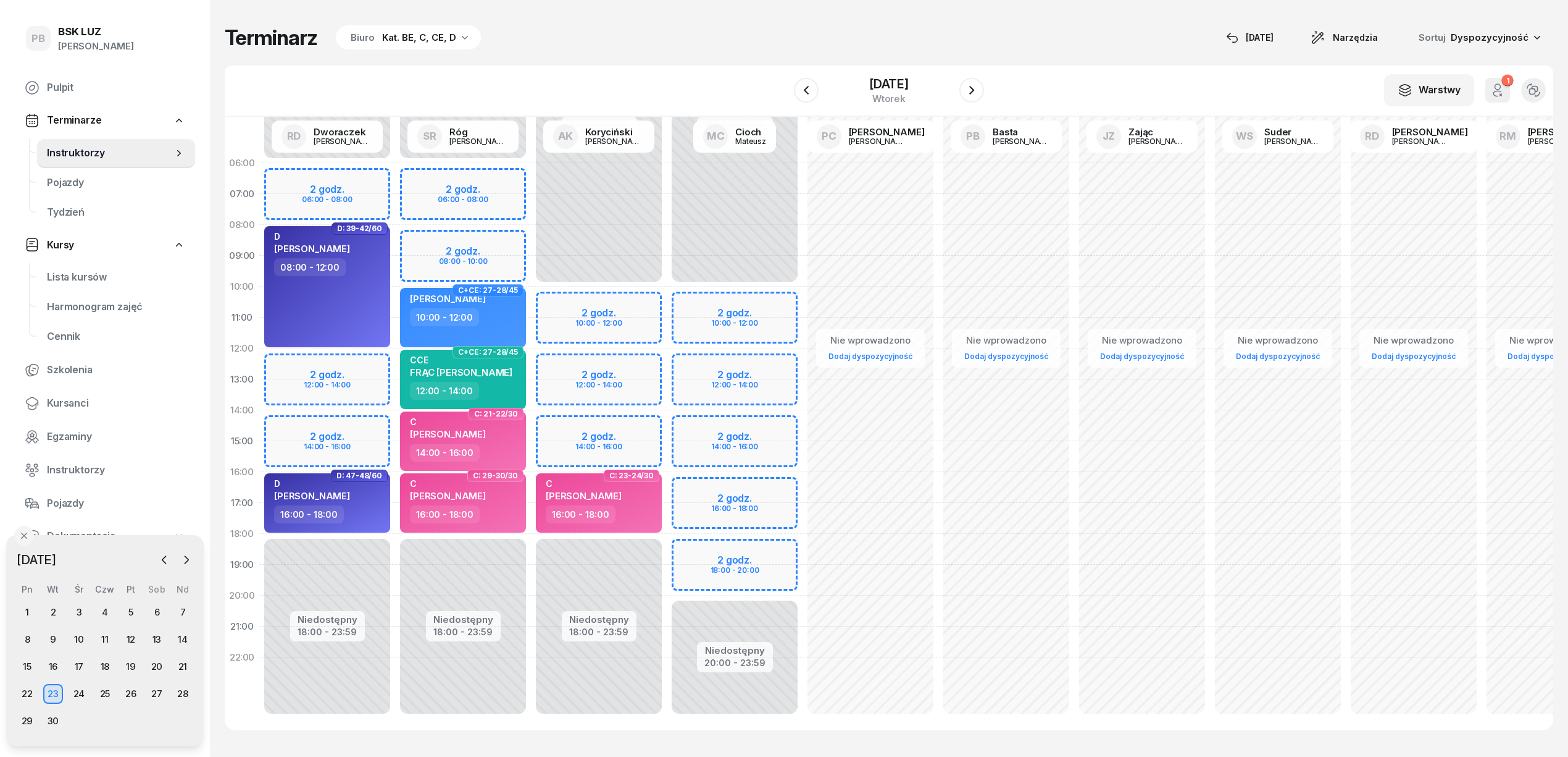
click at [531, 180] on div "Niedostępny 00:00 - 06:00 Niedostępny 18:00 - 23:59 2 godz. 06:00 - 08:00 2 god…" at bounding box center [598, 441] width 136 height 587
select select "06"
select select "08"
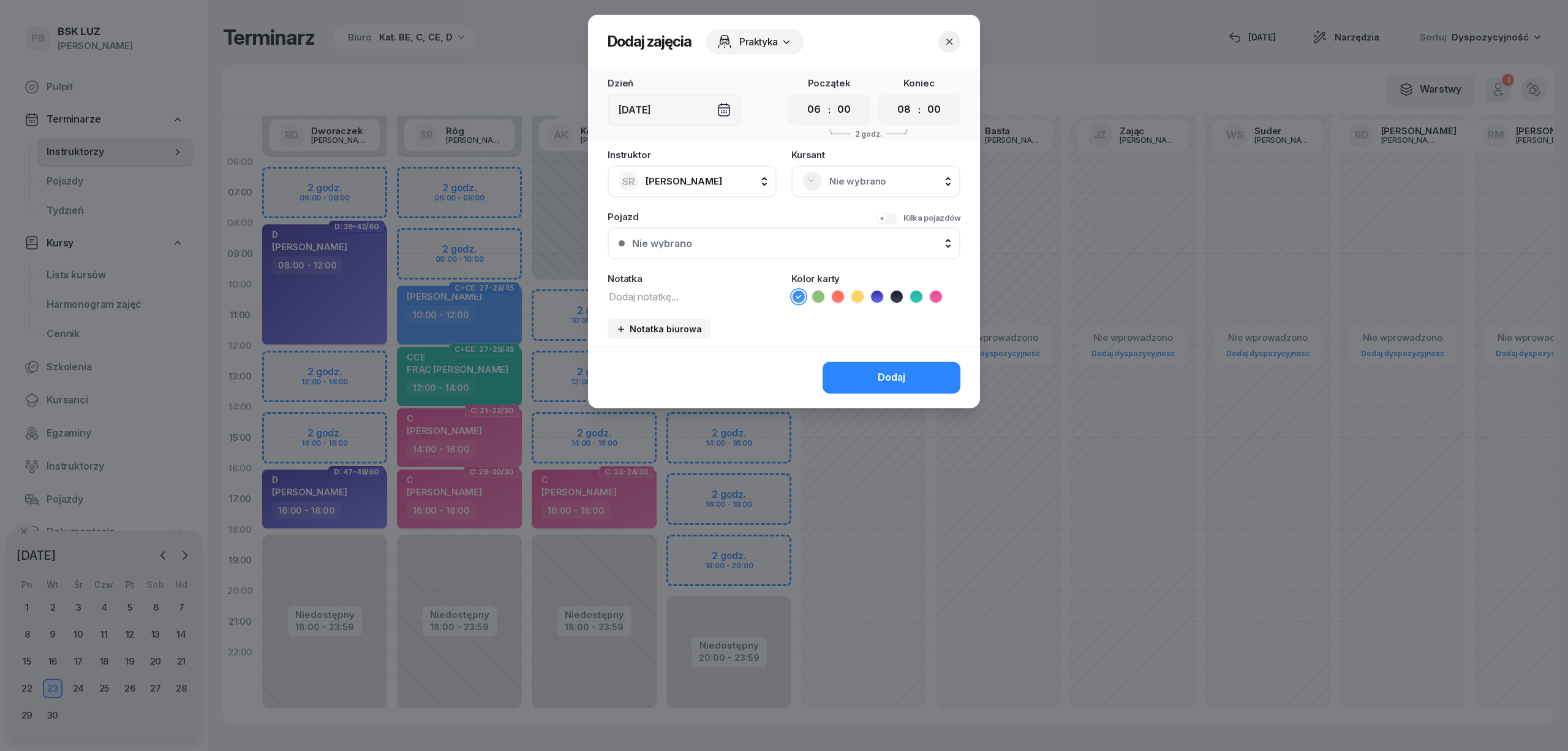
click at [850, 174] on span "Nie wybrano" at bounding box center [890, 182] width 120 height 16
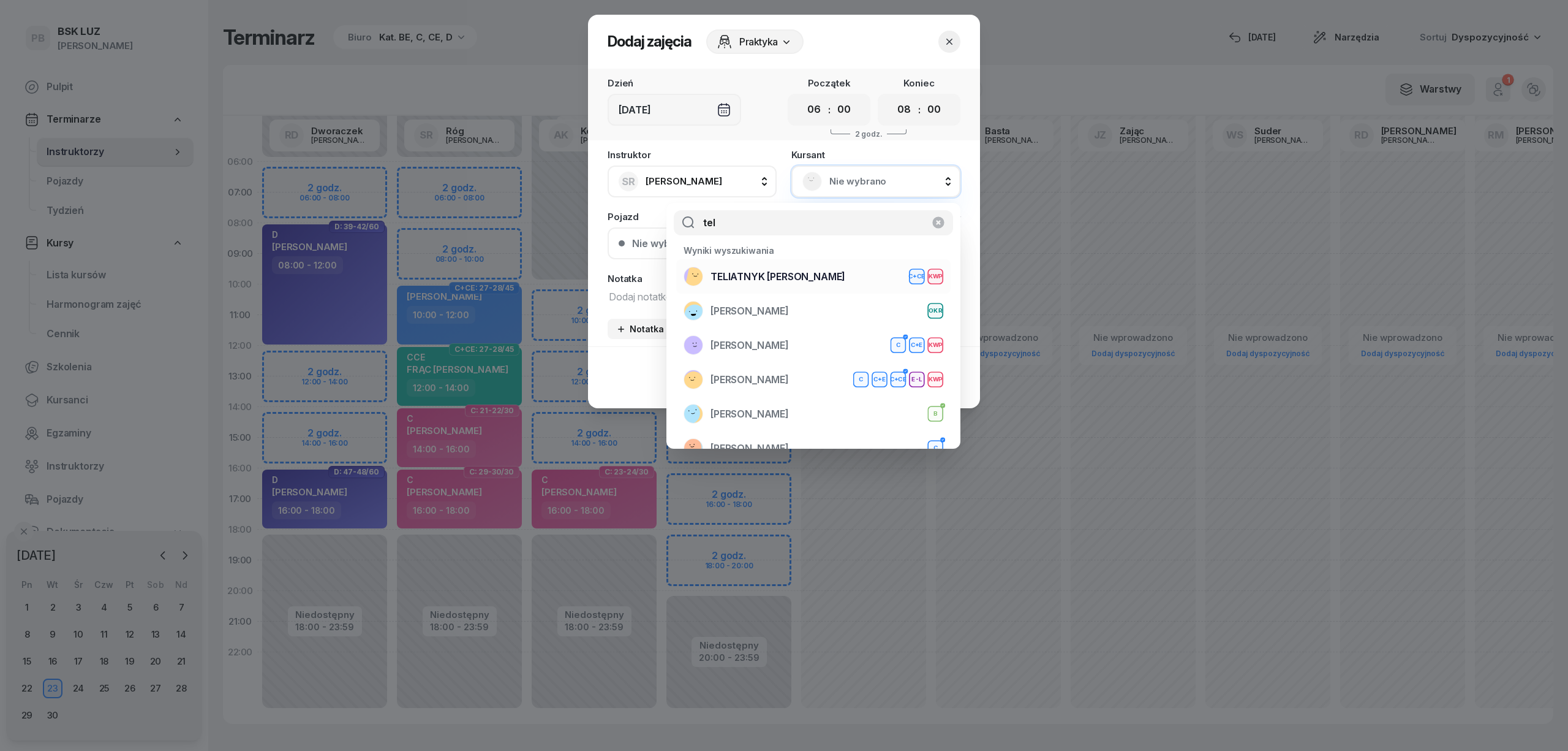
type input "tel"
click at [812, 277] on span "TELIATNYK [PERSON_NAME]" at bounding box center [778, 277] width 134 height 16
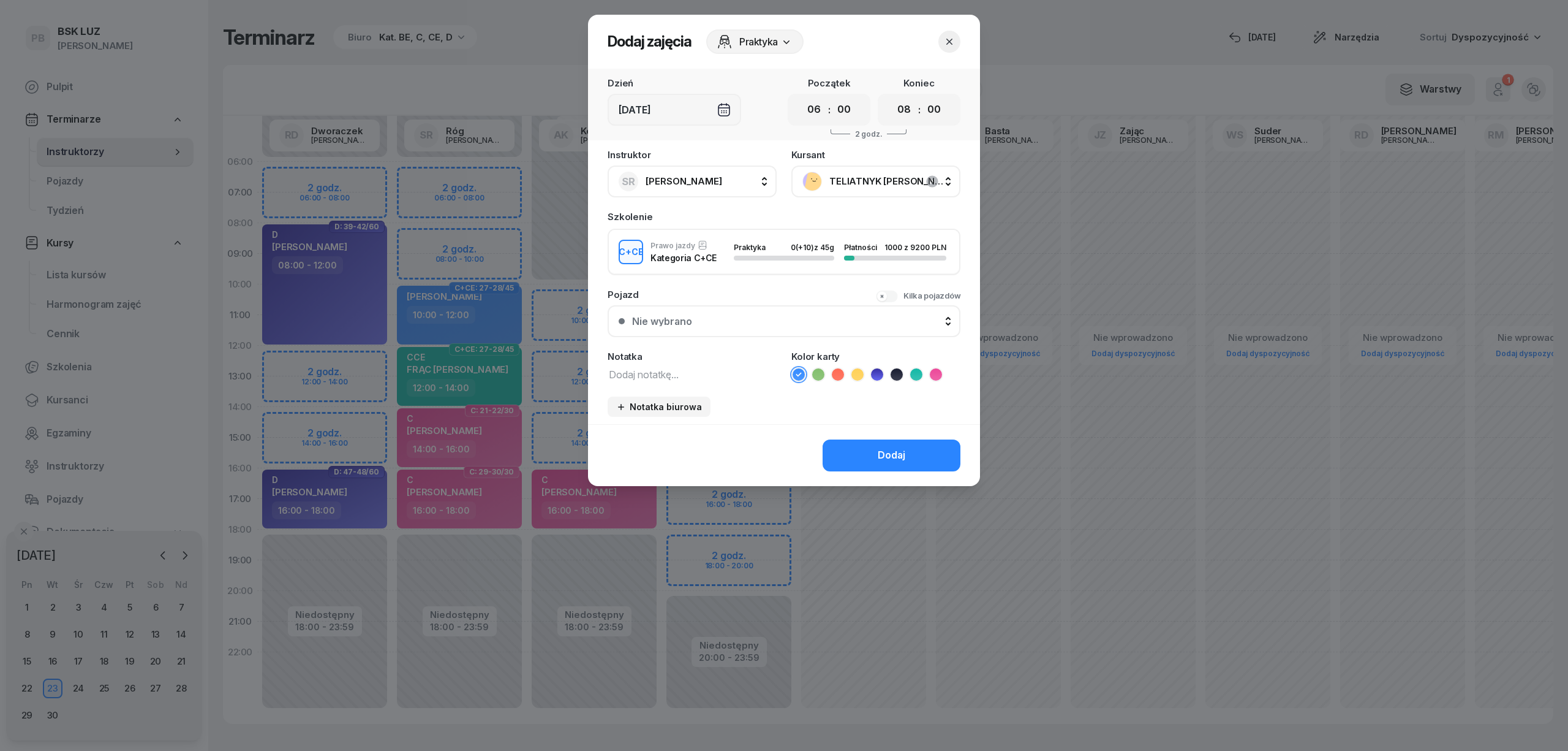
click at [915, 373] on icon at bounding box center [917, 375] width 12 height 12
click at [755, 375] on textarea at bounding box center [692, 374] width 169 height 16
type textarea "CCE"
click at [883, 451] on div "Dodaj" at bounding box center [891, 455] width 28 height 16
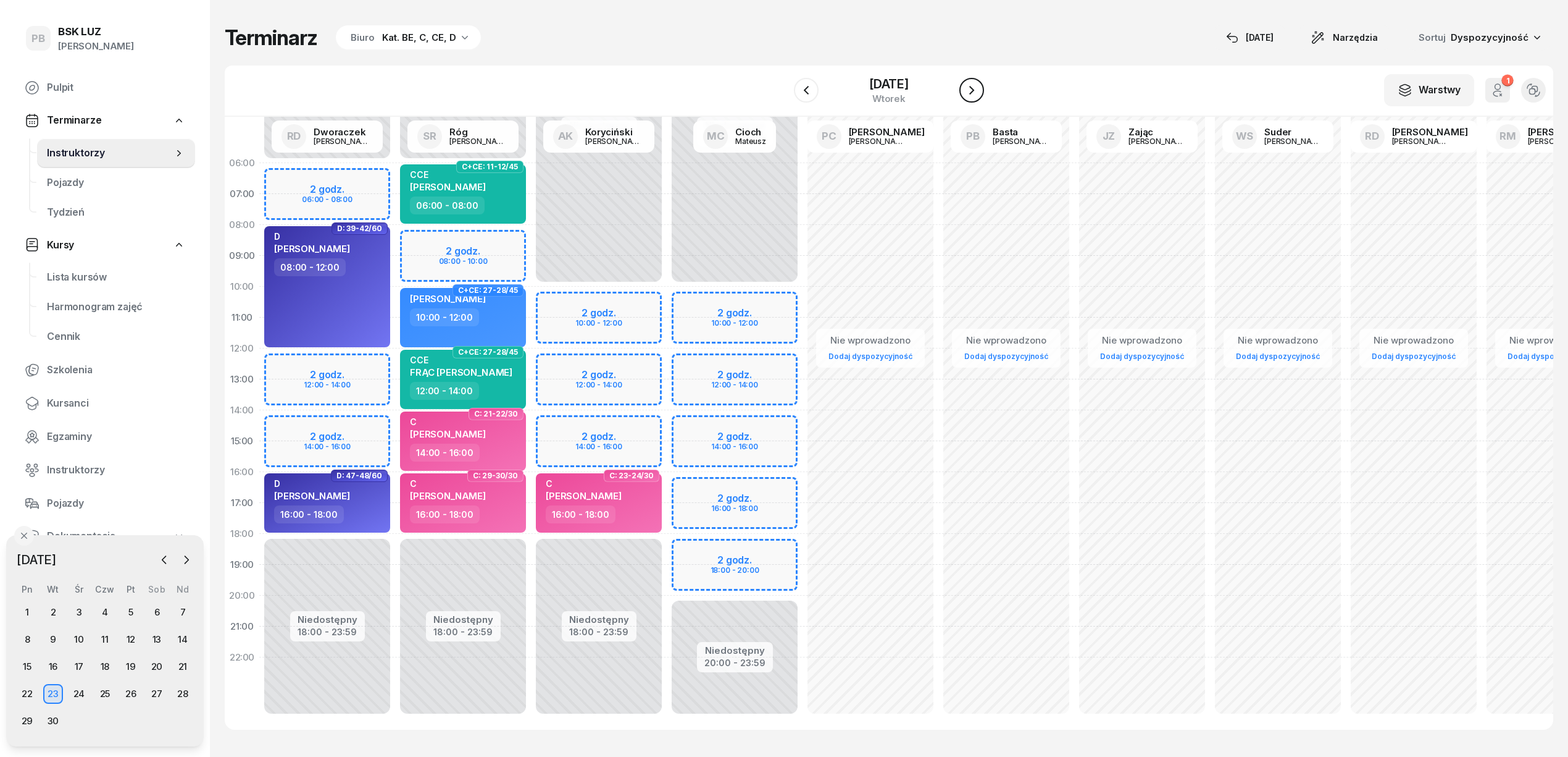
click at [971, 83] on icon "button" at bounding box center [971, 90] width 15 height 15
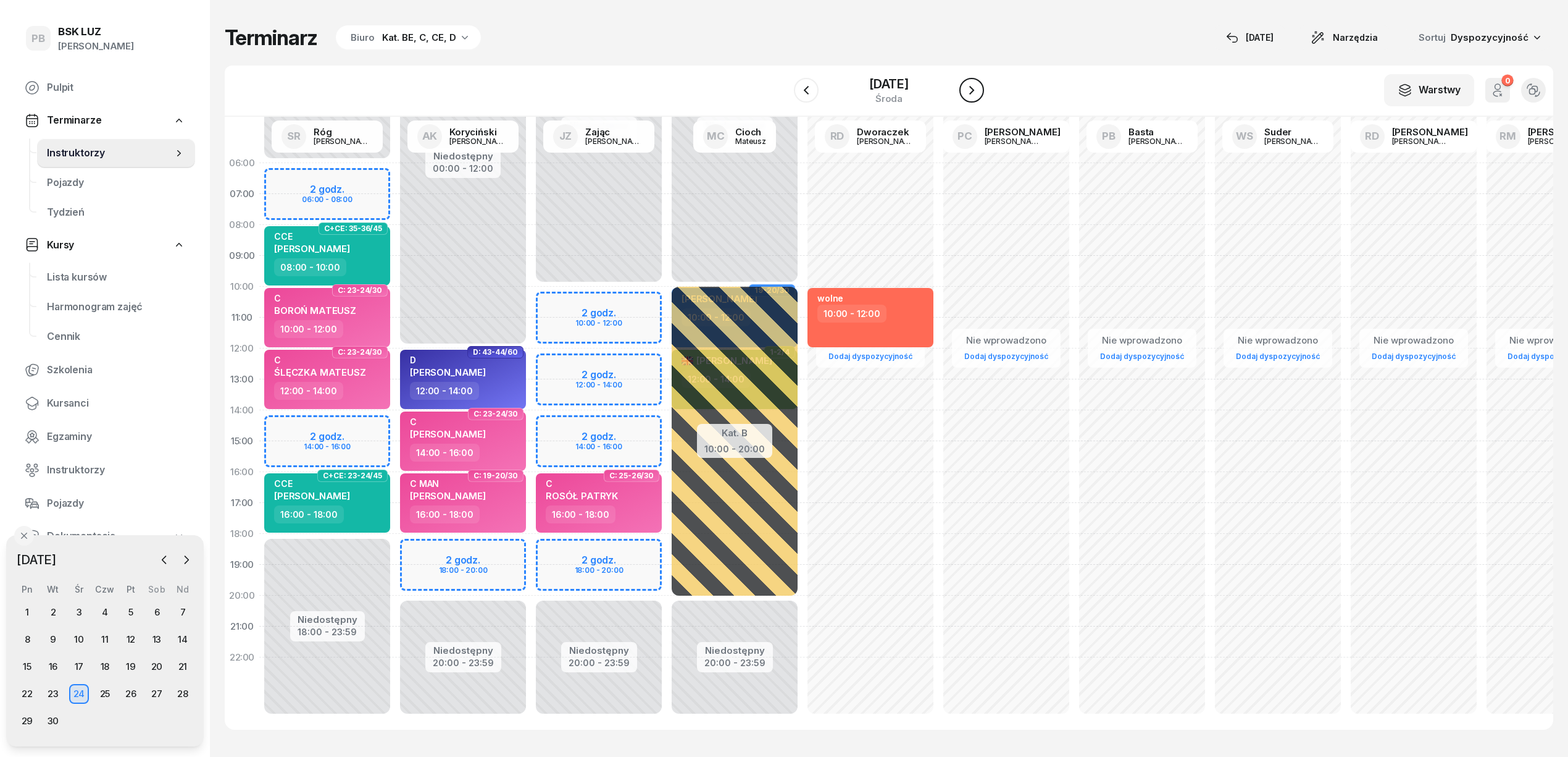
click at [971, 83] on icon "button" at bounding box center [971, 90] width 15 height 15
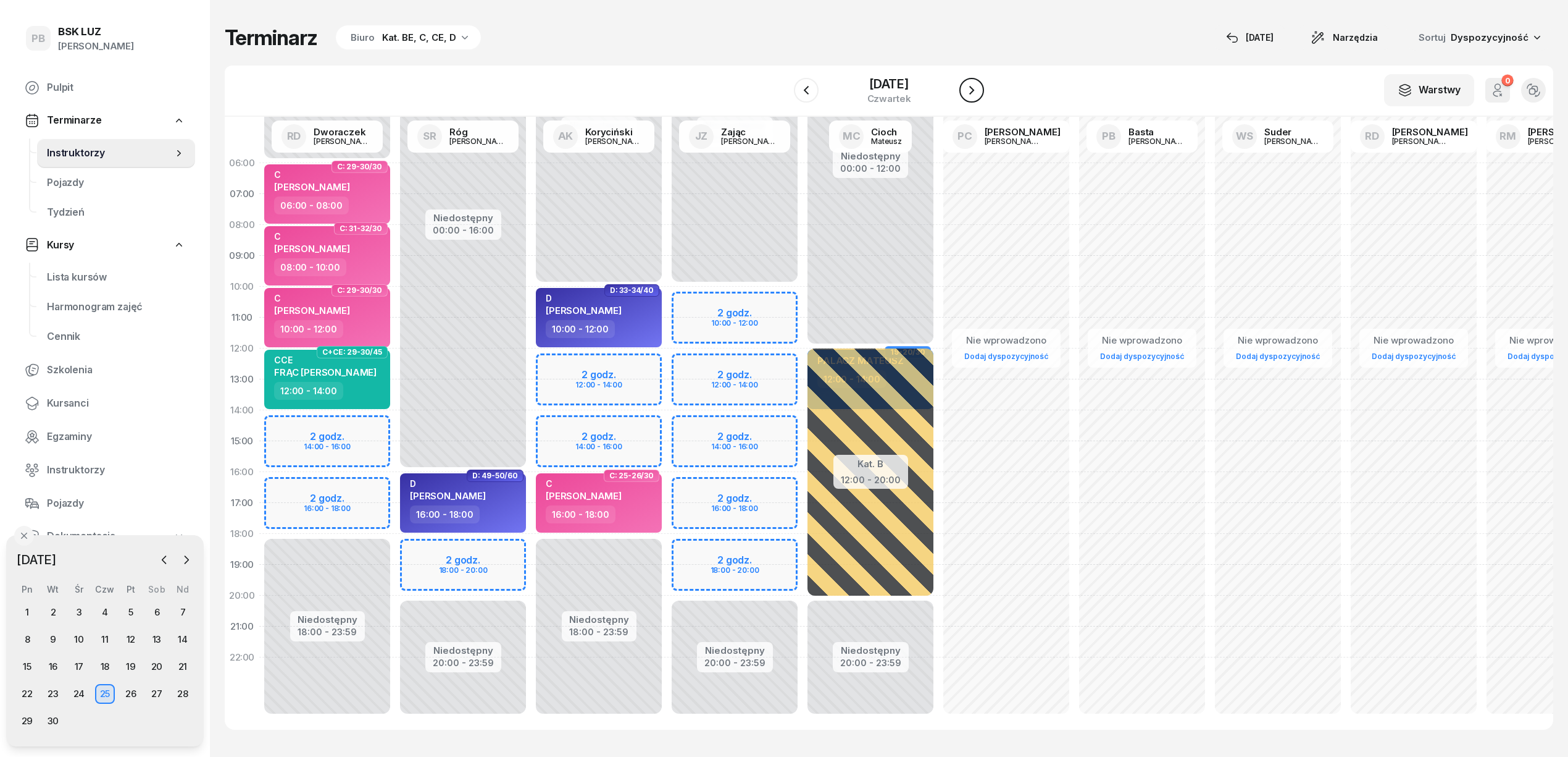
click at [970, 87] on icon "button" at bounding box center [971, 90] width 15 height 15
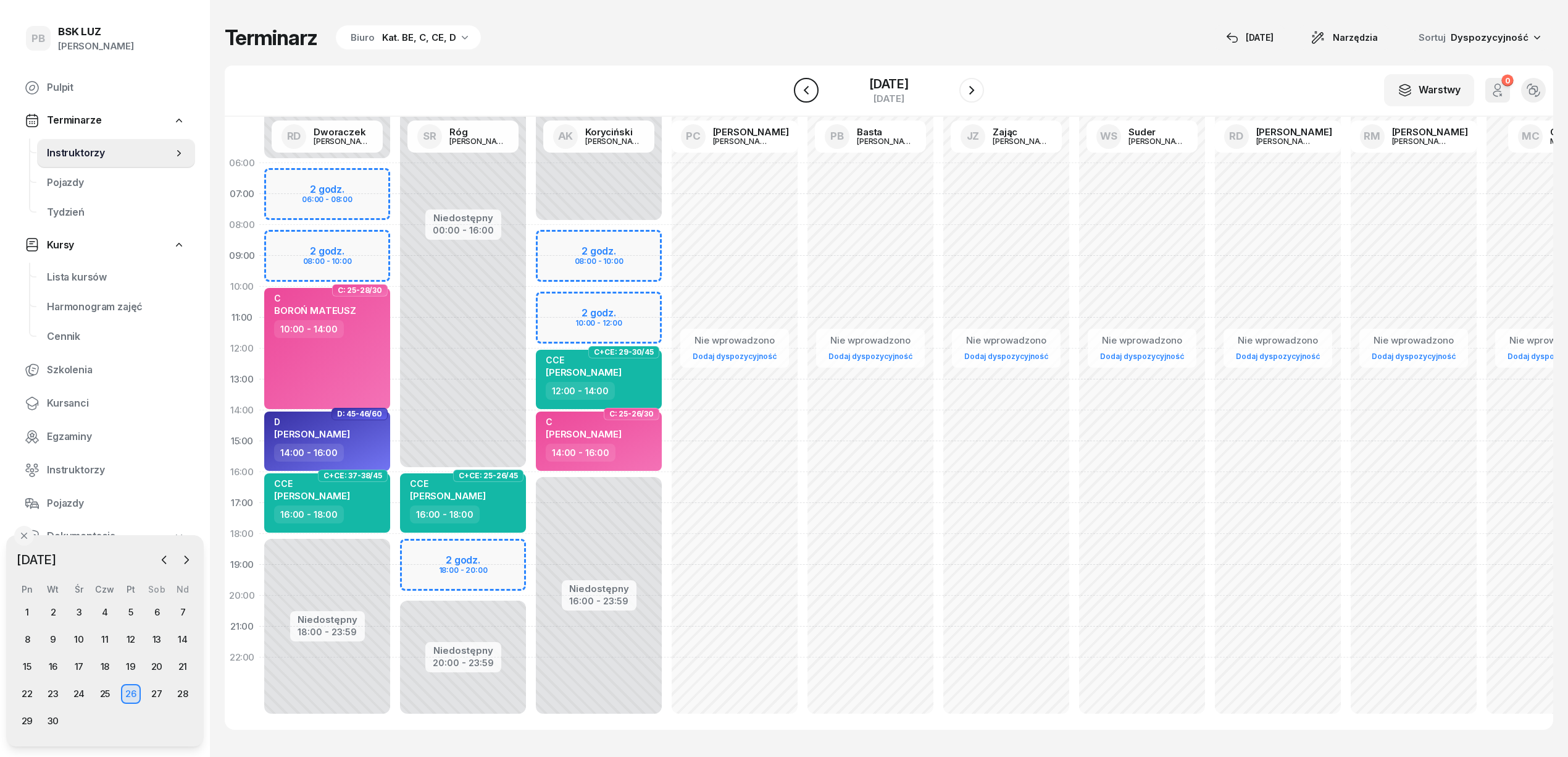
click at [799, 89] on icon "button" at bounding box center [806, 90] width 15 height 15
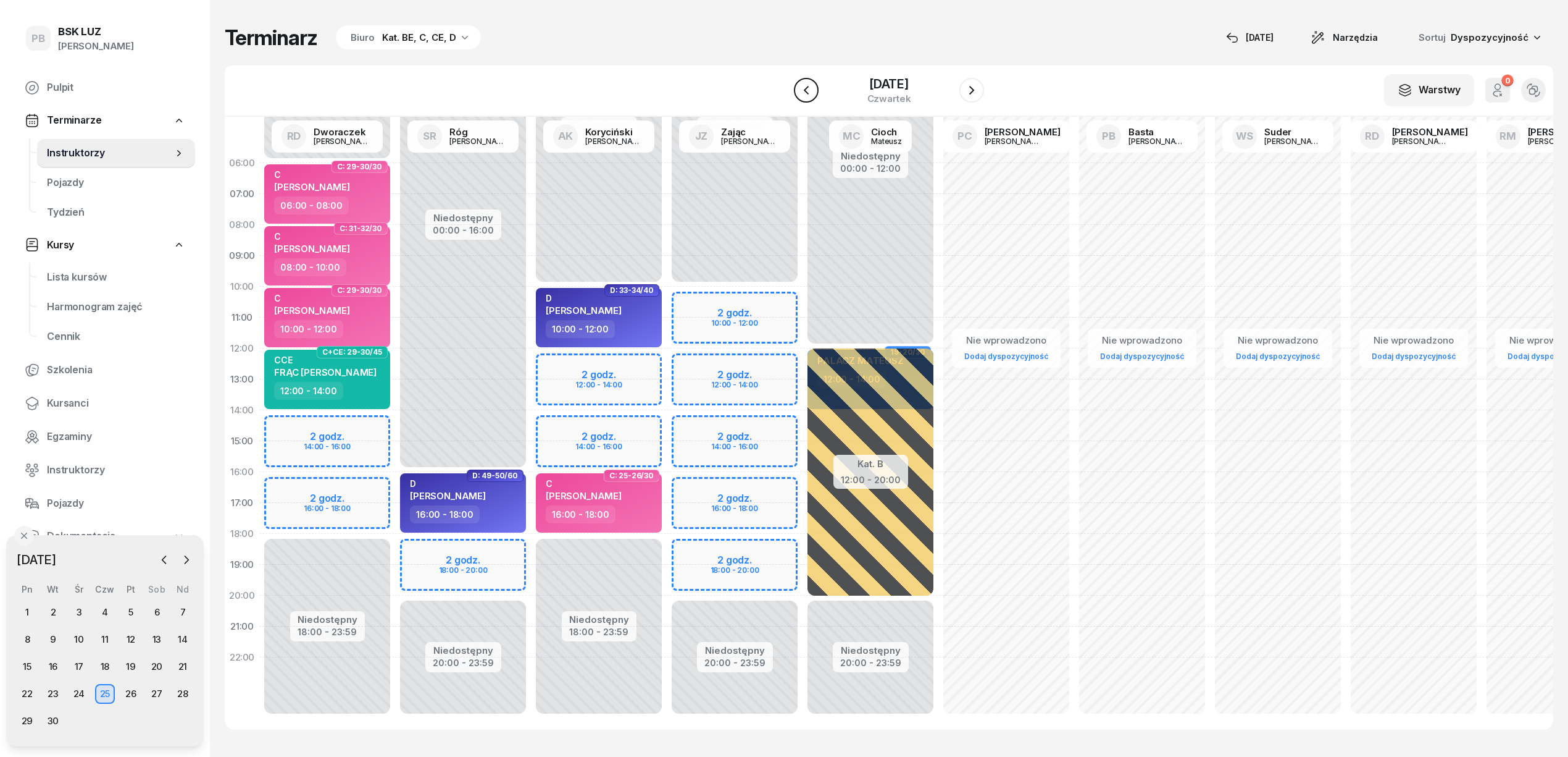
click at [799, 89] on icon "button" at bounding box center [806, 90] width 15 height 15
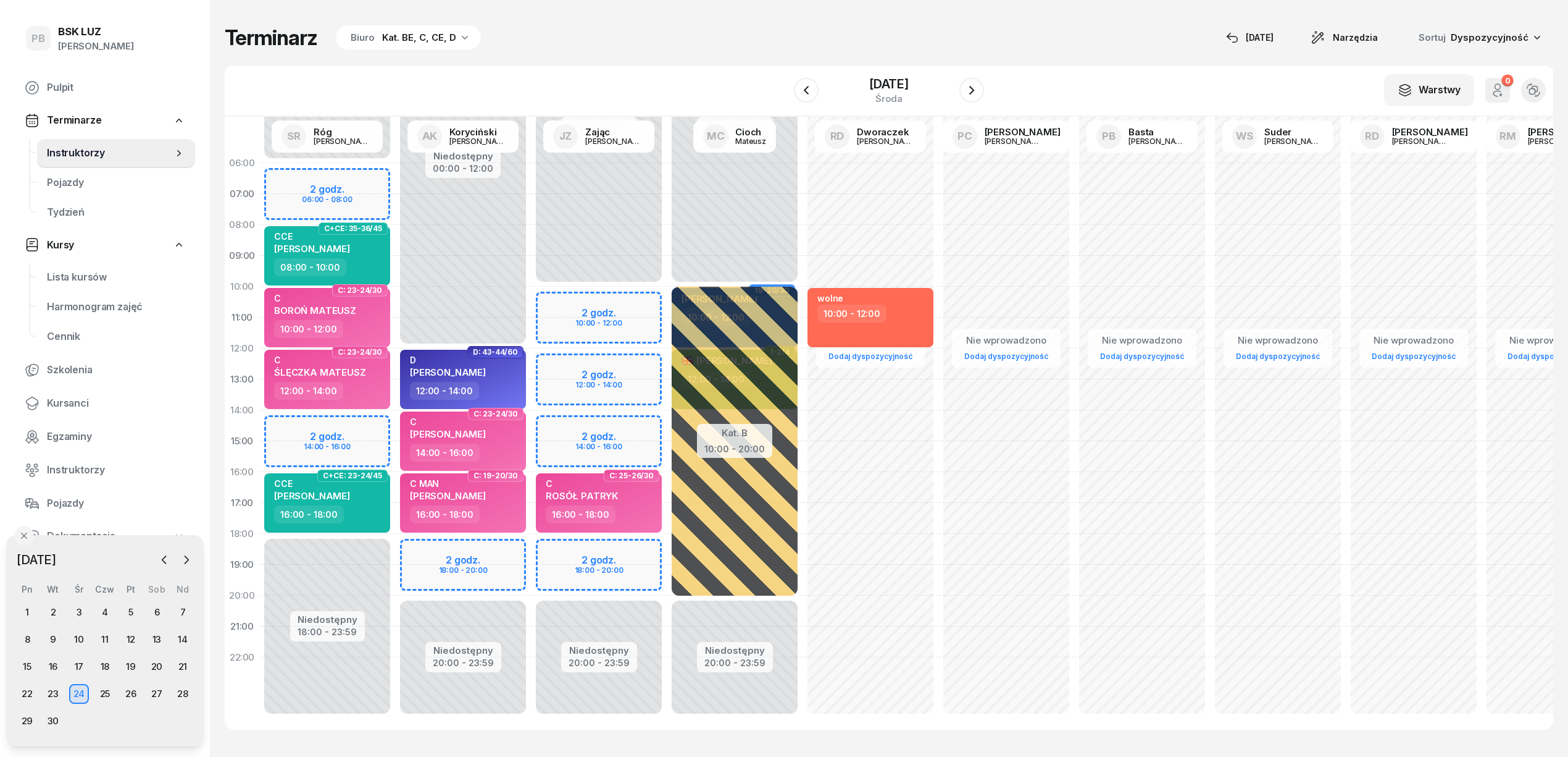
click at [395, 171] on div "Niedostępny 00:00 - 06:00 Niedostępny 18:00 - 23:59 2 godz. 06:00 - 08:00 2 god…" at bounding box center [463, 441] width 136 height 587
select select "06"
select select "08"
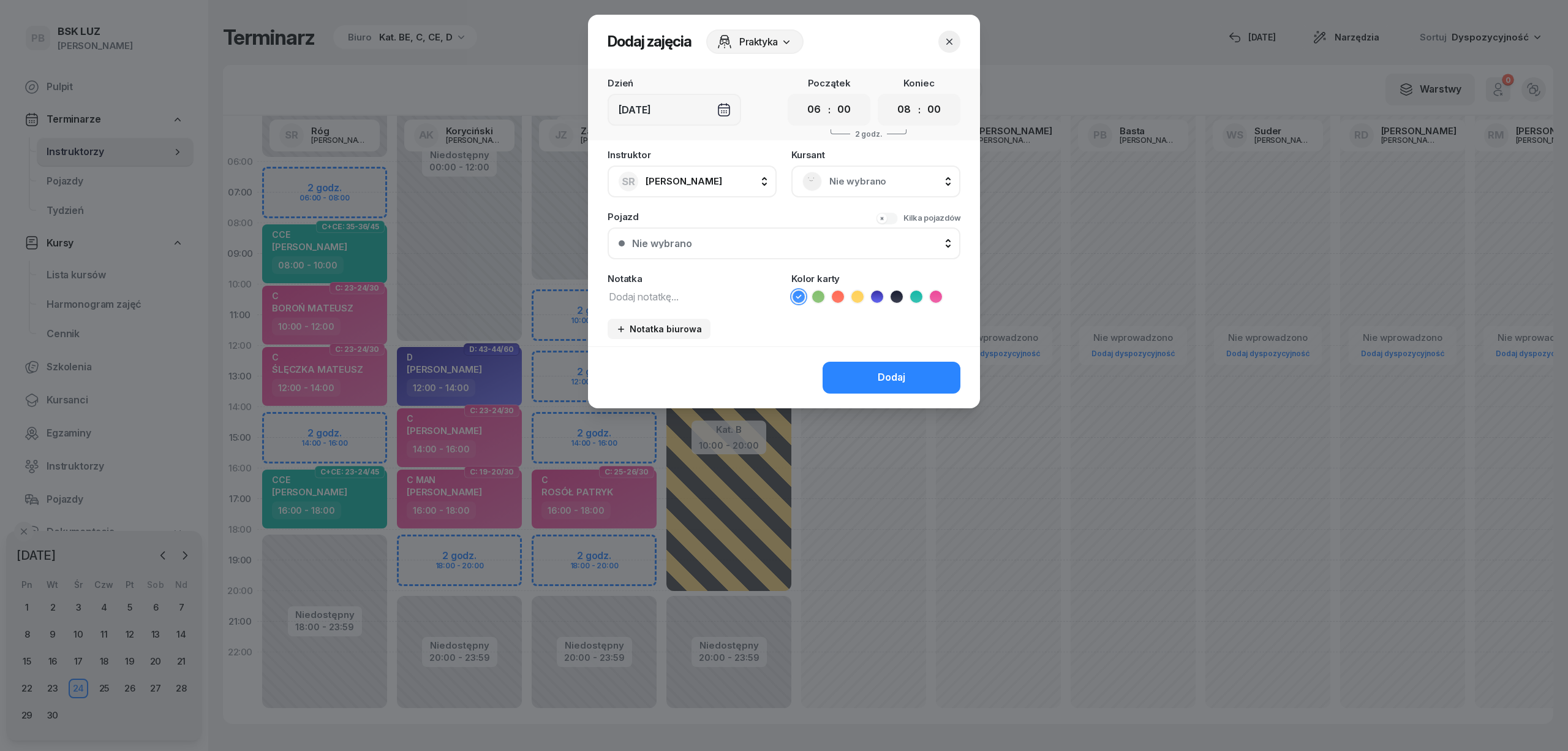
click at [829, 176] on span "Nie wybrano" at bounding box center [890, 182] width 120 height 16
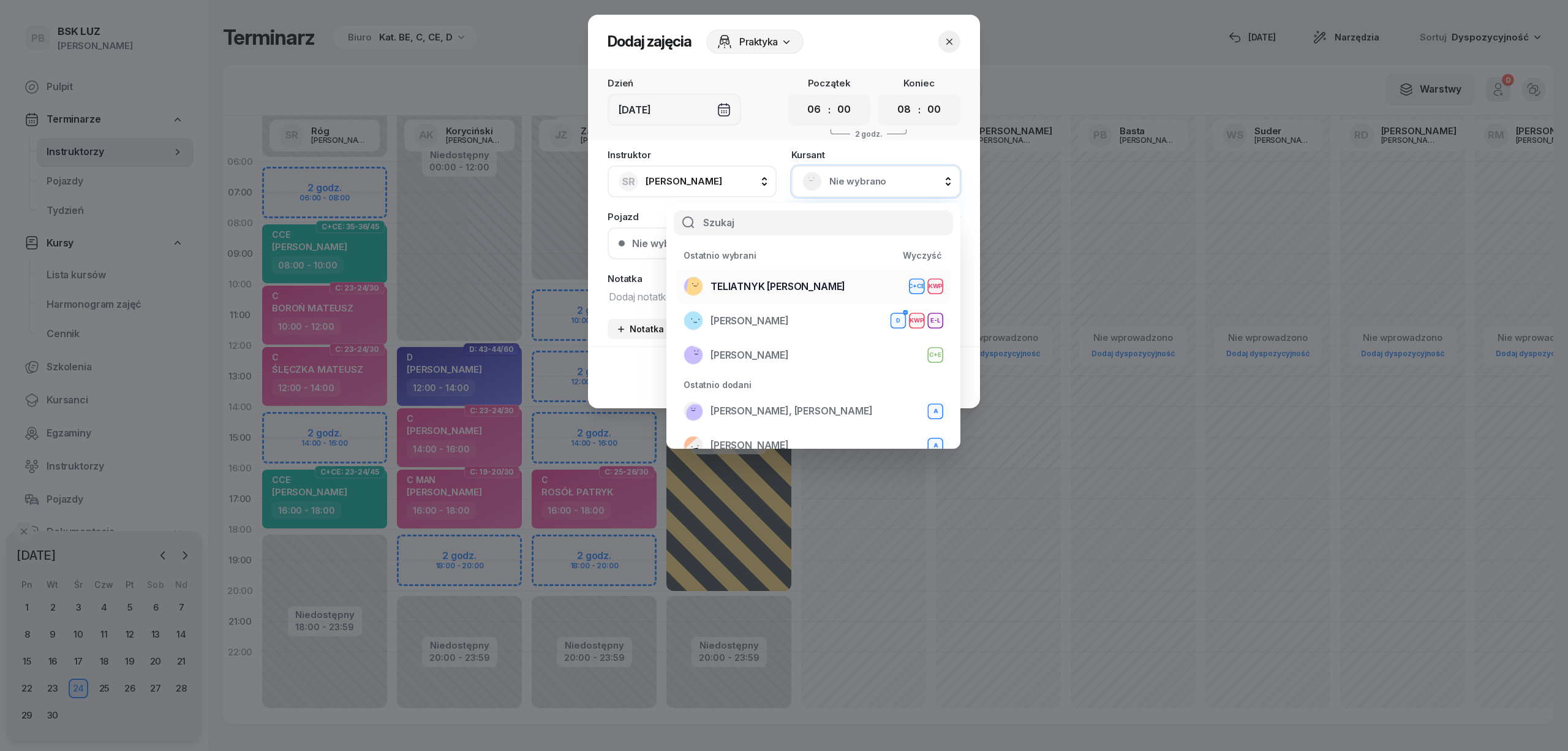
click at [812, 279] on span "TELIATNYK [PERSON_NAME]" at bounding box center [778, 286] width 134 height 16
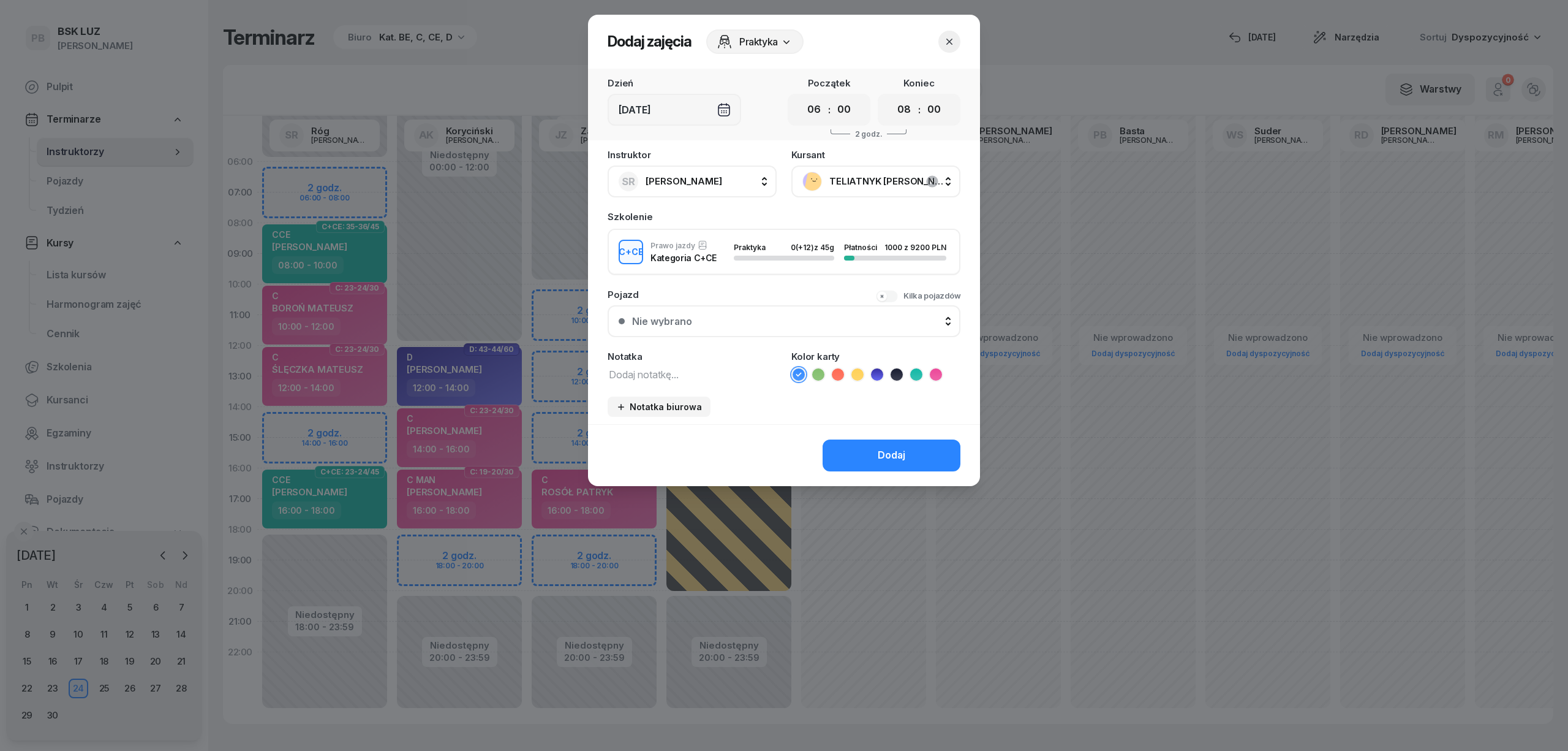
click at [701, 373] on textarea at bounding box center [692, 374] width 169 height 16
type textarea "CCE"
click at [912, 371] on icon at bounding box center [917, 375] width 12 height 12
click at [877, 444] on button "Dodaj" at bounding box center [891, 455] width 138 height 31
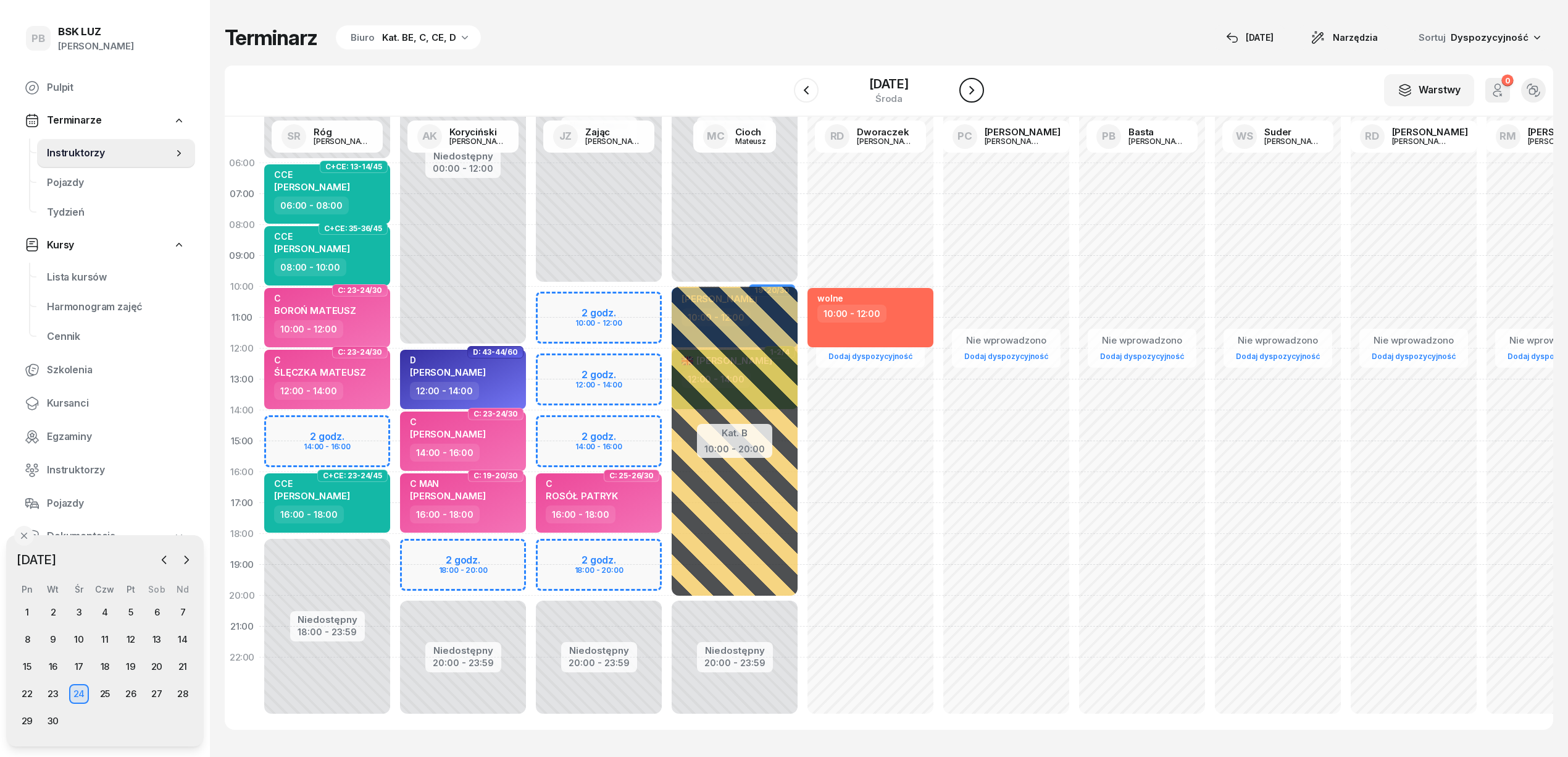
click at [964, 96] on button "button" at bounding box center [971, 90] width 25 height 25
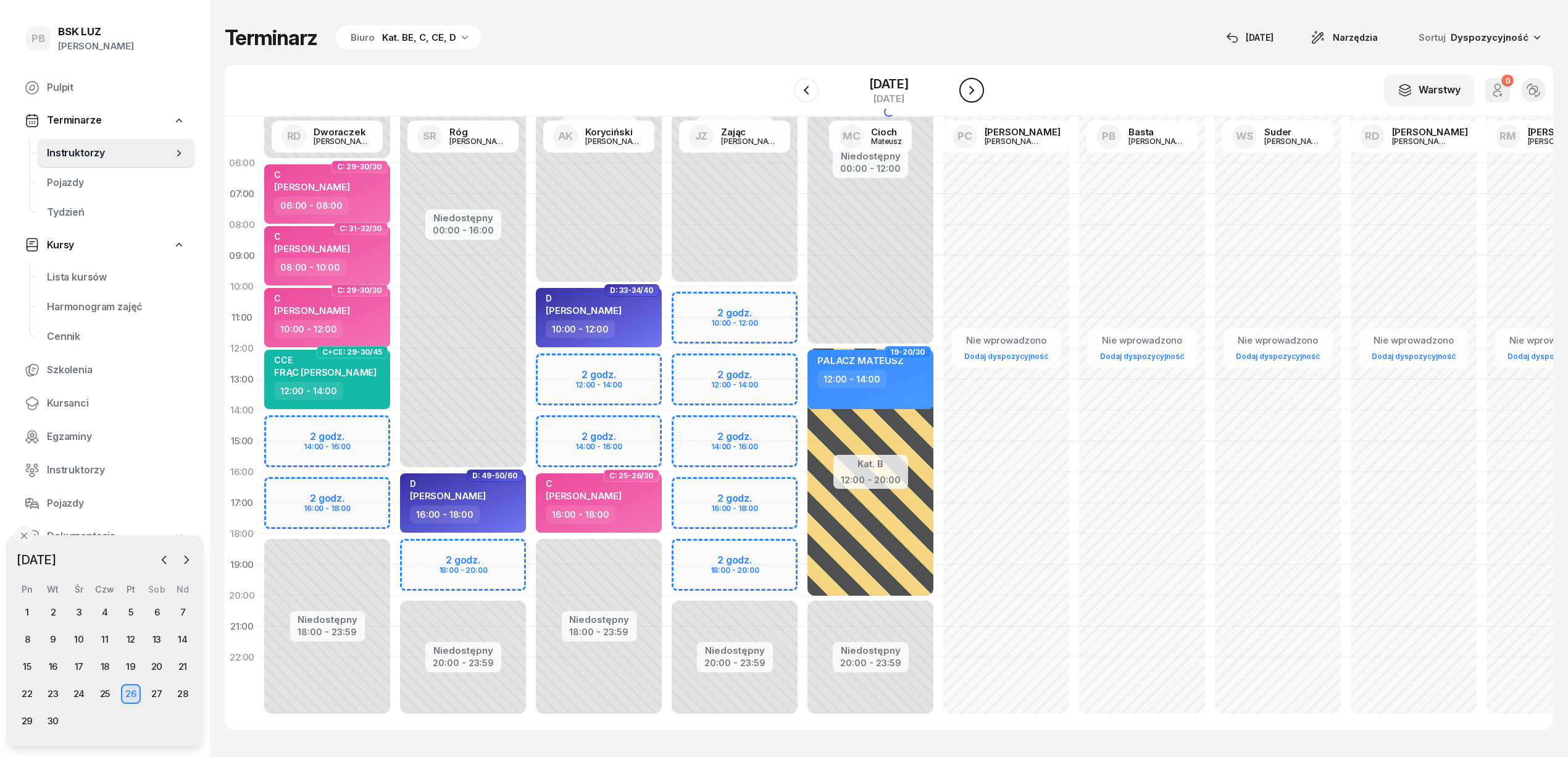
click at [964, 96] on button "button" at bounding box center [971, 90] width 25 height 25
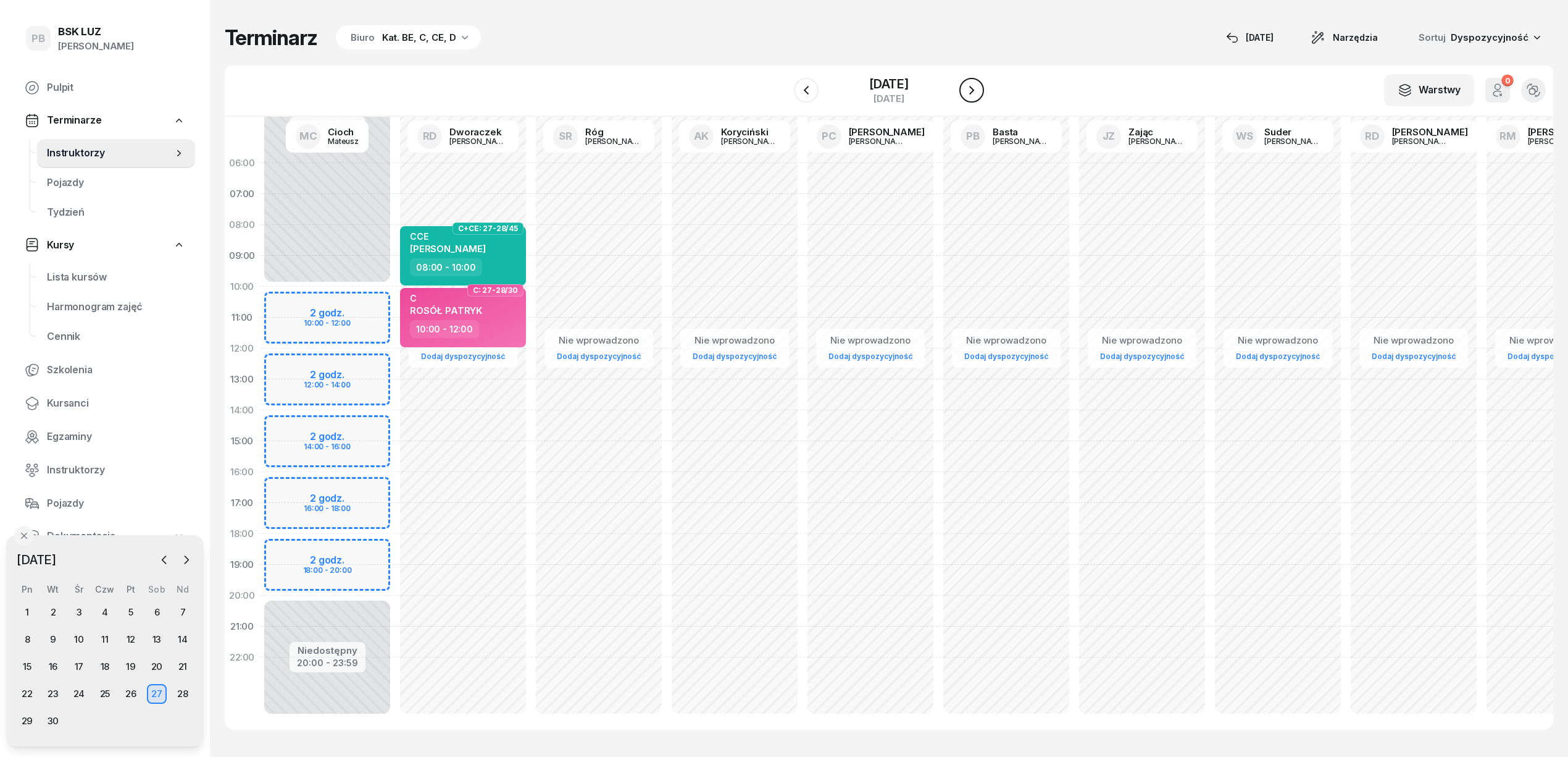
click at [964, 96] on button "button" at bounding box center [971, 90] width 25 height 25
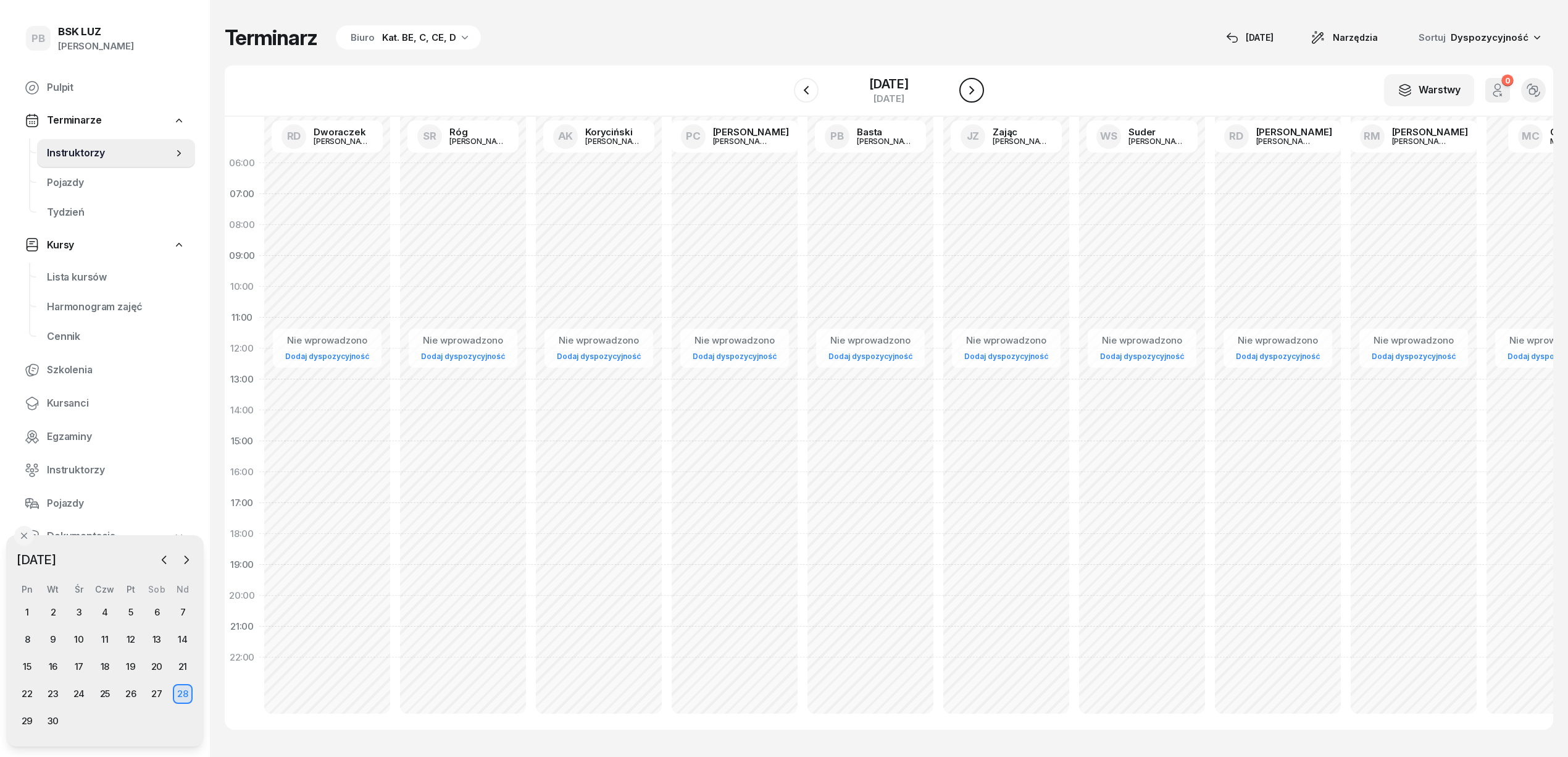
click at [964, 96] on button "button" at bounding box center [971, 90] width 25 height 25
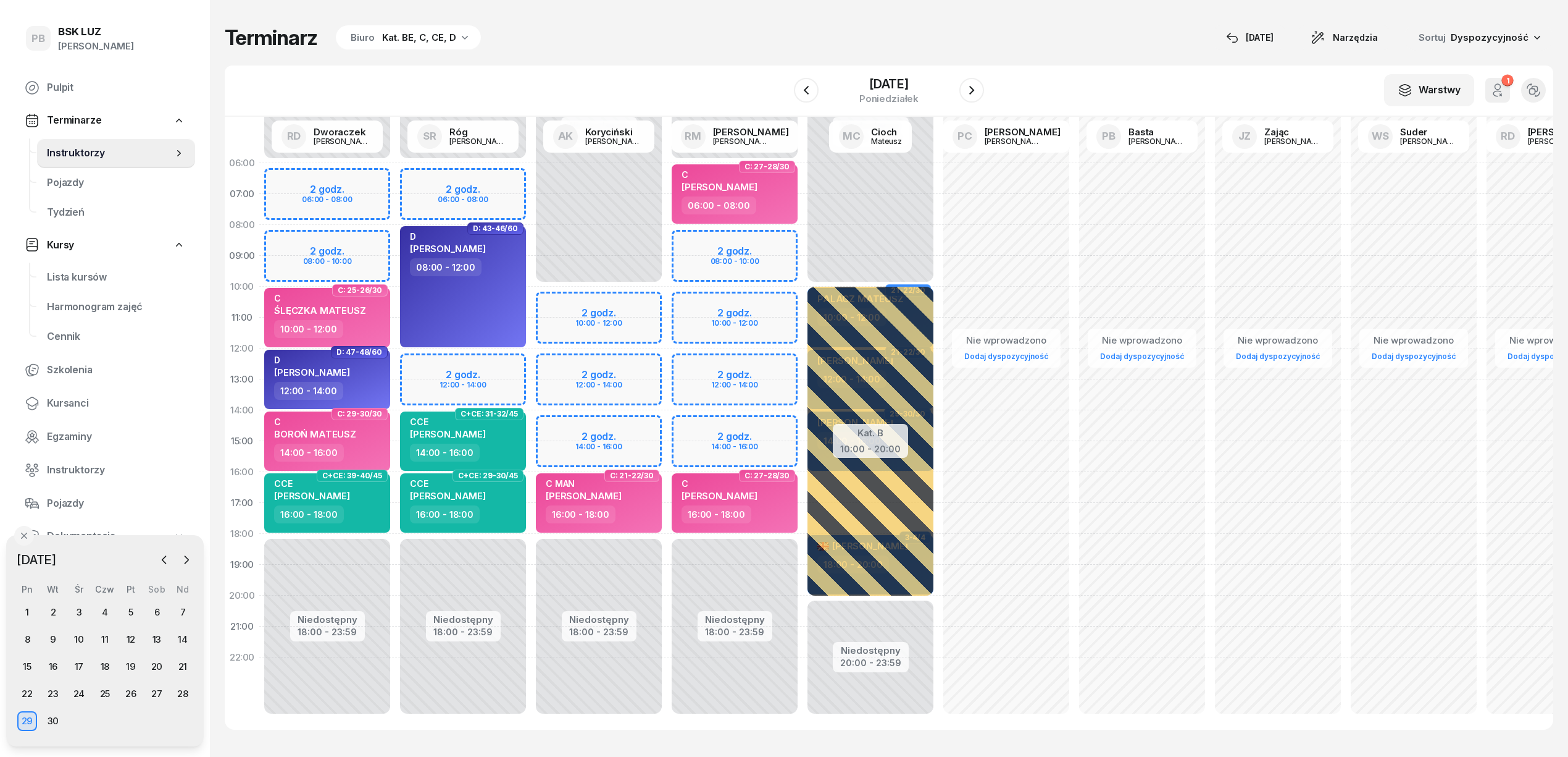
click at [531, 173] on div "Niedostępny 00:00 - 06:00 Niedostępny 18:00 - 23:59 2 godz. 06:00 - 08:00 2 god…" at bounding box center [598, 441] width 136 height 587
select select "06"
select select "08"
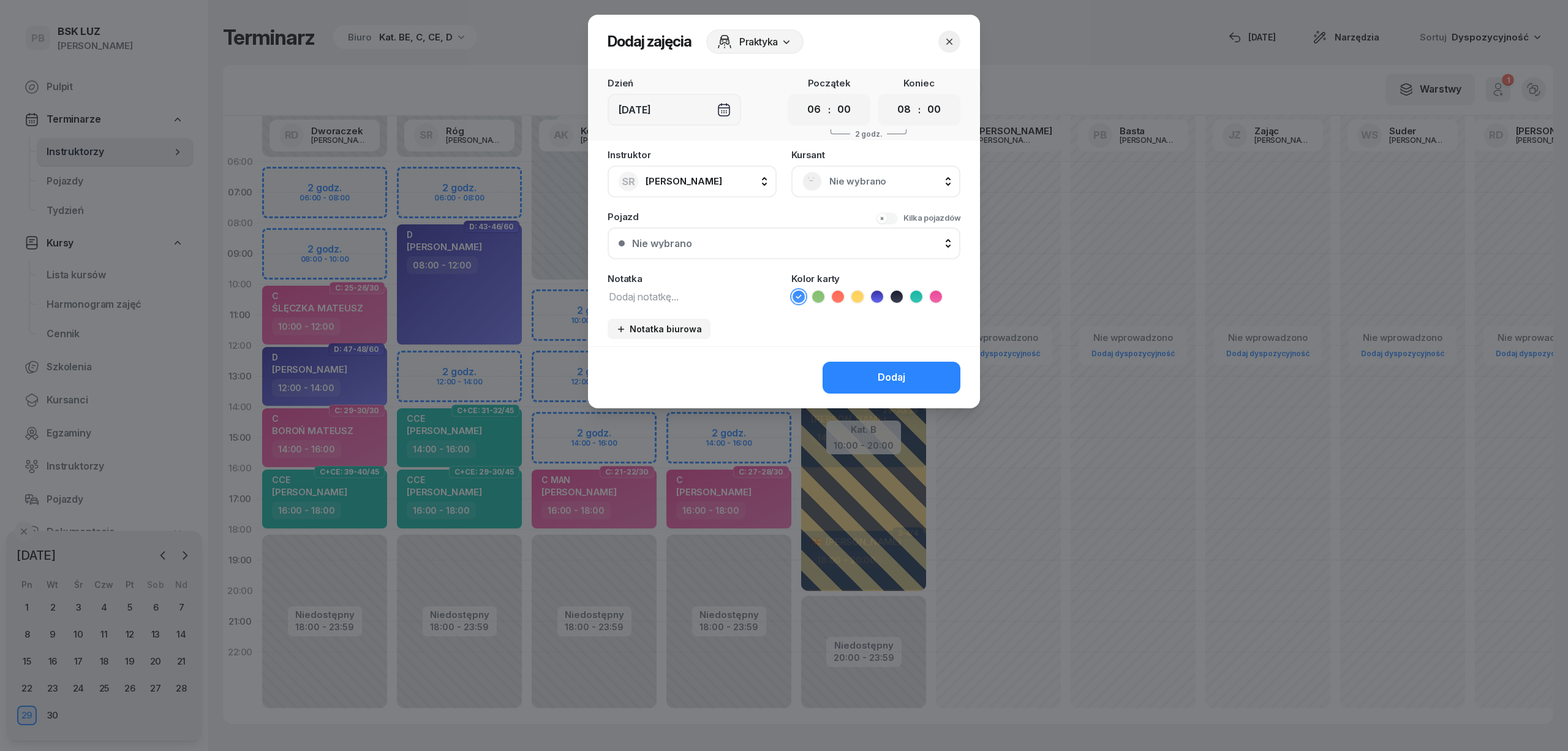
click at [856, 177] on span "Nie wybrano" at bounding box center [890, 182] width 120 height 16
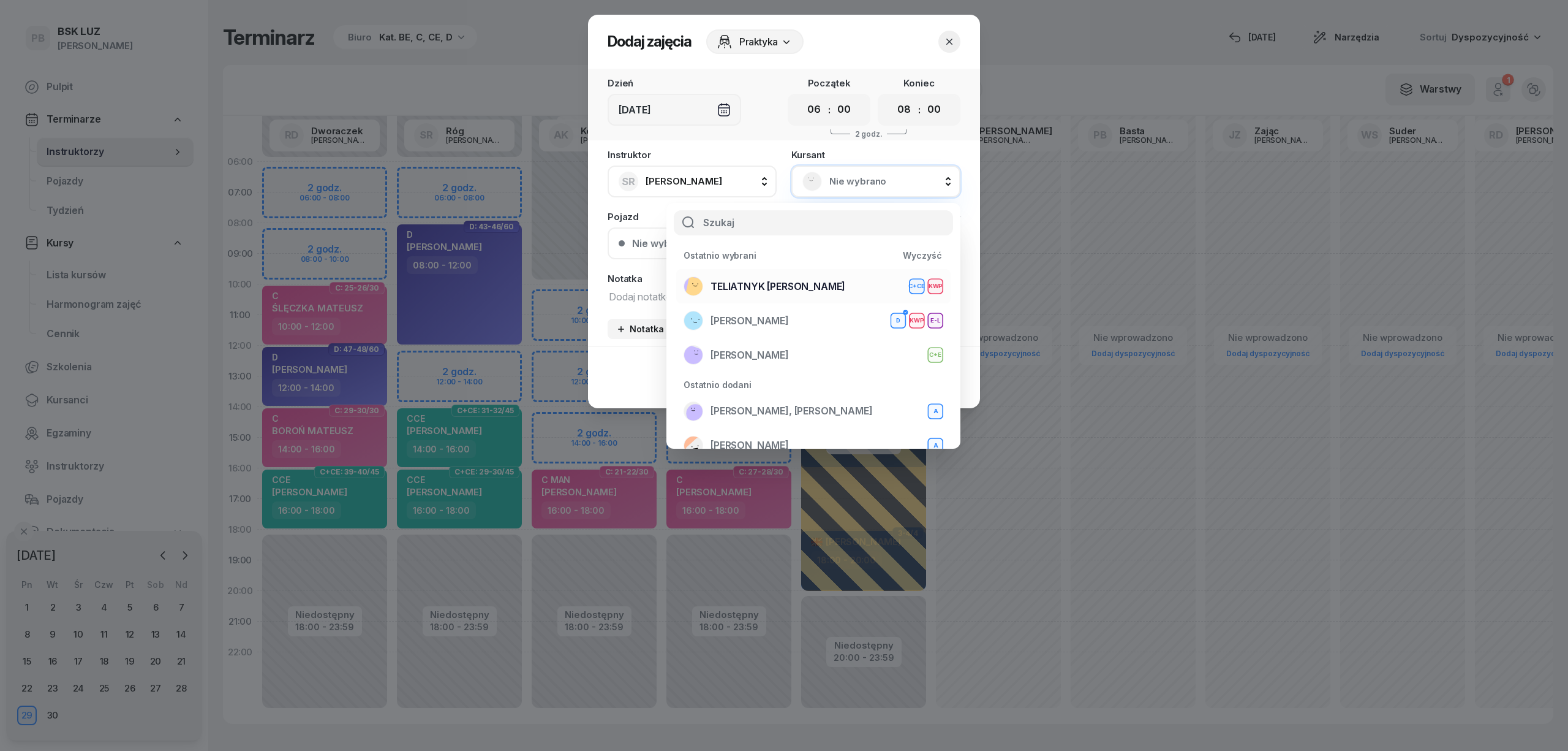
click at [787, 286] on span "TELIATNYK [PERSON_NAME]" at bounding box center [778, 286] width 134 height 16
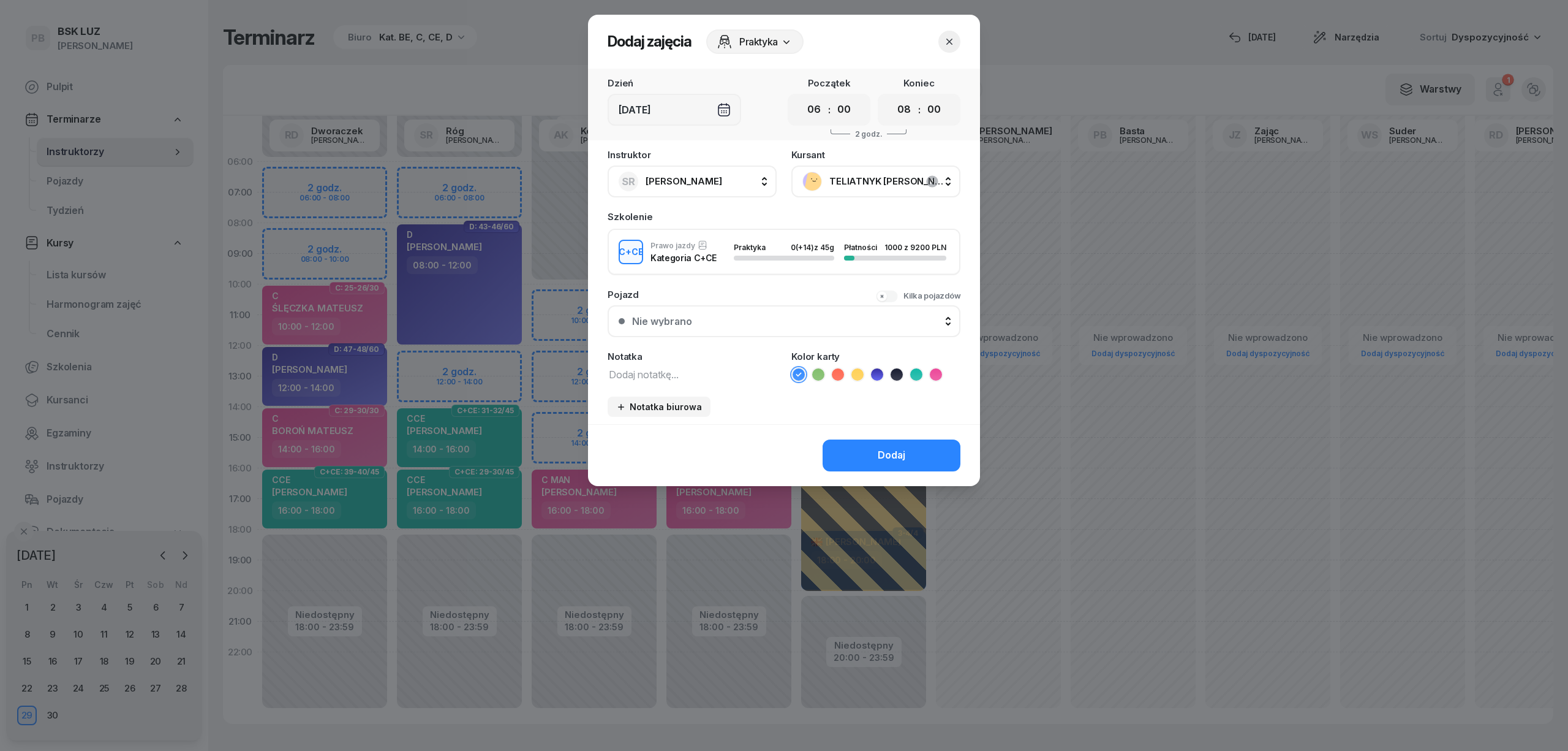
click at [680, 370] on textarea at bounding box center [692, 374] width 169 height 16
type textarea "CCE"
click at [922, 371] on li at bounding box center [916, 374] width 15 height 15
click at [897, 447] on div "Dodaj" at bounding box center [891, 455] width 28 height 16
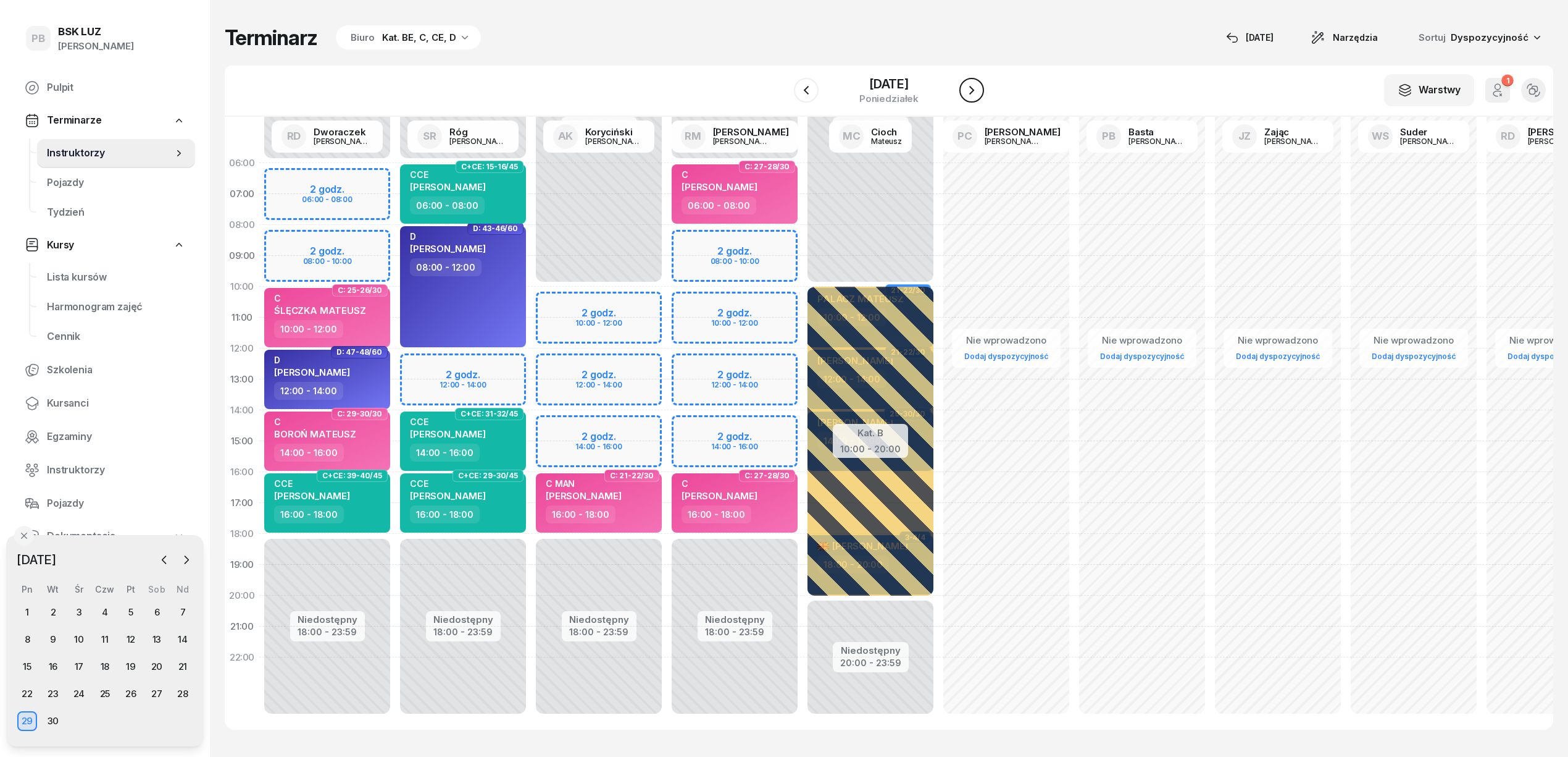
click at [979, 86] on icon "button" at bounding box center [971, 90] width 15 height 15
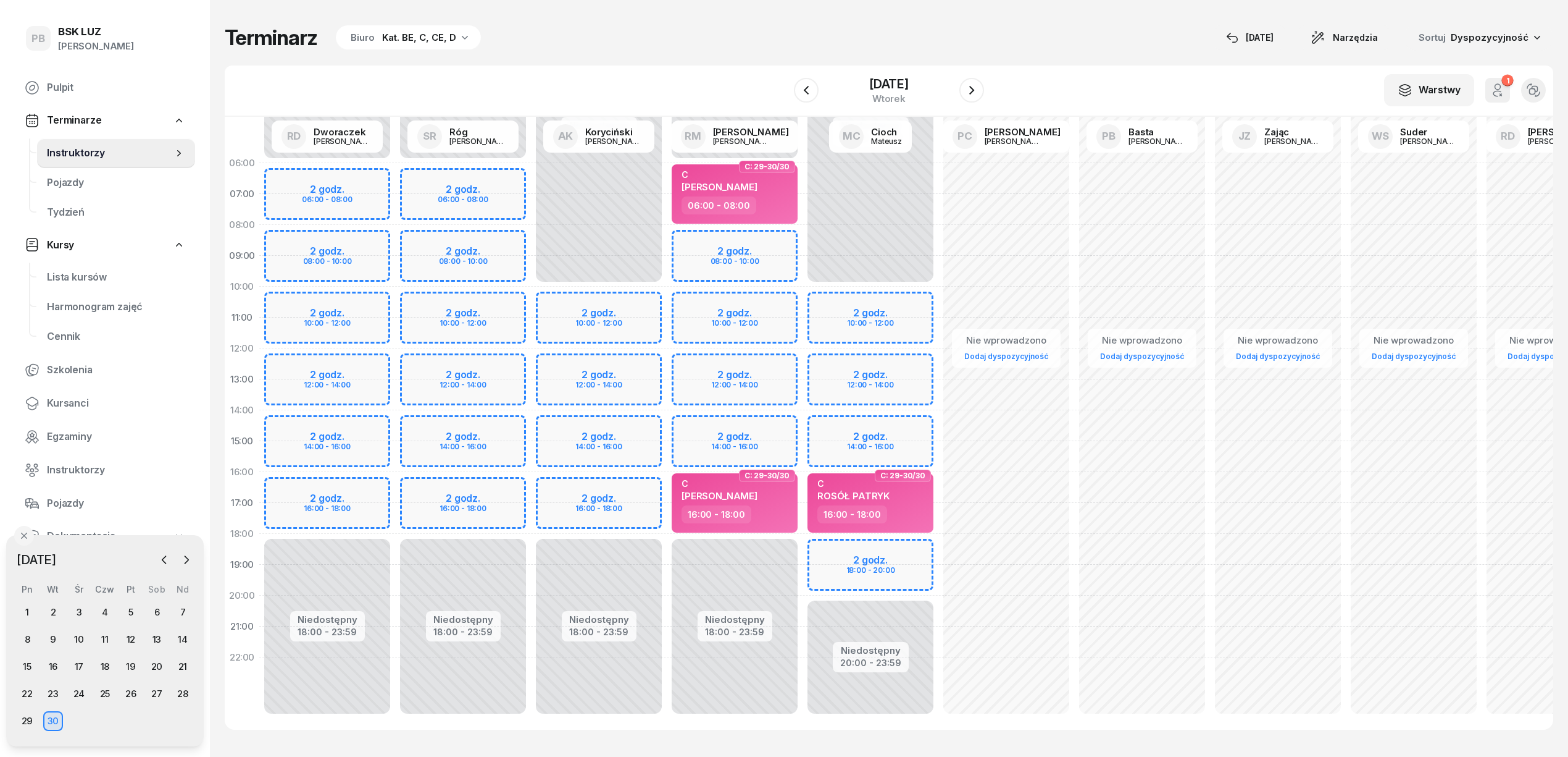
click at [531, 174] on div "Niedostępny 00:00 - 06:00 Niedostępny 18:00 - 23:59 2 godz. 06:00 - 08:00 2 god…" at bounding box center [598, 441] width 136 height 587
select select "06"
select select "08"
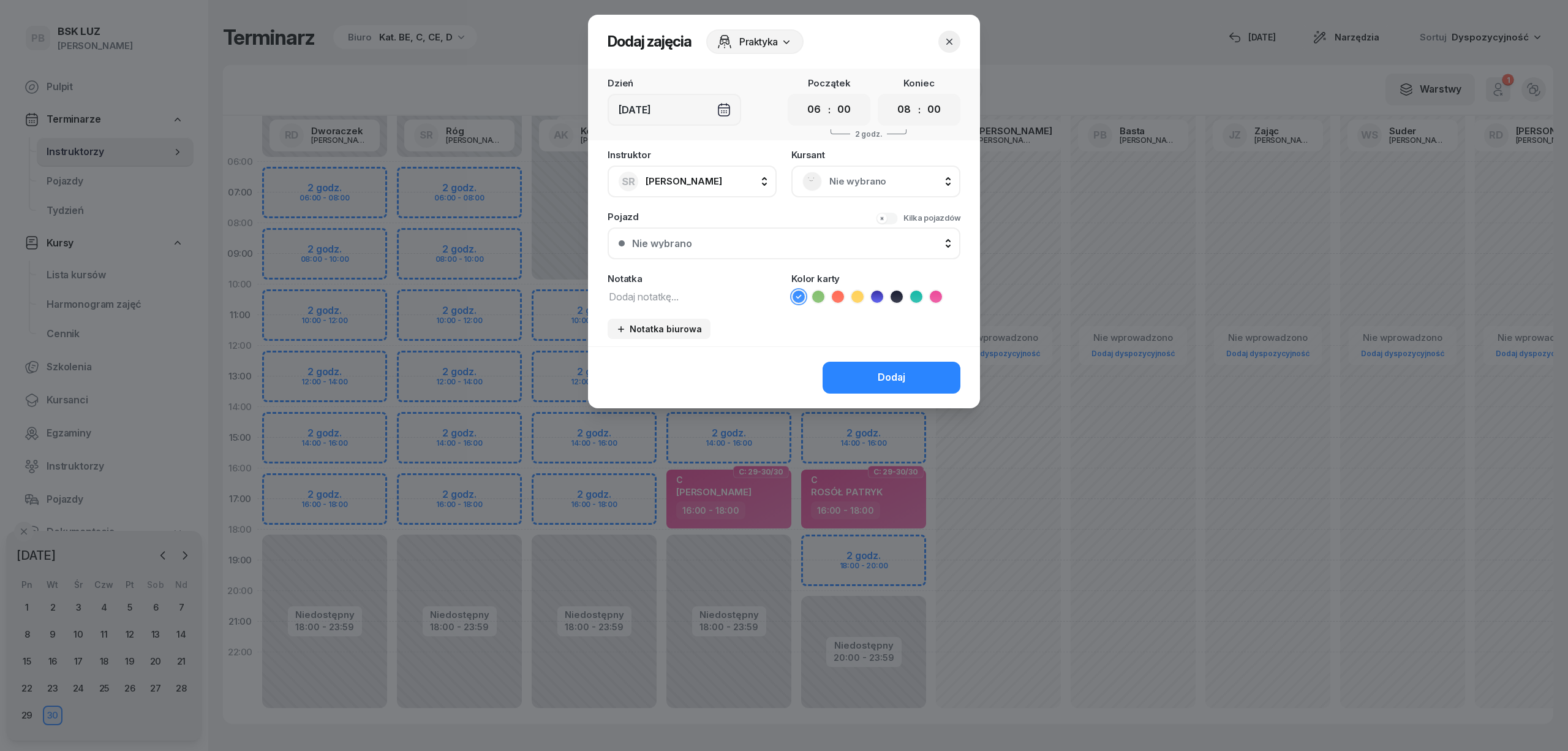
click at [824, 179] on div "Nie wybrano" at bounding box center [876, 181] width 147 height 19
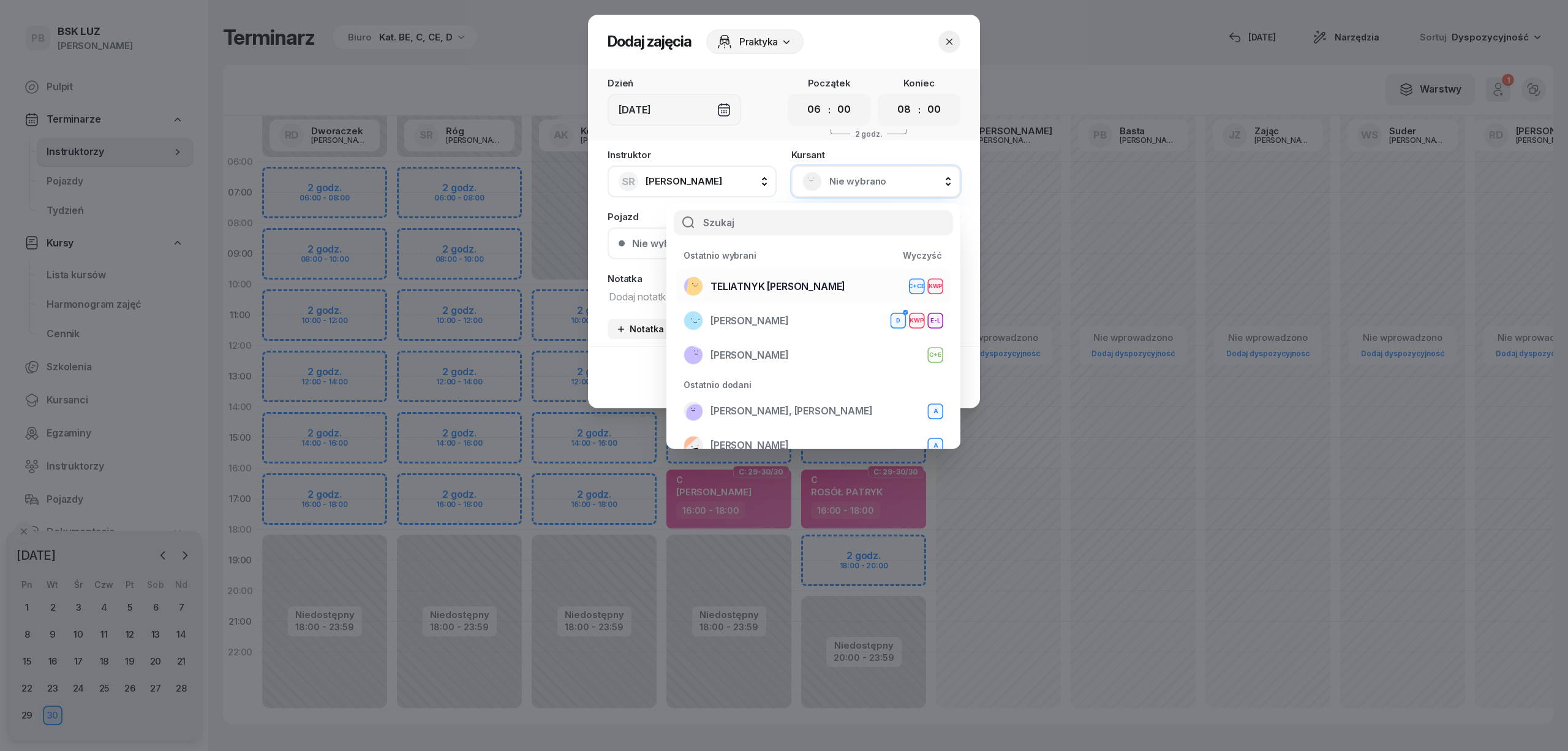
click at [841, 286] on div "TELIATNYK [PERSON_NAME] C+CE KWP" at bounding box center [814, 286] width 260 height 19
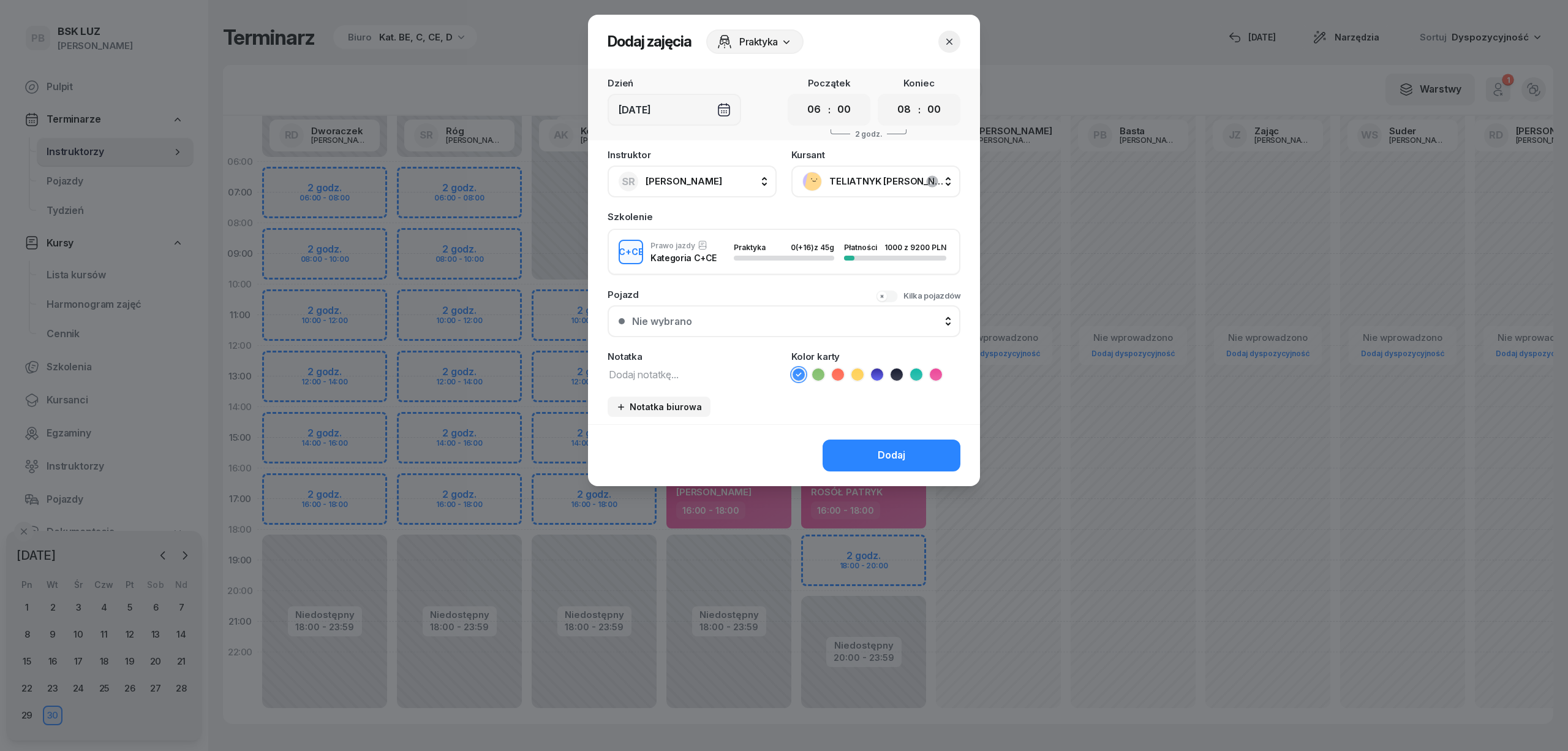
click at [691, 379] on textarea at bounding box center [692, 374] width 169 height 16
type textarea "CCE"
click at [921, 371] on icon at bounding box center [917, 375] width 12 height 12
click at [886, 449] on div "Dodaj" at bounding box center [891, 455] width 28 height 16
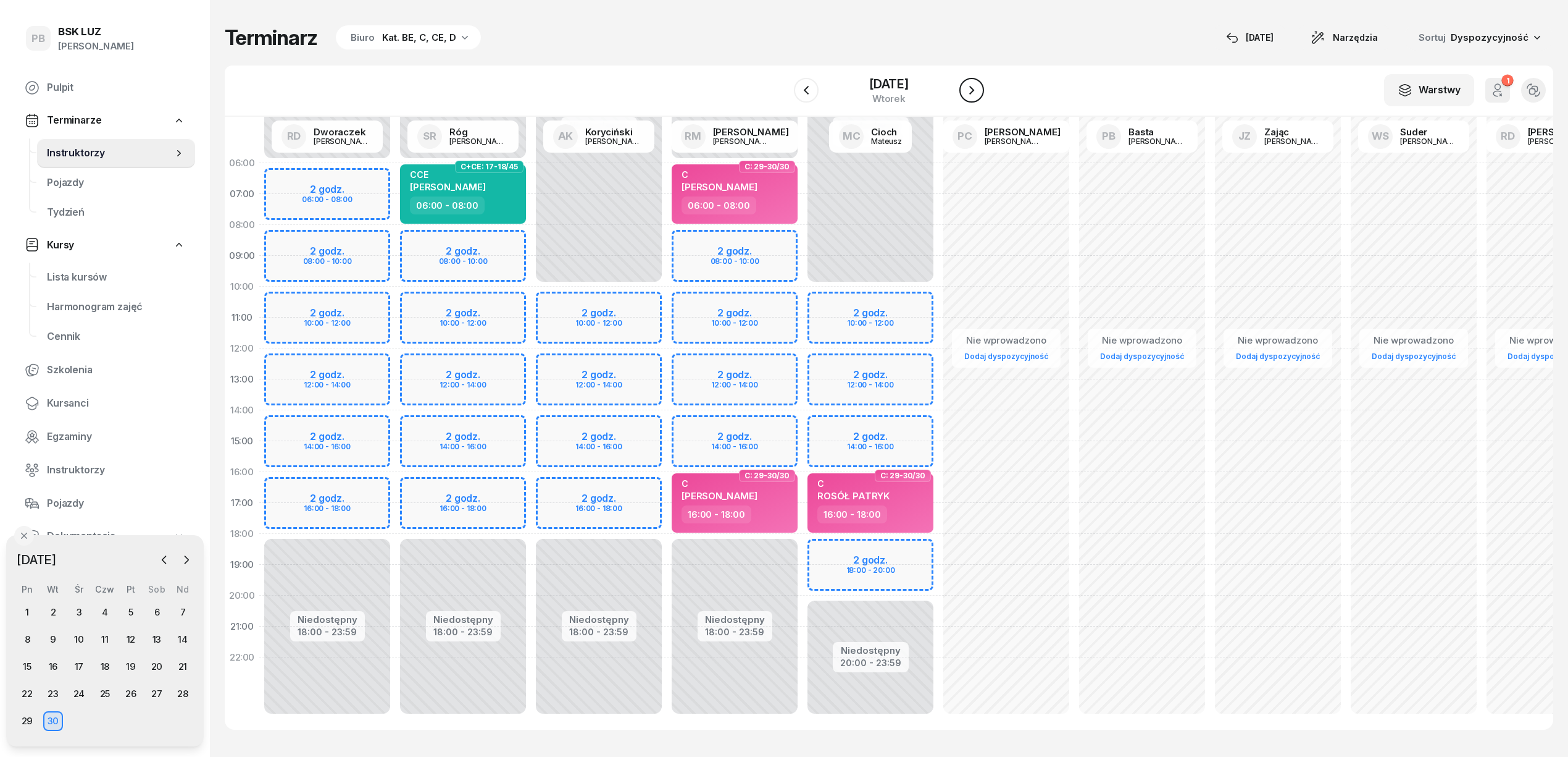
click at [979, 92] on icon "button" at bounding box center [971, 90] width 15 height 15
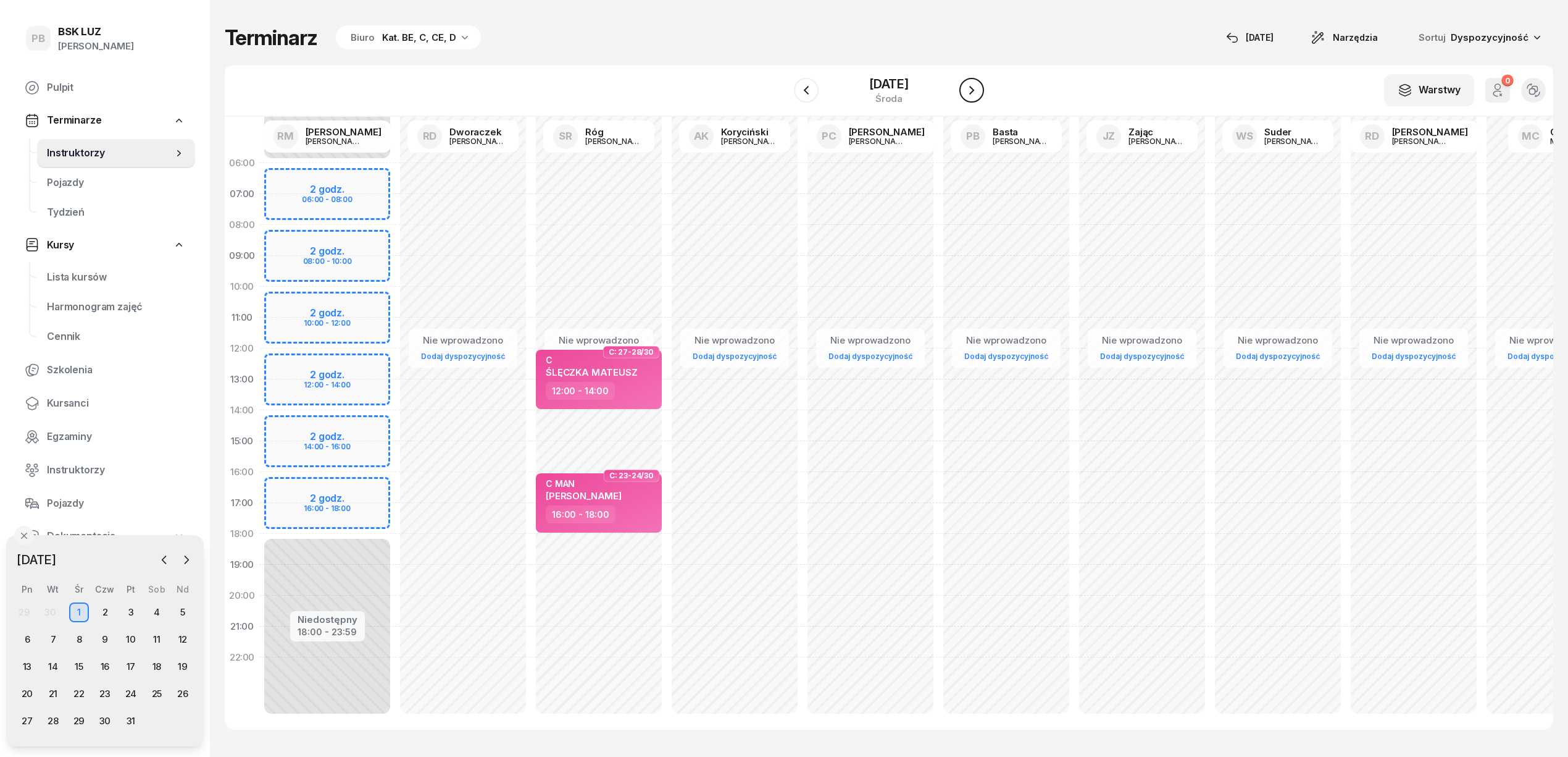
click at [979, 92] on icon "button" at bounding box center [971, 90] width 15 height 15
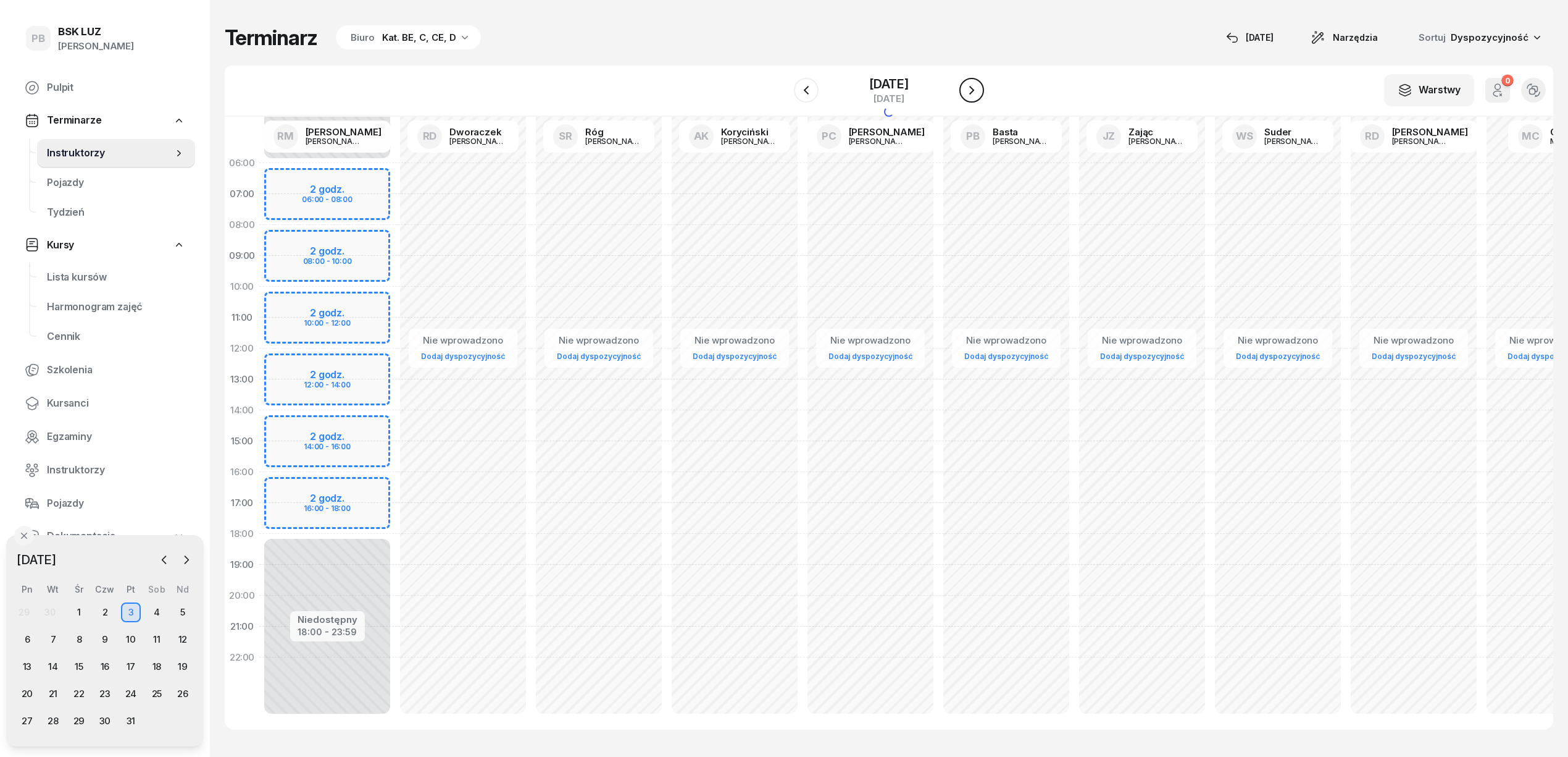
click at [979, 92] on icon "button" at bounding box center [971, 90] width 15 height 15
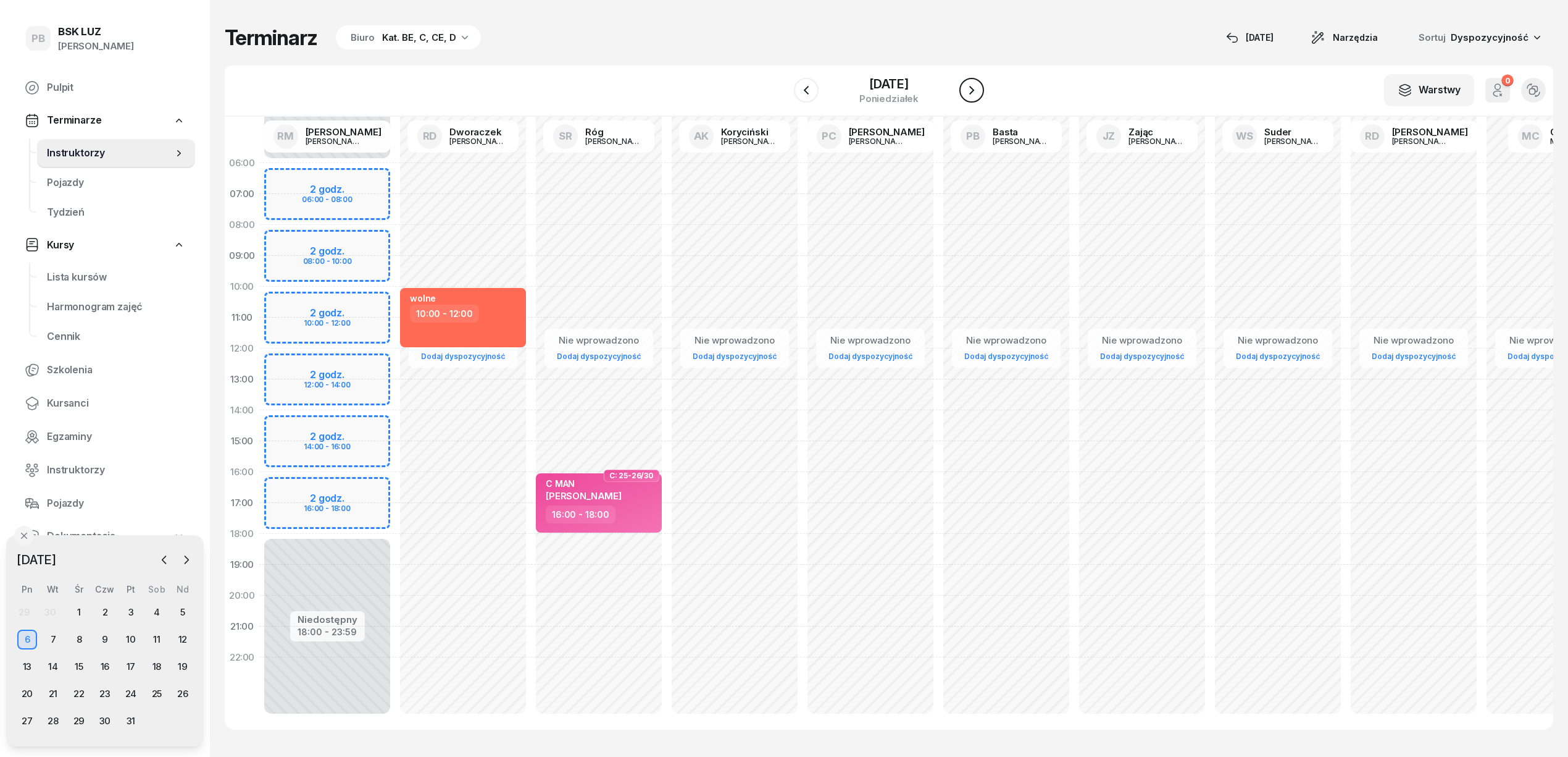
click at [979, 92] on icon "button" at bounding box center [971, 90] width 15 height 15
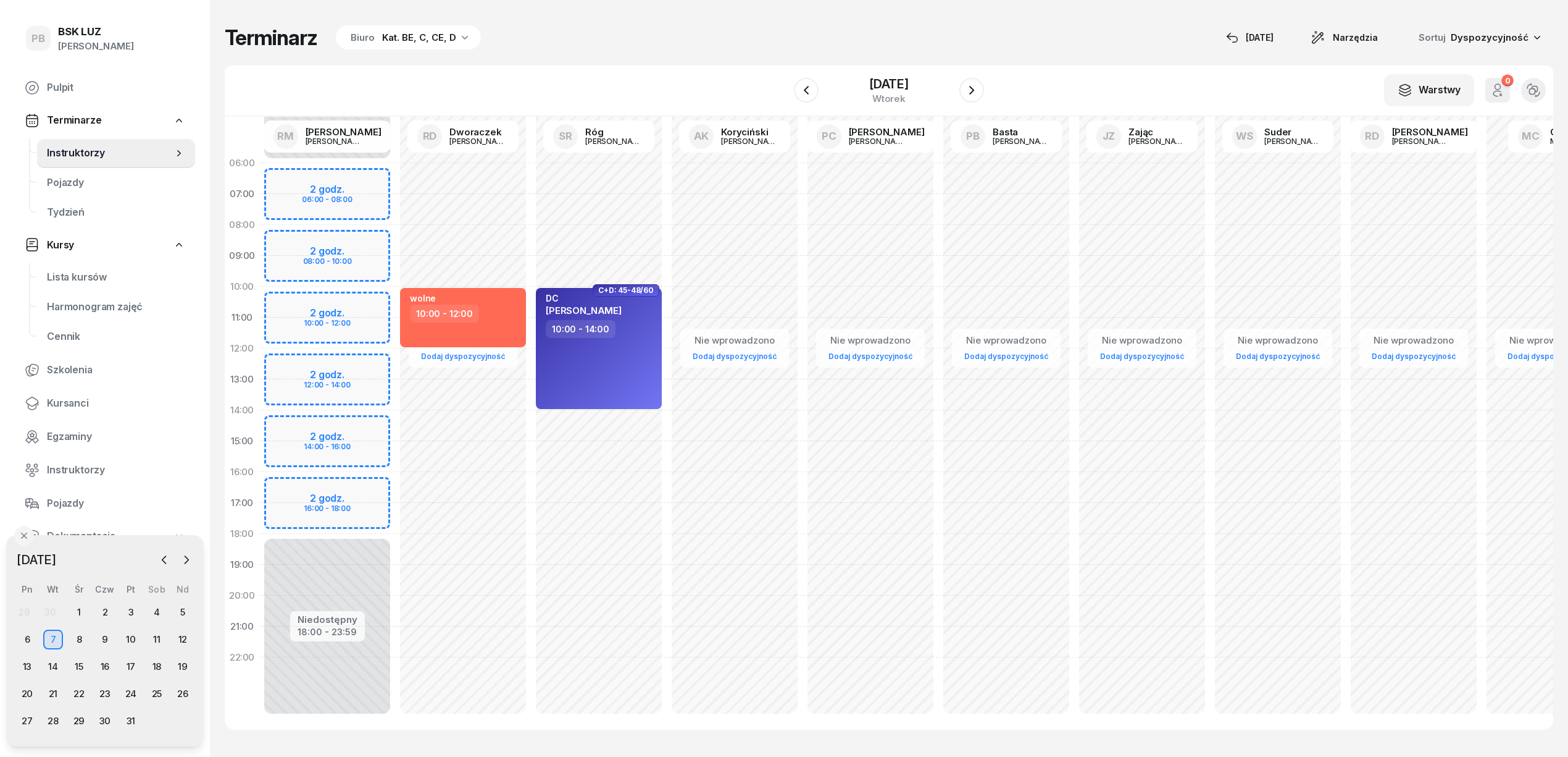
click at [667, 168] on div "Nie wprowadzono Dodaj dyspozycyjność C+D: 45-48/60 DC [PERSON_NAME] 10:00 - 14:…" at bounding box center [735, 441] width 136 height 587
select select "06"
select select "08"
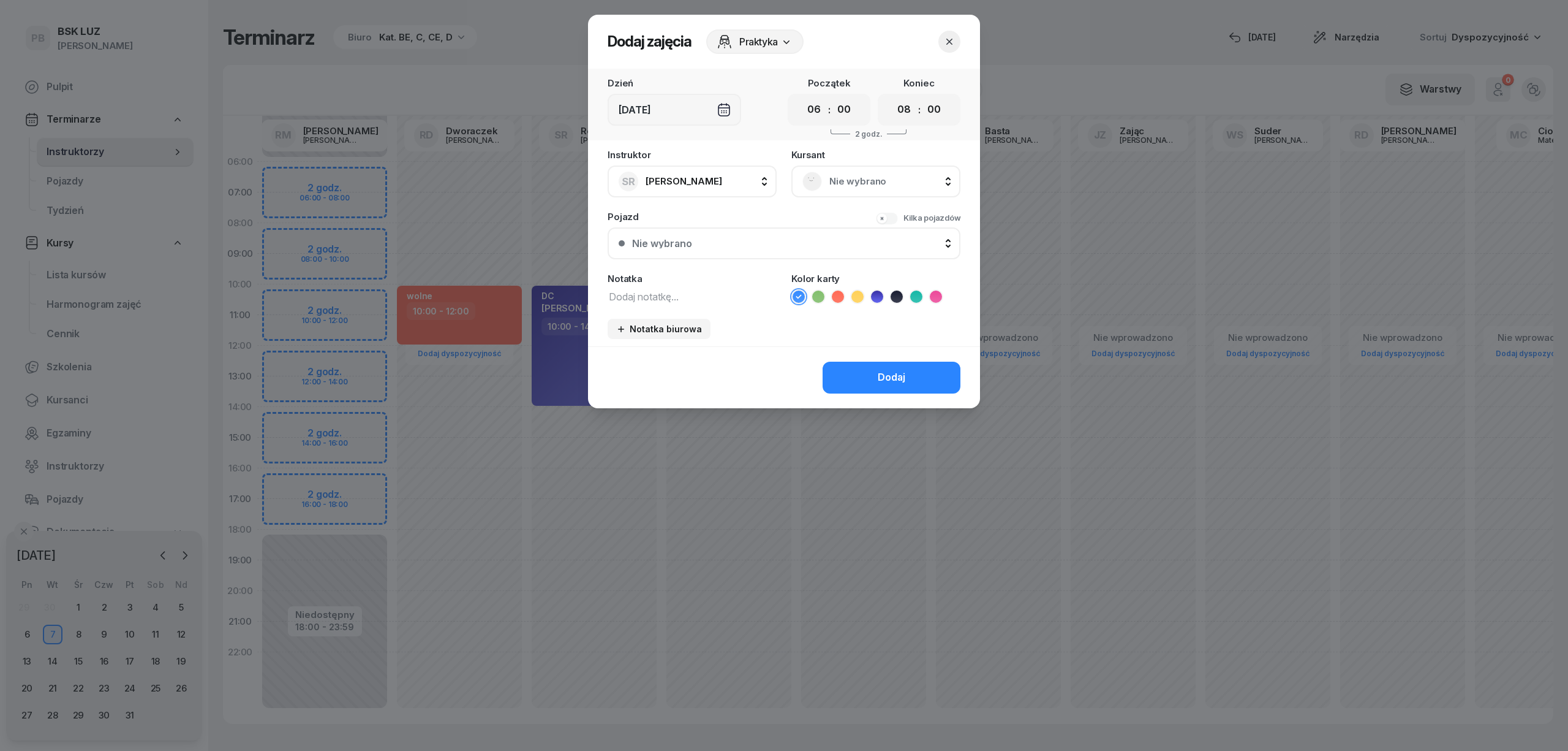
click at [944, 36] on icon "button" at bounding box center [950, 42] width 12 height 12
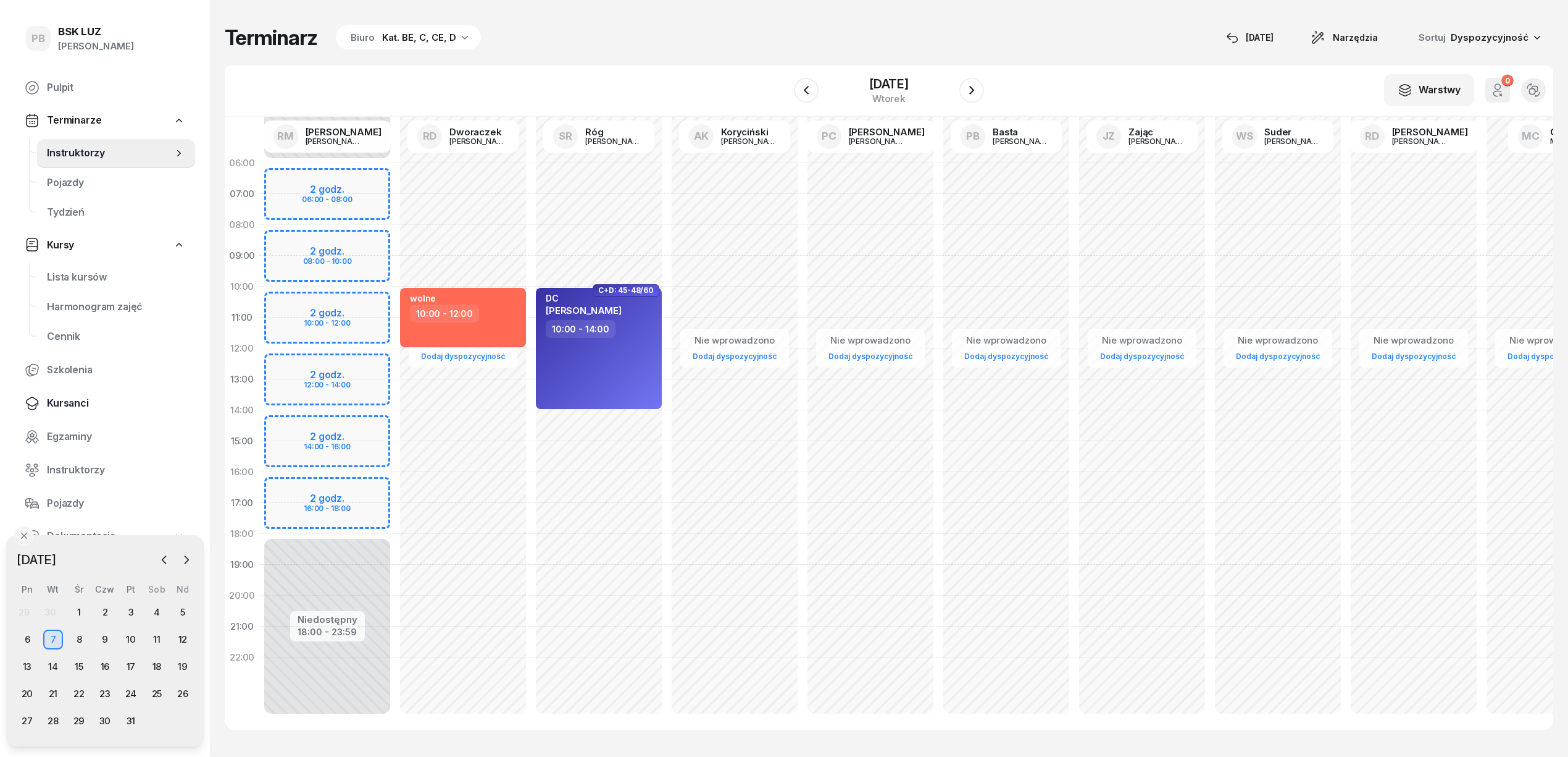
click at [57, 407] on span "Kursanci" at bounding box center [115, 403] width 138 height 16
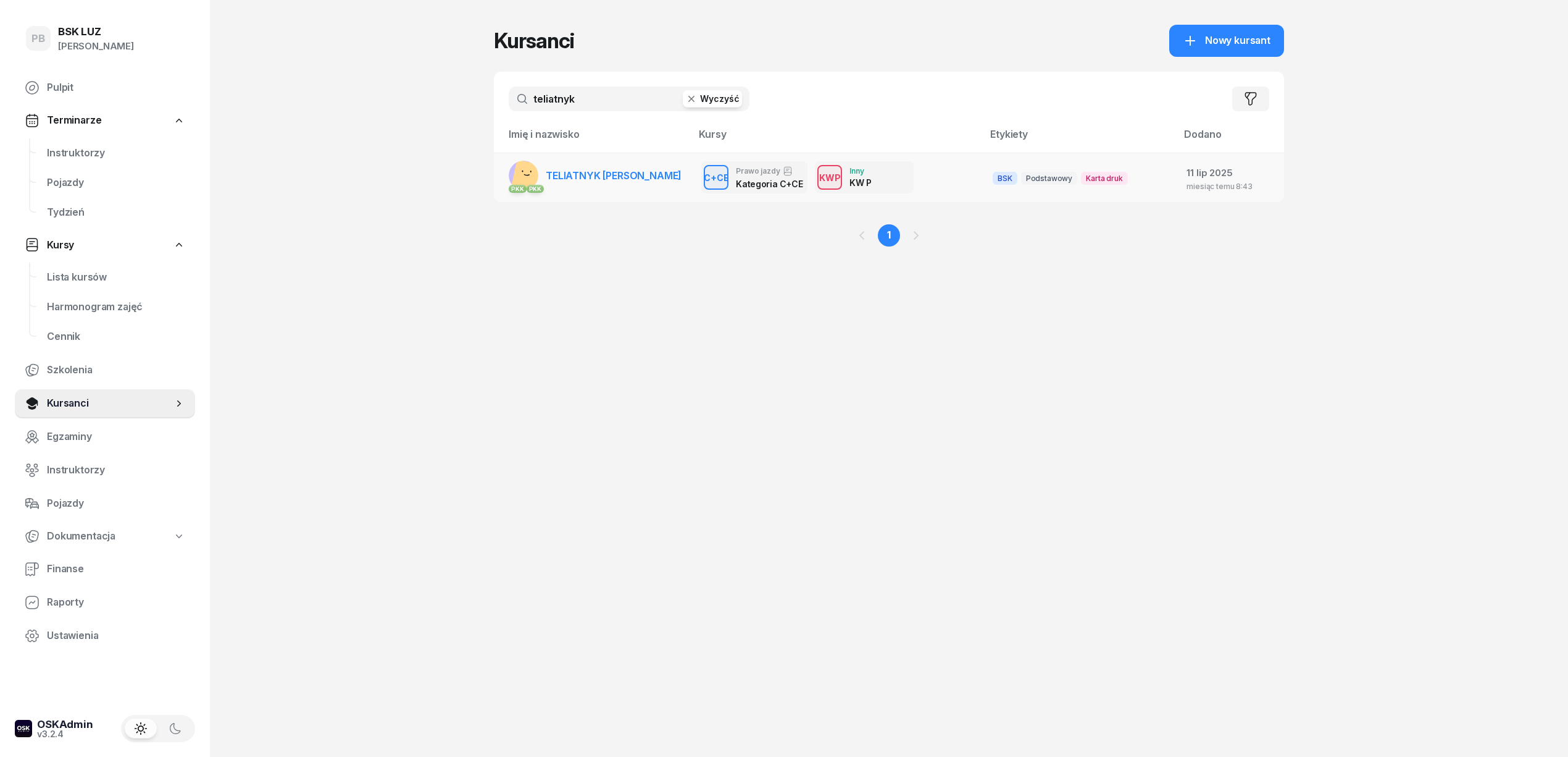
click at [560, 169] on span "TELIATNYK [PERSON_NAME]" at bounding box center [613, 175] width 136 height 12
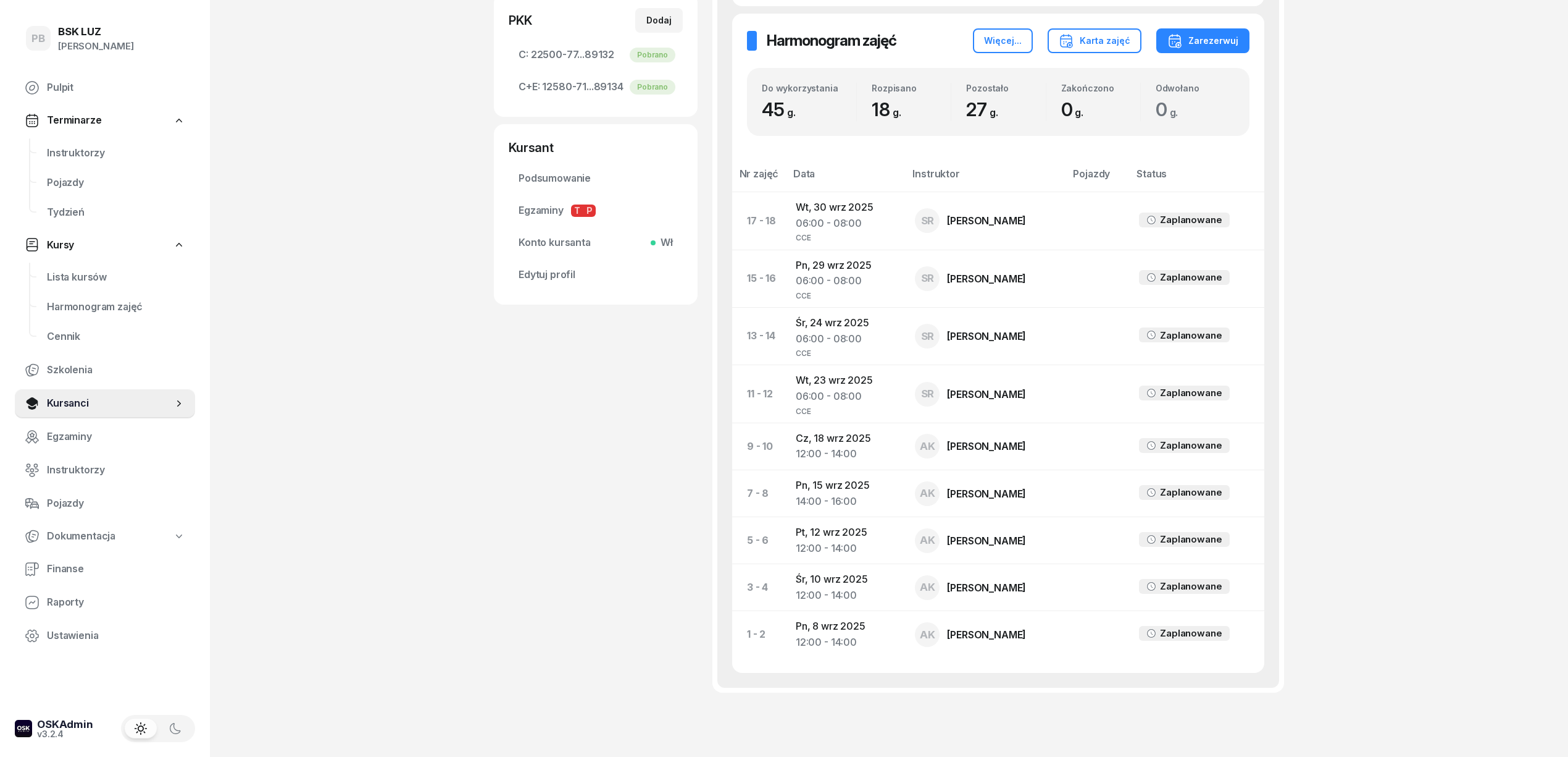
scroll to position [522, 0]
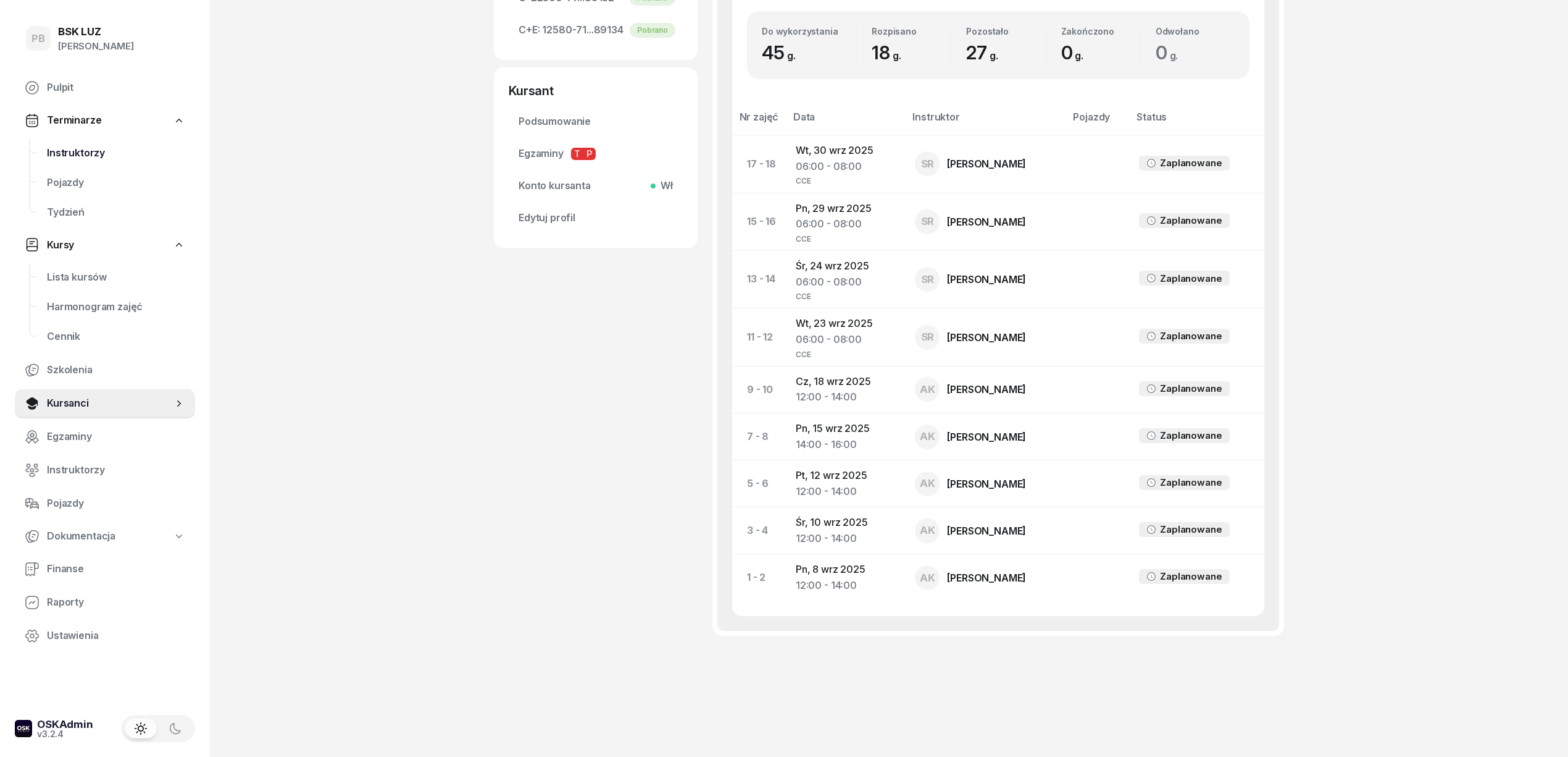
click at [87, 147] on span "Instruktorzy" at bounding box center [115, 152] width 138 height 16
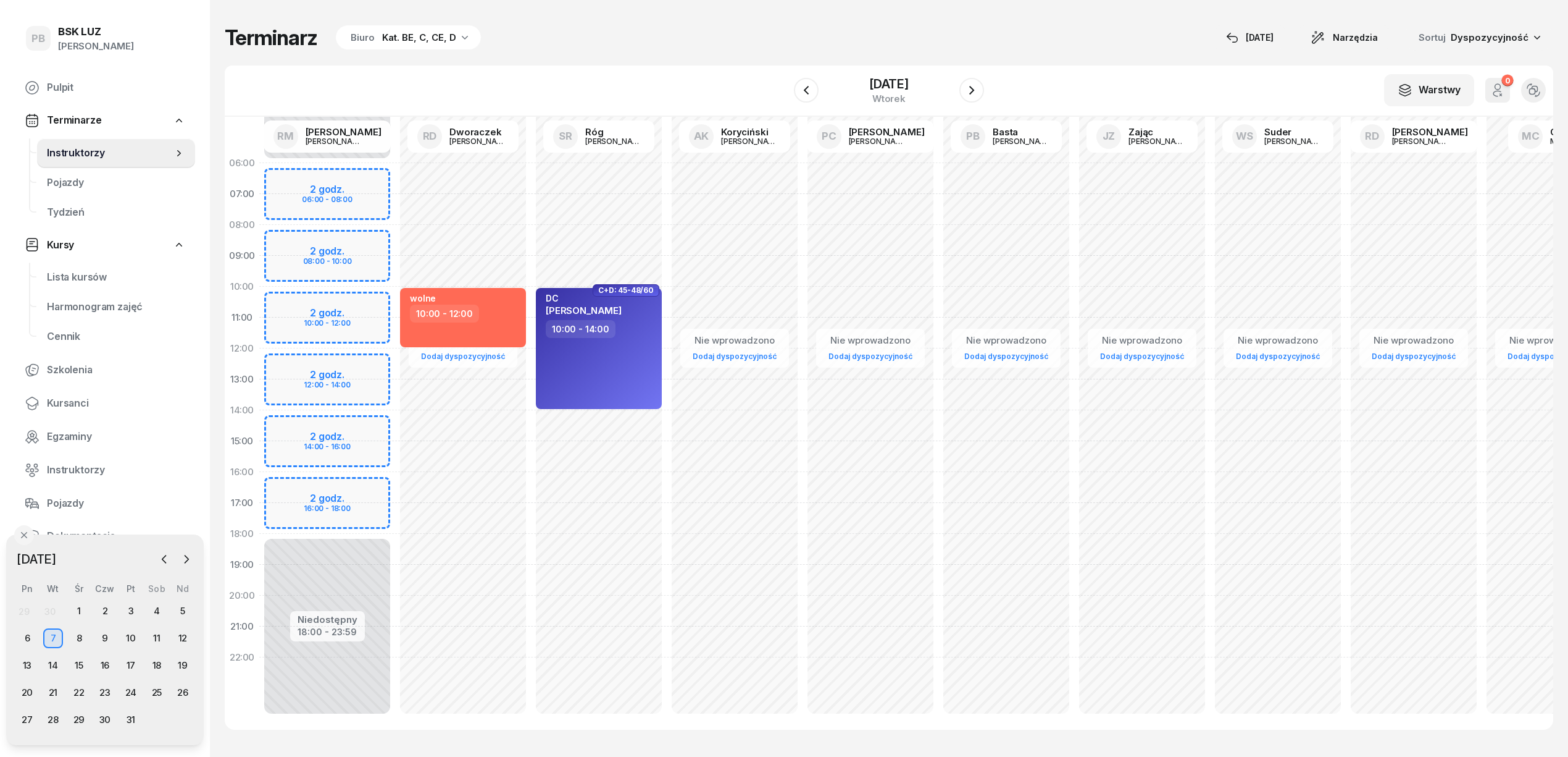
click at [667, 169] on div "Nie wprowadzono Dodaj dyspozycyjność C+D: 45-48/60 DC [PERSON_NAME] 10:00 - 14:…" at bounding box center [735, 441] width 136 height 587
select select "06"
select select "08"
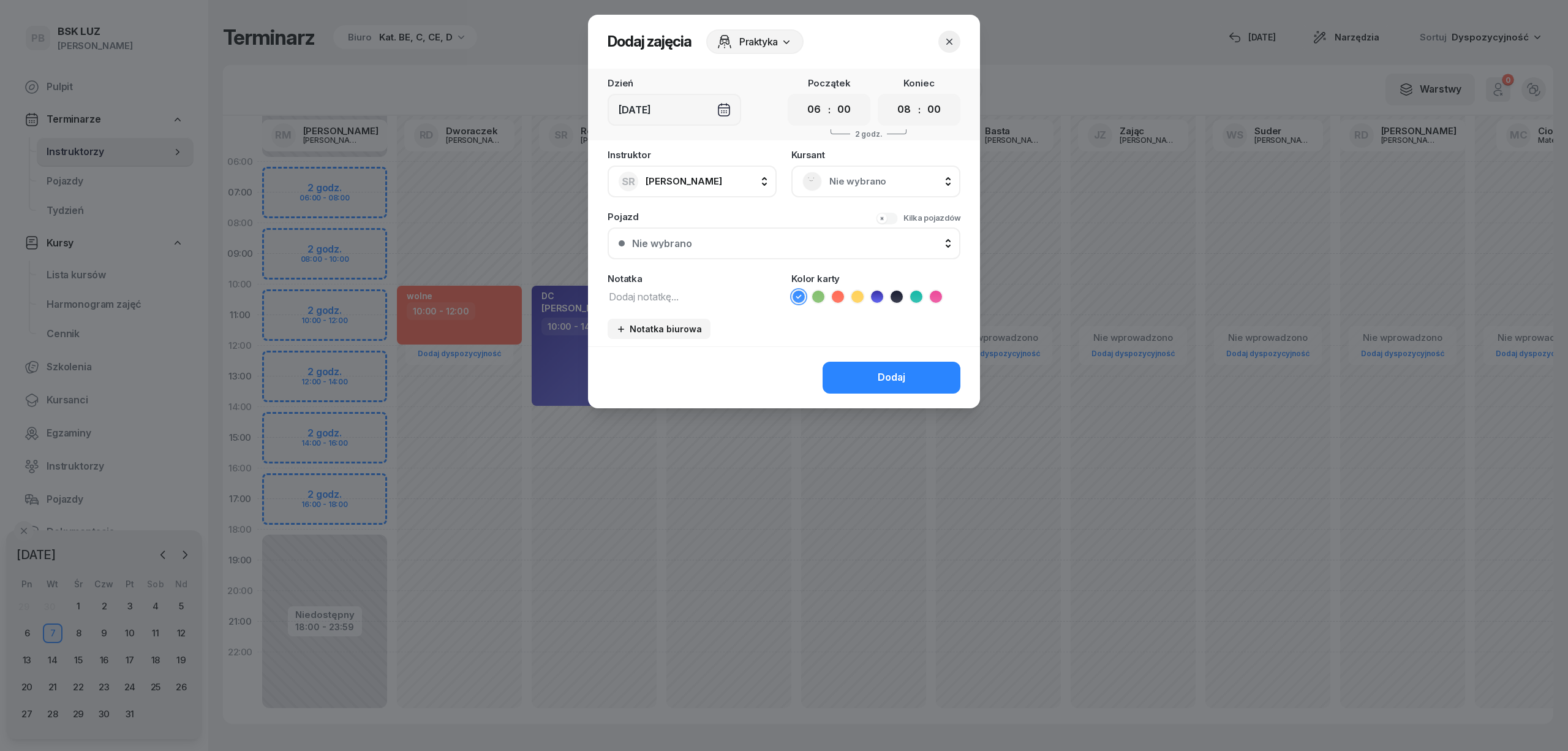
click at [831, 176] on span "Nie wybrano" at bounding box center [890, 182] width 120 height 16
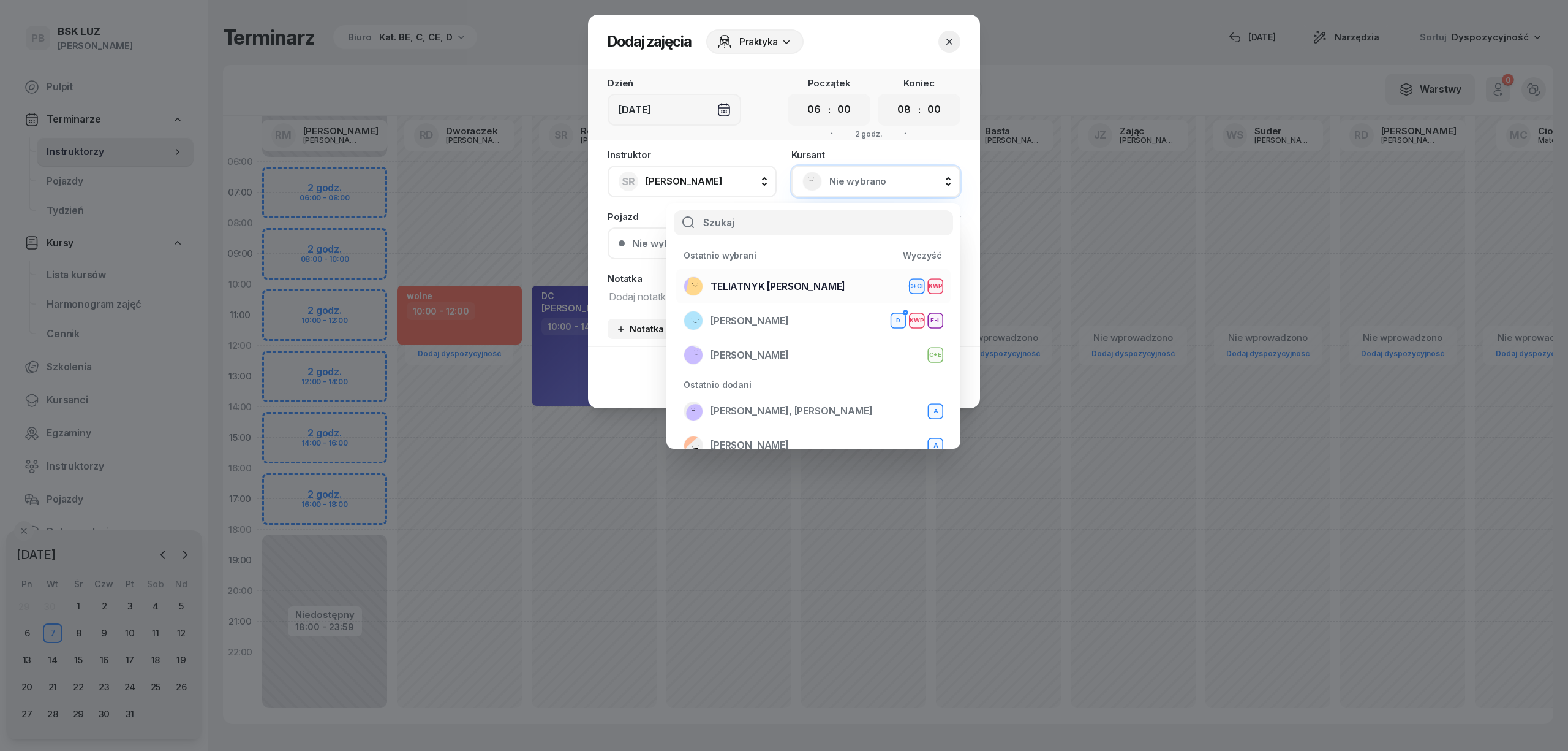
click at [814, 285] on span "TELIATNYK [PERSON_NAME]" at bounding box center [778, 286] width 134 height 16
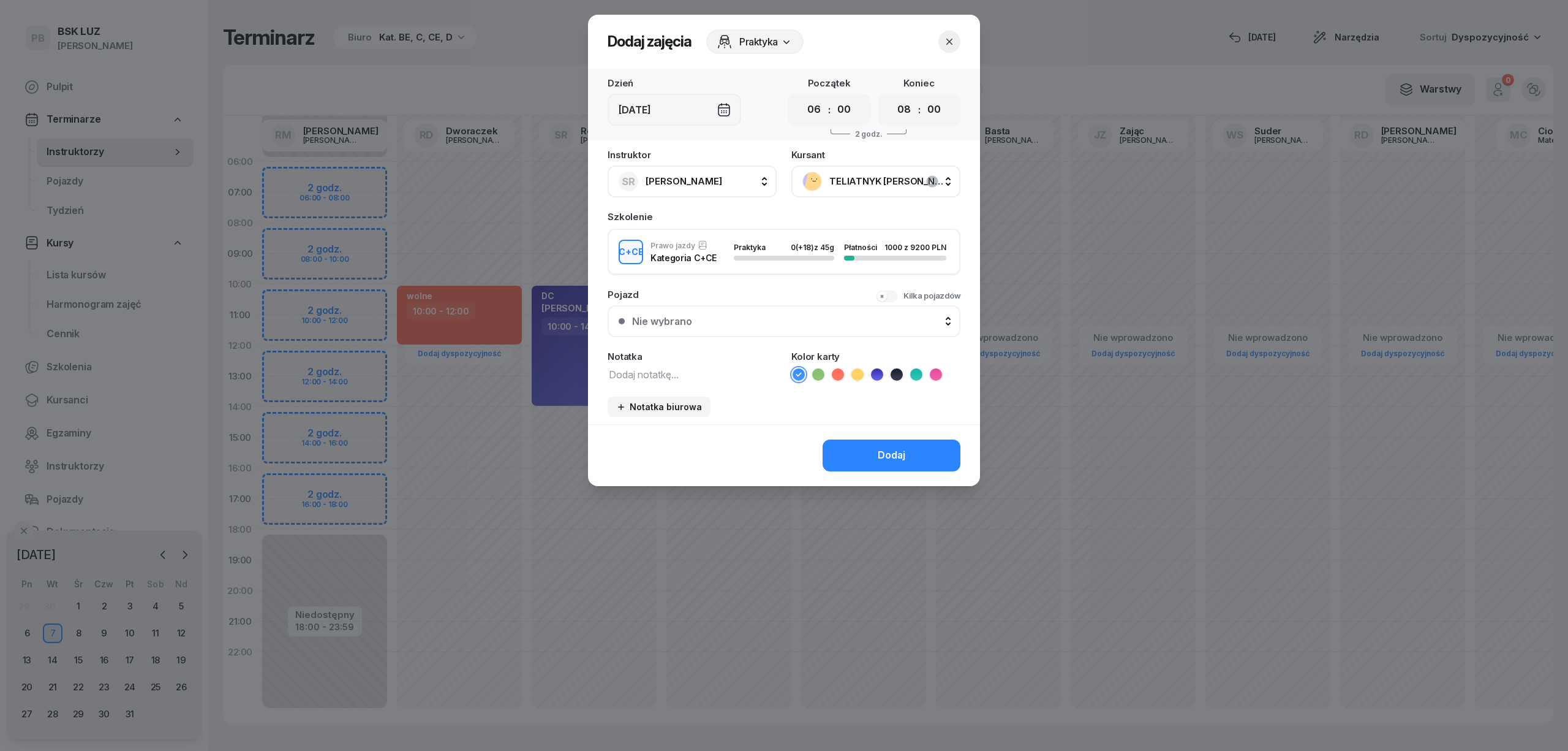
click at [689, 379] on textarea at bounding box center [692, 374] width 169 height 16
type textarea "CCE"
click at [912, 374] on icon at bounding box center [917, 375] width 12 height 12
click at [894, 456] on div "Dodaj" at bounding box center [891, 455] width 28 height 16
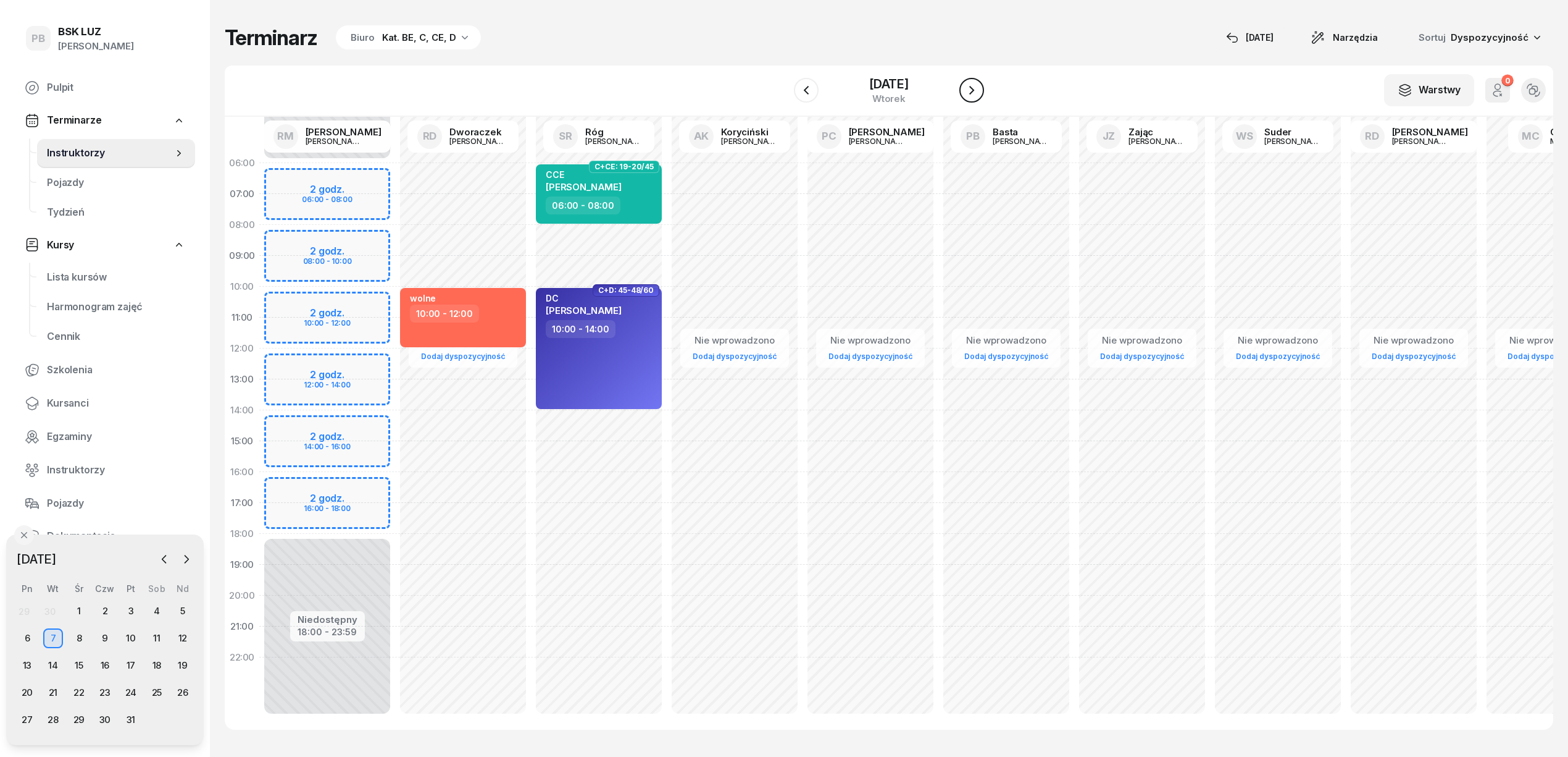
click at [979, 88] on icon "button" at bounding box center [971, 90] width 15 height 15
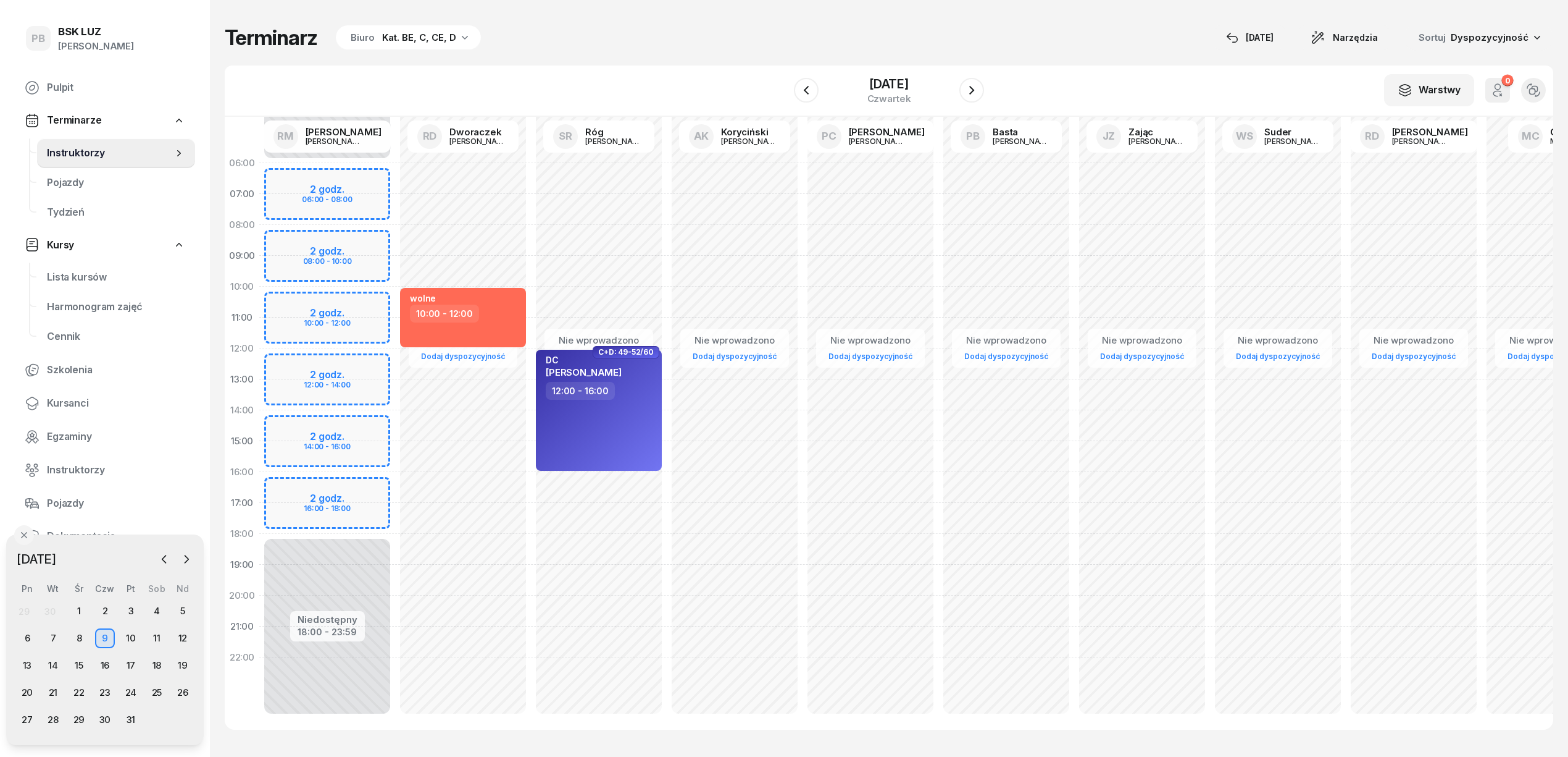
click at [667, 168] on div "Nie wprowadzono Dodaj dyspozycyjność C+D: 49-52/60 DC [PERSON_NAME] 12:00 - 16:…" at bounding box center [735, 441] width 136 height 587
select select "06"
select select "08"
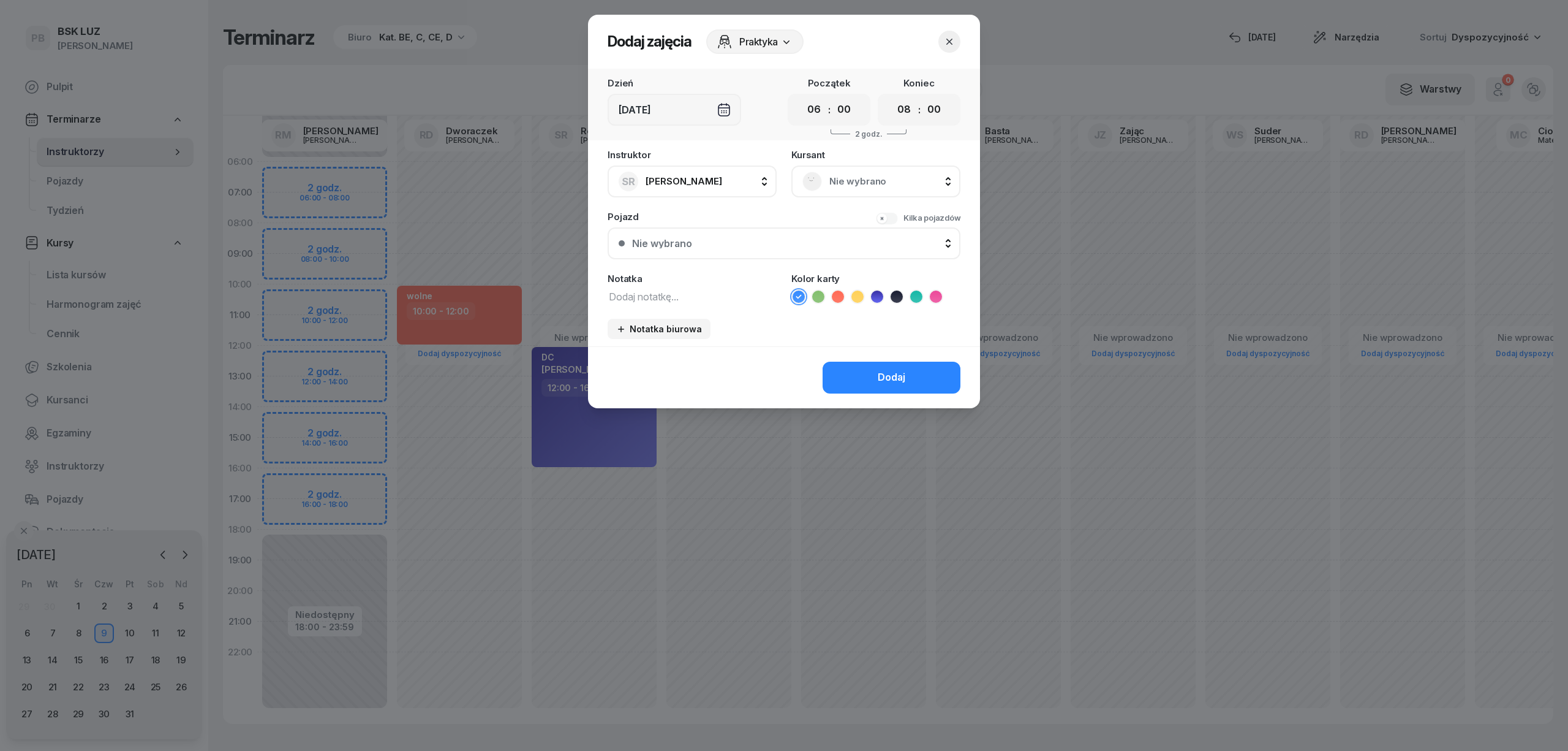
click at [826, 184] on div "Nie wybrano" at bounding box center [876, 181] width 147 height 19
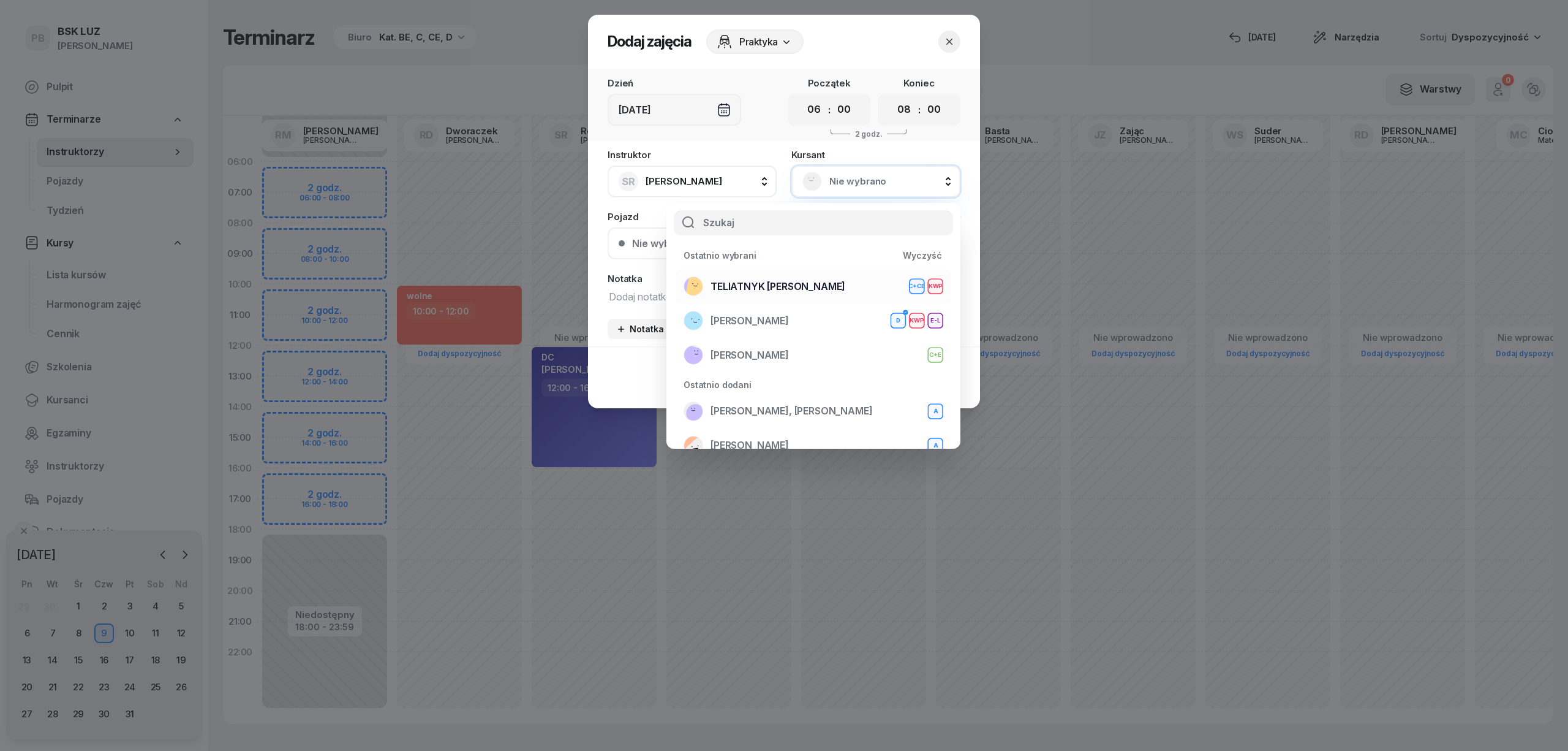
click at [792, 285] on span "TELIATNYK [PERSON_NAME]" at bounding box center [778, 286] width 134 height 16
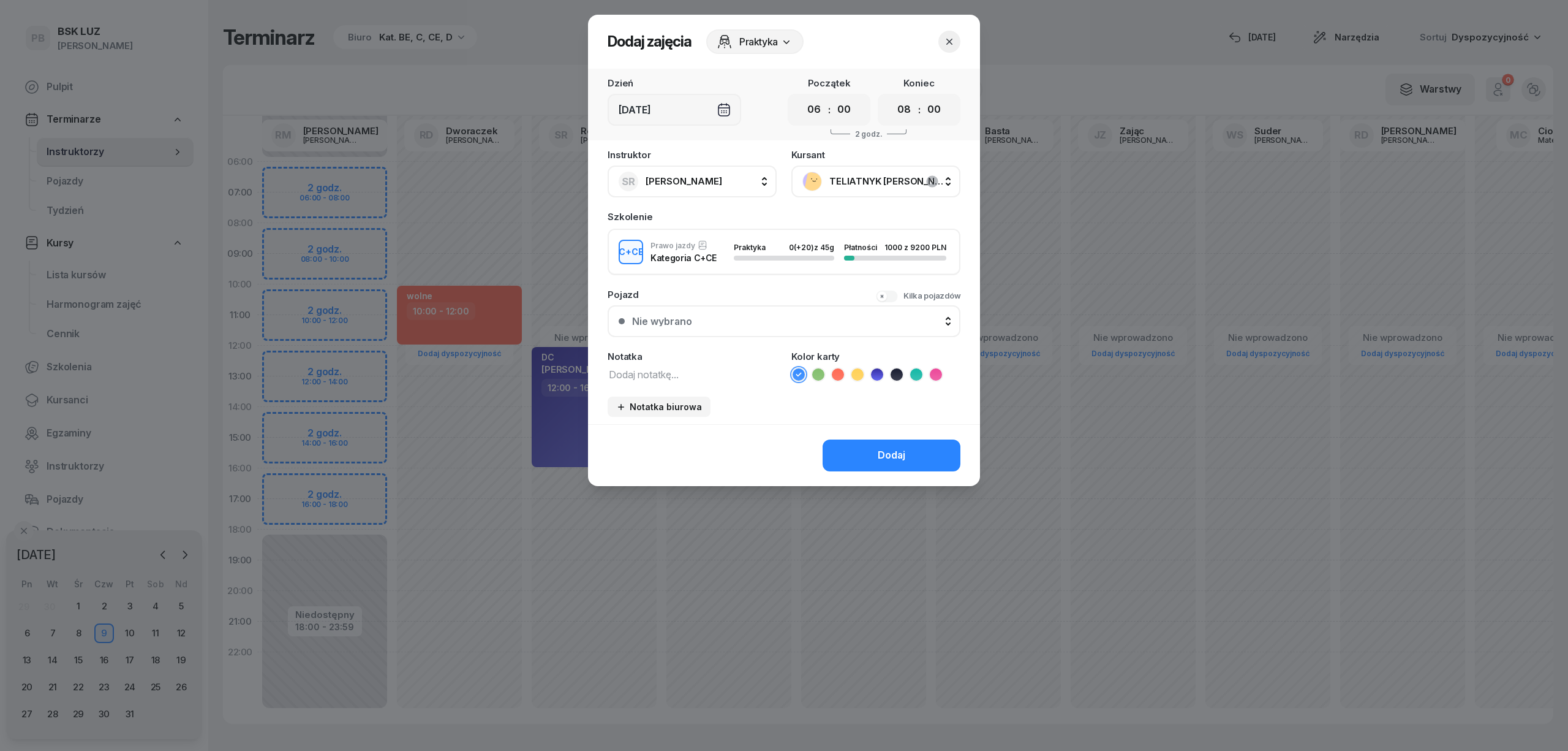
click at [663, 373] on textarea at bounding box center [692, 374] width 169 height 16
type textarea "CCE"
click at [912, 369] on icon at bounding box center [917, 375] width 12 height 12
click at [886, 459] on div "Dodaj" at bounding box center [891, 455] width 28 height 16
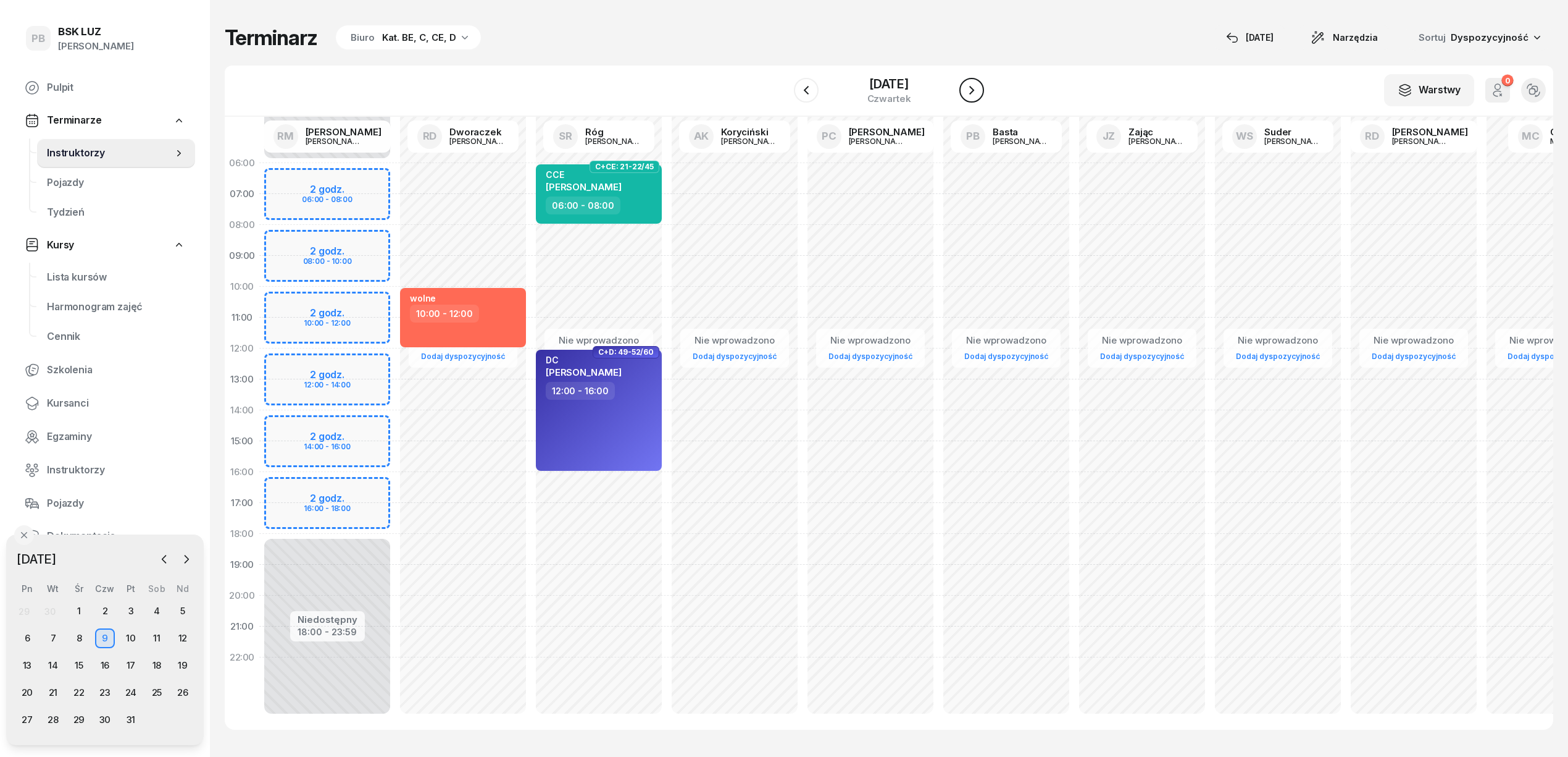
click at [979, 90] on icon "button" at bounding box center [971, 90] width 15 height 15
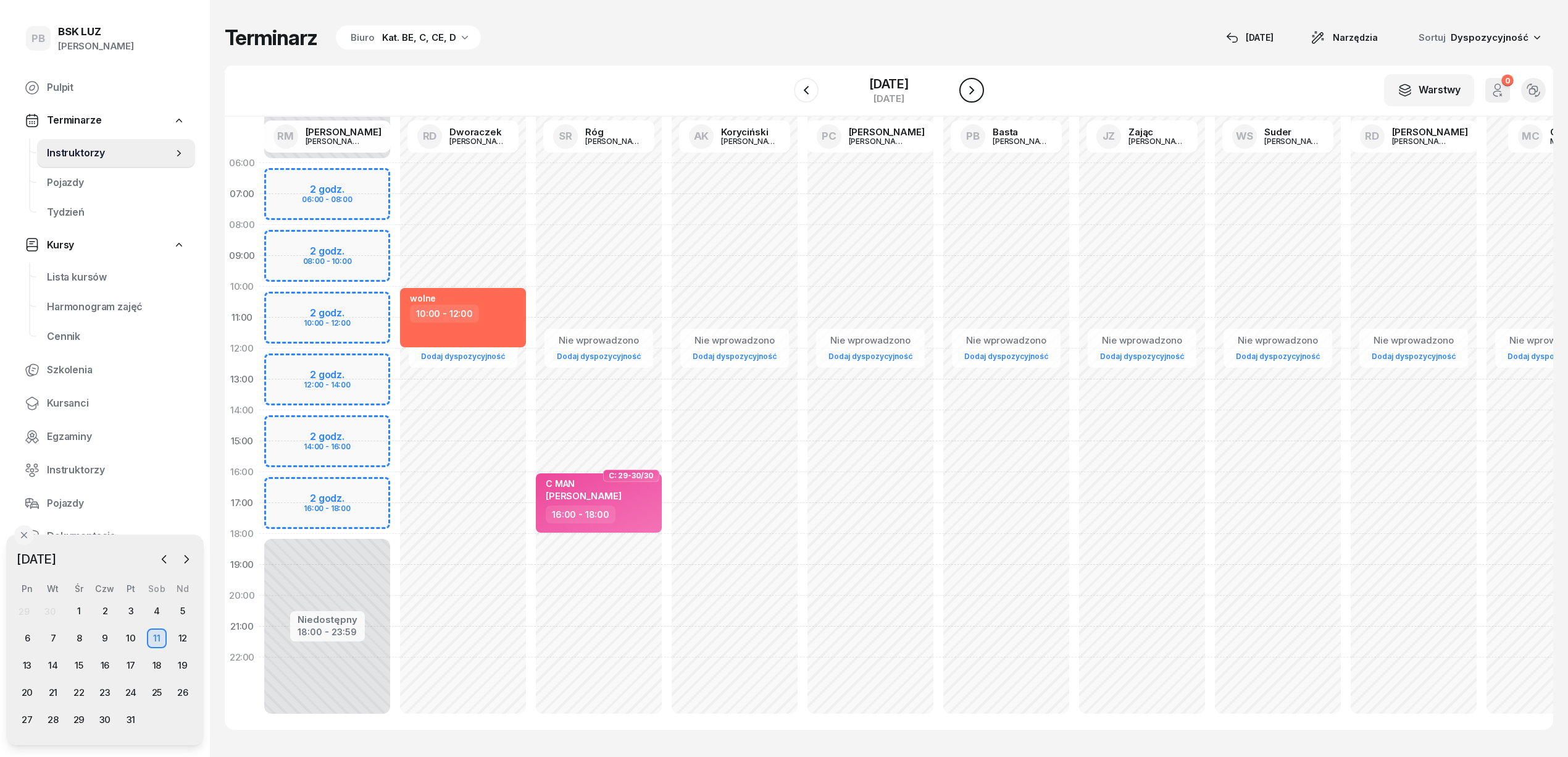
click at [974, 90] on icon "button" at bounding box center [972, 91] width 5 height 9
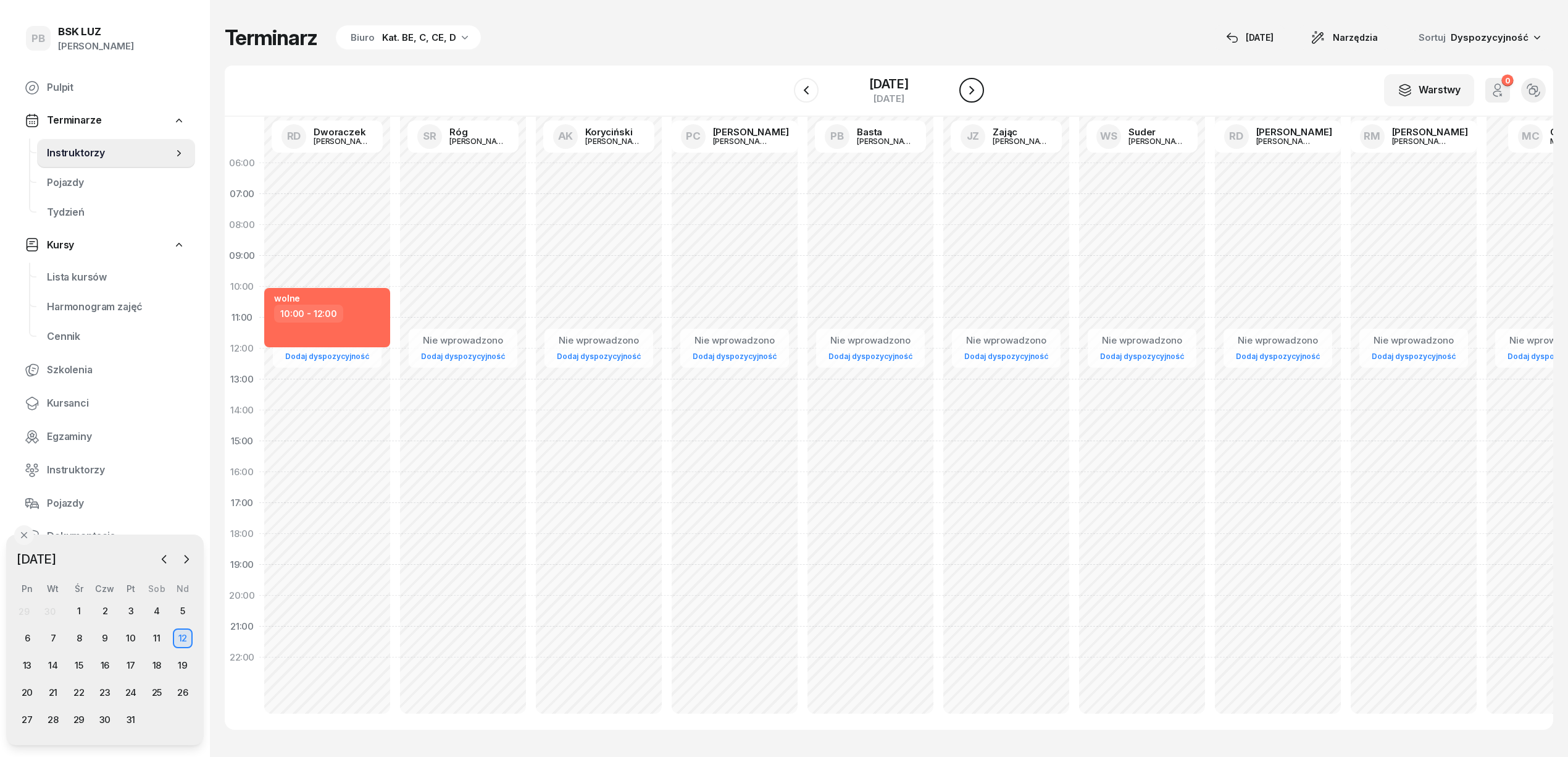
click at [974, 90] on icon "button" at bounding box center [972, 91] width 5 height 9
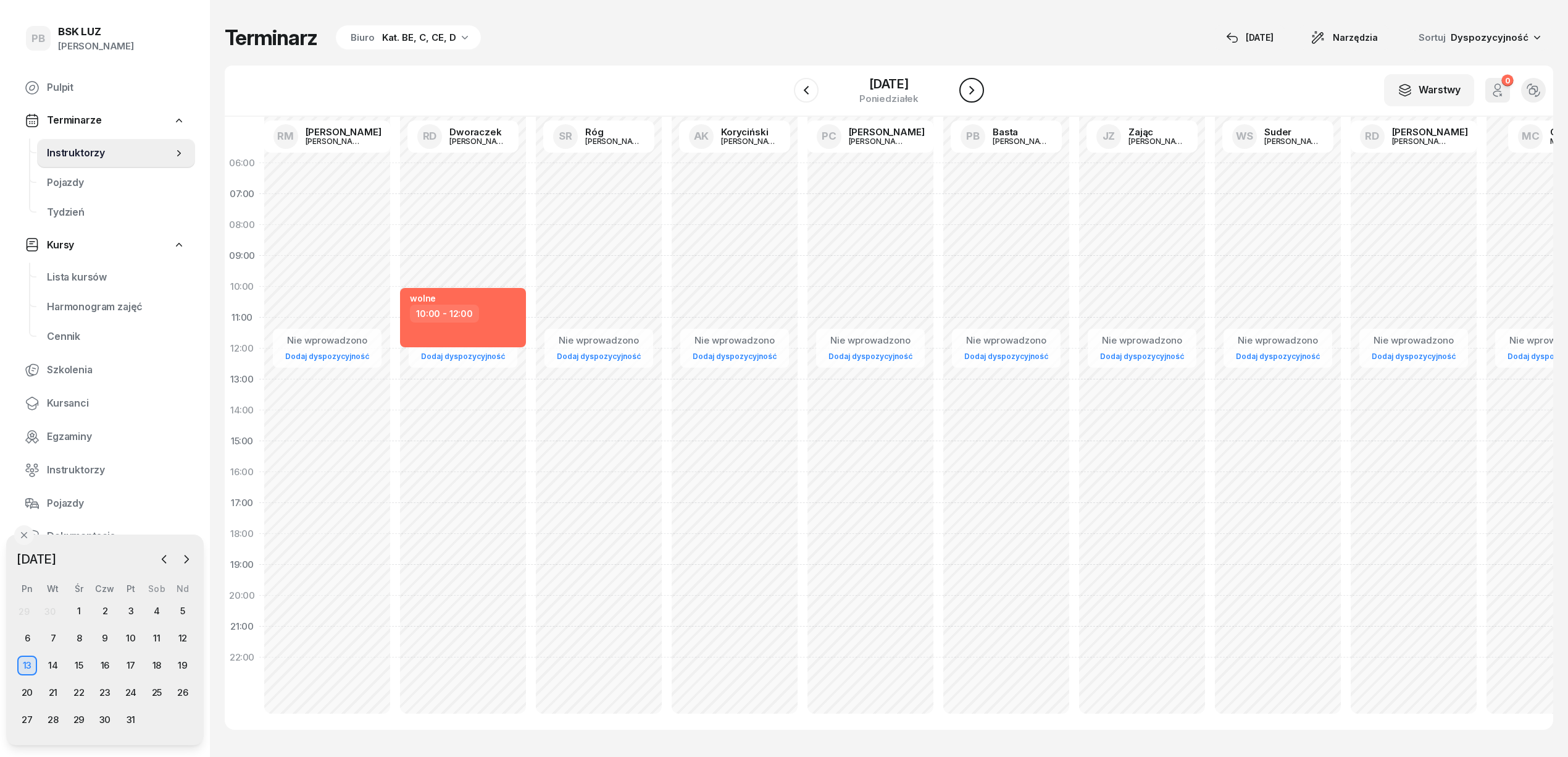
click at [974, 90] on icon "button" at bounding box center [972, 91] width 5 height 9
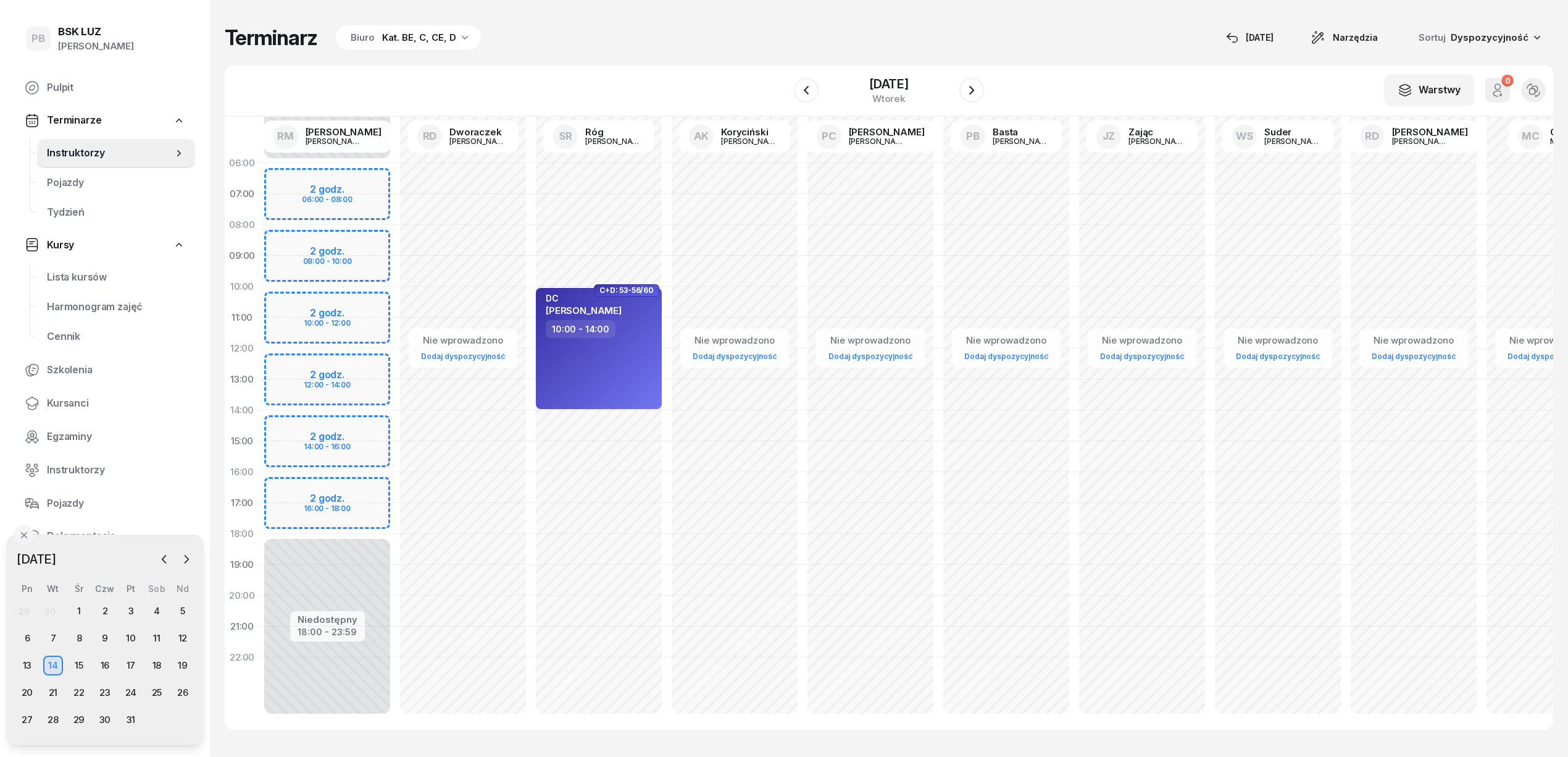
click at [667, 173] on div "Nie wprowadzono Dodaj dyspozycyjność C+D: 53-56/60 DC [PERSON_NAME] 10:00 - 14:…" at bounding box center [735, 441] width 136 height 587
select select "06"
select select "08"
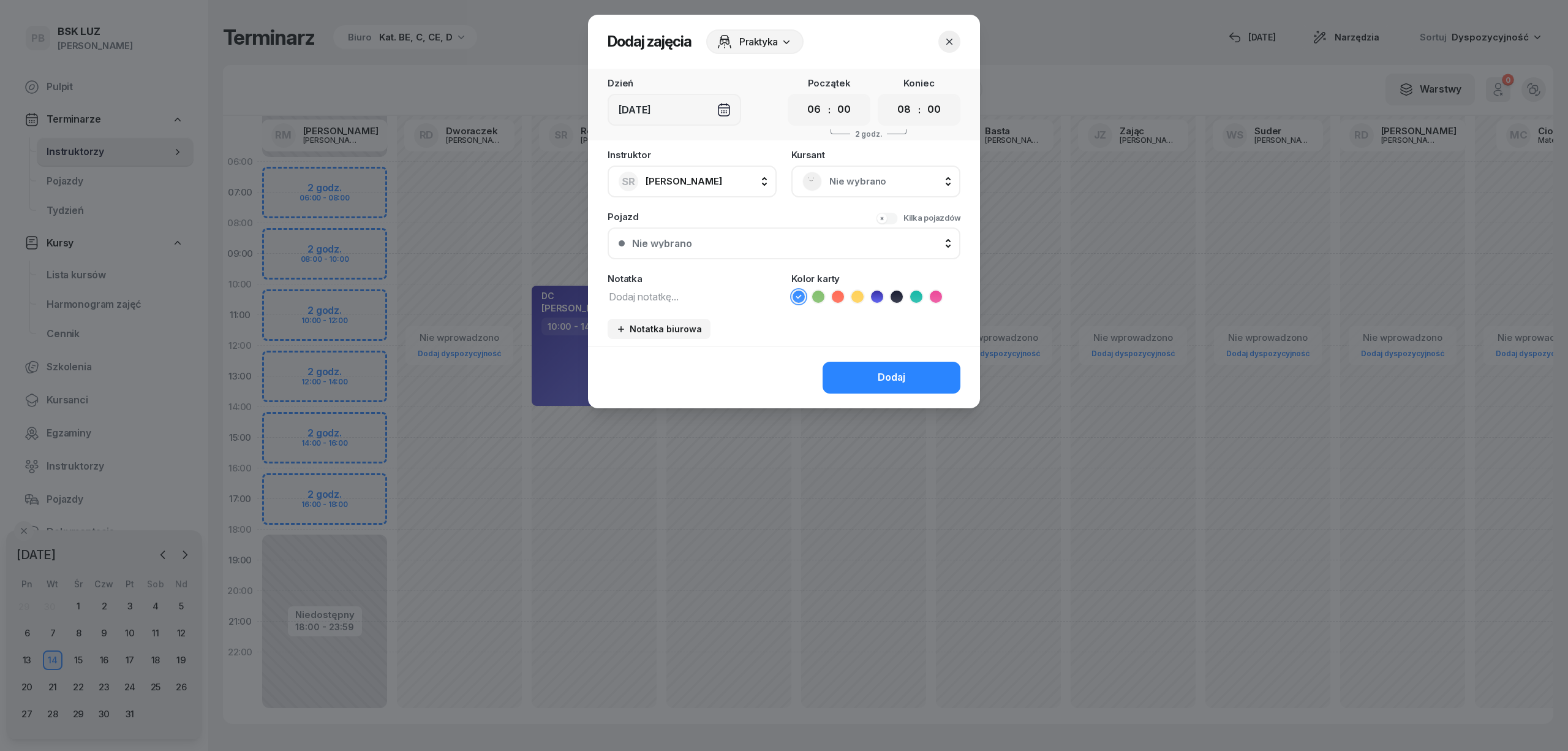
click at [851, 176] on span "Nie wybrano" at bounding box center [890, 182] width 120 height 16
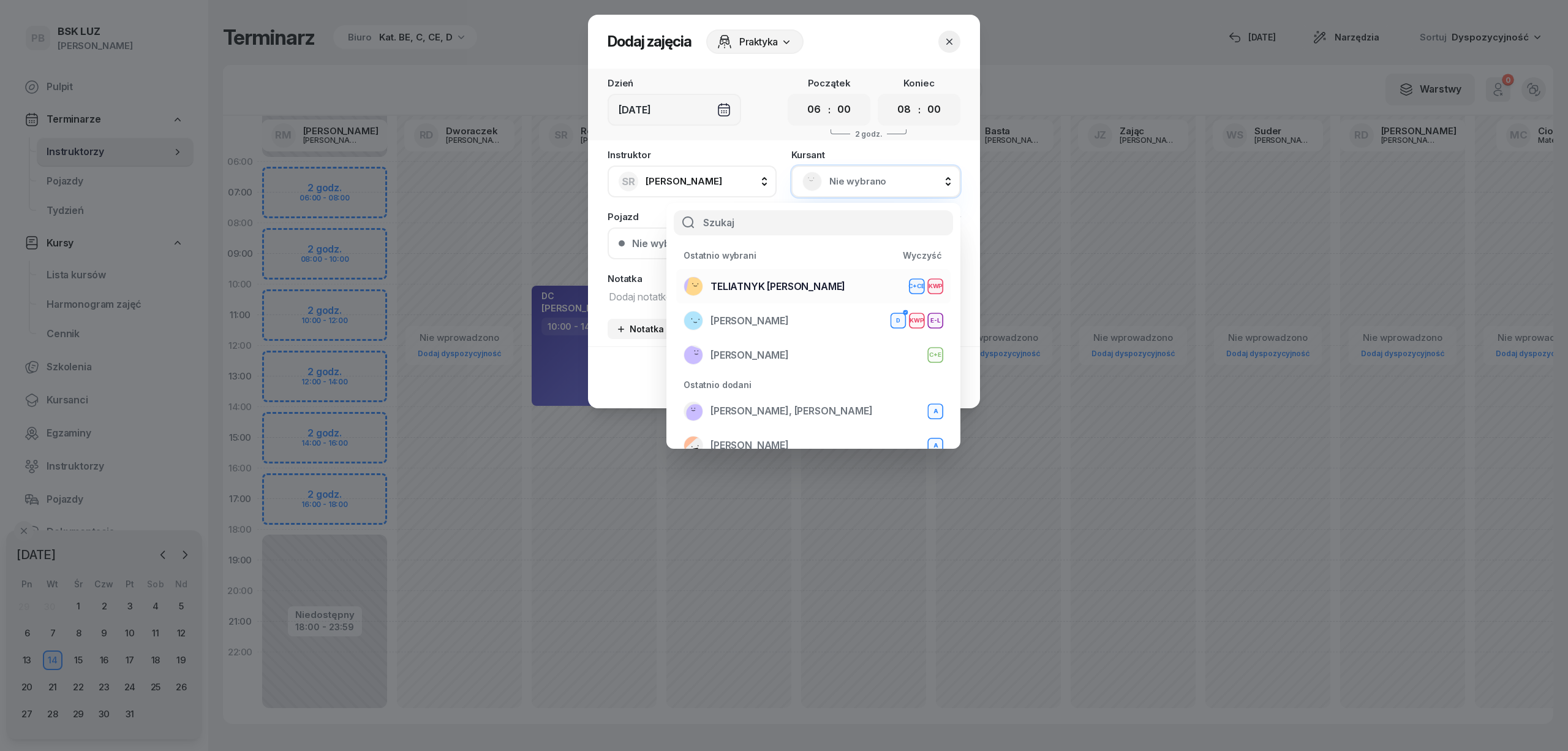
click at [804, 285] on span "TELIATNYK [PERSON_NAME]" at bounding box center [778, 286] width 134 height 16
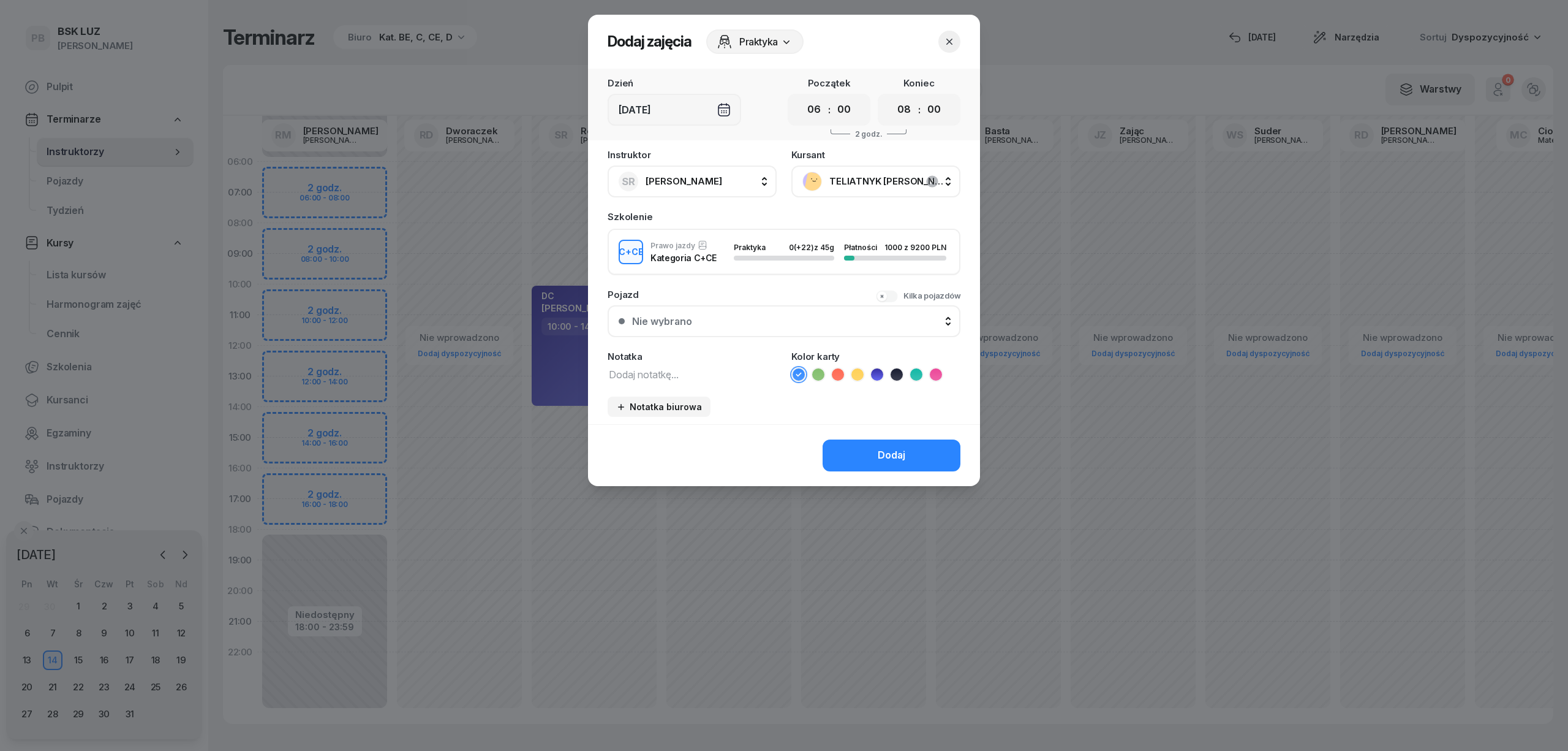
click at [704, 379] on textarea at bounding box center [692, 374] width 169 height 16
type textarea "CCE"
click at [912, 364] on div "Kolor karty" at bounding box center [877, 367] width 169 height 30
click at [912, 373] on icon at bounding box center [917, 375] width 12 height 12
click at [912, 440] on button "Dodaj" at bounding box center [891, 455] width 138 height 31
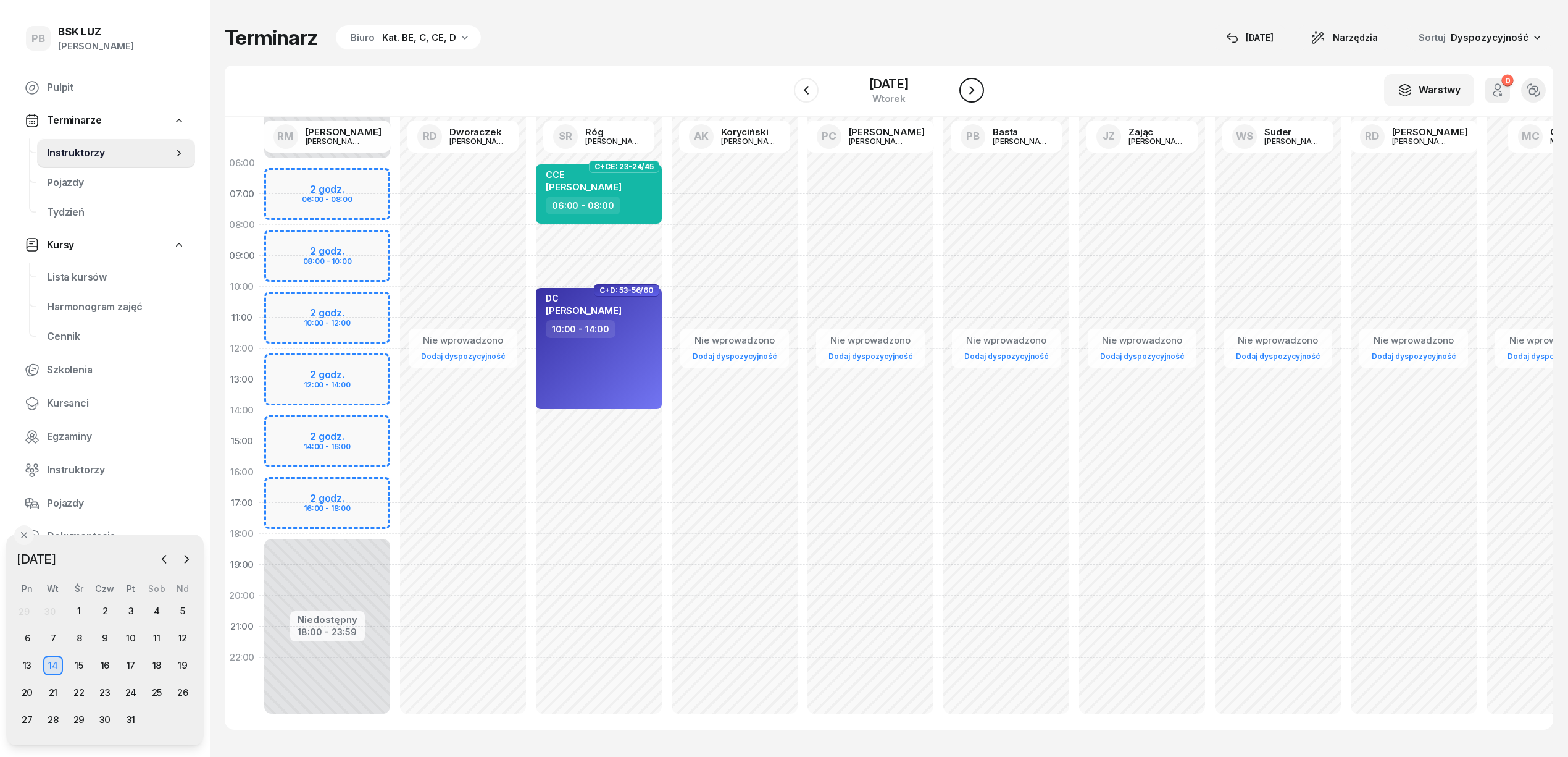
click at [979, 94] on icon "button" at bounding box center [971, 90] width 15 height 15
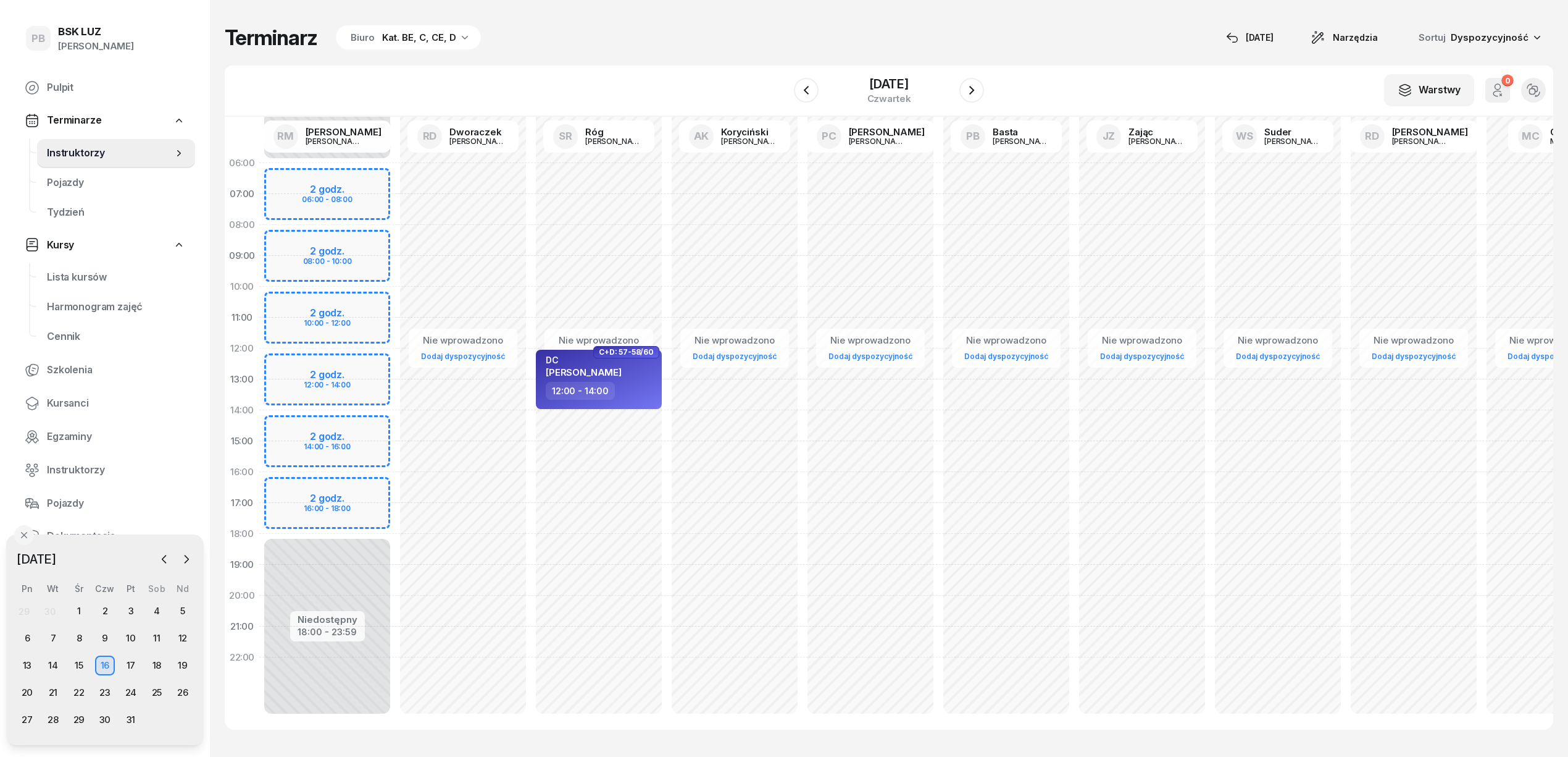
click at [667, 164] on div "Nie wprowadzono Dodaj dyspozycyjność C+D: 57-58/60 DC [PERSON_NAME] 12:00 - 14:…" at bounding box center [735, 441] width 136 height 587
select select "06"
select select "08"
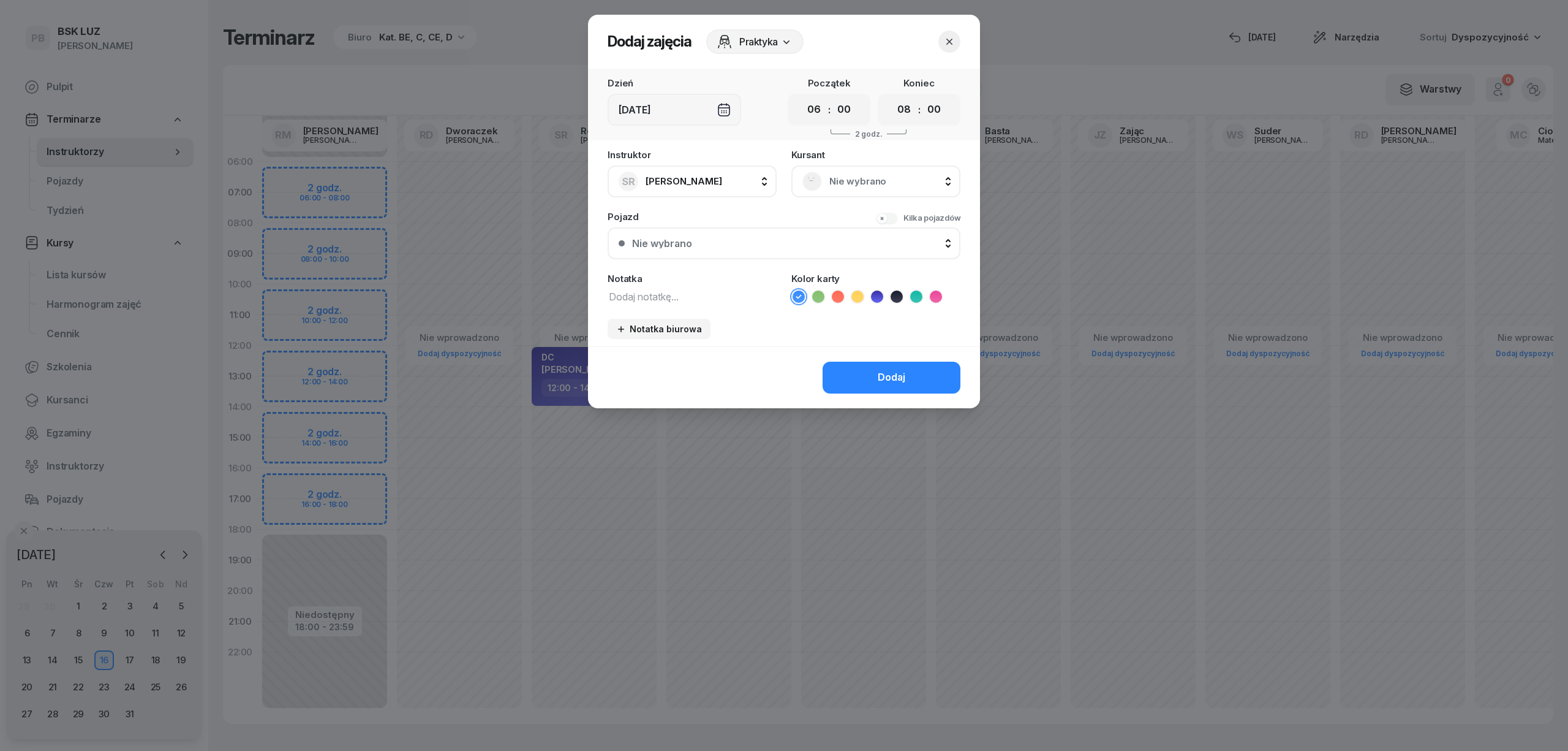
click at [648, 303] on div "Instruktor SR Róg [PERSON_NAME] AK [PERSON_NAME] BP [PERSON_NAME] DP [PERSON_NA…" at bounding box center [784, 248] width 392 height 196
click at [647, 292] on textarea at bounding box center [692, 296] width 169 height 16
type textarea "CCE"
click at [914, 293] on icon at bounding box center [917, 297] width 12 height 12
click at [876, 373] on button "Dodaj" at bounding box center [891, 377] width 138 height 31
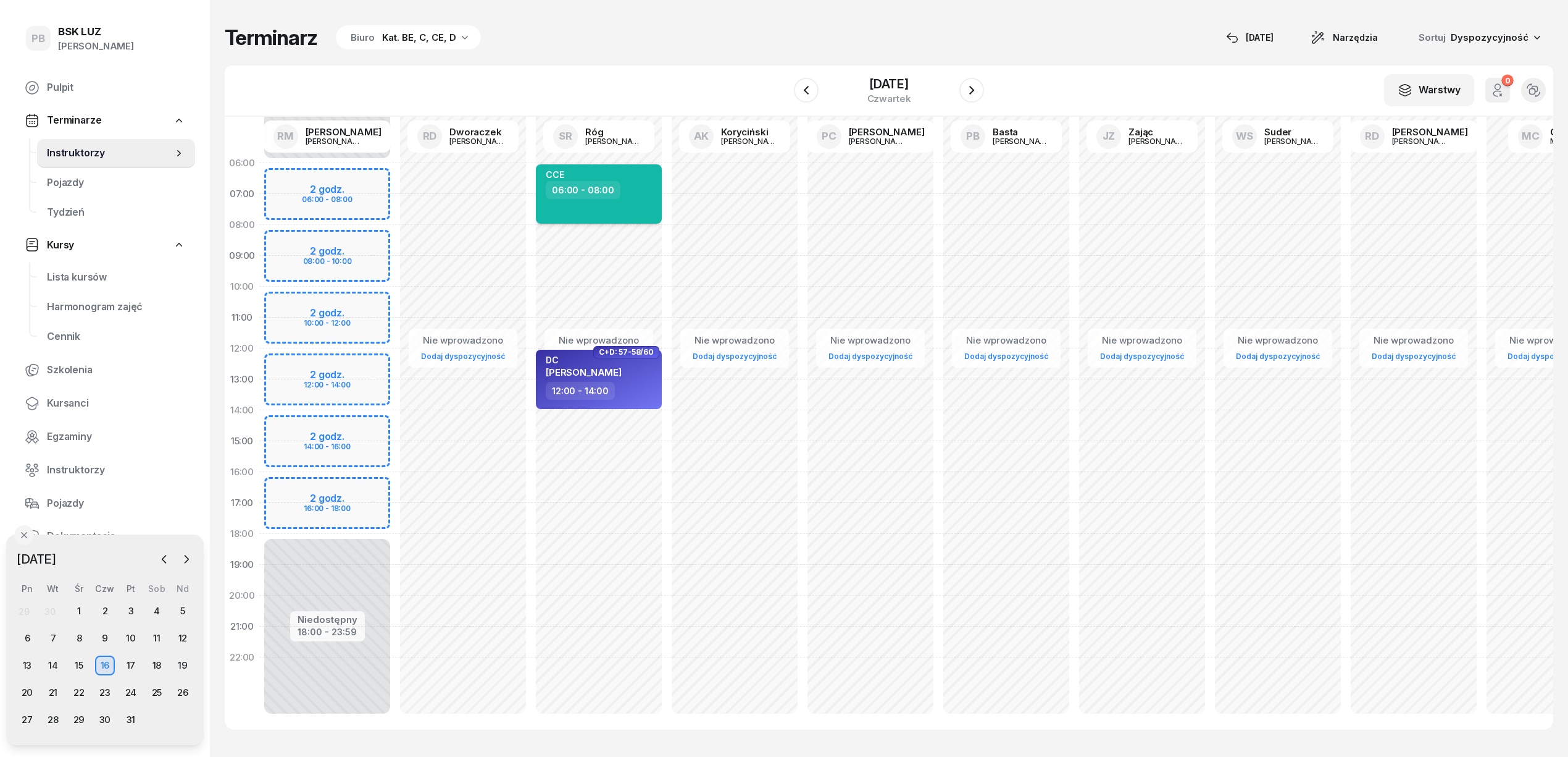
click at [633, 206] on div "CCE 06:00 - 08:00" at bounding box center [598, 194] width 126 height 59
select select "06"
select select "08"
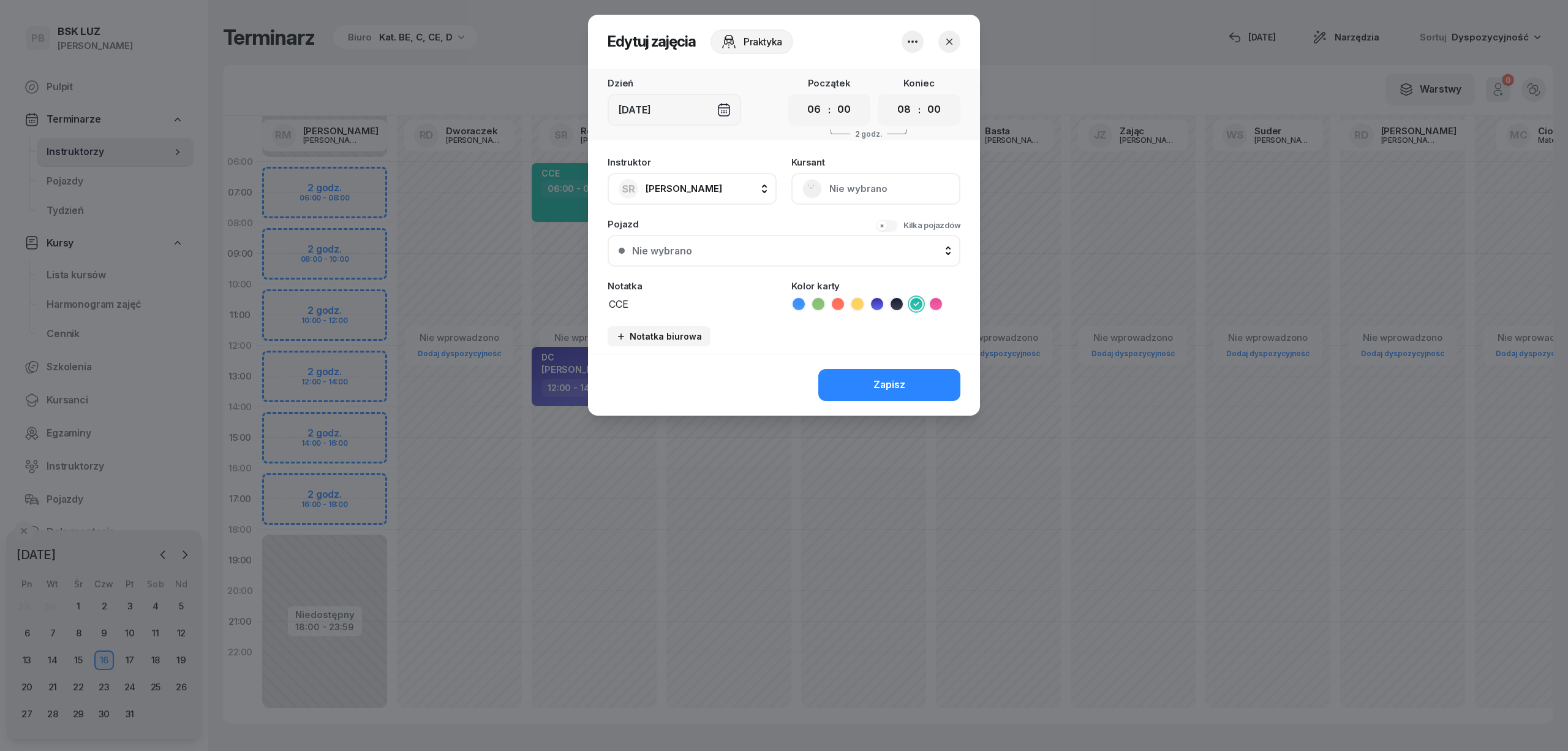
click at [911, 42] on icon "button" at bounding box center [912, 41] width 15 height 15
click at [912, 79] on link "Usuń" at bounding box center [906, 79] width 162 height 31
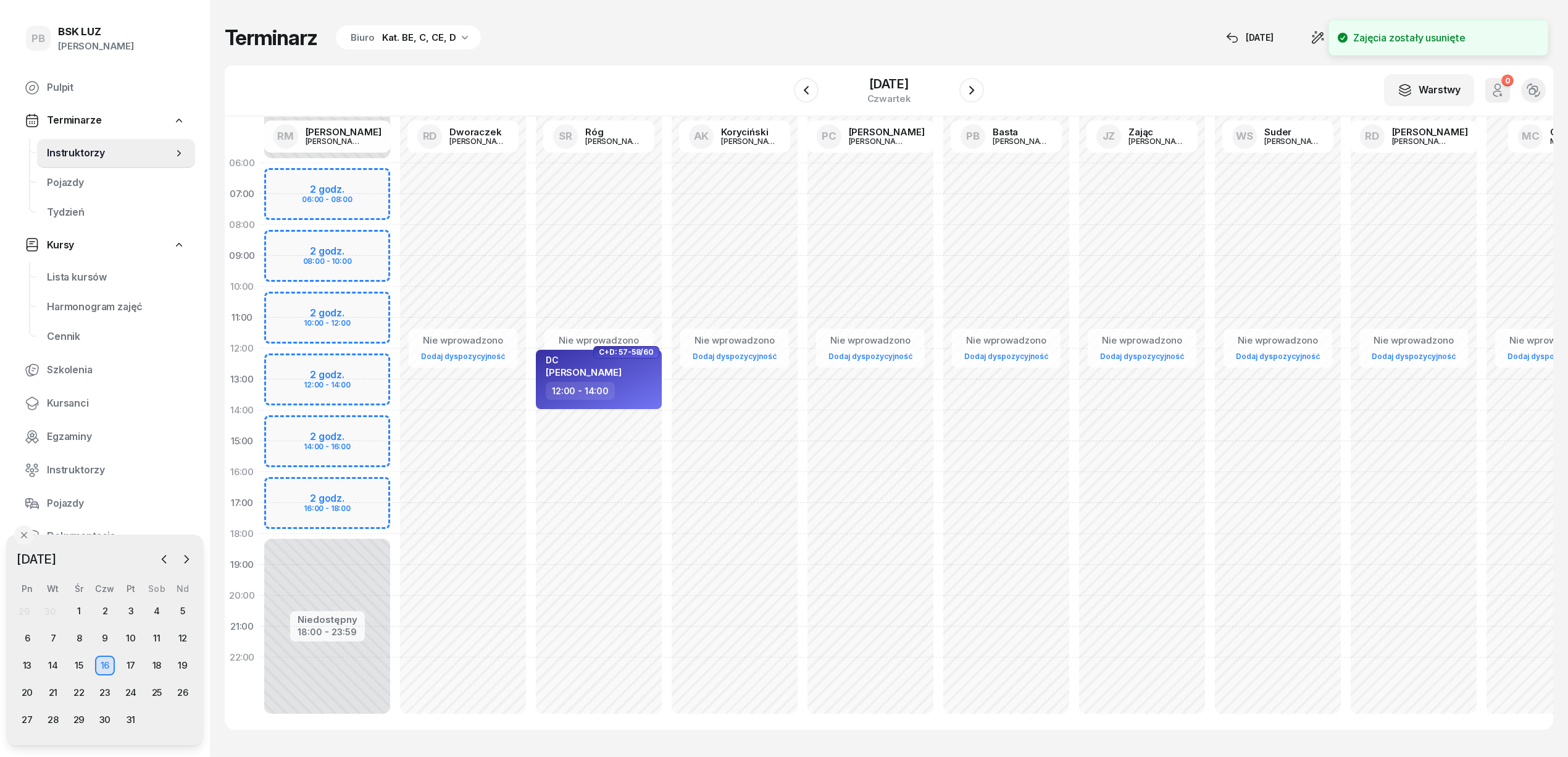
click at [667, 166] on div "Nie wprowadzono Dodaj dyspozycyjność C+D: 57-58/60 DC [PERSON_NAME] 12:00 - 14:…" at bounding box center [735, 441] width 136 height 587
select select "06"
select select "08"
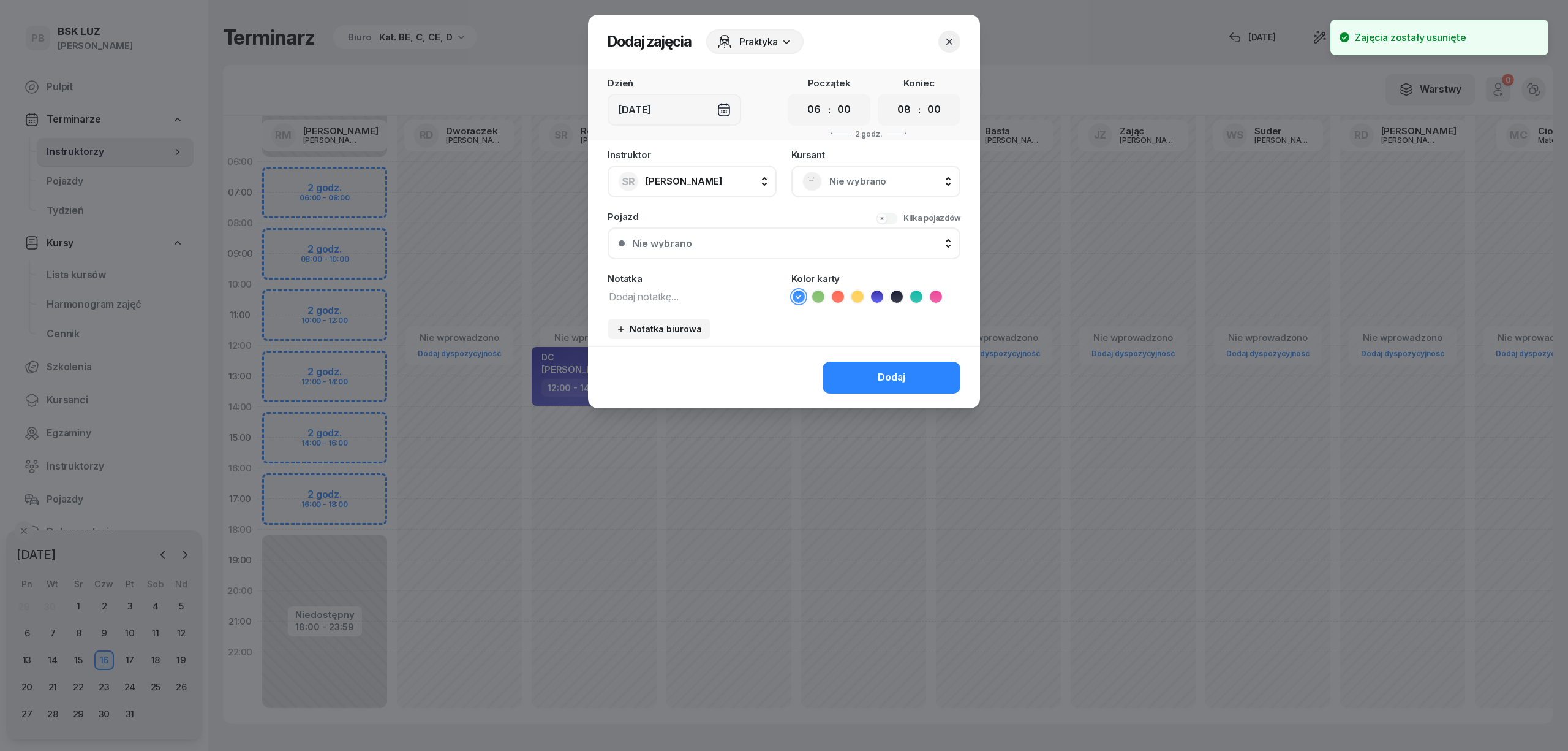
click at [709, 300] on textarea at bounding box center [692, 296] width 169 height 16
type textarea "CCE"
click at [917, 289] on li at bounding box center [916, 296] width 15 height 15
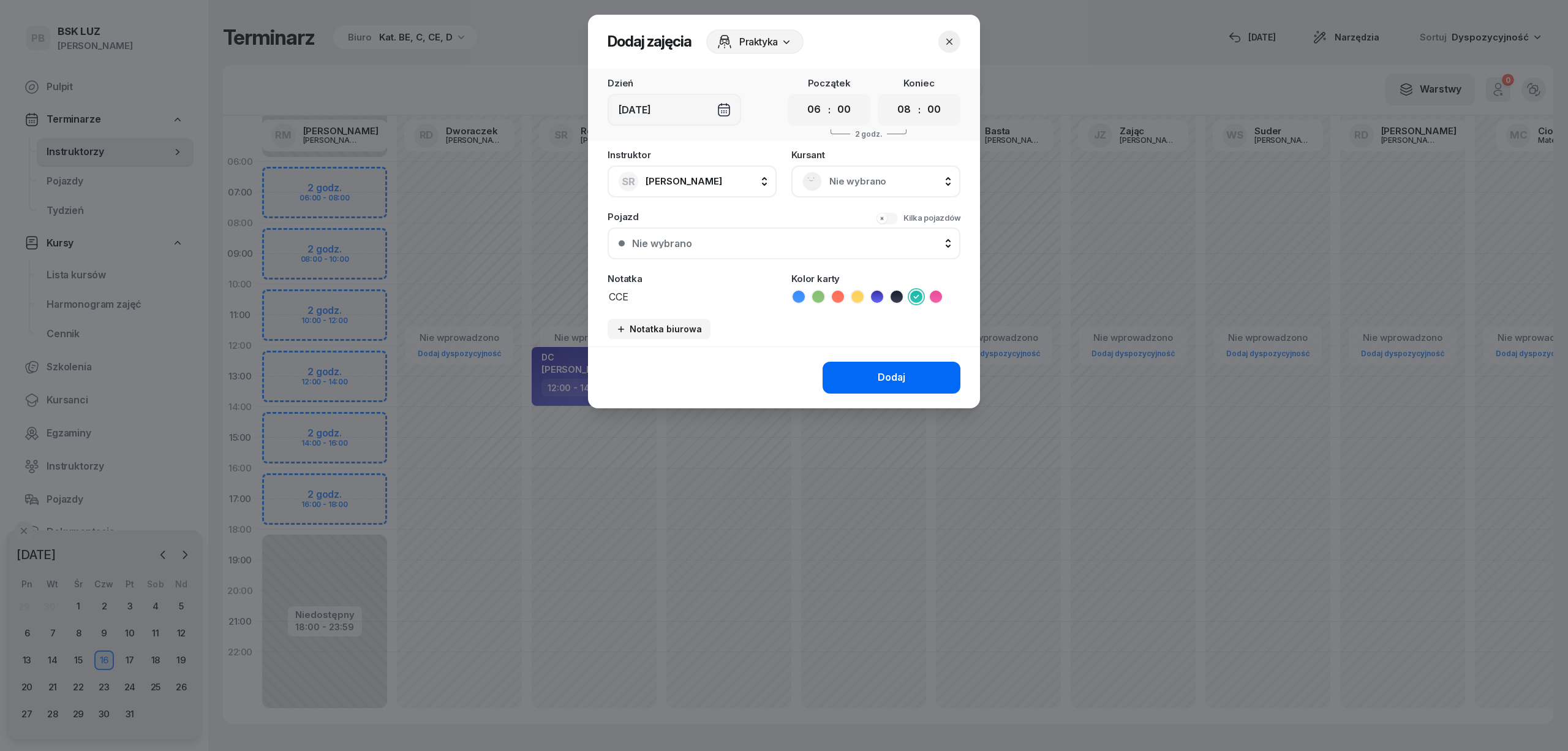
click at [904, 376] on div "Dodaj" at bounding box center [891, 377] width 28 height 16
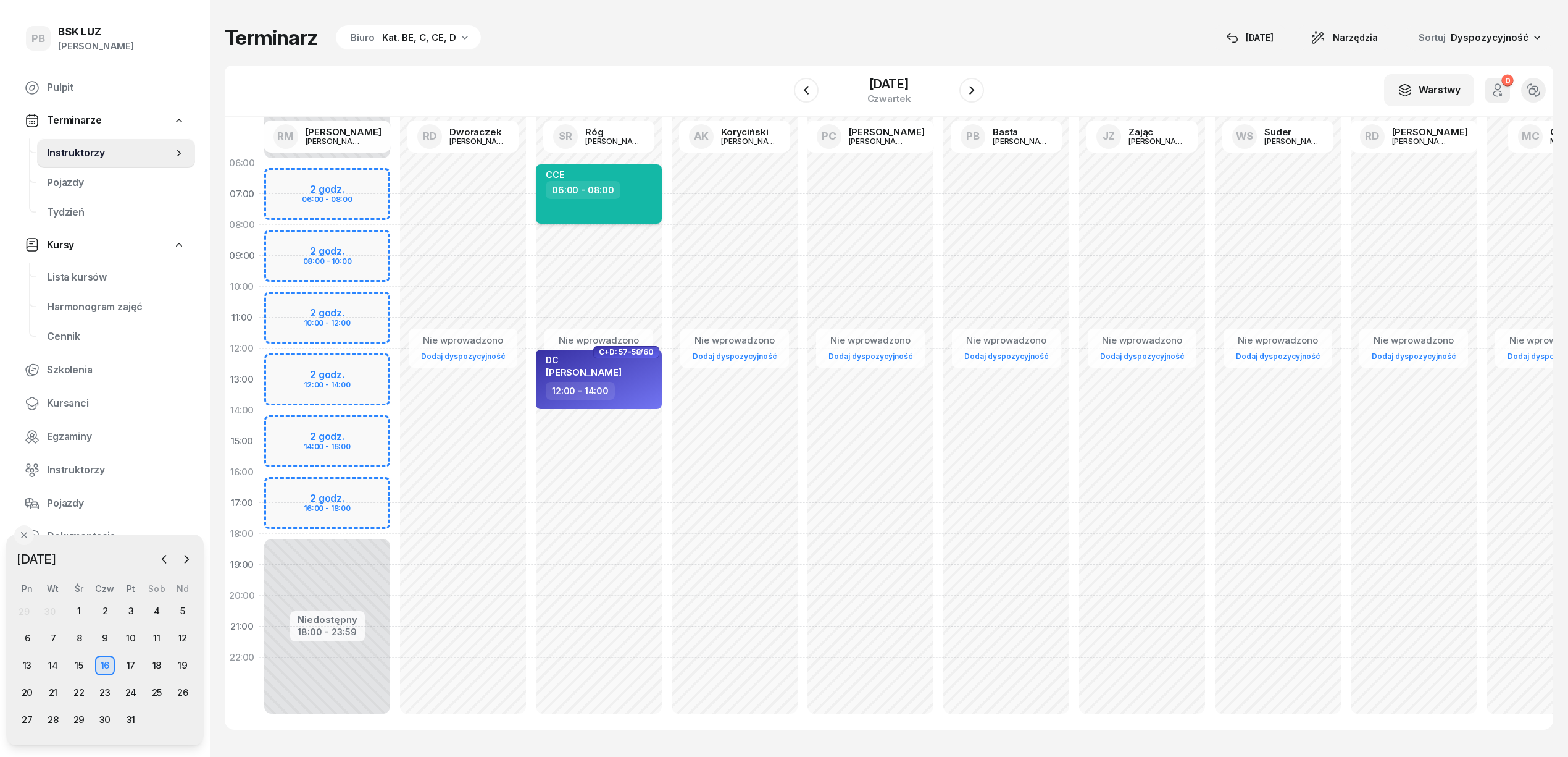
click at [651, 210] on div "CCE 06:00 - 08:00" at bounding box center [598, 194] width 126 height 59
select select "06"
select select "08"
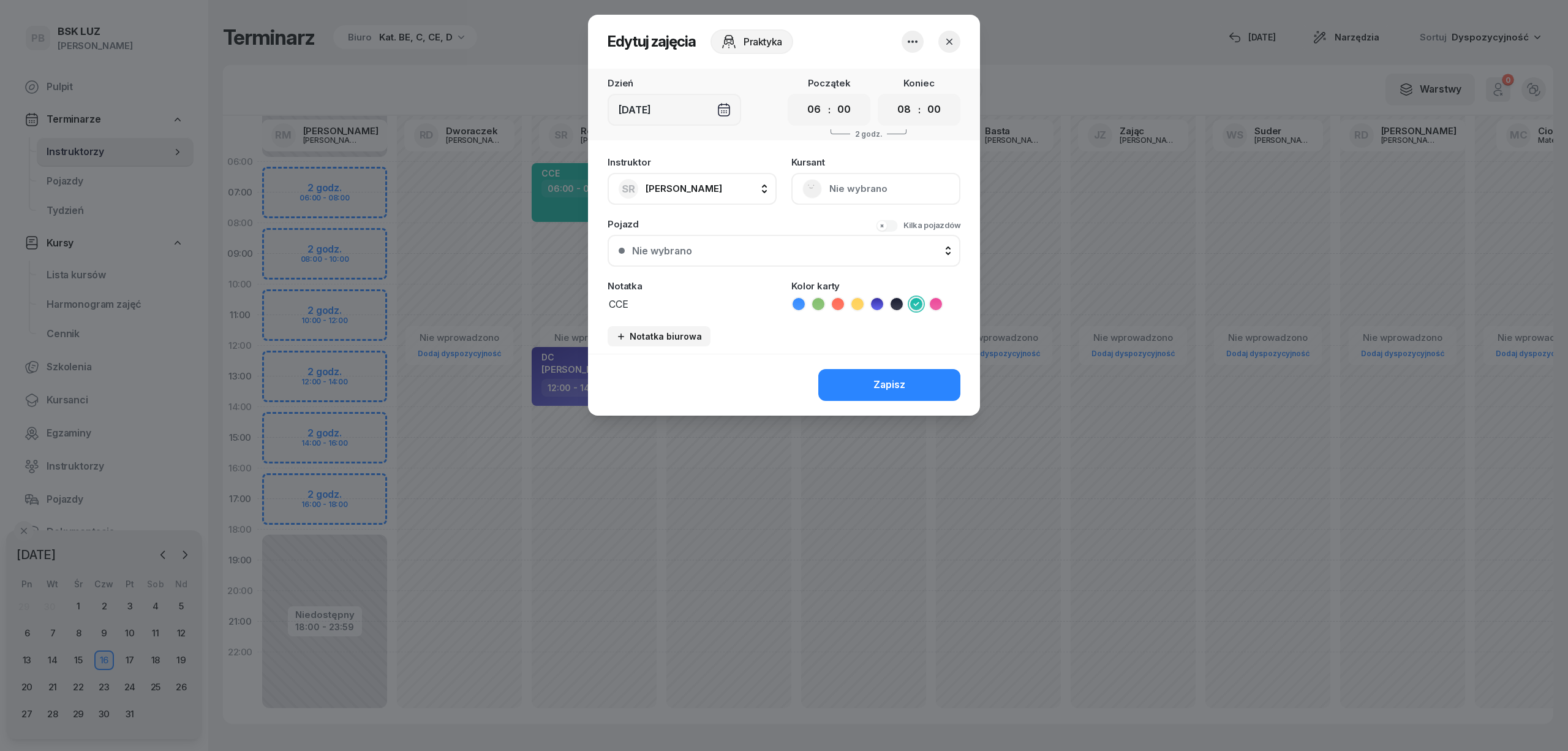
click at [919, 36] on icon "button" at bounding box center [912, 41] width 15 height 15
click at [908, 81] on link "Usuń" at bounding box center [906, 79] width 162 height 31
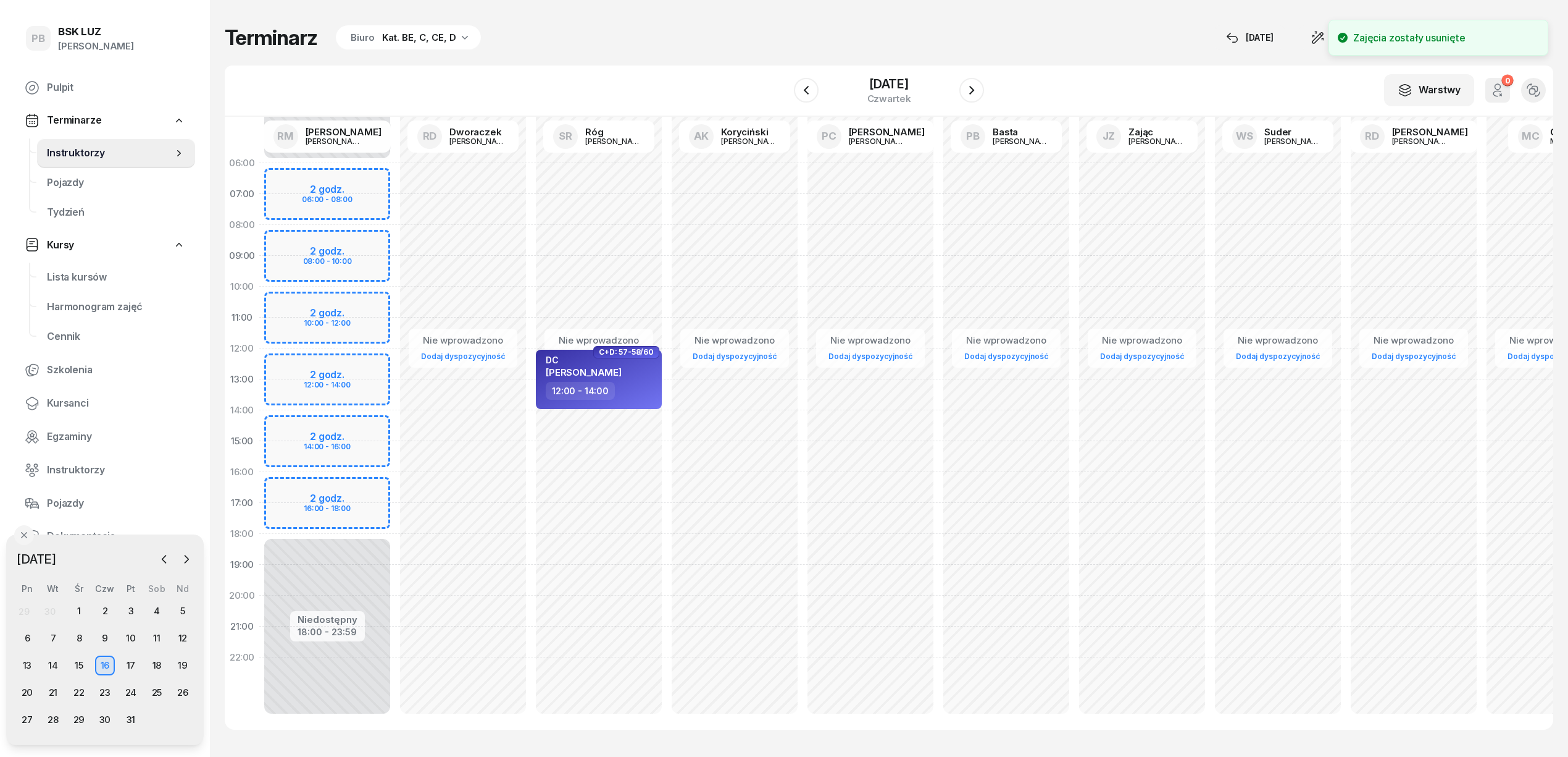
click at [667, 175] on div "Nie wprowadzono Dodaj dyspozycyjność C+D: 57-58/60 DC [PERSON_NAME] 12:00 - 14:…" at bounding box center [735, 441] width 136 height 587
select select "06"
select select "08"
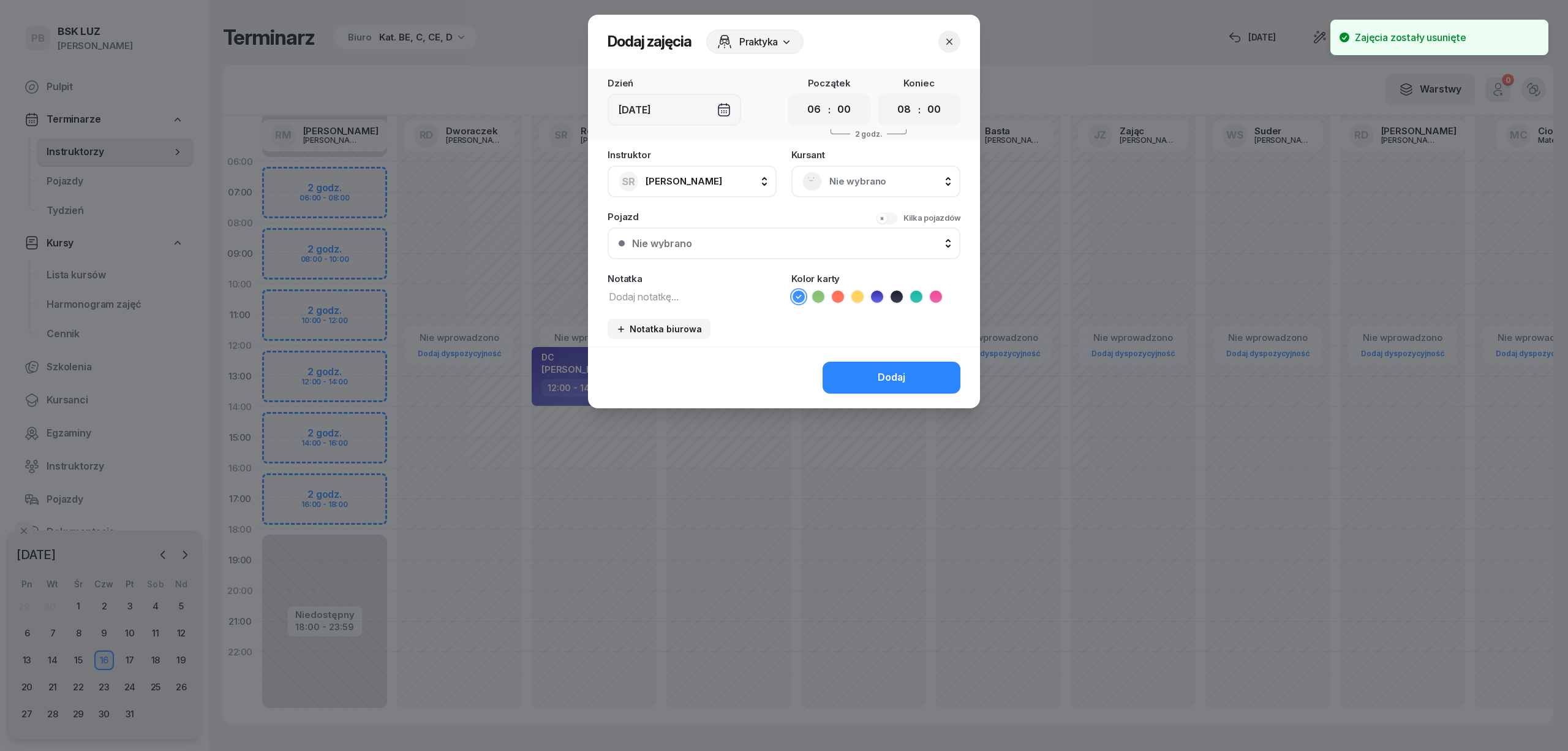
click at [856, 182] on span "Nie wybrano" at bounding box center [890, 182] width 120 height 16
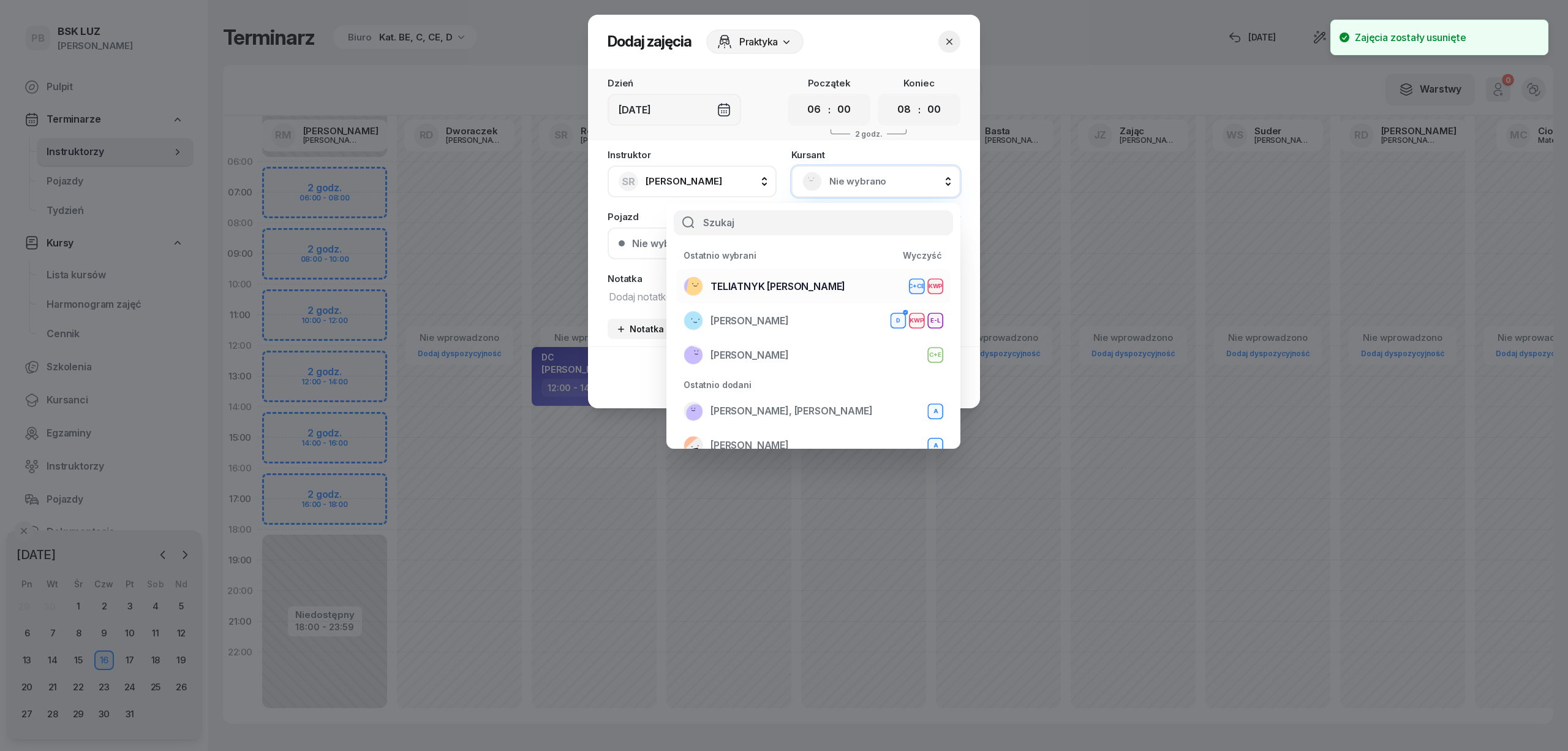
click at [807, 279] on span "TELIATNYK [PERSON_NAME]" at bounding box center [778, 286] width 134 height 16
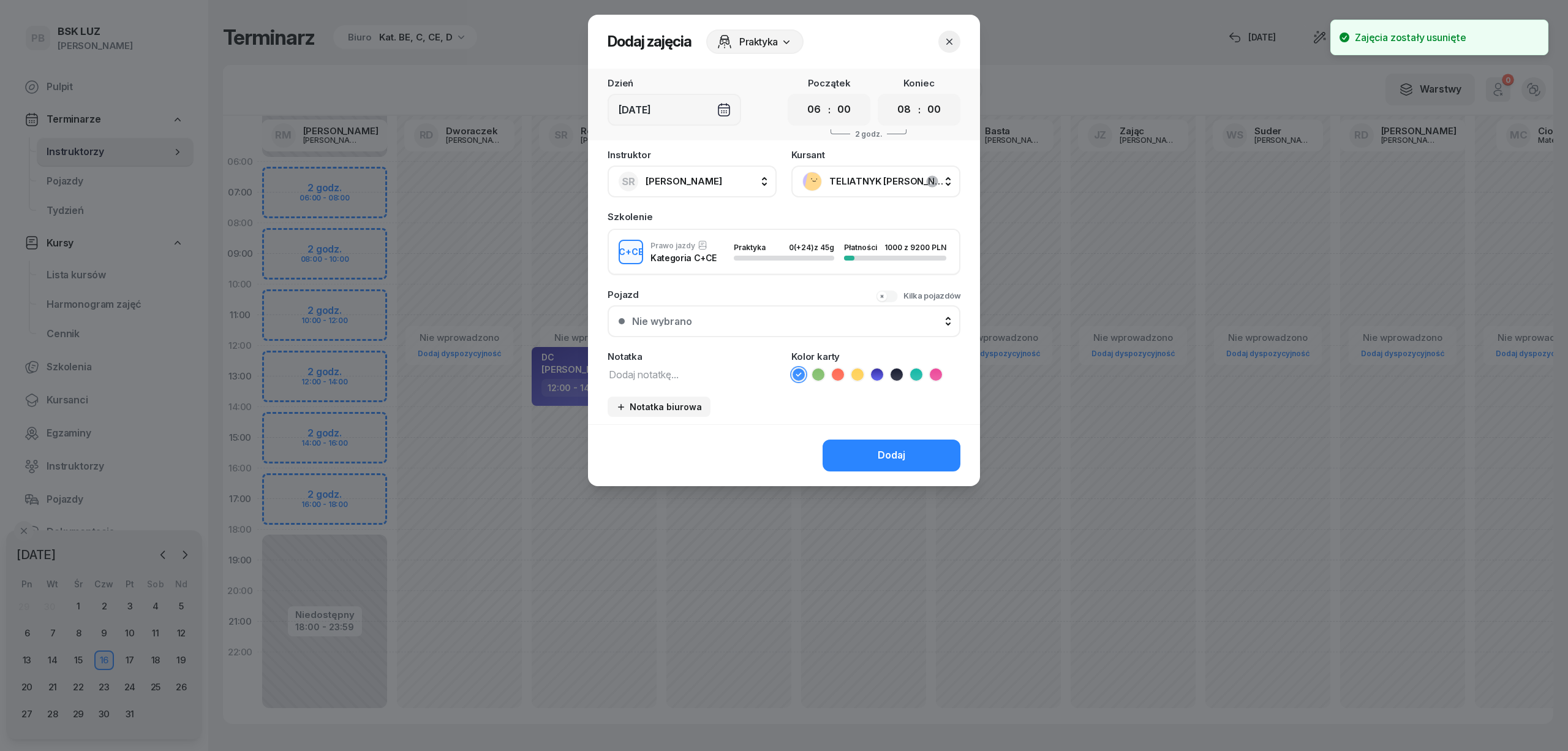
click at [720, 370] on textarea at bounding box center [692, 374] width 169 height 16
type textarea "CCE"
click at [922, 369] on li at bounding box center [916, 374] width 15 height 15
click at [906, 450] on button "Dodaj" at bounding box center [891, 455] width 138 height 31
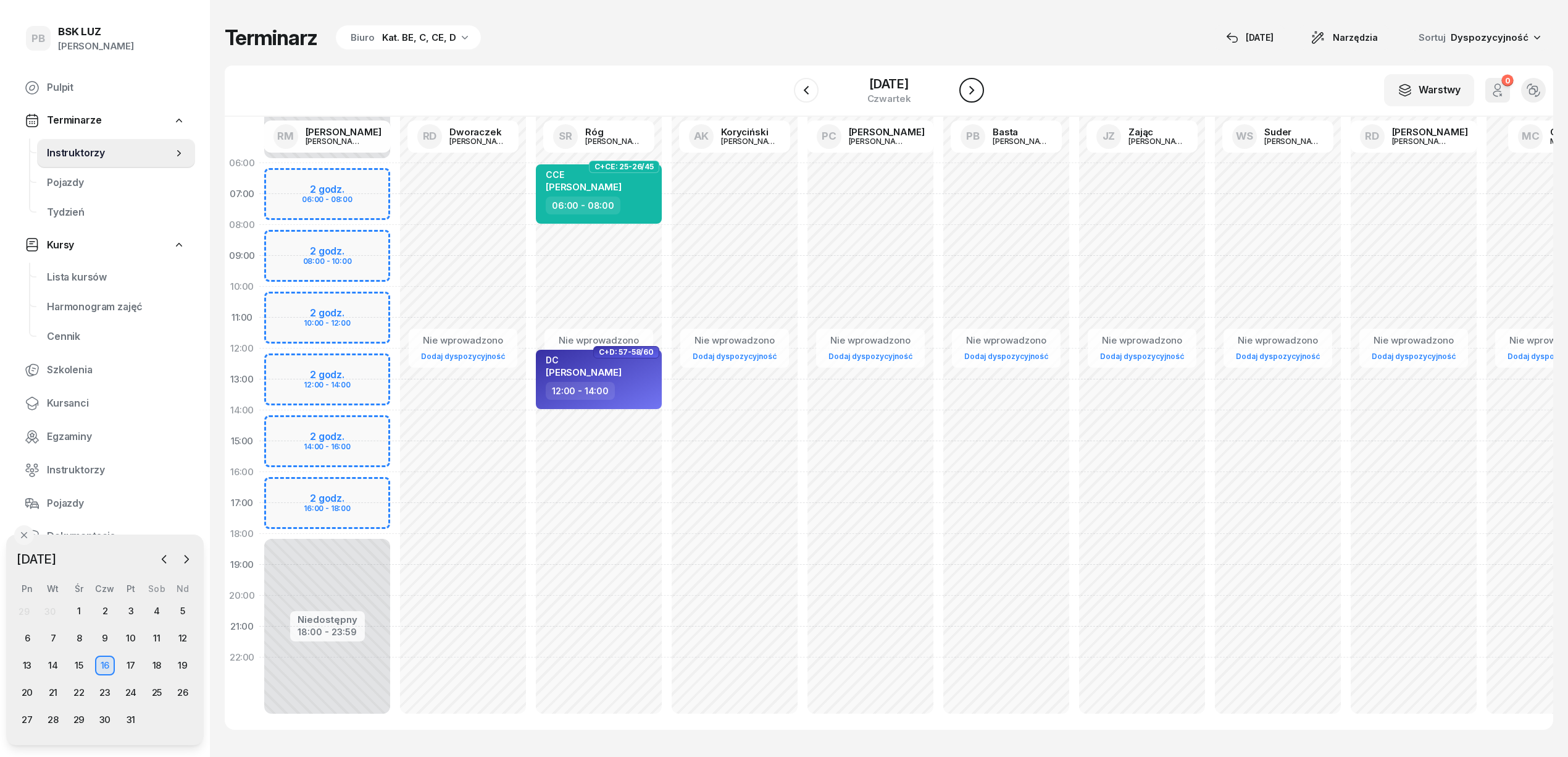
click at [979, 87] on icon "button" at bounding box center [971, 90] width 15 height 15
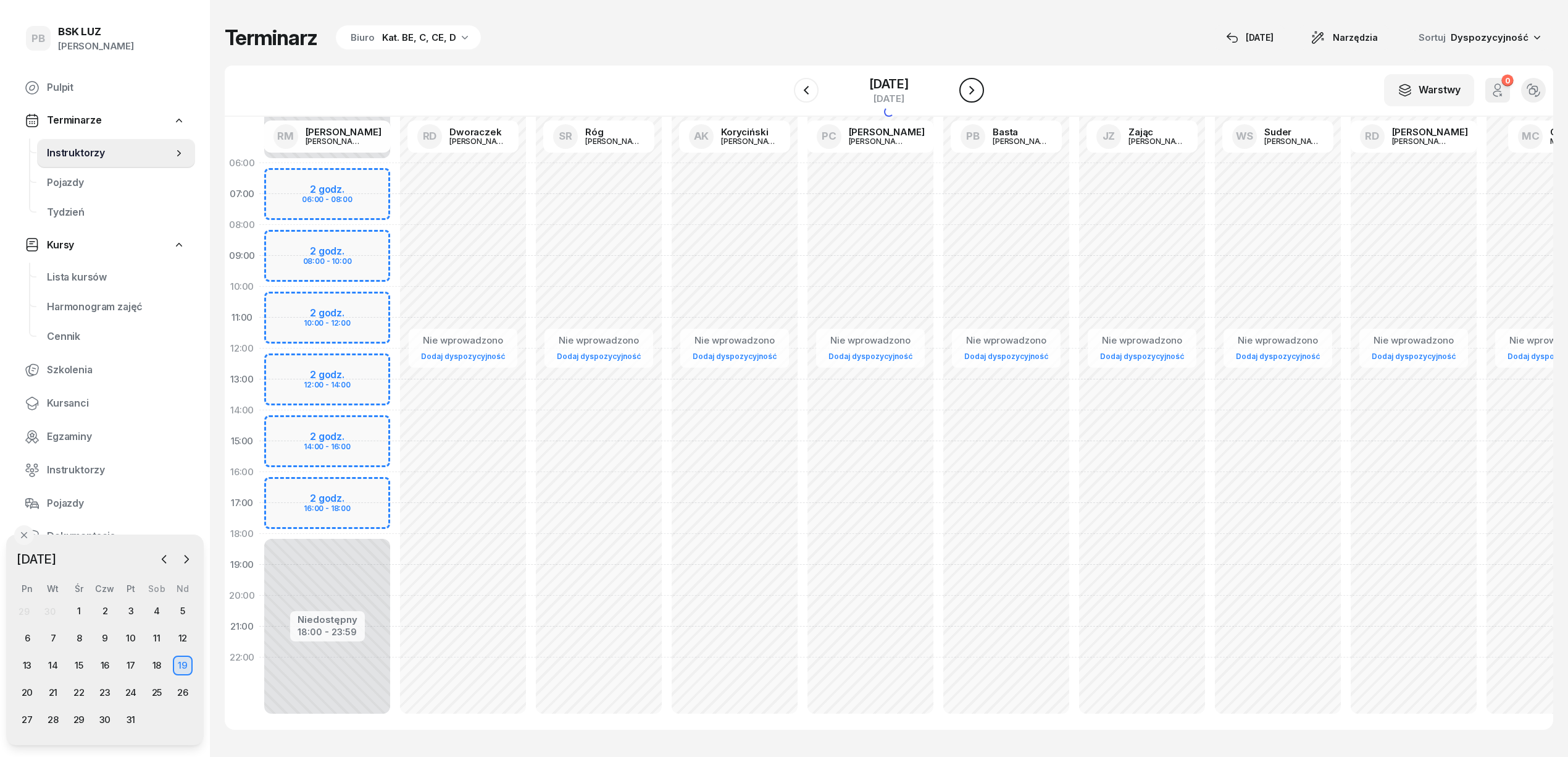
click at [979, 87] on icon "button" at bounding box center [971, 90] width 15 height 15
click at [667, 166] on div "Nie wprowadzono Dodaj dyspozycyjność" at bounding box center [735, 441] width 136 height 587
select select "06"
select select "08"
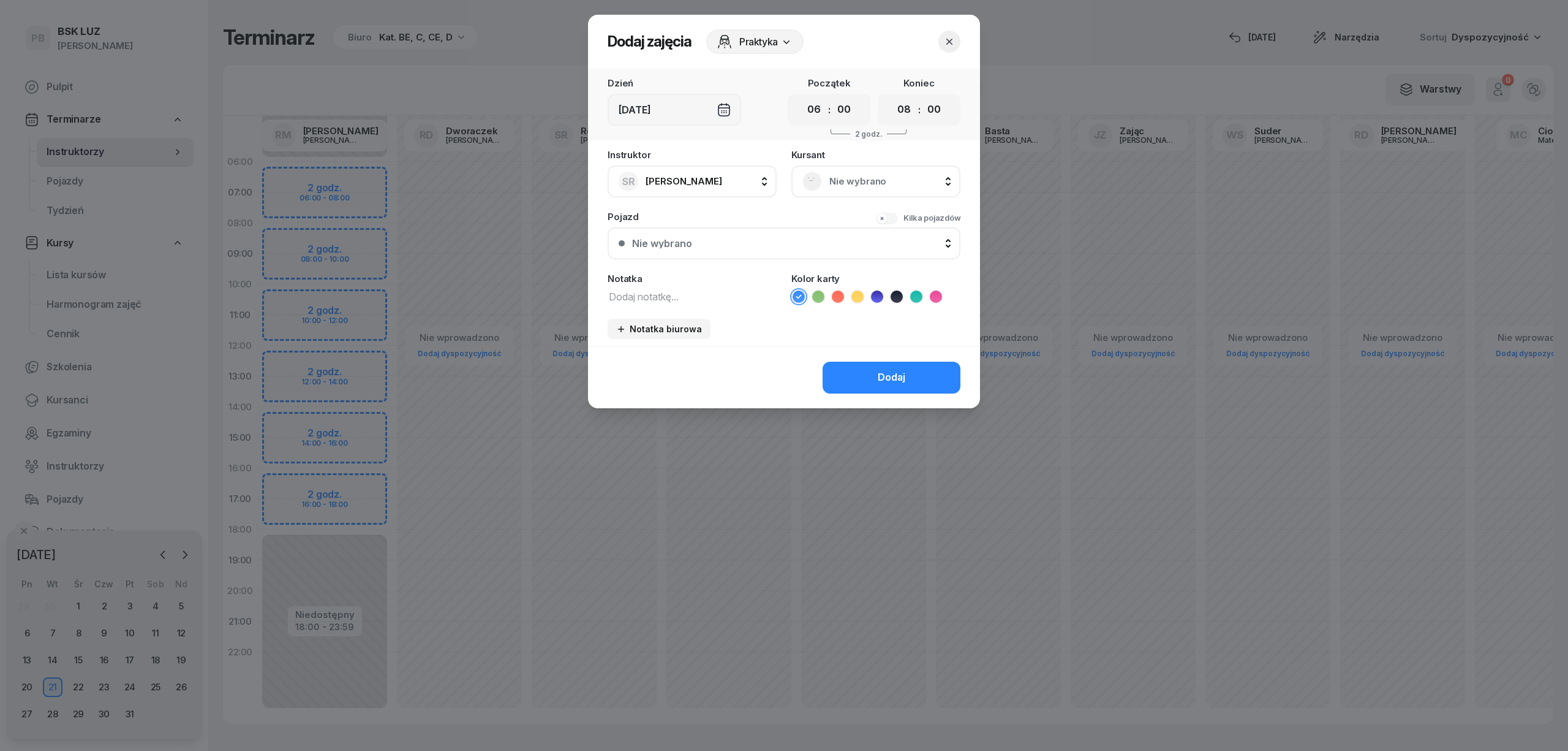
click at [871, 182] on span "Nie wybrano" at bounding box center [890, 182] width 120 height 16
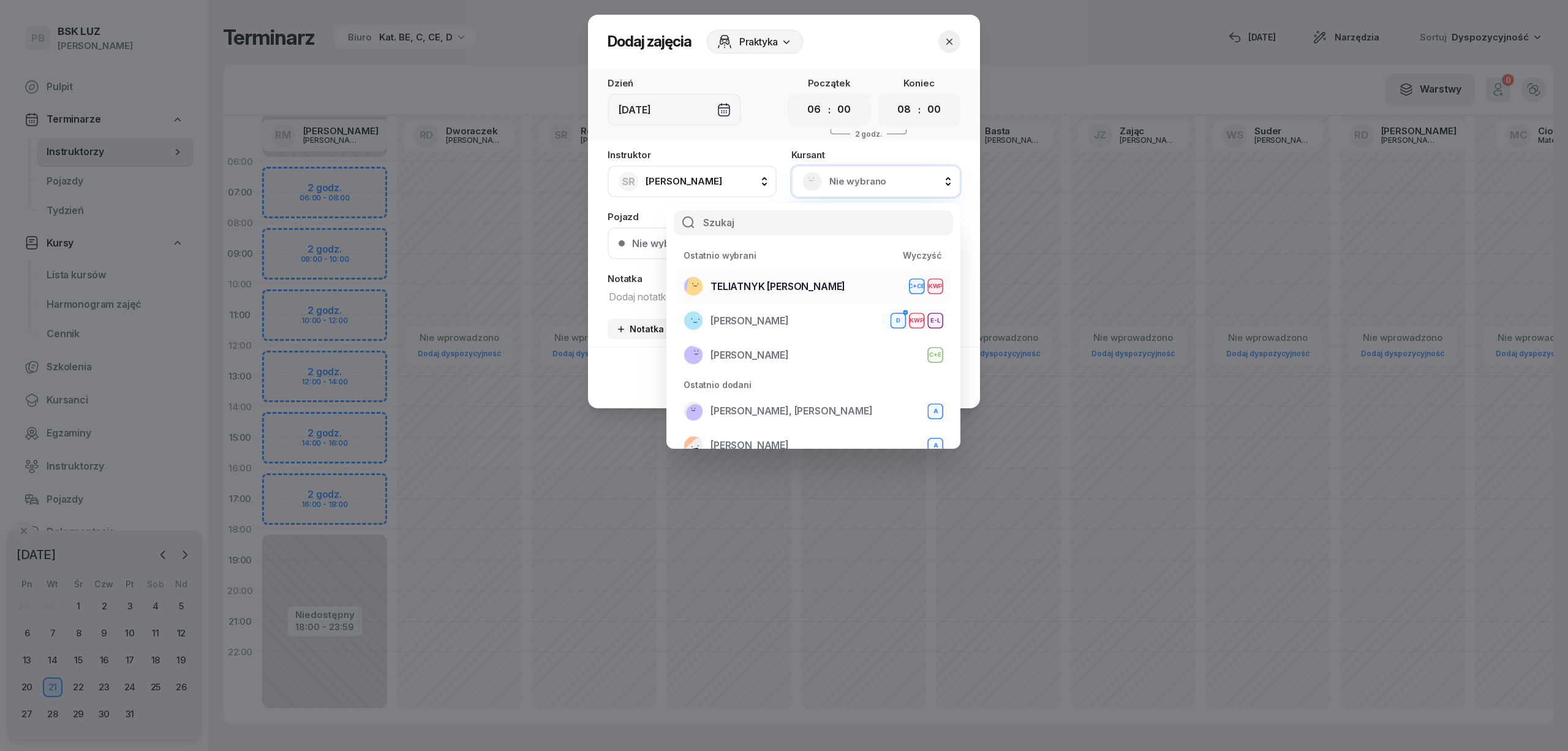
click at [777, 276] on div "TELIATNYK [PERSON_NAME] C+CE KWP" at bounding box center [814, 286] width 260 height 19
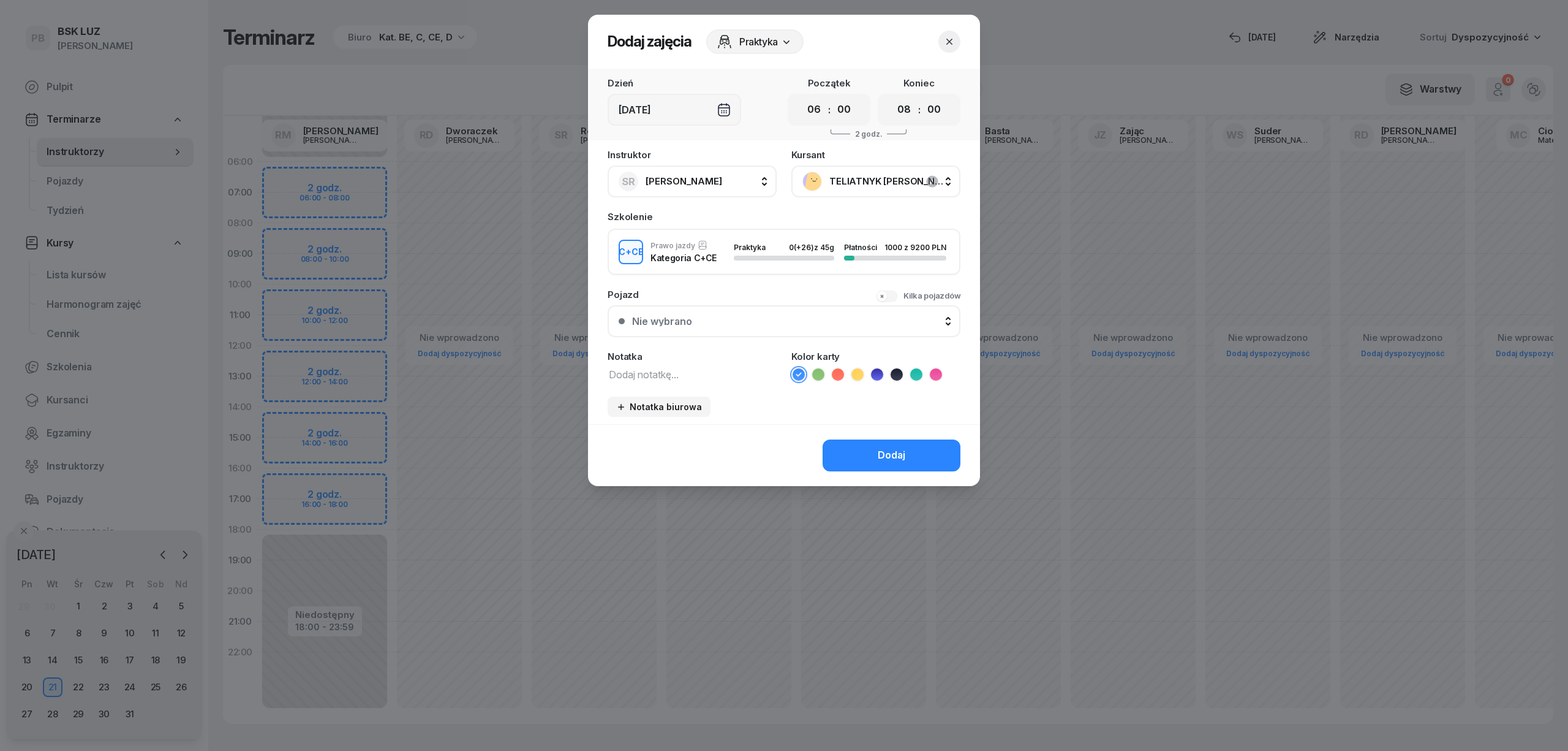
click at [675, 376] on textarea at bounding box center [692, 374] width 169 height 16
type textarea "CCE"
click at [912, 369] on icon at bounding box center [917, 375] width 12 height 12
click at [888, 456] on div "Dodaj" at bounding box center [891, 455] width 28 height 16
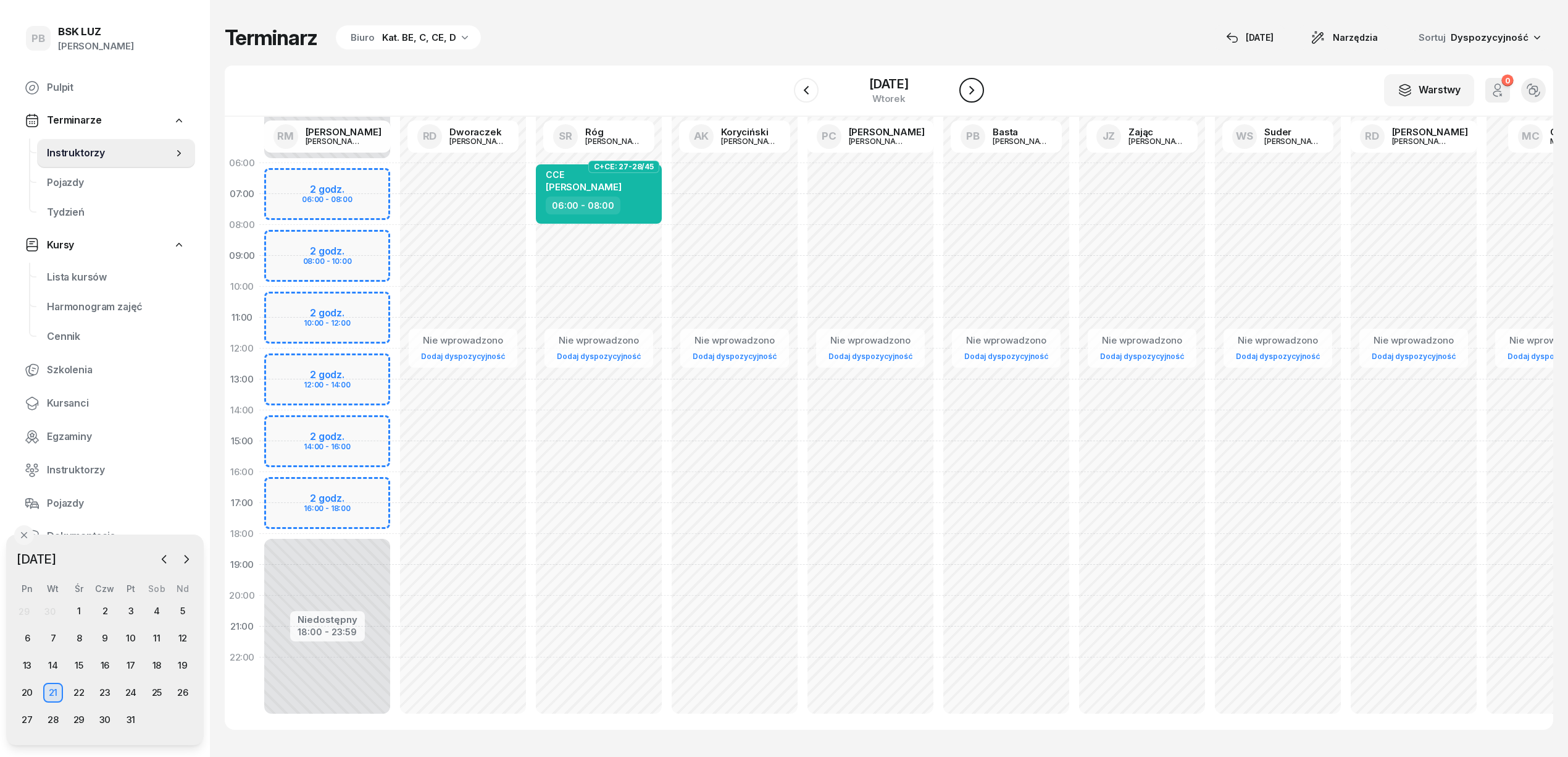
click at [979, 95] on icon "button" at bounding box center [971, 90] width 15 height 15
click at [667, 166] on div "Nie wprowadzono Dodaj dyspozycyjność" at bounding box center [735, 441] width 136 height 587
select select "06"
select select "08"
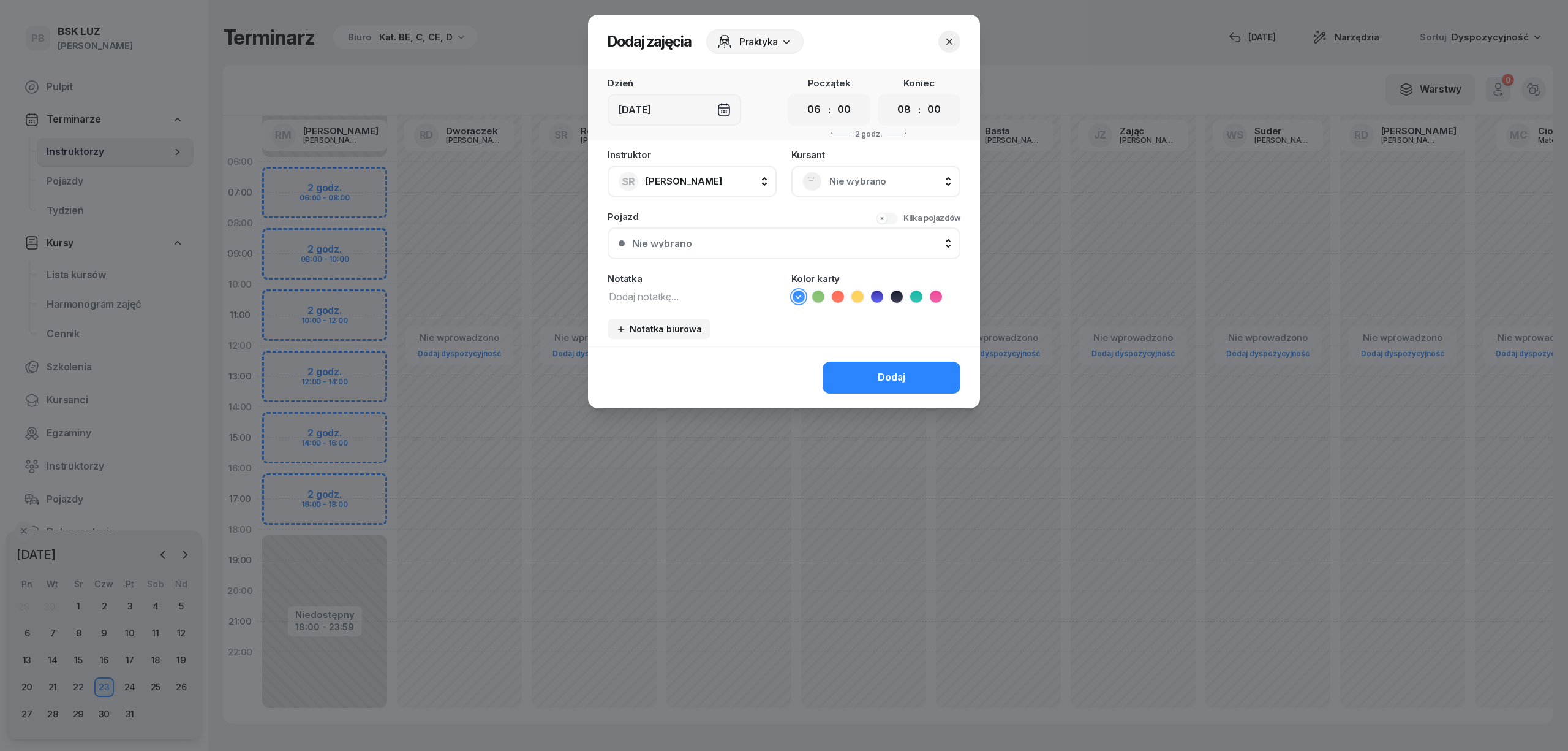
click at [657, 304] on div "Instruktor SR Róg [PERSON_NAME] AK [PERSON_NAME] BP [PERSON_NAME] DP [PERSON_NA…" at bounding box center [784, 248] width 392 height 196
click at [655, 300] on textarea at bounding box center [692, 296] width 169 height 16
click at [656, 299] on textarea "CC" at bounding box center [692, 296] width 169 height 16
type textarea "CCE"
click at [890, 179] on span "Nie wybrano" at bounding box center [890, 182] width 120 height 16
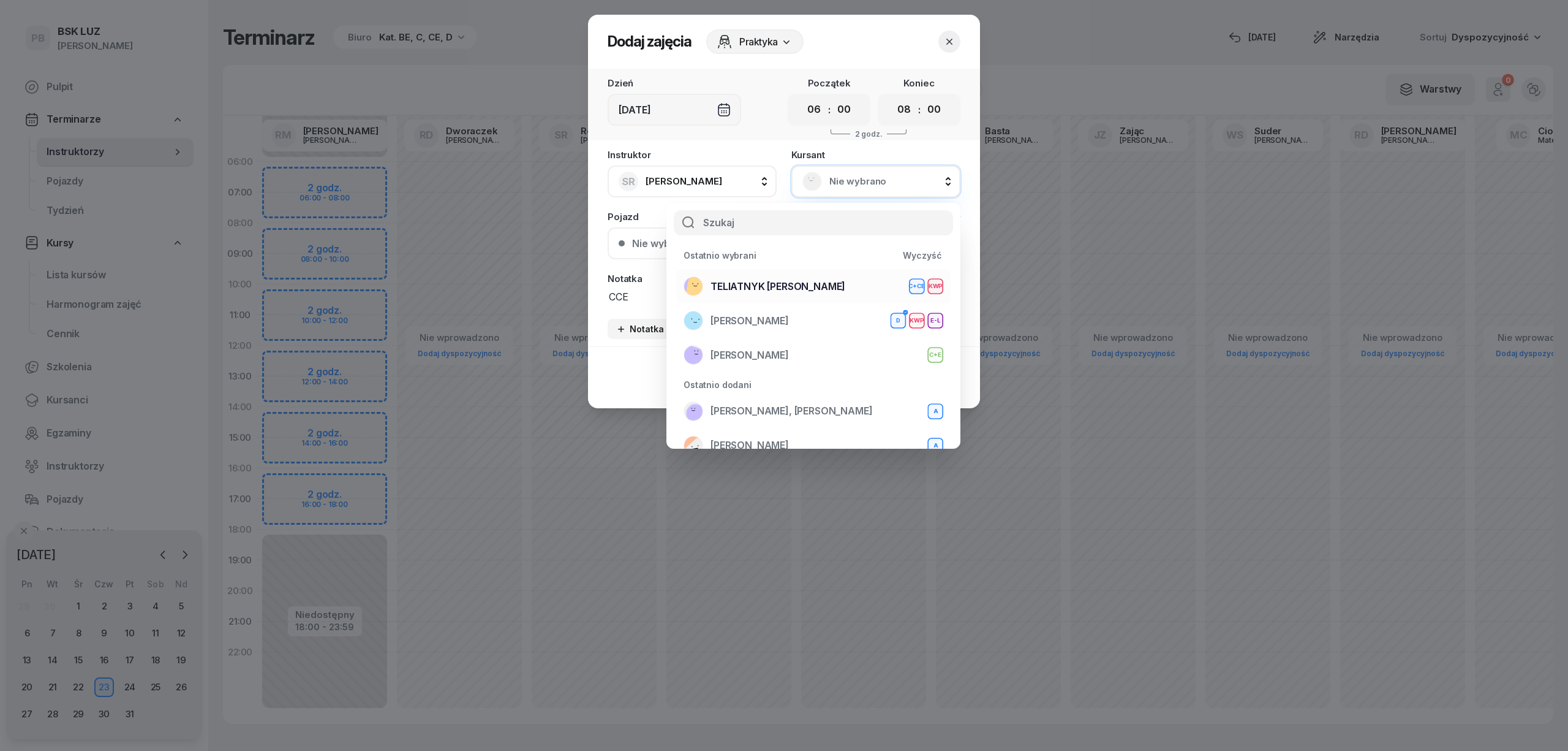
click at [853, 279] on div "TELIATNYK [PERSON_NAME] C+CE KWP" at bounding box center [814, 286] width 260 height 19
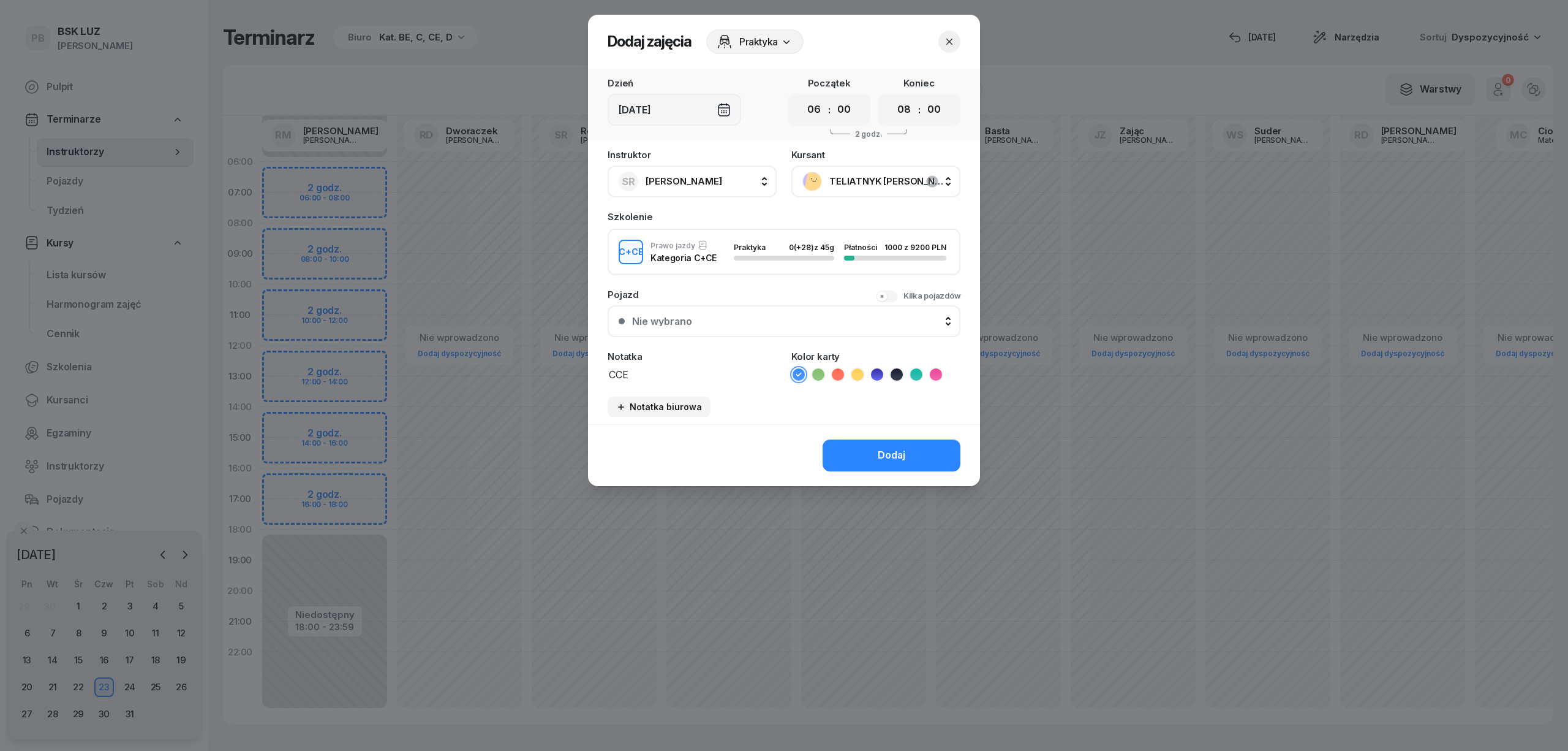
click at [915, 375] on icon at bounding box center [917, 375] width 12 height 12
click at [894, 442] on button "Dodaj" at bounding box center [891, 455] width 138 height 31
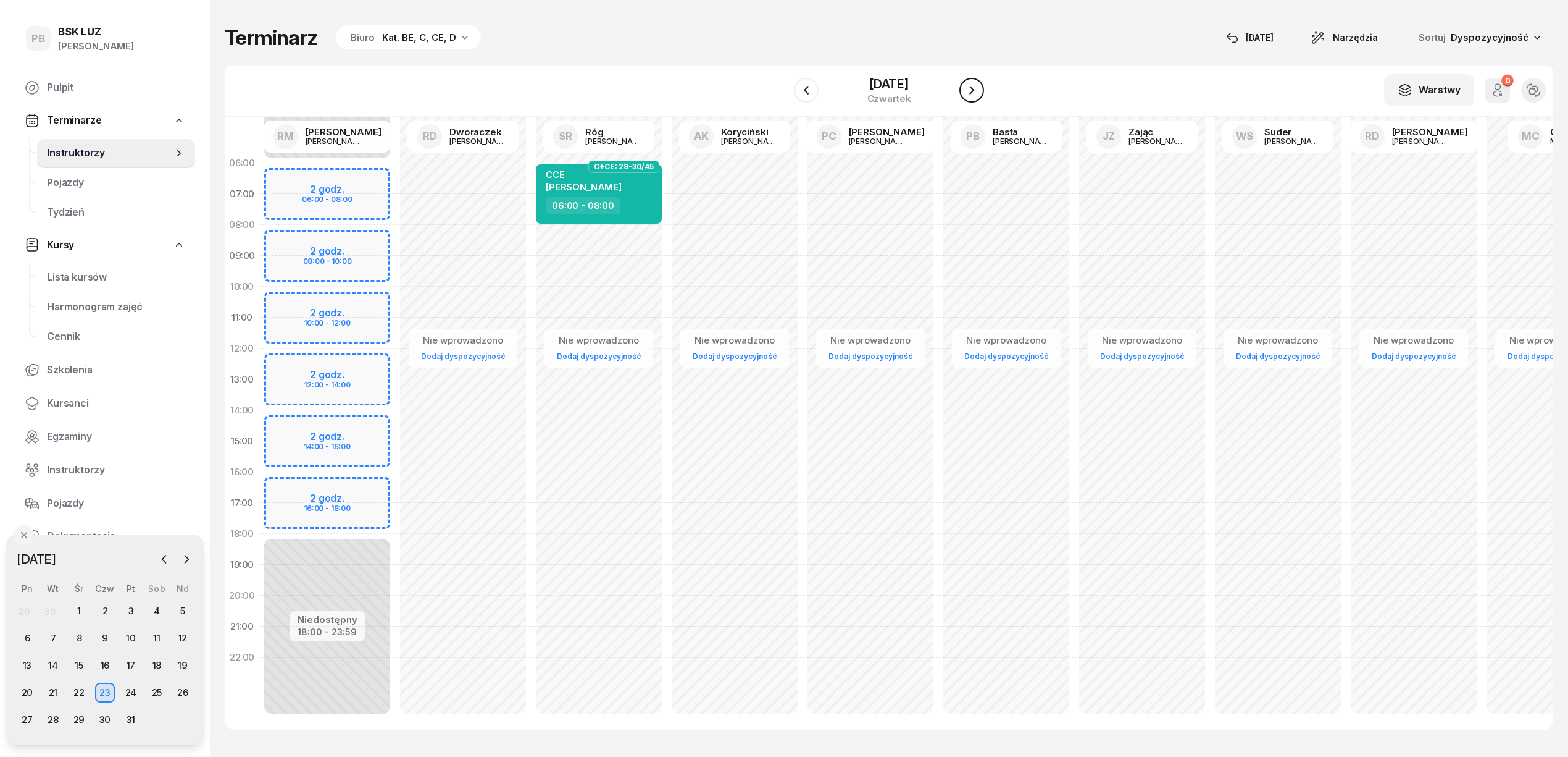
click at [979, 85] on icon "button" at bounding box center [971, 90] width 15 height 15
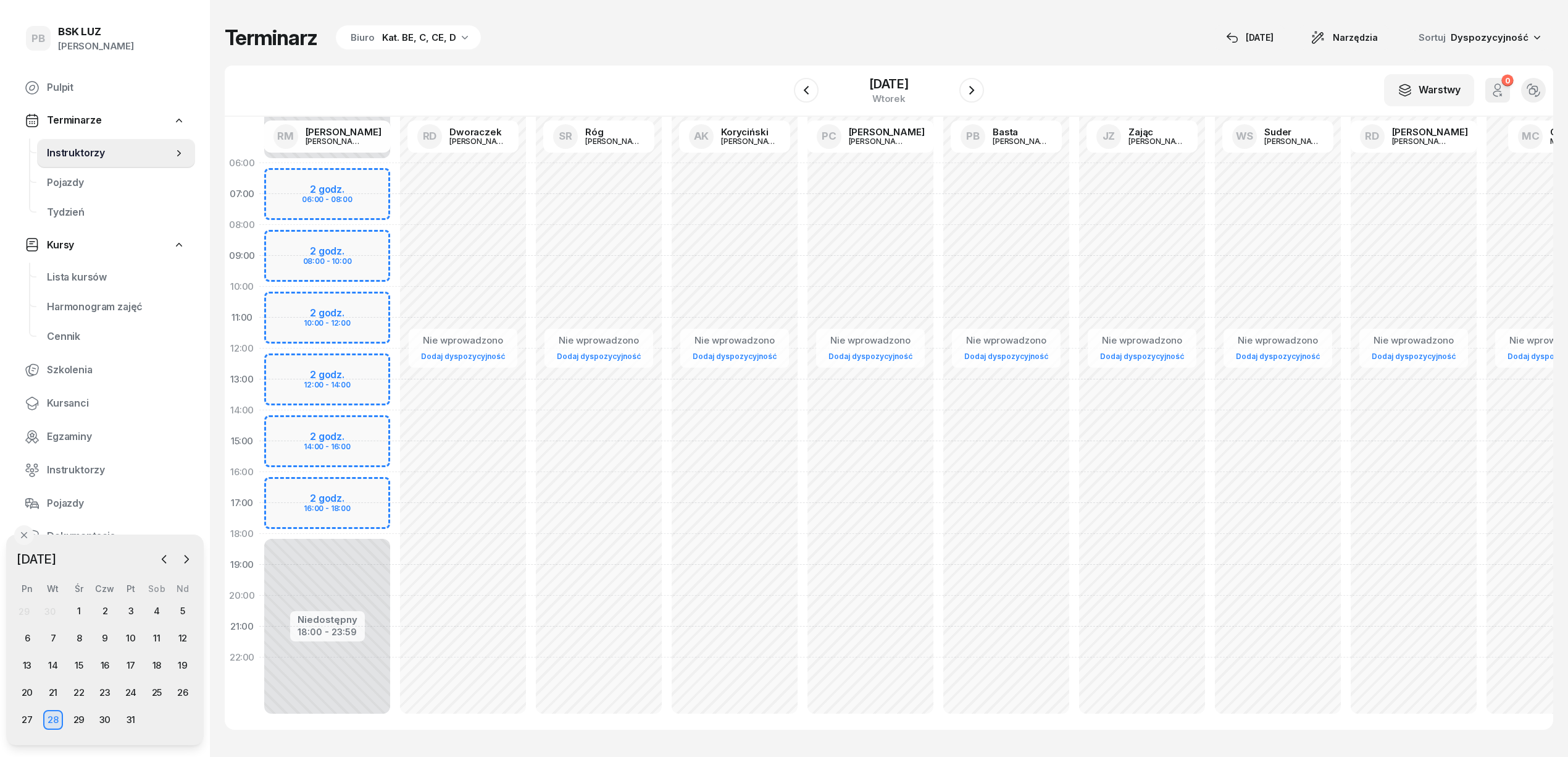
click at [667, 171] on div "Nie wprowadzono Dodaj dyspozycyjność" at bounding box center [735, 441] width 136 height 587
select select "06"
select select "08"
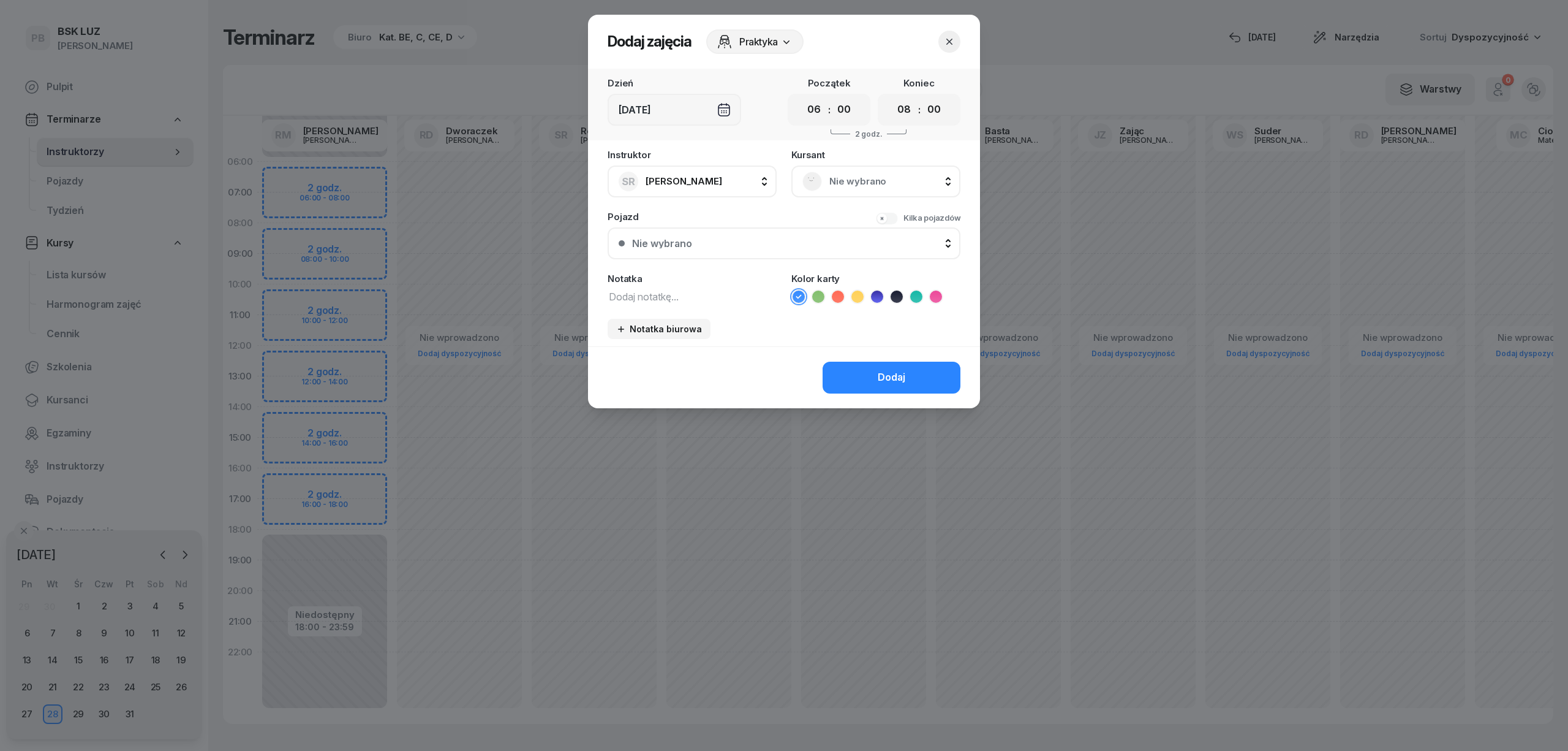
click at [856, 186] on span "Nie wybrano" at bounding box center [890, 182] width 120 height 16
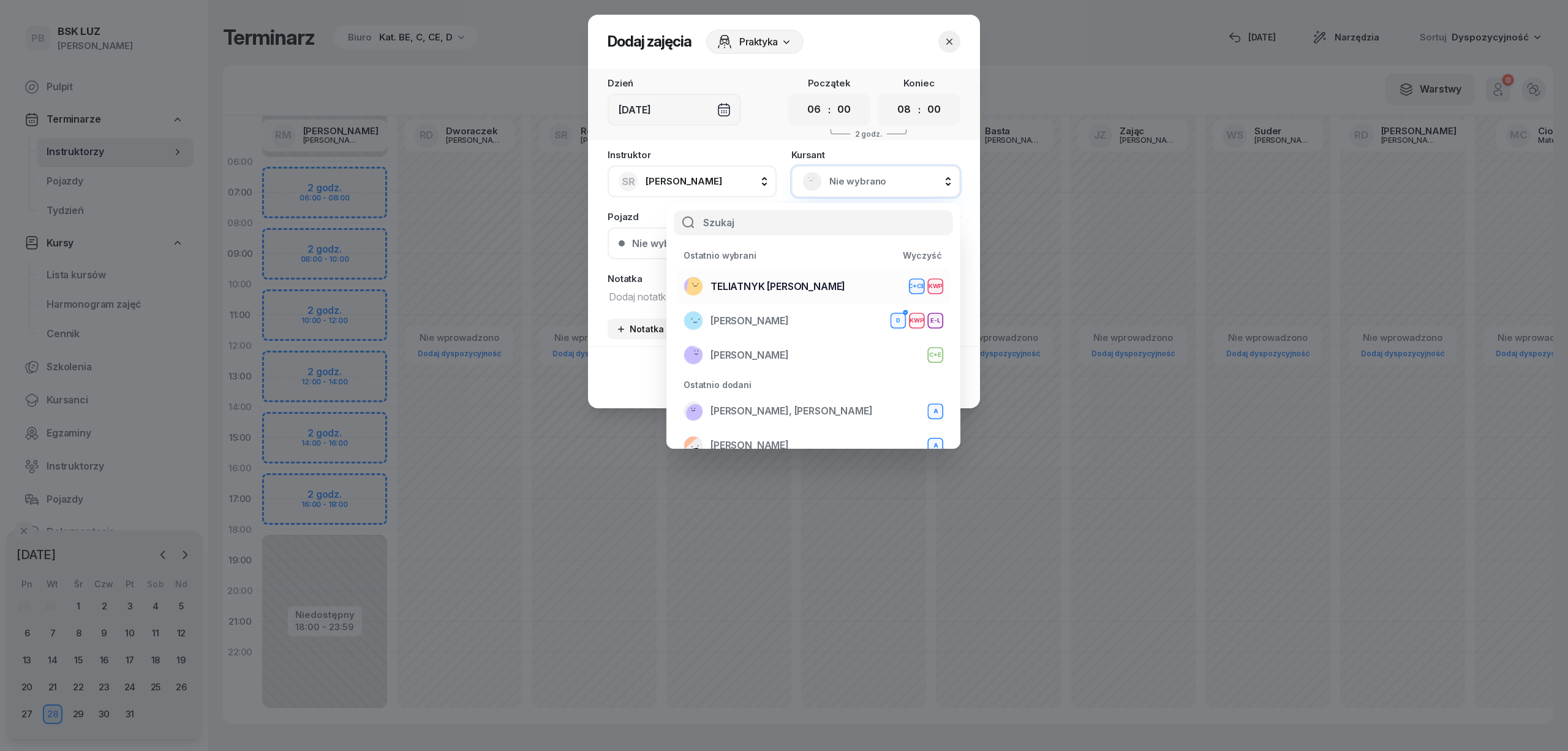
click at [721, 289] on span "TELIATNYK [PERSON_NAME]" at bounding box center [778, 286] width 134 height 16
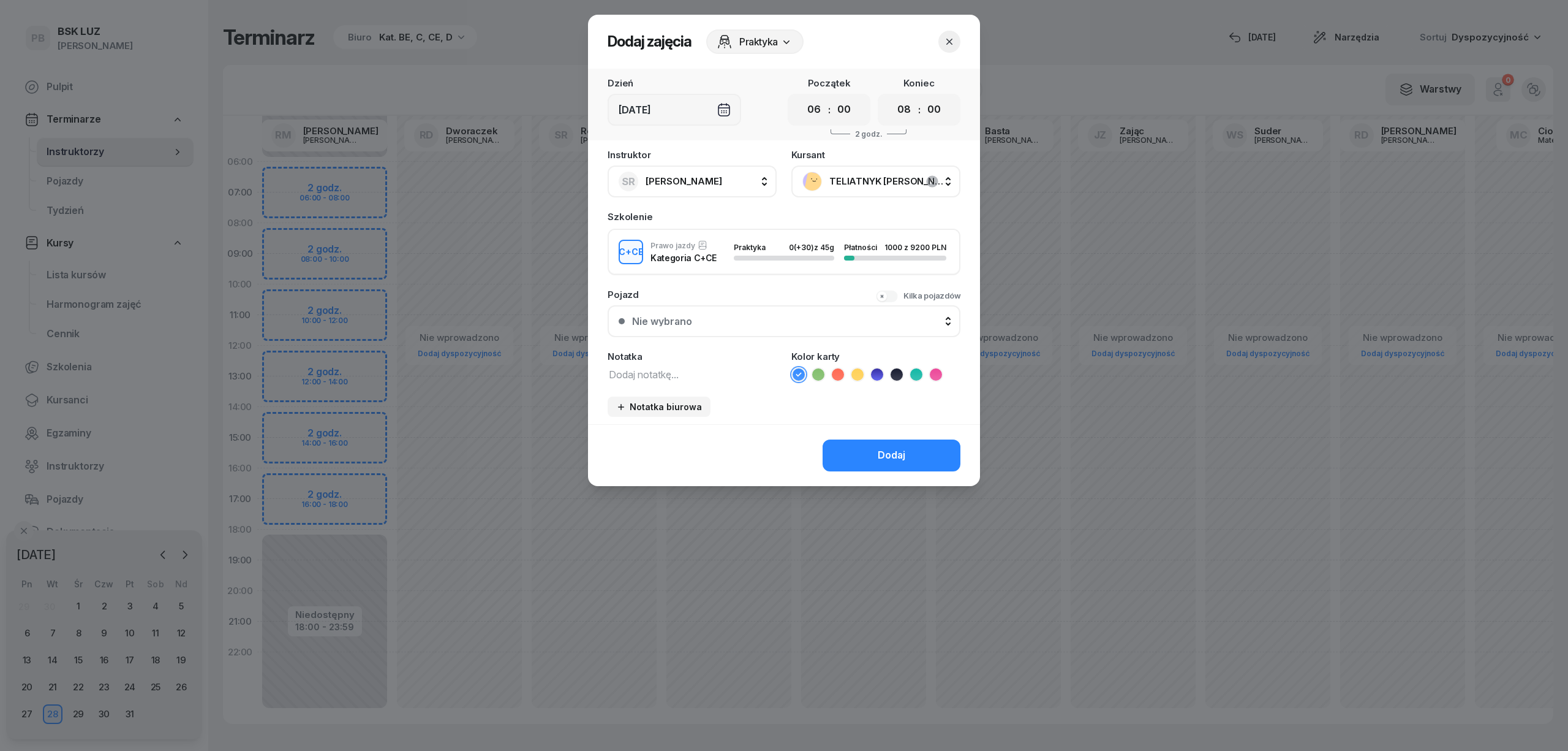
click at [677, 369] on textarea at bounding box center [692, 374] width 169 height 16
type textarea "CCE"
click at [911, 369] on icon at bounding box center [917, 375] width 12 height 12
drag, startPoint x: 902, startPoint y: 456, endPoint x: 915, endPoint y: 438, distance: 22.2
click at [903, 455] on div "Dodaj" at bounding box center [891, 455] width 28 height 16
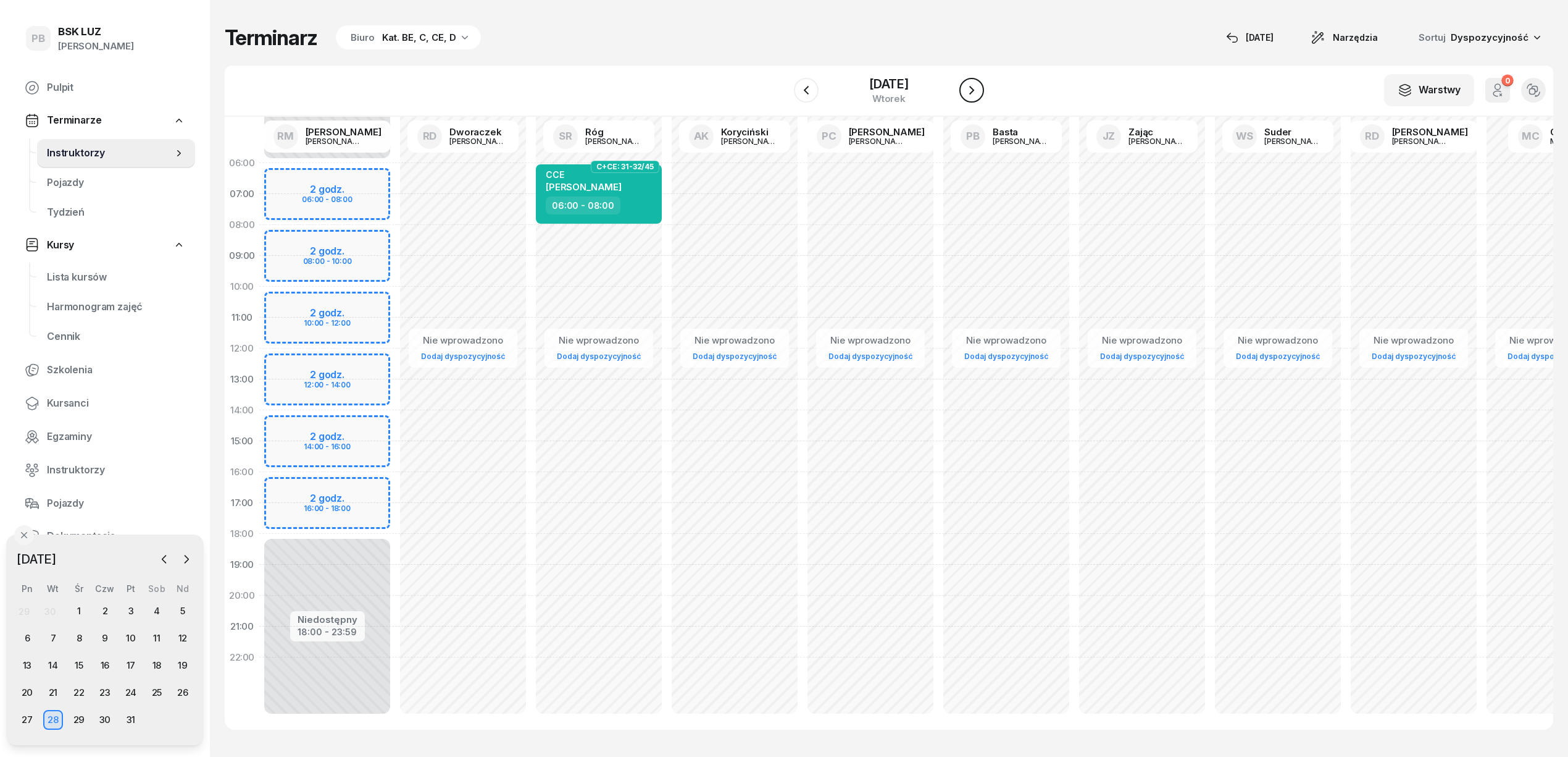
click at [979, 92] on icon "button" at bounding box center [971, 90] width 15 height 15
click at [667, 166] on div "Nie wprowadzono Dodaj dyspozycyjność" at bounding box center [735, 441] width 136 height 587
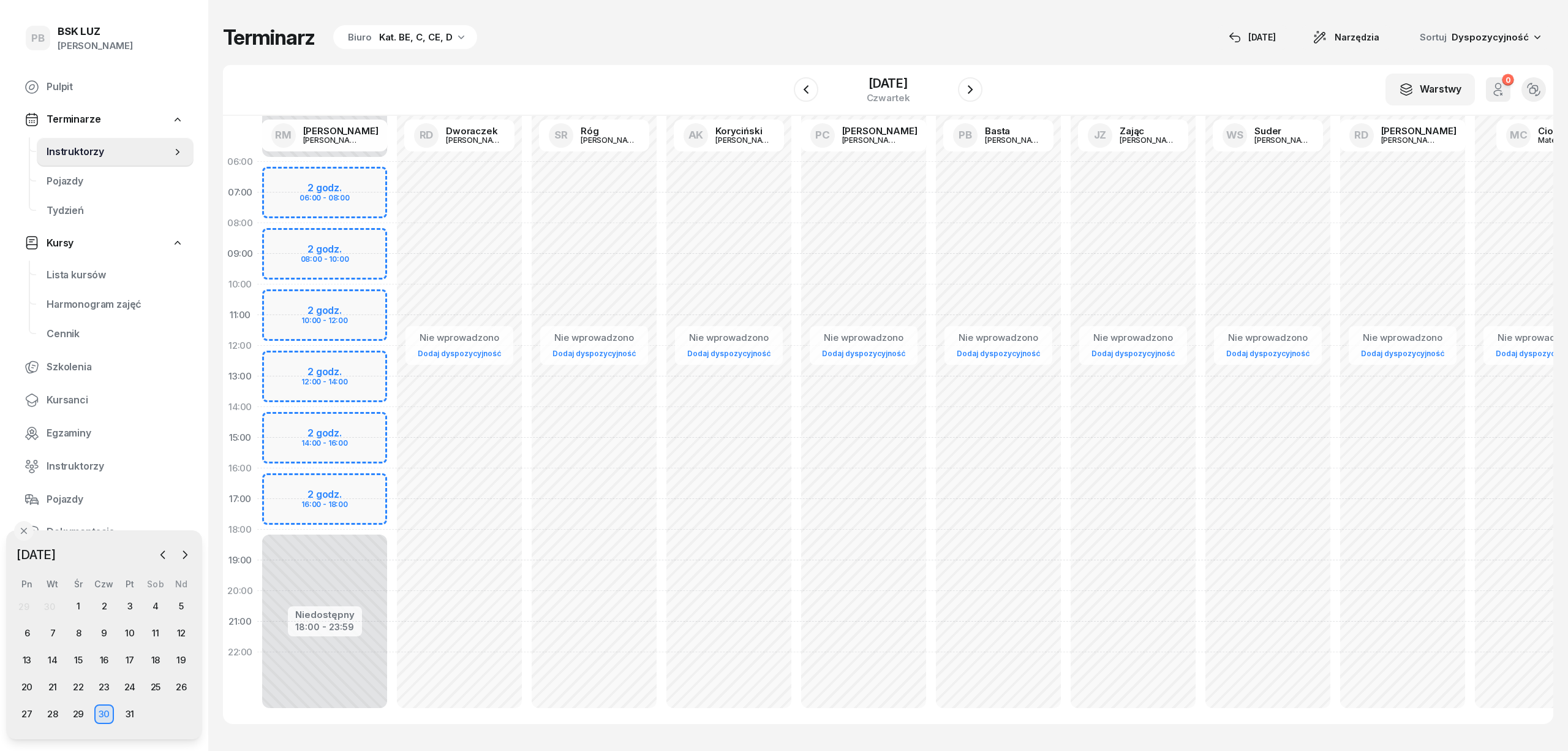
select select "06"
select select "08"
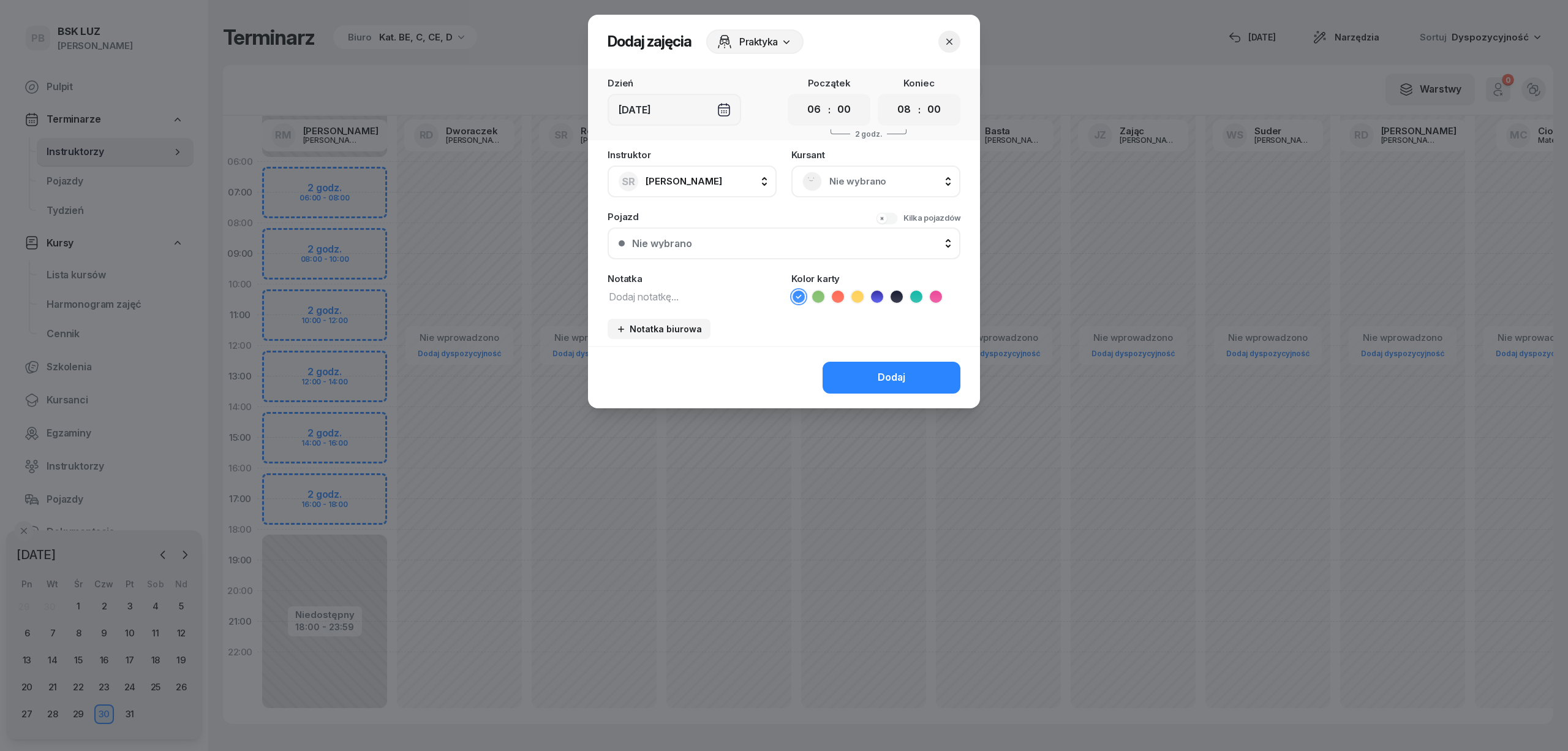
click at [654, 300] on textarea at bounding box center [692, 296] width 169 height 16
type textarea "CCE"
drag, startPoint x: 856, startPoint y: 169, endPoint x: 851, endPoint y: 192, distance: 23.5
click at [856, 170] on div "Nie wybrano" at bounding box center [877, 181] width 169 height 31
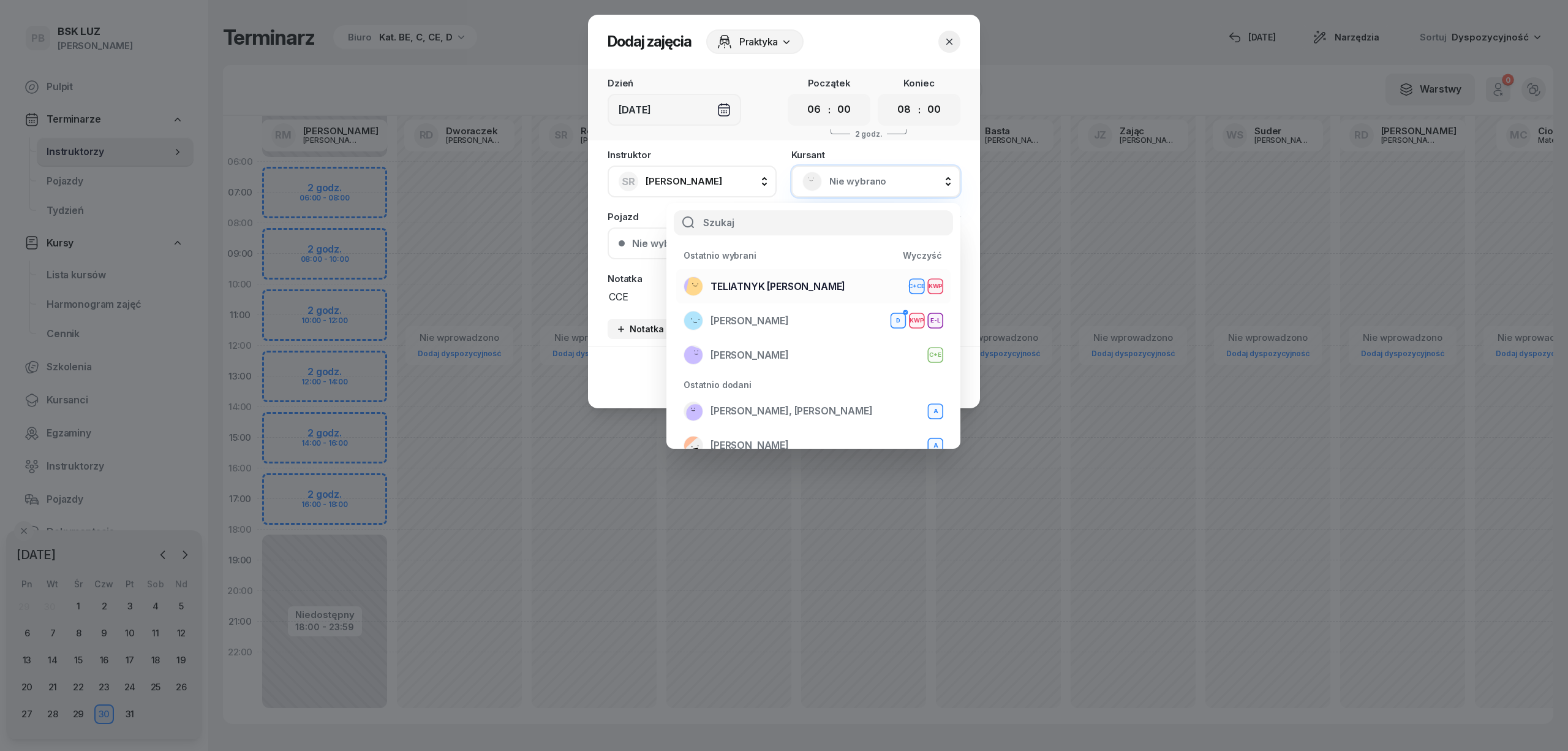
click at [794, 282] on span "TELIATNYK [PERSON_NAME]" at bounding box center [778, 286] width 134 height 16
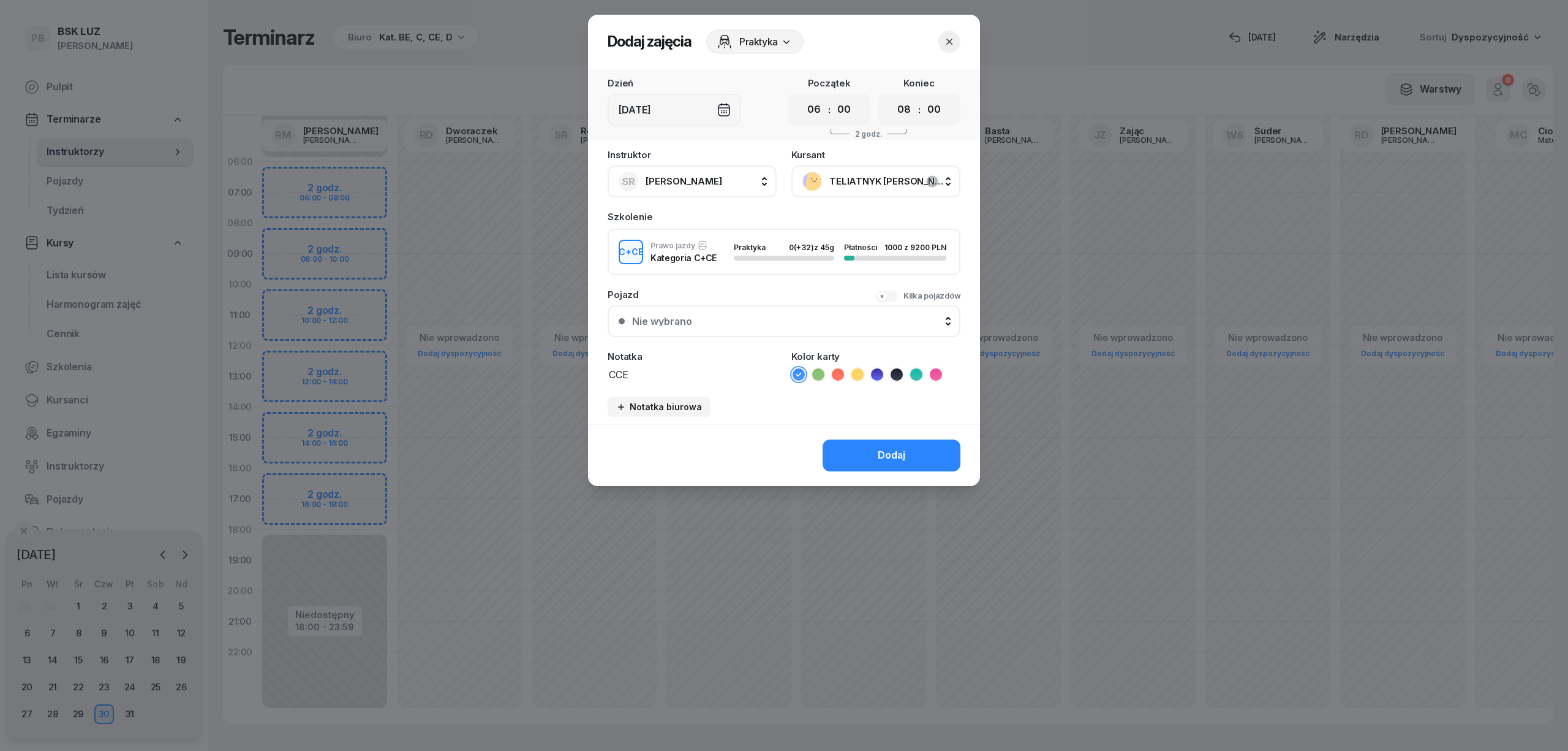
click at [917, 373] on icon at bounding box center [917, 375] width 12 height 12
click at [902, 450] on div "Dodaj" at bounding box center [891, 455] width 28 height 16
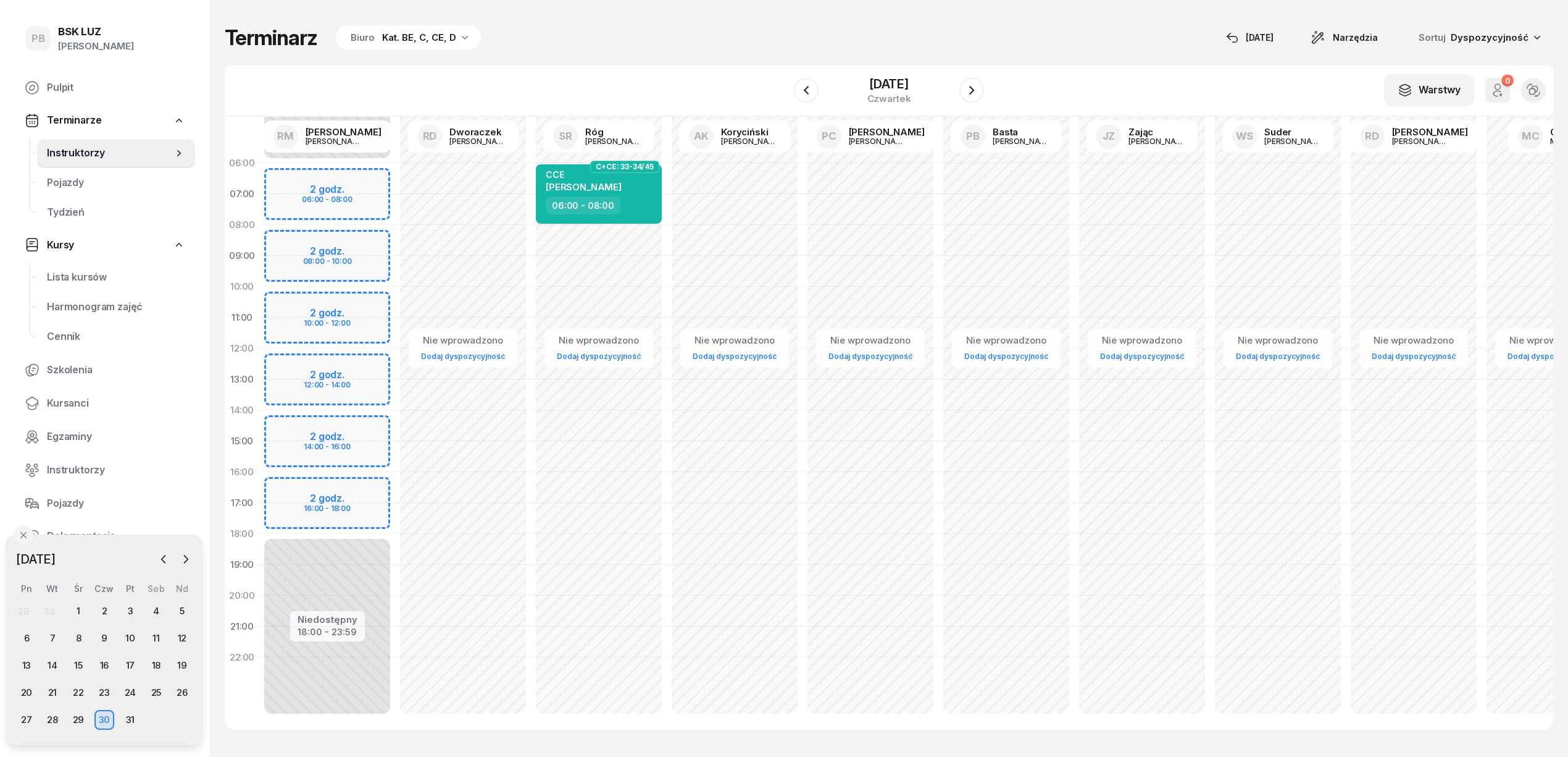
click at [154, 559] on button "button" at bounding box center [163, 558] width 18 height 18
click at [622, 184] on span "[PERSON_NAME]" at bounding box center [583, 187] width 76 height 11
select select "06"
select select "08"
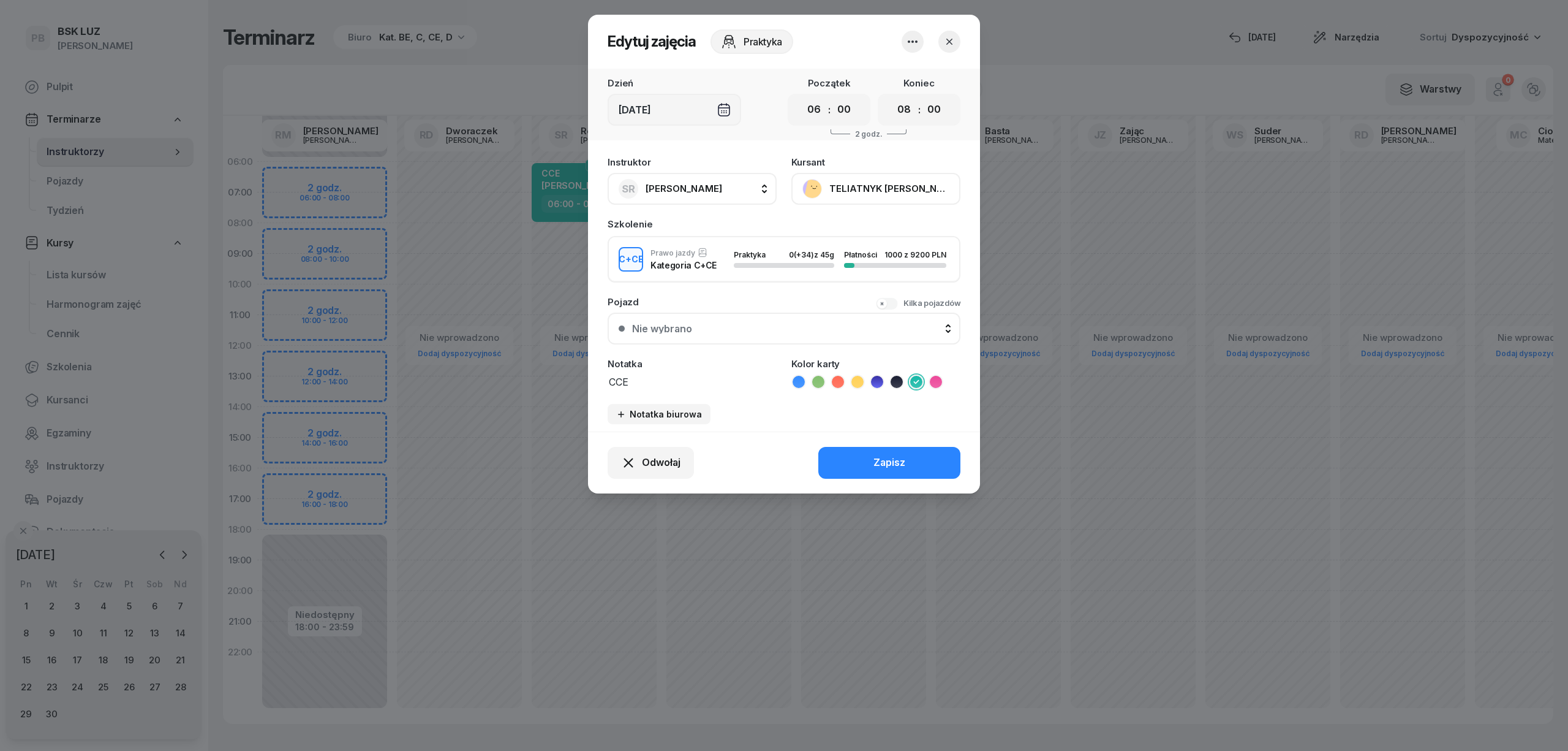
click at [843, 189] on button "TELIATNYK [PERSON_NAME]" at bounding box center [877, 189] width 169 height 31
click at [765, 217] on div "Instruktor SR Róg [PERSON_NAME] AK [PERSON_NAME] BP [PERSON_NAME] DP [PERSON_NA…" at bounding box center [784, 291] width 392 height 281
click at [902, 182] on button "TELIATNYK [PERSON_NAME]" at bounding box center [877, 189] width 169 height 31
click at [882, 231] on link "Otwórz profil" at bounding box center [874, 230] width 162 height 31
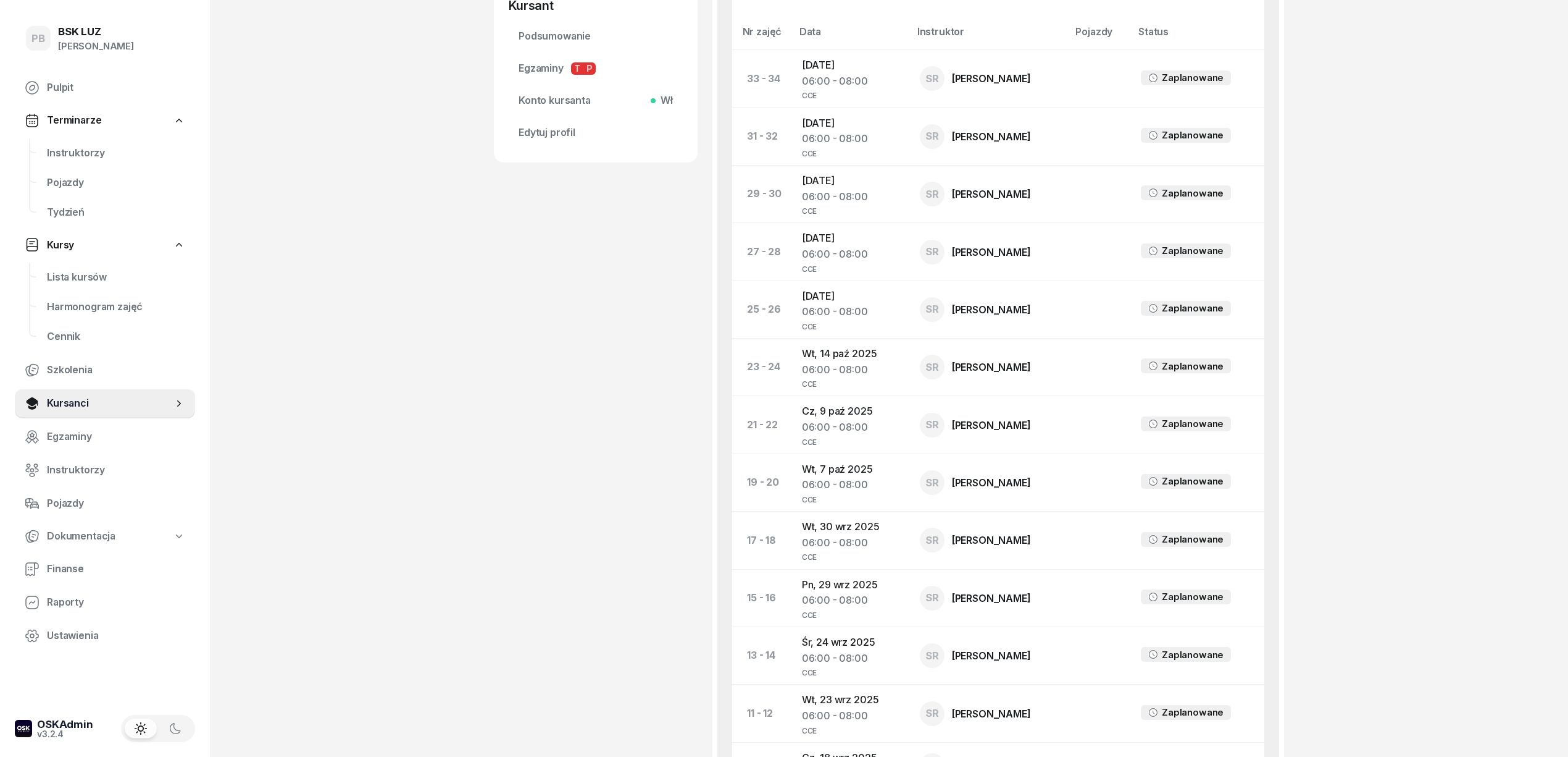
scroll to position [577, 0]
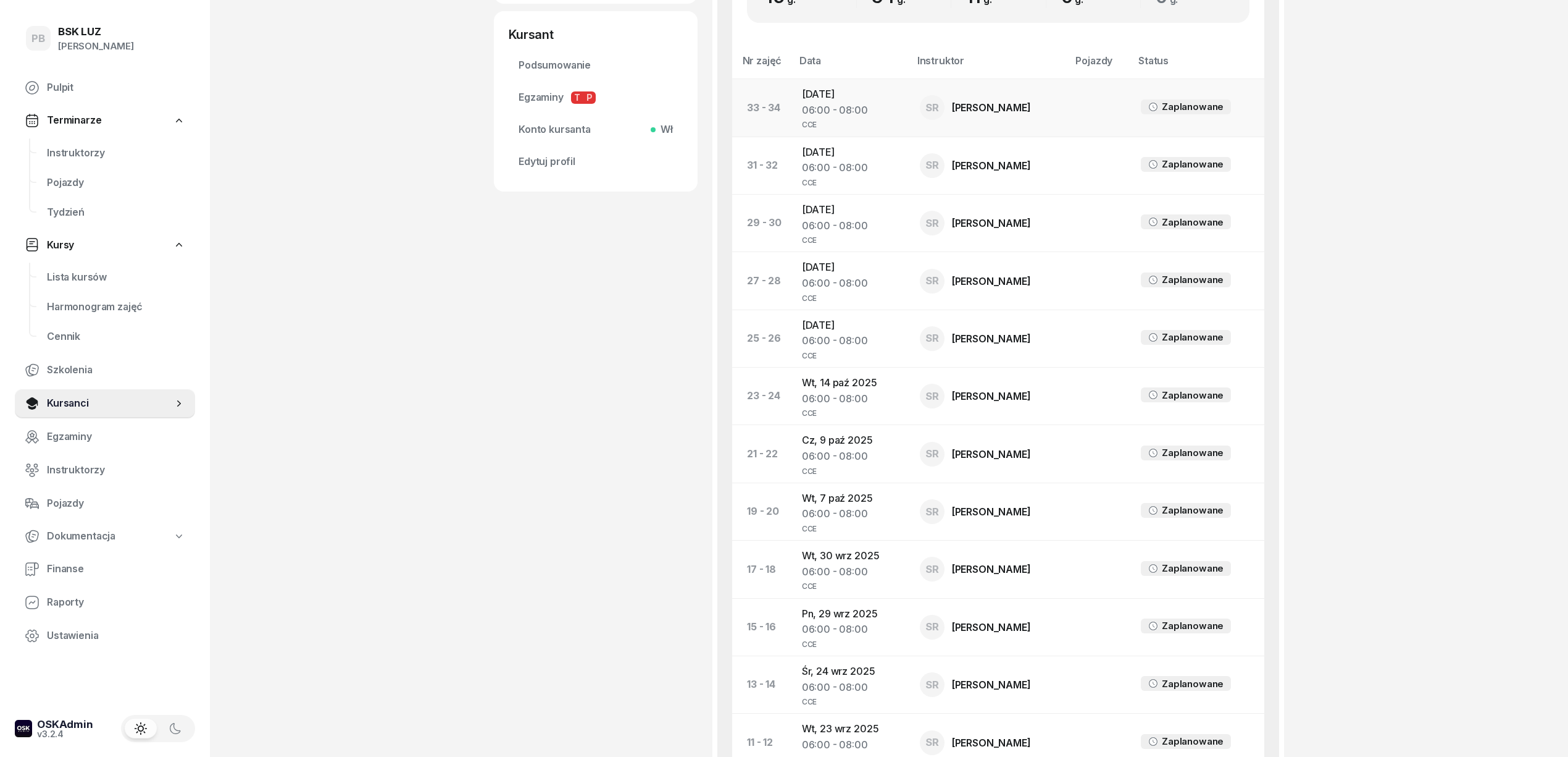
click at [814, 98] on td "[DATE] 06:00 - 08:00 CCE" at bounding box center [851, 107] width 118 height 57
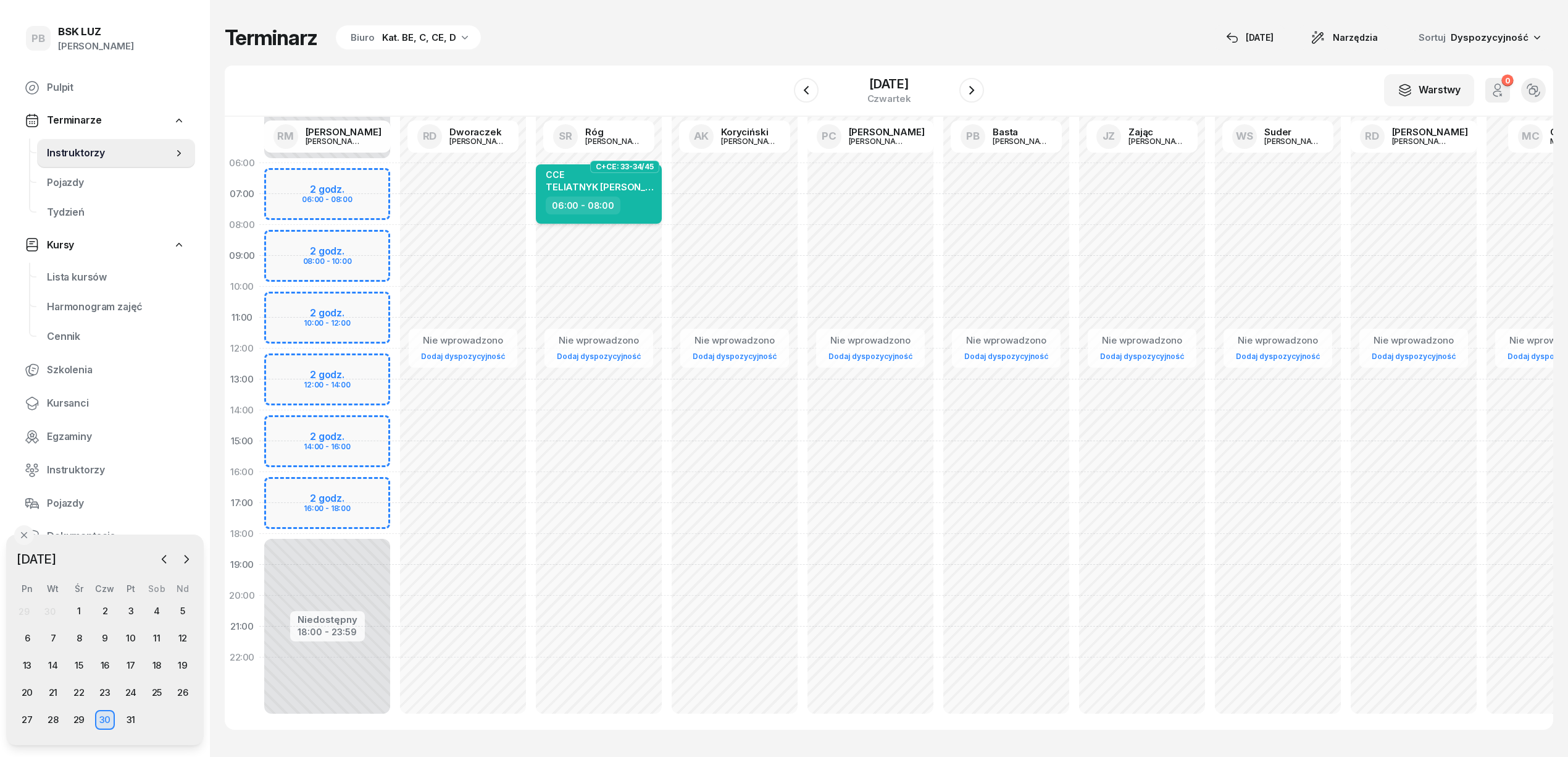
click at [643, 198] on div "06:00 - 08:00" at bounding box center [599, 205] width 108 height 18
select select "06"
select select "08"
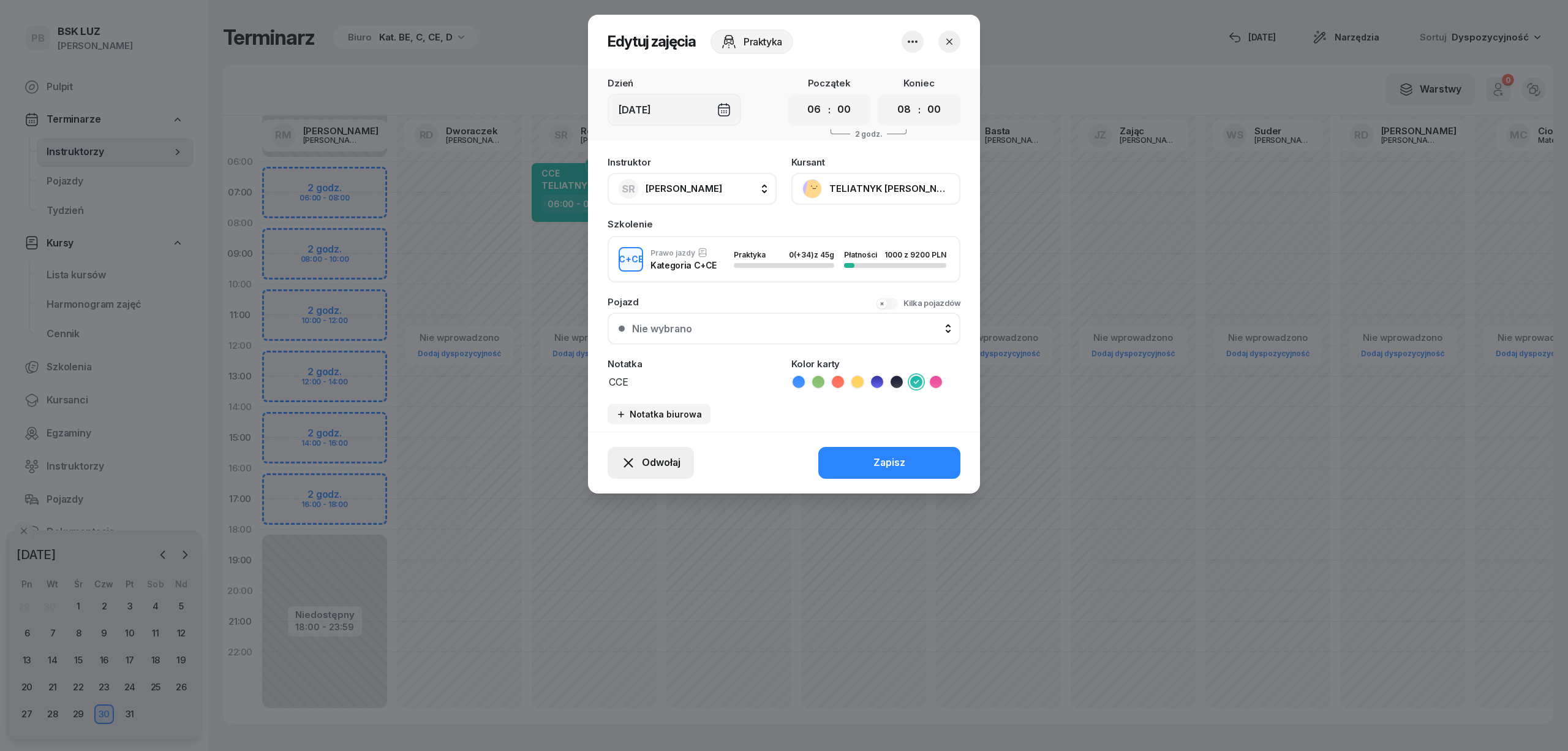
click at [648, 465] on span "Odwołaj" at bounding box center [661, 463] width 38 height 16
click at [910, 42] on icon "button" at bounding box center [912, 41] width 15 height 15
click at [906, 74] on link "Usuń" at bounding box center [906, 79] width 162 height 31
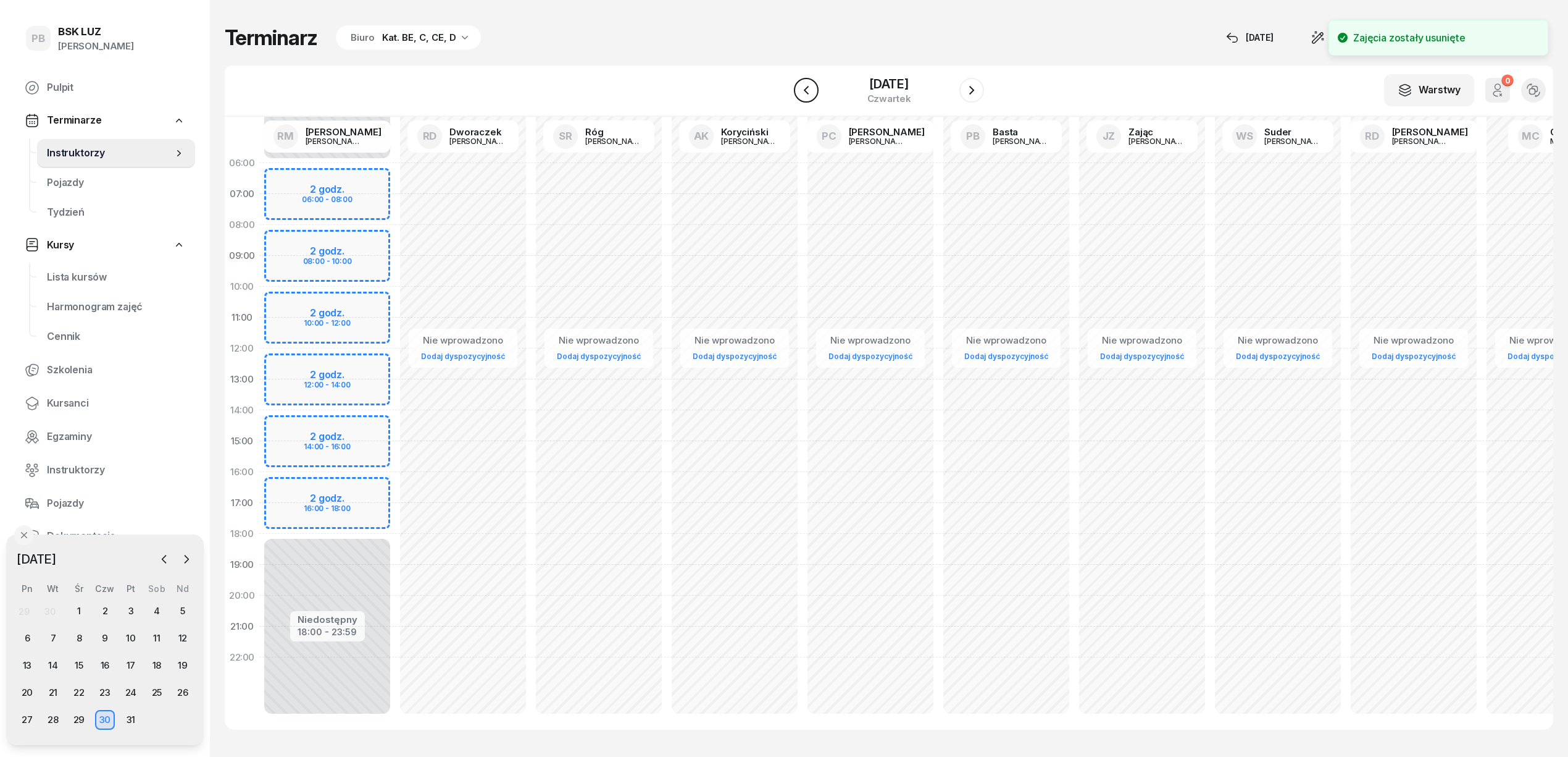
click at [799, 94] on icon "button" at bounding box center [806, 90] width 15 height 15
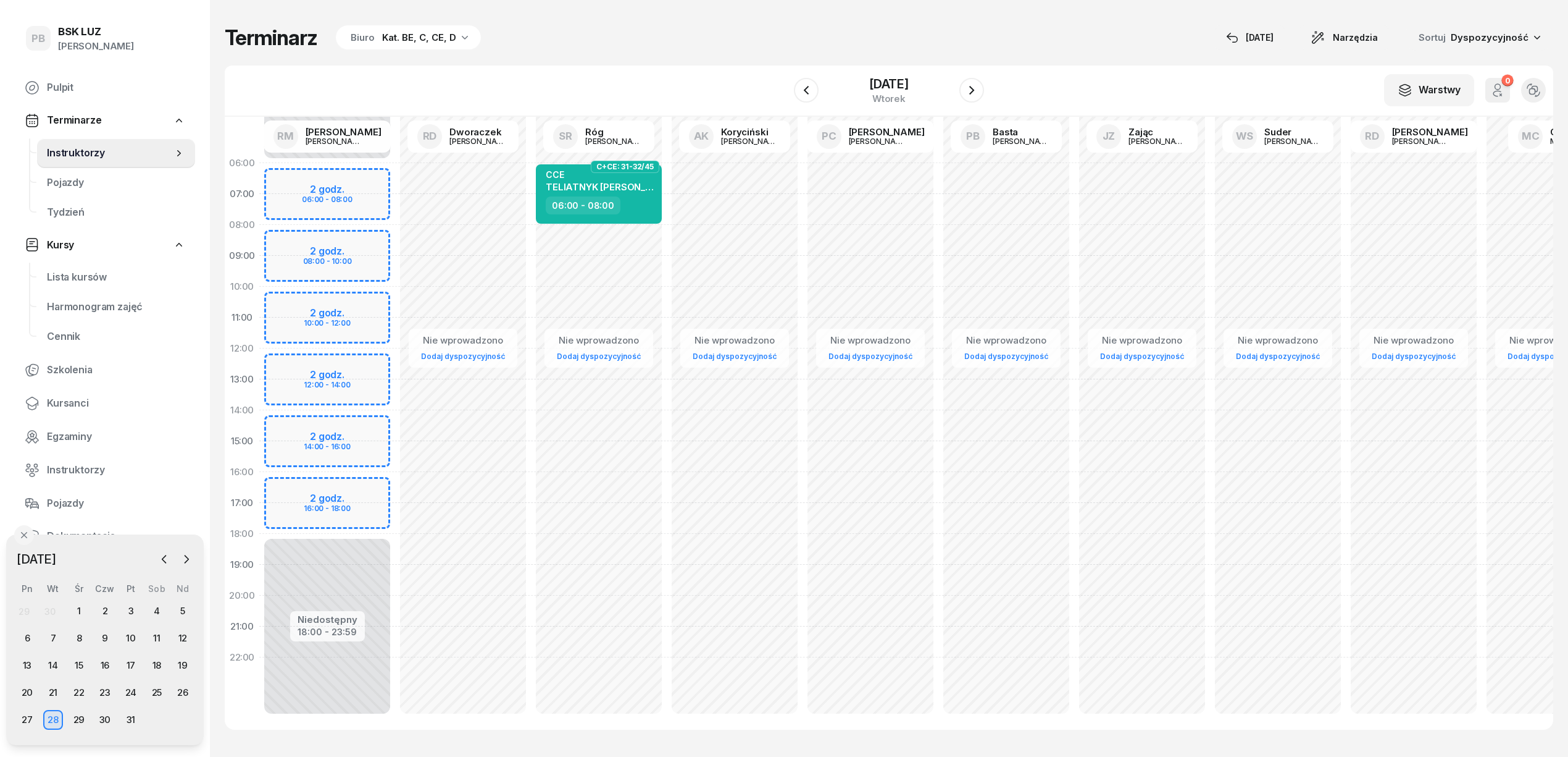
click at [663, 186] on div "C+CE: 31-32/45 CCE TELIATNYK [PERSON_NAME] 06:00 - 08:00" at bounding box center [598, 194] width 136 height 62
select select "06"
select select "08"
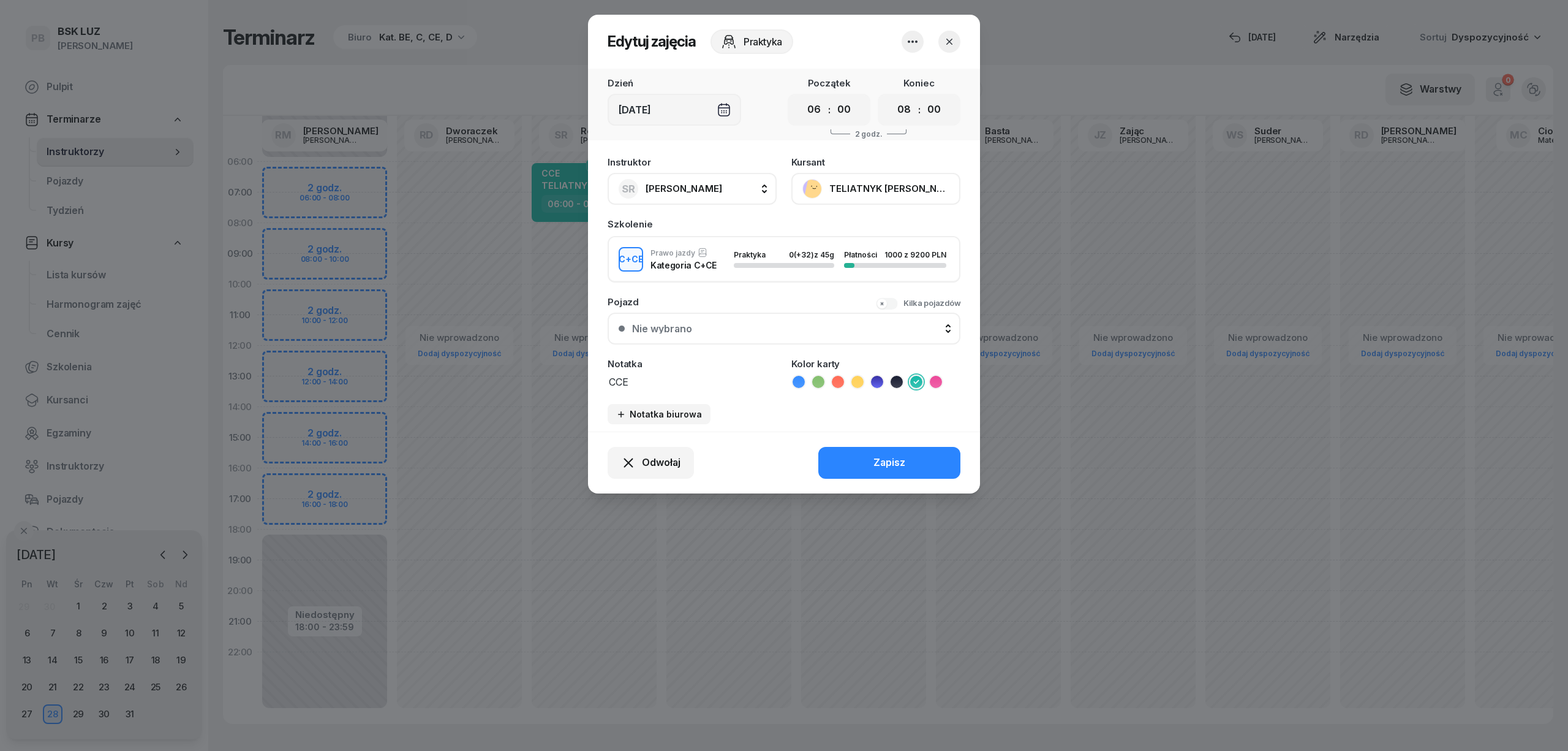
click at [919, 45] on icon "button" at bounding box center [912, 41] width 15 height 15
click at [909, 70] on link "Usuń" at bounding box center [906, 79] width 162 height 31
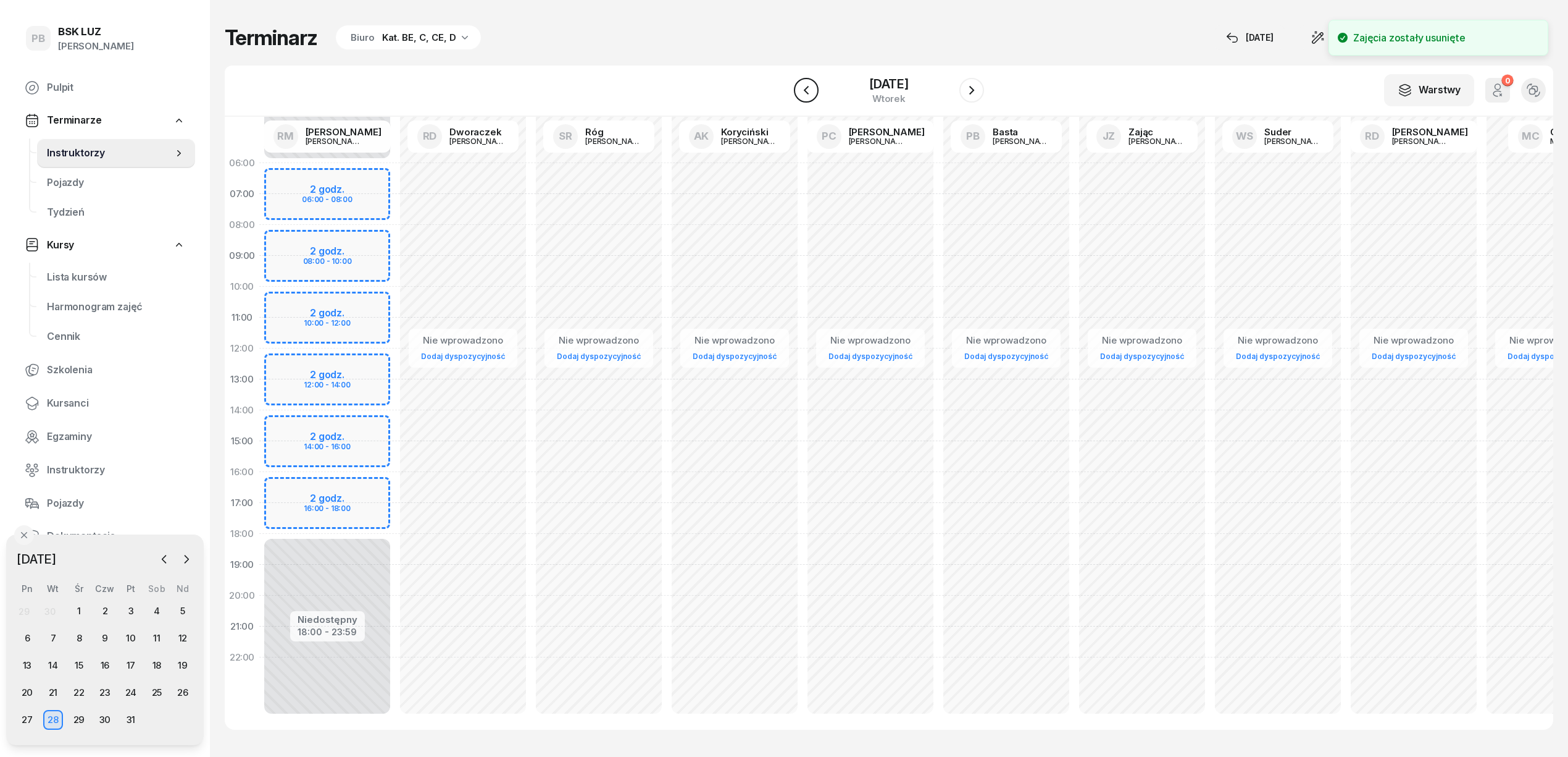
click at [799, 94] on icon "button" at bounding box center [806, 90] width 15 height 15
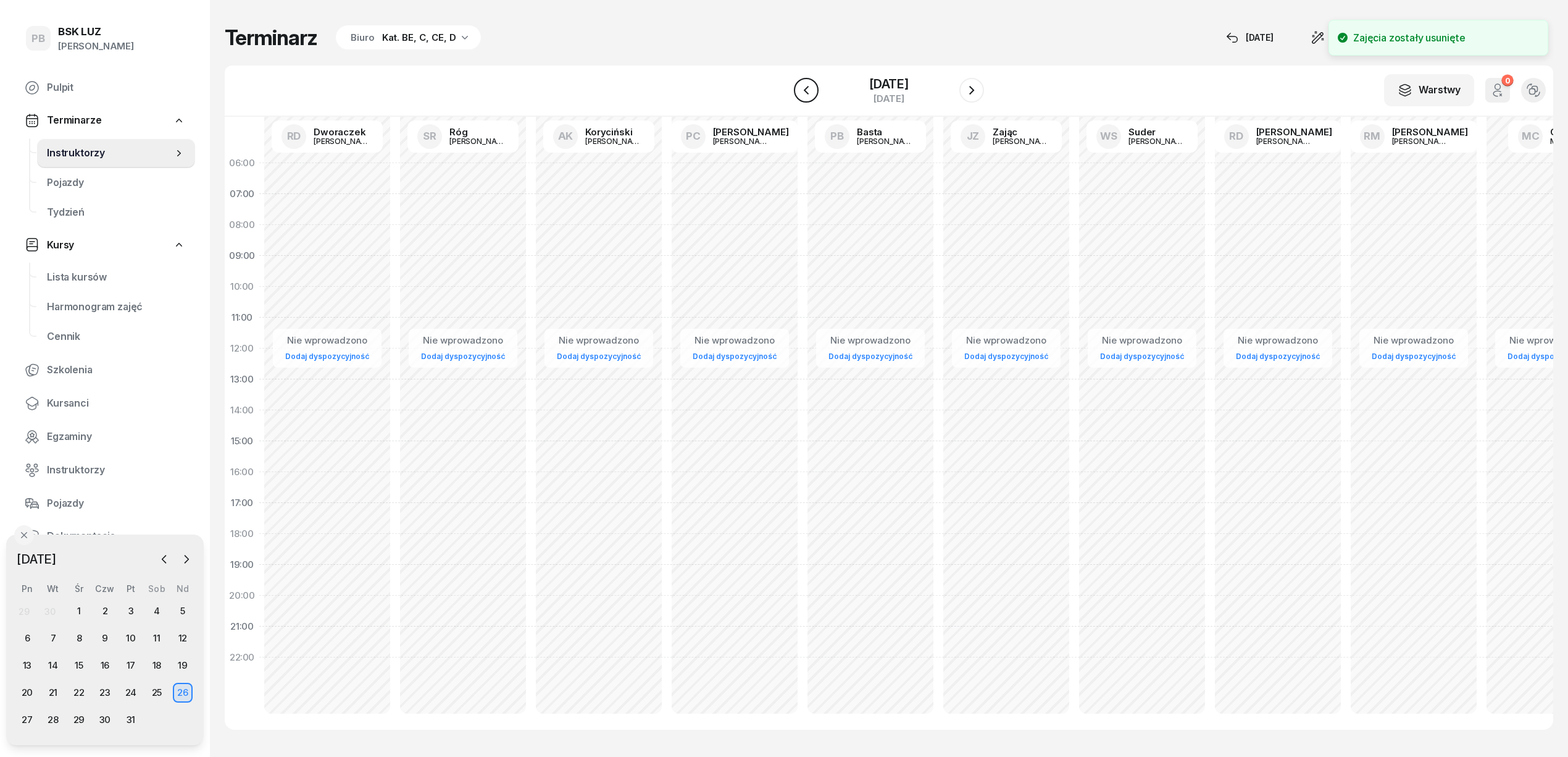
click at [799, 94] on icon "button" at bounding box center [806, 90] width 15 height 15
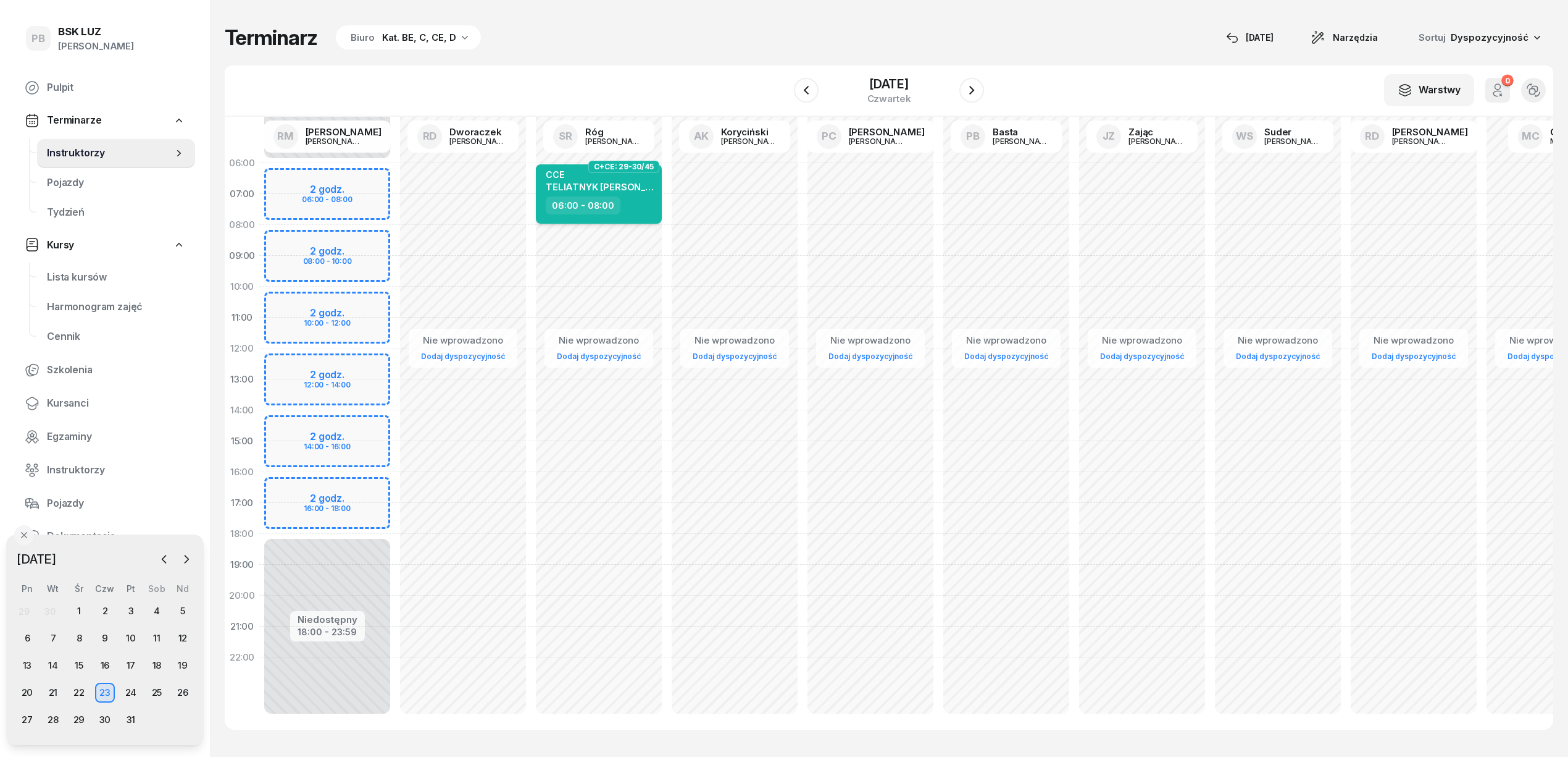
click at [653, 196] on div "06:00 - 08:00" at bounding box center [599, 205] width 108 height 18
select select "06"
select select "08"
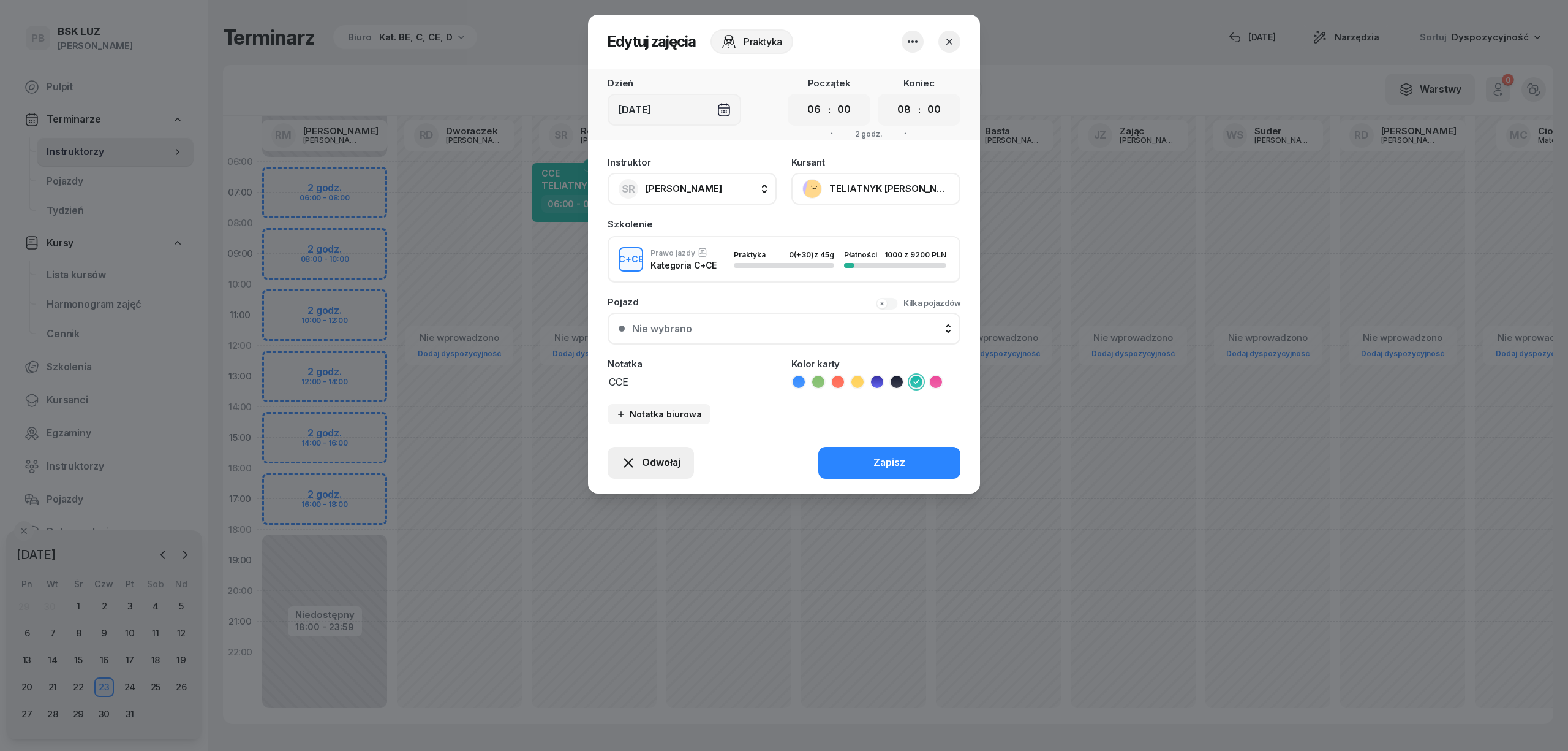
click at [657, 459] on span "Odwołaj" at bounding box center [661, 463] width 38 height 16
click at [906, 36] on icon "button" at bounding box center [912, 41] width 15 height 15
click at [900, 66] on link "Usuń" at bounding box center [906, 79] width 162 height 31
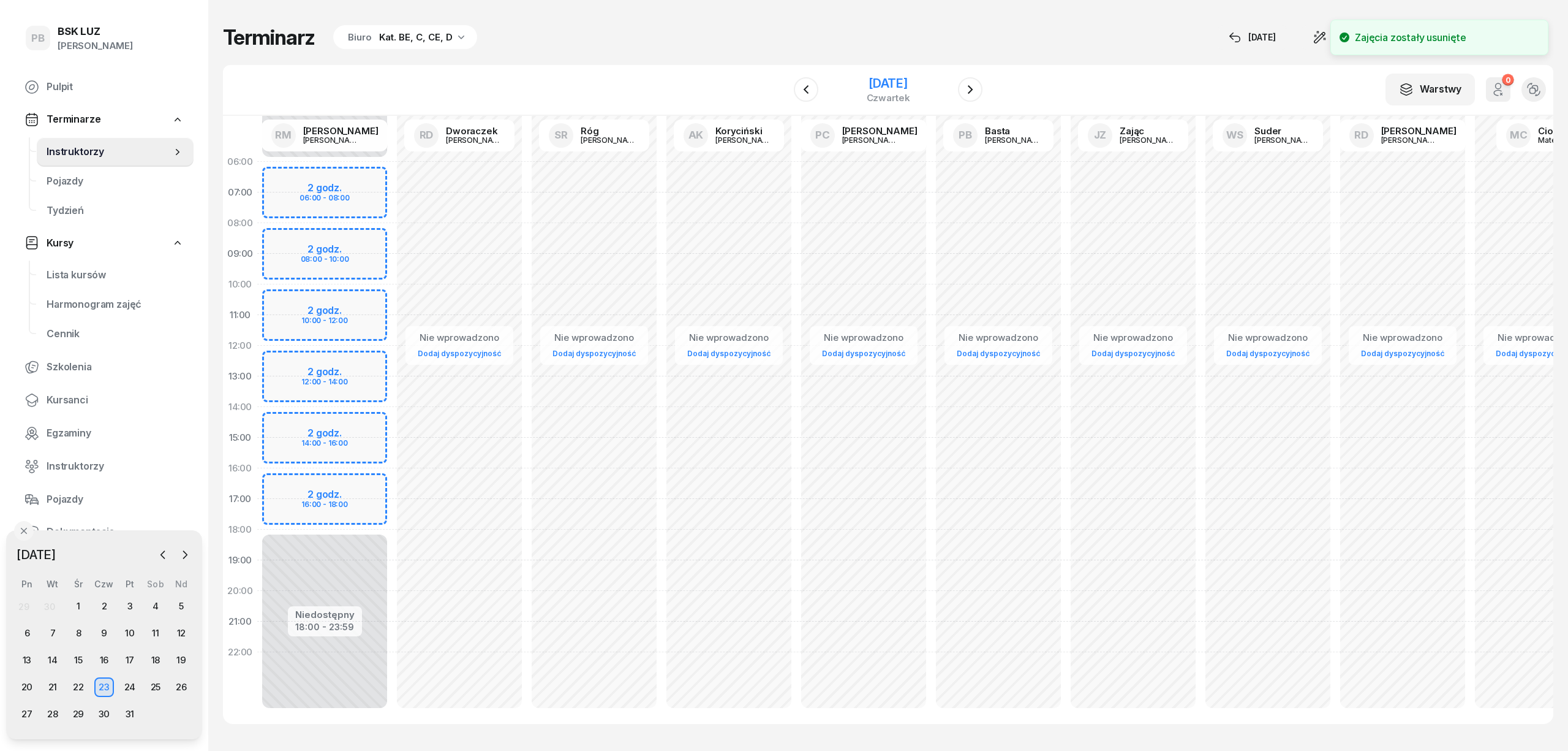
click at [898, 79] on div "[DATE]" at bounding box center [889, 83] width 44 height 12
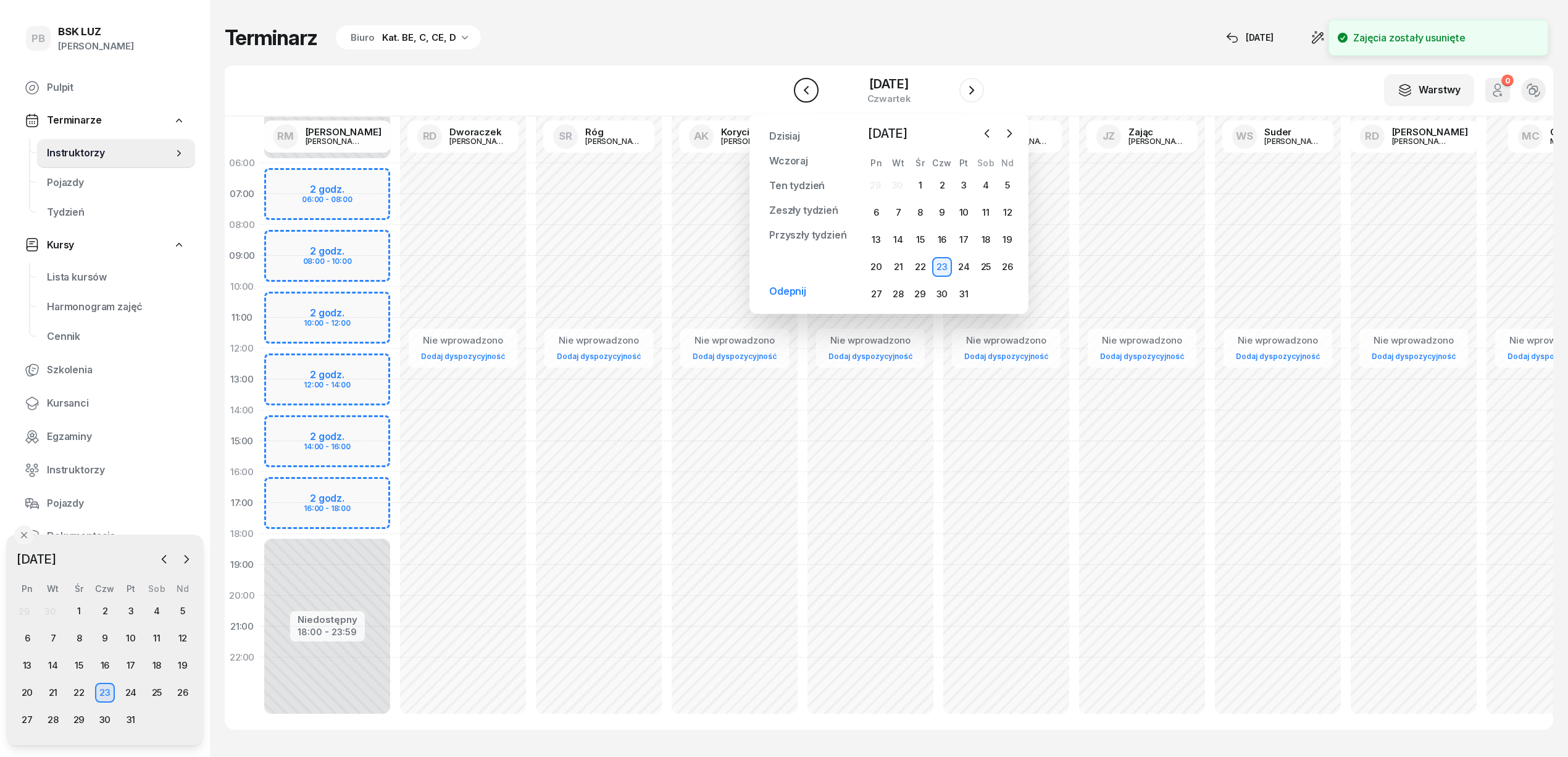
click at [794, 90] on button "button" at bounding box center [806, 90] width 25 height 25
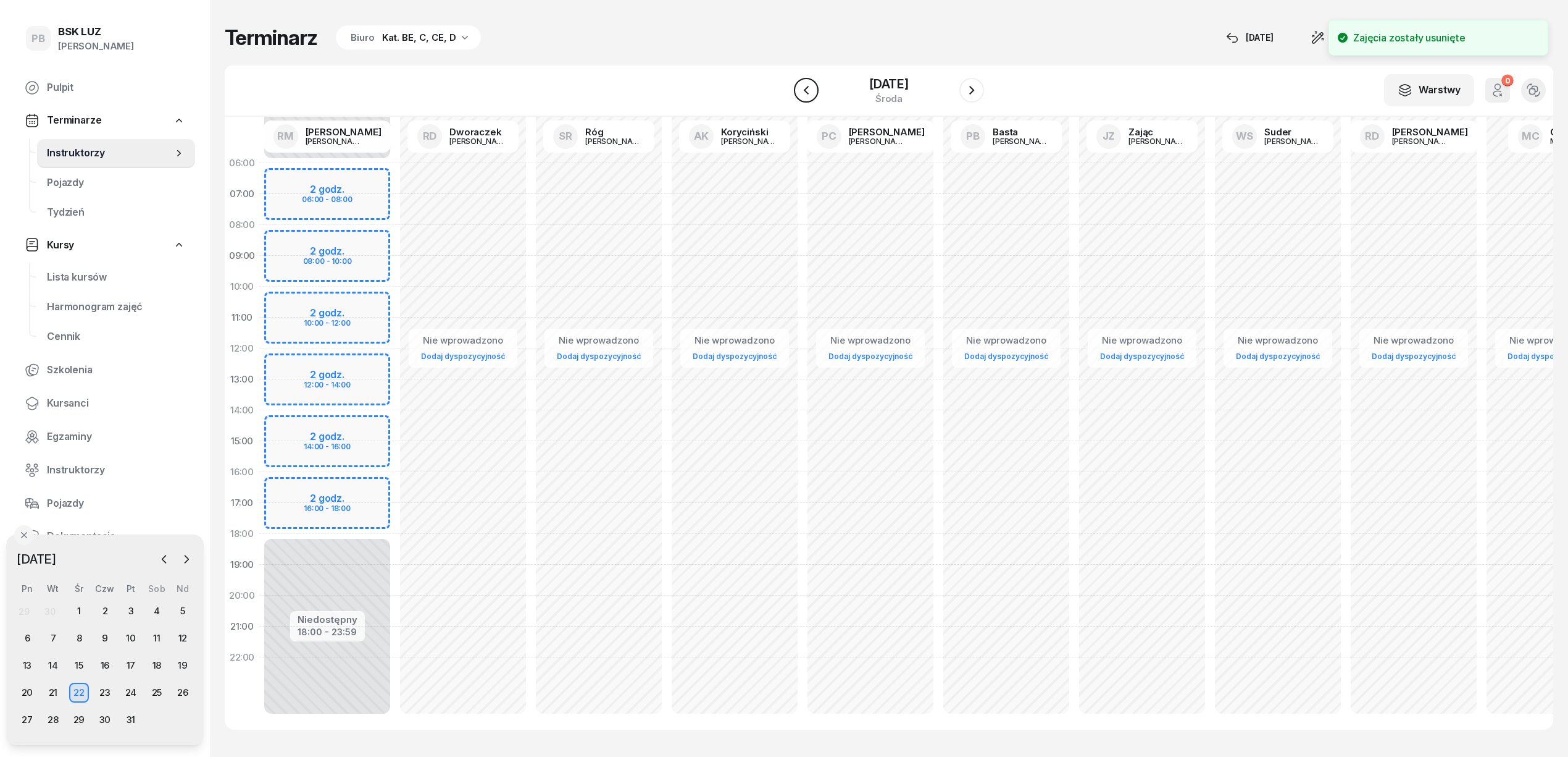
click at [794, 90] on button "button" at bounding box center [806, 90] width 25 height 25
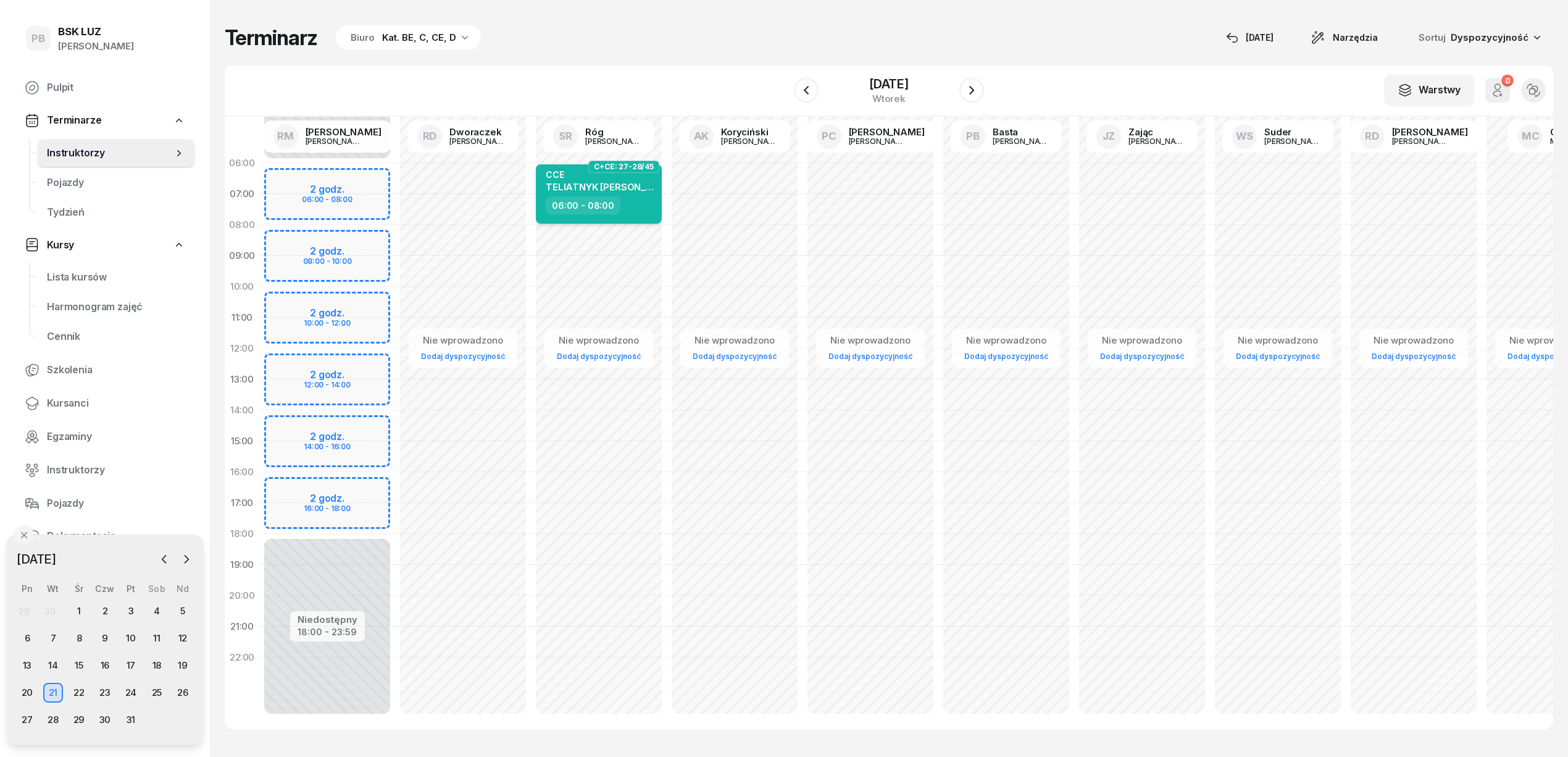
click at [608, 175] on div "CCE" at bounding box center [599, 174] width 108 height 11
select select "06"
select select "08"
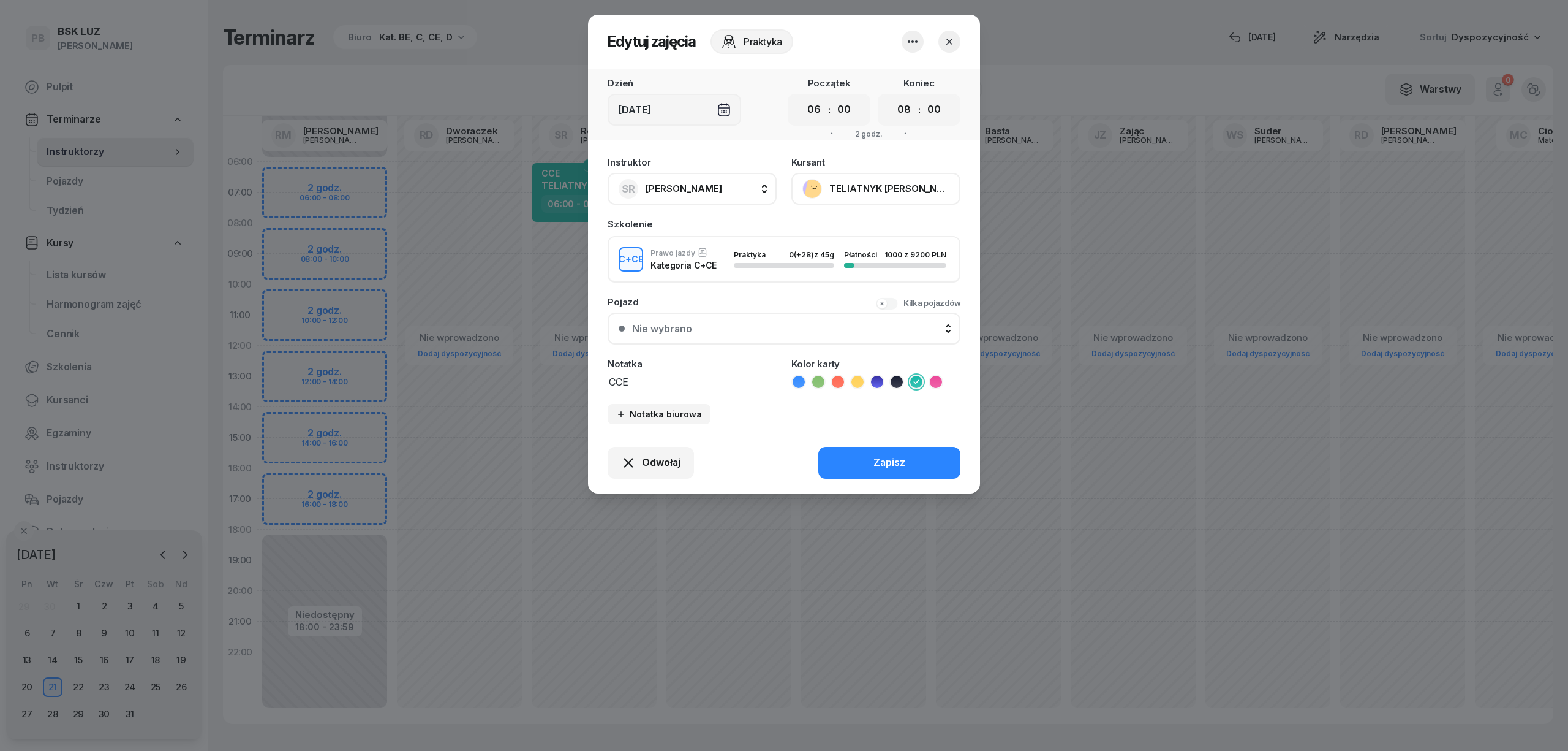
click at [915, 45] on icon "button" at bounding box center [912, 41] width 15 height 15
click at [903, 86] on link "Usuń" at bounding box center [906, 79] width 162 height 31
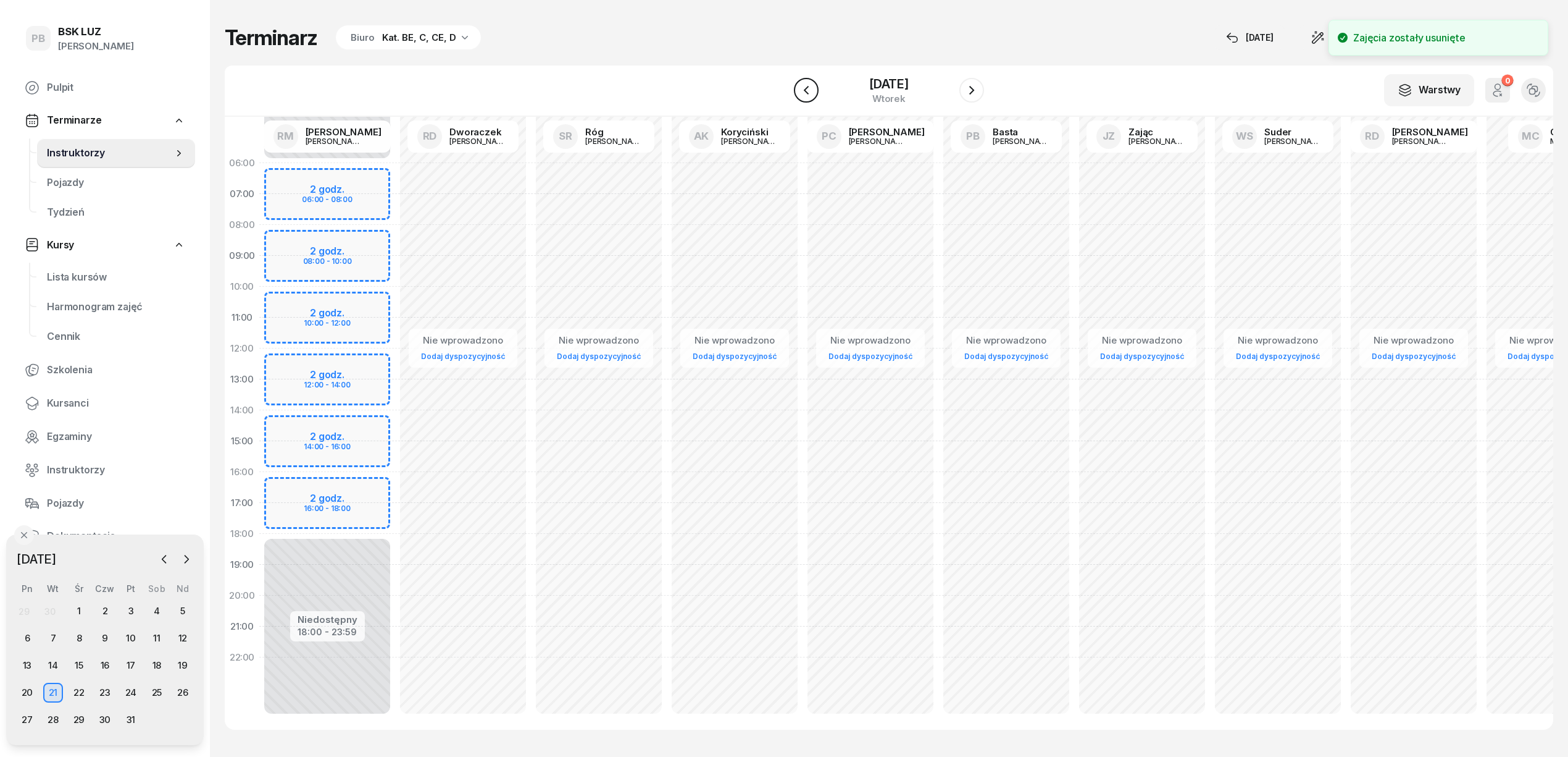
click at [799, 94] on icon "button" at bounding box center [806, 90] width 15 height 15
click at [799, 94] on button "button" at bounding box center [806, 90] width 25 height 25
click at [799, 94] on icon "button" at bounding box center [806, 90] width 15 height 15
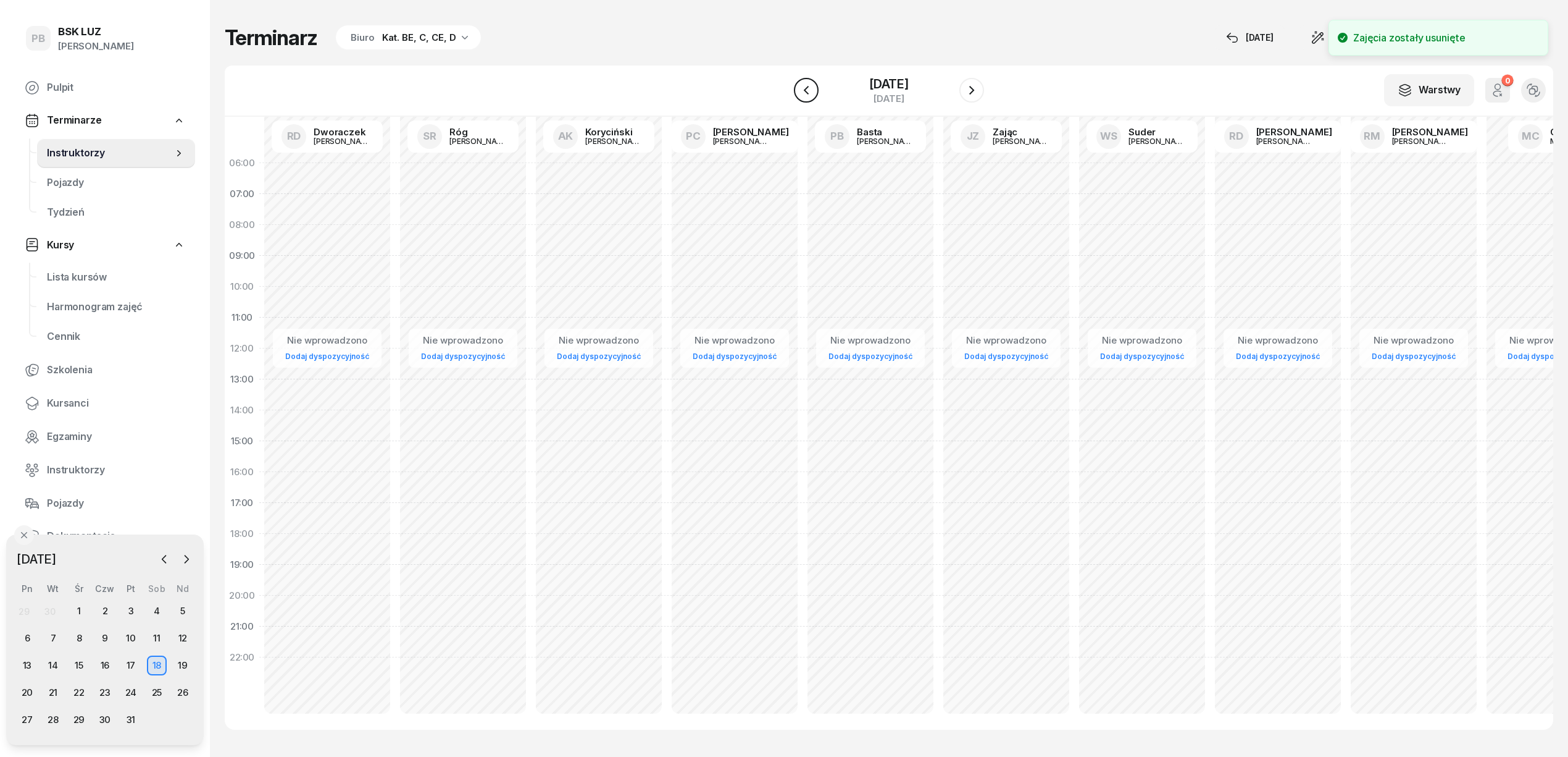
click at [799, 94] on icon "button" at bounding box center [806, 90] width 15 height 15
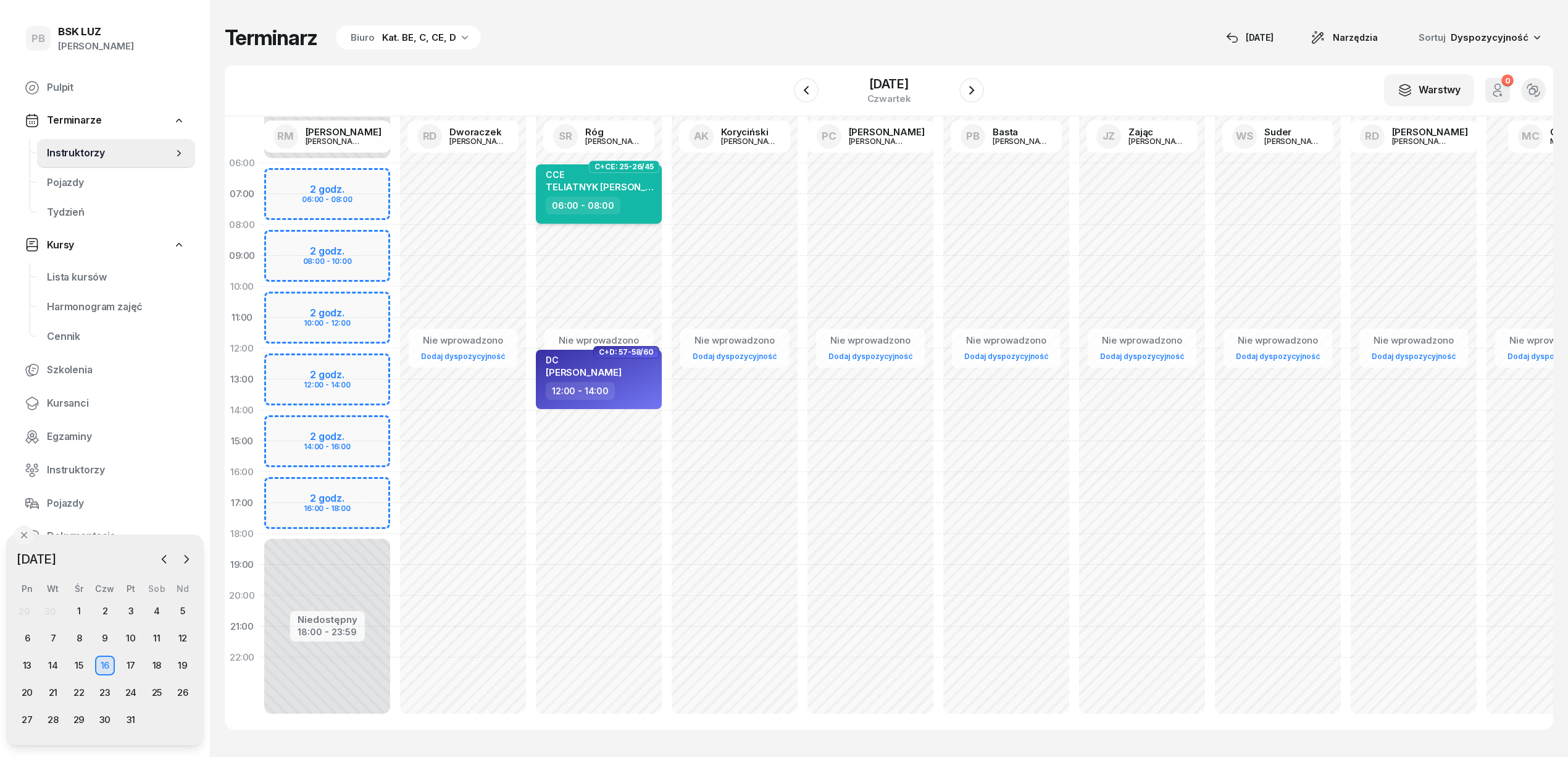
click at [656, 196] on div "CCE TELIATNYK [PERSON_NAME] 06:00 - 08:00" at bounding box center [598, 194] width 126 height 59
select select "06"
select select "08"
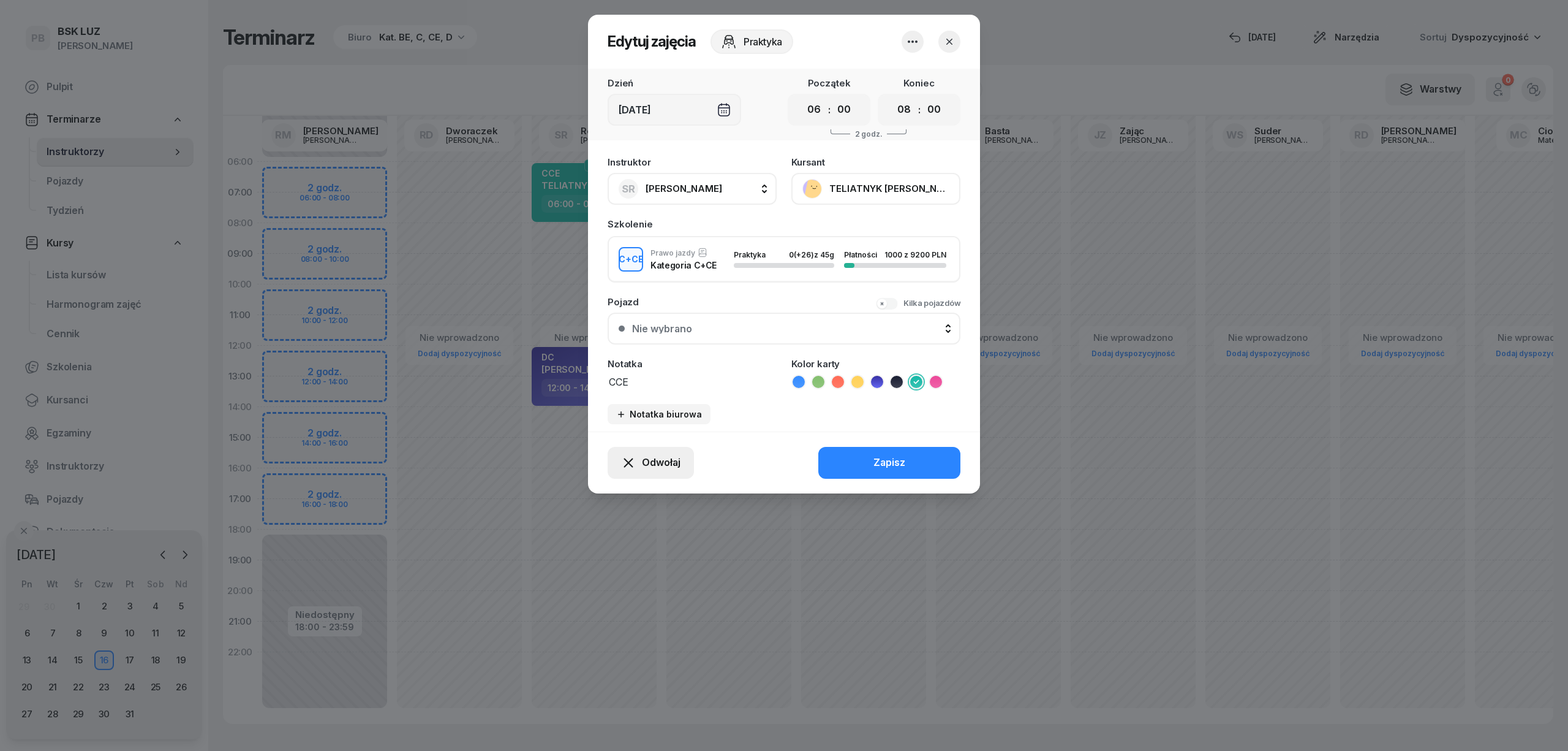
click at [681, 450] on button "Odwołaj" at bounding box center [650, 463] width 86 height 31
click at [915, 40] on icon "button" at bounding box center [912, 41] width 15 height 15
click at [886, 77] on link "Usuń" at bounding box center [906, 79] width 162 height 31
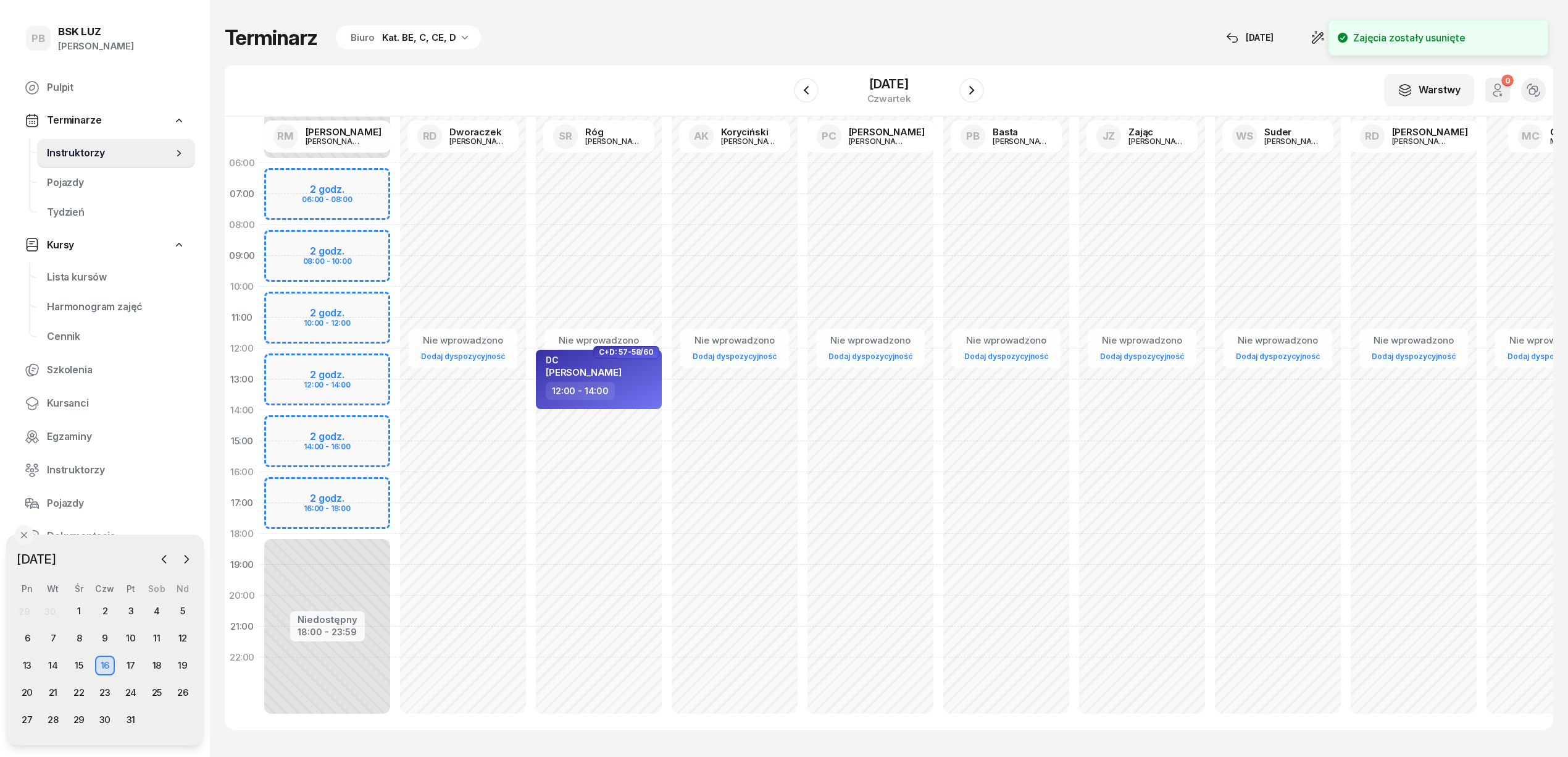
click at [794, 73] on div "[DATE]" at bounding box center [889, 91] width 190 height 35
click at [799, 90] on icon "button" at bounding box center [806, 90] width 15 height 15
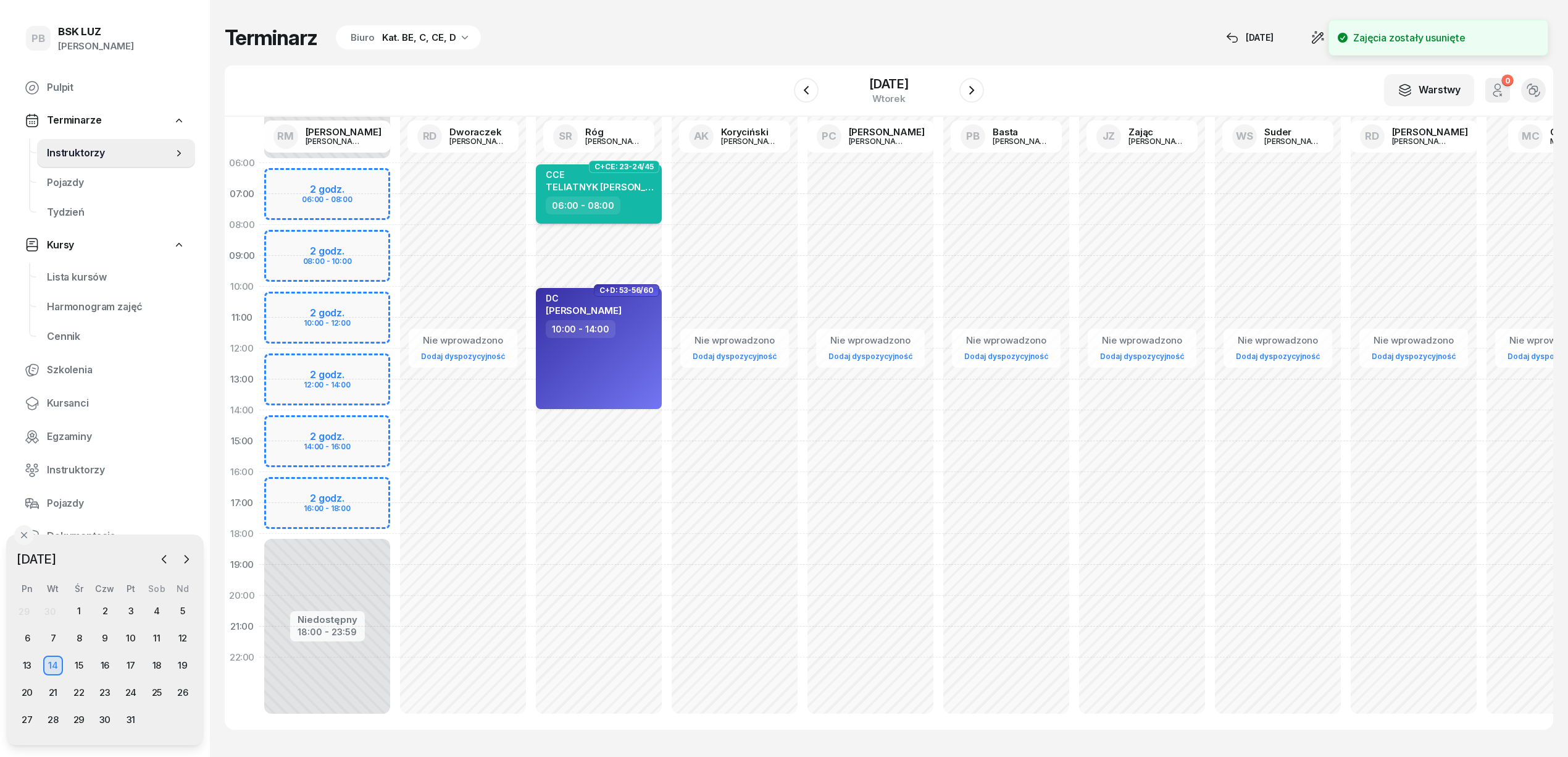
click at [633, 194] on div "CCE TELIATNYK [PERSON_NAME]" at bounding box center [599, 182] width 108 height 27
select select "06"
select select "08"
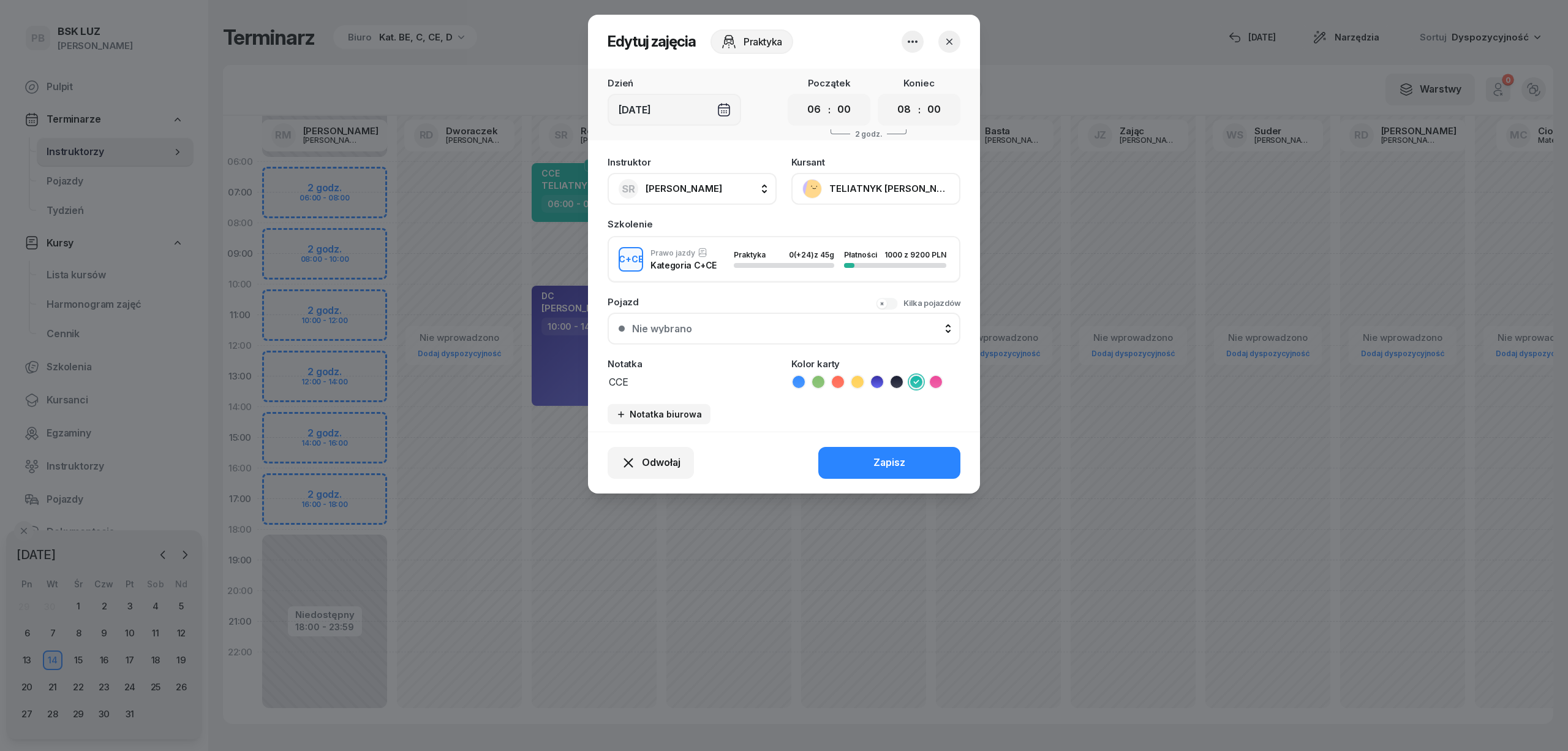
click at [911, 40] on icon "button" at bounding box center [912, 41] width 15 height 15
click at [868, 75] on div "Usuń" at bounding box center [867, 79] width 23 height 16
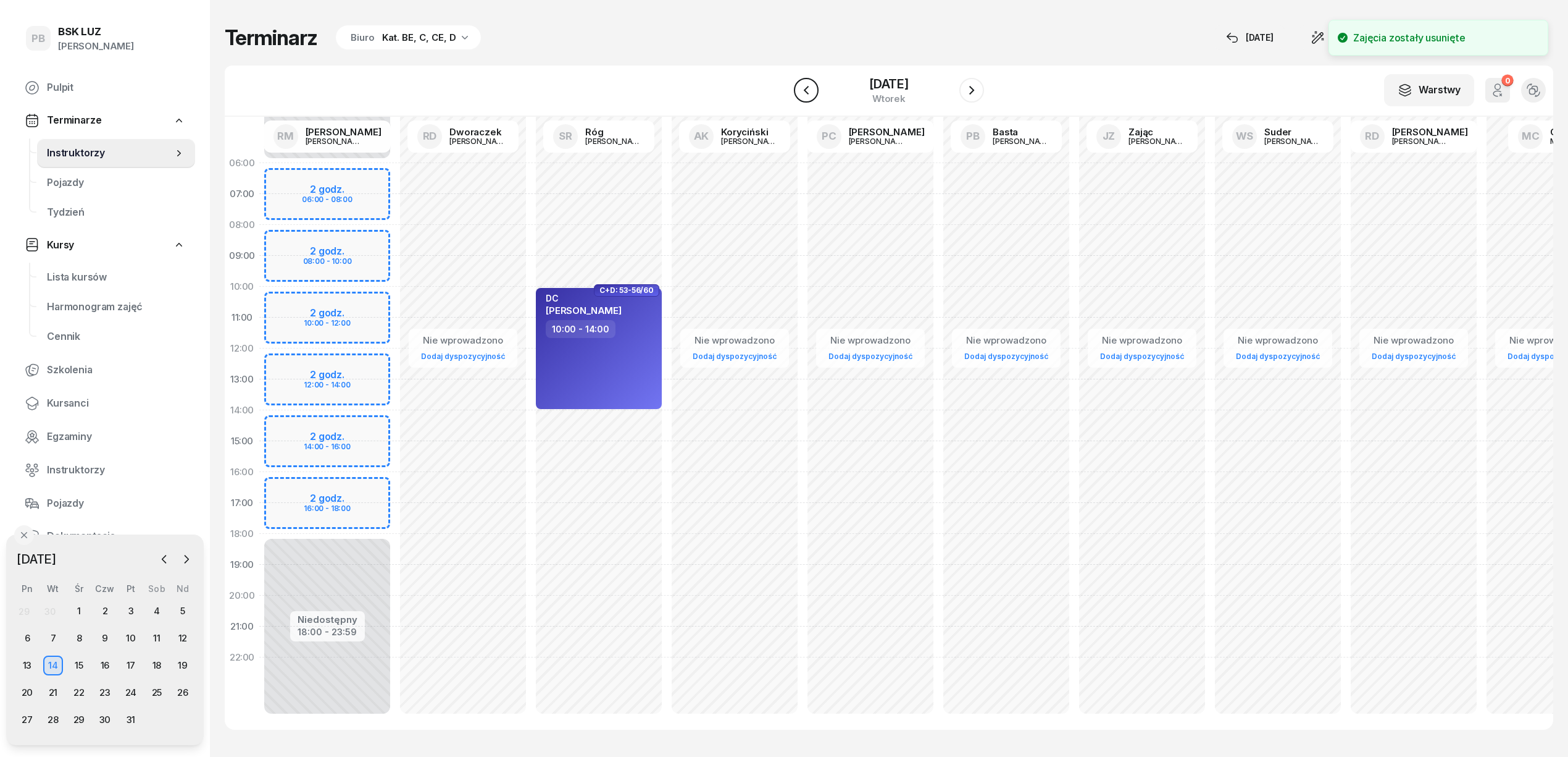
click at [795, 80] on button "button" at bounding box center [806, 90] width 25 height 25
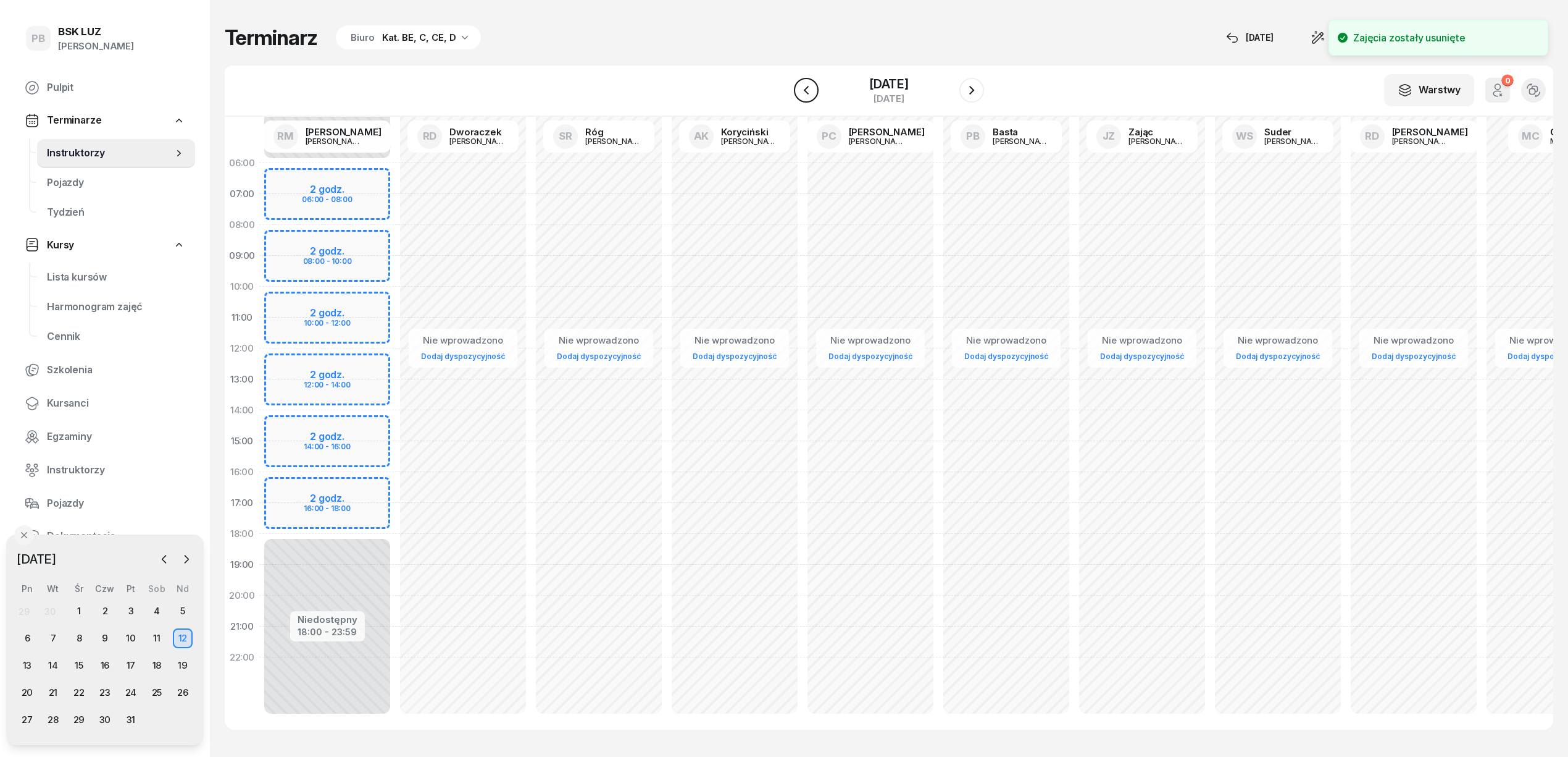
click at [795, 80] on button "button" at bounding box center [806, 90] width 25 height 25
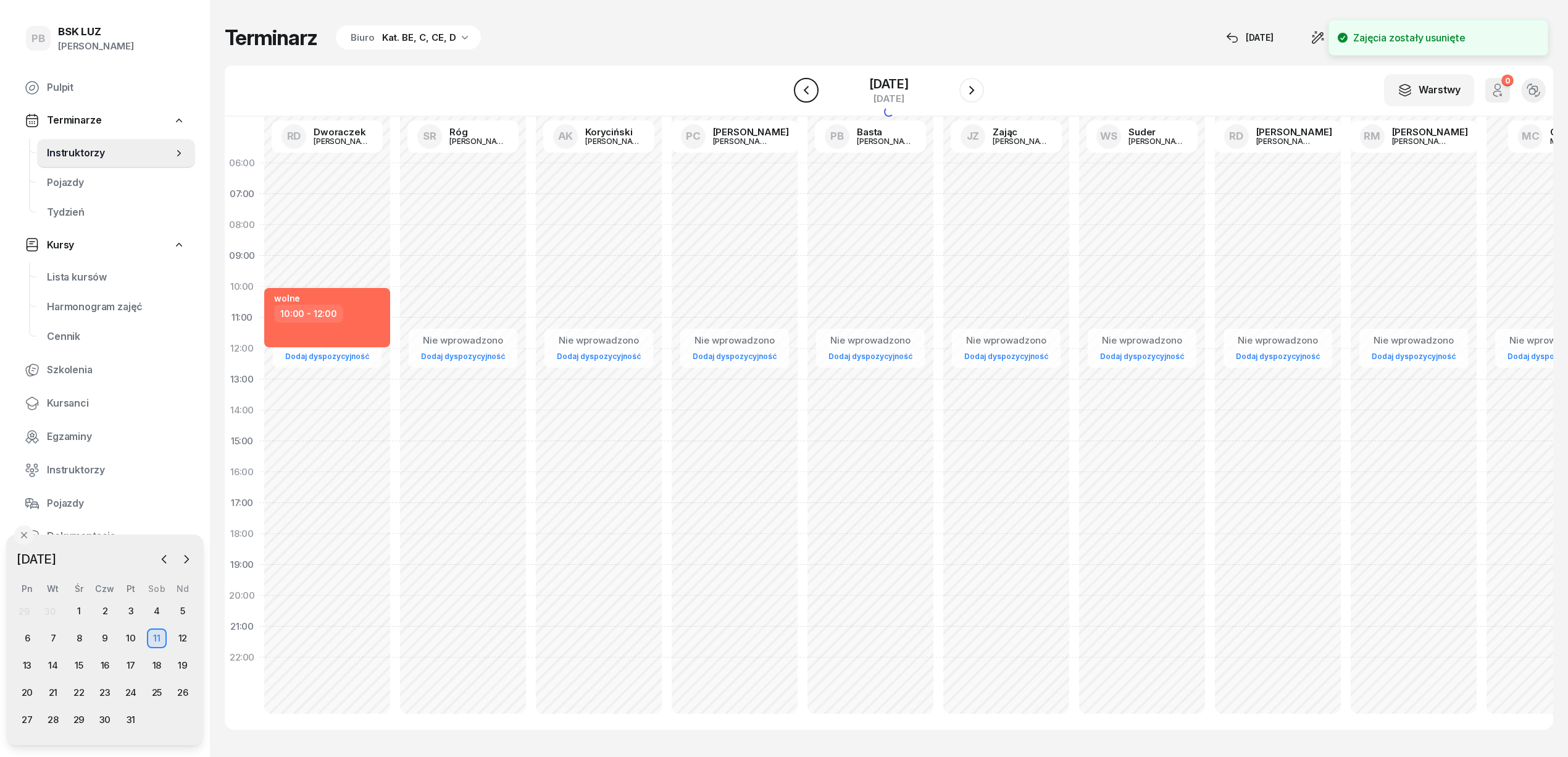
click at [795, 80] on button "button" at bounding box center [806, 90] width 25 height 25
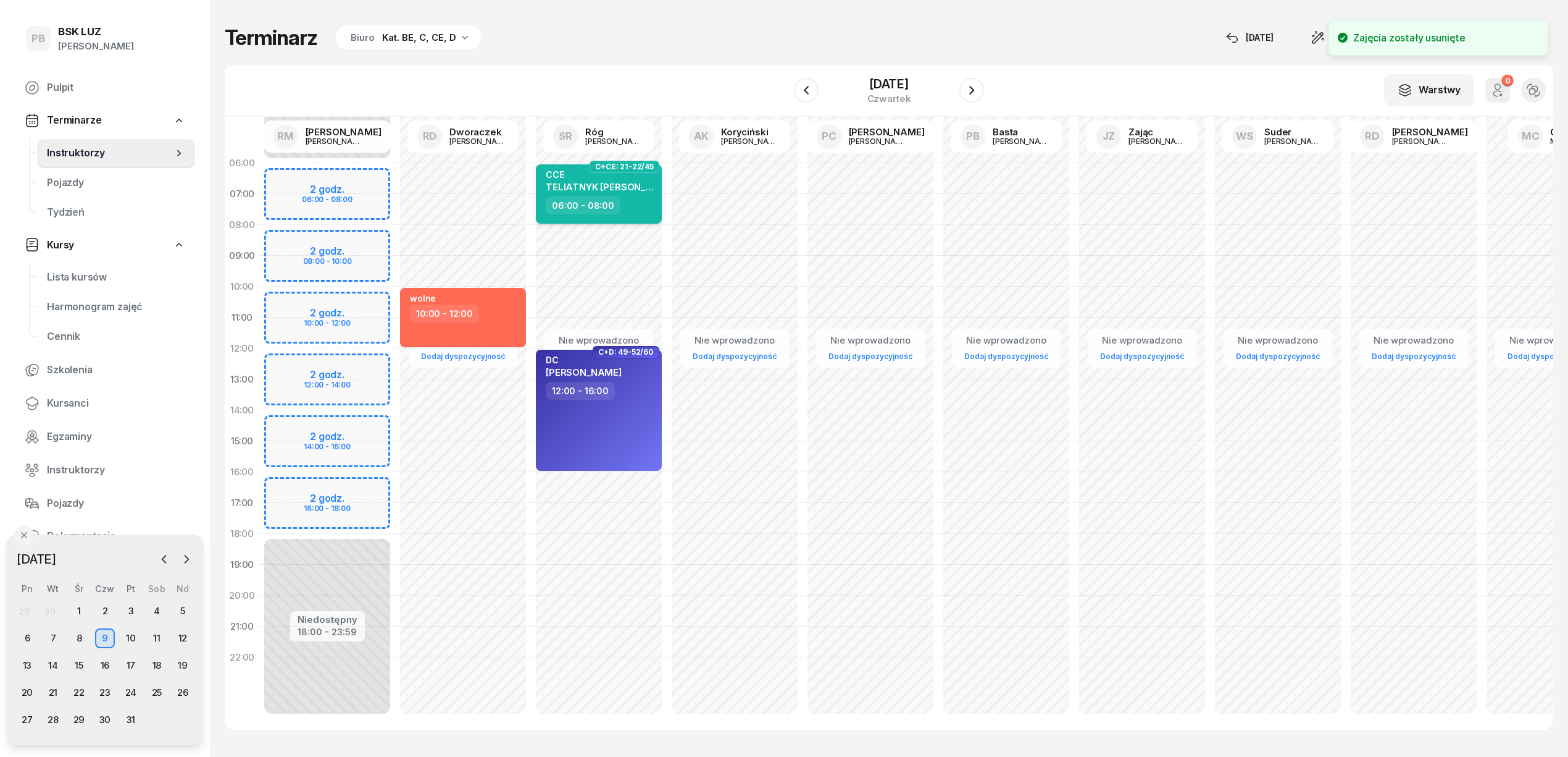
click at [648, 199] on div "06:00 - 08:00" at bounding box center [599, 205] width 108 height 18
select select "06"
select select "08"
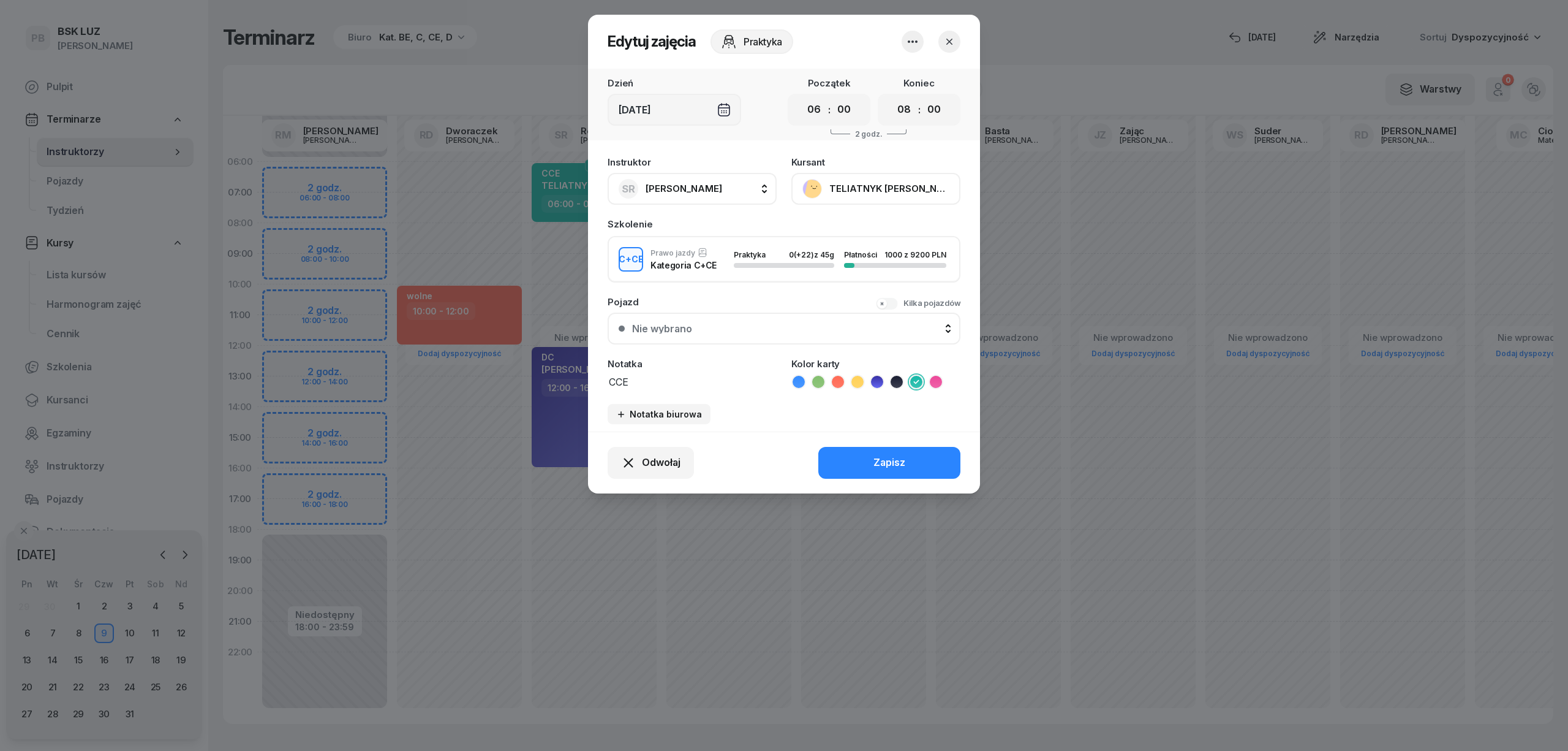
click at [915, 45] on icon "button" at bounding box center [912, 41] width 15 height 15
click at [884, 84] on link "Usuń" at bounding box center [906, 79] width 162 height 31
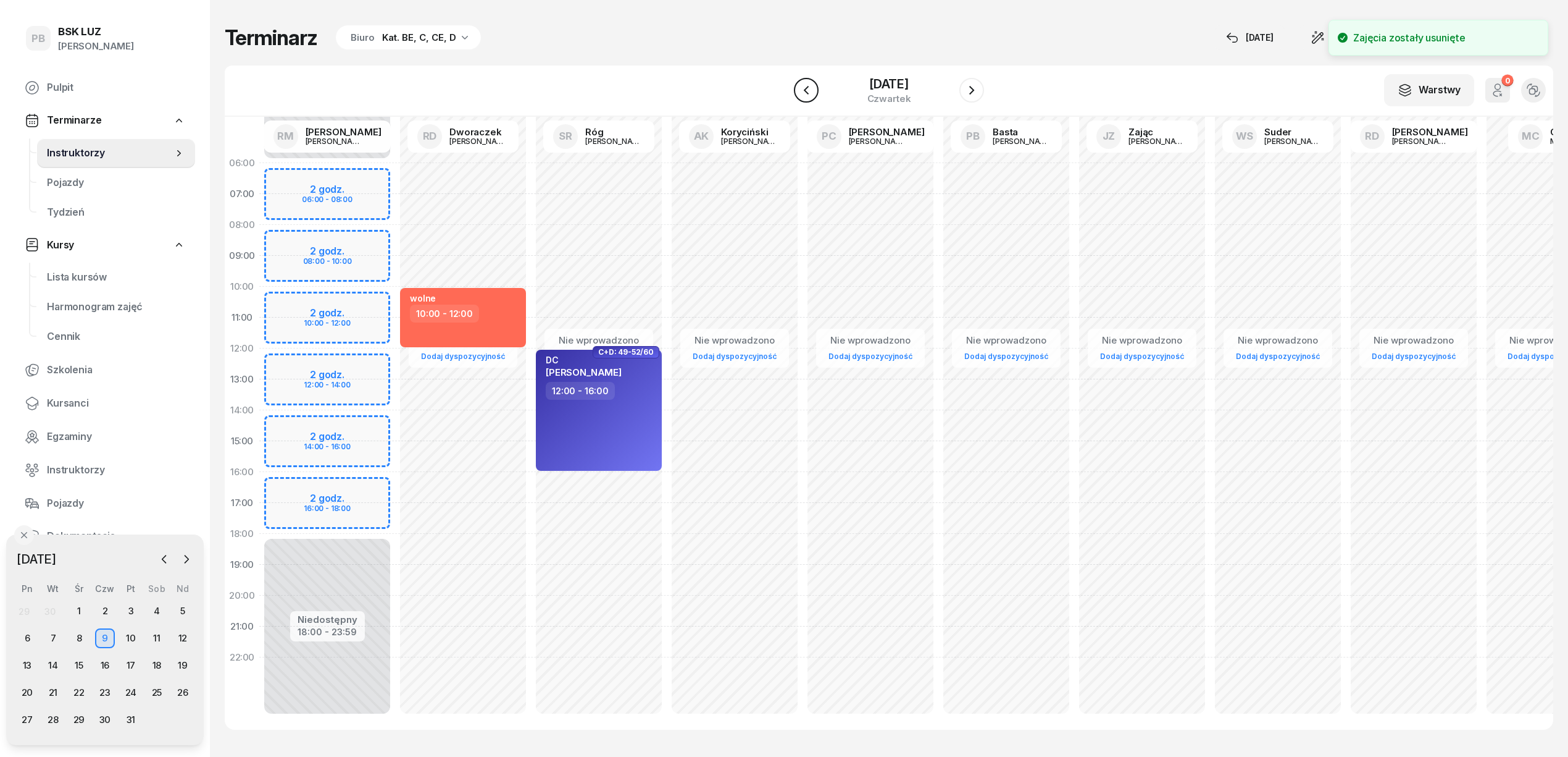
click at [800, 88] on icon "button" at bounding box center [806, 90] width 15 height 15
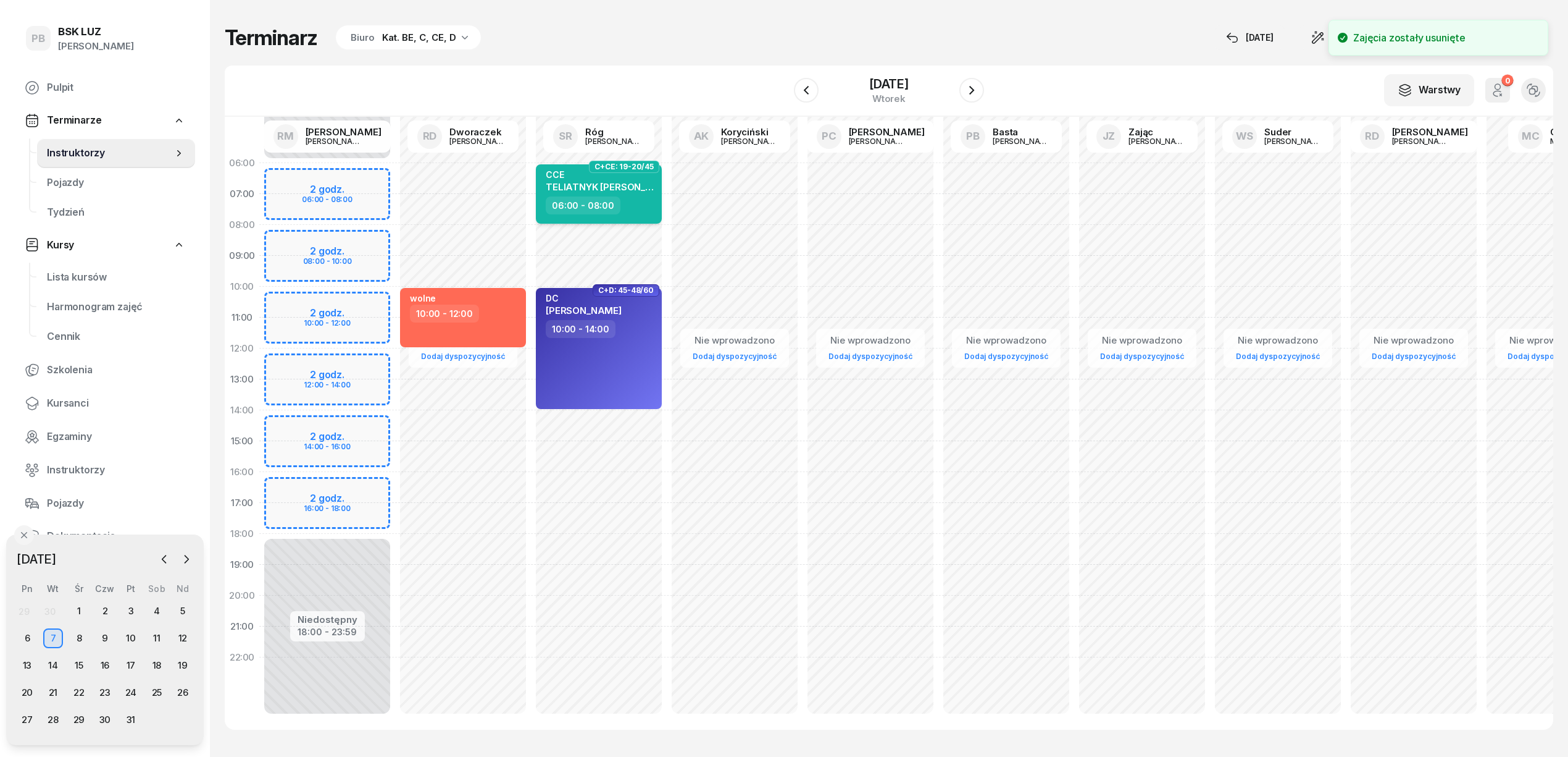
click at [612, 198] on div "06:00 - 08:00" at bounding box center [583, 205] width 75 height 18
select select "06"
select select "08"
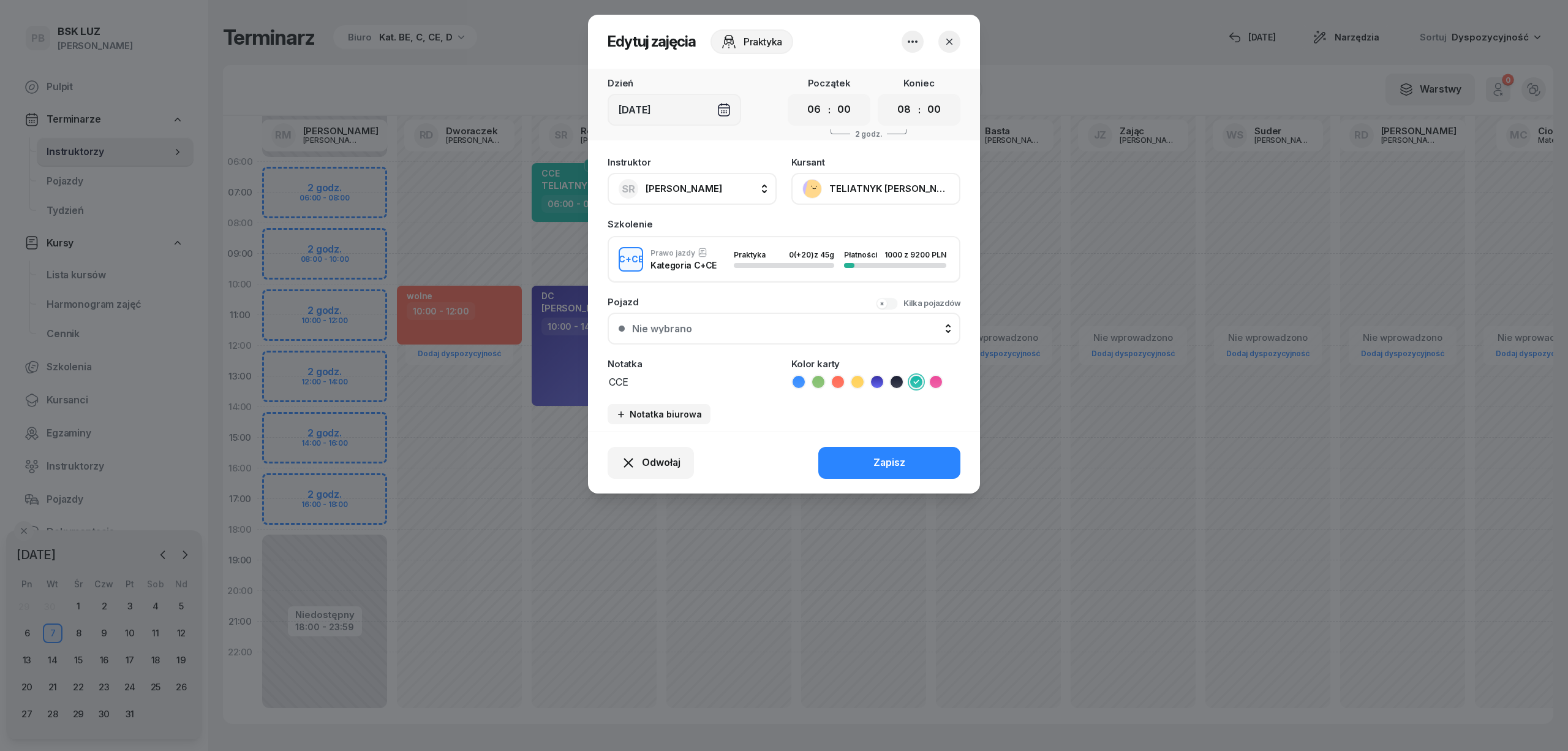
click at [911, 45] on icon "button" at bounding box center [912, 41] width 15 height 15
click at [902, 84] on link "Usuń" at bounding box center [906, 79] width 162 height 31
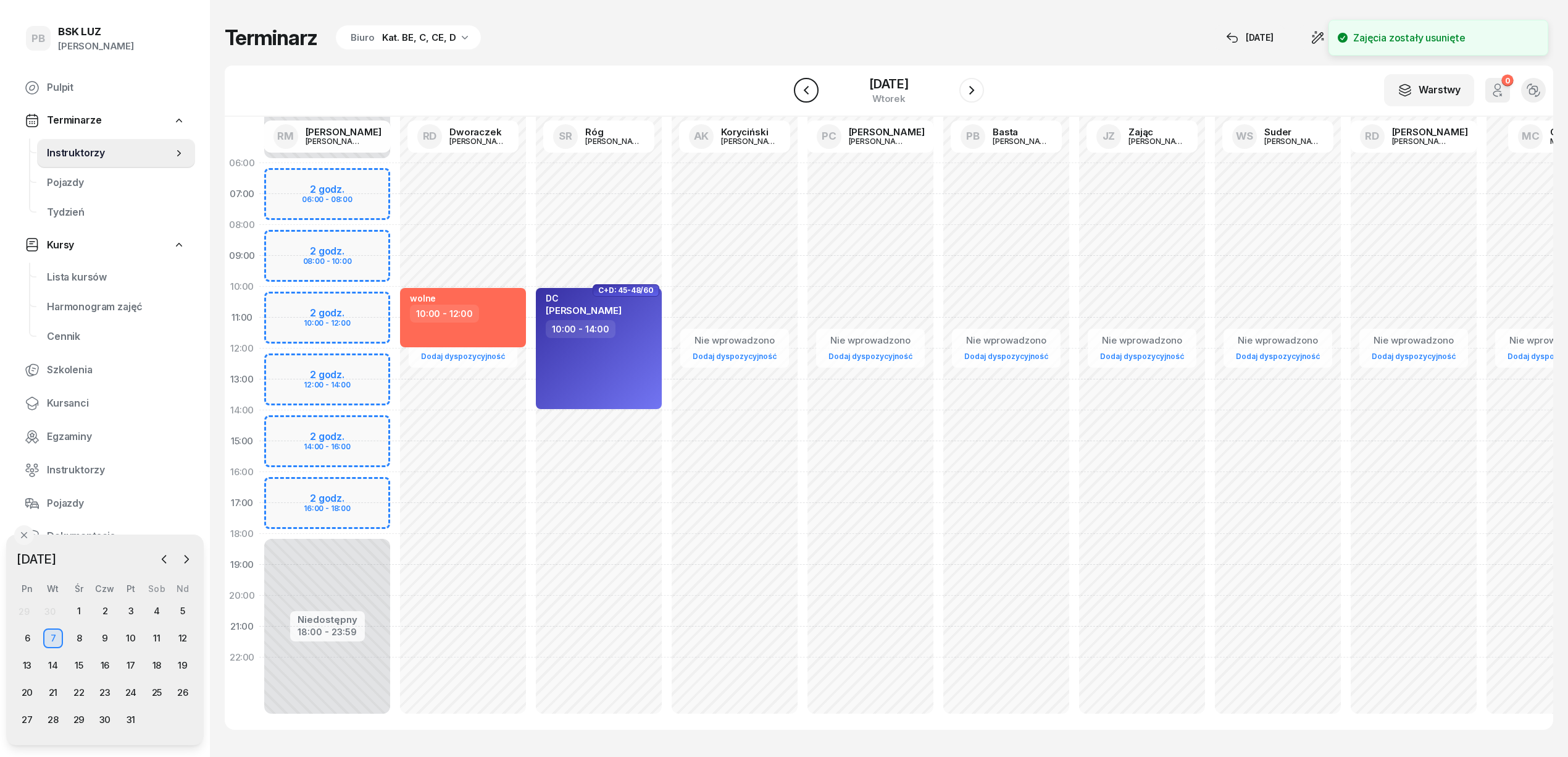
click at [801, 89] on icon "button" at bounding box center [806, 90] width 15 height 15
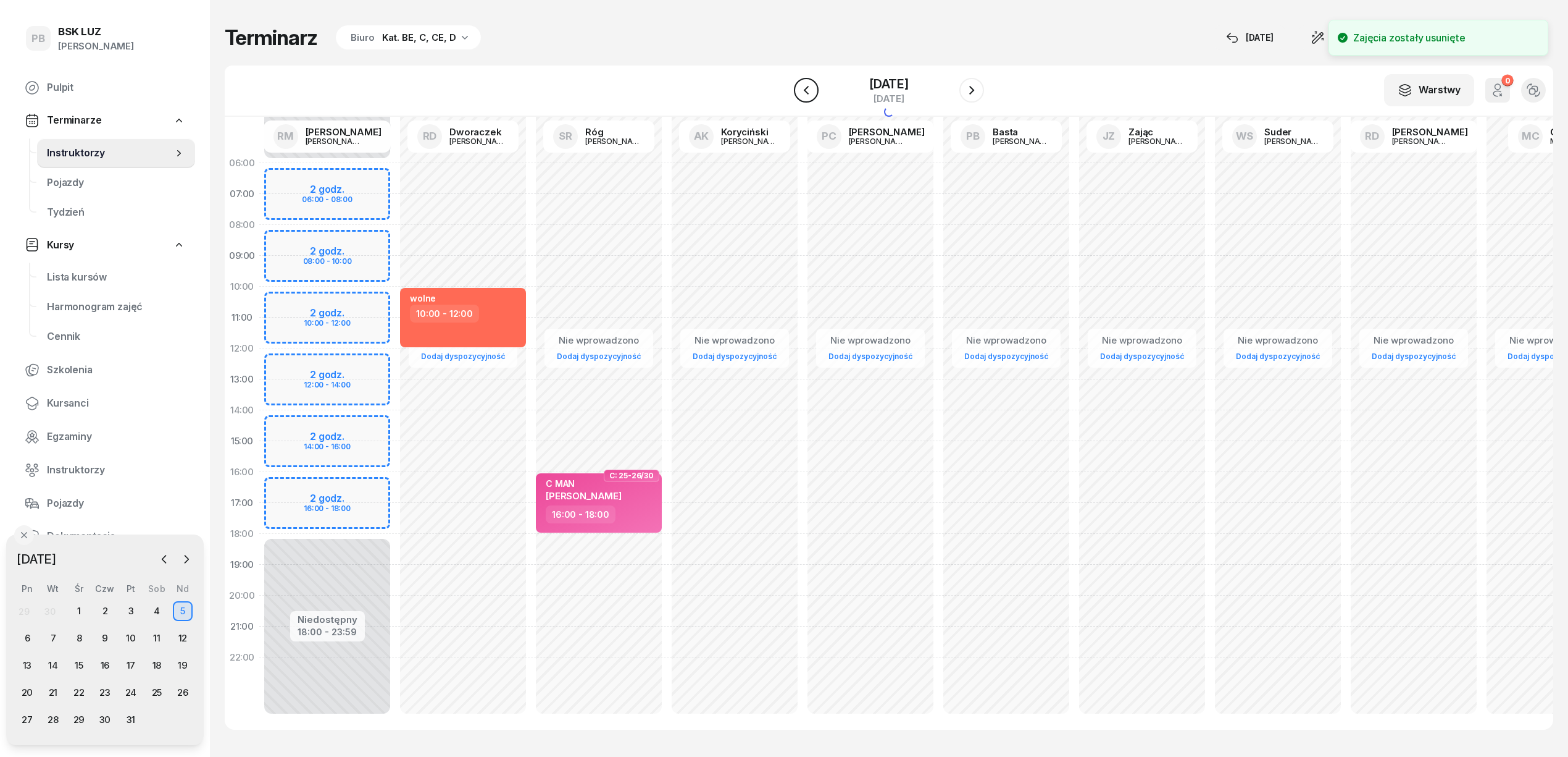
click at [801, 89] on icon "button" at bounding box center [806, 90] width 15 height 15
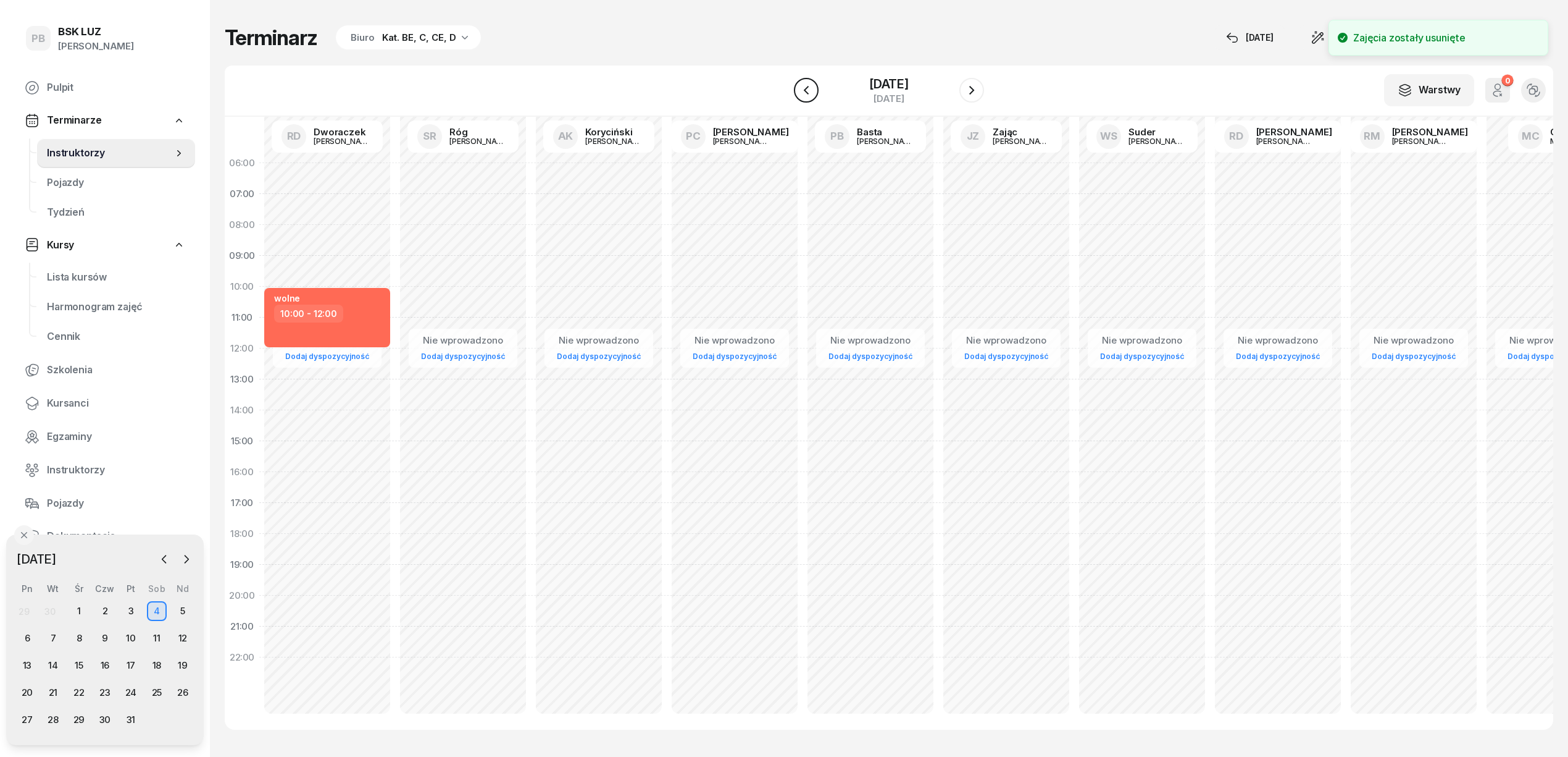
click at [801, 89] on icon "button" at bounding box center [806, 90] width 15 height 15
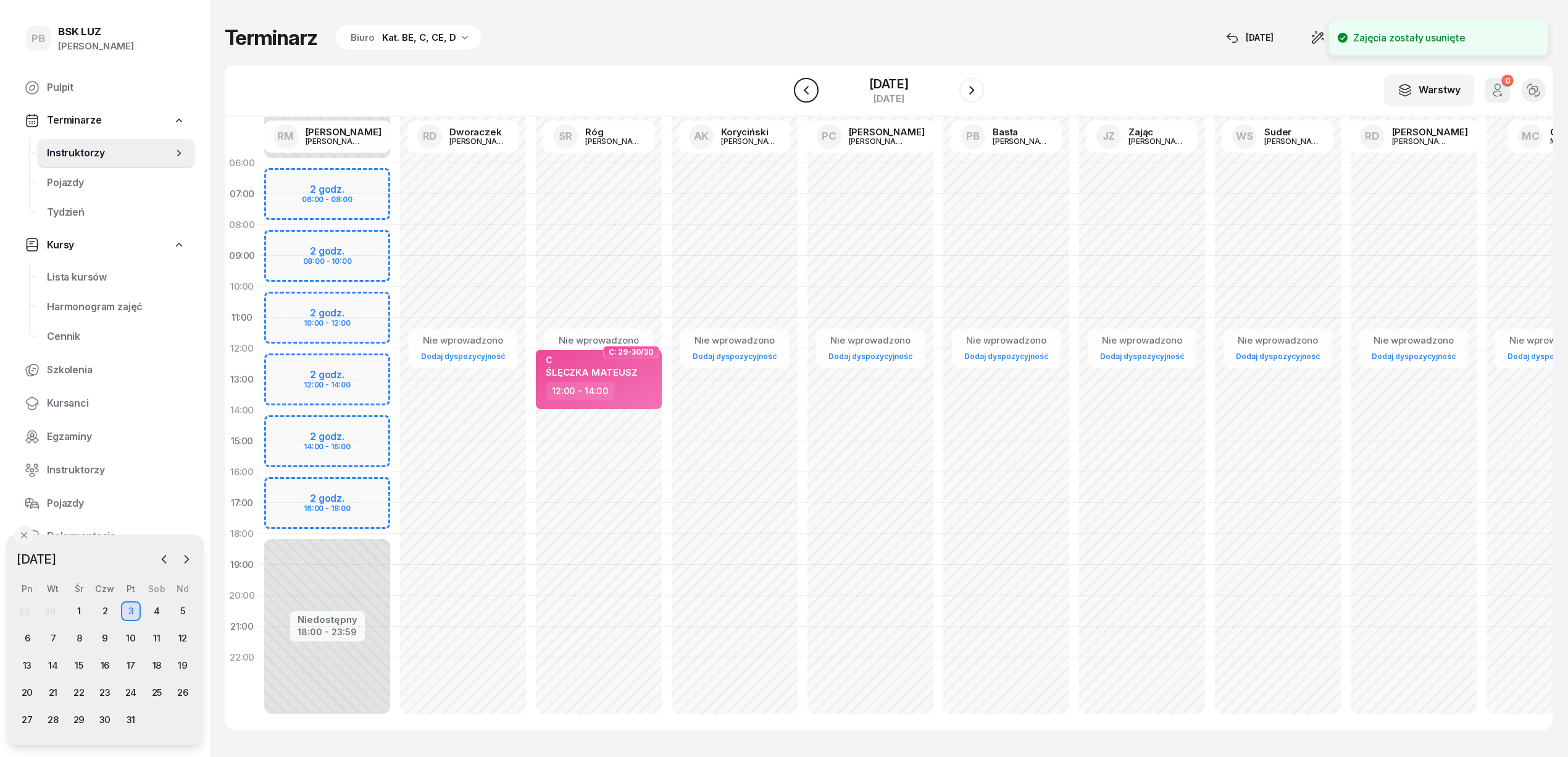
click at [801, 89] on icon "button" at bounding box center [806, 90] width 15 height 15
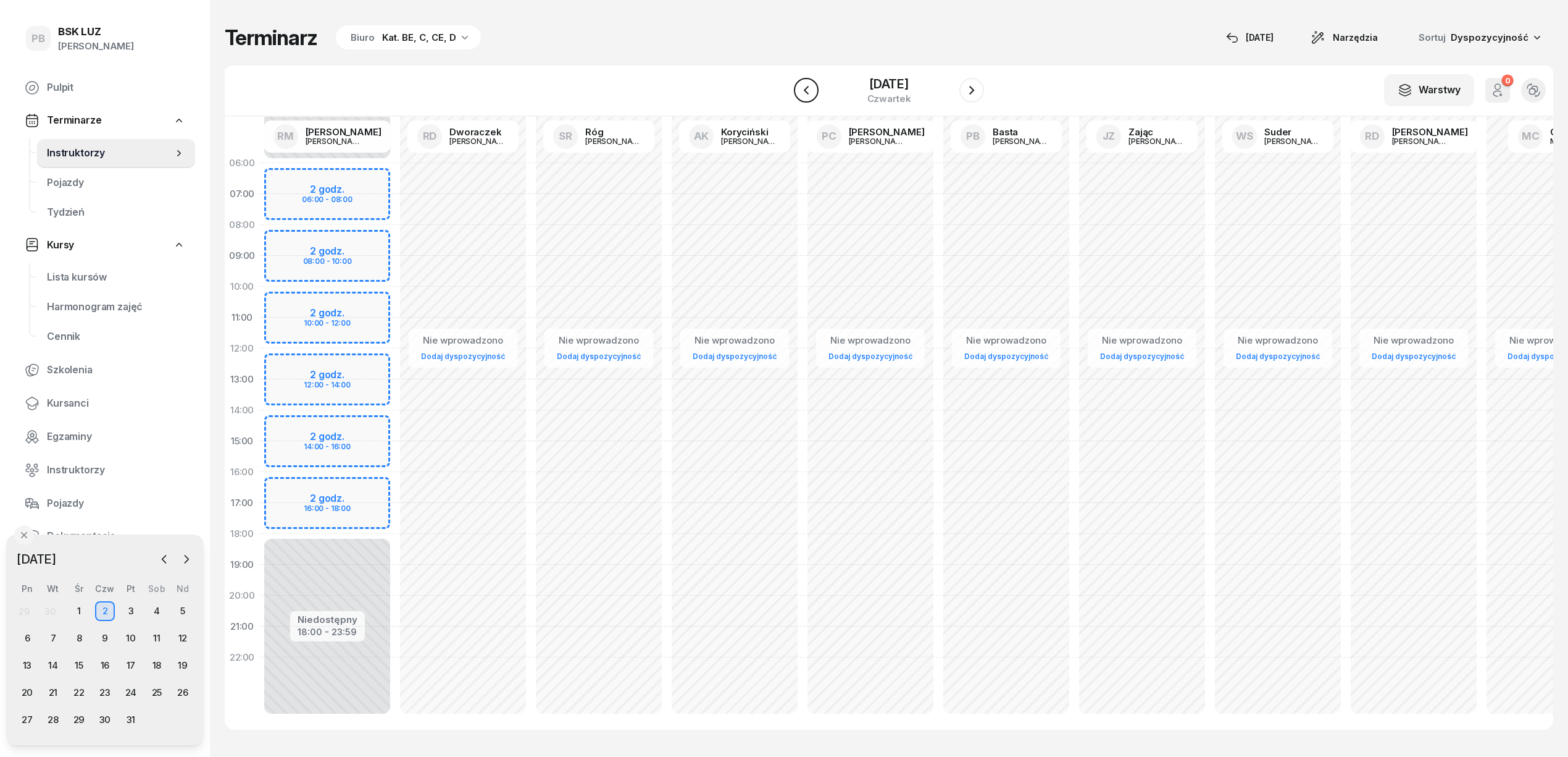
click at [801, 89] on icon "button" at bounding box center [806, 90] width 15 height 15
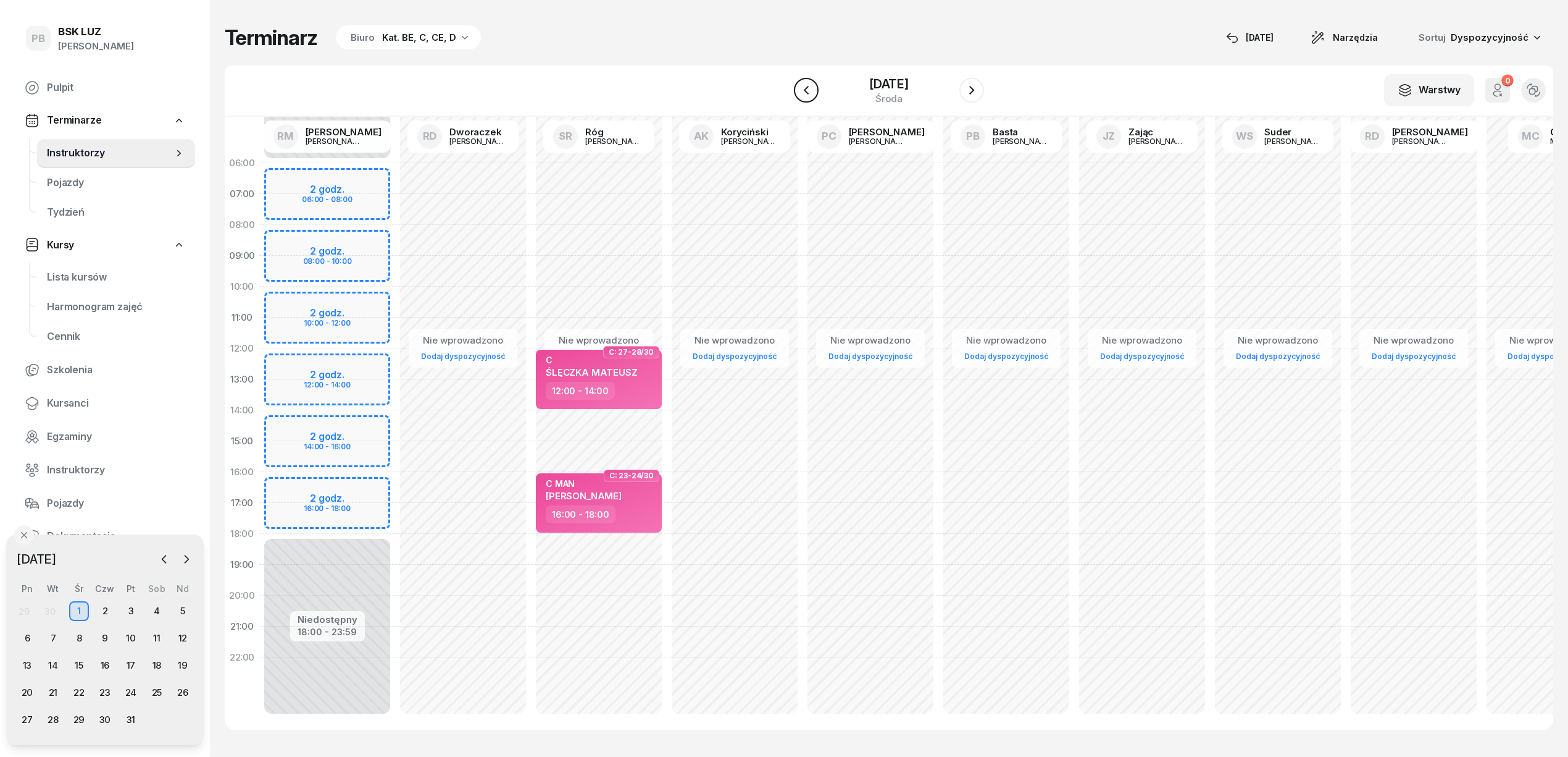
click at [801, 89] on icon "button" at bounding box center [806, 90] width 15 height 15
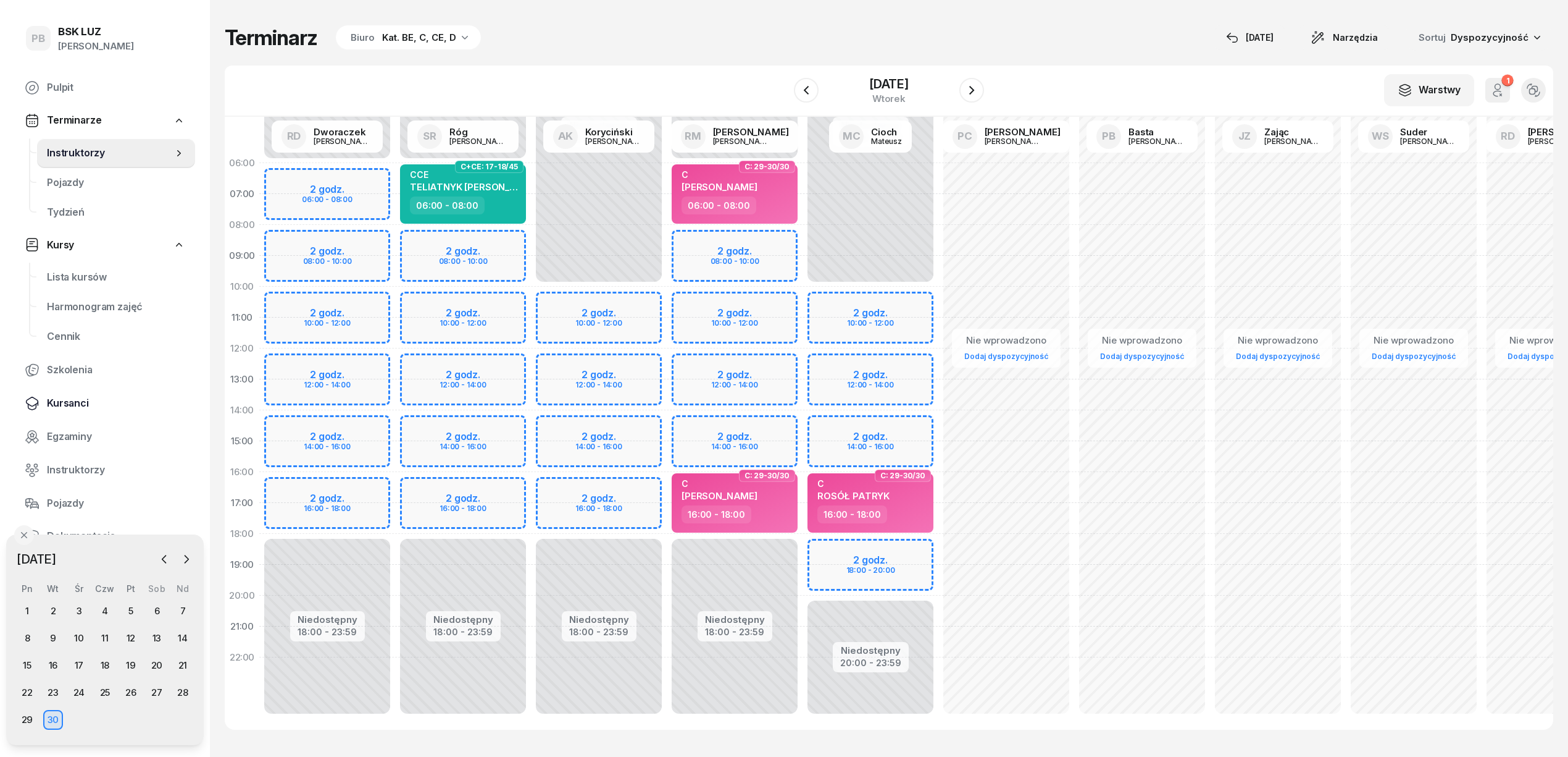
click at [62, 404] on span "Kursanci" at bounding box center [115, 403] width 138 height 16
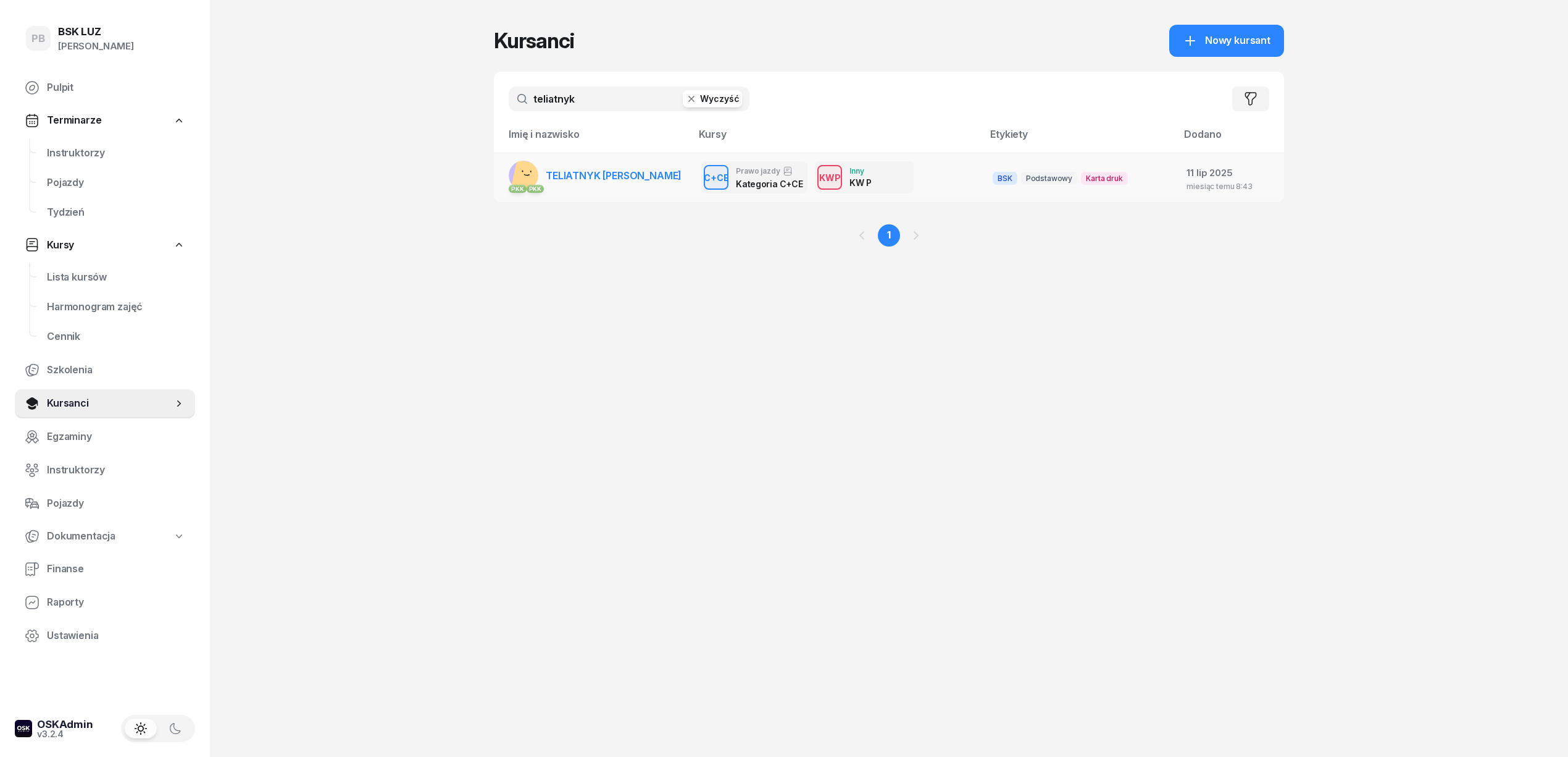
click at [583, 181] on link "PKK PKK TELIATNYK [GEOGRAPHIC_DATA]" at bounding box center [595, 175] width 172 height 30
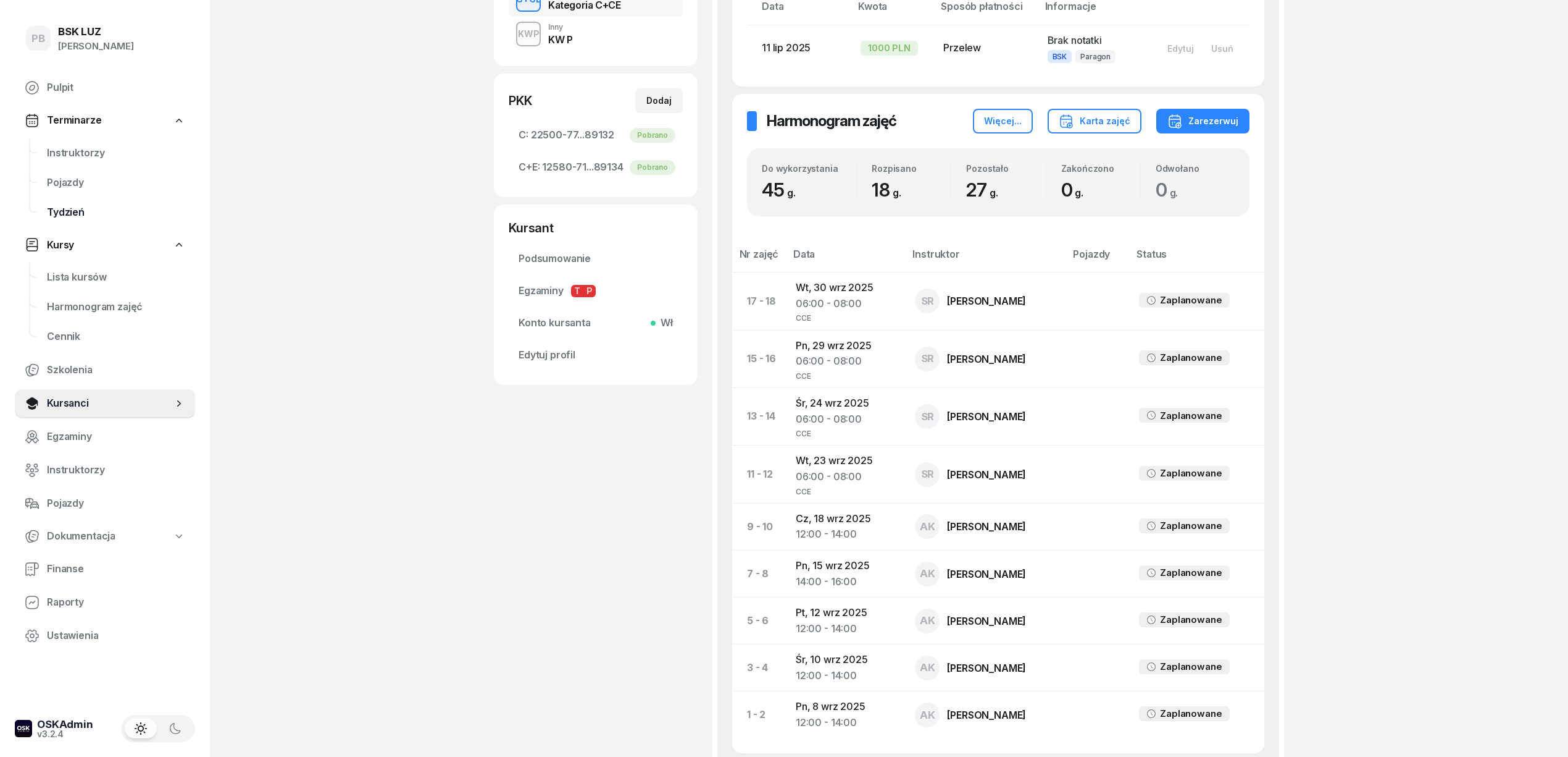
scroll to position [411, 0]
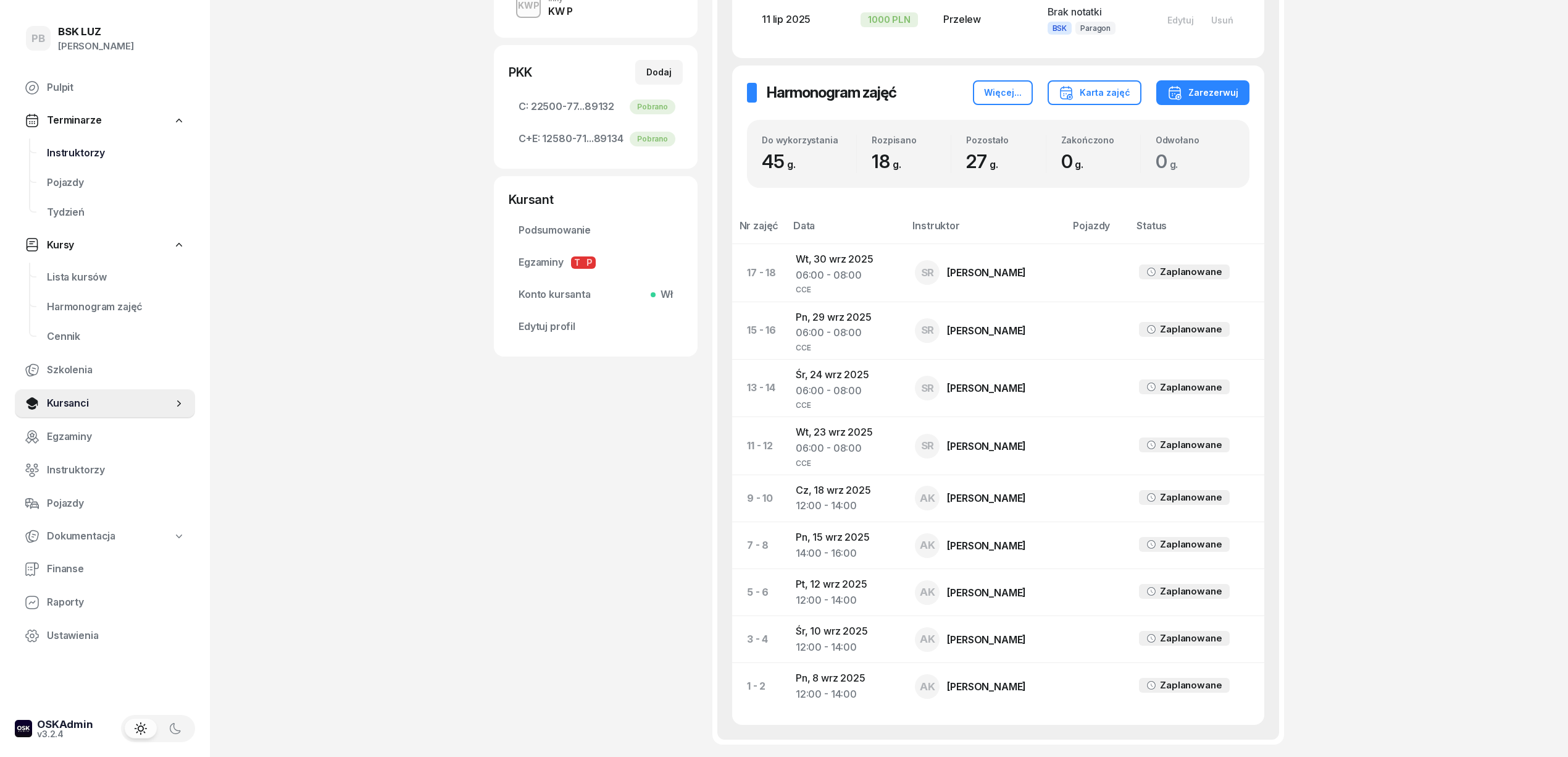
click at [92, 152] on span "Instruktorzy" at bounding box center [115, 153] width 138 height 16
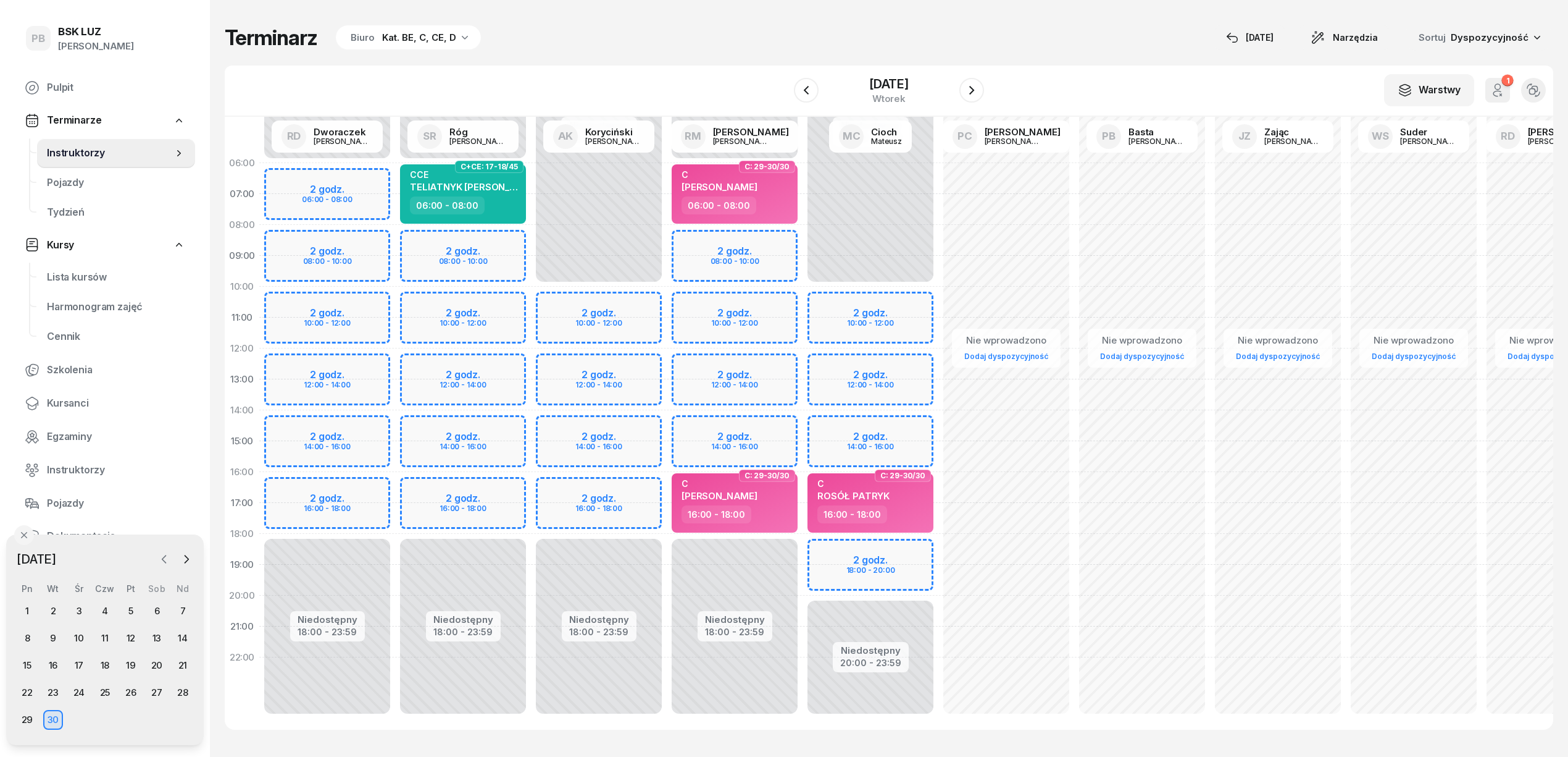
click at [168, 561] on icon "button" at bounding box center [165, 559] width 12 height 12
click at [83, 682] on div "20" at bounding box center [79, 692] width 19 height 19
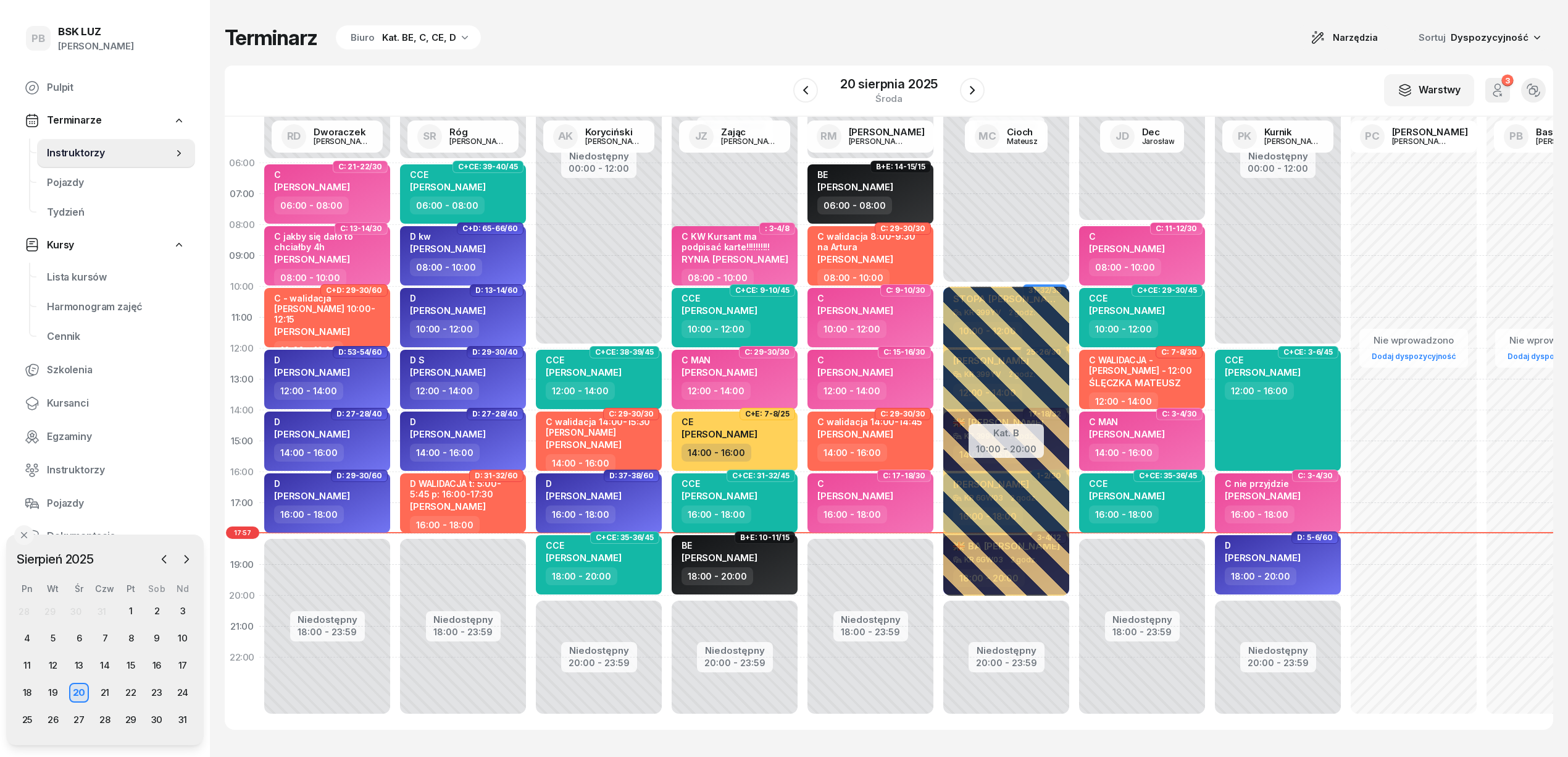
click at [395, 45] on div "Biuro Kat. BE, C, CE, D" at bounding box center [408, 38] width 145 height 25
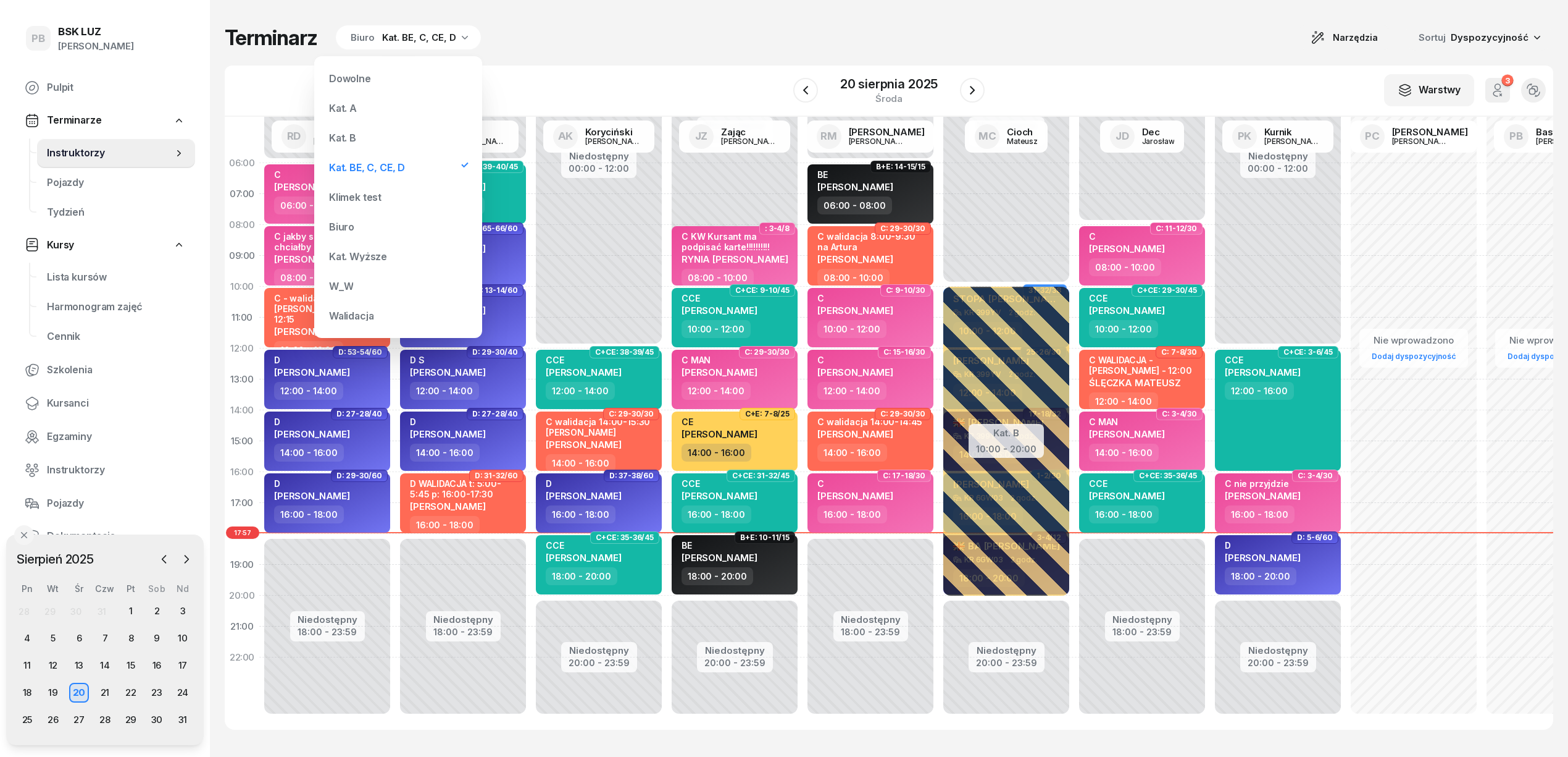
click at [363, 134] on div "Kat. B" at bounding box center [398, 137] width 148 height 25
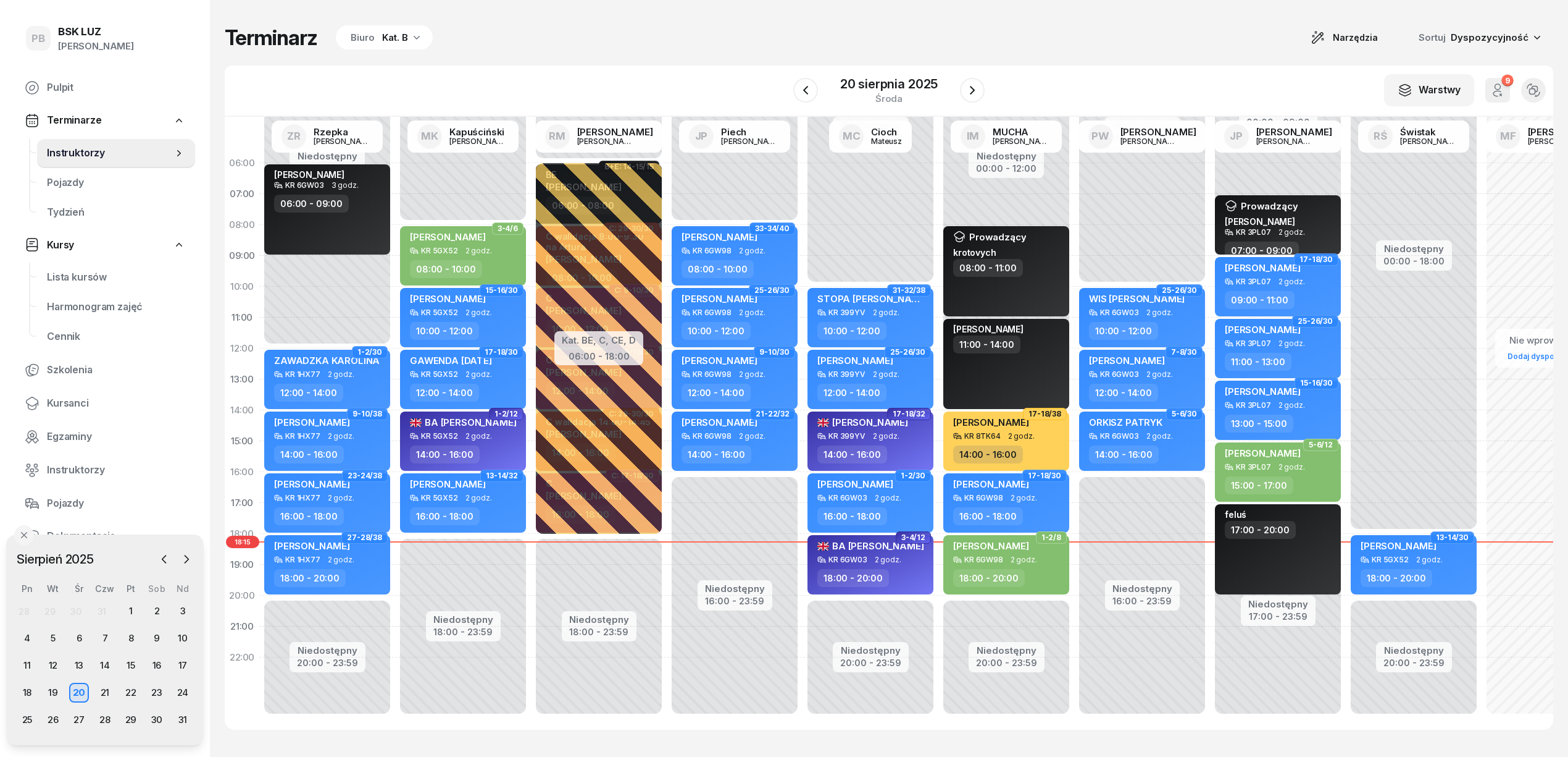
click at [1189, 84] on div "W Wybierz AK [PERSON_NAME] BP [PERSON_NAME] DP [PERSON_NAME] GS [PERSON_NAME] I…" at bounding box center [889, 91] width 1329 height 51
